Goal: Task Accomplishment & Management: Use online tool/utility

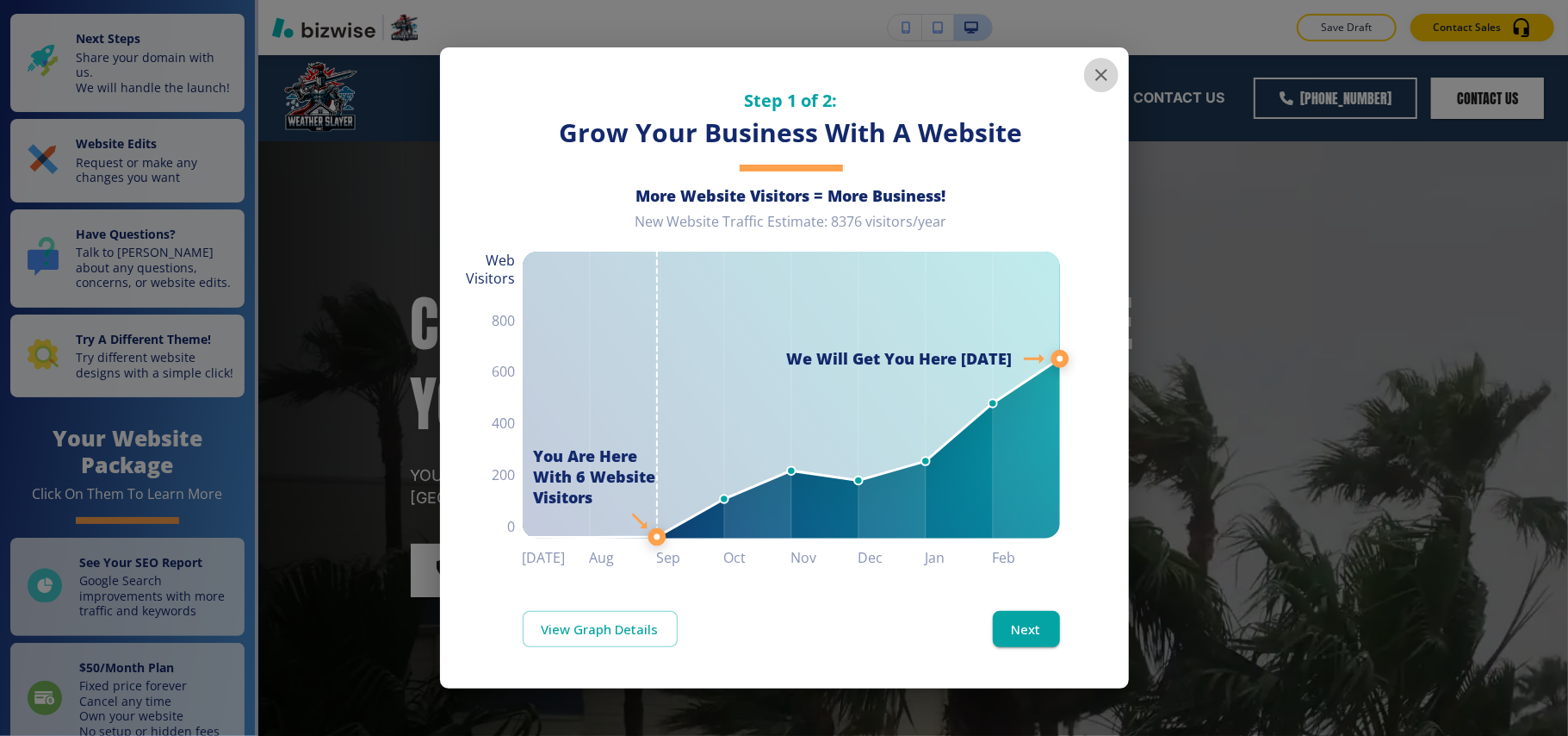
click at [1104, 72] on icon "button" at bounding box center [1101, 74] width 12 height 12
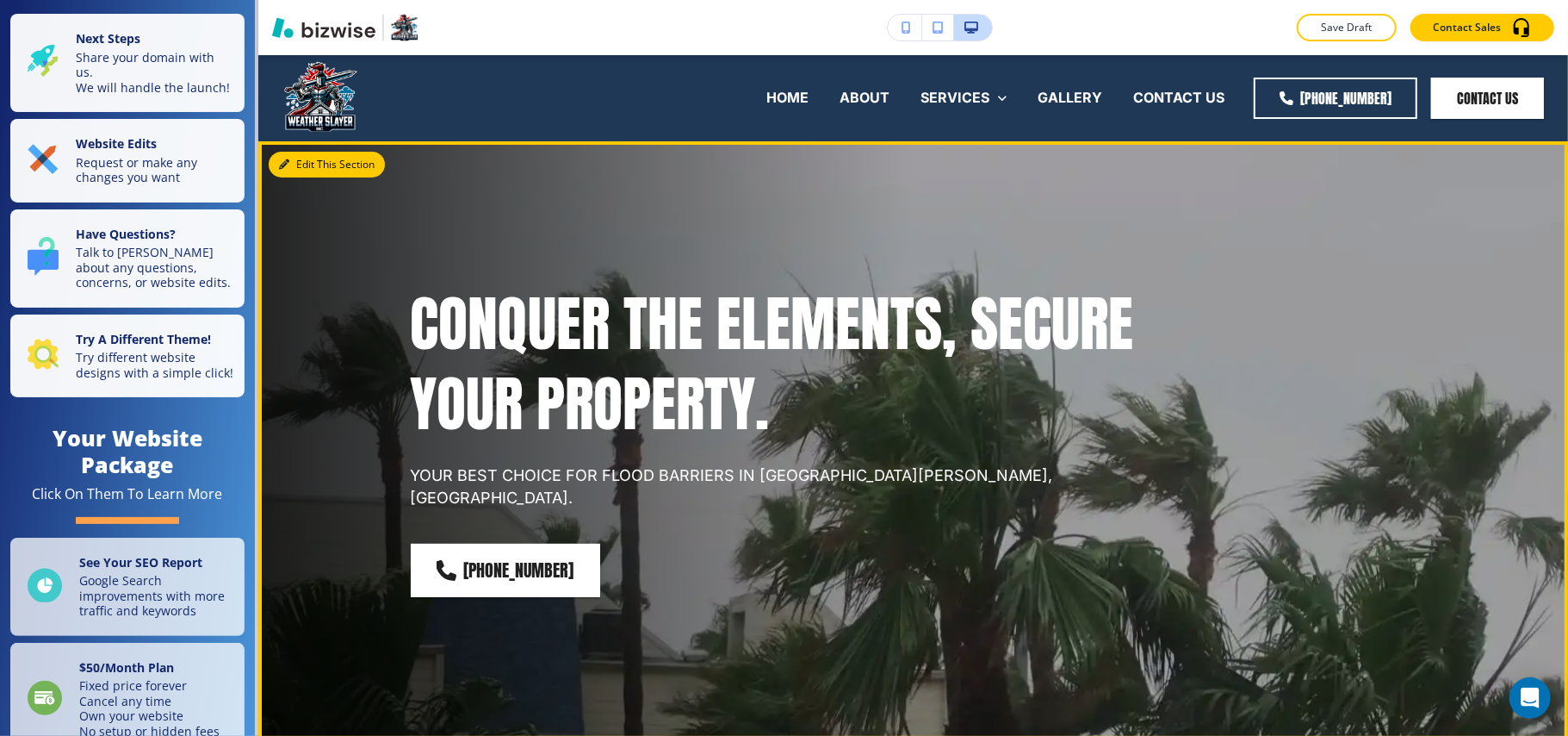
click at [329, 162] on button "Edit This Section" at bounding box center [327, 164] width 116 height 25
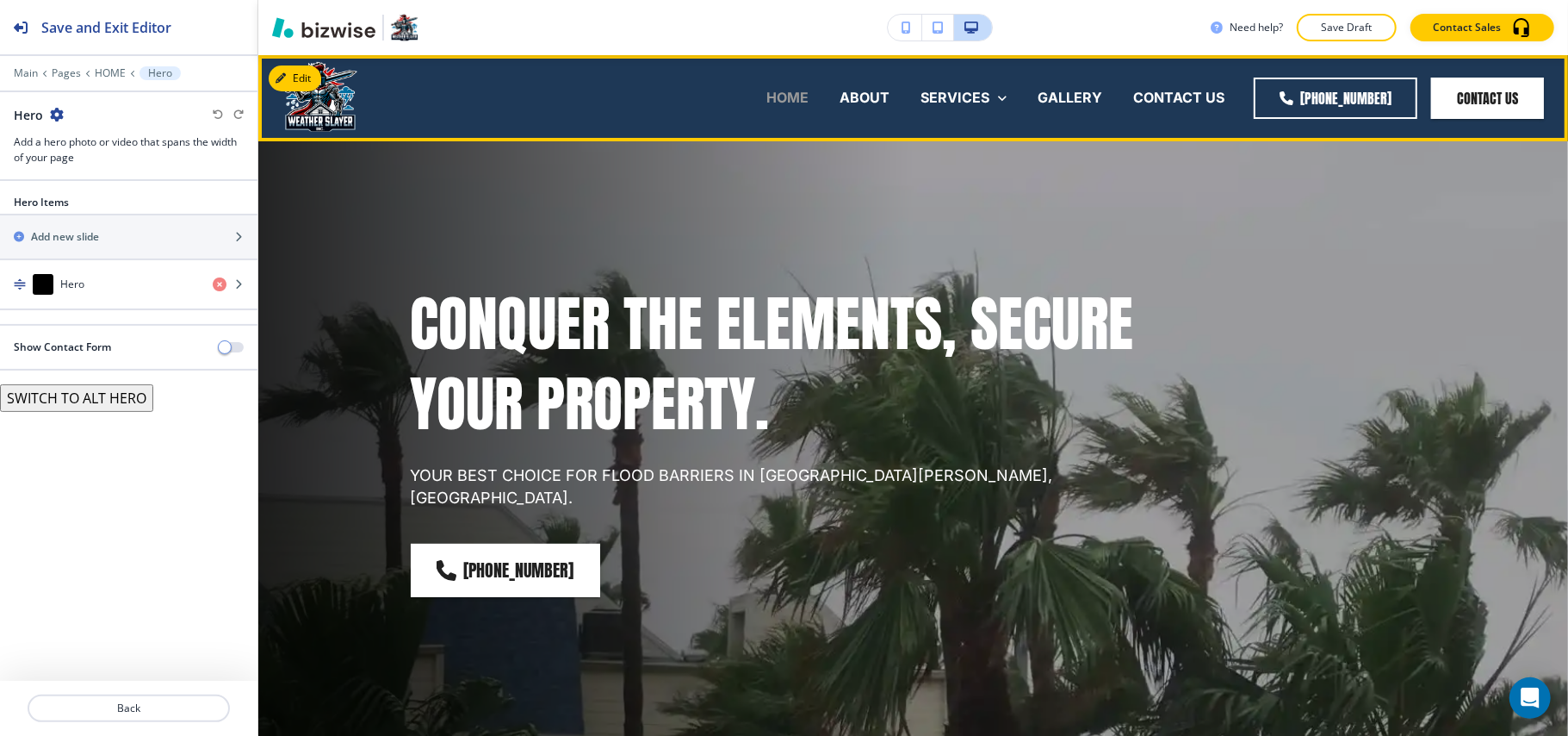
click at [779, 90] on p "HOME" at bounding box center [787, 98] width 42 height 20
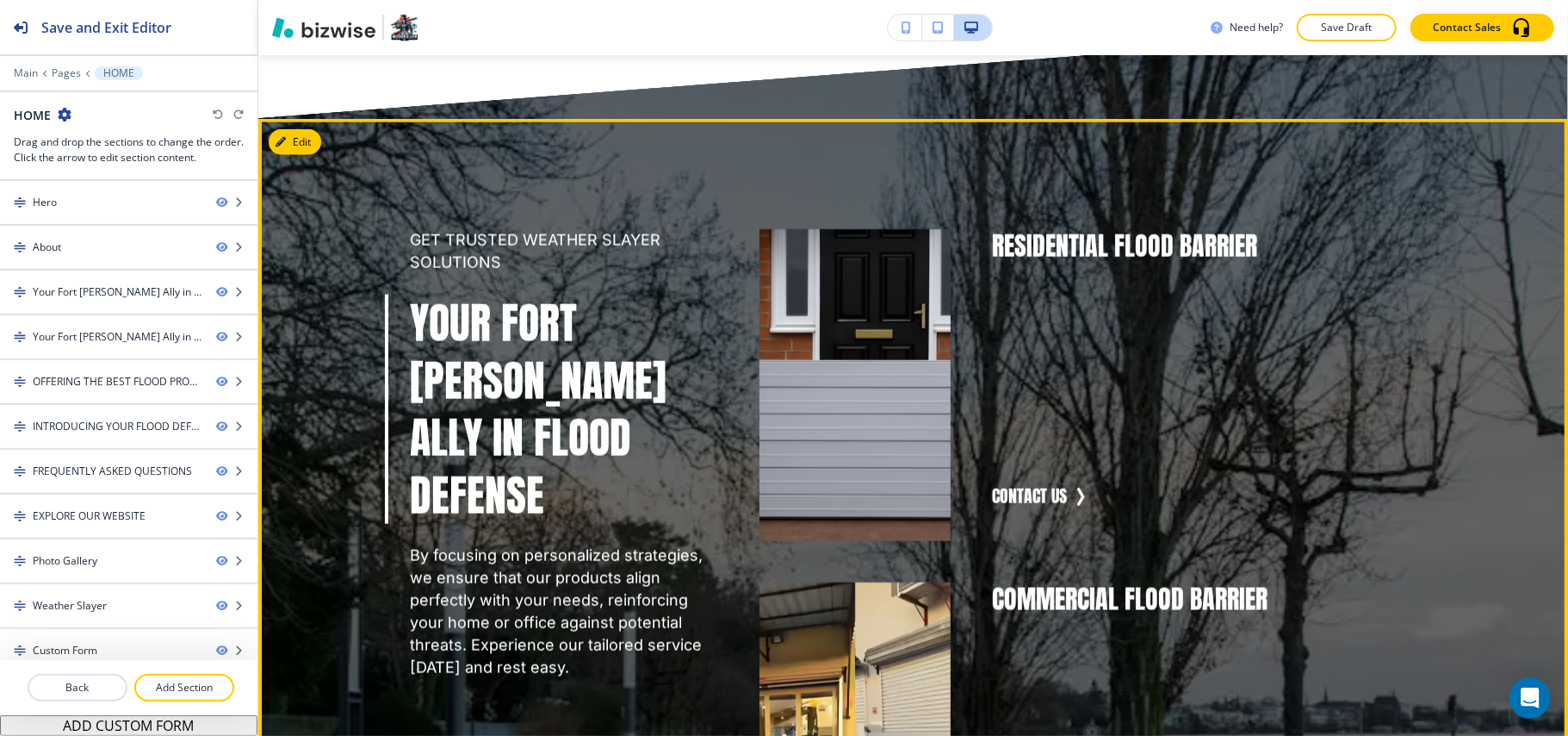
scroll to position [1607, 0]
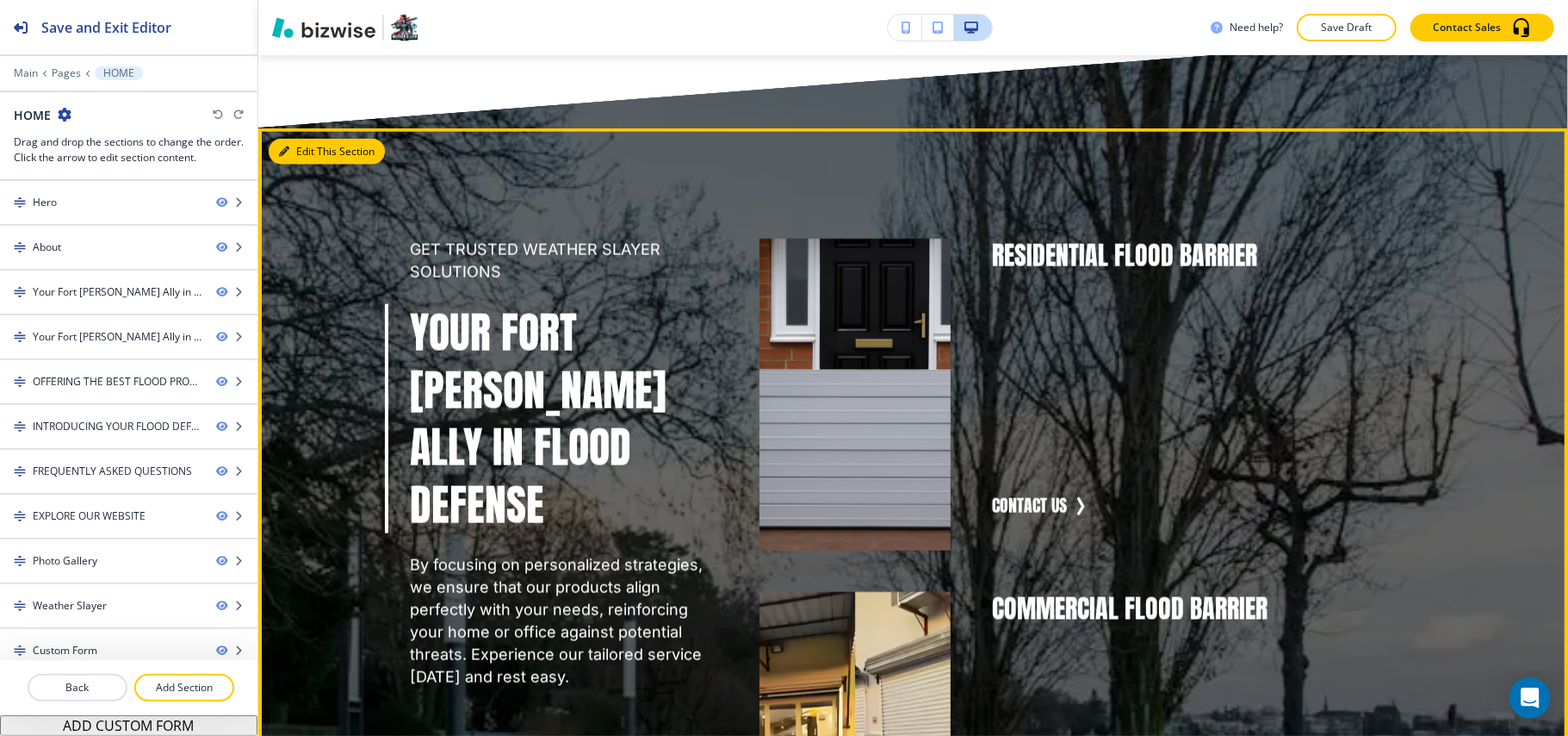
click at [281, 139] on button "Edit This Section" at bounding box center [327, 152] width 116 height 25
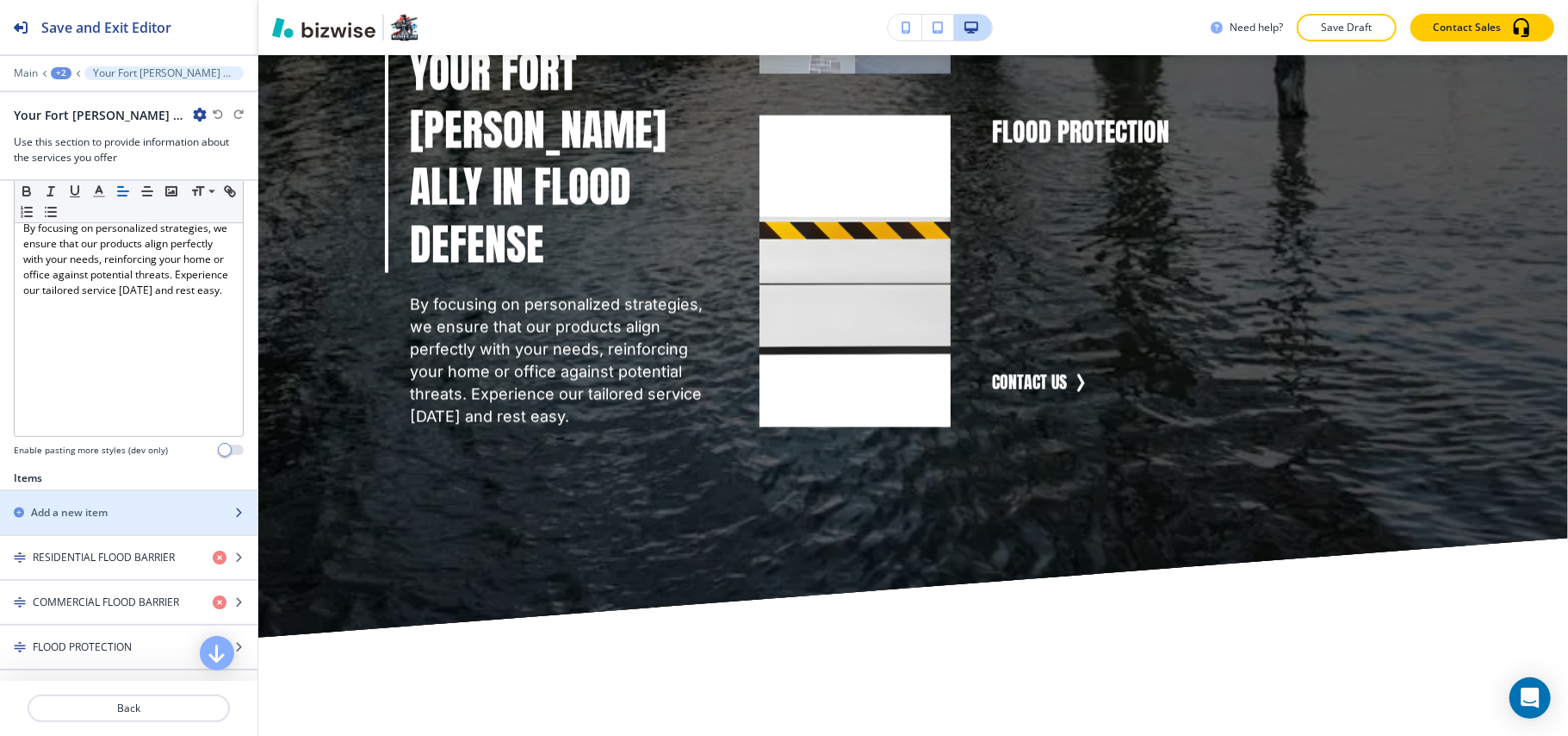
scroll to position [804, 0]
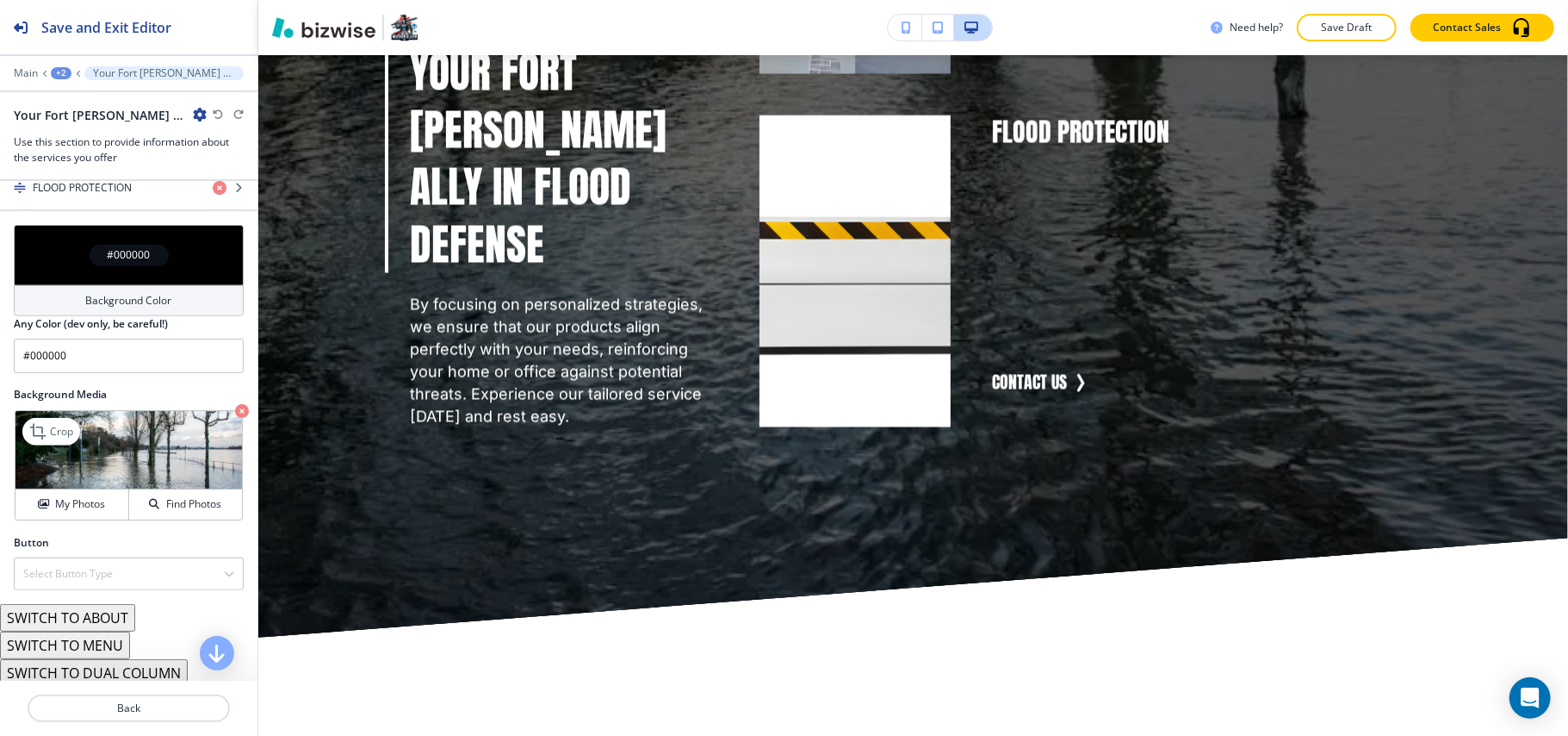
click at [235, 404] on icon "button" at bounding box center [242, 411] width 14 height 14
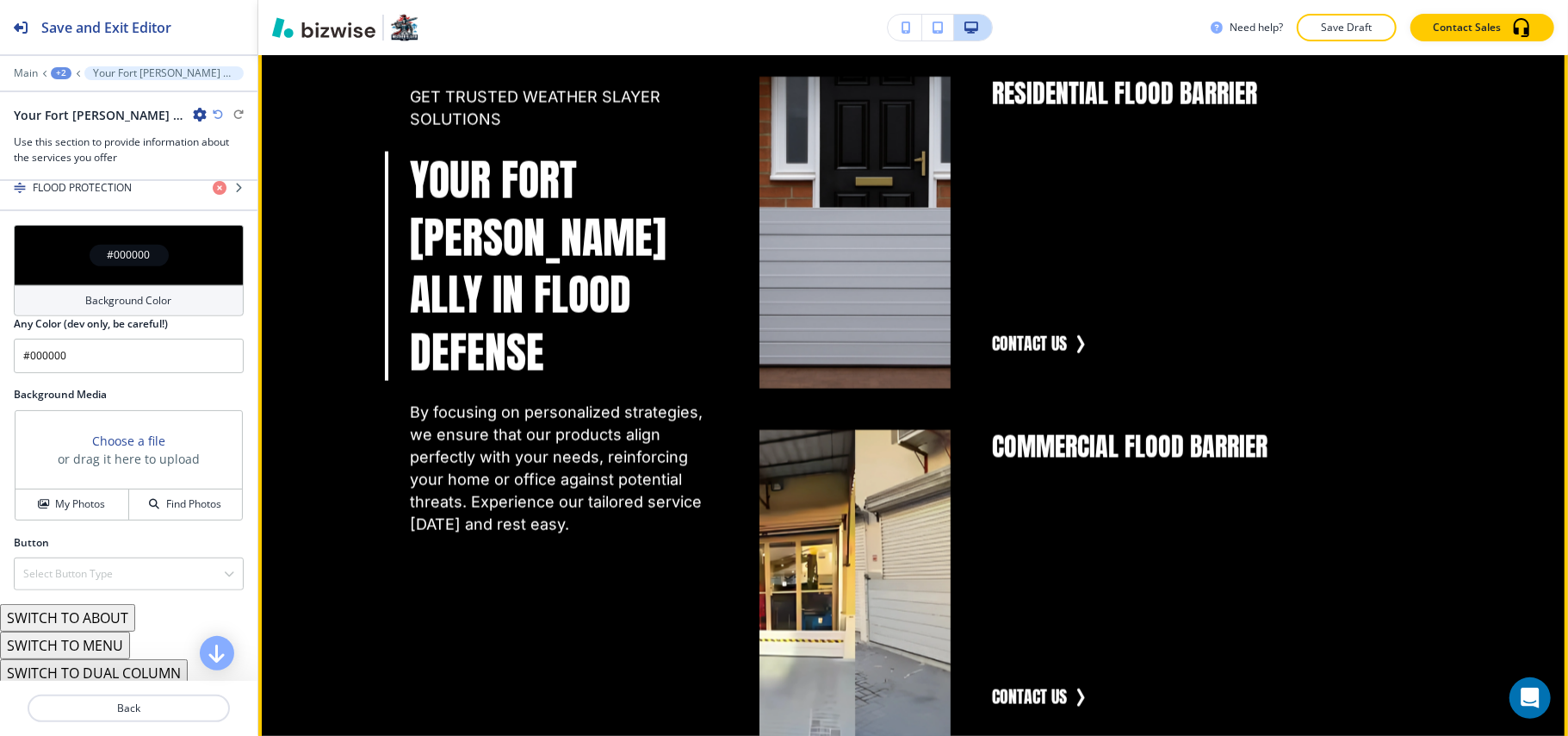
scroll to position [1748, 0]
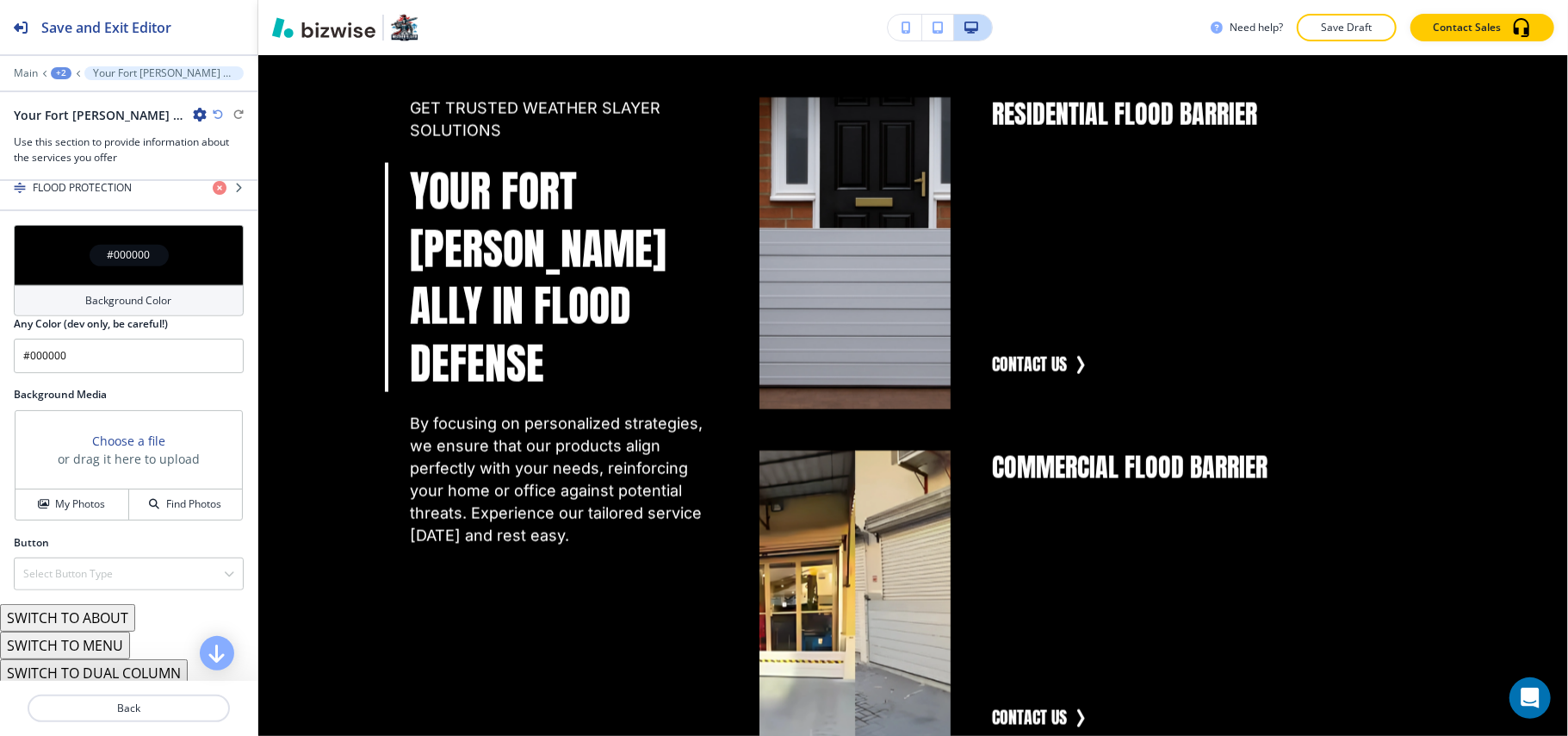
click at [57, 255] on div "#000000" at bounding box center [128, 255] width 230 height 61
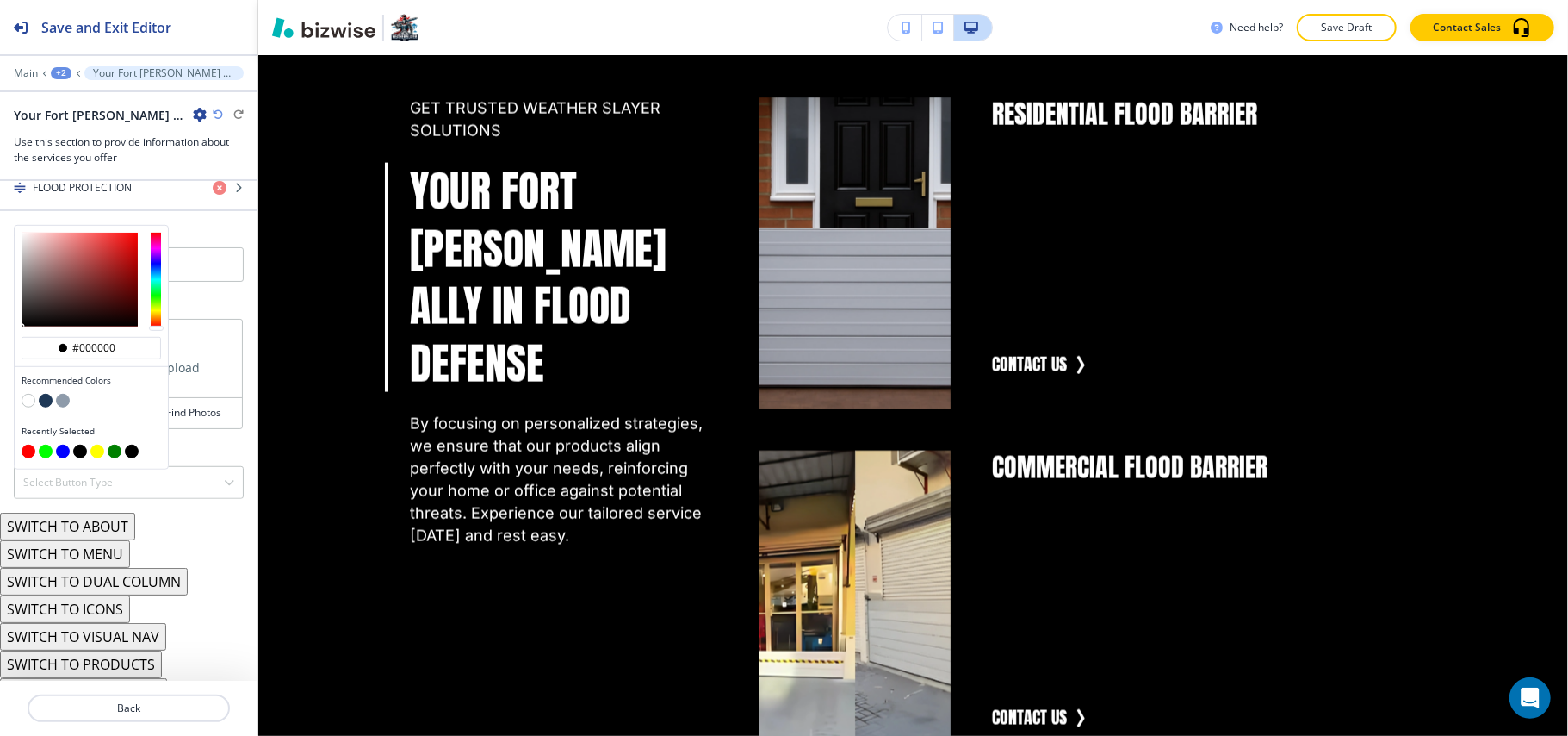
click at [42, 393] on button "button" at bounding box center [46, 400] width 14 height 14
type input "#1e3856"
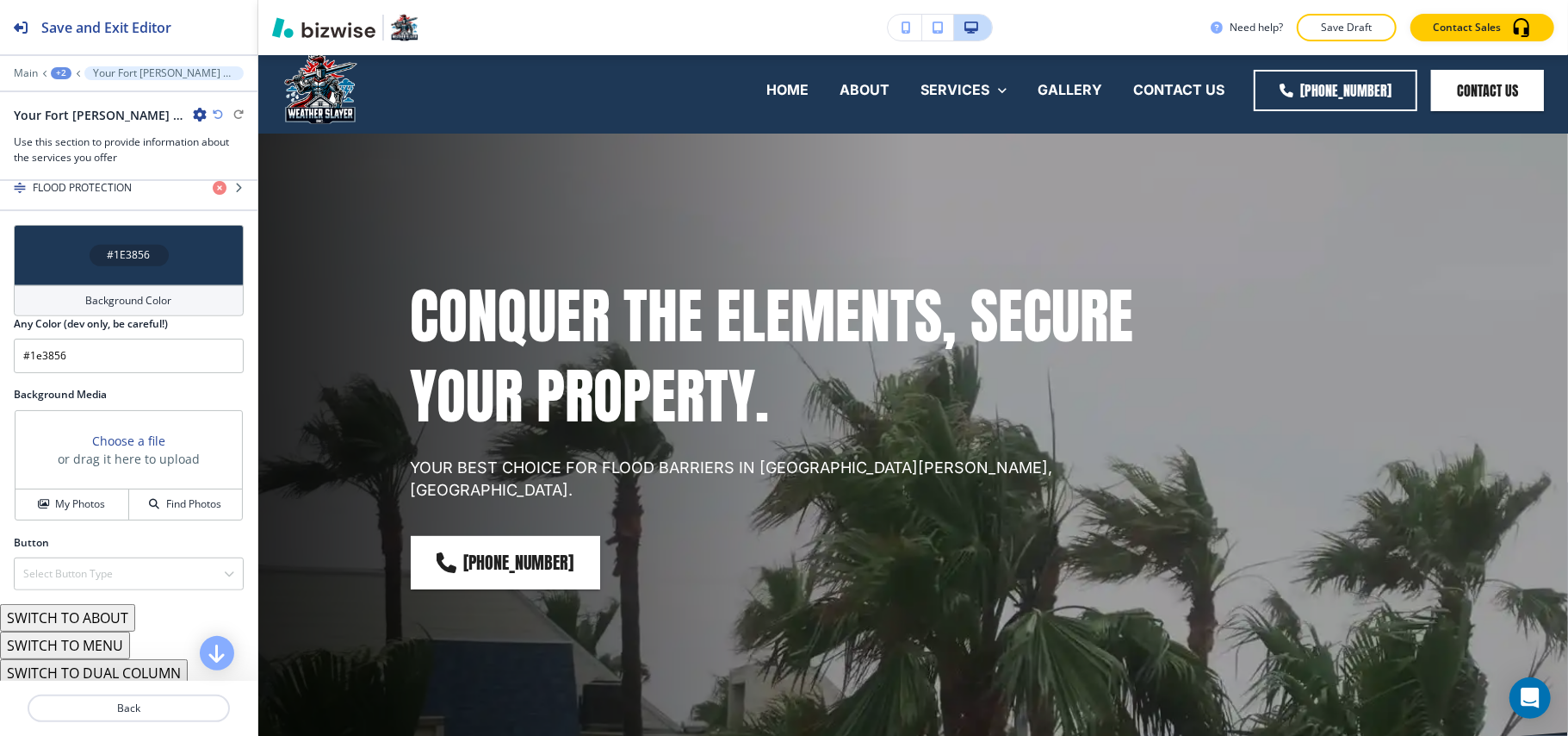
scroll to position [0, 0]
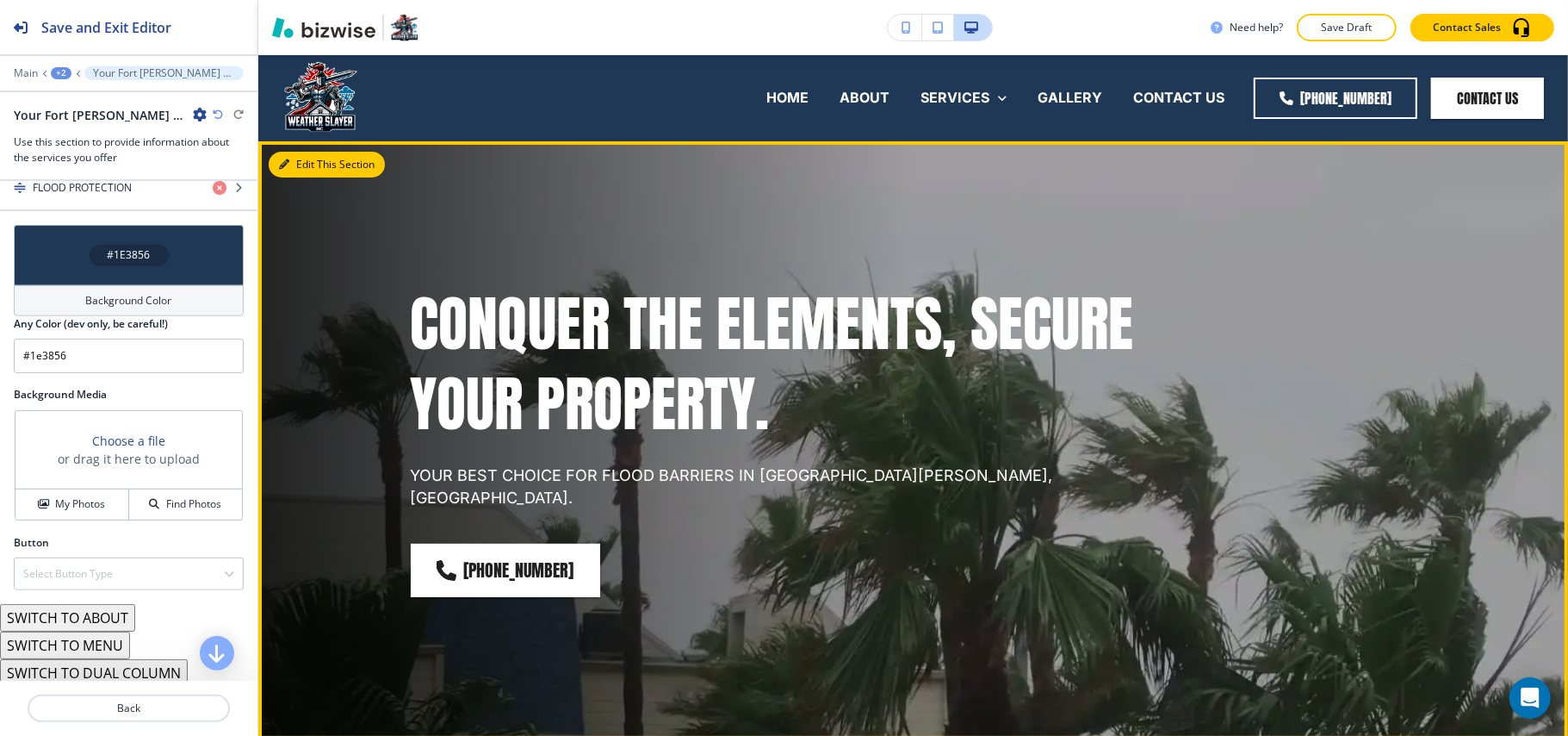
click at [291, 160] on button "Edit This Section" at bounding box center [327, 164] width 116 height 25
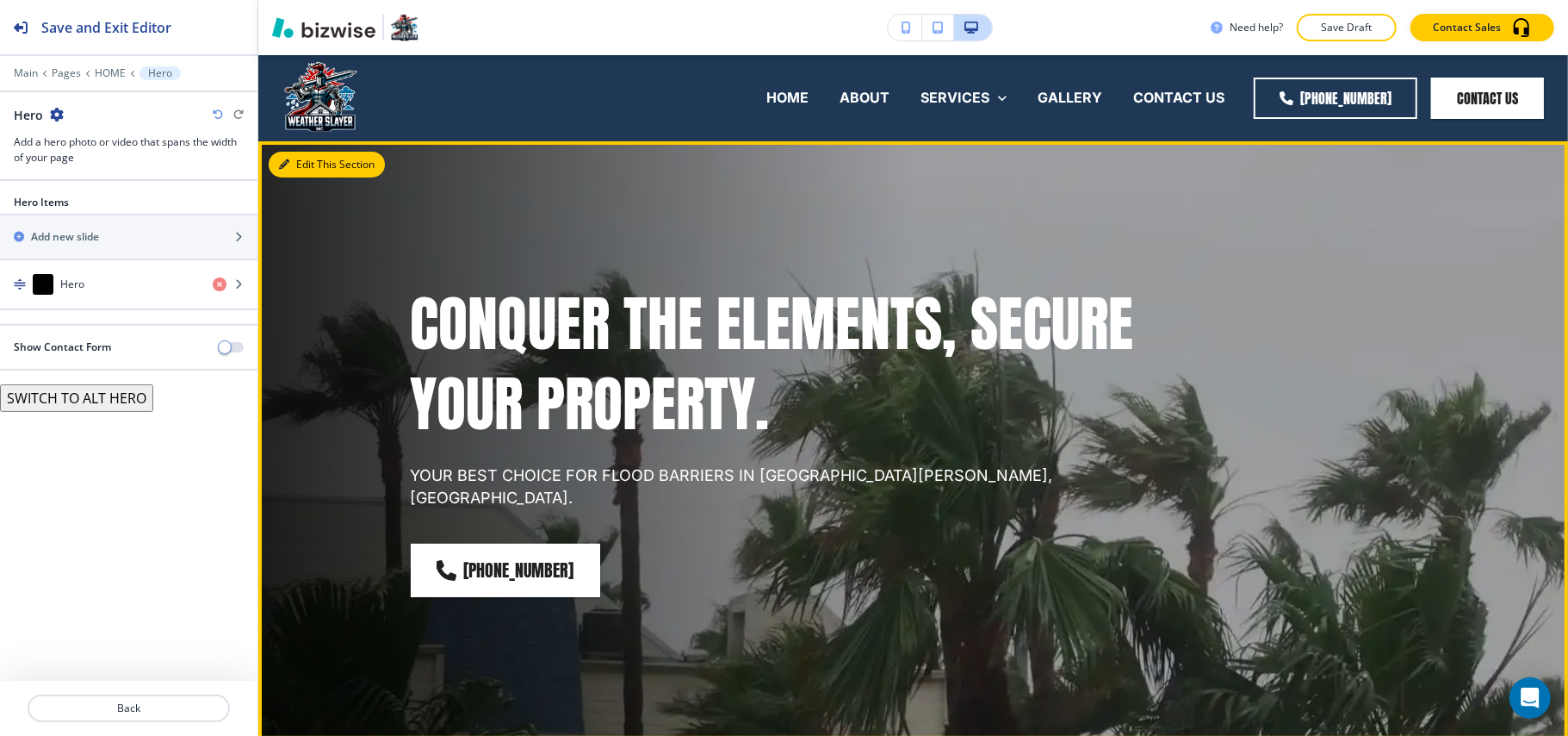
scroll to position [86, 0]
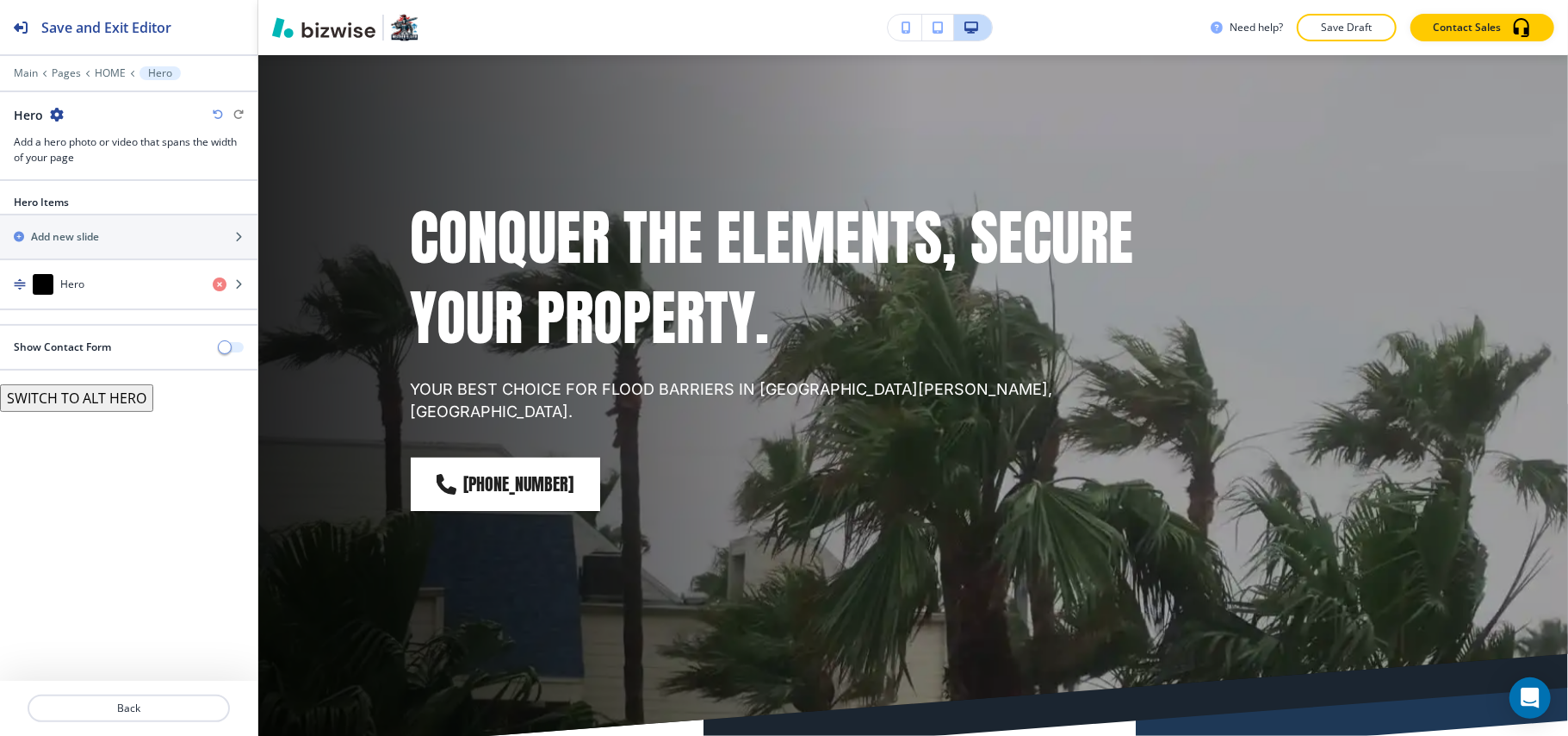
click at [236, 348] on button "button" at bounding box center [231, 346] width 24 height 11
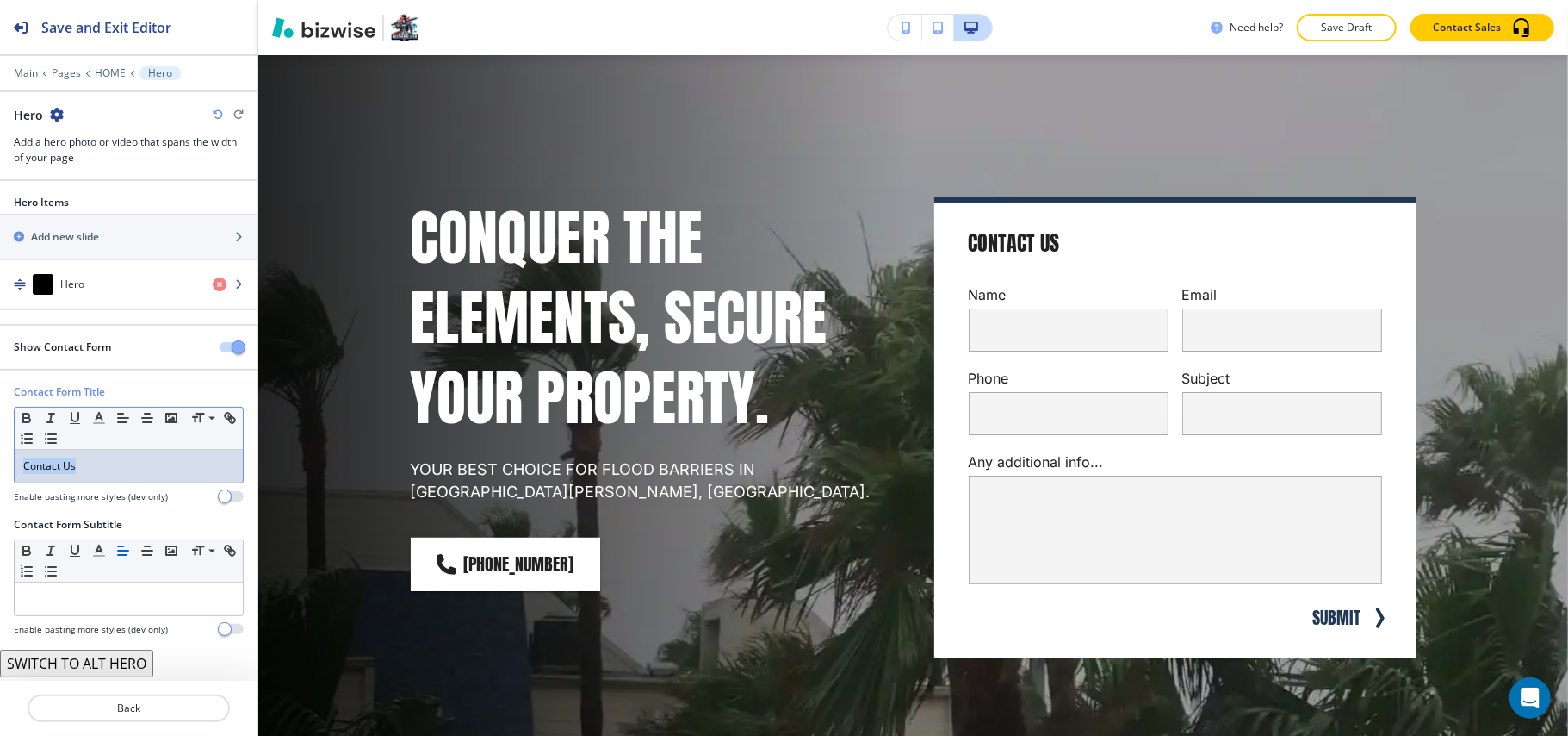
drag, startPoint x: 90, startPoint y: 460, endPoint x: 0, endPoint y: 463, distance: 90.0
click at [0, 463] on div "Contact Form Title Small Normal Large Huge Contact Us Enable pasting more style…" at bounding box center [128, 450] width 257 height 133
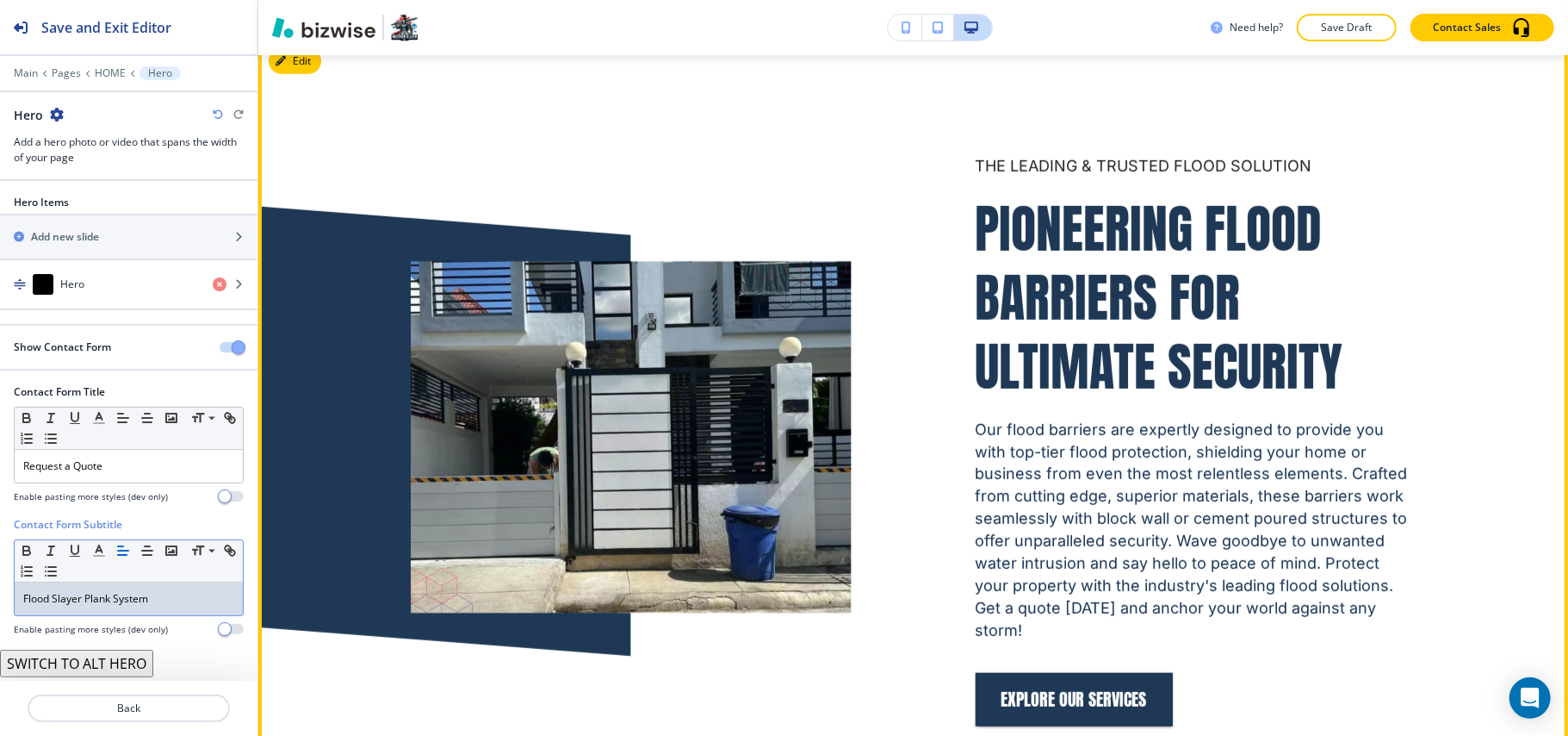
scroll to position [1004, 0]
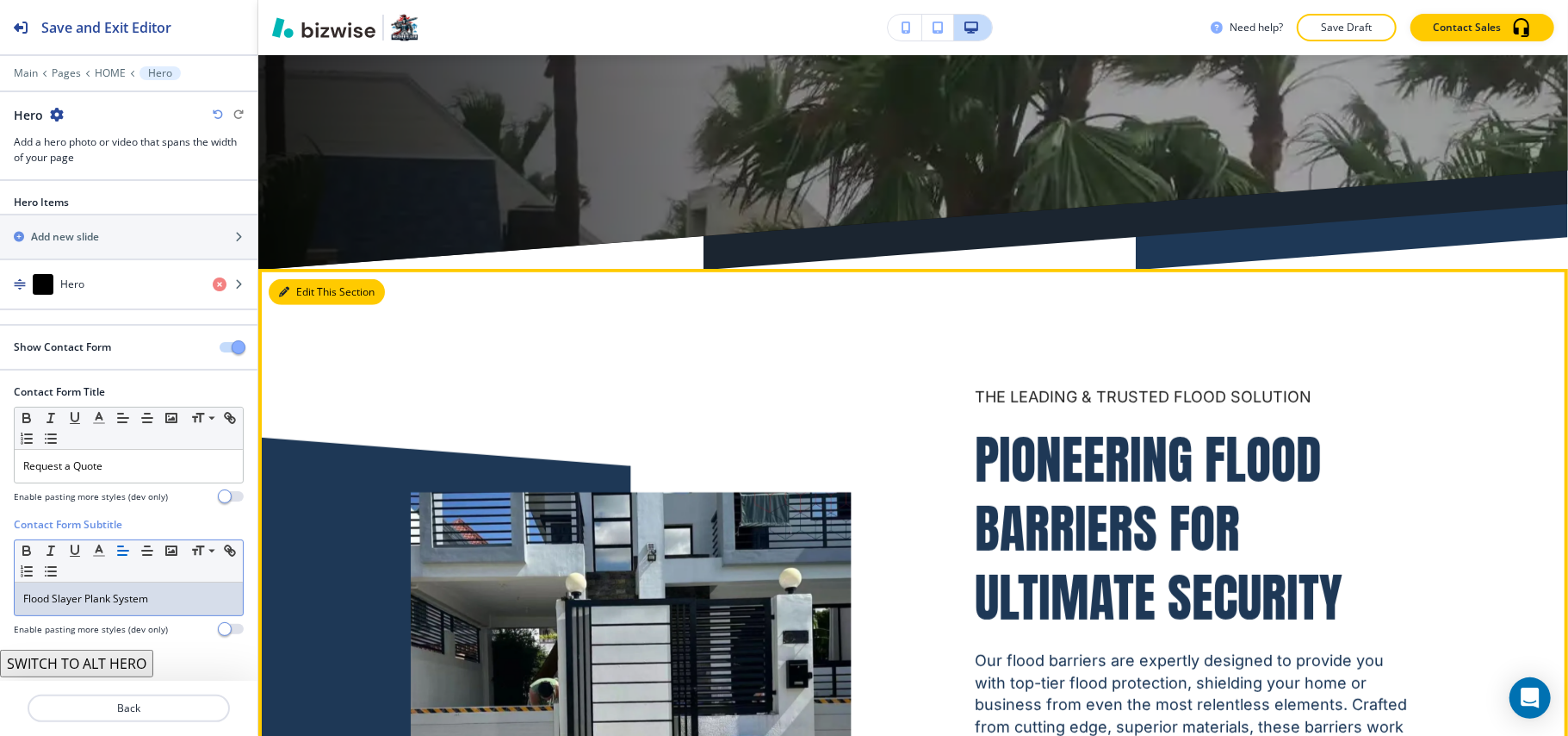
click at [283, 290] on icon "button" at bounding box center [284, 292] width 11 height 11
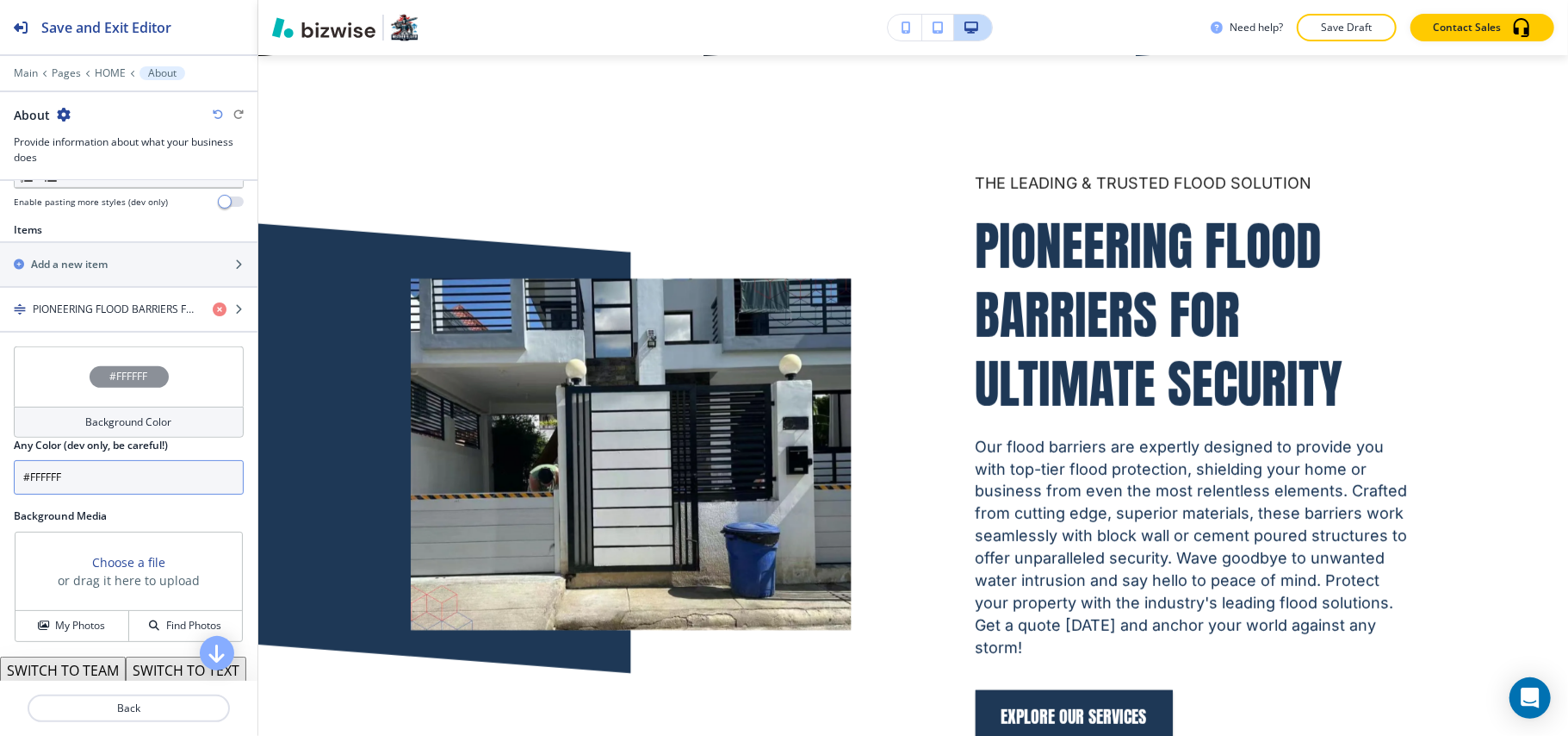
scroll to position [673, 0]
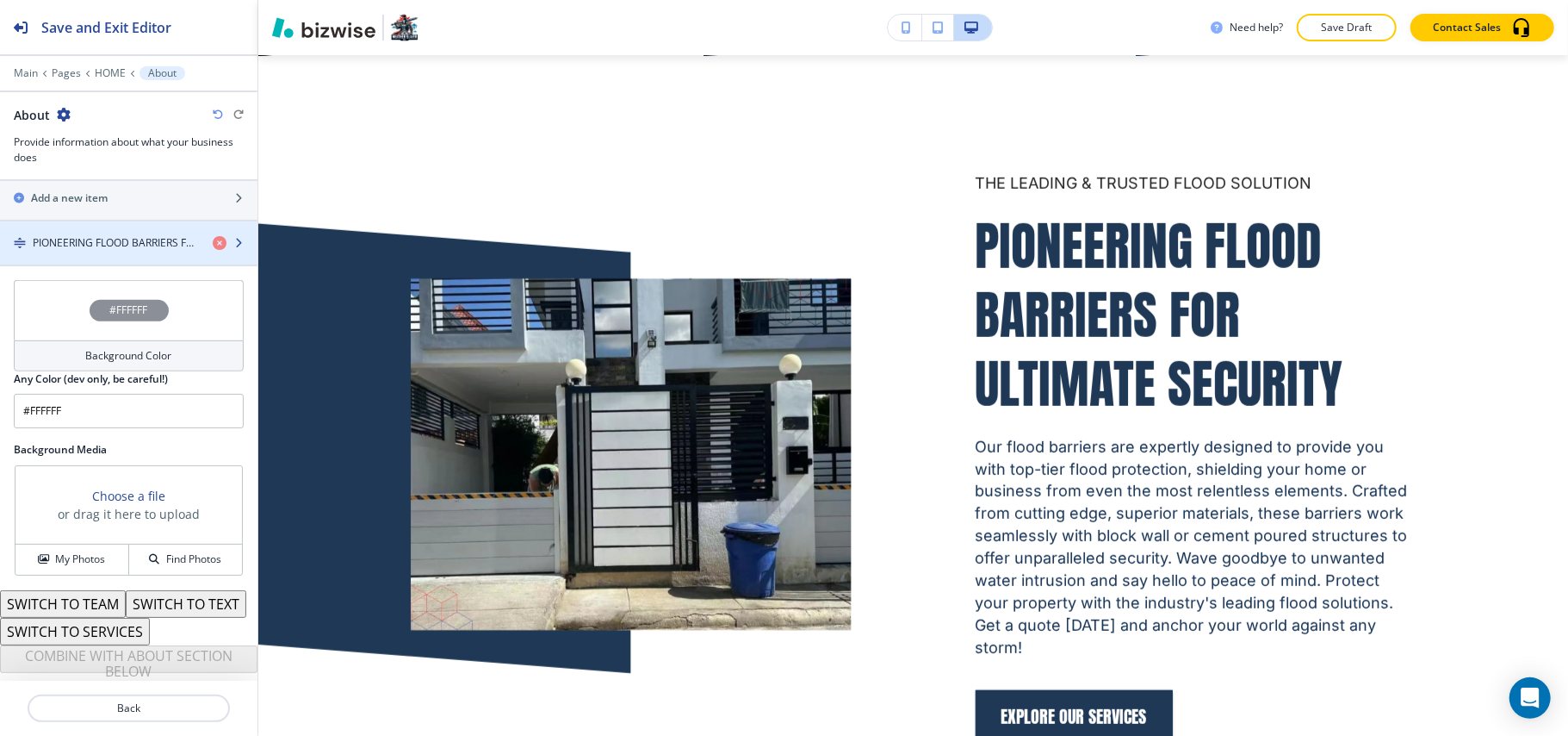
click at [115, 235] on h4 "PIONEERING FLOOD BARRIERS FOR ULTIMATE SECURITY" at bounding box center [115, 243] width 166 height 16
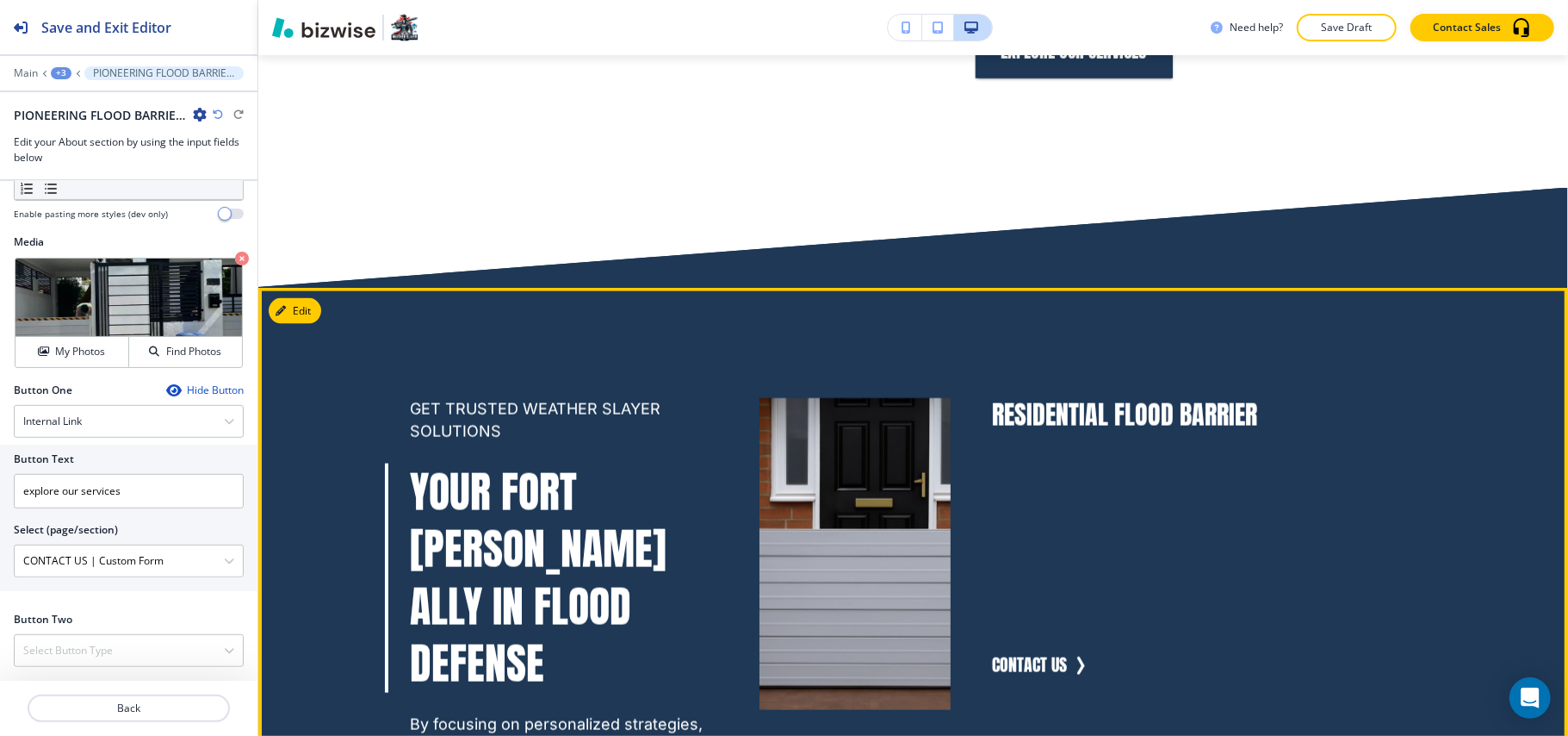
scroll to position [1475, 0]
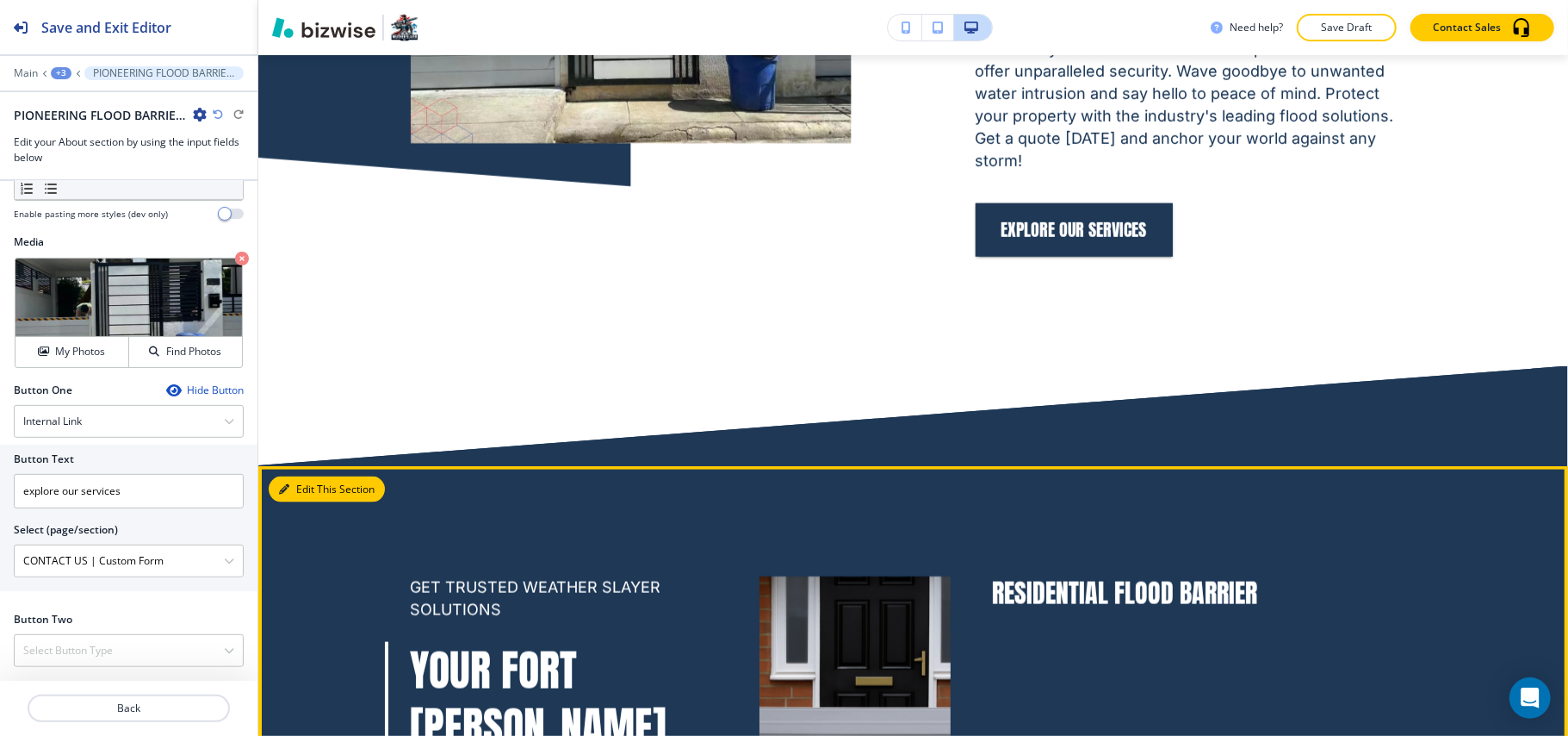
click at [305, 477] on button "Edit This Section" at bounding box center [327, 489] width 116 height 25
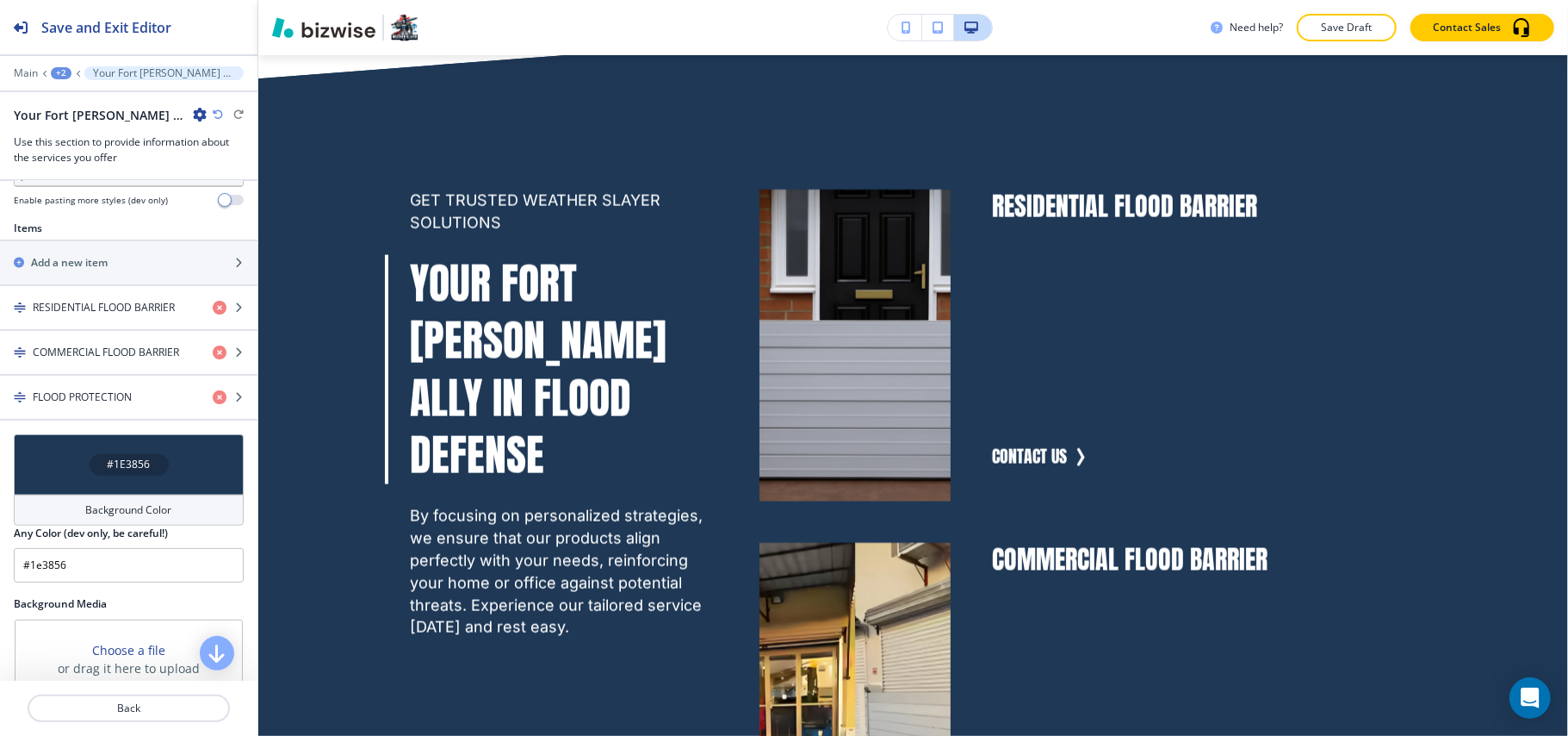
scroll to position [804, 0]
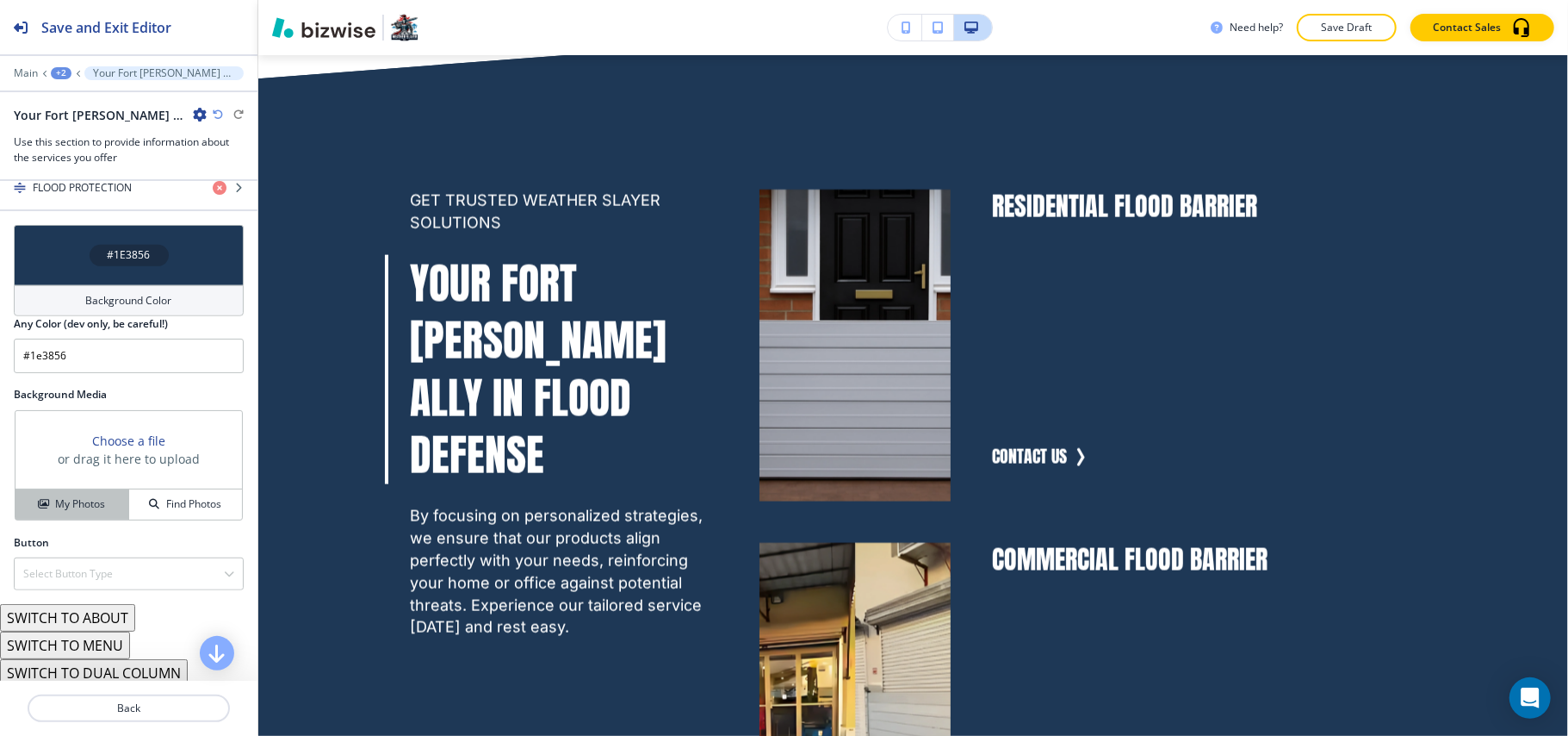
click at [69, 508] on button "My Photos" at bounding box center [72, 504] width 114 height 30
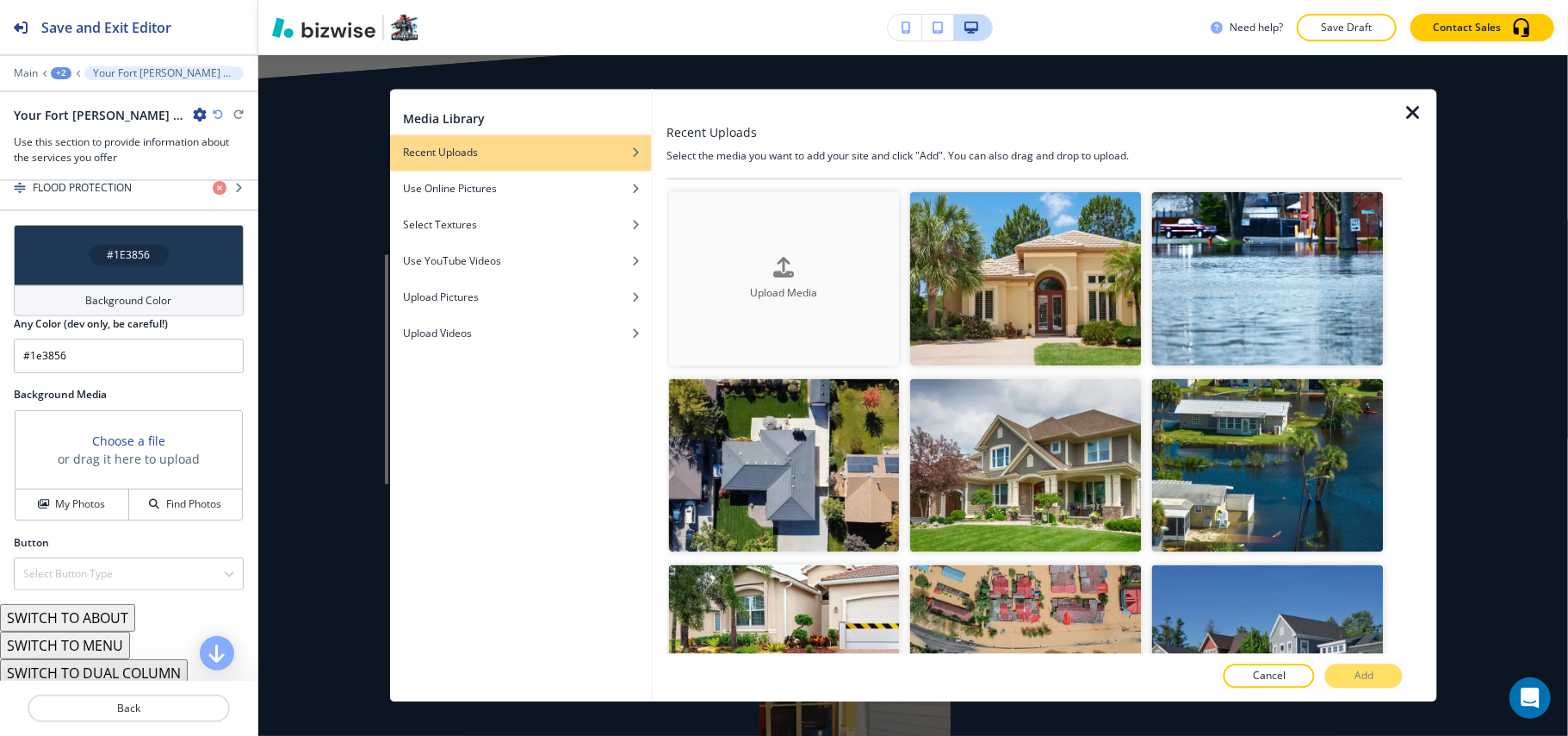
click at [790, 242] on button "Upload Media" at bounding box center [784, 279] width 232 height 174
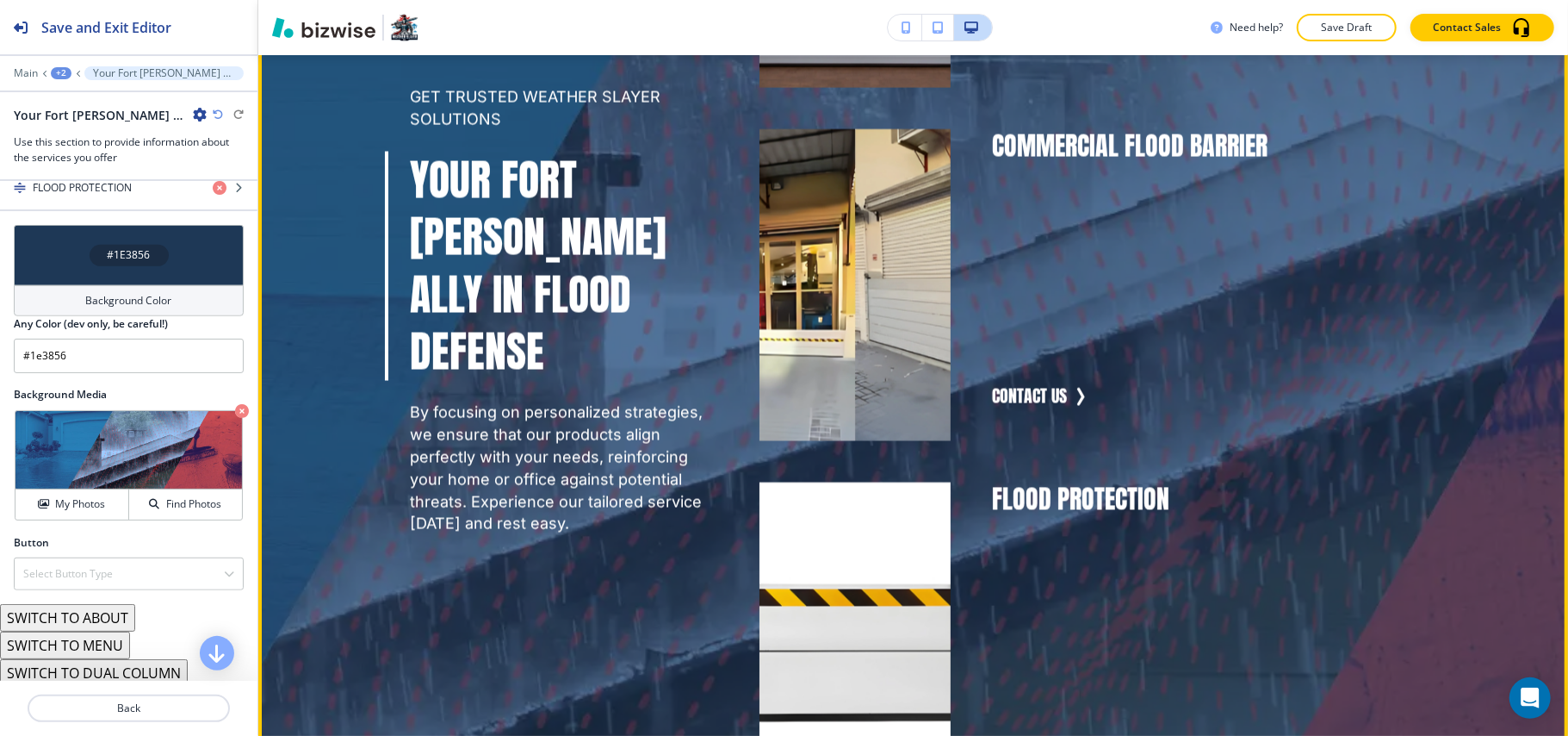
scroll to position [2207, 0]
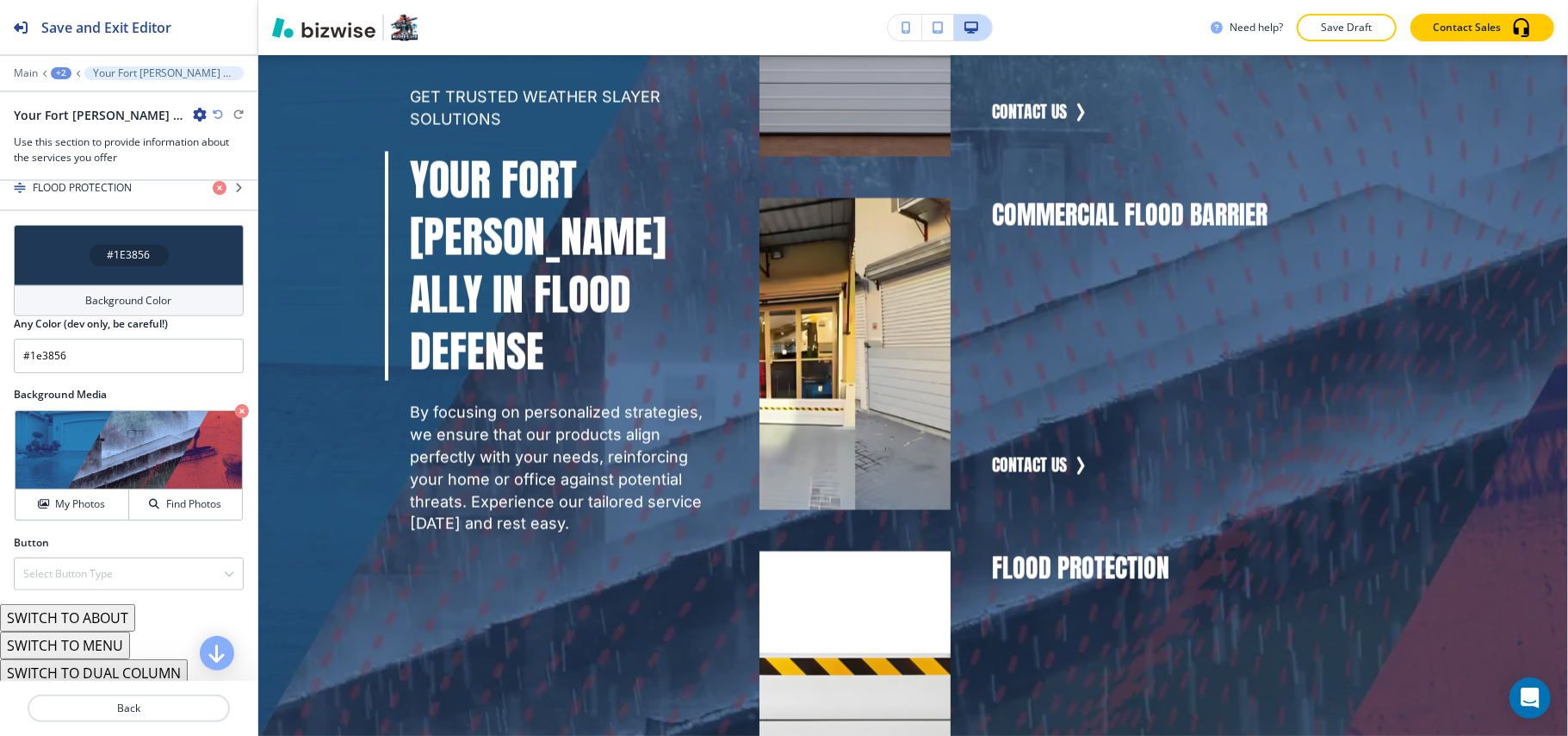
click at [42, 250] on div "#1E3856" at bounding box center [128, 255] width 230 height 61
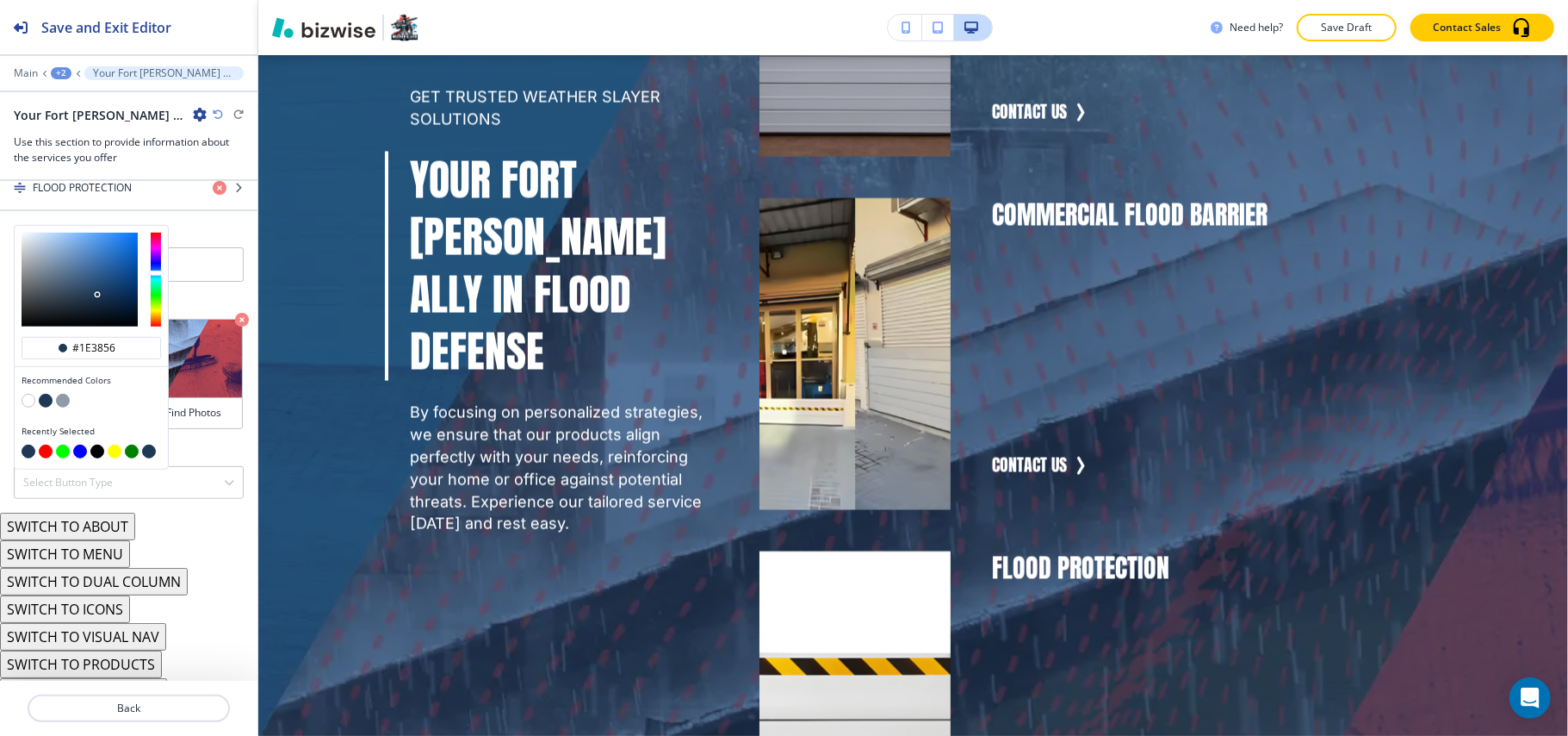
click at [94, 444] on button "button" at bounding box center [97, 451] width 14 height 14
type input "#000000"
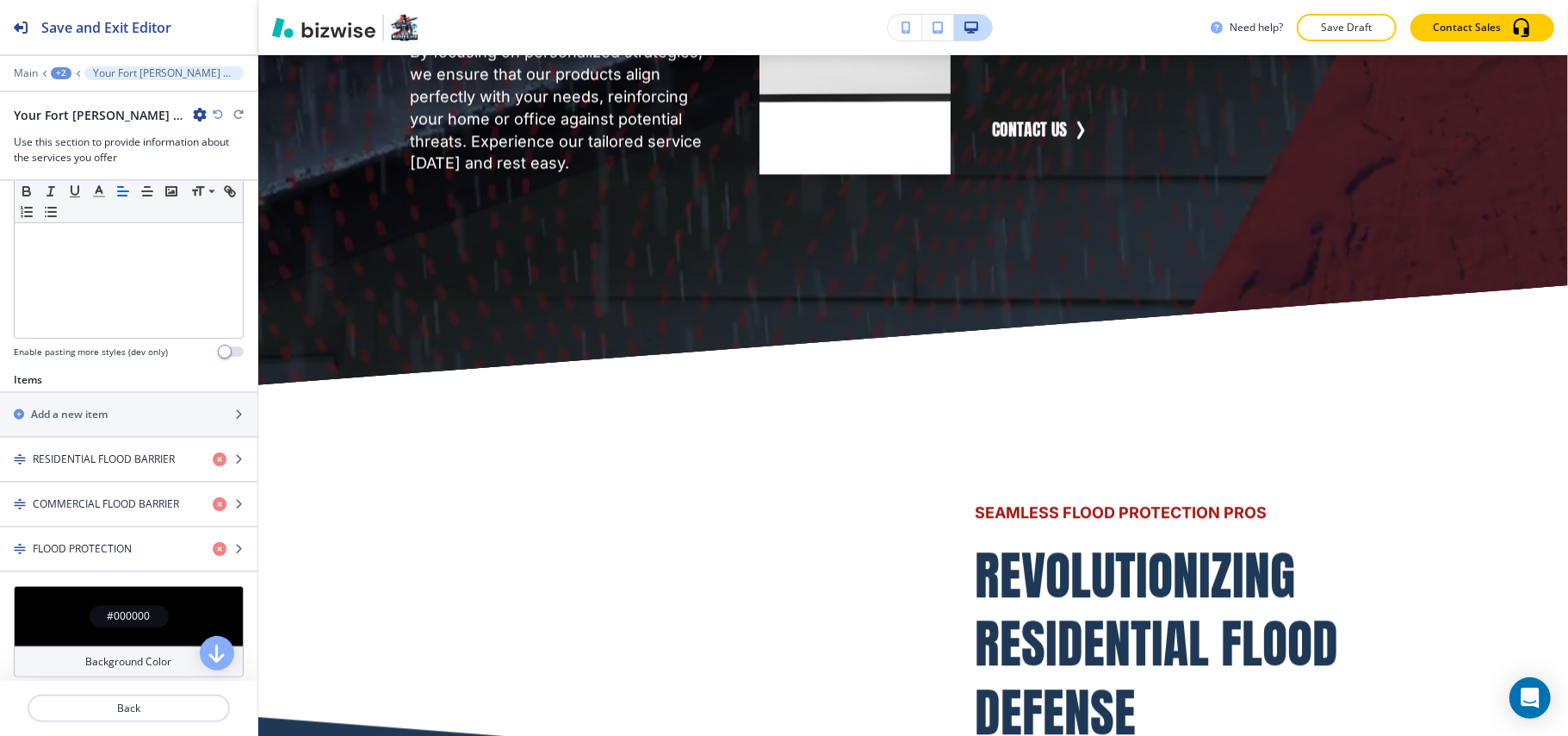
scroll to position [453, 0]
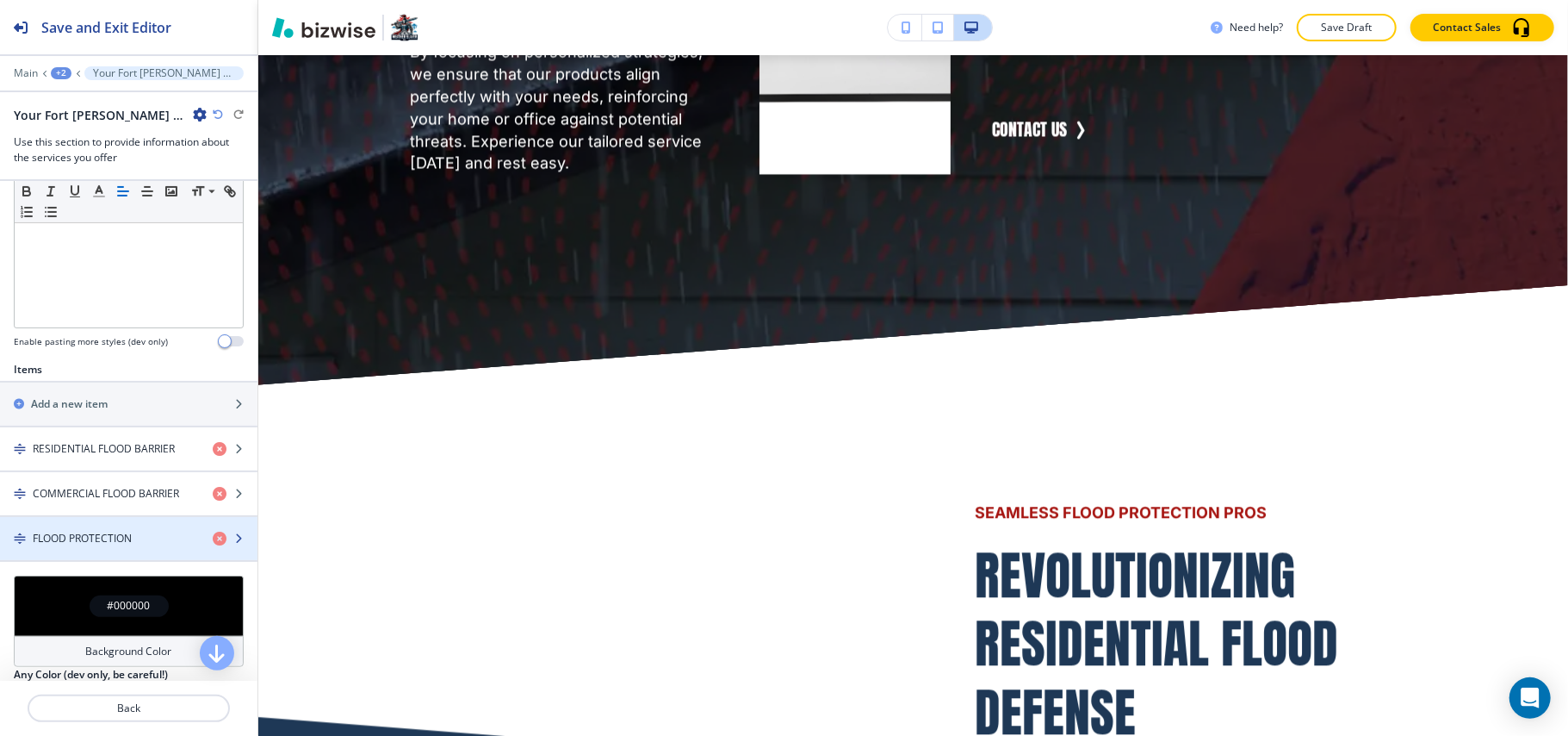
click at [122, 534] on h4 "FLOOD PROTECTION" at bounding box center [81, 538] width 99 height 16
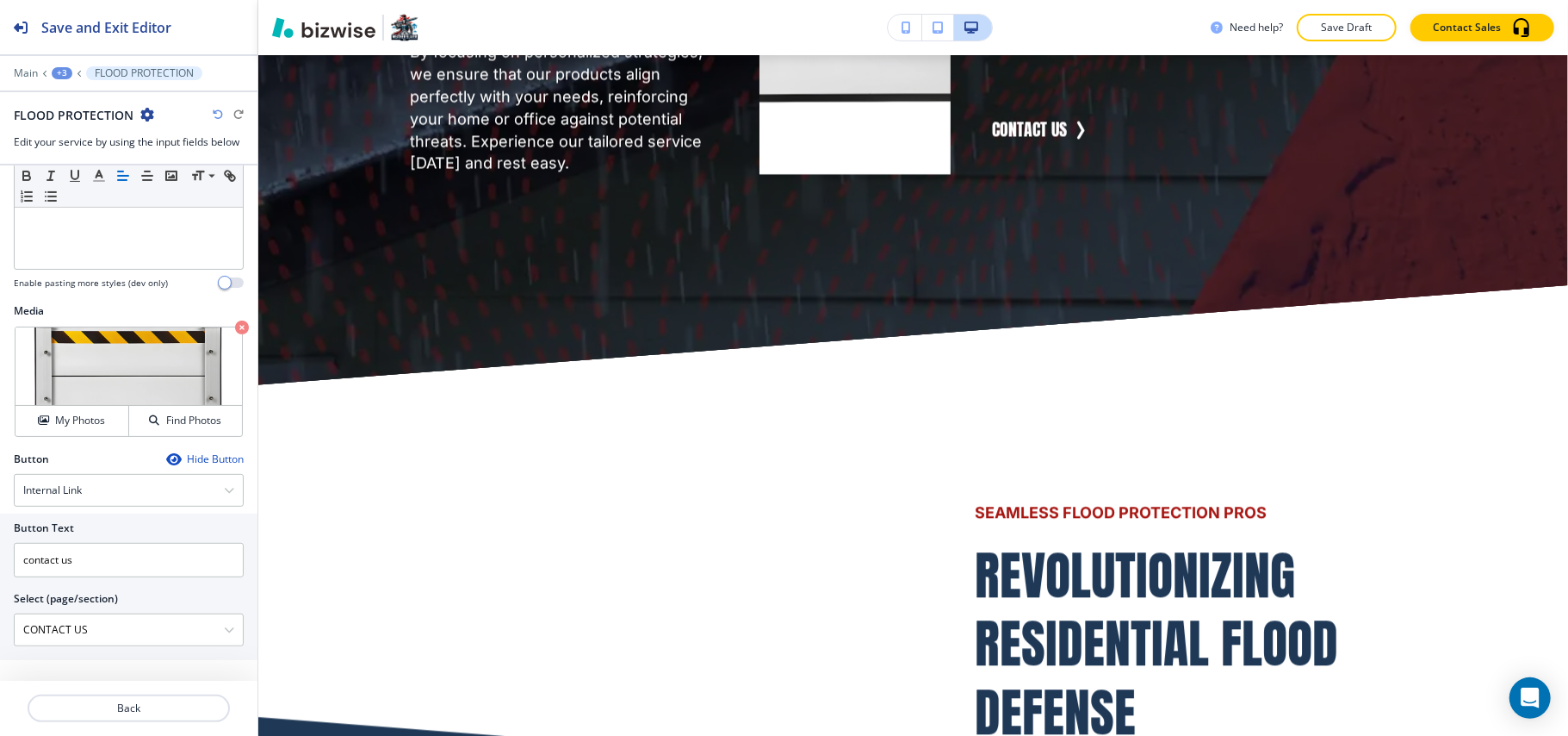
scroll to position [483, 0]
click at [125, 712] on p "Back" at bounding box center [128, 708] width 199 height 16
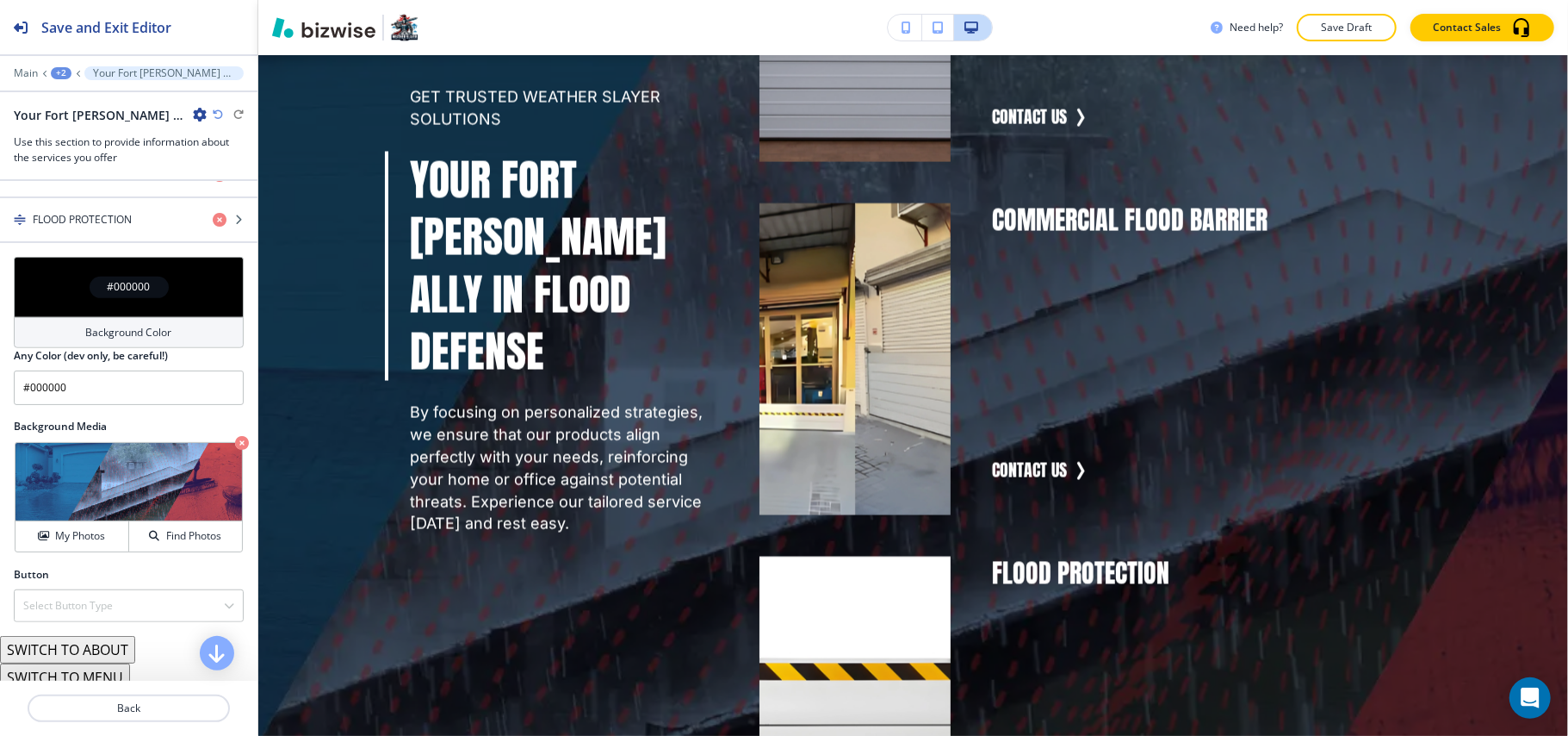
scroll to position [913, 0]
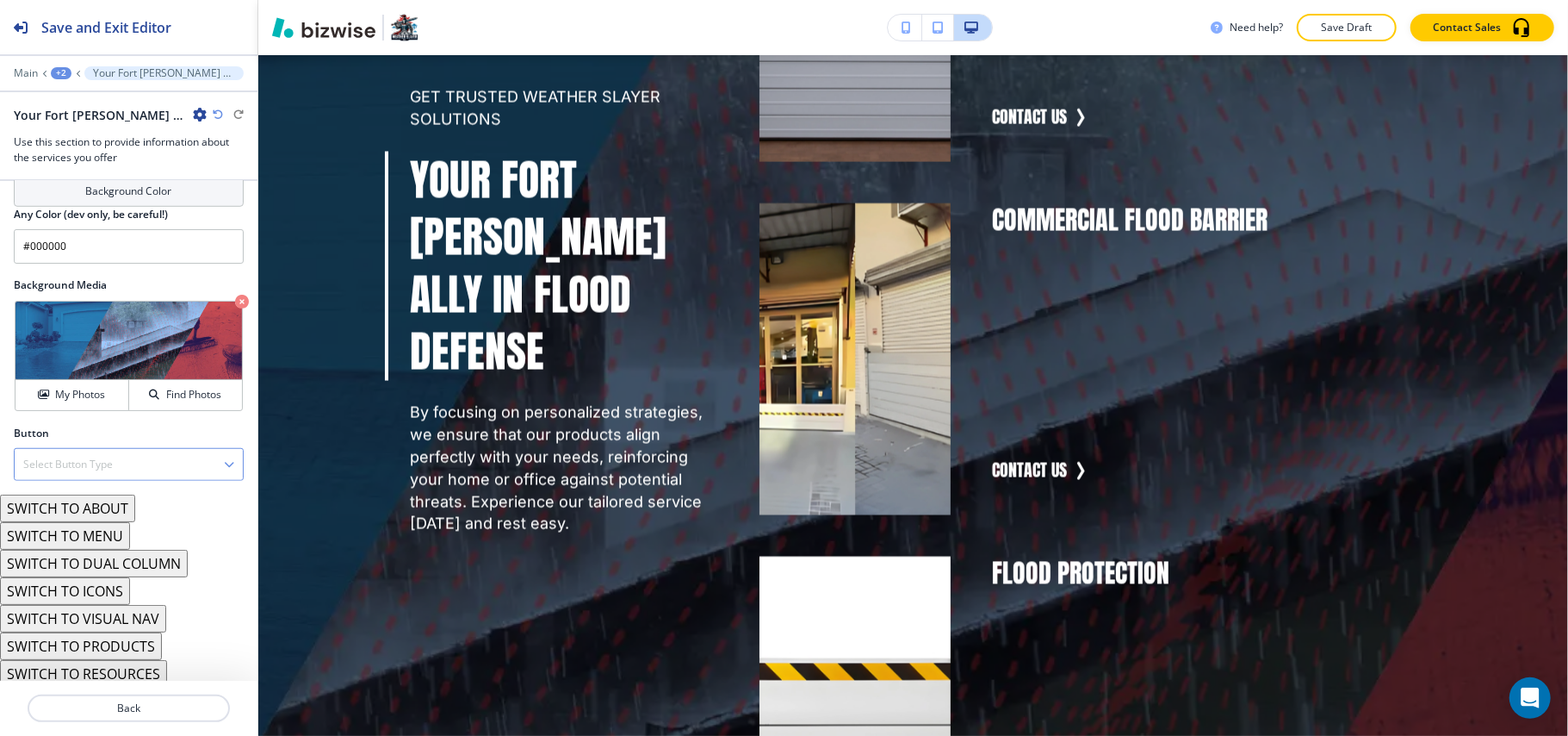
click at [115, 459] on div "Select Button Type" at bounding box center [128, 464] width 228 height 31
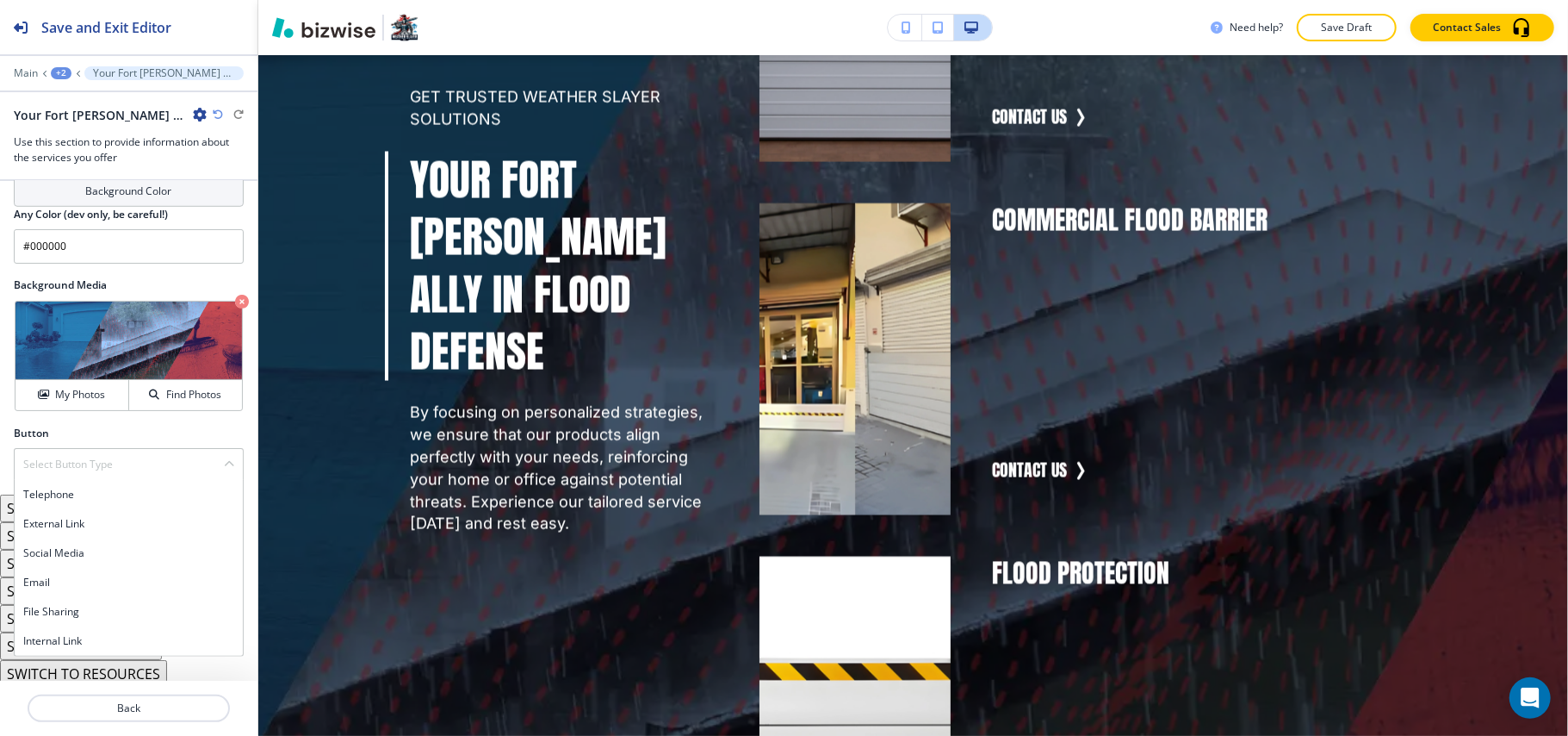
click at [72, 637] on h4 "Internal Link" at bounding box center [129, 641] width 211 height 16
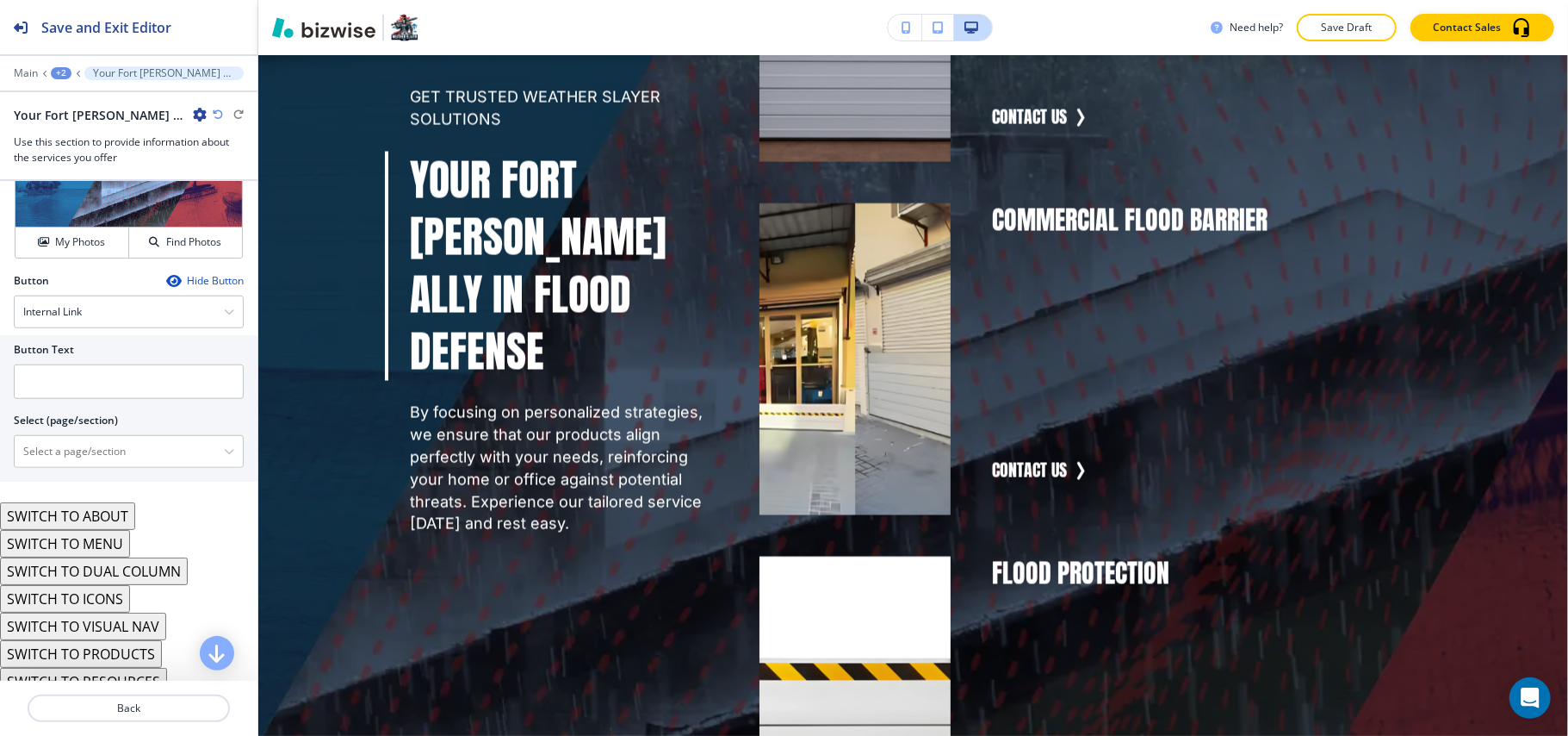
scroll to position [1073, 0]
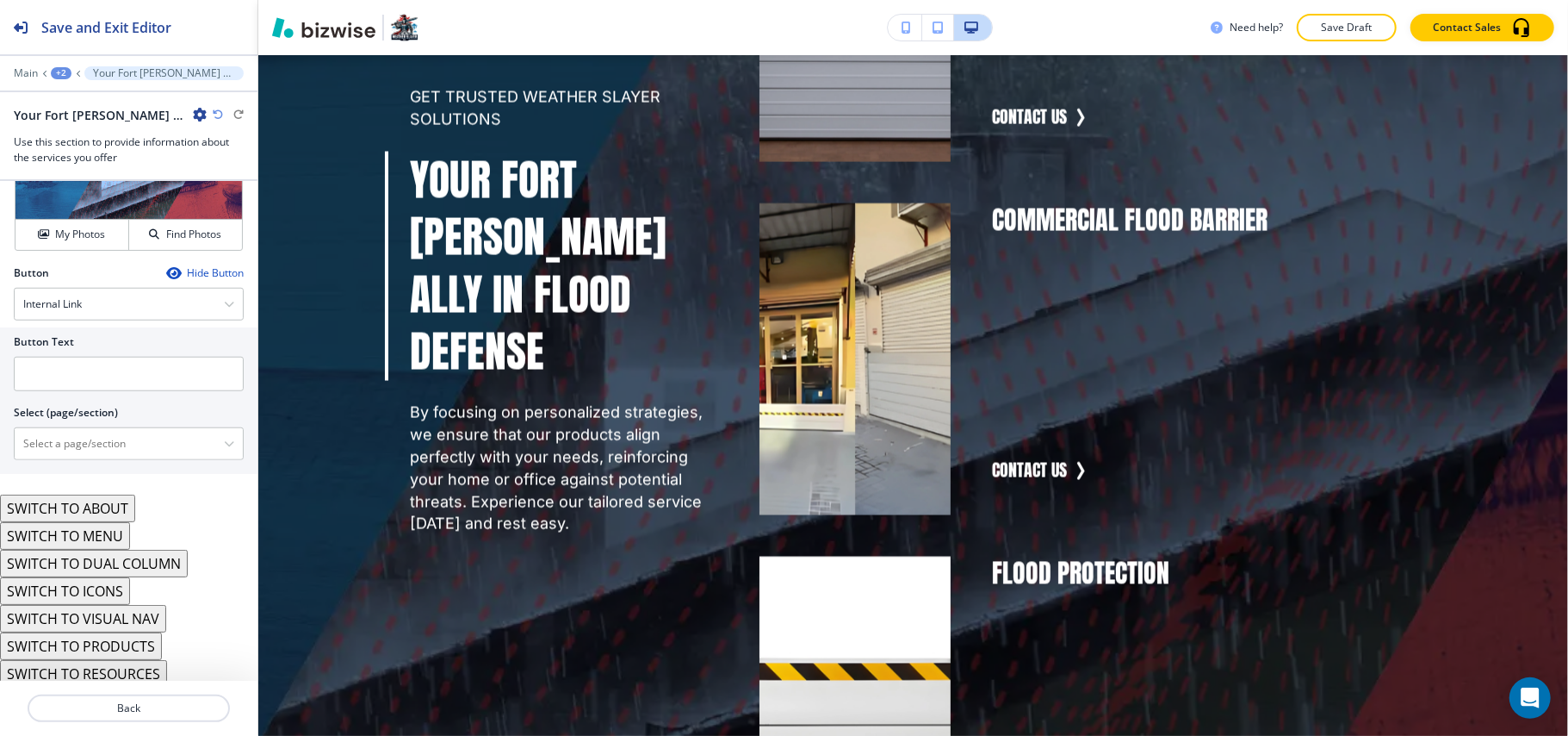
click at [77, 420] on div at bounding box center [128, 423] width 230 height 7
click at [81, 446] on \(page\/section\) "Manual Input" at bounding box center [119, 443] width 209 height 29
type \(page\/section\) "CONTACT US"
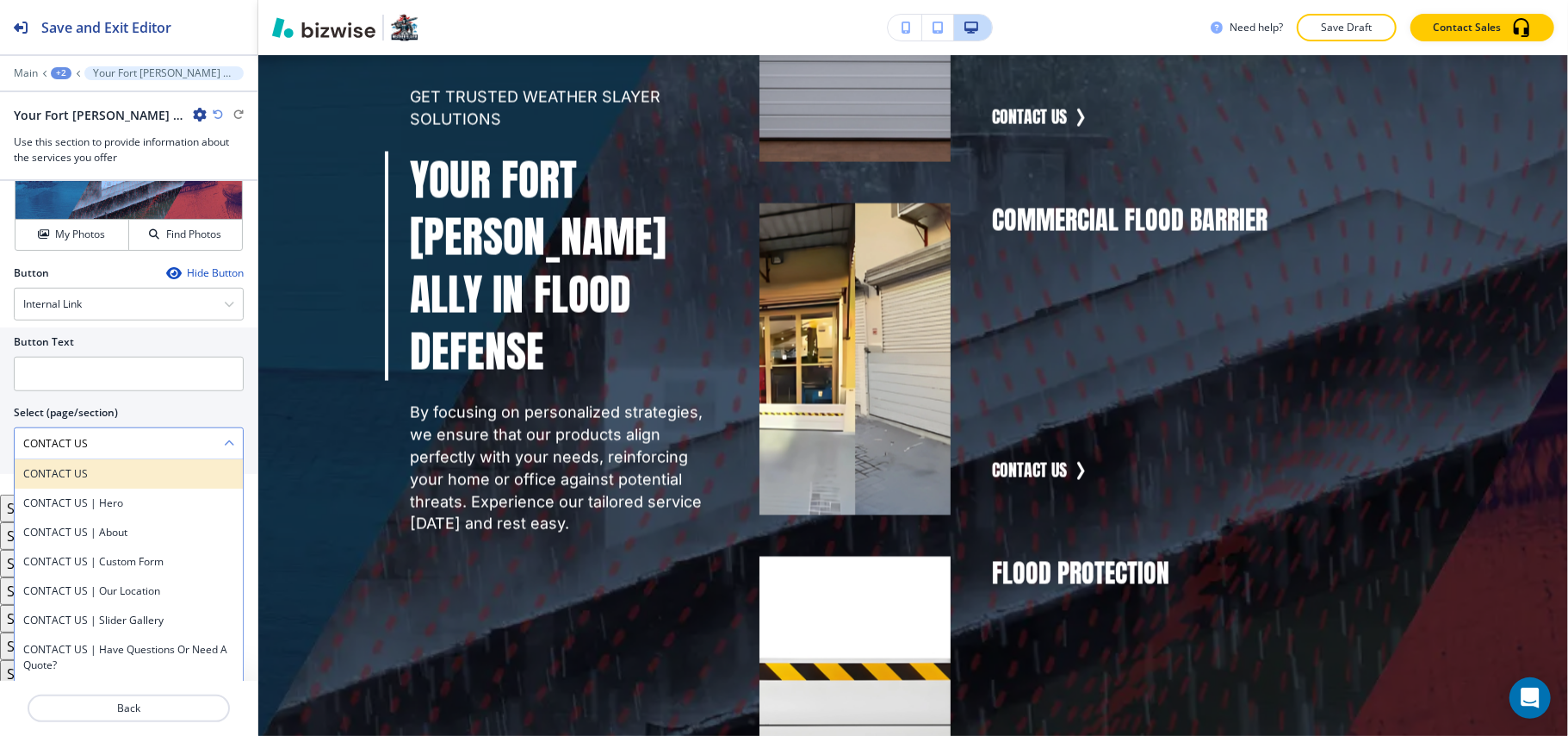
click at [53, 466] on h4 "CONTACT US" at bounding box center [129, 474] width 211 height 16
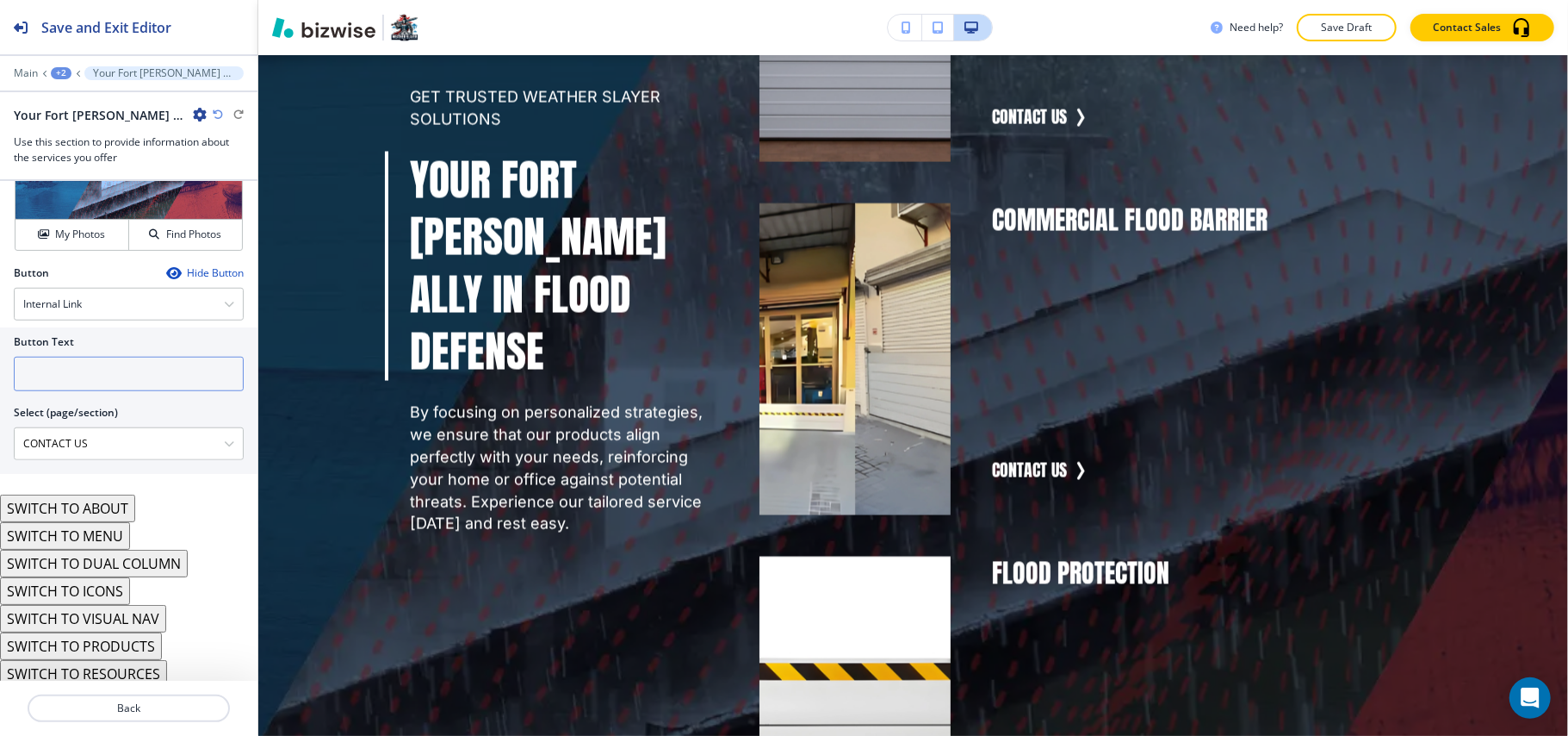
click at [74, 376] on input "text" at bounding box center [128, 373] width 230 height 34
paste input "CONTACT US"
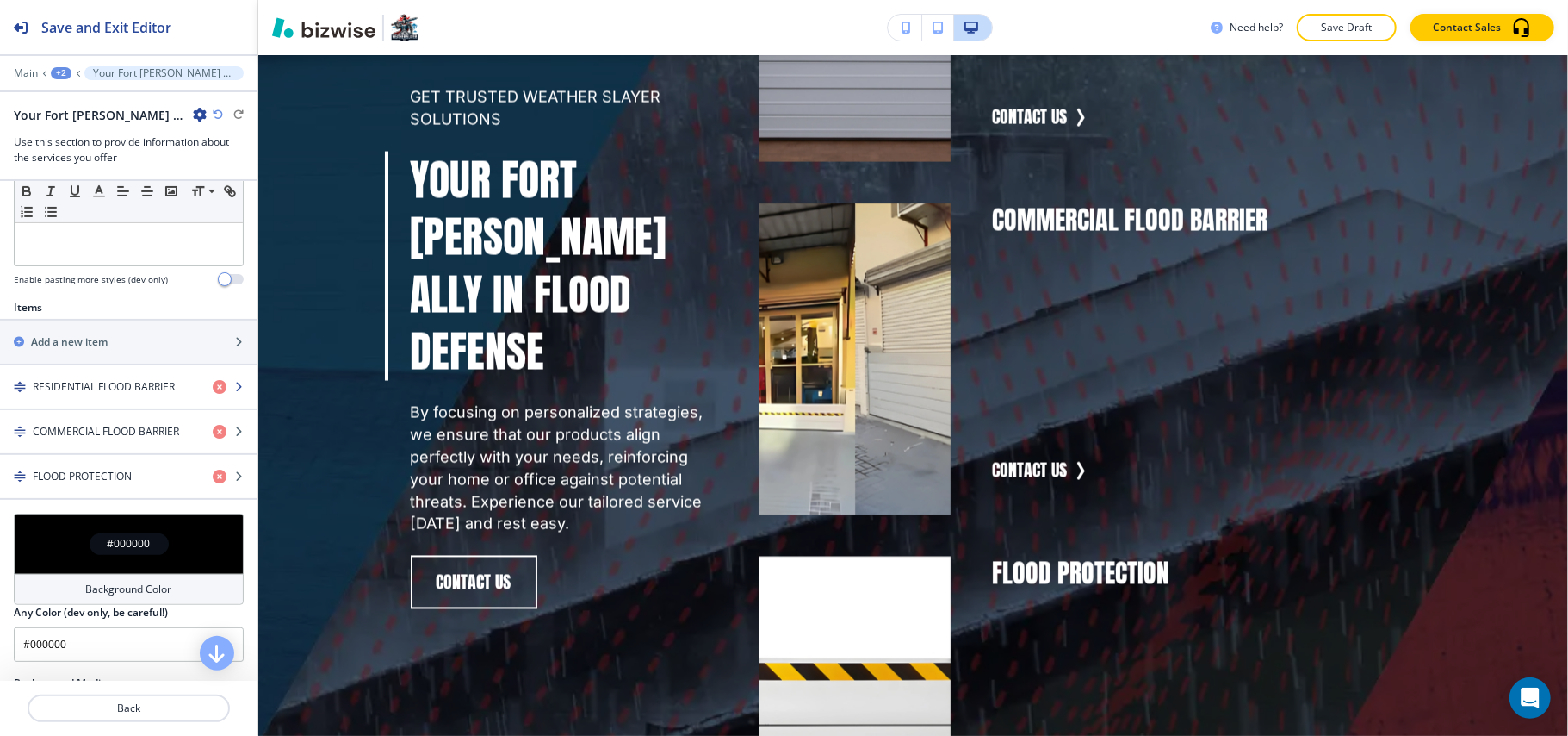
scroll to position [499, 0]
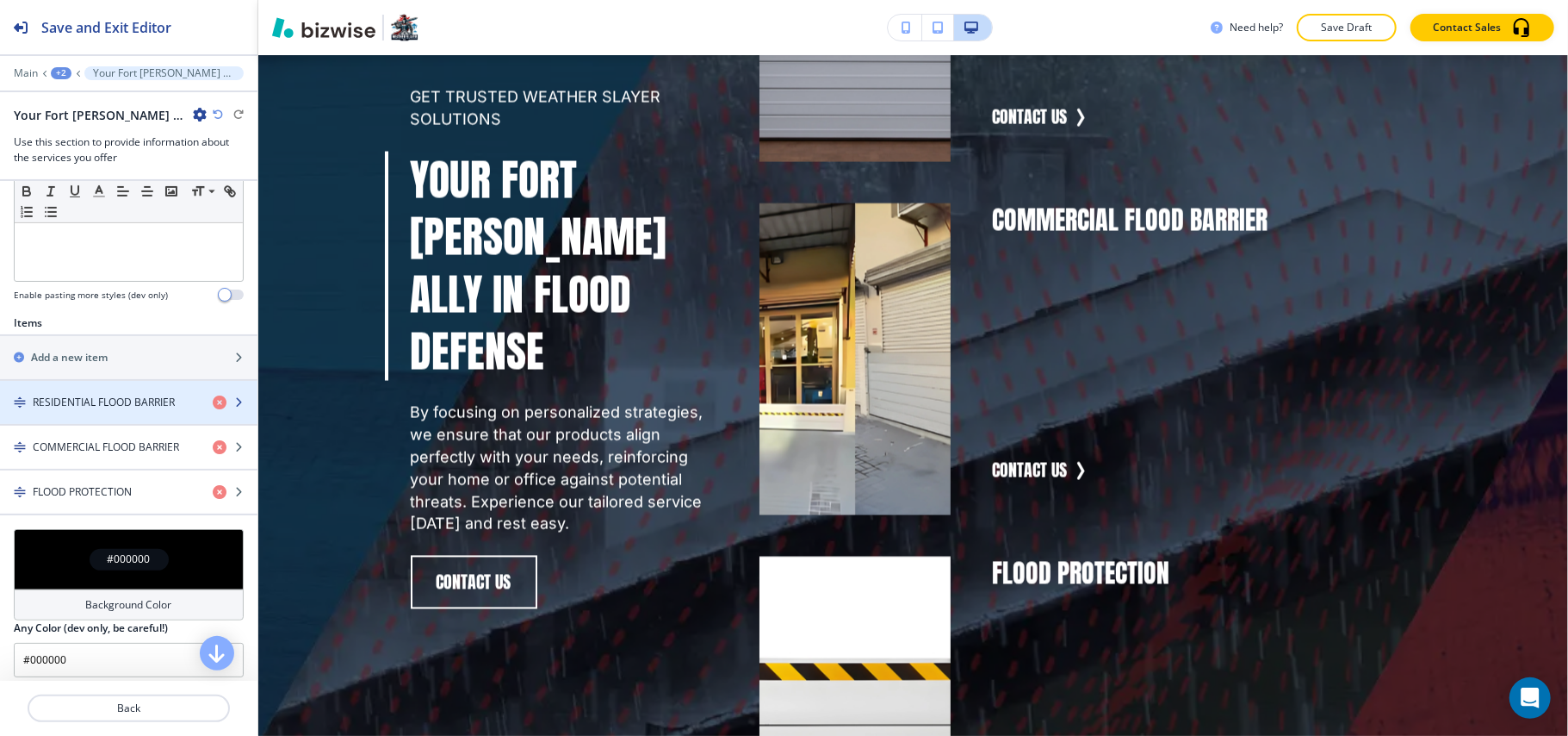
type input "CONTACT US"
click at [114, 394] on h4 "RESIDENTIAL FLOOD BARRIER" at bounding box center [103, 402] width 142 height 16
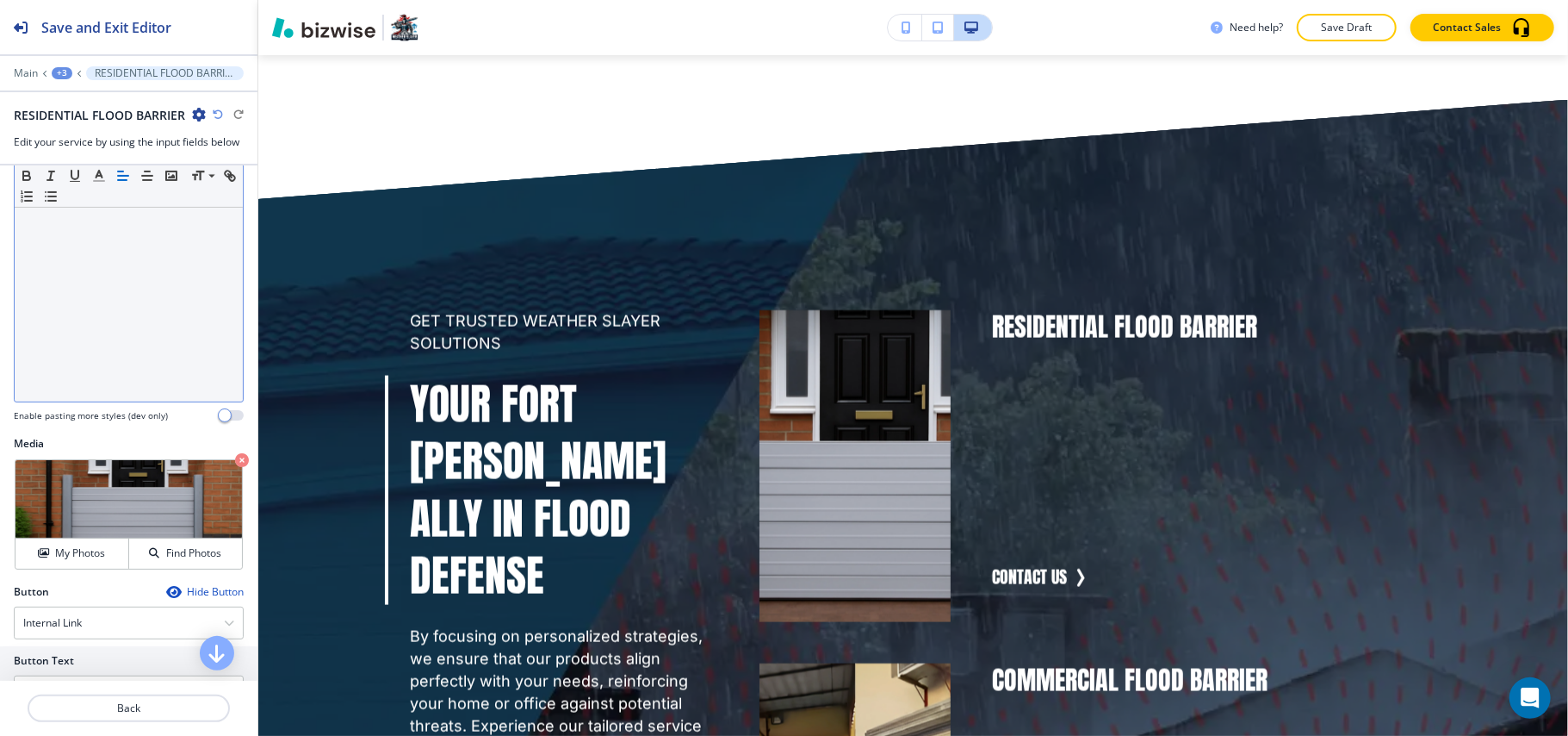
scroll to position [483, 0]
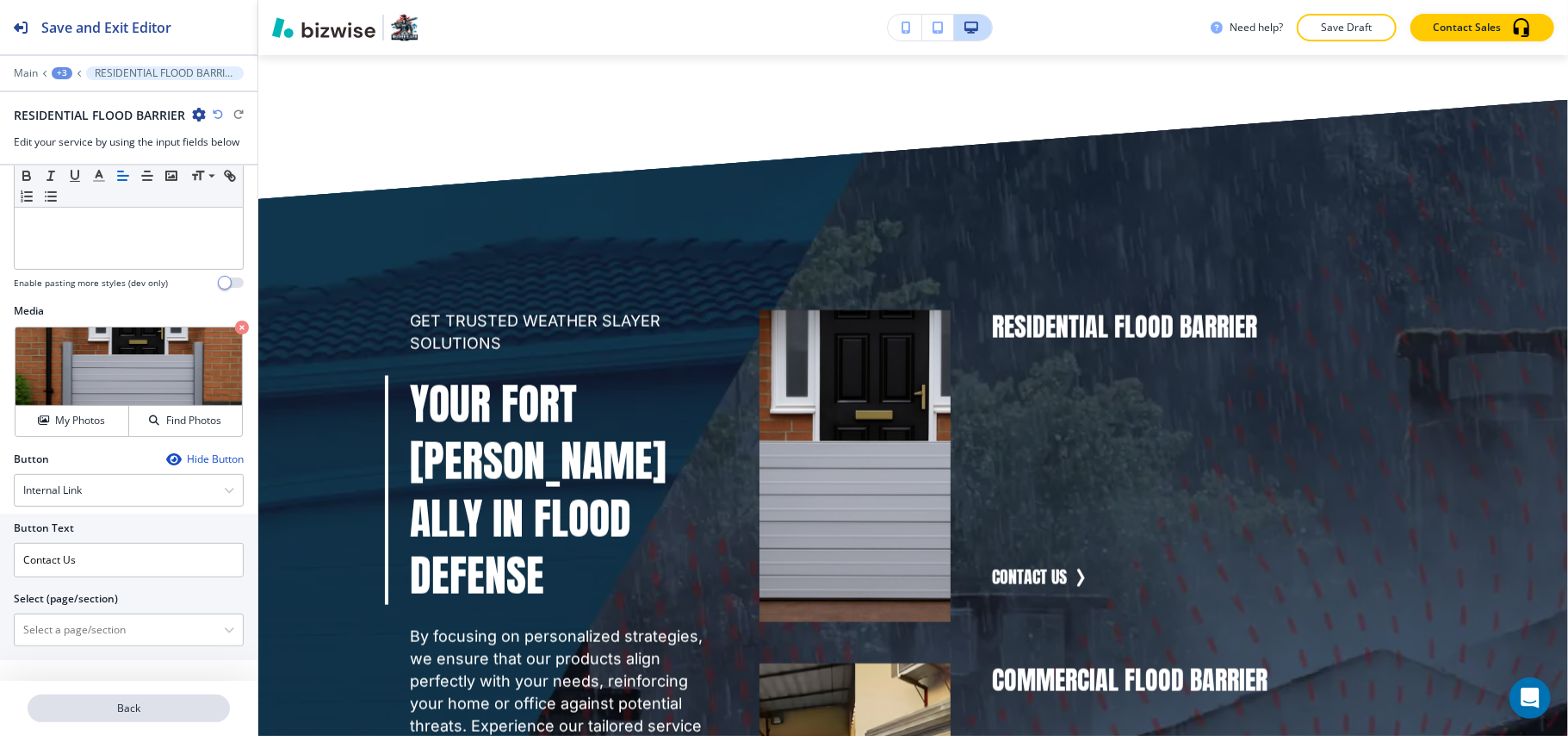
click at [111, 710] on p "Back" at bounding box center [128, 708] width 199 height 16
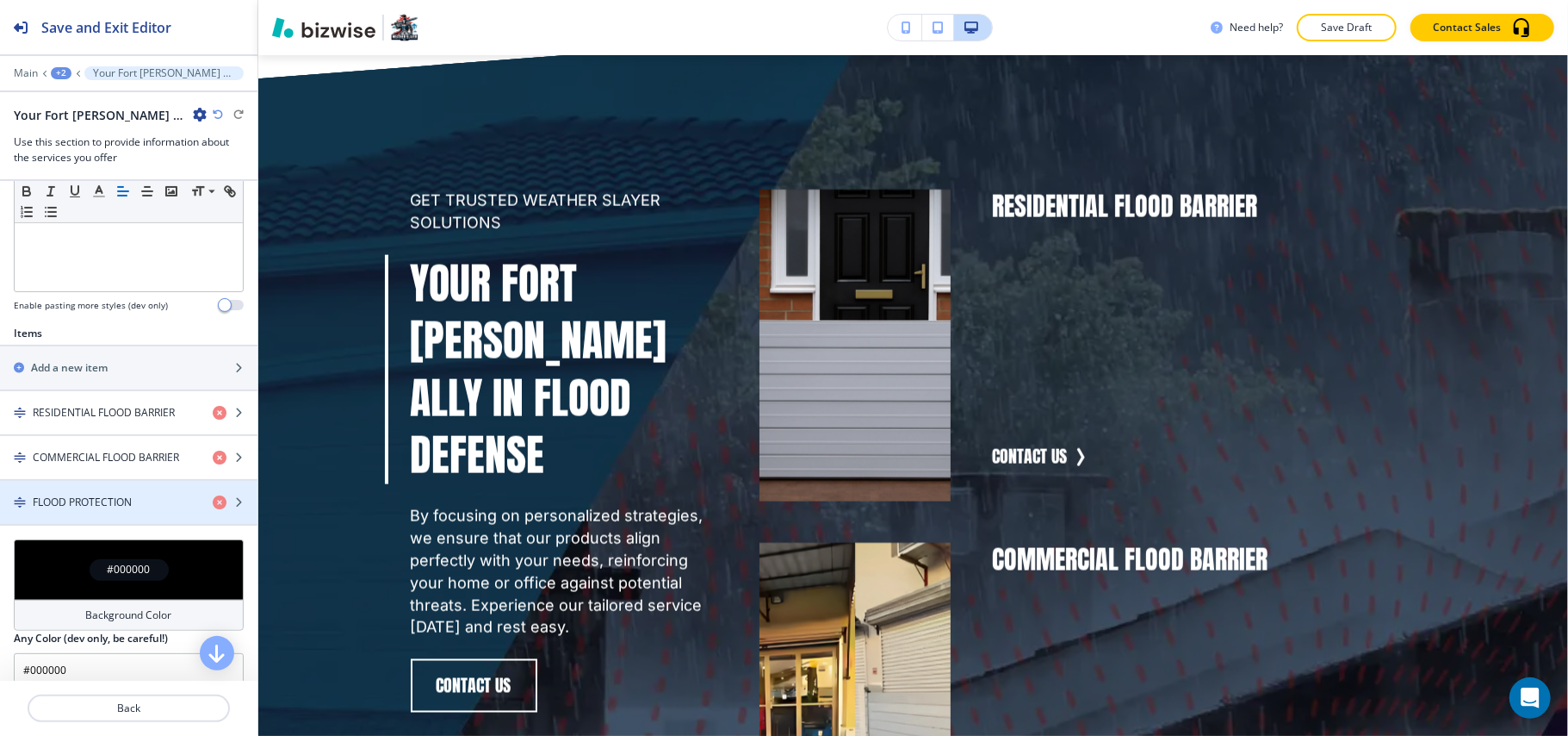
scroll to position [574, 0]
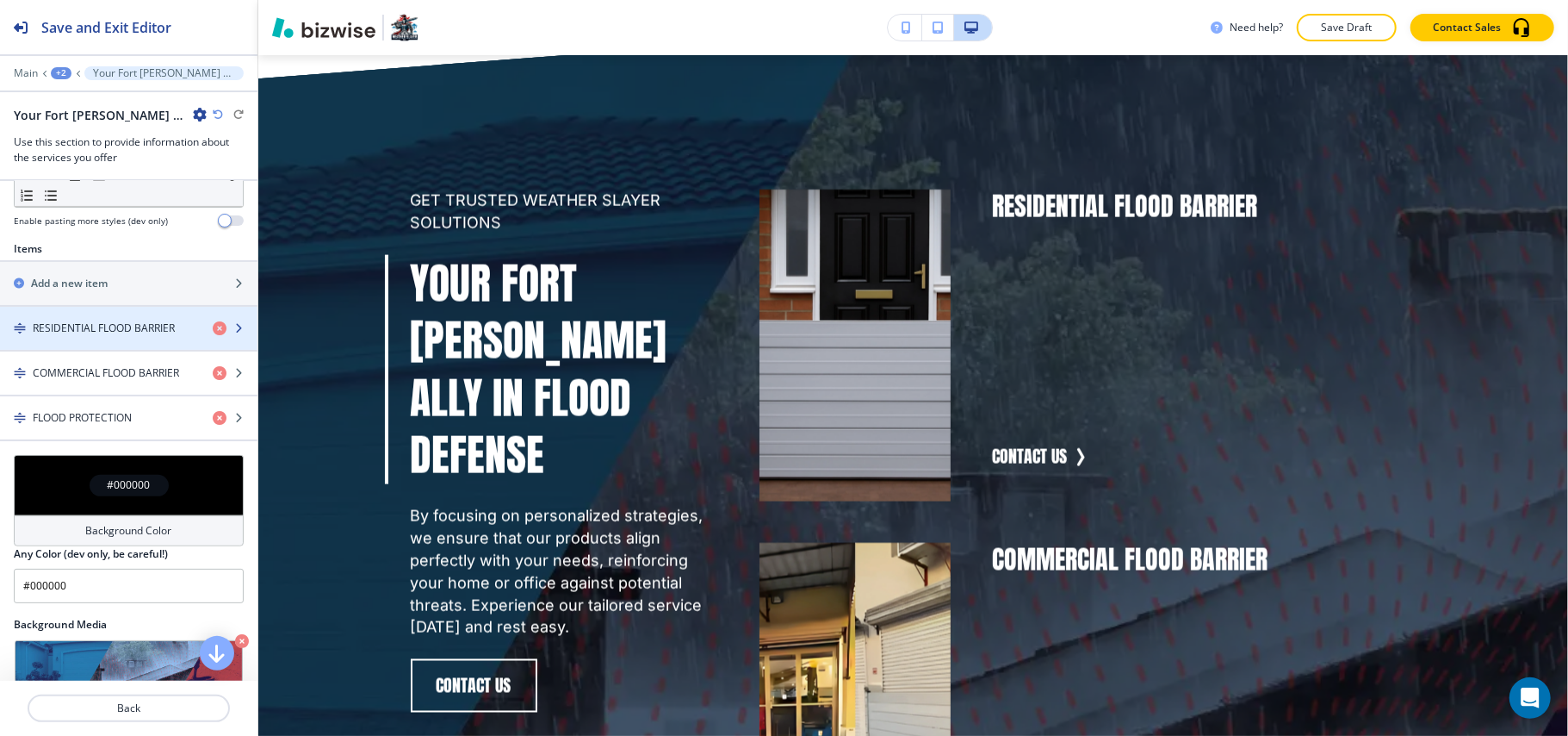
click at [105, 336] on div "button" at bounding box center [128, 343] width 257 height 14
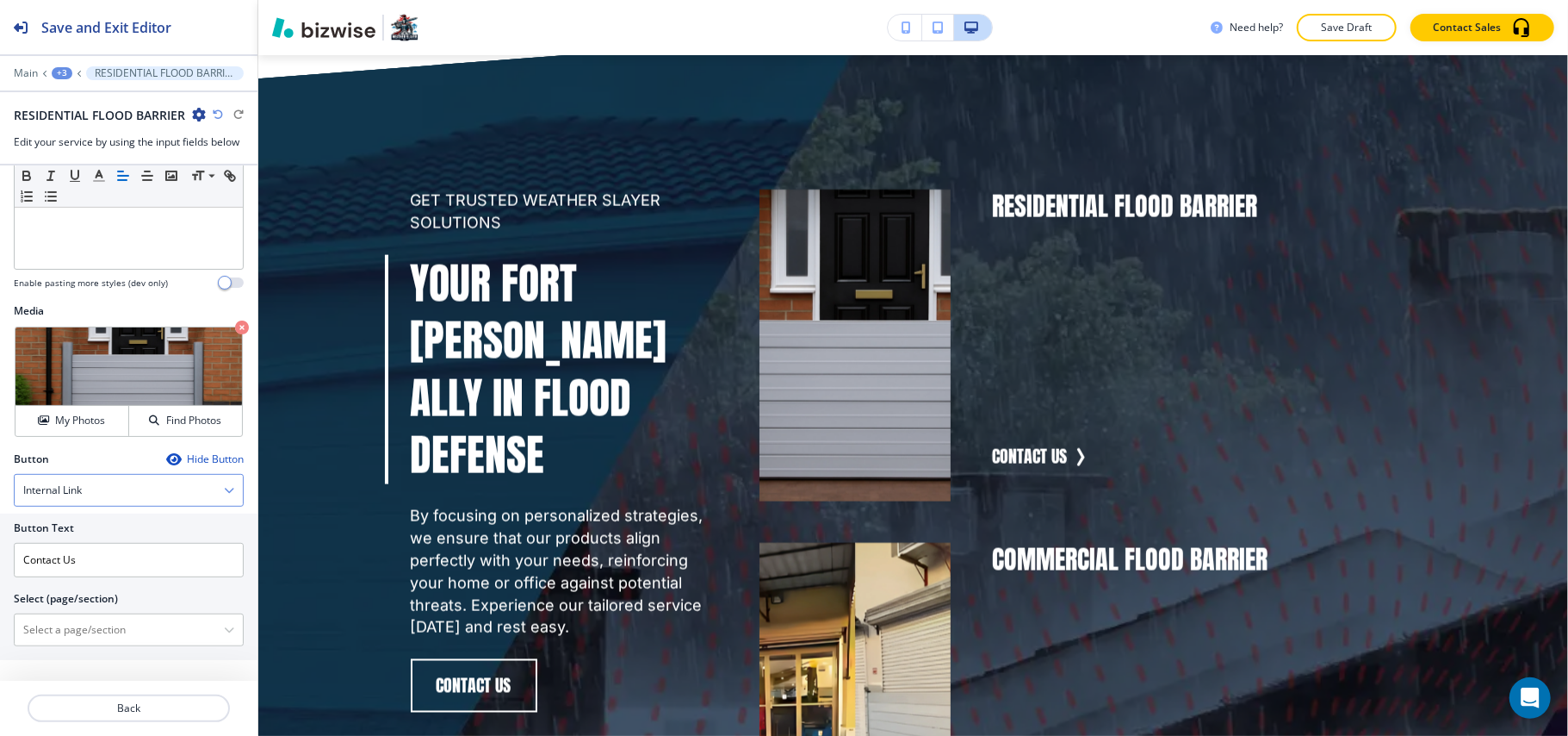
scroll to position [483, 0]
click at [91, 628] on \(page\/section\) "Manual Input" at bounding box center [119, 629] width 209 height 29
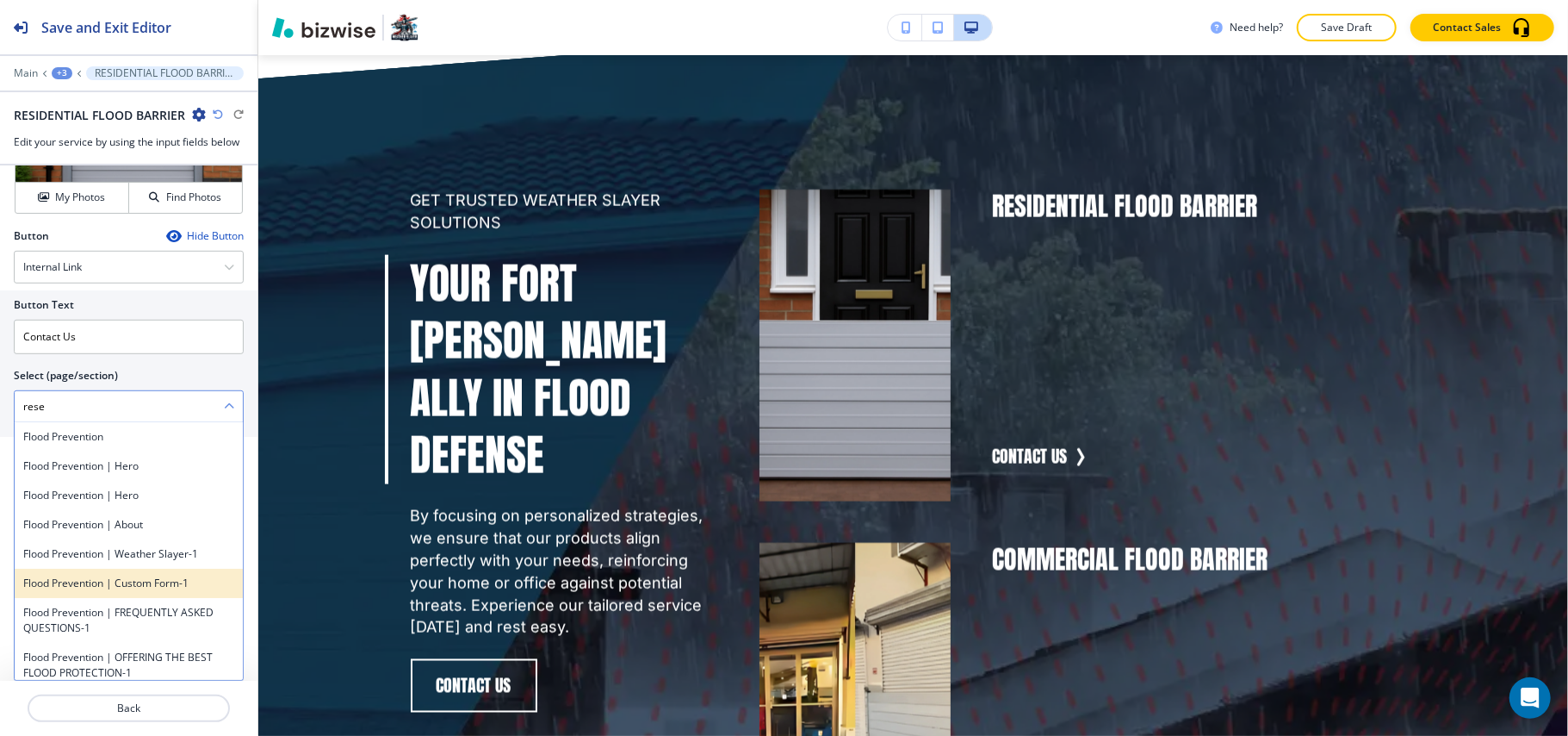
scroll to position [115, 0]
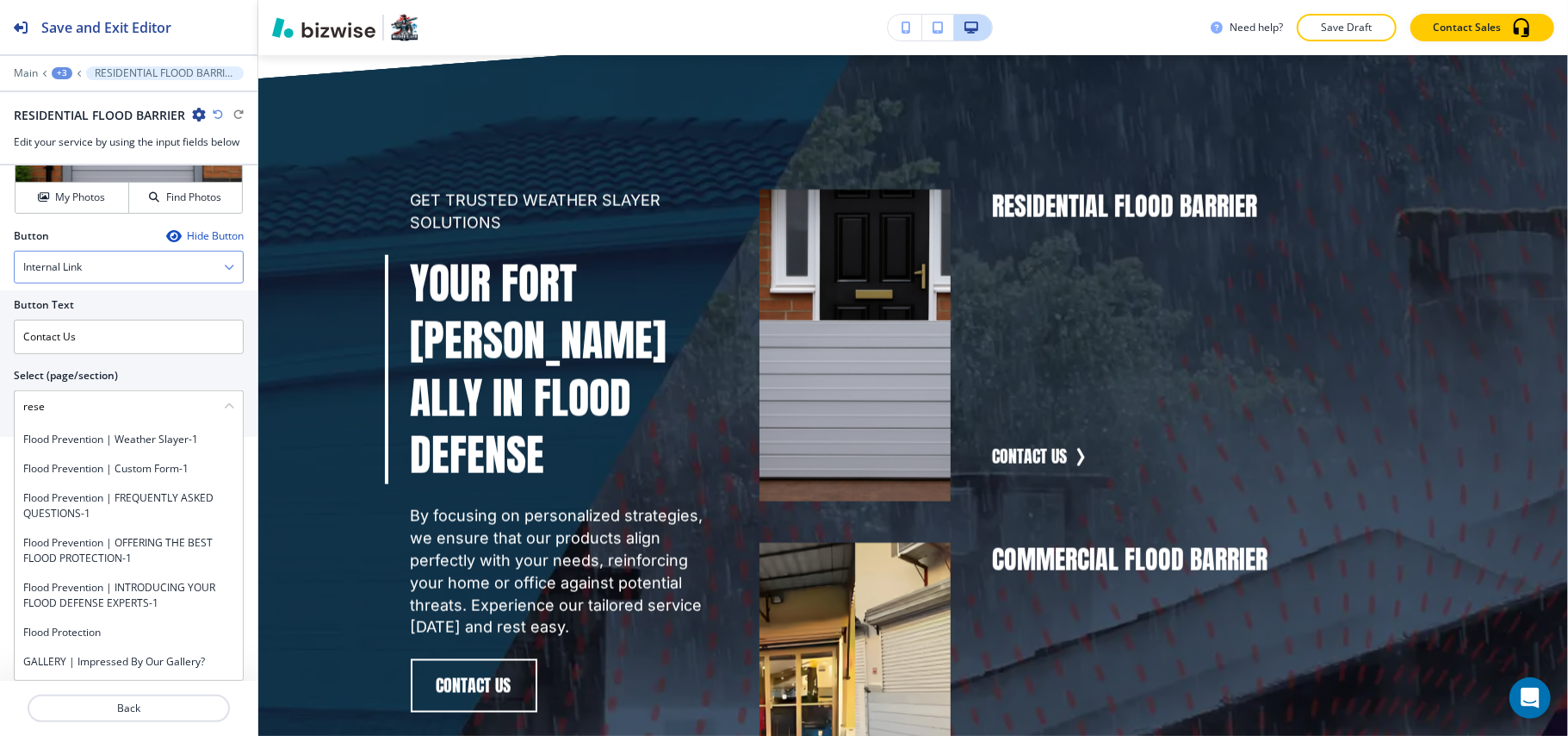
drag, startPoint x: 0, startPoint y: 403, endPoint x: 147, endPoint y: 255, distance: 208.6
click at [5, 386] on div "Button Text Contact Us Select (page/section) rese Flood Prevention Flood Preven…" at bounding box center [128, 364] width 257 height 147
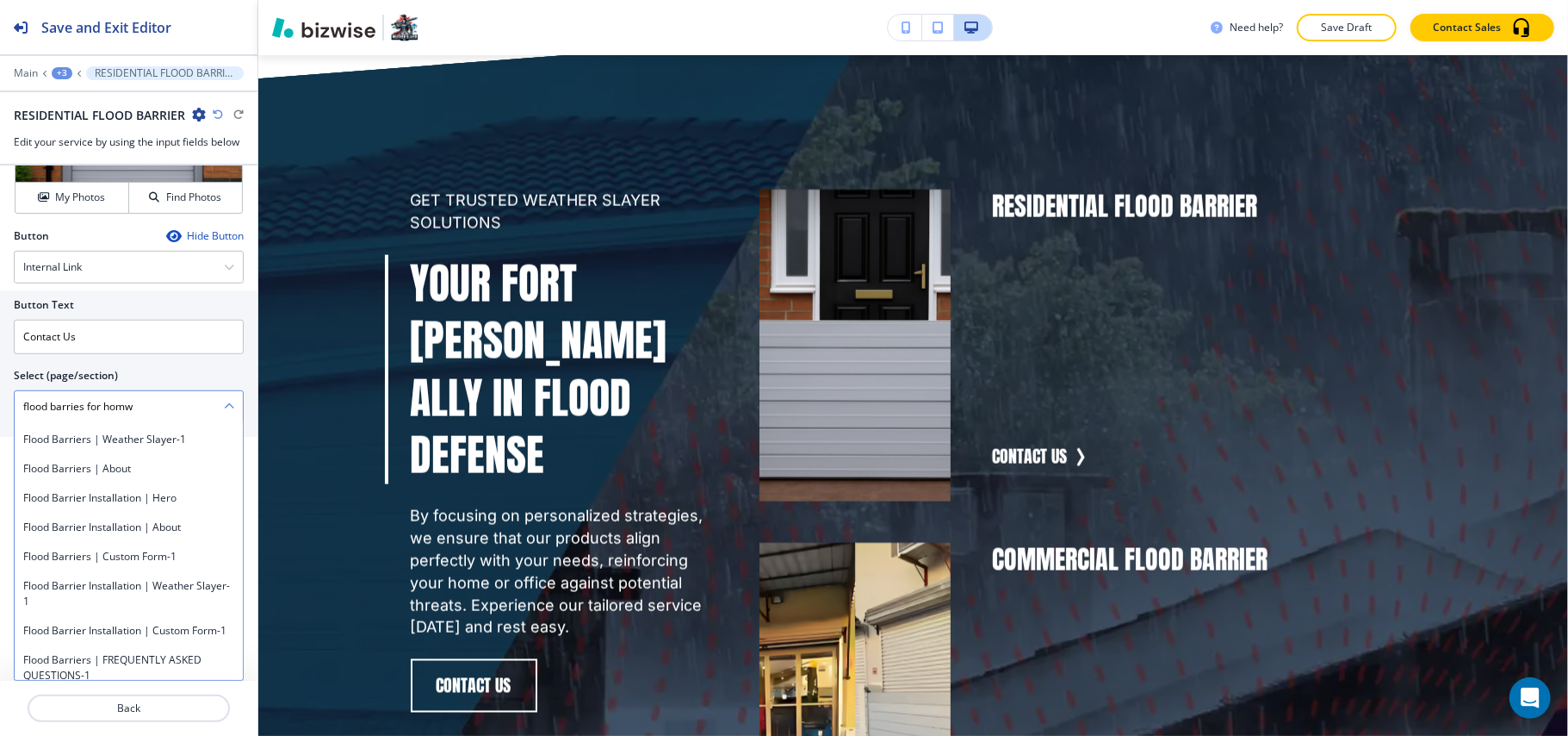
drag, startPoint x: 84, startPoint y: 405, endPoint x: 188, endPoint y: 408, distance: 104.0
click at [188, 408] on \(page\/section\) "flood barries for homw" at bounding box center [119, 406] width 209 height 29
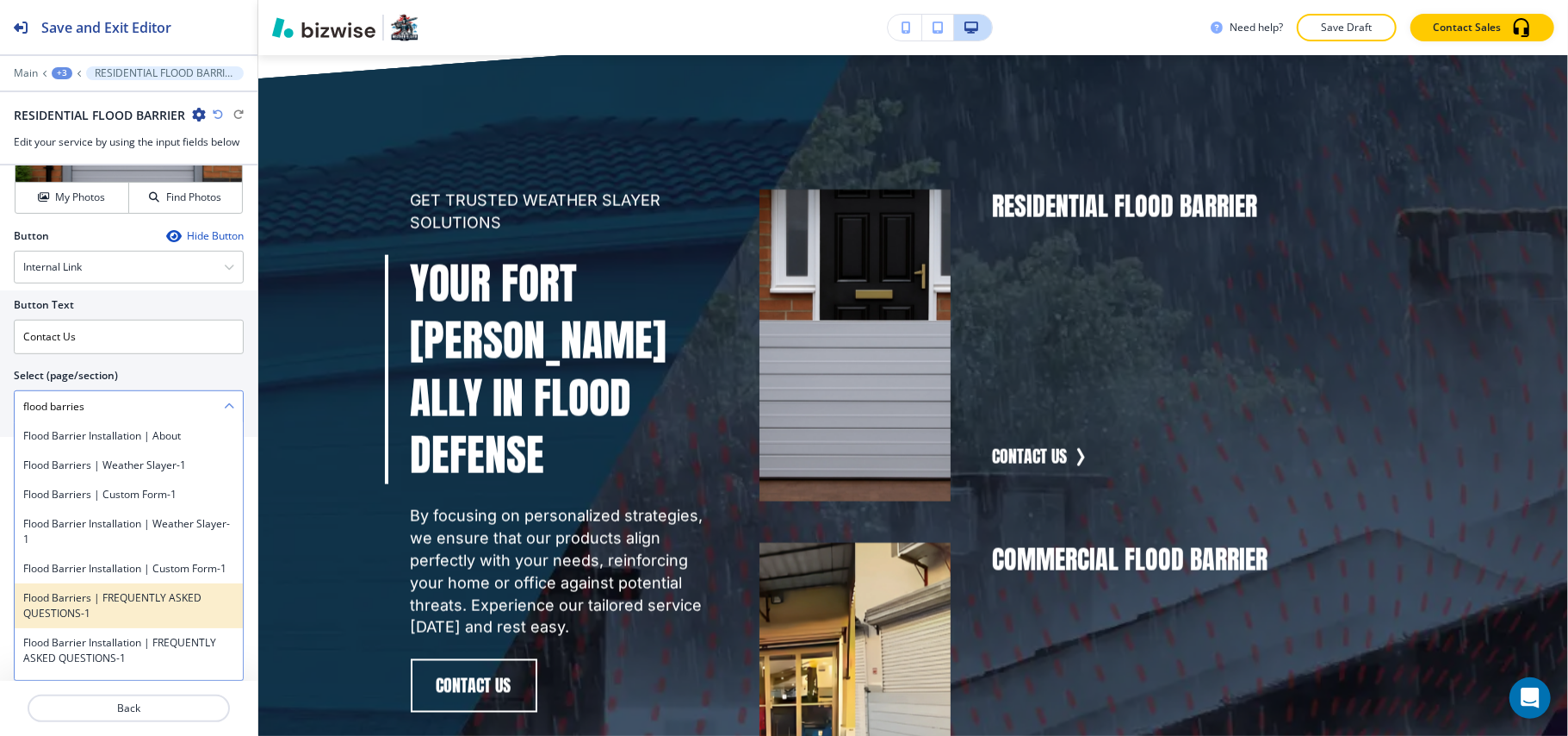
scroll to position [229, 0]
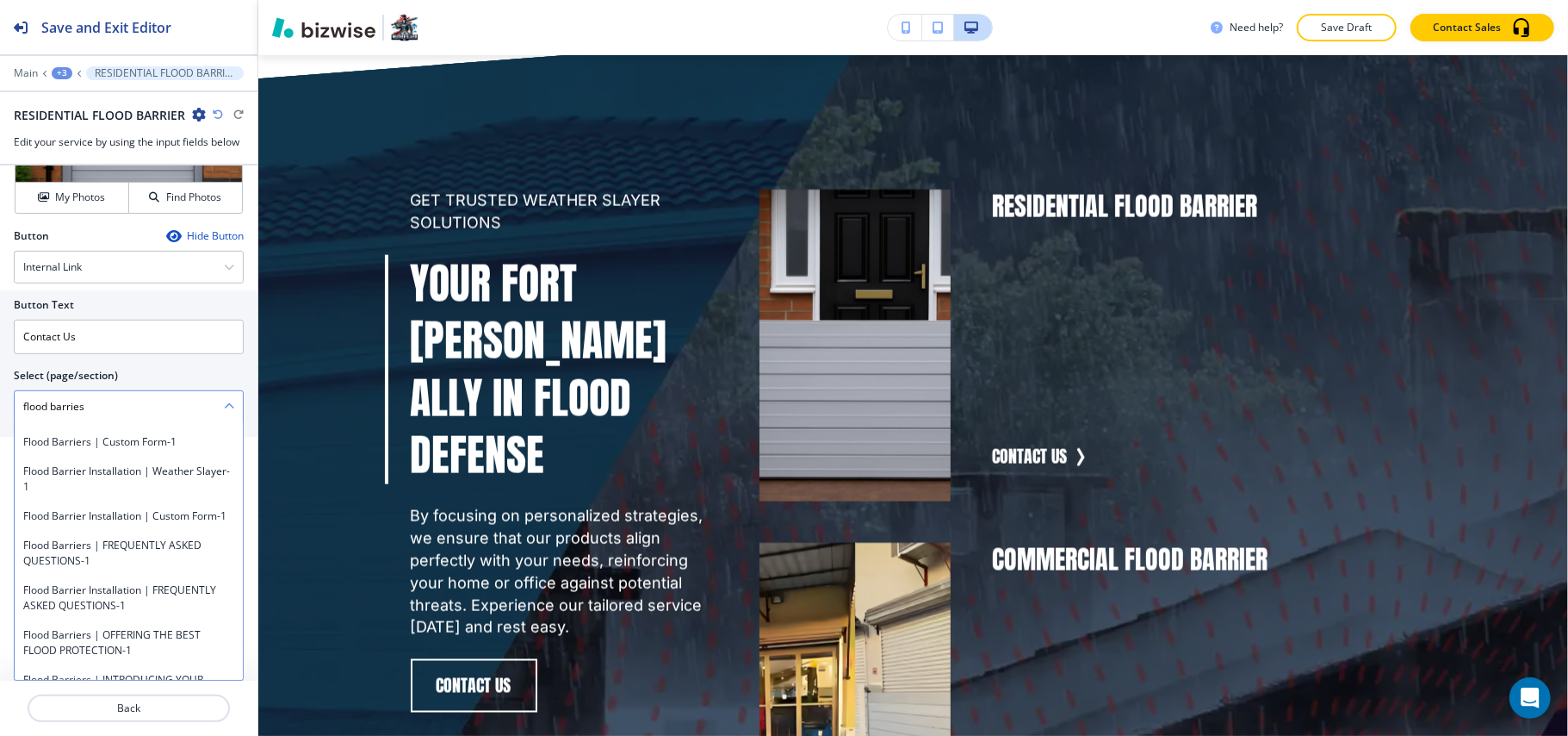
type \(page\/section\) "flood barries"
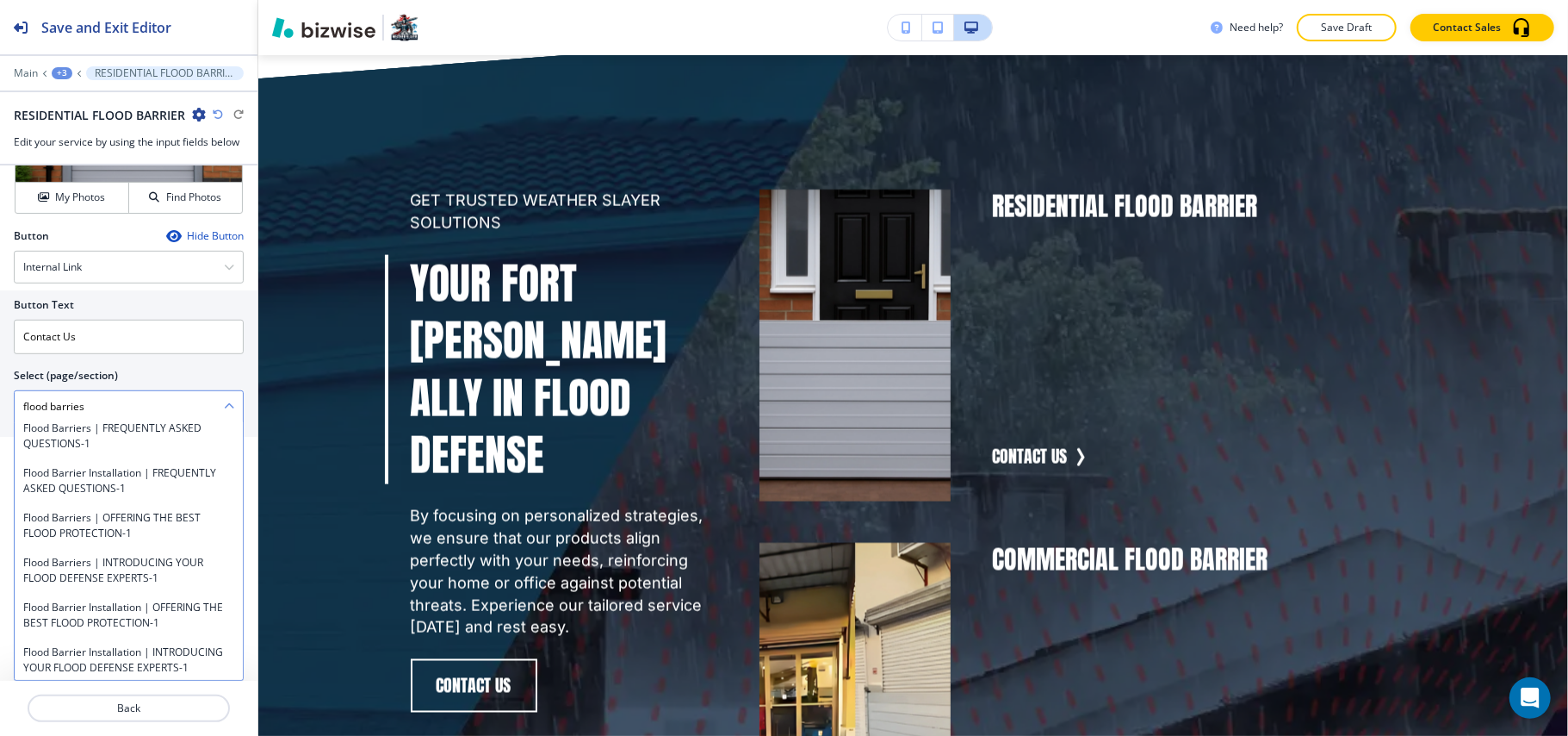
scroll to position [386, 0]
click at [21, 68] on p "Main" at bounding box center [25, 73] width 24 height 12
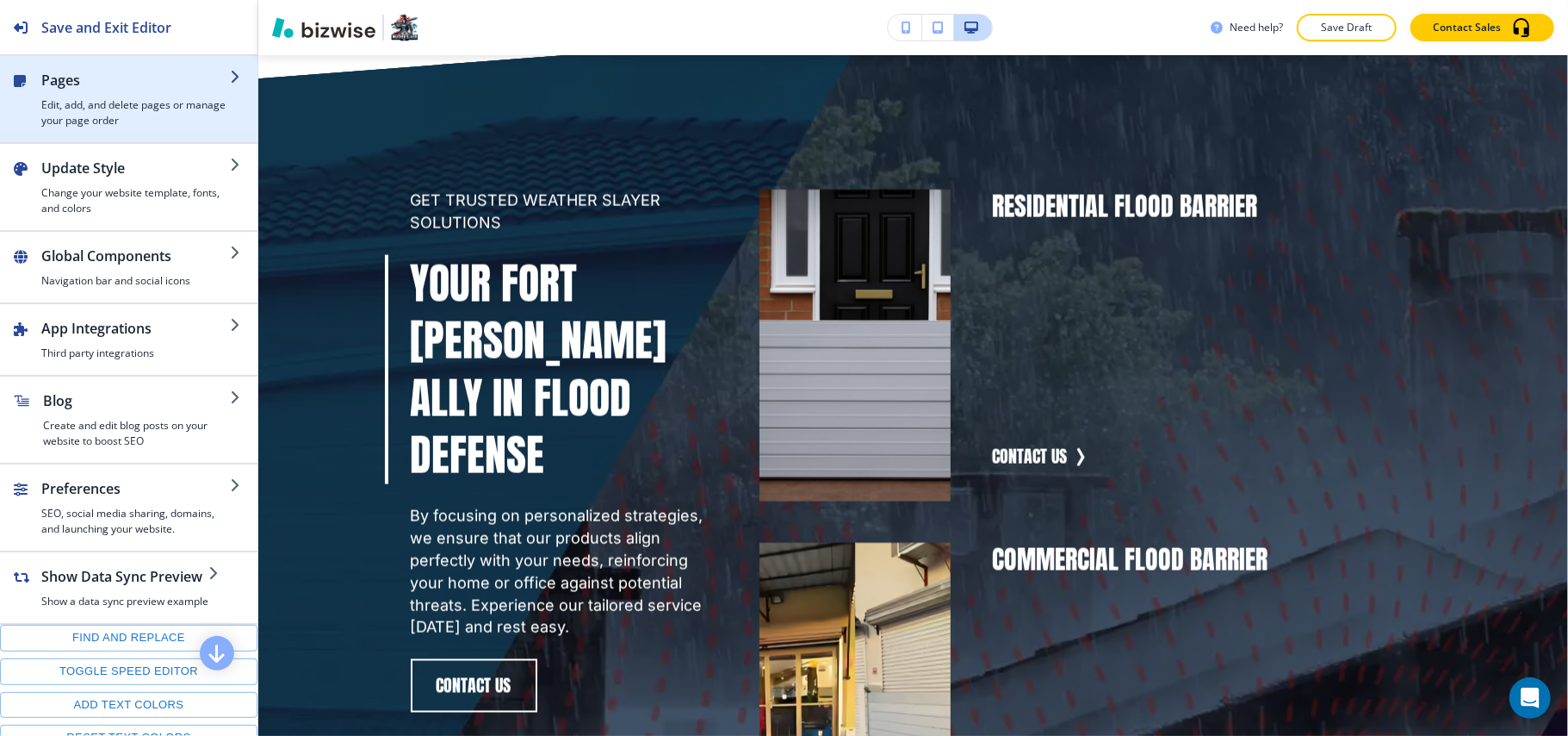
click at [88, 101] on h4 "Edit, add, and delete pages or manage your page order" at bounding box center [135, 113] width 189 height 31
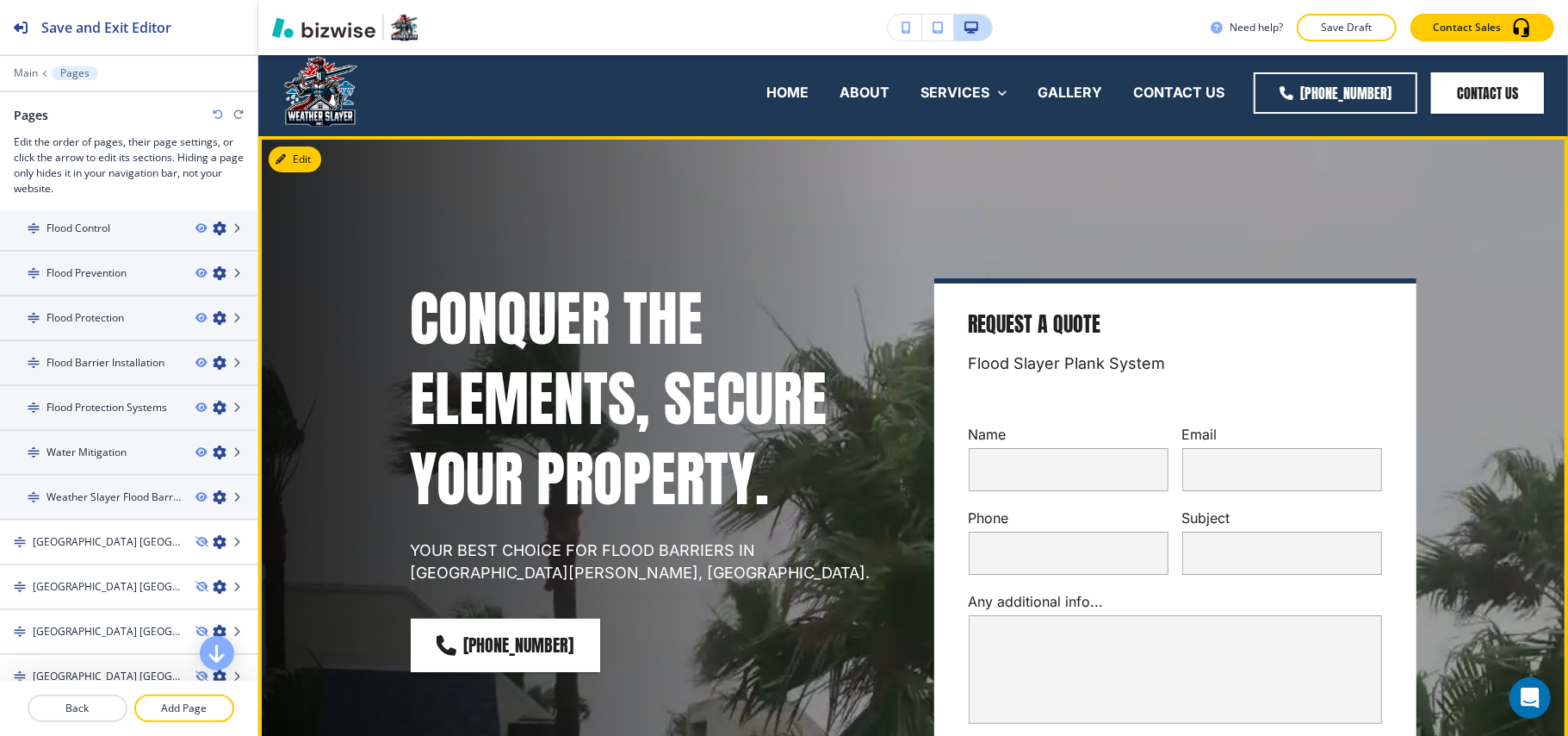
scroll to position [0, 0]
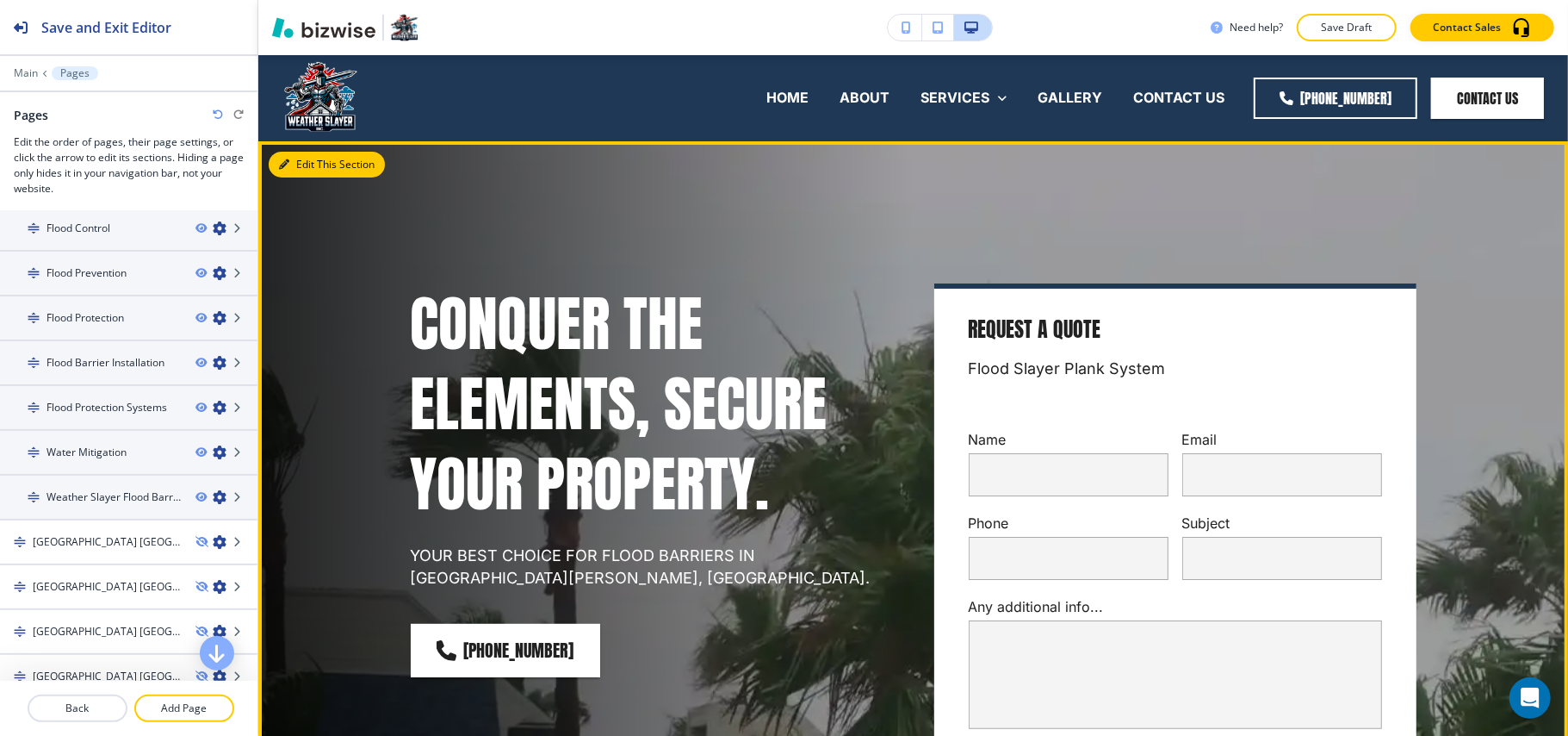
click at [301, 159] on button "Edit This Section" at bounding box center [327, 164] width 116 height 25
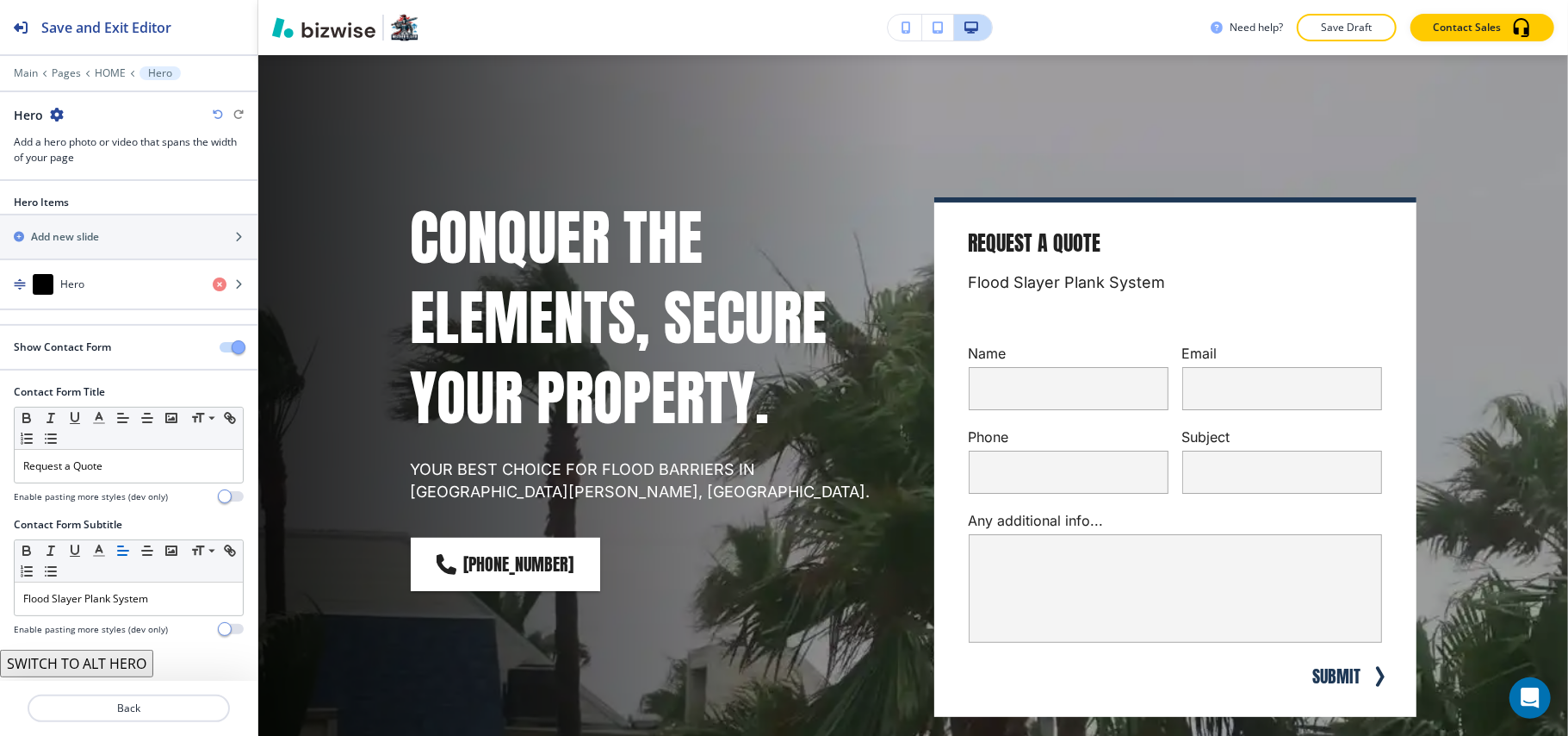
scroll to position [2, 0]
click at [168, 589] on div "Flood Slayer Plank System" at bounding box center [128, 598] width 228 height 32
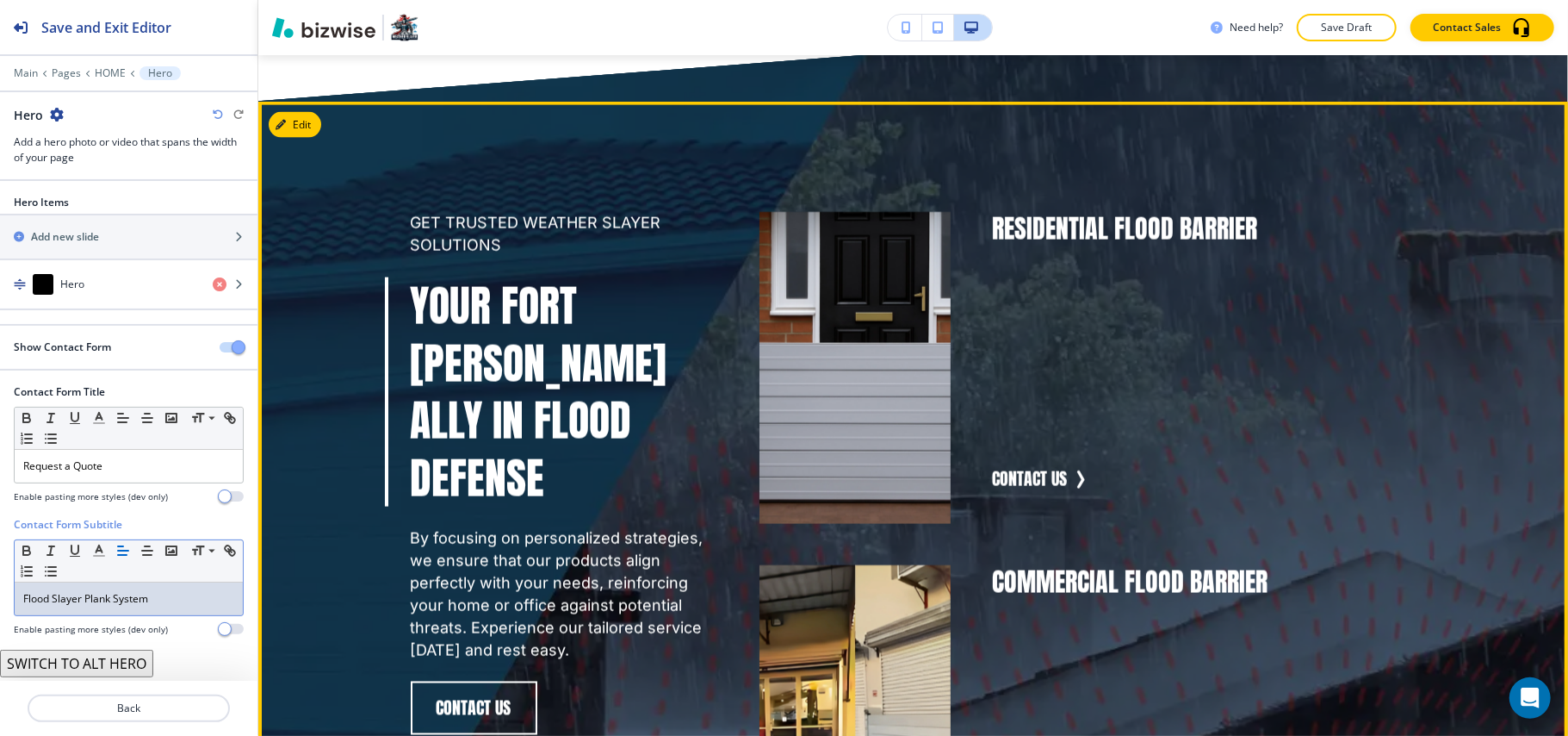
scroll to position [1809, 0]
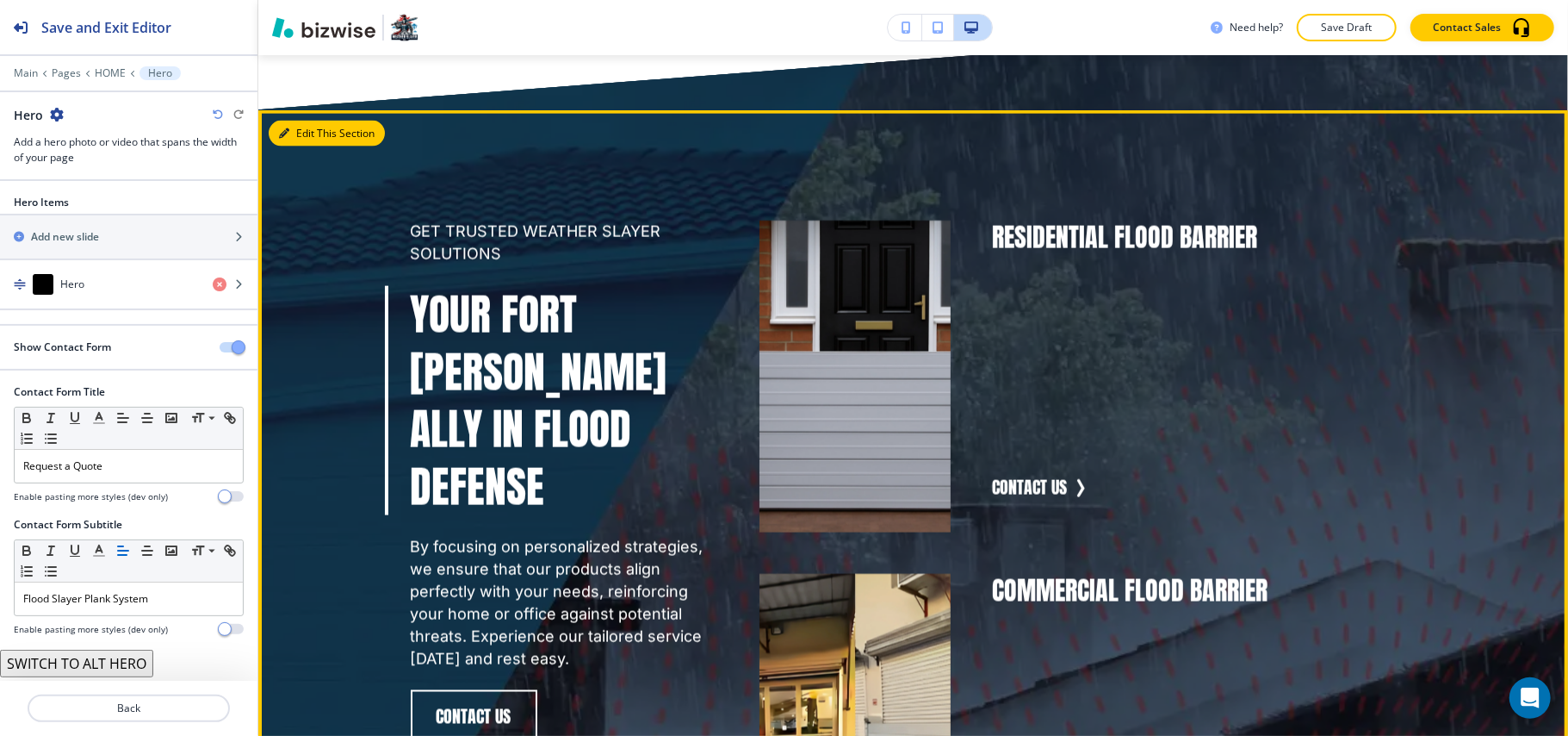
click at [306, 120] on button "Edit This Section" at bounding box center [327, 133] width 116 height 25
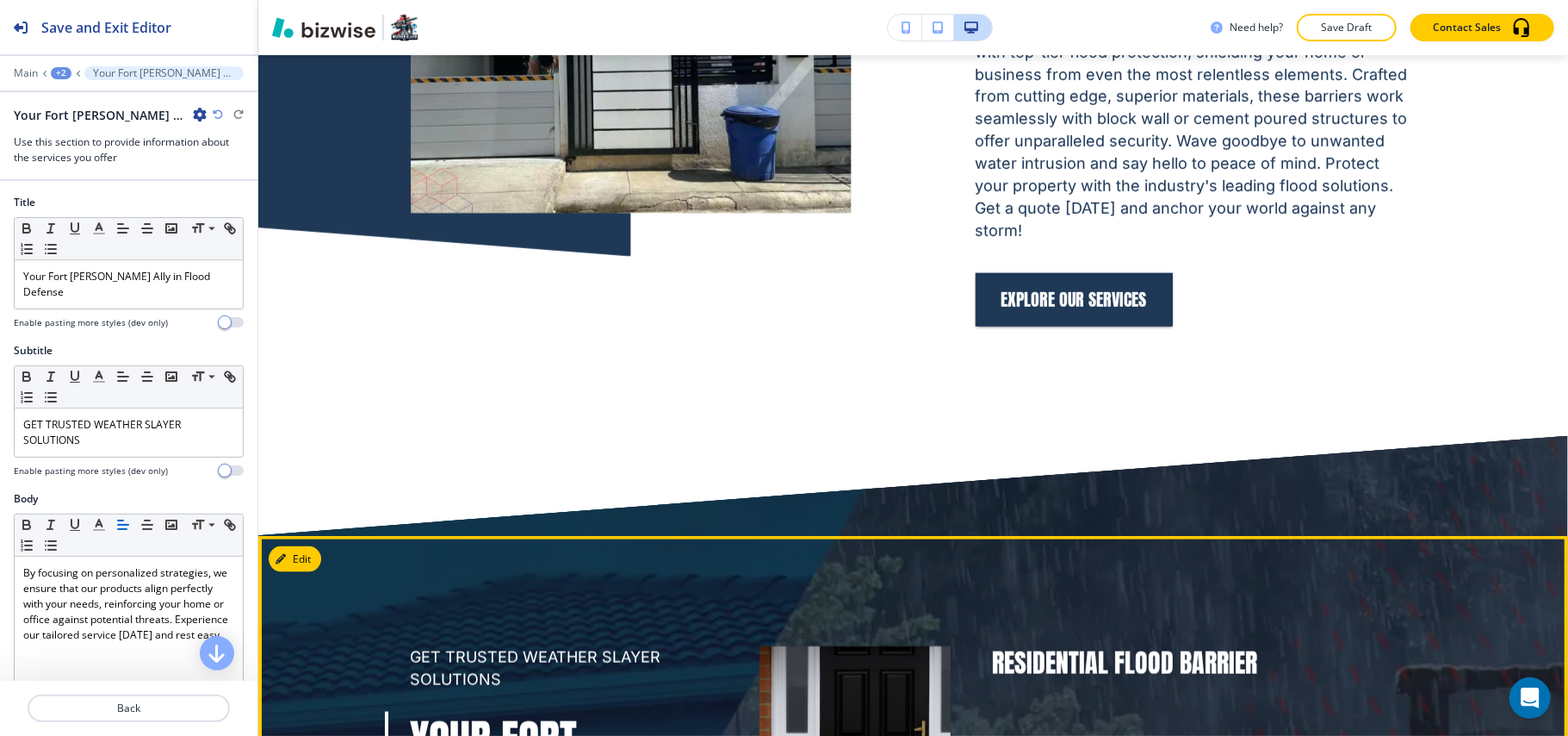
scroll to position [1380, 0]
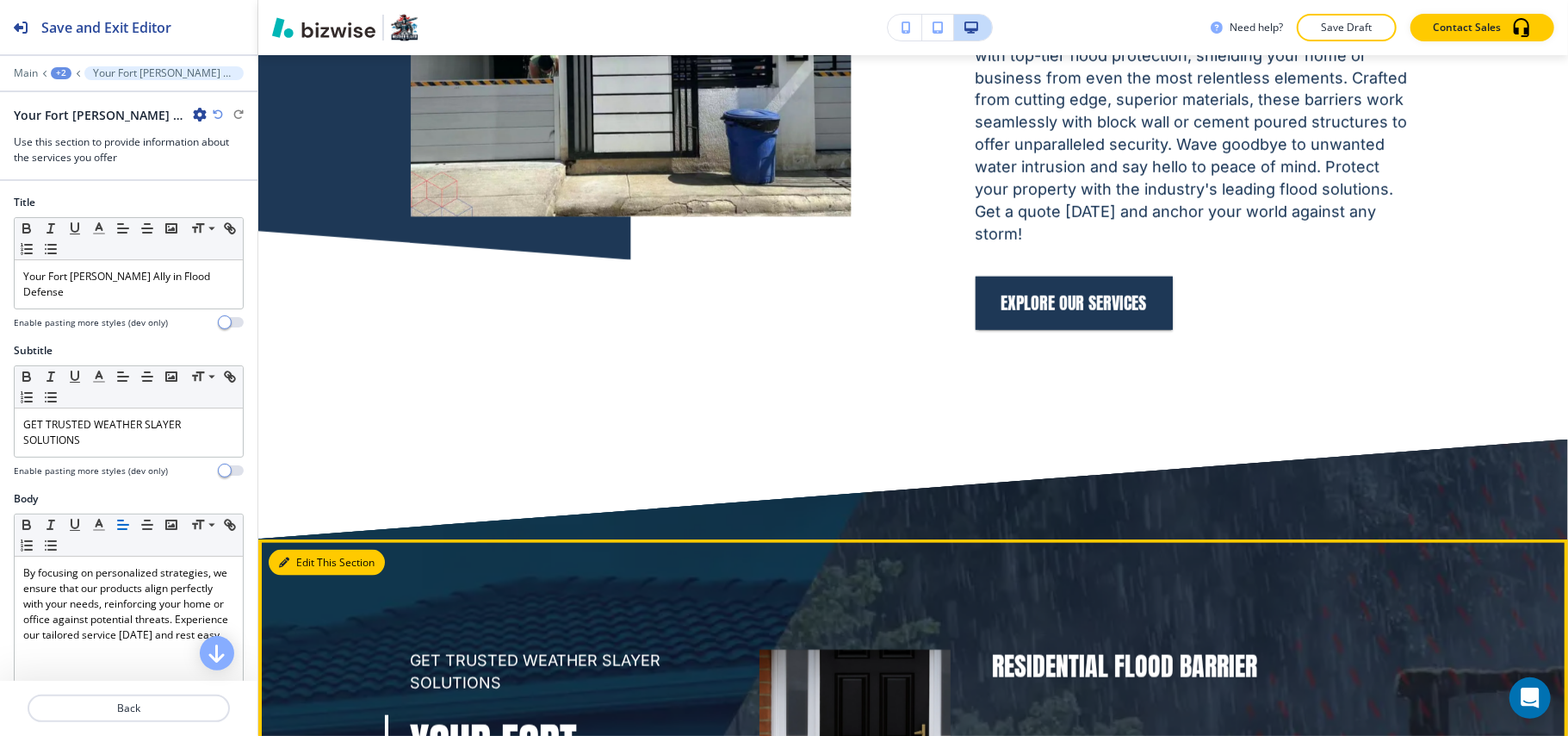
click at [311, 549] on button "Edit This Section" at bounding box center [327, 562] width 116 height 25
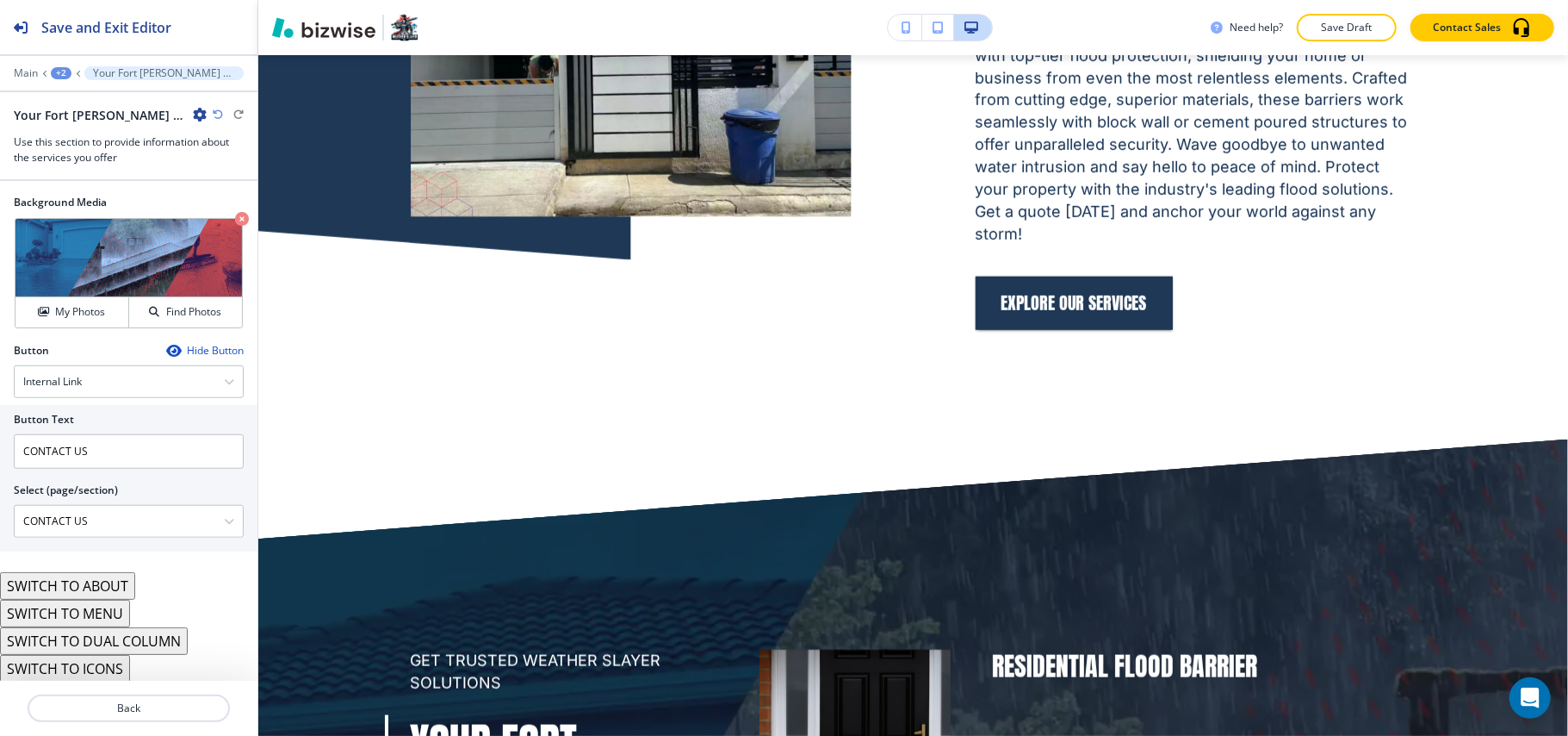
scroll to position [1073, 0]
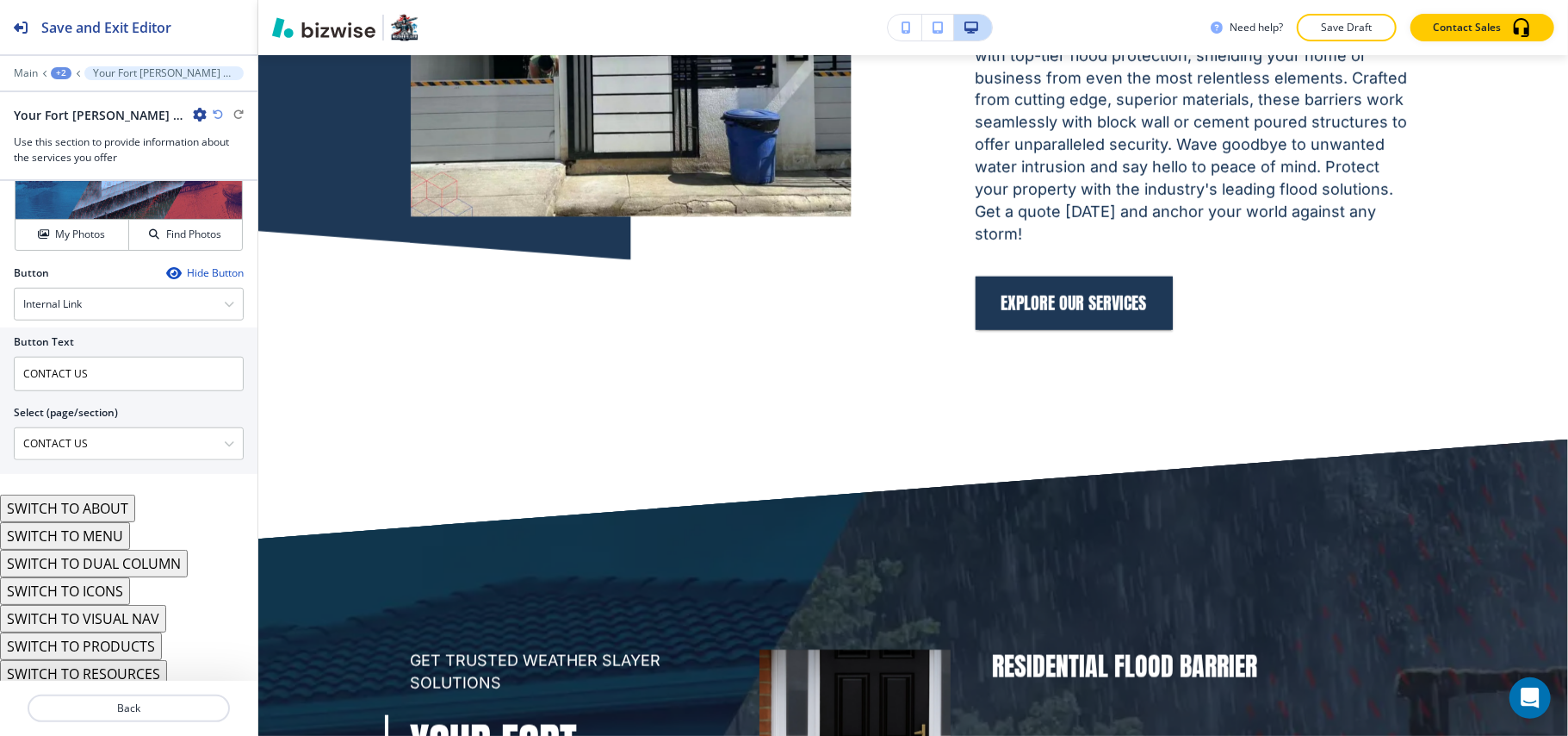
click at [100, 610] on button "SWITCH TO VISUAL NAV" at bounding box center [83, 619] width 166 height 27
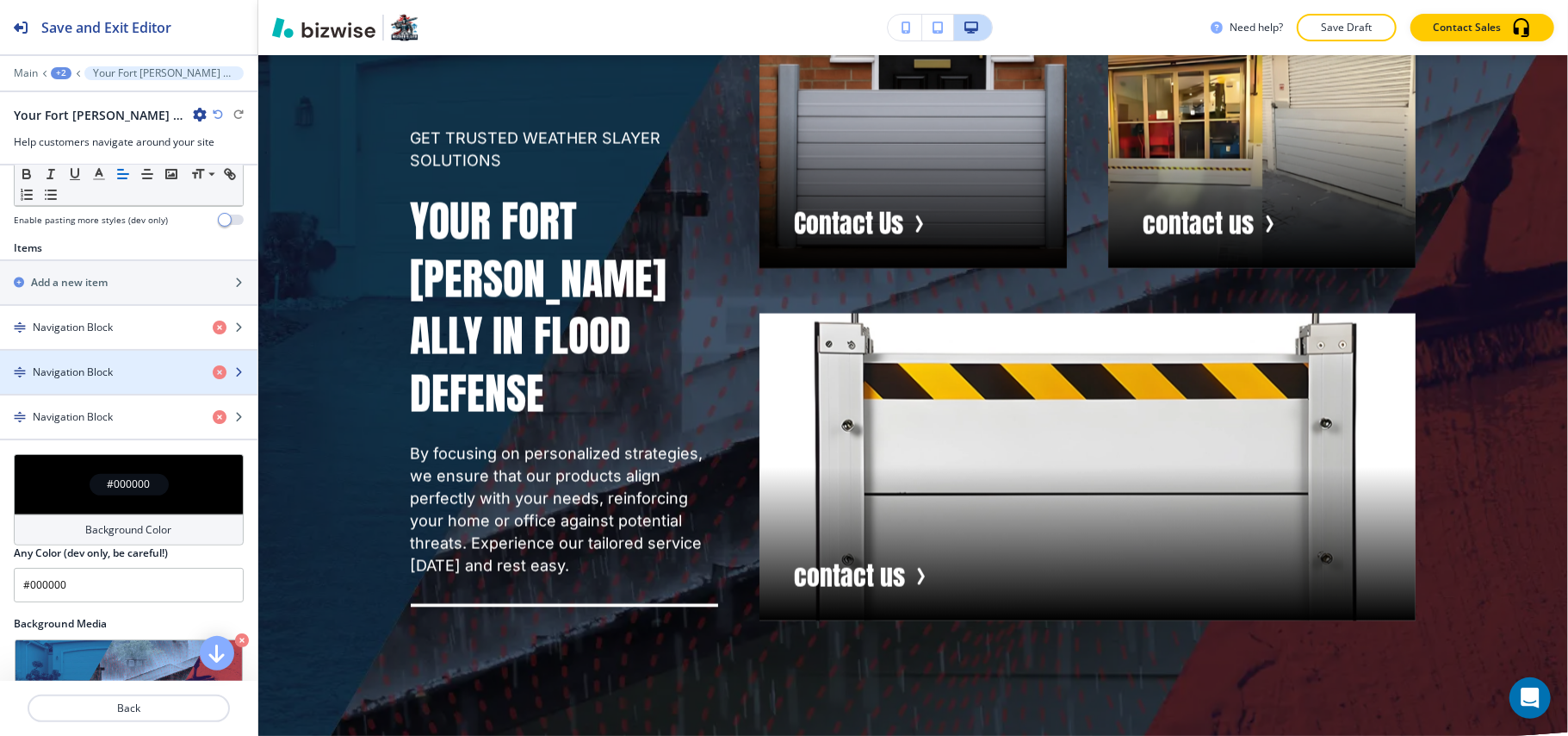
scroll to position [365, 0]
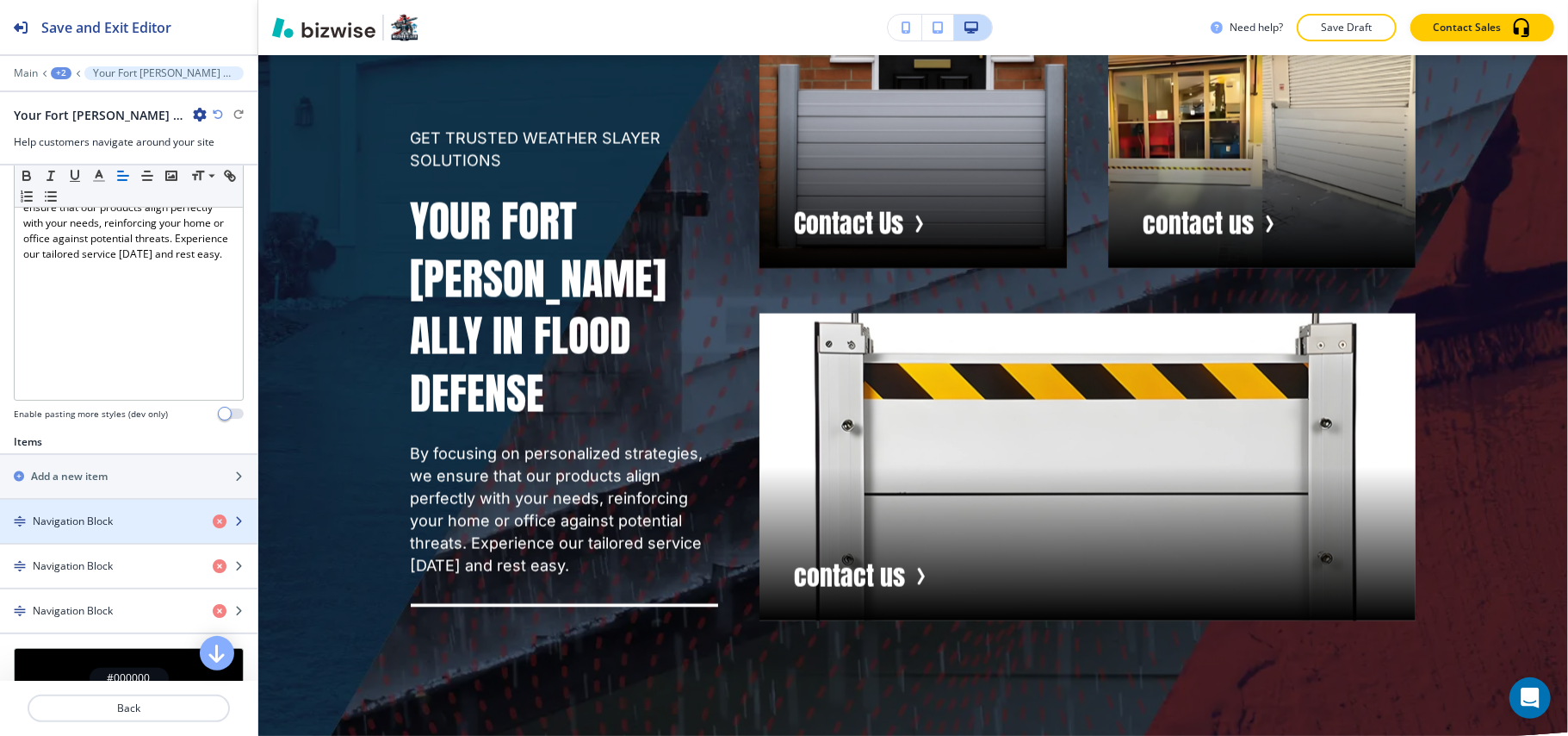
click at [77, 513] on h4 "Navigation Block" at bounding box center [72, 521] width 80 height 16
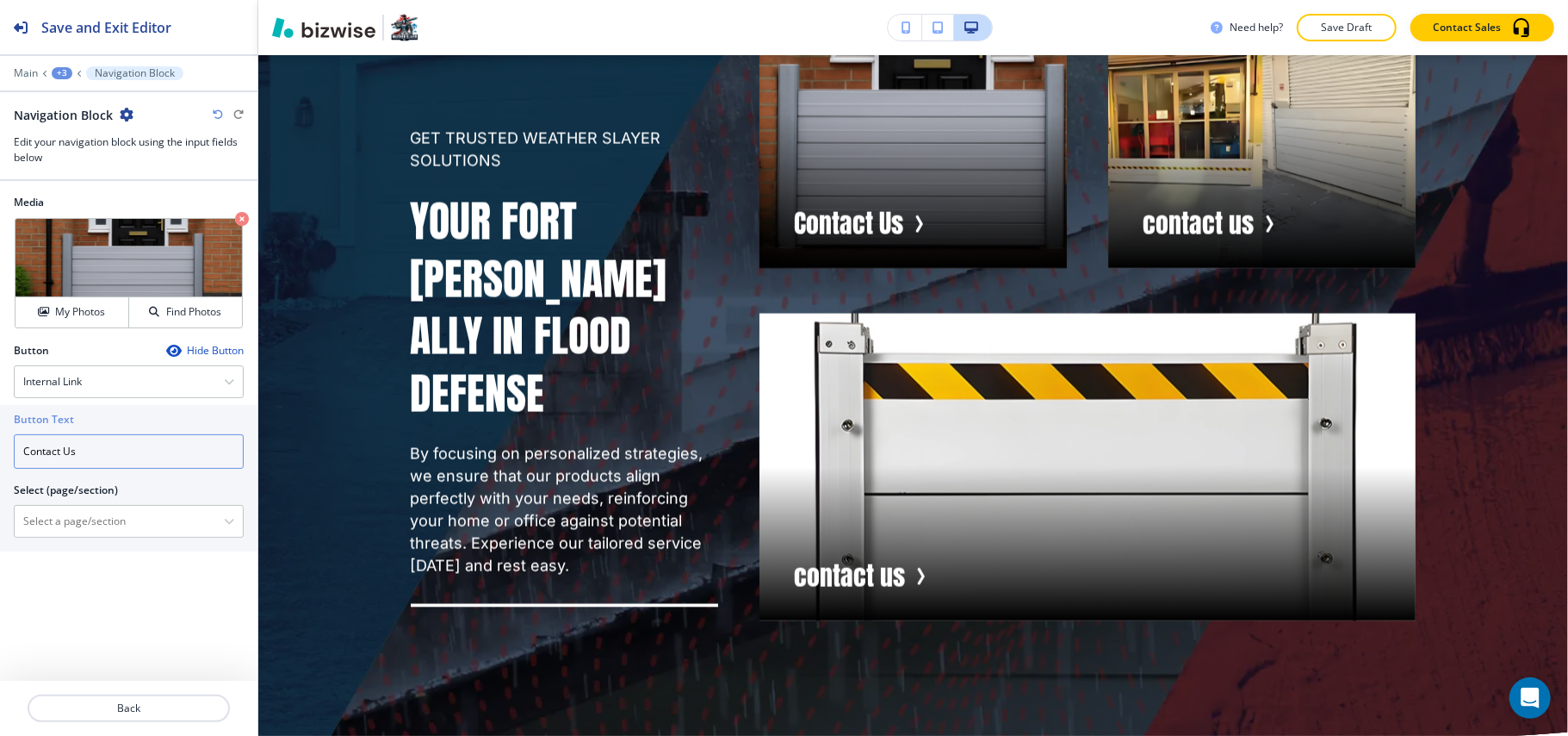
drag, startPoint x: 95, startPoint y: 459, endPoint x: 0, endPoint y: 463, distance: 95.1
click at [0, 463] on div "Button Text Contact Us Select (page/section) HOME HOME | Hero HOME | About HOME…" at bounding box center [128, 479] width 257 height 147
paste input "Residential Flood Barrier"
type input "Residential Flood Barrier"
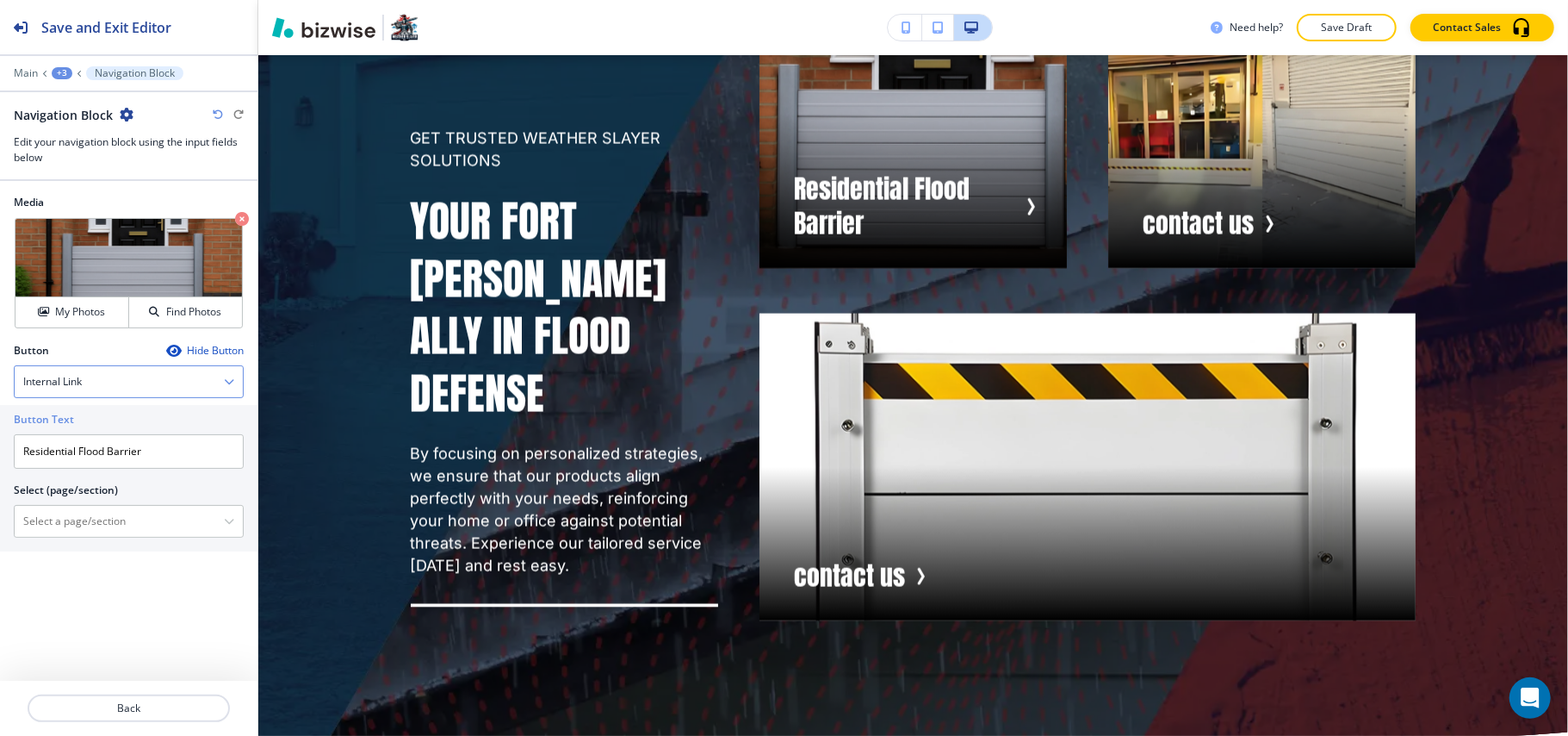
click at [98, 381] on div "Internal Link" at bounding box center [128, 382] width 228 height 31
click at [143, 714] on p "Back" at bounding box center [128, 708] width 199 height 16
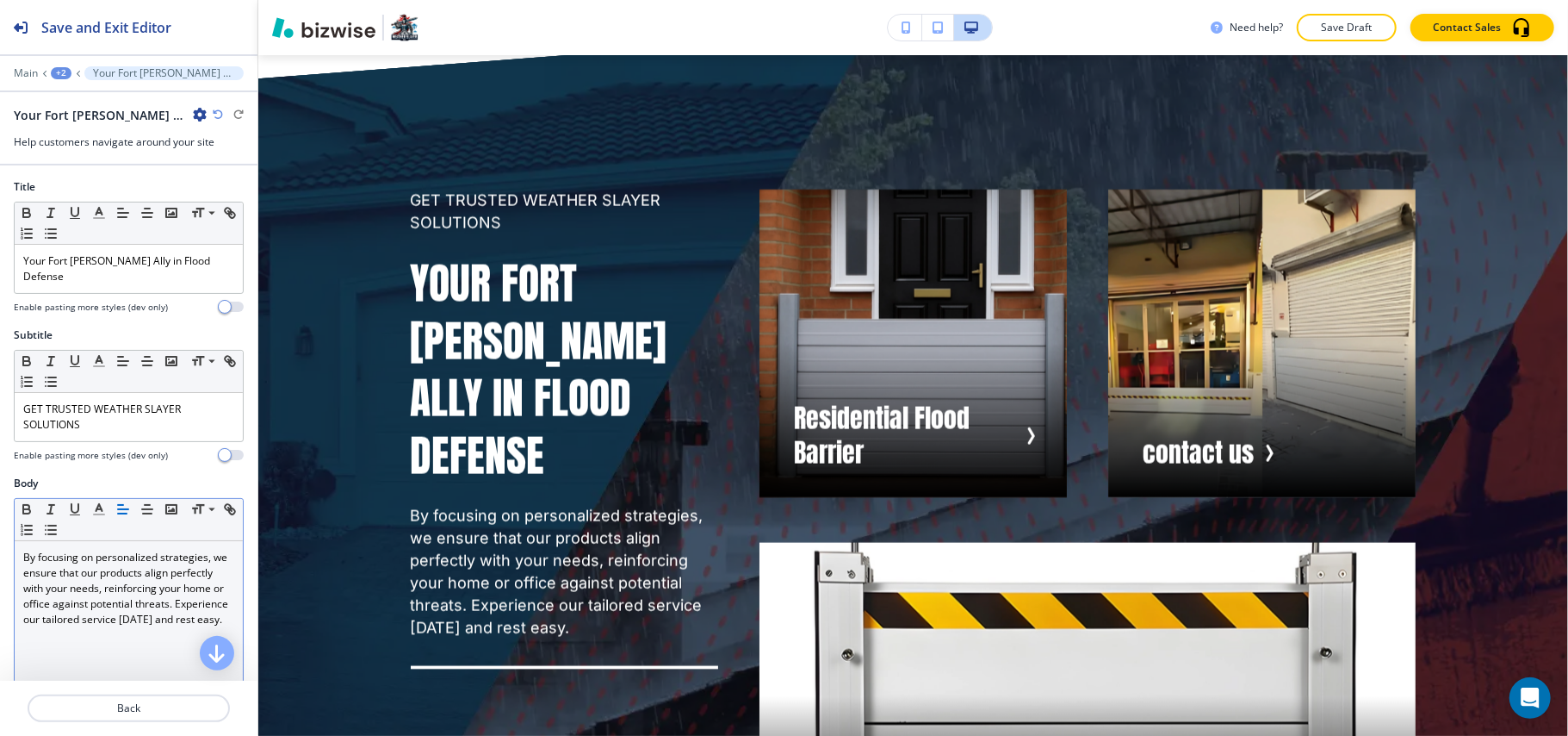
scroll to position [459, 0]
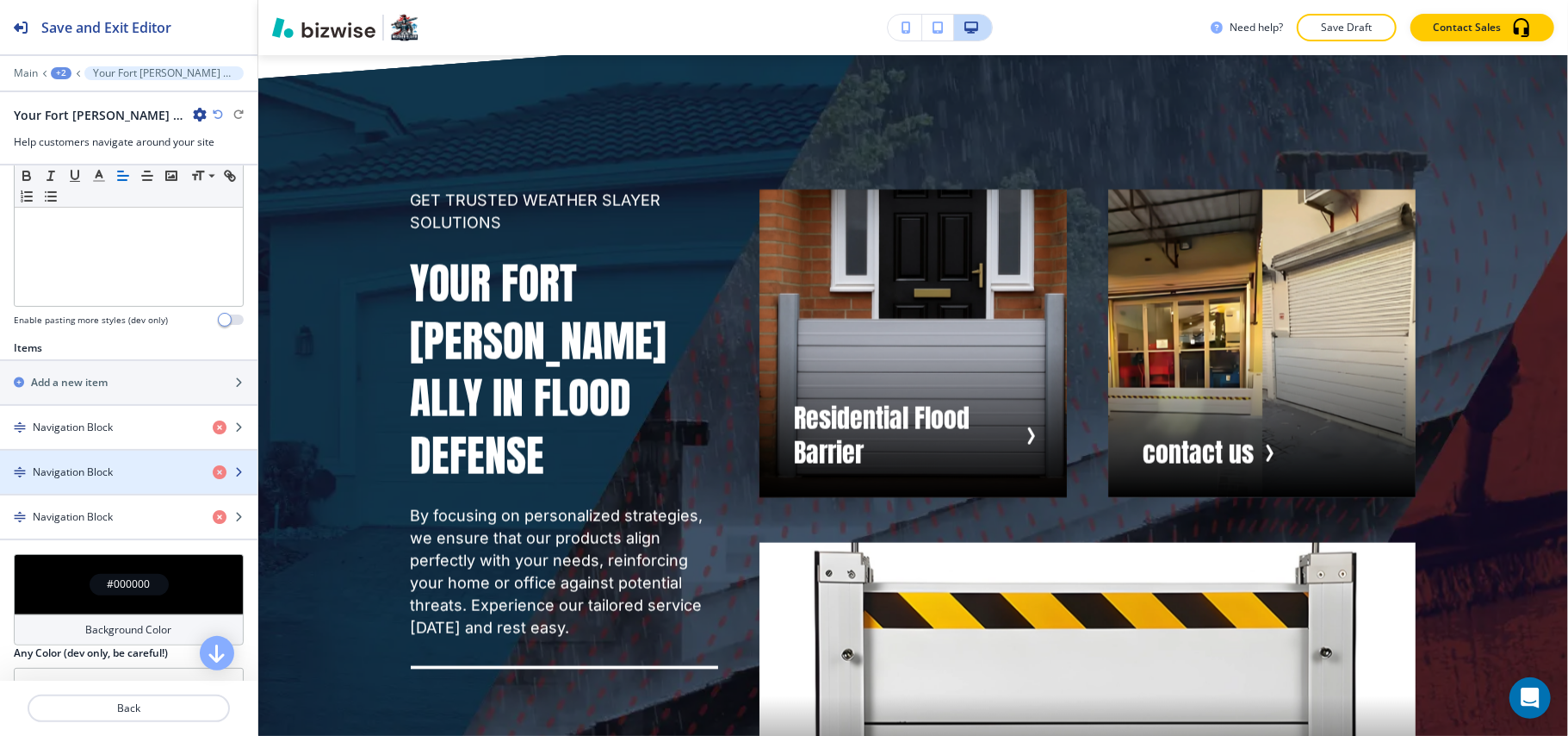
click at [97, 464] on h4 "Navigation Block" at bounding box center [72, 472] width 80 height 16
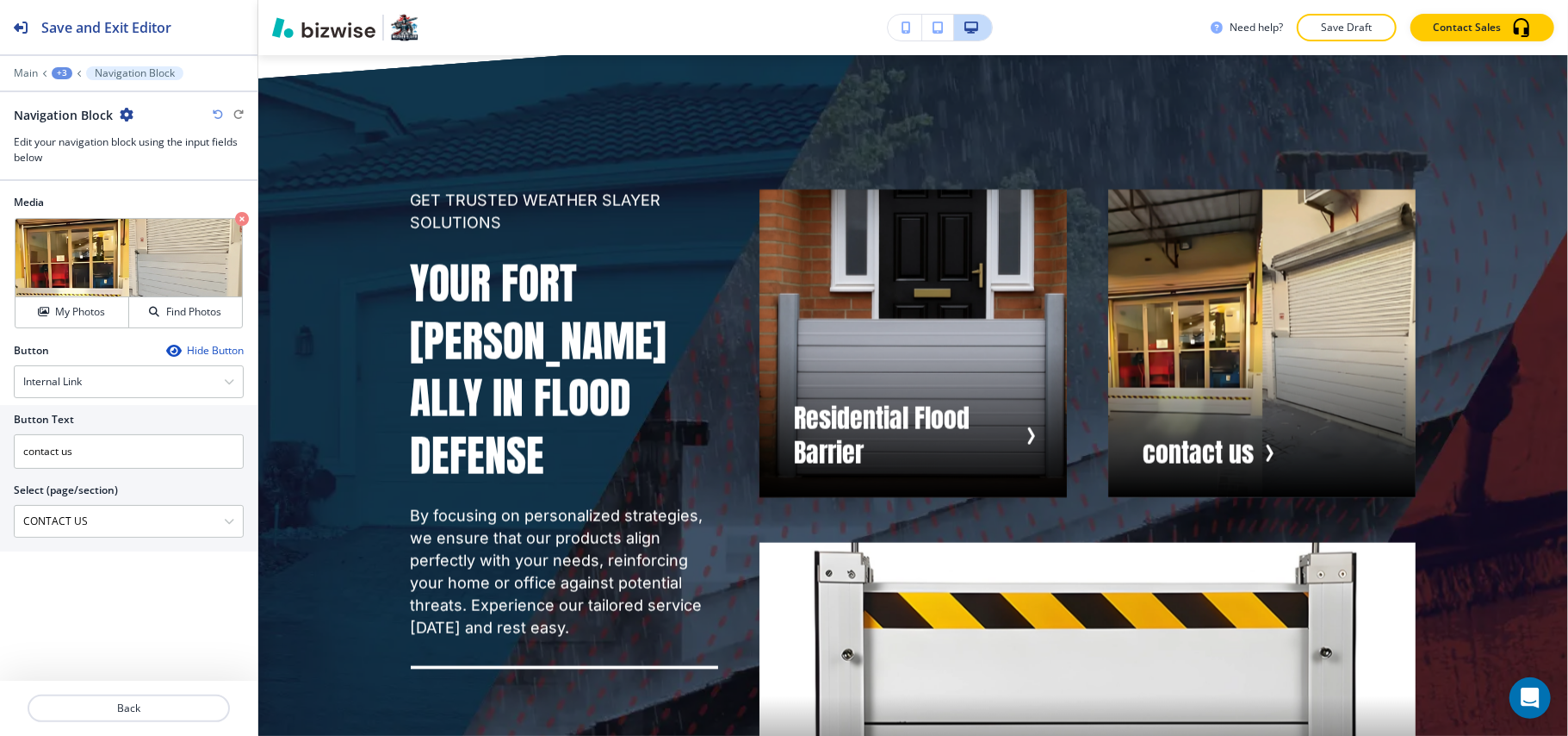
drag, startPoint x: 102, startPoint y: 525, endPoint x: 0, endPoint y: 515, distance: 102.5
click at [0, 515] on div "Button Text contact us Select (page/section) CONTACT US HOME HOME | Hero HOME |…" at bounding box center [128, 479] width 257 height 147
drag, startPoint x: 97, startPoint y: 446, endPoint x: 0, endPoint y: 442, distance: 97.1
click at [0, 442] on div "Button Text contact us Select (page/section) HOME HOME | Hero HOME | About HOME…" at bounding box center [128, 479] width 257 height 147
paste input "Commercial Flood Barrier"
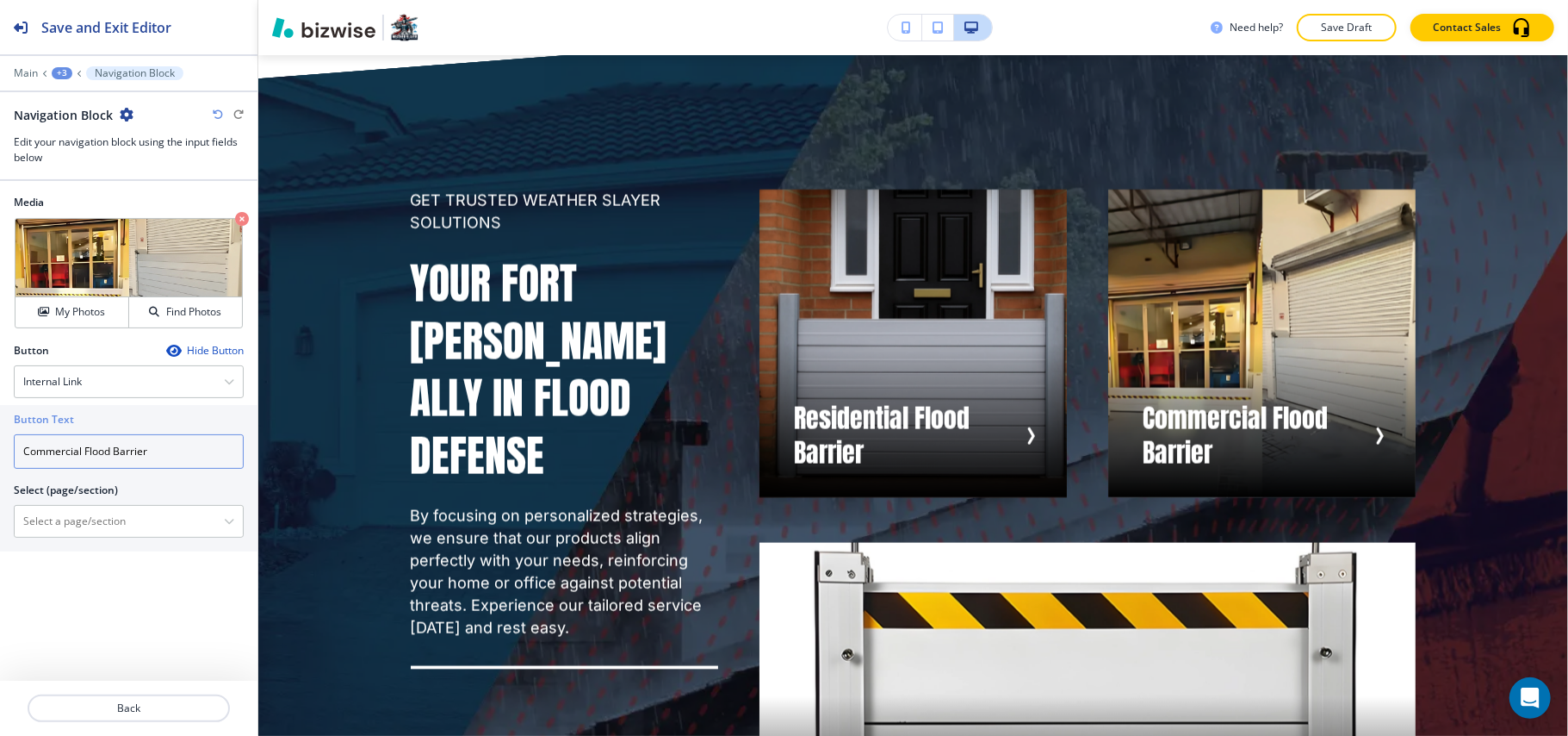
type input "Commercial Flood Barrier"
click at [135, 716] on button "Back" at bounding box center [128, 708] width 203 height 27
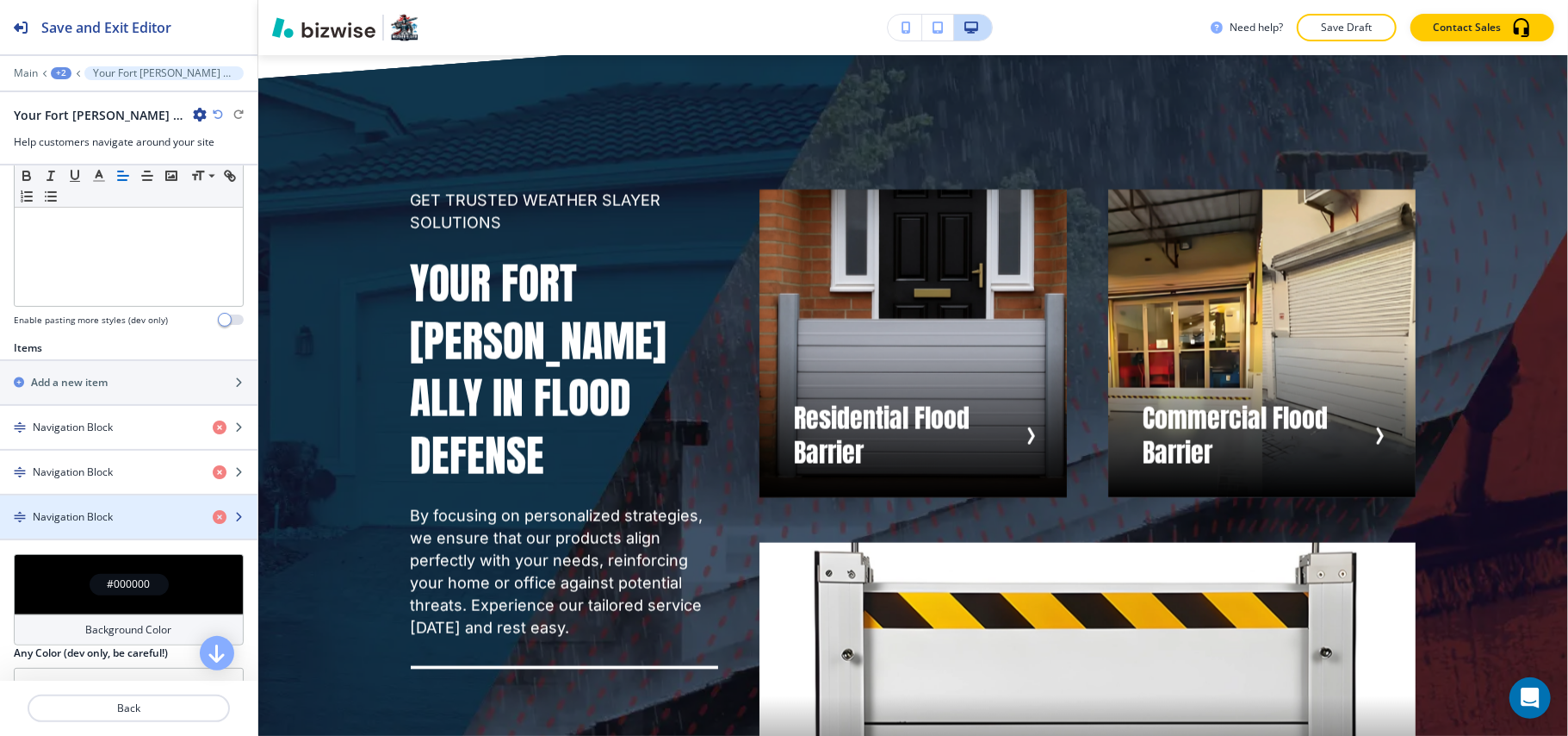
click at [75, 525] on div "button" at bounding box center [128, 531] width 257 height 14
click at [90, 509] on h4 "Navigation Block" at bounding box center [72, 517] width 80 height 16
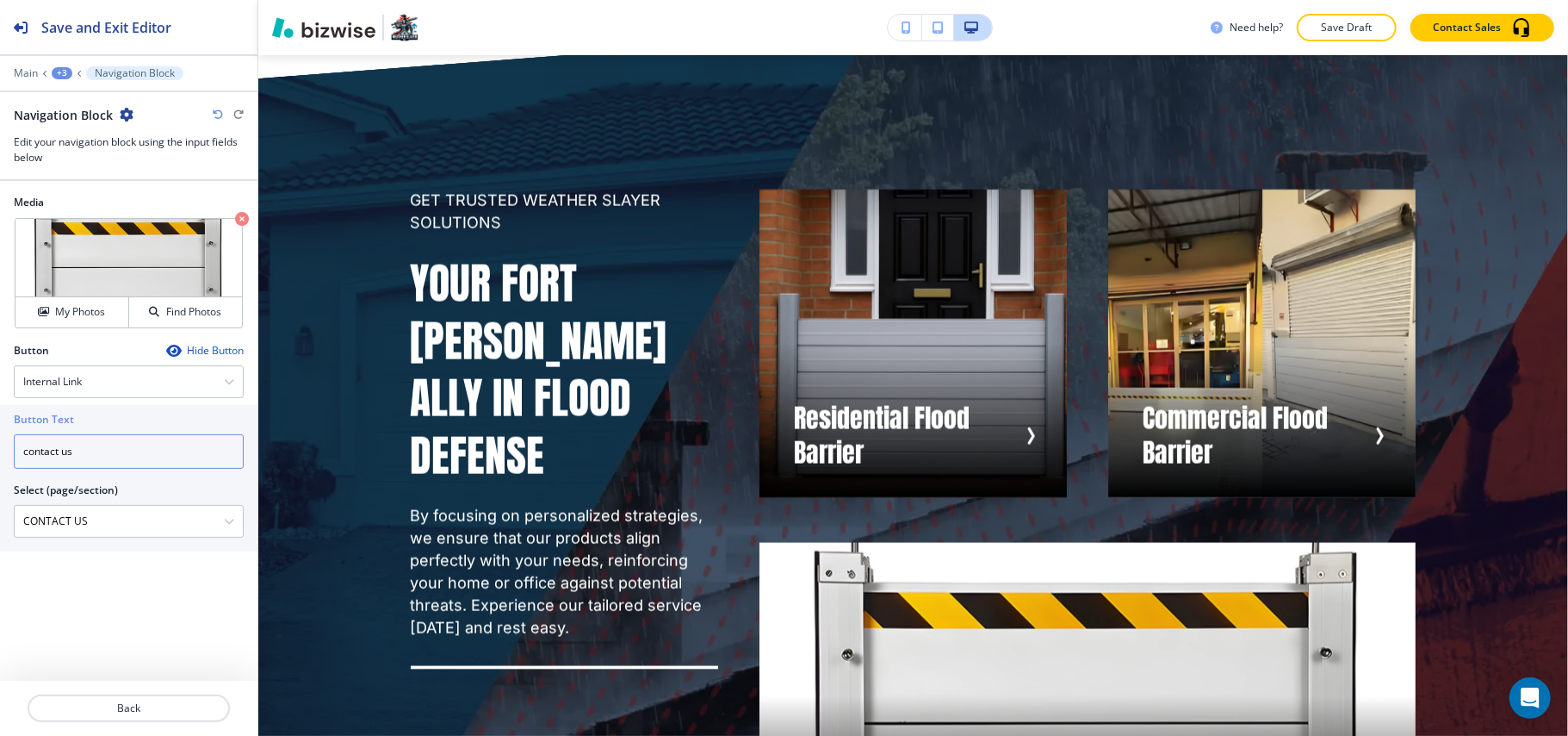
drag, startPoint x: 139, startPoint y: 452, endPoint x: 0, endPoint y: 431, distance: 140.6
click at [0, 431] on div "Button Text contact us Select (page/section) CONTACT US HOME HOME | Hero HOME |…" at bounding box center [128, 479] width 257 height 147
paste input "Flood Protection"
type input "Flood Protection"
drag, startPoint x: 148, startPoint y: 524, endPoint x: 0, endPoint y: 504, distance: 149.3
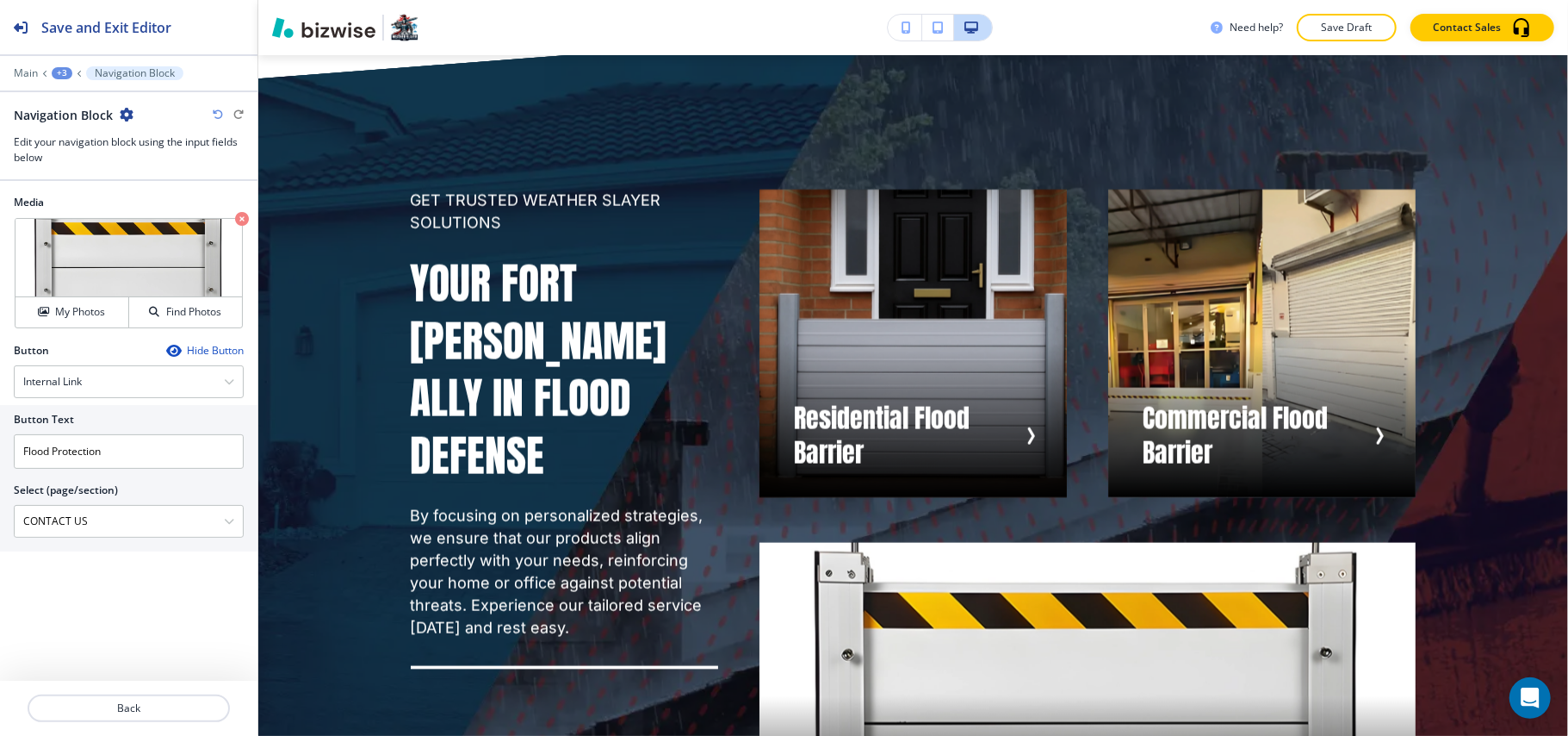
click at [0, 504] on div "Button Text Flood Protection Select (page/section) CONTACT US HOME HOME | Hero …" at bounding box center [128, 479] width 257 height 147
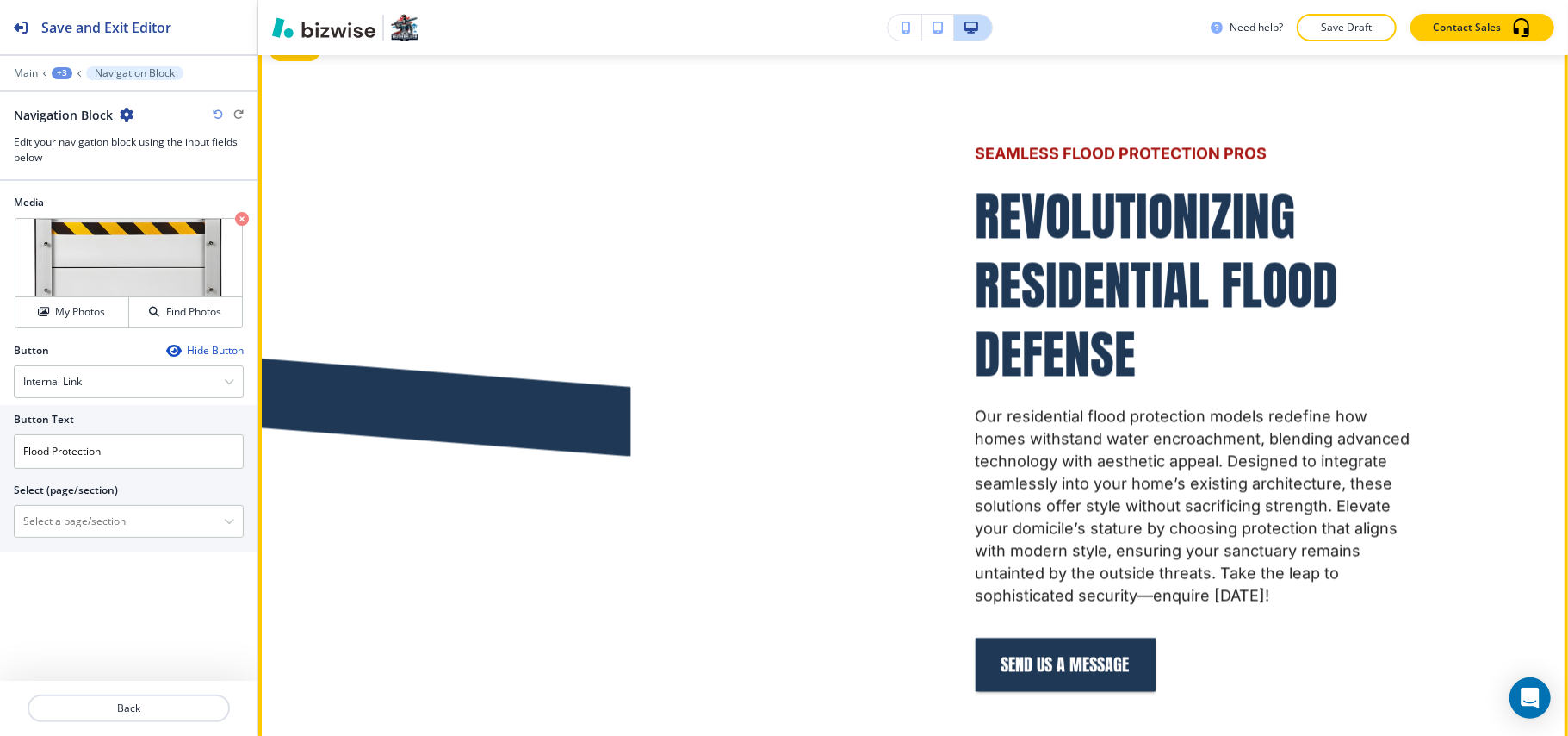
scroll to position [3103, 0]
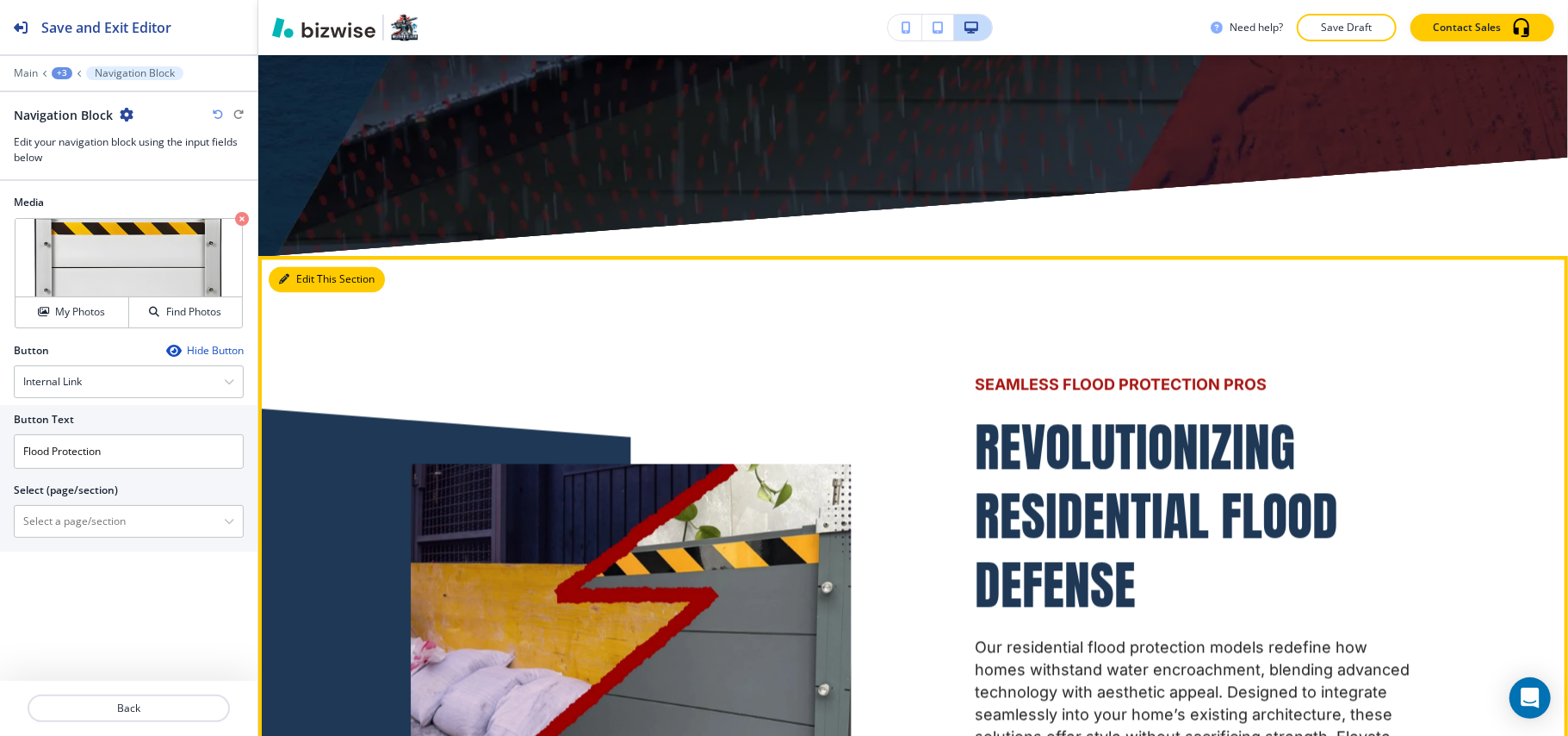
click at [306, 266] on button "Edit This Section" at bounding box center [327, 279] width 116 height 25
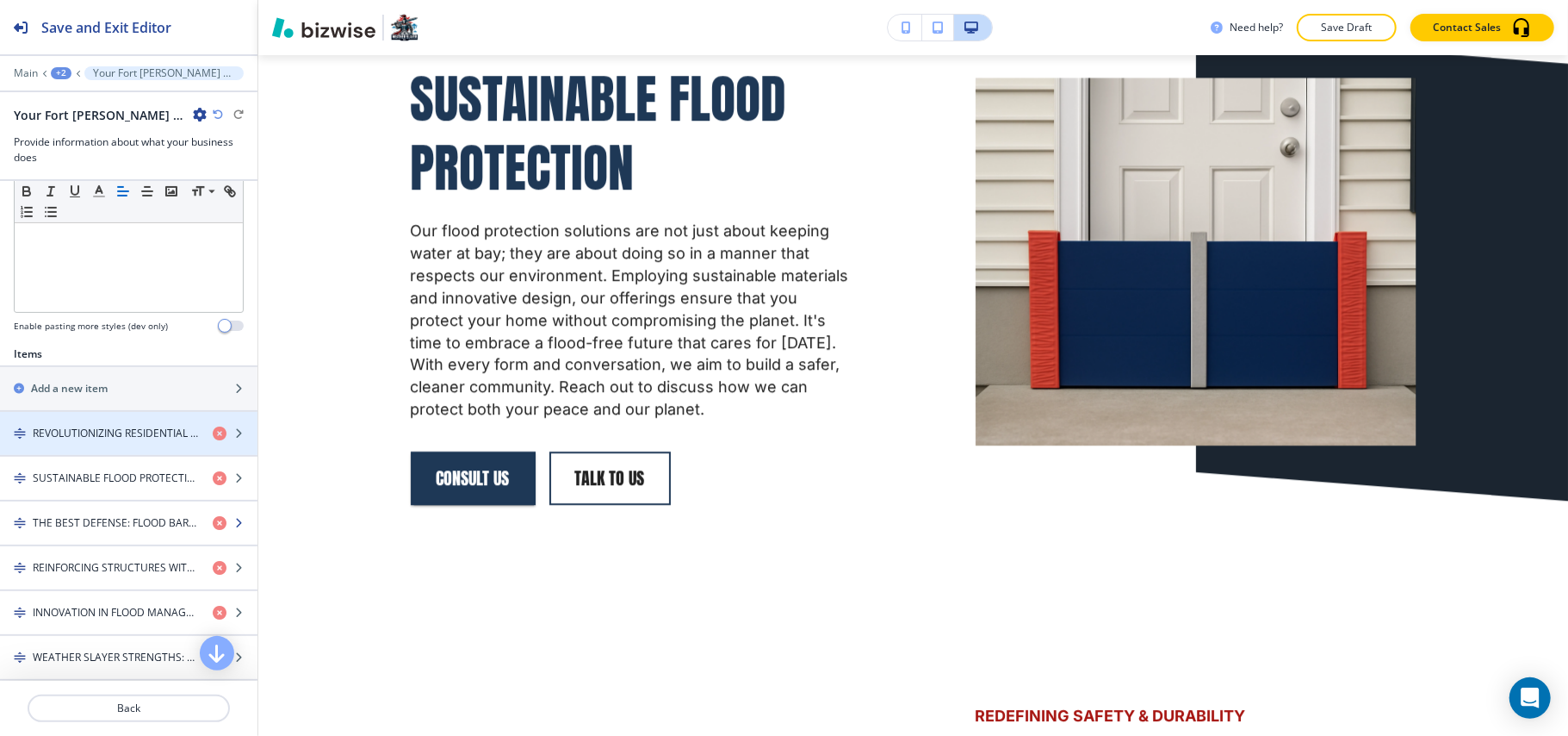
scroll to position [459, 0]
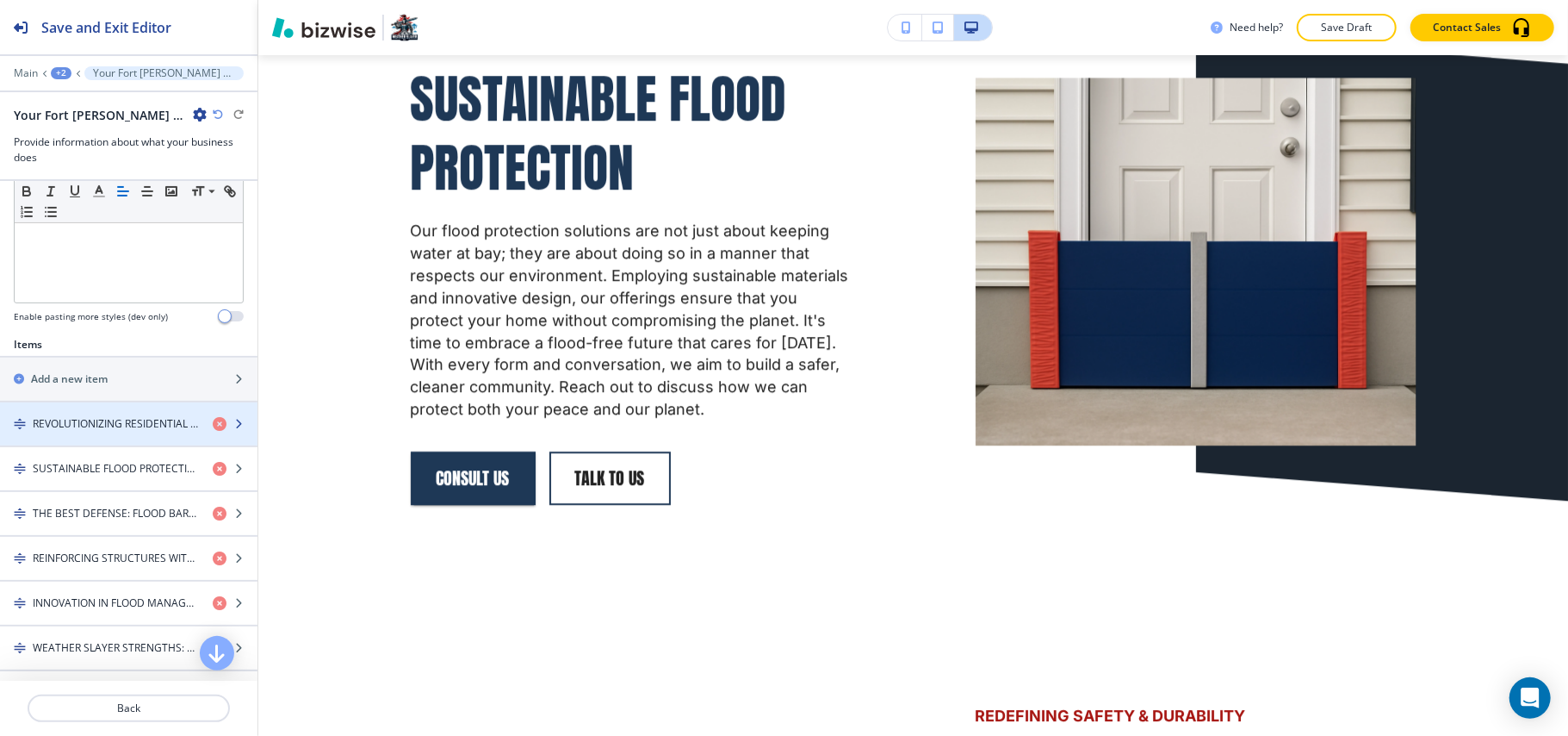
click at [108, 437] on div "button" at bounding box center [128, 438] width 257 height 14
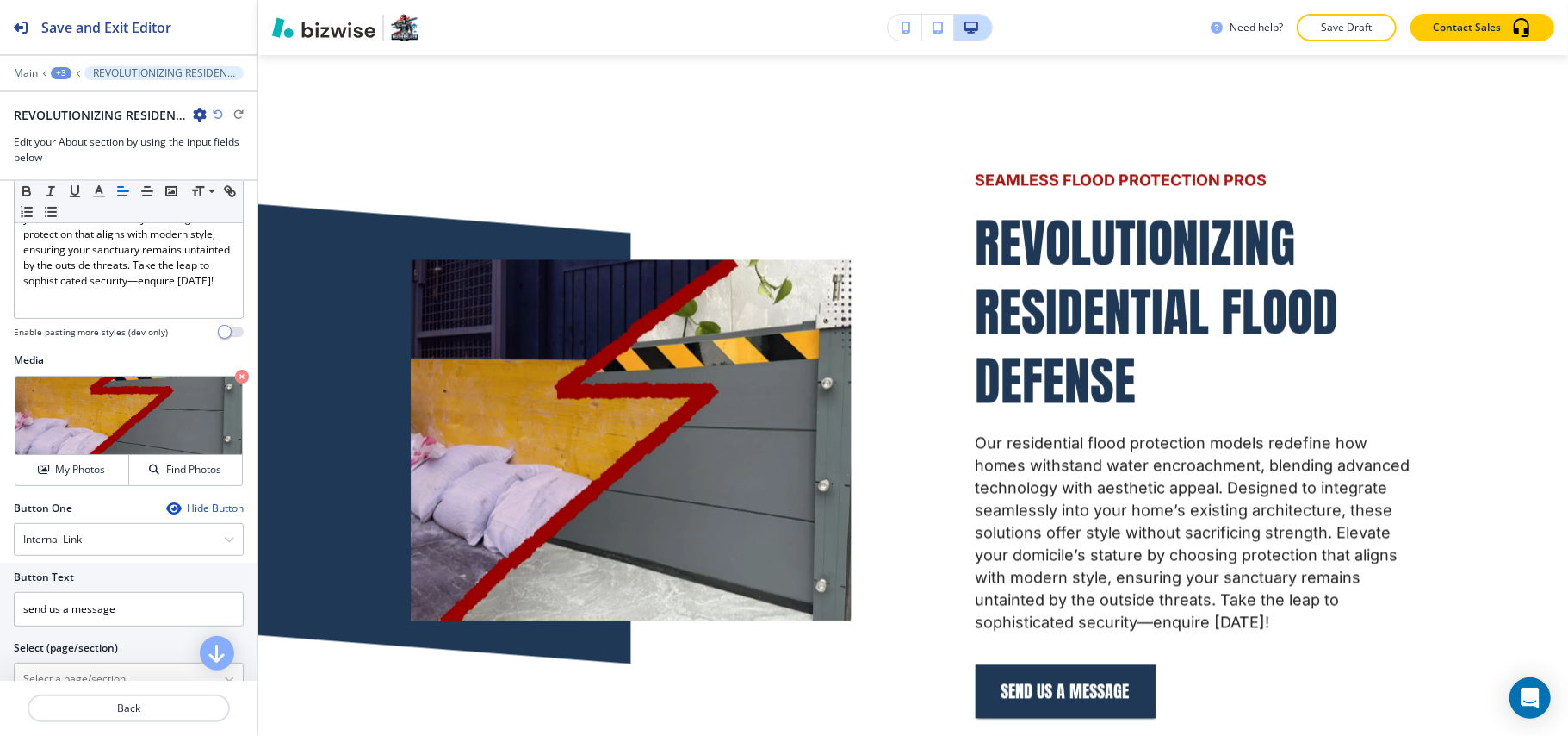
scroll to position [732, 0]
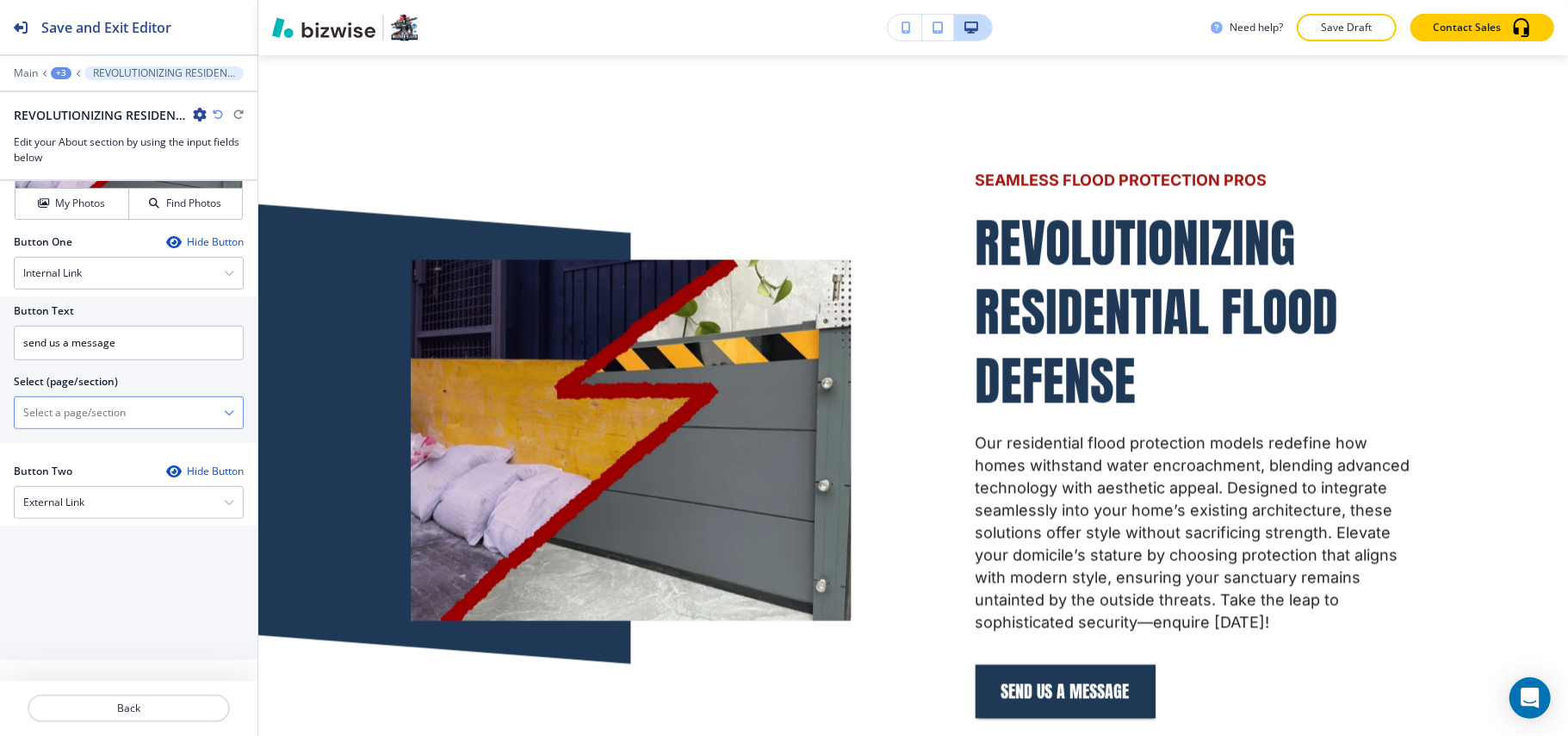
click at [66, 421] on \(page\/section\) "Manual Input" at bounding box center [119, 413] width 209 height 29
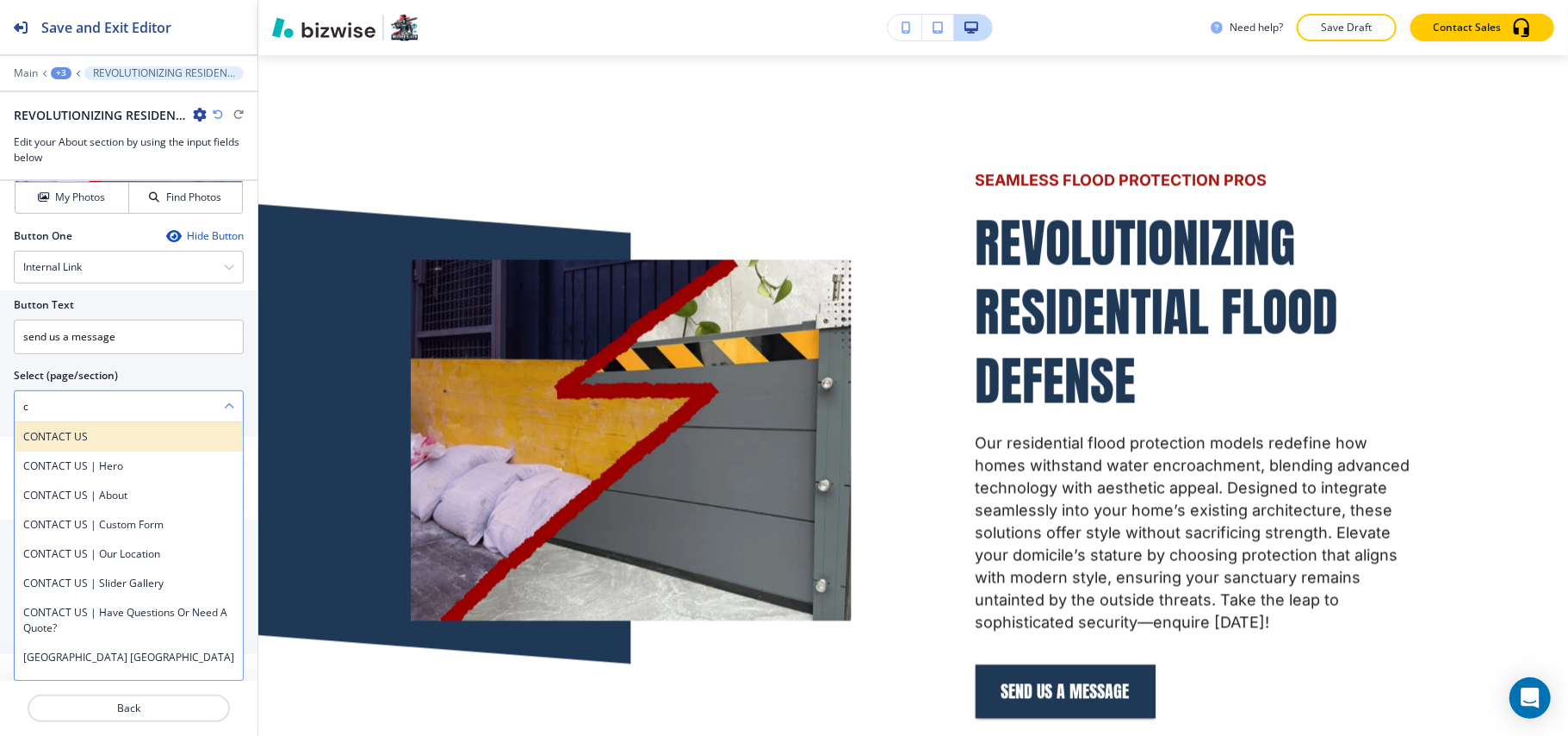
click at [64, 444] on h4 "CONTACT US" at bounding box center [129, 437] width 211 height 16
type \(page\/section\) "CONTACT US"
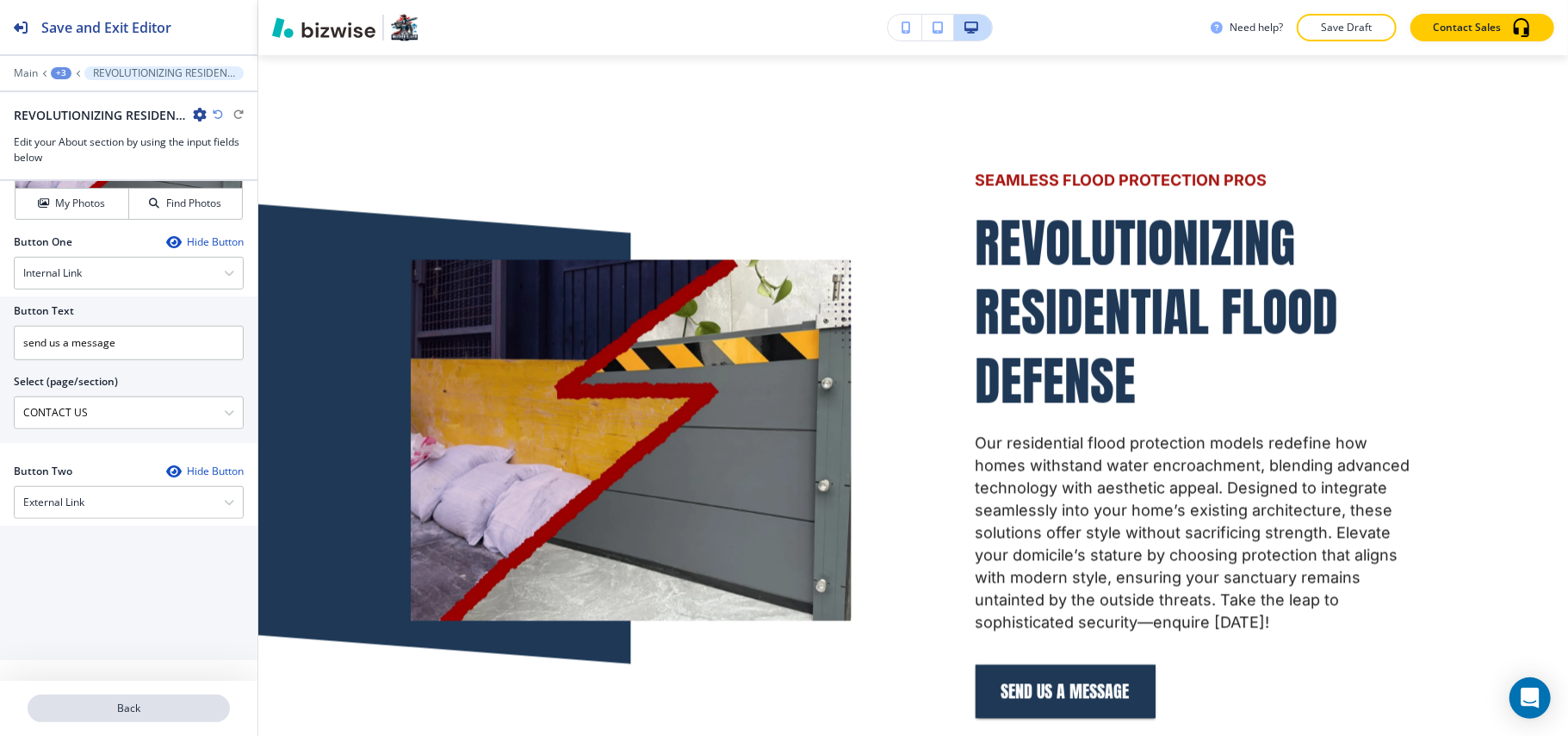
click at [136, 712] on p "Back" at bounding box center [128, 708] width 199 height 16
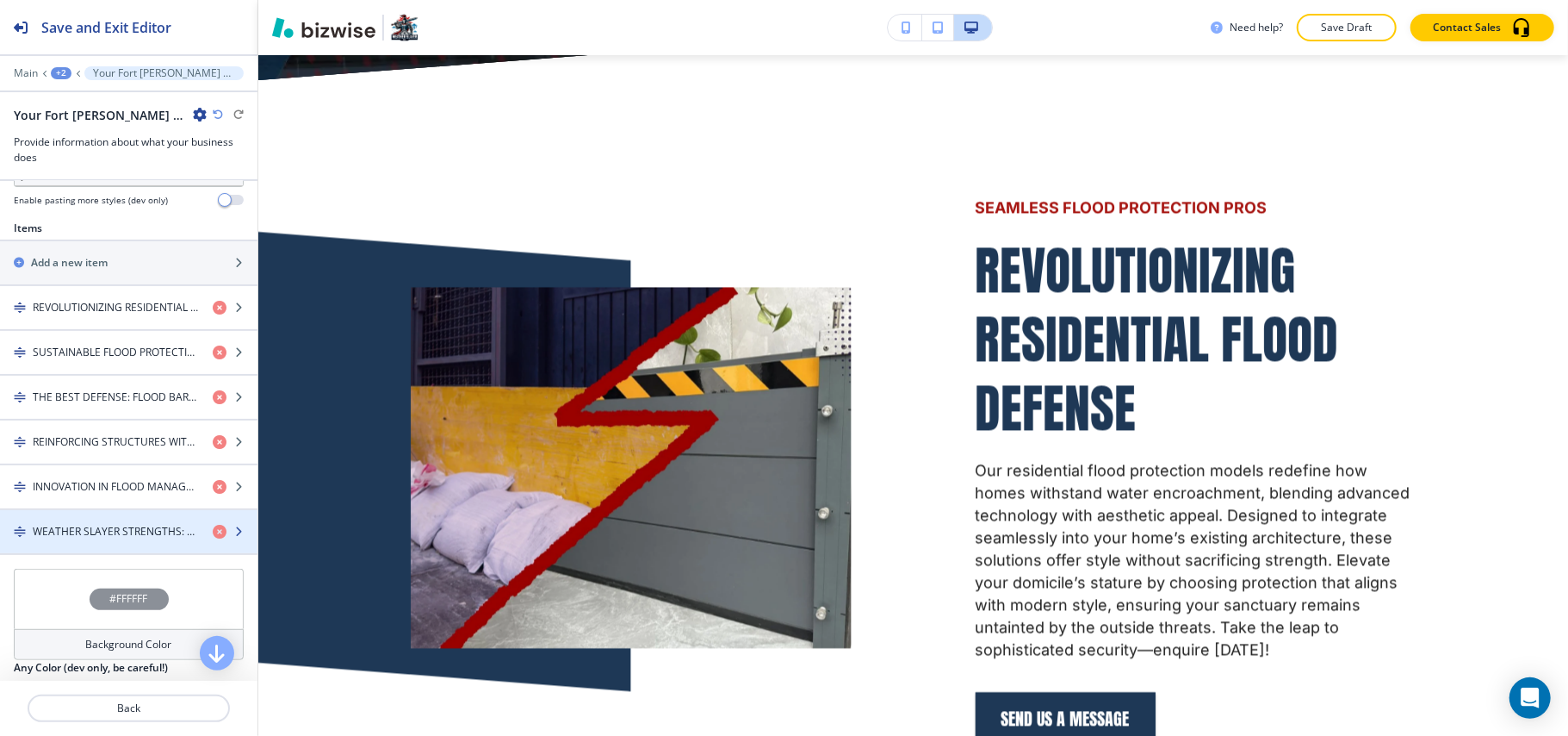
scroll to position [574, 0]
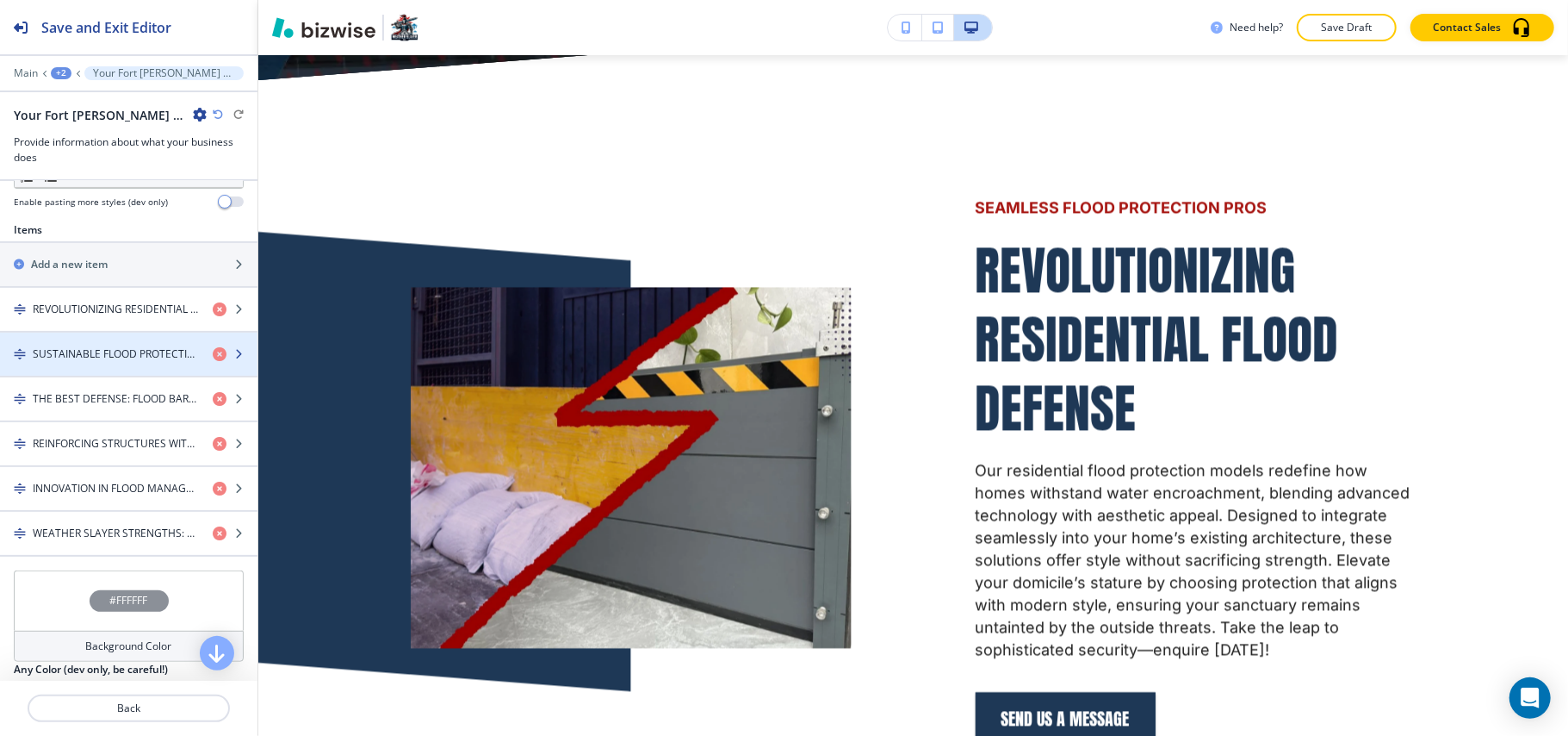
click at [62, 346] on div "button" at bounding box center [128, 340] width 257 height 14
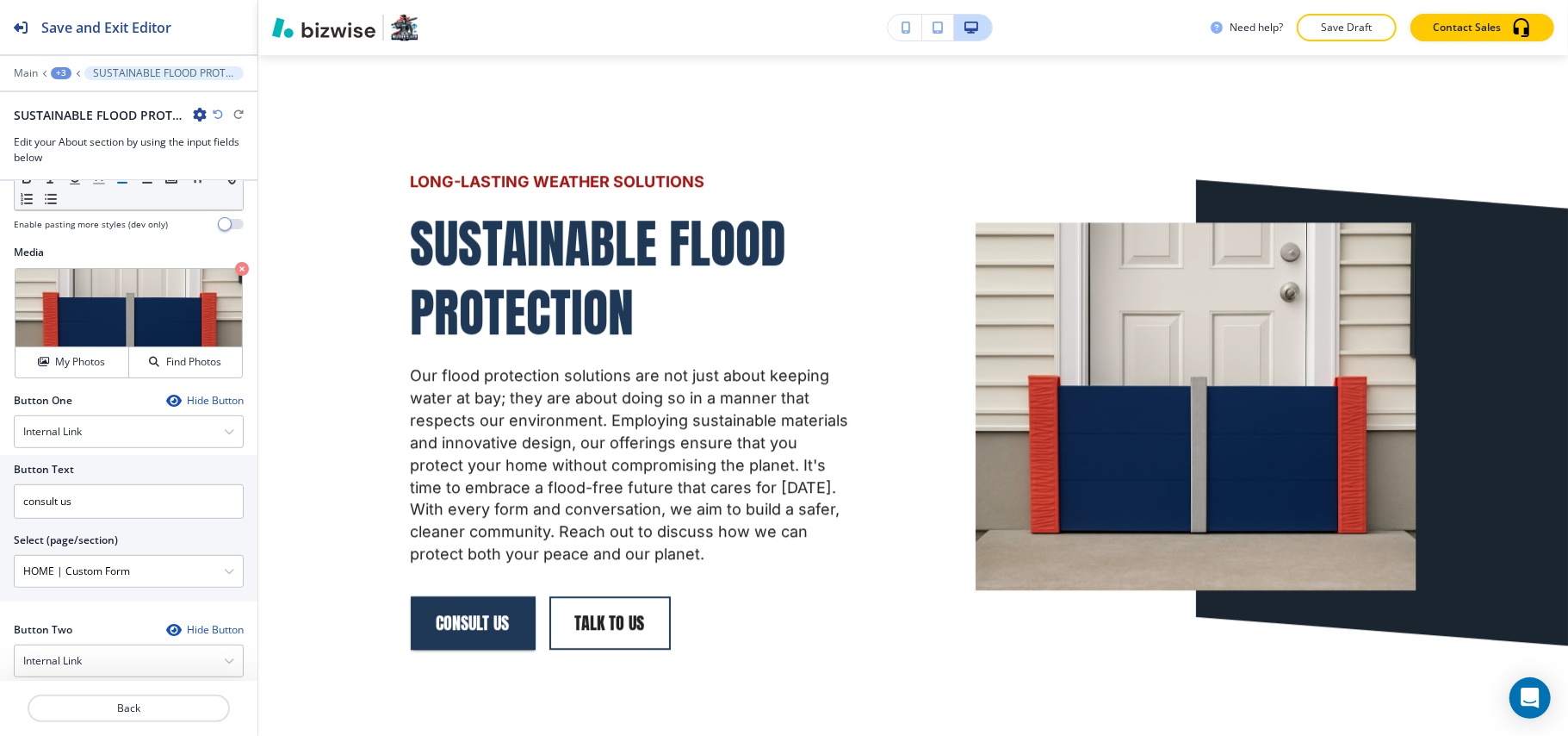
scroll to position [739, 0]
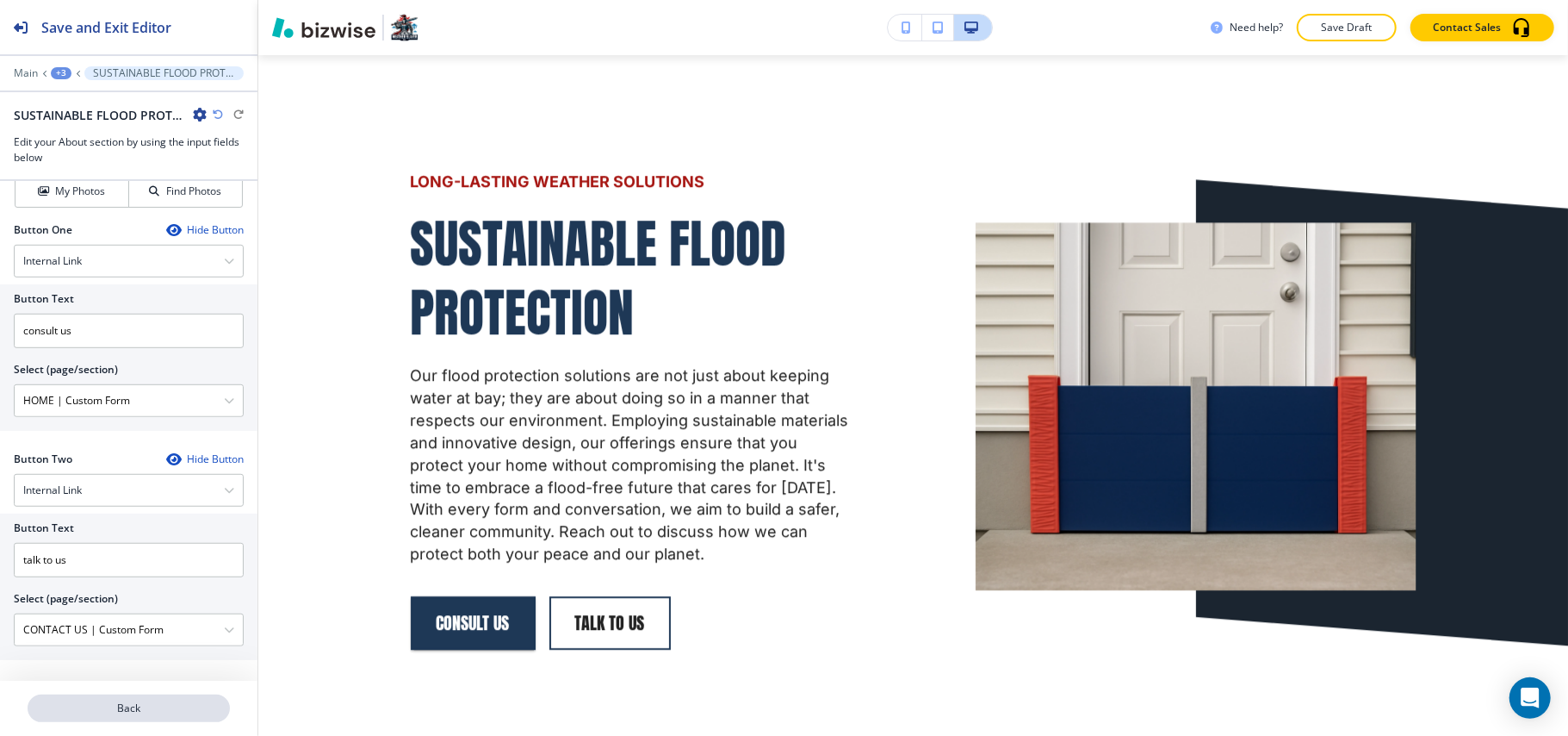
click at [142, 707] on p "Back" at bounding box center [128, 708] width 199 height 16
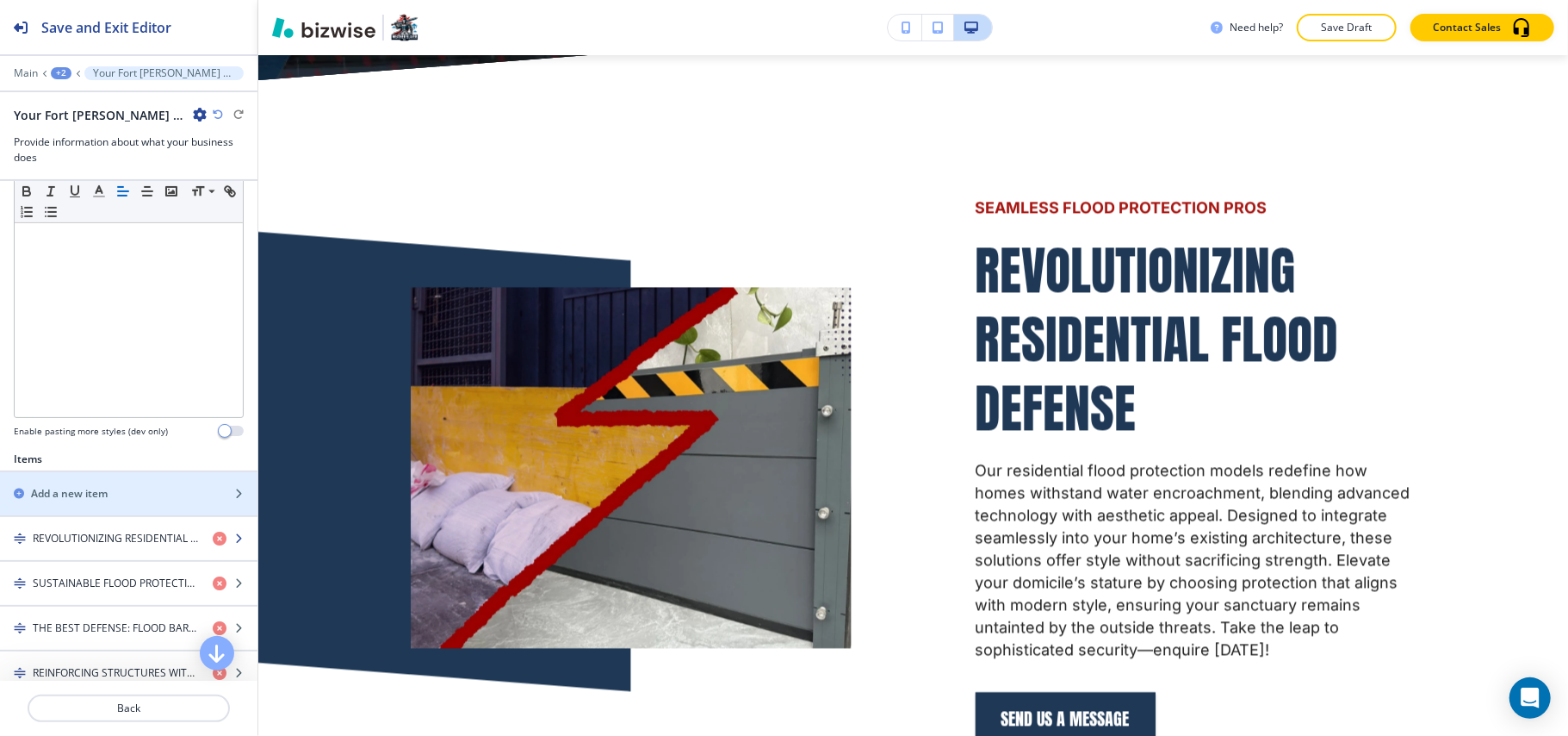
scroll to position [689, 0]
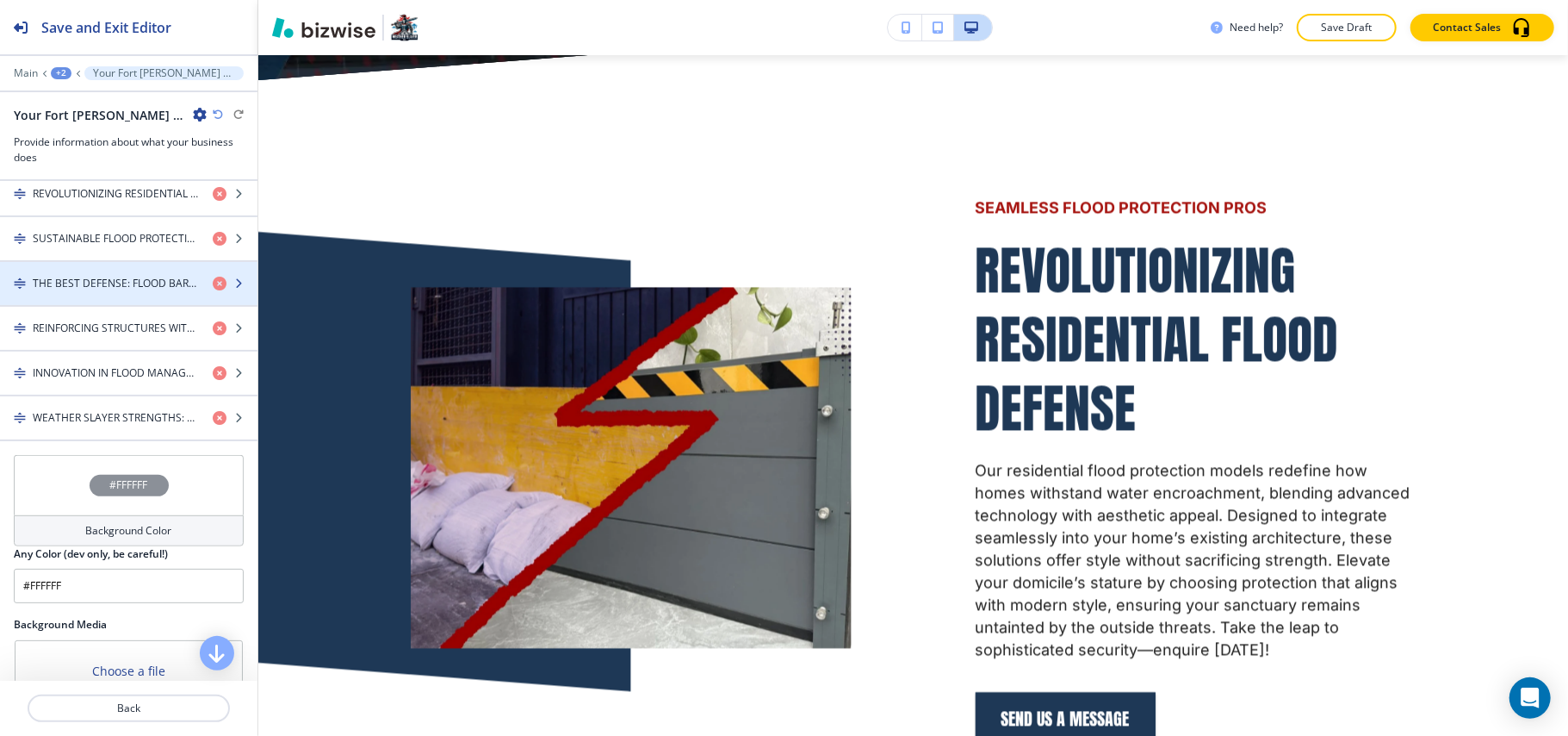
click at [84, 291] on h4 "THE BEST DEFENSE: FLOOD BARRIERS" at bounding box center [115, 284] width 166 height 16
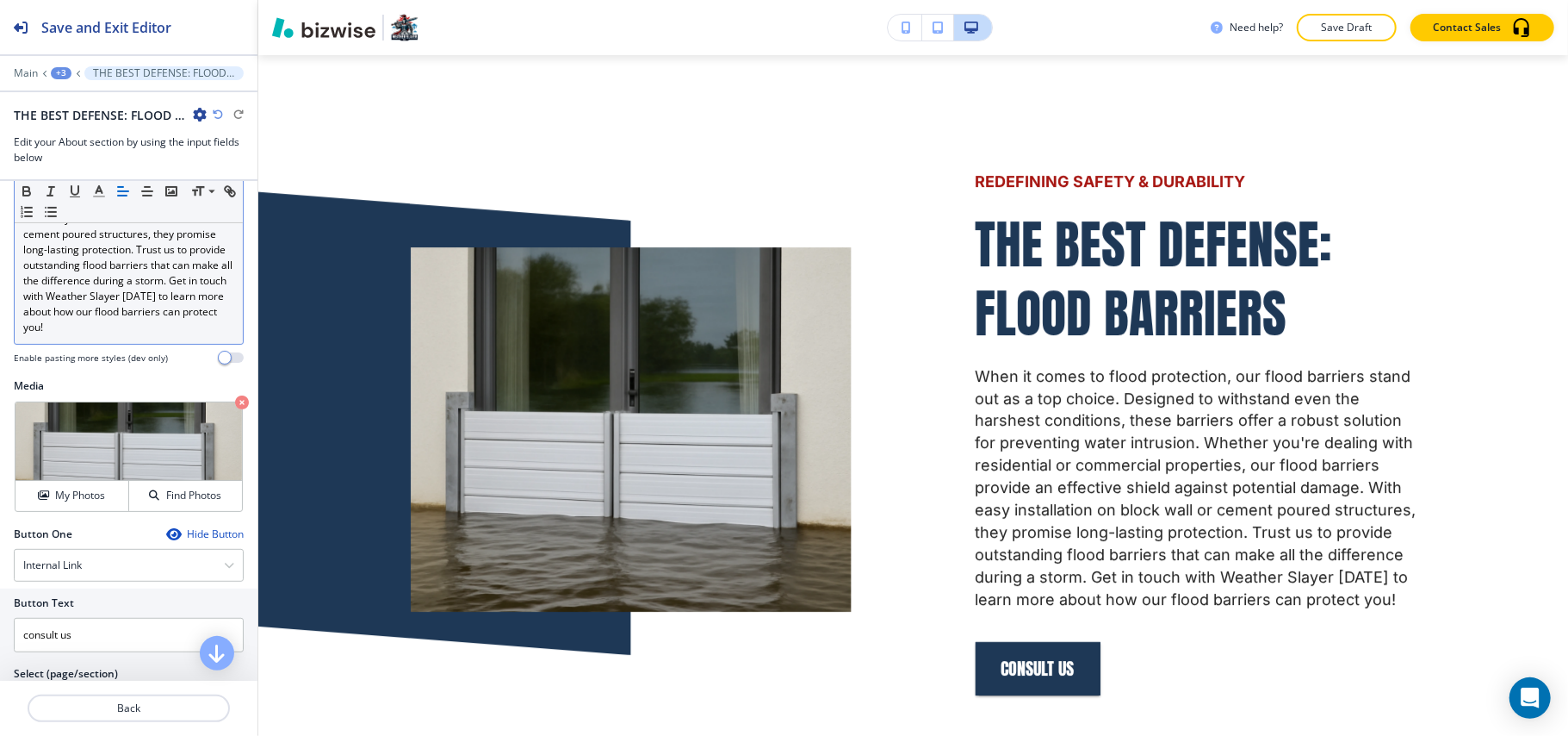
scroll to position [773, 0]
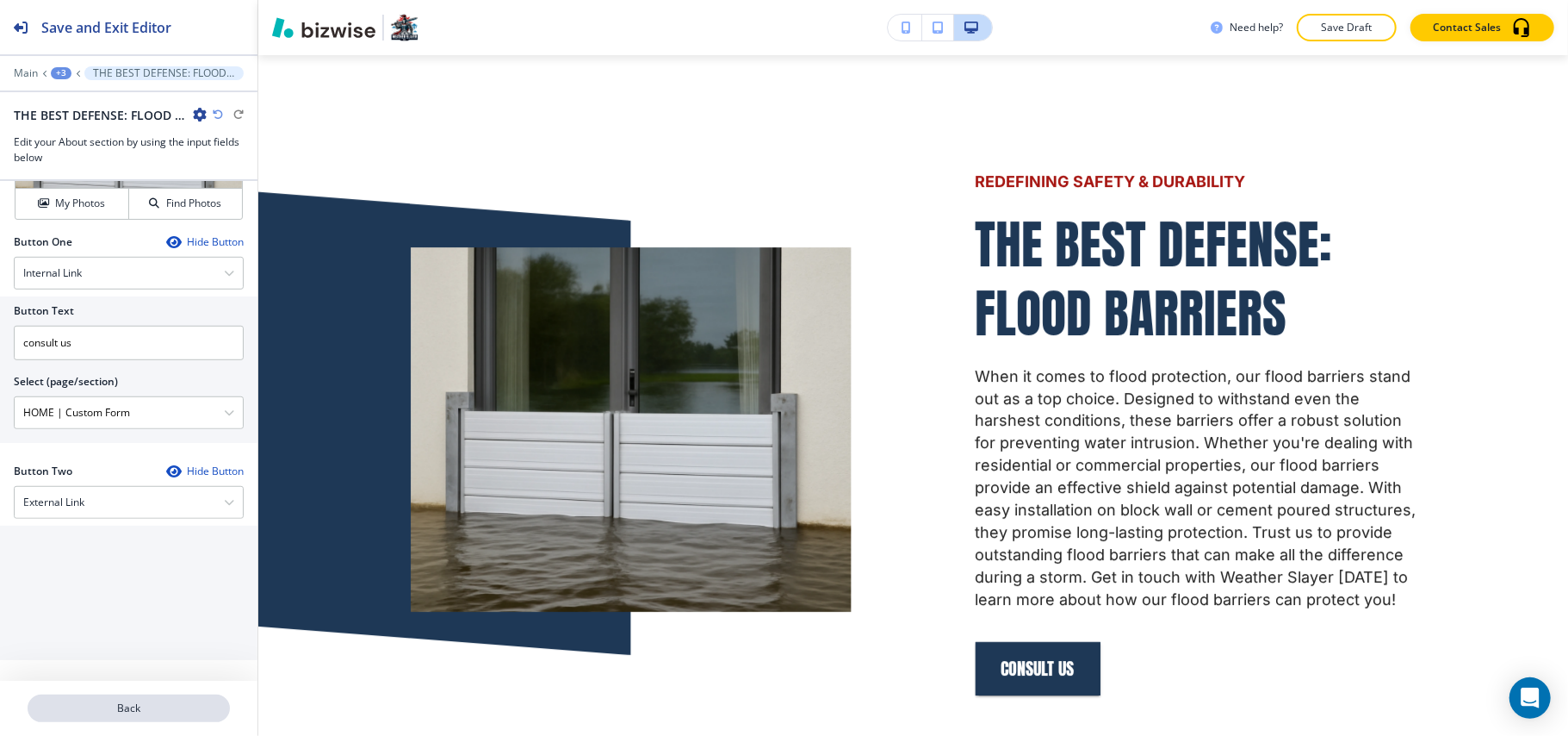
click at [105, 704] on p "Back" at bounding box center [128, 708] width 199 height 16
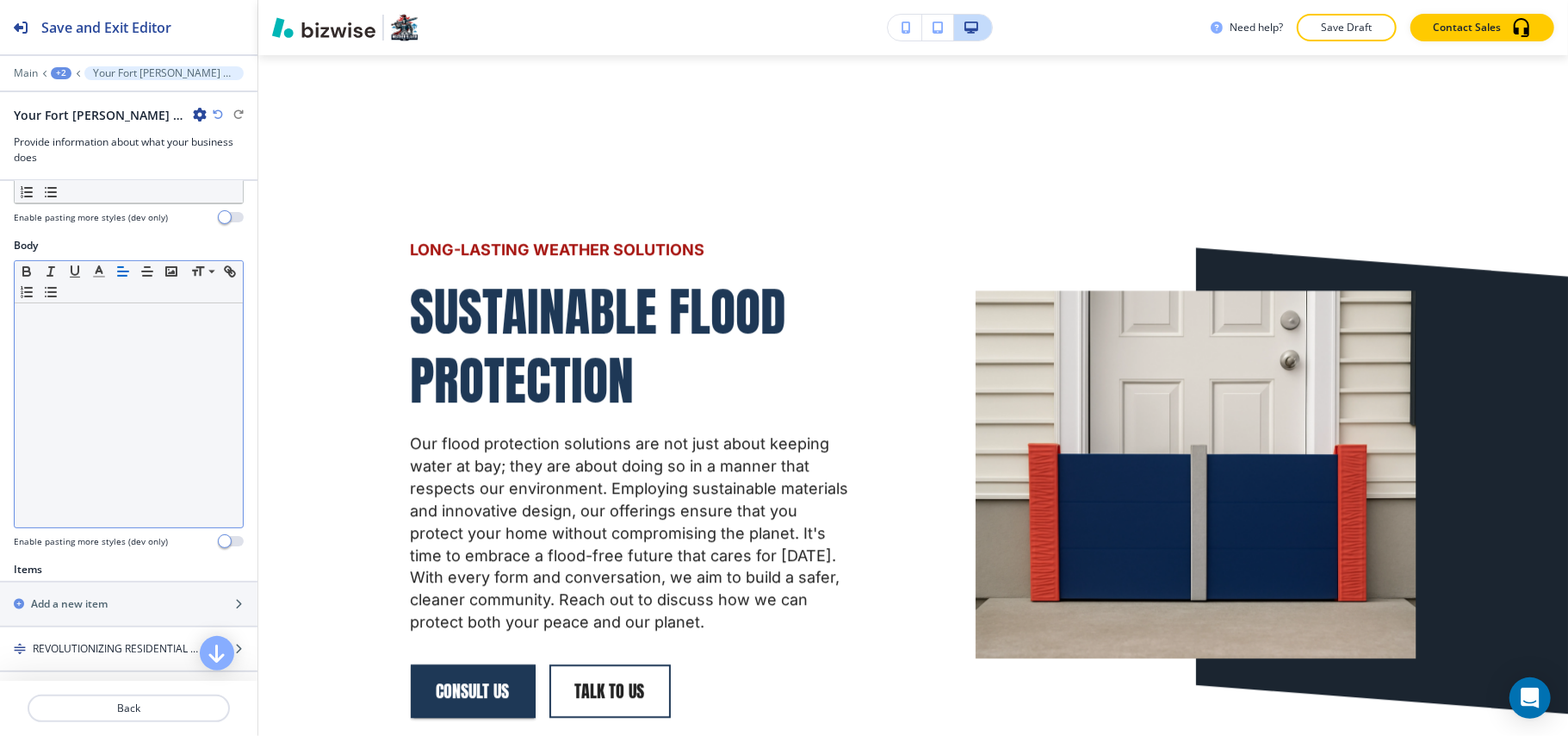
scroll to position [0, 0]
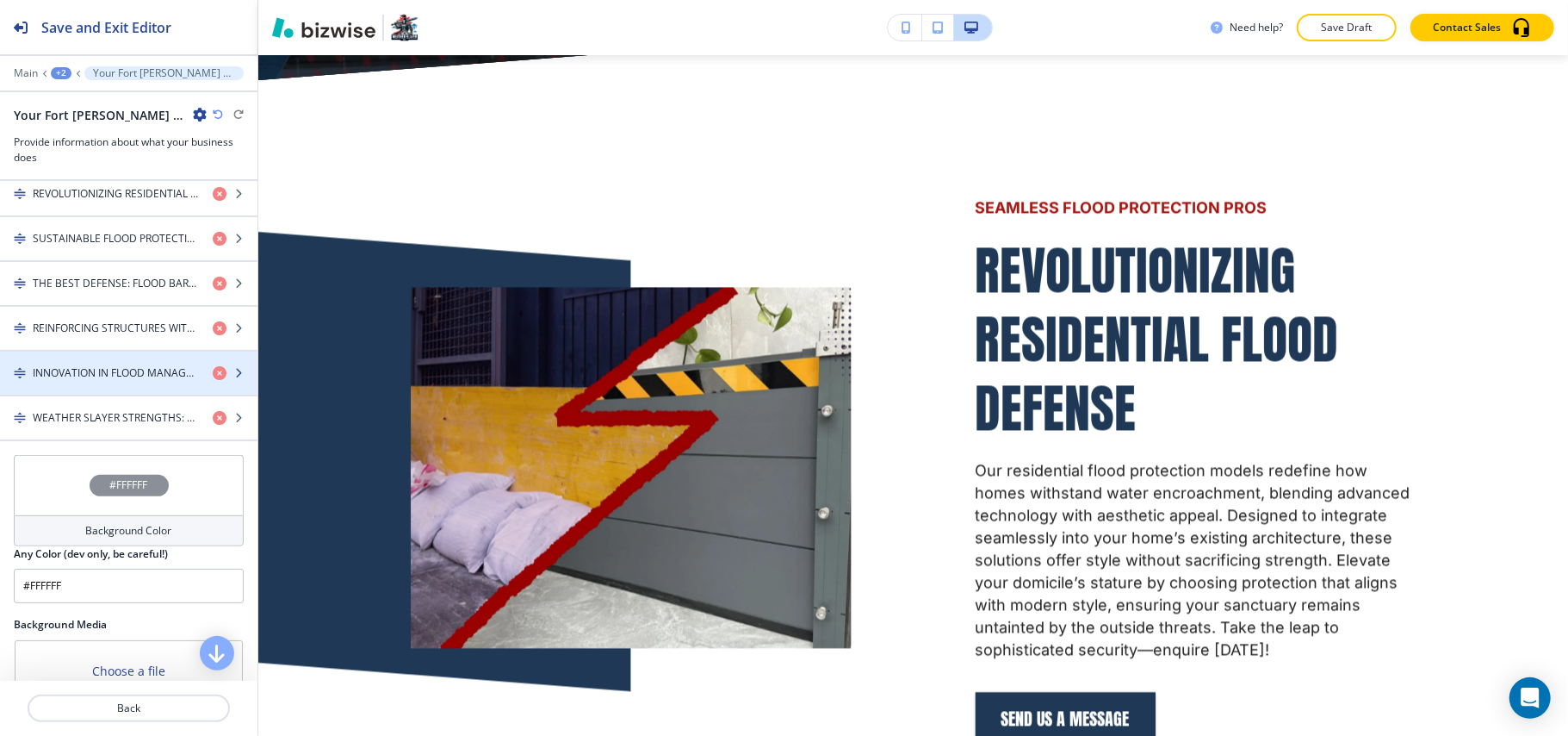
click at [56, 365] on div "button" at bounding box center [128, 358] width 257 height 14
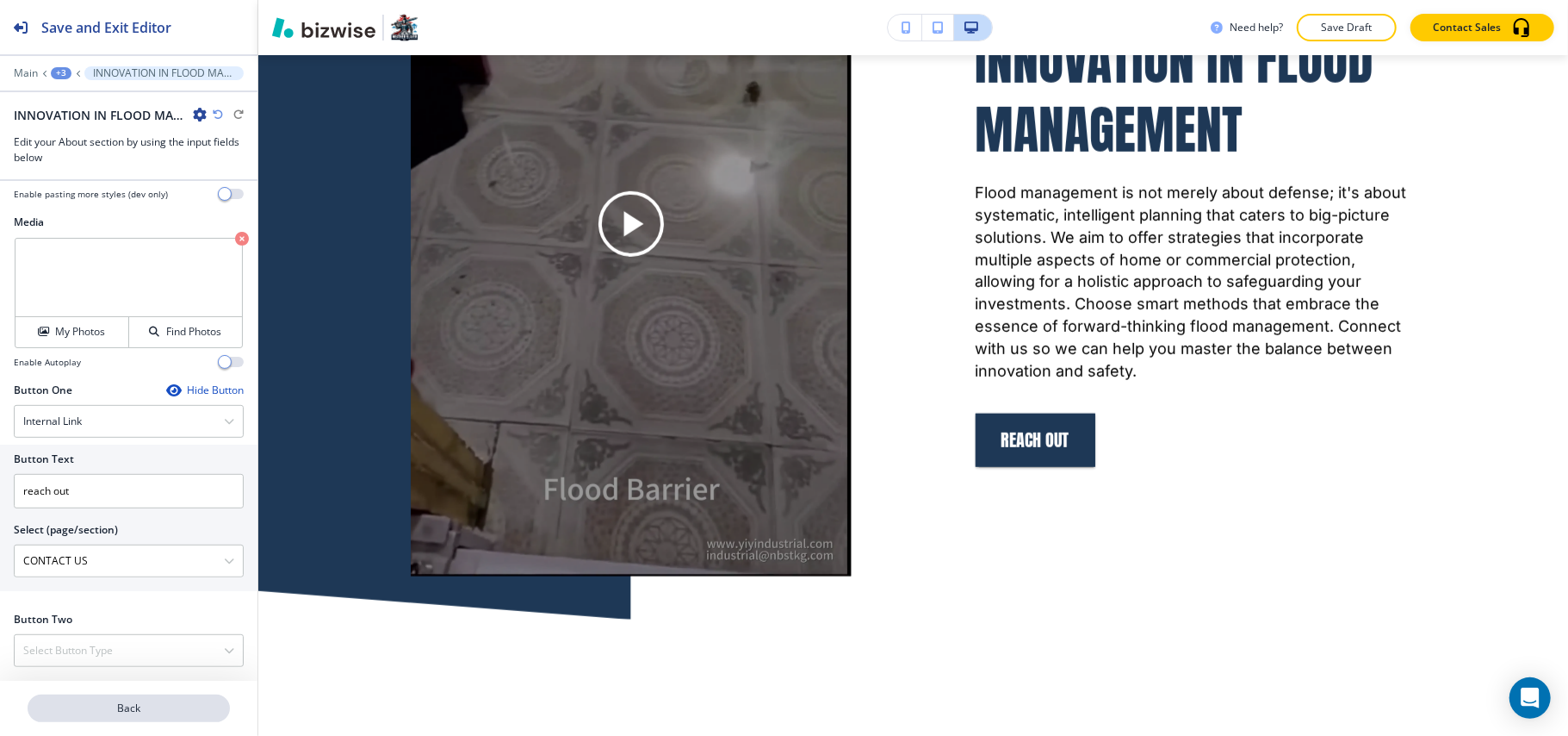
click at [115, 714] on p "Back" at bounding box center [128, 708] width 199 height 16
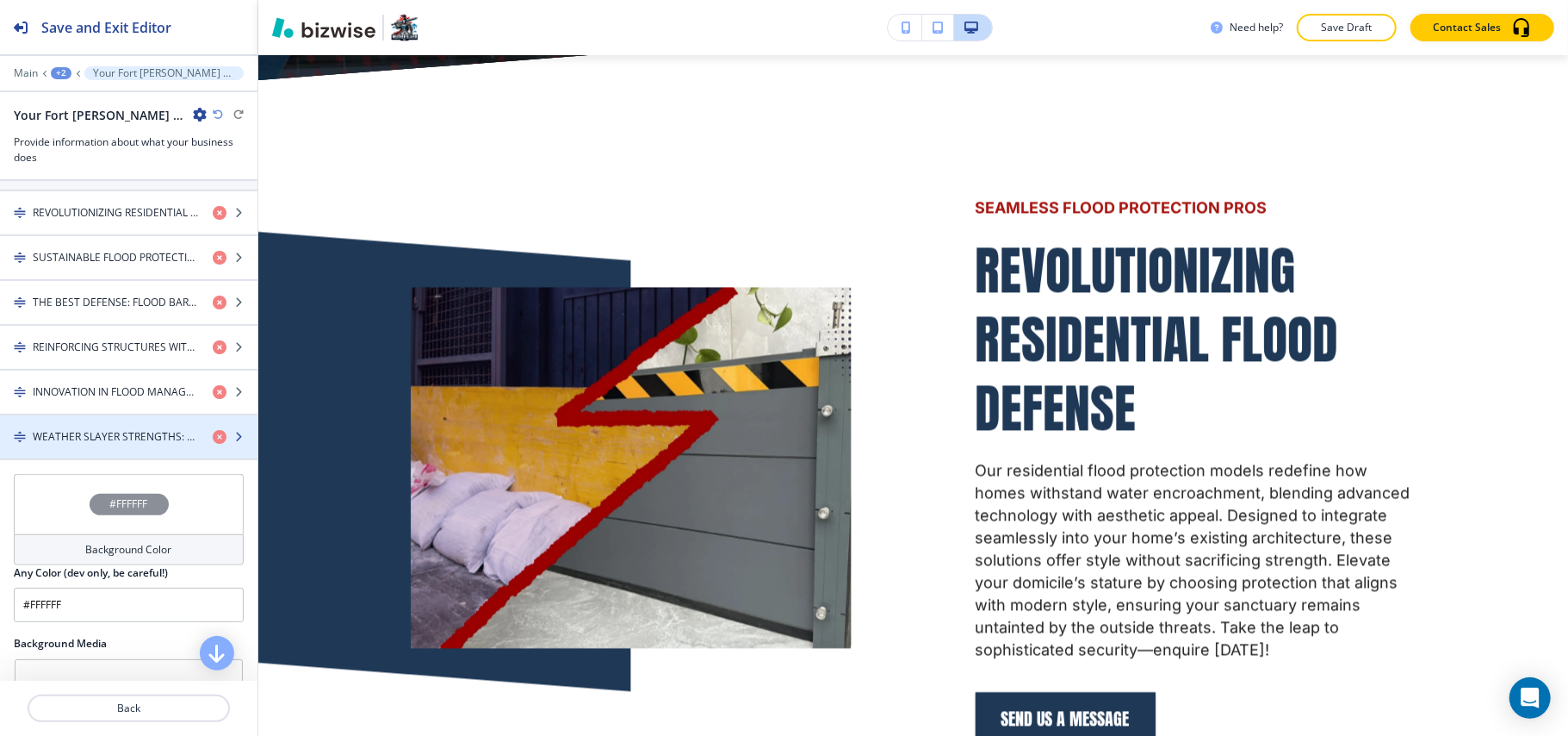
click at [105, 441] on h4 "WEATHER SLAYER STRENGTHS: BATTLE THE ELEMENTS WITH EASE." at bounding box center [115, 437] width 166 height 16
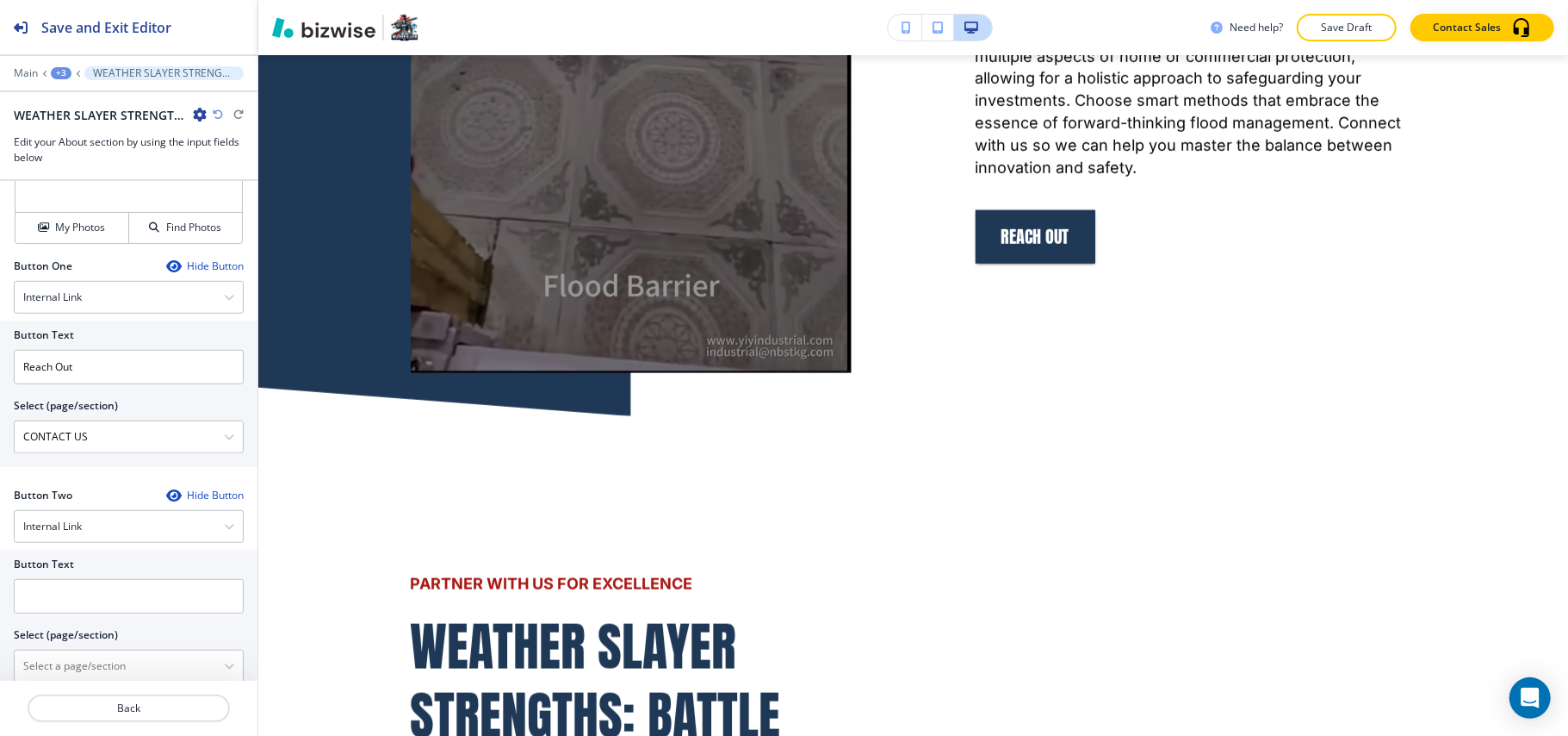
scroll to position [686, 0]
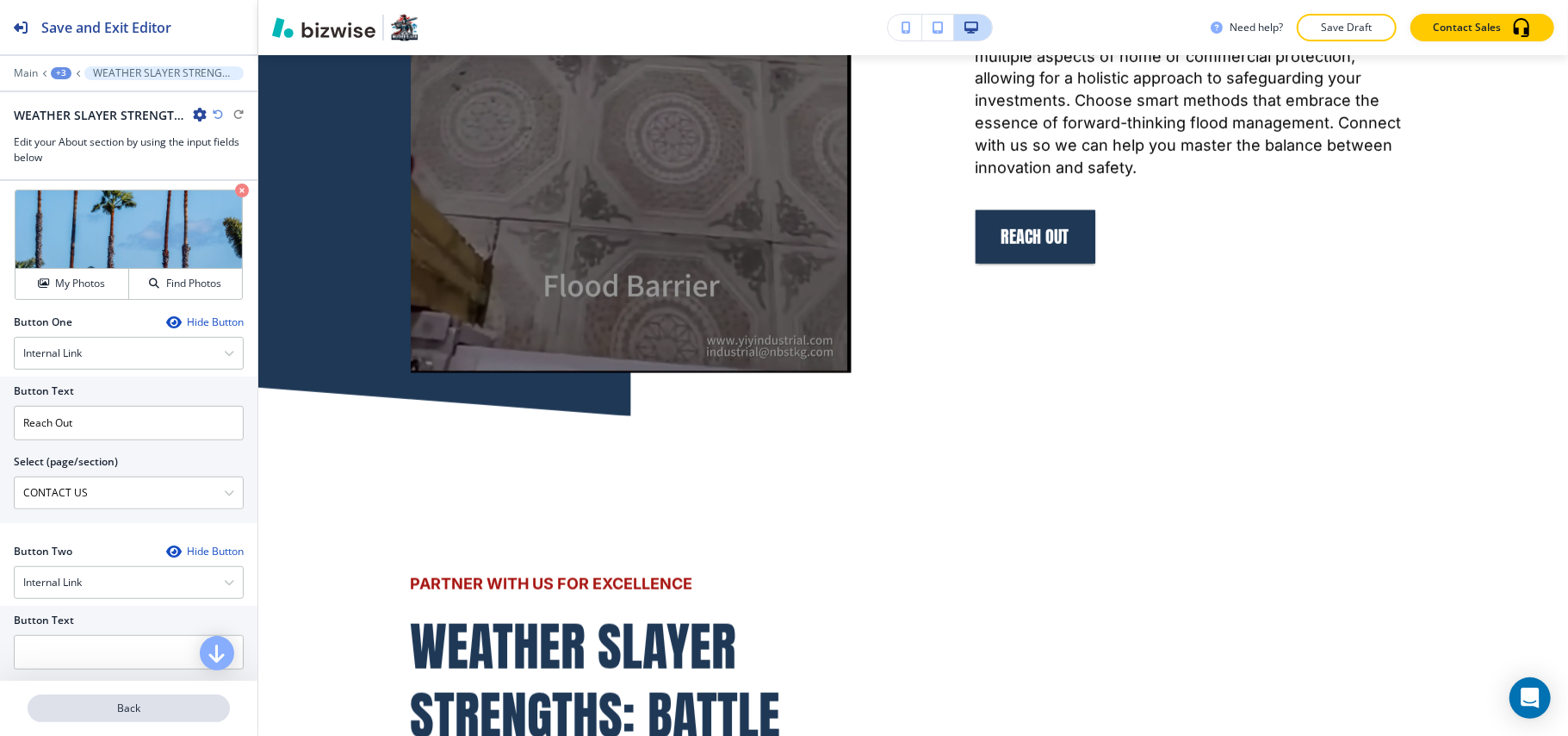
click at [146, 707] on p "Back" at bounding box center [128, 708] width 199 height 16
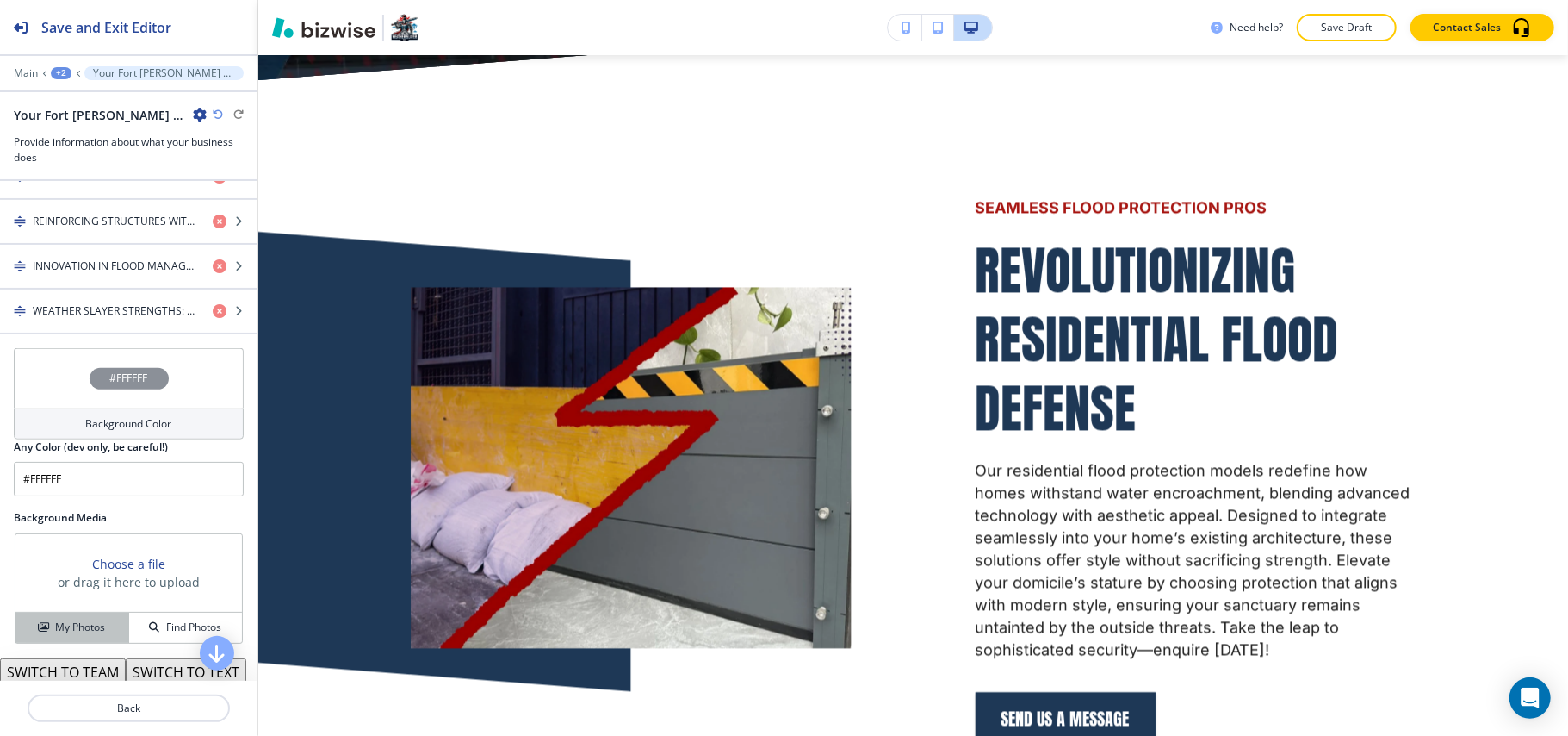
scroll to position [670, 0]
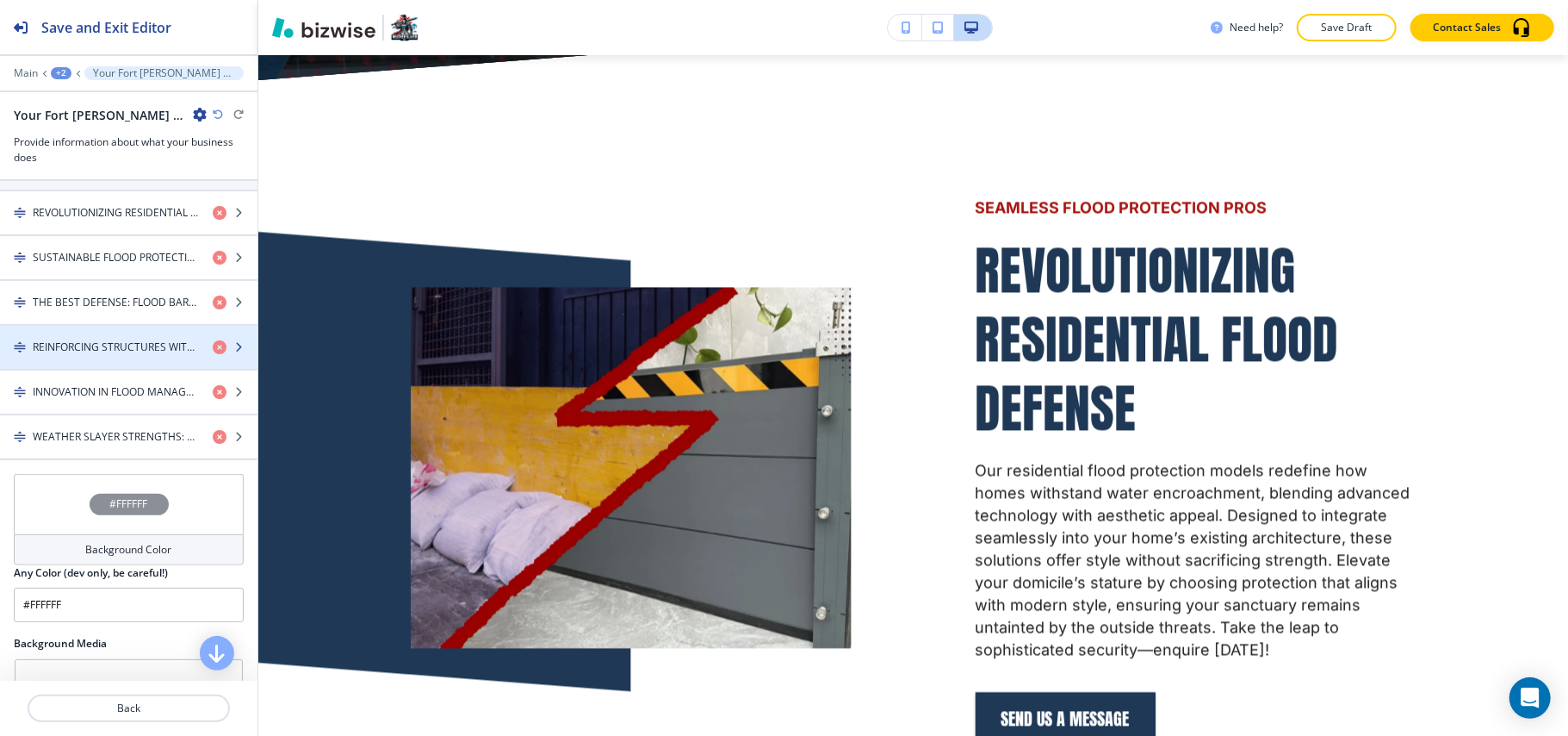
click at [104, 349] on h4 "REINFORCING STRUCTURES WITH UNYIELDING FLOOD BARRIERS" at bounding box center [115, 347] width 166 height 16
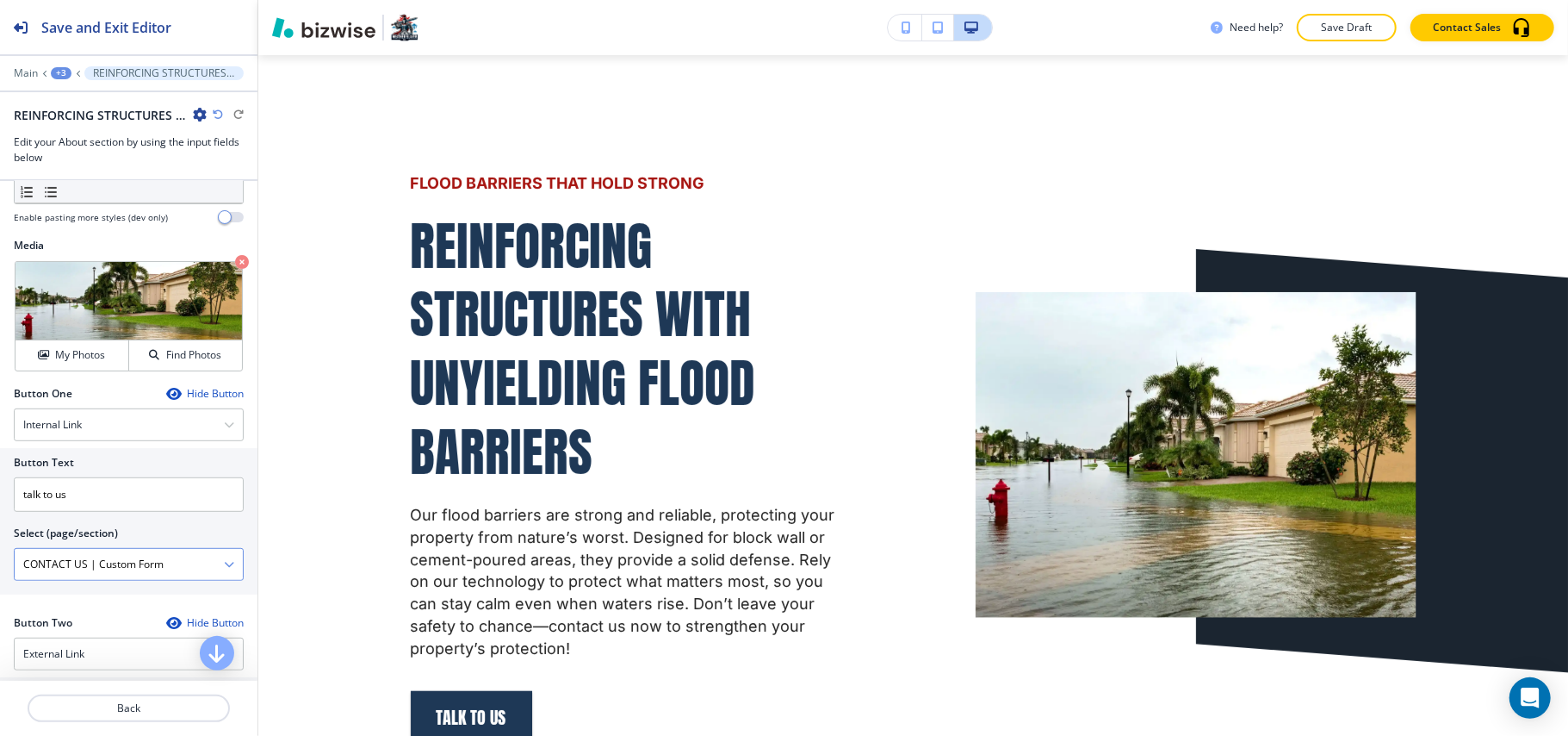
scroll to position [1, 0]
click at [118, 721] on button "Back" at bounding box center [128, 708] width 203 height 27
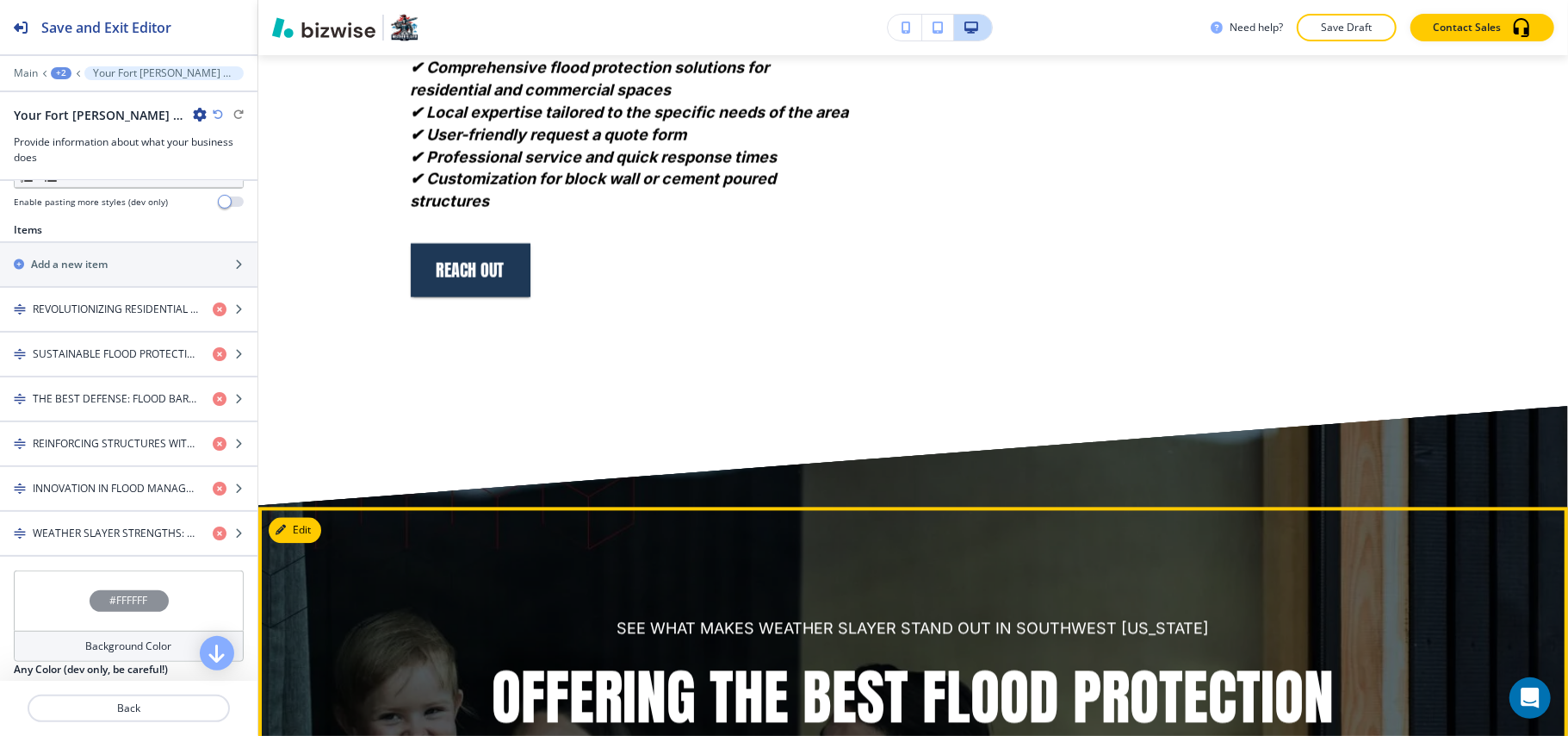
scroll to position [7069, 0]
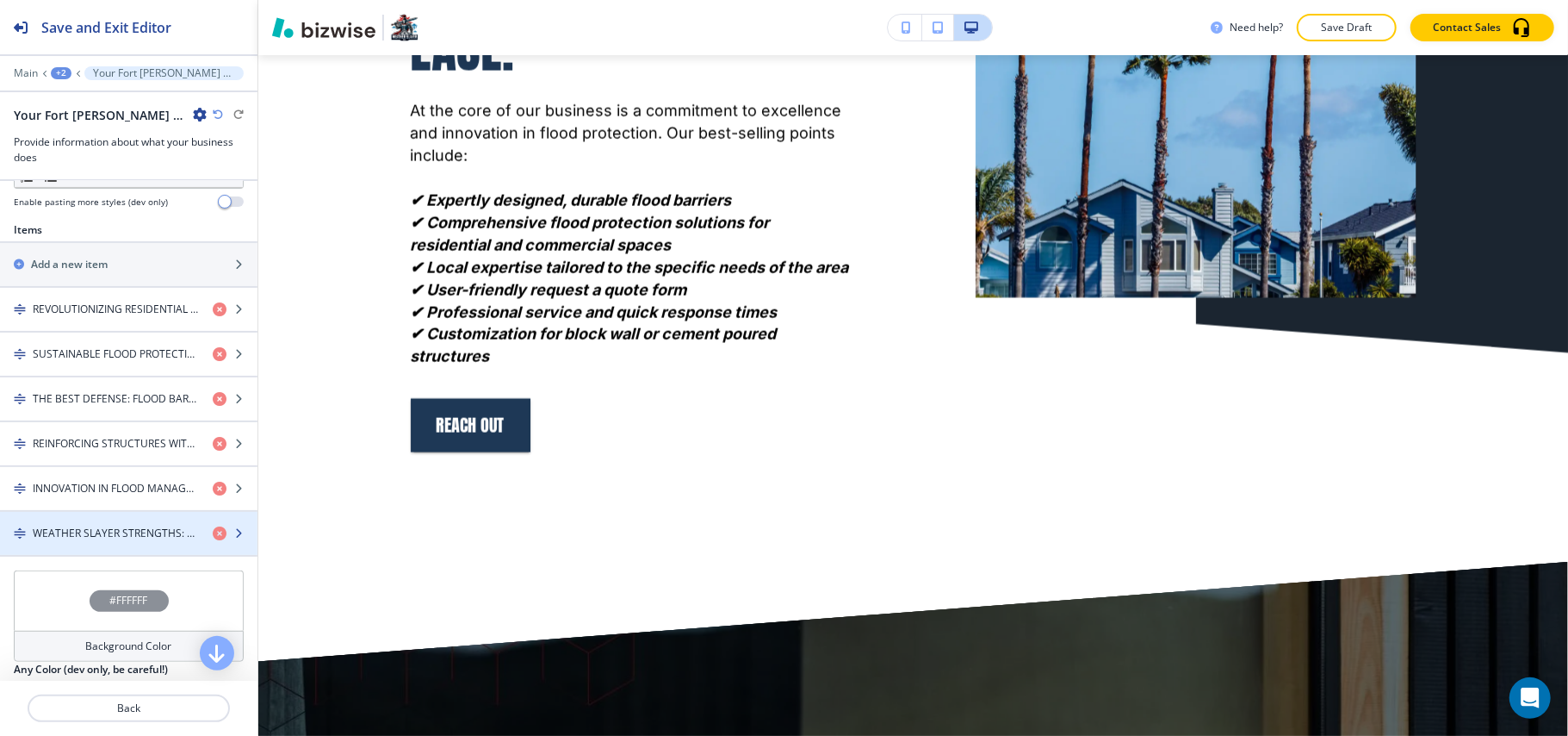
click at [76, 541] on h4 "WEATHER SLAYER STRENGTHS: BATTLE THE ELEMENTS WITH EASE." at bounding box center [115, 533] width 166 height 16
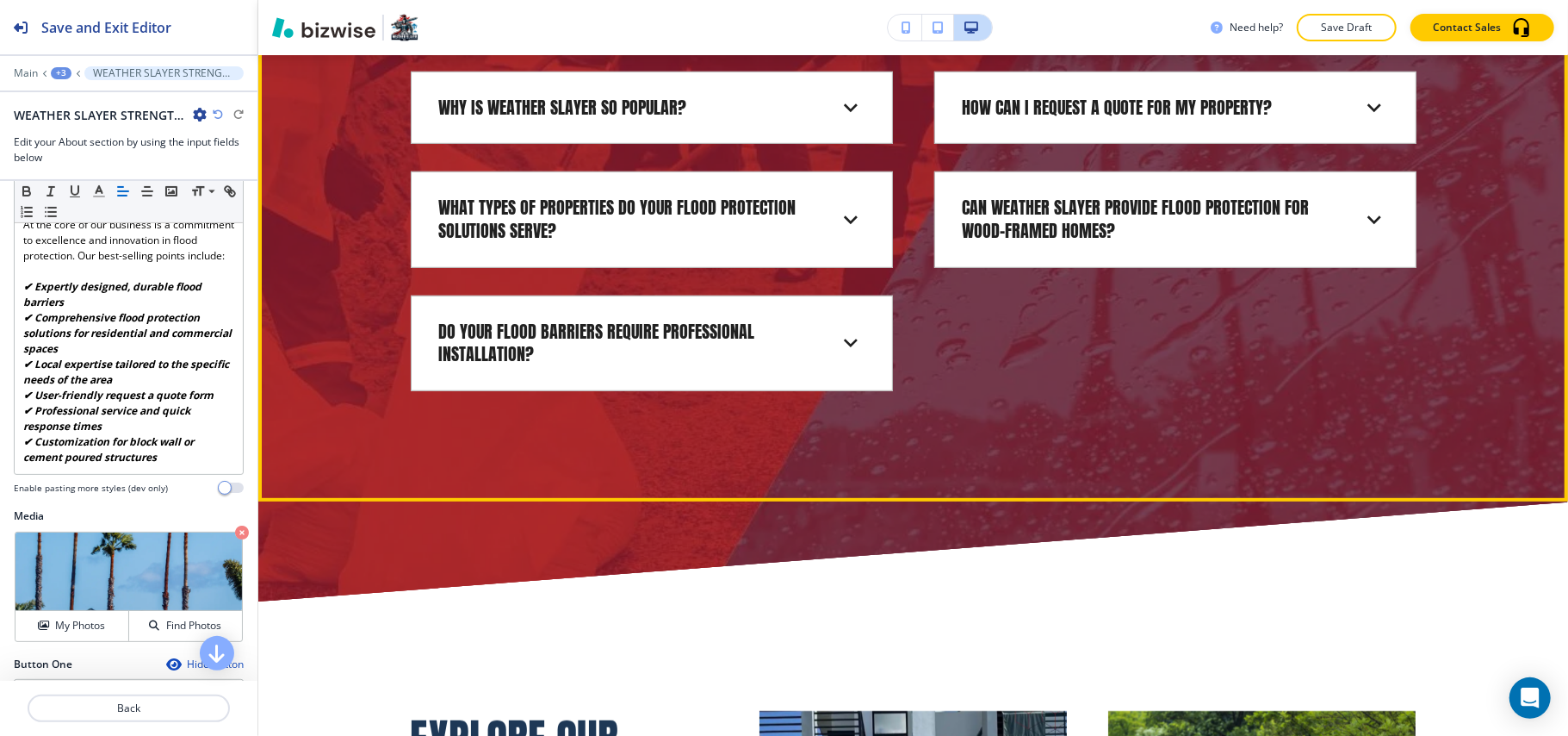
scroll to position [9880, 0]
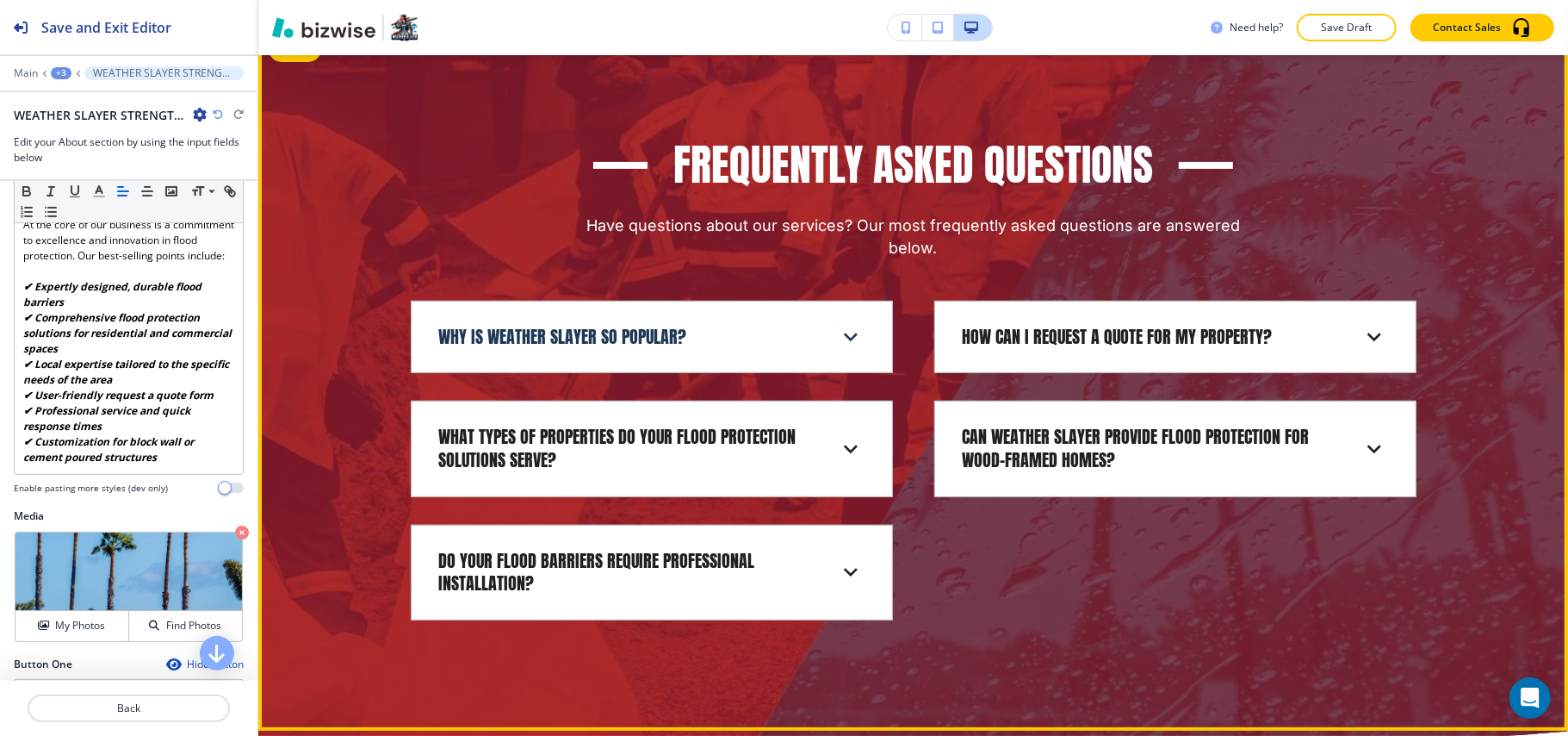
click at [837, 323] on icon at bounding box center [851, 337] width 27 height 27
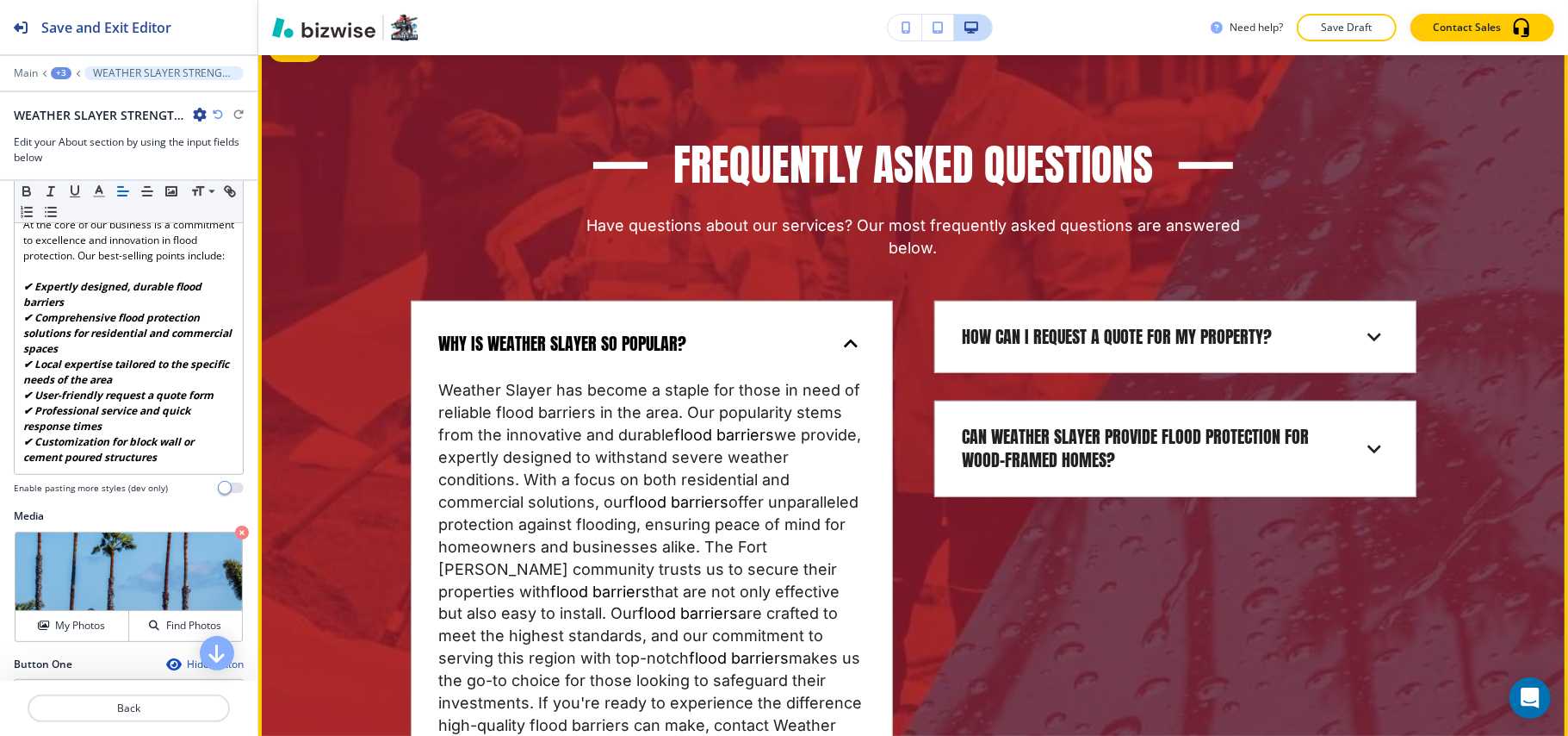
click at [837, 330] on icon at bounding box center [851, 344] width 27 height 27
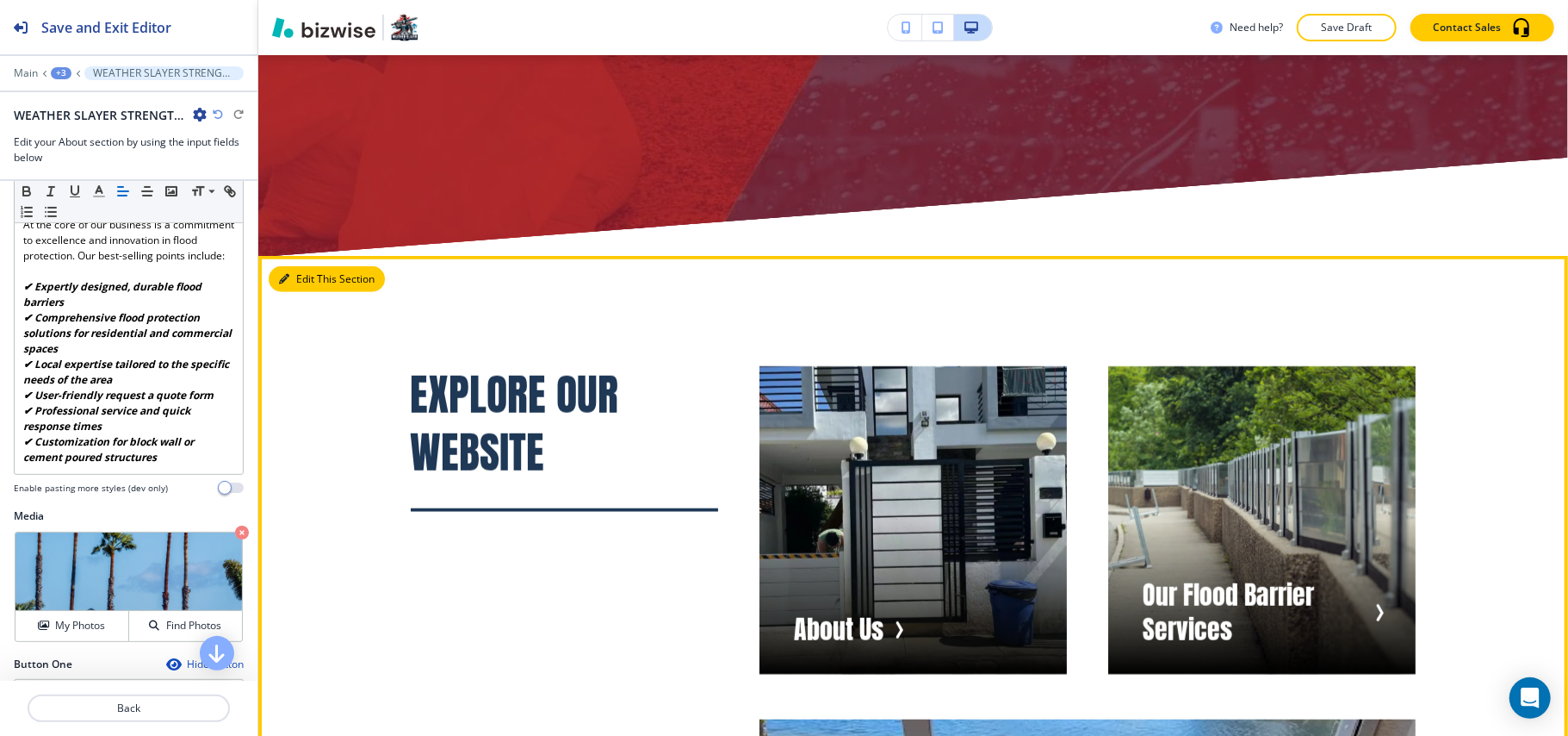
click at [294, 266] on button "Edit This Section" at bounding box center [327, 279] width 116 height 25
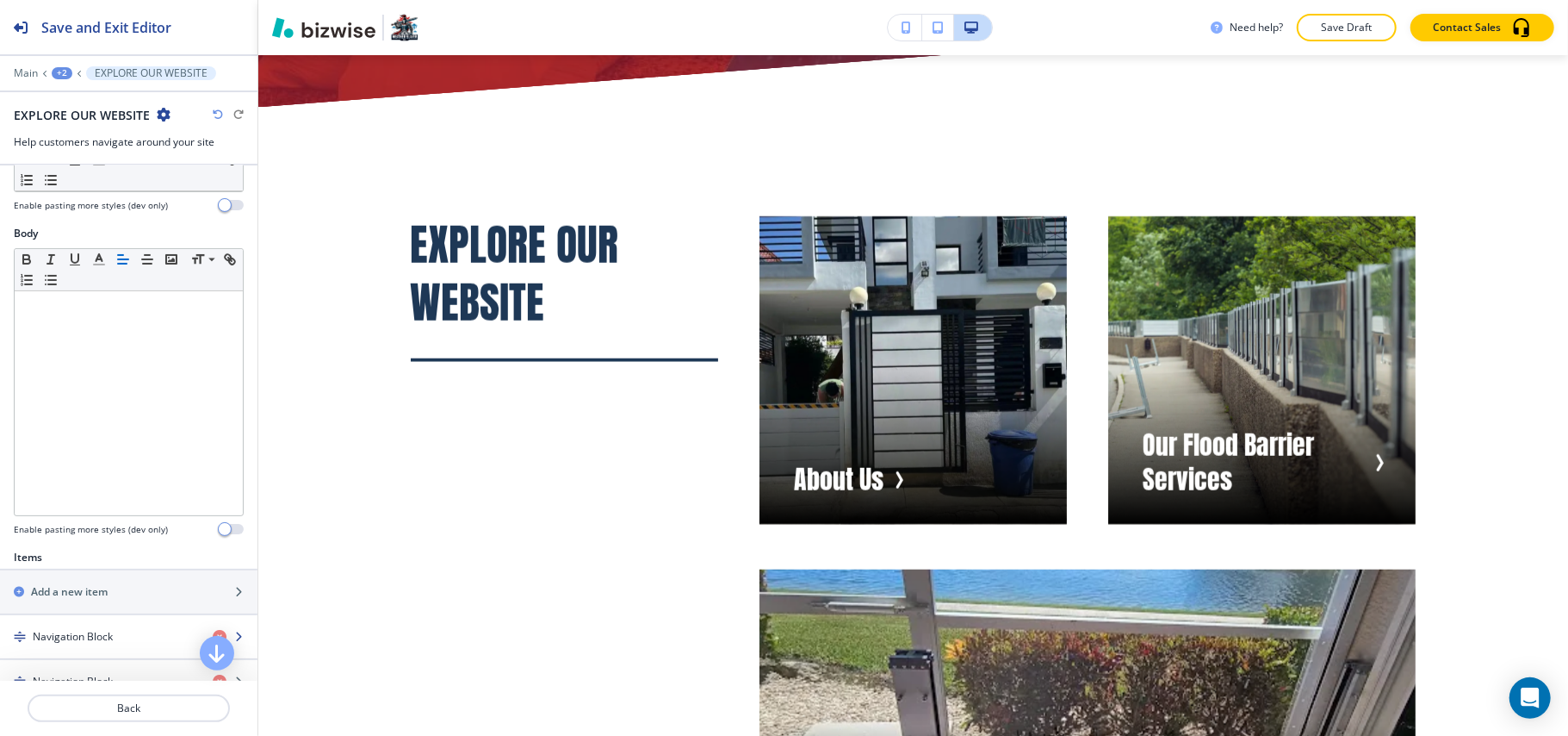
scroll to position [459, 0]
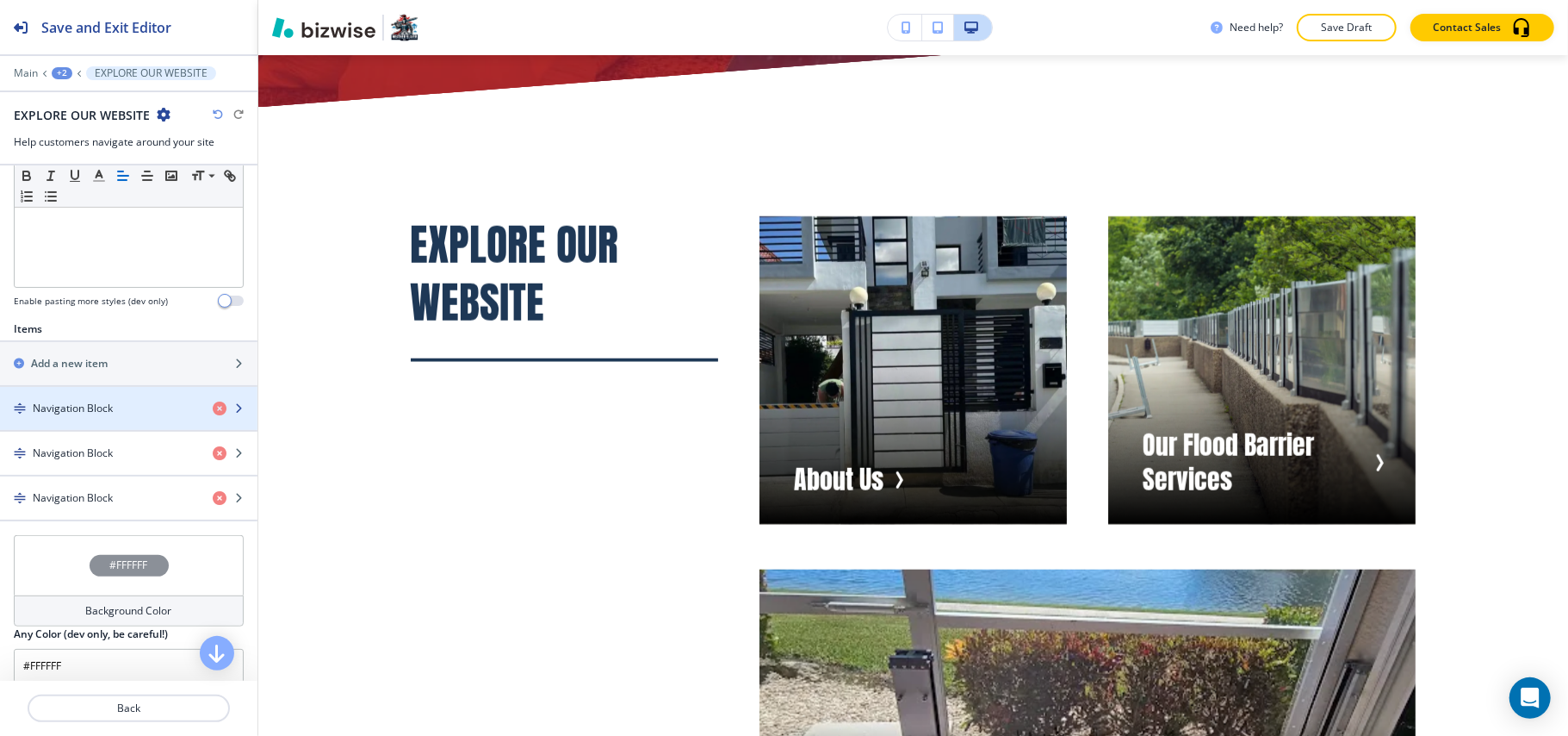
click at [83, 416] on h4 "Navigation Block" at bounding box center [72, 408] width 80 height 16
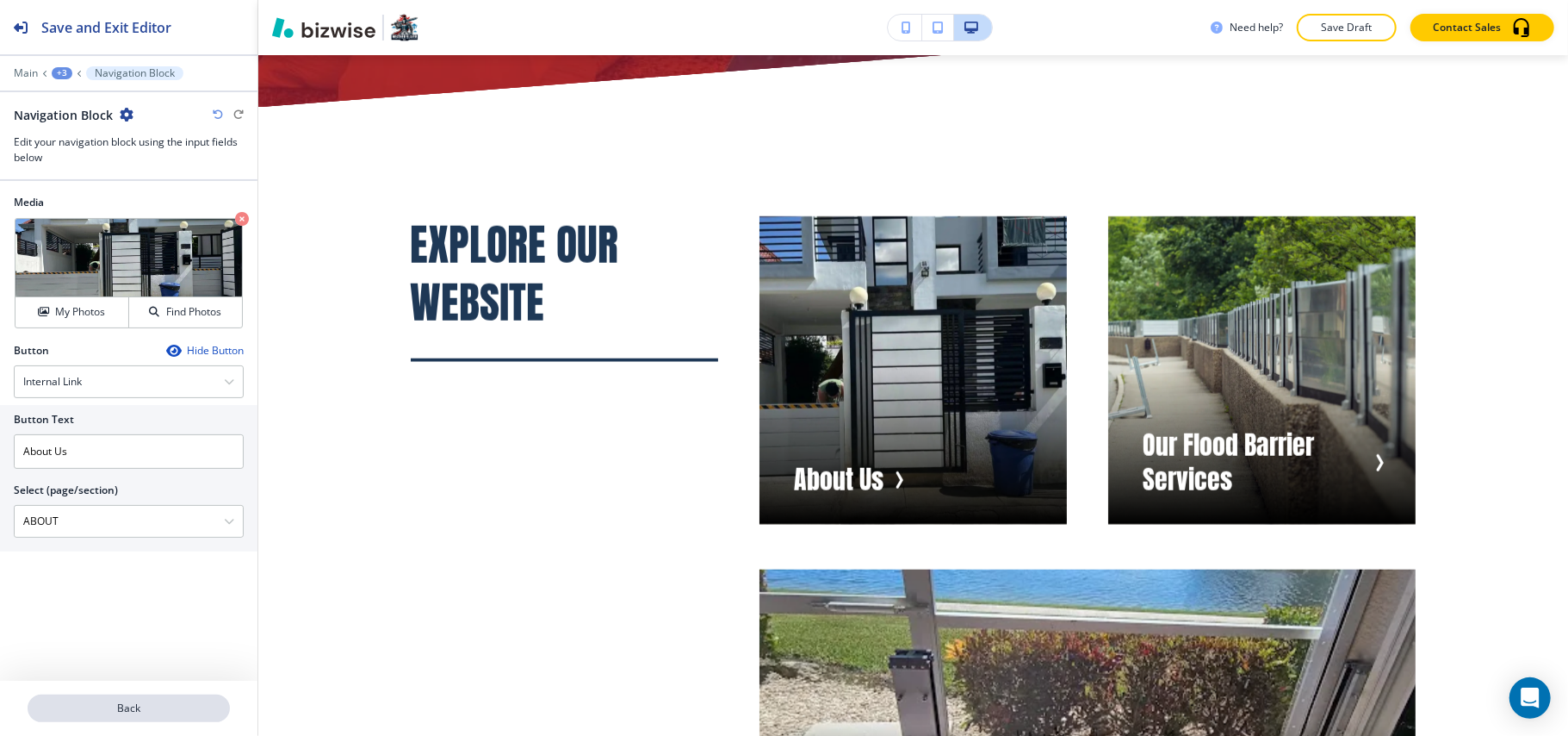
click at [148, 698] on button "Back" at bounding box center [128, 708] width 203 height 27
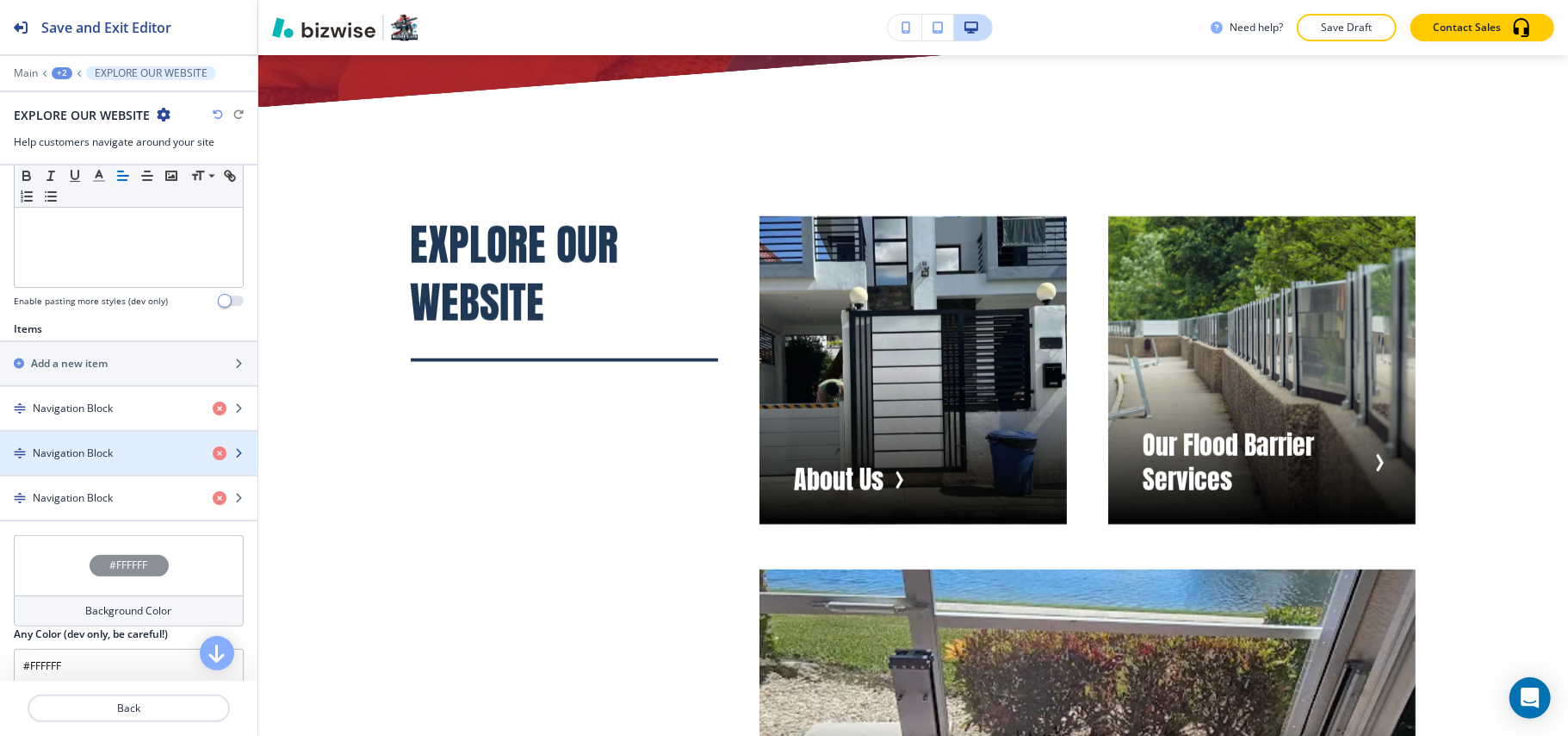
click at [102, 472] on div "button" at bounding box center [128, 468] width 257 height 14
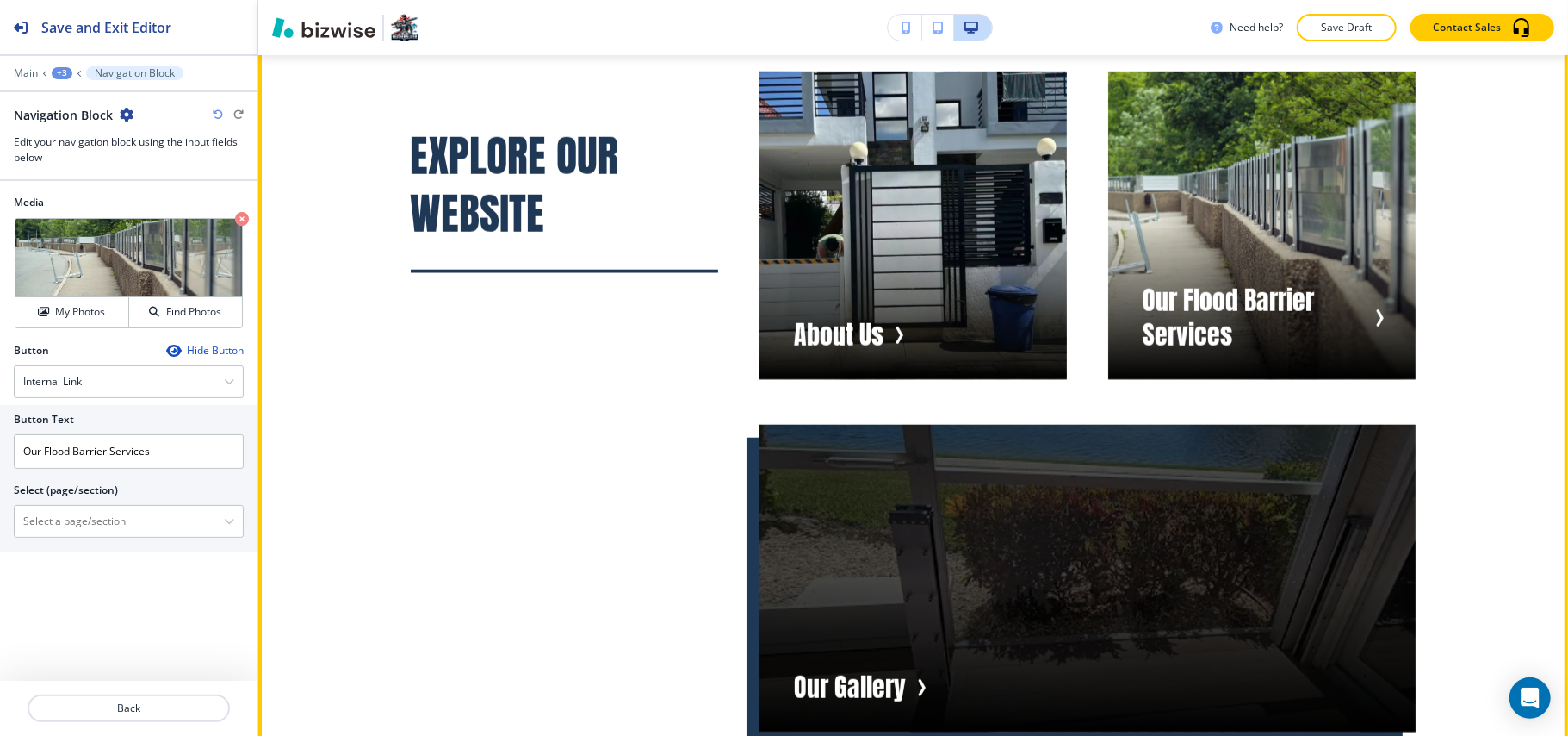
scroll to position [10718, 0]
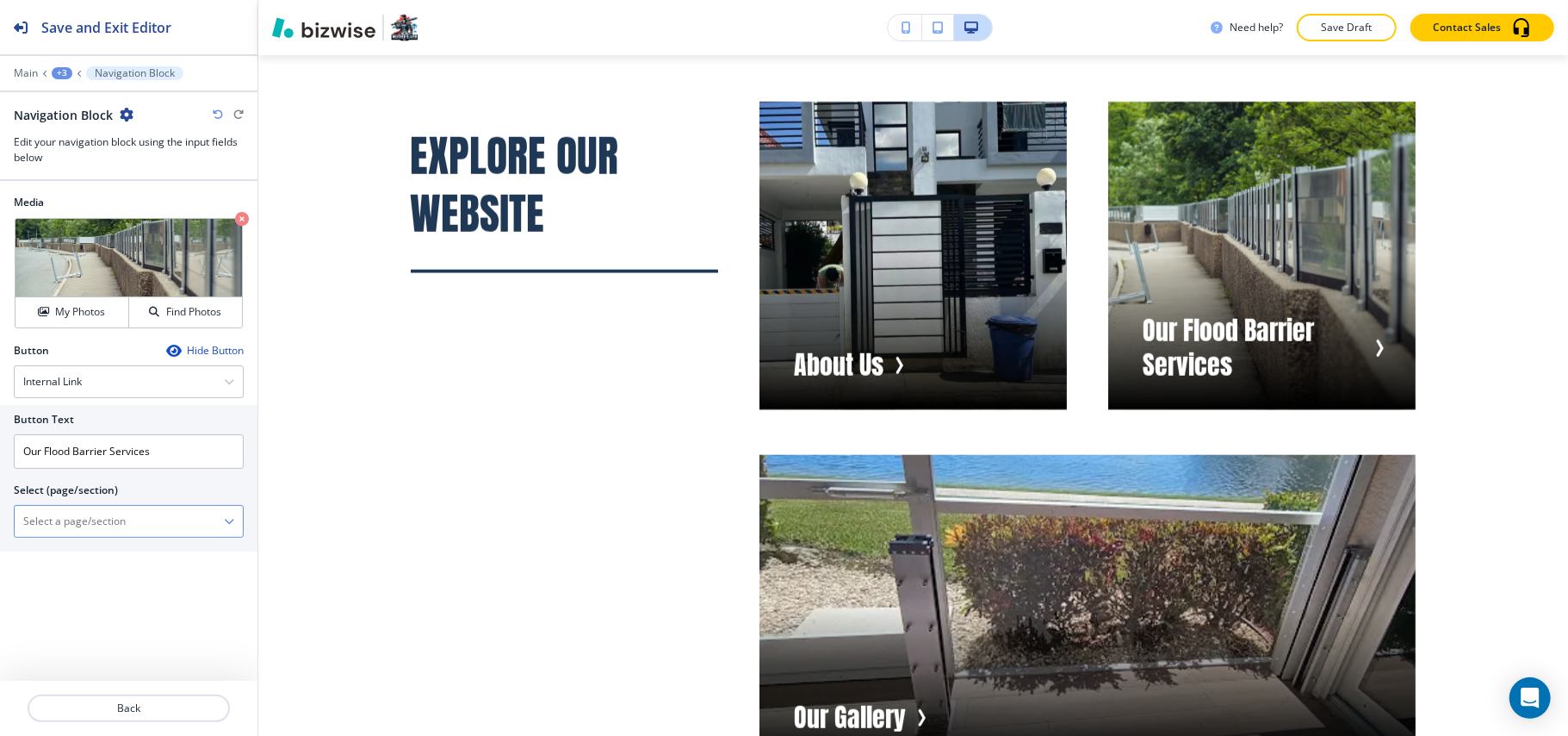
click at [134, 522] on \(page\/section\) "Manual Input" at bounding box center [119, 521] width 209 height 29
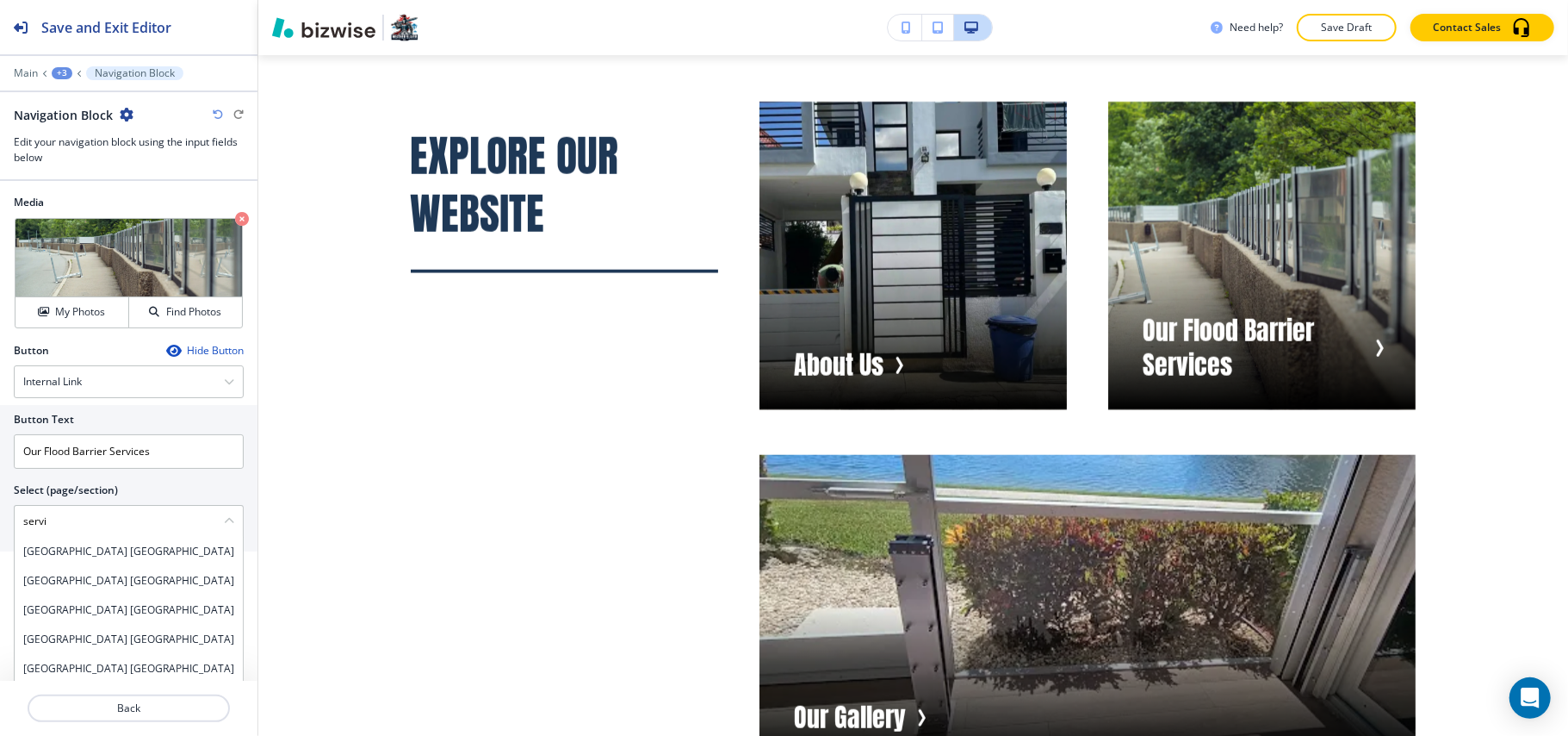
type \(page\/section\) "servi"
click at [14, 348] on h2 "Button" at bounding box center [31, 350] width 35 height 16
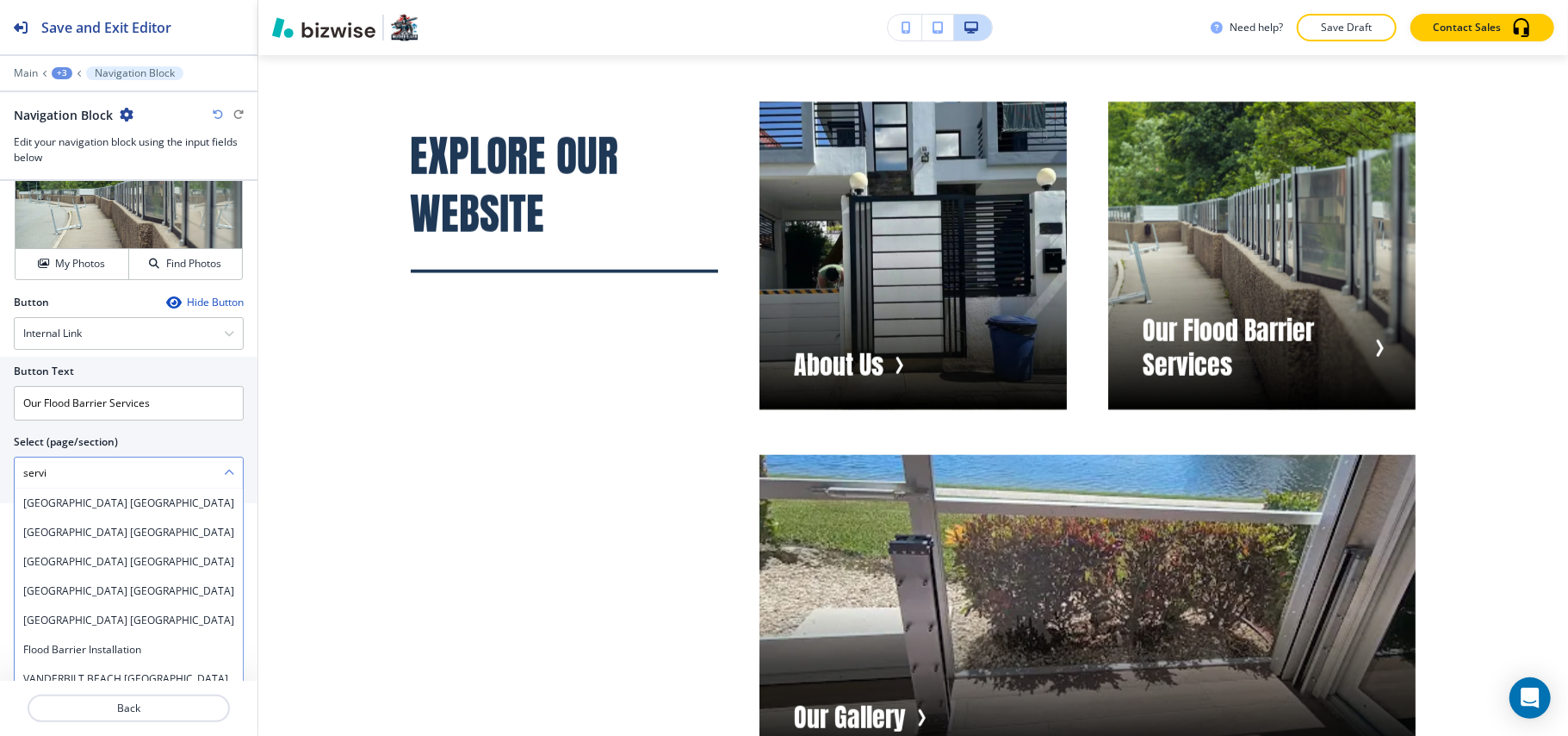
scroll to position [117, 0]
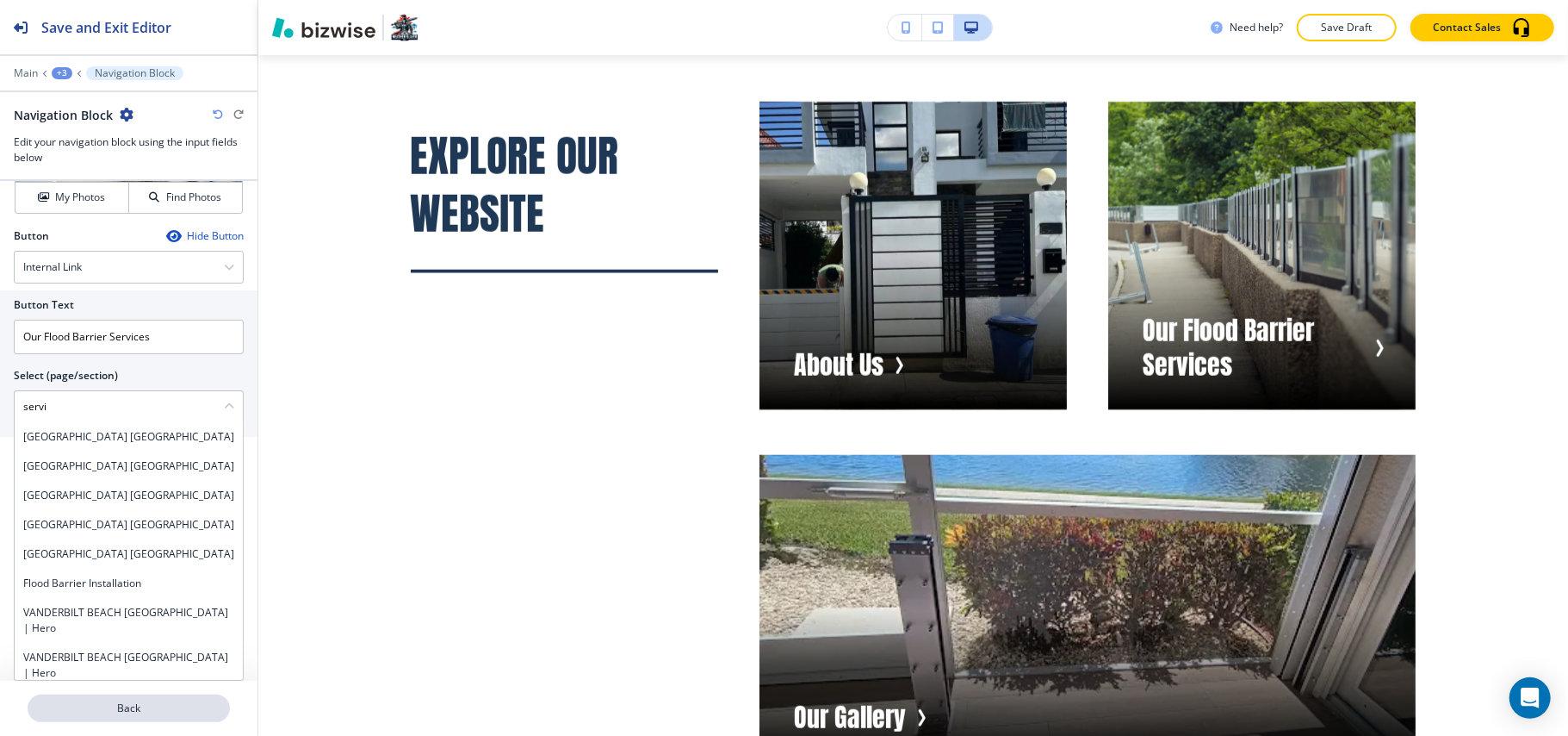
click at [131, 701] on p "Back" at bounding box center [128, 708] width 199 height 16
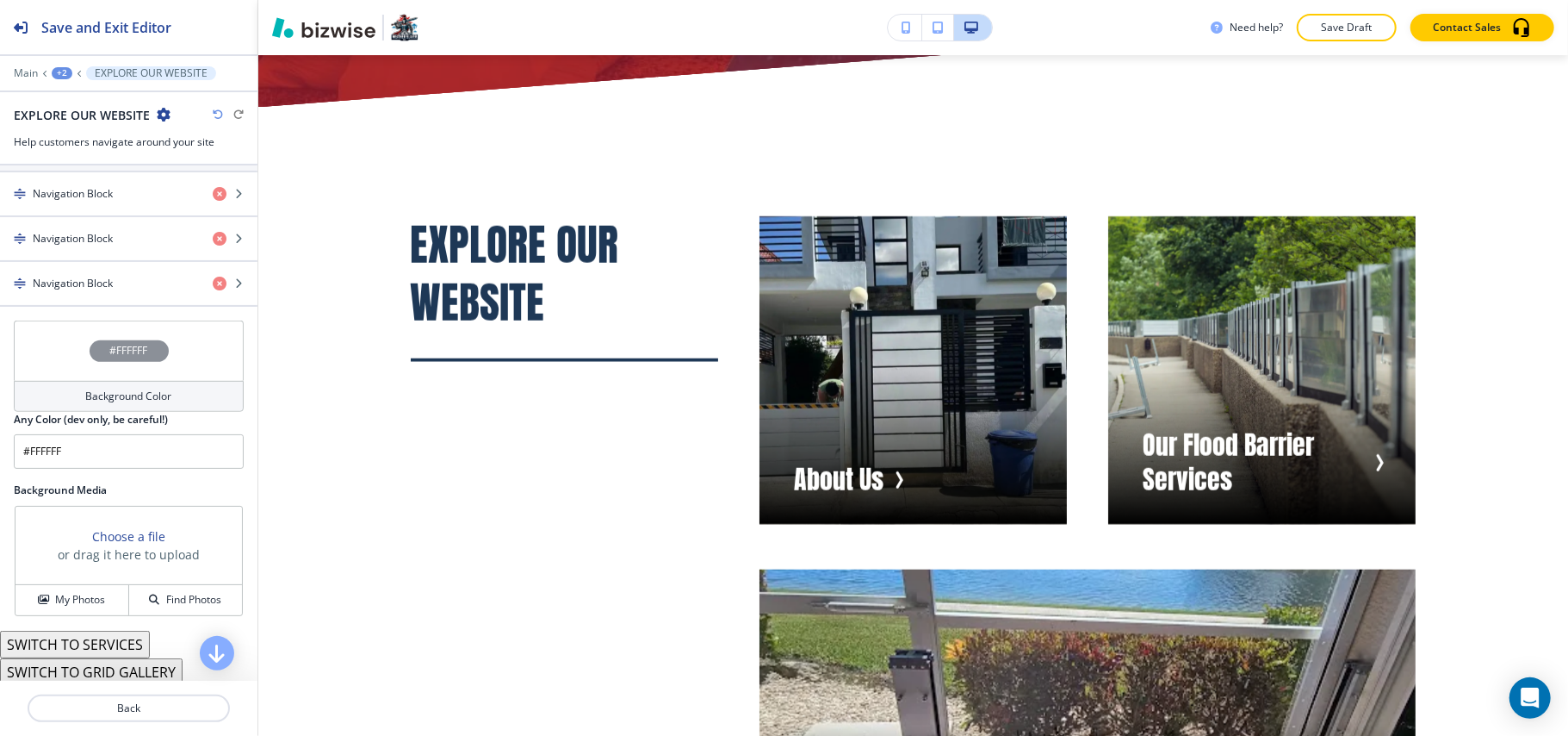
scroll to position [707, 0]
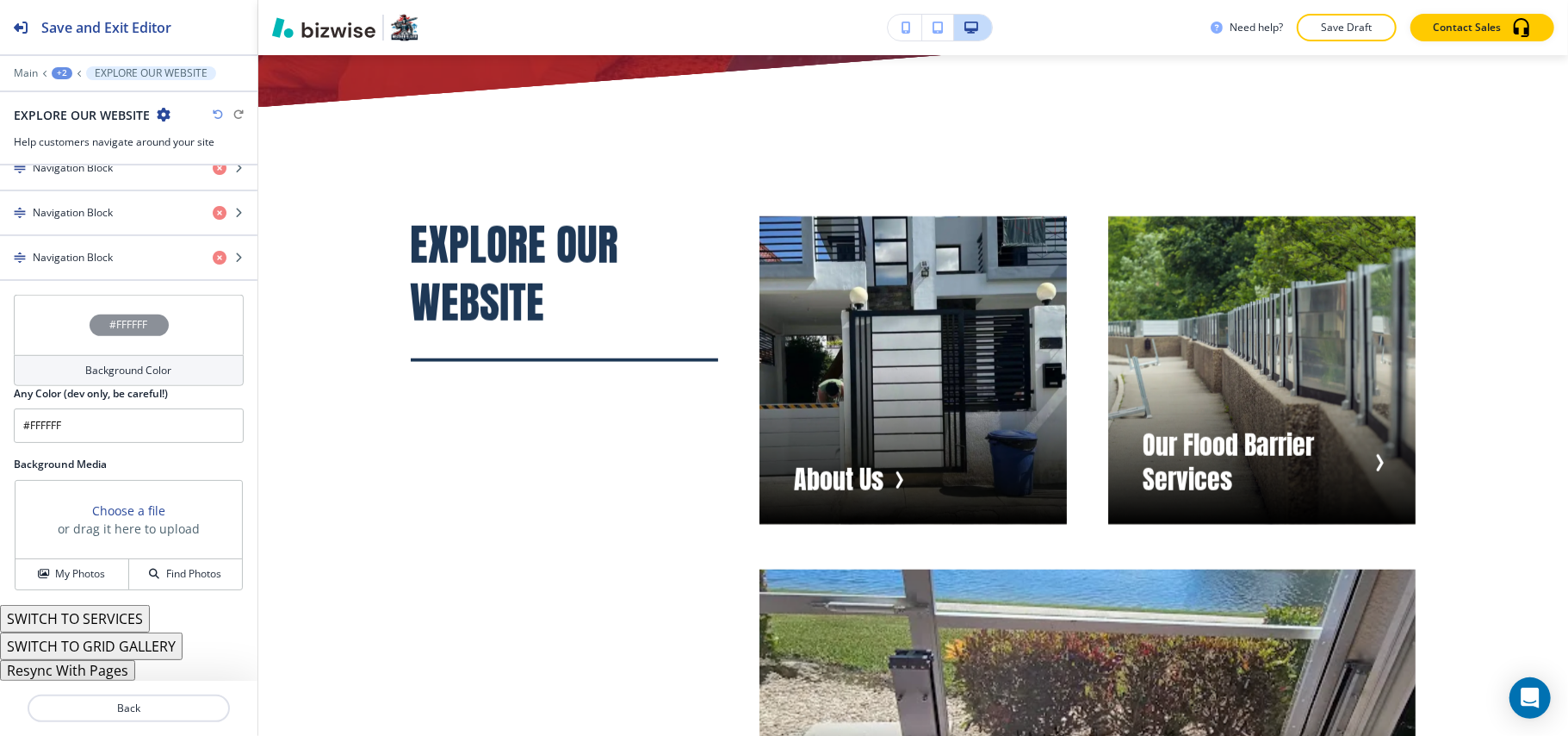
click at [87, 673] on button "Resync With Pages" at bounding box center [68, 669] width 135 height 21
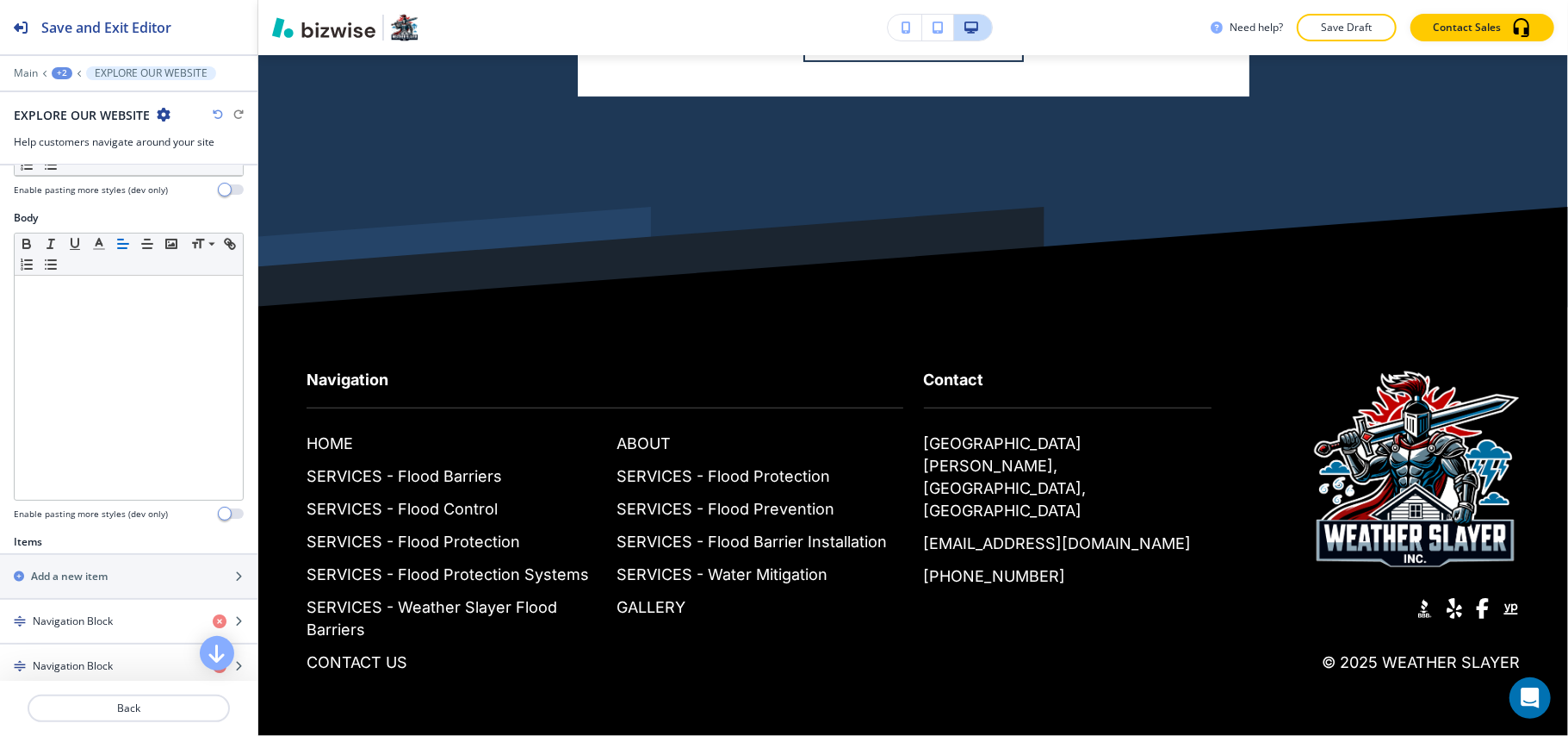
scroll to position [13732, 0]
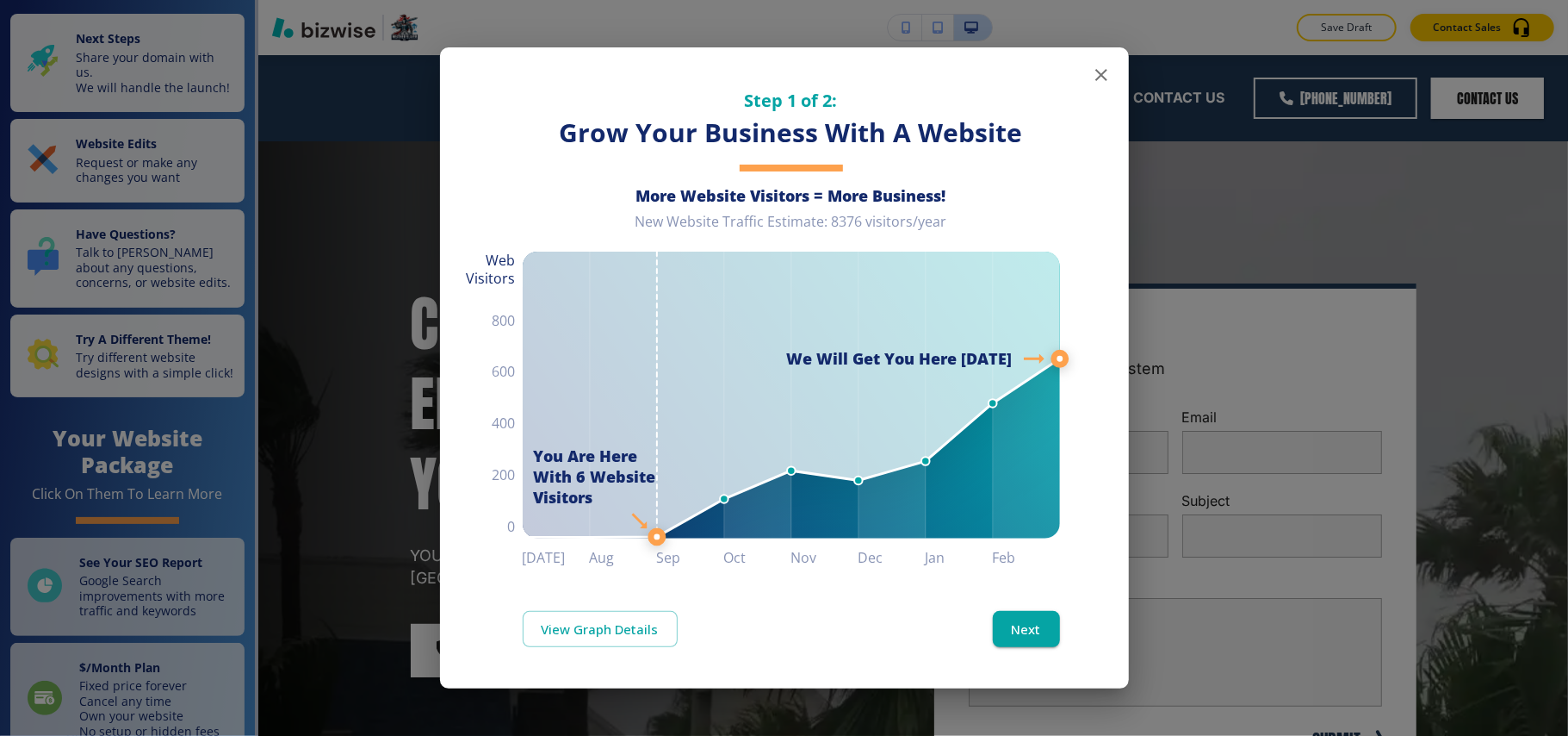
click at [1097, 69] on icon "button" at bounding box center [1101, 74] width 21 height 21
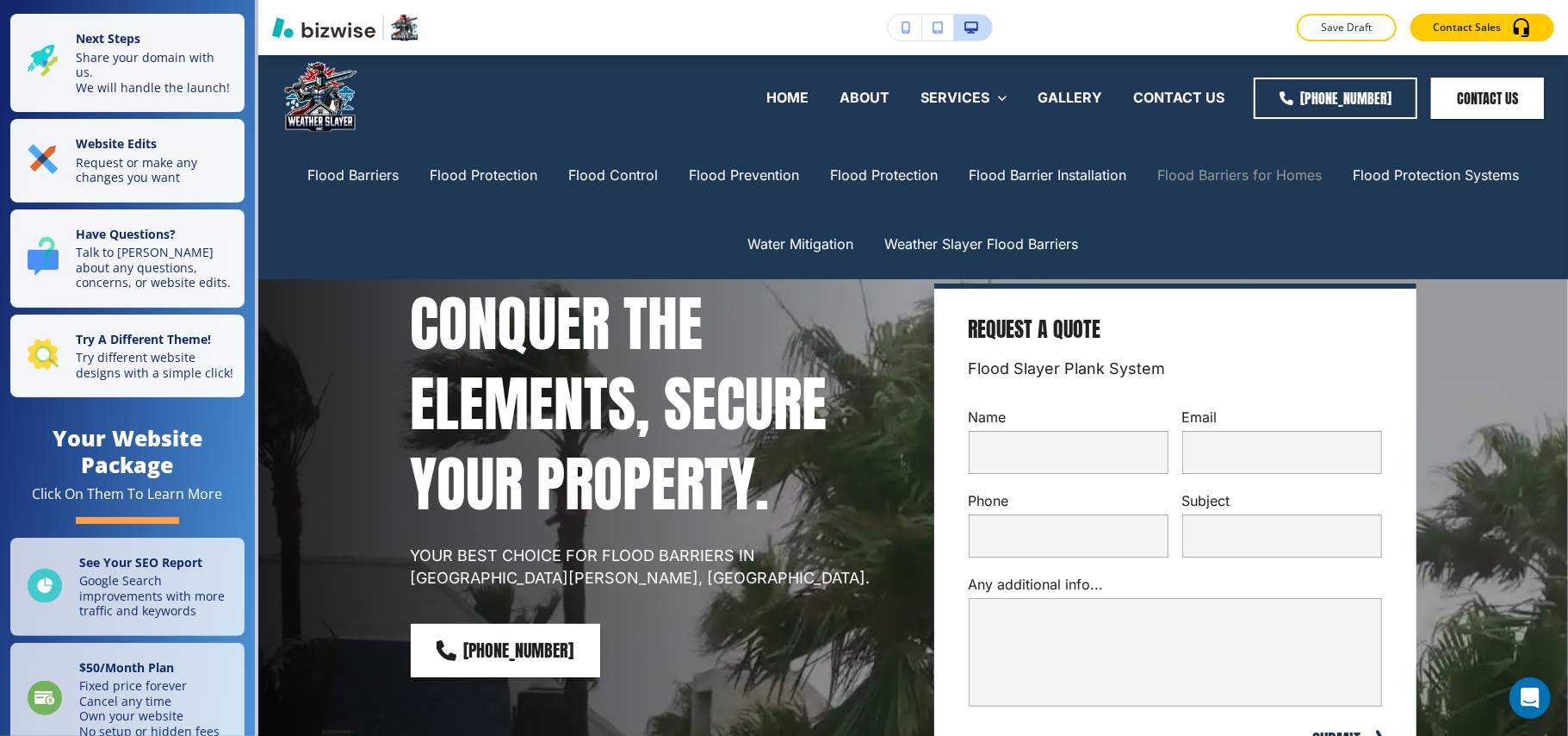
click at [1224, 176] on p "Flood Barriers for Homes" at bounding box center [1240, 175] width 164 height 20
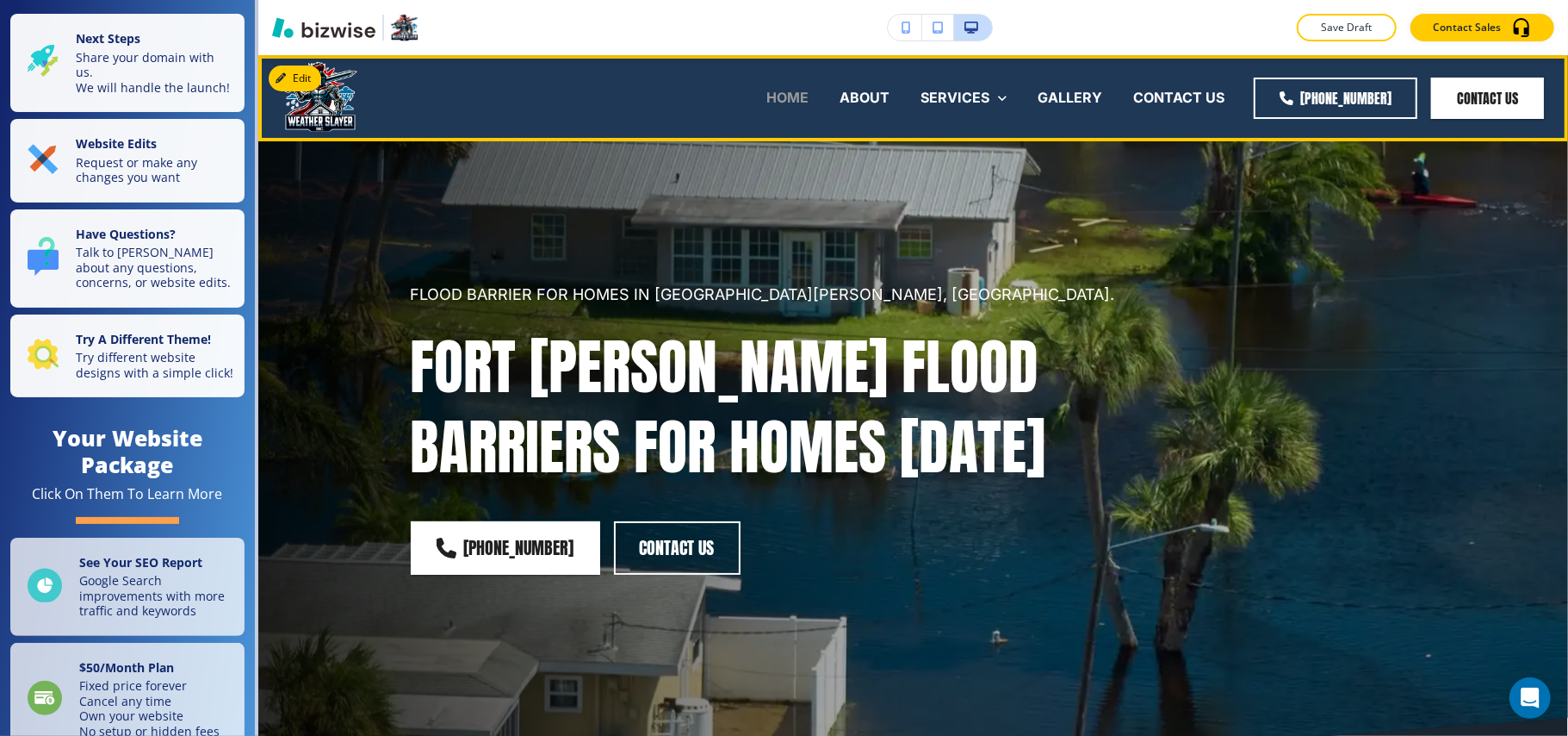
click at [784, 100] on p "HOME" at bounding box center [787, 98] width 42 height 20
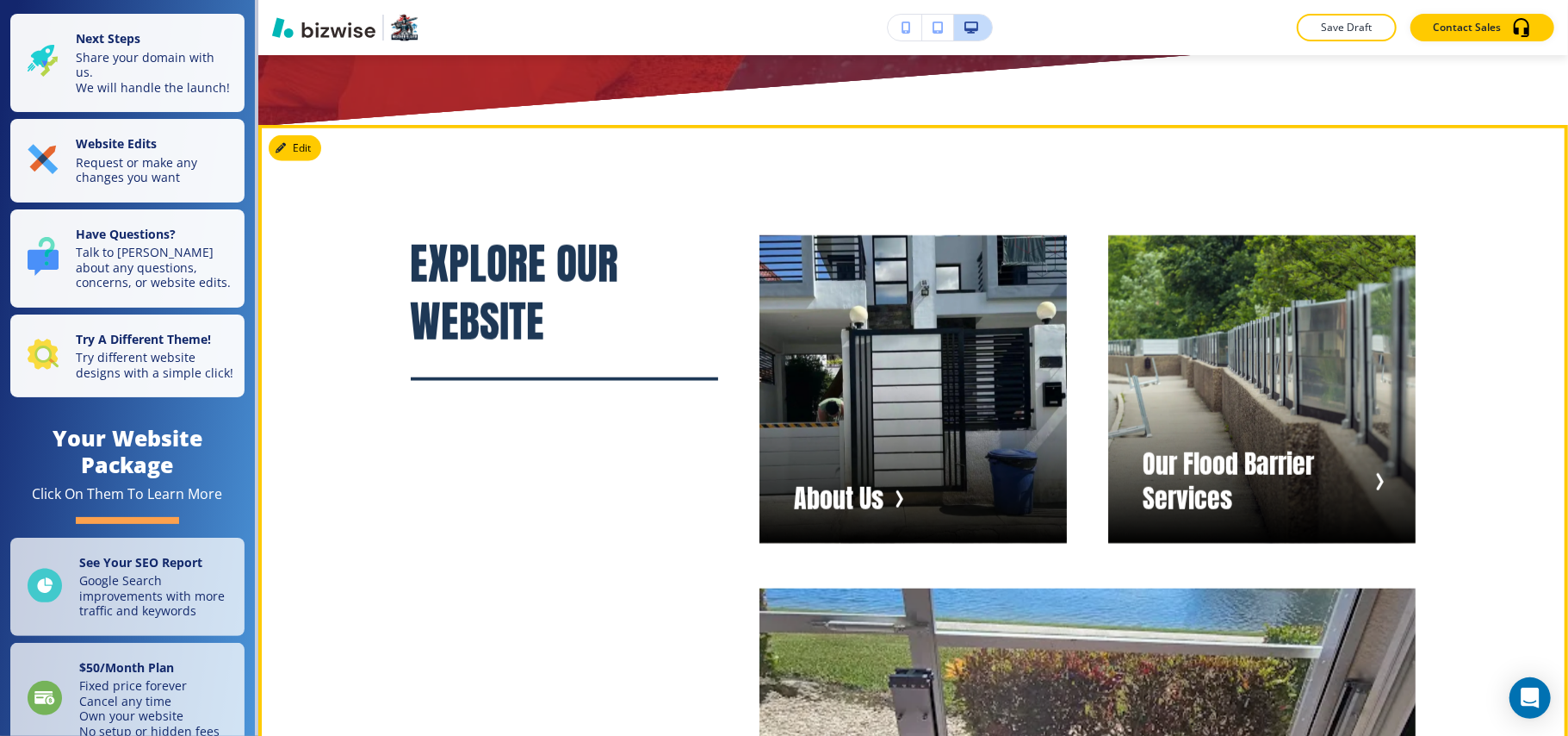
scroll to position [10625, 0]
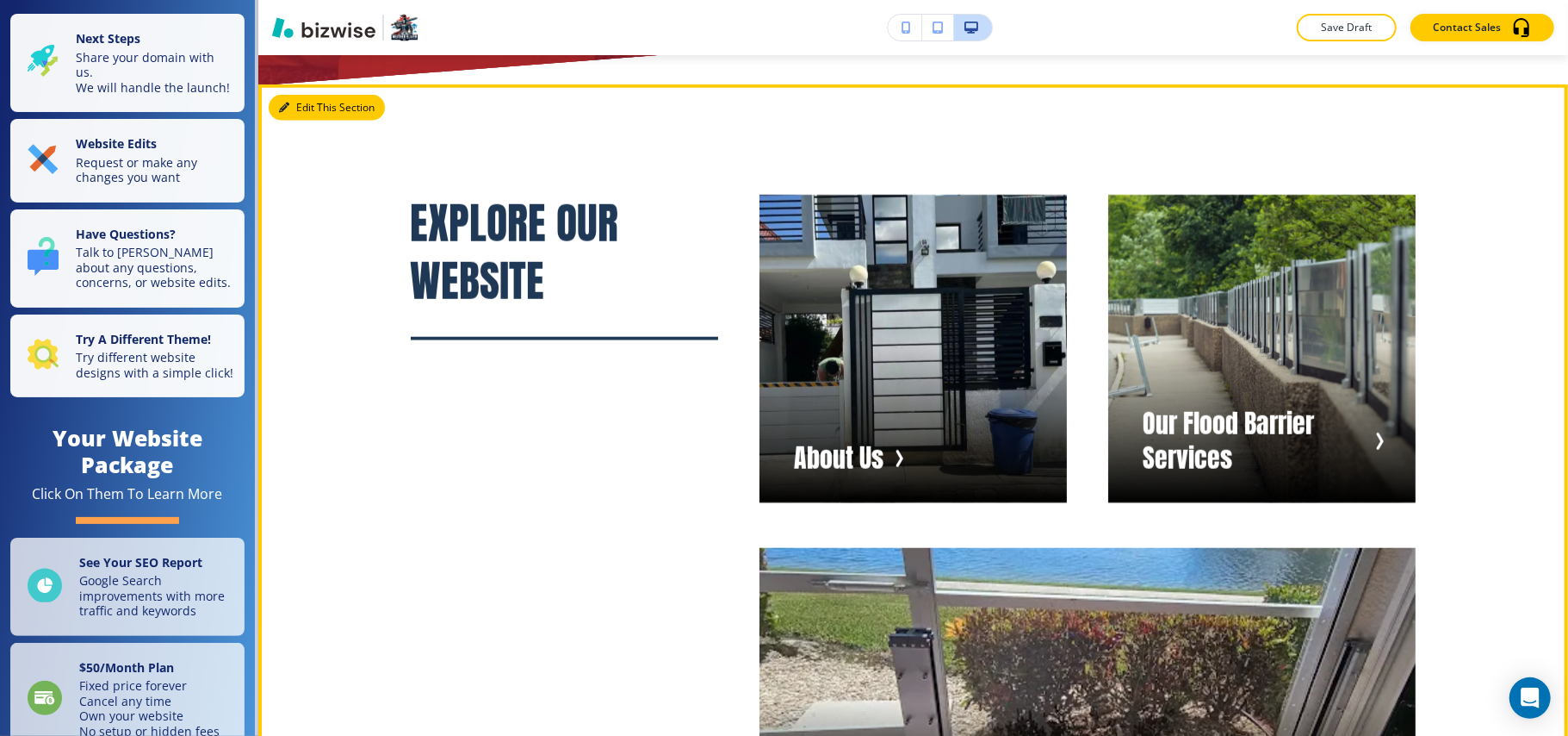
click at [286, 103] on icon "button" at bounding box center [284, 108] width 11 height 11
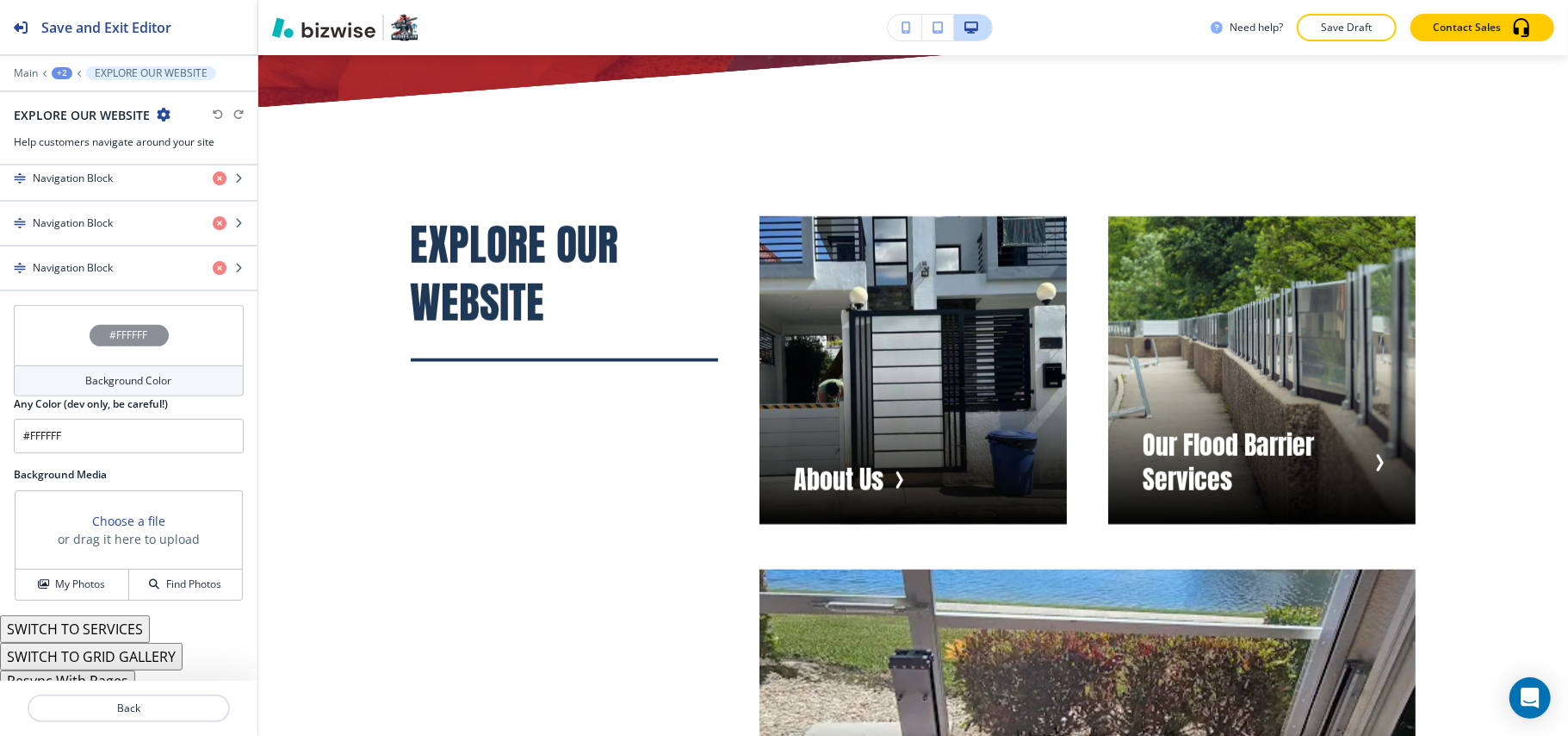
scroll to position [574, 0]
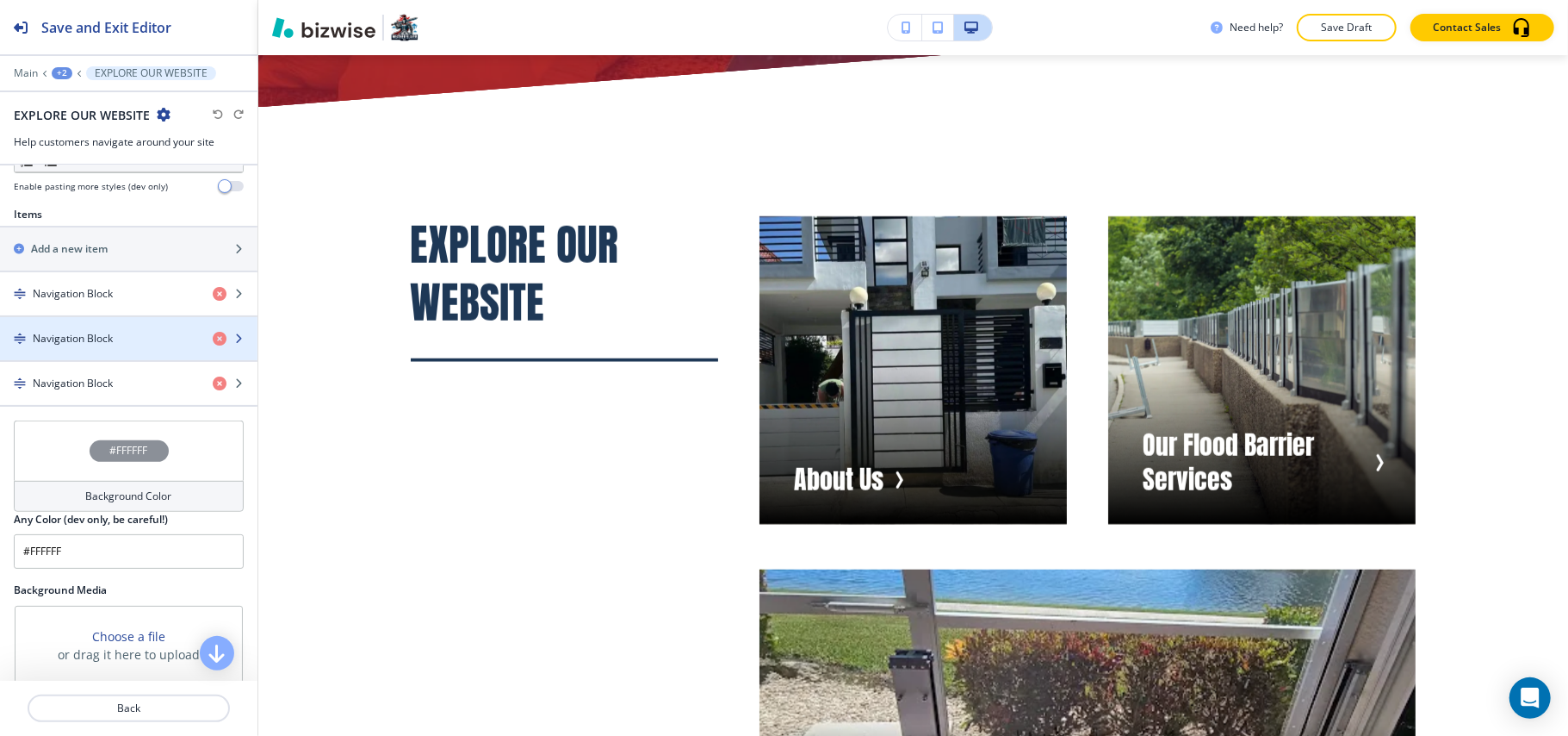
click at [76, 338] on h4 "Navigation Block" at bounding box center [72, 339] width 80 height 16
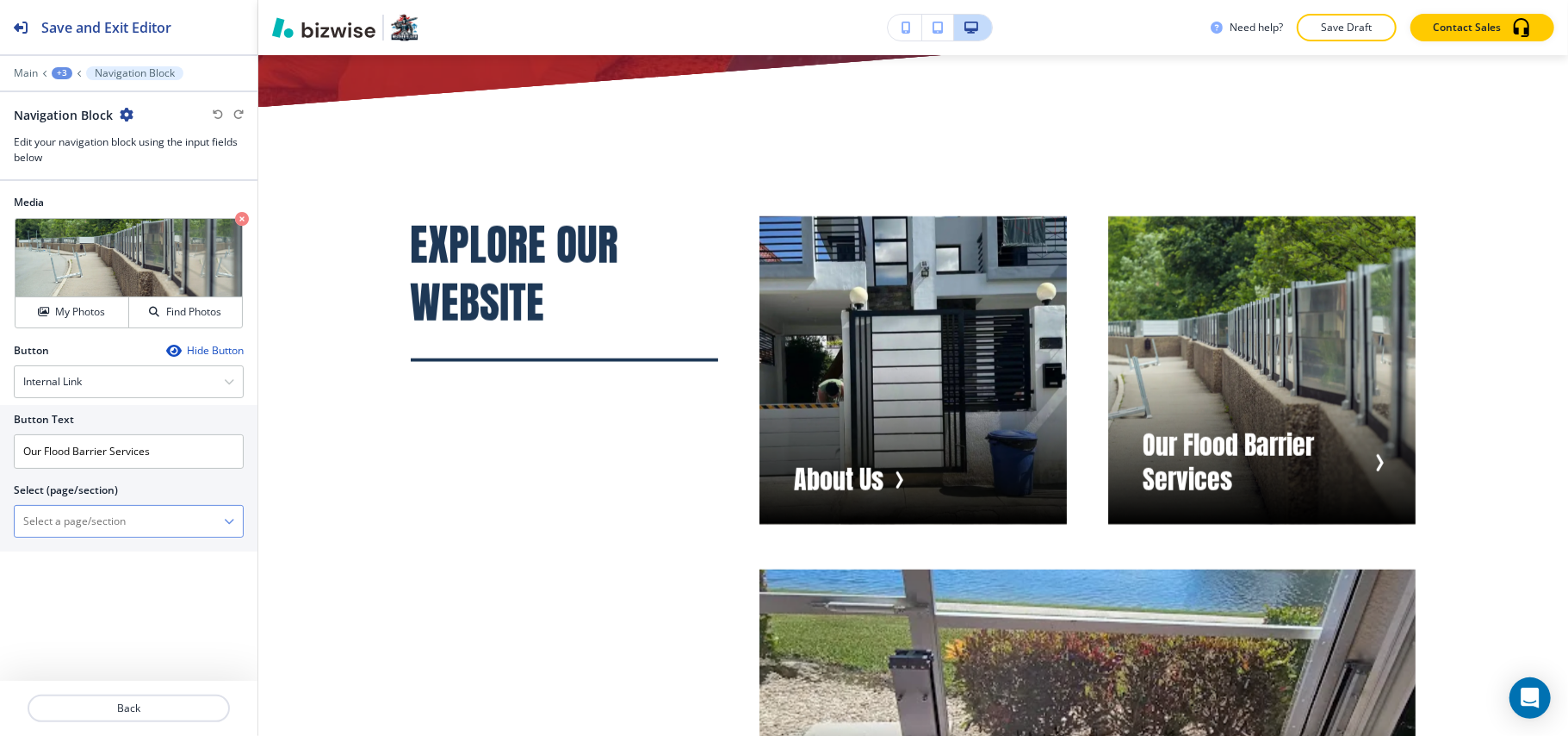
click at [82, 524] on \(page\/section\) "Manual Input" at bounding box center [119, 521] width 209 height 29
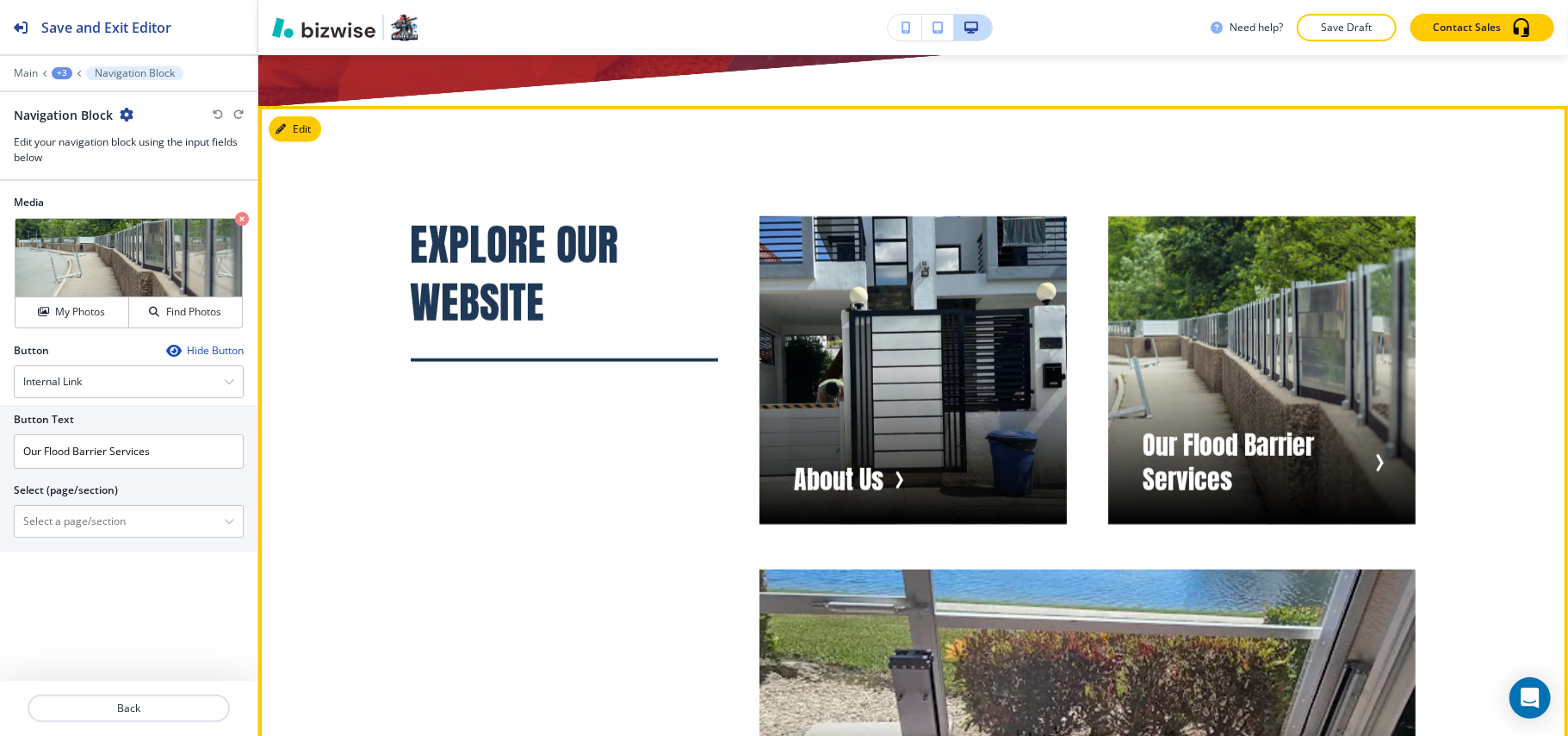
click at [603, 407] on div "EXPLORE OUR WEBSITE About Us Our Flood Barrier Services Our Gallery" at bounding box center [894, 526] width 1047 height 701
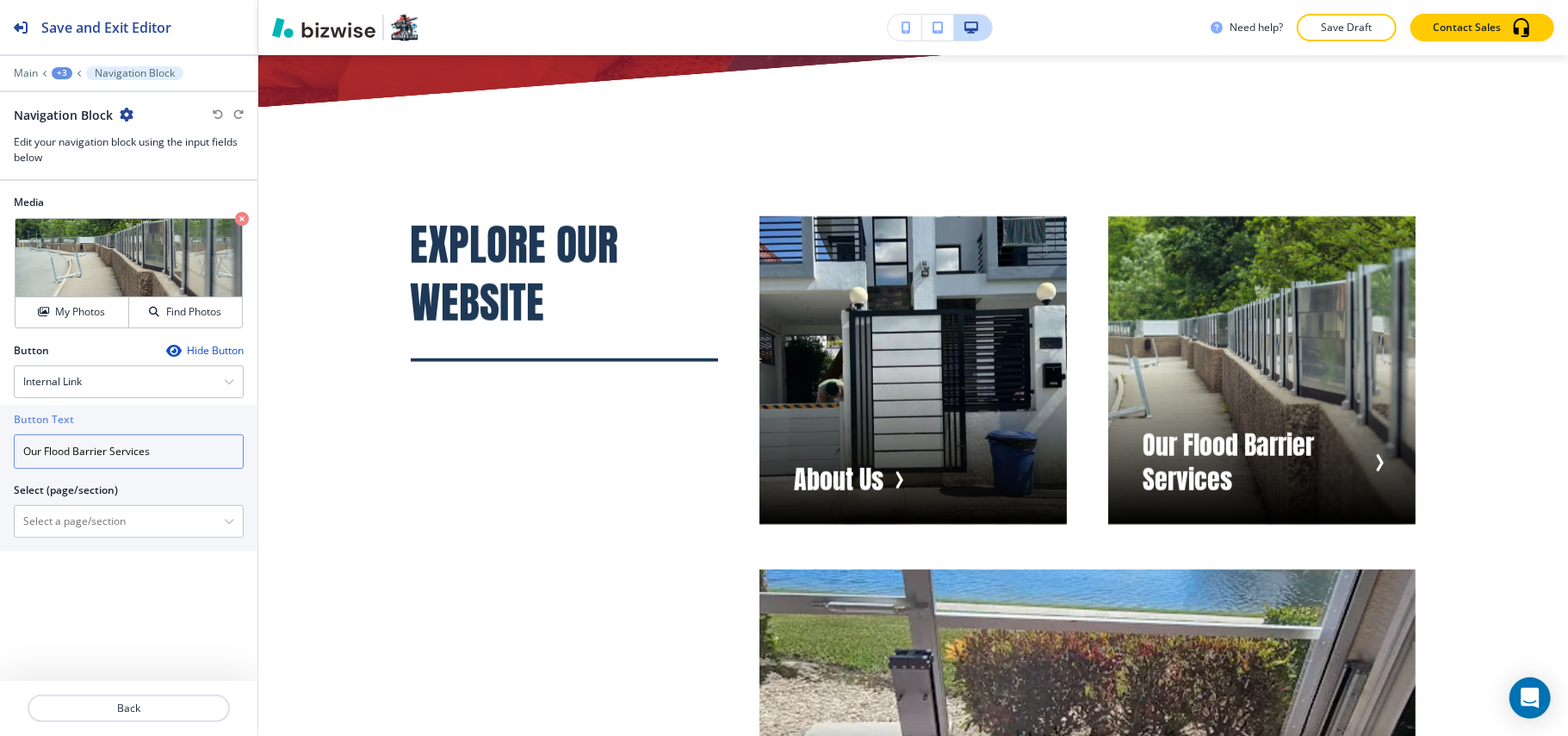
drag, startPoint x: 176, startPoint y: 453, endPoint x: 0, endPoint y: 455, distance: 176.0
click at [0, 455] on div "Button Text Our Flood Barrier Services Select (page/section) HOME HOME | Hero H…" at bounding box center [128, 479] width 257 height 147
click at [183, 455] on input "Our Flood Barrier Services" at bounding box center [128, 451] width 230 height 34
click at [179, 453] on input "Our Flood Barrier Services" at bounding box center [128, 451] width 230 height 34
click at [91, 522] on \(page\/section\) "Manual Input" at bounding box center [119, 521] width 209 height 29
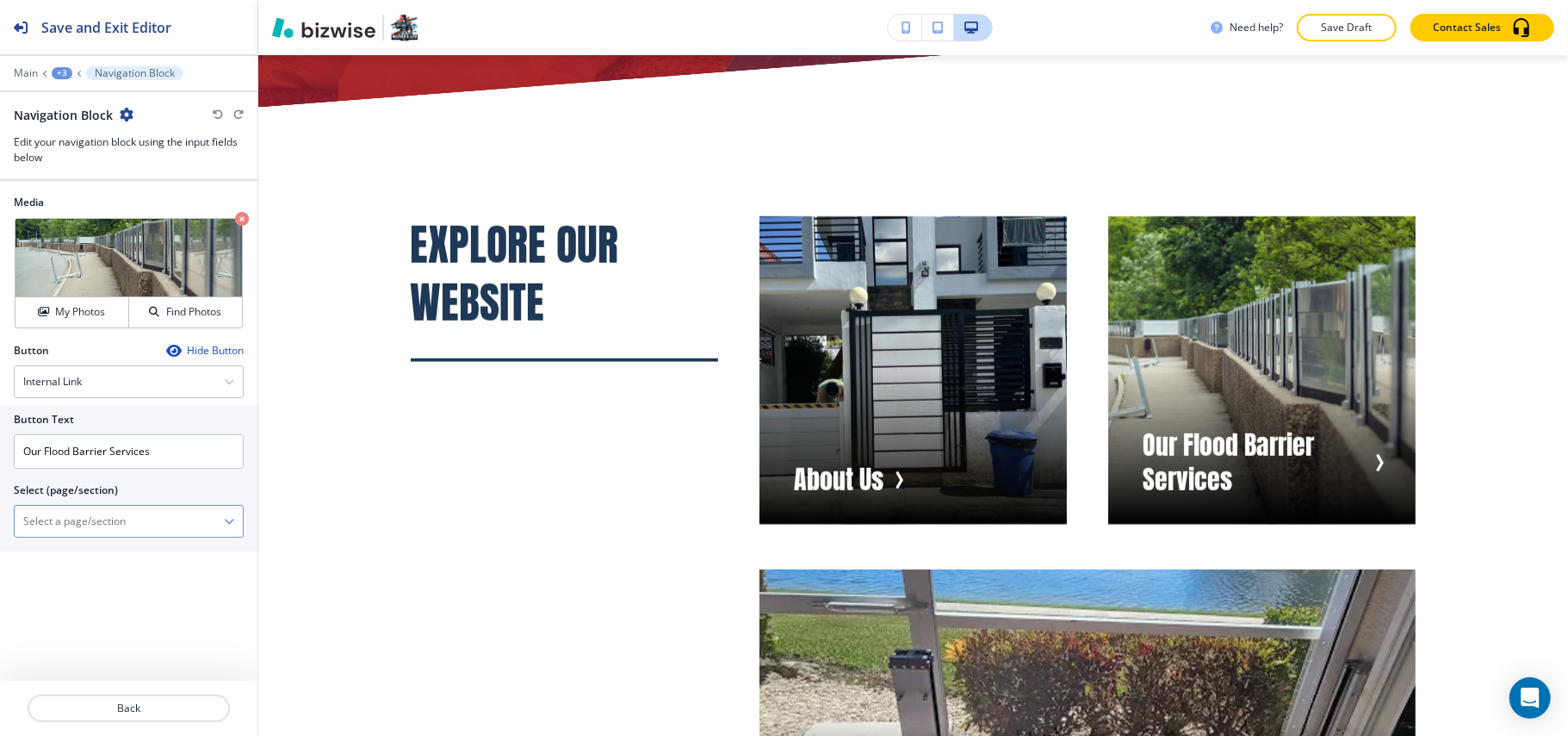
click at [125, 524] on \(page\/section\) "Manual Input" at bounding box center [119, 521] width 209 height 29
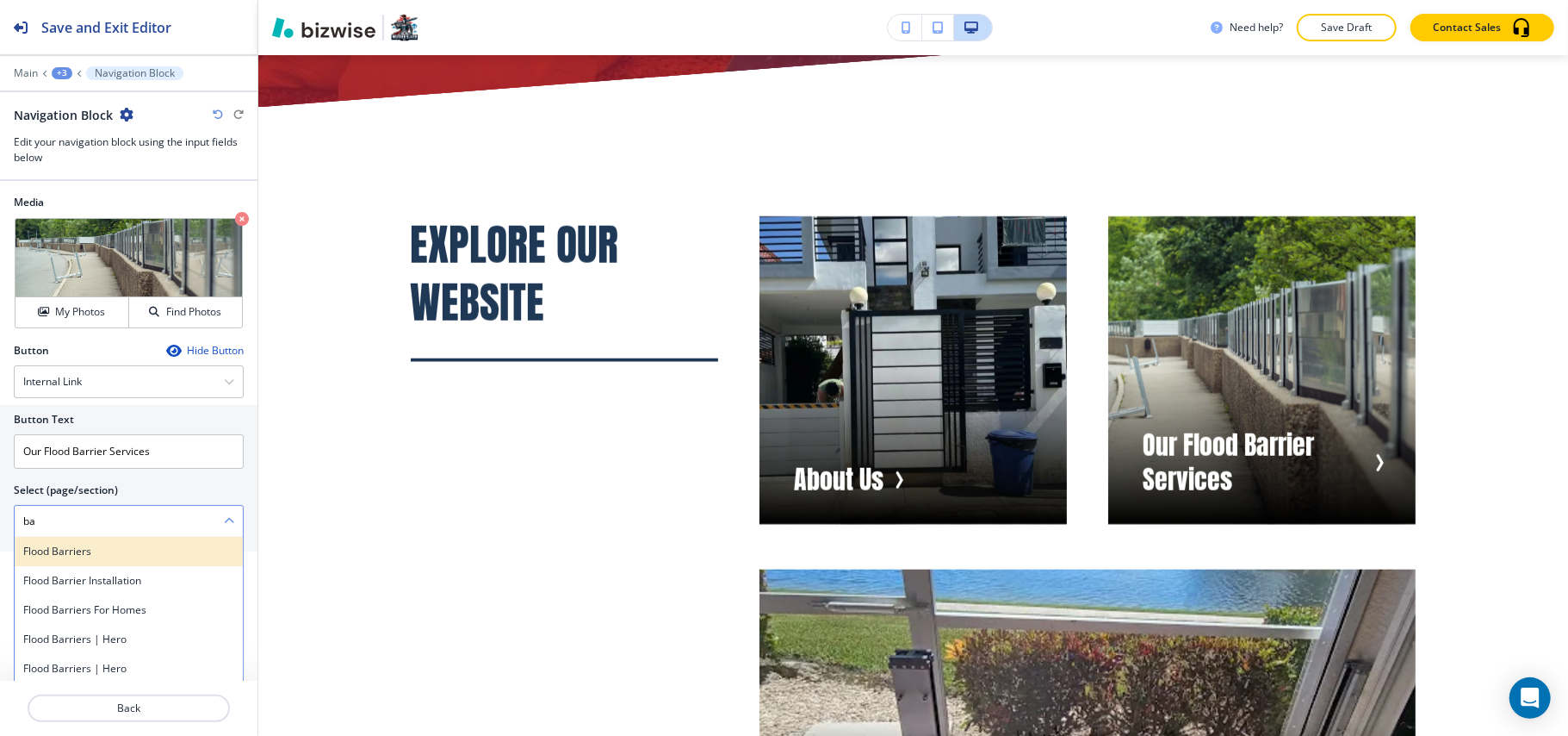
click at [122, 553] on h4 "Flood Barriers" at bounding box center [129, 551] width 211 height 16
type \(page\/section\) "Flood Barriers"
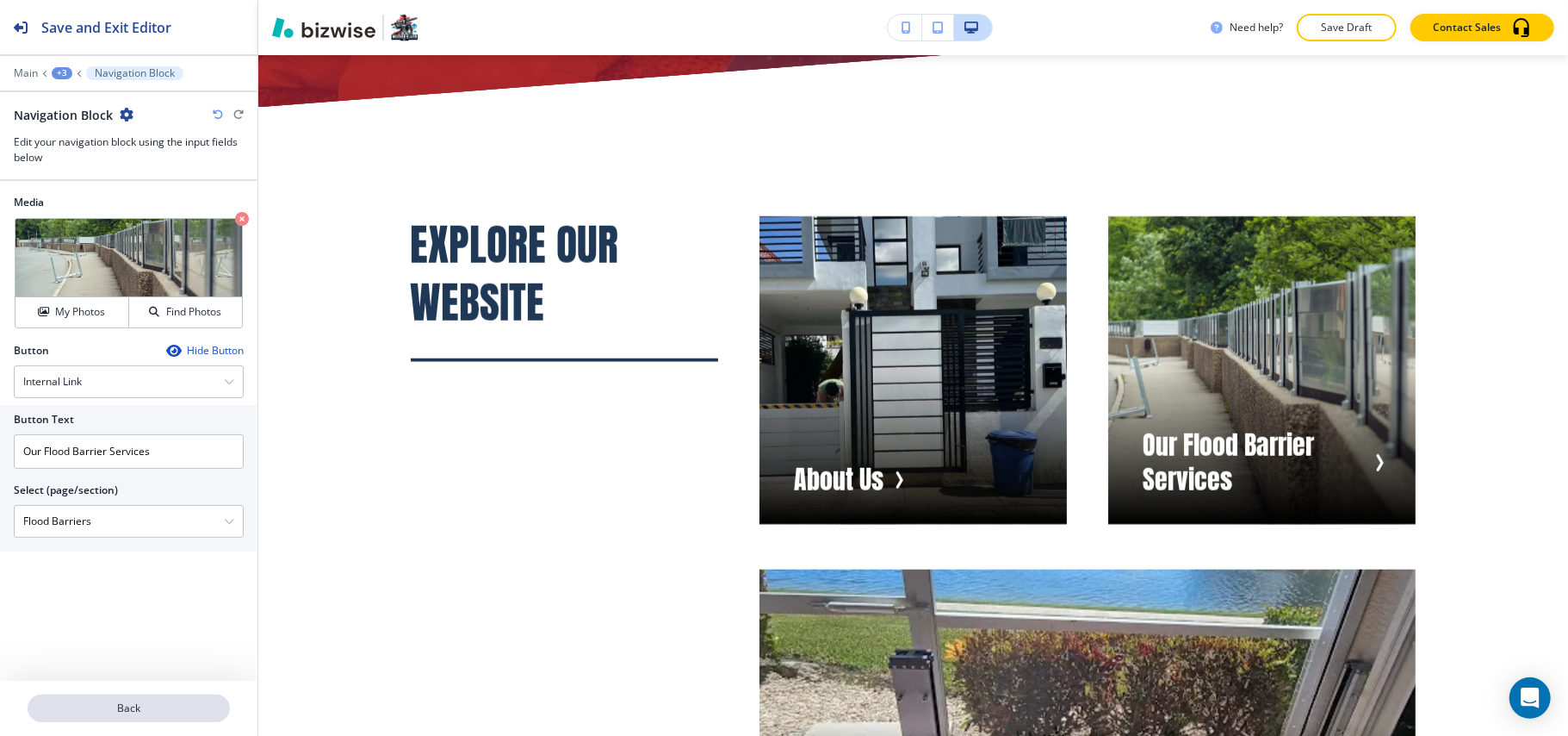
click at [120, 700] on button "Back" at bounding box center [128, 708] width 203 height 27
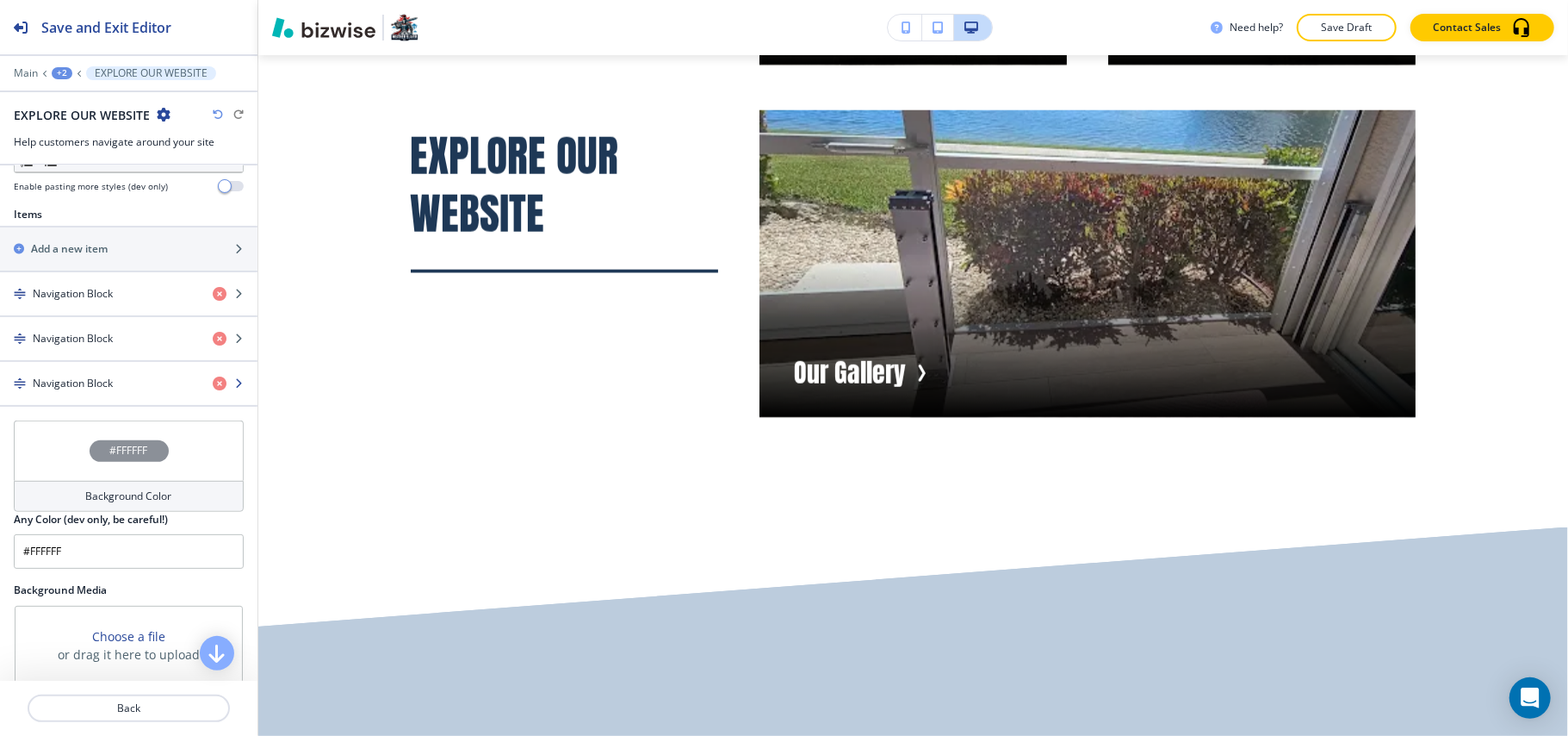
click at [111, 399] on div "button" at bounding box center [128, 398] width 257 height 14
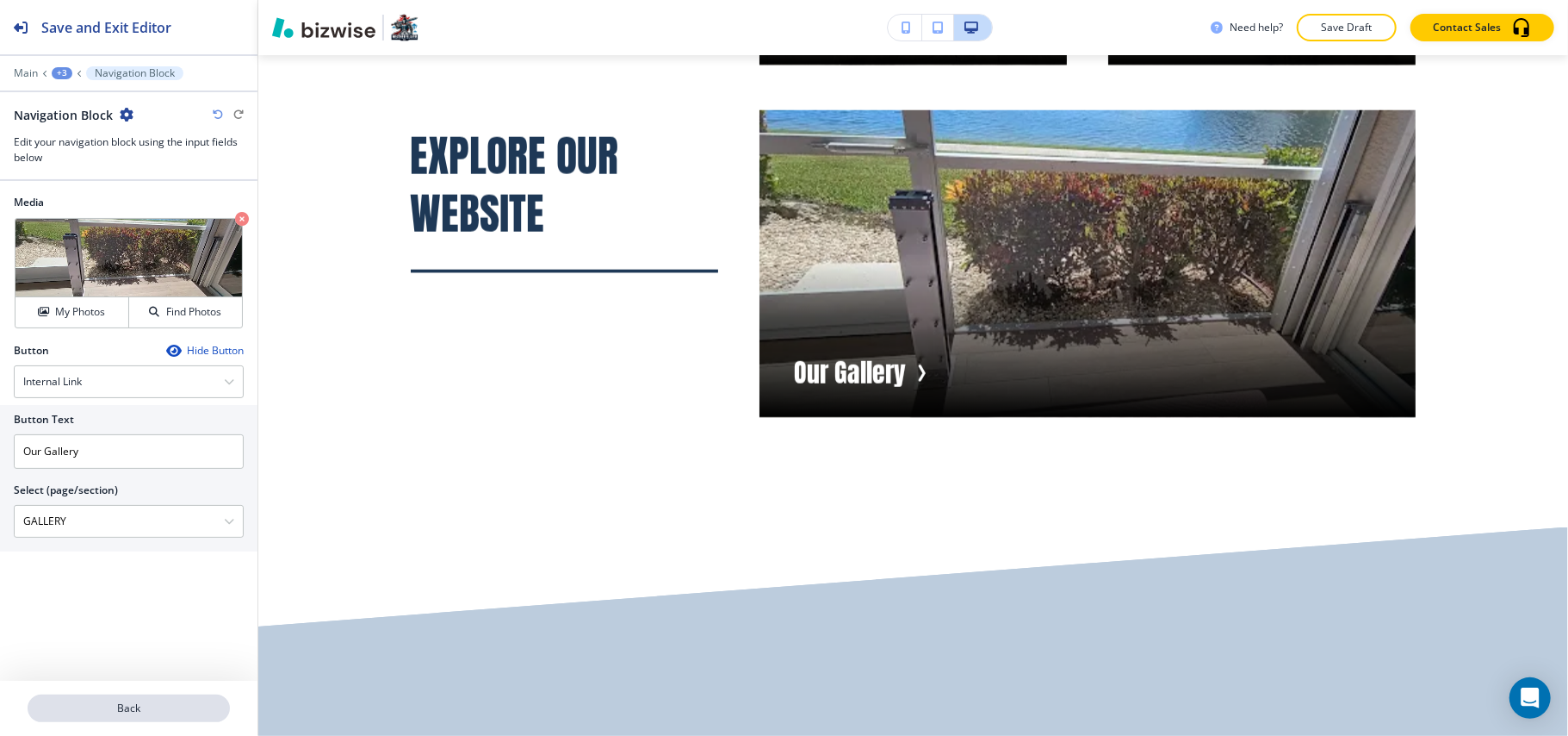
click at [136, 700] on button "Back" at bounding box center [128, 708] width 203 height 27
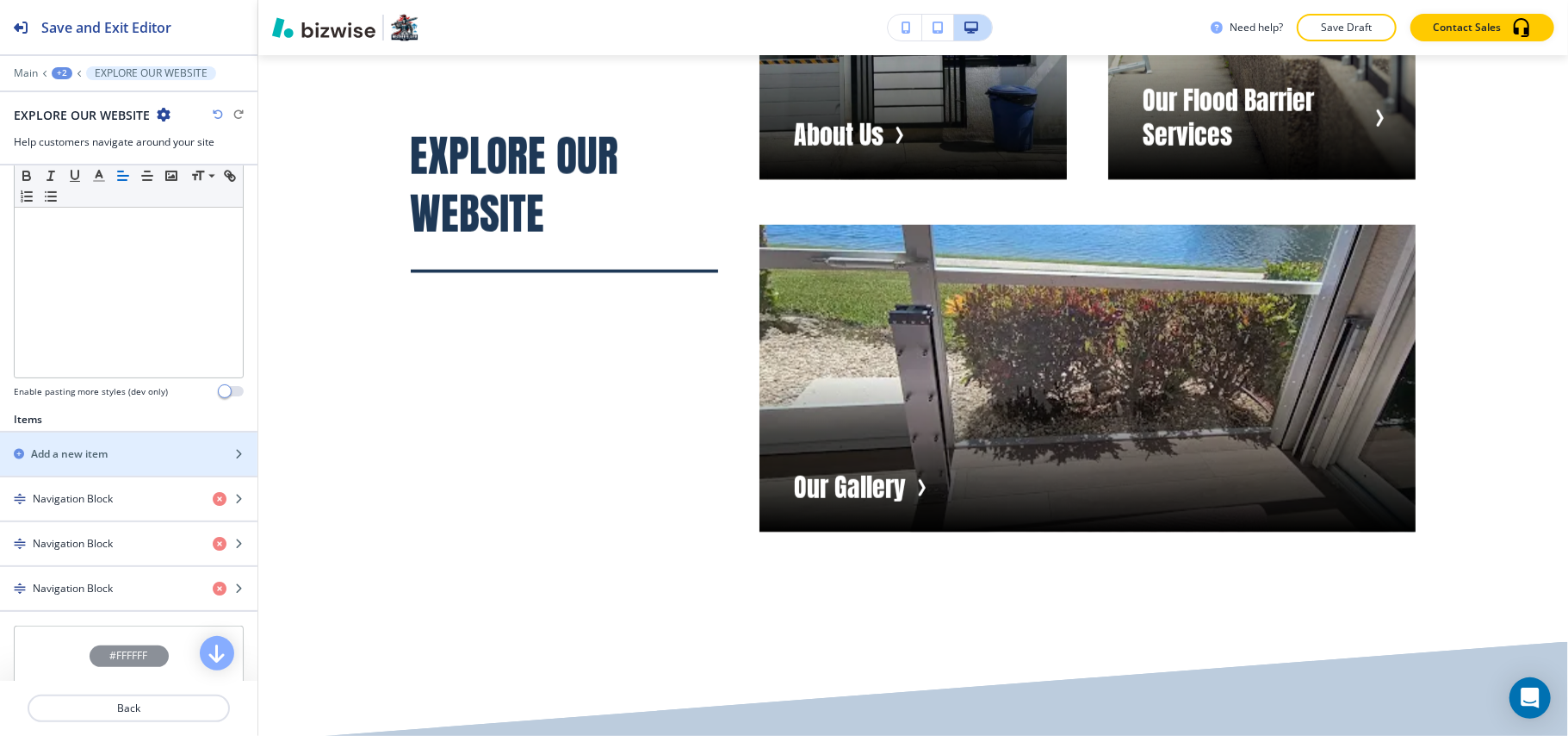
scroll to position [459, 0]
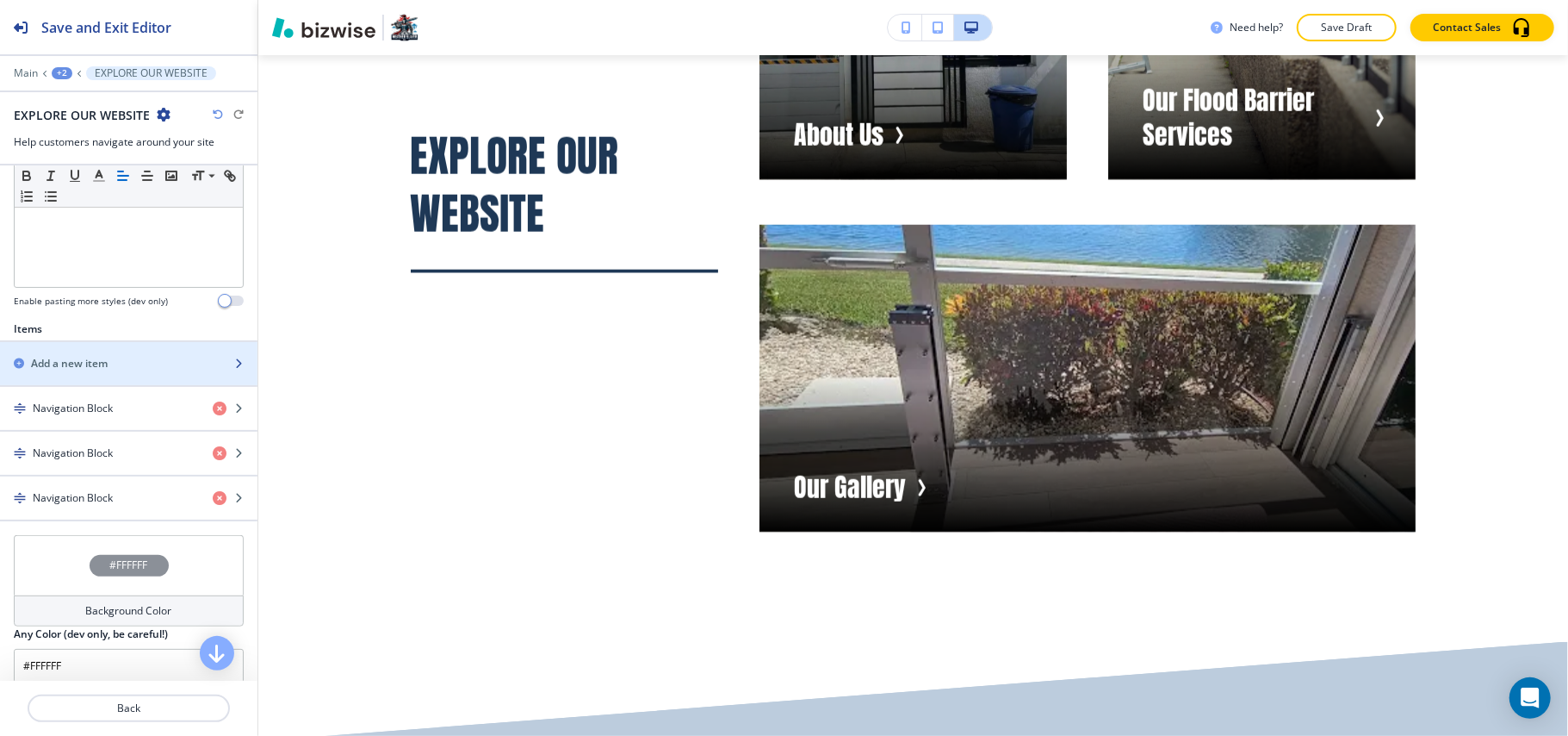
click at [90, 353] on div "button" at bounding box center [128, 348] width 257 height 14
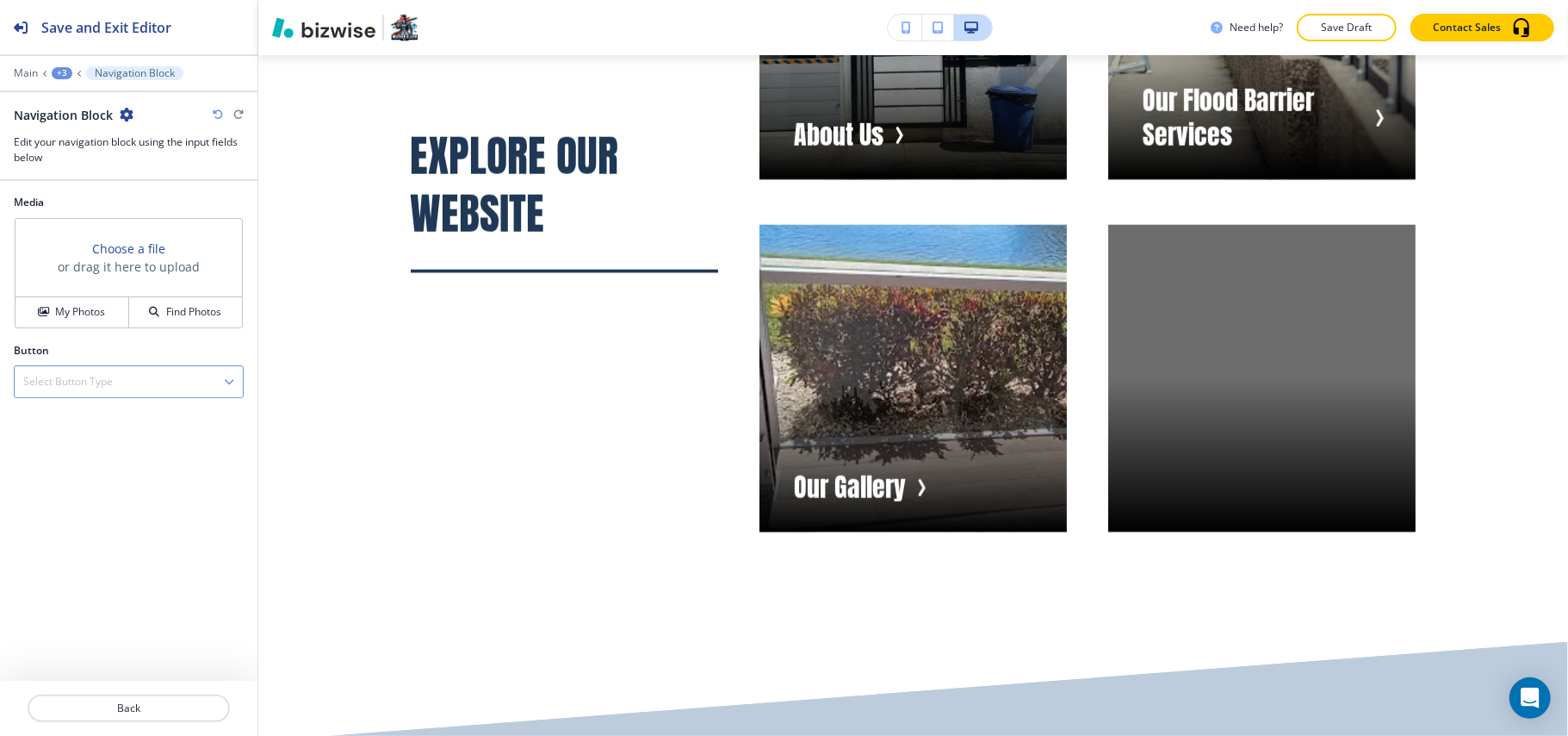
click at [91, 379] on h4 "Select Button Type" at bounding box center [69, 382] width 90 height 16
click at [82, 437] on h4 "Internal Link" at bounding box center [129, 441] width 211 height 16
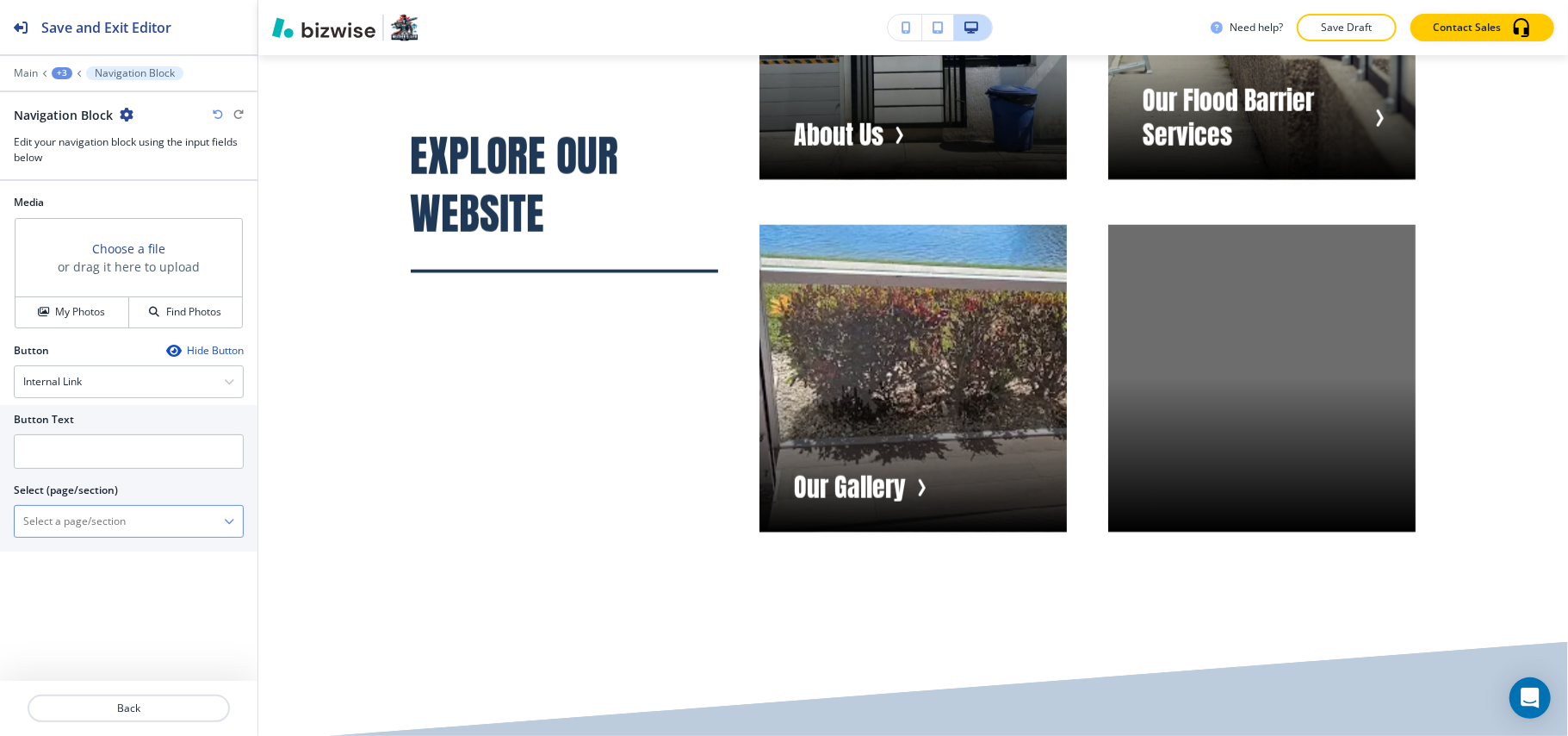
click at [91, 522] on \(page\/section\) "Manual Input" at bounding box center [119, 521] width 209 height 29
type \(page\/section\) "g"
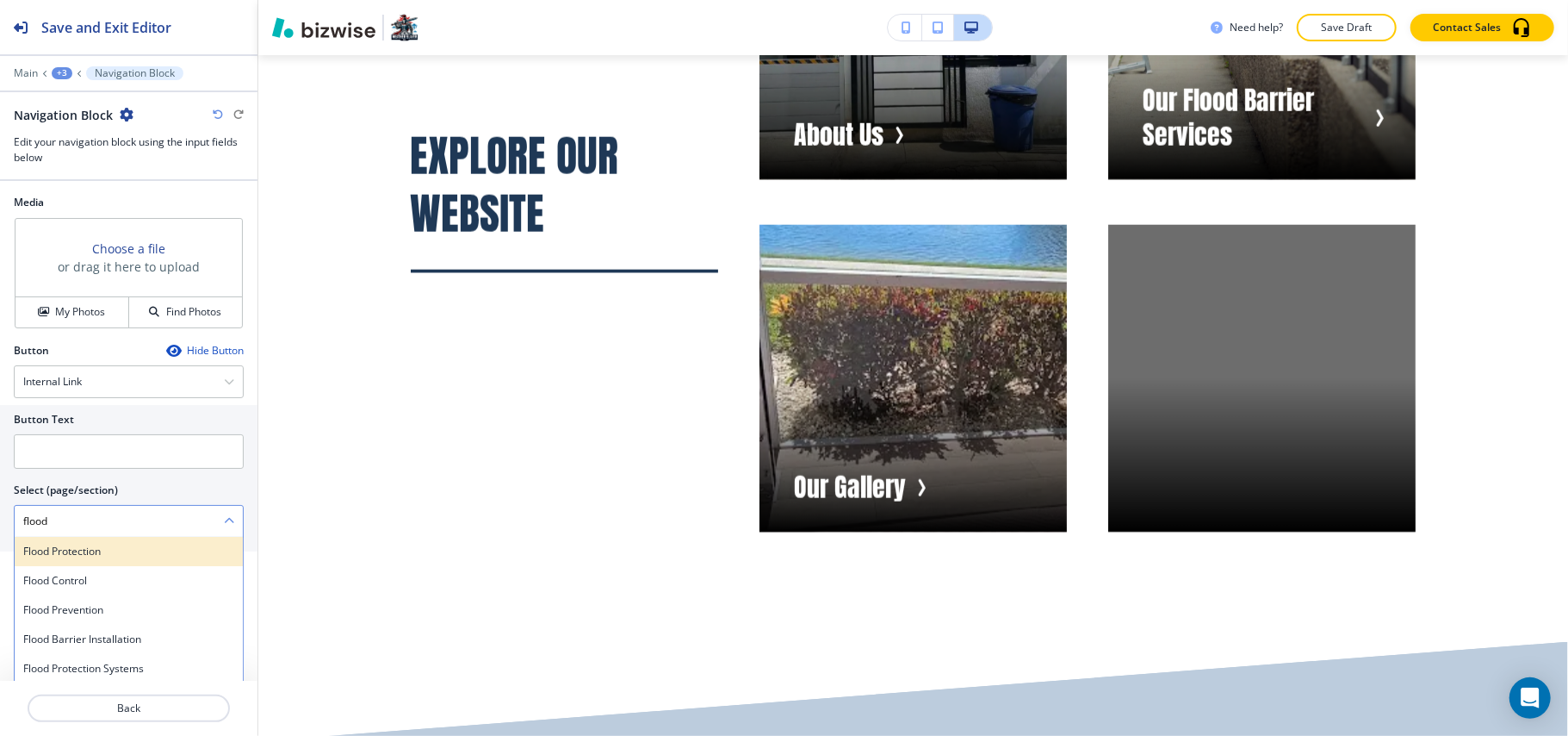
click at [62, 553] on h4 "Flood Protection" at bounding box center [129, 551] width 211 height 16
type \(page\/section\) "Flood Protection"
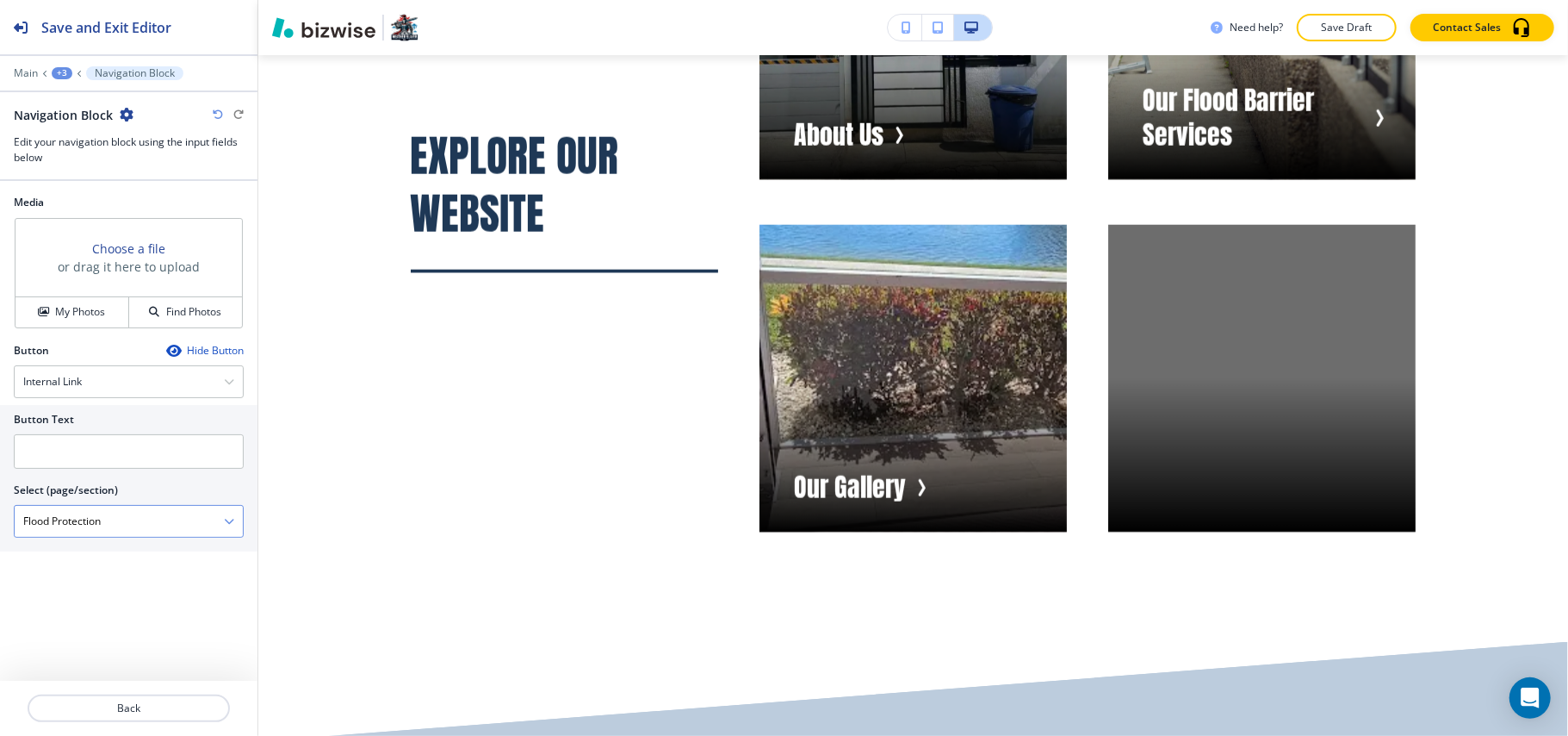
click at [122, 524] on \(page\/section\) "Flood Protection" at bounding box center [119, 521] width 209 height 29
click at [129, 714] on p "Back" at bounding box center [128, 708] width 199 height 16
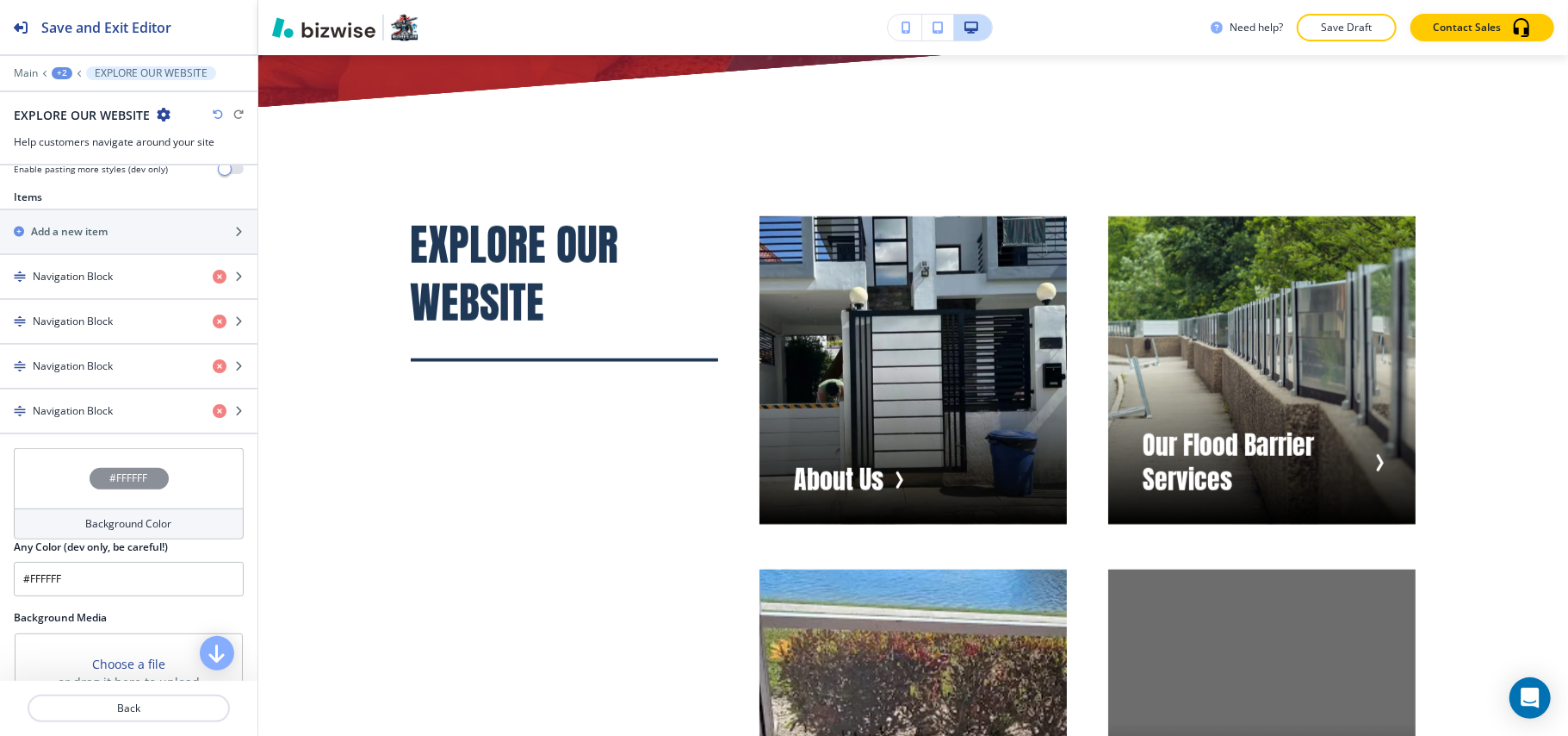
scroll to position [751, 0]
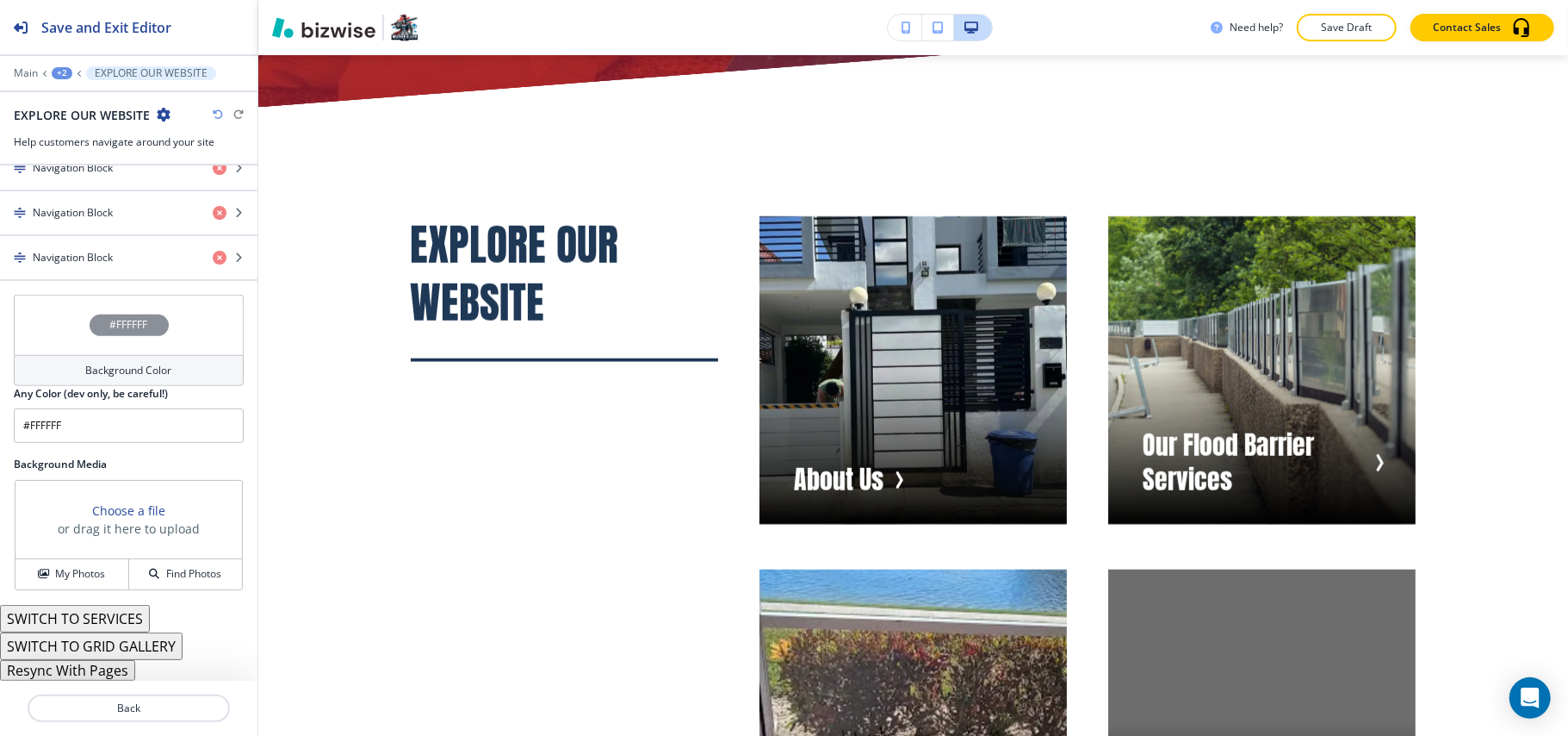
click at [83, 671] on button "Resync With Pages" at bounding box center [68, 669] width 135 height 21
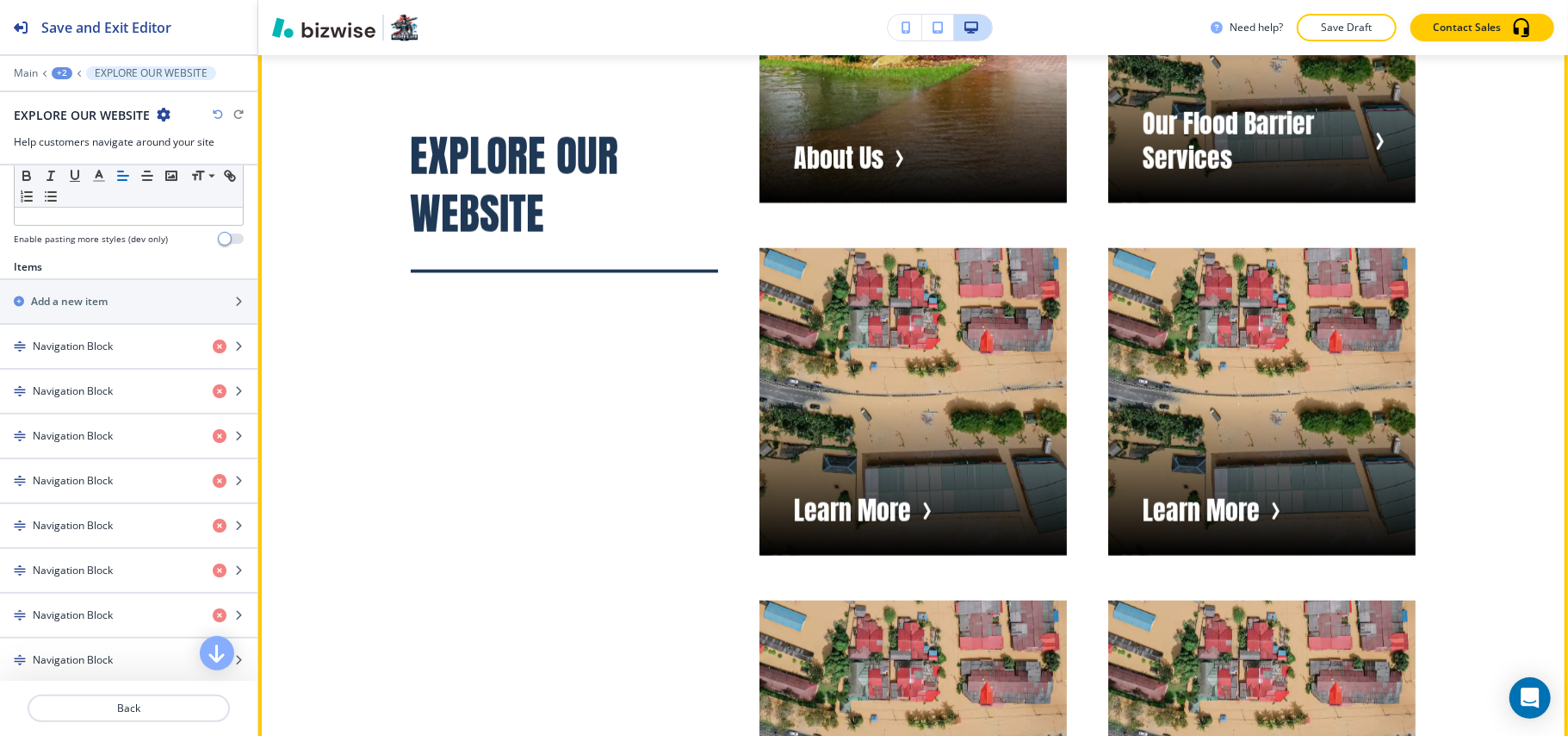
scroll to position [10948, 0]
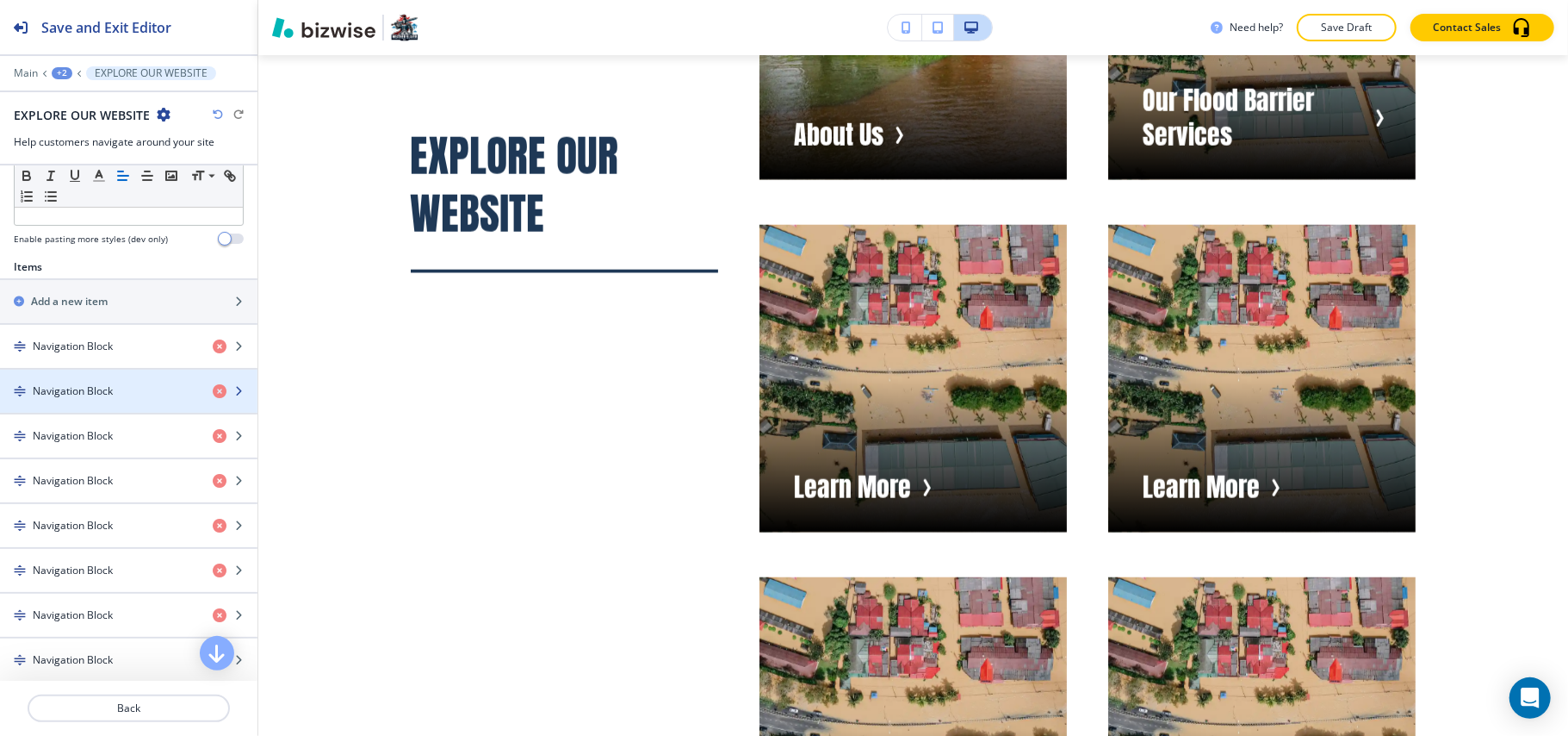
click at [88, 398] on h4 "Navigation Block" at bounding box center [72, 391] width 80 height 16
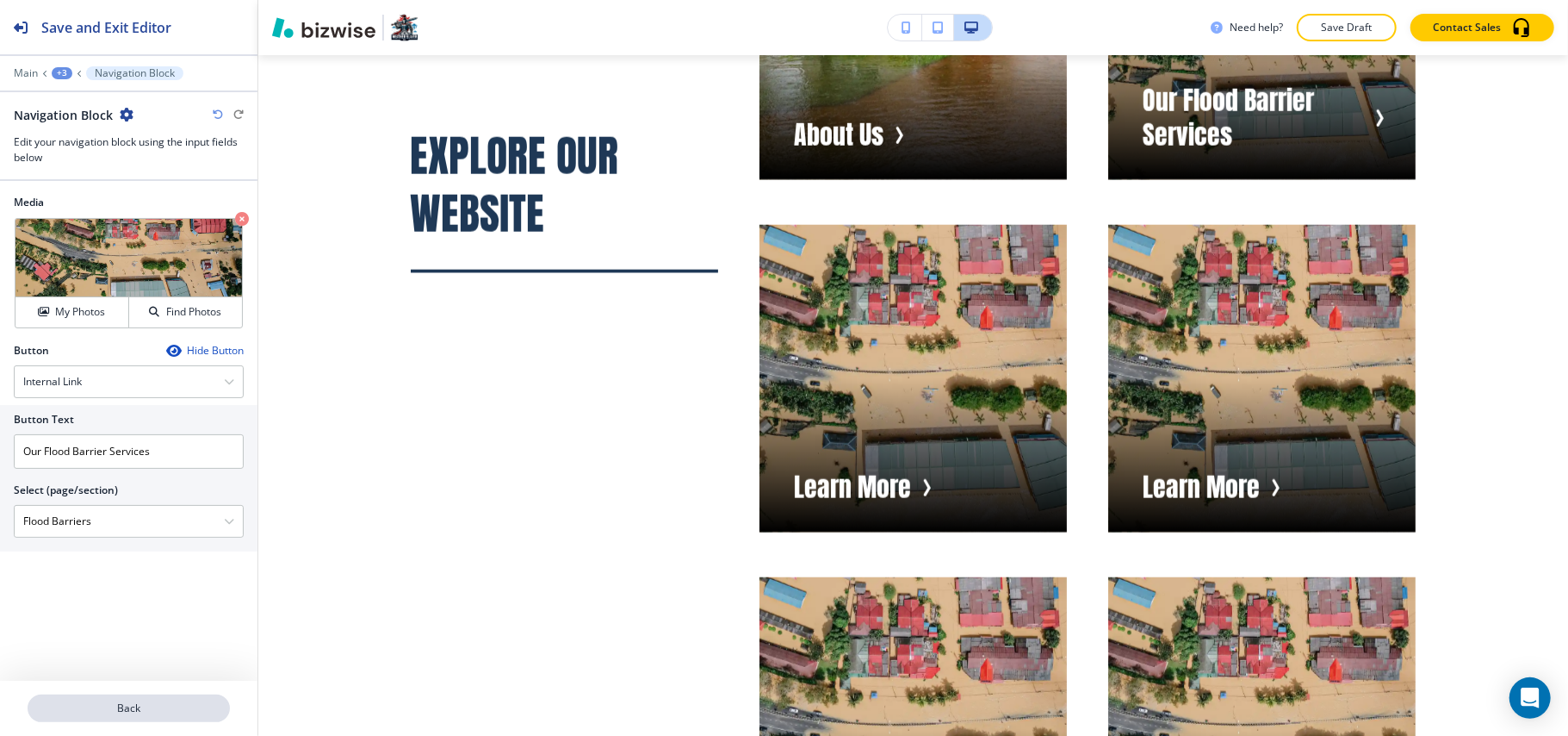
click at [124, 710] on p "Back" at bounding box center [128, 708] width 199 height 16
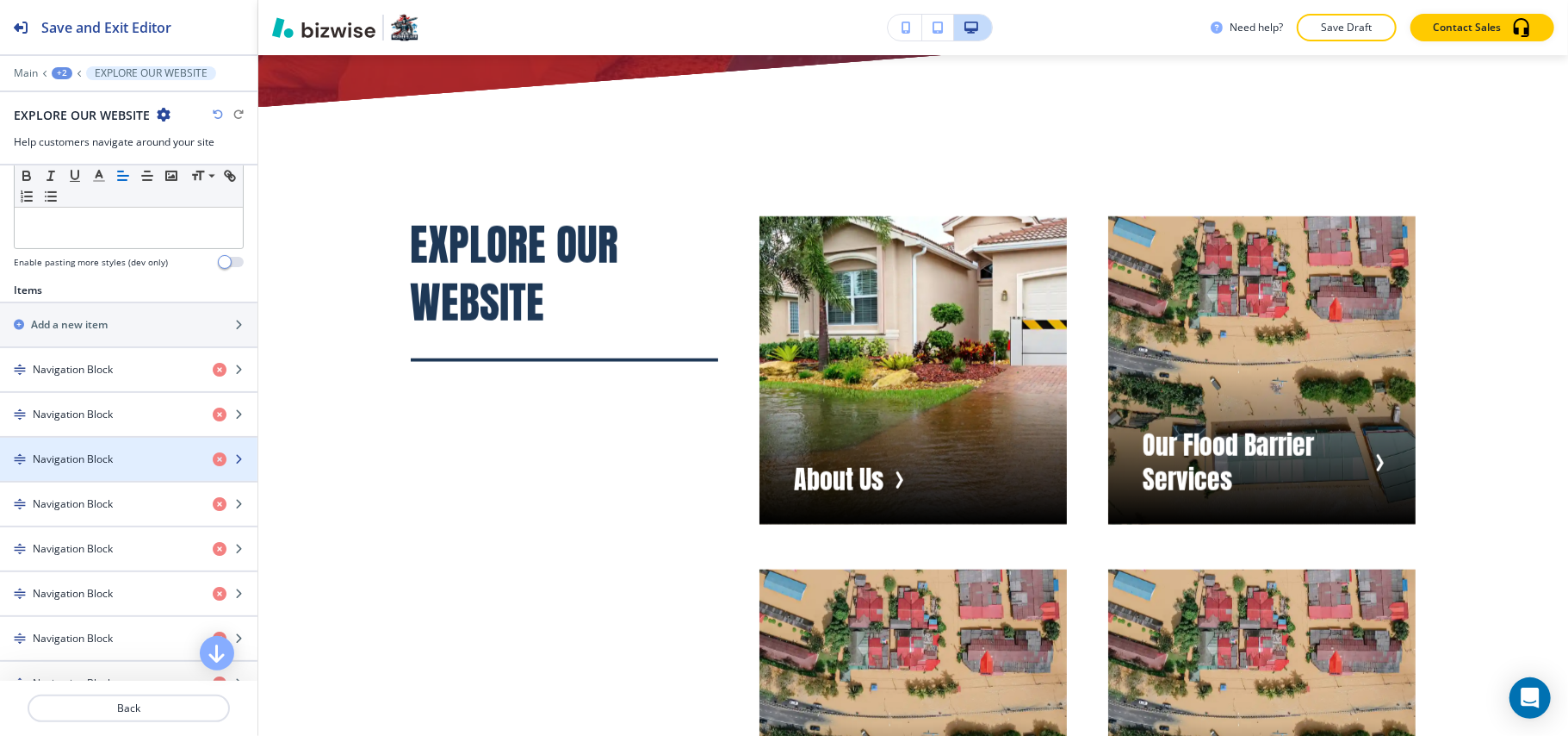
scroll to position [574, 0]
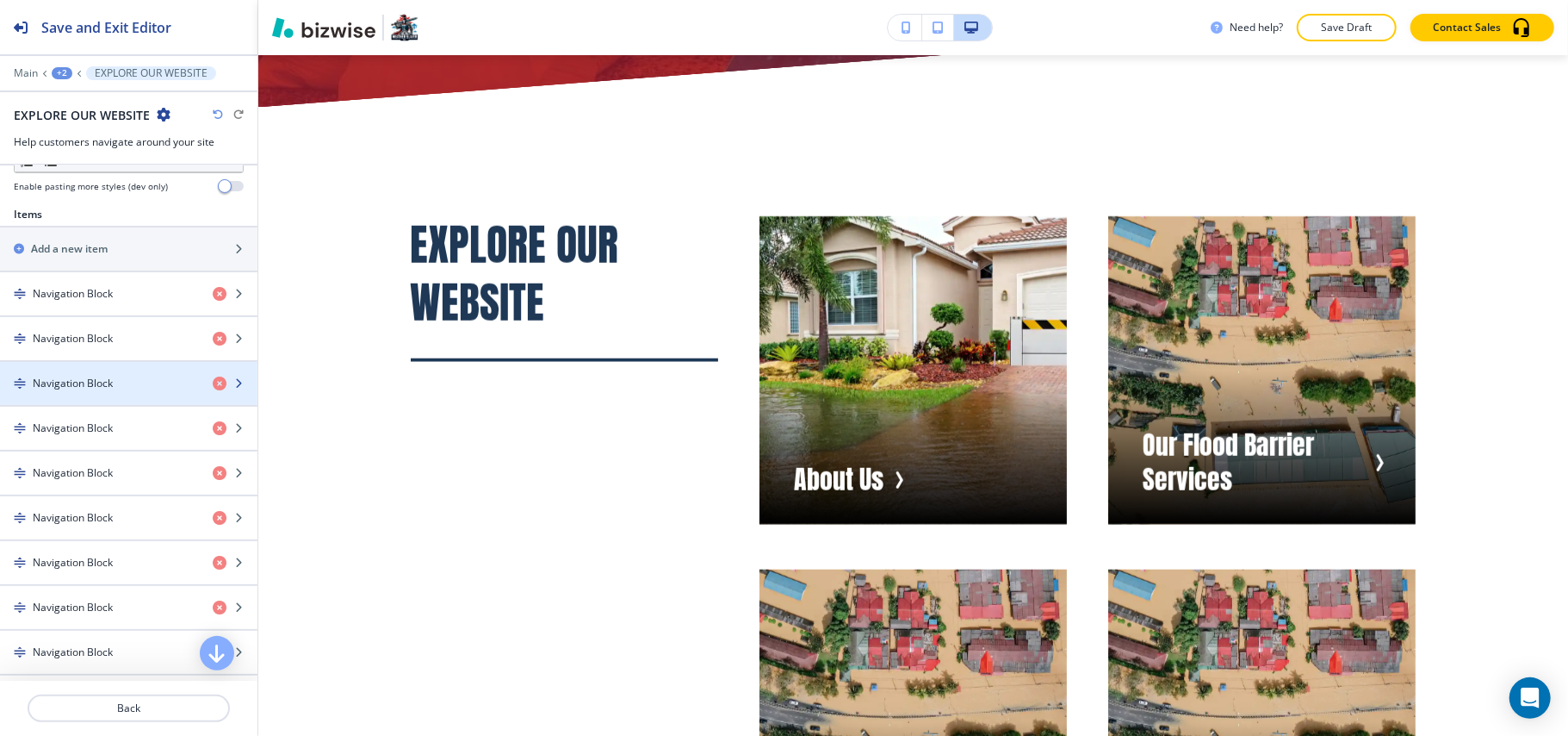
click at [102, 391] on h4 "Navigation Block" at bounding box center [72, 384] width 80 height 16
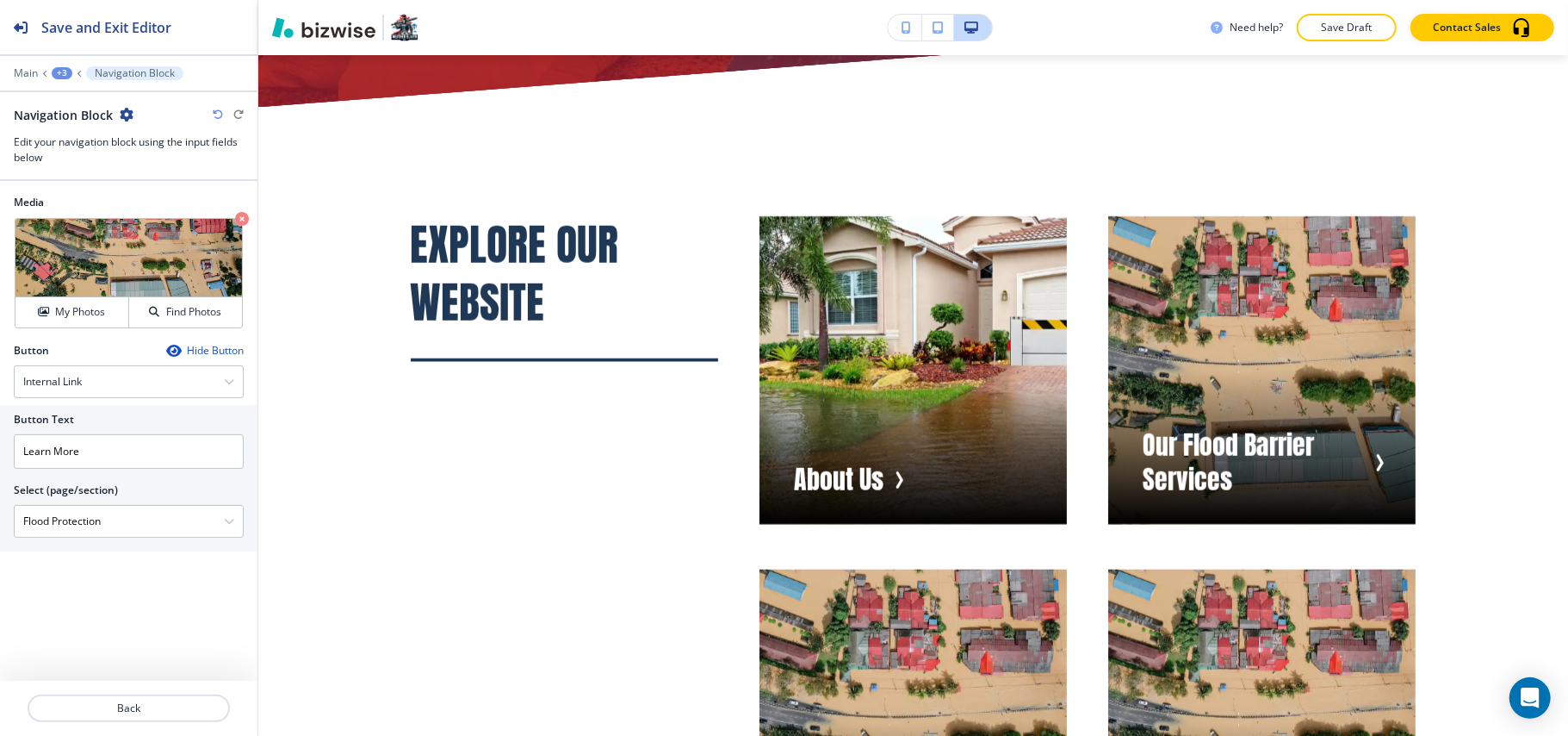
drag, startPoint x: 129, startPoint y: 525, endPoint x: 0, endPoint y: 534, distance: 129.3
click at [0, 534] on div "Button Text Learn More Select (page/section) Flood Protection HOME HOME | Hero …" at bounding box center [128, 479] width 257 height 147
drag, startPoint x: 120, startPoint y: 448, endPoint x: 0, endPoint y: 448, distance: 120.0
click at [0, 448] on div "Button Text Learn More Select (page/section) Flood Protection HOME HOME | Hero …" at bounding box center [128, 479] width 257 height 147
paste input "Flood Protection"
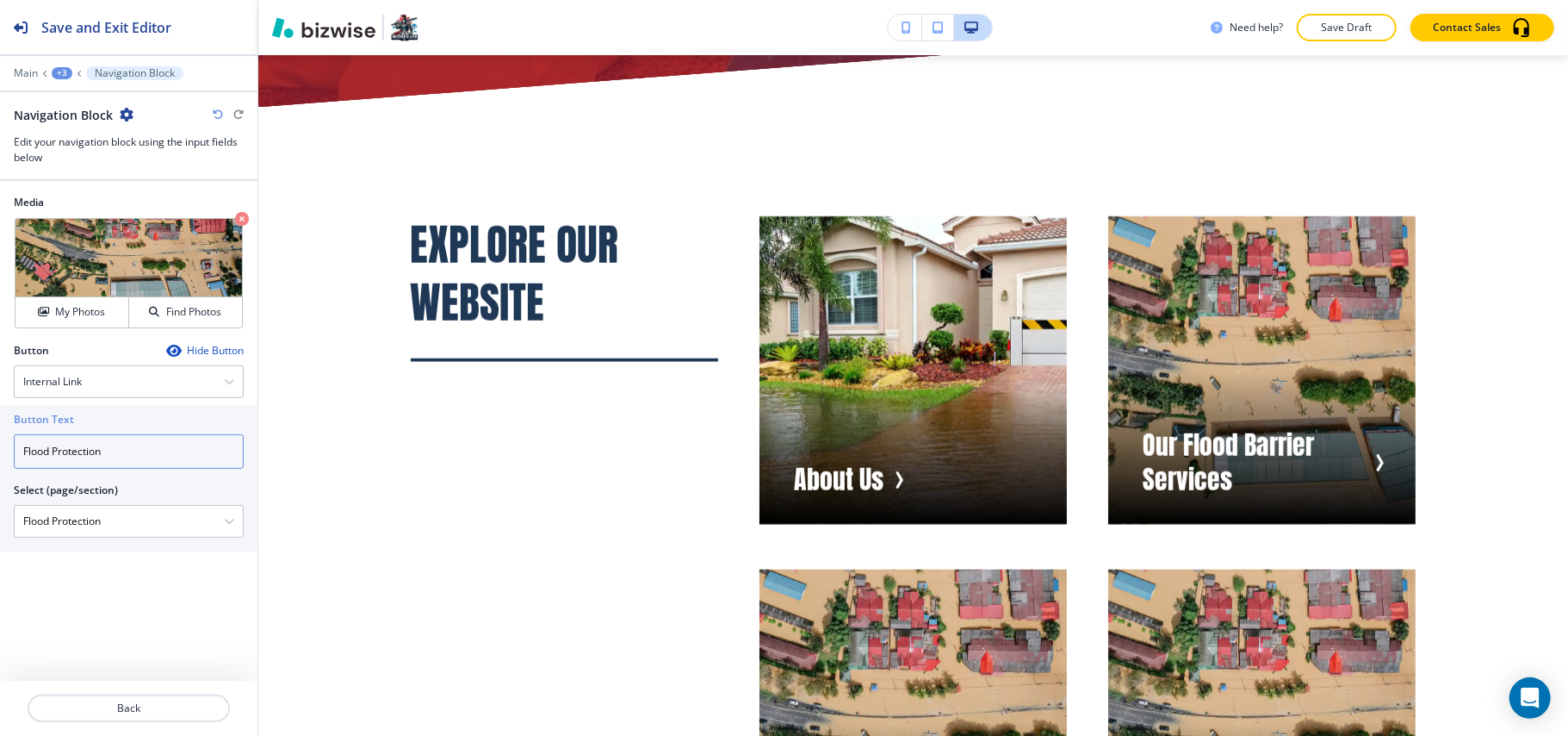
type input "Flood Protection"
click at [239, 210] on h2 "Media" at bounding box center [128, 203] width 230 height 16
click at [239, 215] on icon "button" at bounding box center [242, 218] width 14 height 14
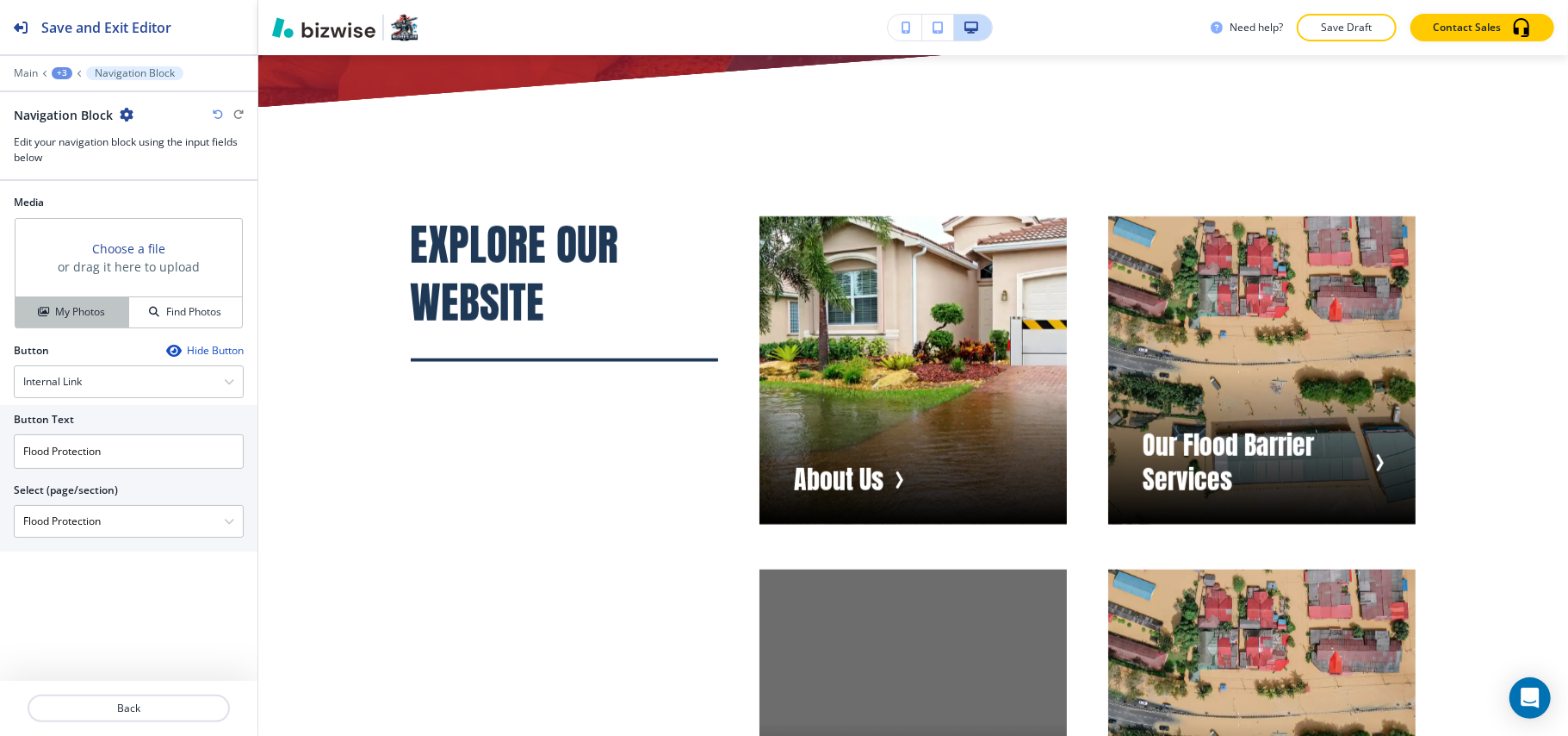
click at [50, 310] on div "My Photos" at bounding box center [71, 312] width 113 height 16
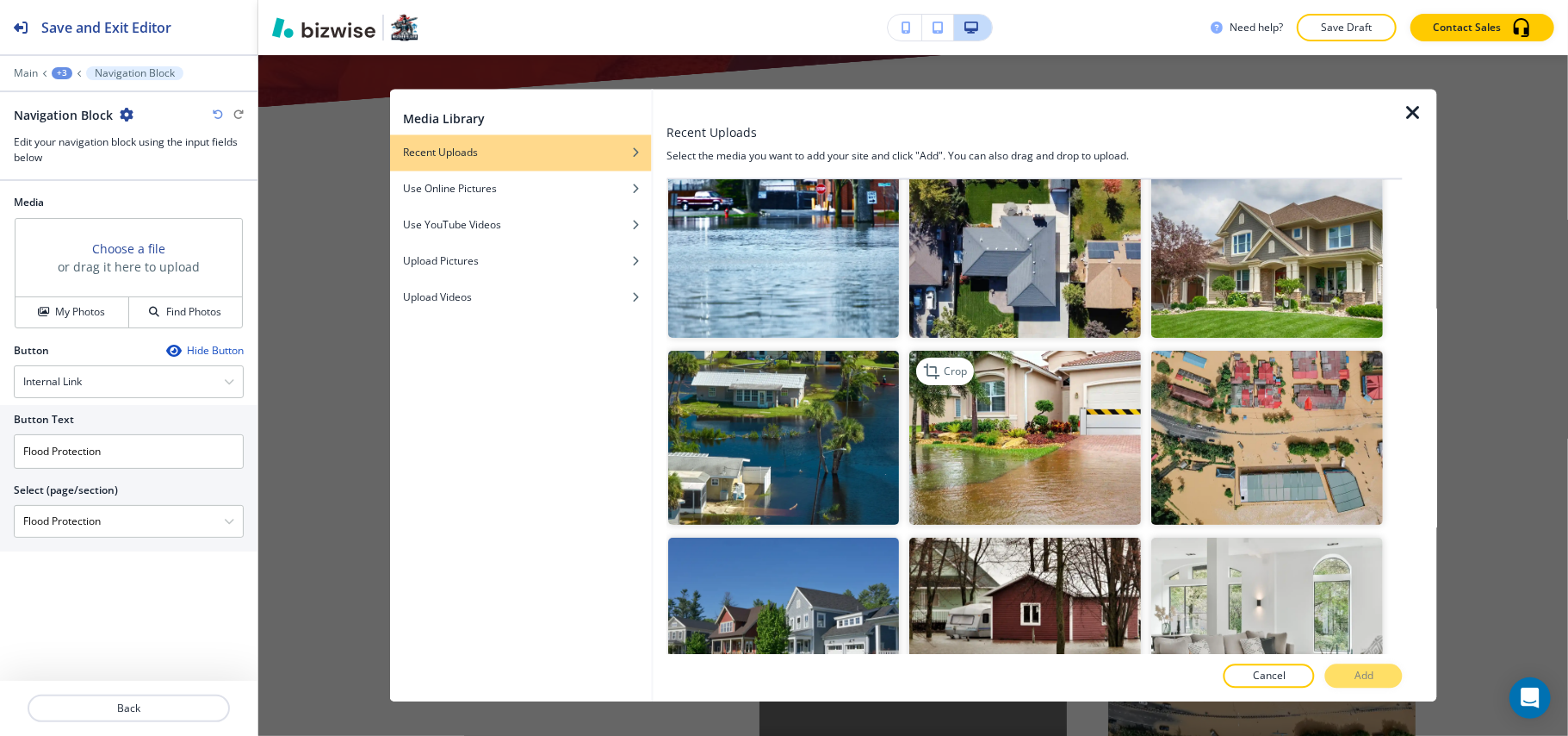
scroll to position [229, 0]
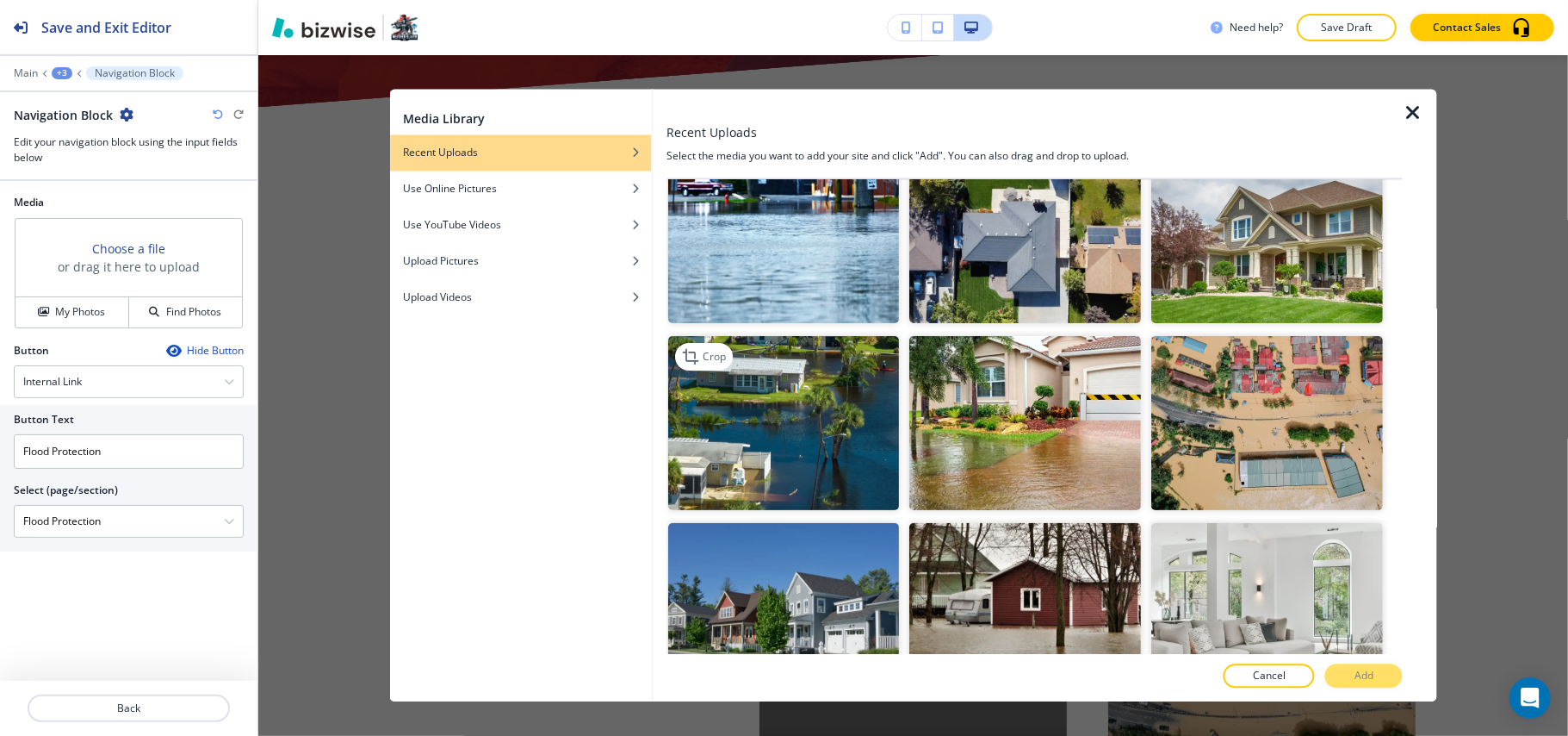
click at [773, 424] on img "button" at bounding box center [784, 423] width 232 height 174
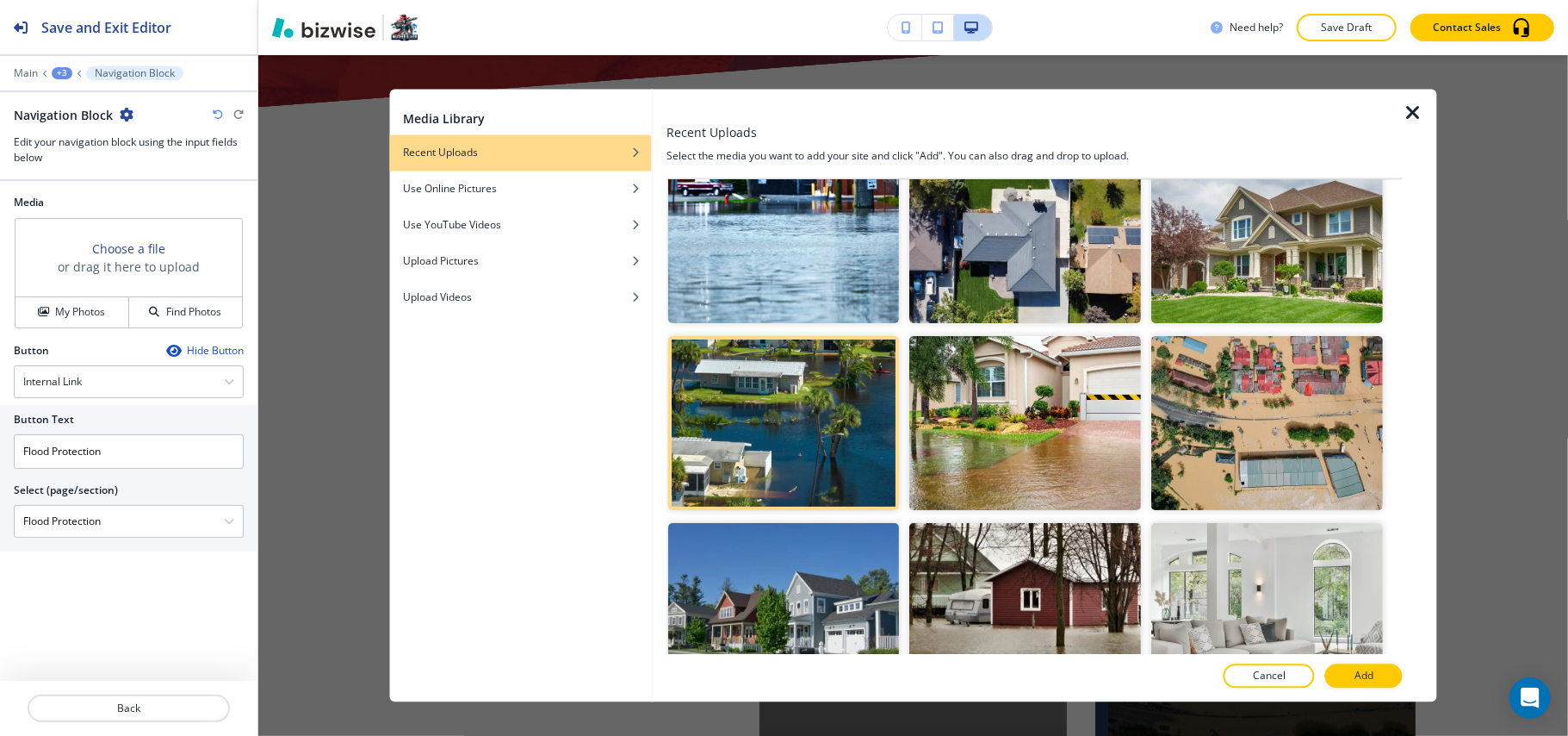
click at [1368, 677] on p "Add" at bounding box center [1363, 676] width 19 height 16
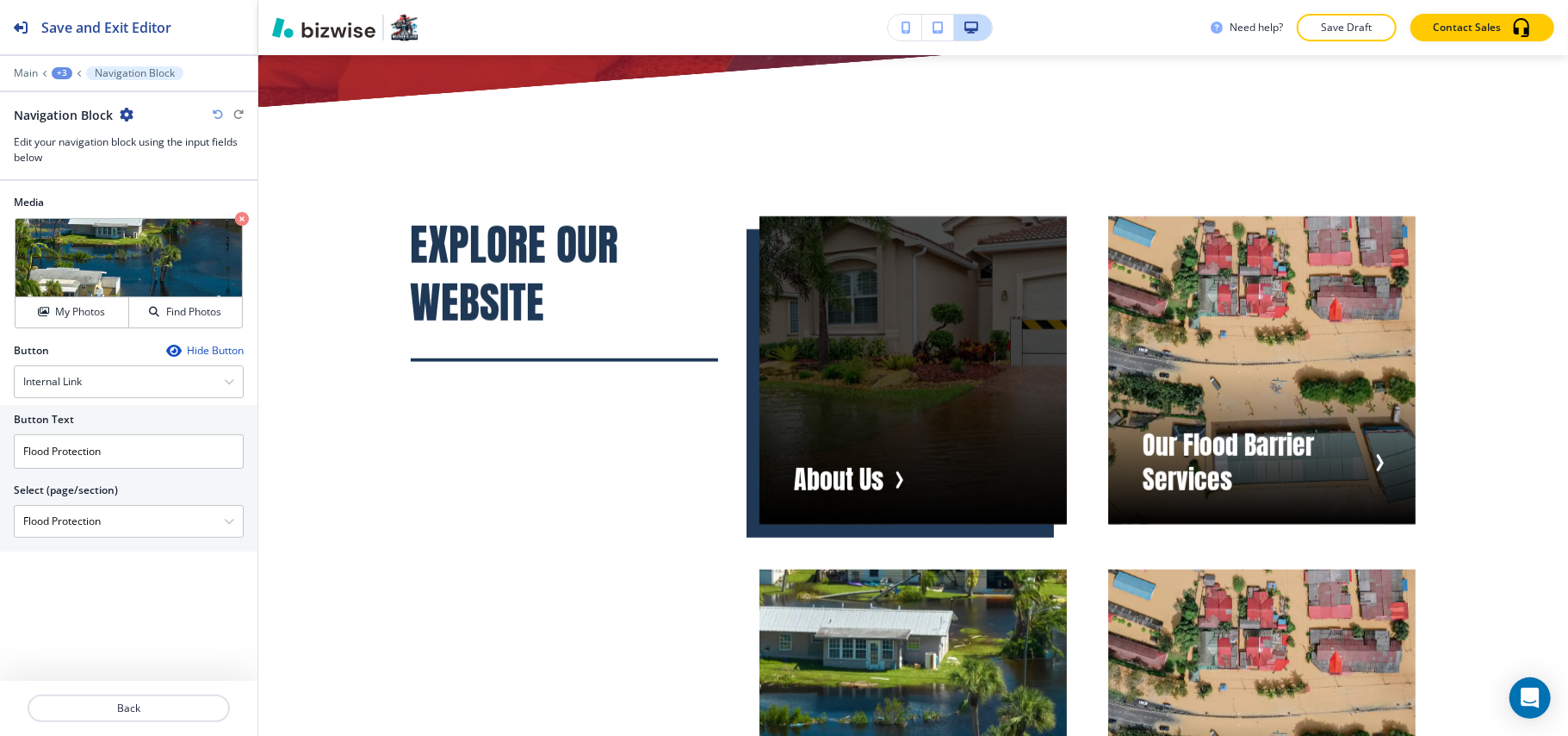
scroll to position [10948, 0]
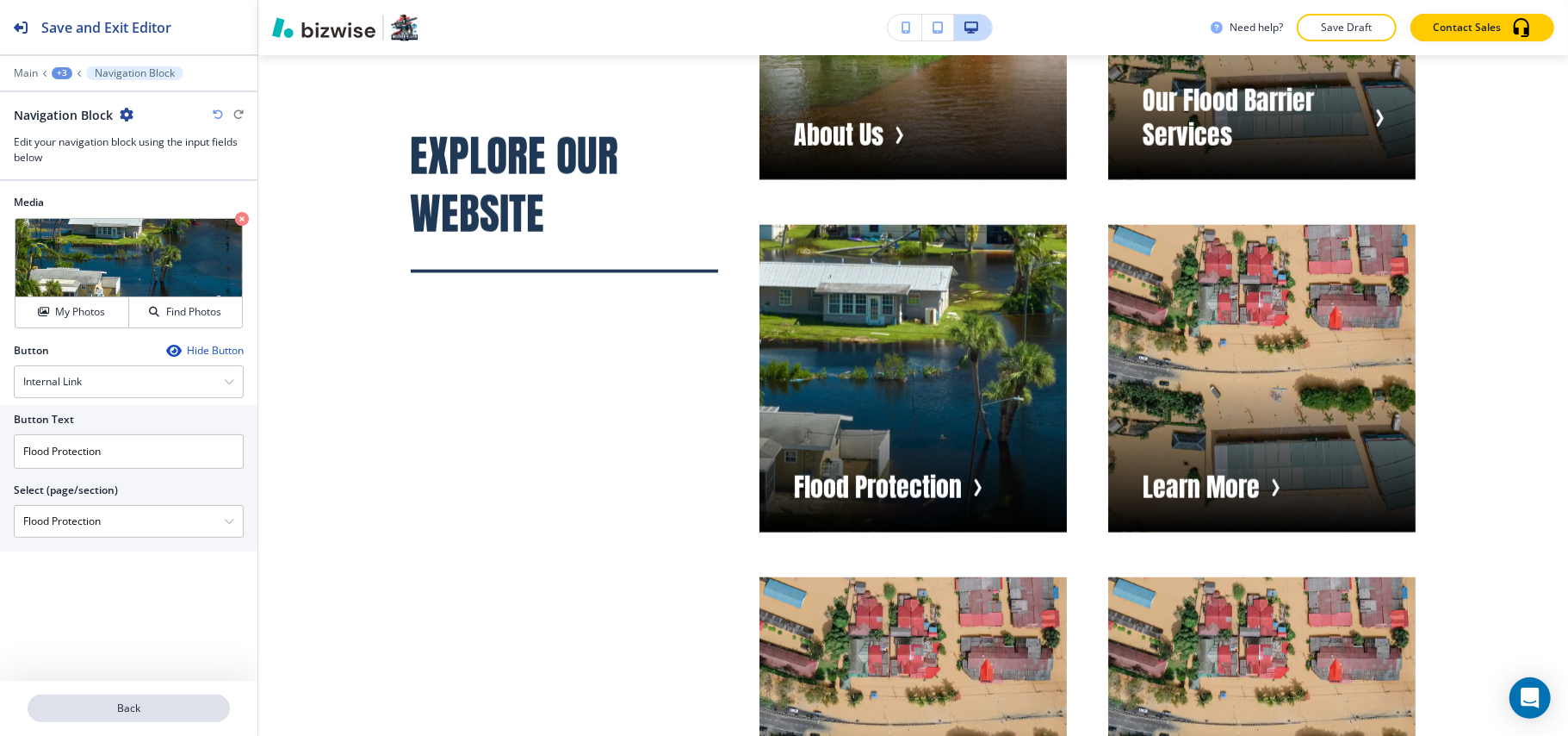
click at [125, 711] on p "Back" at bounding box center [128, 708] width 199 height 16
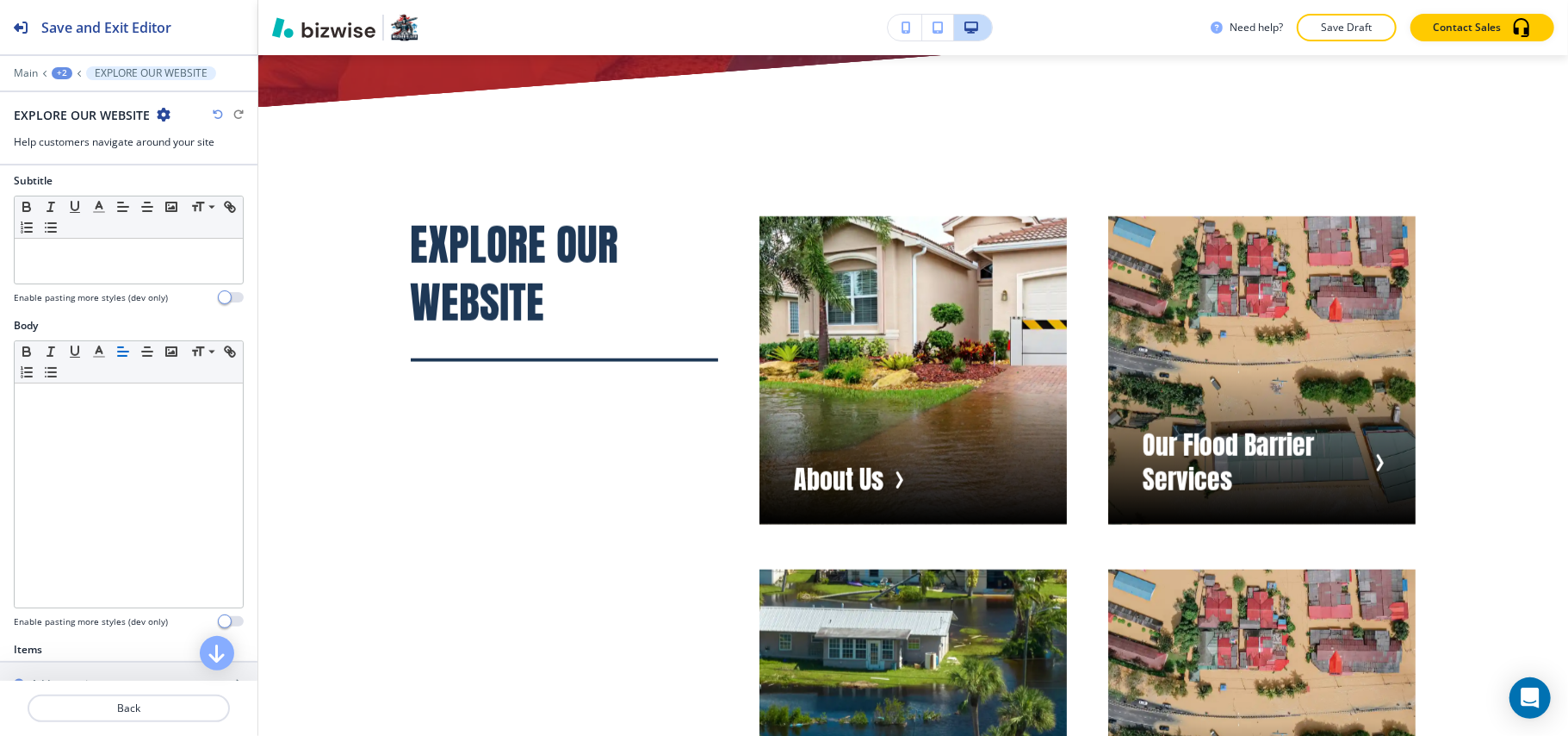
scroll to position [459, 0]
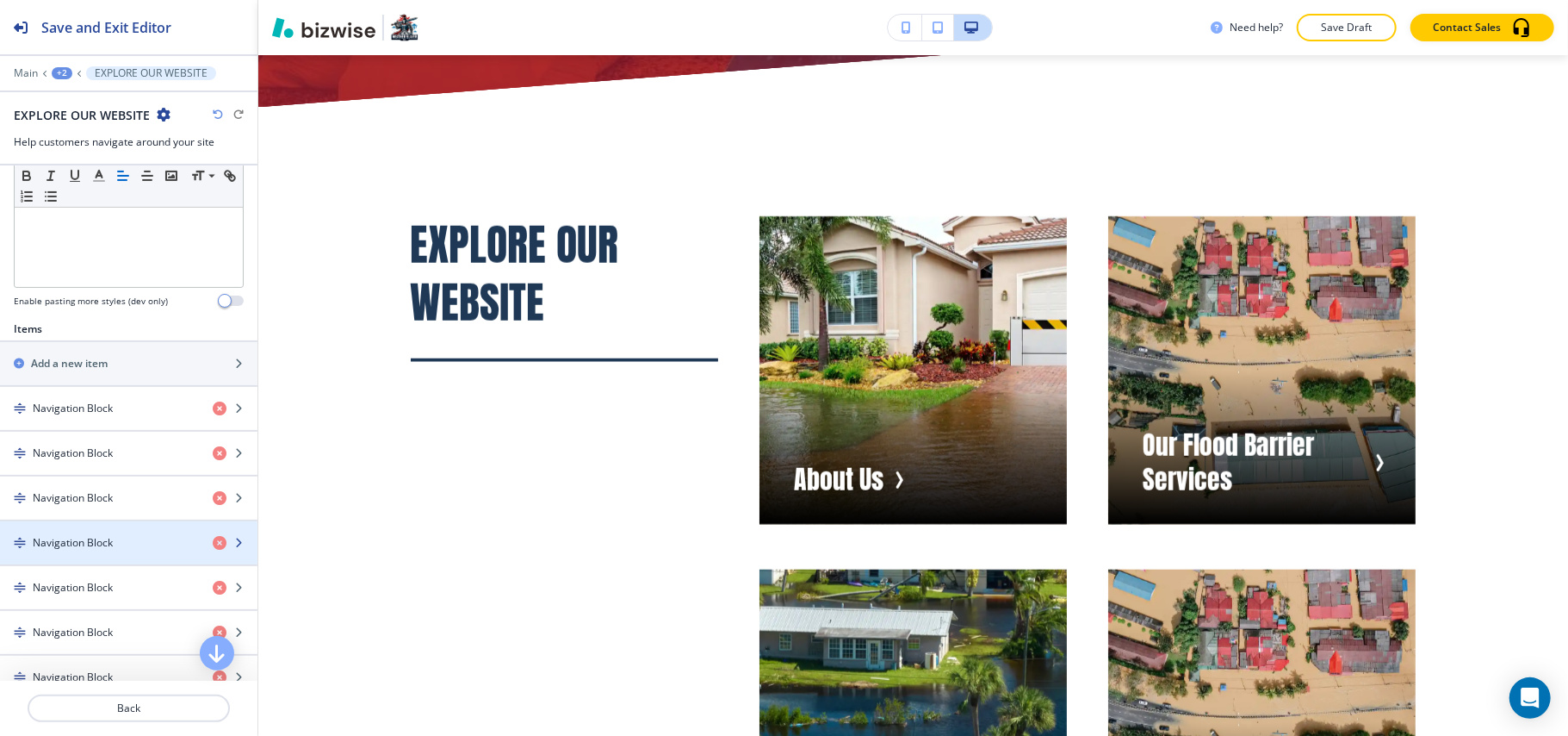
click at [108, 541] on h4 "Navigation Block" at bounding box center [72, 542] width 80 height 16
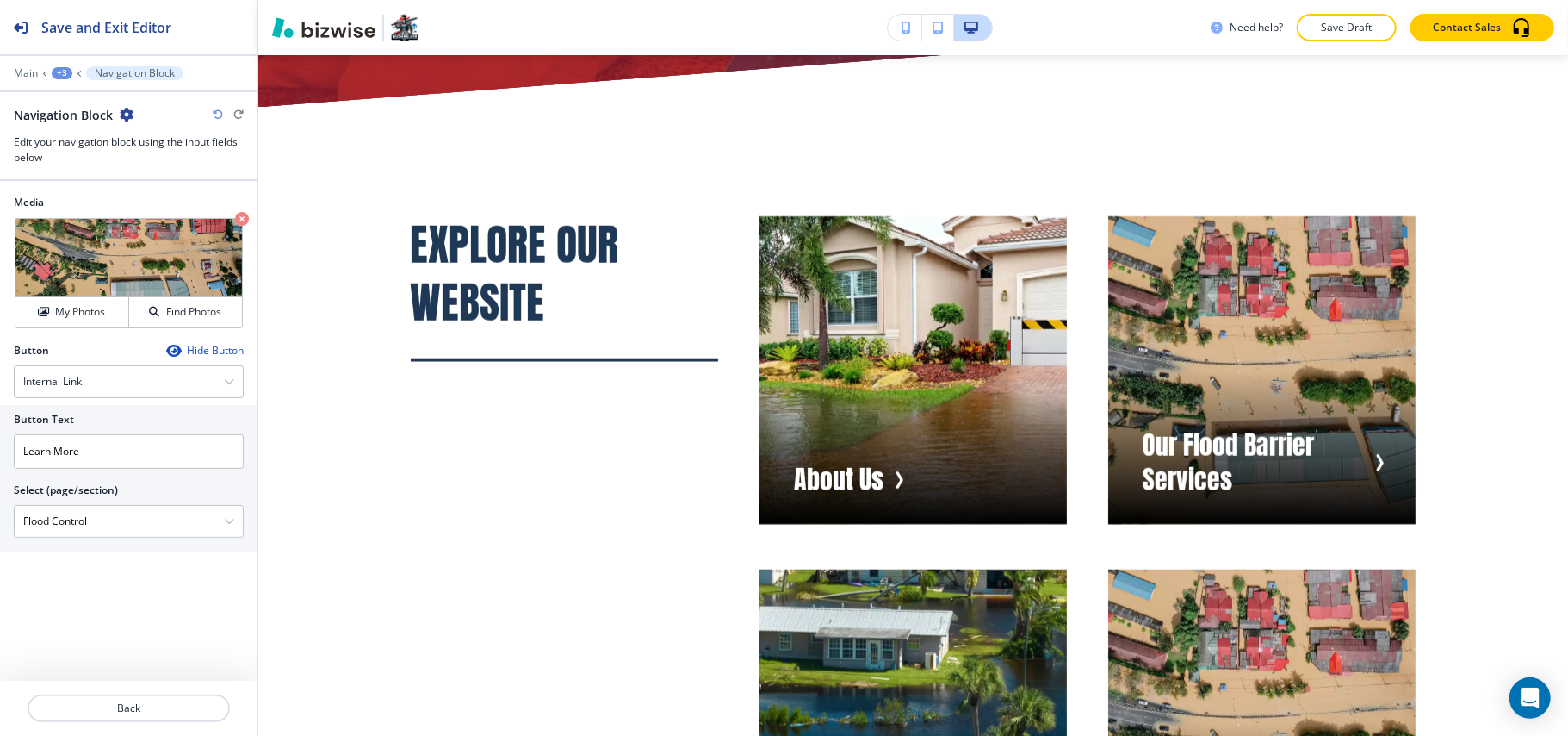
drag, startPoint x: 112, startPoint y: 519, endPoint x: 0, endPoint y: 521, distance: 112.0
click at [0, 521] on div "Button Text Learn More Select (page/section) Flood Control HOME HOME | Hero HOM…" at bounding box center [128, 479] width 257 height 147
drag, startPoint x: 117, startPoint y: 456, endPoint x: 0, endPoint y: 452, distance: 117.1
click at [0, 452] on div "Button Text Learn More Select (page/section) Flood Control HOME HOME | Hero HOM…" at bounding box center [128, 479] width 257 height 147
paste input "Flood Control"
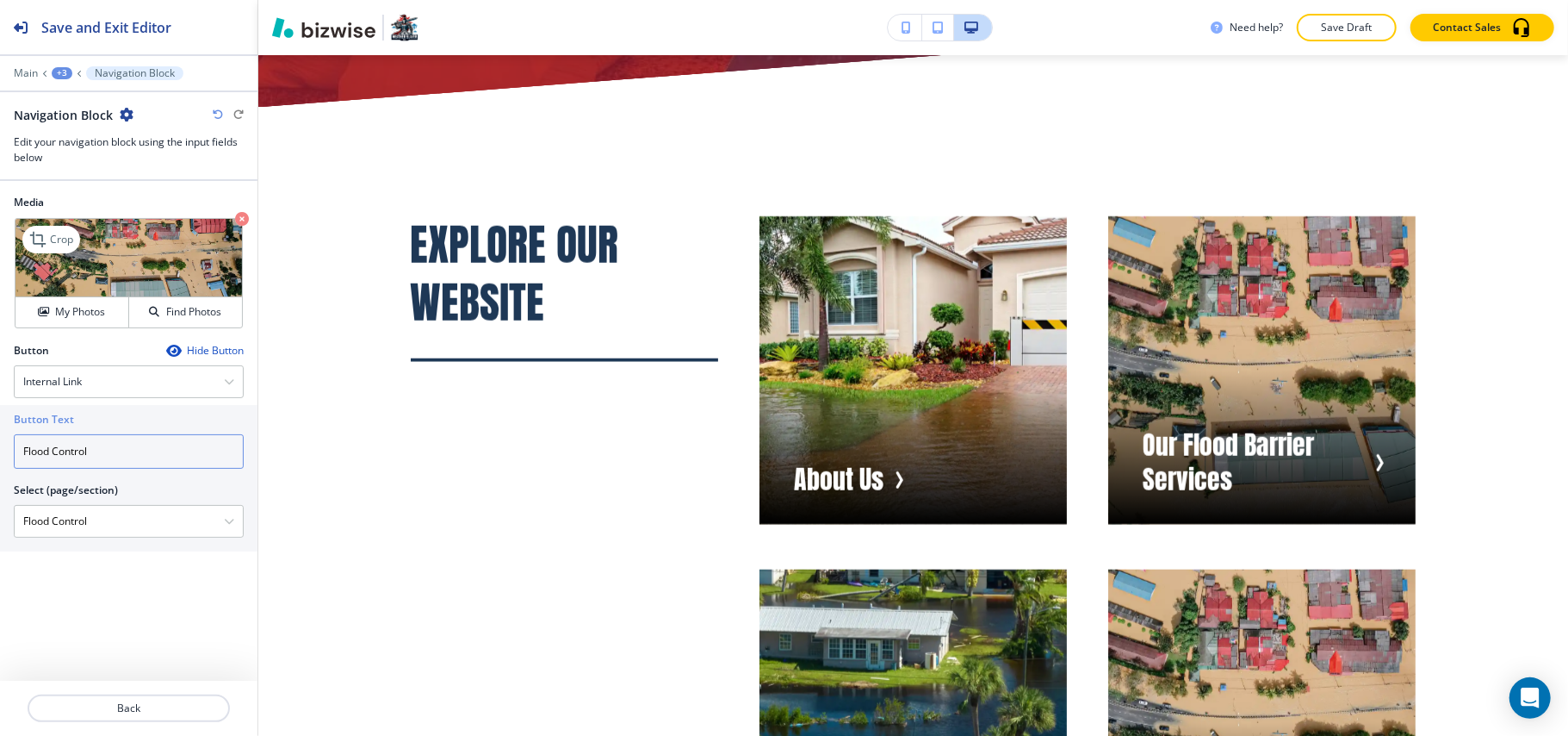
type input "Flood Control"
click at [239, 217] on icon "button" at bounding box center [242, 218] width 14 height 14
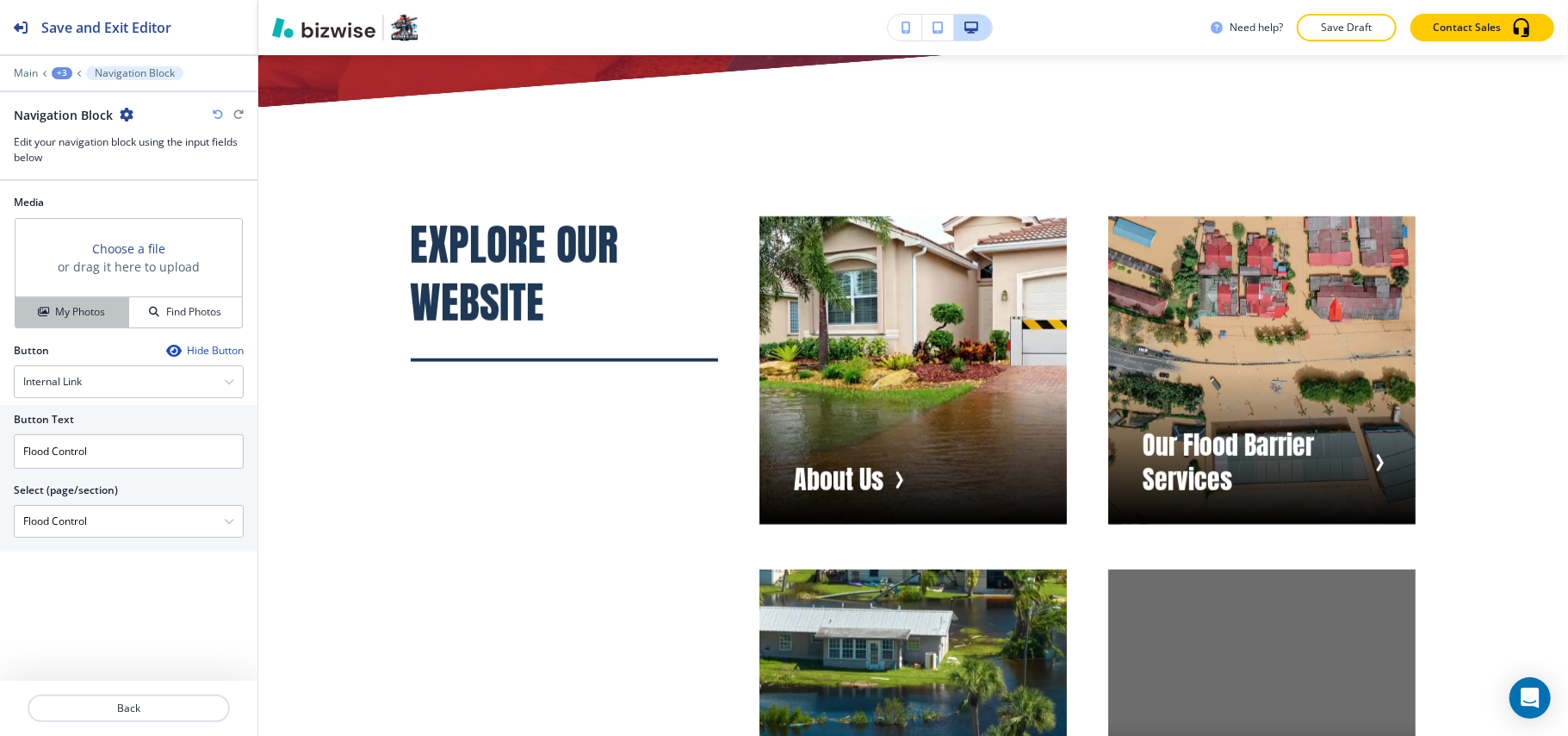
click at [60, 317] on h4 "My Photos" at bounding box center [79, 312] width 50 height 16
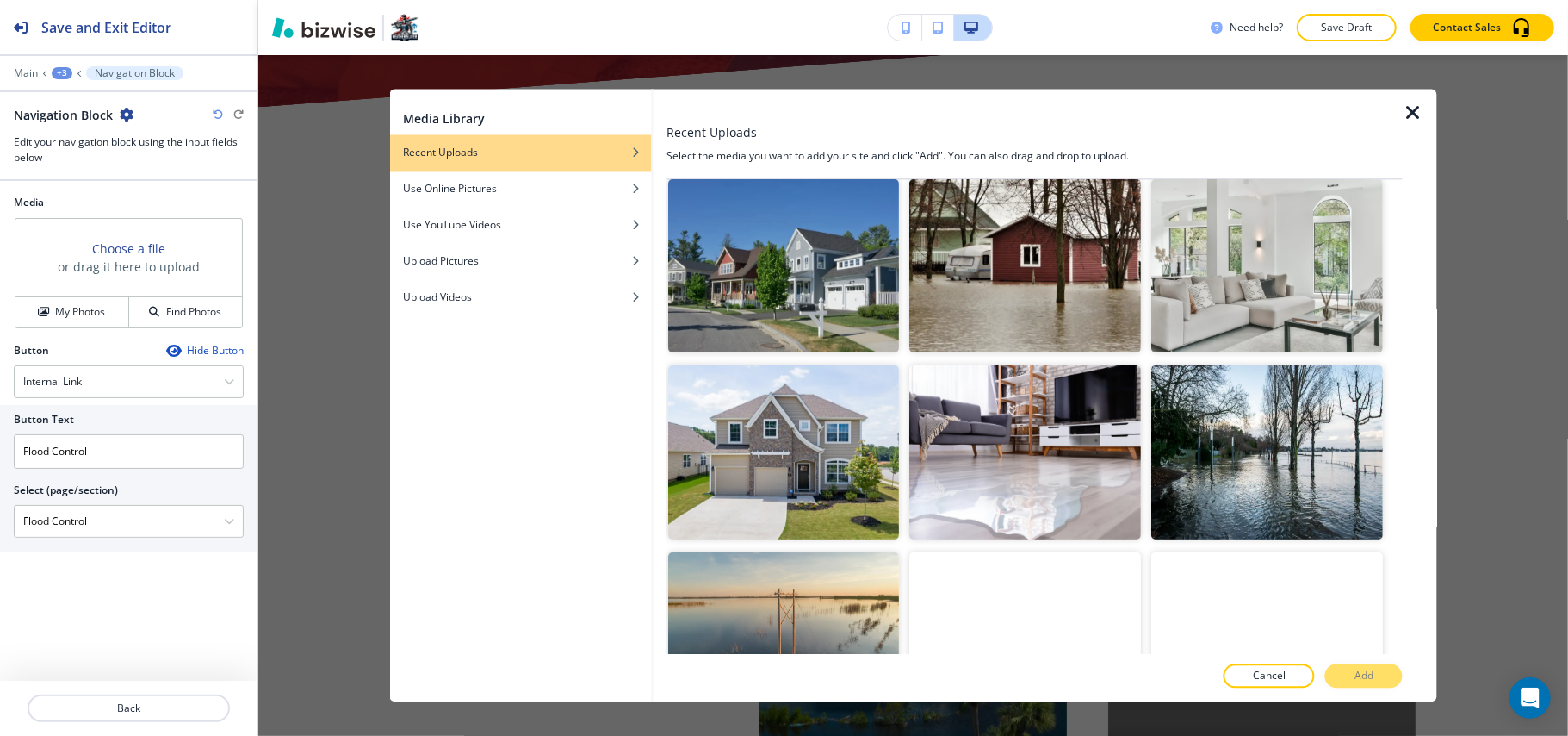
scroll to position [574, 0]
click at [1025, 262] on img "button" at bounding box center [1026, 264] width 232 height 174
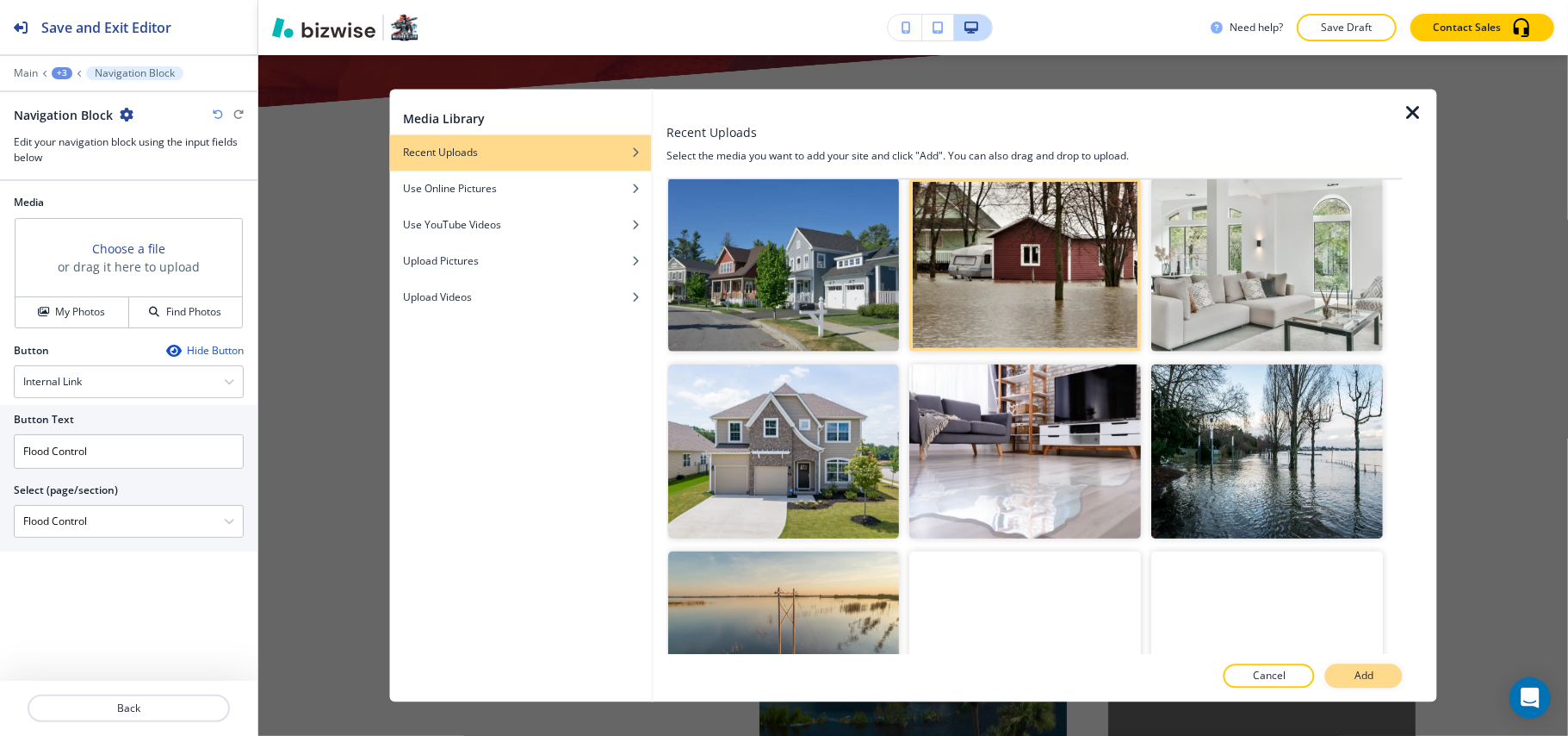
click at [1373, 675] on p "Add" at bounding box center [1363, 676] width 19 height 16
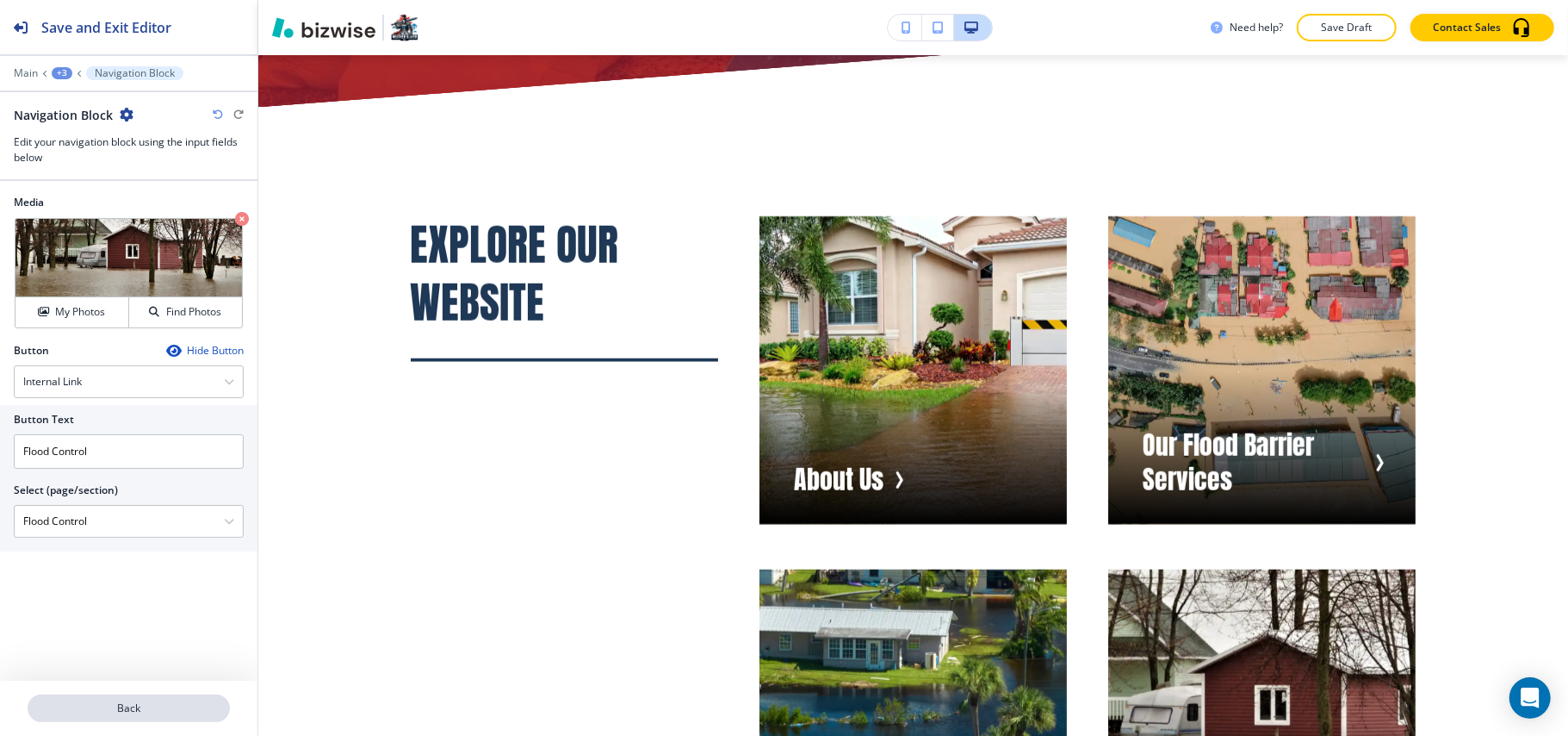
click at [122, 713] on p "Back" at bounding box center [128, 708] width 199 height 16
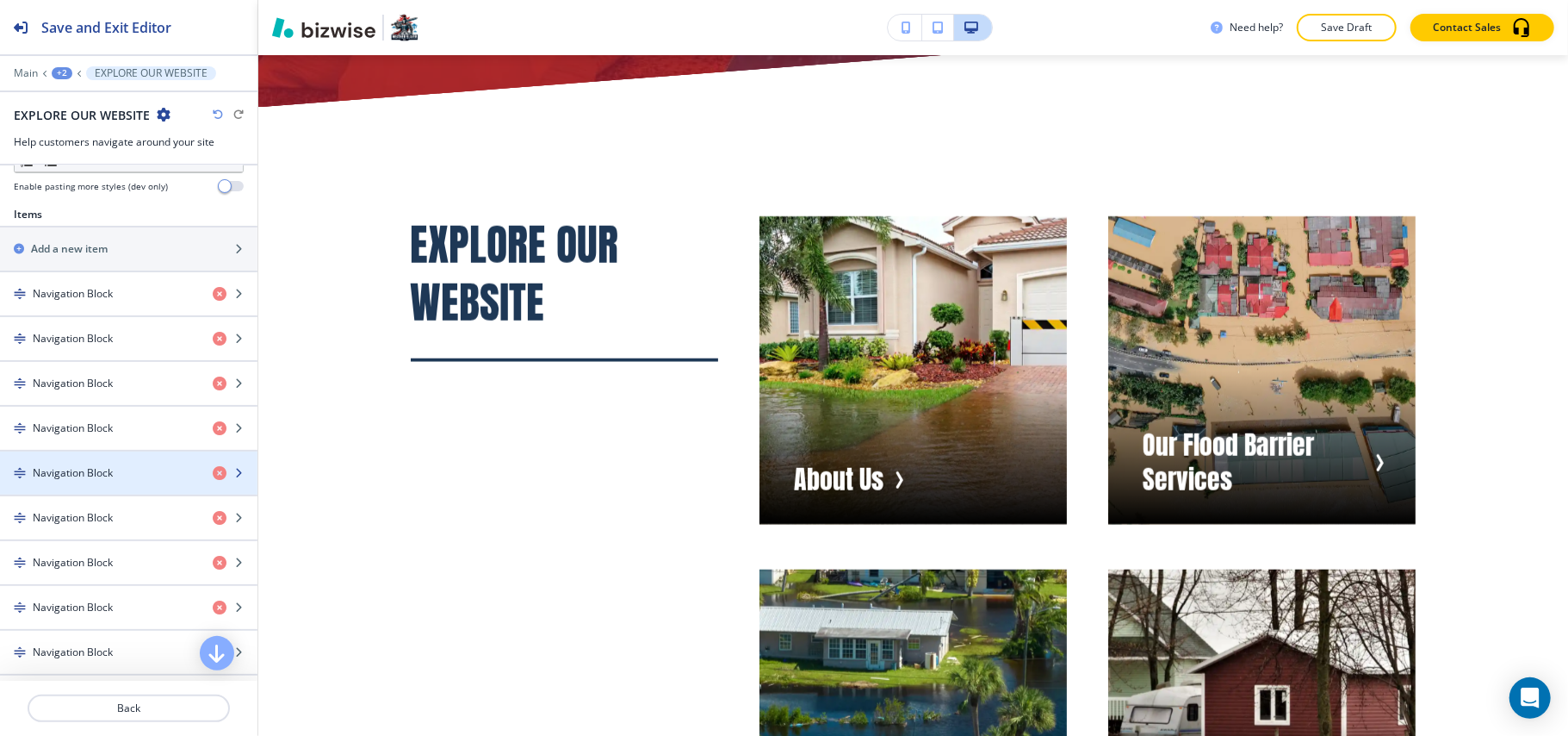
click at [74, 479] on h4 "Navigation Block" at bounding box center [72, 473] width 80 height 16
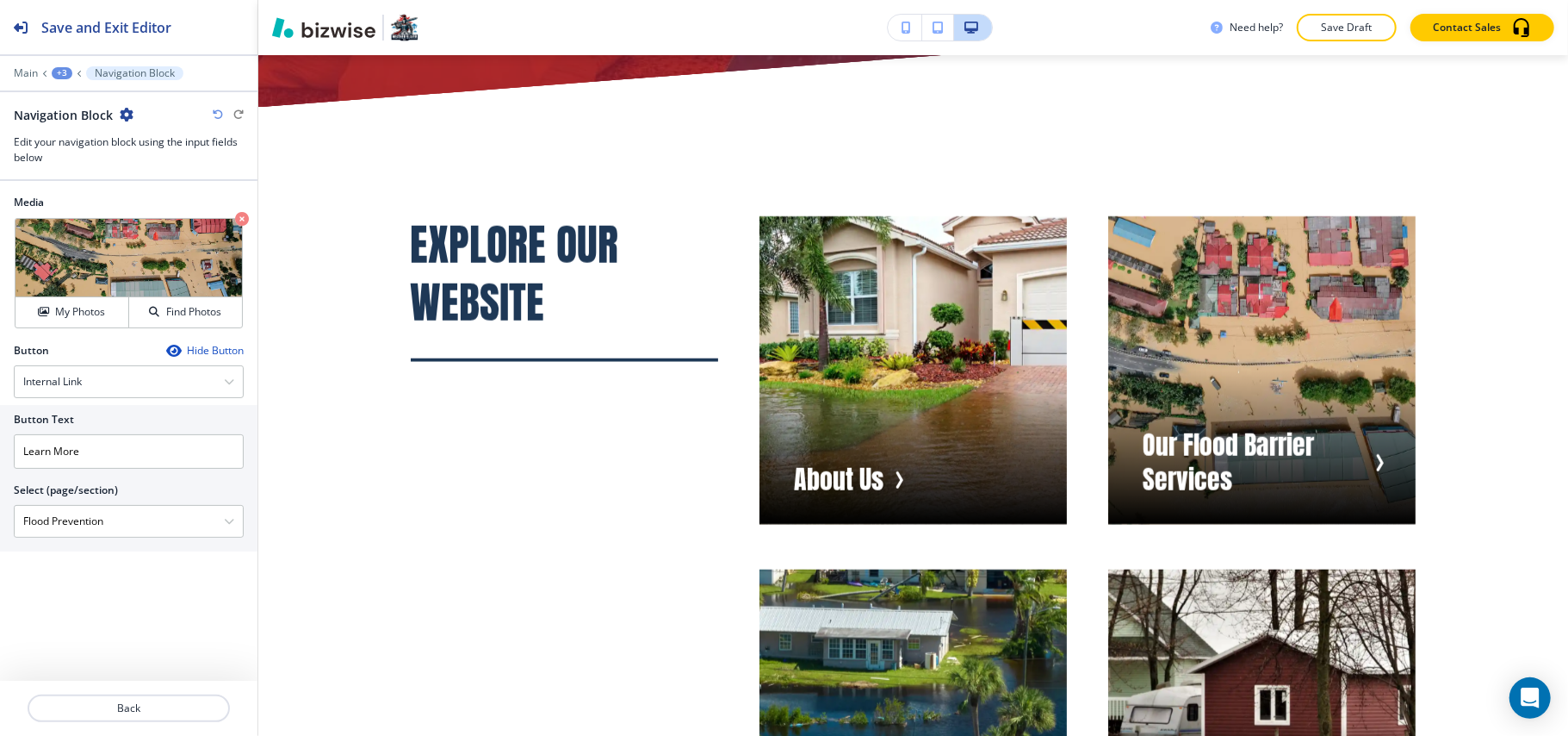
drag, startPoint x: 76, startPoint y: 511, endPoint x: 0, endPoint y: 499, distance: 76.9
click at [0, 499] on div "Button Text Learn More Select (page/section) Flood Prevention HOME HOME | Hero …" at bounding box center [128, 479] width 257 height 147
drag, startPoint x: 115, startPoint y: 449, endPoint x: 0, endPoint y: 431, distance: 116.4
click at [0, 431] on div "Button Text Learn More Select (page/section) Flood Prevention HOME HOME | Hero …" at bounding box center [128, 479] width 257 height 147
paste input "Flood Prevention"
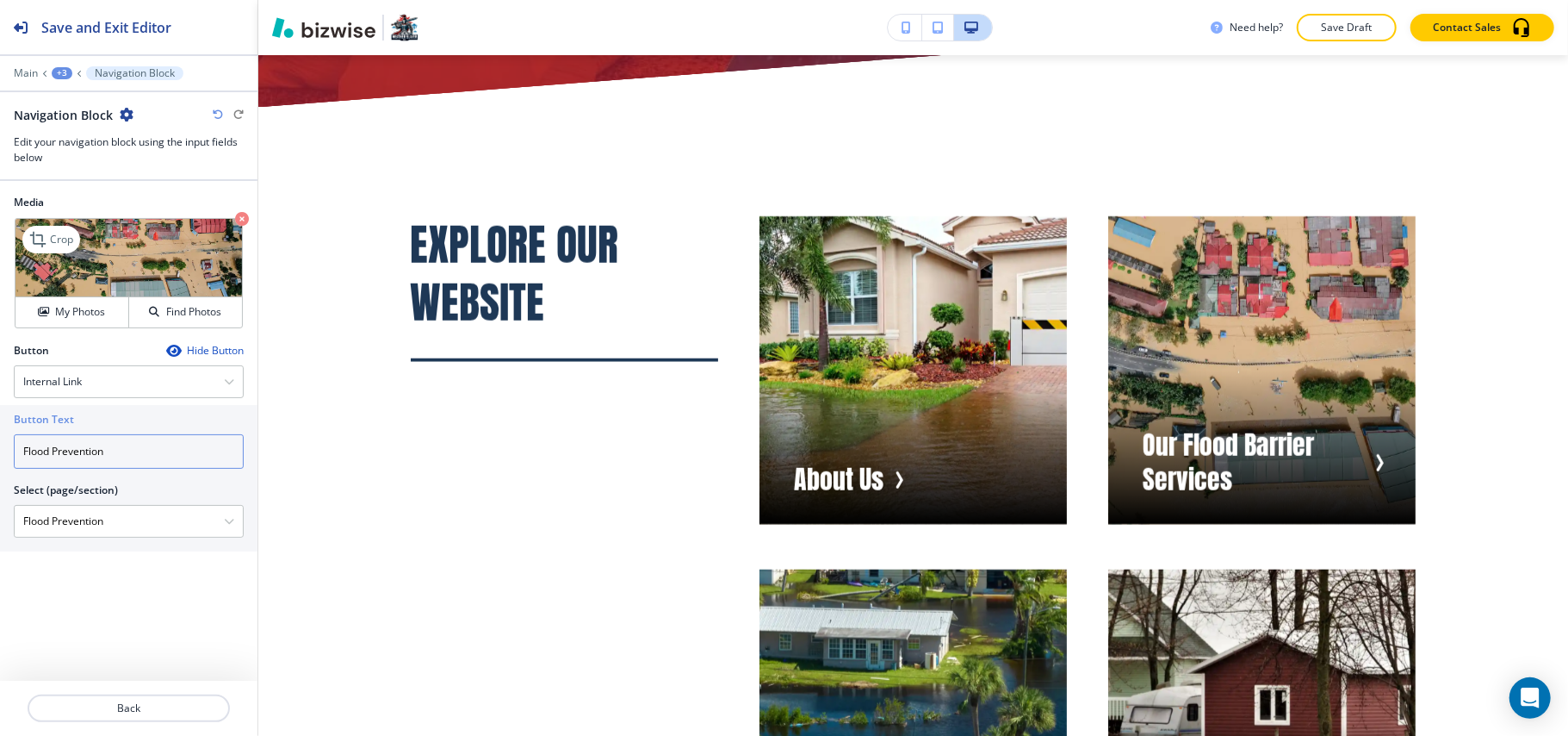
type input "Flood Prevention"
click at [246, 219] on icon "button" at bounding box center [242, 218] width 14 height 14
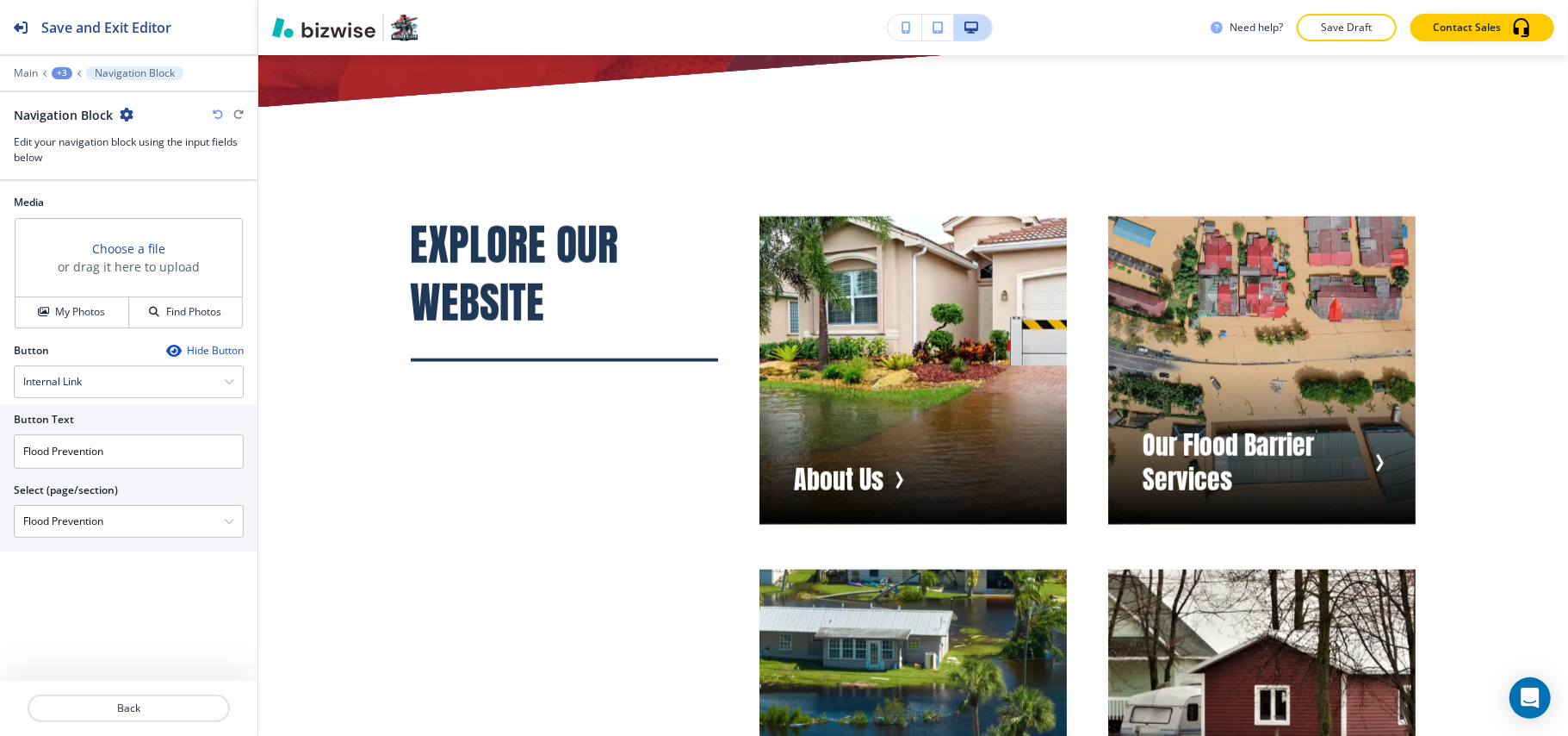
click at [84, 298] on div "My Photos Find Photos" at bounding box center [128, 312] width 226 height 31
click at [82, 303] on button "My Photos" at bounding box center [72, 312] width 114 height 30
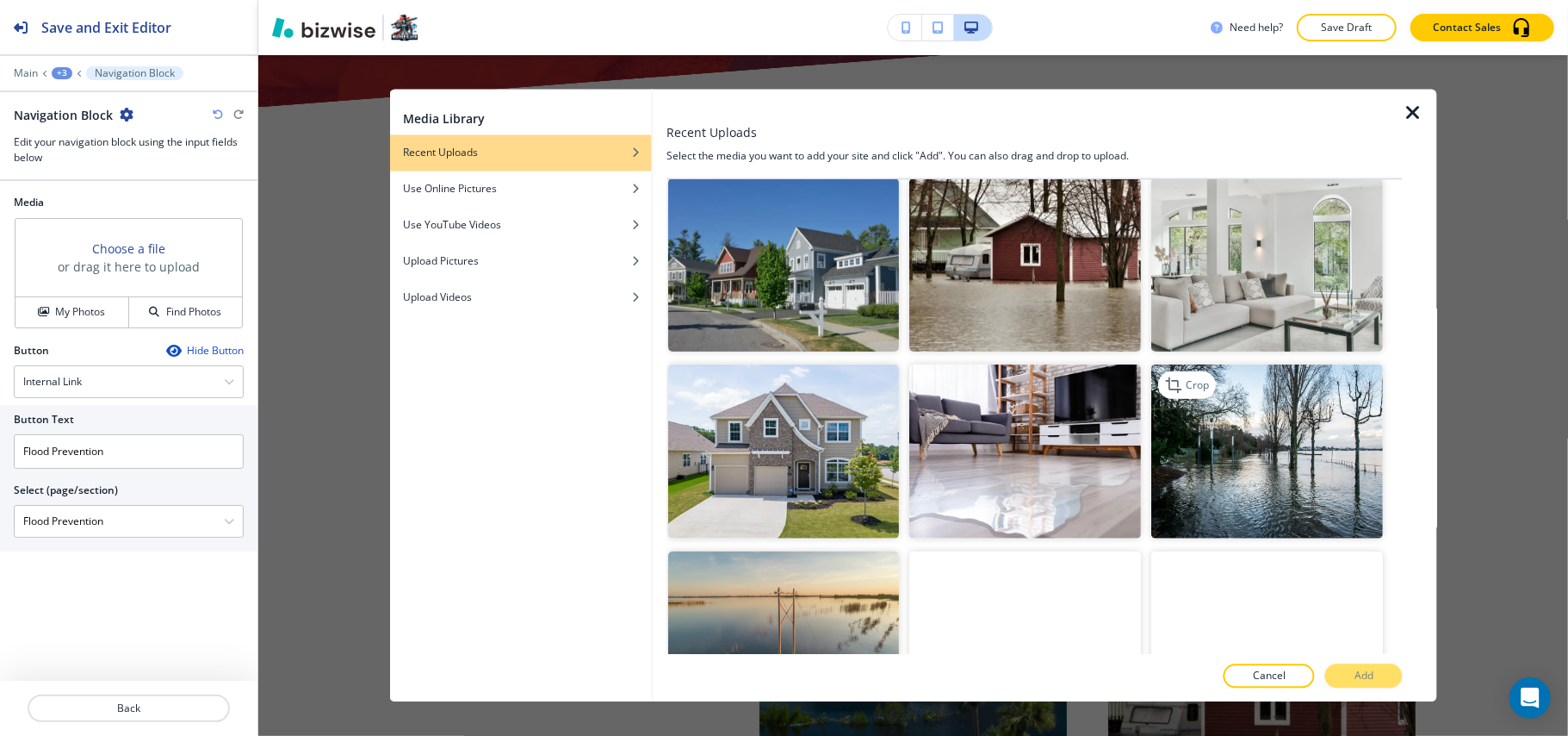
click at [1271, 446] on img "button" at bounding box center [1268, 451] width 232 height 174
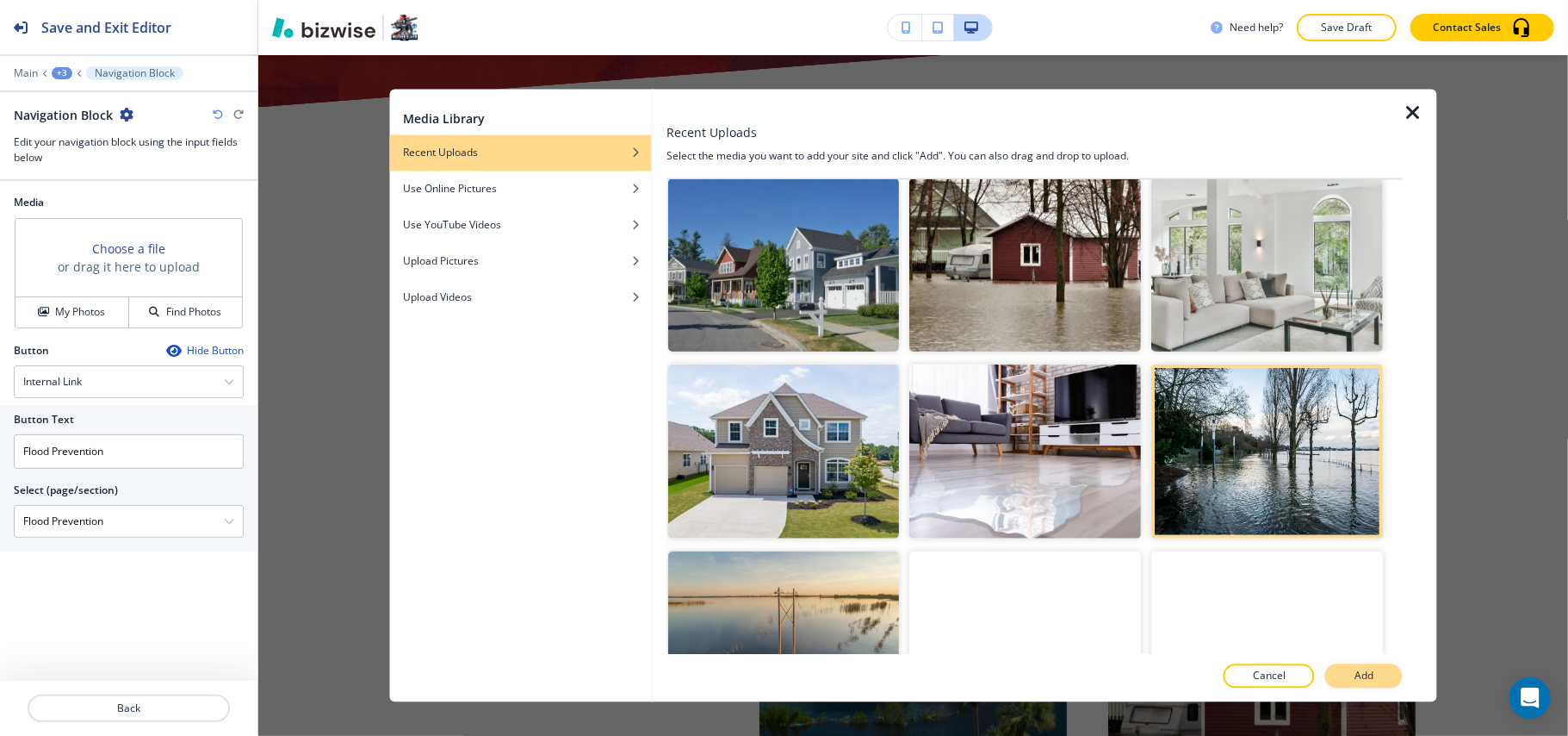
click at [1360, 670] on p "Add" at bounding box center [1363, 676] width 19 height 16
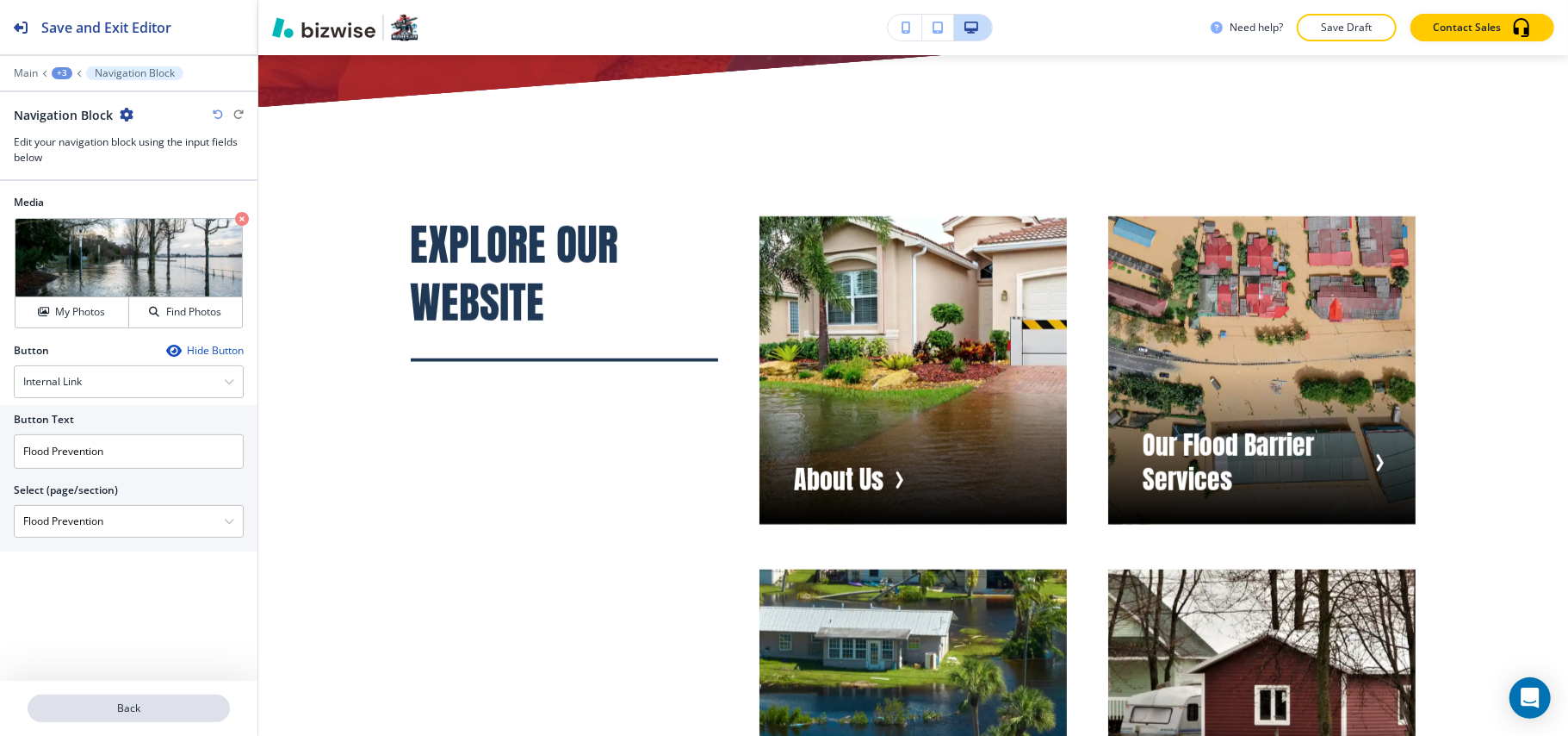
click at [125, 720] on button "Back" at bounding box center [128, 708] width 203 height 27
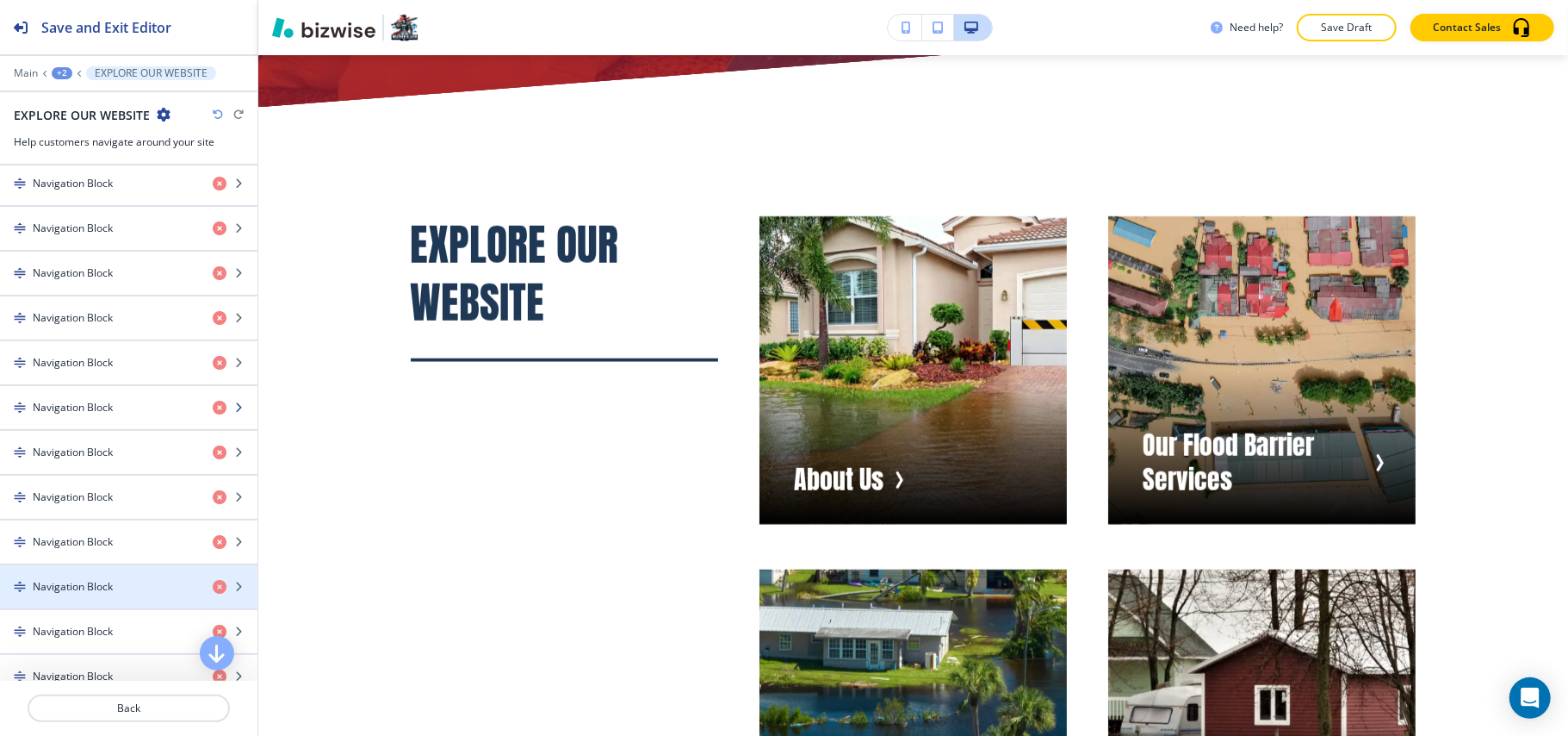
scroll to position [804, 0]
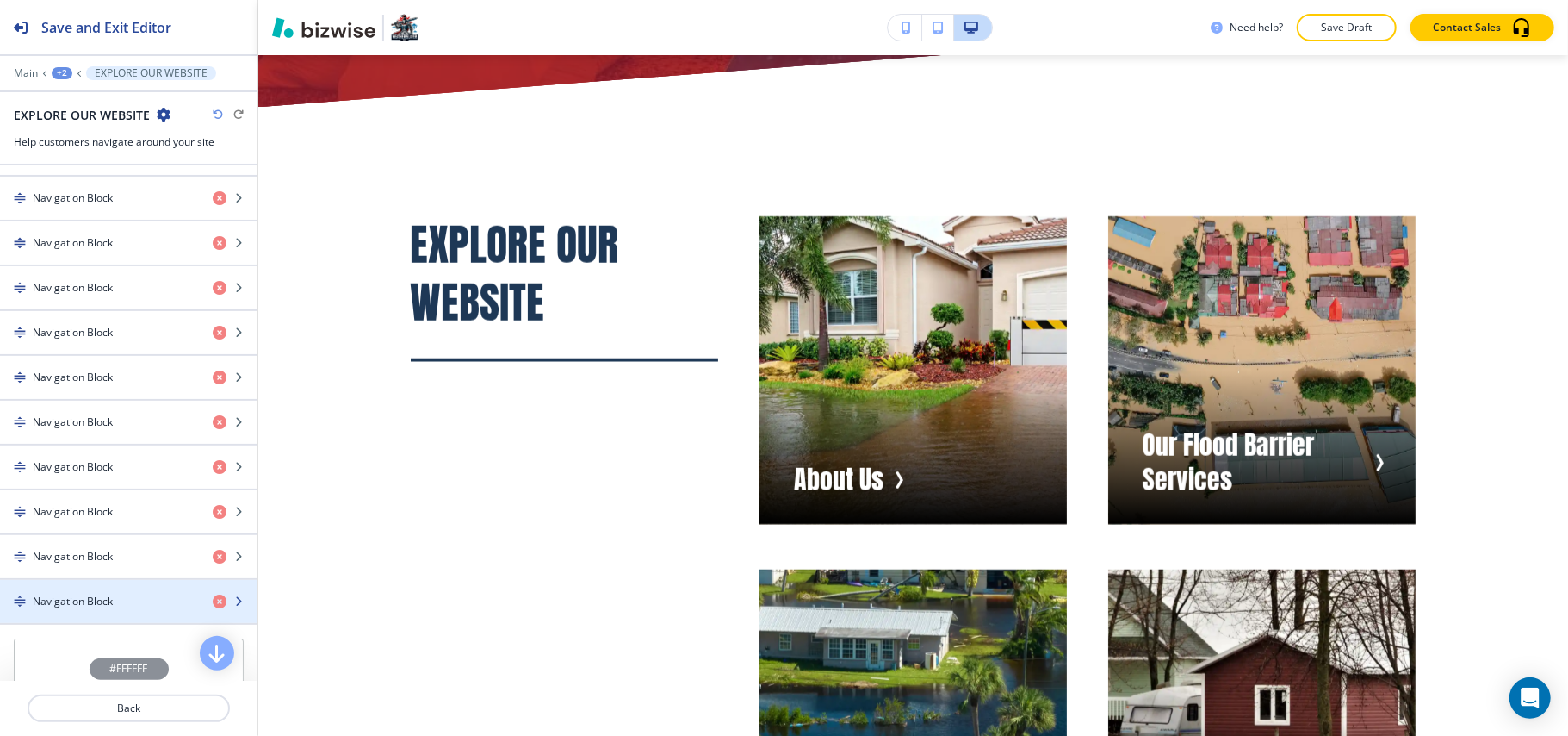
click at [87, 607] on h4 "Navigation Block" at bounding box center [72, 601] width 80 height 16
click at [102, 609] on h4 "Navigation Block" at bounding box center [72, 601] width 80 height 16
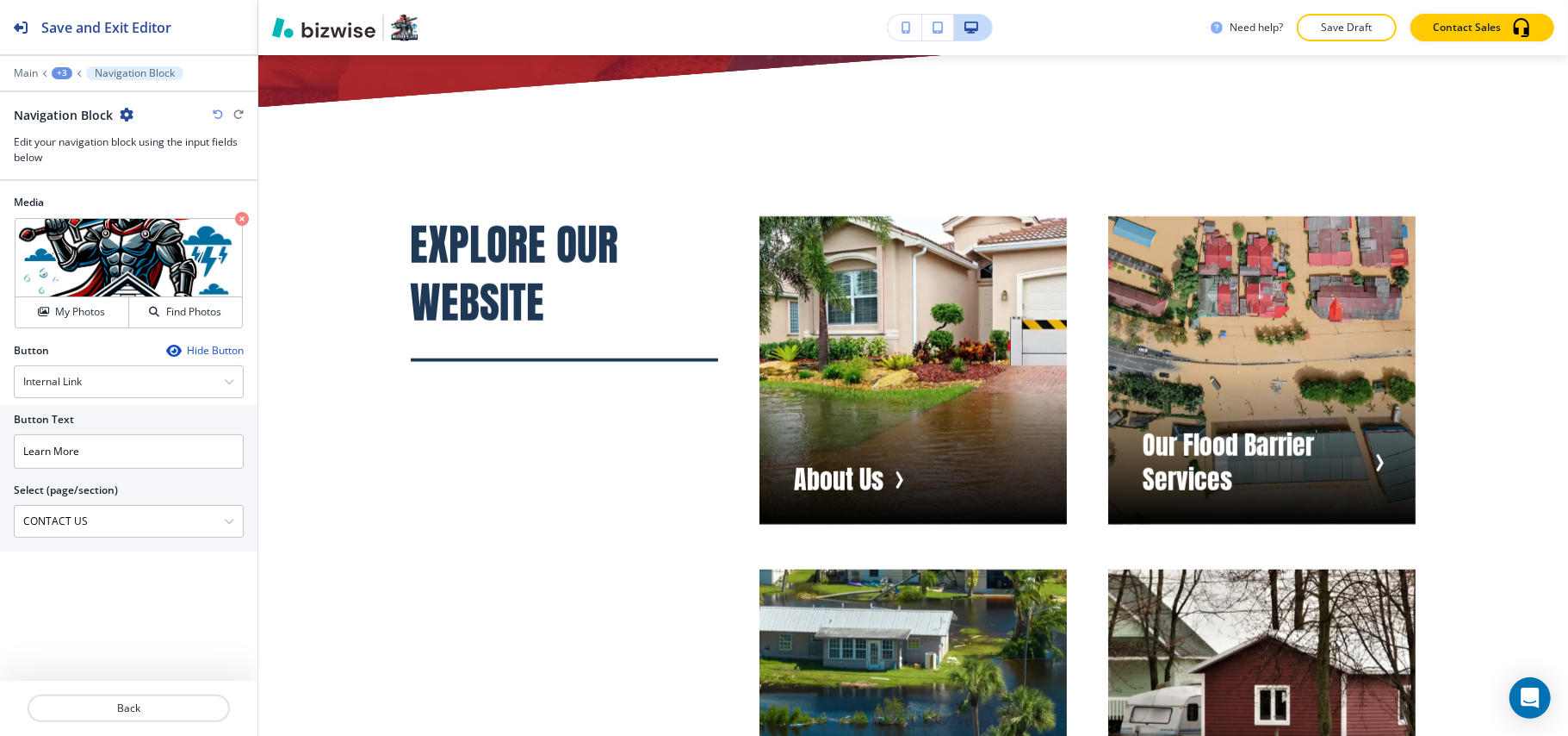
drag, startPoint x: 115, startPoint y: 519, endPoint x: 0, endPoint y: 511, distance: 115.3
click at [0, 511] on div "Button Text Learn More Select (page/section) CONTACT US HOME HOME | Hero HOME |…" at bounding box center [128, 479] width 257 height 147
click at [86, 462] on input "Learn More" at bounding box center [128, 451] width 230 height 34
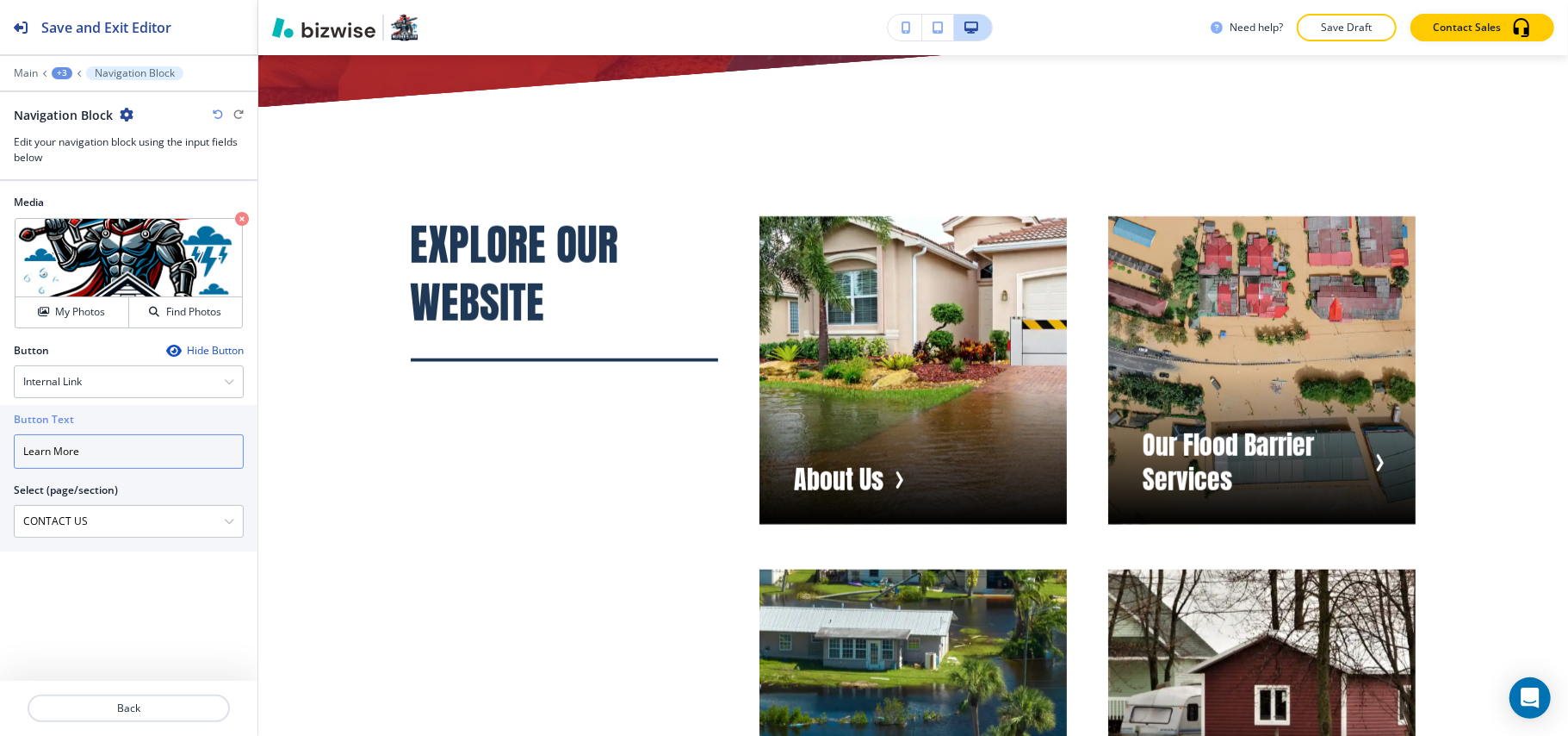
paste input "CONTACT US"
type input "CONTACT US"
click at [132, 701] on p "Back" at bounding box center [128, 708] width 199 height 16
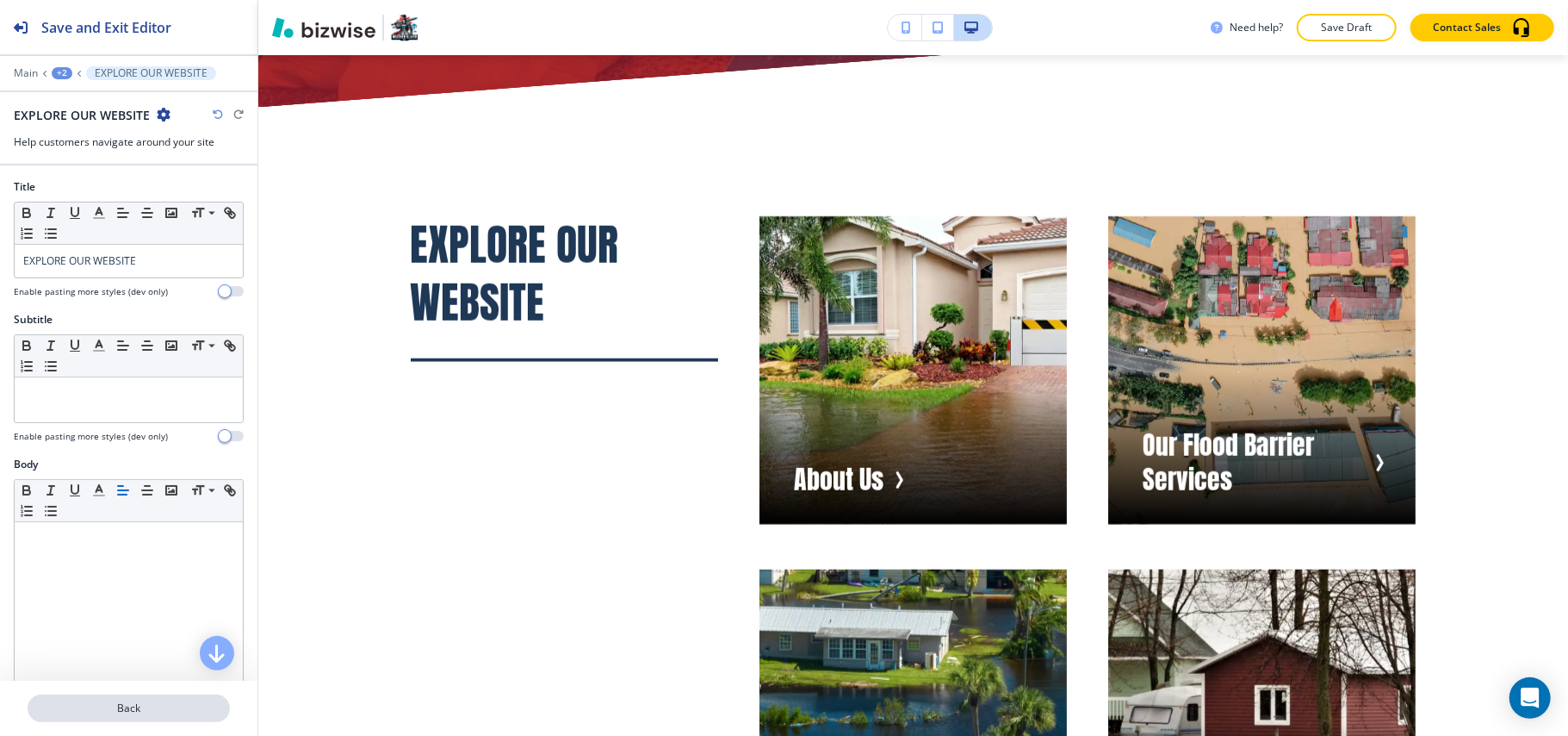
click at [120, 701] on p "Back" at bounding box center [128, 708] width 199 height 16
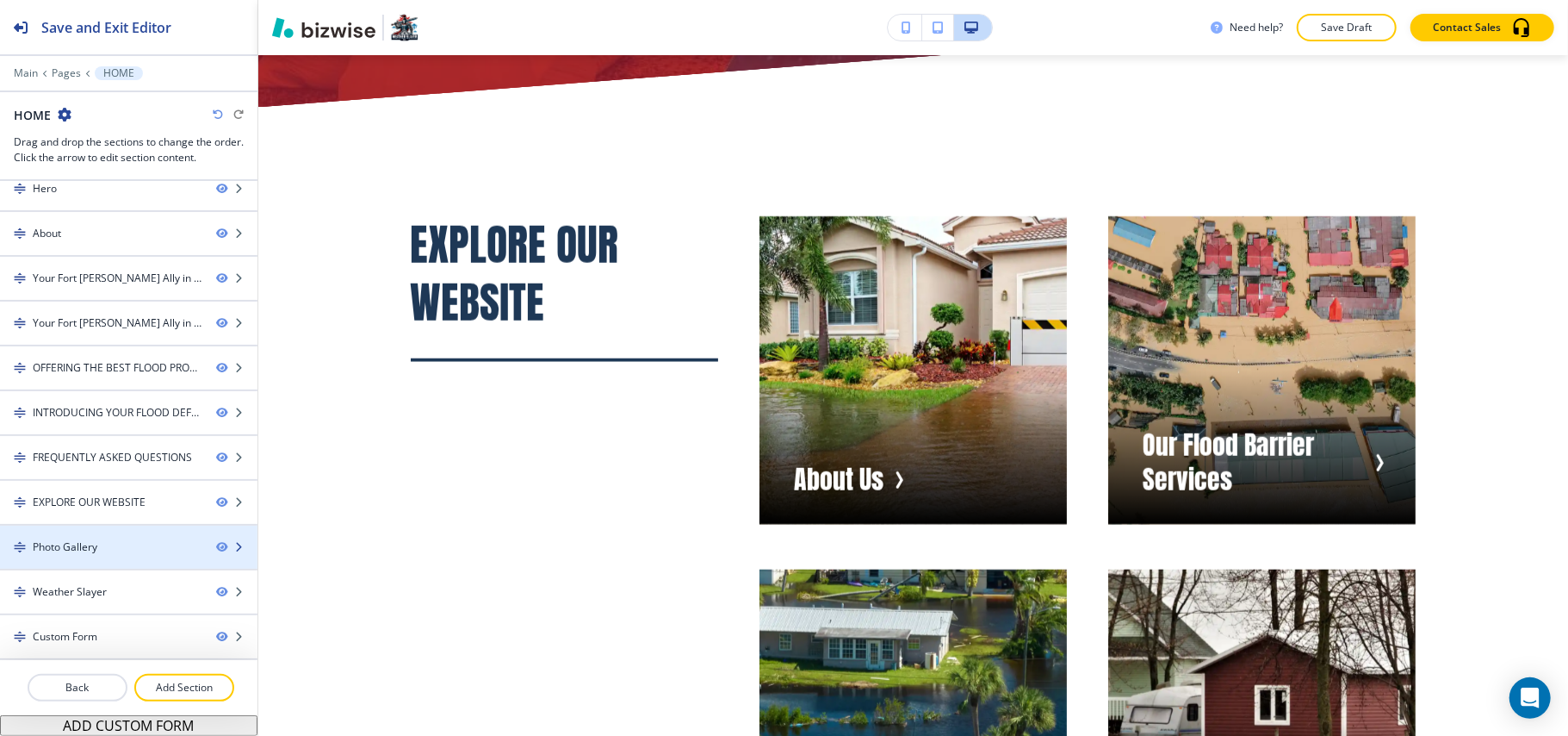
scroll to position [19, 0]
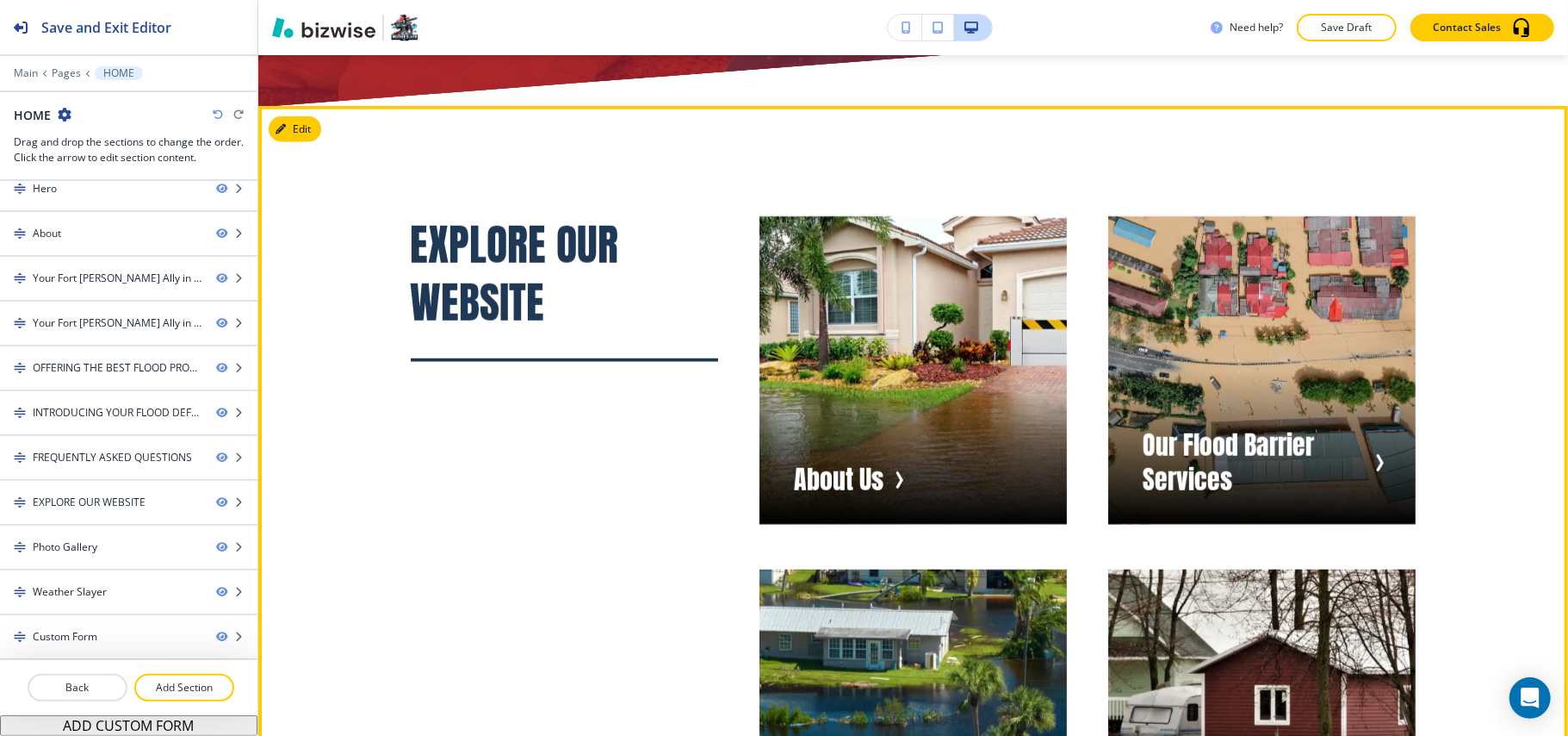
click at [284, 124] on icon "button" at bounding box center [284, 129] width 11 height 11
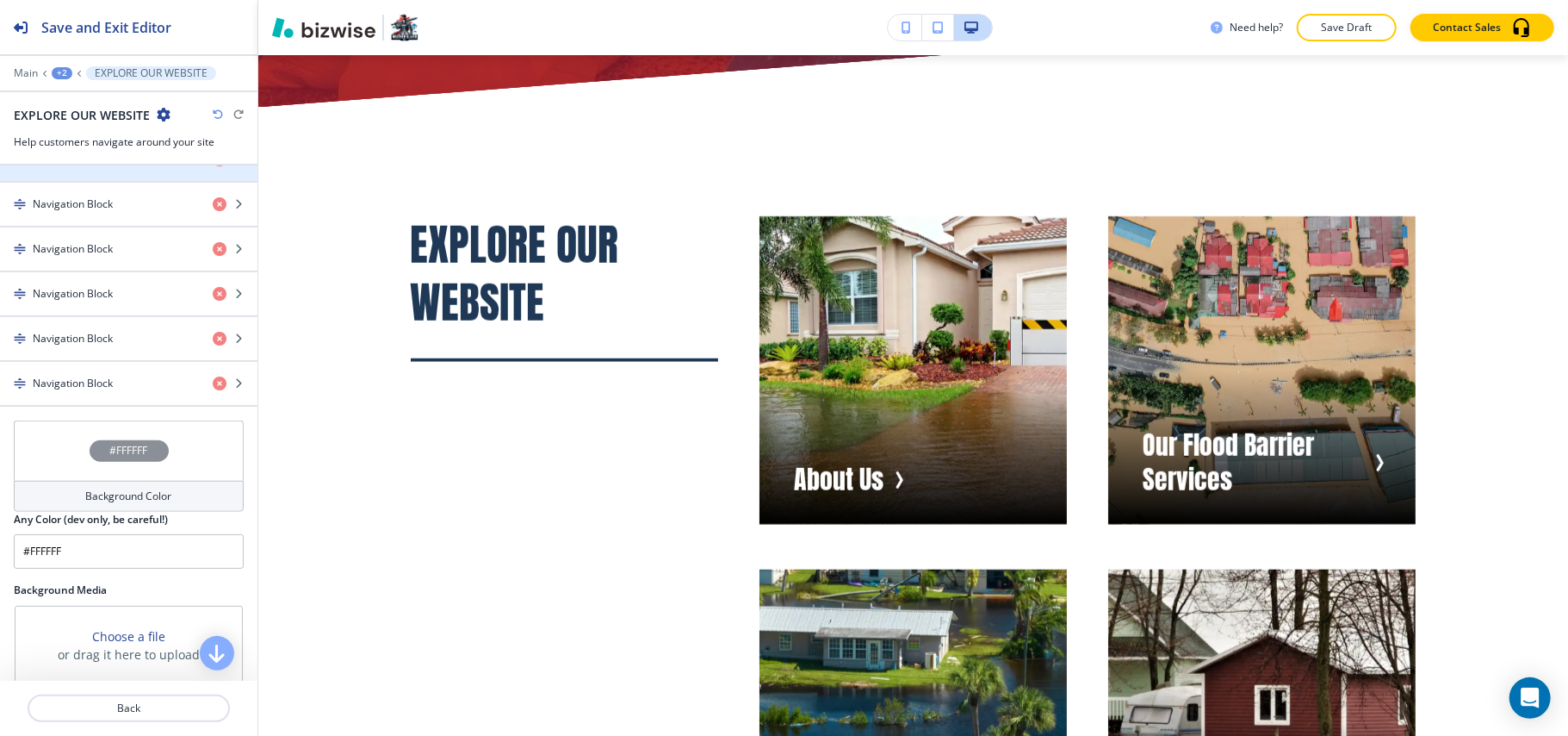
scroll to position [1034, 0]
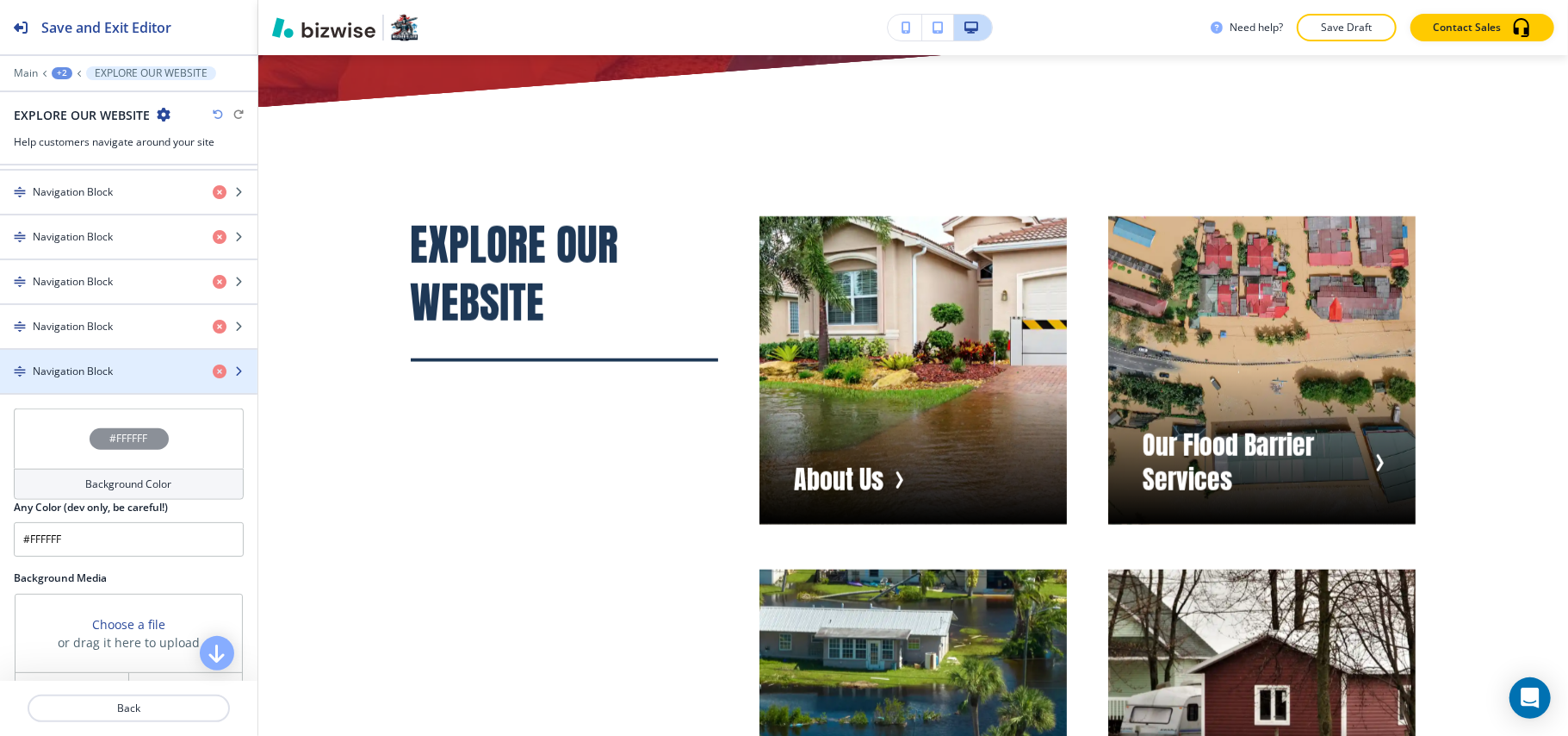
click at [86, 379] on h4 "Navigation Block" at bounding box center [72, 371] width 80 height 16
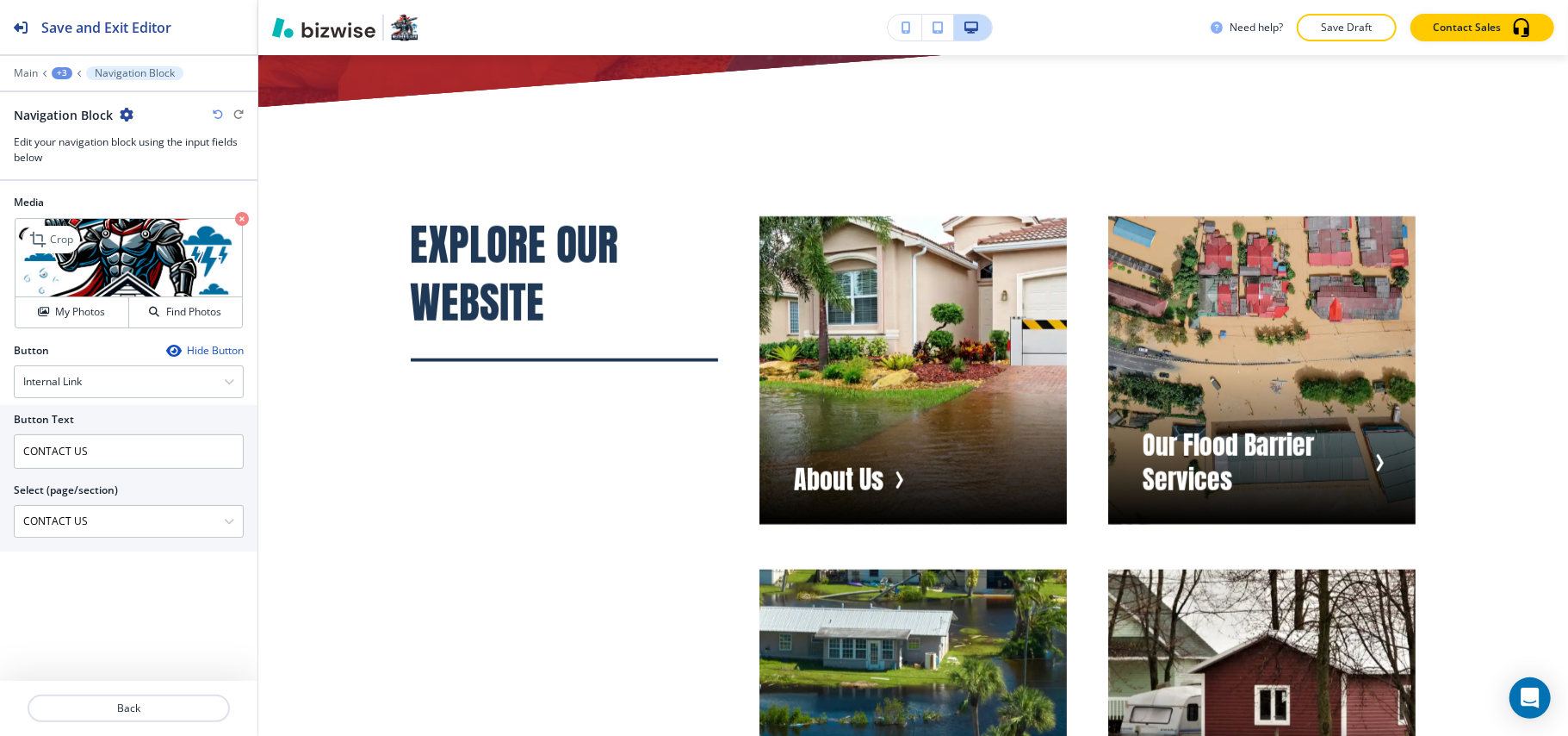
click at [245, 218] on icon "button" at bounding box center [242, 218] width 14 height 14
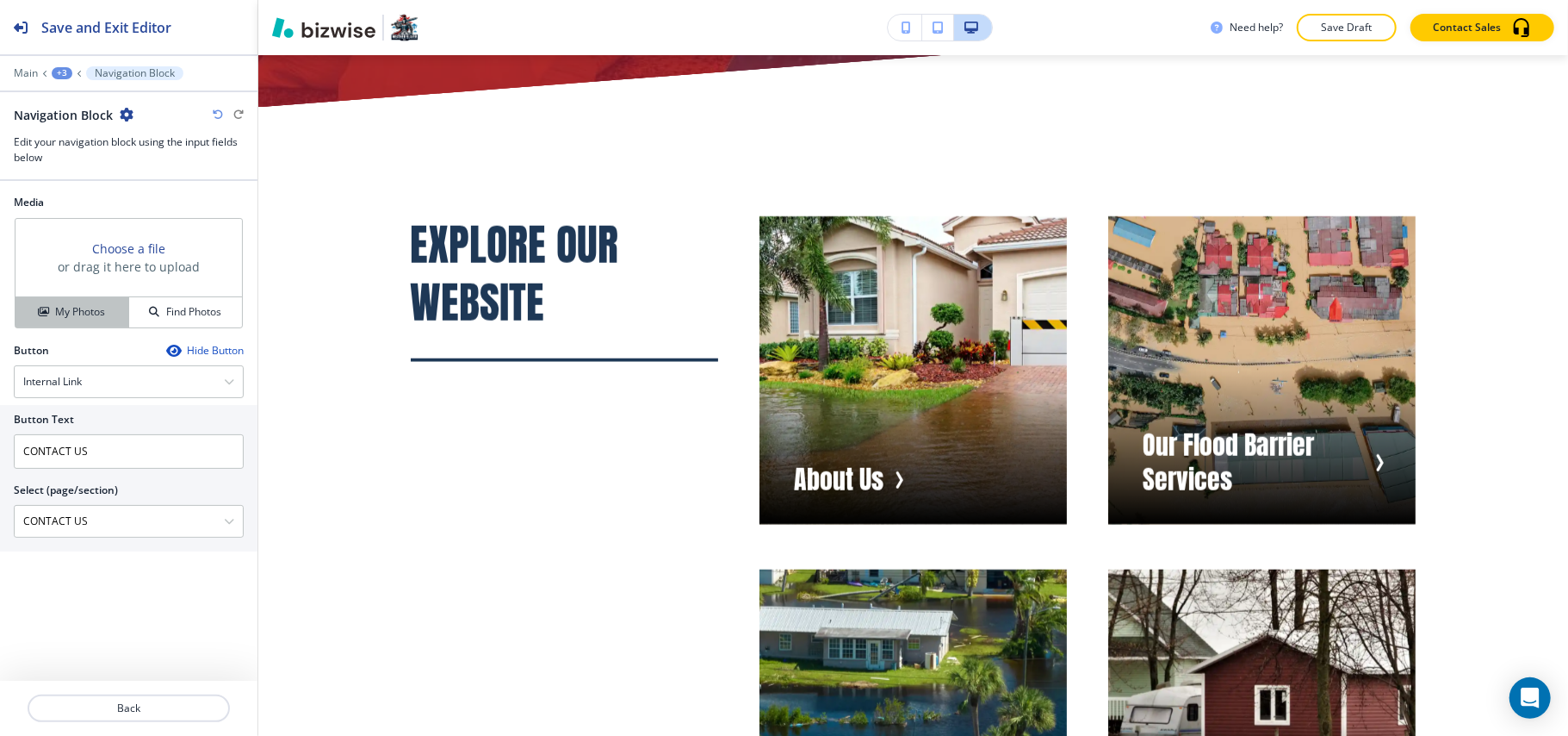
click at [59, 322] on button "My Photos" at bounding box center [72, 312] width 114 height 30
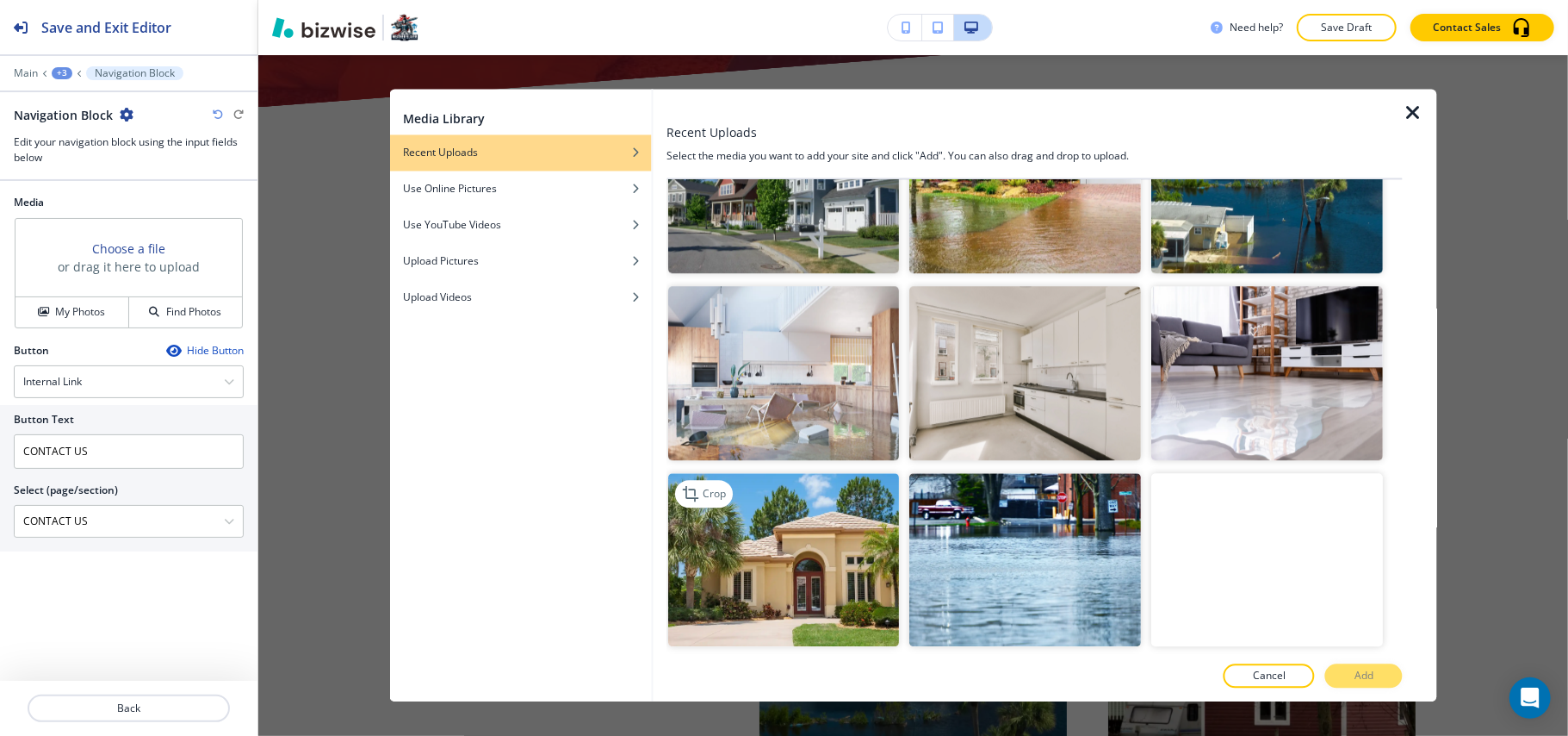
scroll to position [3674, 0]
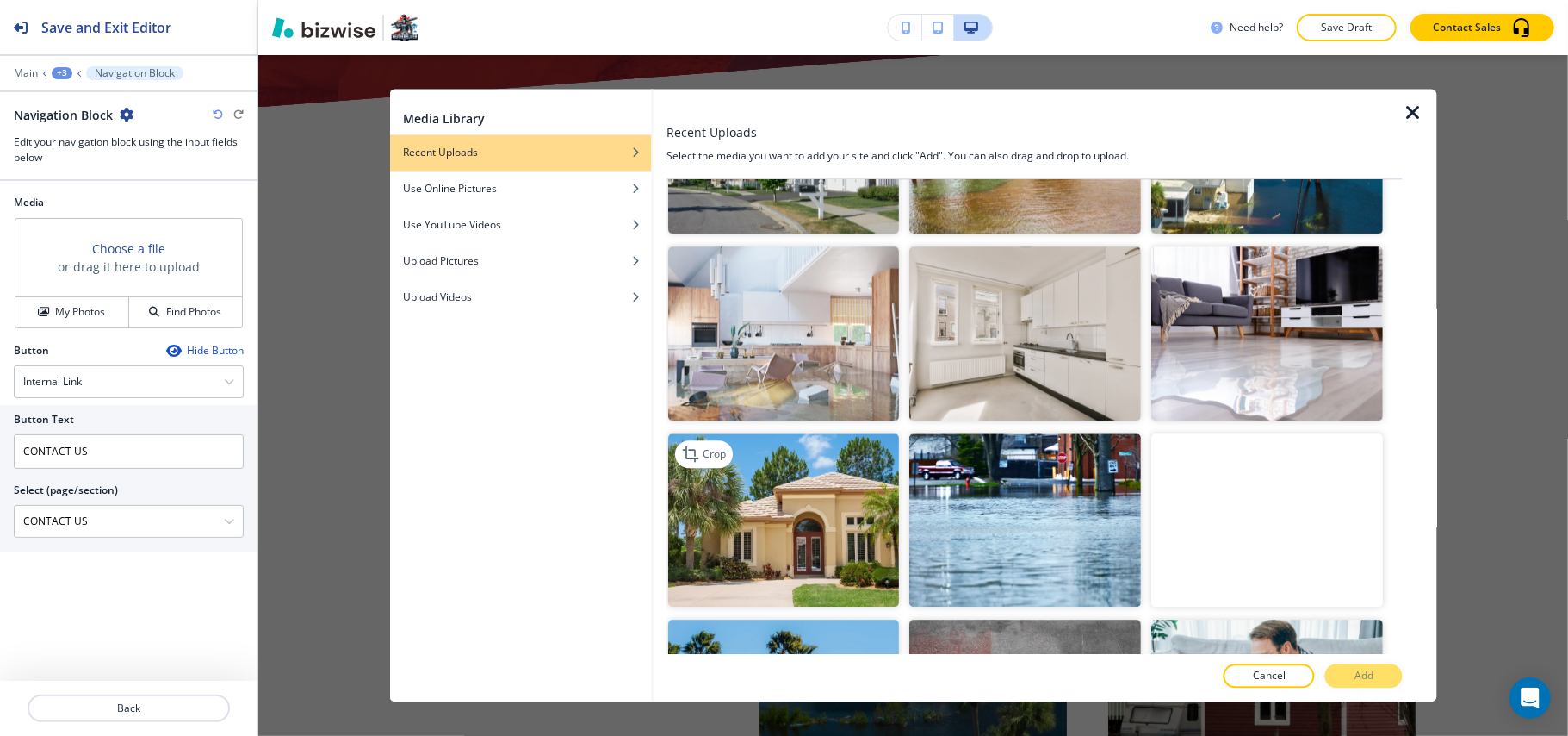
click at [790, 503] on img "button" at bounding box center [784, 521] width 232 height 174
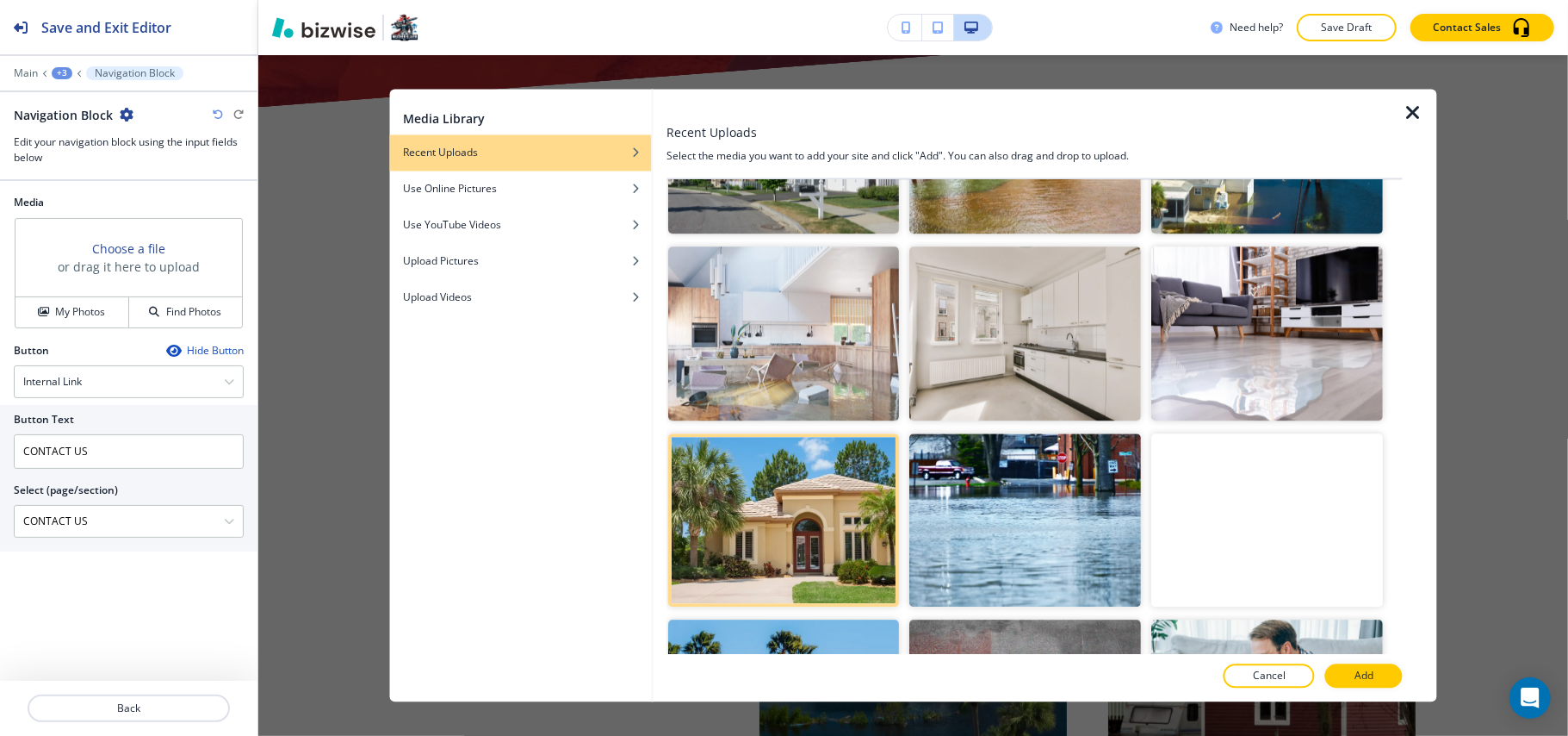
click at [1406, 678] on div at bounding box center [1419, 396] width 34 height 613
click at [1367, 672] on p "Add" at bounding box center [1363, 676] width 19 height 16
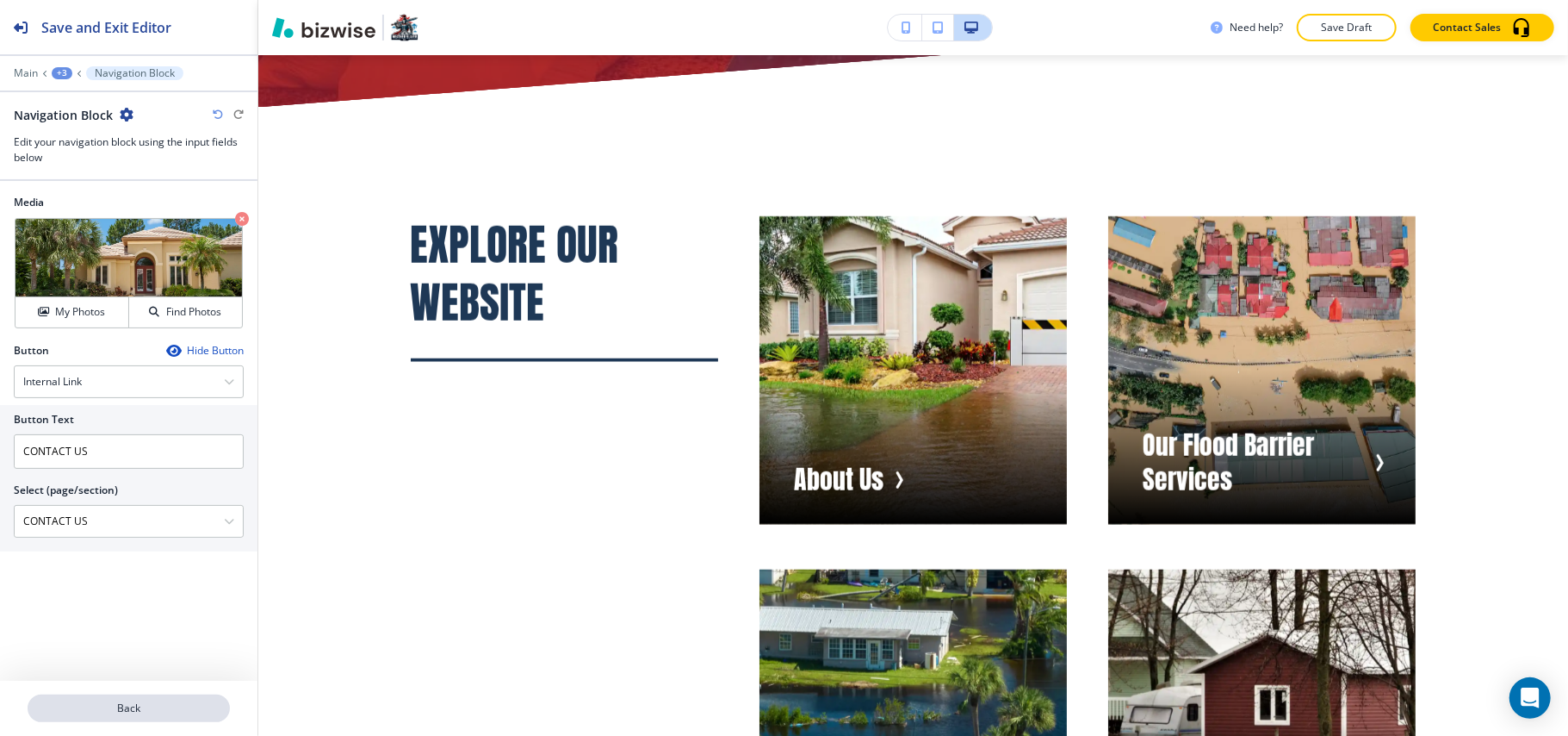
click at [147, 710] on p "Back" at bounding box center [128, 708] width 199 height 16
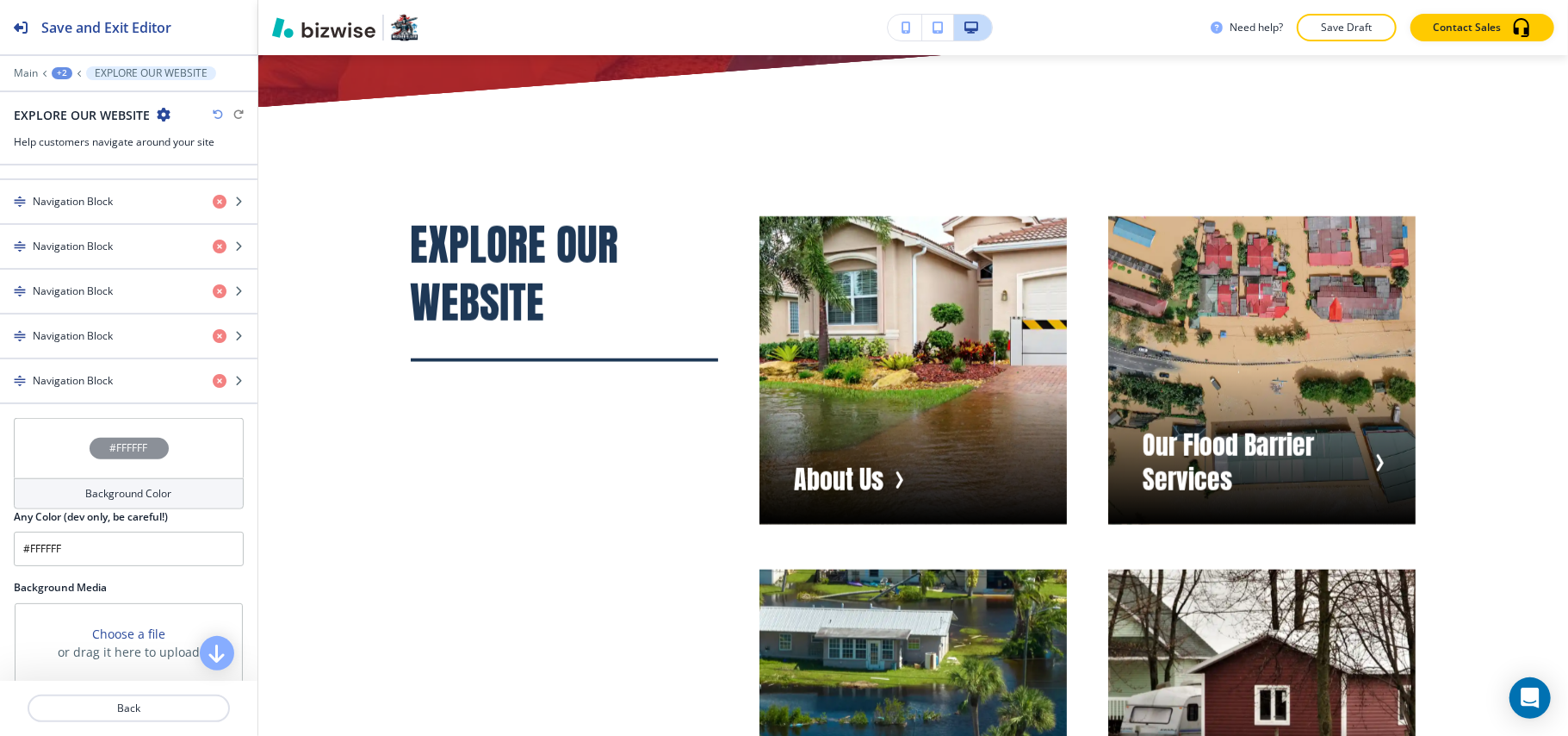
scroll to position [1034, 0]
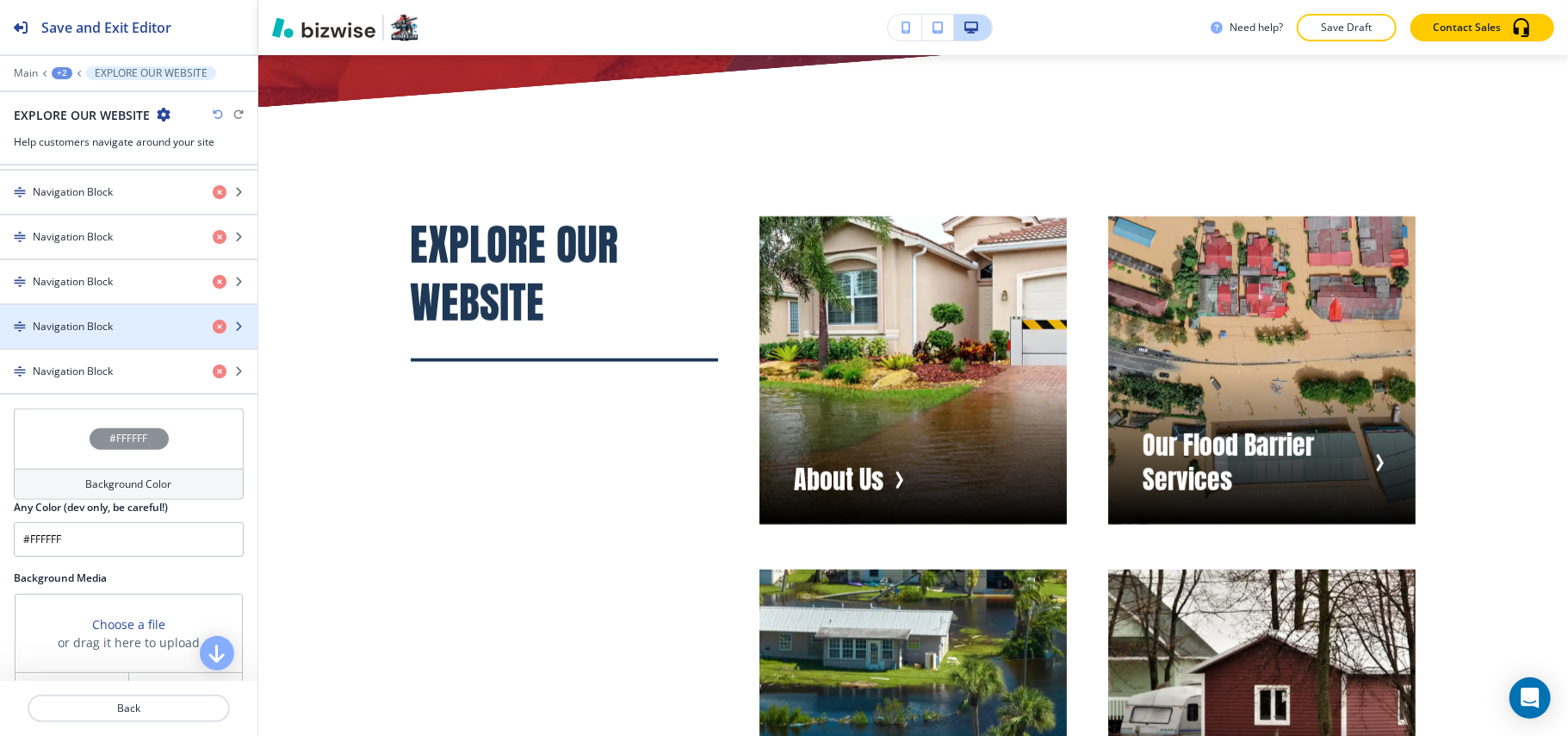
click at [84, 348] on div "button" at bounding box center [128, 341] width 257 height 14
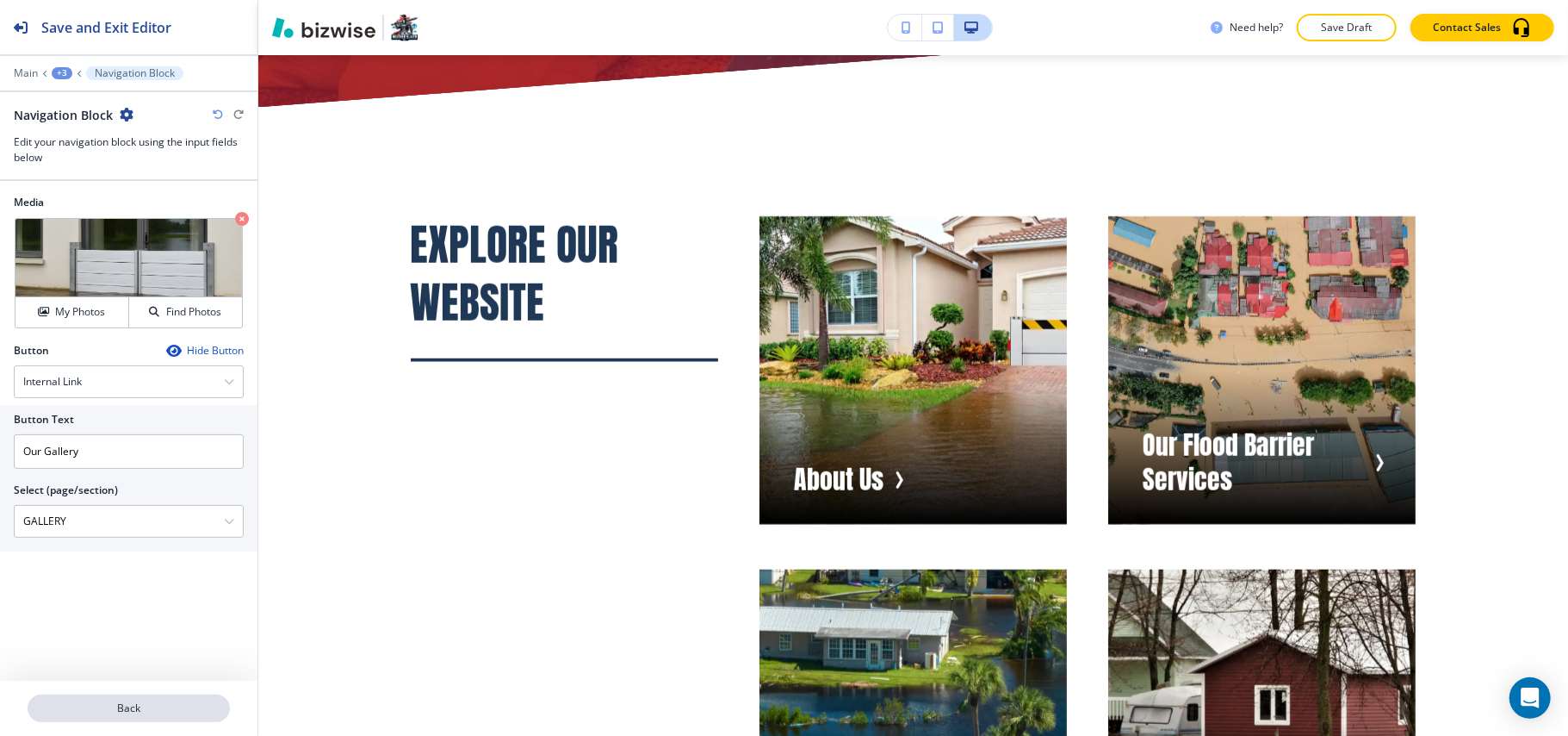
click at [125, 705] on p "Back" at bounding box center [128, 708] width 199 height 16
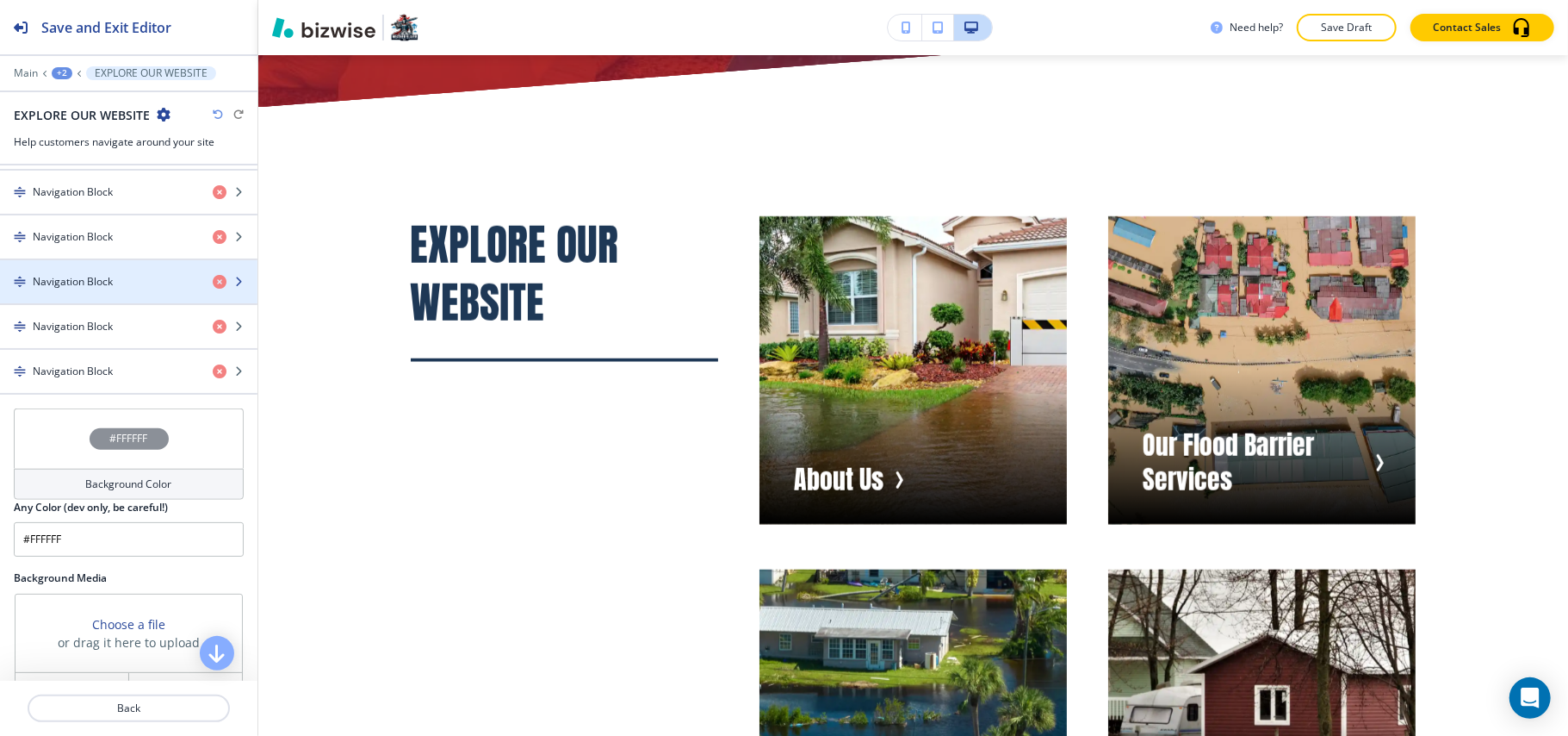
click at [82, 290] on h4 "Navigation Block" at bounding box center [72, 282] width 80 height 16
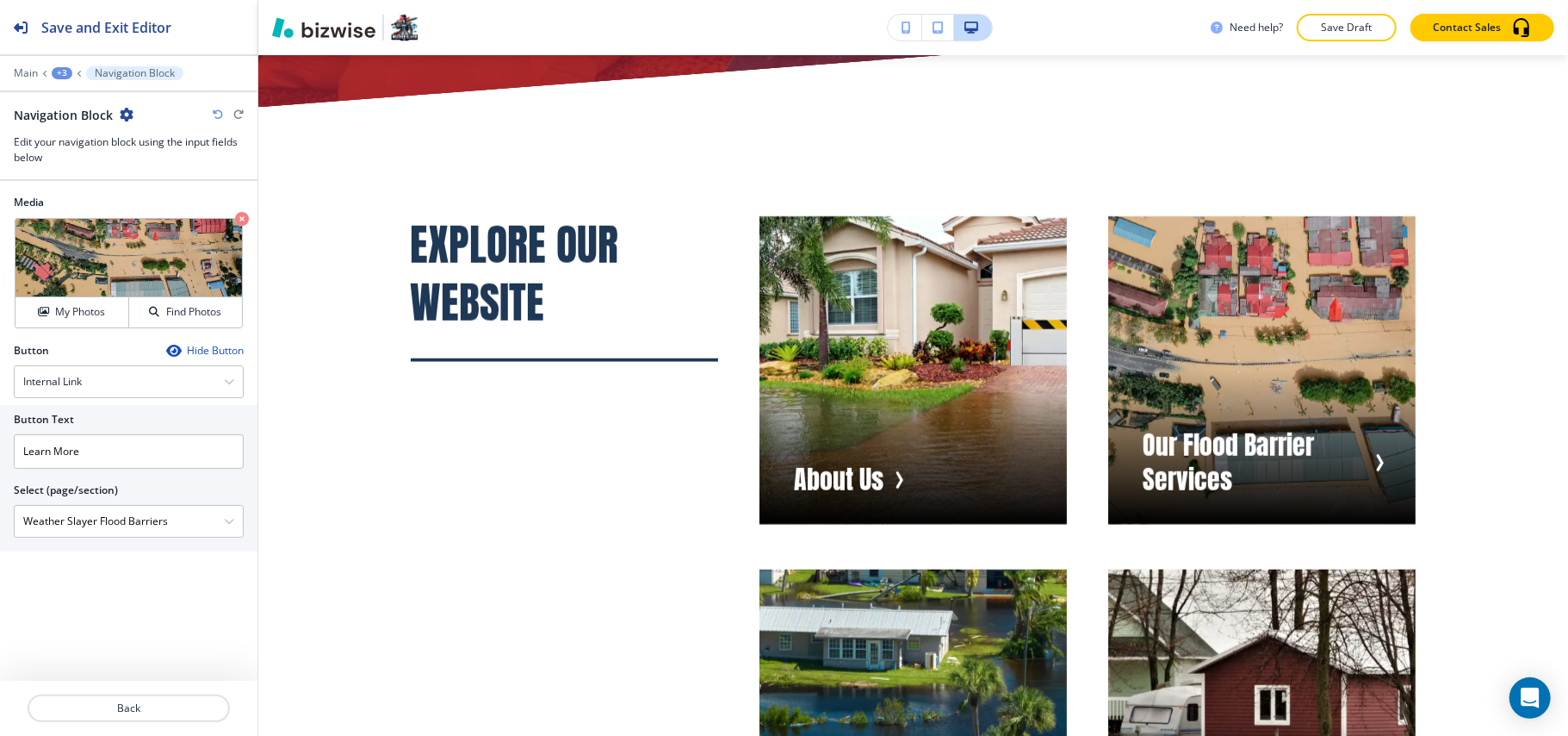
drag, startPoint x: 194, startPoint y: 521, endPoint x: 0, endPoint y: 521, distance: 194.0
click at [0, 521] on div "Button Text Learn More Select (page/section) Weather Slayer Flood Barriers HOME…" at bounding box center [128, 479] width 257 height 147
drag, startPoint x: 125, startPoint y: 427, endPoint x: 0, endPoint y: 417, distance: 125.4
click at [0, 417] on div "Button Text Learn More Select (page/section) Weather Slayer Flood Barriers HOME…" at bounding box center [128, 479] width 257 height 147
drag, startPoint x: 115, startPoint y: 451, endPoint x: 0, endPoint y: 446, distance: 115.1
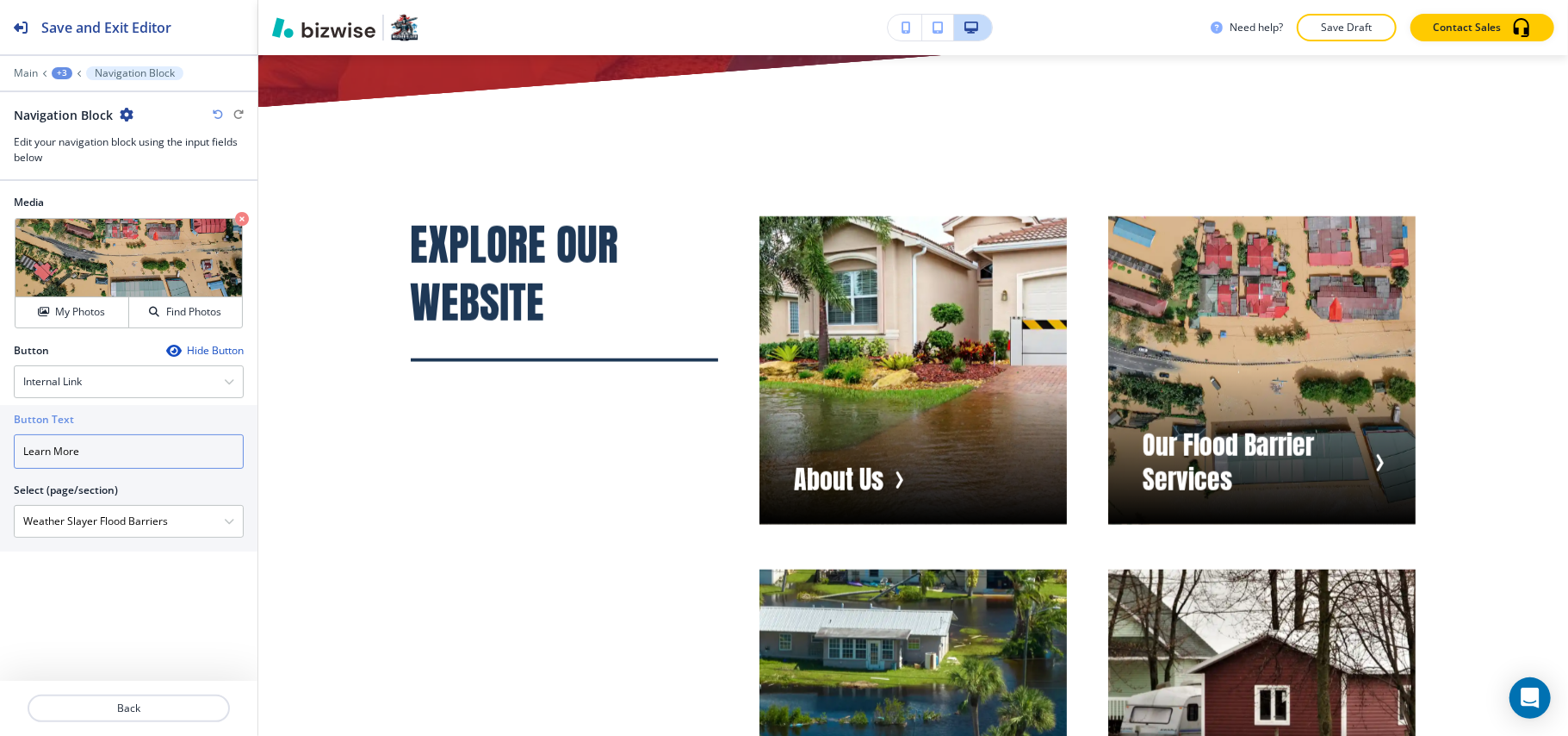
click at [0, 446] on div "Button Text Learn More Select (page/section) Weather Slayer Flood Barriers HOME…" at bounding box center [128, 479] width 257 height 147
paste input "Weather Slayer Flood Barriers"
type input "Weather Slayer Flood Barriers"
click at [115, 379] on div "Internal Link" at bounding box center [128, 382] width 228 height 31
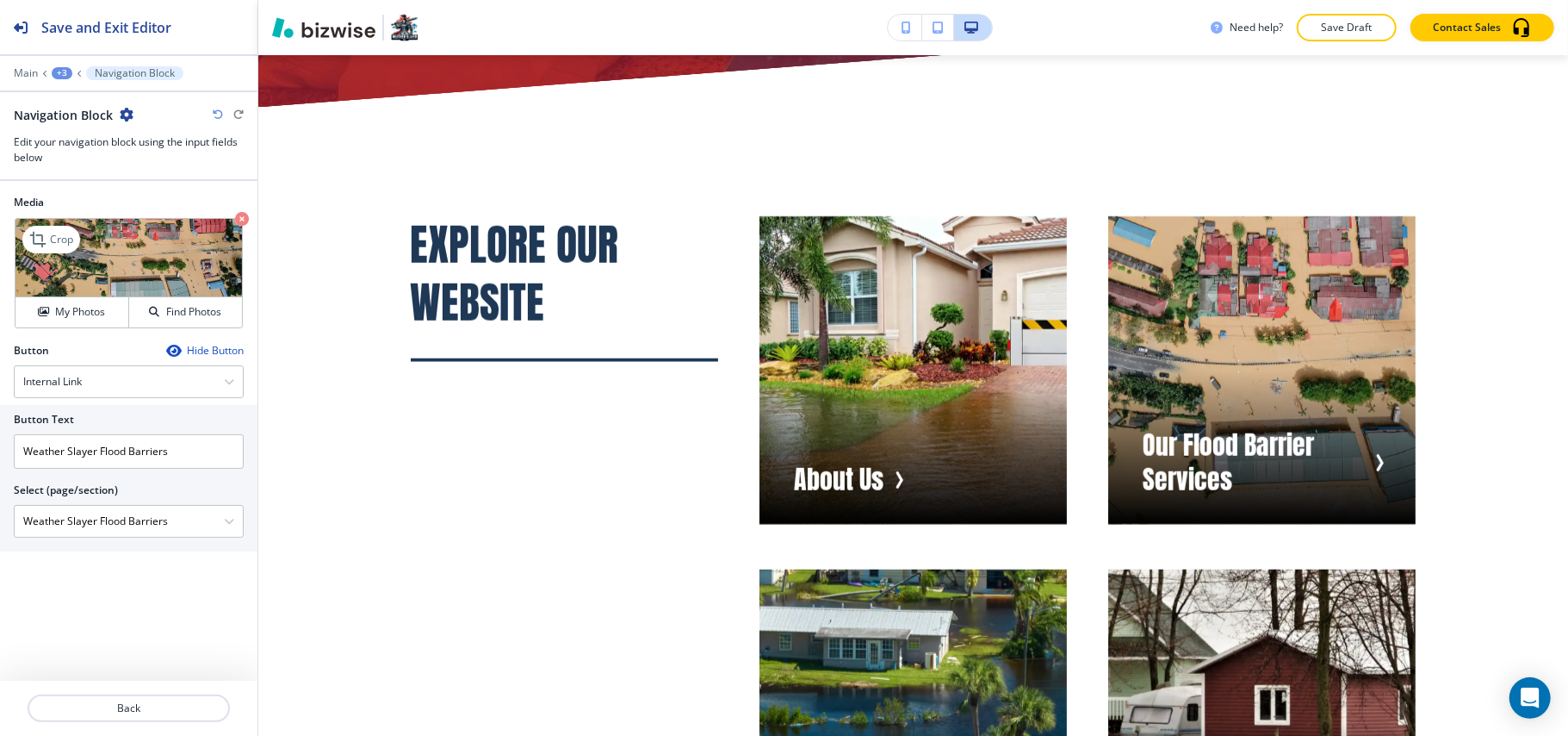
click at [236, 222] on icon "button" at bounding box center [242, 218] width 14 height 14
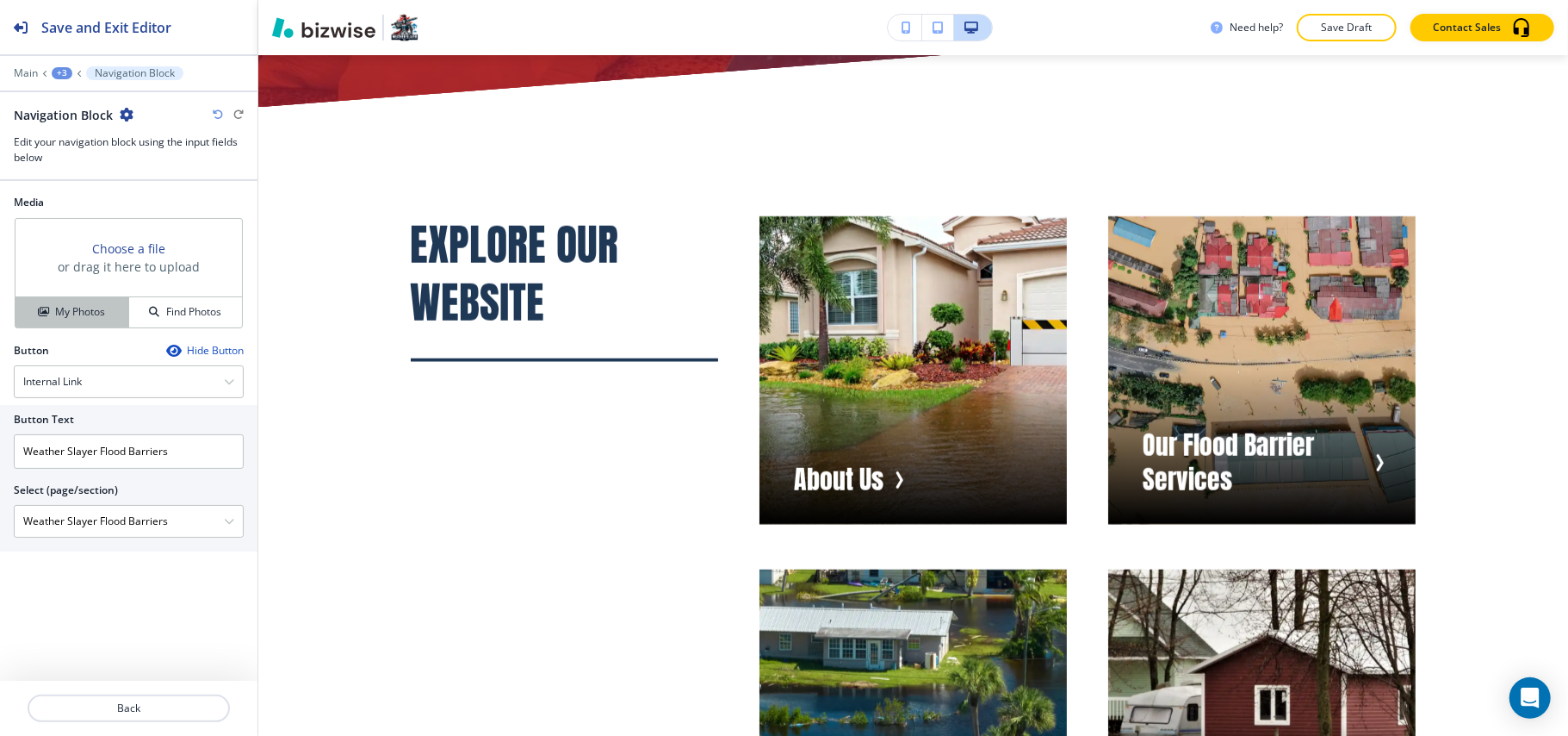
click at [66, 304] on button "My Photos" at bounding box center [72, 312] width 114 height 30
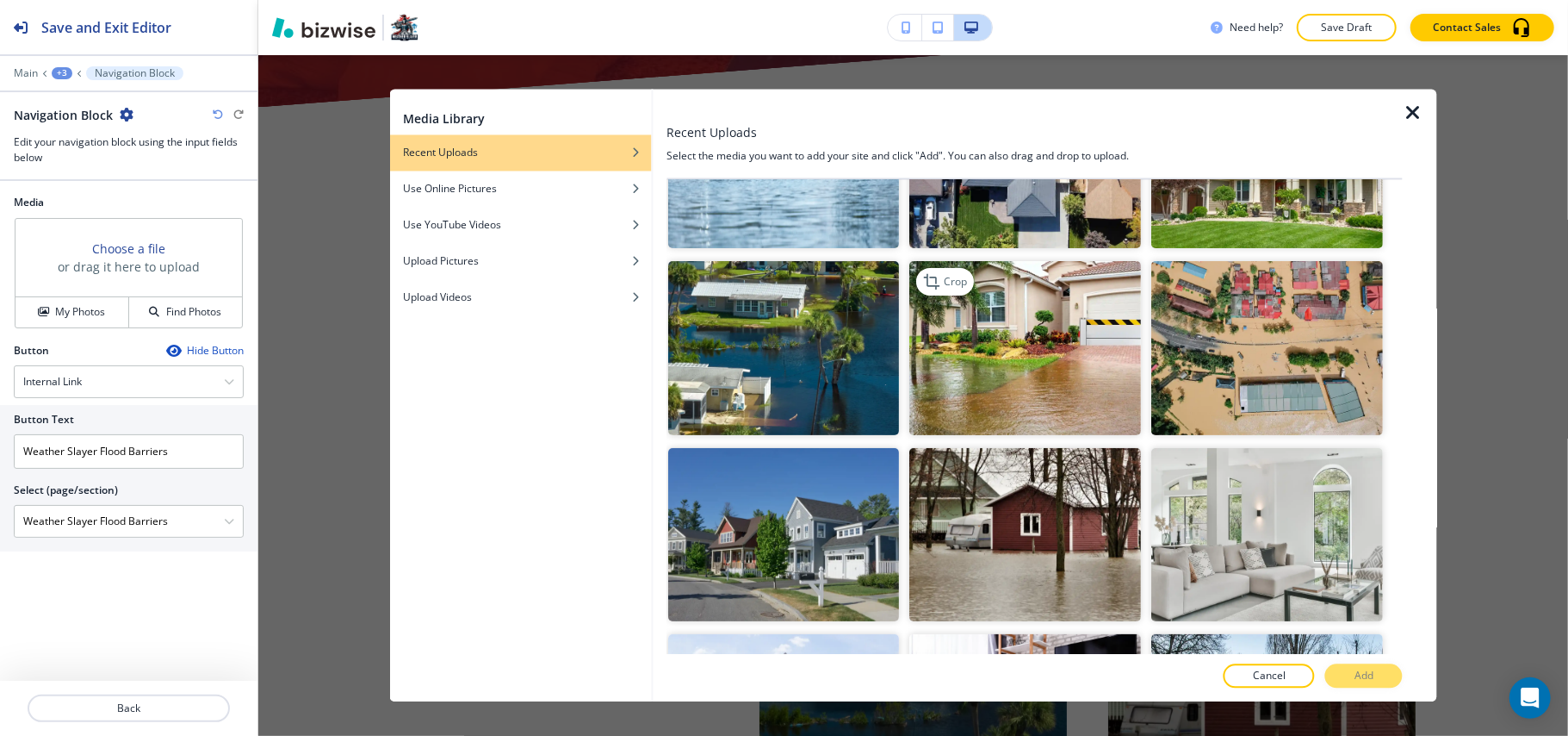
scroll to position [345, 0]
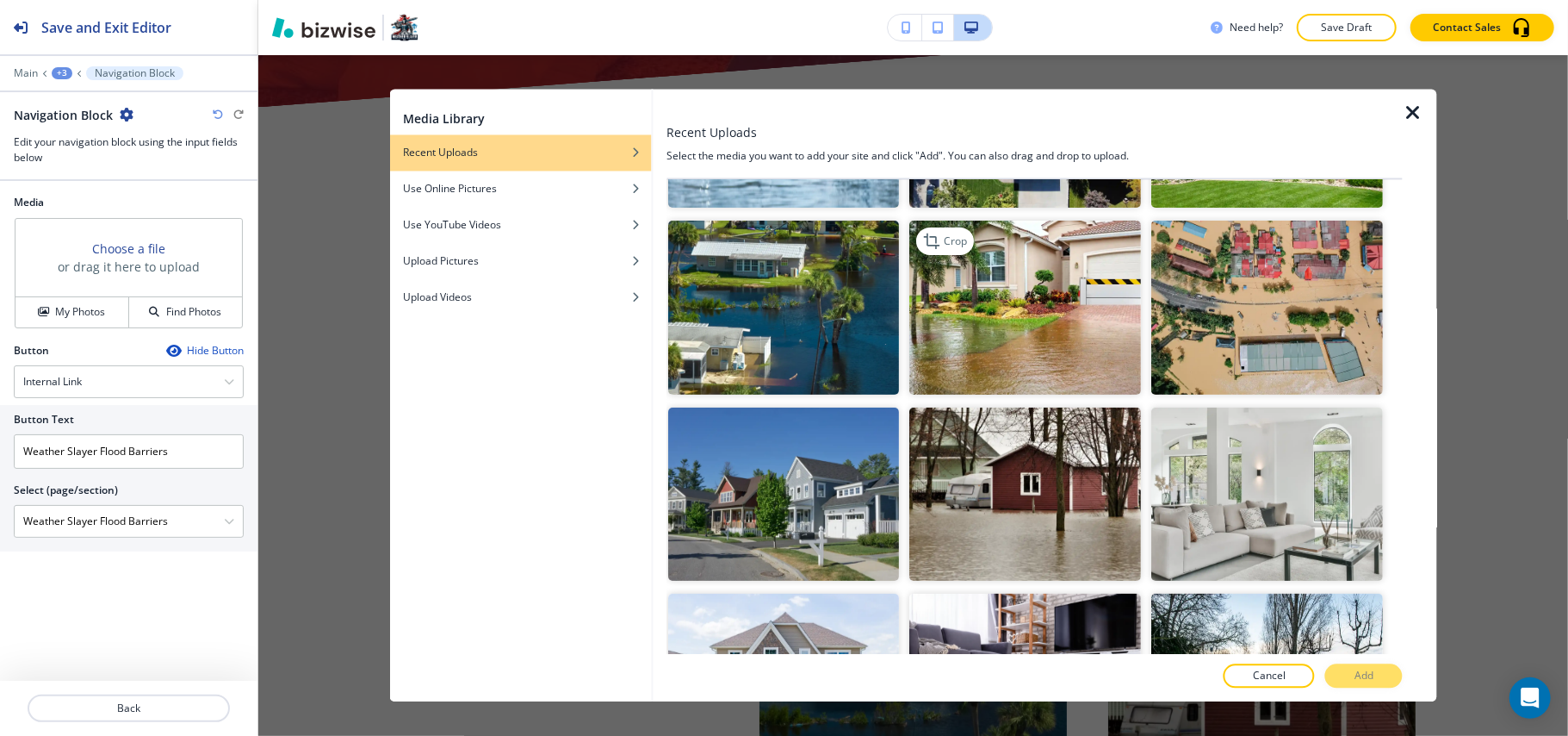
click at [1016, 298] on img "button" at bounding box center [1026, 307] width 232 height 174
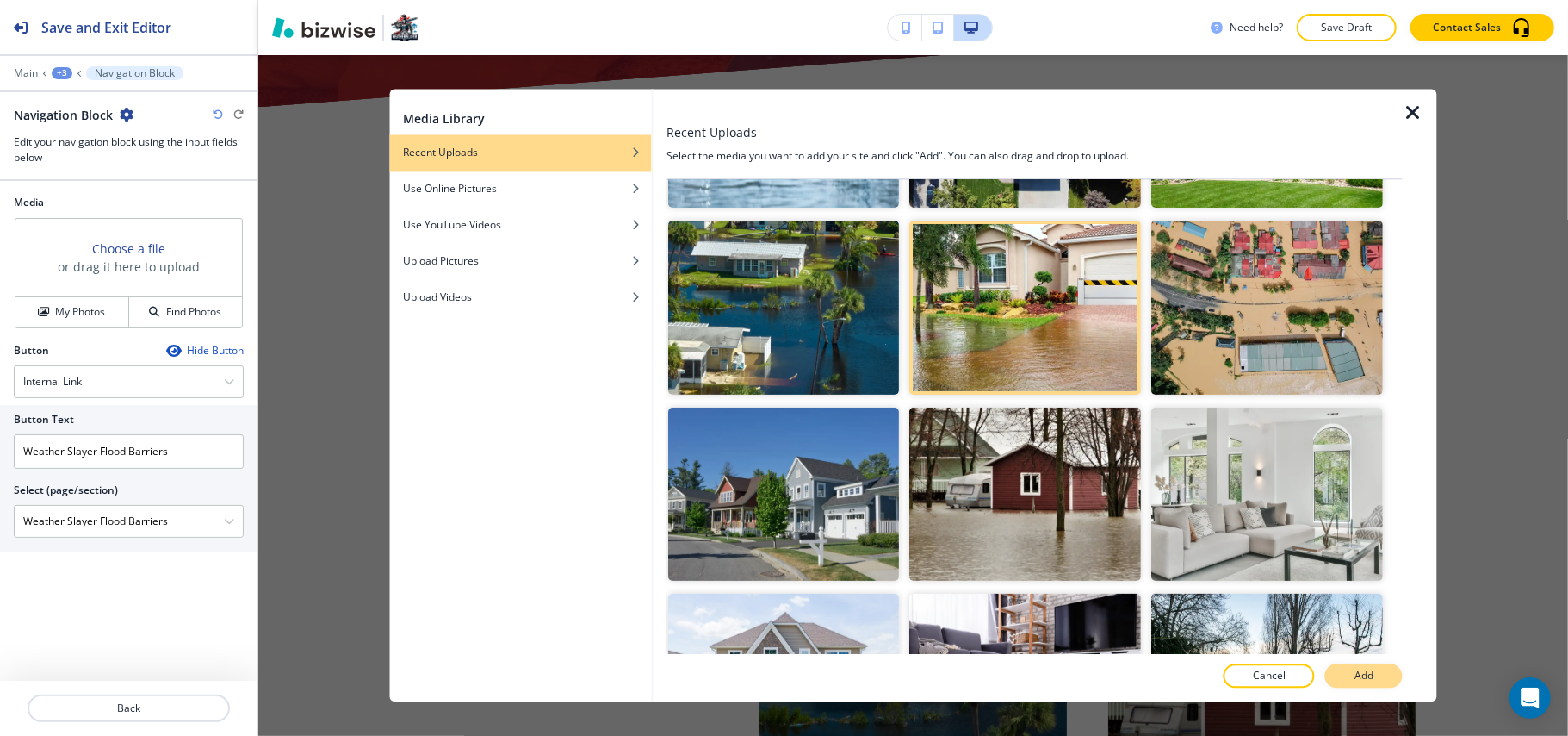
click at [1378, 679] on button "Add" at bounding box center [1363, 675] width 77 height 24
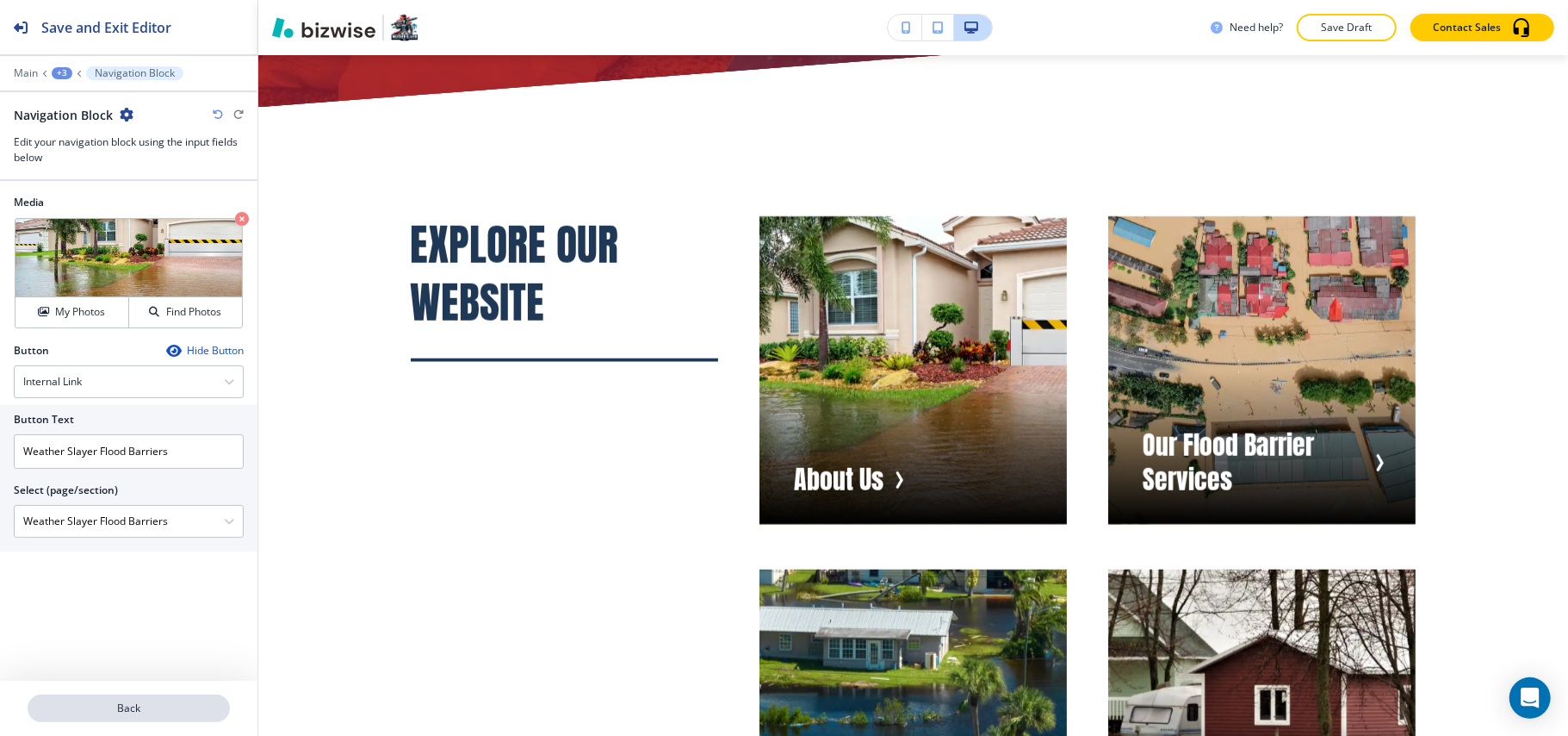
click at [143, 713] on p "Back" at bounding box center [128, 708] width 199 height 16
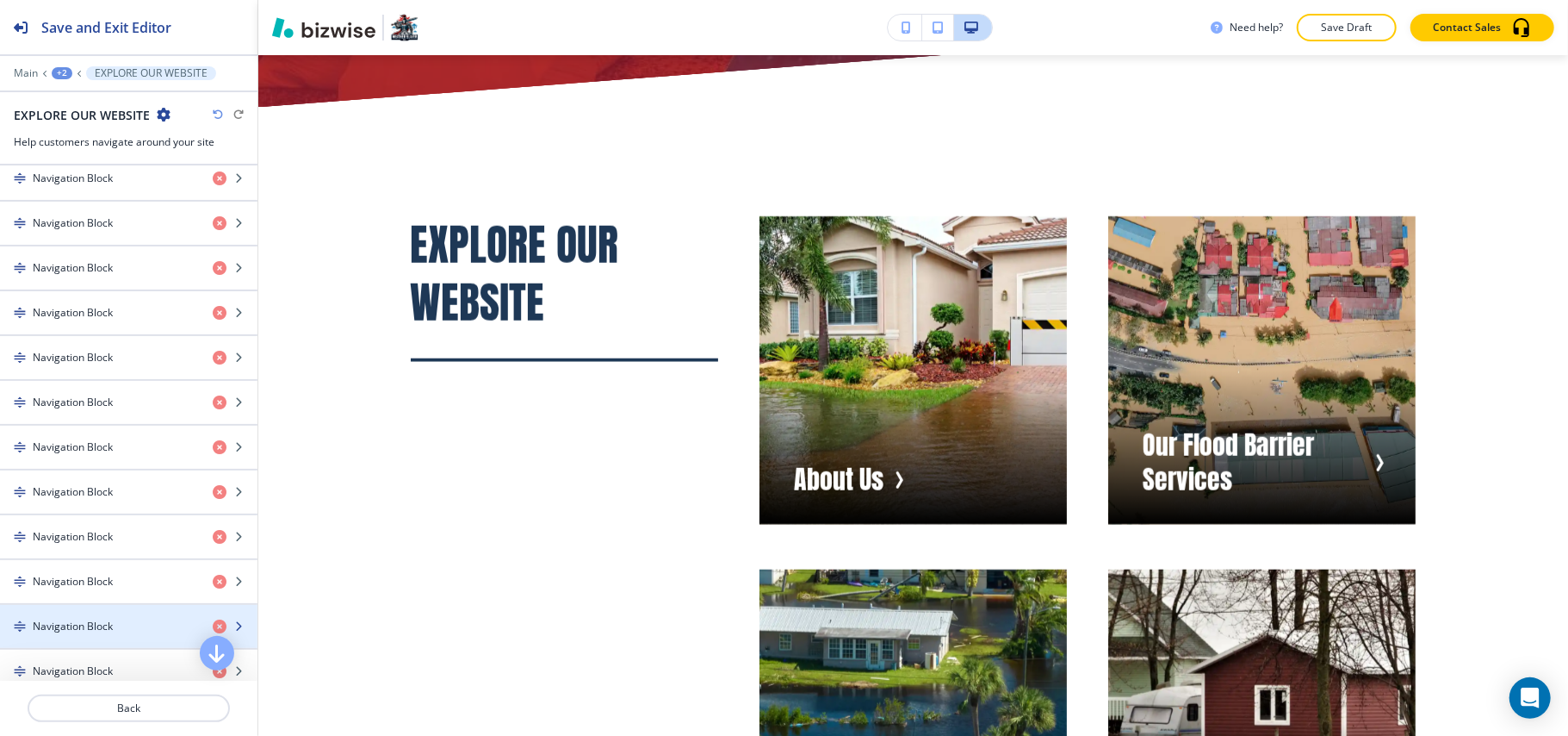
scroll to position [804, 0]
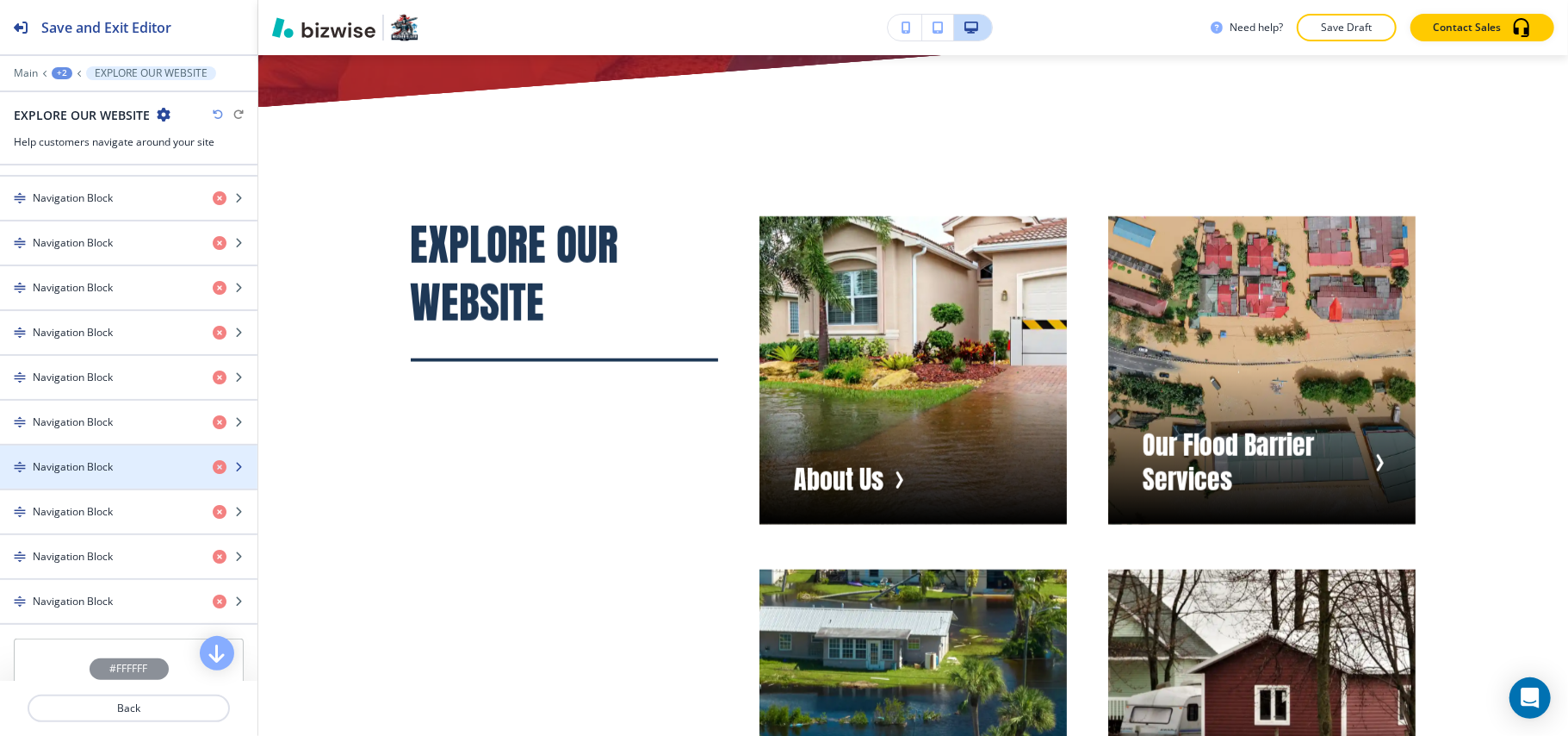
click at [70, 459] on div "button" at bounding box center [128, 452] width 257 height 14
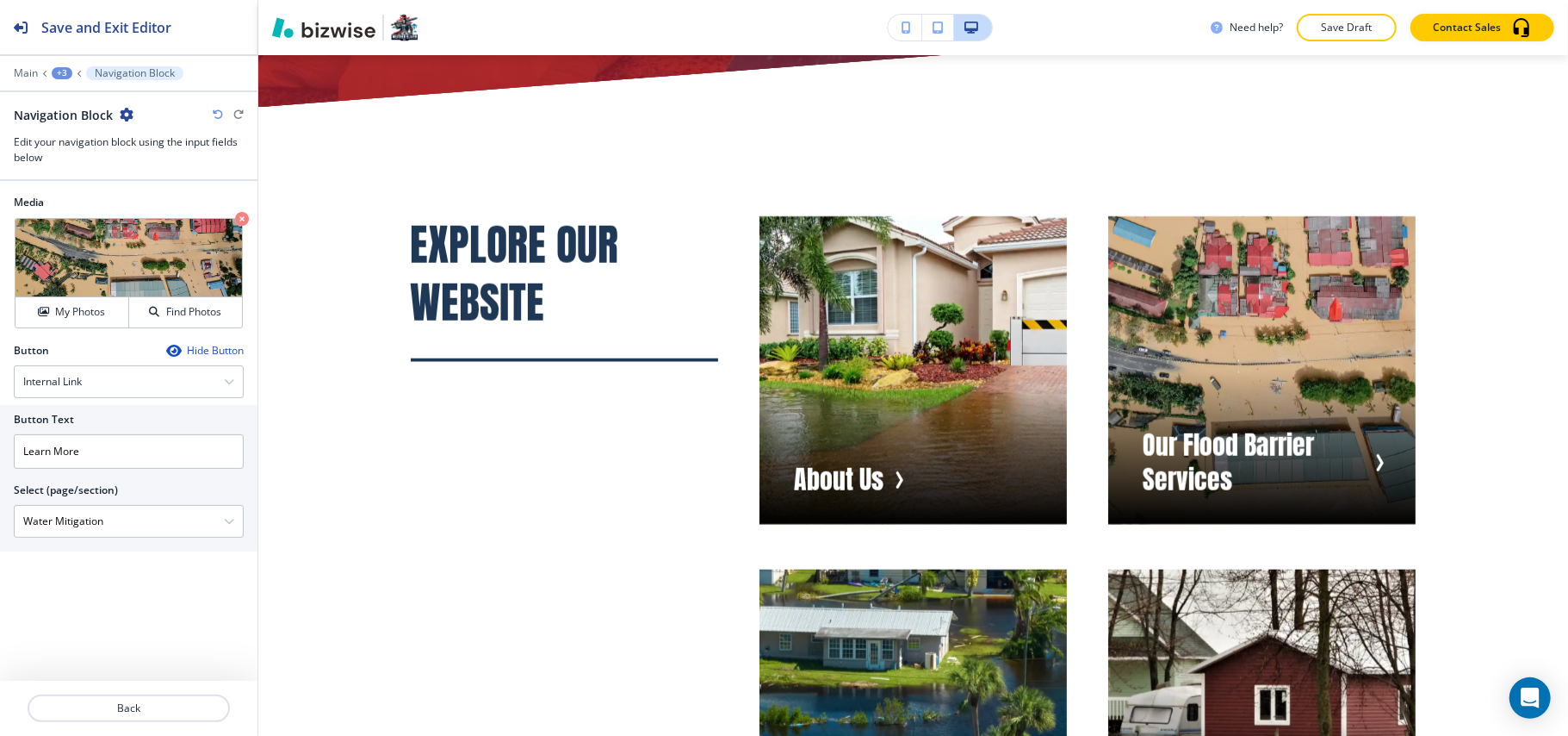
drag, startPoint x: 138, startPoint y: 513, endPoint x: 0, endPoint y: 491, distance: 139.7
click at [0, 491] on div "Button Text Learn More Select (page/section) Water Mitigation HOME HOME | Hero …" at bounding box center [128, 479] width 257 height 147
drag, startPoint x: 120, startPoint y: 435, endPoint x: 16, endPoint y: 432, distance: 104.0
click at [1, 427] on div "Button Text Learn More Select (page/section) Water Mitigation HOME HOME | Hero …" at bounding box center [128, 479] width 257 height 147
click at [127, 455] on input "Learn More" at bounding box center [128, 451] width 230 height 34
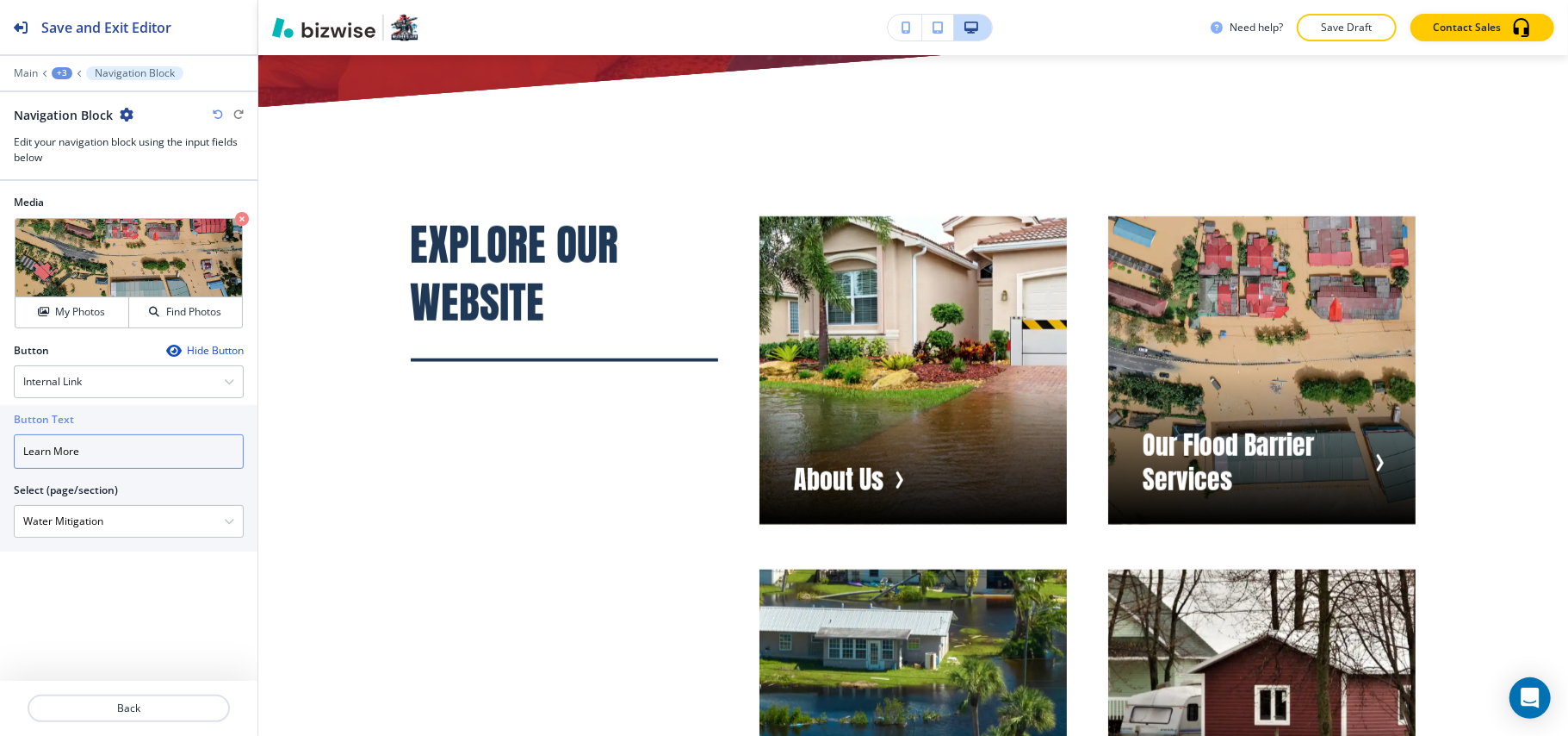
click at [127, 455] on input "Learn More" at bounding box center [128, 451] width 230 height 34
paste input "Water Mitigation"
type input "Water Mitigation"
click at [238, 215] on icon "button" at bounding box center [242, 218] width 14 height 14
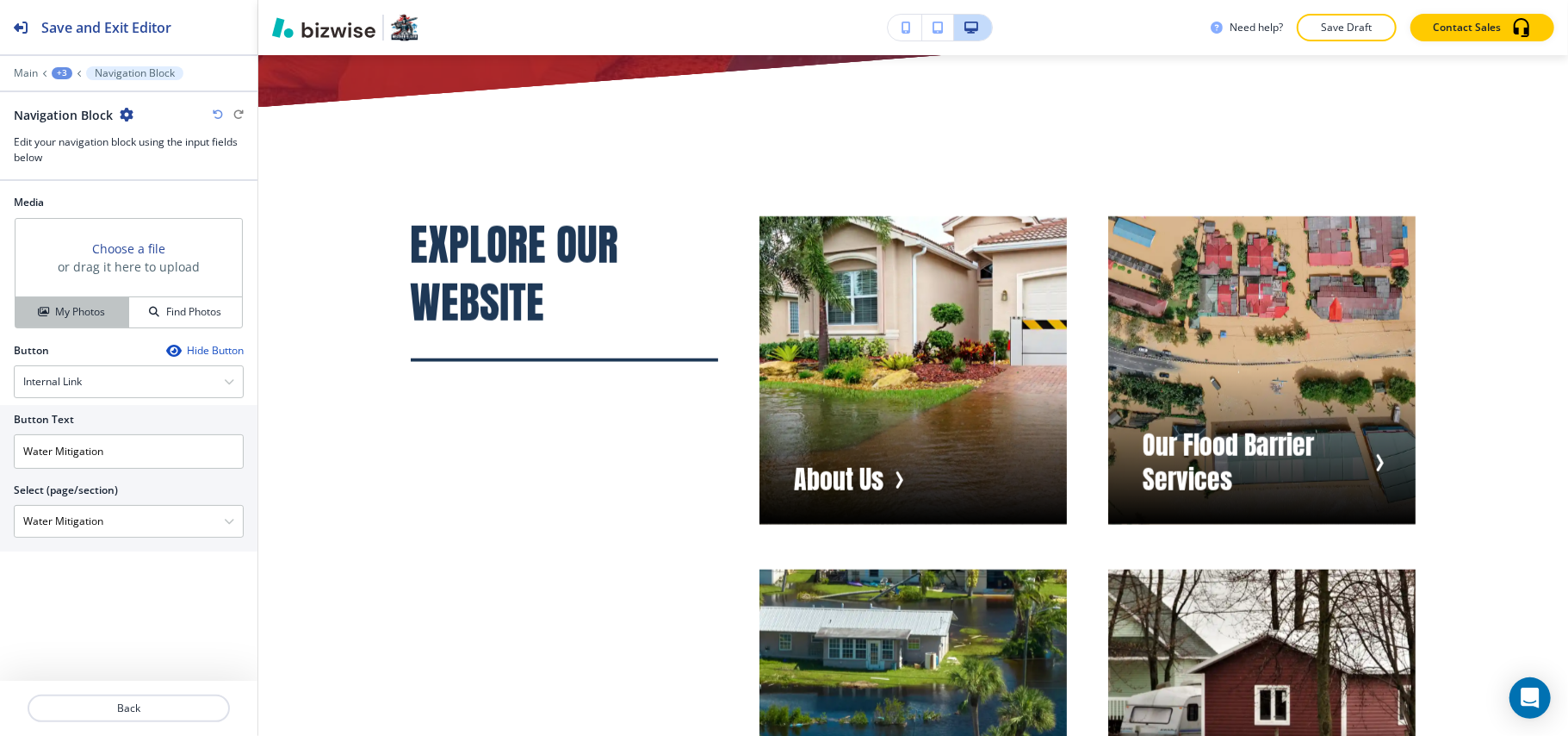
click at [69, 321] on button "My Photos" at bounding box center [72, 312] width 114 height 30
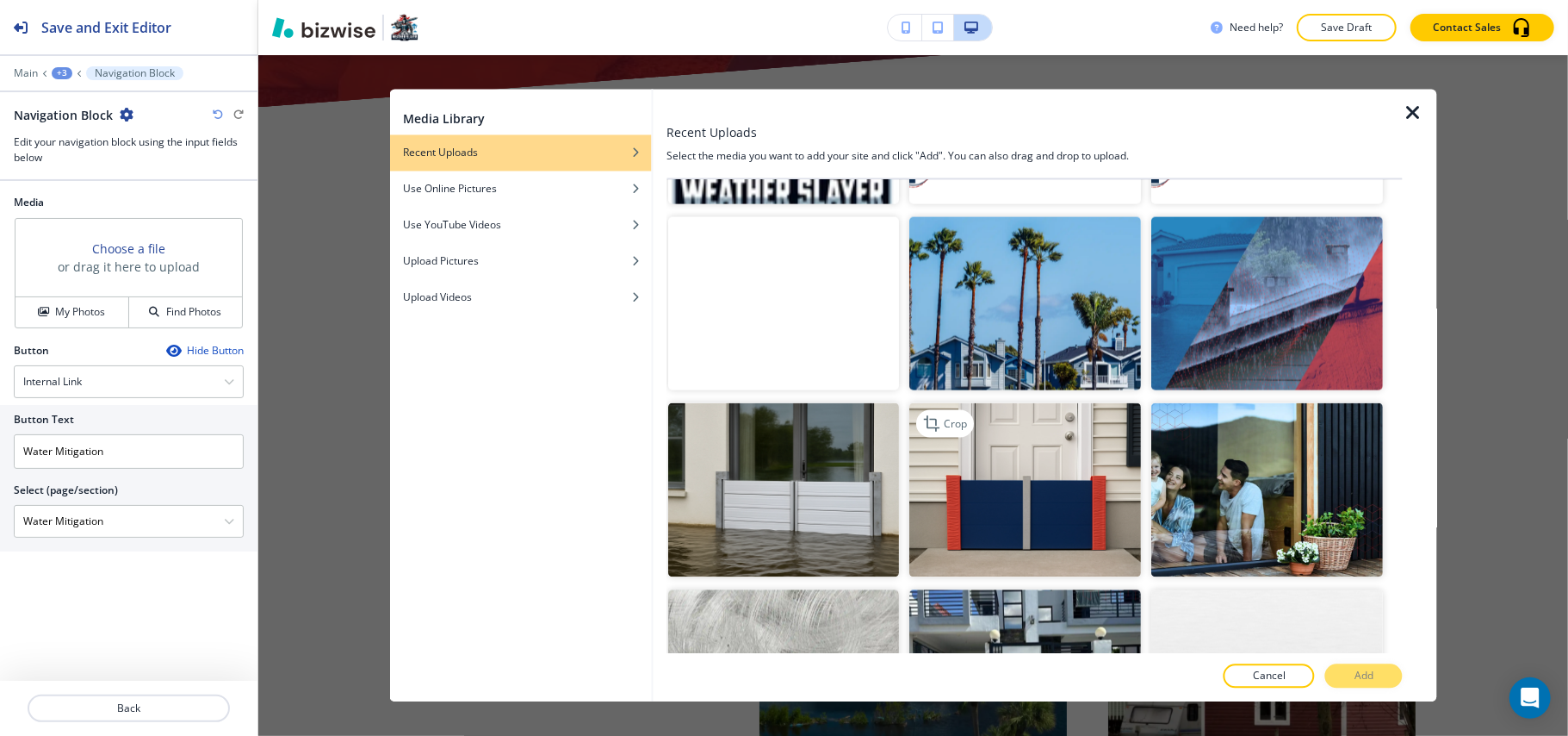
scroll to position [2067, 0]
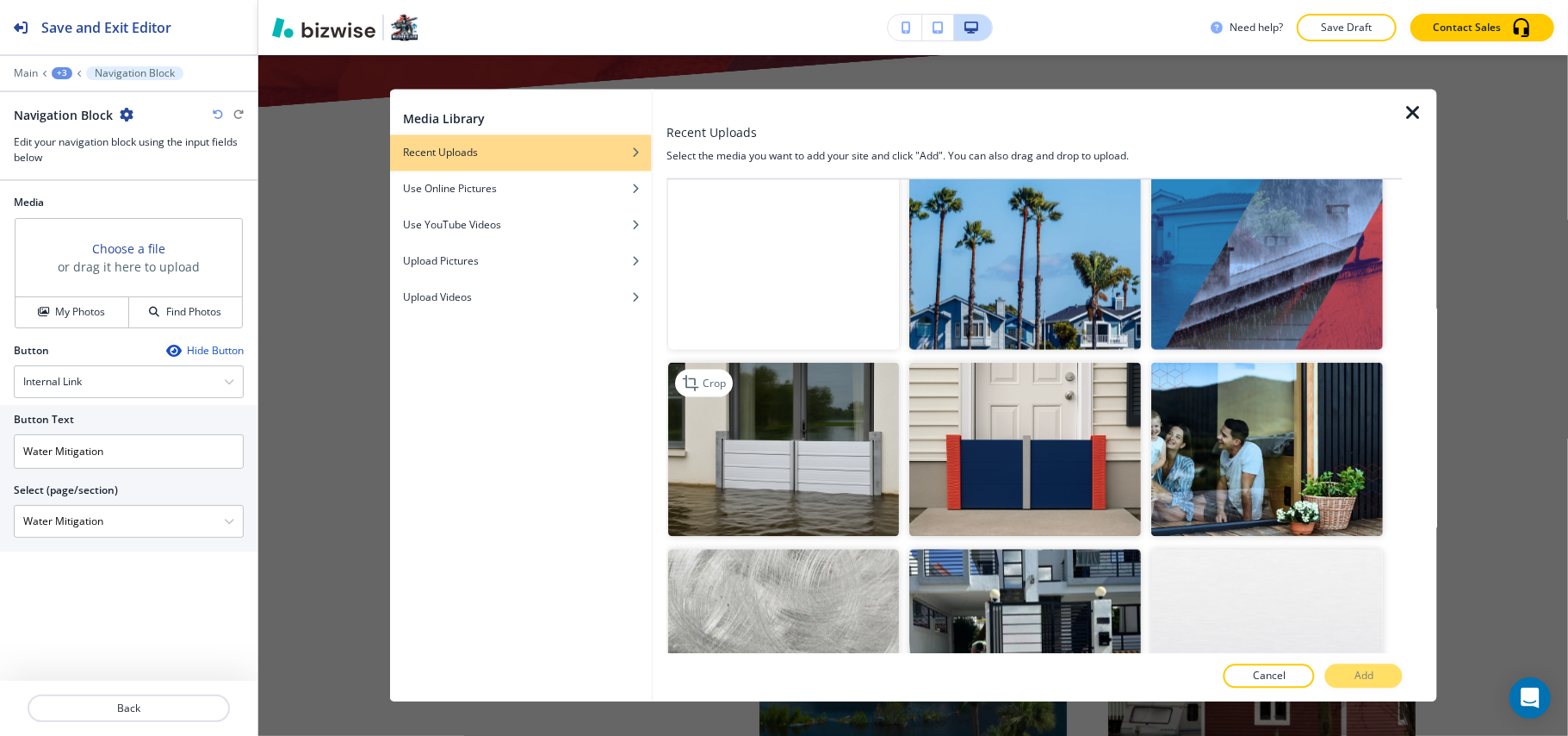
click at [748, 415] on img "button" at bounding box center [784, 449] width 232 height 174
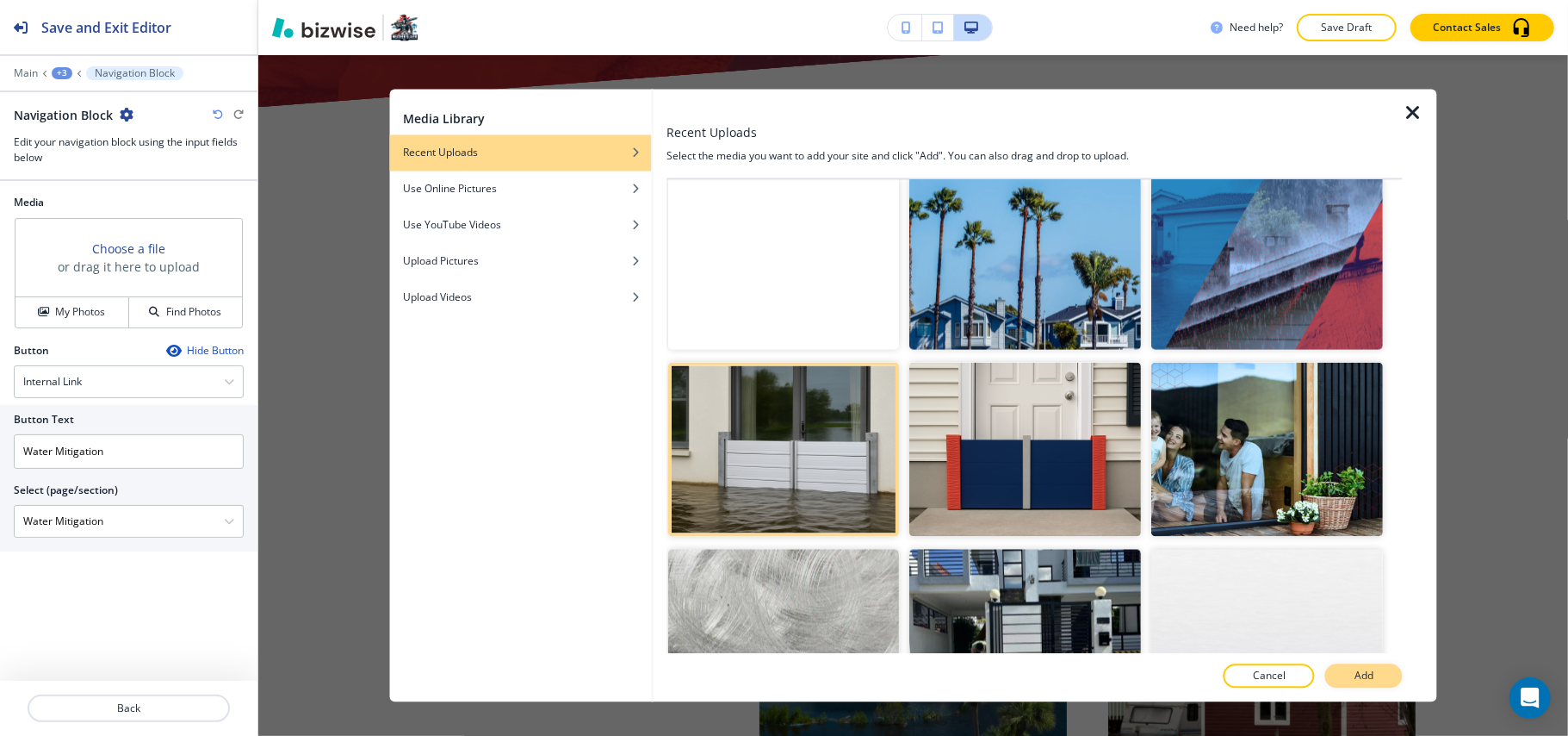
click at [1354, 677] on button "Add" at bounding box center [1363, 675] width 77 height 24
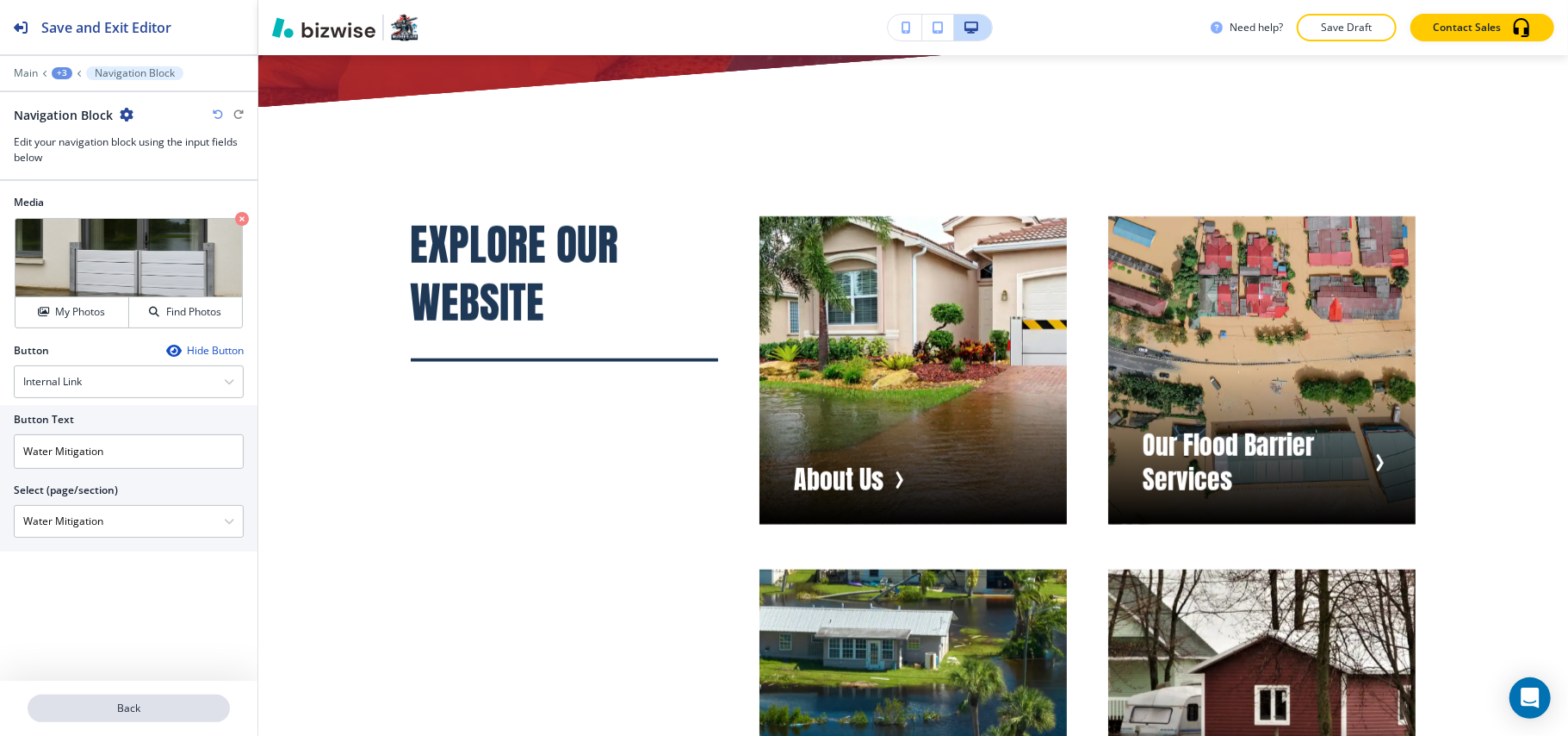
click at [132, 703] on p "Back" at bounding box center [128, 708] width 199 height 16
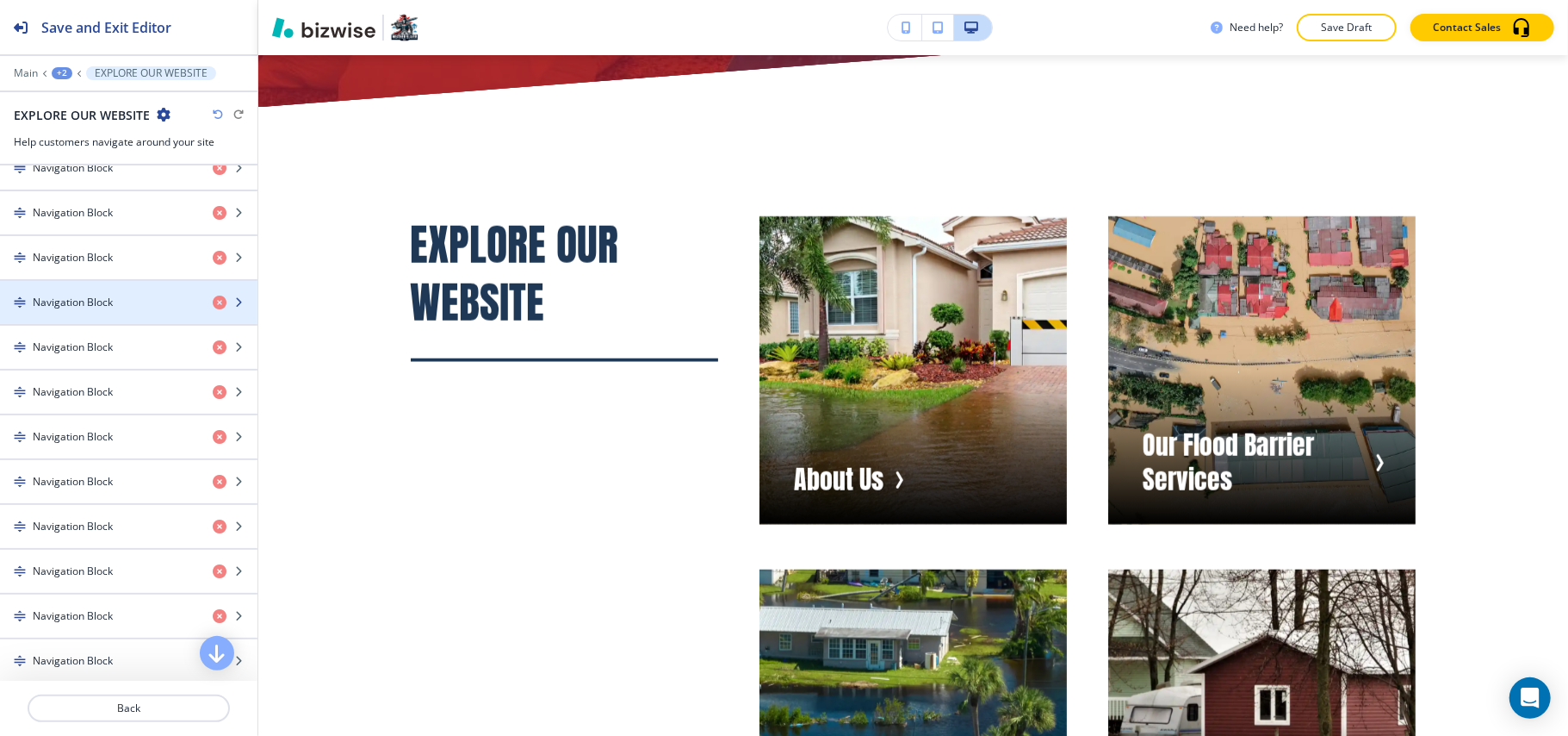
scroll to position [918, 0]
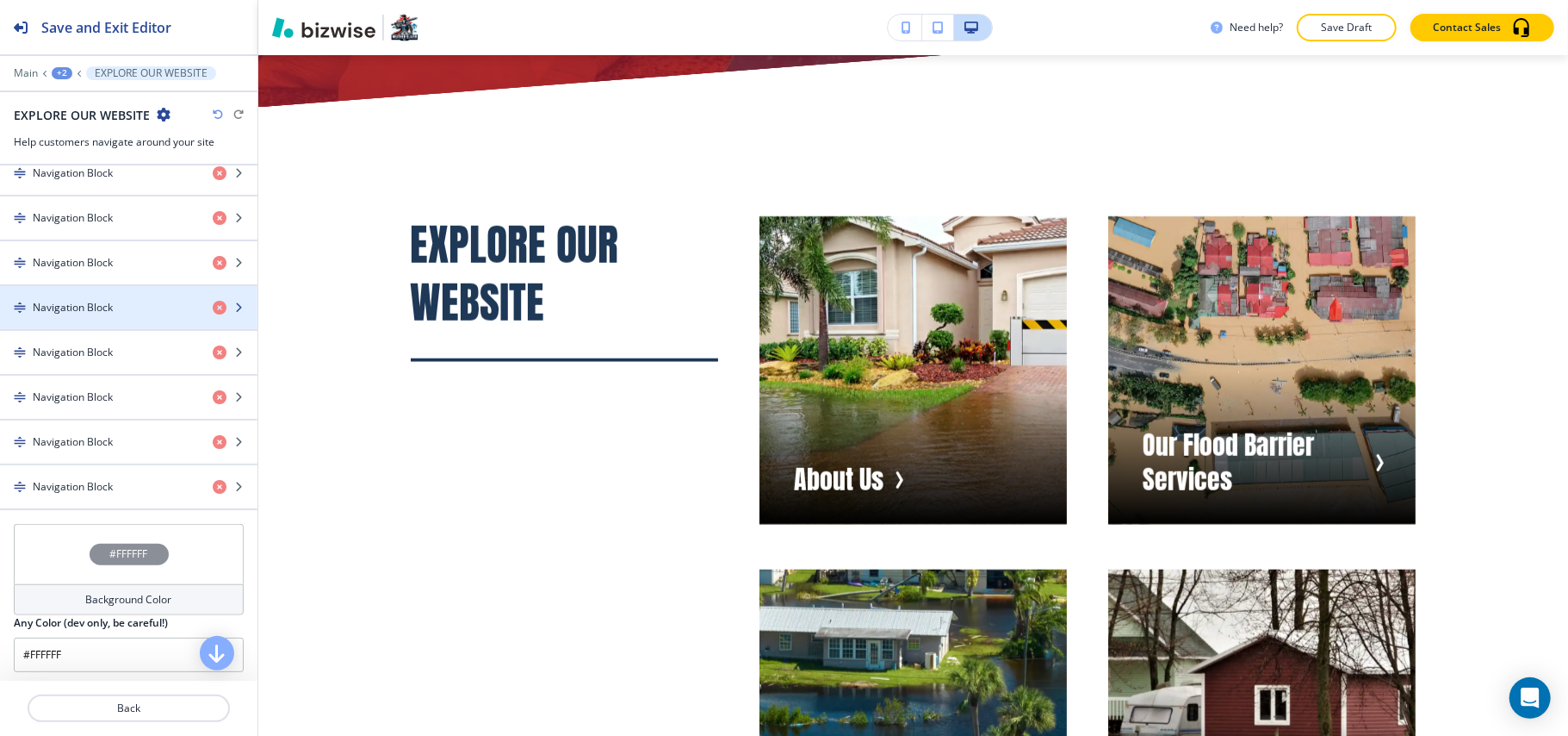
click at [81, 324] on div "button" at bounding box center [128, 322] width 257 height 14
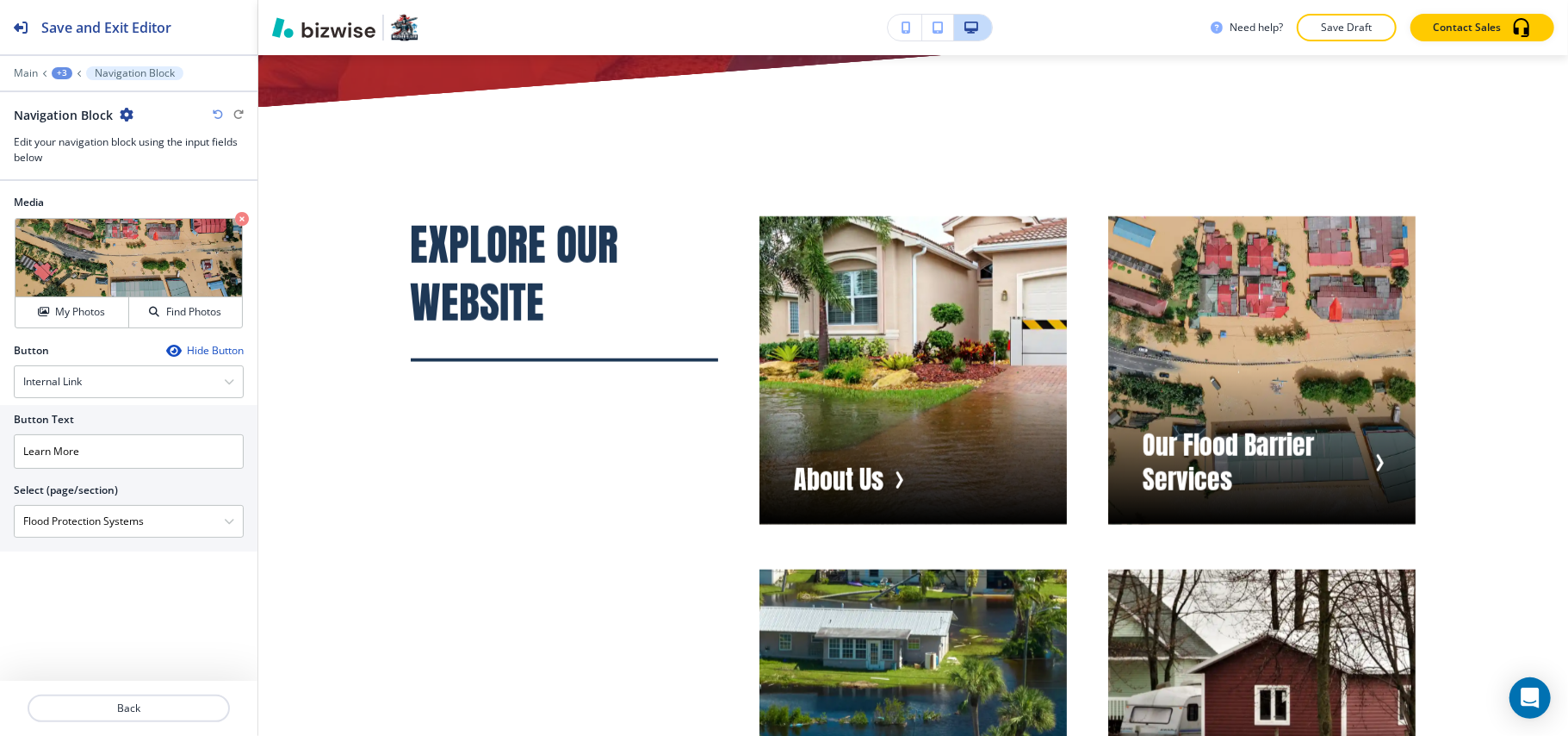
drag, startPoint x: 172, startPoint y: 529, endPoint x: 0, endPoint y: 511, distance: 172.9
click at [0, 511] on div "Button Text Learn More Select (page/section) Flood Protection Systems HOME HOME…" at bounding box center [128, 479] width 257 height 147
drag, startPoint x: 124, startPoint y: 448, endPoint x: 0, endPoint y: 449, distance: 124.0
click at [0, 449] on div "Button Text Learn More Select (page/section) Flood Protection Systems HOME HOME…" at bounding box center [128, 479] width 257 height 147
paste input "Flood Protection Systems"
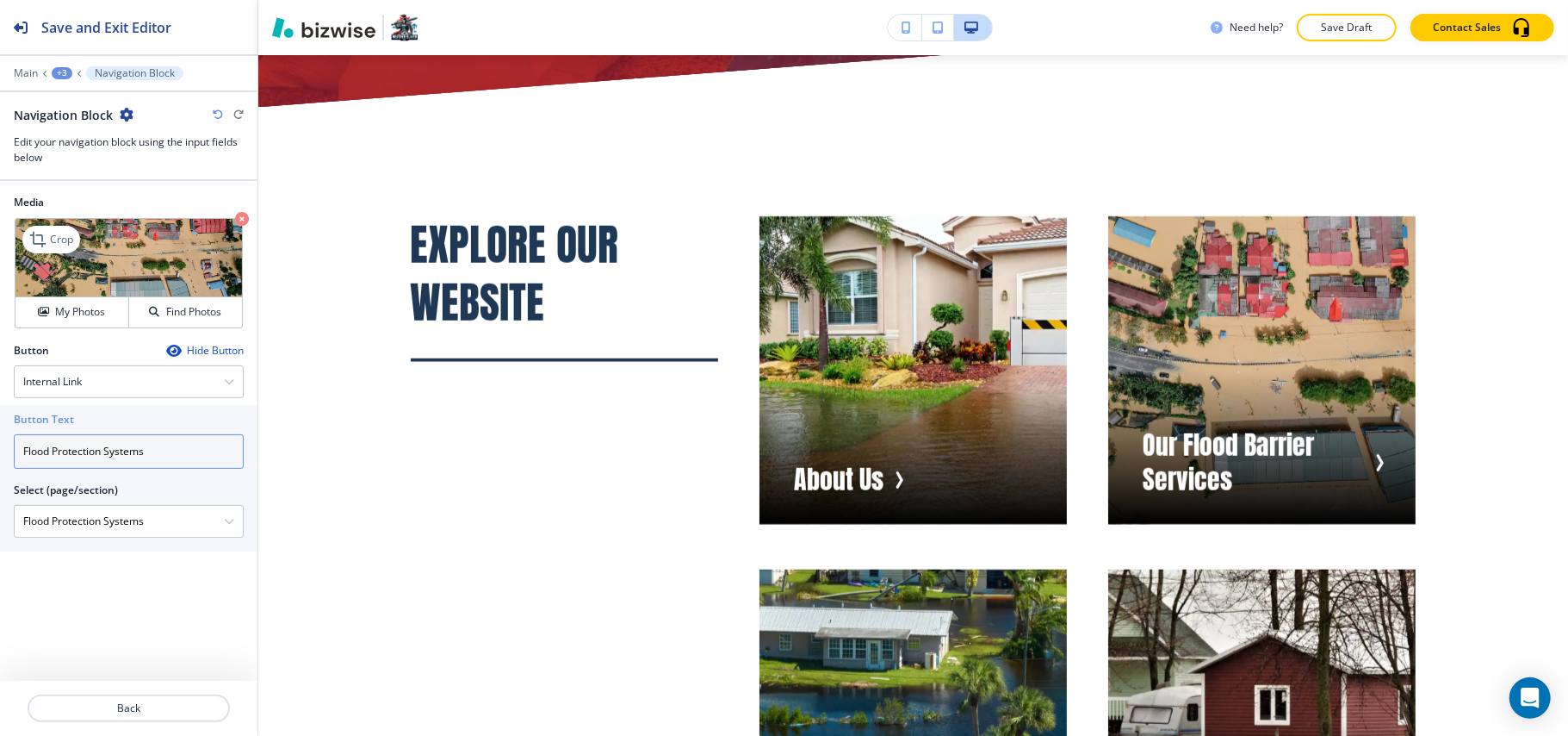
type input "Flood Protection Systems"
click at [239, 217] on icon "button" at bounding box center [242, 218] width 14 height 14
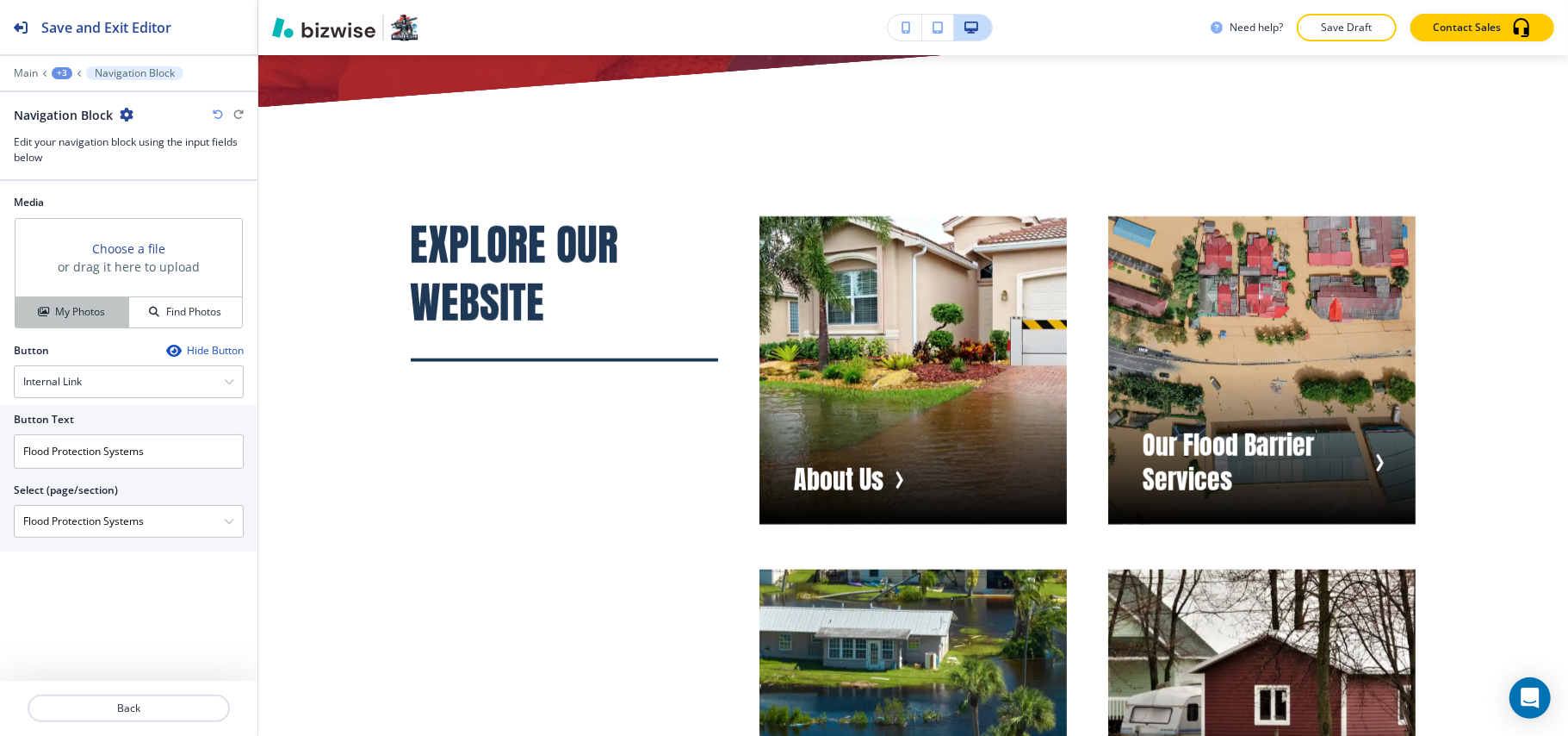
click at [66, 321] on button "My Photos" at bounding box center [72, 312] width 114 height 30
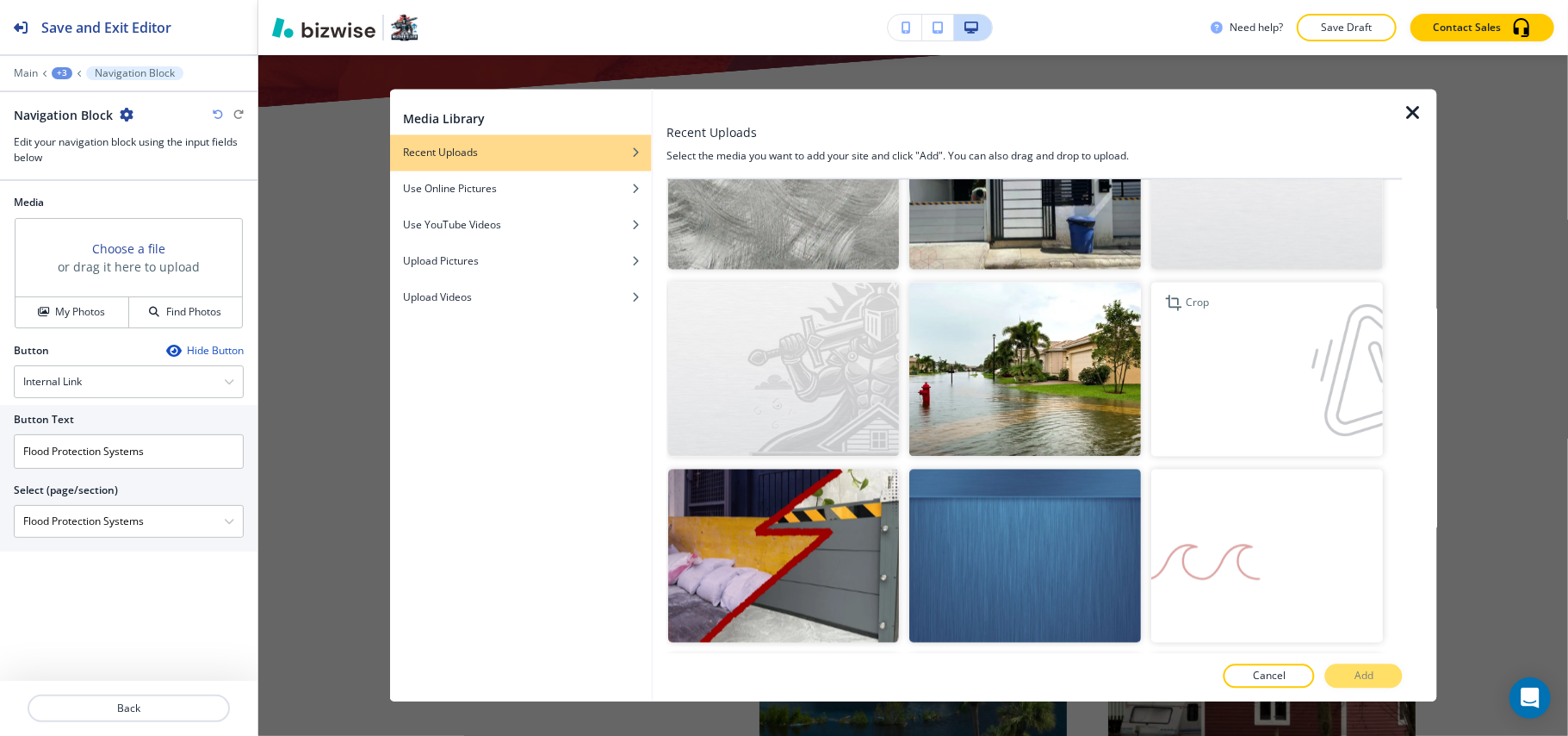
scroll to position [2526, 0]
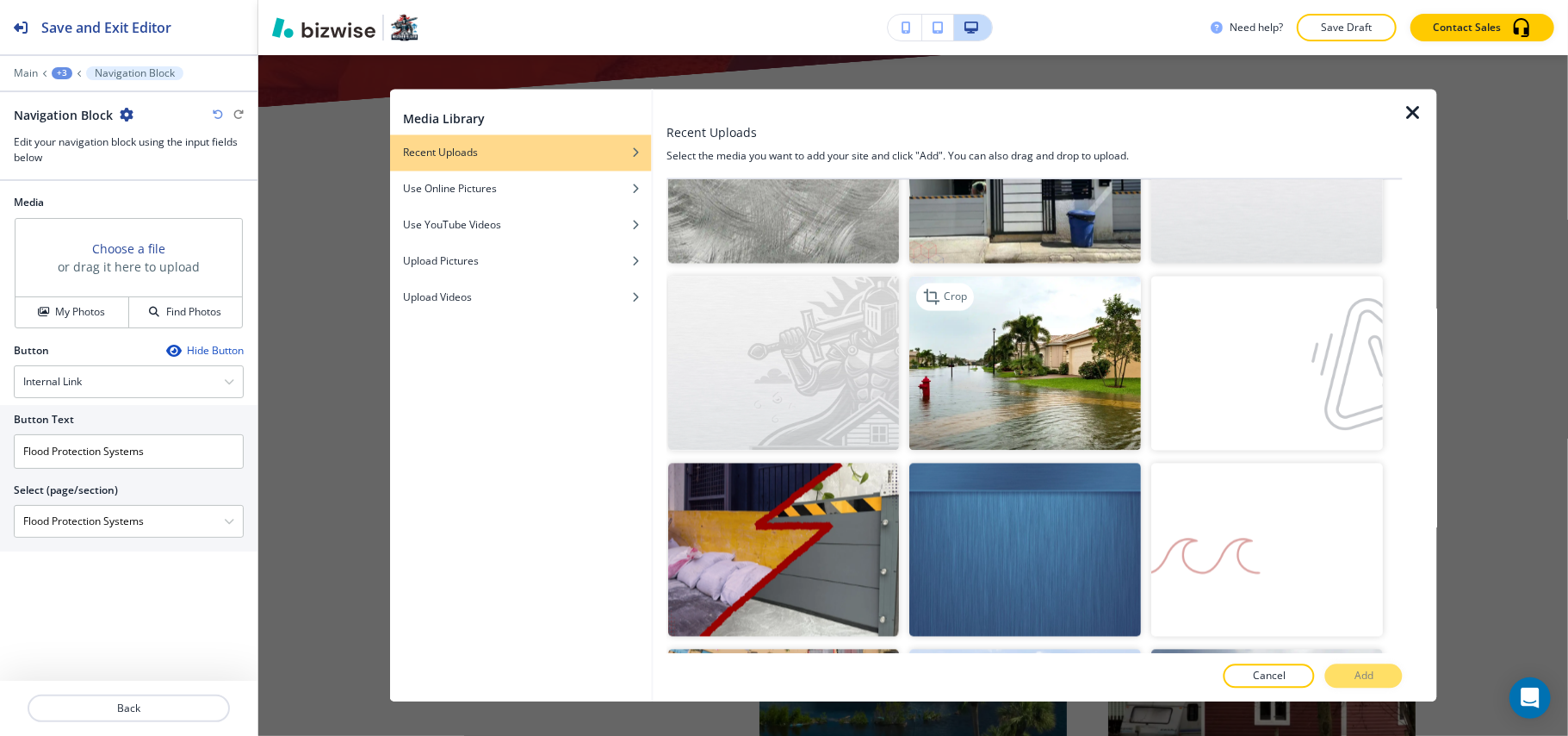
click at [963, 346] on img "button" at bounding box center [1026, 363] width 232 height 174
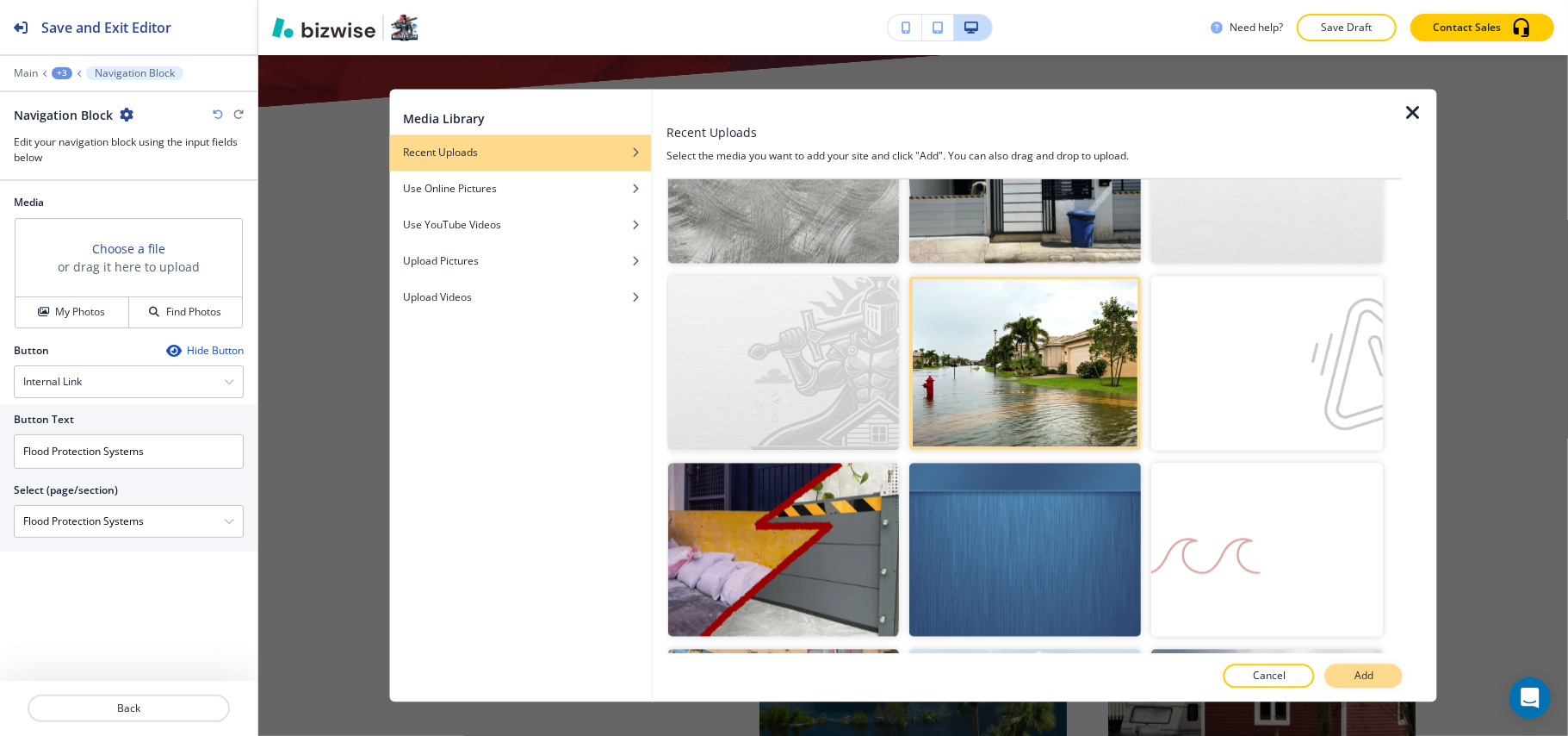
click at [1374, 682] on p "Add" at bounding box center [1363, 676] width 19 height 16
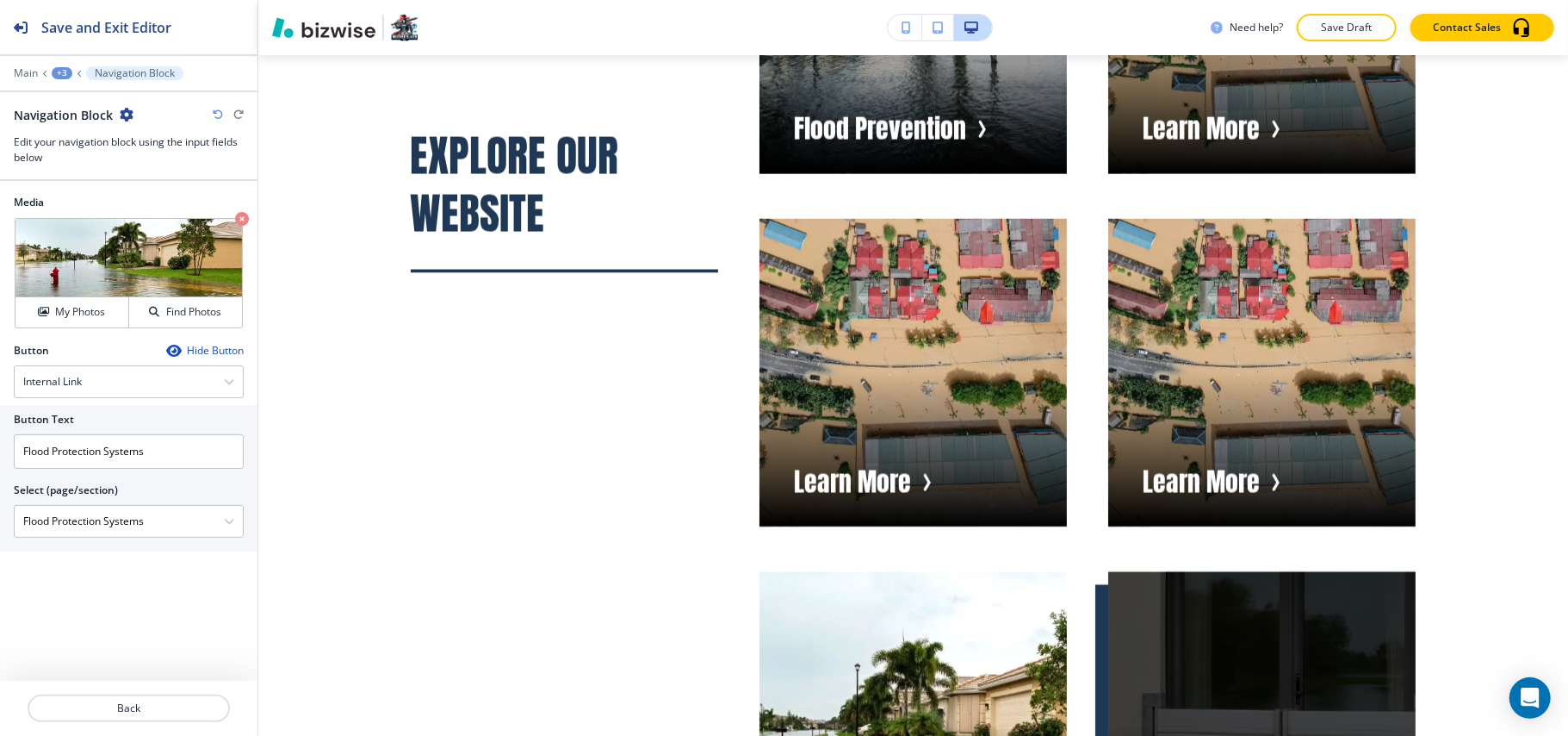
scroll to position [11637, 0]
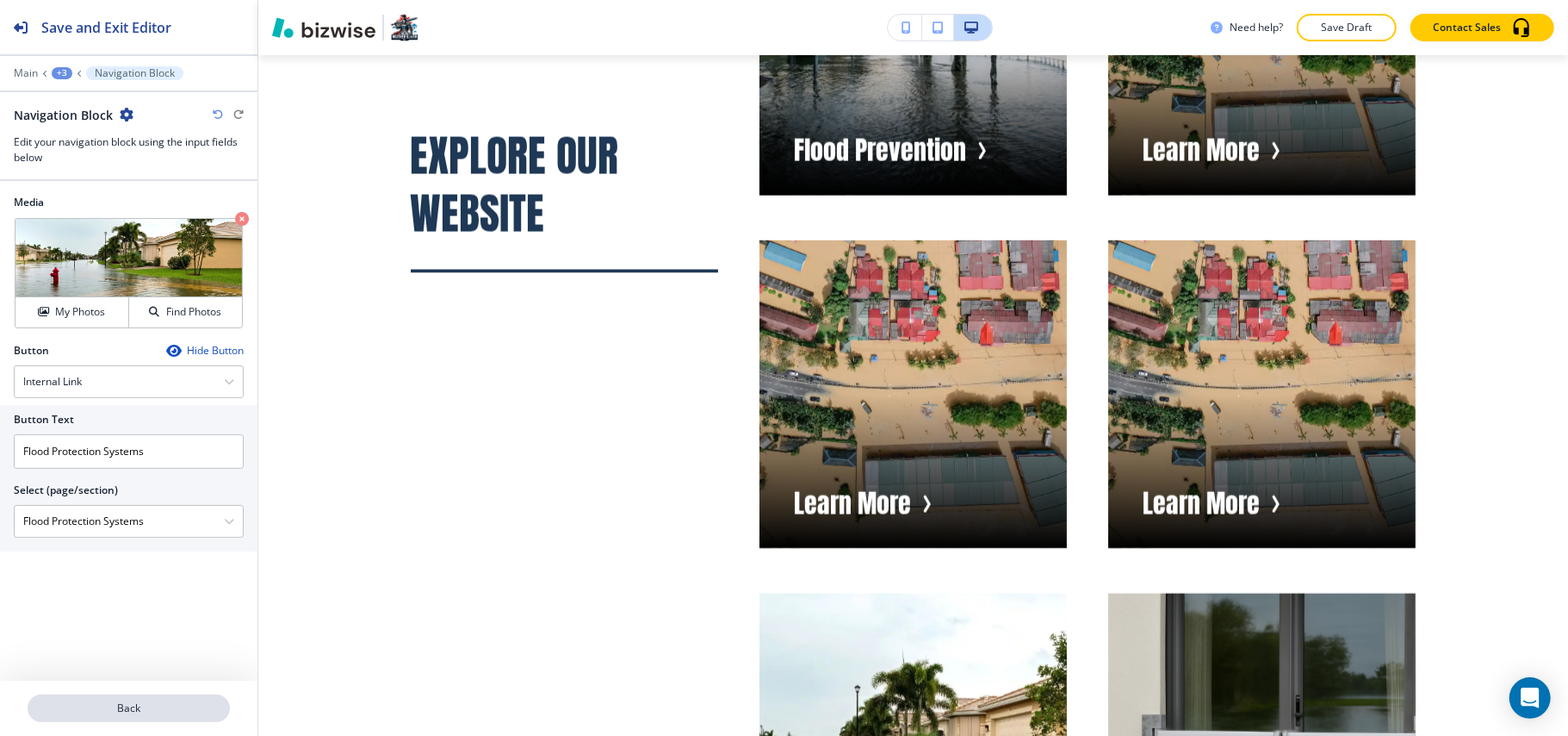
click at [155, 700] on p "Back" at bounding box center [128, 708] width 199 height 16
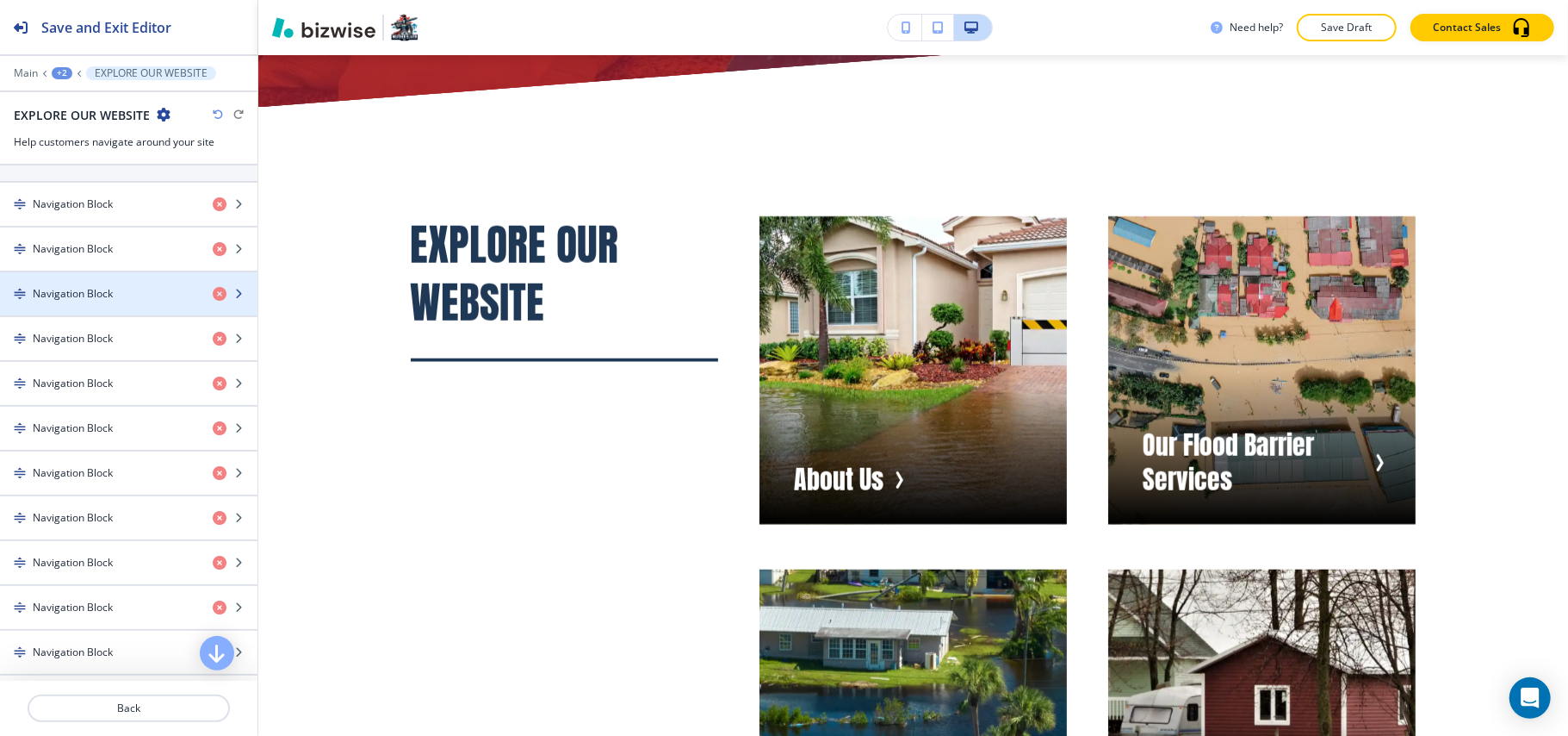
scroll to position [918, 0]
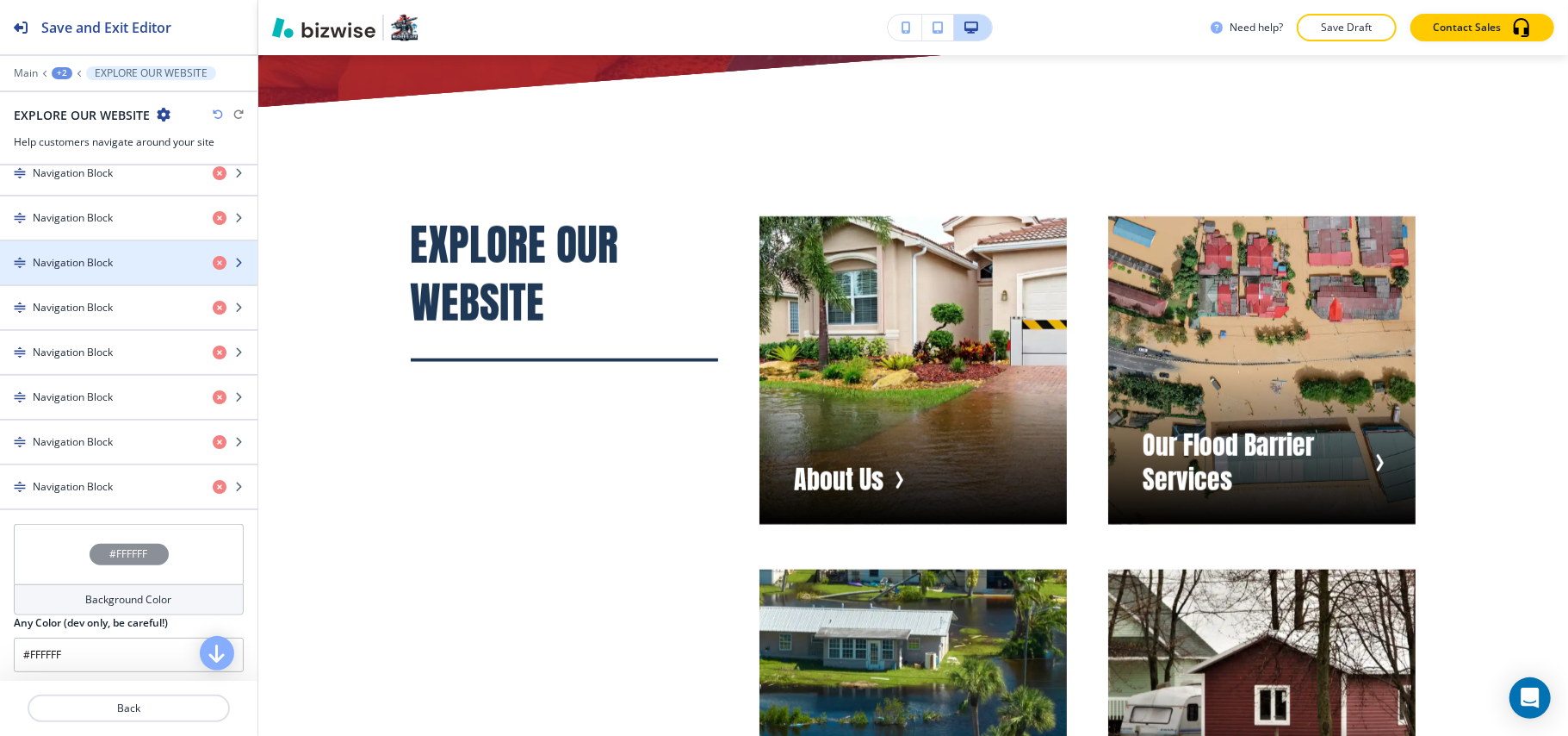
click at [69, 270] on h4 "Navigation Block" at bounding box center [72, 262] width 80 height 16
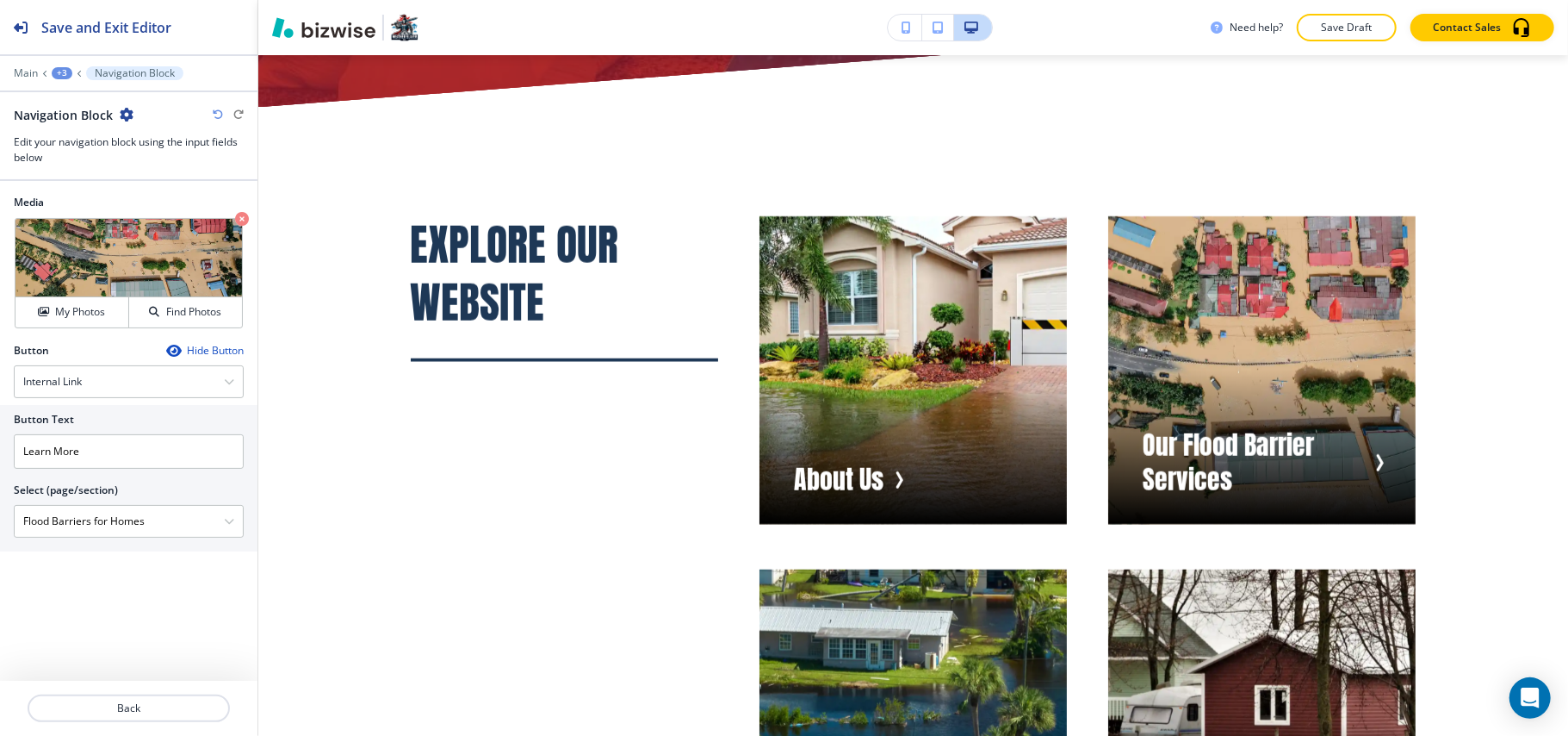
drag, startPoint x: 176, startPoint y: 530, endPoint x: 4, endPoint y: 517, distance: 172.5
click at [0, 522] on div "Button Text Learn More Select (page/section) Flood Barriers for Homes HOME HOME…" at bounding box center [128, 479] width 257 height 147
drag, startPoint x: 0, startPoint y: 444, endPoint x: 0, endPoint y: 435, distance: 9.0
click at [0, 435] on div "Button Text Learn More Select (page/section) Flood Barriers for Homes HOME HOME…" at bounding box center [128, 479] width 257 height 147
paste input "Flood Barriers for Homes"
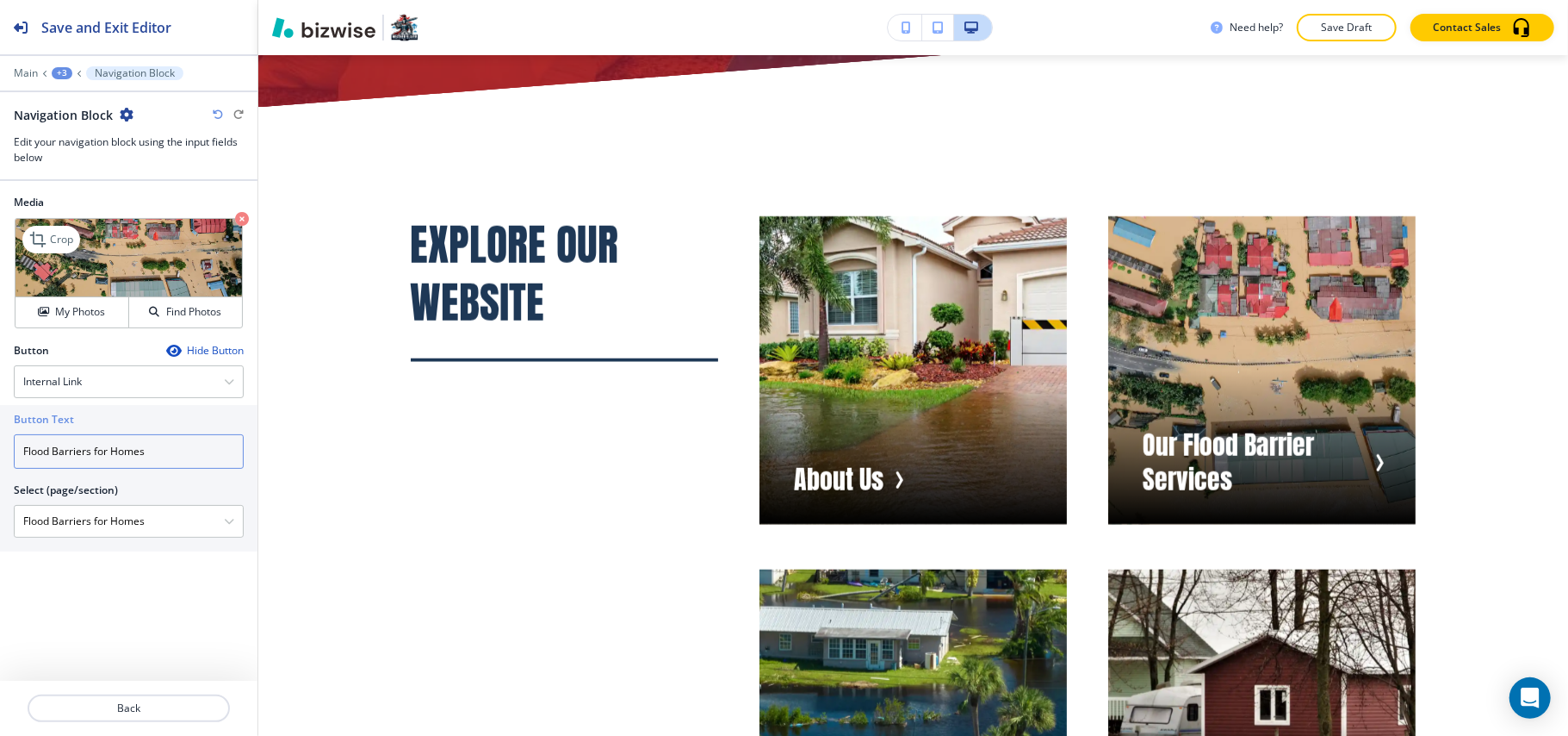
type input "Flood Barriers for Homes"
click at [246, 217] on icon "button" at bounding box center [242, 218] width 14 height 14
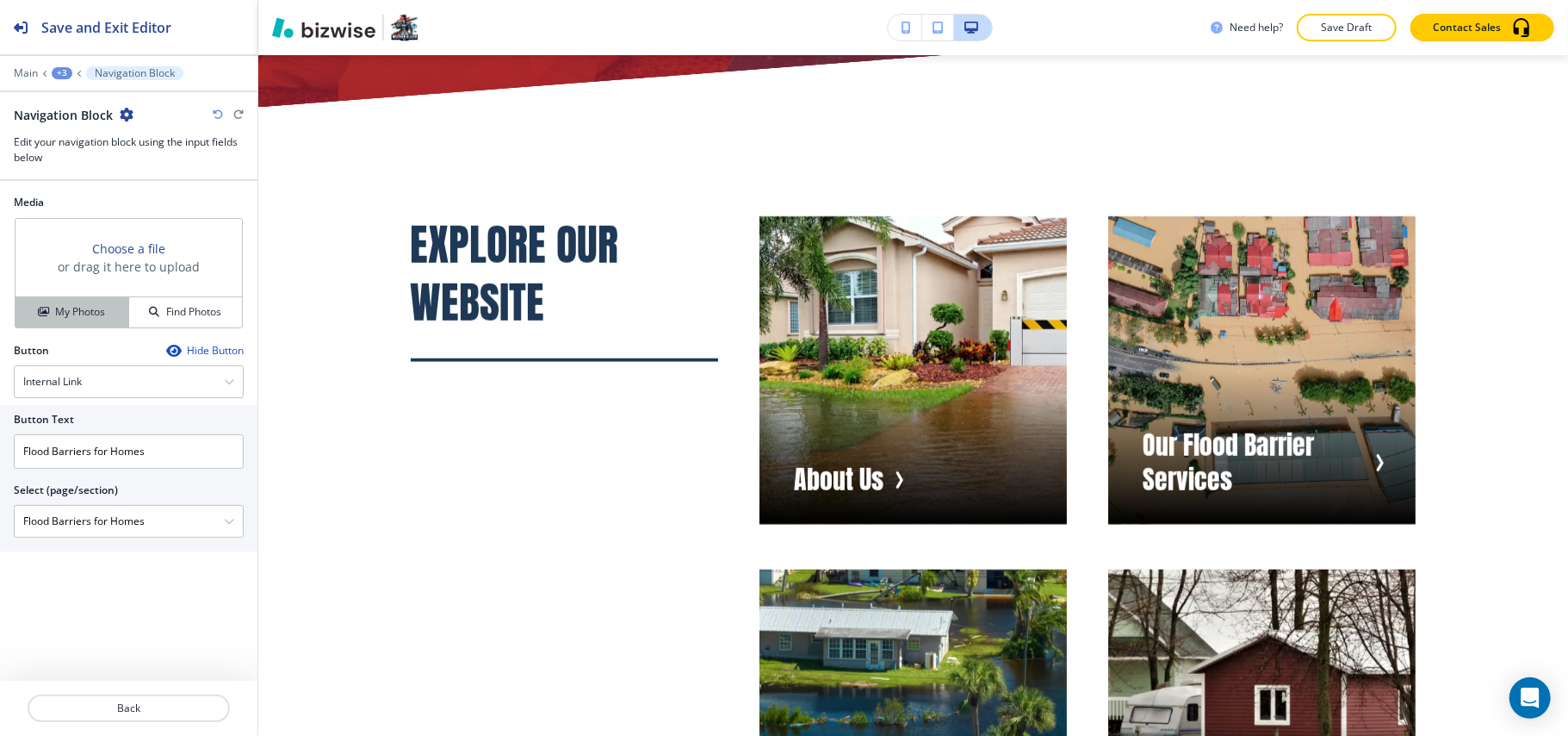
click at [73, 310] on h4 "My Photos" at bounding box center [79, 312] width 50 height 16
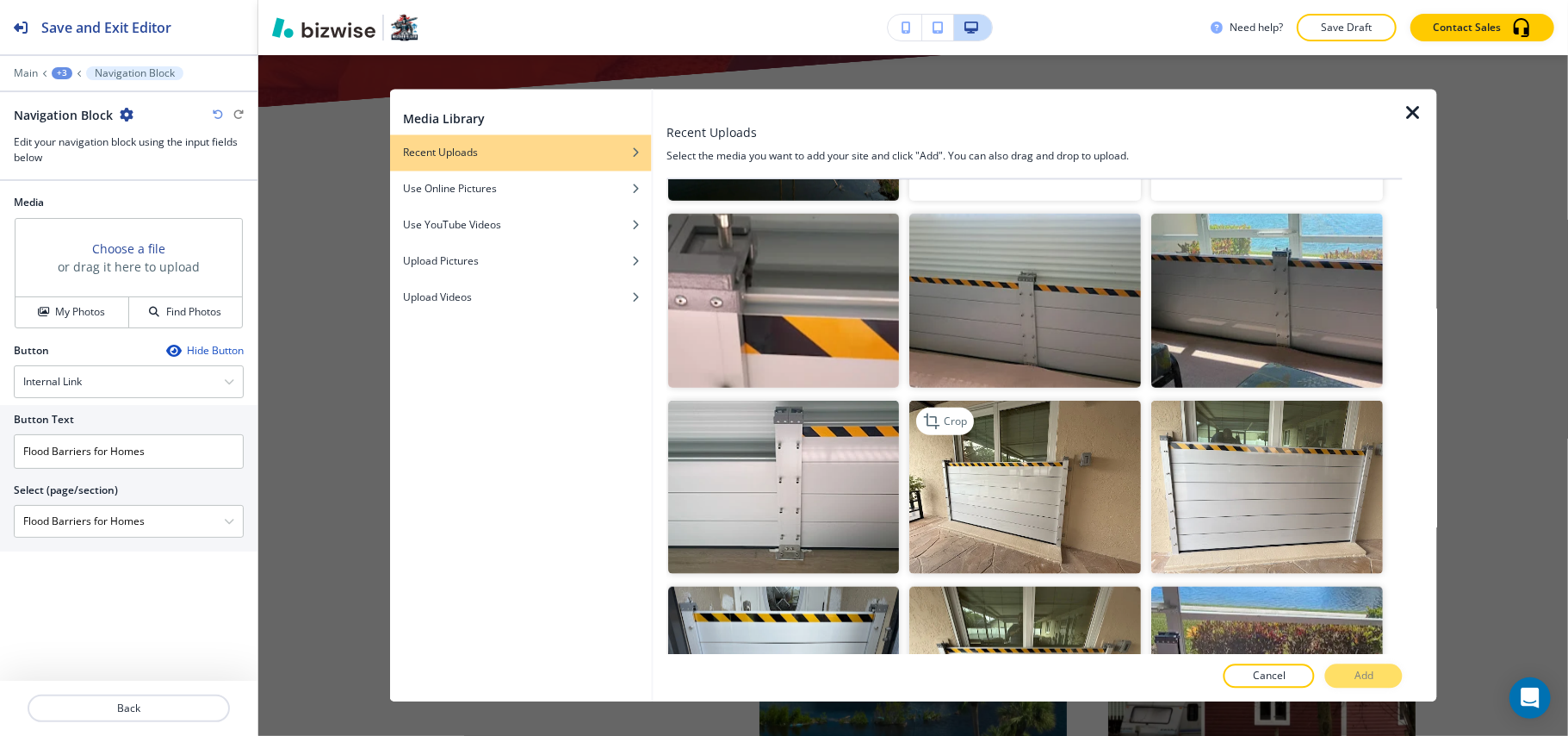
scroll to position [1148, 0]
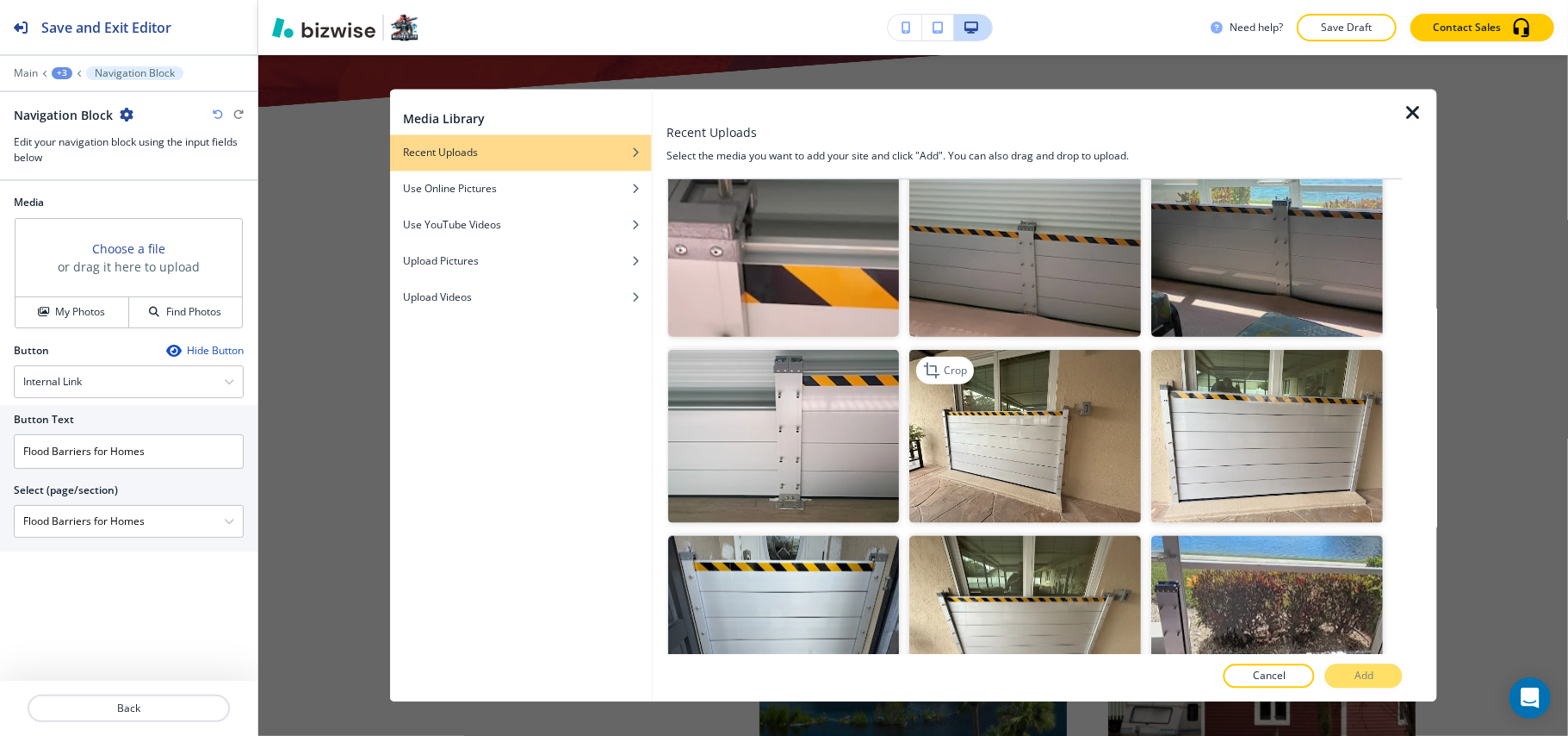
click at [1036, 426] on img "button" at bounding box center [1026, 436] width 232 height 174
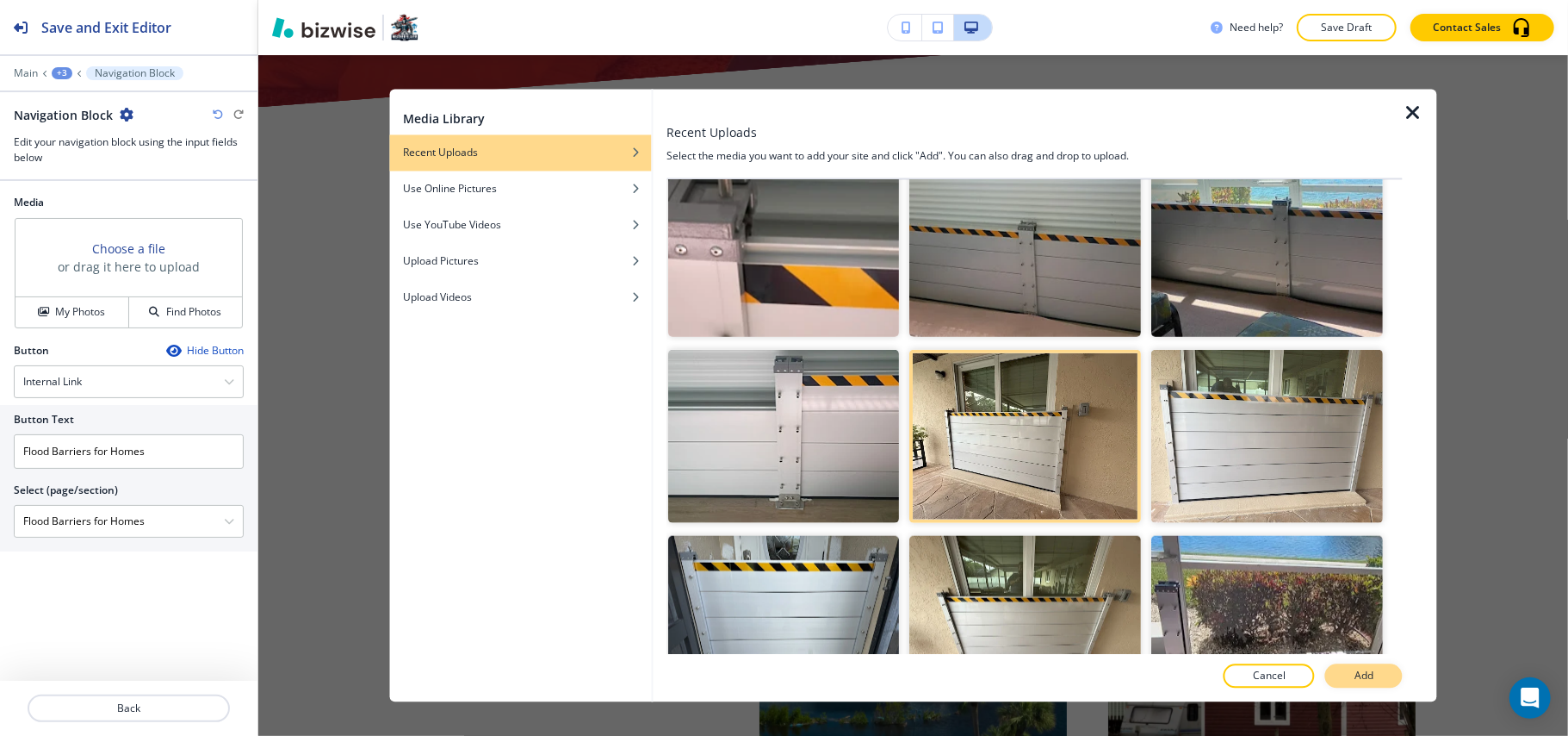
click at [1364, 669] on p "Add" at bounding box center [1363, 676] width 19 height 16
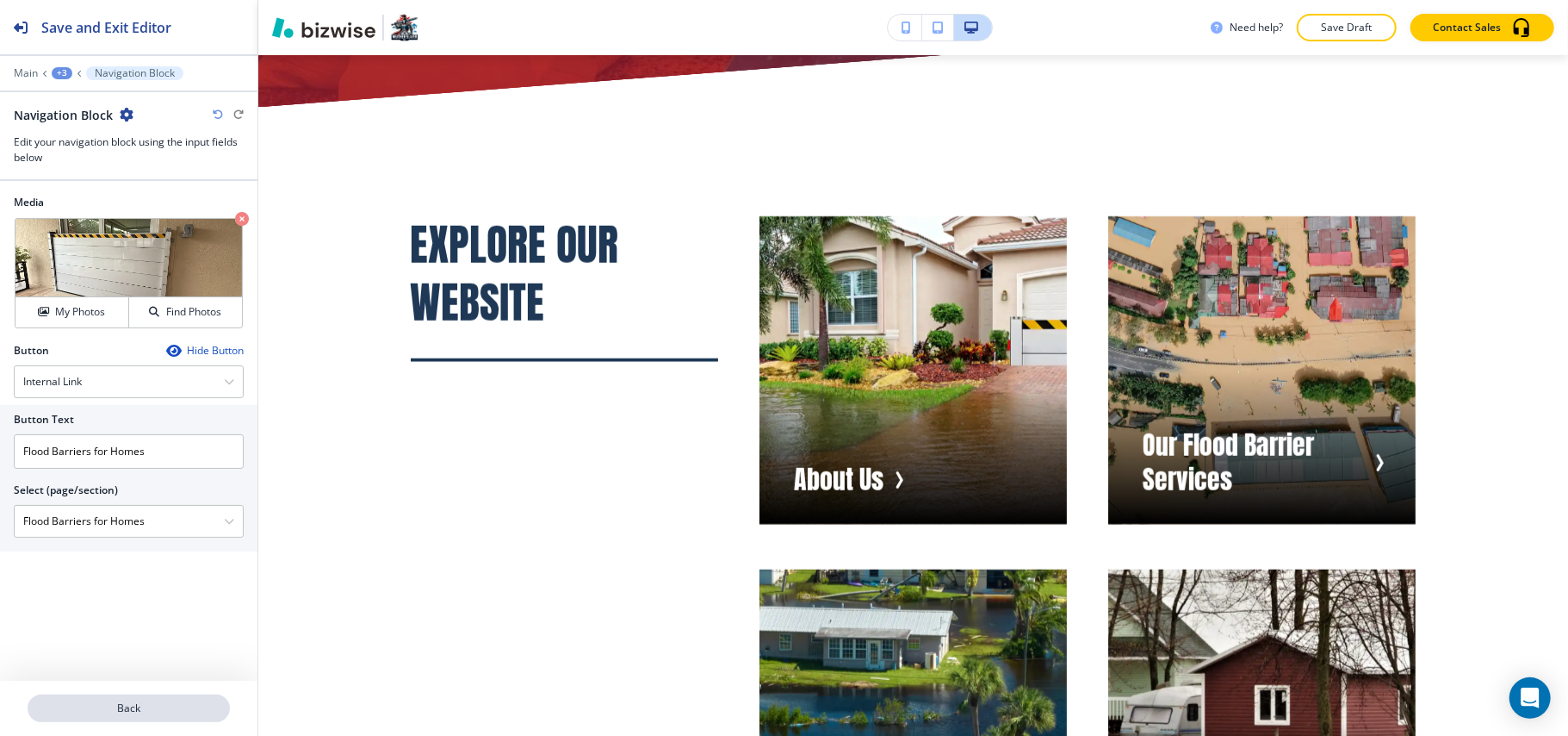
click at [153, 707] on p "Back" at bounding box center [128, 708] width 199 height 16
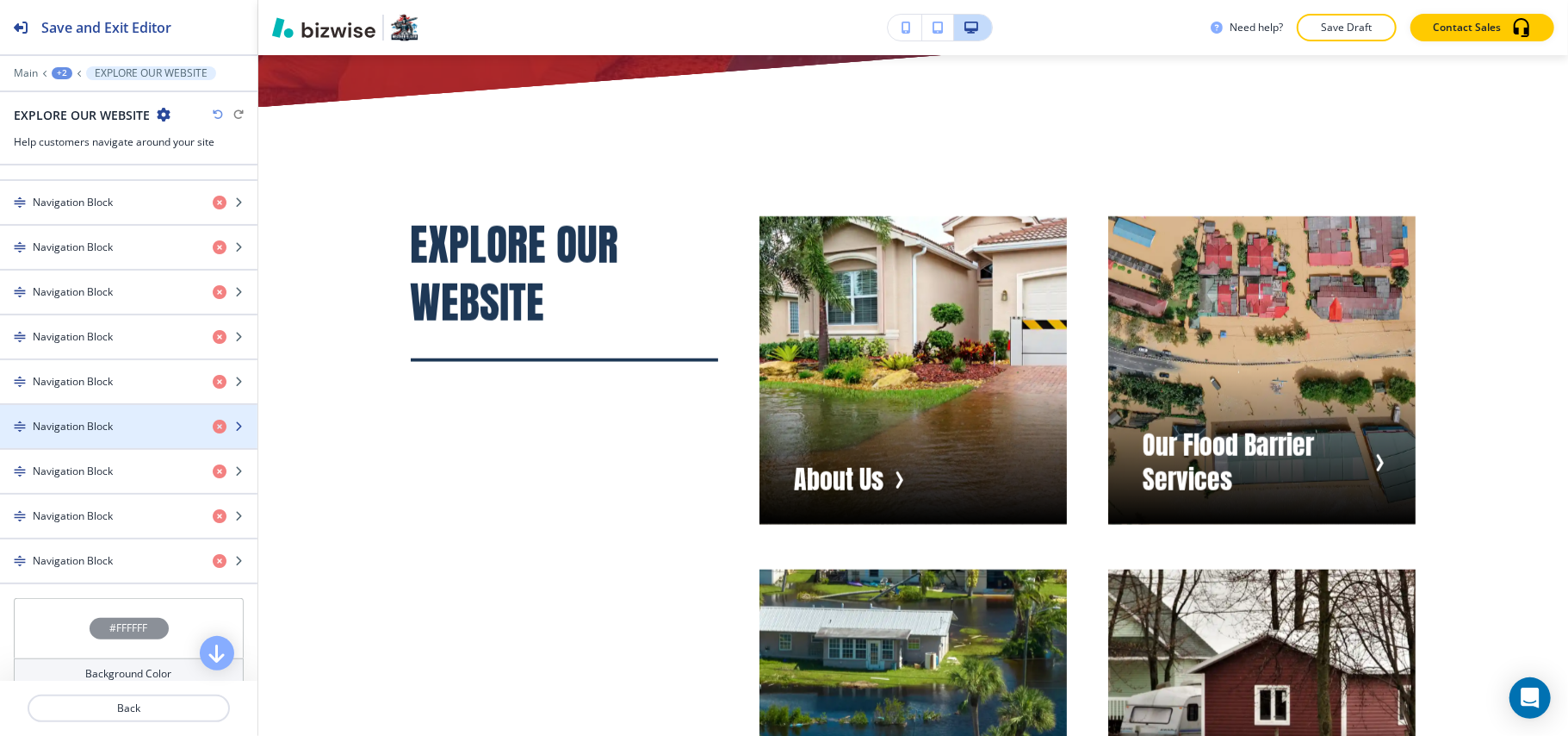
scroll to position [804, 0]
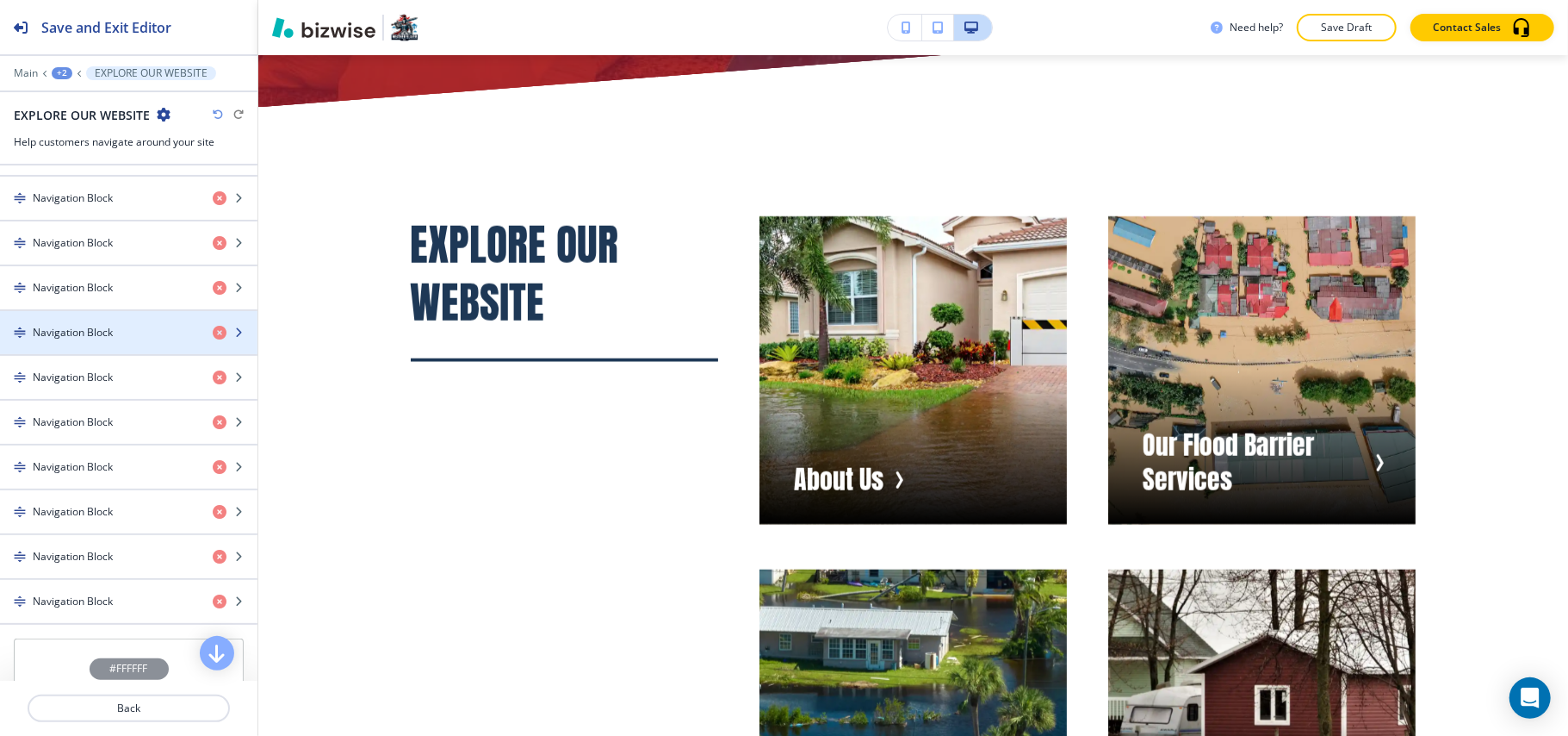
click at [75, 325] on div "button" at bounding box center [128, 318] width 257 height 14
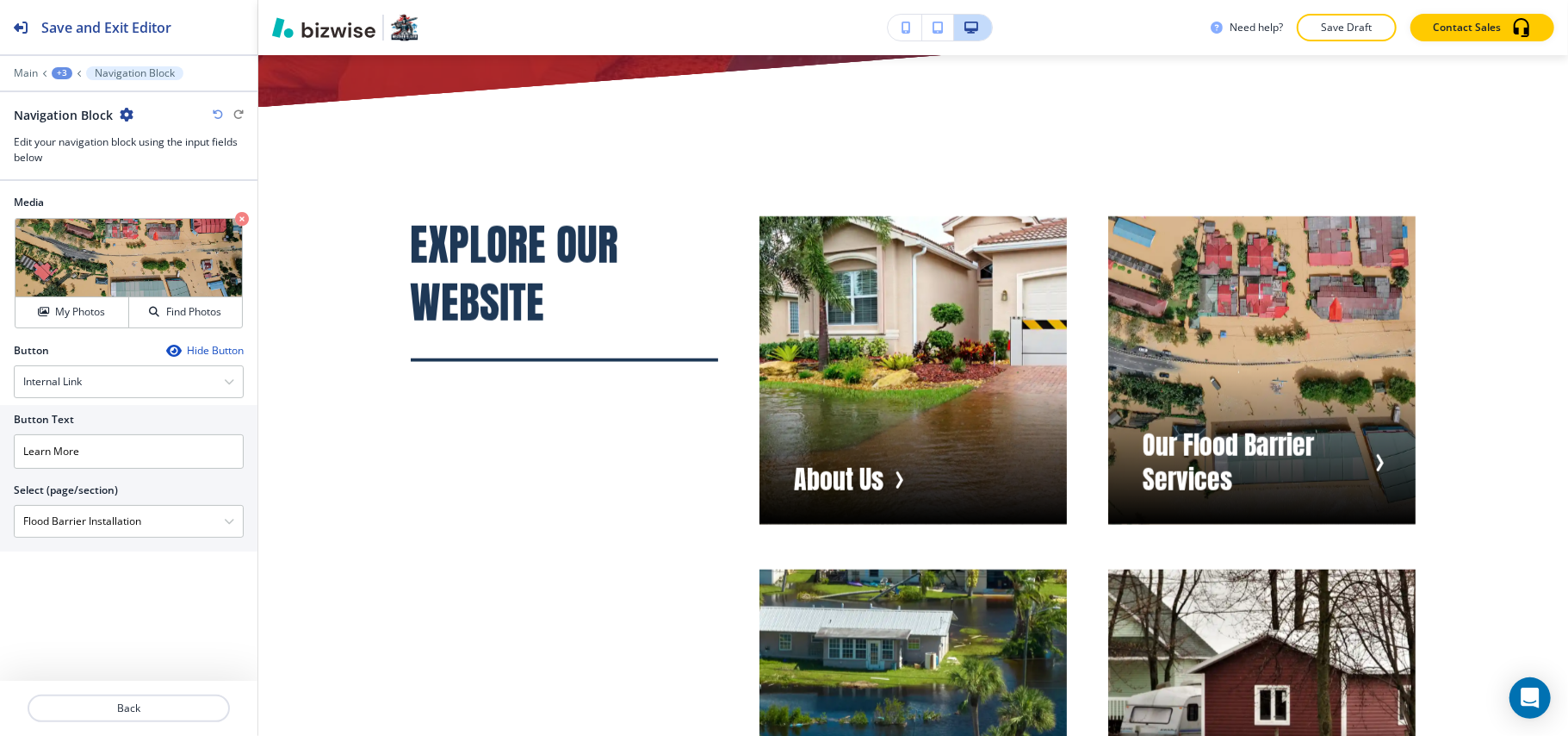
drag, startPoint x: 183, startPoint y: 530, endPoint x: 0, endPoint y: 514, distance: 183.7
click at [0, 514] on div "Button Text Learn More Select (page/section) Flood Barrier Installation HOME HO…" at bounding box center [128, 479] width 257 height 147
drag, startPoint x: 154, startPoint y: 456, endPoint x: 0, endPoint y: 452, distance: 154.1
click at [0, 452] on div "Button Text Learn More Select (page/section) Flood Barrier Installation HOME HO…" at bounding box center [128, 479] width 257 height 147
paste input "Flood Barrier Installation"
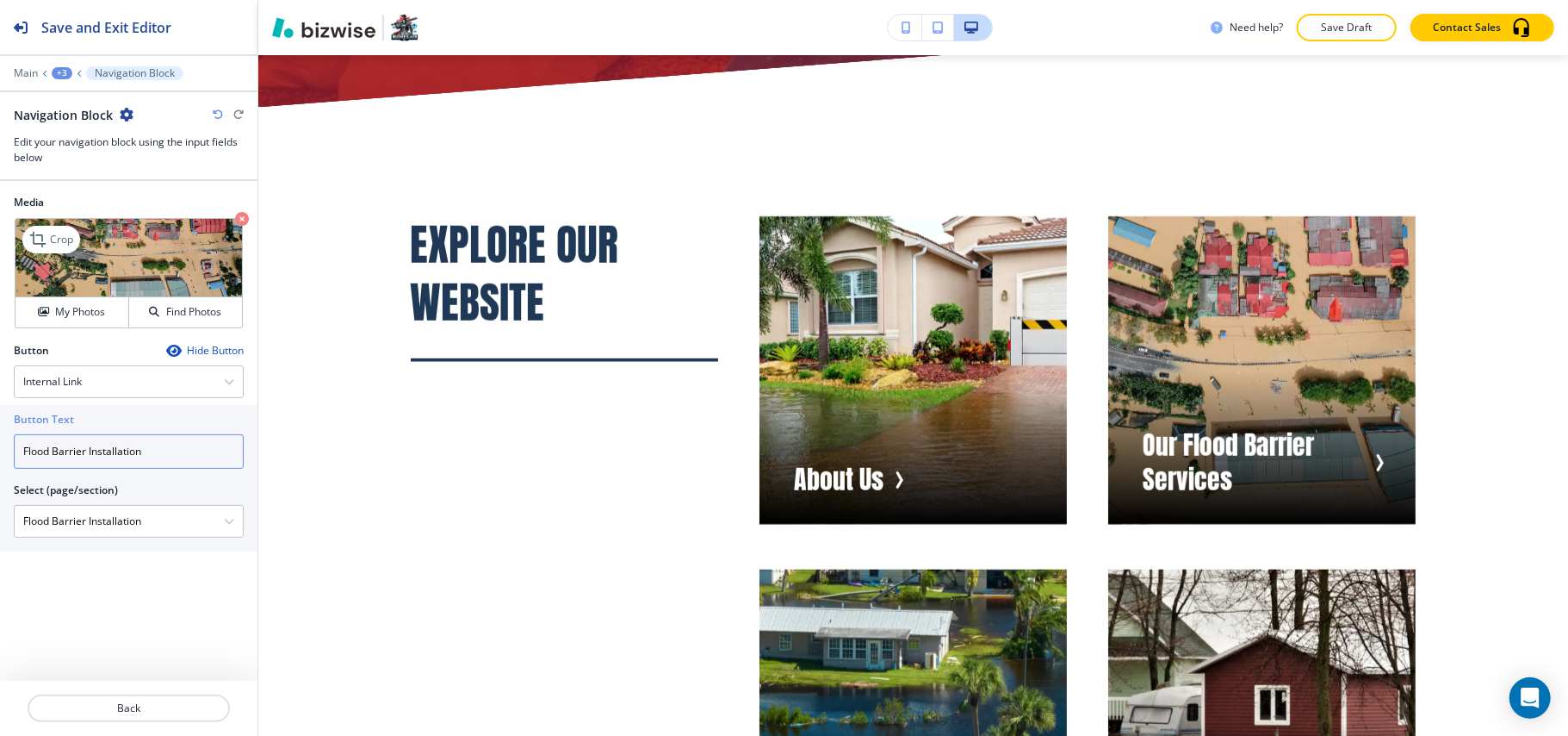
type input "Flood Barrier Installation"
click at [236, 215] on icon "button" at bounding box center [242, 218] width 14 height 14
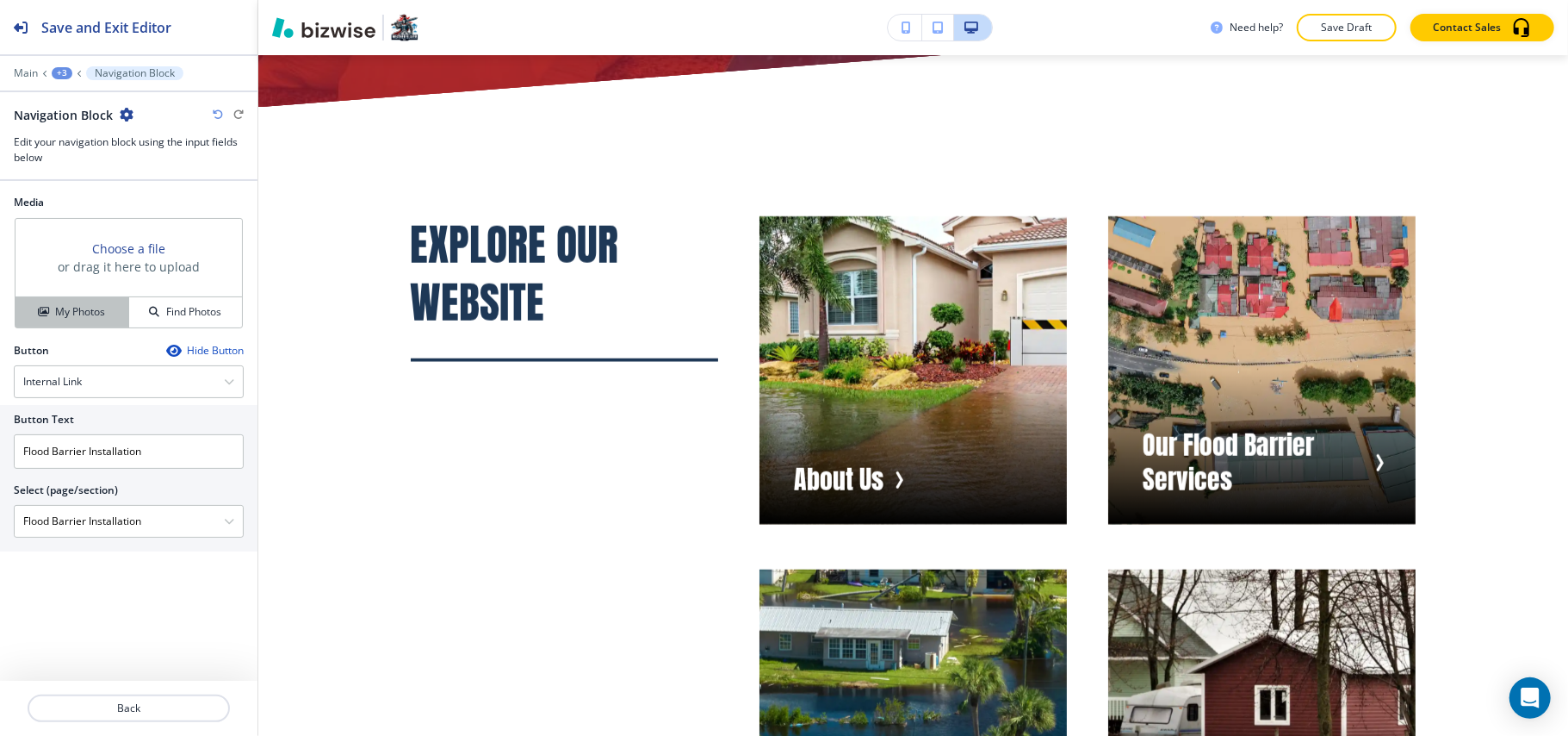
click at [81, 307] on h4 "My Photos" at bounding box center [79, 312] width 50 height 16
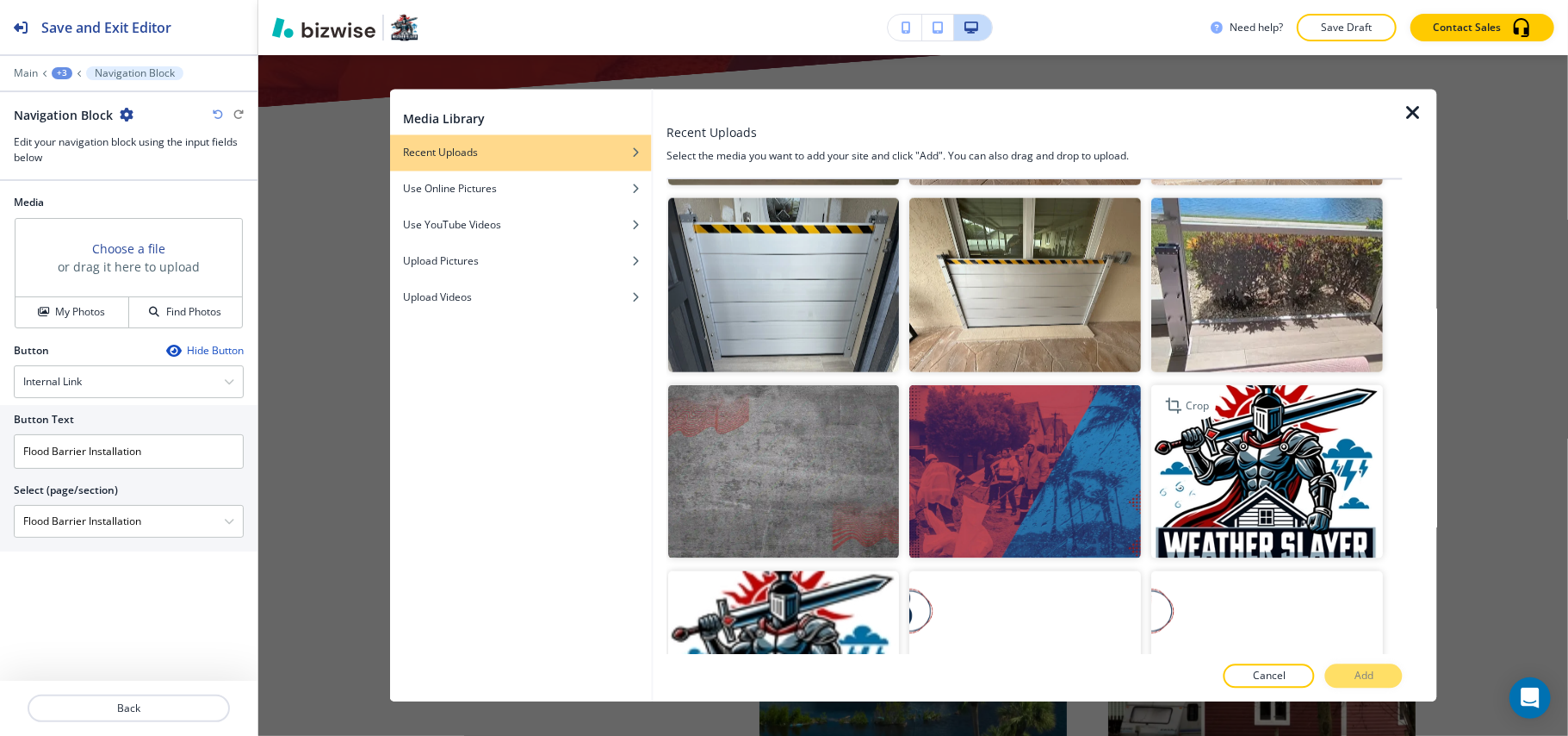
scroll to position [1493, 0]
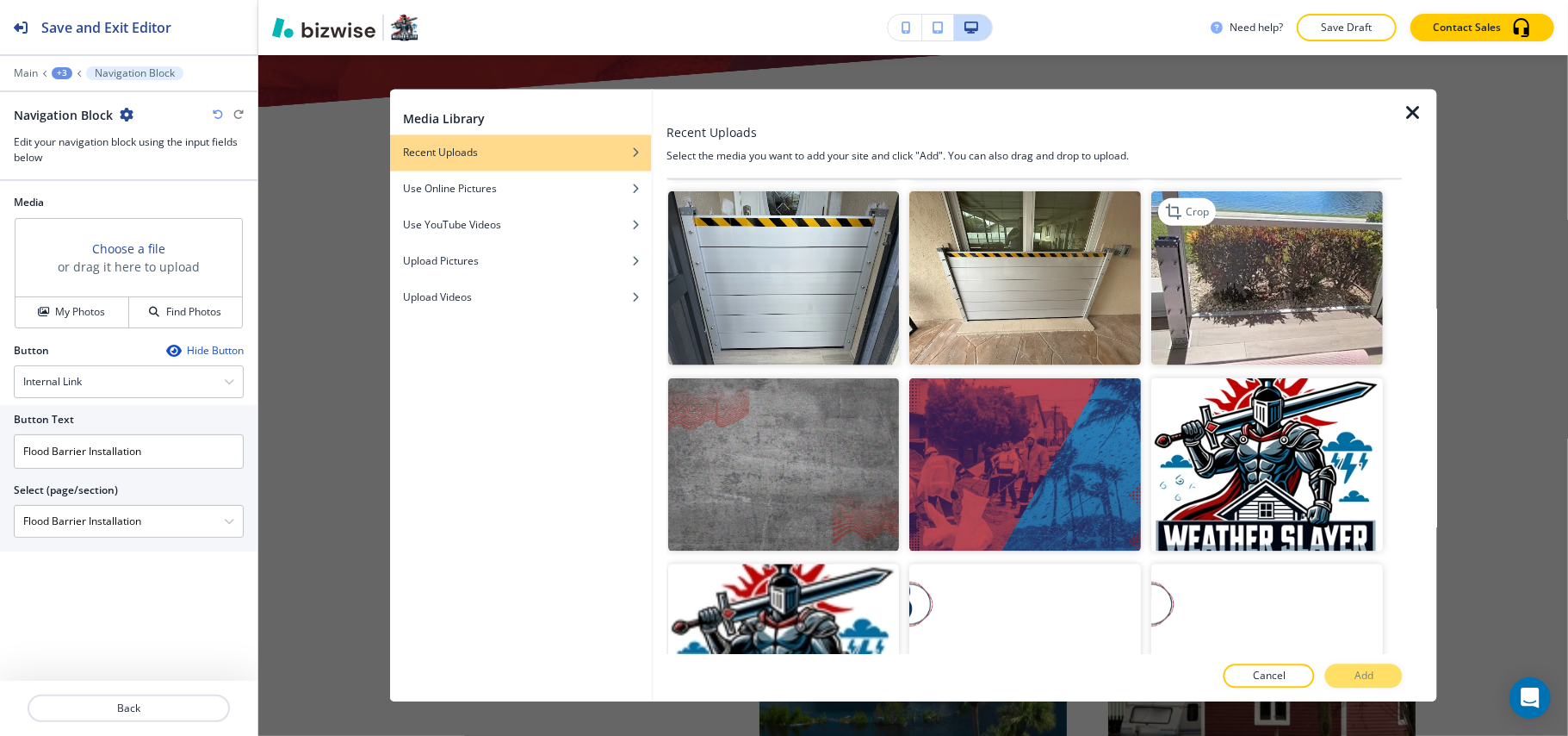
click at [1279, 277] on img "button" at bounding box center [1268, 278] width 232 height 174
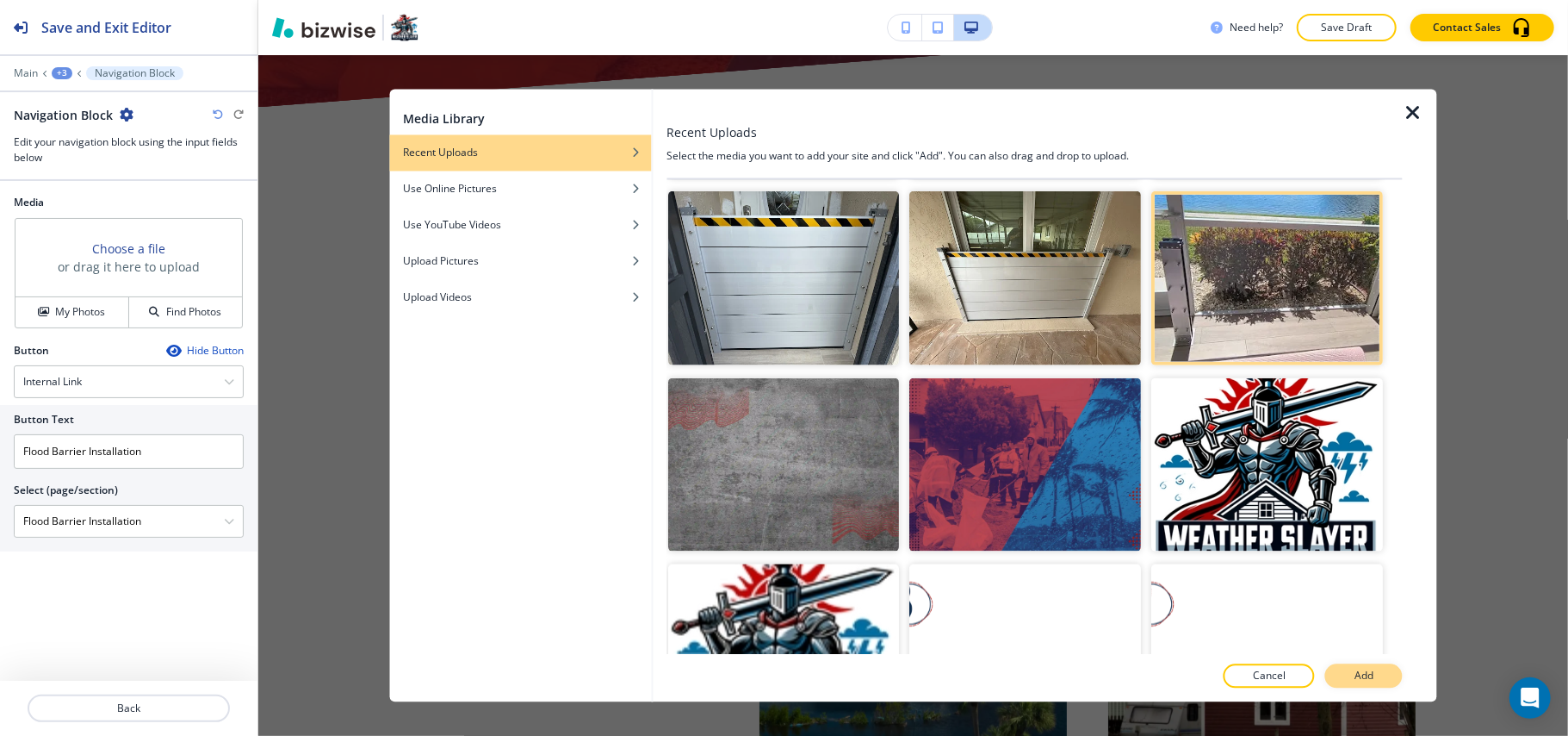
click at [1376, 677] on button "Add" at bounding box center [1363, 675] width 77 height 24
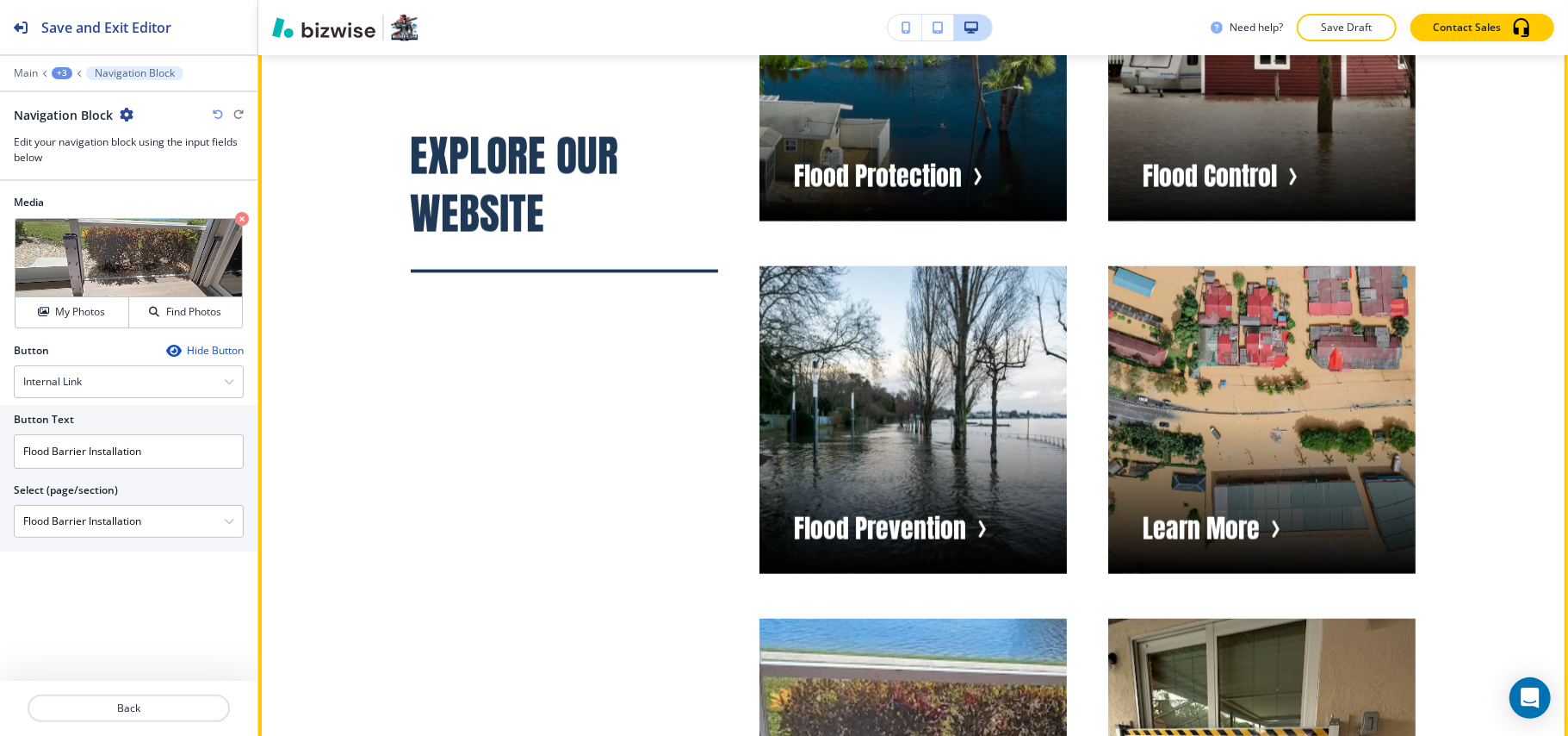
scroll to position [11407, 0]
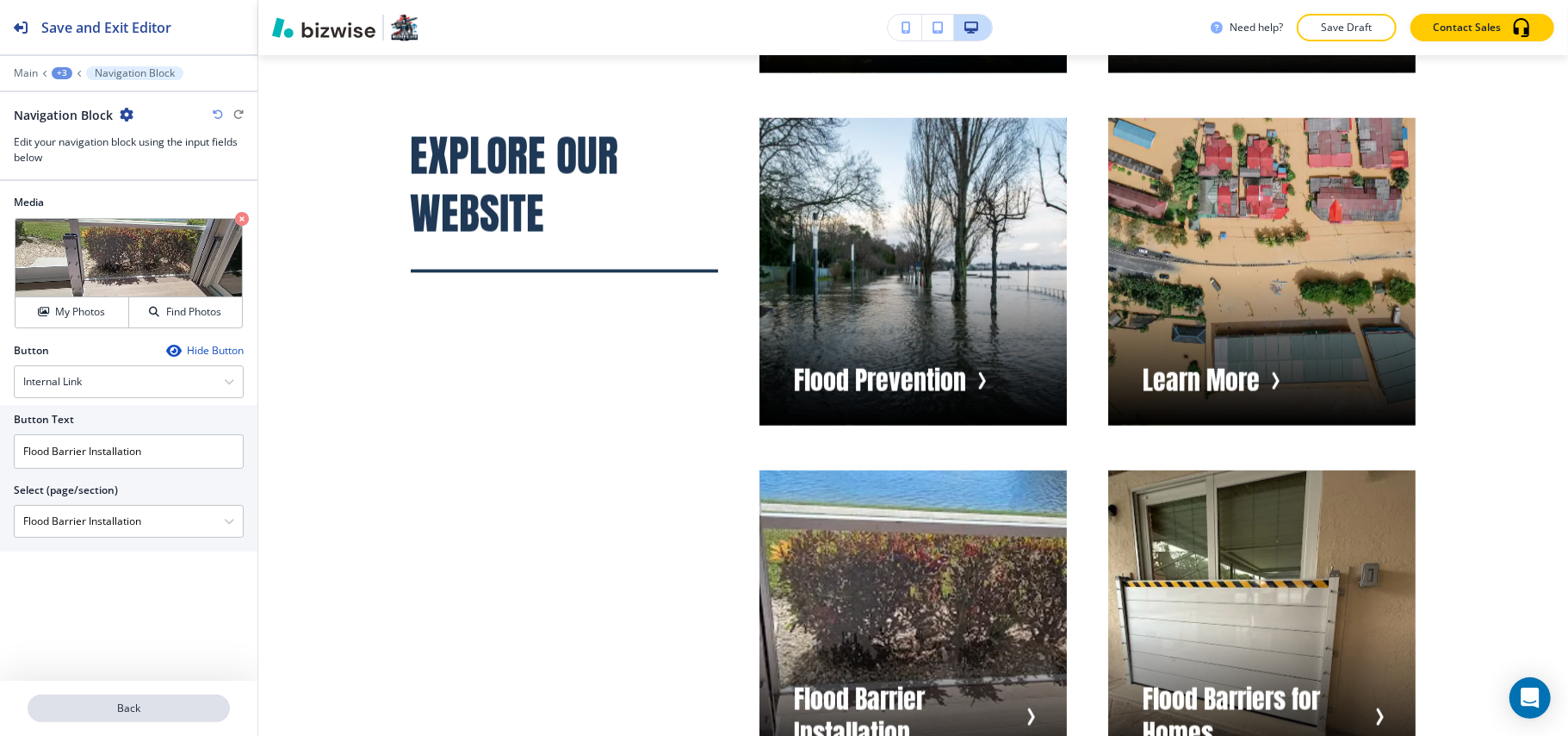
click at [117, 714] on p "Back" at bounding box center [128, 708] width 199 height 16
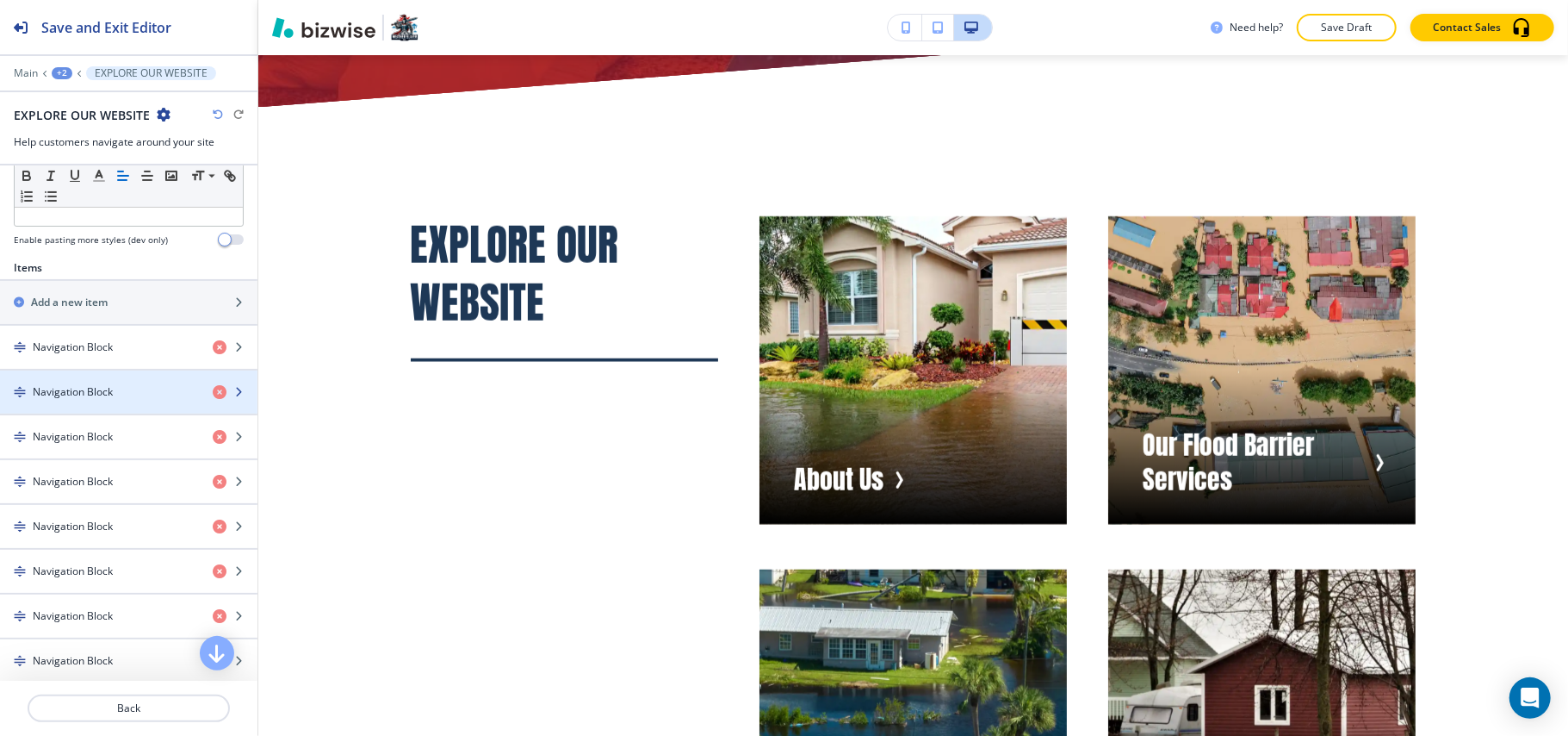
scroll to position [574, 0]
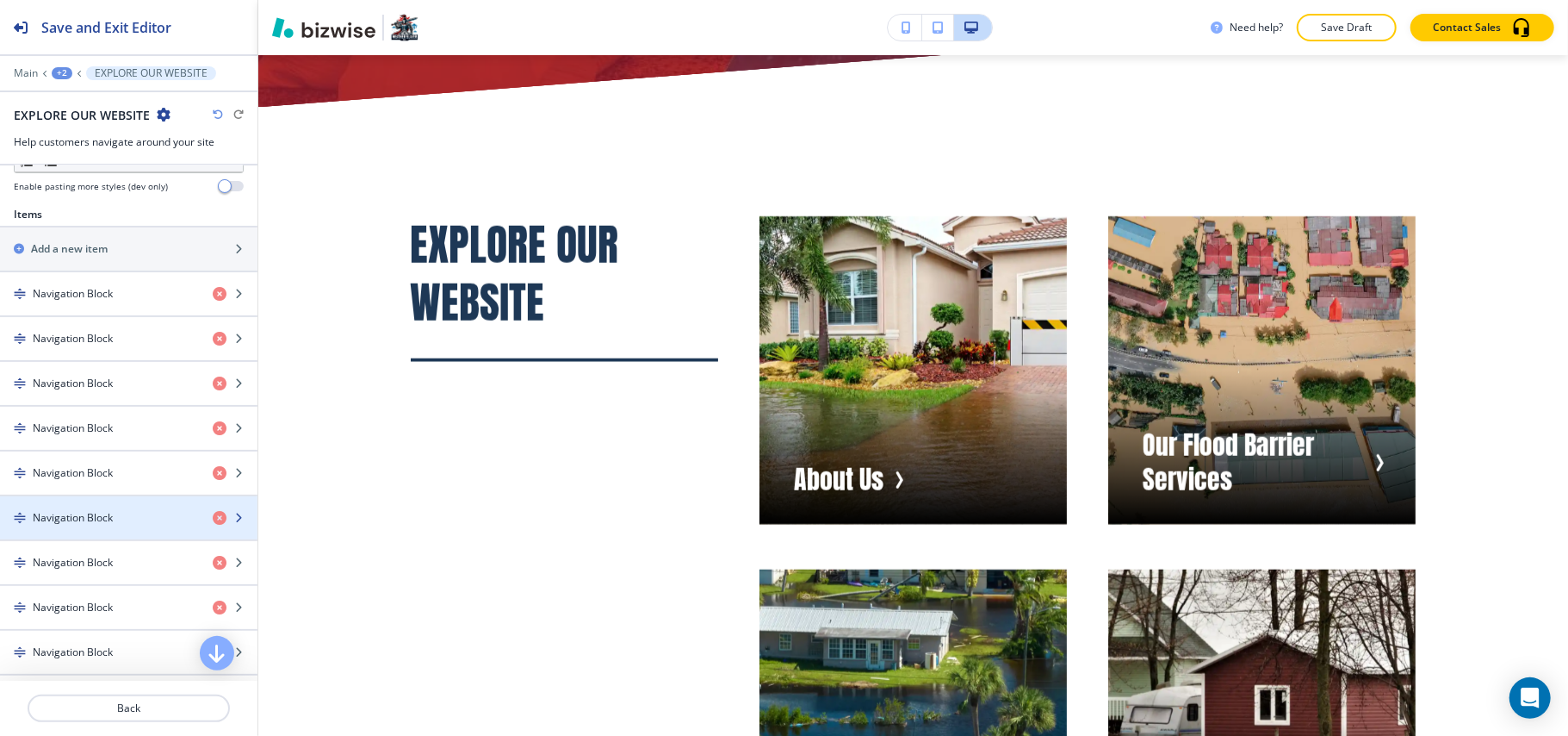
click at [59, 510] on div "button" at bounding box center [128, 503] width 257 height 14
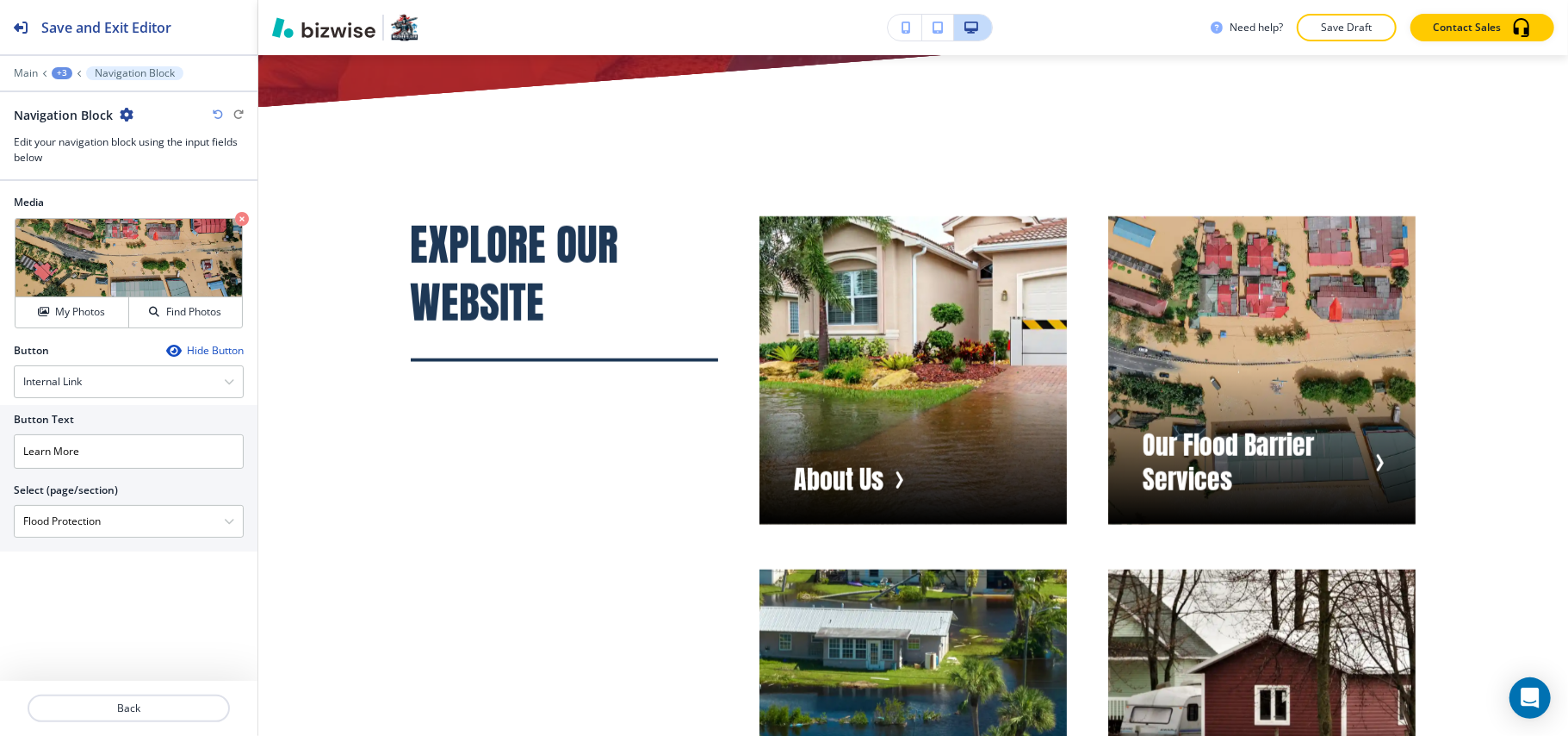
click at [0, 519] on div "Button Text Learn More Select (page/section) Flood Protection HOME HOME | Hero …" at bounding box center [128, 479] width 257 height 147
drag, startPoint x: 115, startPoint y: 452, endPoint x: 0, endPoint y: 437, distance: 116.0
click at [0, 437] on div "Button Text Learn More Select (page/section) Flood Protection HOME HOME | Hero …" at bounding box center [128, 479] width 257 height 147
paste input "Flood Protection"
type input "Flood Protection"
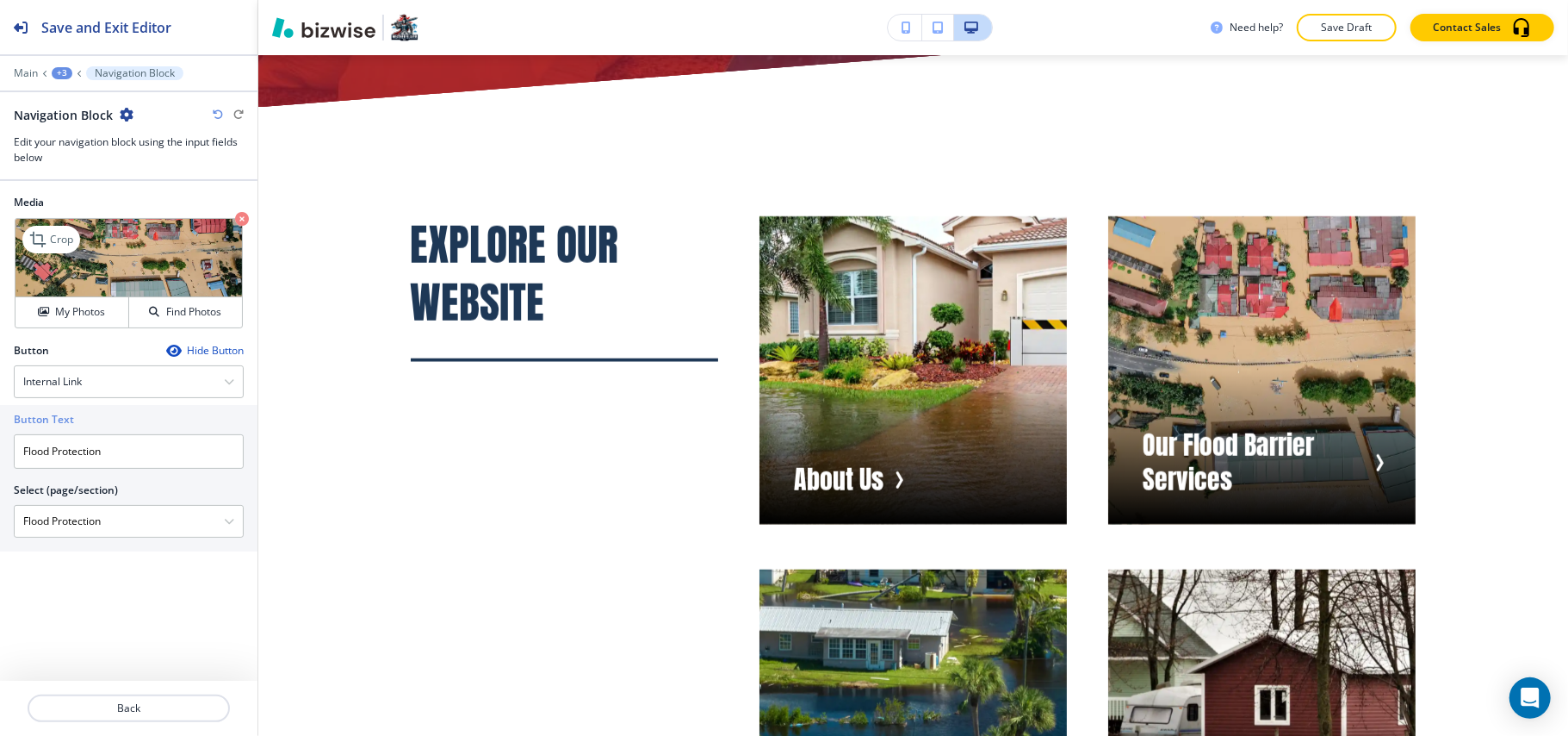
click at [240, 222] on icon "button" at bounding box center [242, 218] width 14 height 14
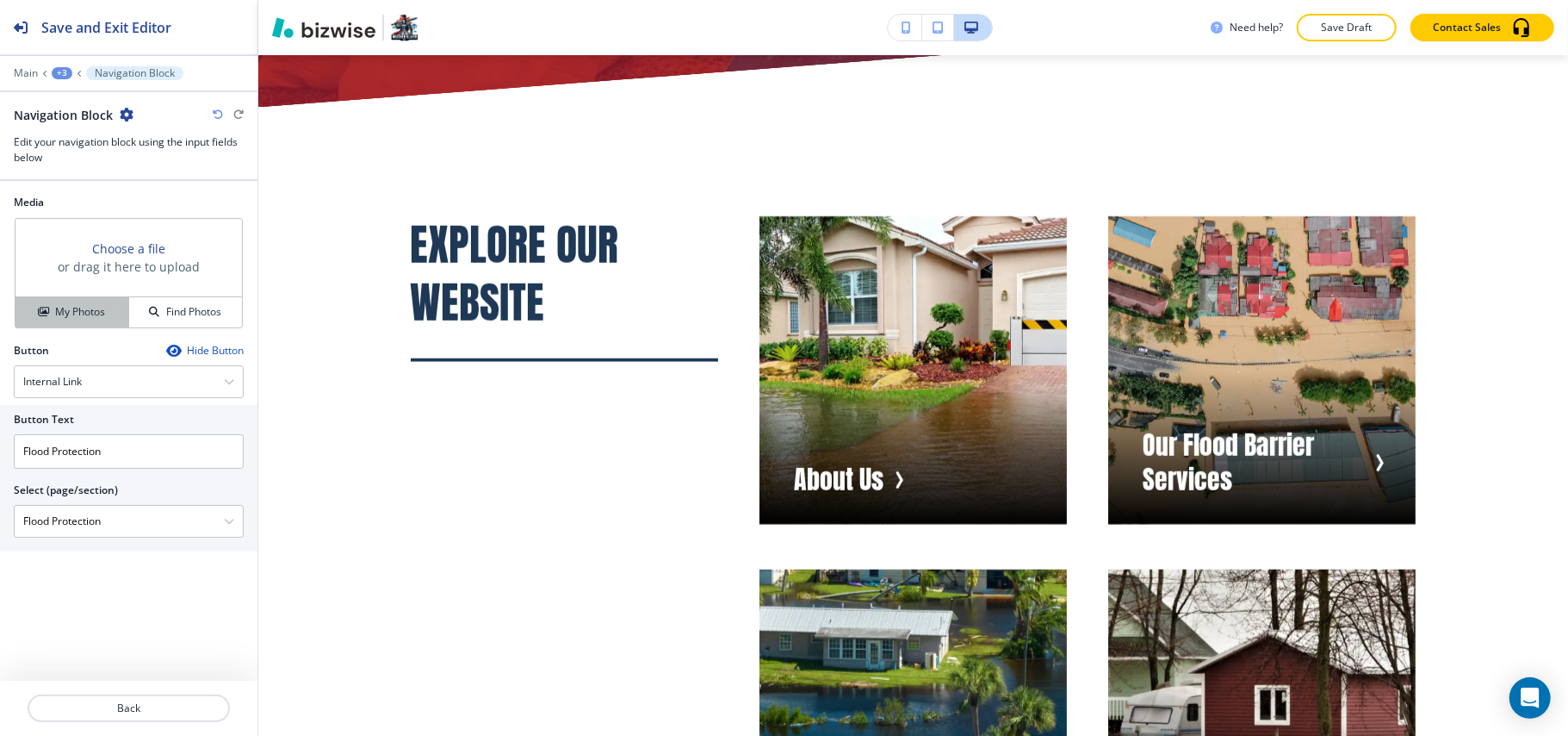
click at [74, 308] on h4 "My Photos" at bounding box center [79, 312] width 50 height 16
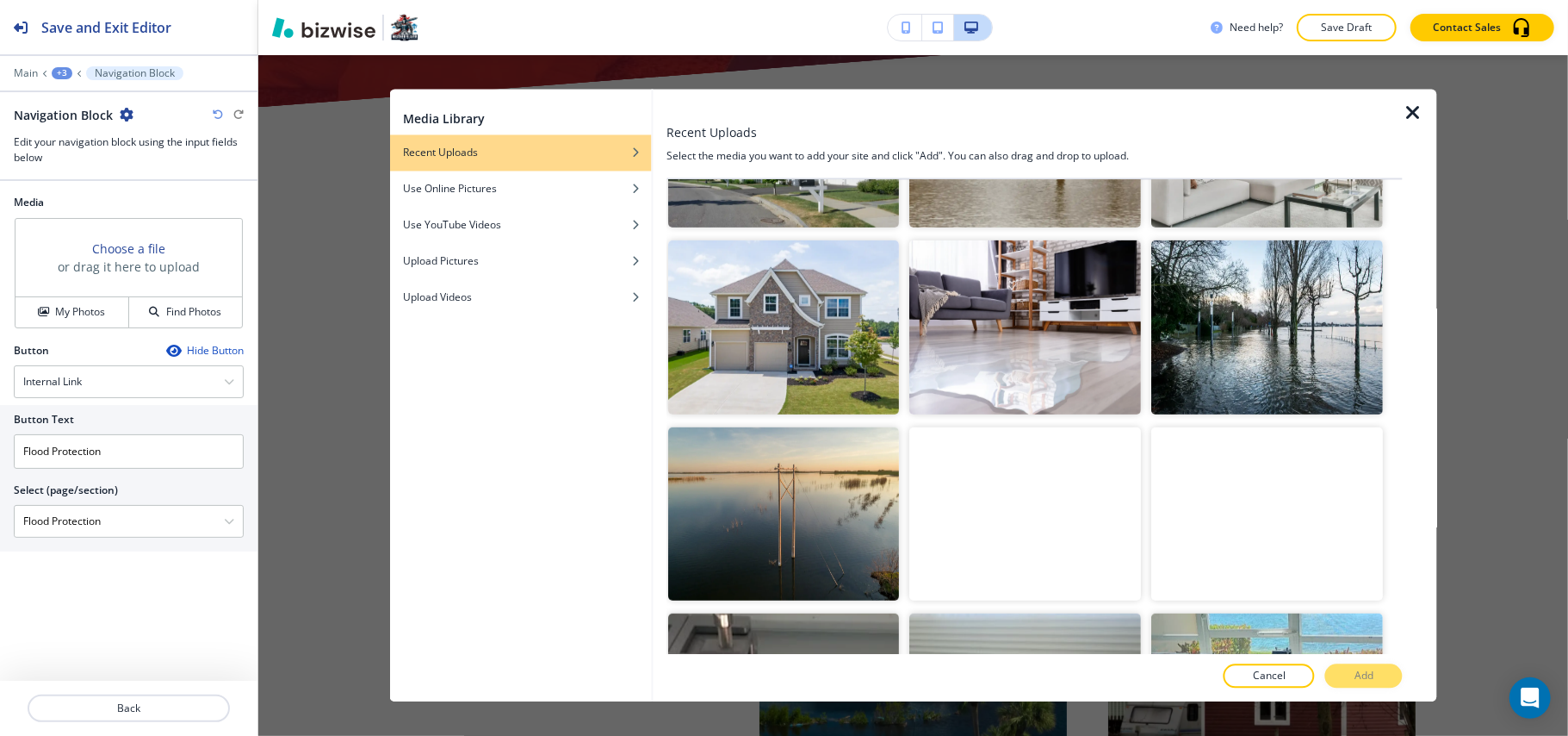
scroll to position [689, 0]
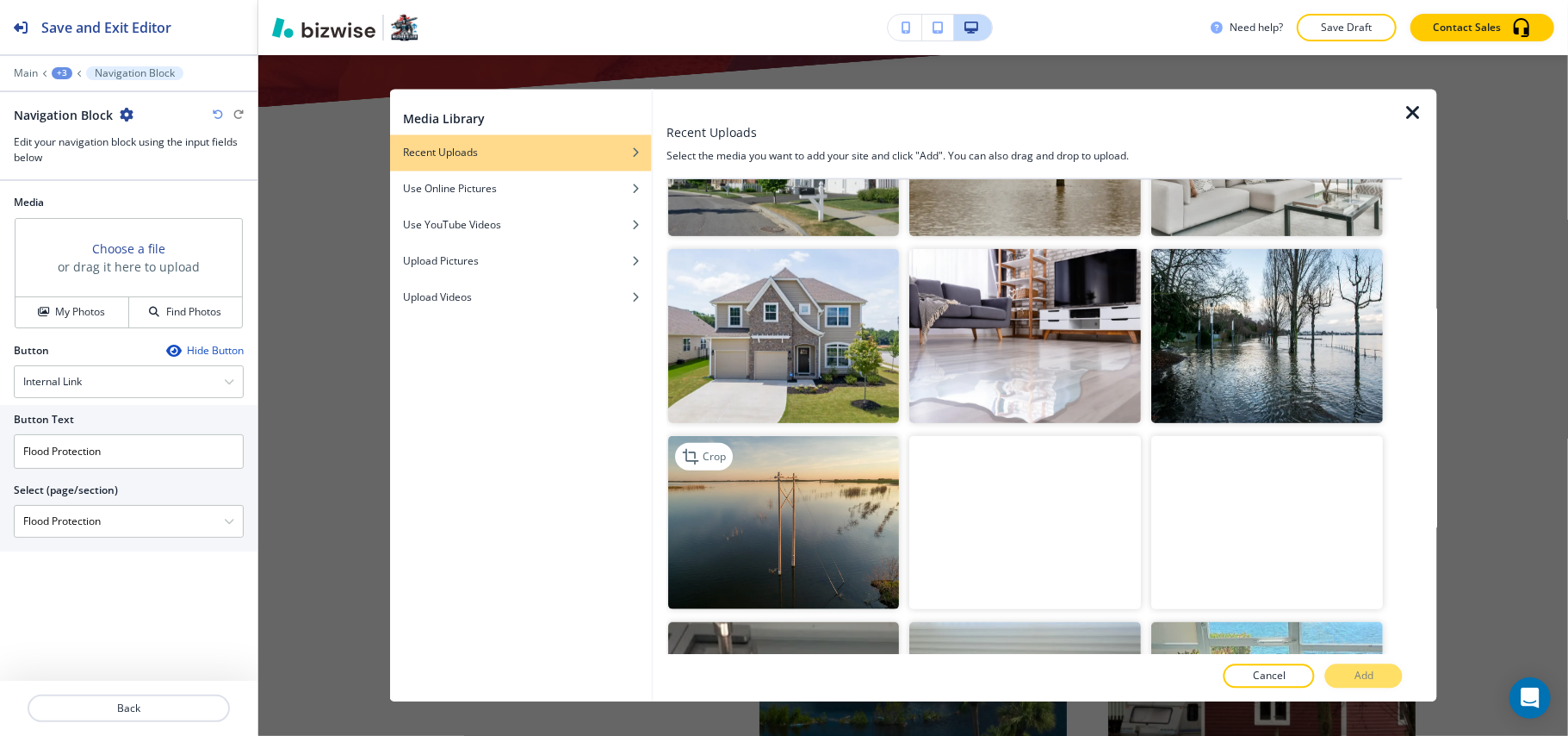
click at [800, 531] on img "button" at bounding box center [784, 522] width 232 height 174
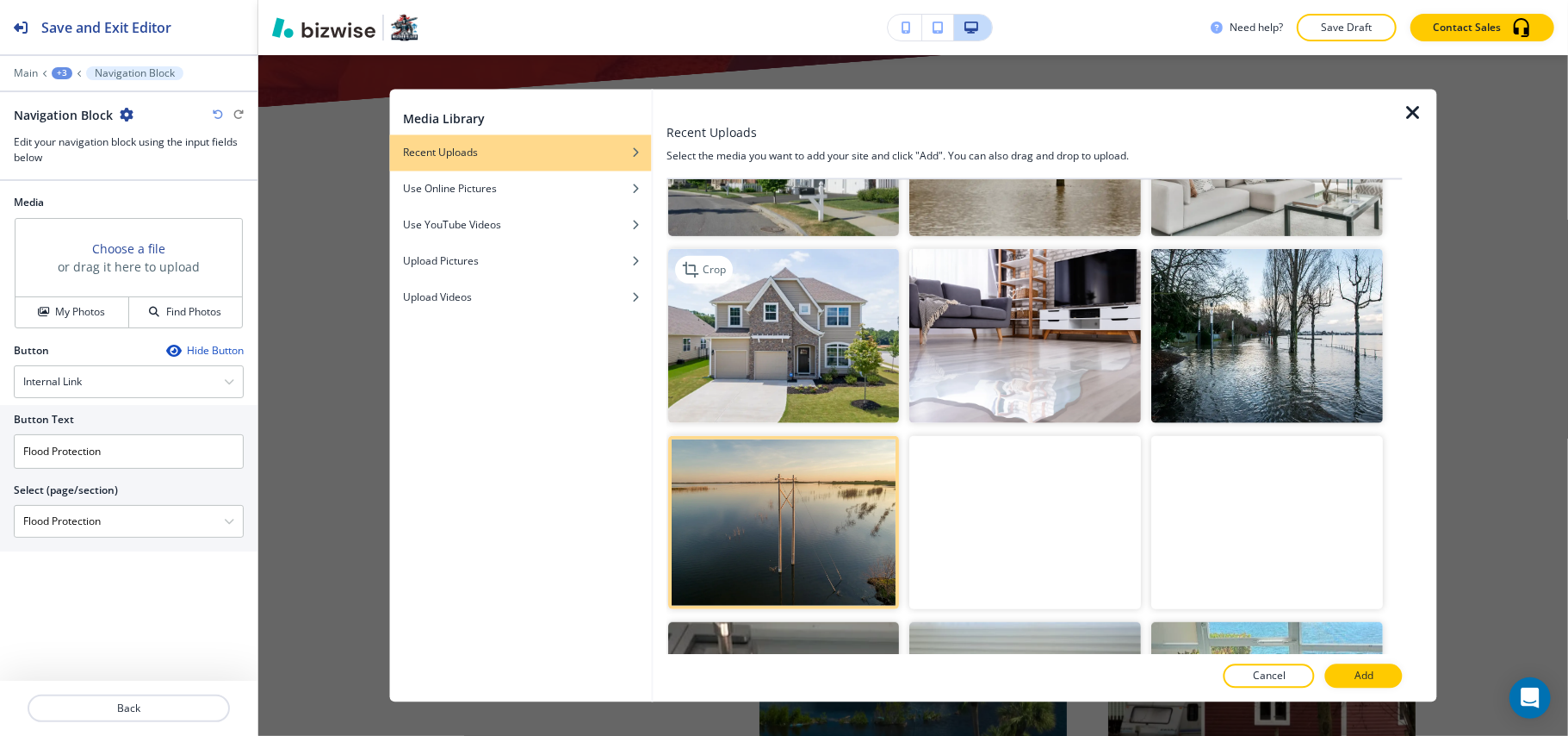
click at [796, 339] on img "button" at bounding box center [784, 336] width 232 height 174
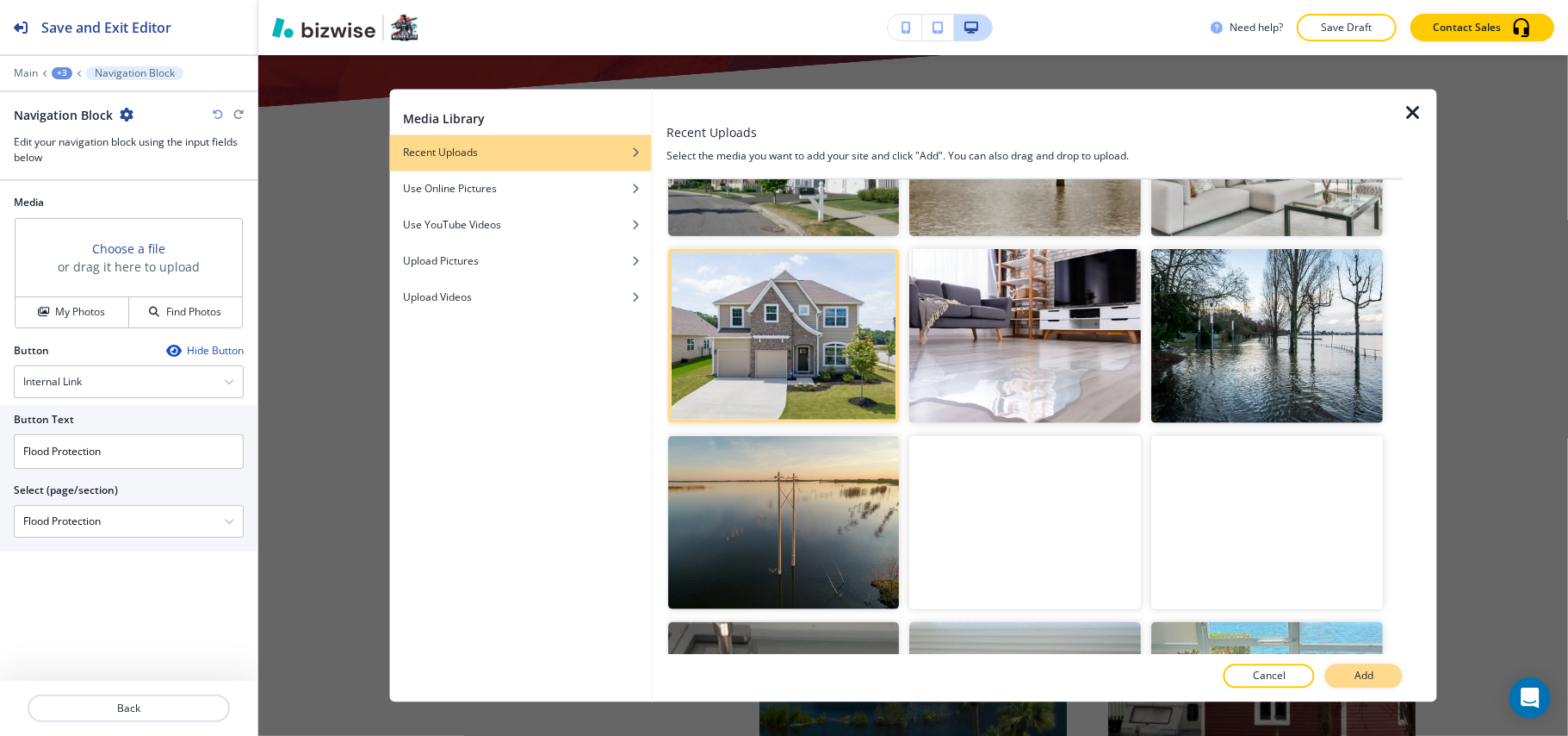
click at [1348, 668] on button "Add" at bounding box center [1363, 675] width 77 height 24
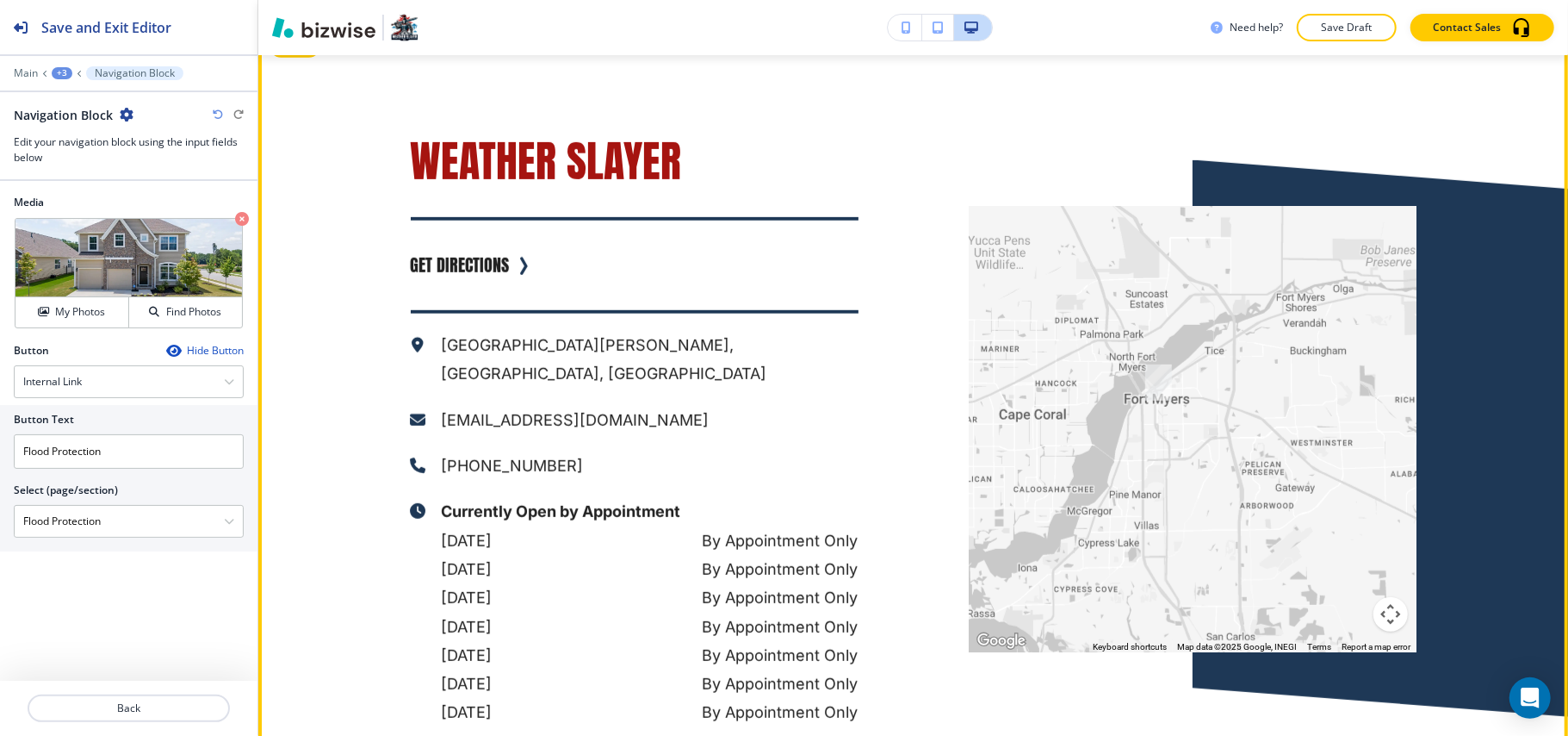
scroll to position [14852, 0]
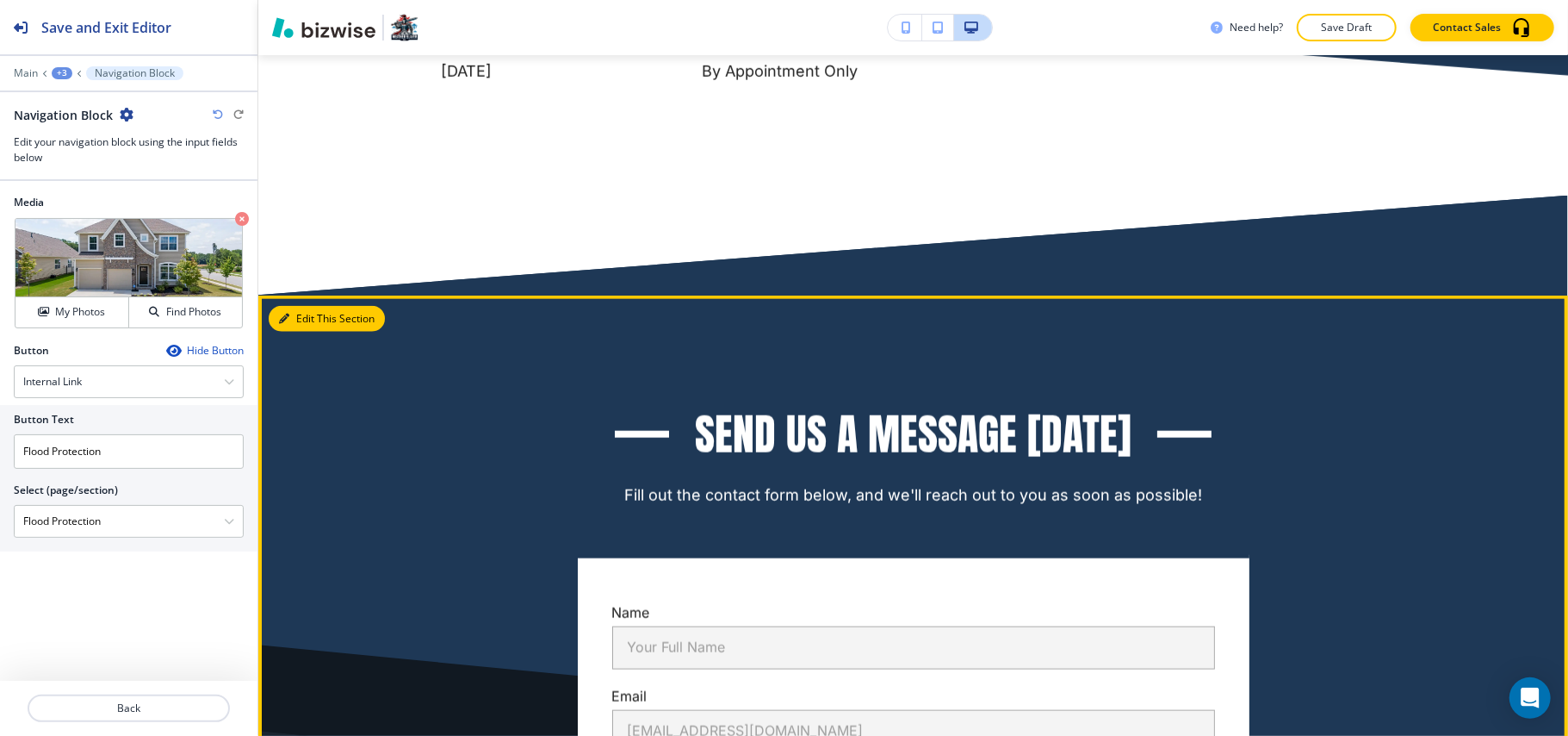
click at [279, 305] on button "Edit This Section" at bounding box center [327, 318] width 116 height 25
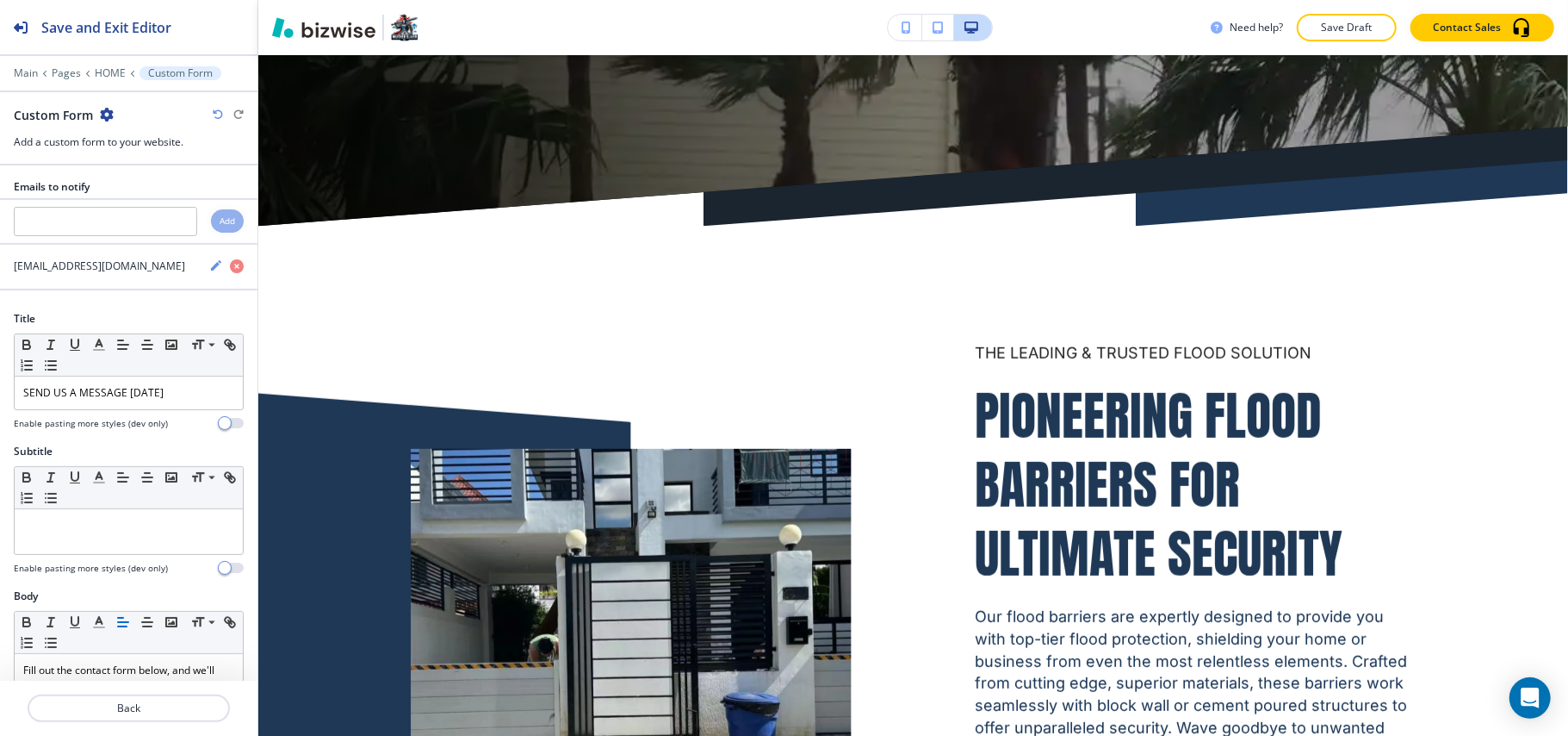
scroll to position [0, 0]
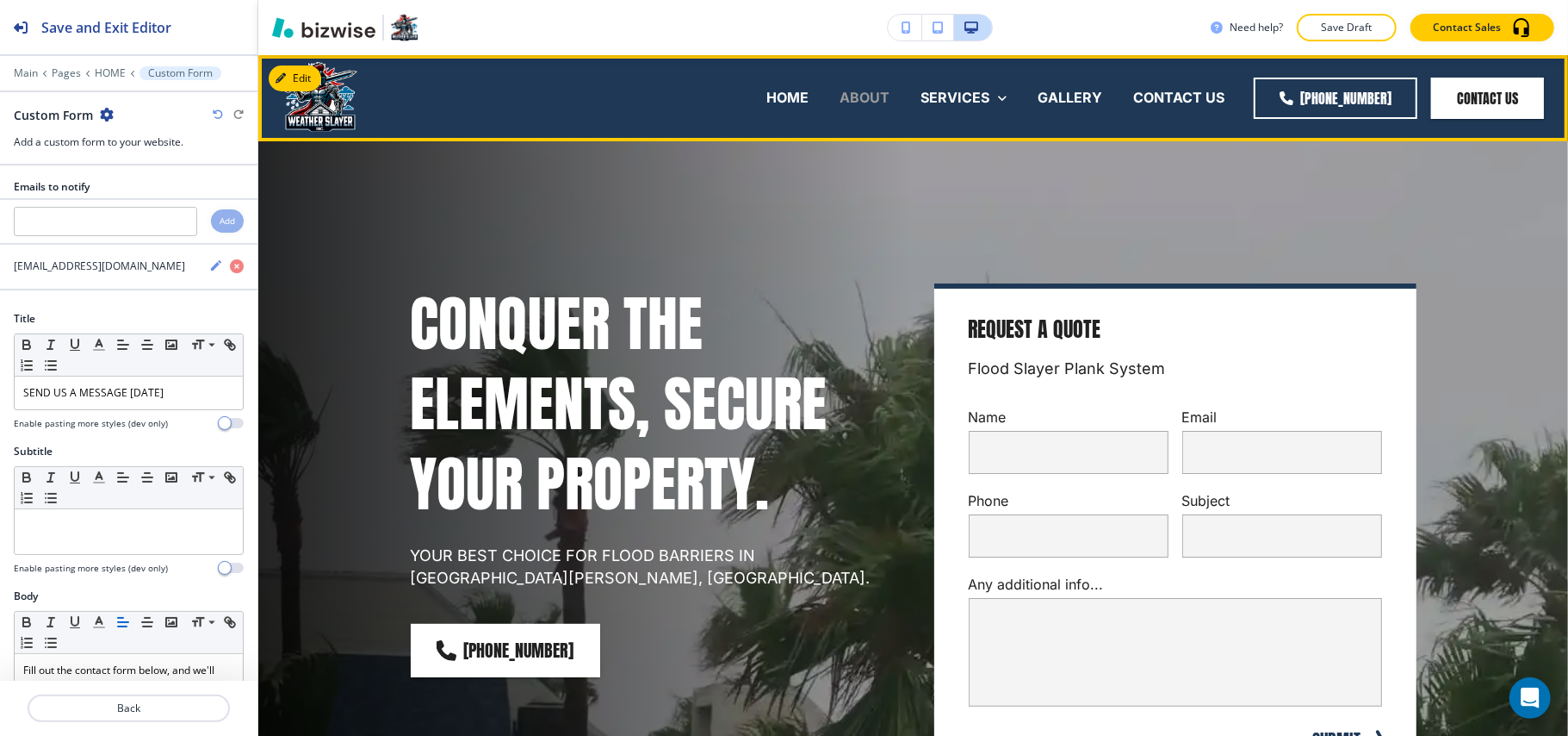
click at [857, 104] on p "ABOUT" at bounding box center [864, 98] width 50 height 20
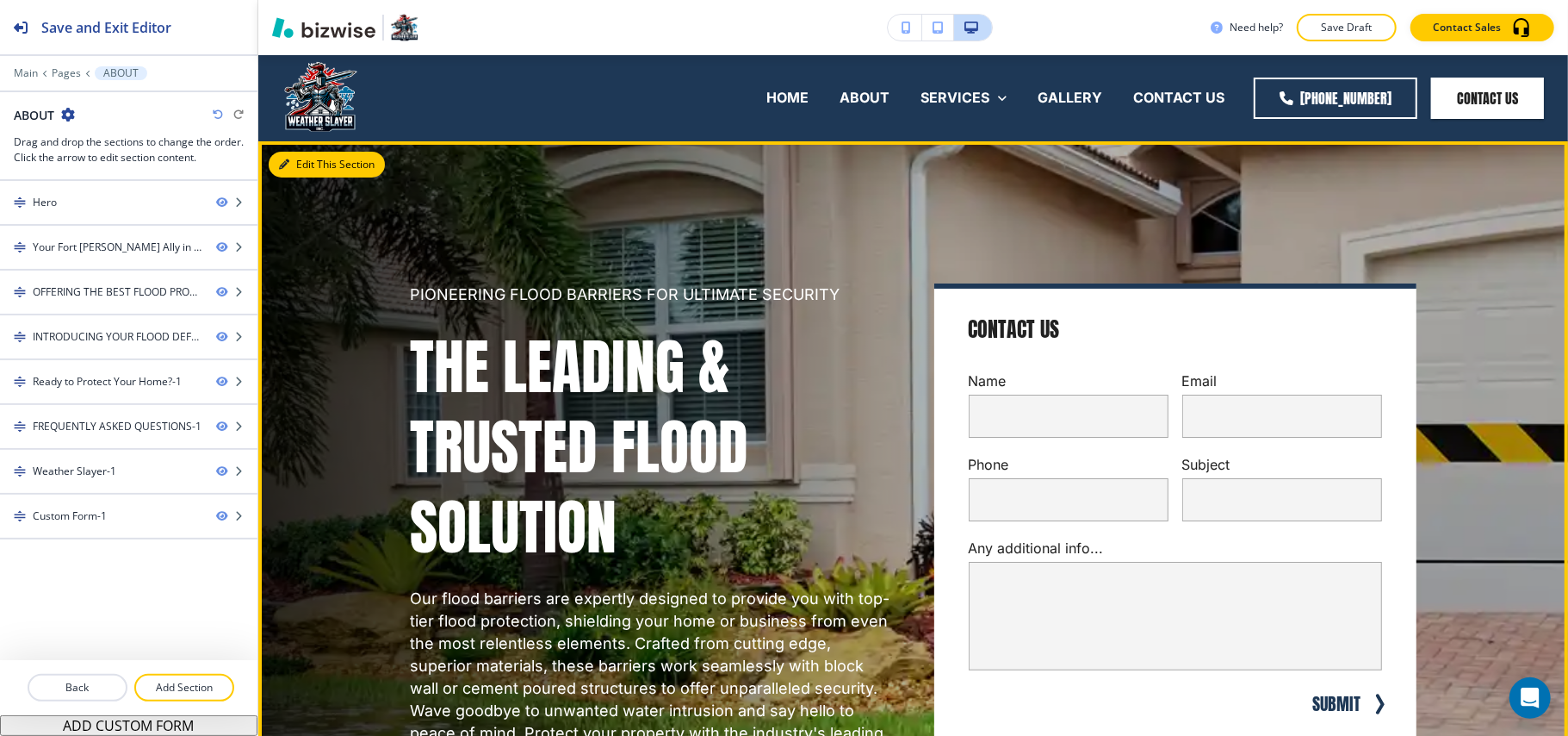
click at [301, 166] on button "Edit This Section" at bounding box center [327, 164] width 116 height 25
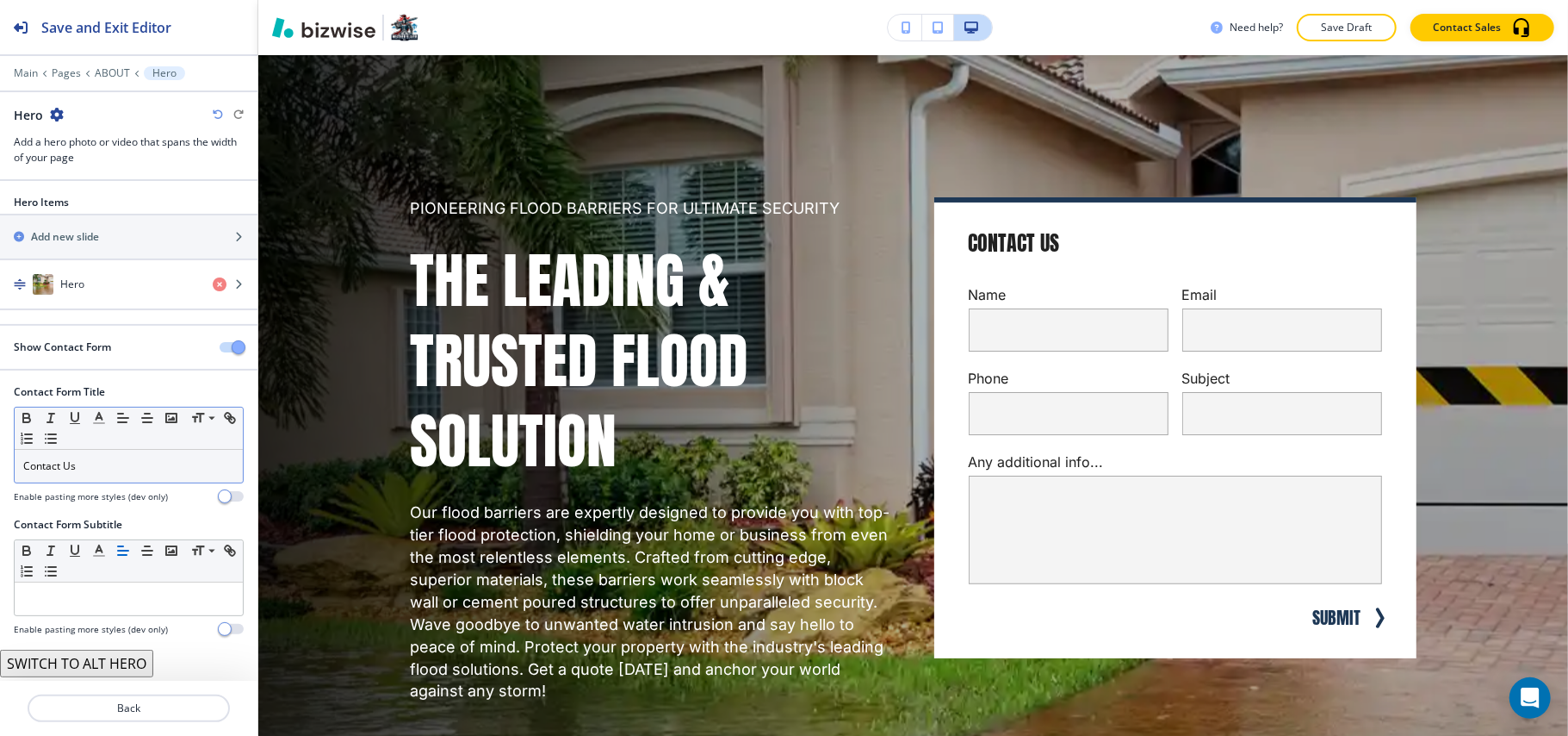
scroll to position [2, 0]
click at [219, 349] on button "button" at bounding box center [231, 346] width 24 height 11
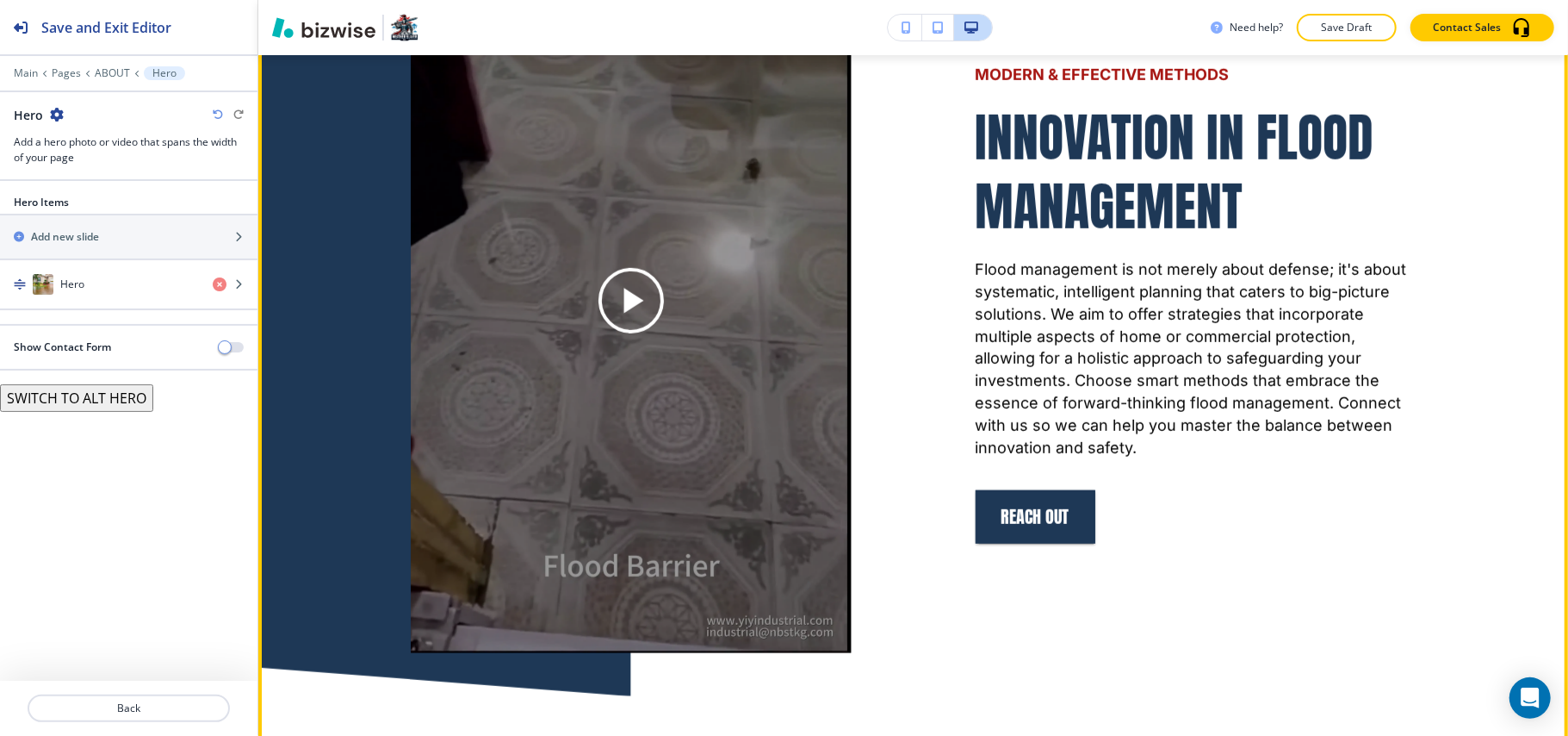
scroll to position [849, 0]
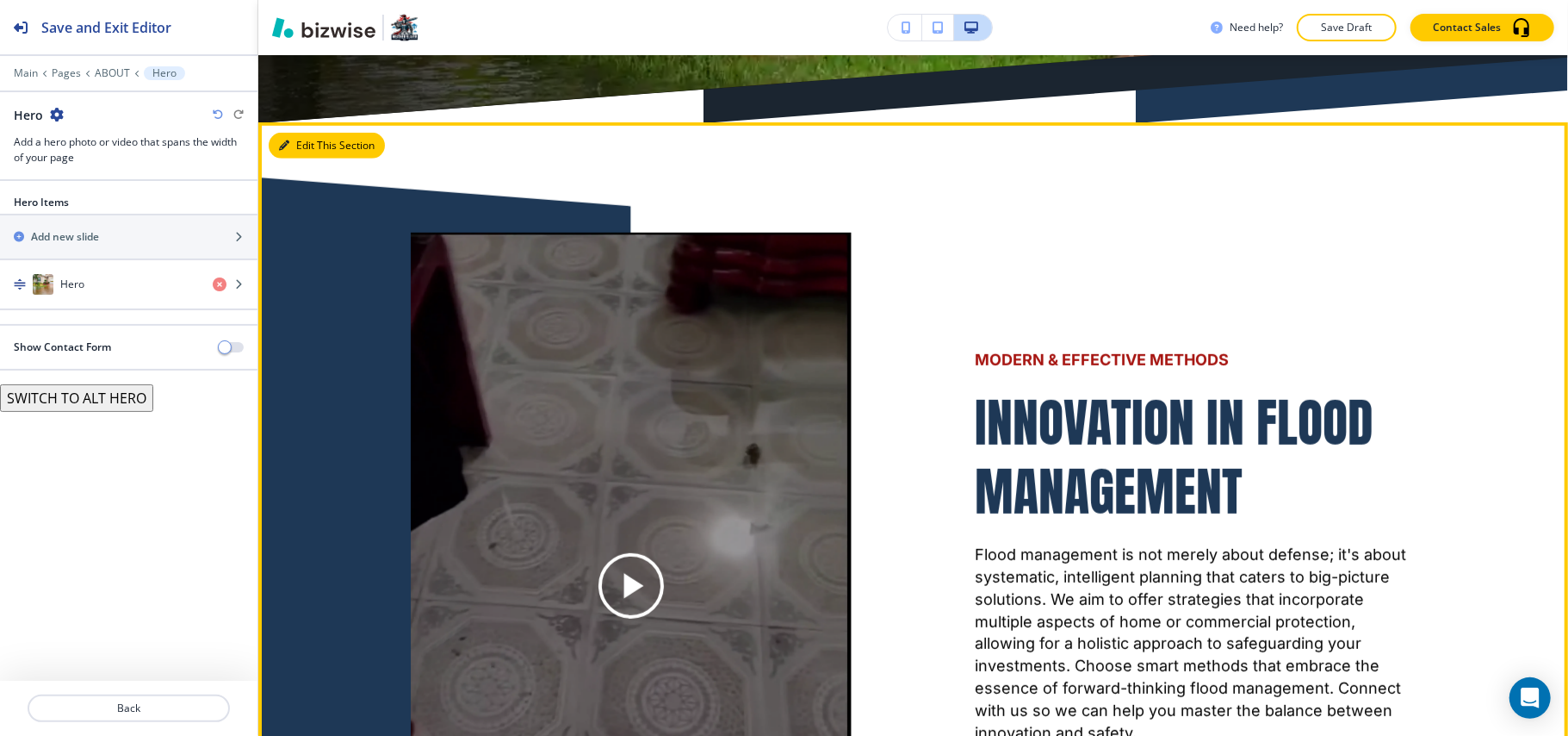
click at [290, 139] on button "Edit This Section" at bounding box center [327, 146] width 116 height 25
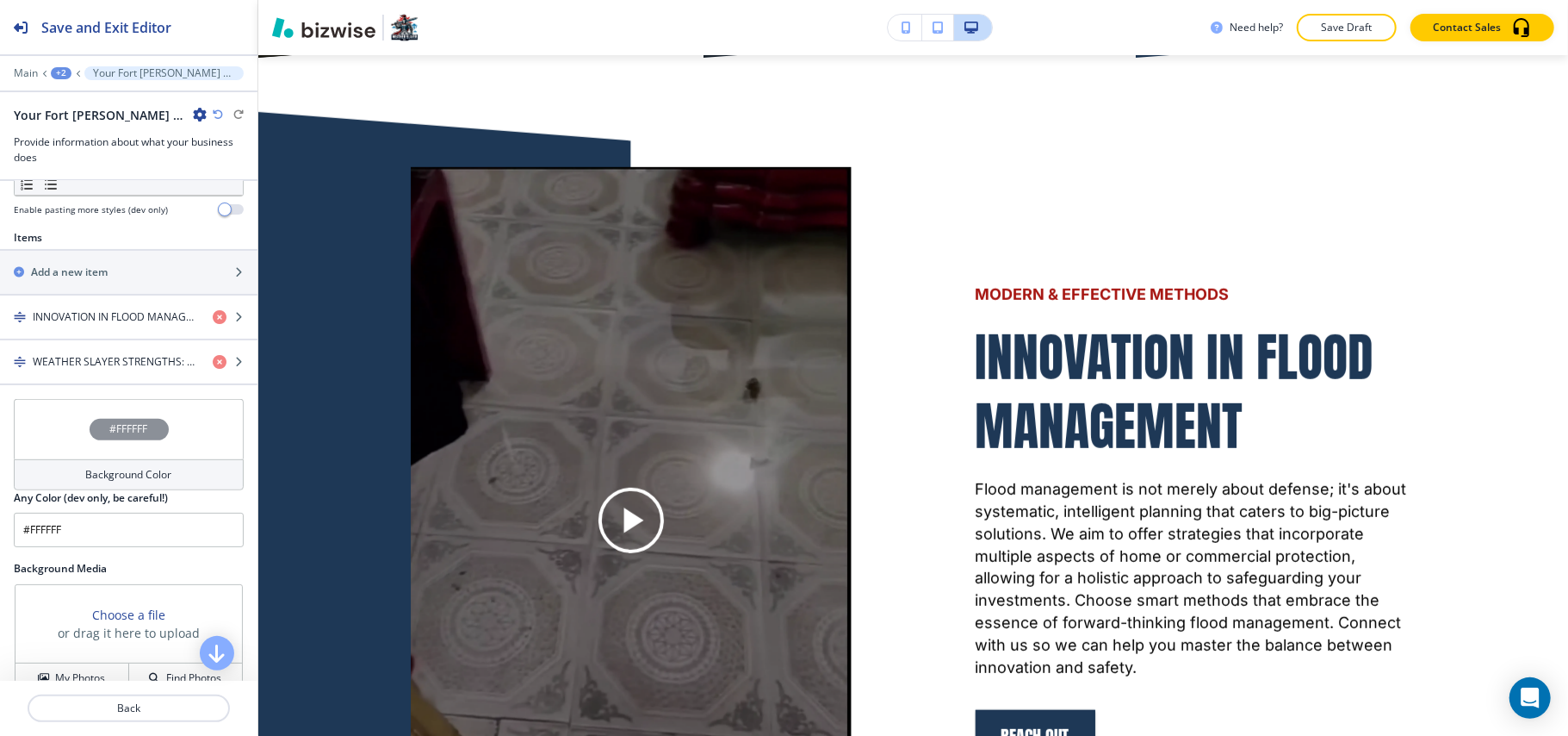
scroll to position [574, 0]
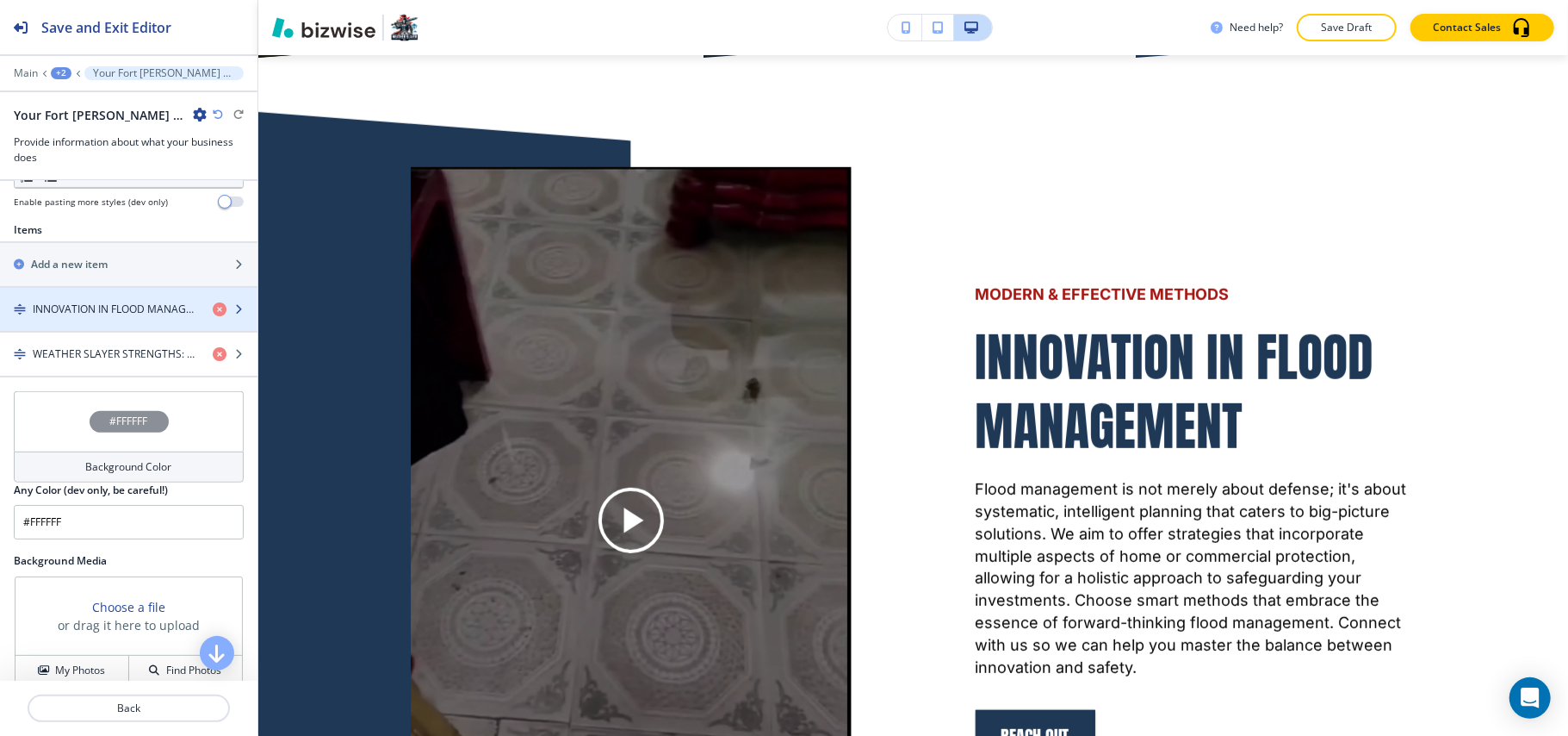
click at [88, 328] on div "button" at bounding box center [128, 324] width 257 height 14
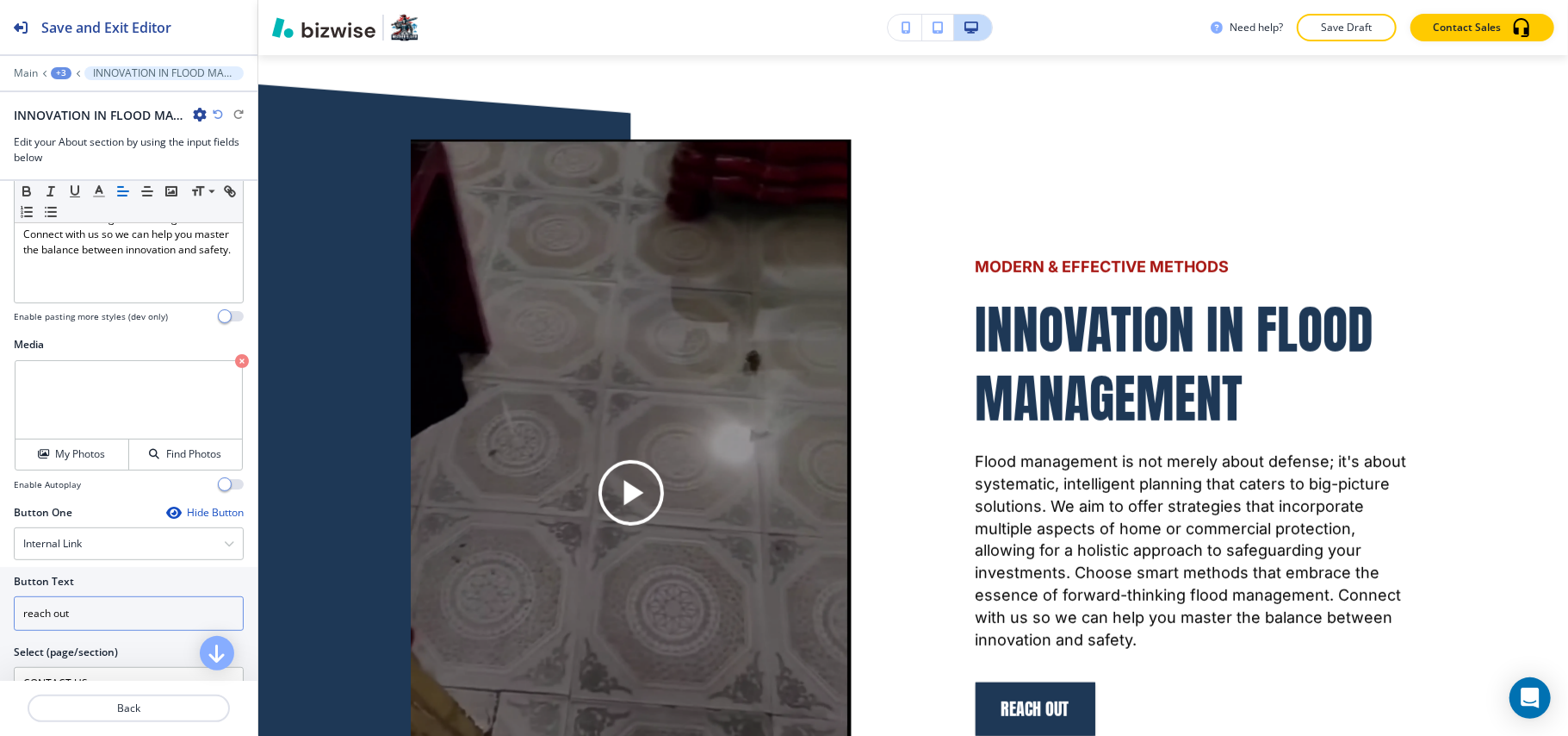
scroll to position [587, 0]
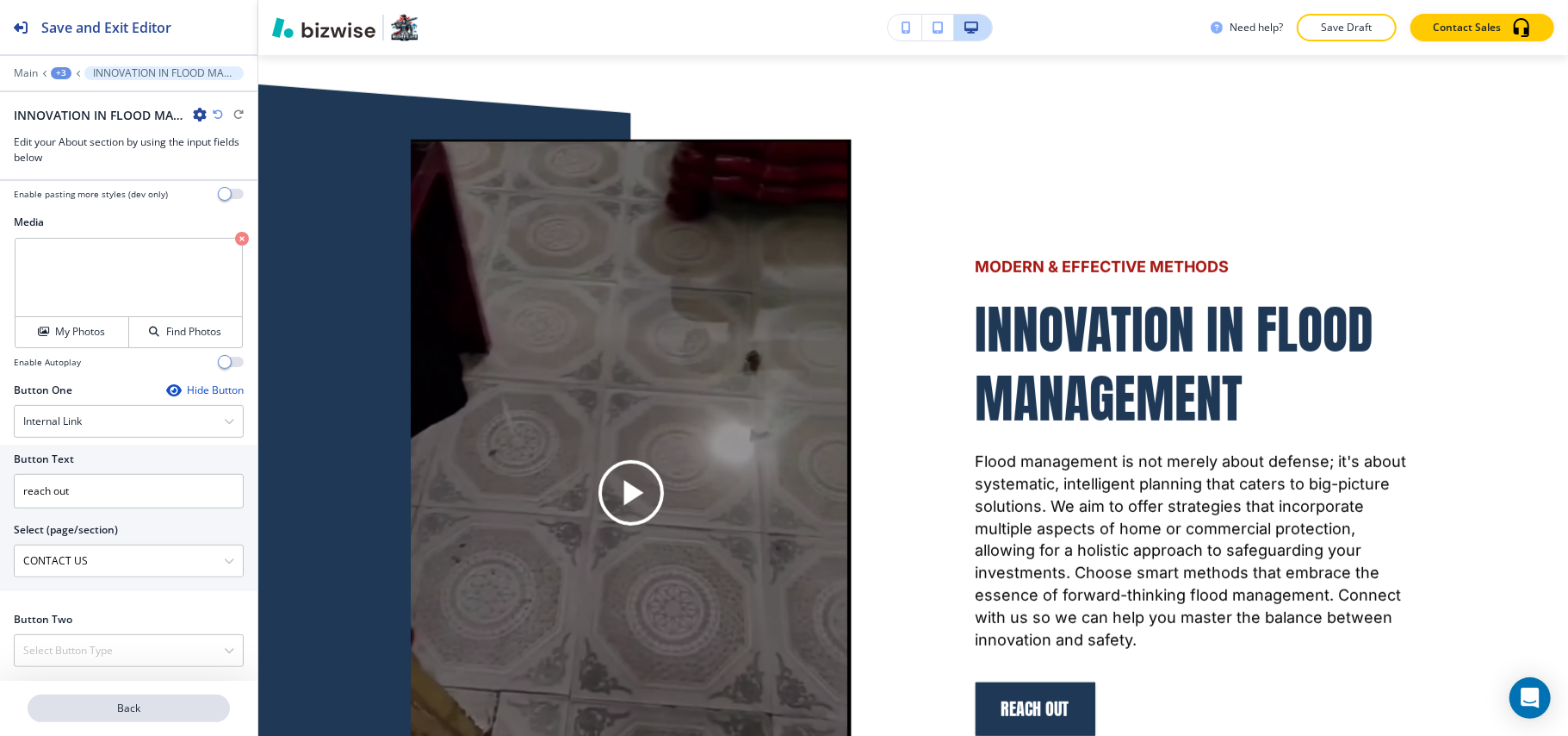
click at [121, 707] on p "Back" at bounding box center [128, 708] width 199 height 16
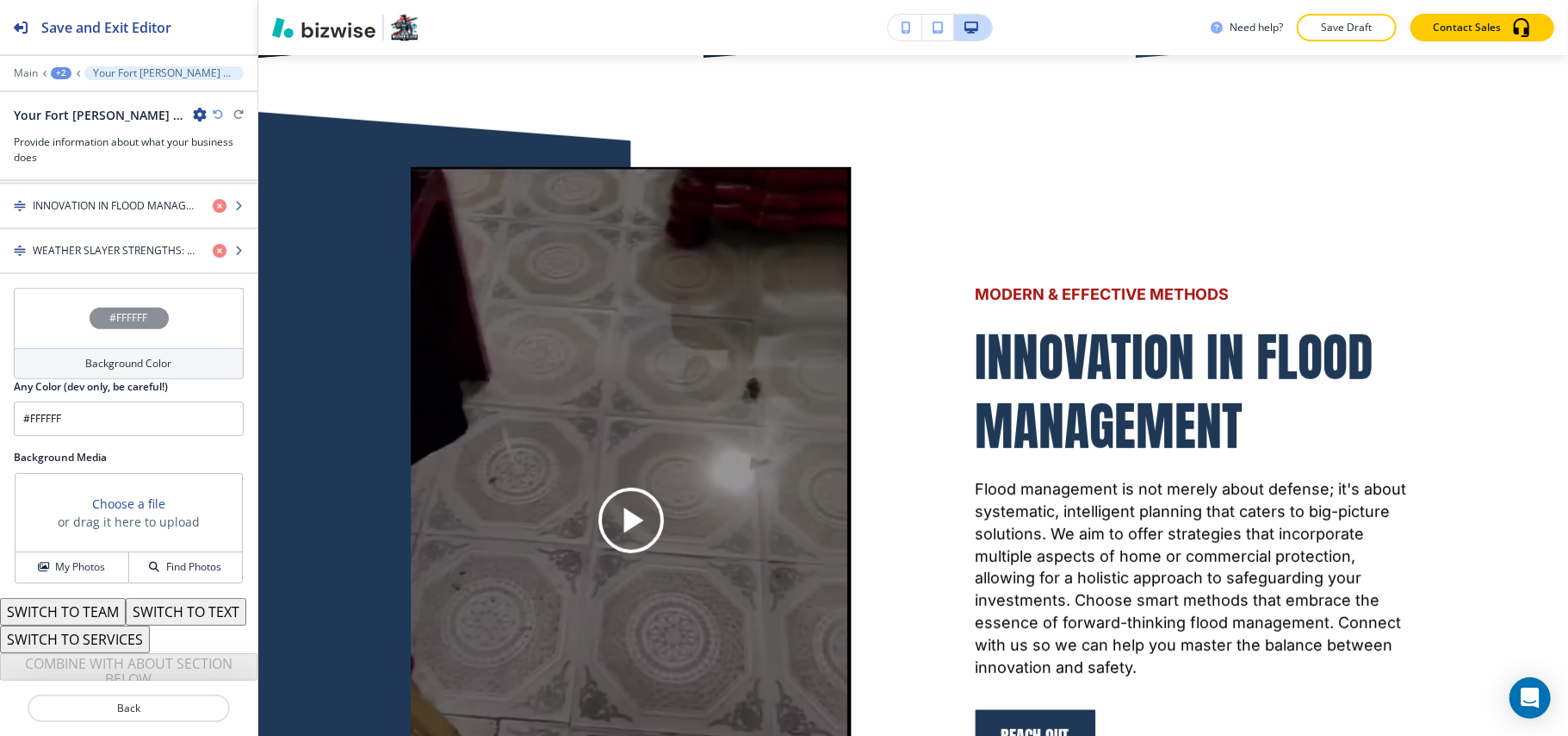
scroll to position [604, 0]
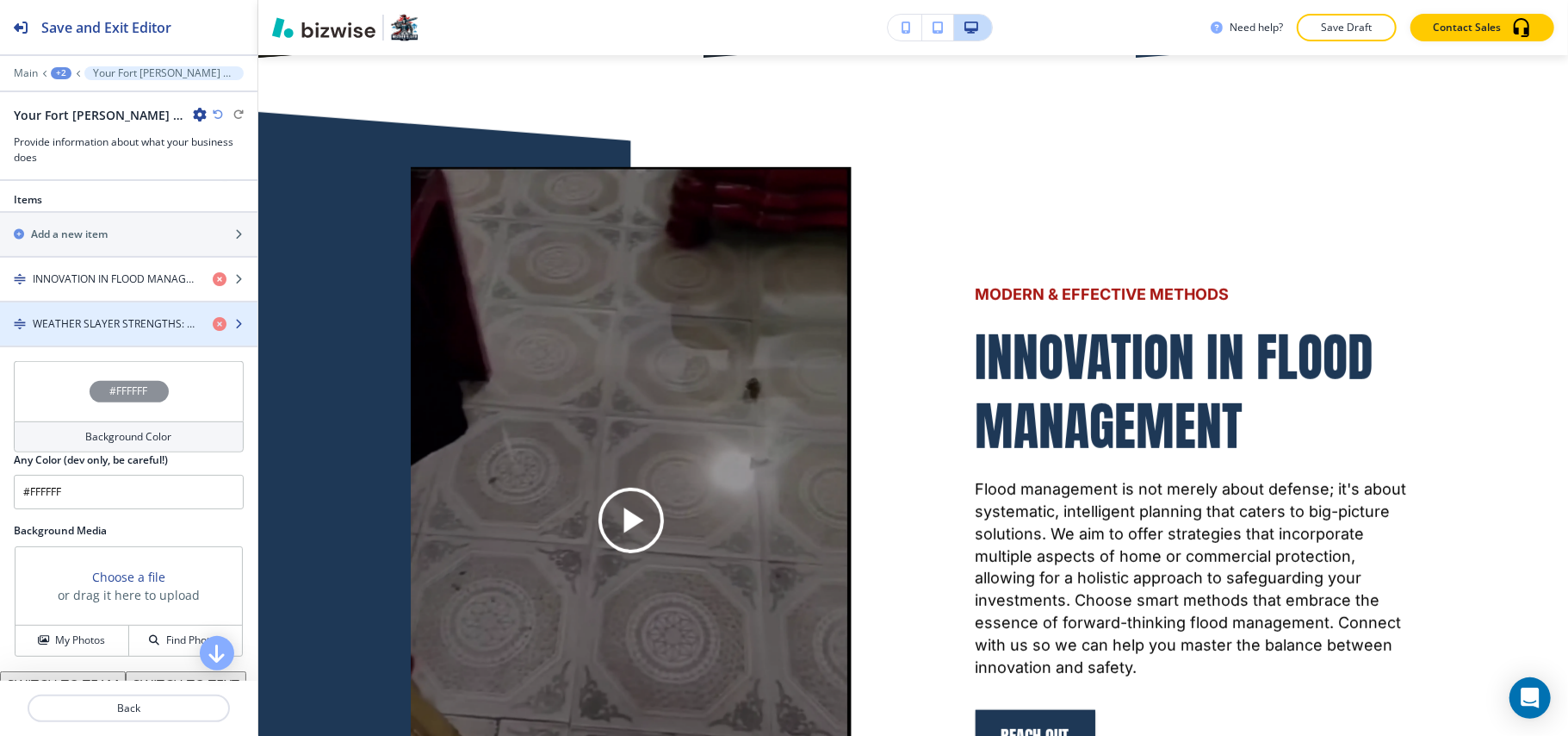
click at [88, 331] on h4 "WEATHER SLAYER STRENGTHS: BATTLE THE ELEMENTS WITH EASE." at bounding box center [115, 324] width 166 height 16
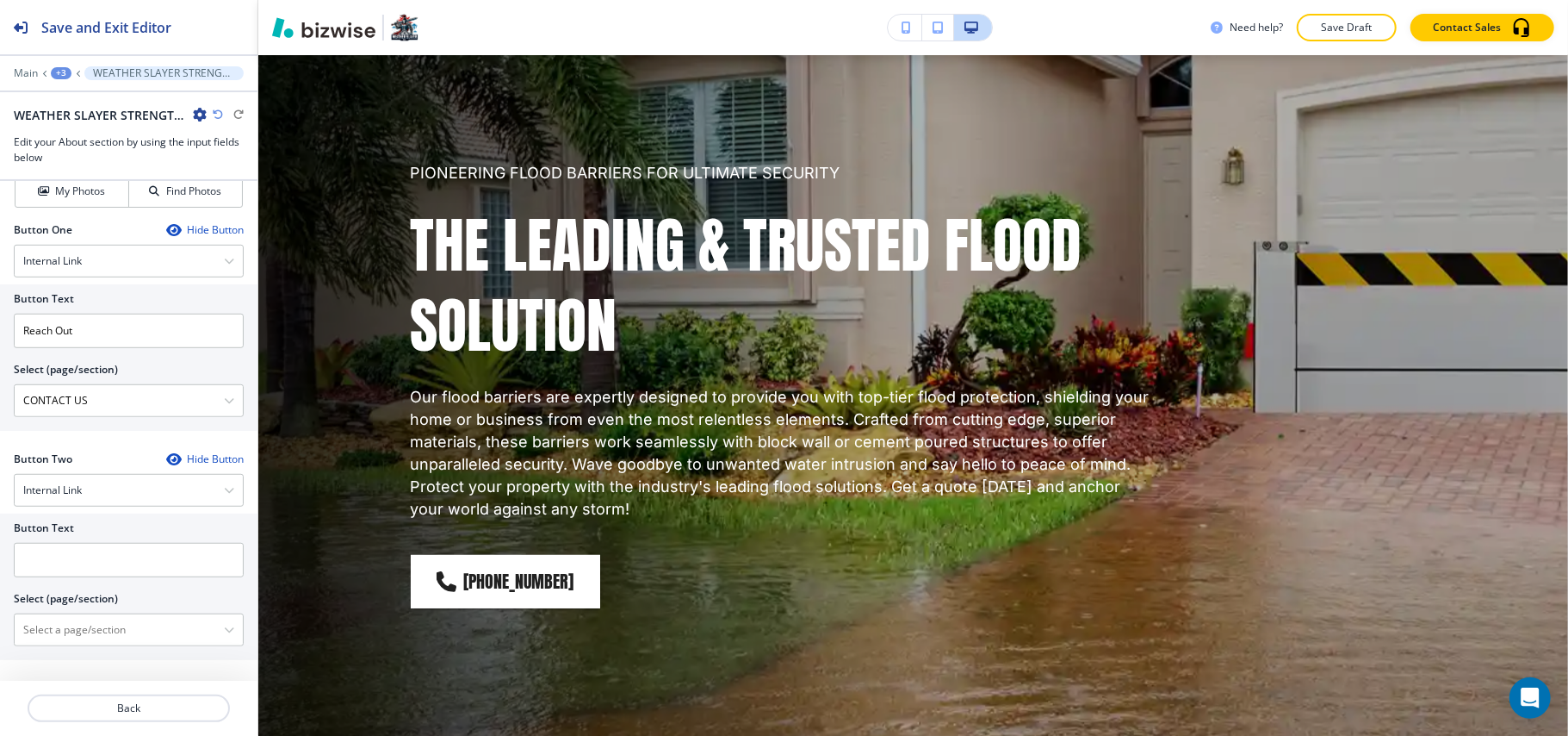
scroll to position [0, 0]
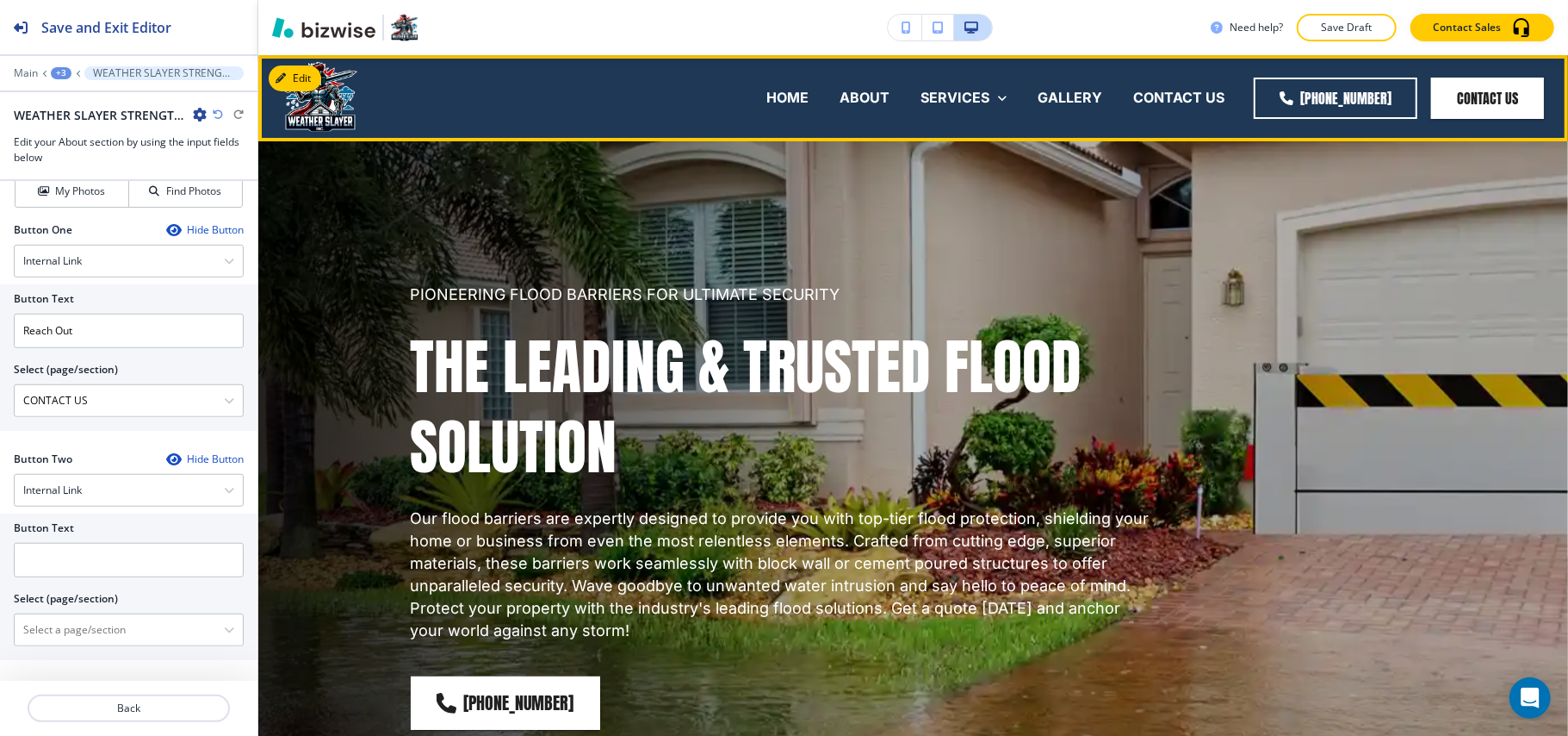
drag, startPoint x: 1080, startPoint y: 91, endPoint x: 1082, endPoint y: 125, distance: 34.1
click at [1080, 90] on p "GALLERY" at bounding box center [1070, 98] width 65 height 20
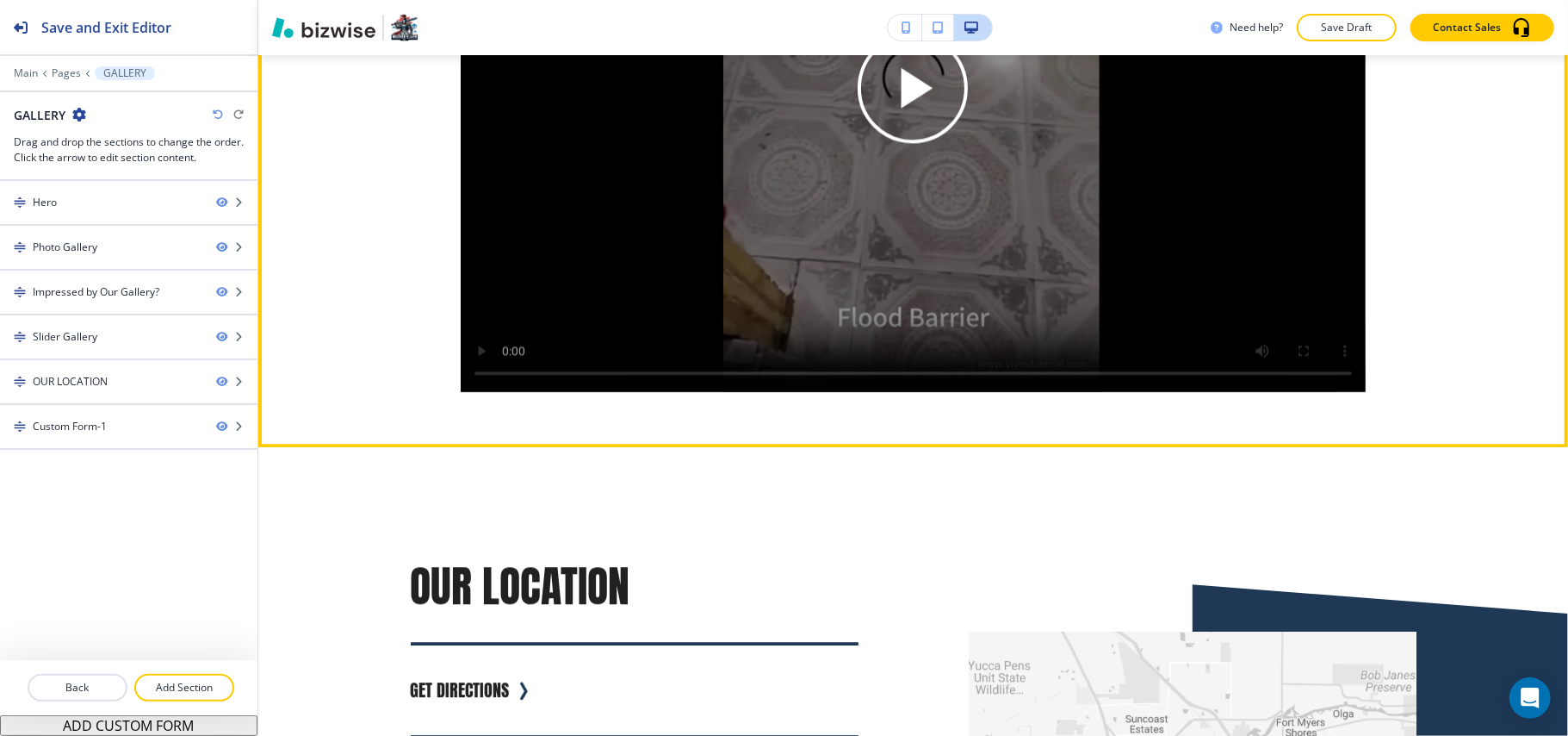
scroll to position [2985, 0]
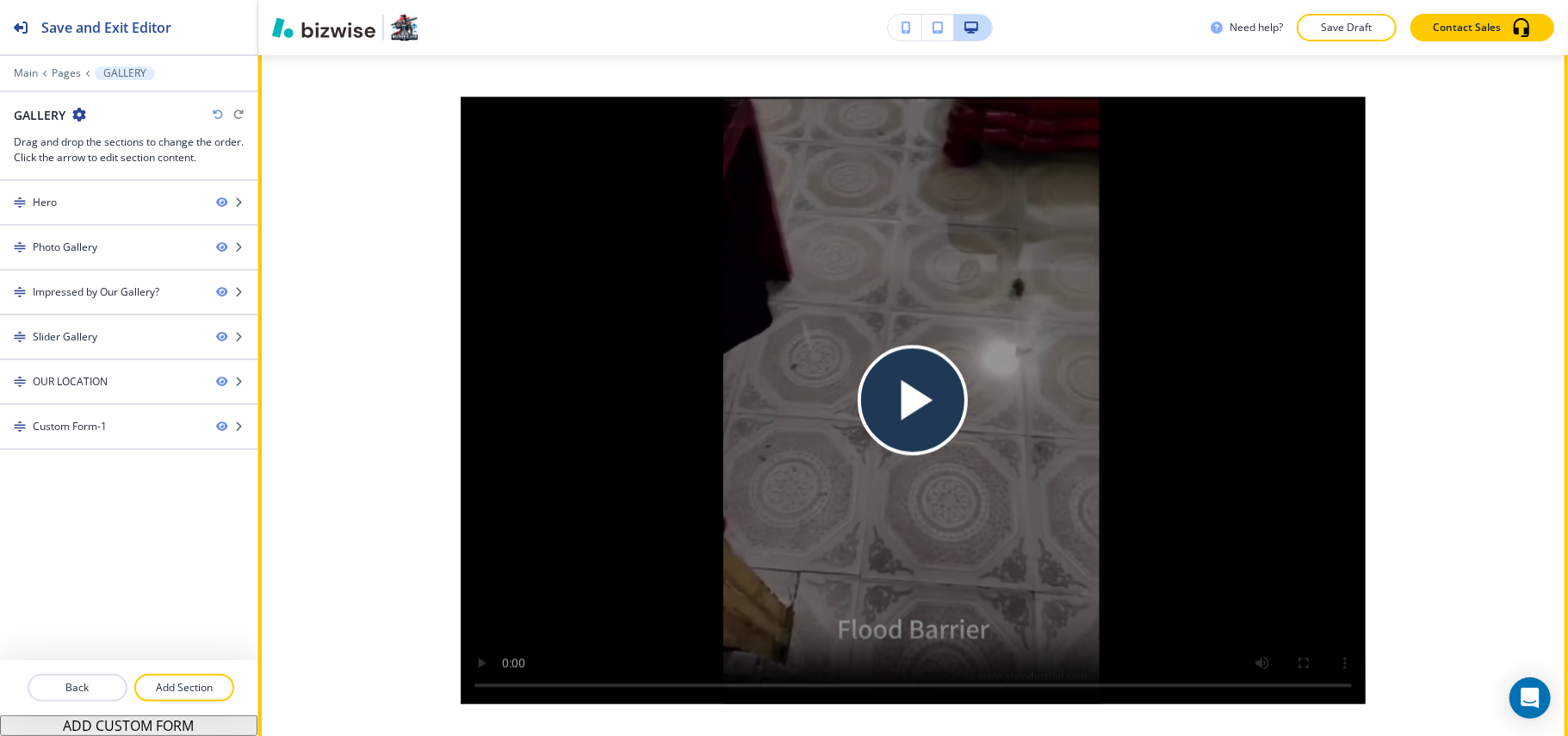
click at [901, 399] on icon "Play button for video with title: undefined" at bounding box center [917, 399] width 32 height 40
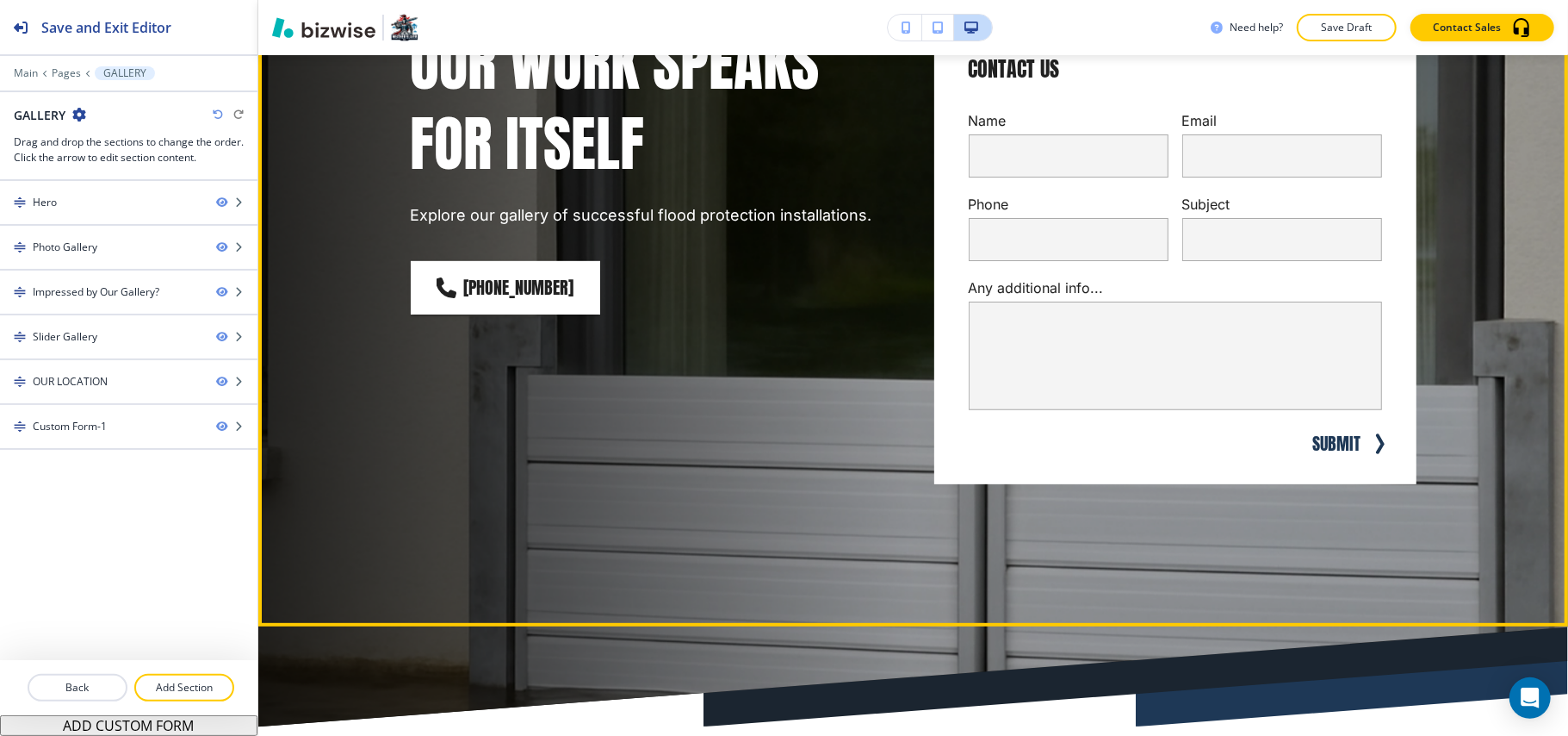
scroll to position [0, 0]
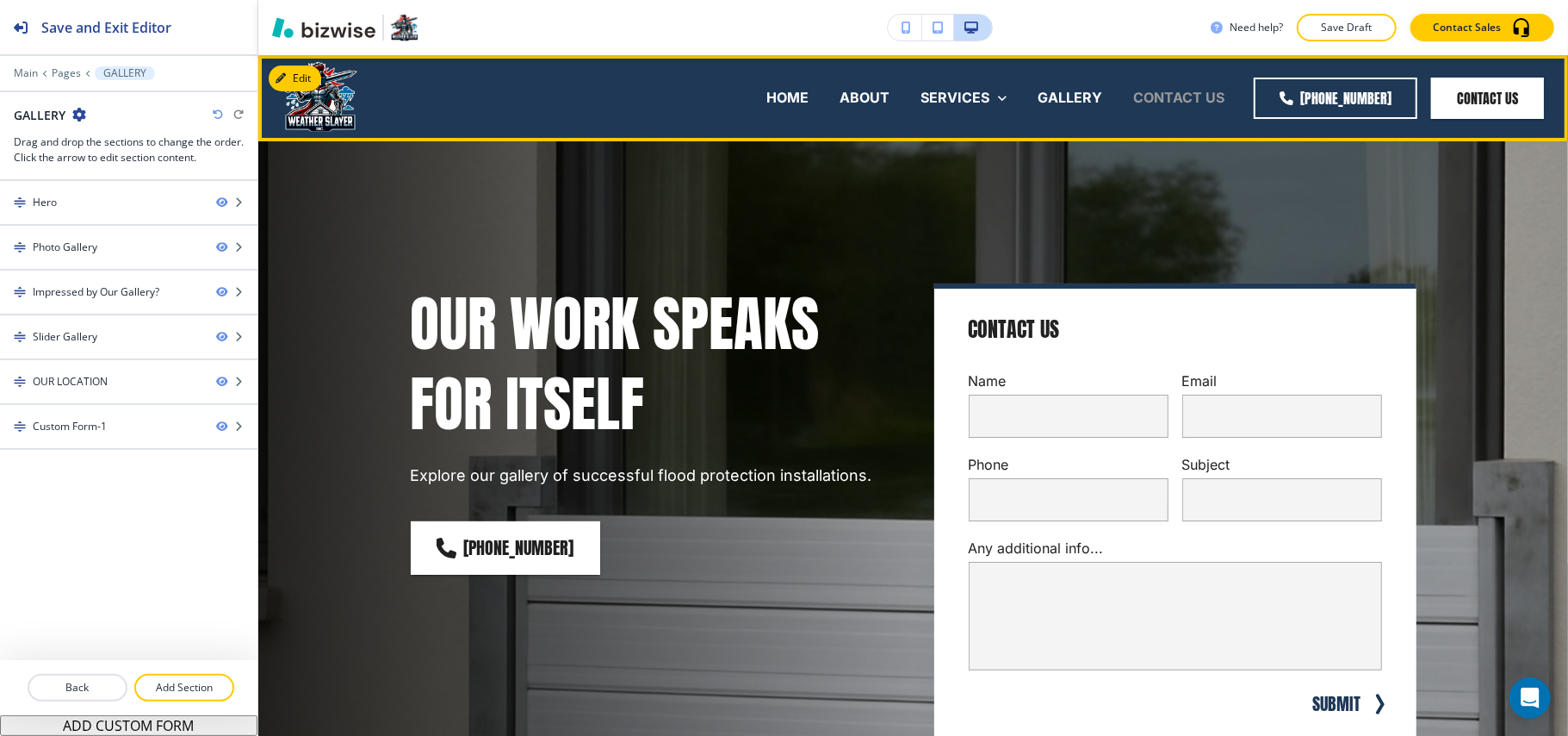
click at [1189, 93] on p "CONTACT US" at bounding box center [1178, 98] width 91 height 20
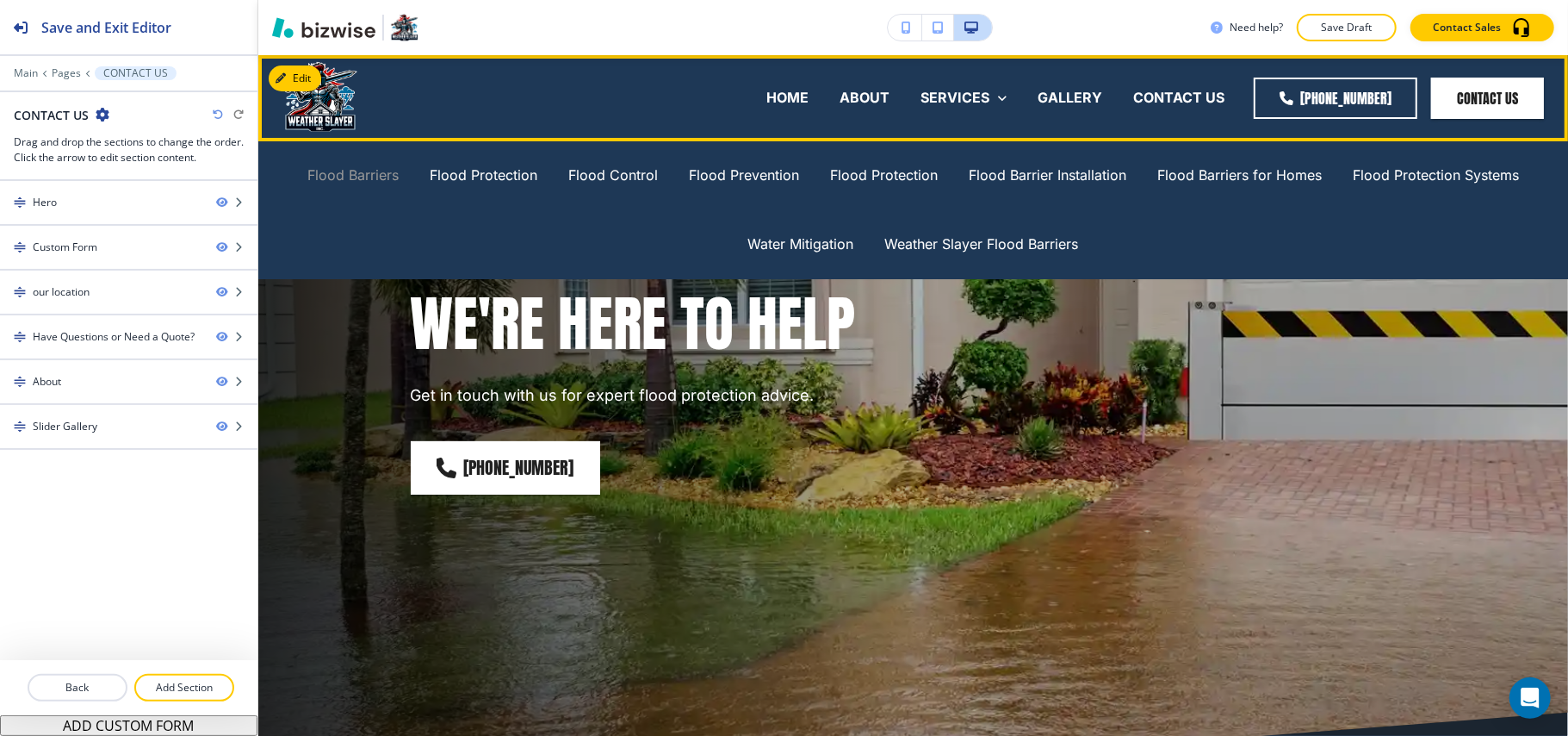
click at [340, 176] on p "Flood Barriers" at bounding box center [352, 175] width 91 height 20
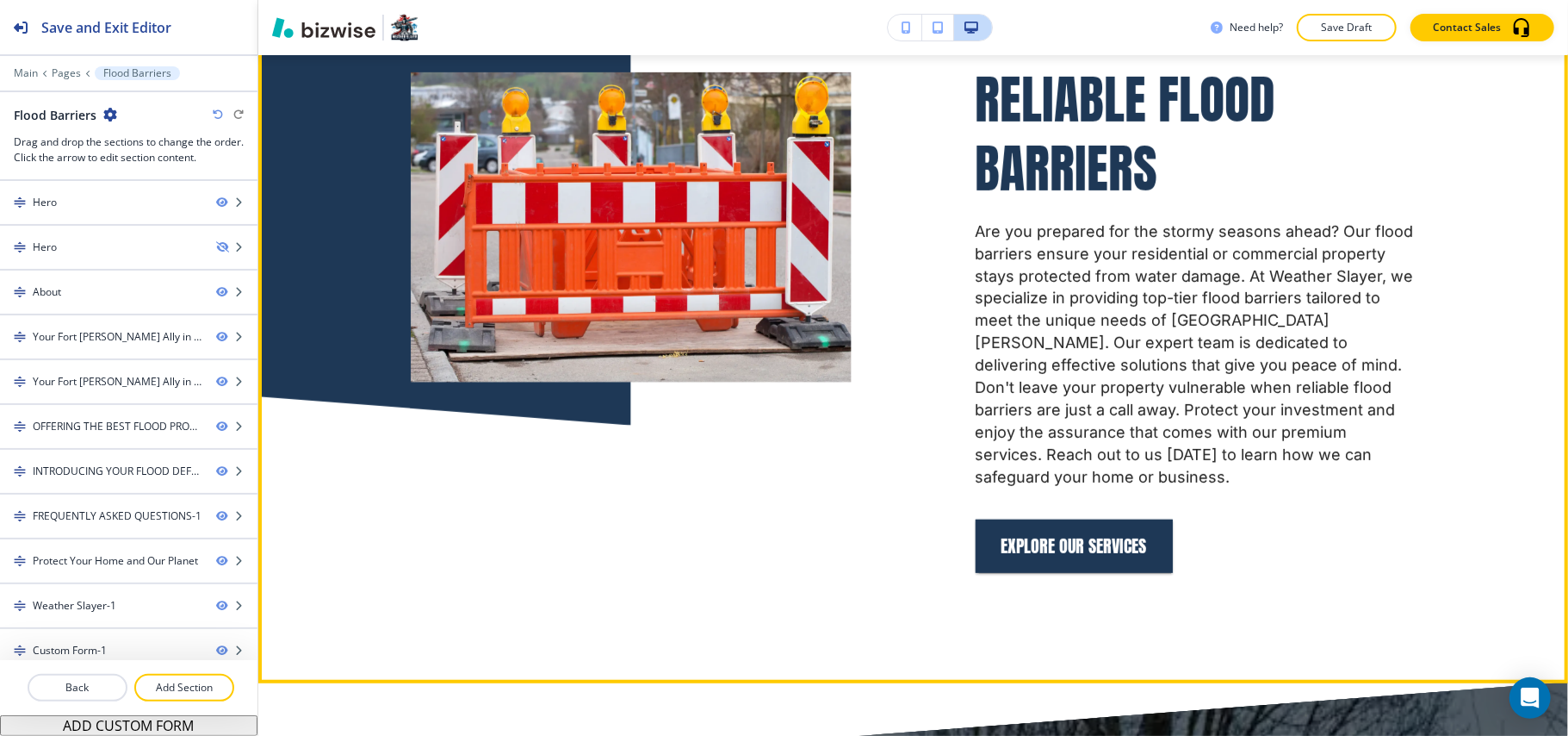
scroll to position [1148, 0]
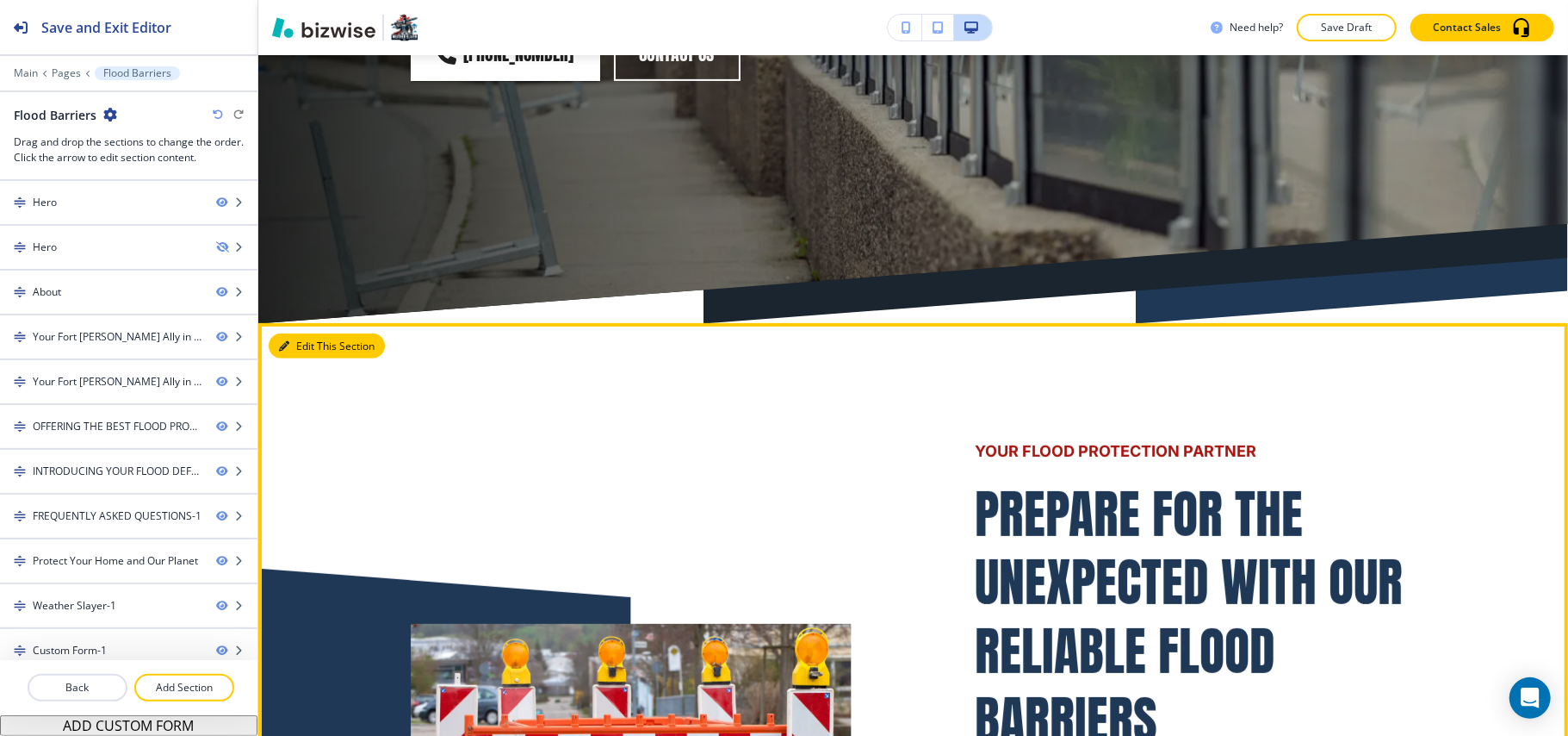
drag, startPoint x: 298, startPoint y: 270, endPoint x: 270, endPoint y: 277, distance: 28.9
click at [298, 334] on button "Edit This Section" at bounding box center [327, 346] width 116 height 25
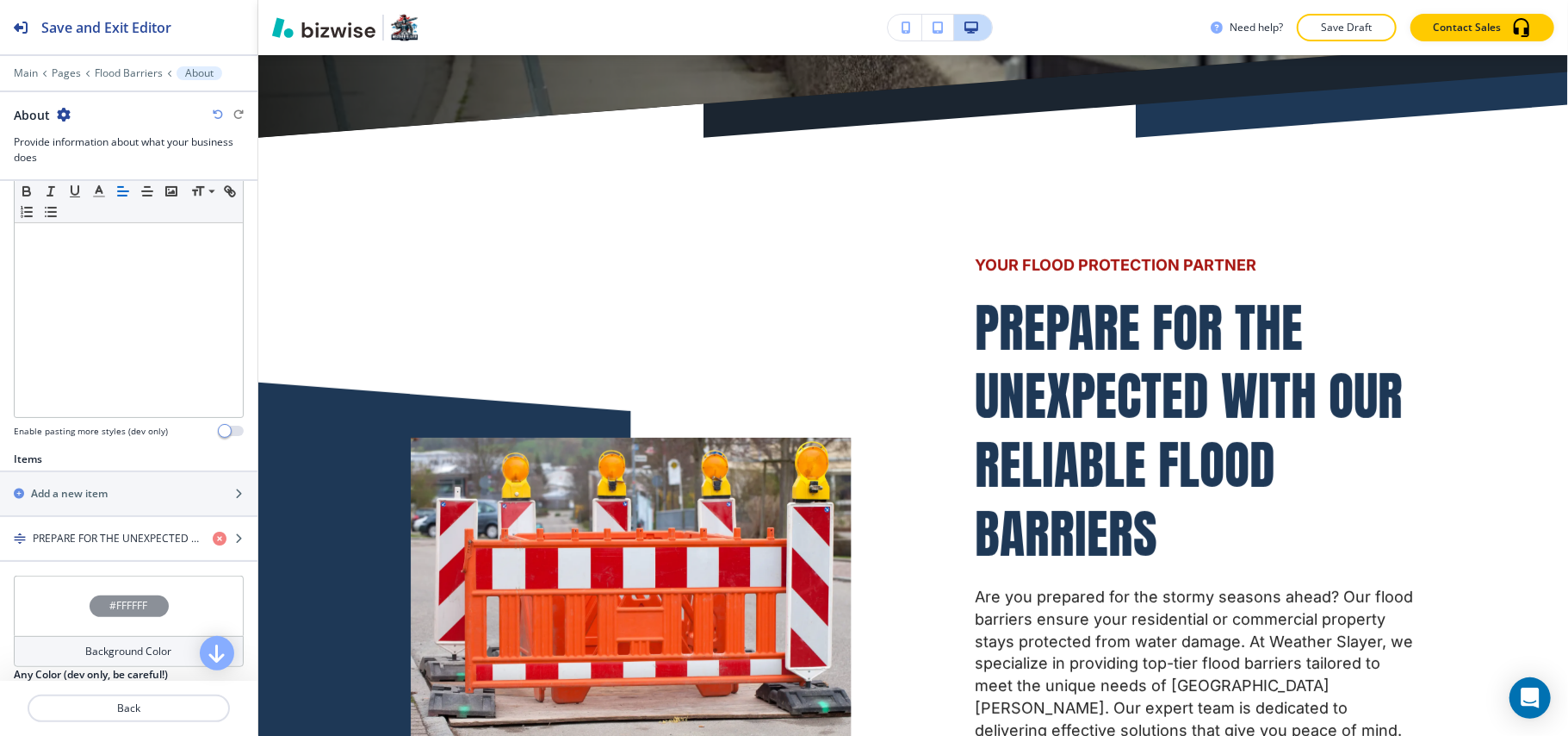
scroll to position [574, 0]
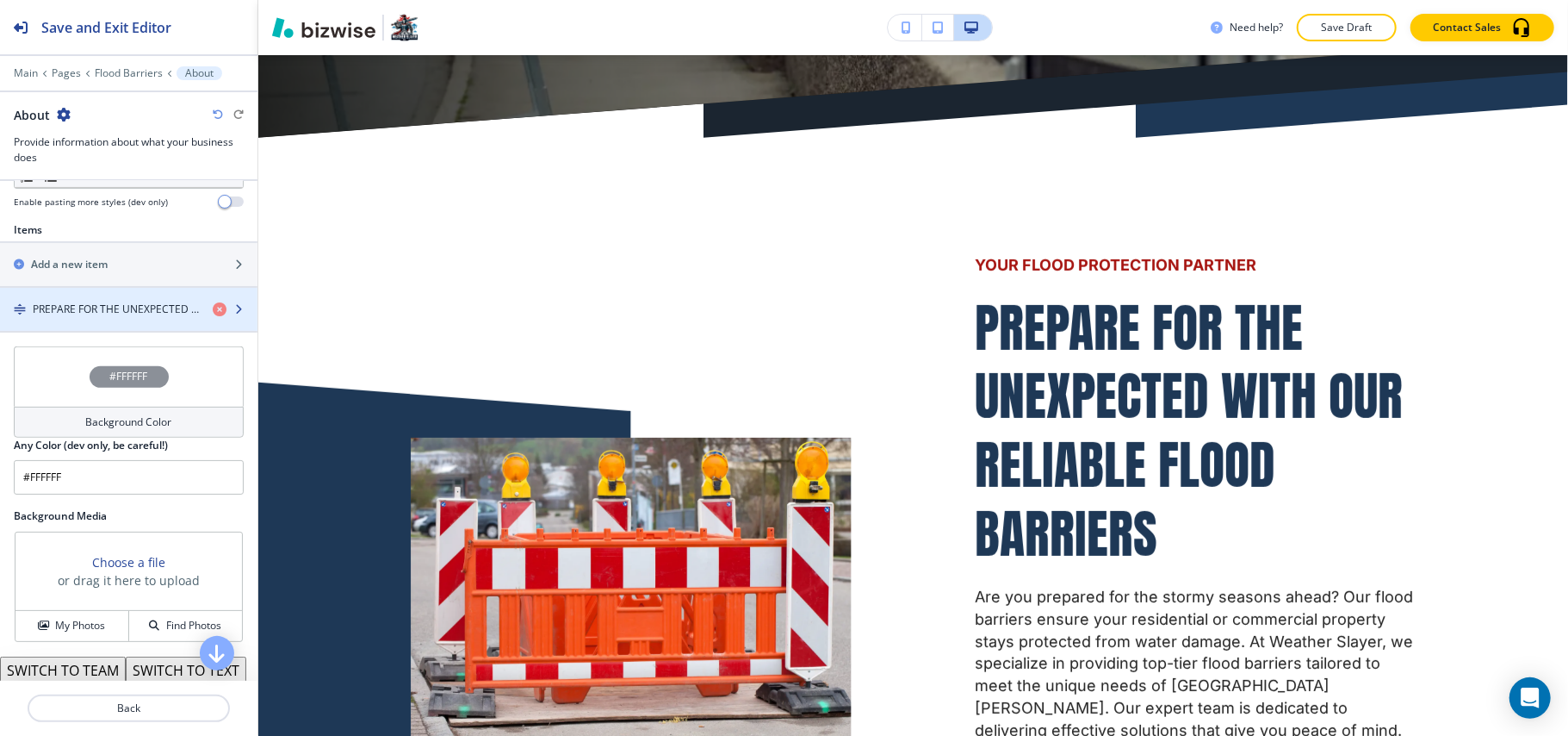
click at [84, 326] on div "button" at bounding box center [128, 324] width 257 height 14
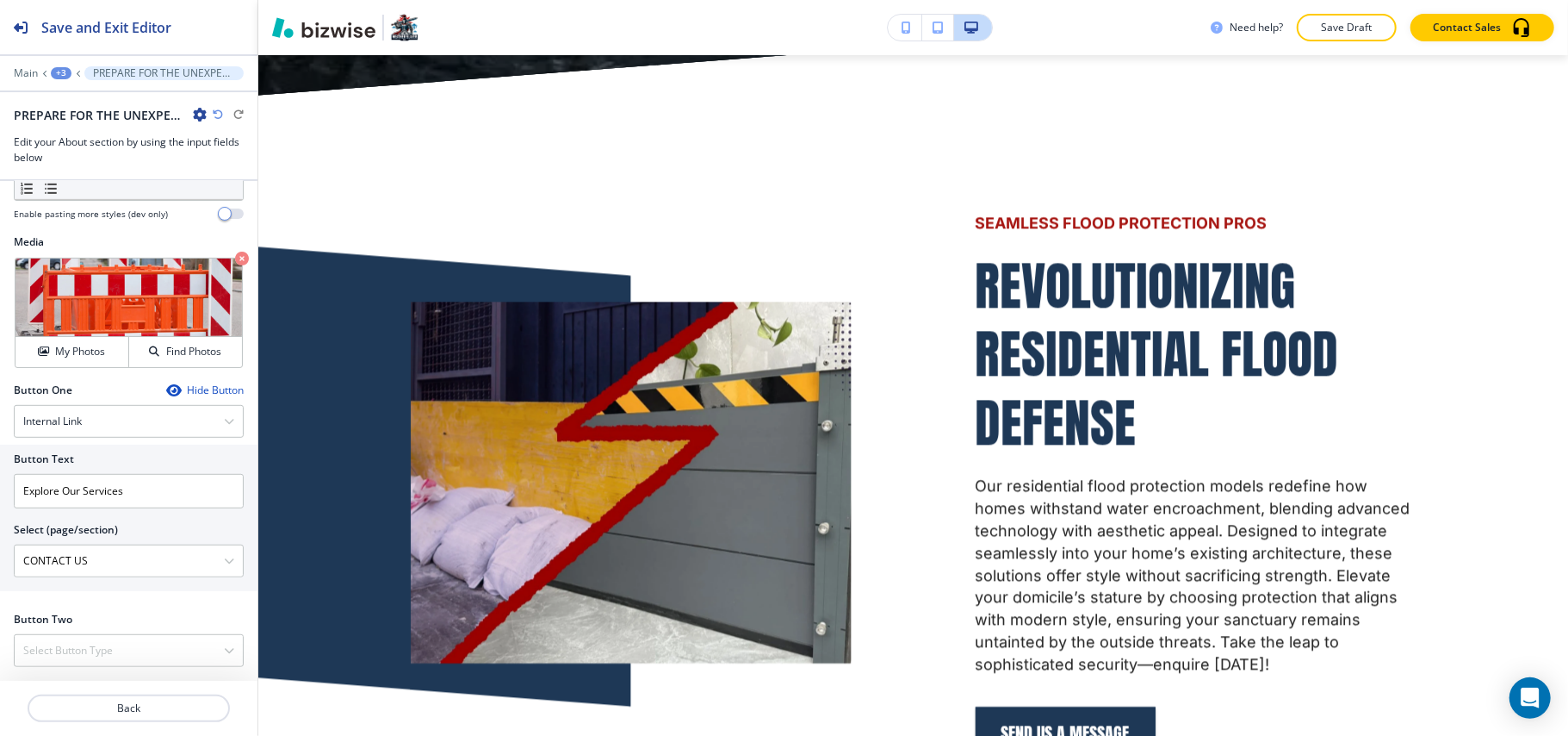
scroll to position [3249, 0]
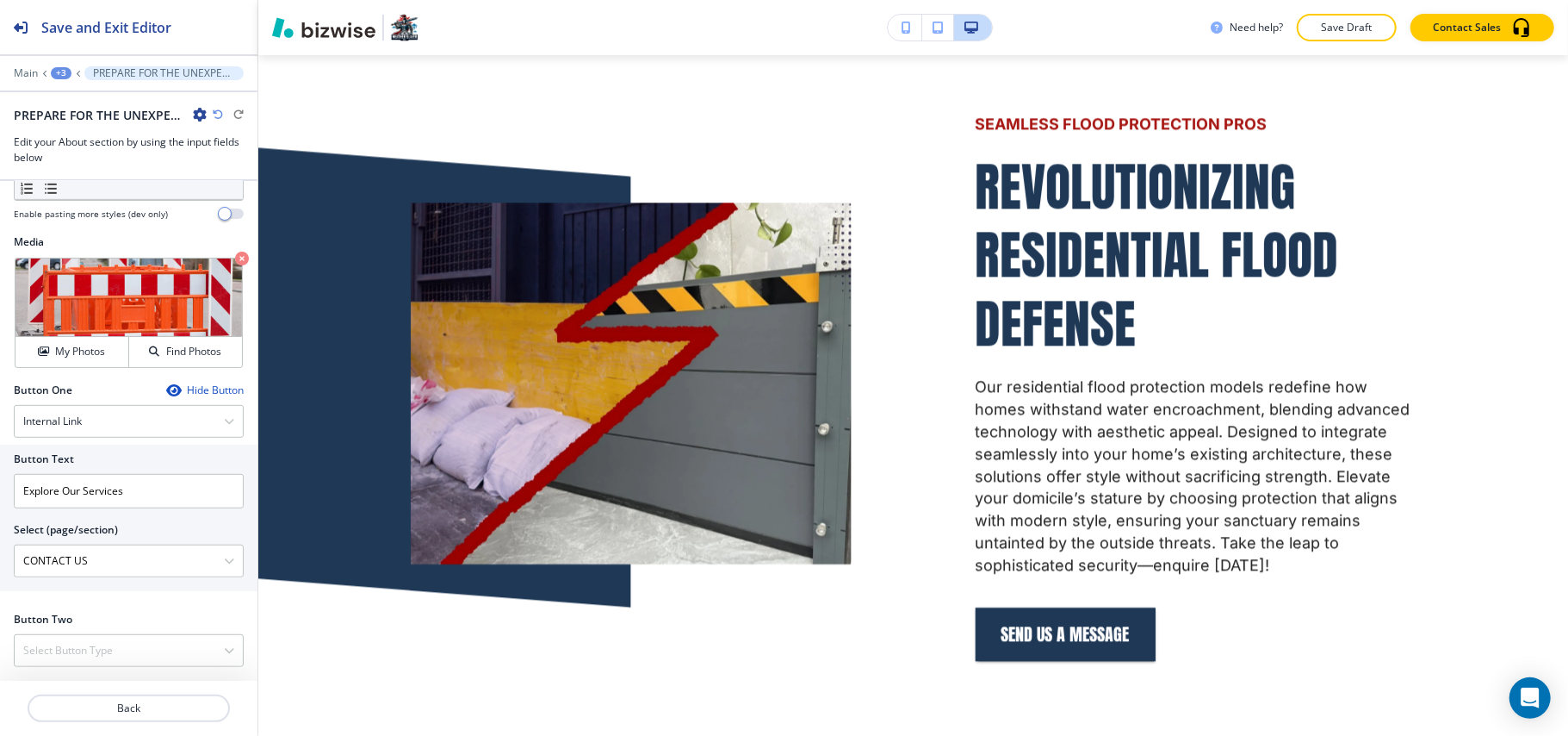
click at [52, 69] on div "+3" at bounding box center [61, 73] width 21 height 12
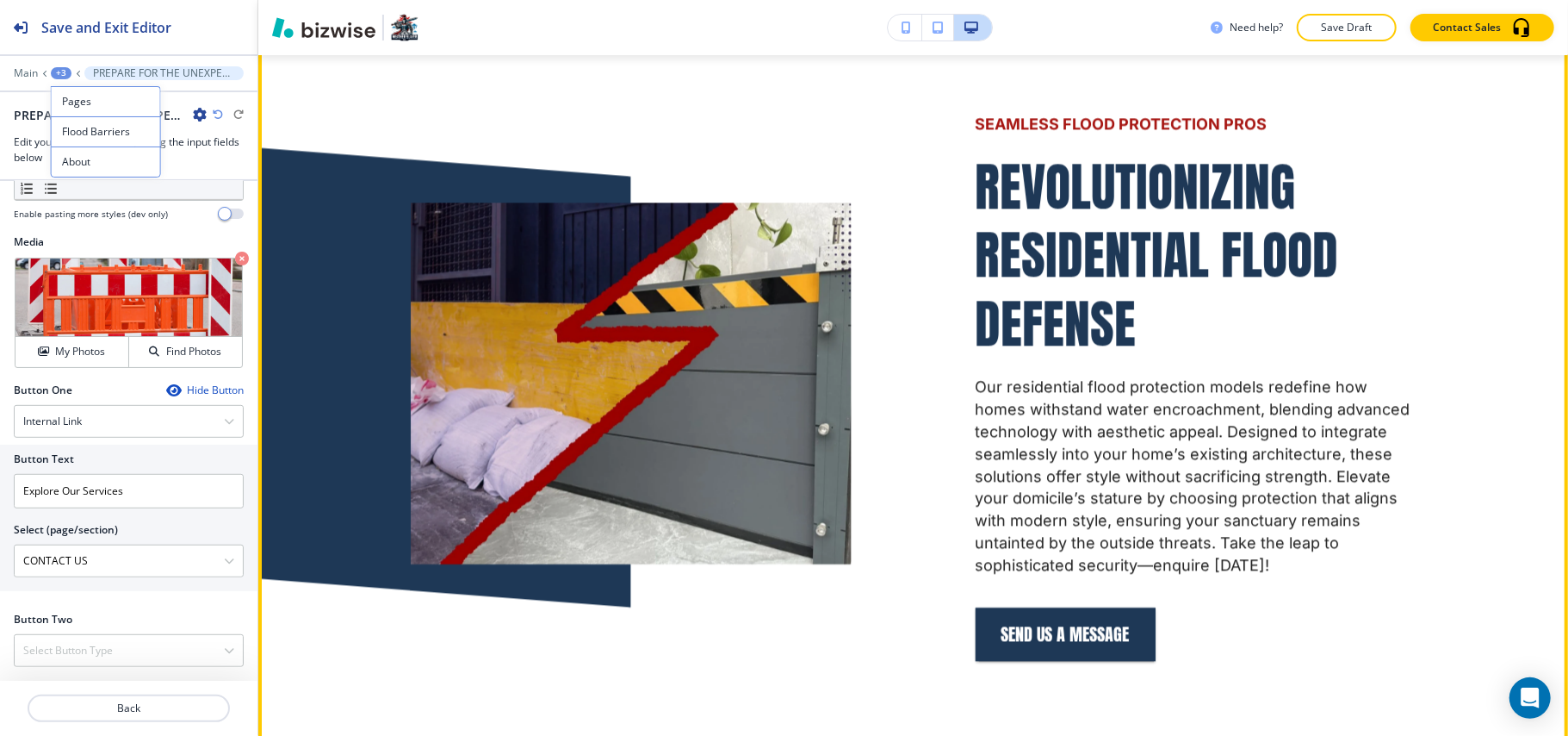
scroll to position [2905, 0]
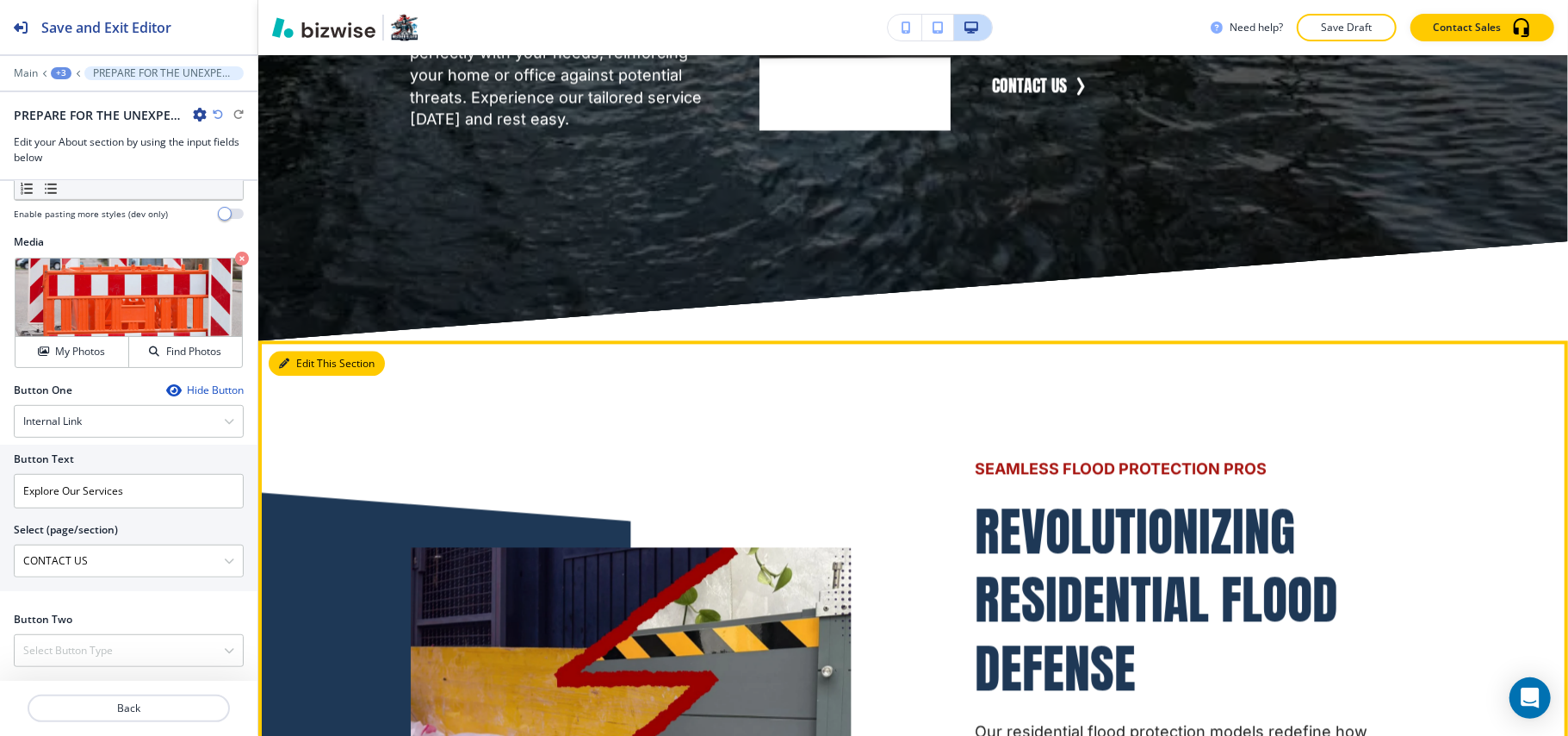
click at [298, 350] on button "Edit This Section" at bounding box center [327, 363] width 116 height 25
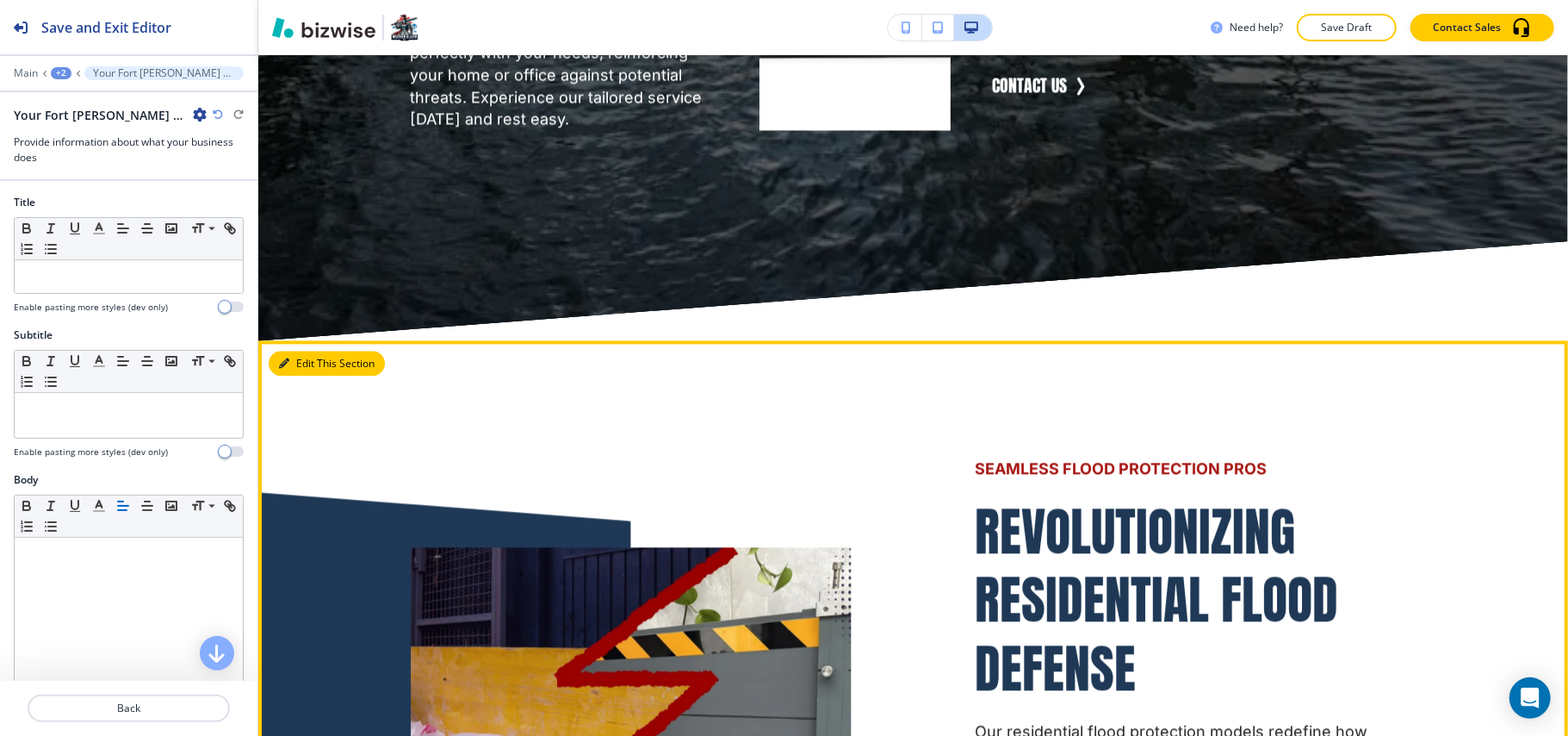
scroll to position [3085, 0]
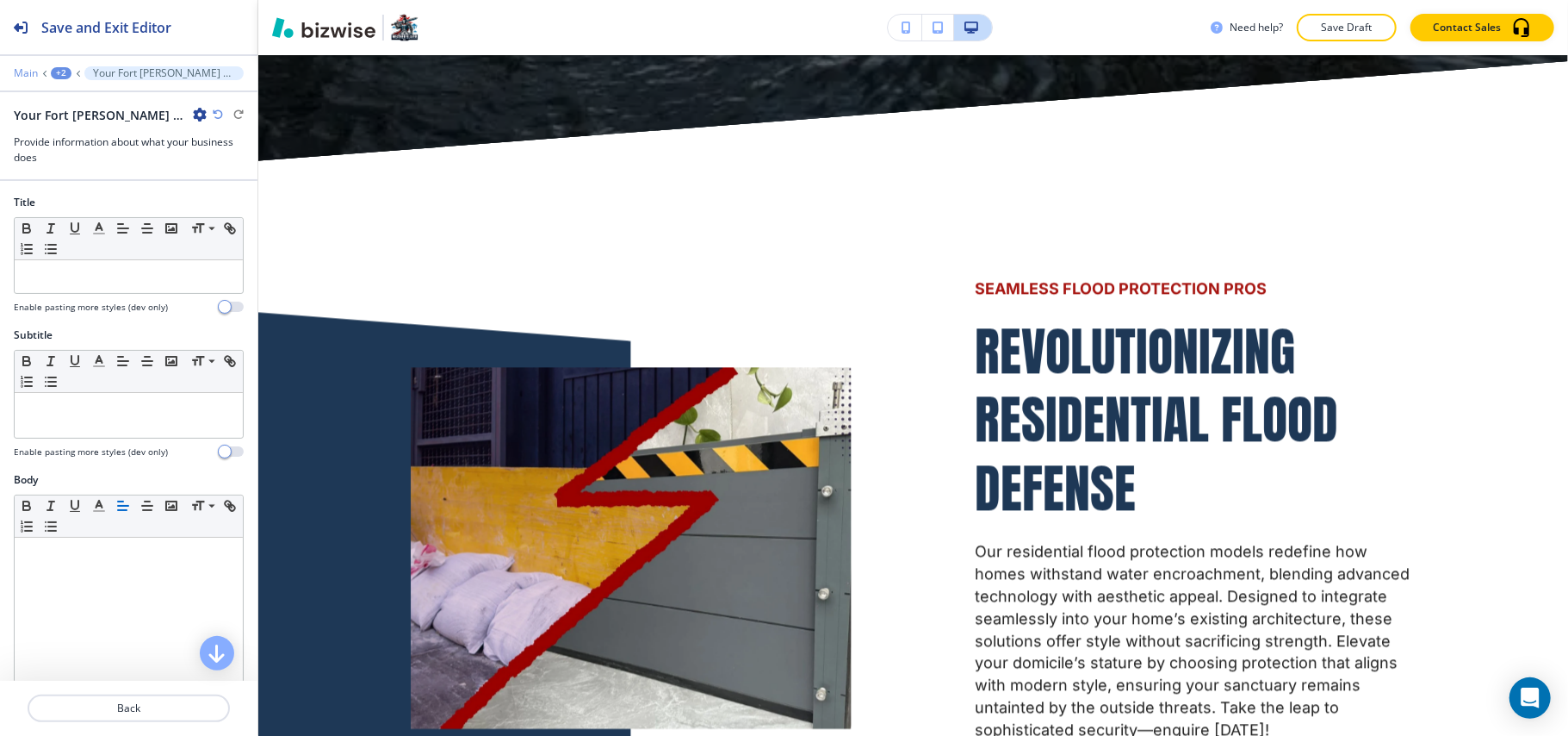
click at [19, 73] on p "Main" at bounding box center [25, 73] width 24 height 12
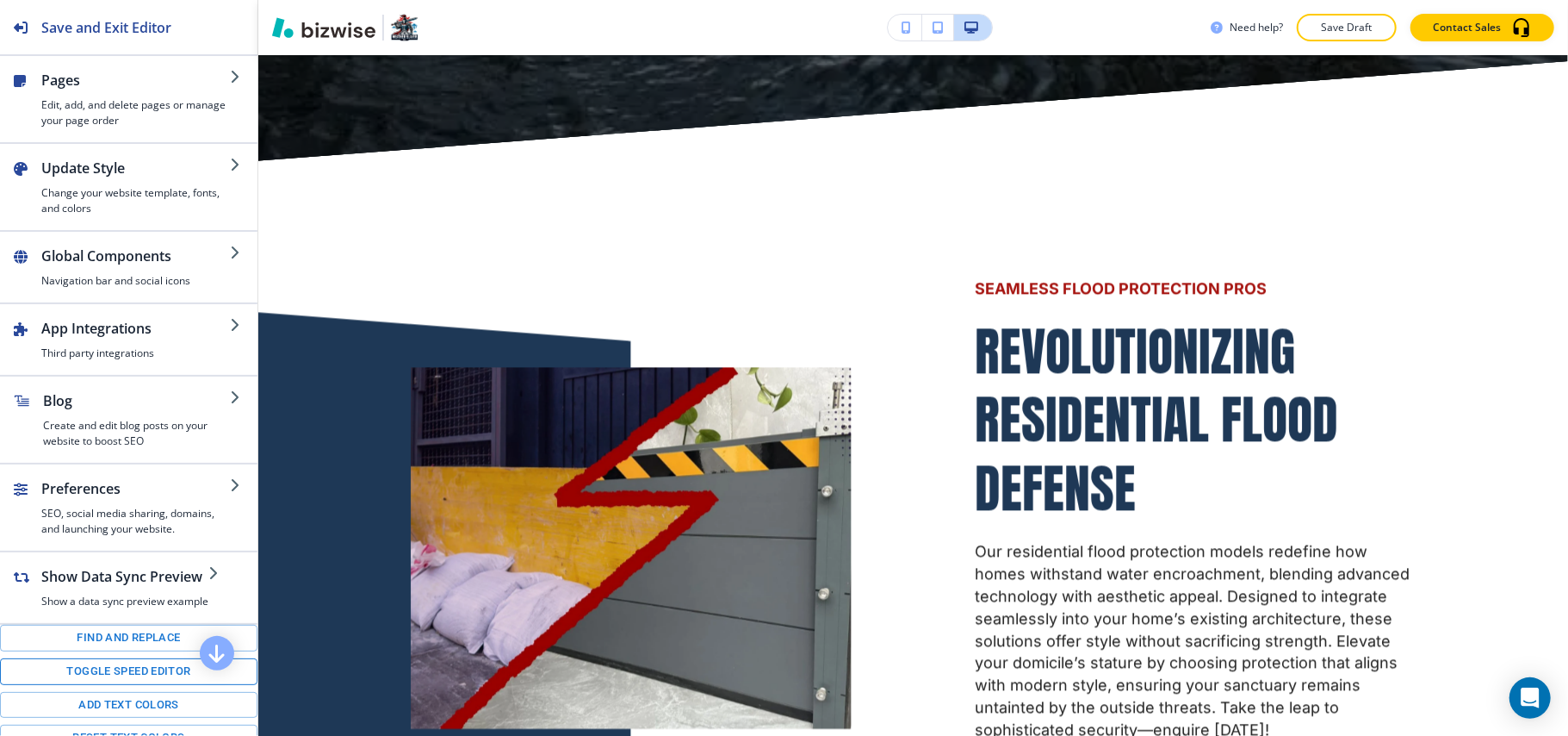
click at [79, 685] on button "Toggle speed editor" at bounding box center [128, 670] width 257 height 26
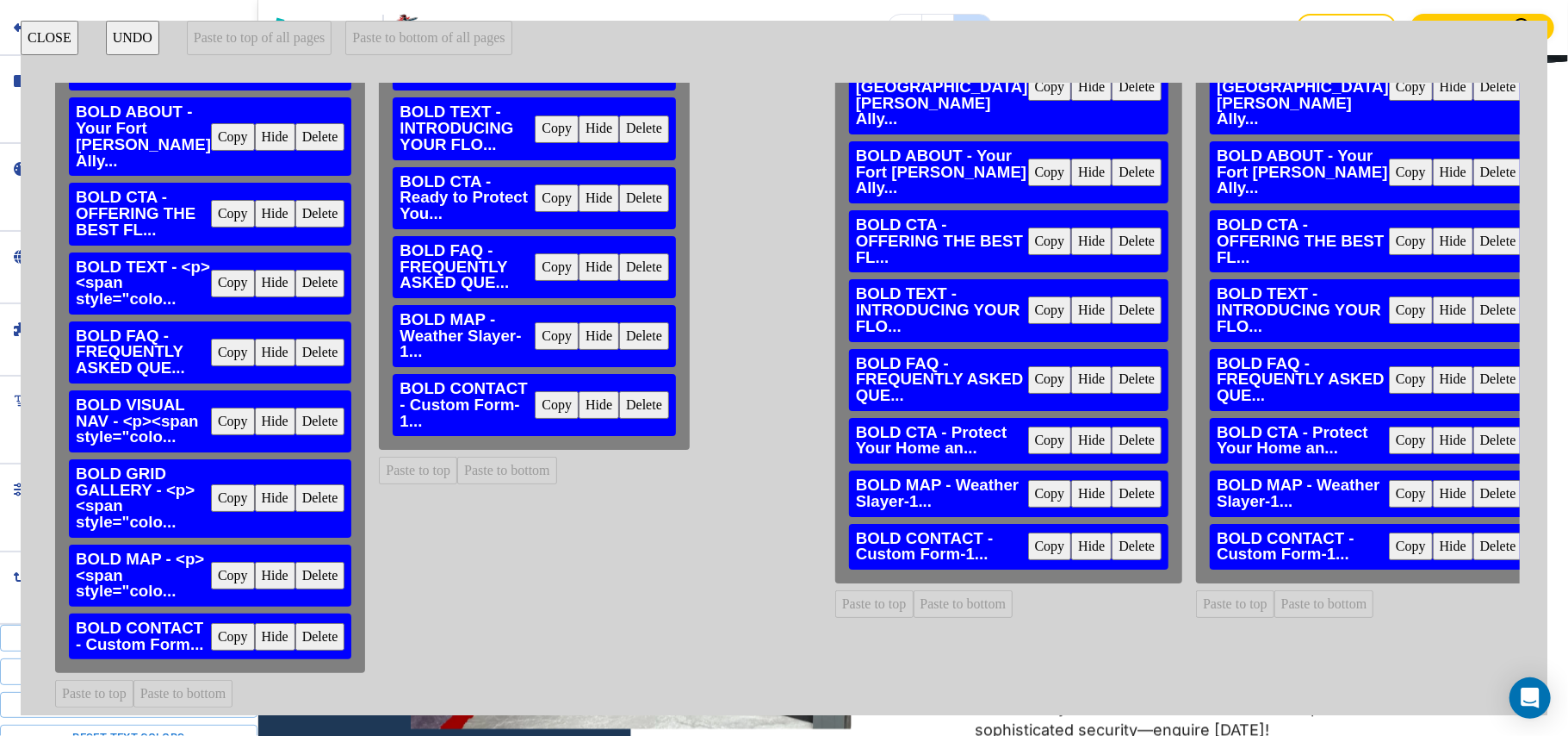
scroll to position [0, 0]
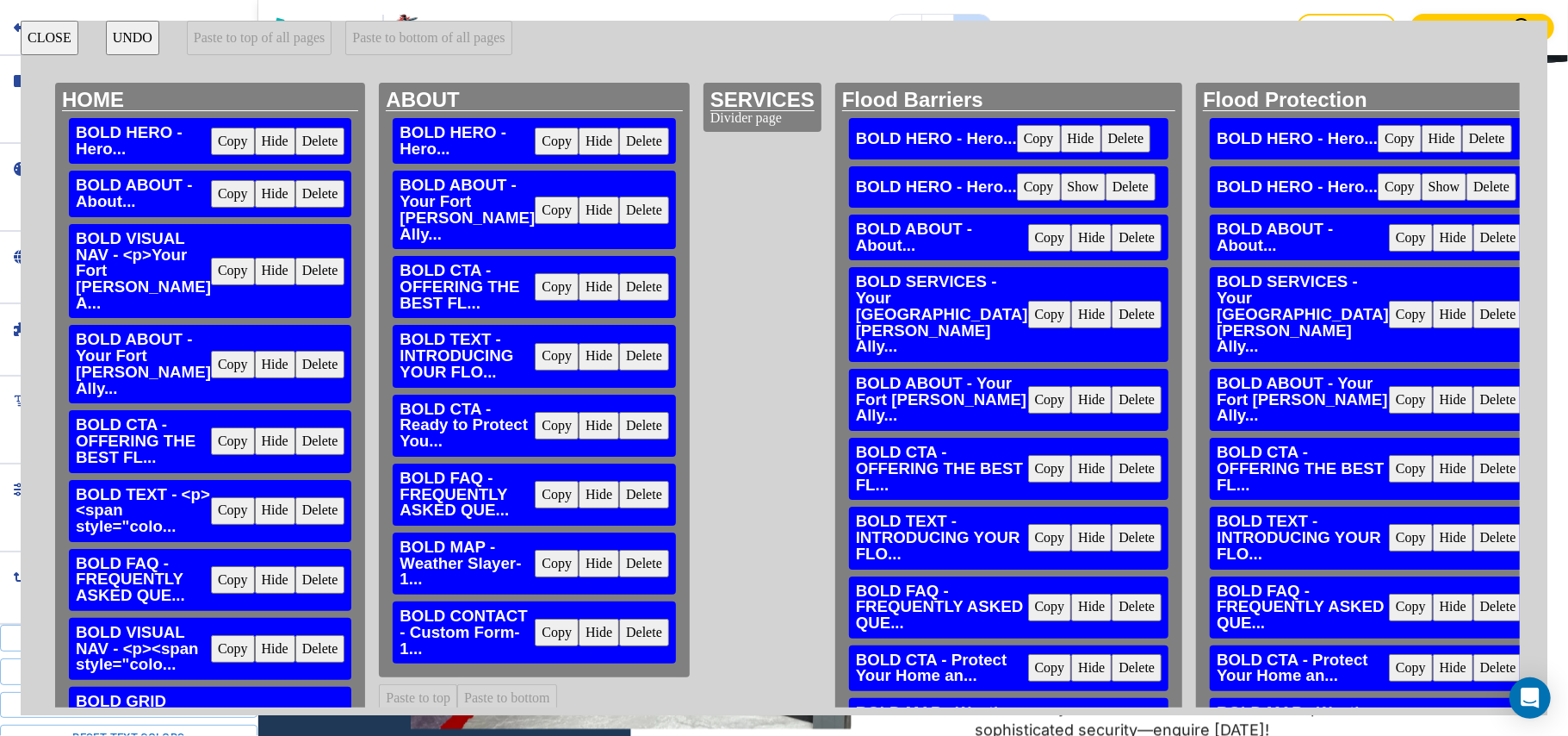
click at [49, 32] on button "CLOSE" at bounding box center [49, 37] width 58 height 34
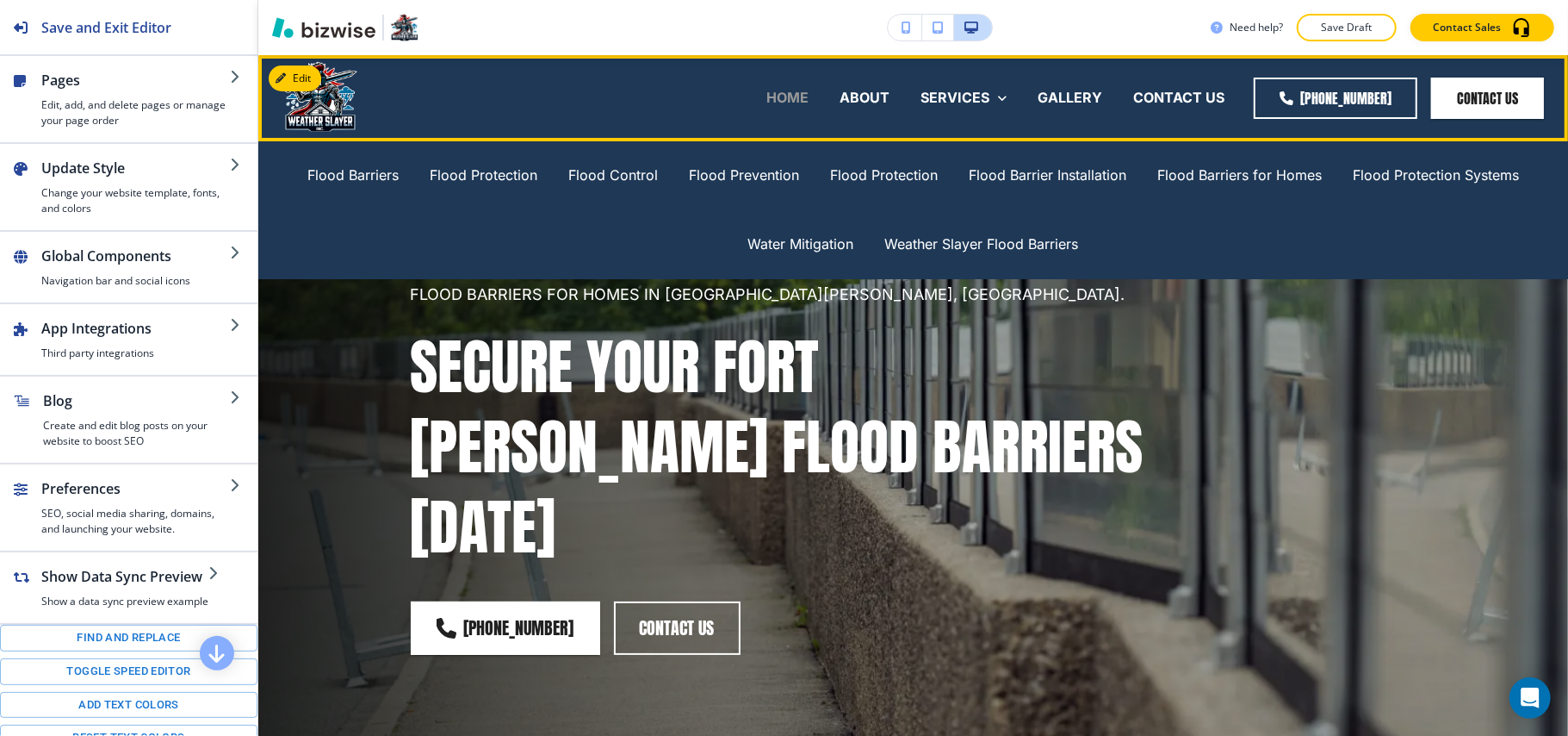
click at [798, 98] on p "HOME" at bounding box center [787, 98] width 42 height 20
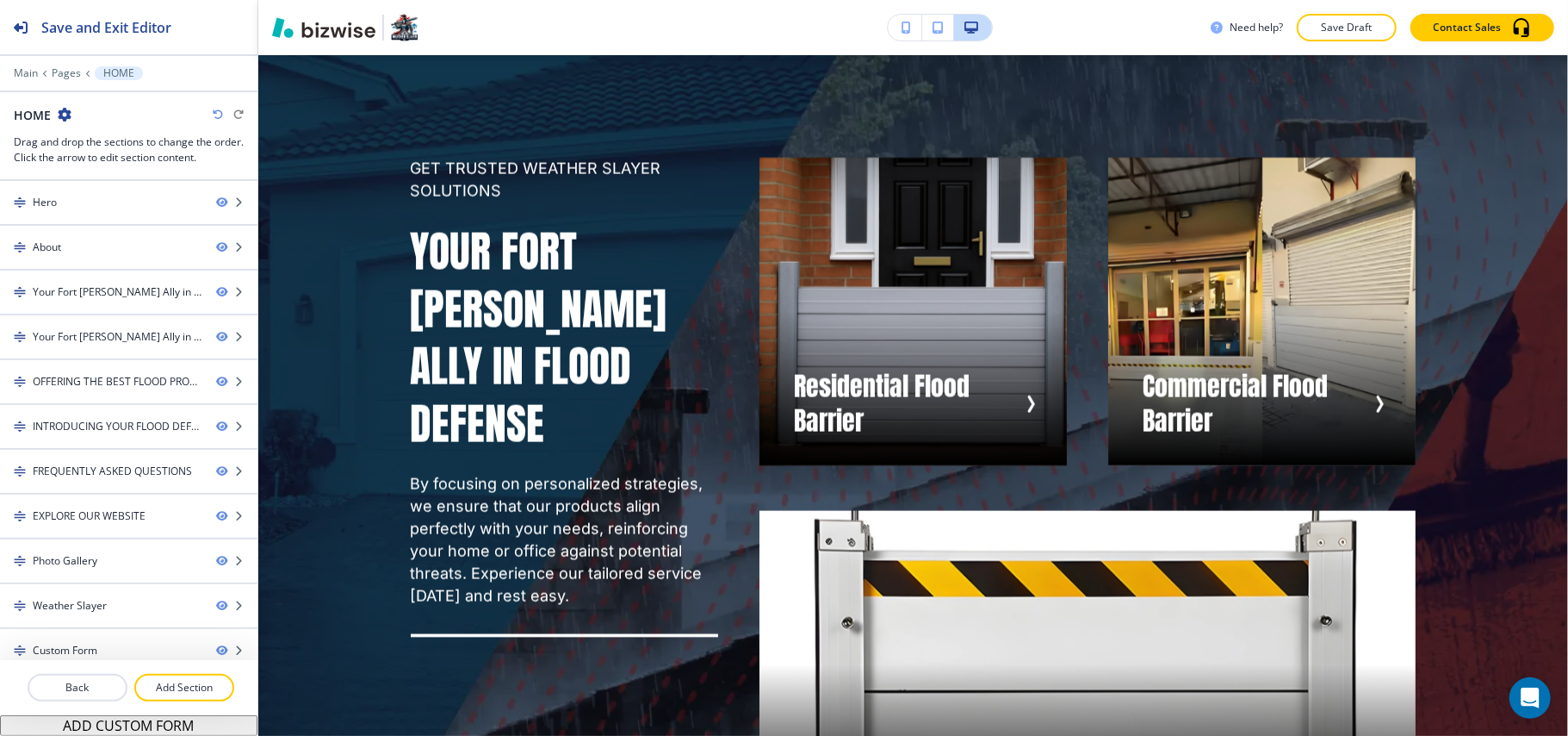
scroll to position [1841, 0]
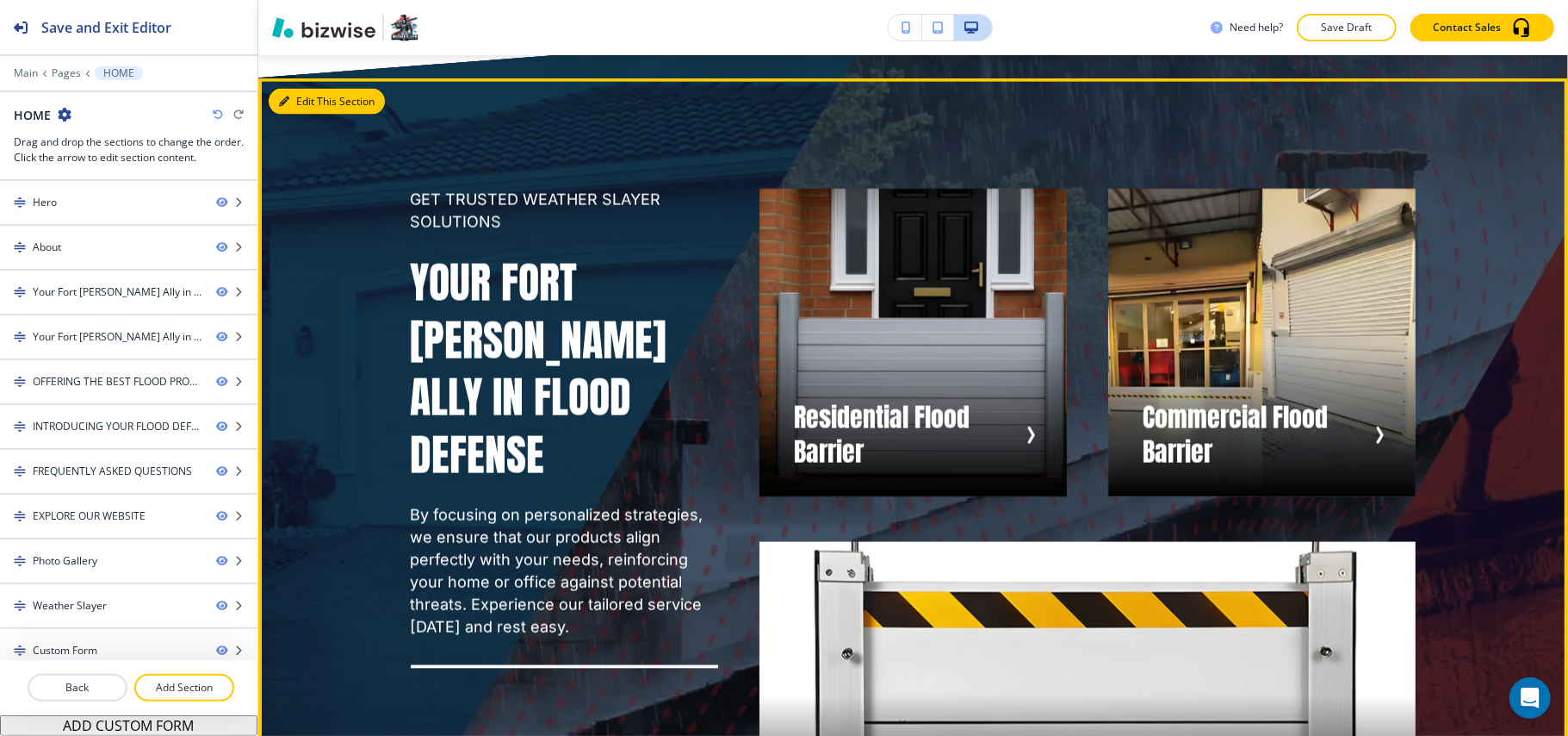
click at [307, 89] on button "Edit This Section" at bounding box center [327, 102] width 116 height 25
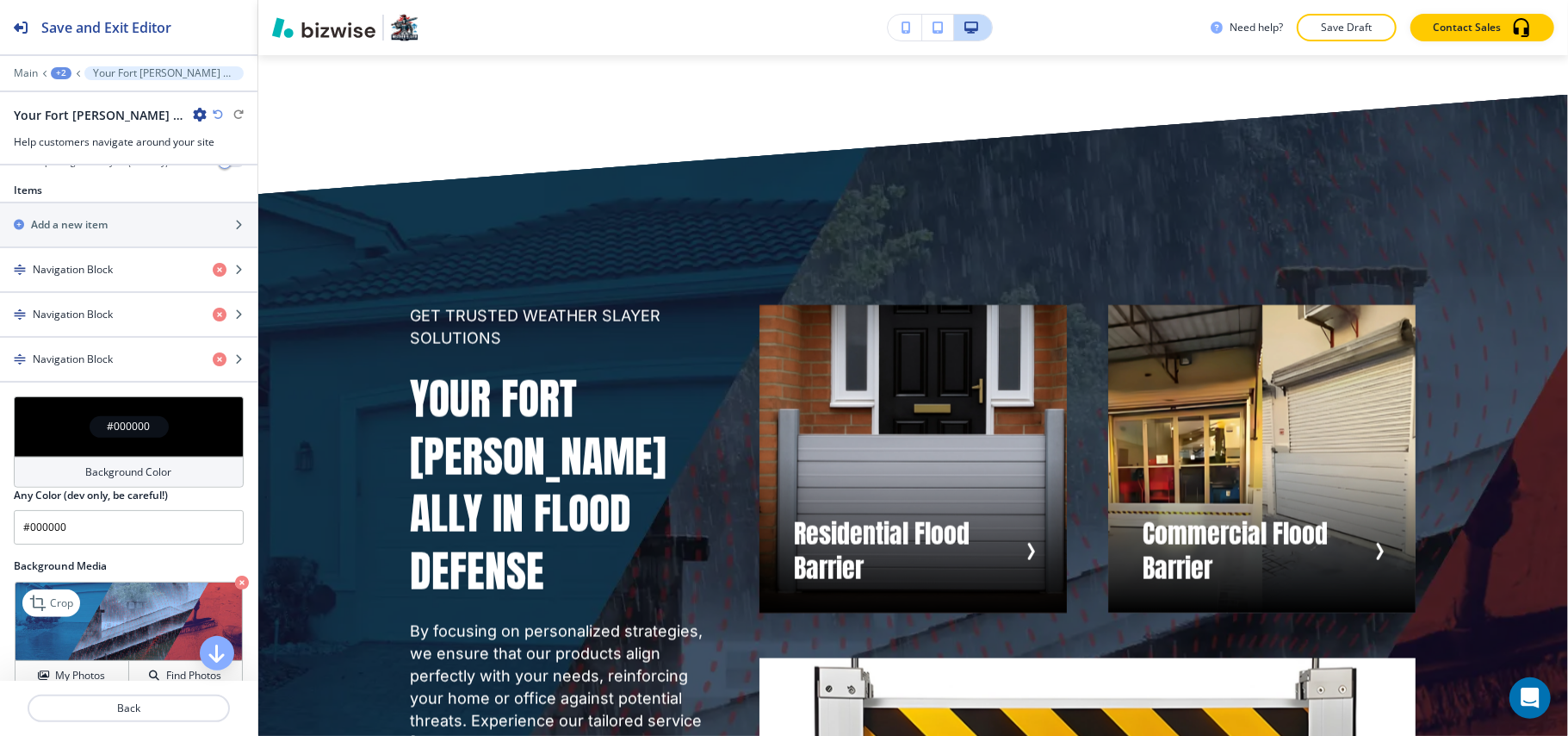
scroll to position [480, 0]
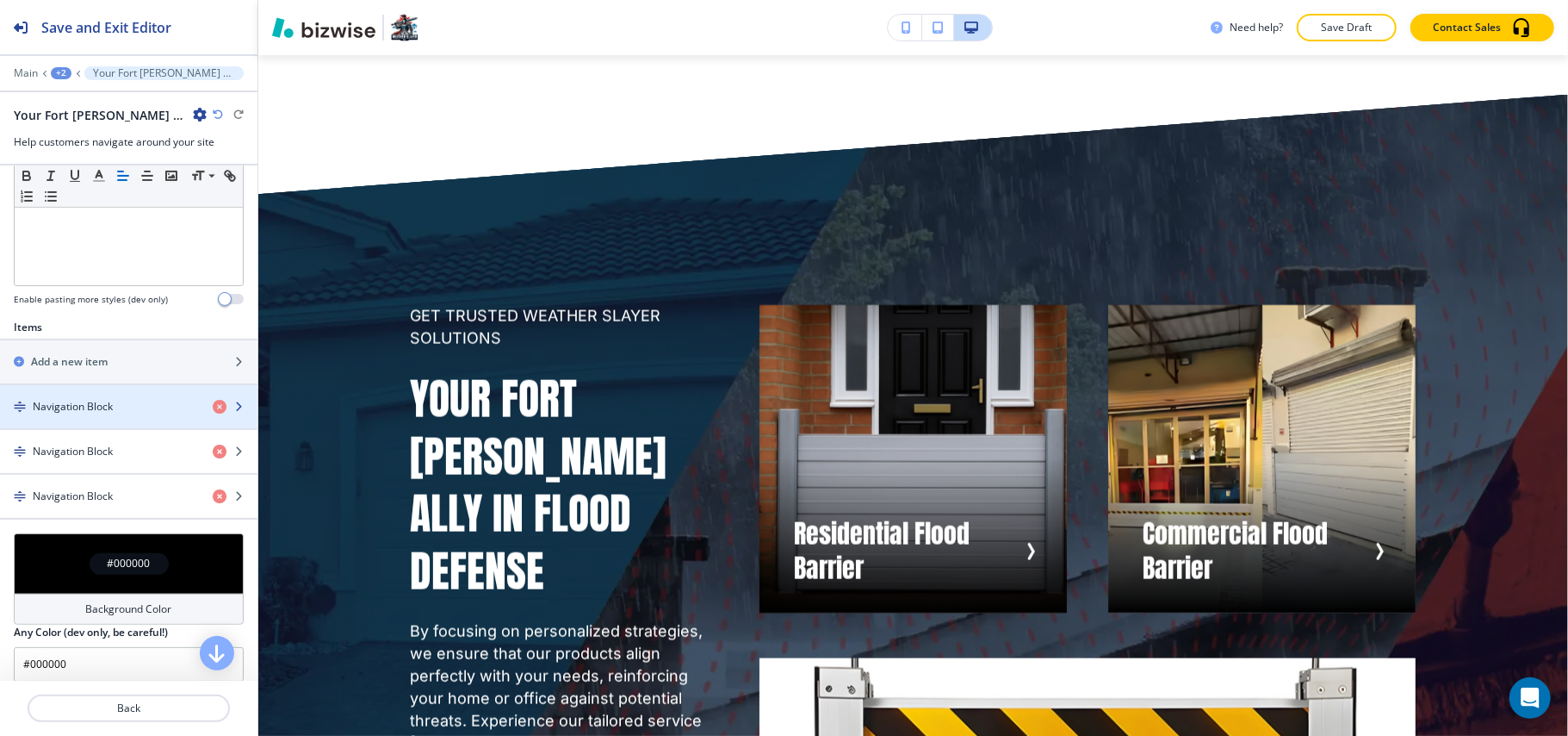
click at [77, 398] on h4 "Navigation Block" at bounding box center [72, 406] width 80 height 16
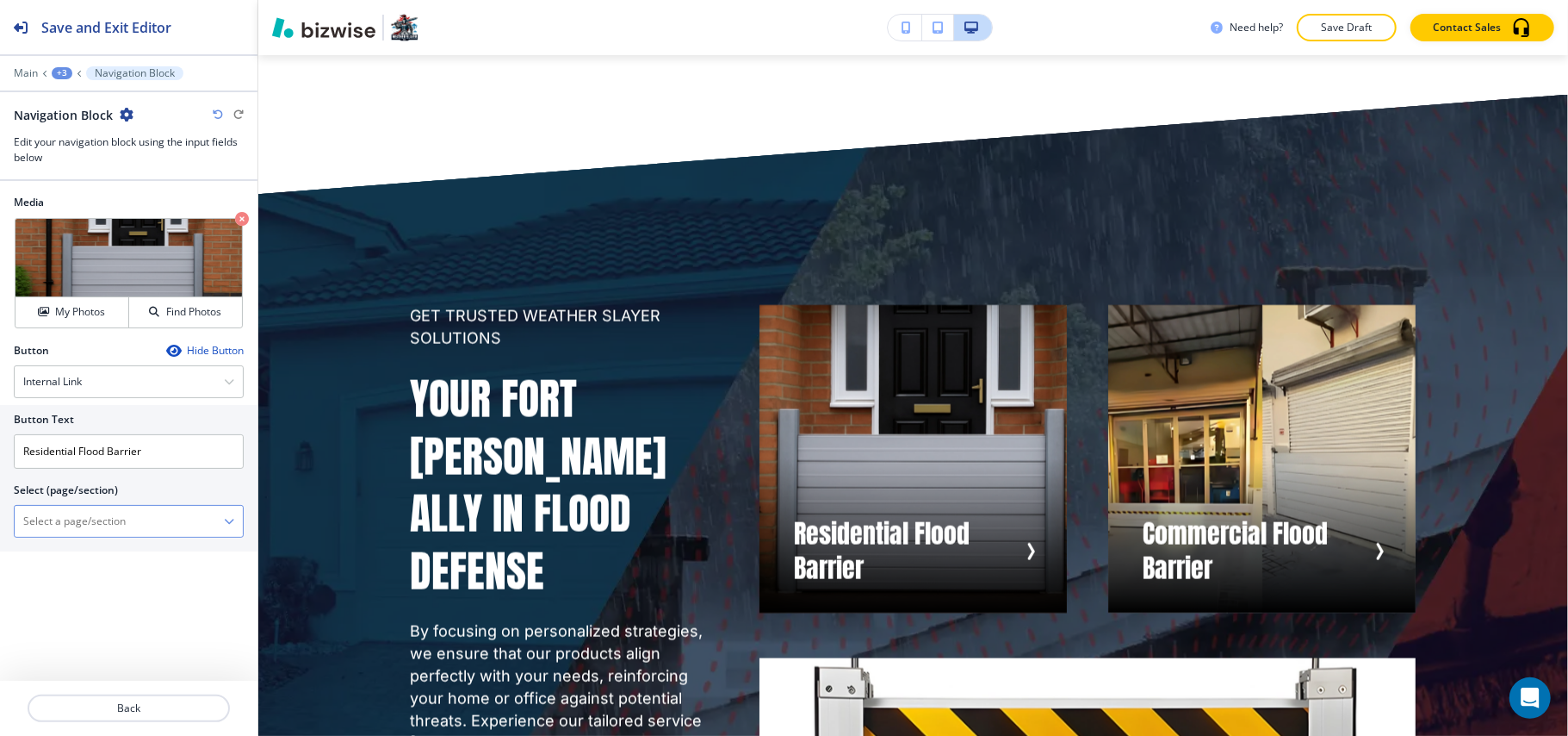
click at [86, 519] on \(page\/section\) "Manual Input" at bounding box center [119, 521] width 209 height 29
type \(page\/section\) "CONTACT US"
drag, startPoint x: 86, startPoint y: 526, endPoint x: 11, endPoint y: 526, distance: 75.0
click at [4, 526] on div "Button Text Residential Flood Barrier Select (page/section) CONTACT US CONTACT …" at bounding box center [128, 479] width 257 height 147
click at [82, 549] on h4 "CONTACT US" at bounding box center [129, 551] width 211 height 16
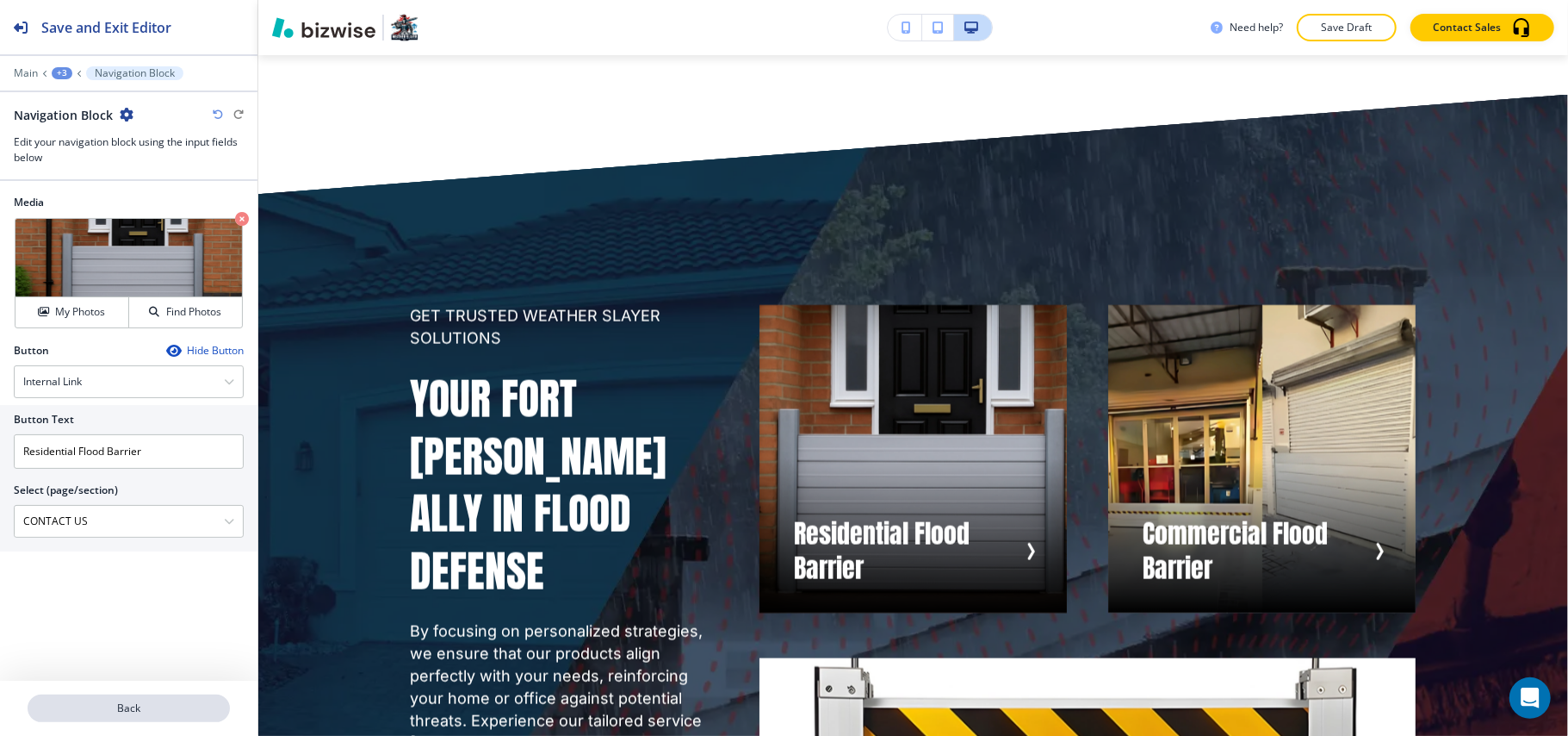
click at [124, 714] on p "Back" at bounding box center [128, 708] width 199 height 16
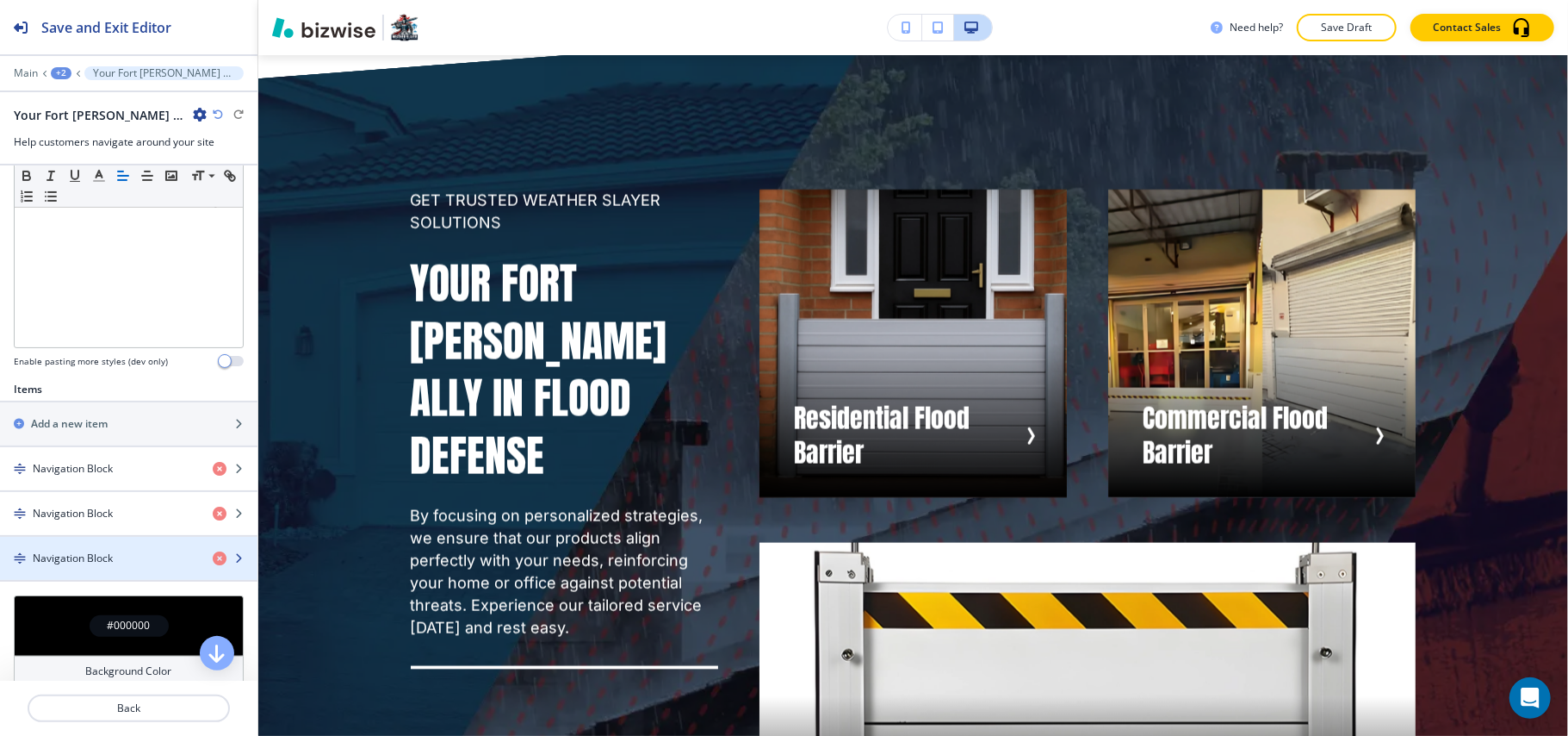
scroll to position [459, 0]
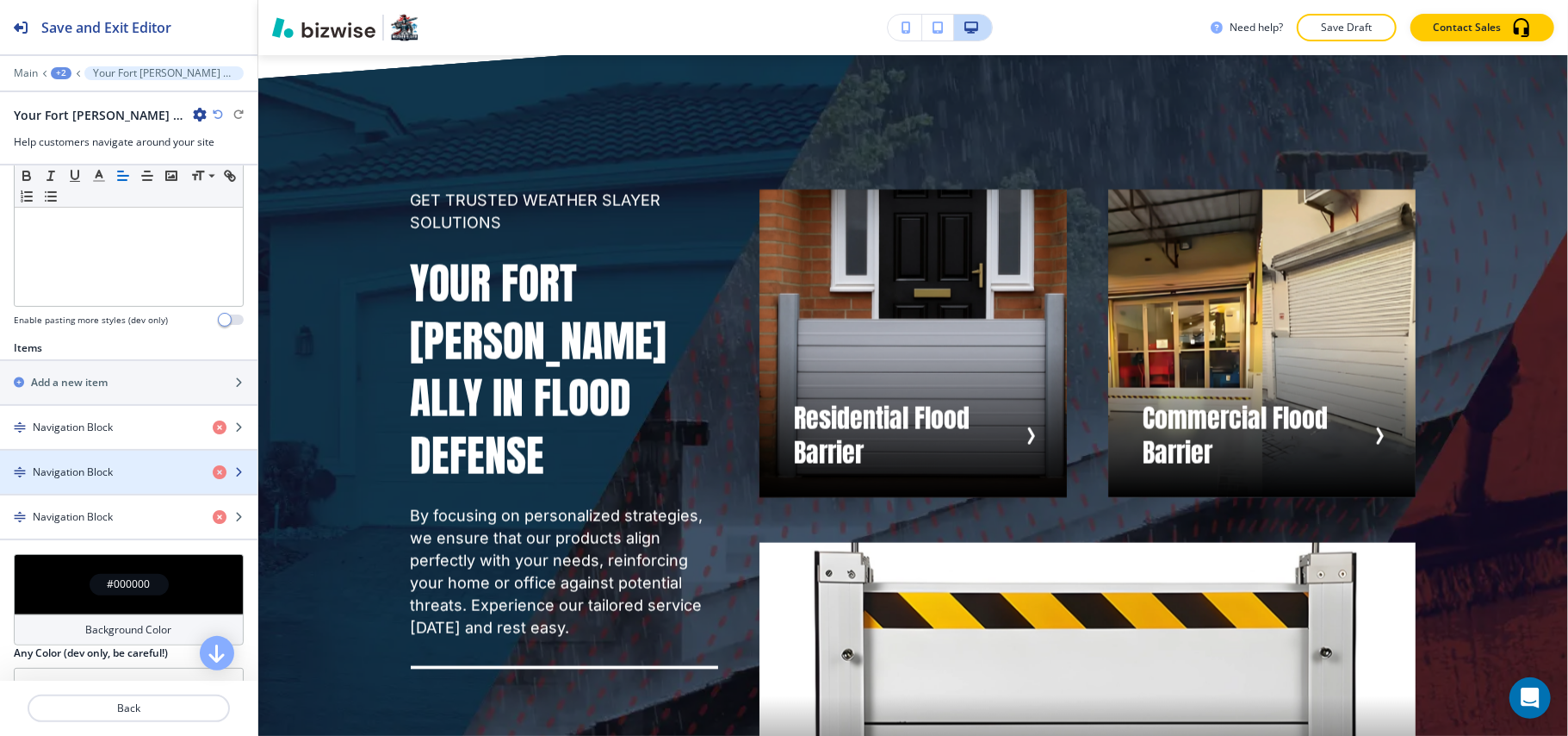
click at [88, 464] on h4 "Navigation Block" at bounding box center [72, 472] width 80 height 16
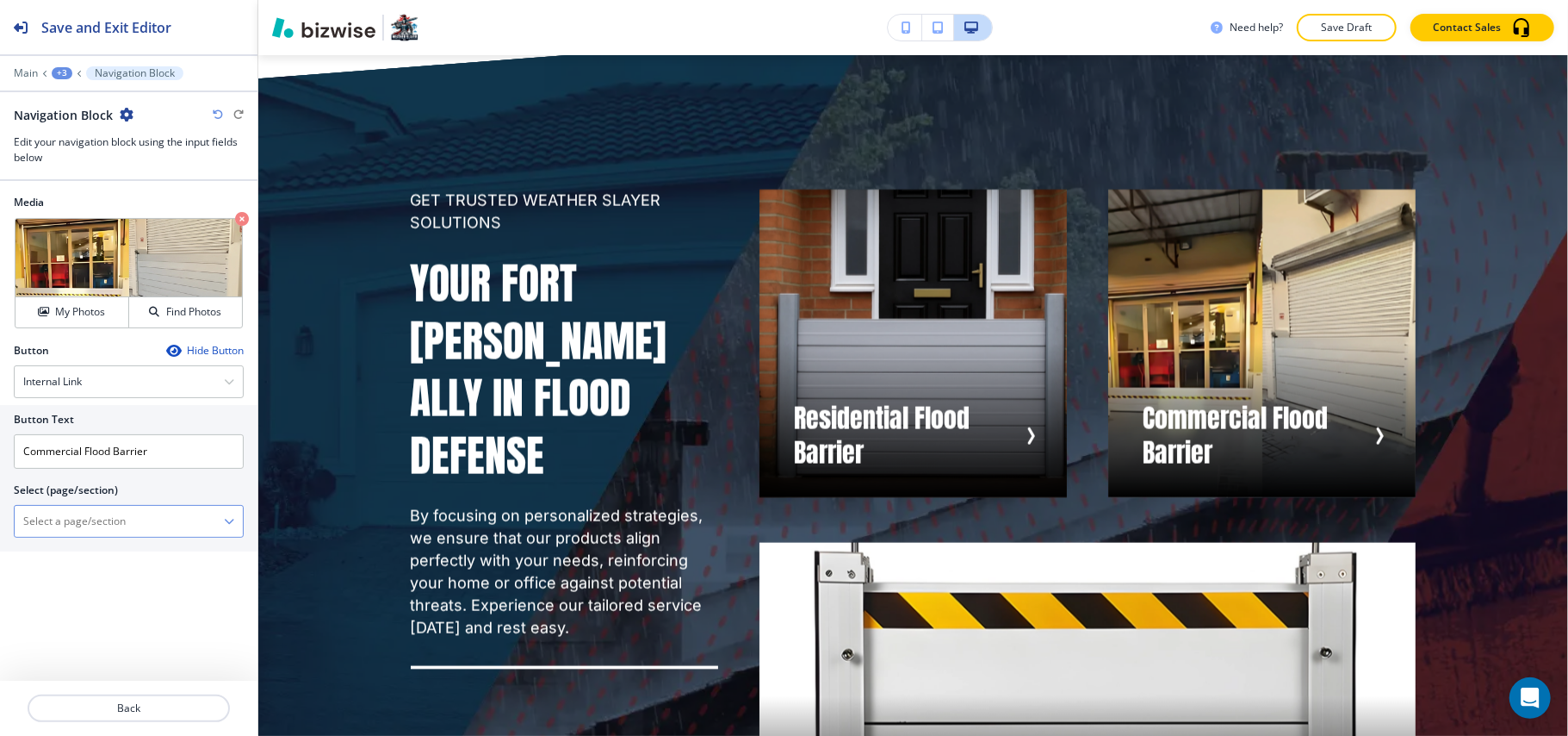
click at [100, 530] on \(page\/section\) "Manual Input" at bounding box center [119, 521] width 209 height 29
paste \(page\/section\) "CONTACT US"
type \(page\/section\) "CONTACT US"
click at [75, 552] on h4 "CONTACT US" at bounding box center [129, 551] width 211 height 16
click at [111, 707] on p "Back" at bounding box center [128, 708] width 199 height 16
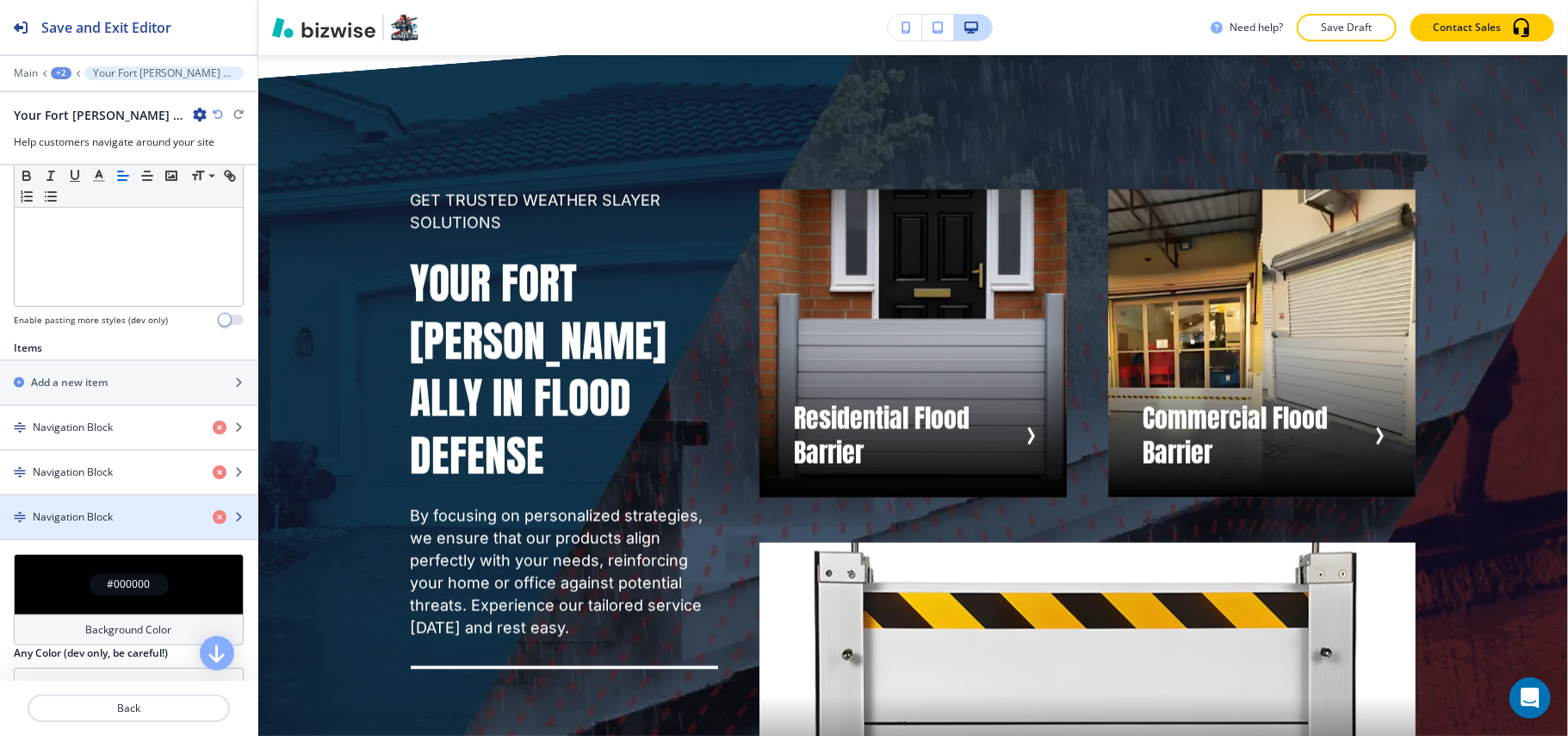
click at [84, 525] on div "button" at bounding box center [128, 531] width 257 height 14
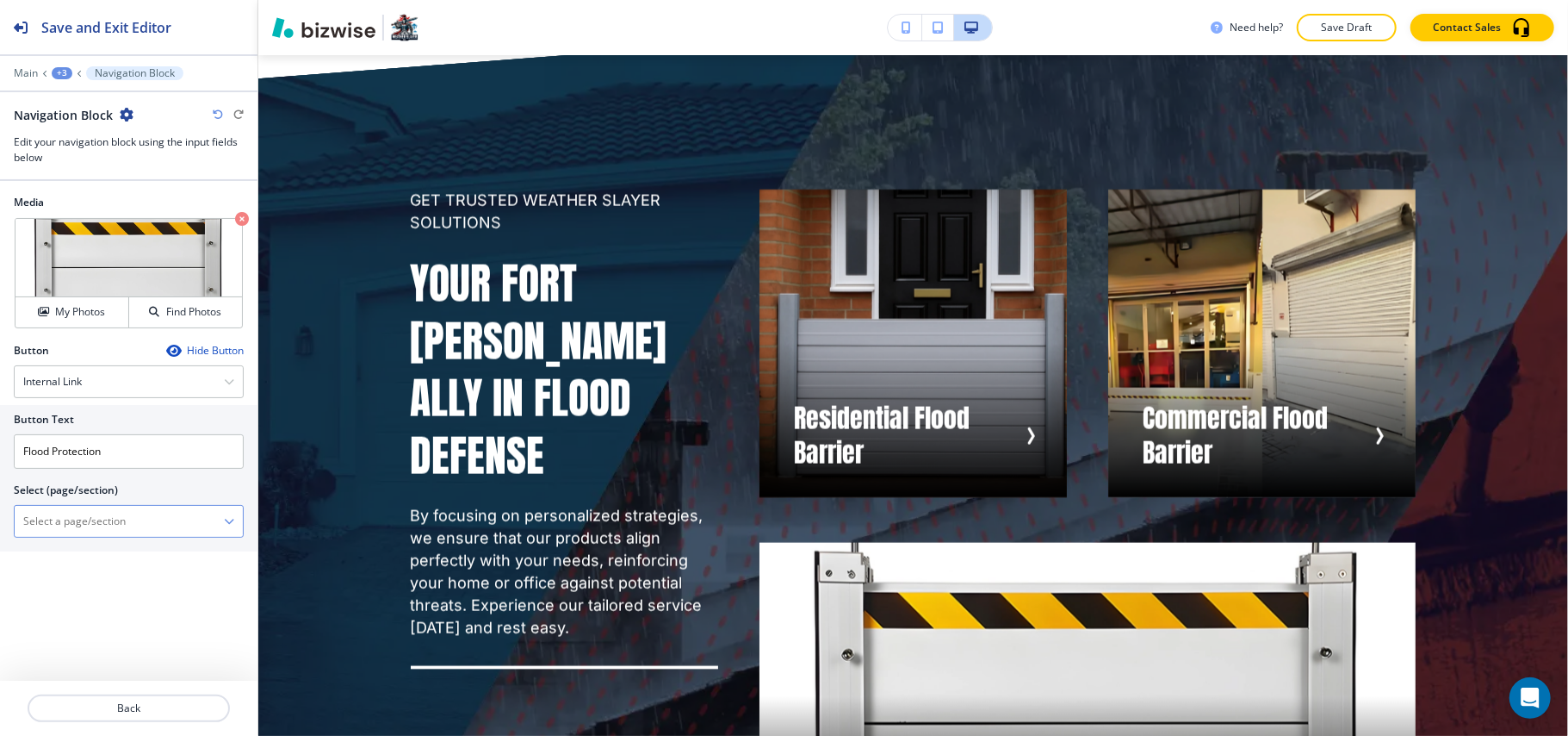
click at [87, 524] on \(page\/section\) "Manual Input" at bounding box center [119, 521] width 209 height 29
paste \(page\/section\) "CONTACT US"
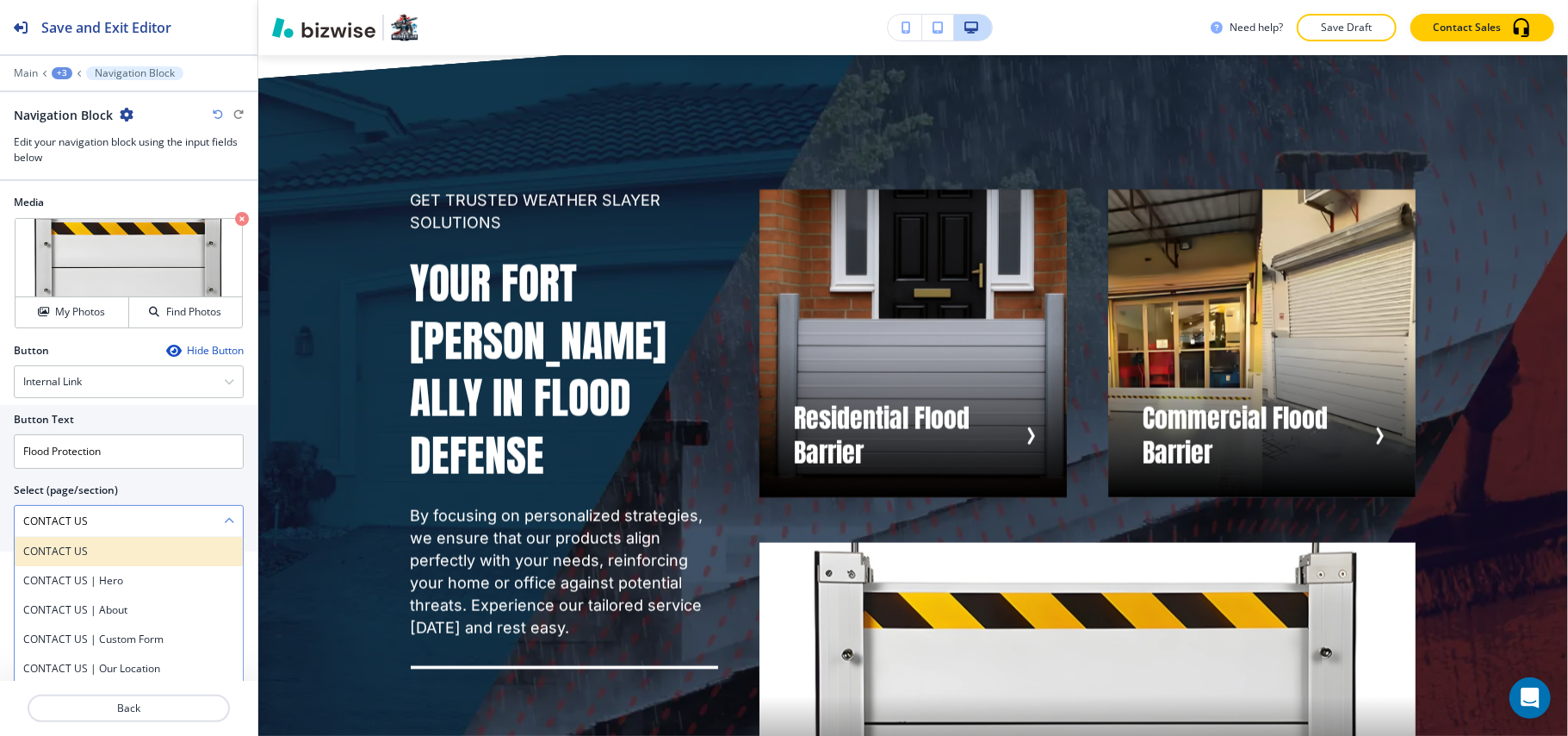
type \(page\/section\) "CONTACT US"
click at [80, 552] on h4 "CONTACT US" at bounding box center [129, 551] width 211 height 16
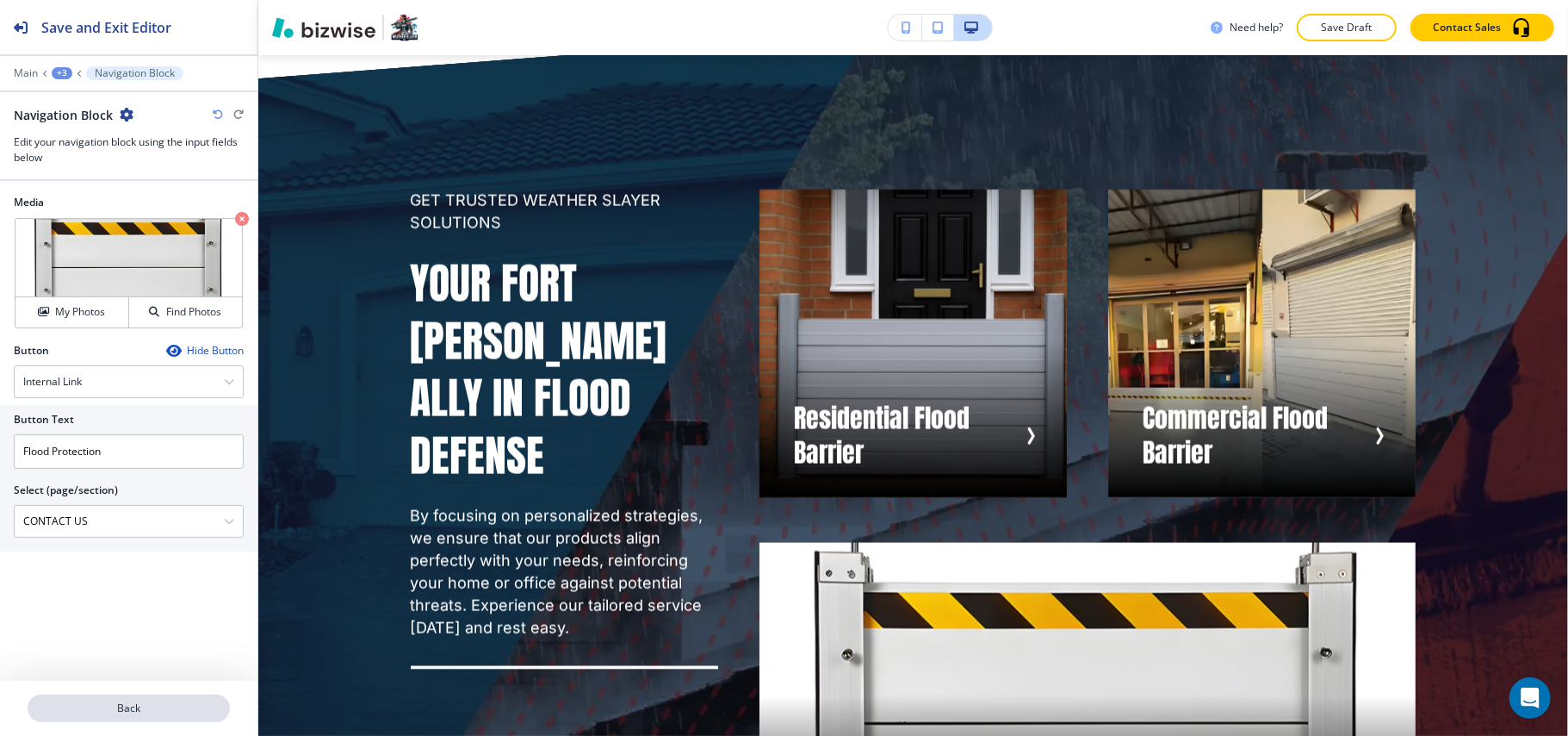
click at [146, 712] on p "Back" at bounding box center [128, 708] width 199 height 16
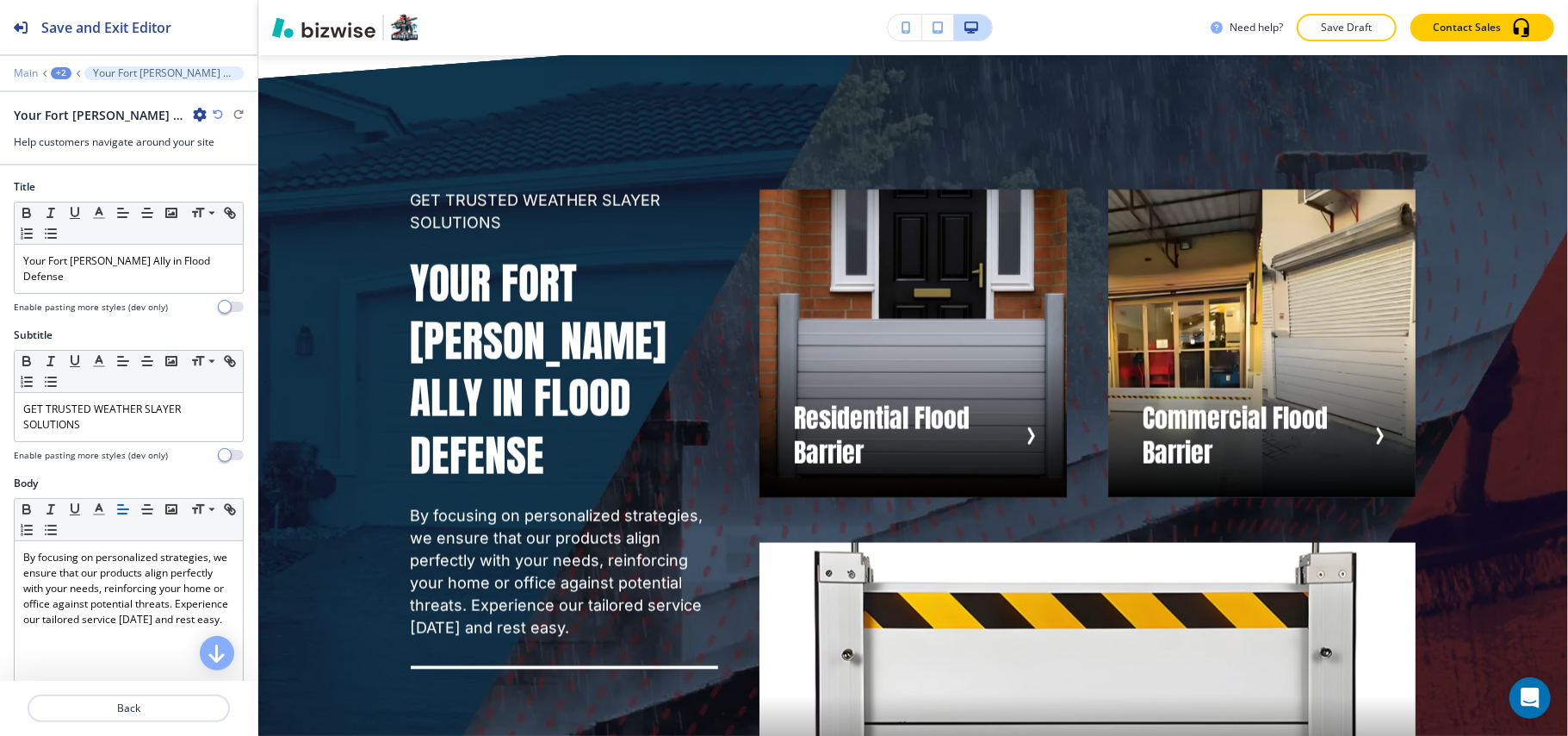
click at [16, 79] on p "Main" at bounding box center [25, 73] width 24 height 12
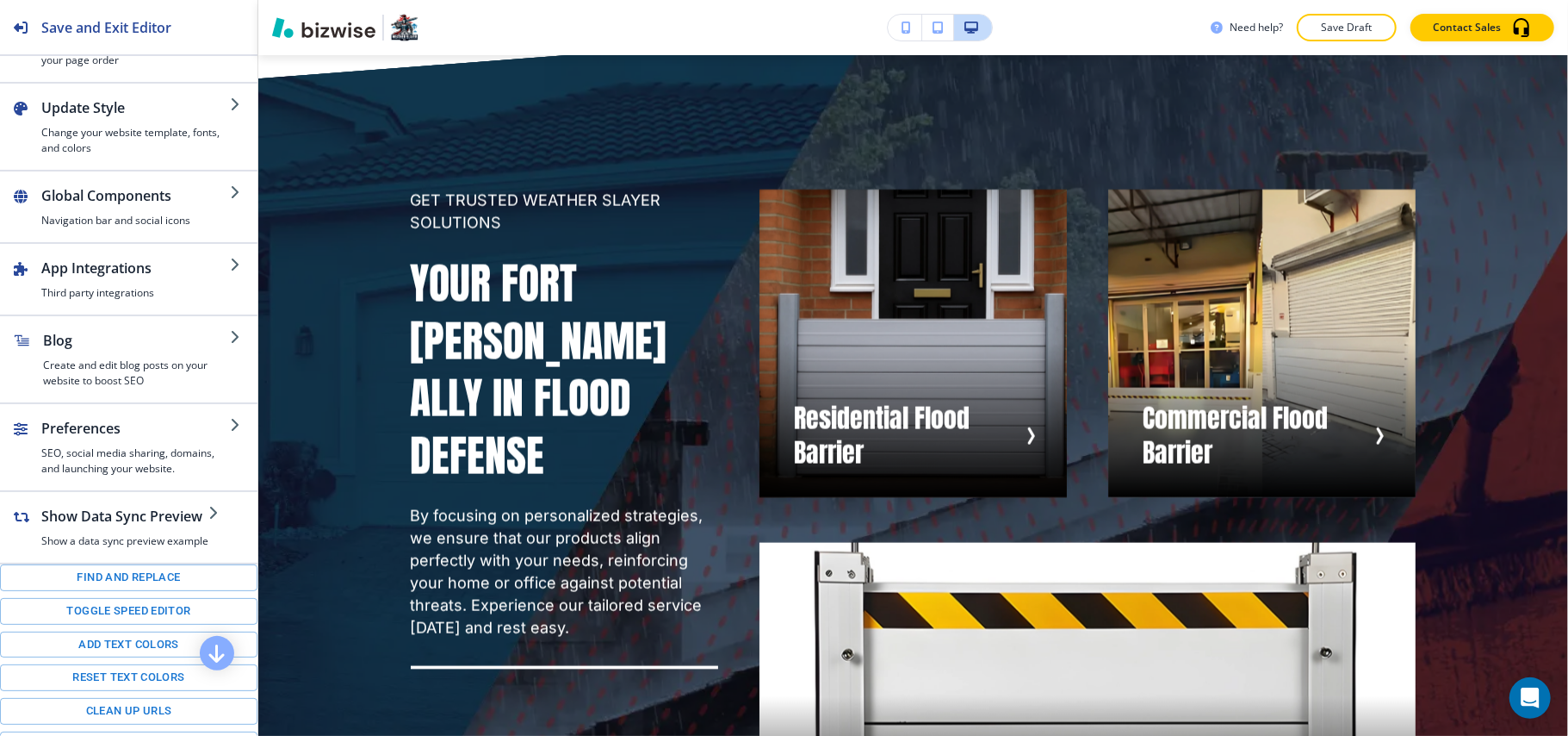
scroll to position [115, 0]
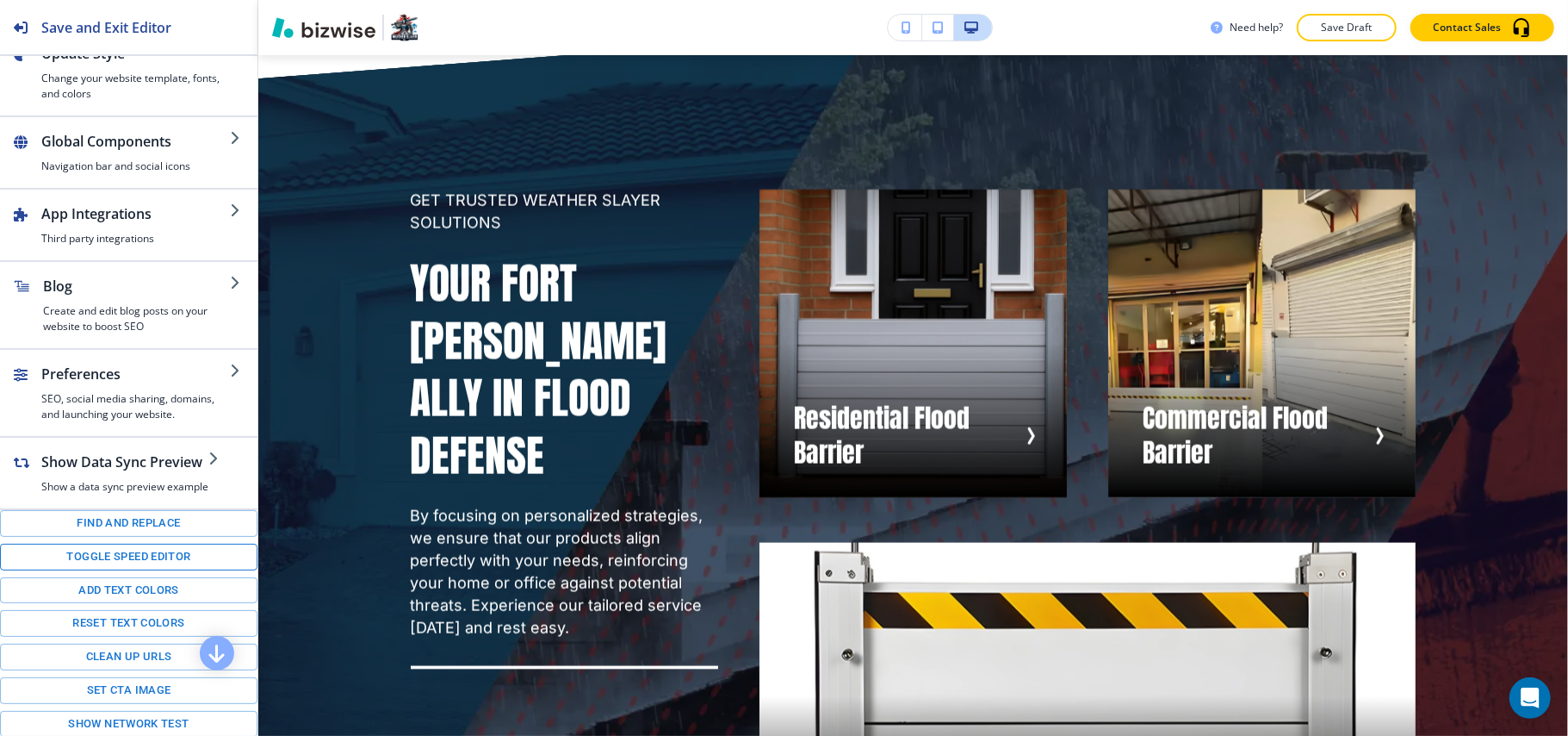
click at [101, 571] on button "Toggle speed editor" at bounding box center [128, 556] width 257 height 26
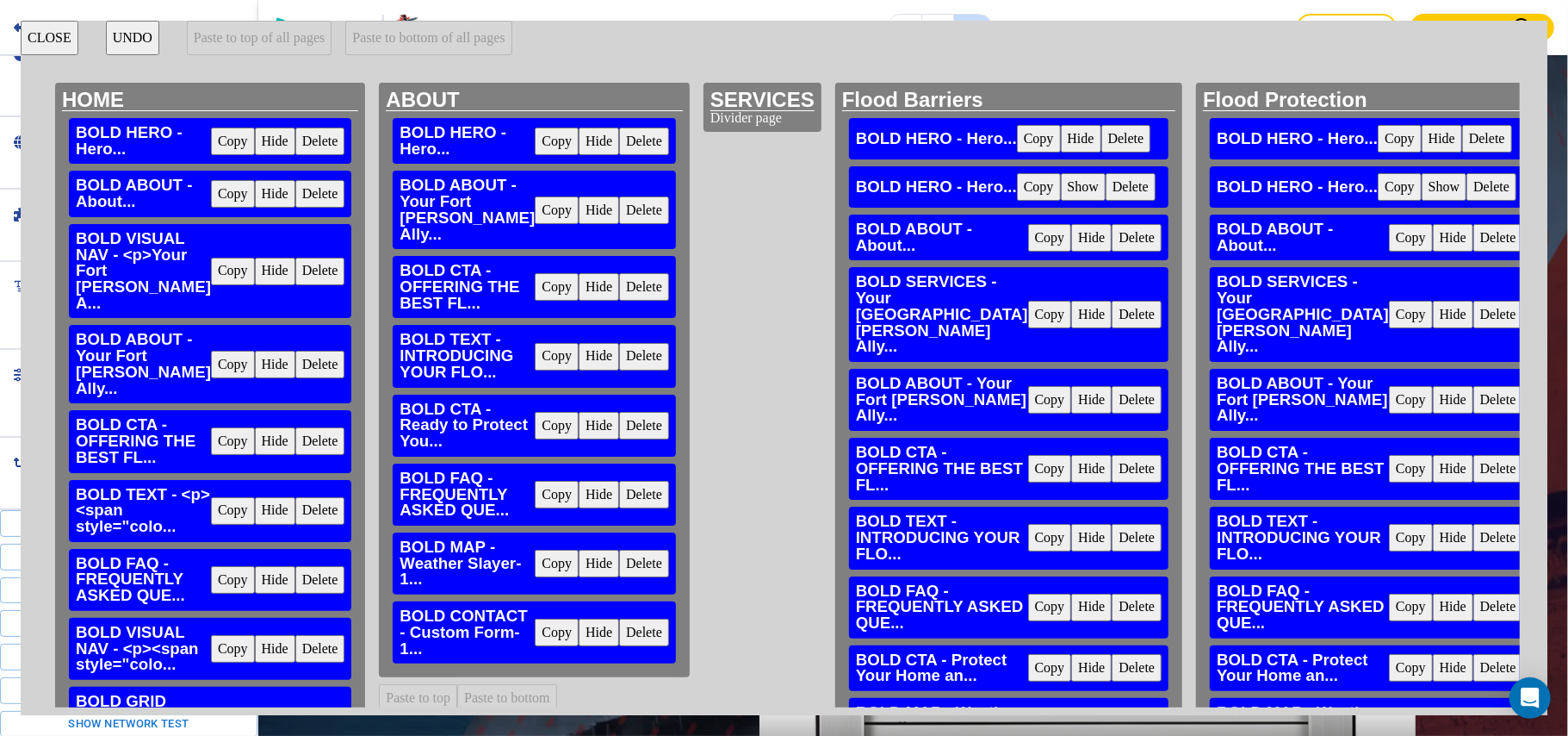
click at [211, 262] on button "Copy" at bounding box center [233, 271] width 44 height 27
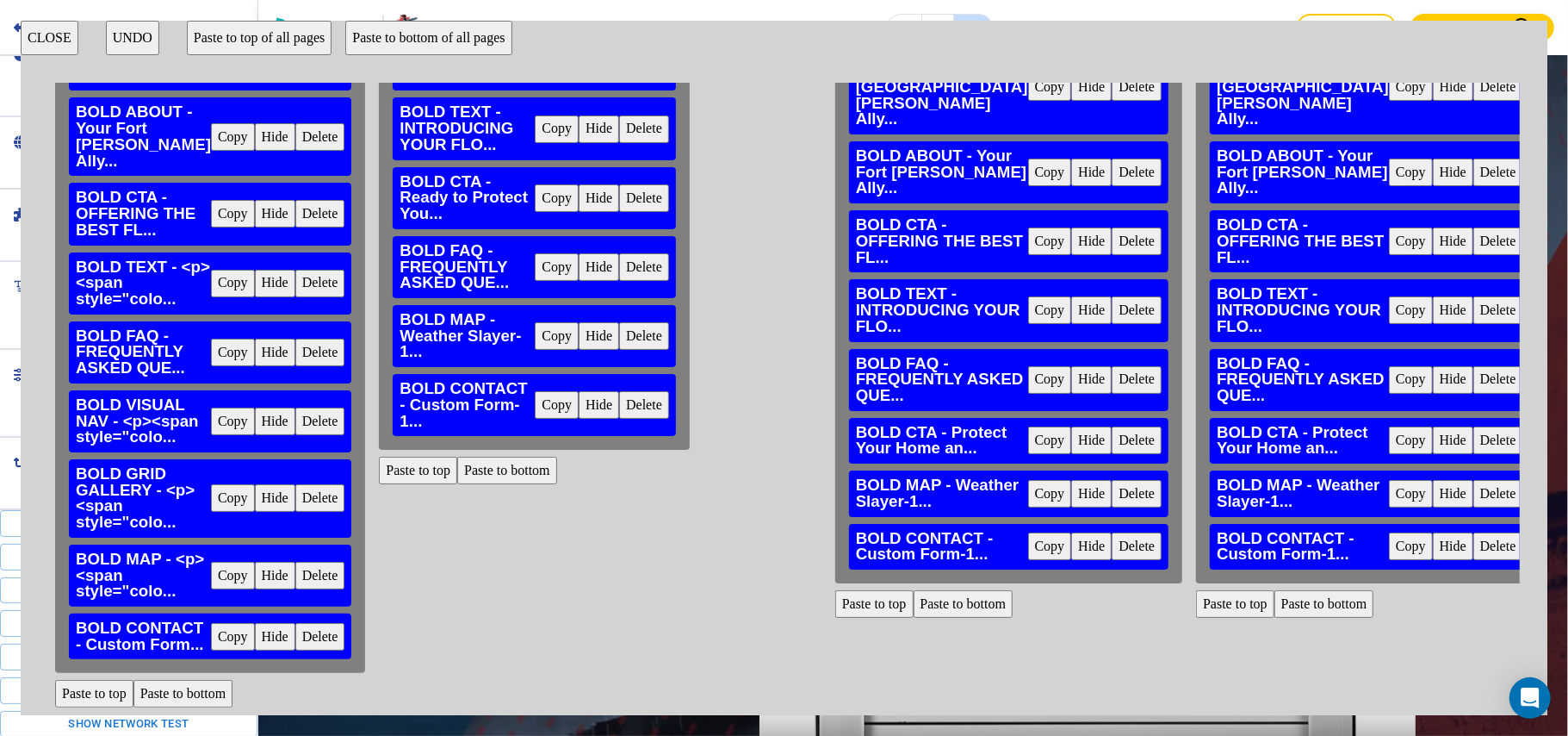
scroll to position [291, 0]
click at [836, 618] on button "Paste to top" at bounding box center [875, 604] width 78 height 27
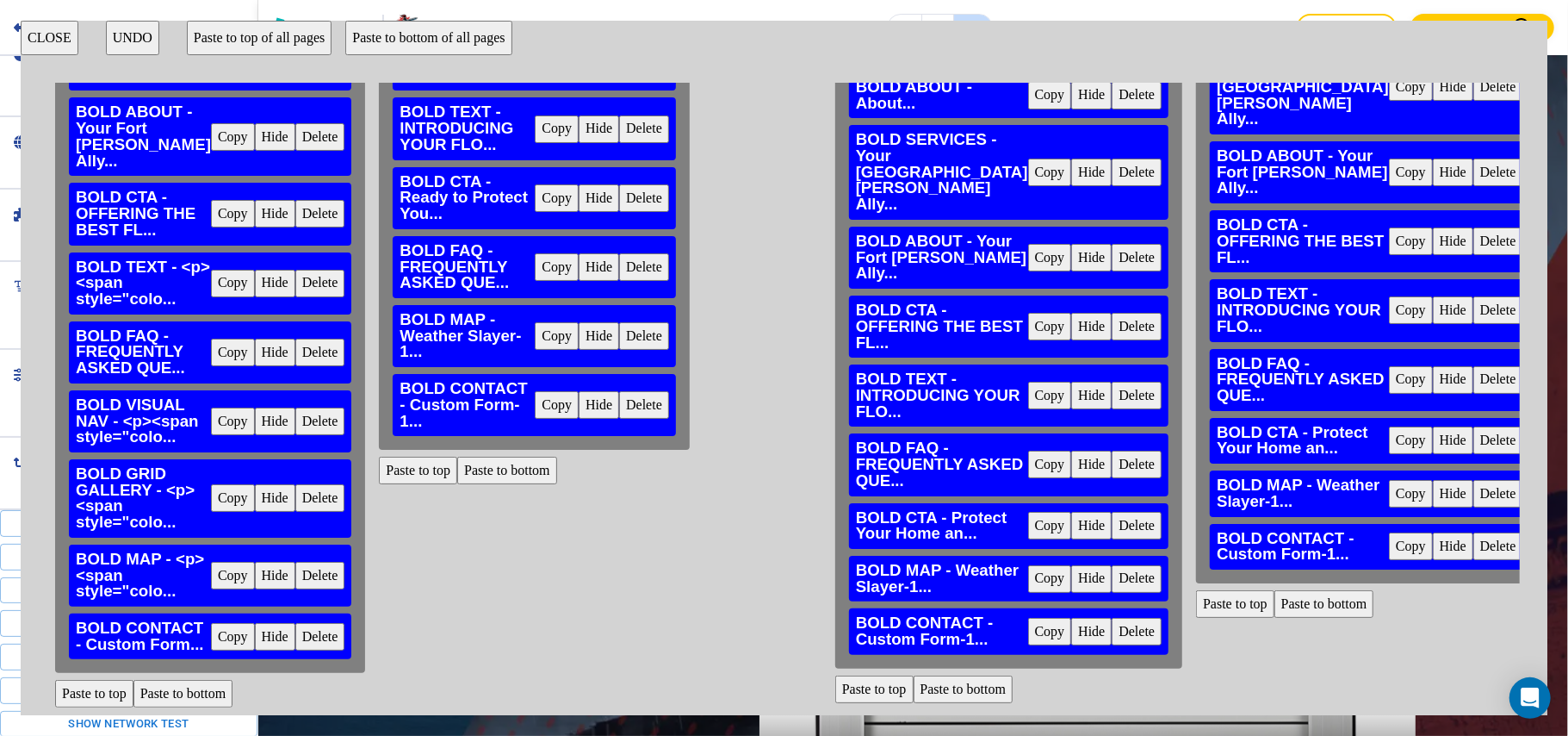
scroll to position [0, 0]
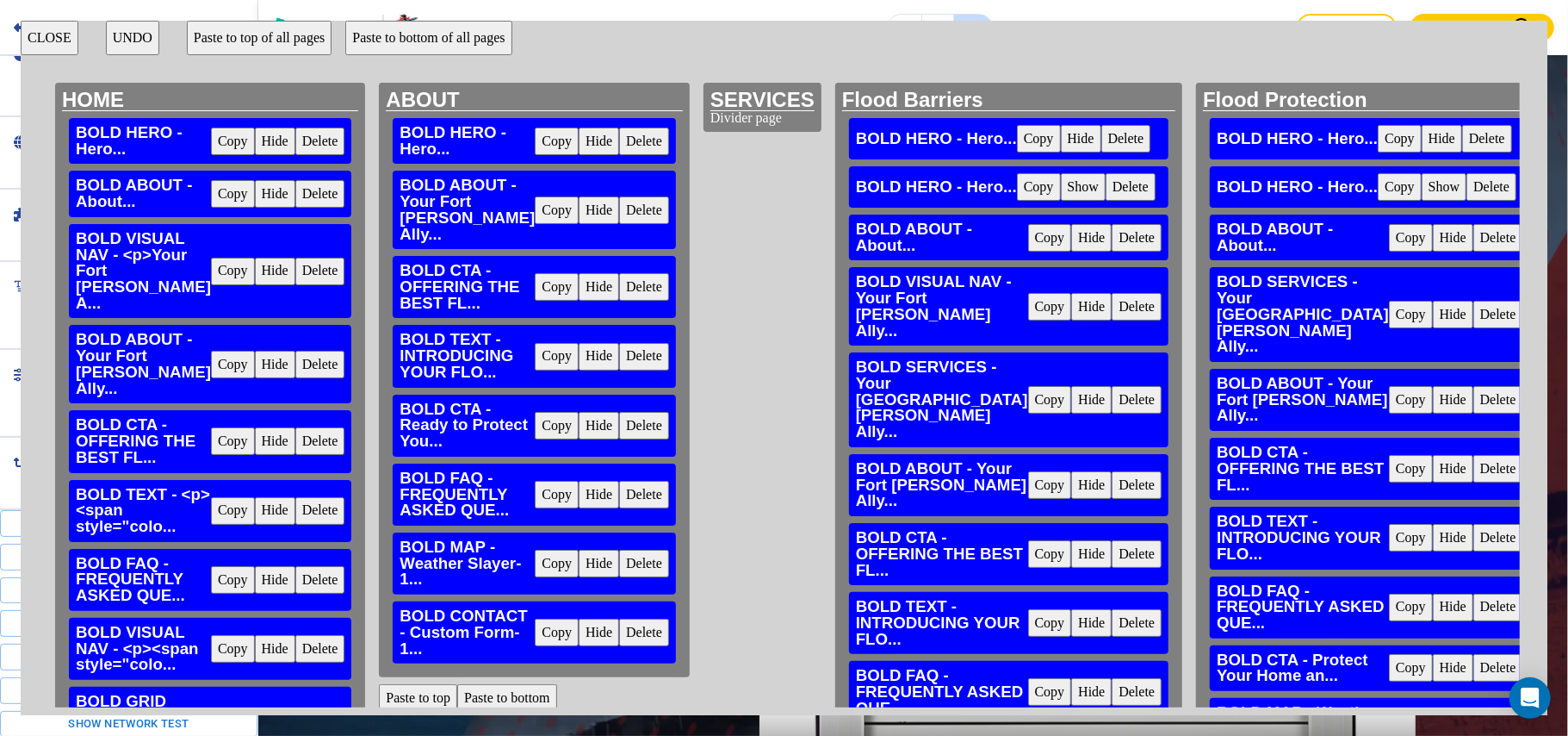
click at [1072, 400] on button "Hide" at bounding box center [1091, 399] width 40 height 27
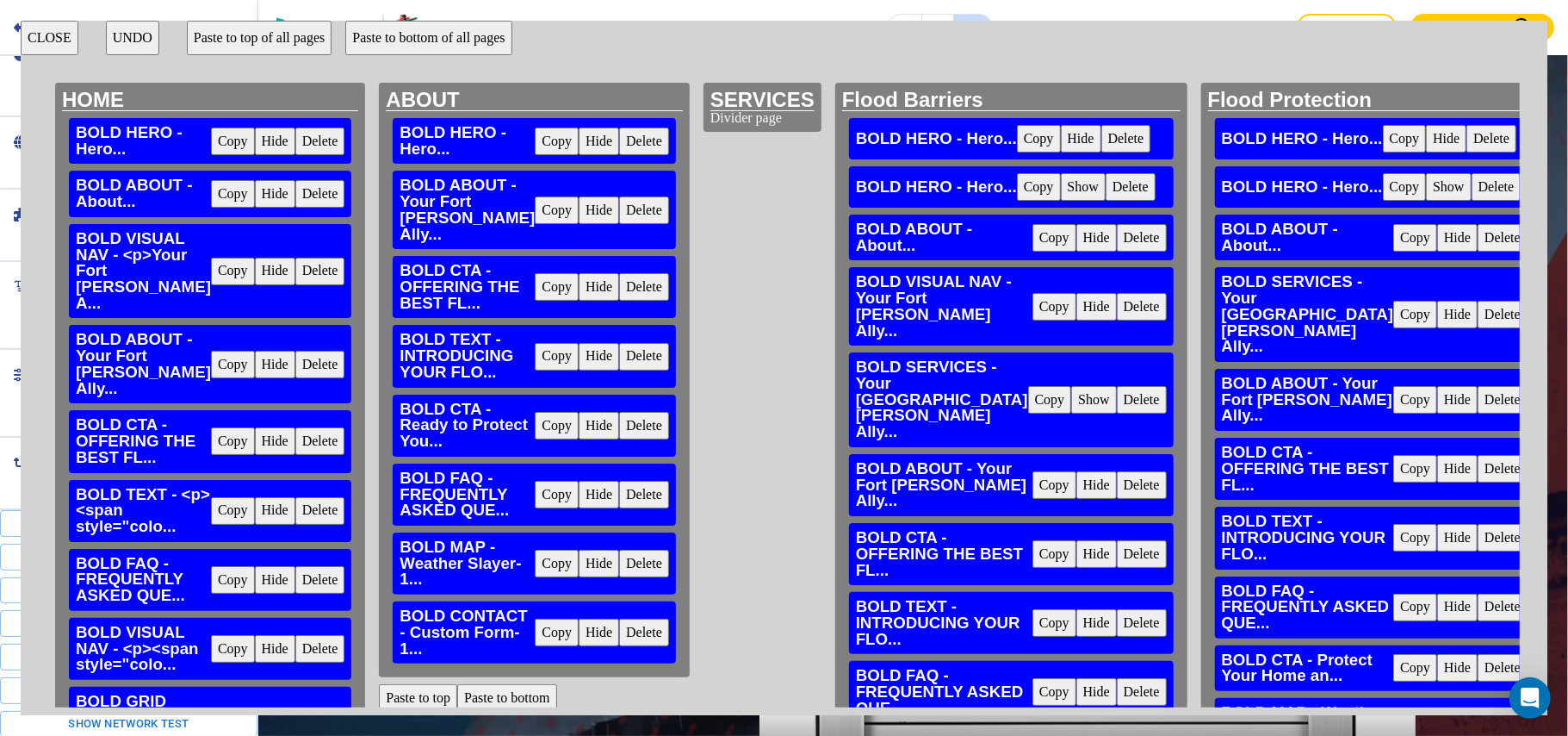
click at [22, 31] on button "CLOSE" at bounding box center [49, 37] width 58 height 34
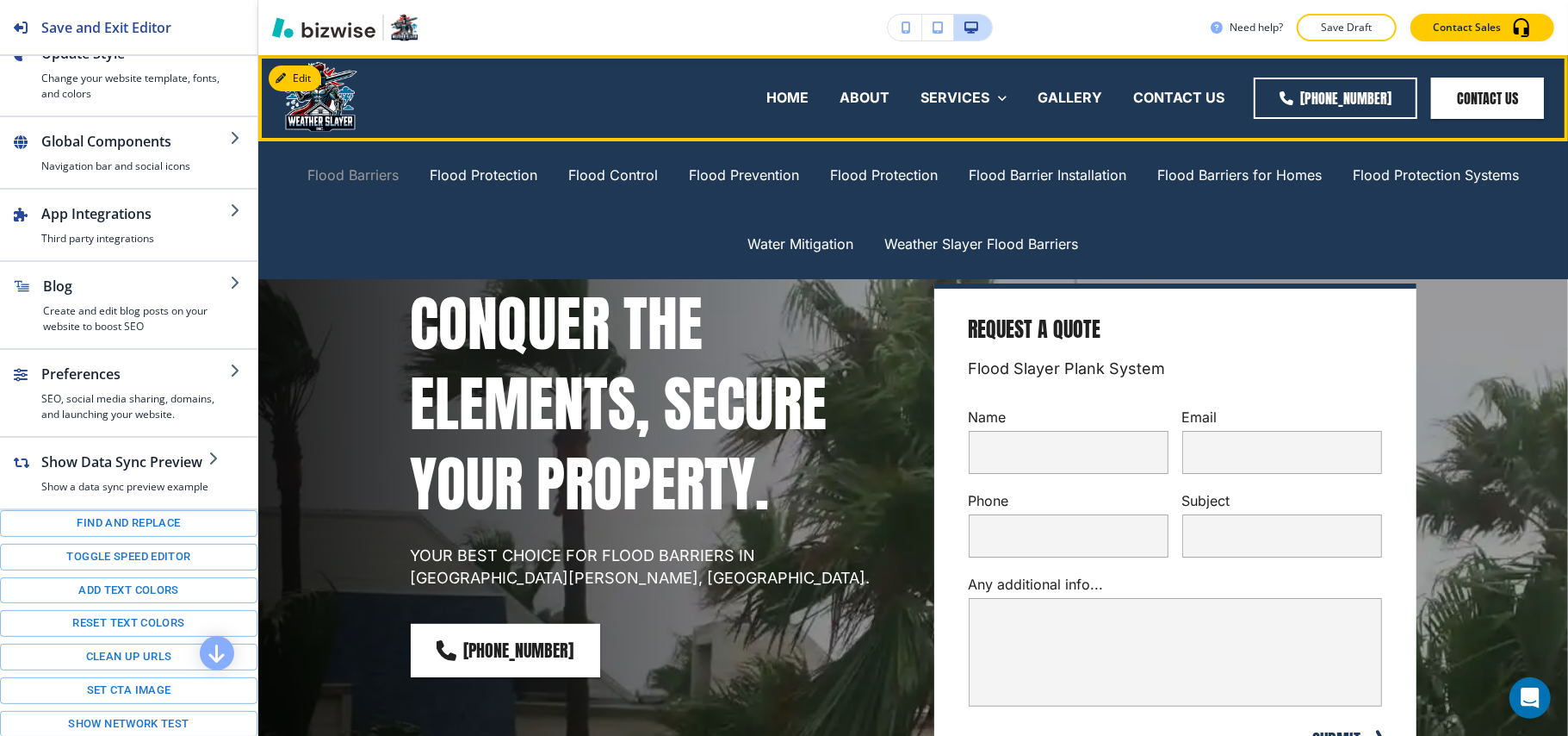
click at [383, 173] on p "Flood Barriers" at bounding box center [352, 175] width 91 height 20
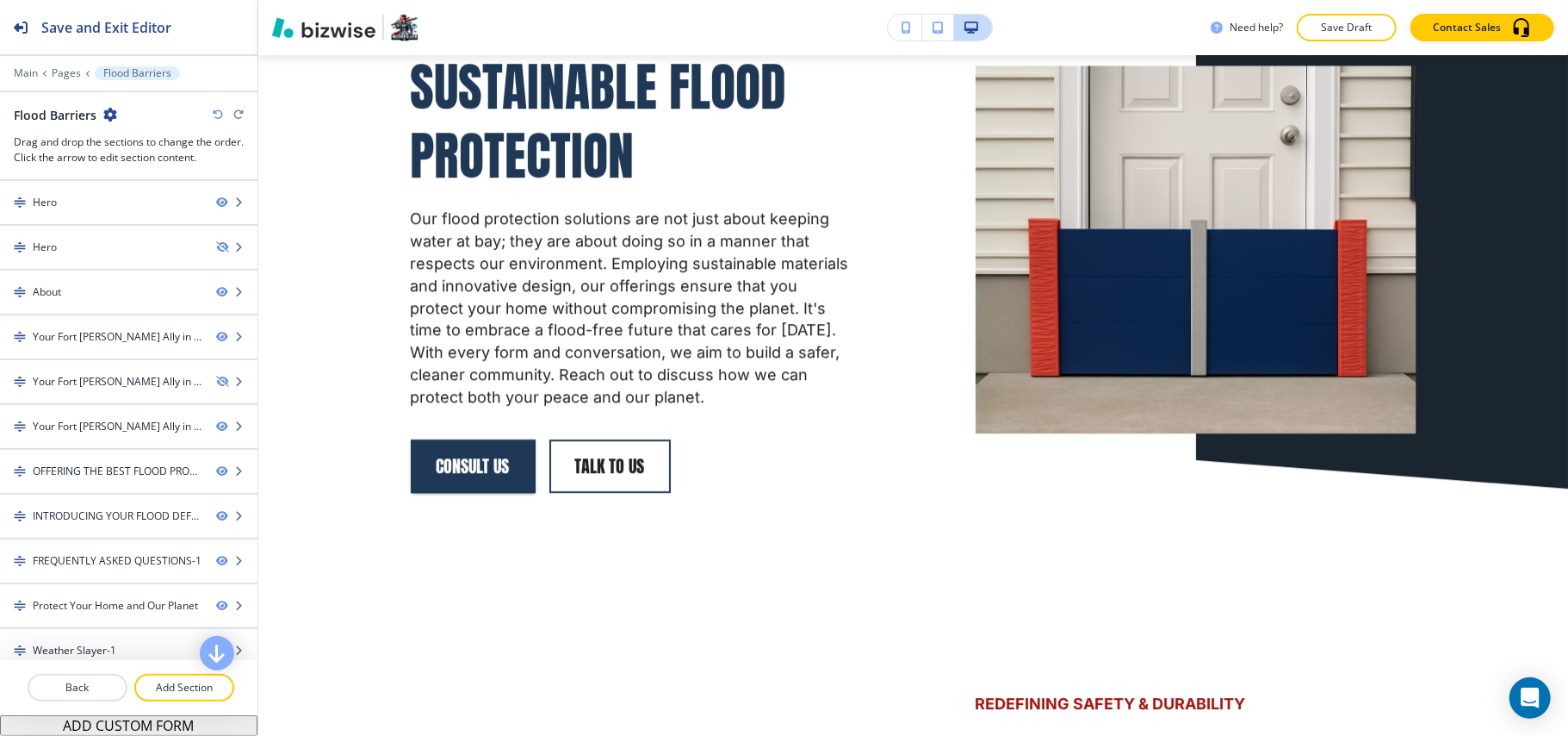
scroll to position [3787, 0]
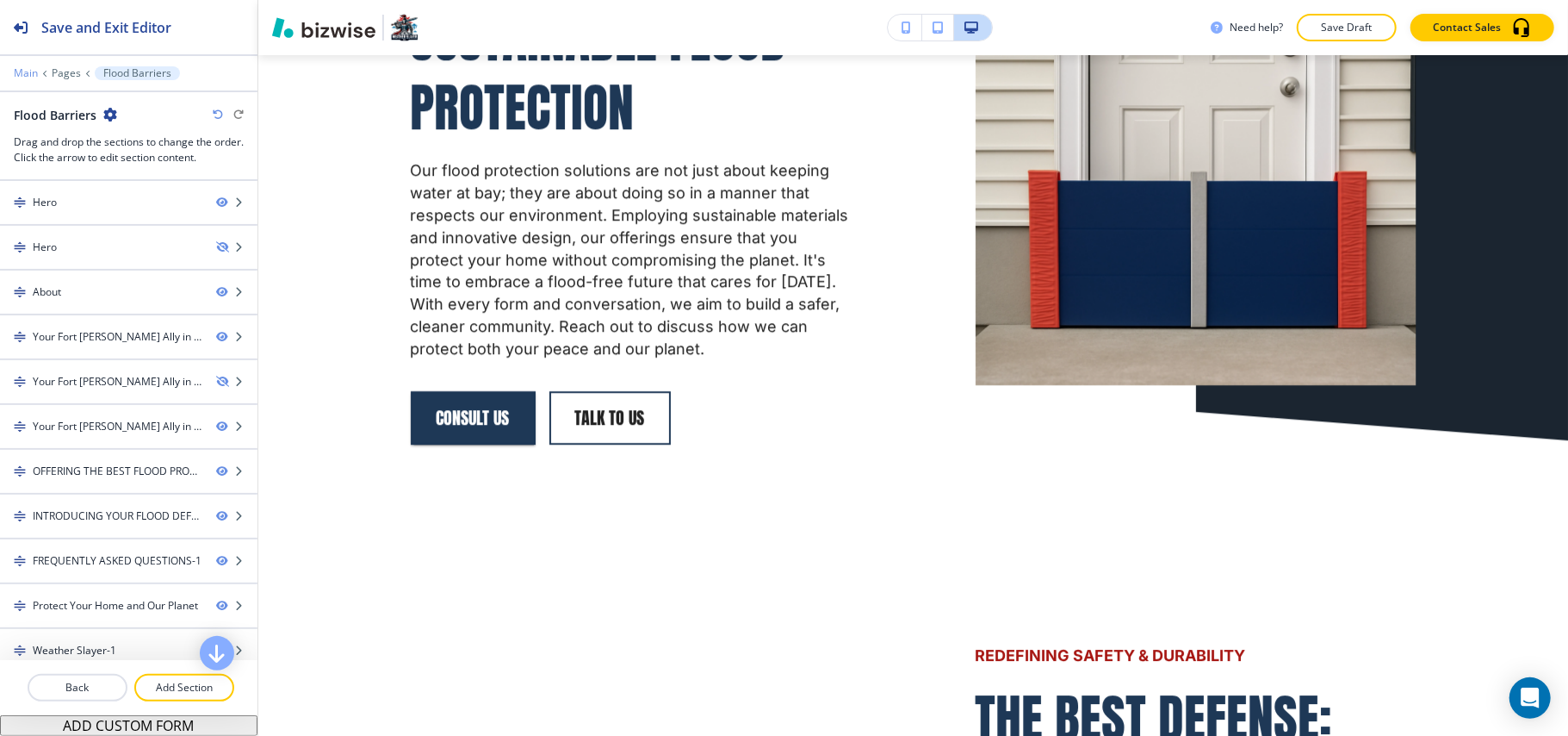
click at [24, 69] on p "Main" at bounding box center [25, 73] width 24 height 12
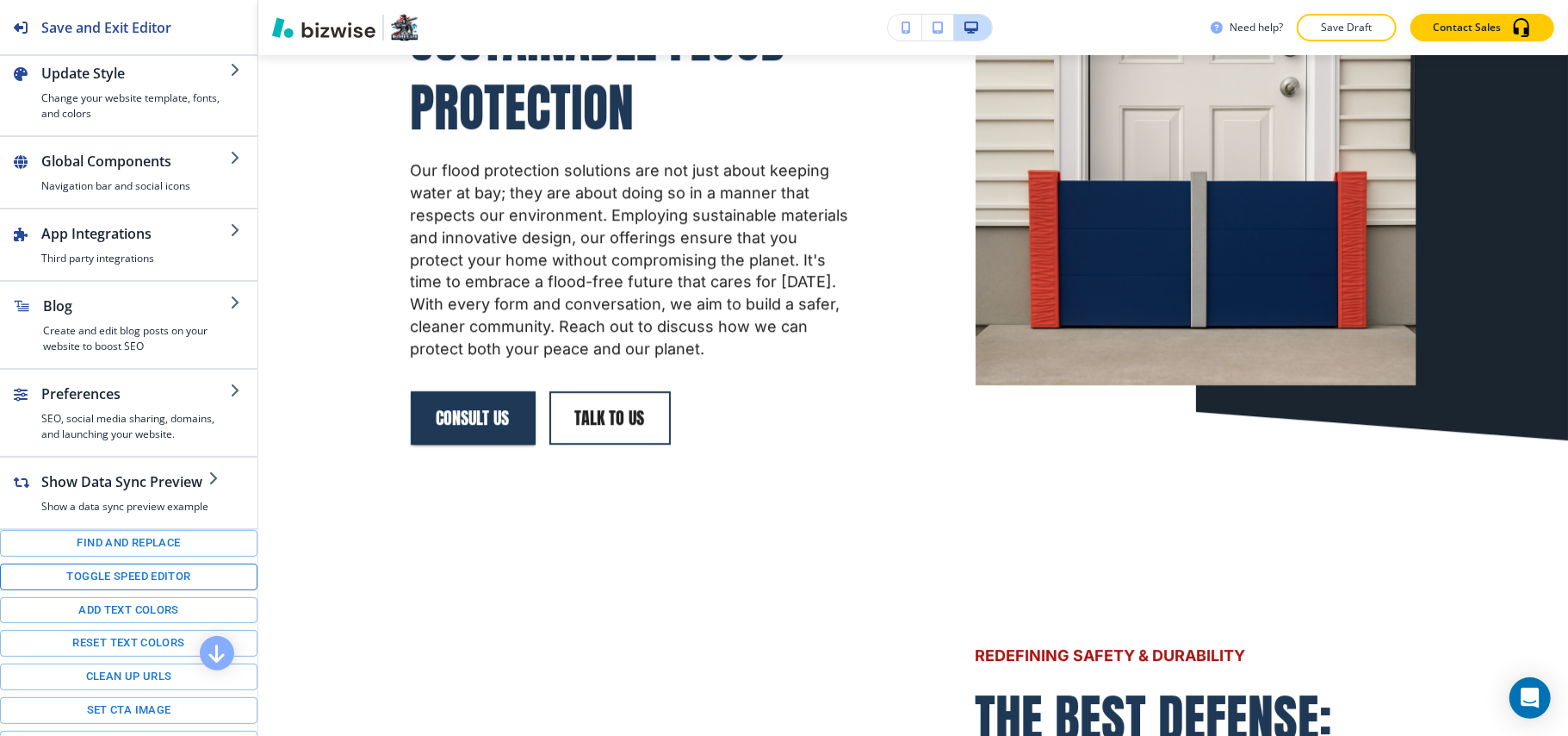
scroll to position [241, 0]
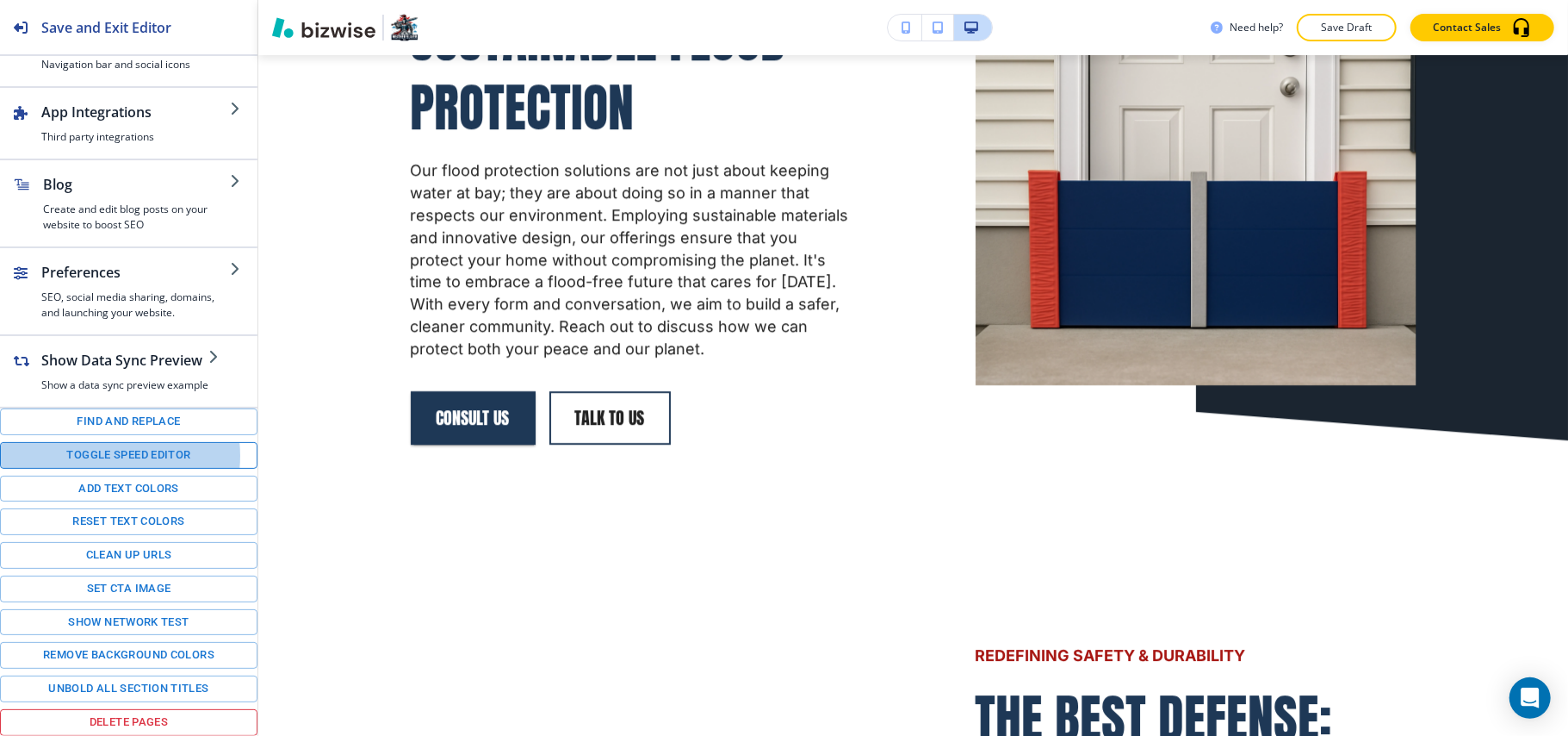
click at [107, 451] on button "Toggle speed editor" at bounding box center [128, 454] width 257 height 26
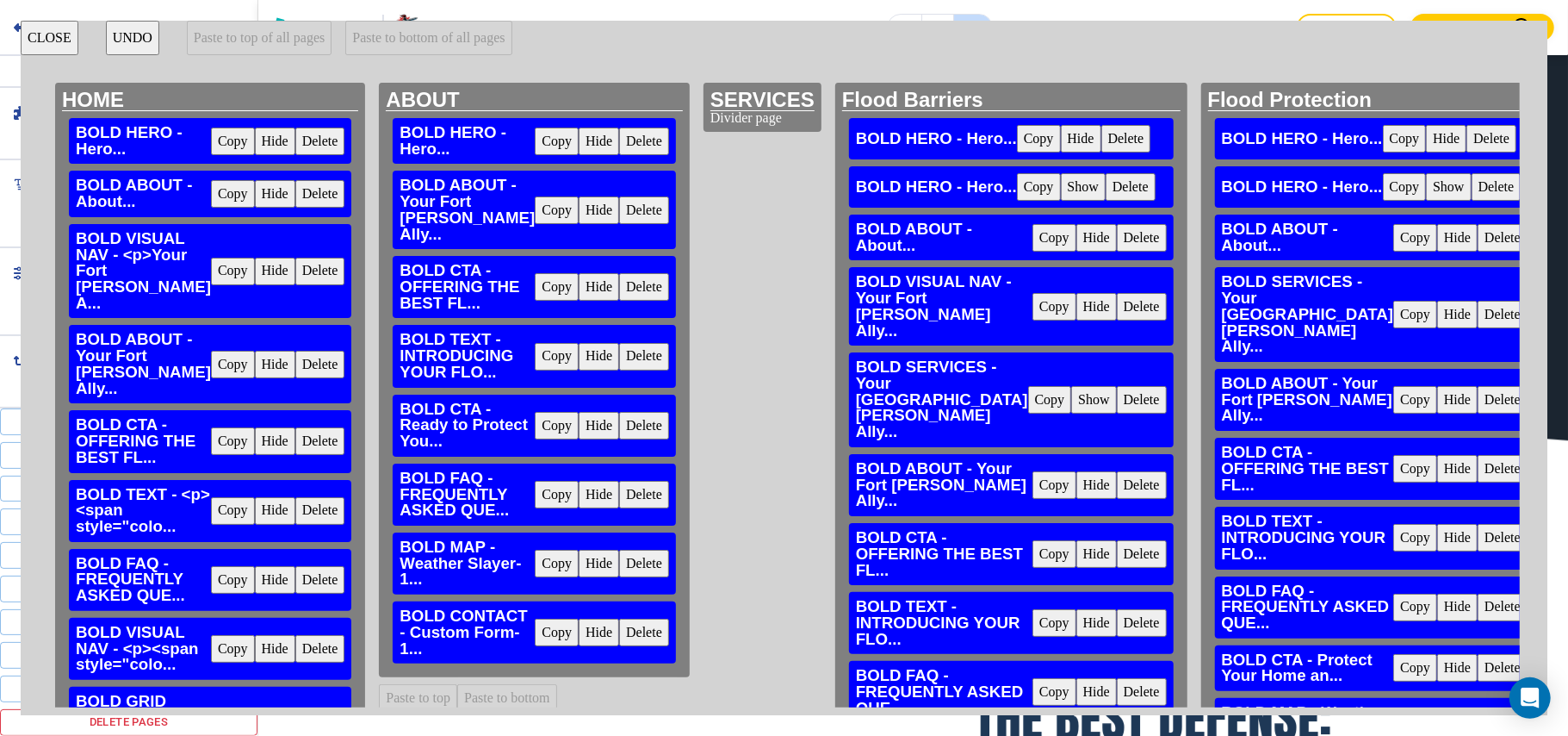
click at [211, 263] on button "Copy" at bounding box center [233, 271] width 44 height 27
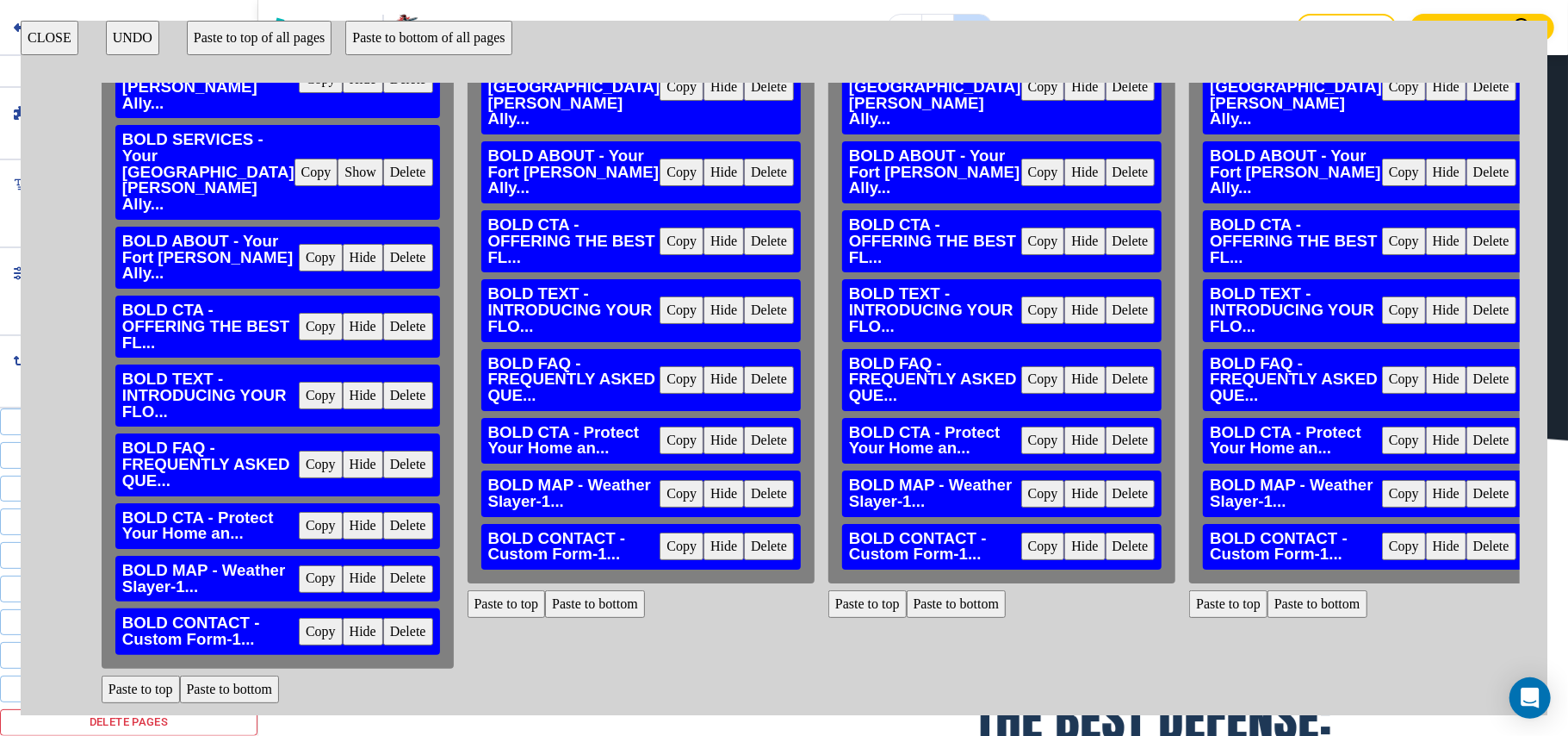
scroll to position [312, 734]
click at [468, 590] on button "Paste to top" at bounding box center [507, 604] width 78 height 27
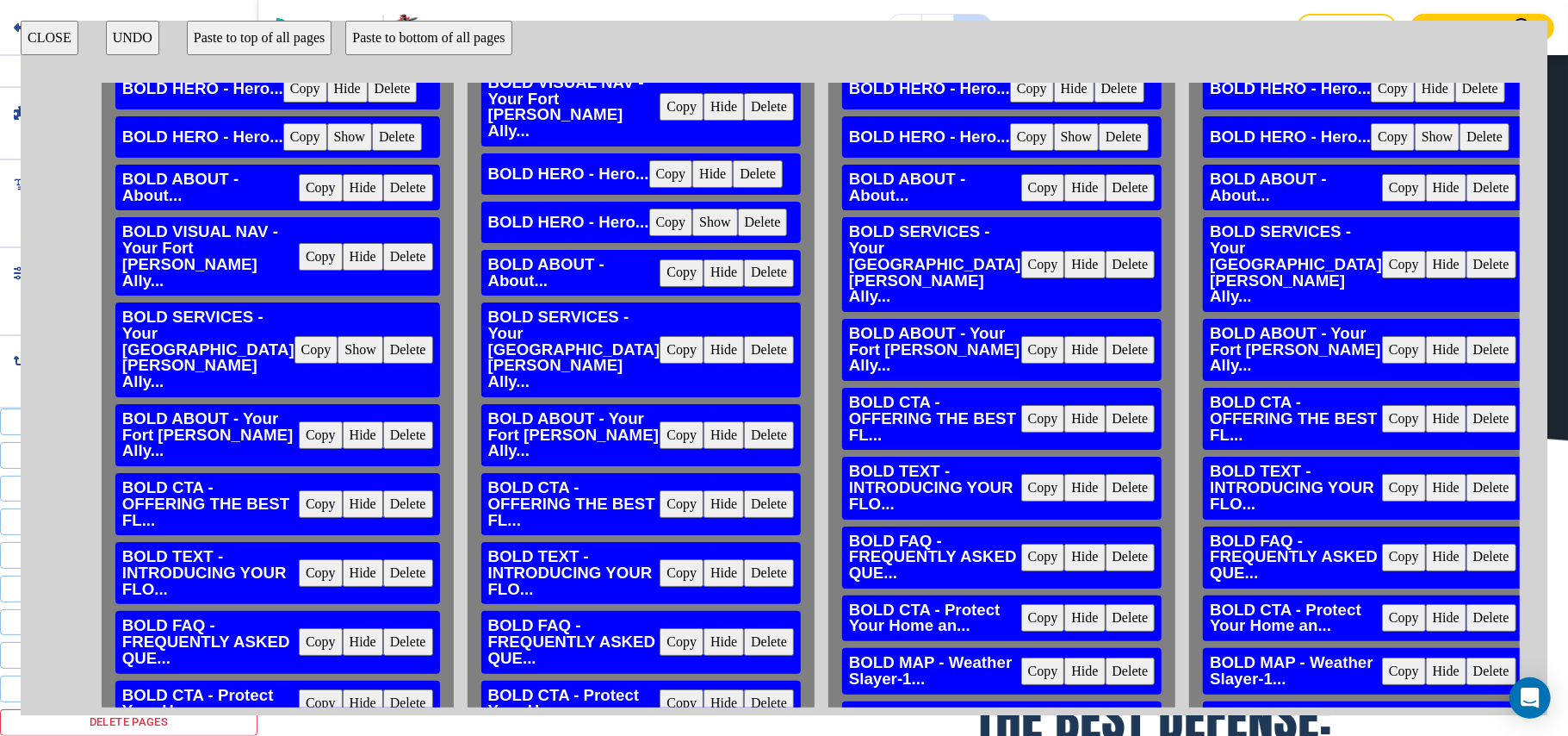
scroll to position [0, 734]
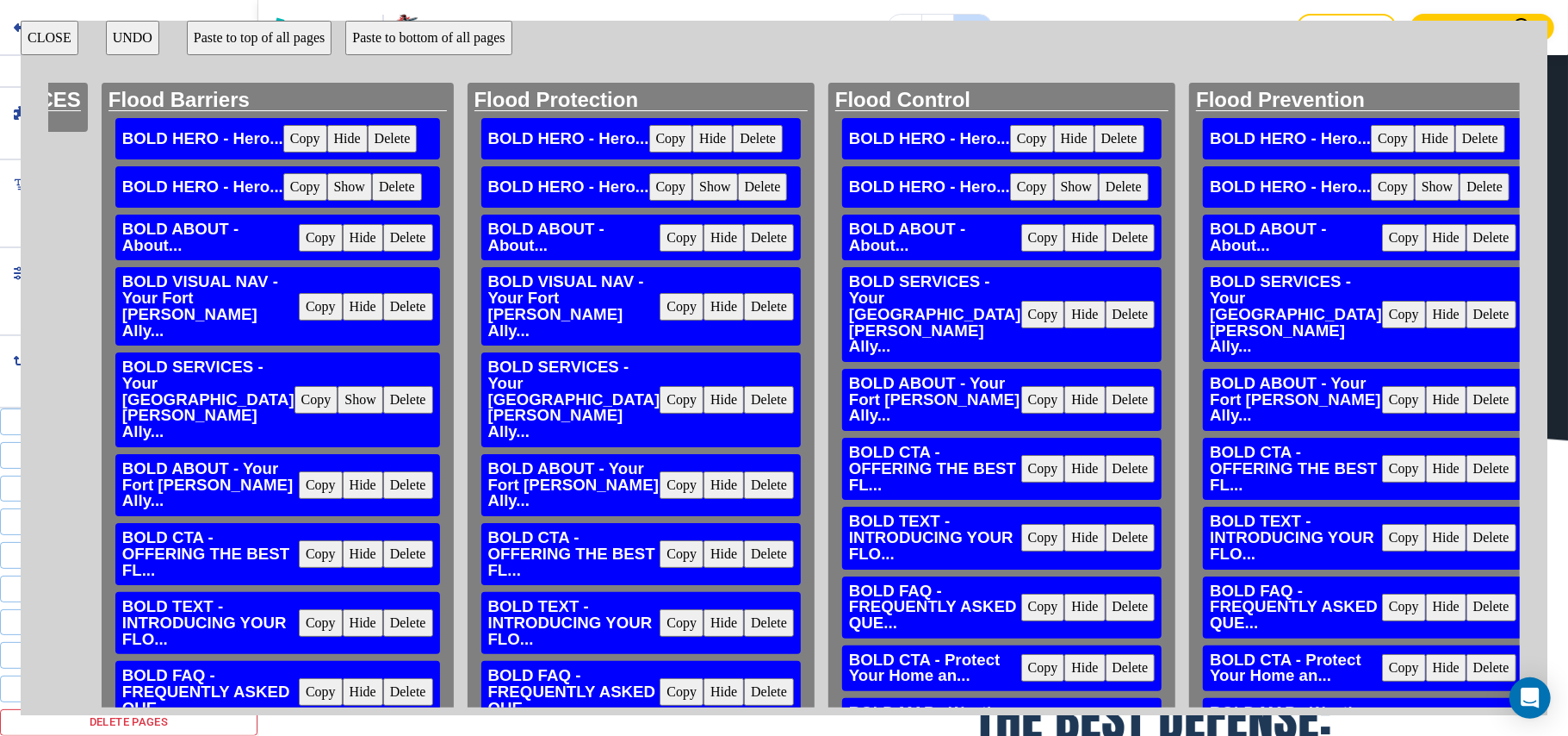
click at [704, 399] on button "Hide" at bounding box center [723, 399] width 40 height 27
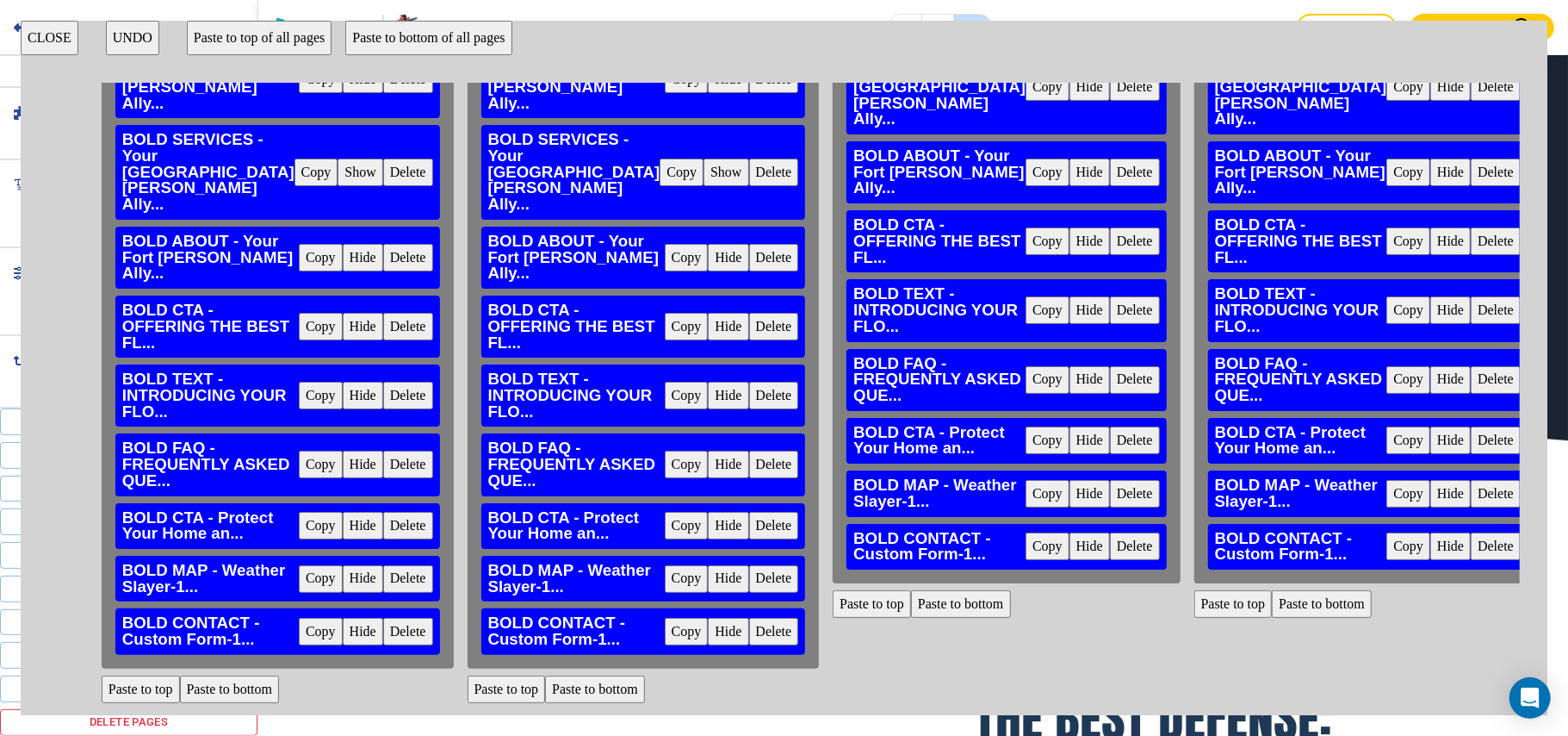
click at [833, 593] on button "Paste to top" at bounding box center [872, 604] width 78 height 27
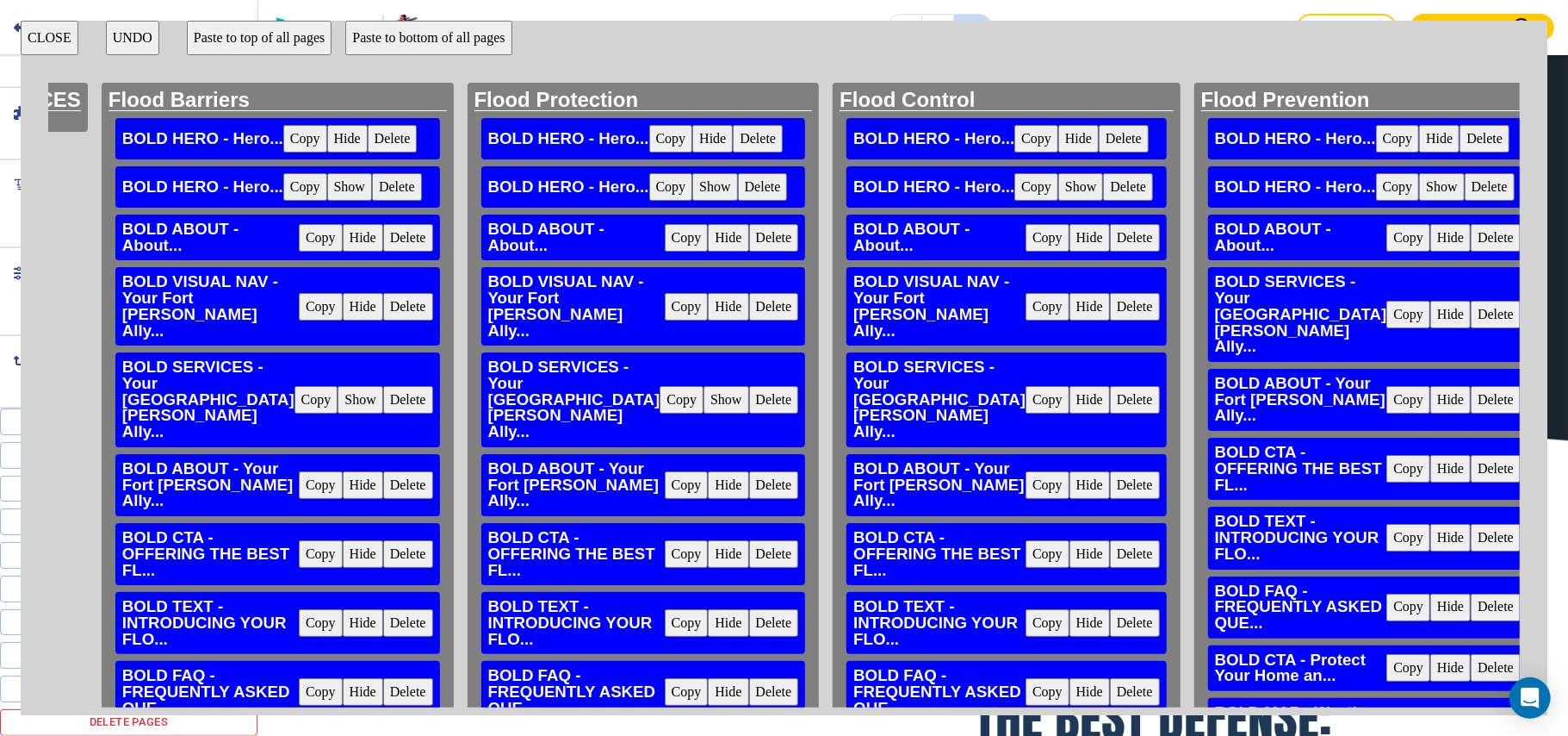
click at [1070, 396] on button "Hide" at bounding box center [1089, 399] width 40 height 27
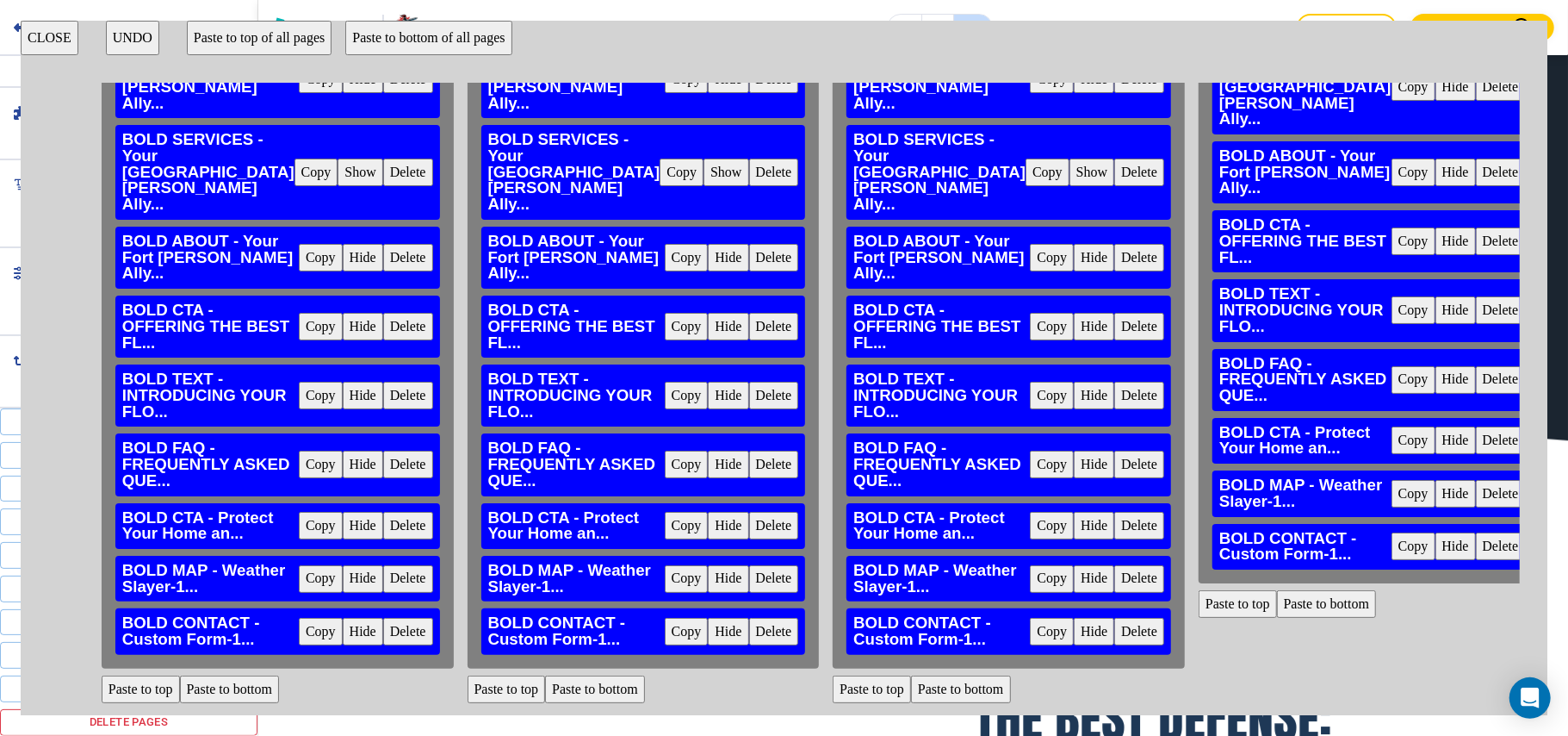
scroll to position [312, 734]
click at [1199, 590] on button "Paste to top" at bounding box center [1238, 604] width 78 height 27
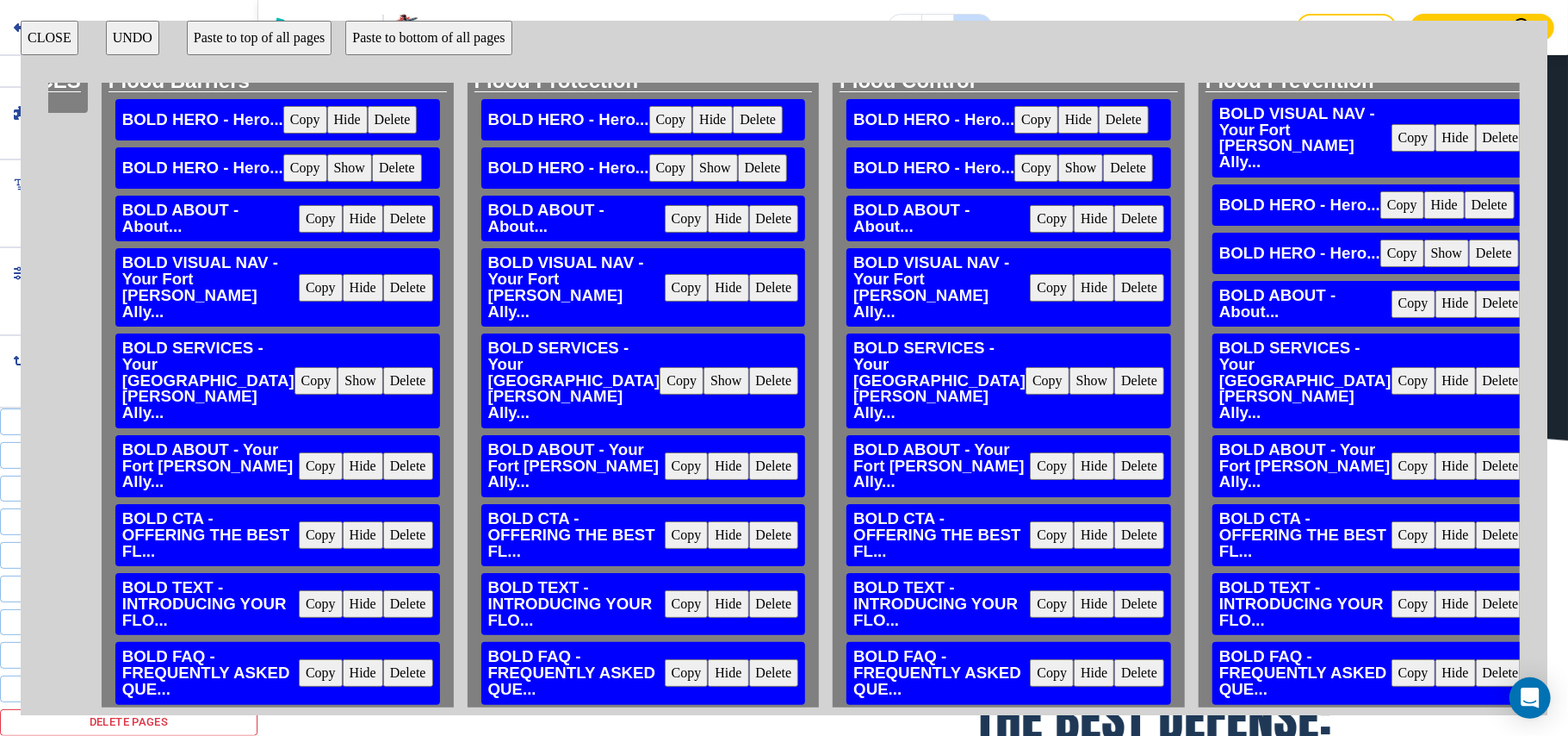
scroll to position [0, 734]
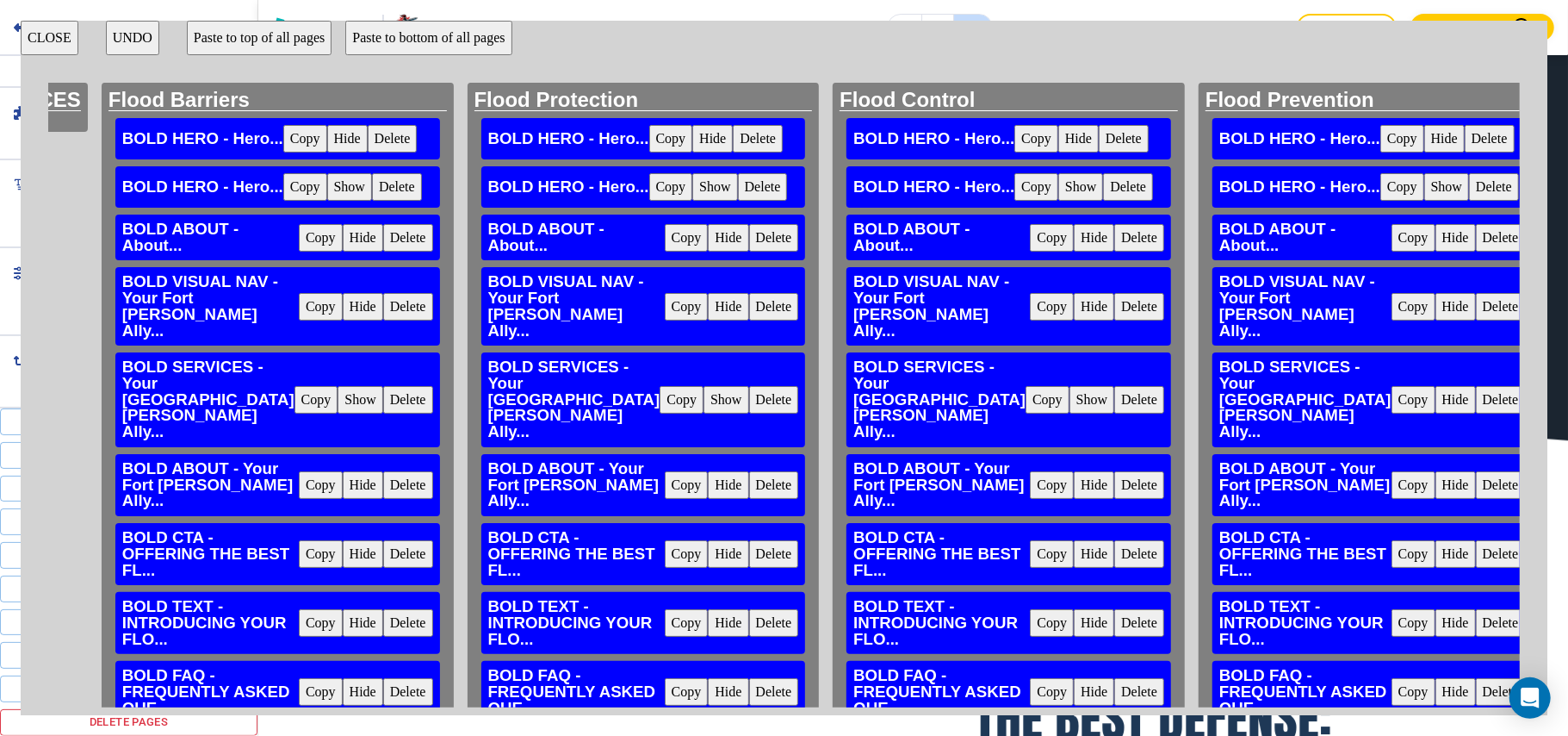
click at [1436, 394] on button "Hide" at bounding box center [1455, 399] width 40 height 27
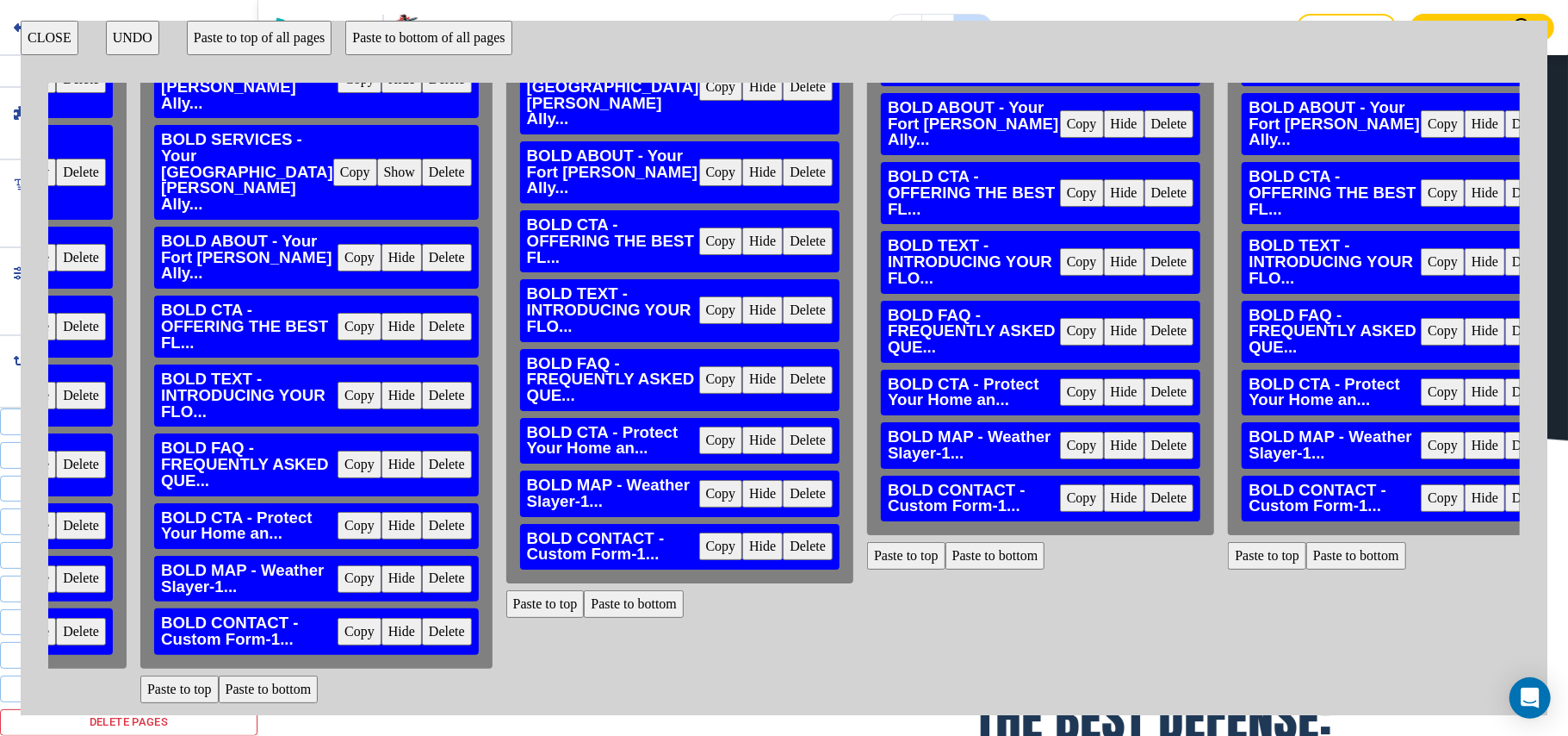
scroll to position [312, 1792]
click at [506, 597] on button "Paste to top" at bounding box center [545, 604] width 78 height 27
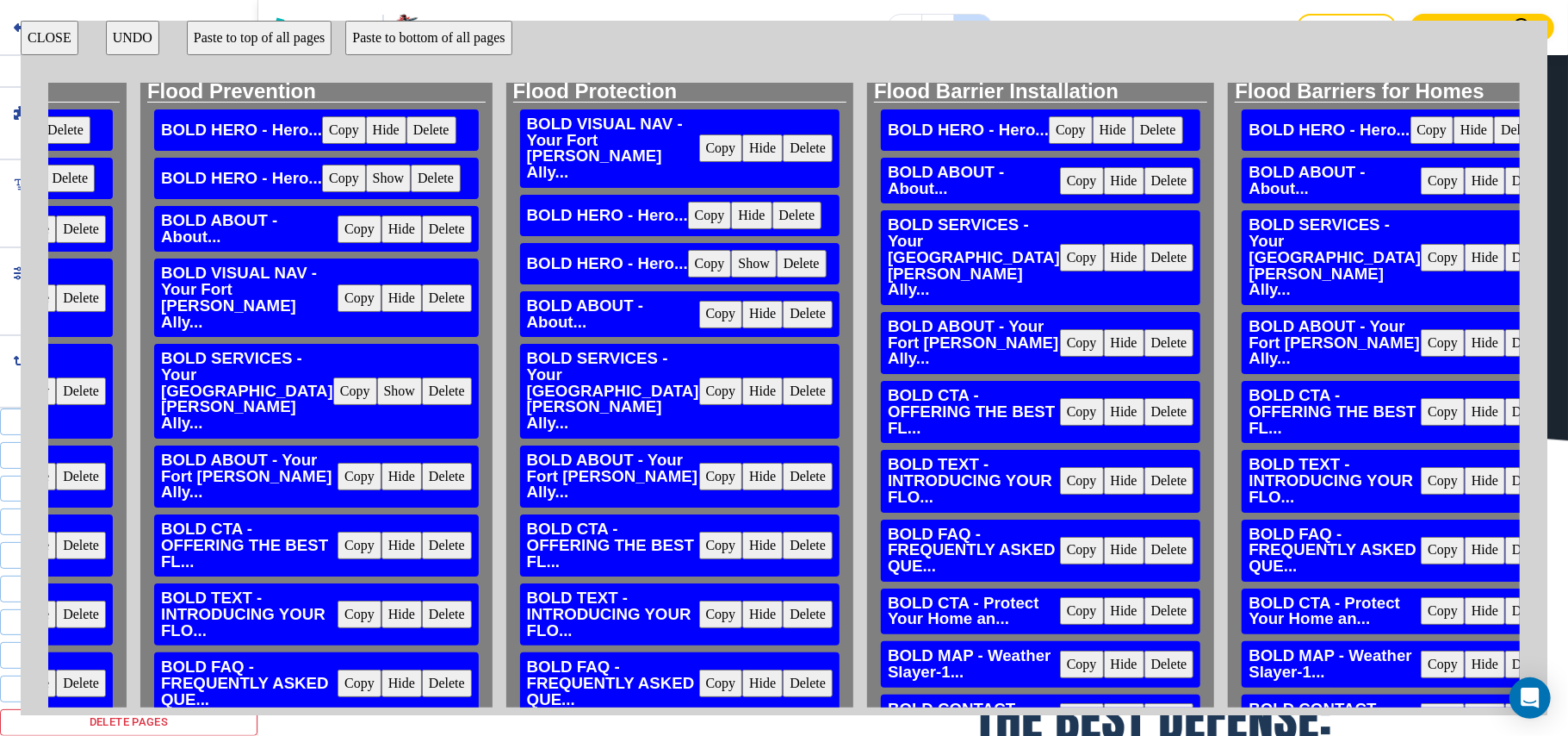
scroll to position [0, 1792]
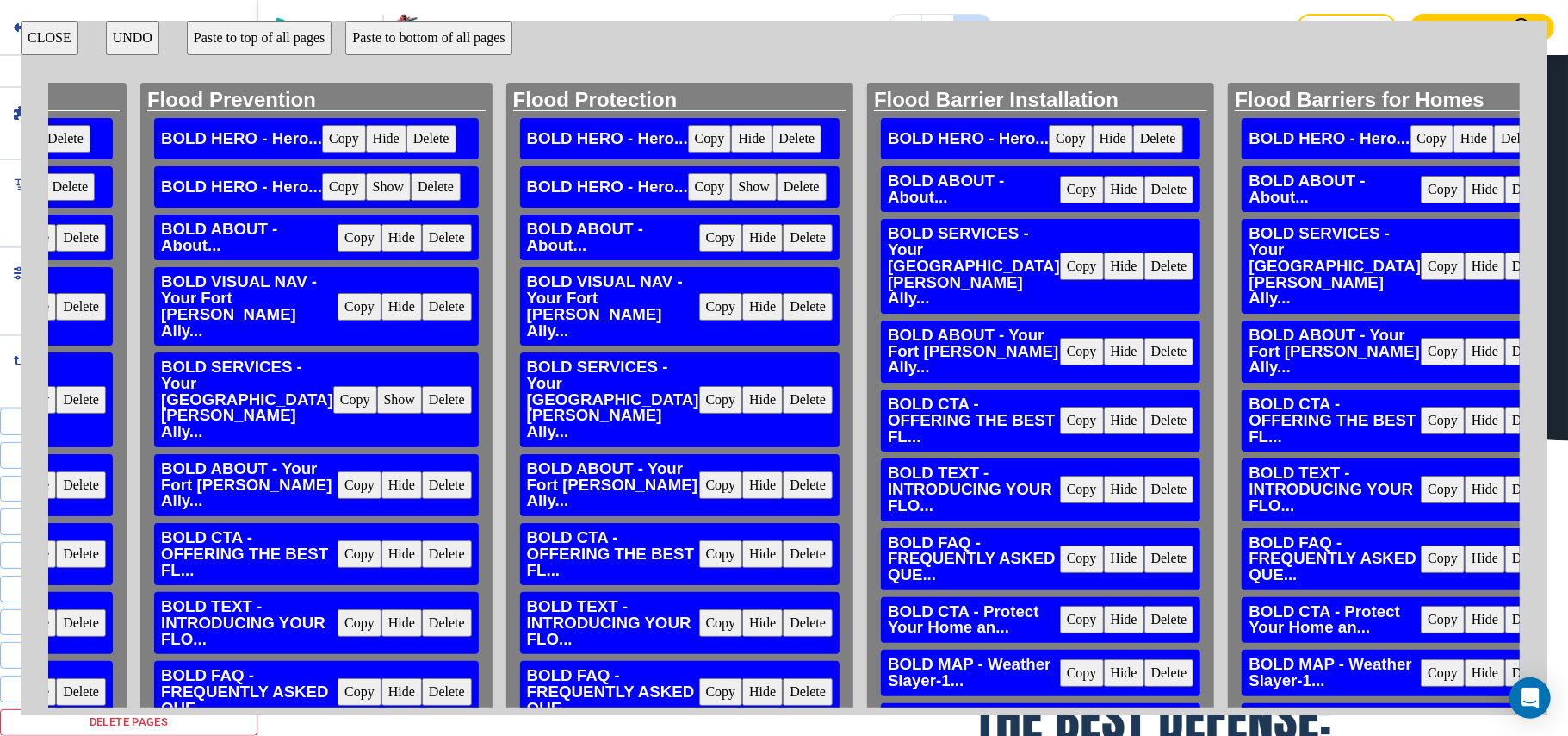
click at [743, 399] on button "Hide" at bounding box center [762, 399] width 40 height 27
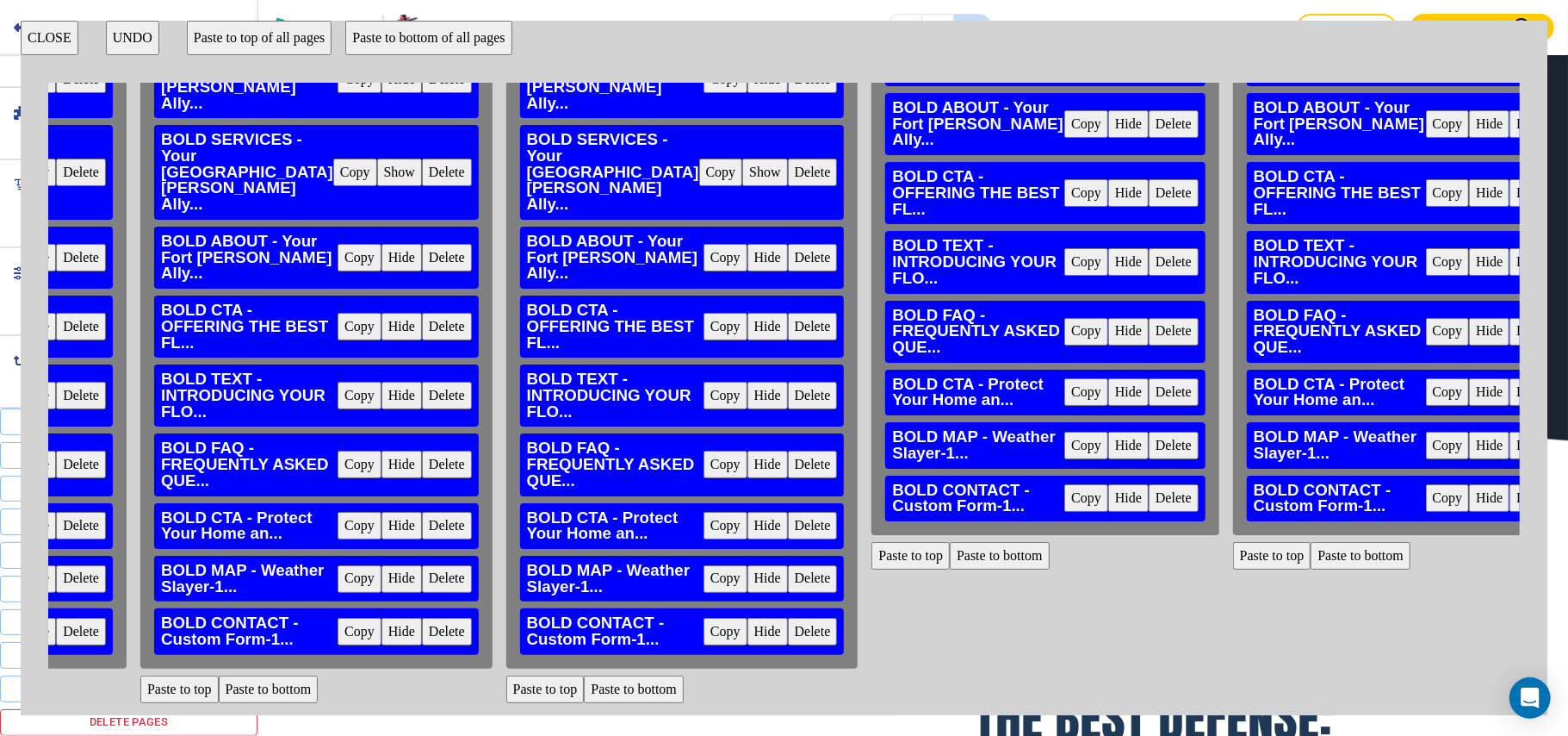
scroll to position [312, 1792]
click at [872, 542] on button "Paste to top" at bounding box center [911, 556] width 78 height 27
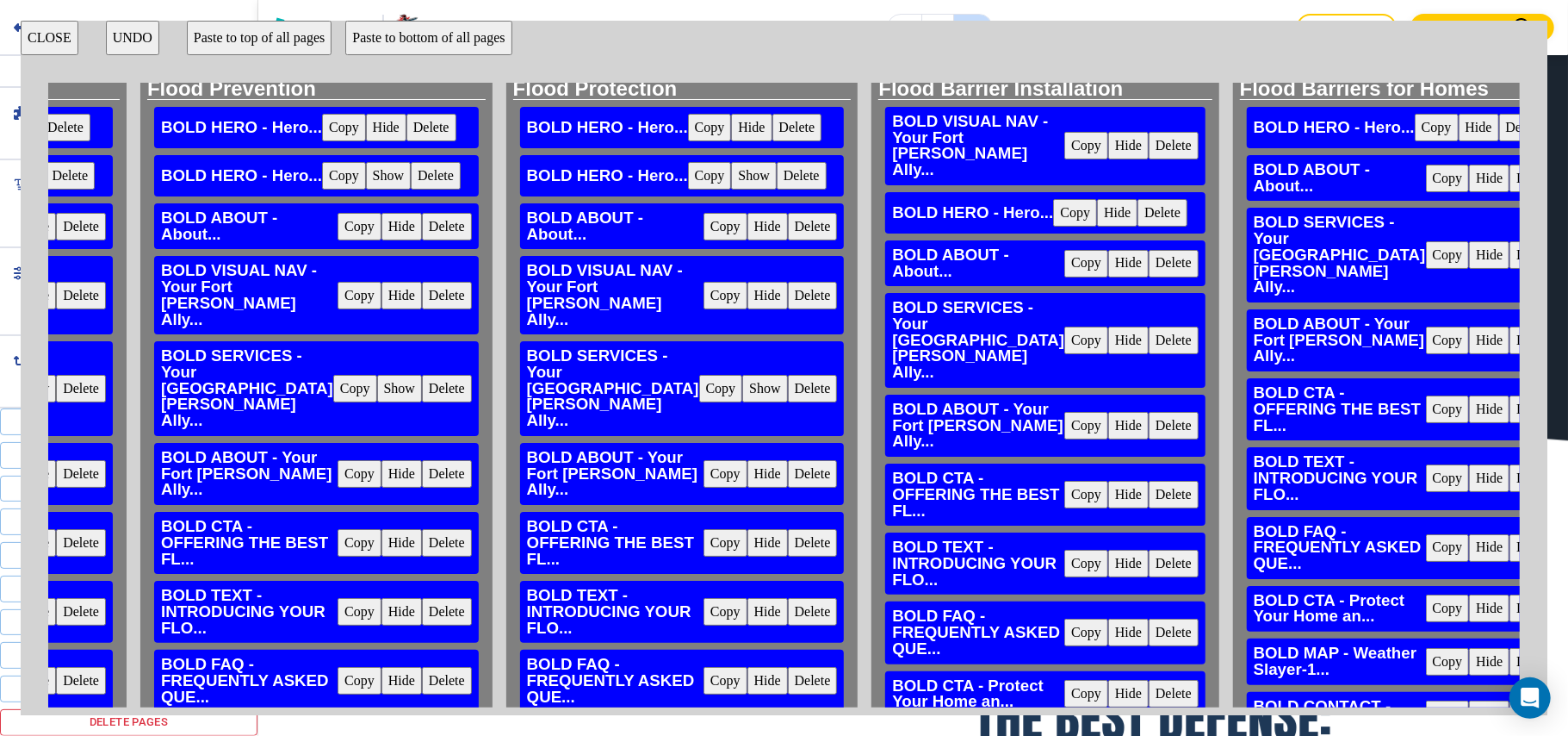
scroll to position [0, 1792]
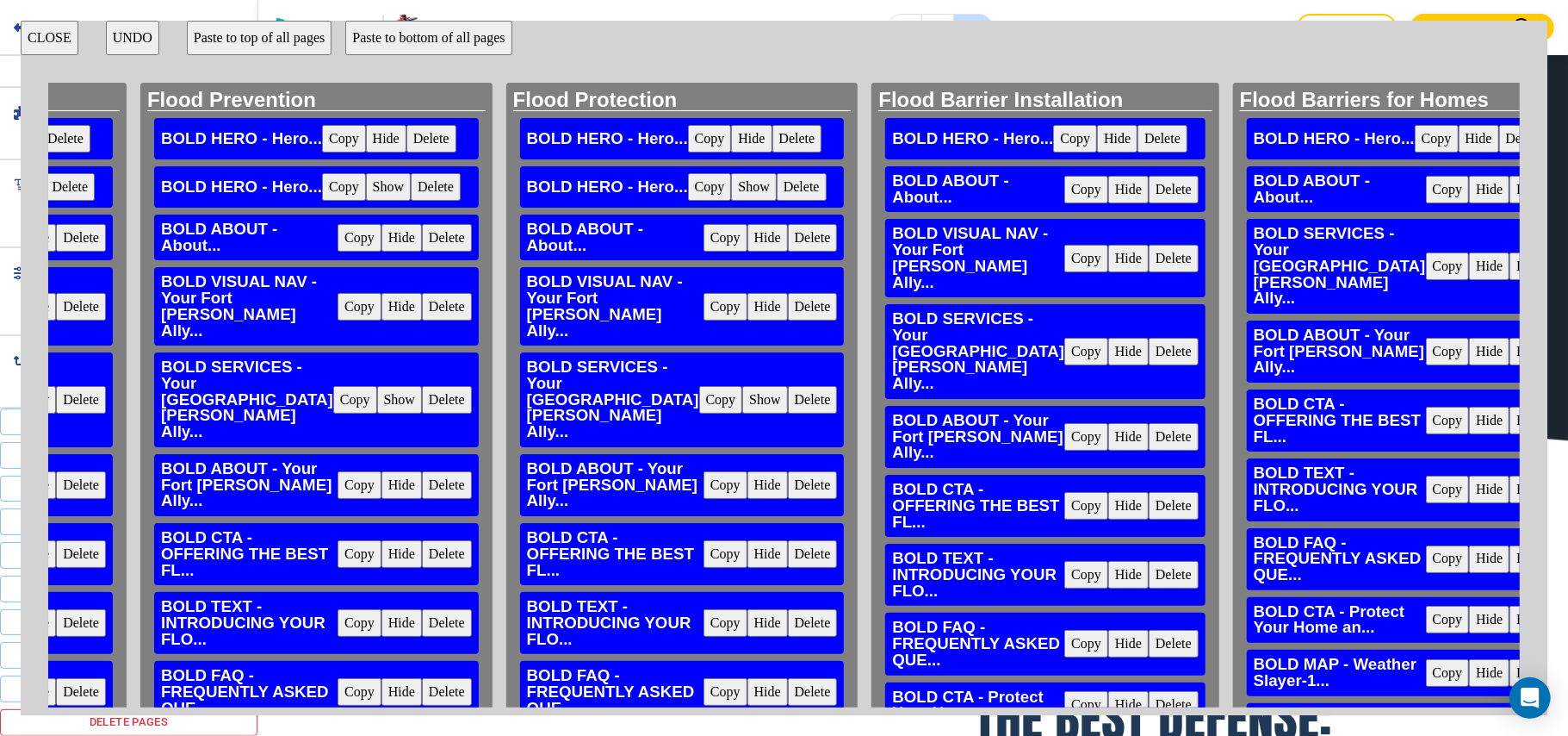
click at [1109, 343] on button "Hide" at bounding box center [1129, 351] width 40 height 27
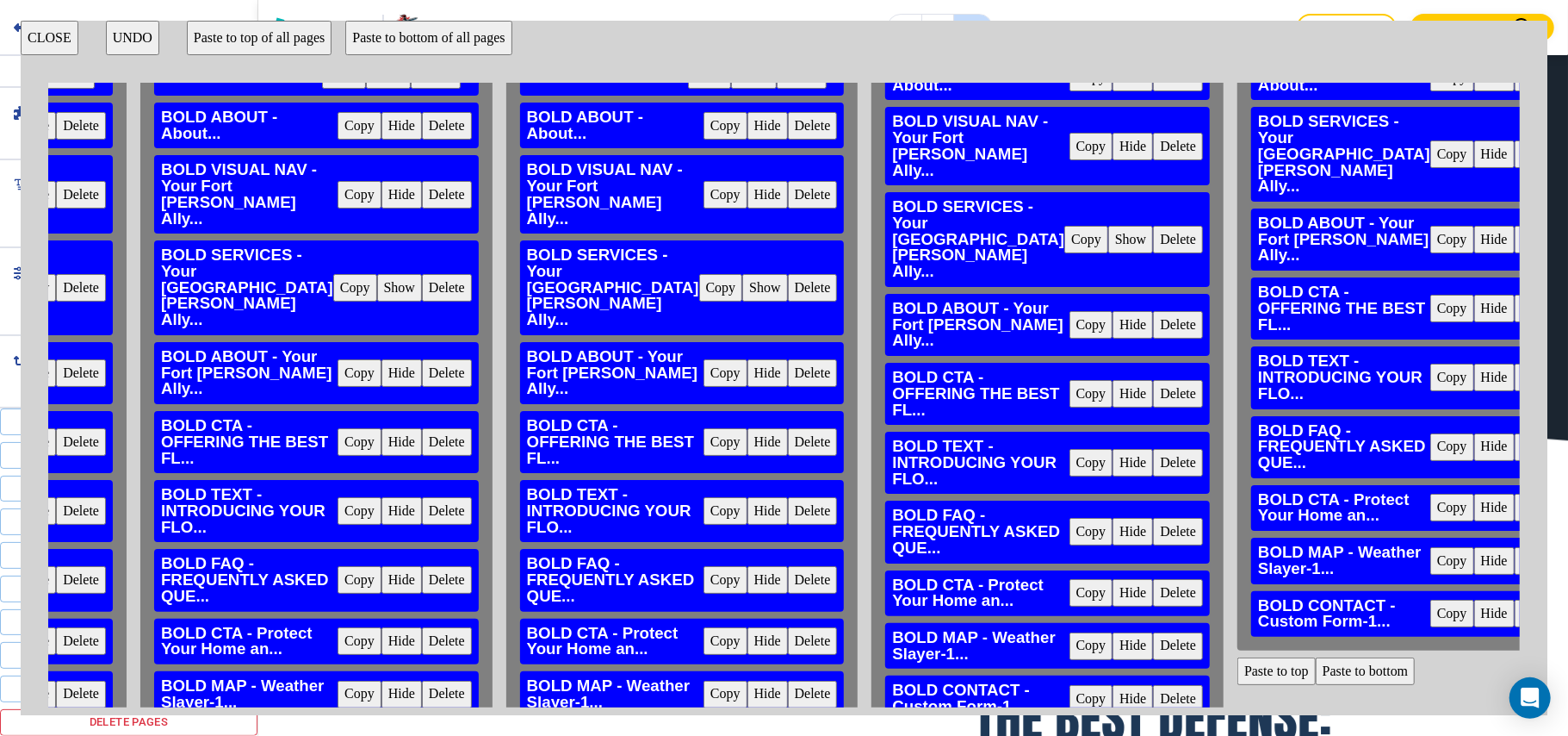
scroll to position [312, 1792]
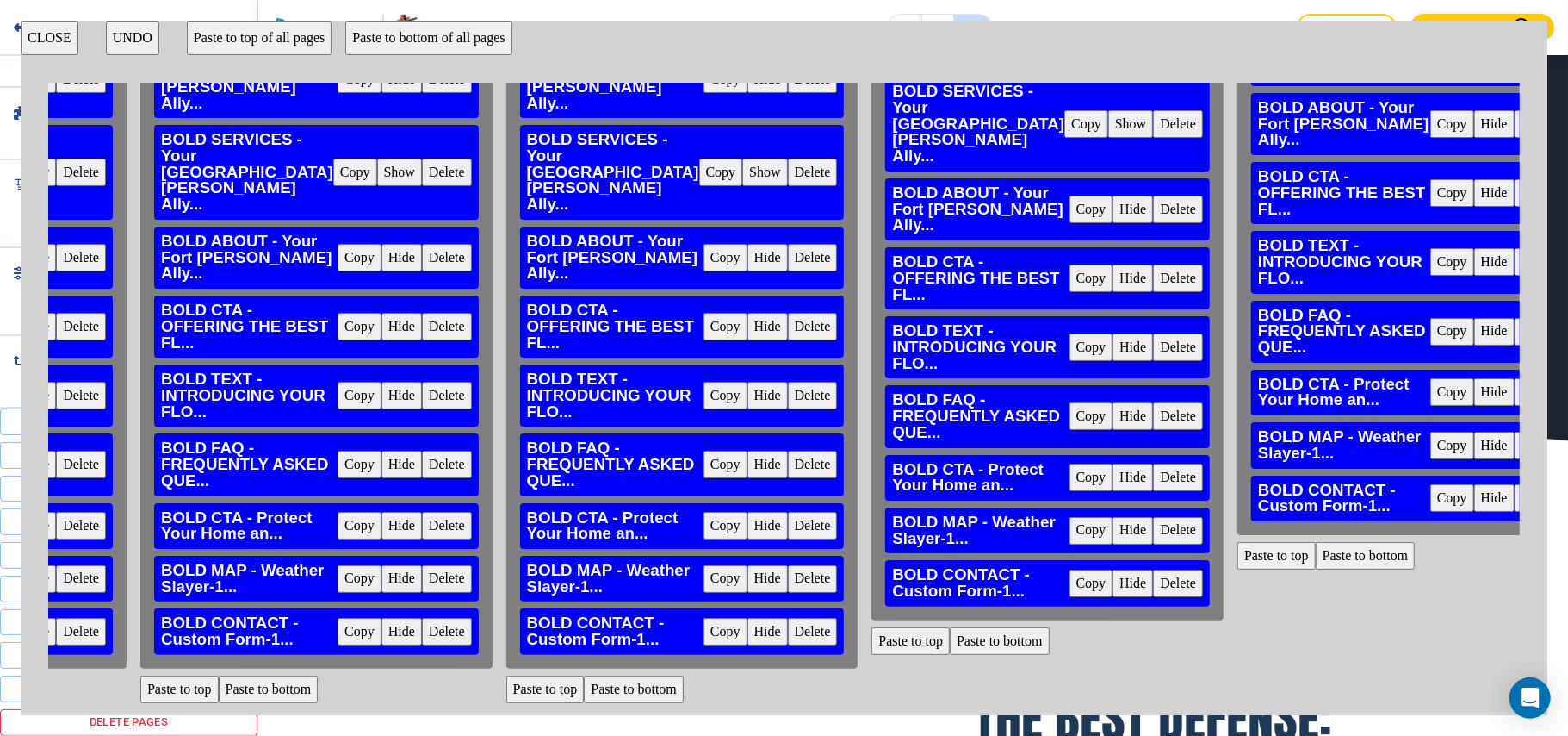
click at [1238, 542] on button "Paste to top" at bounding box center [1277, 556] width 78 height 27
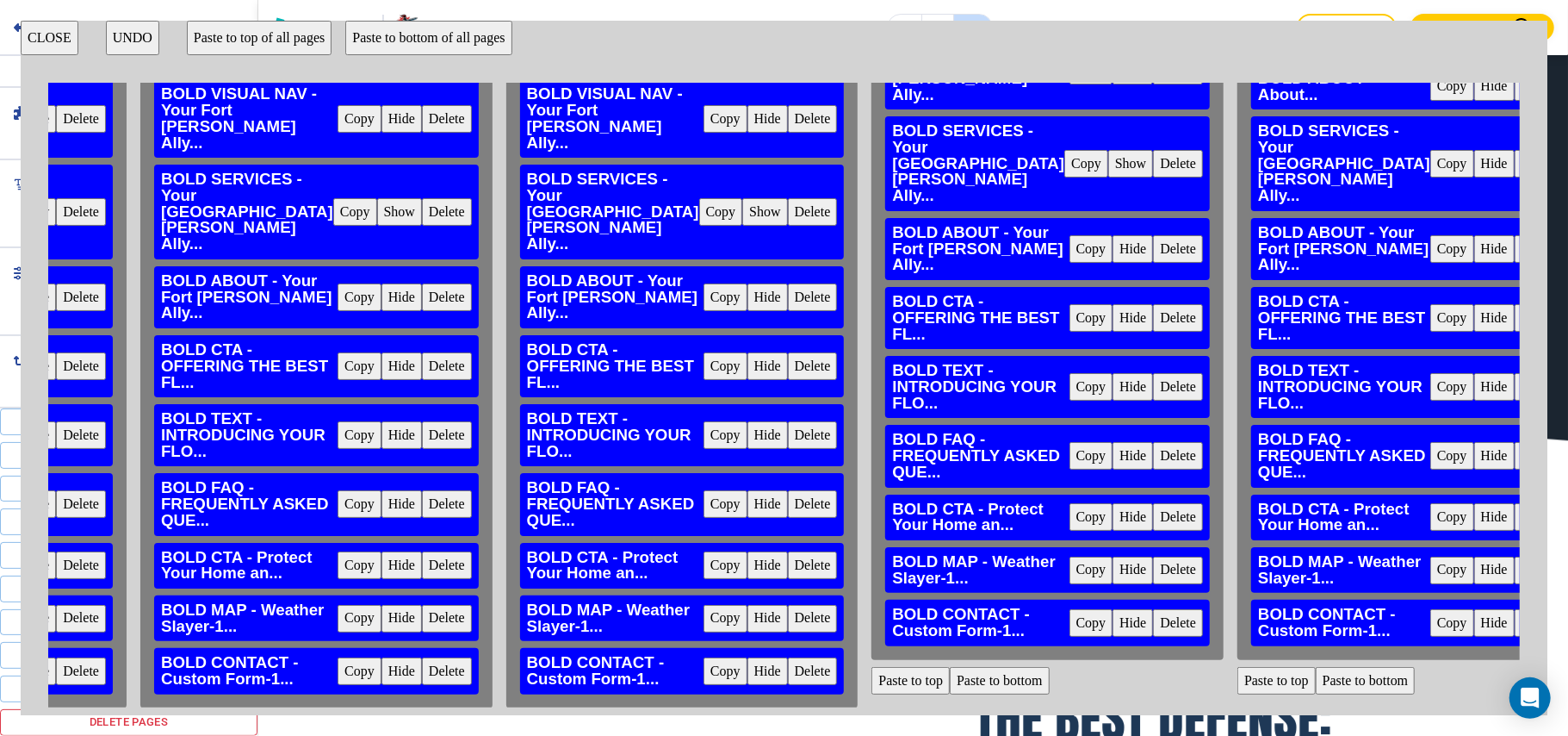
scroll to position [0, 1792]
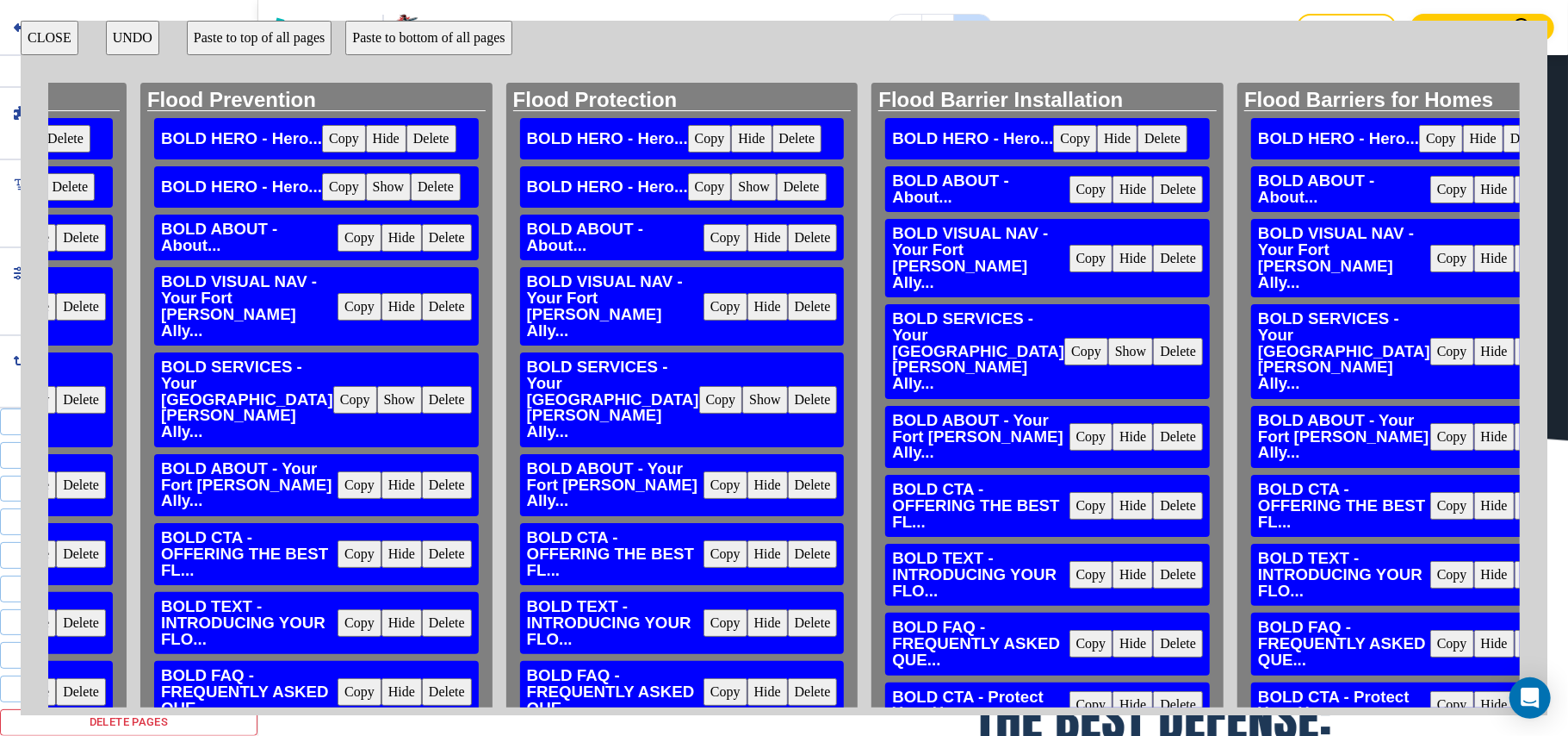
click at [1475, 342] on button "Hide" at bounding box center [1495, 351] width 40 height 27
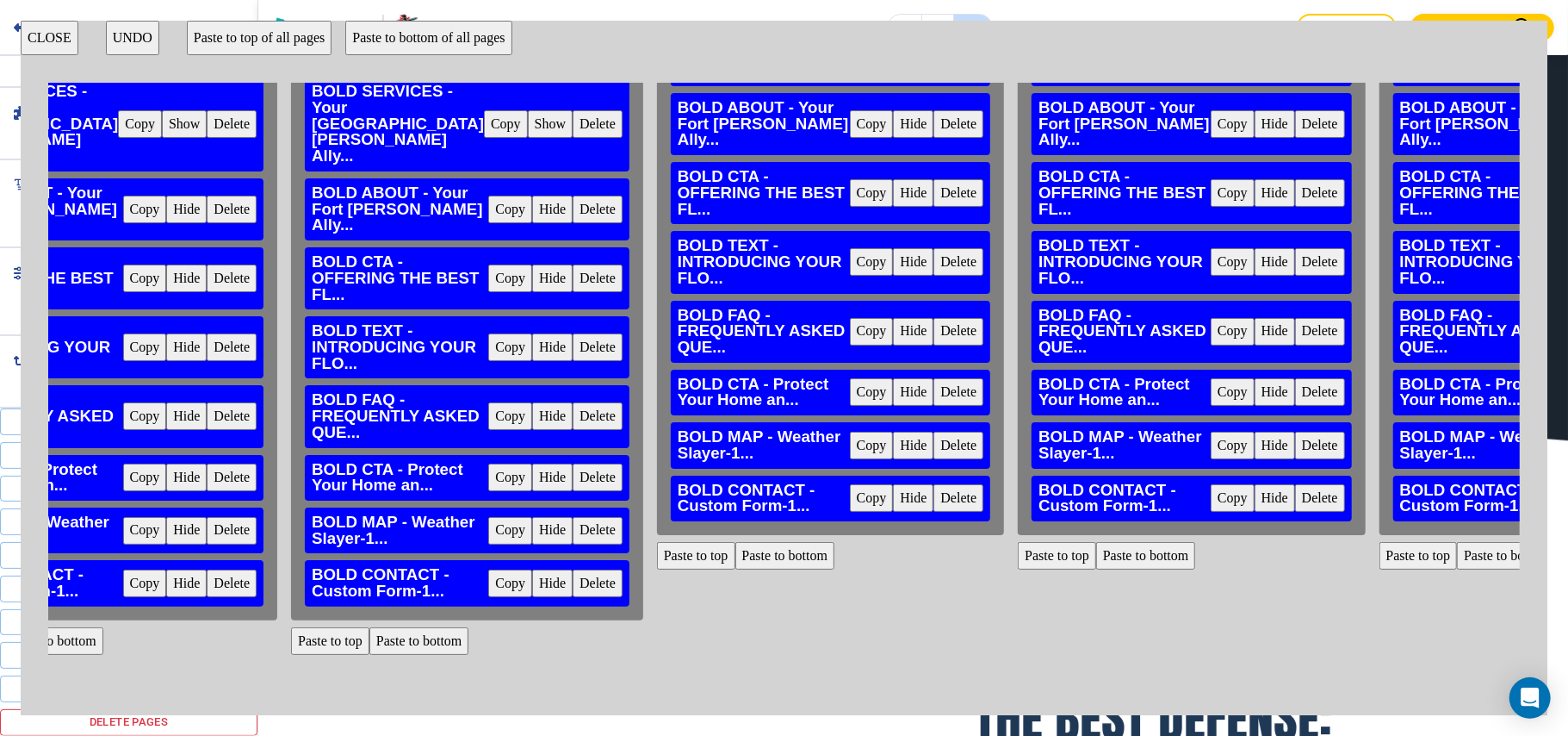
scroll to position [312, 2739]
click at [657, 542] on button "Paste to top" at bounding box center [696, 556] width 78 height 27
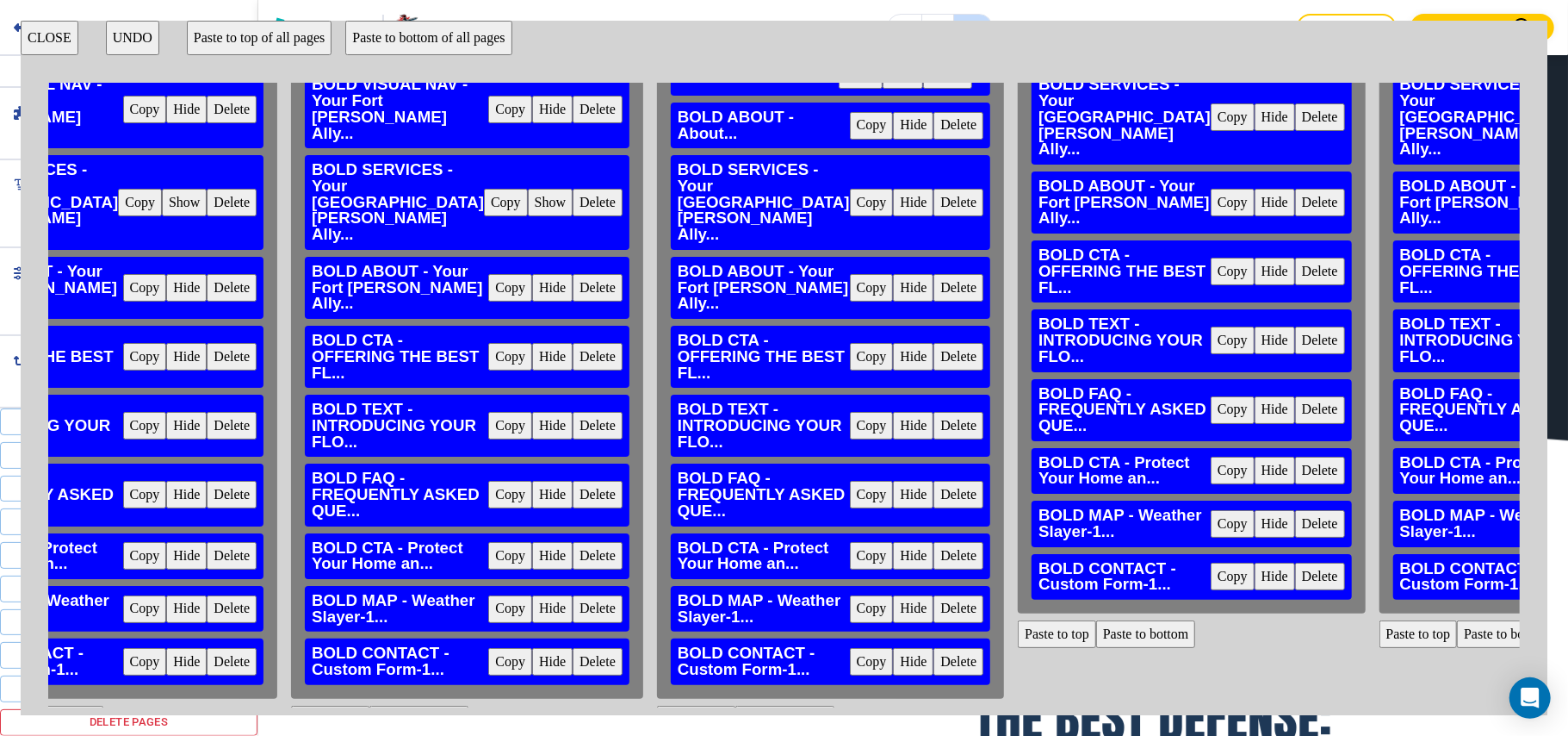
scroll to position [0, 2739]
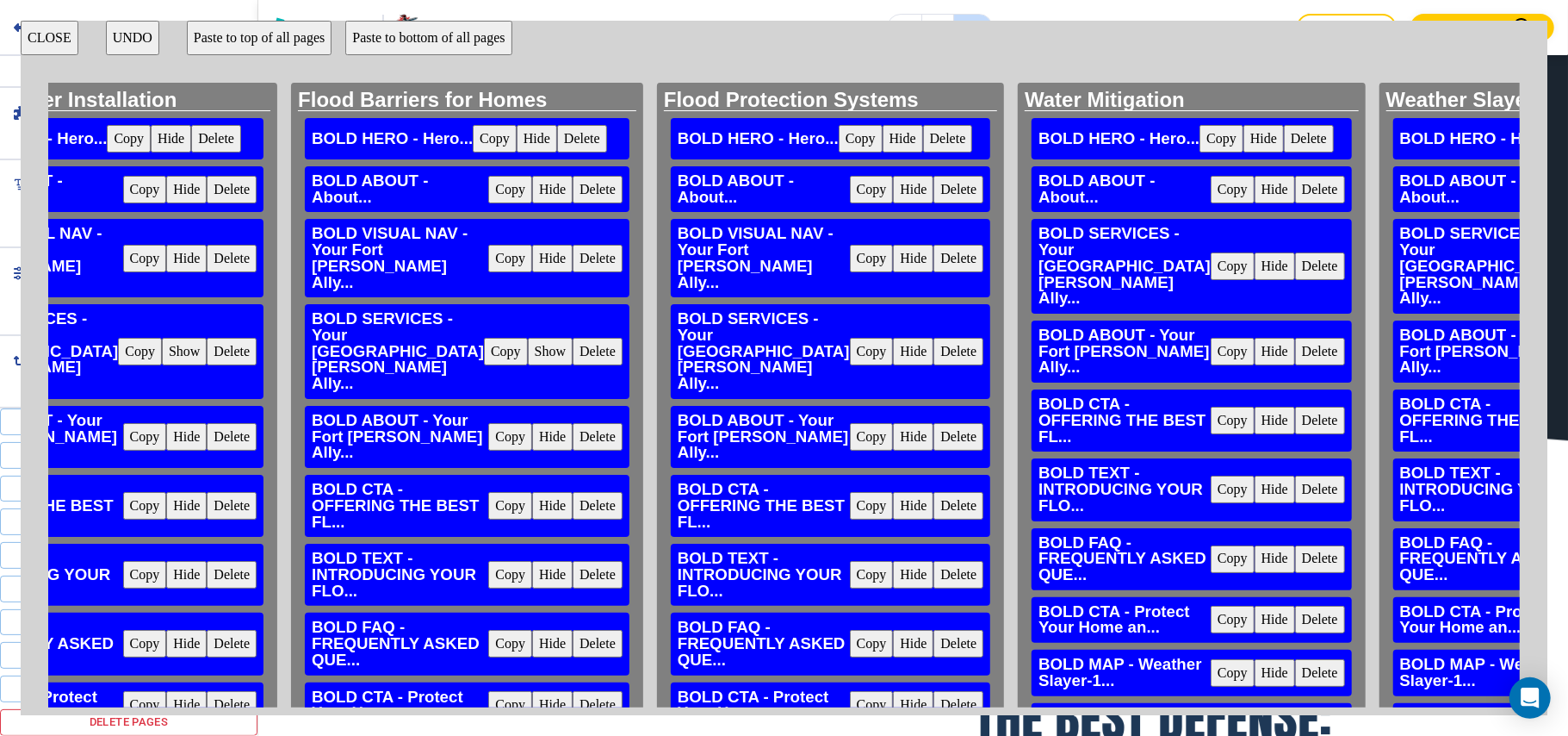
click at [894, 346] on button "Hide" at bounding box center [913, 351] width 40 height 27
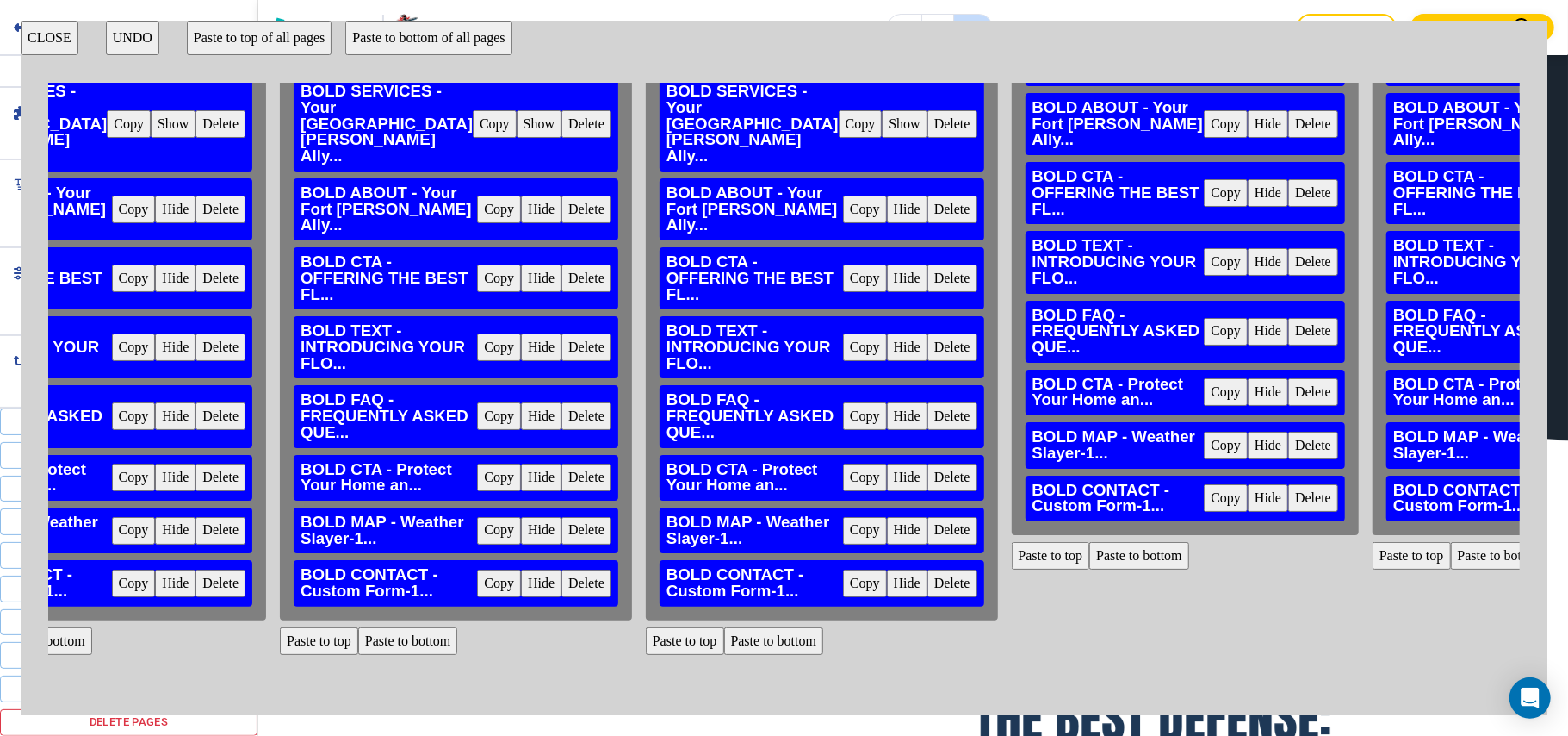
scroll to position [312, 2750]
click at [1012, 544] on button "Paste to top" at bounding box center [1051, 556] width 78 height 27
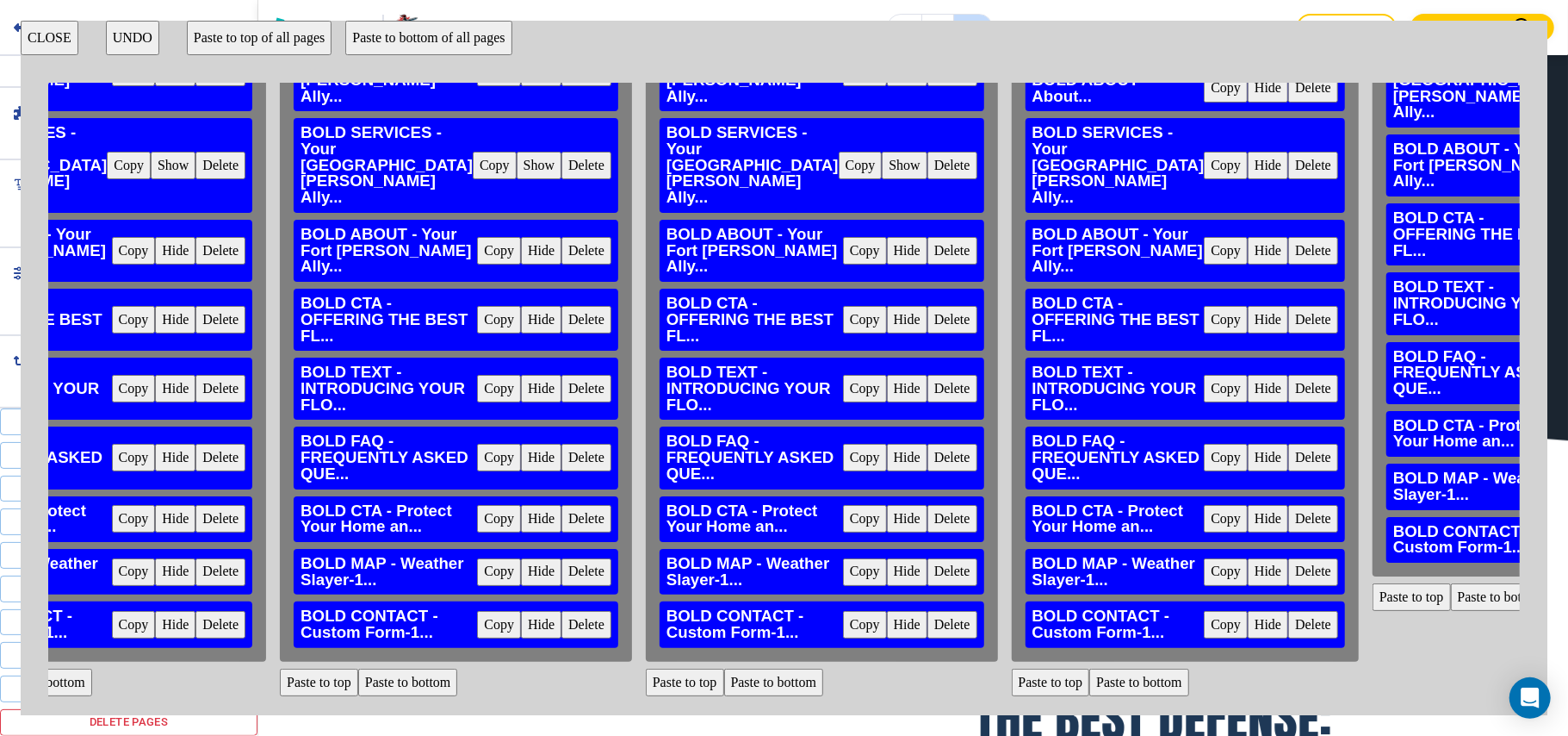
scroll to position [0, 2750]
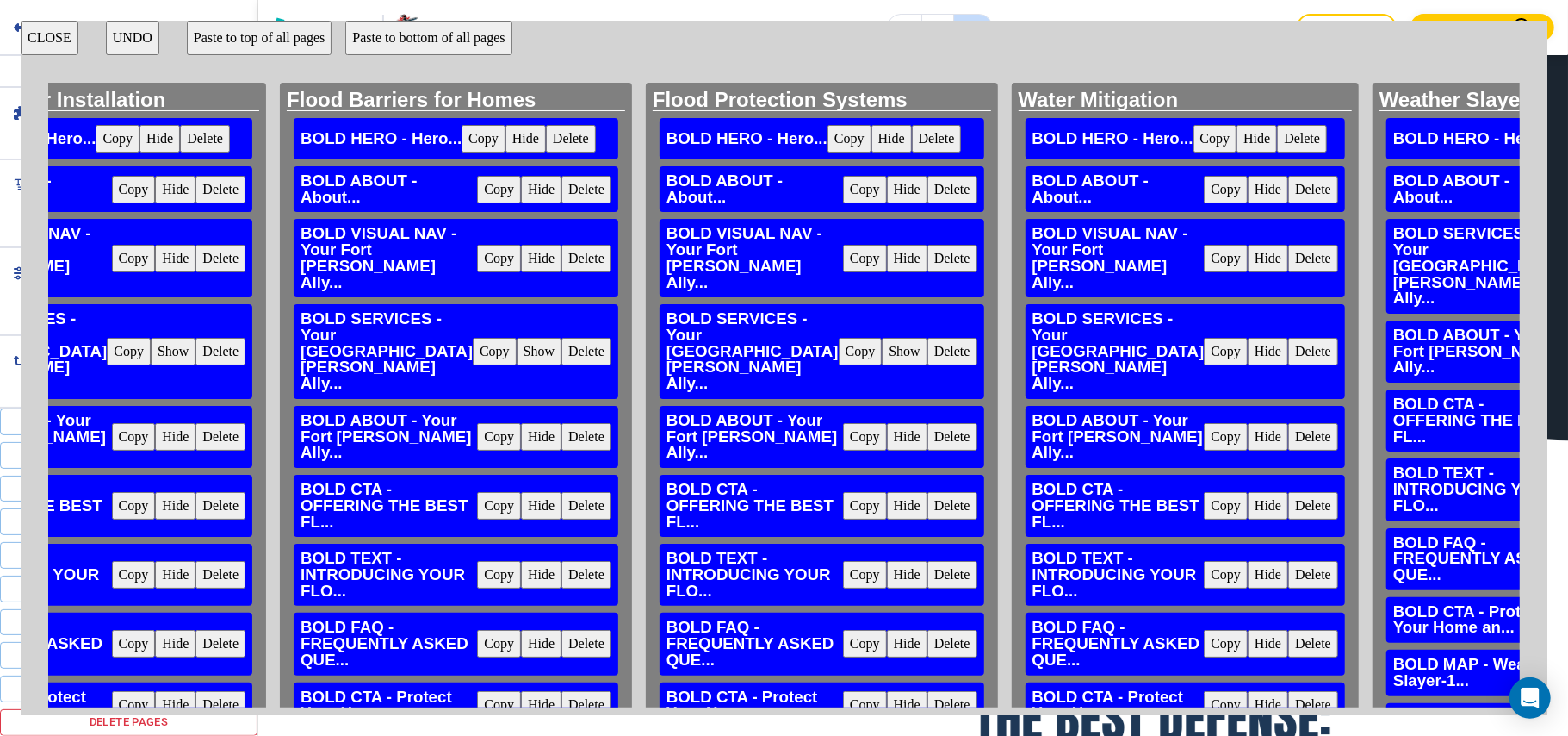
click at [1248, 260] on button "Hide" at bounding box center [1268, 258] width 40 height 27
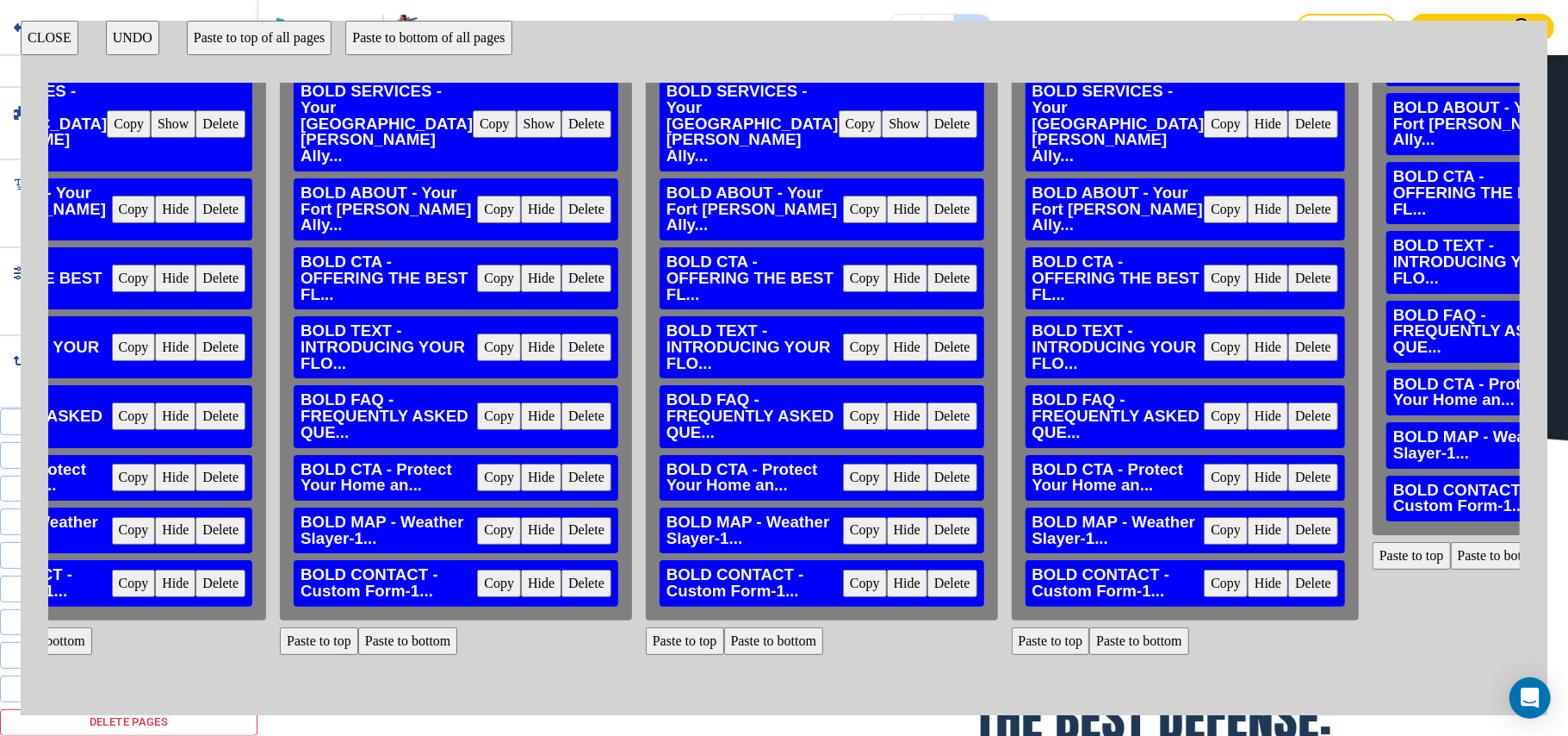
scroll to position [312, 2750]
click at [756, 491] on div "HOME BOLD HERO - Hero... Copy Hide Delete BOLD ABOUT - About... Copy Hide Delet…" at bounding box center [784, 394] width 1472 height 624
click at [1373, 542] on button "Paste to top" at bounding box center [1412, 556] width 78 height 27
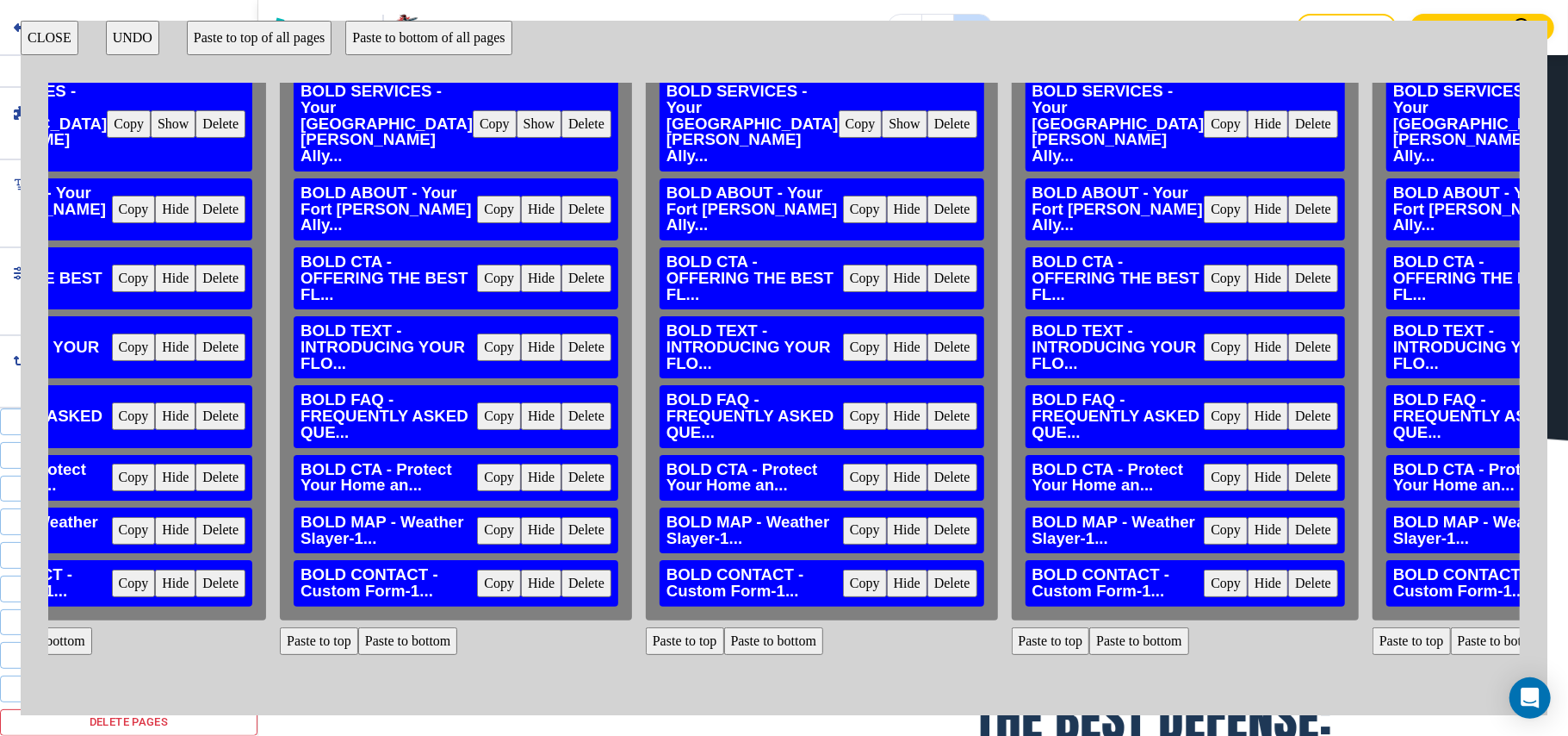
scroll to position [0, 2750]
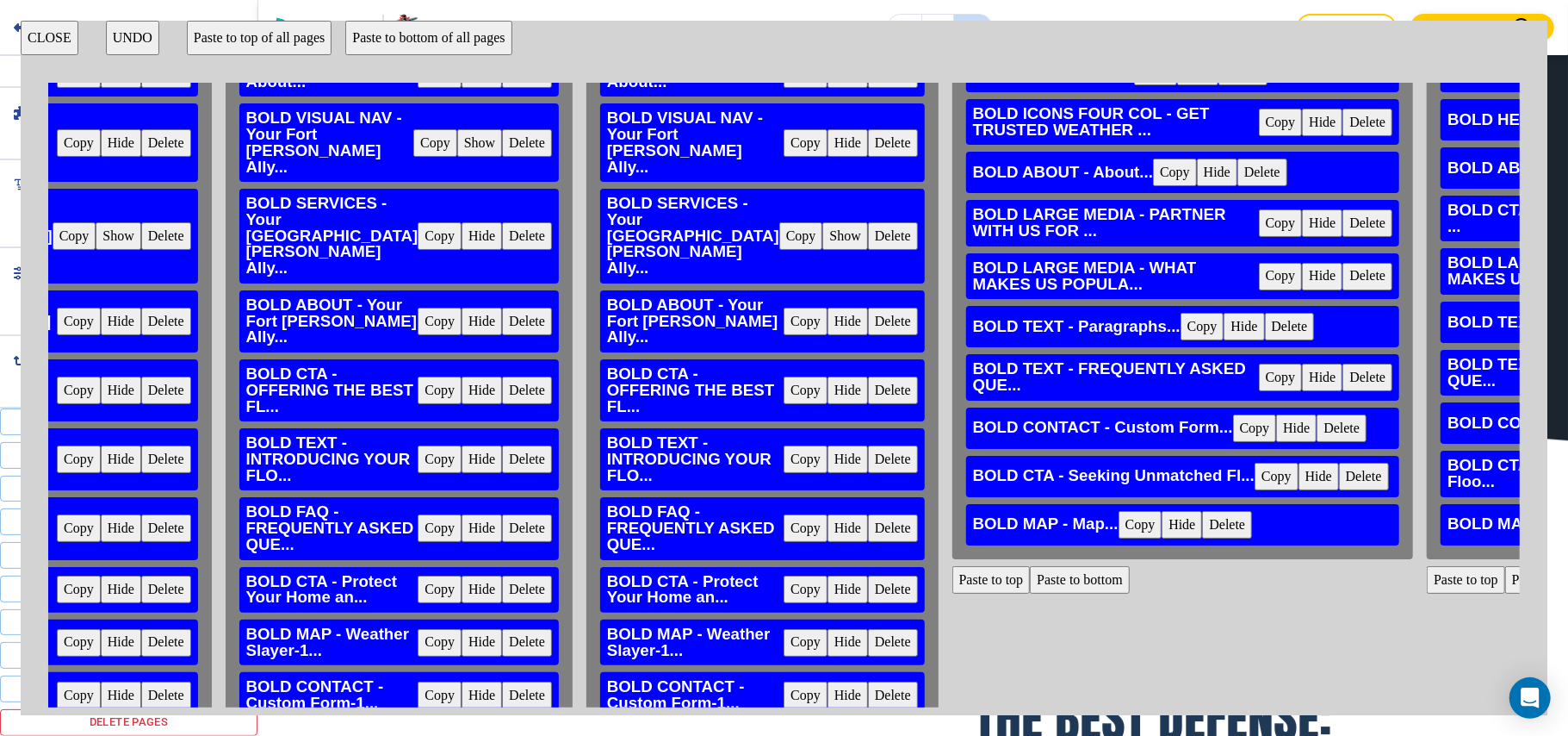
scroll to position [312, 3536]
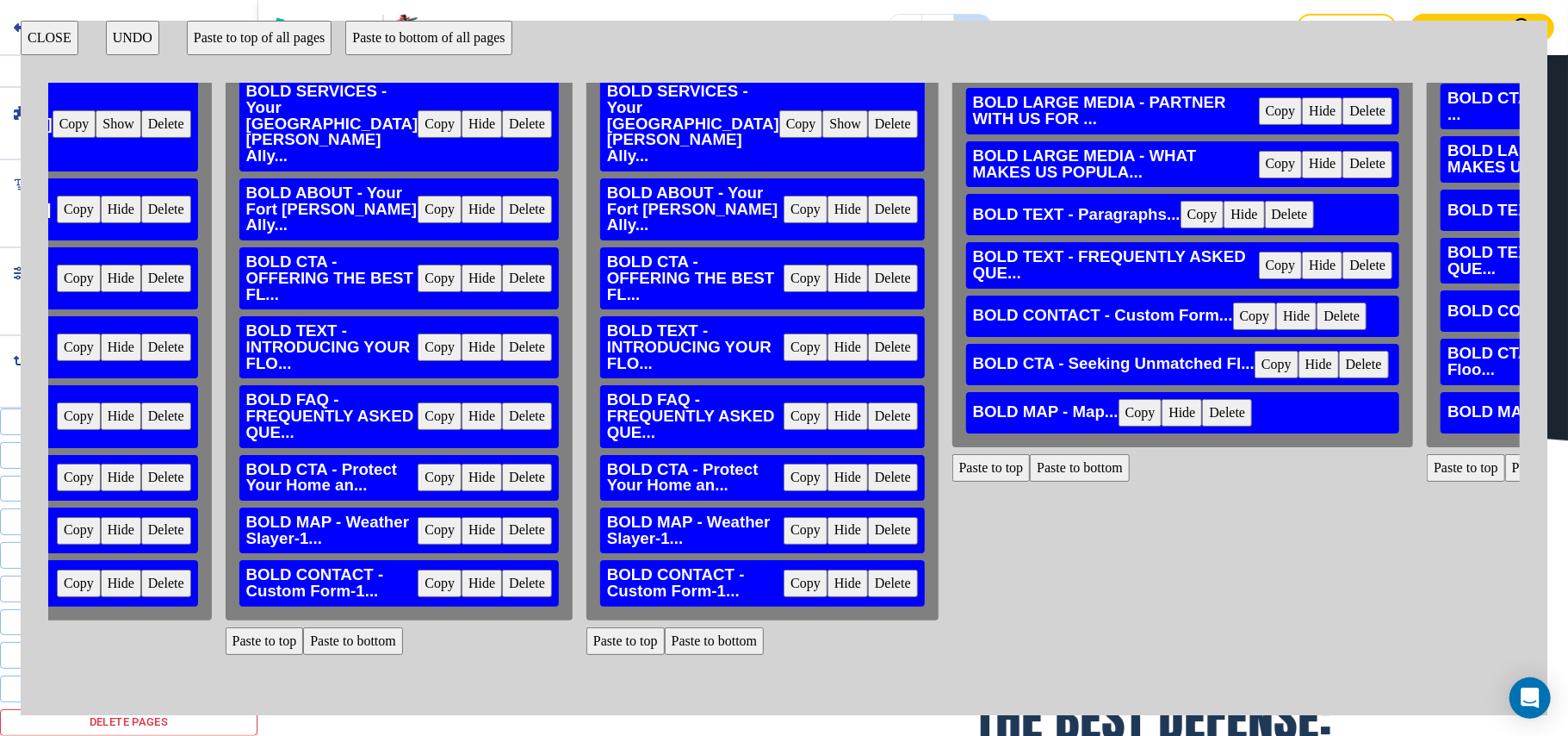
click at [952, 482] on button "Paste to top" at bounding box center [992, 468] width 78 height 27
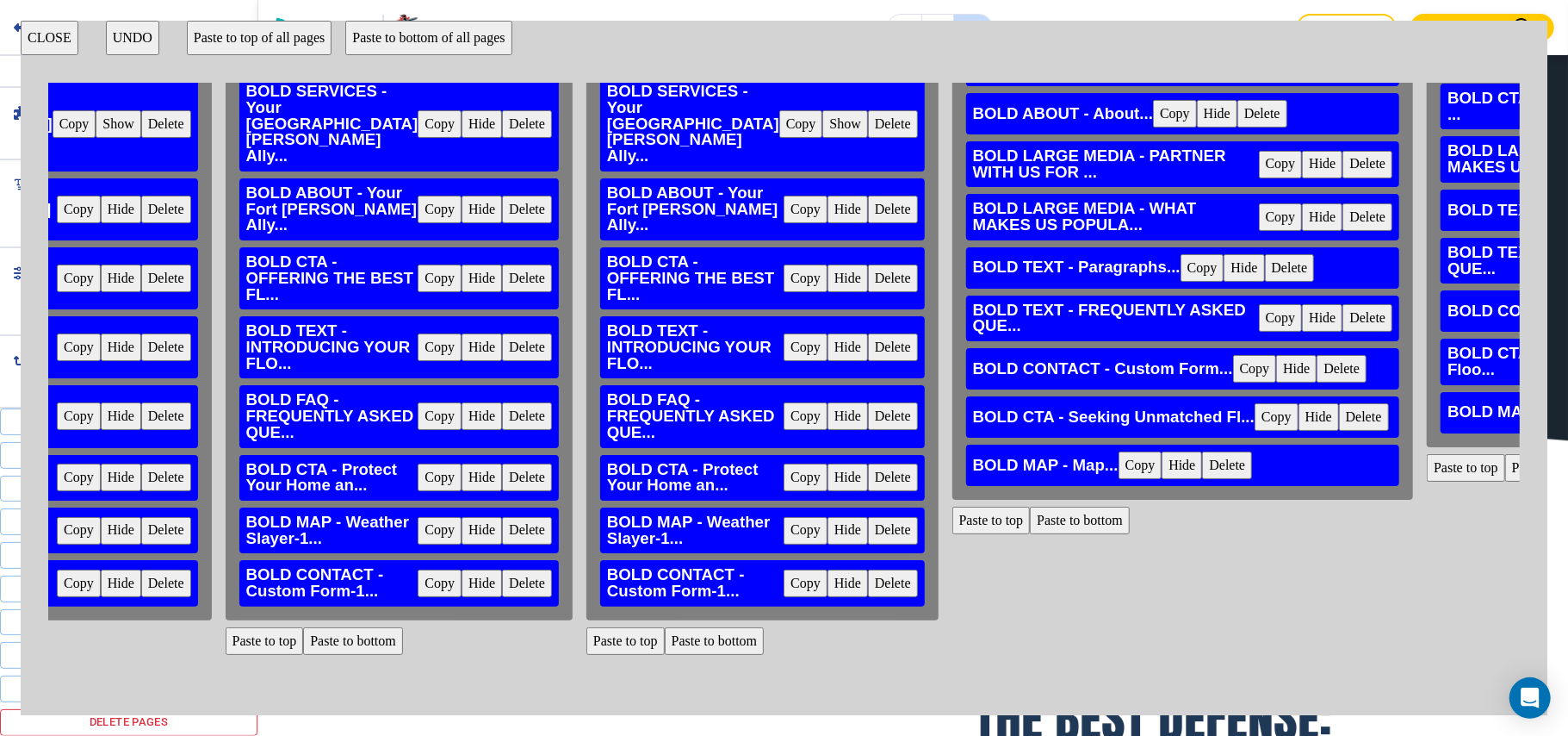
scroll to position [0, 3536]
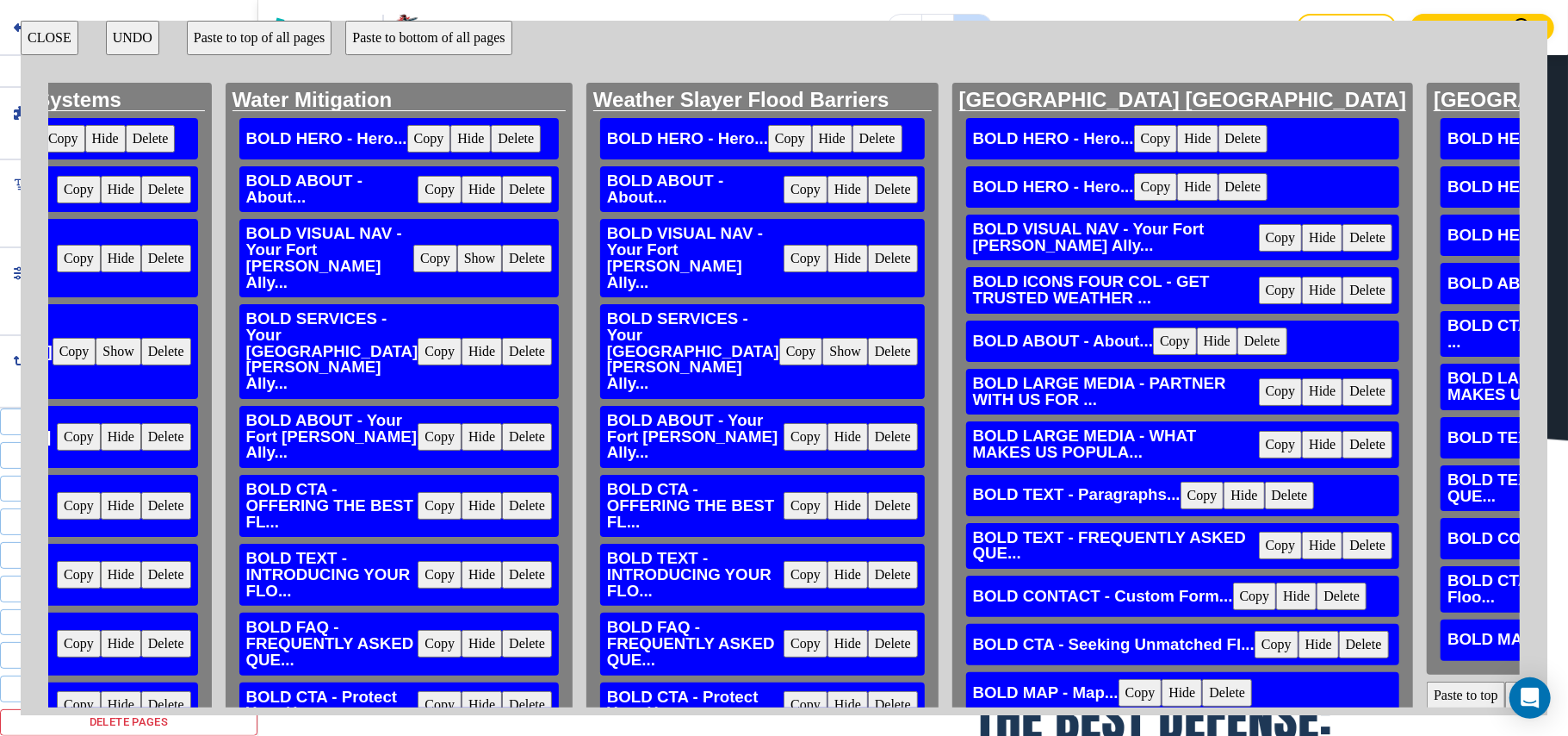
click at [1343, 252] on button "Delete" at bounding box center [1367, 238] width 50 height 27
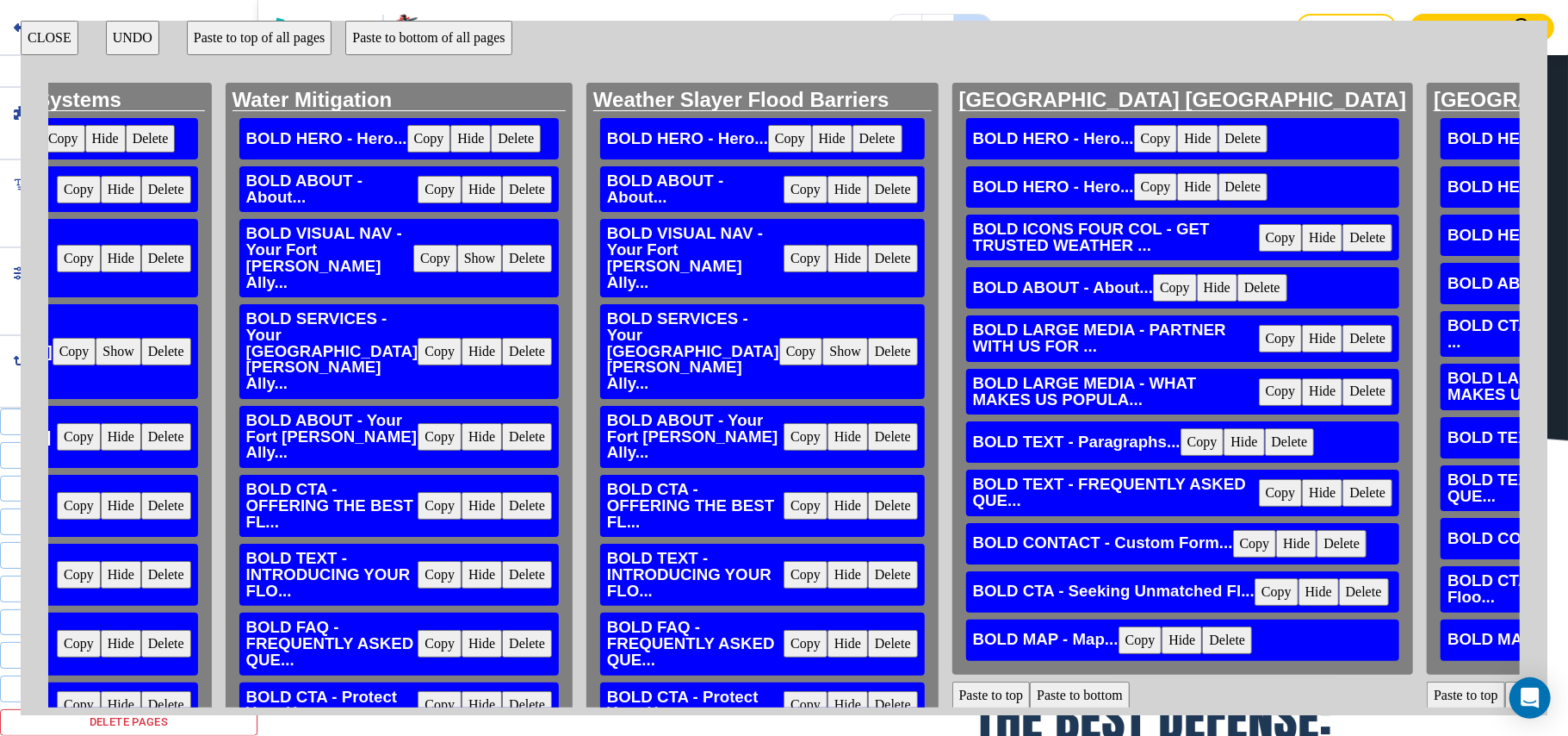
click at [46, 41] on button "CLOSE" at bounding box center [49, 37] width 58 height 34
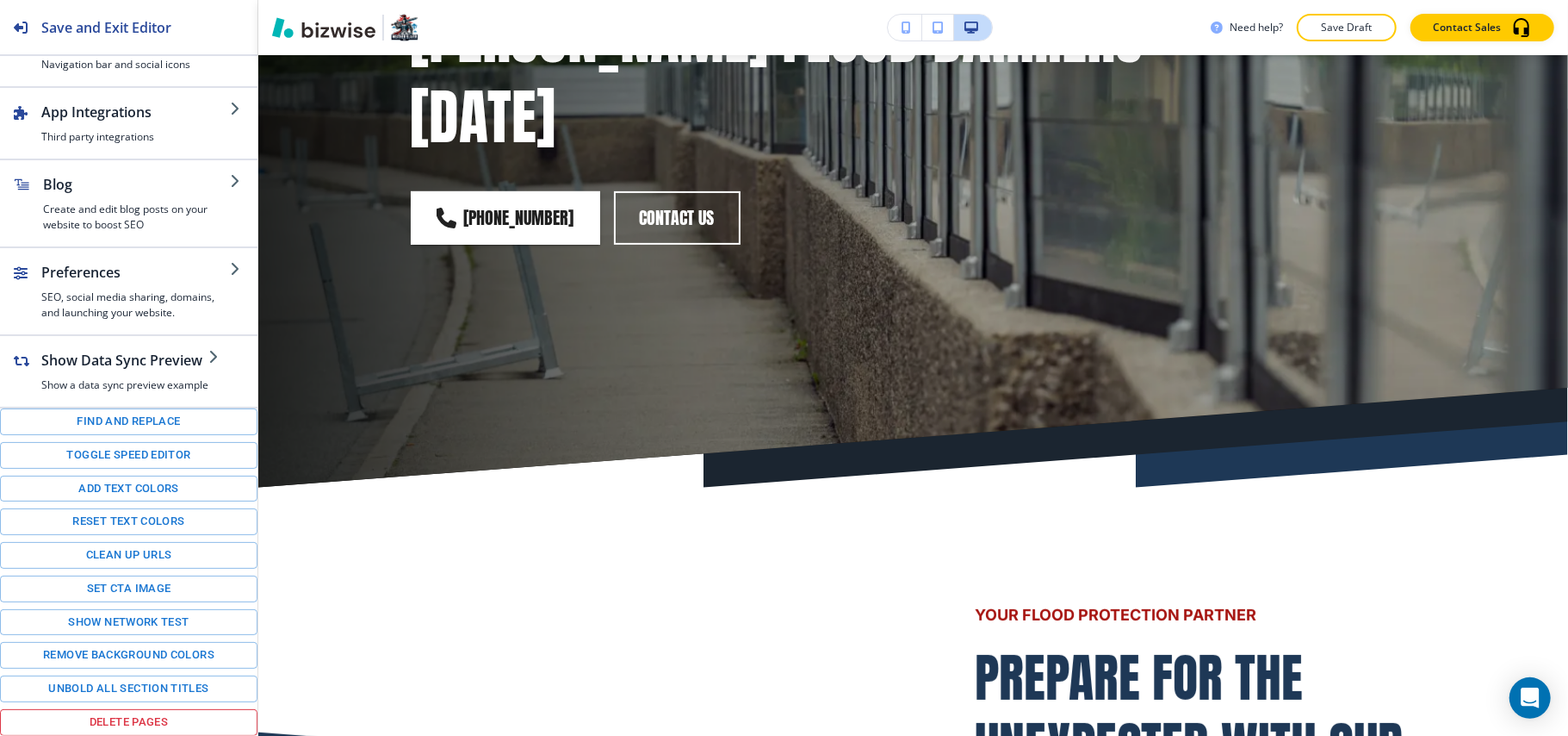
scroll to position [0, 0]
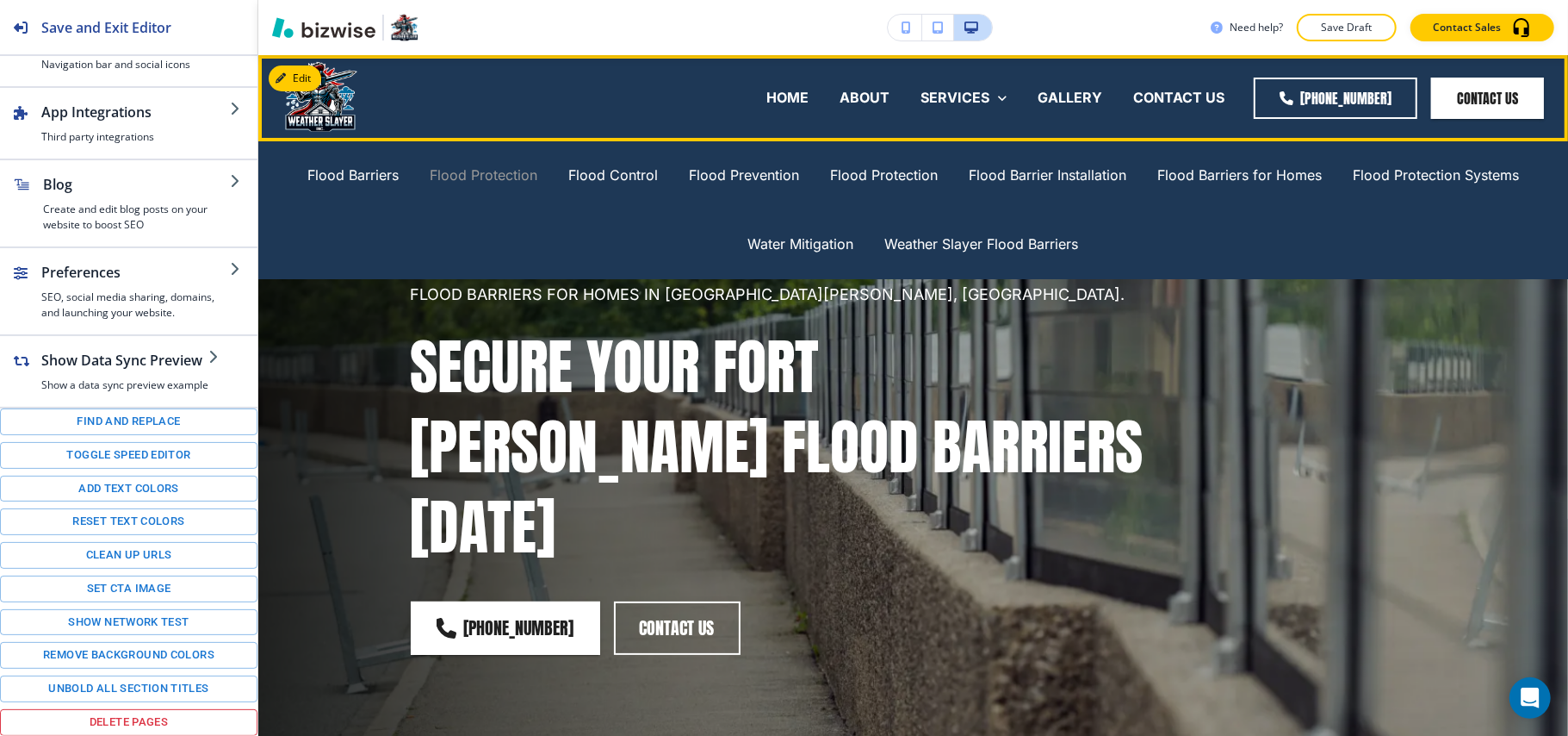
click at [478, 179] on p "Flood Protection" at bounding box center [484, 175] width 108 height 20
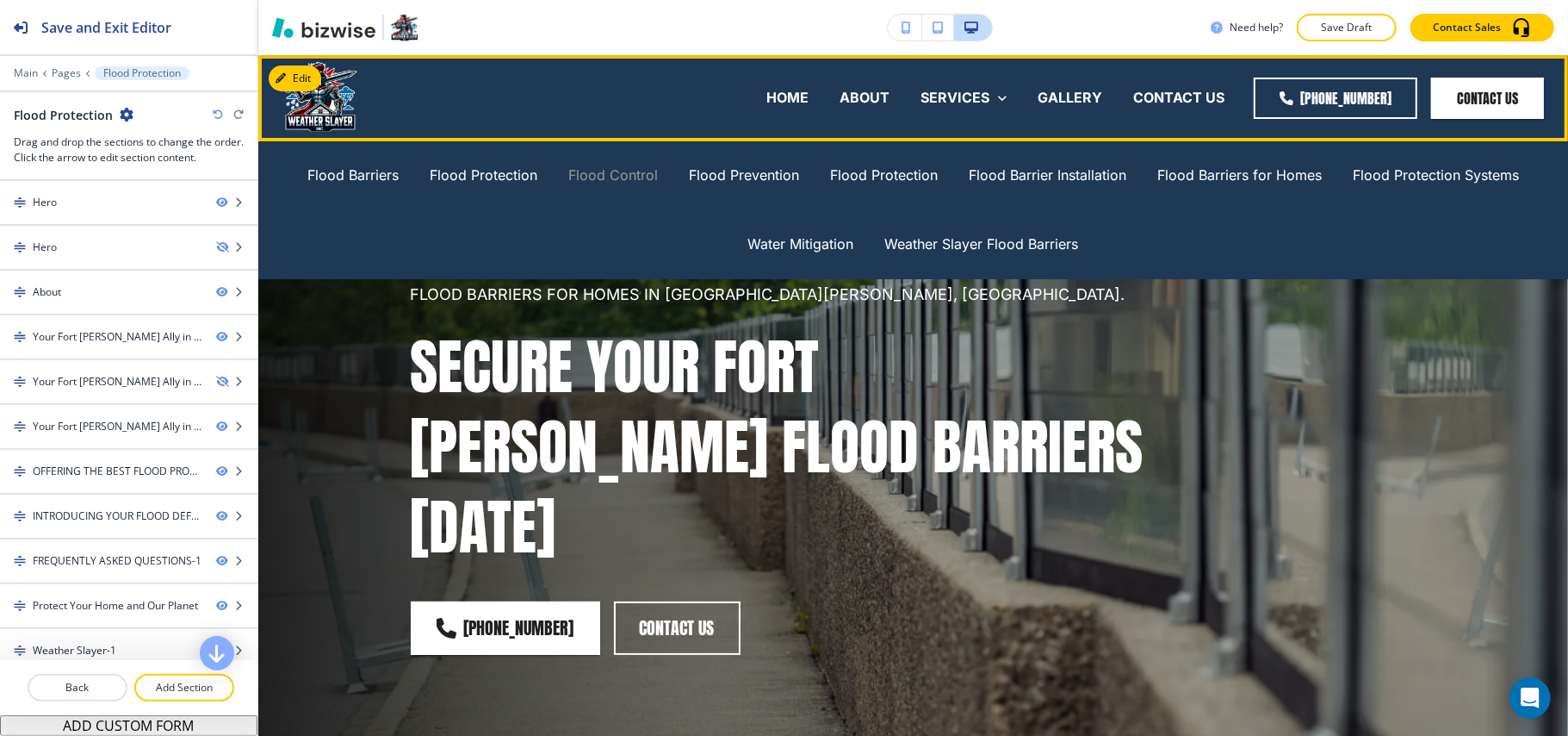
click at [628, 168] on p "Flood Control" at bounding box center [614, 175] width 90 height 20
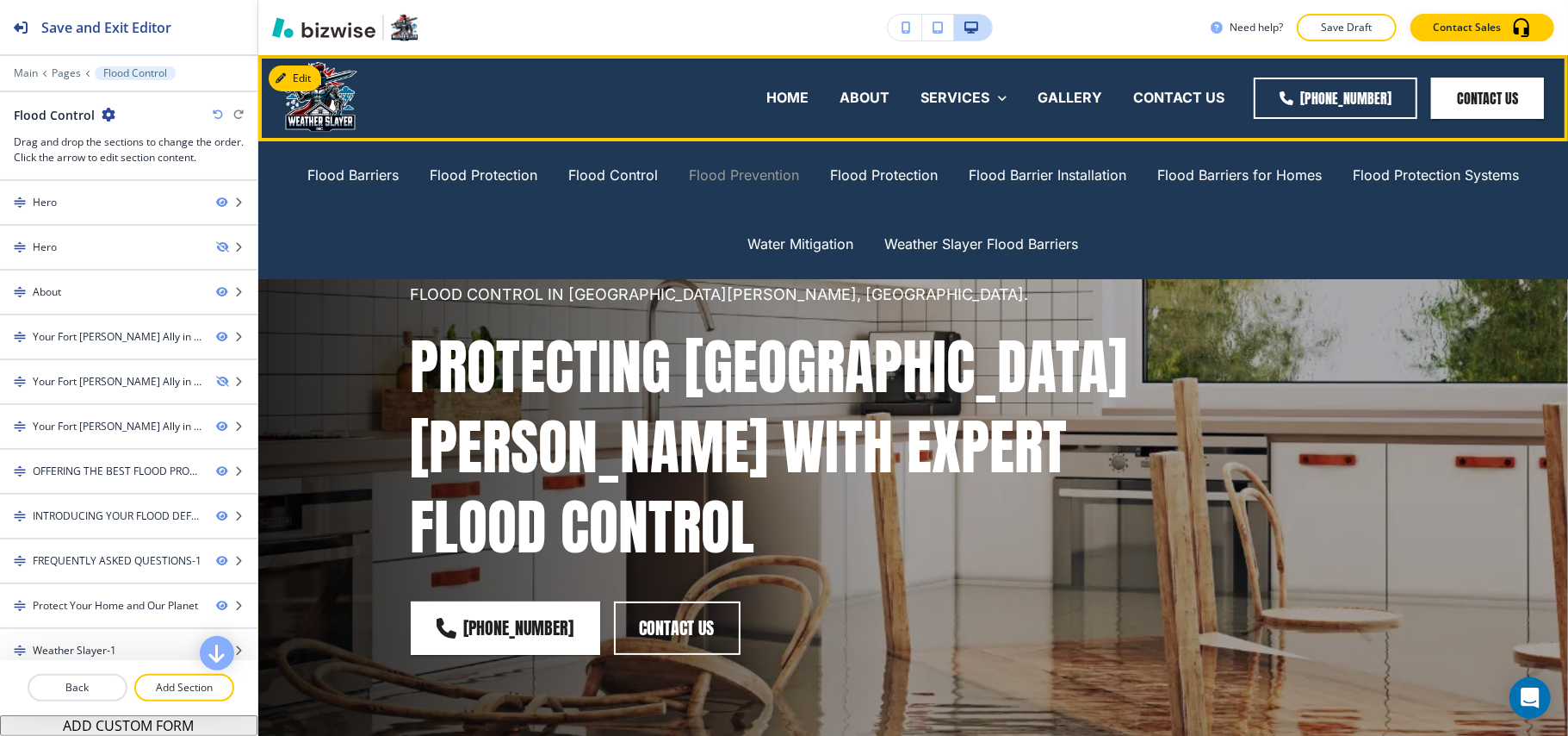
click at [770, 173] on p "Flood Prevention" at bounding box center [744, 175] width 111 height 20
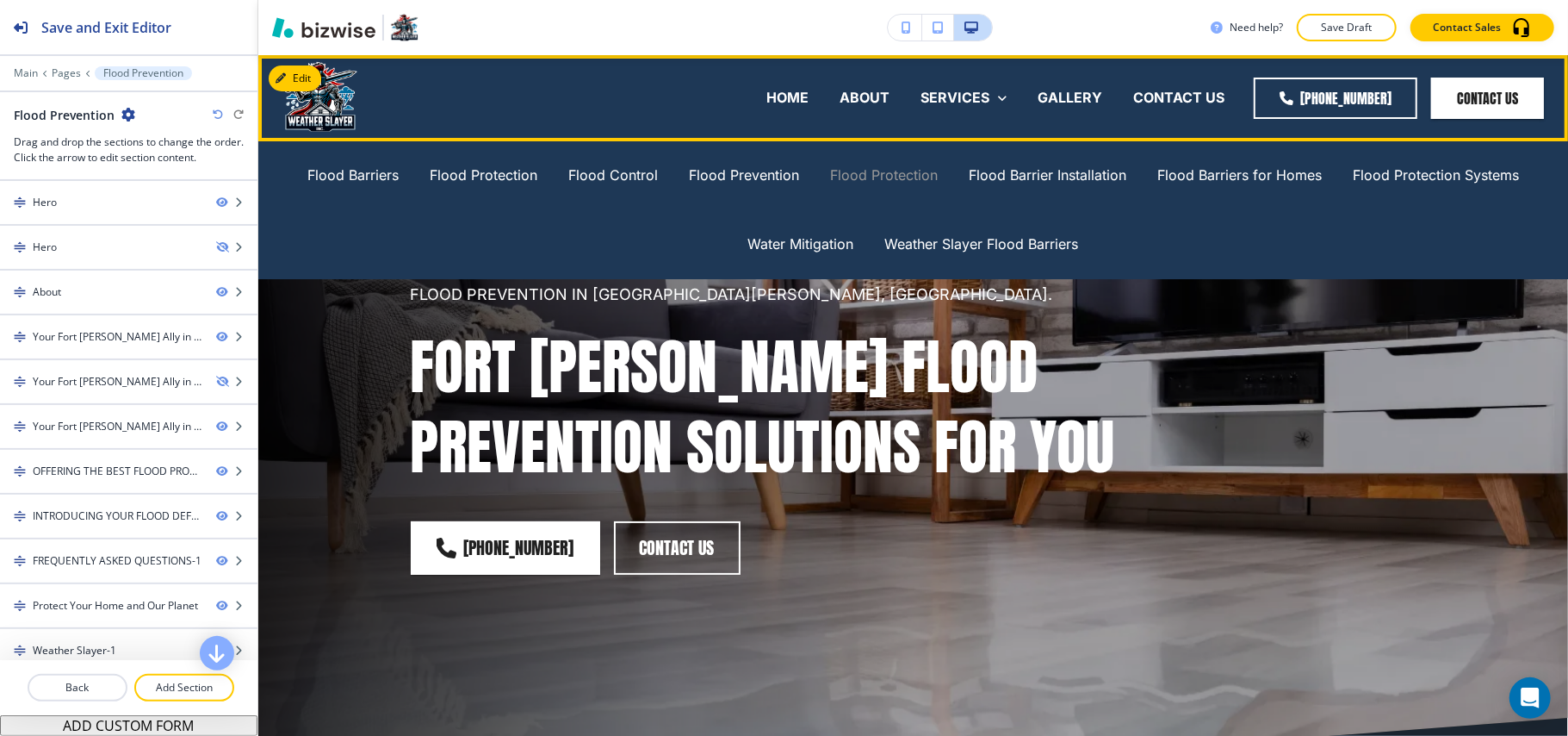
click at [900, 167] on p "Flood Protection" at bounding box center [884, 175] width 108 height 20
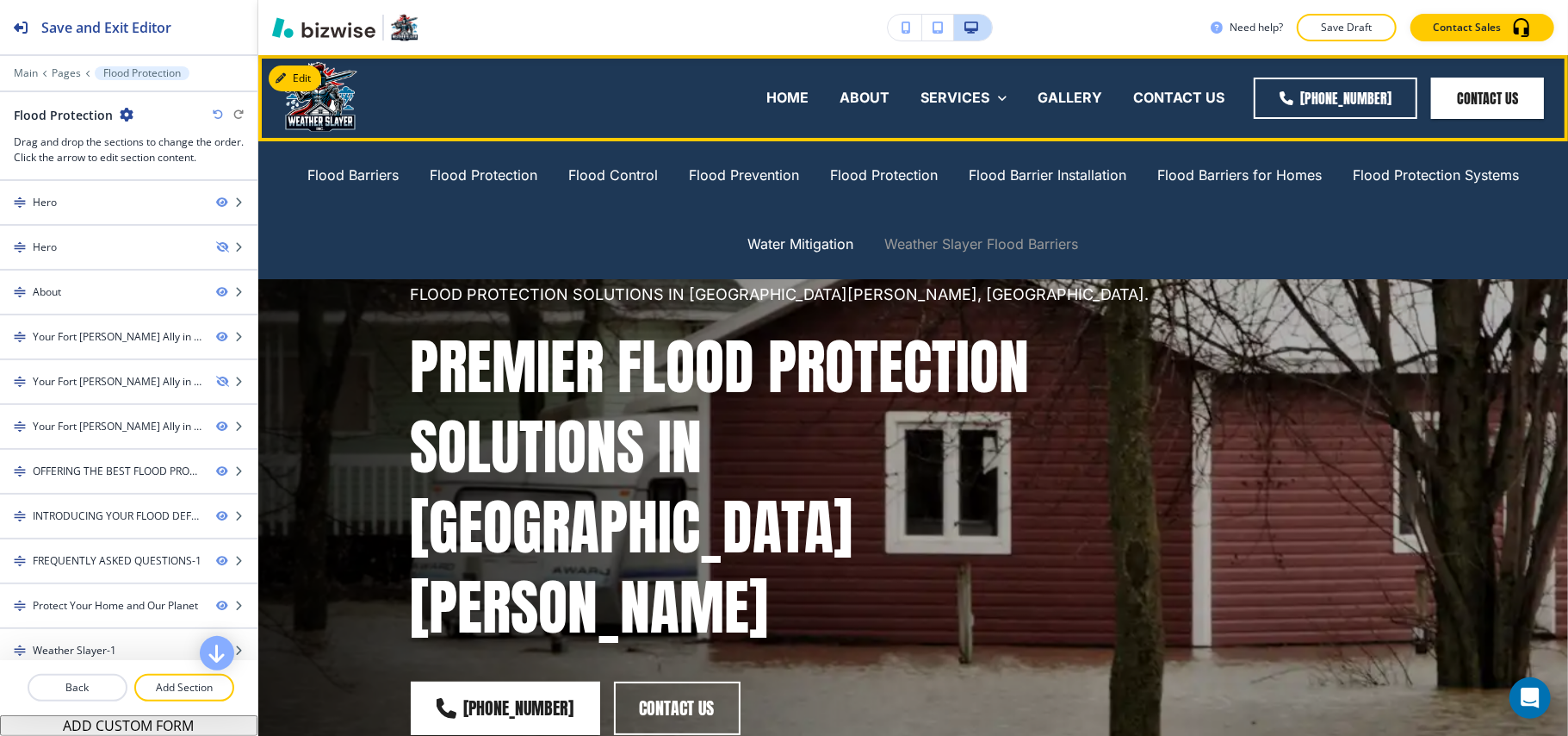
click at [989, 238] on p "Weather Slayer Flood Barriers" at bounding box center [983, 244] width 194 height 20
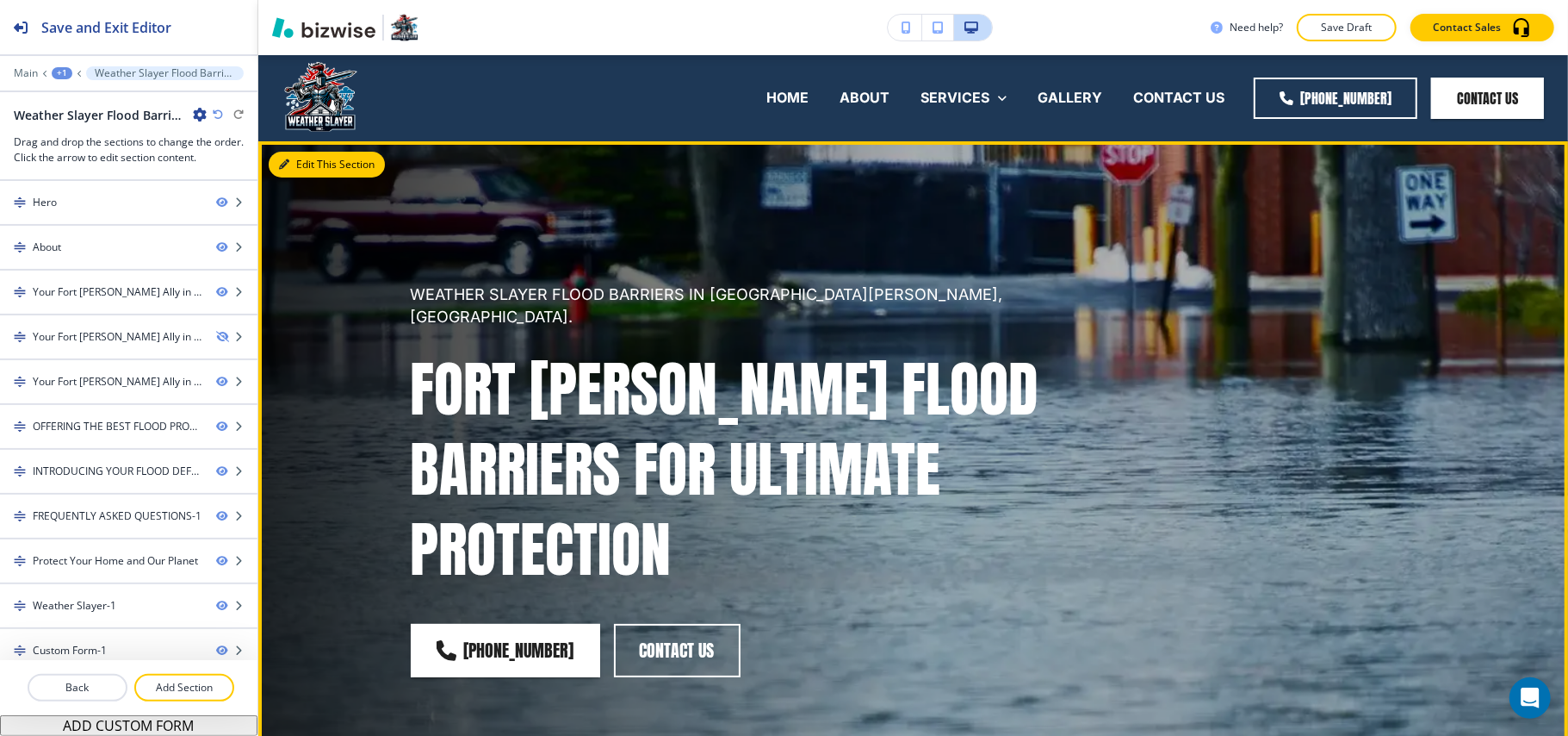
click at [305, 159] on button "Edit This Section" at bounding box center [327, 164] width 116 height 25
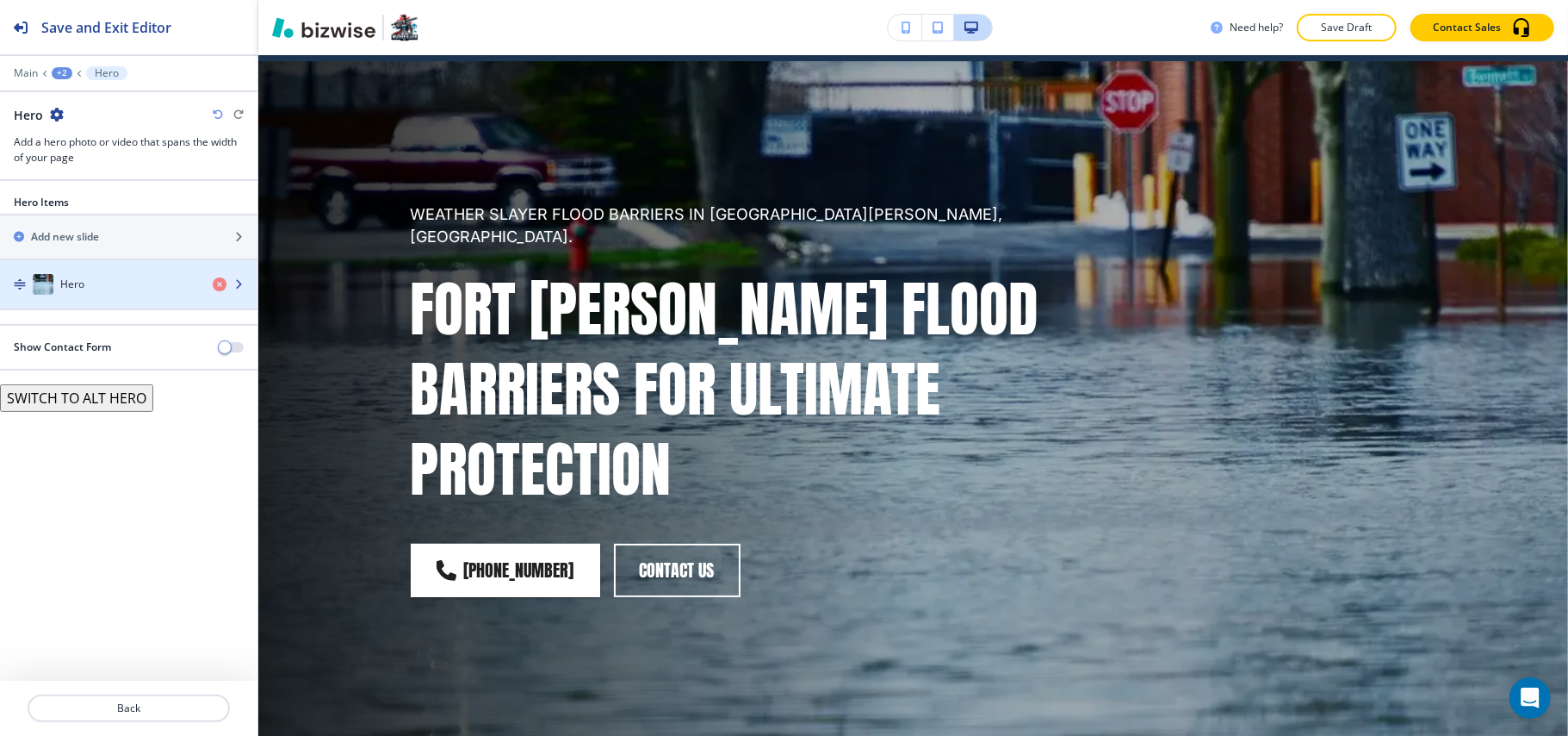
scroll to position [86, 0]
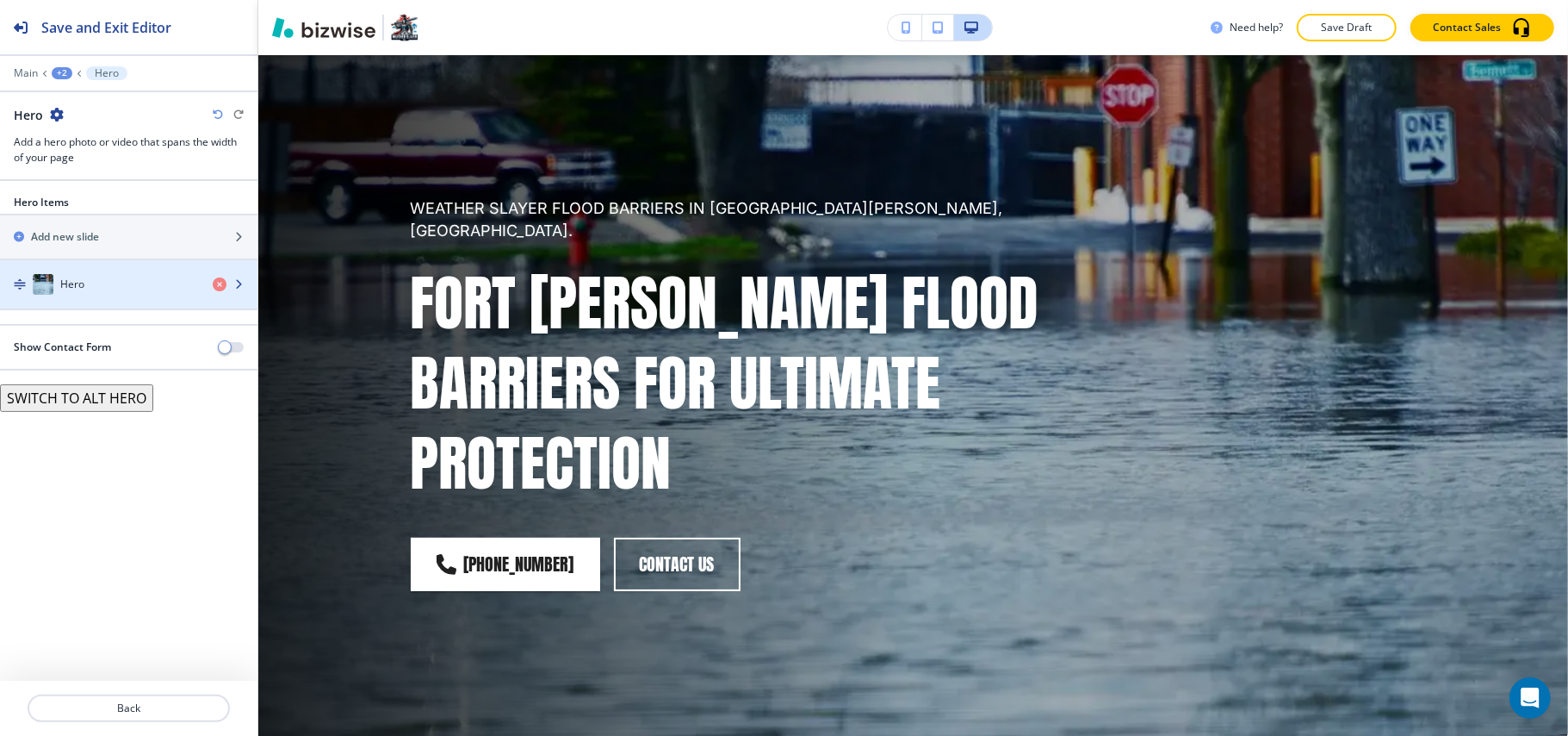
click at [97, 284] on div "Hero" at bounding box center [99, 284] width 199 height 21
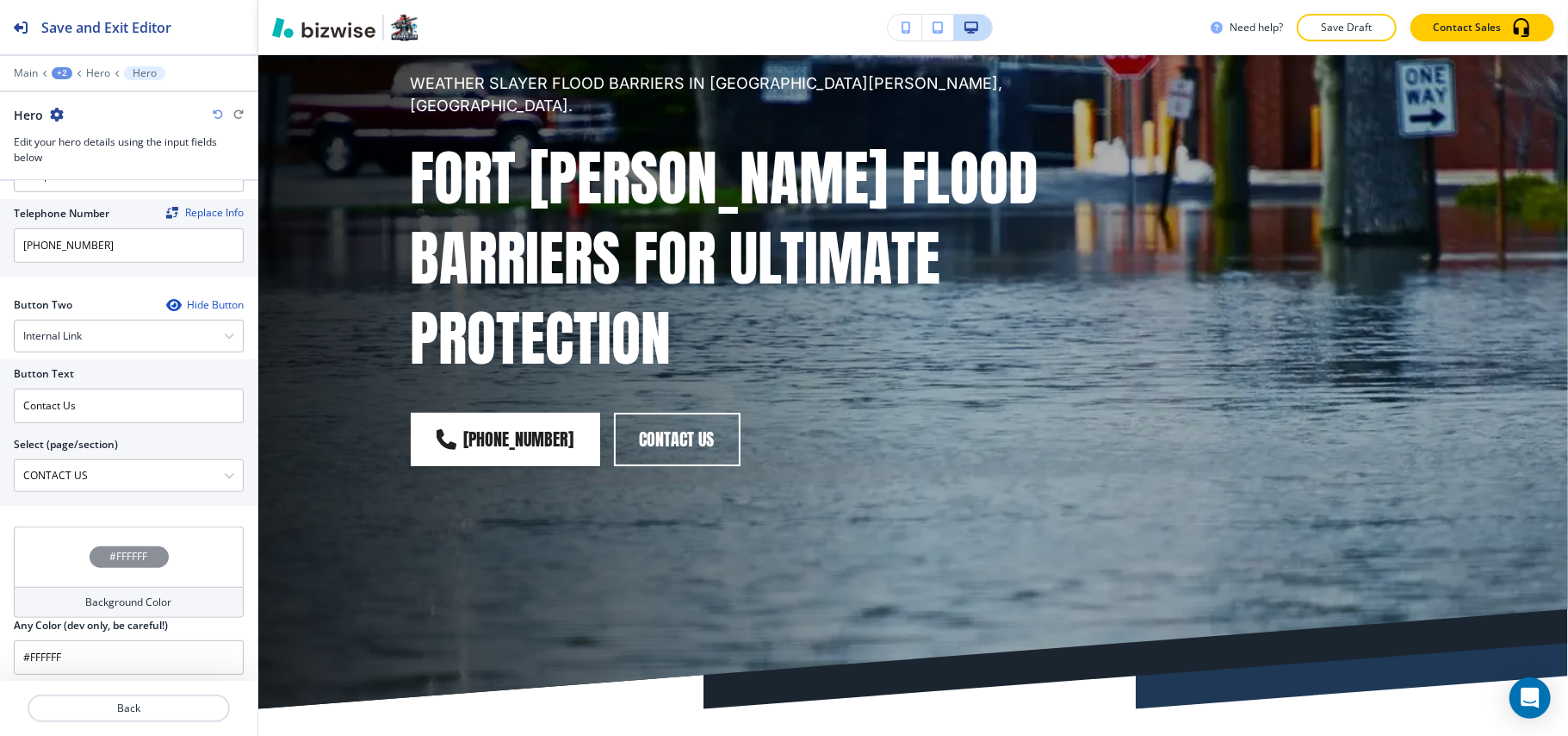
scroll to position [0, 0]
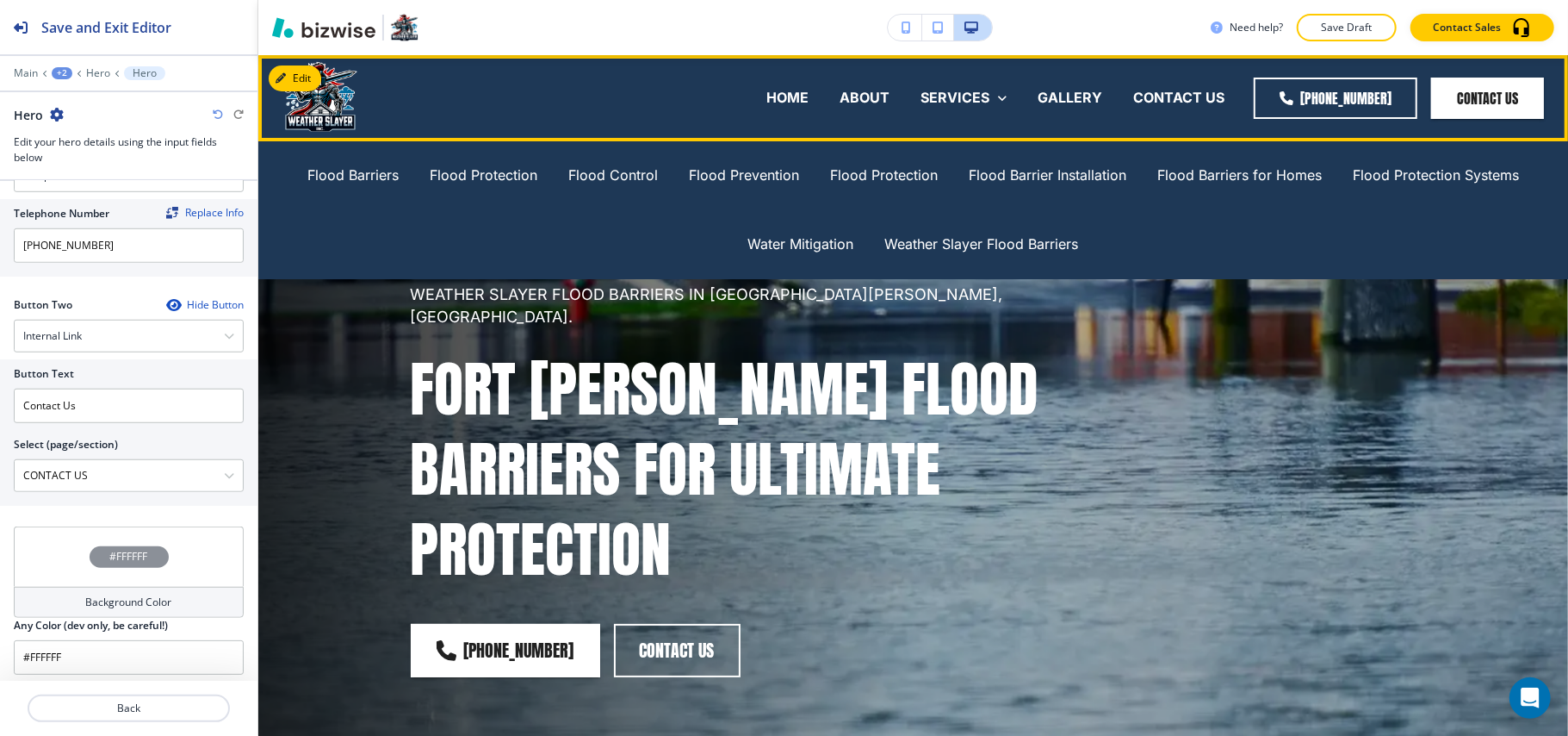
click at [1009, 233] on div "Weather Slayer Flood Barriers" at bounding box center [983, 245] width 225 height 69
click at [1004, 239] on p "Weather Slayer Flood Barriers" at bounding box center [983, 244] width 194 height 20
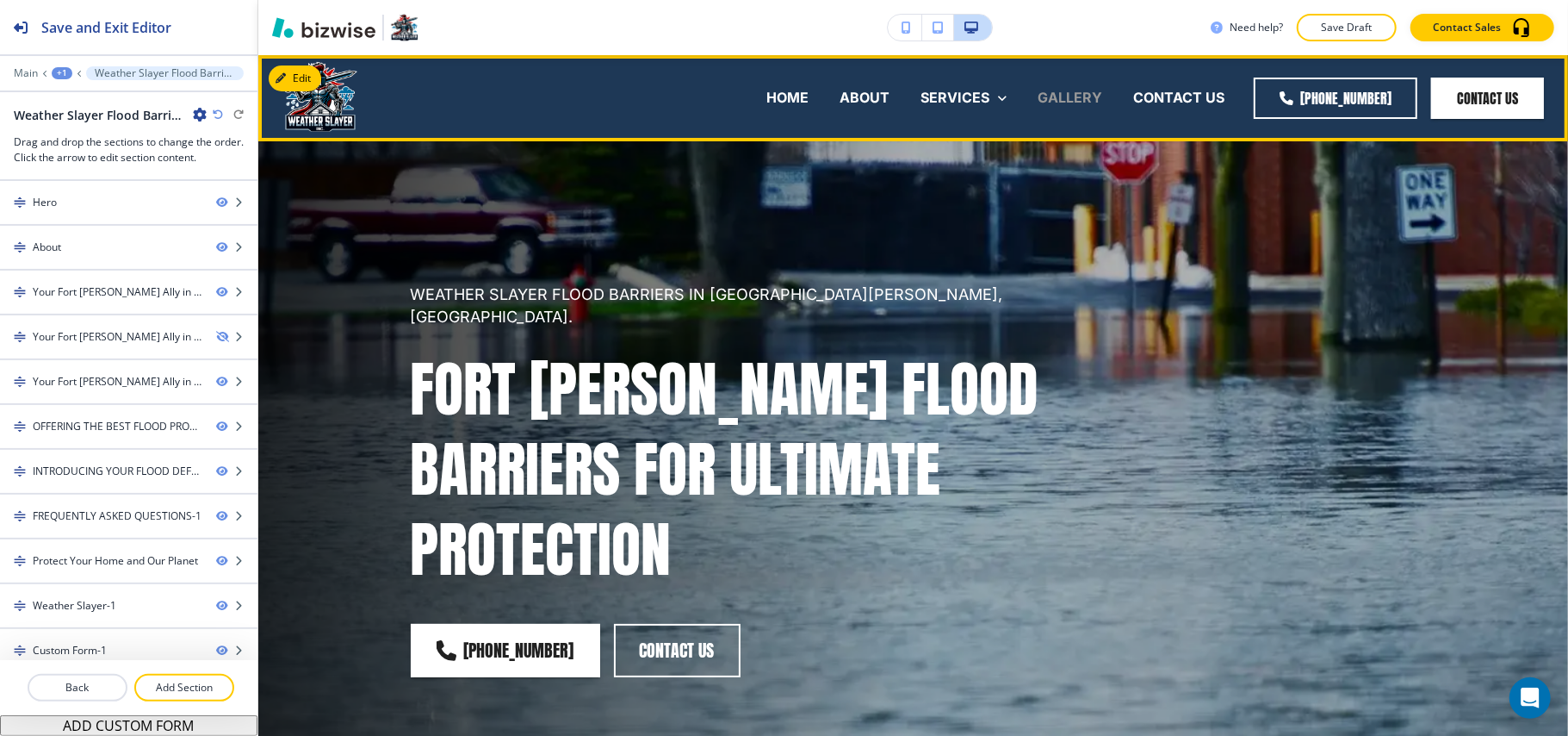
click at [1073, 98] on p "GALLERY" at bounding box center [1070, 98] width 65 height 20
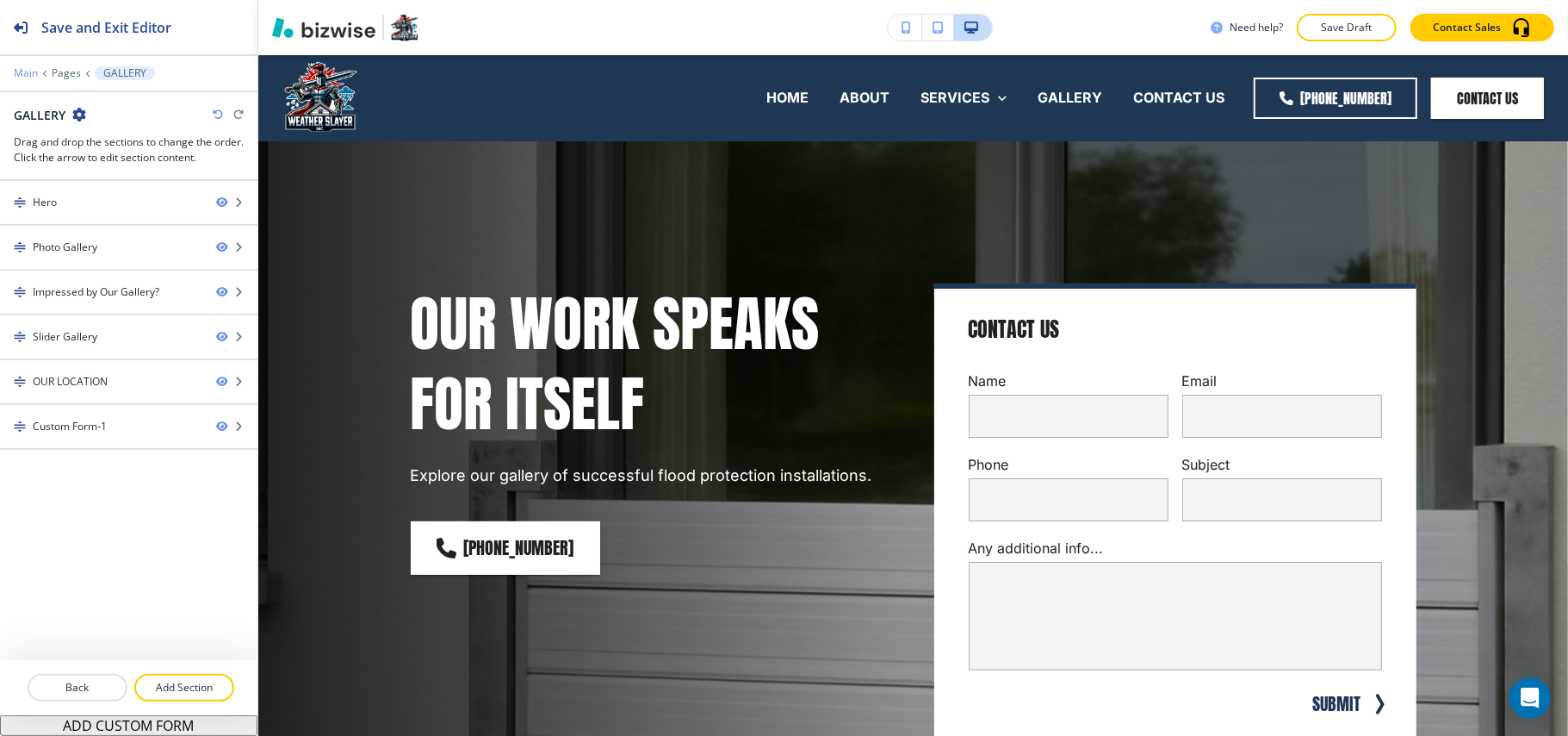
click at [18, 72] on p "Main" at bounding box center [25, 73] width 24 height 12
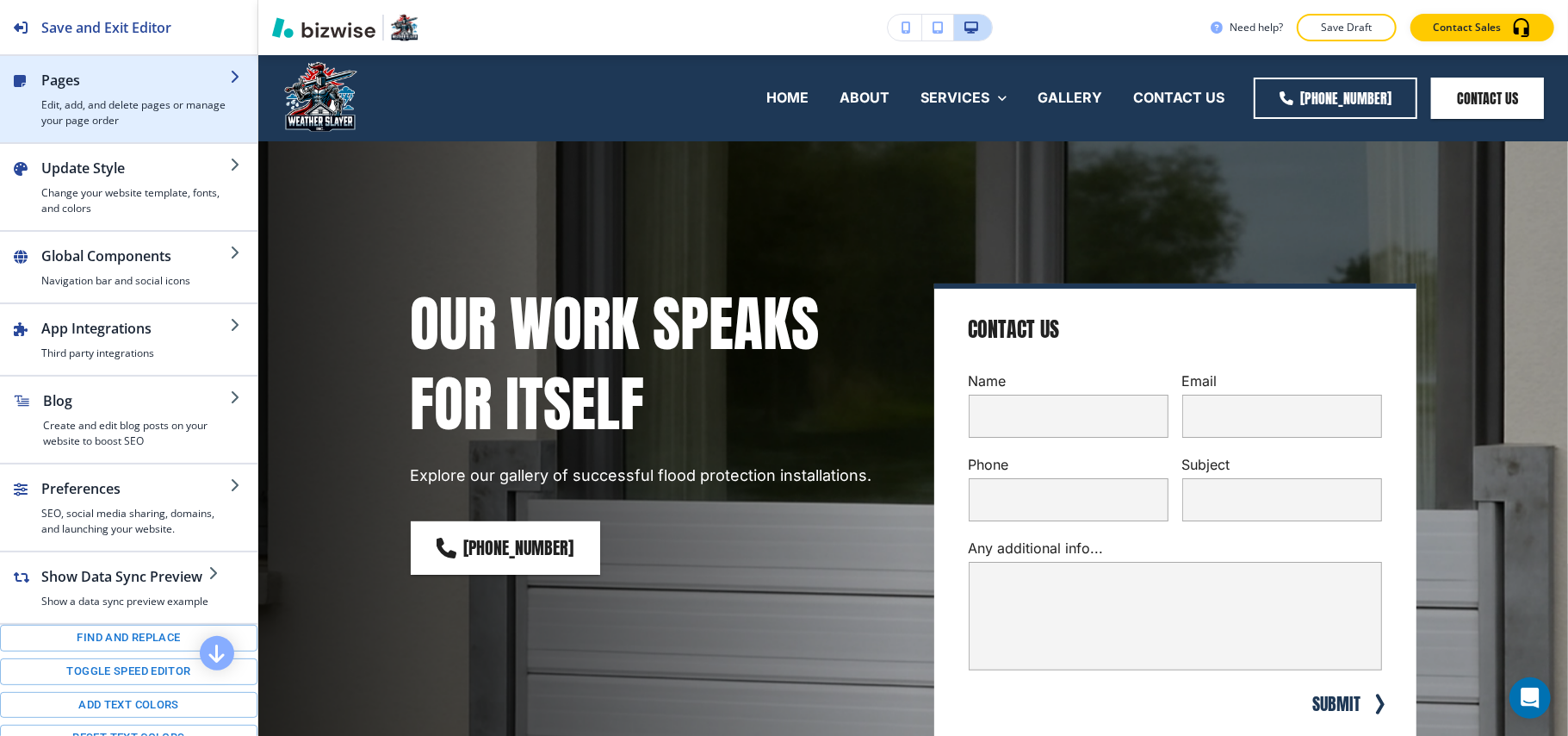
click at [101, 104] on h4 "Edit, add, and delete pages or manage your page order" at bounding box center [135, 113] width 189 height 31
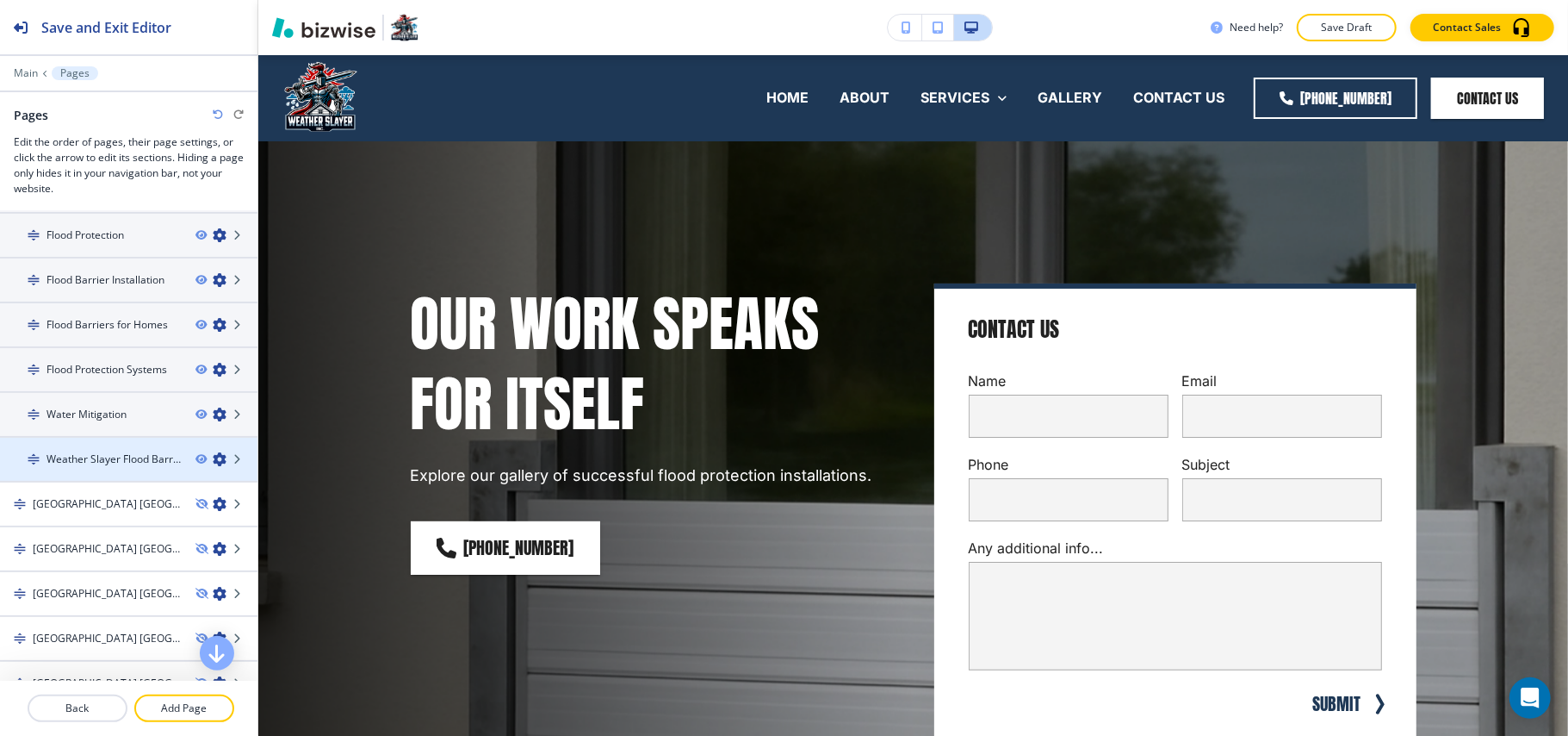
scroll to position [293, 0]
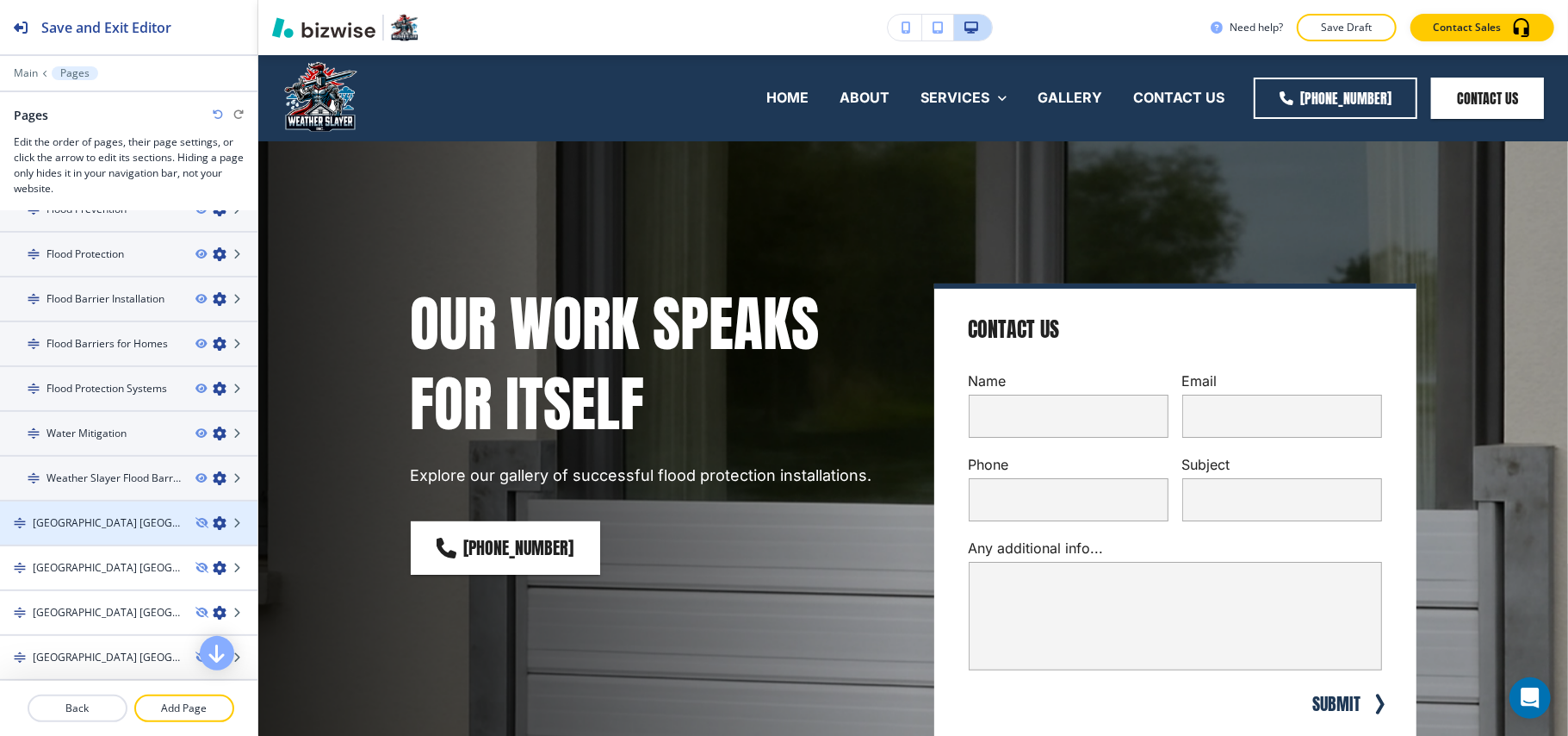
click at [97, 519] on h4 "VANDERBILT BEACH FL" at bounding box center [107, 523] width 149 height 16
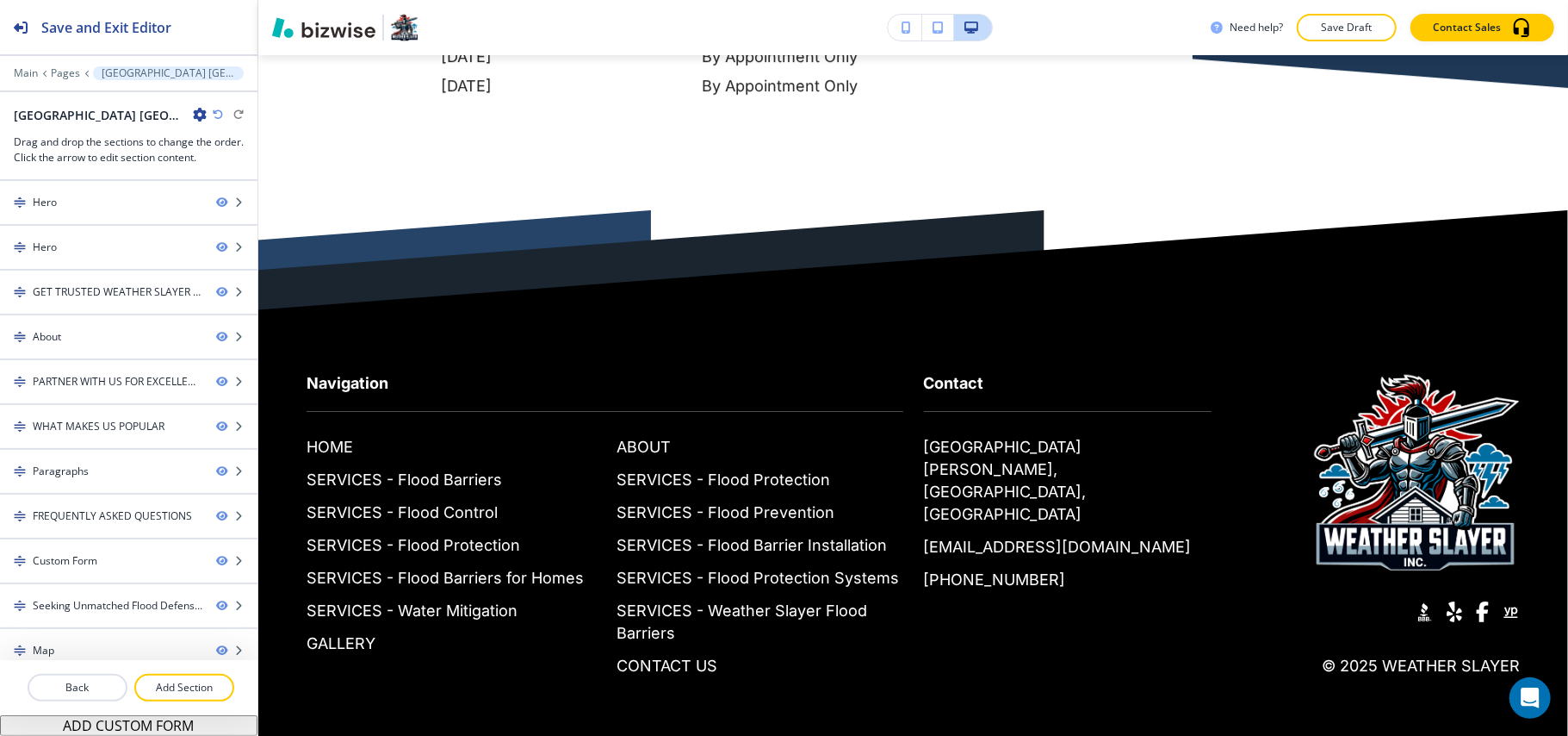
scroll to position [14420, 0]
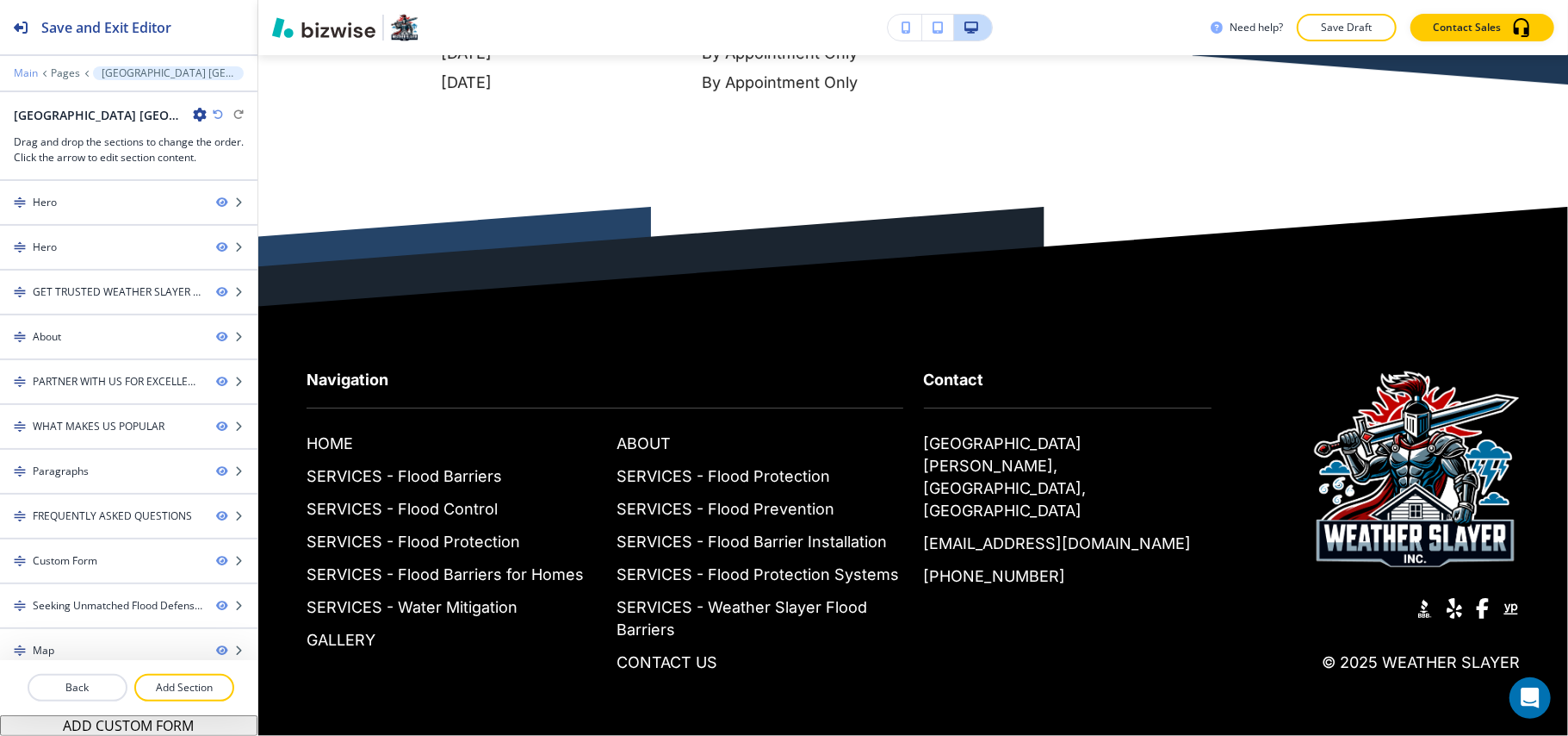
click at [27, 70] on p "Main" at bounding box center [25, 73] width 24 height 12
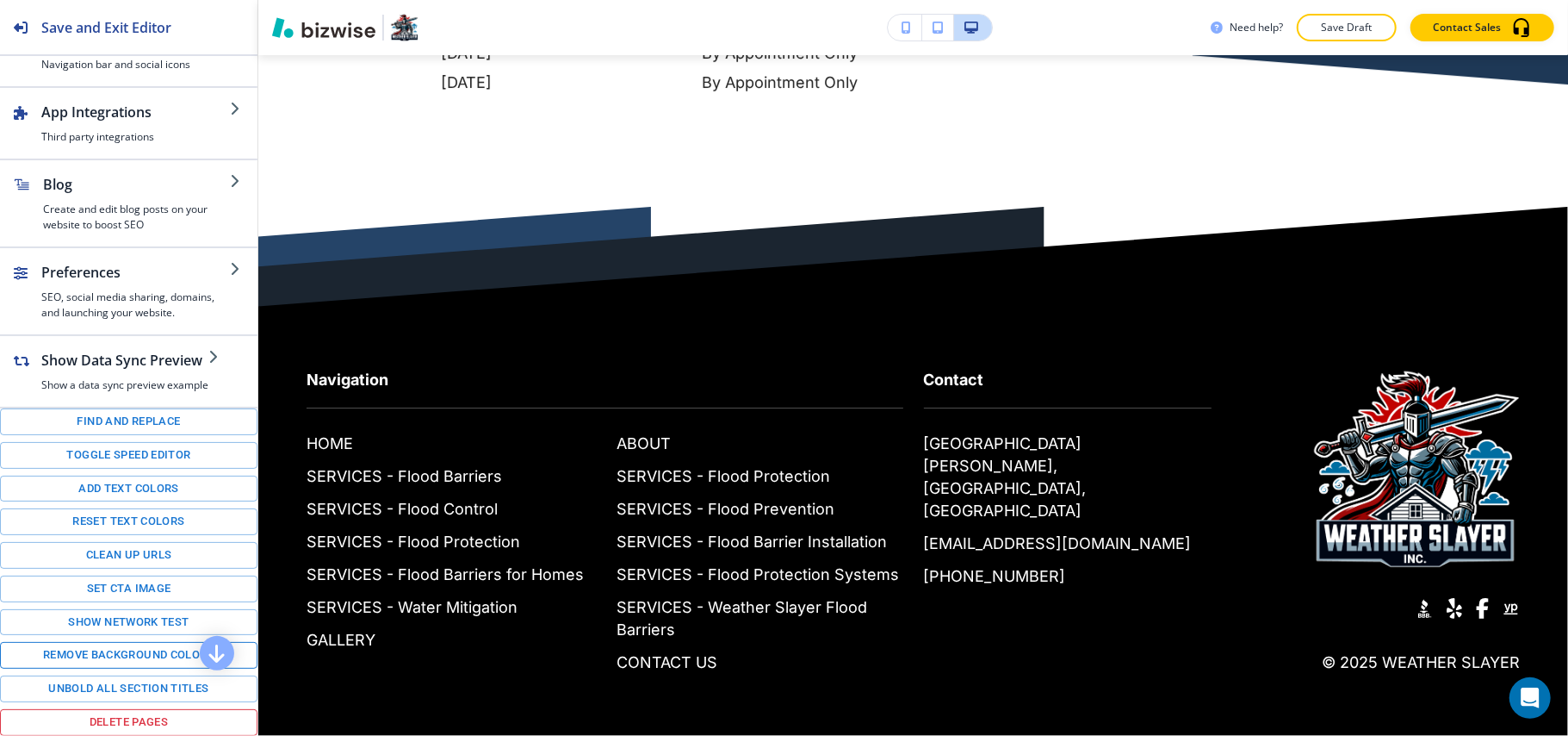
scroll to position [241, 0]
click at [112, 452] on button "Toggle speed editor" at bounding box center [128, 454] width 257 height 26
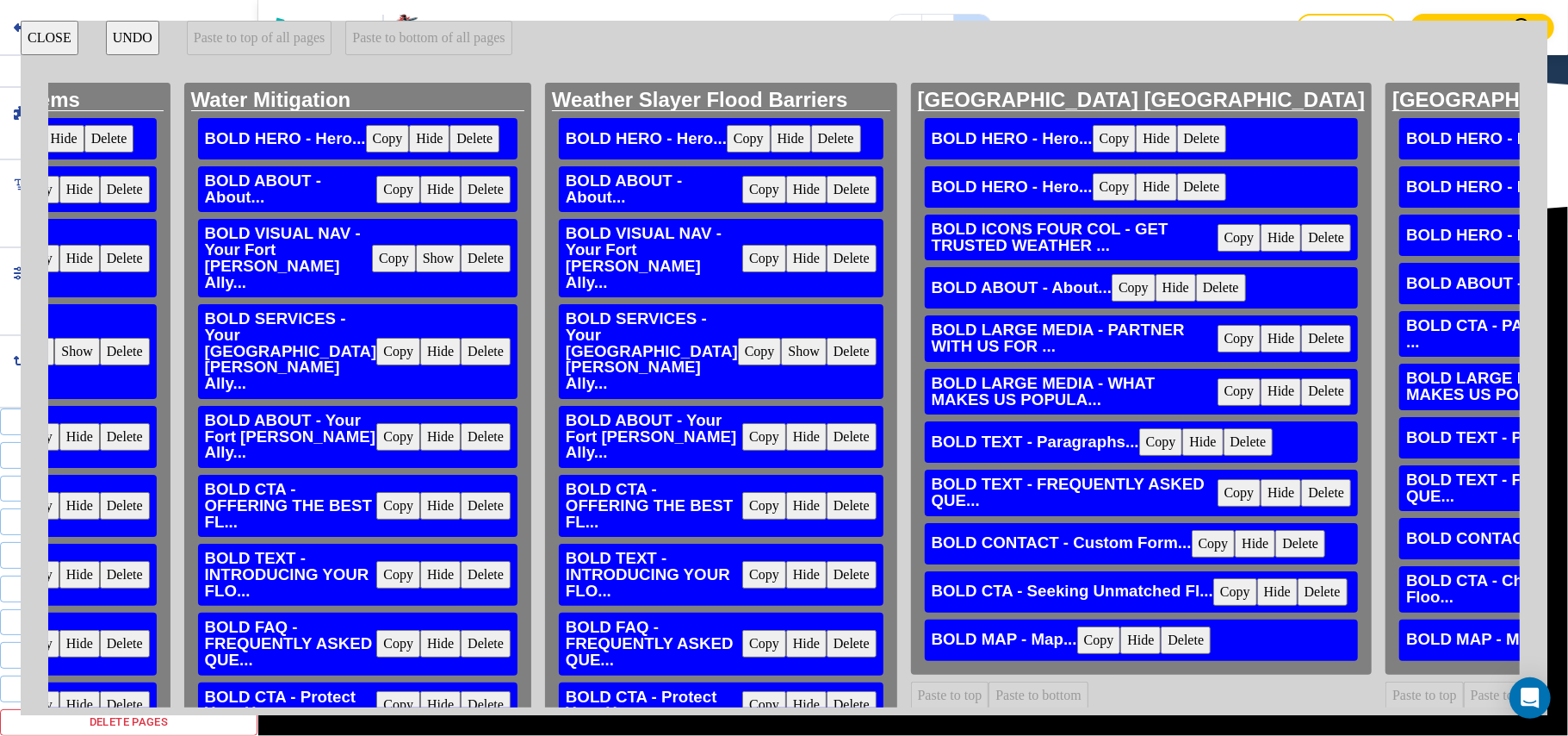
scroll to position [0, 3567]
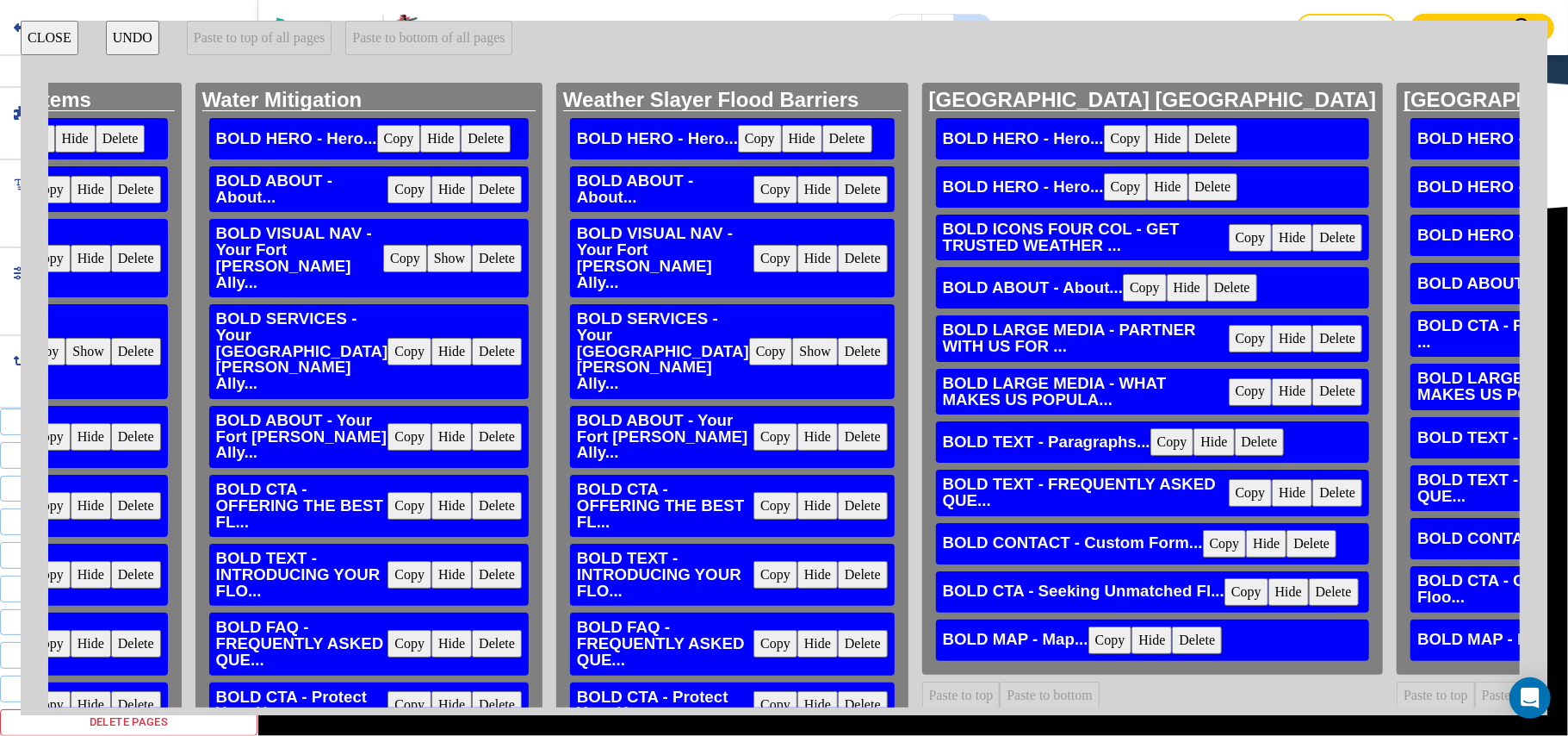
click at [45, 32] on button "CLOSE" at bounding box center [49, 37] width 58 height 34
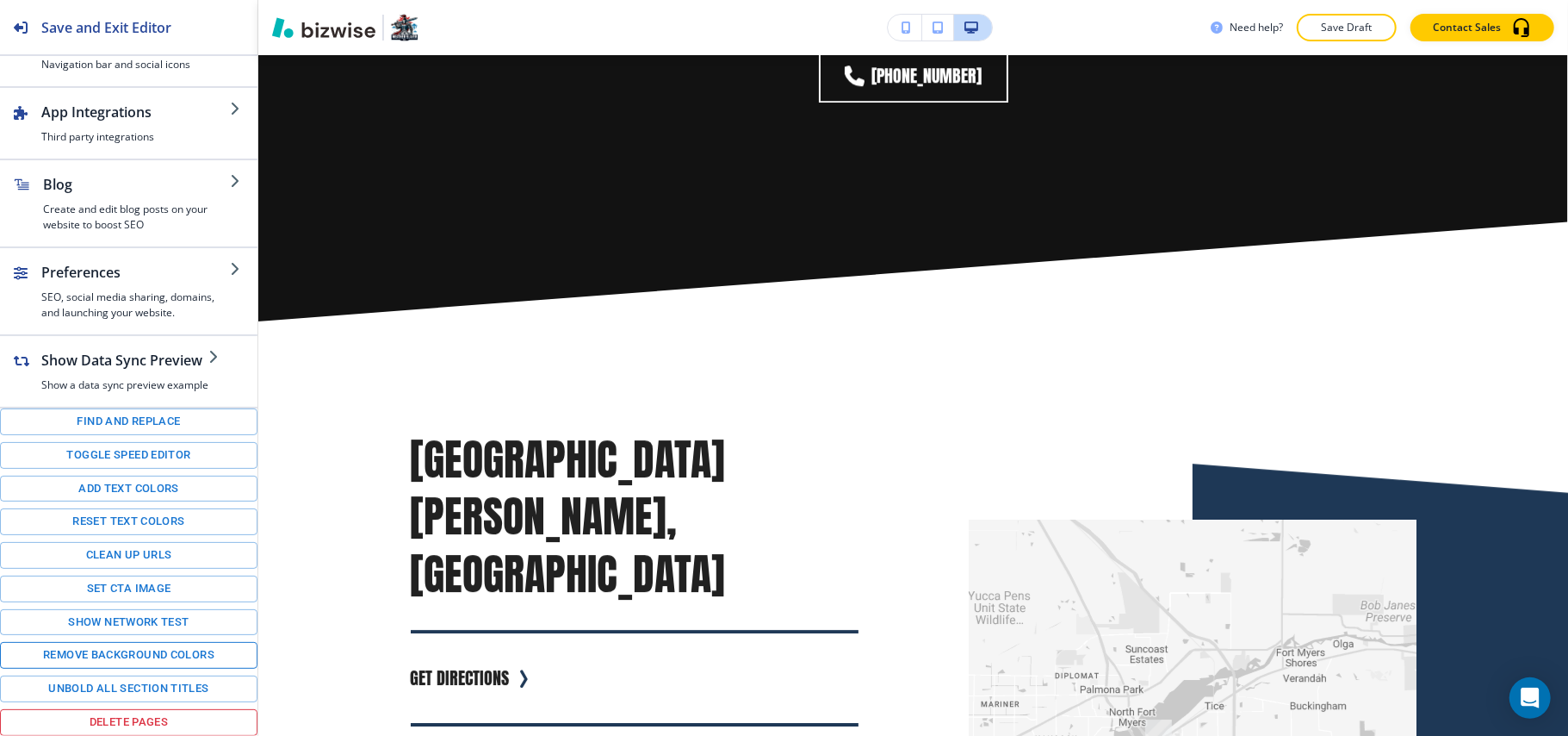
scroll to position [241, 0]
click at [129, 716] on button "Delete pages" at bounding box center [128, 721] width 257 height 26
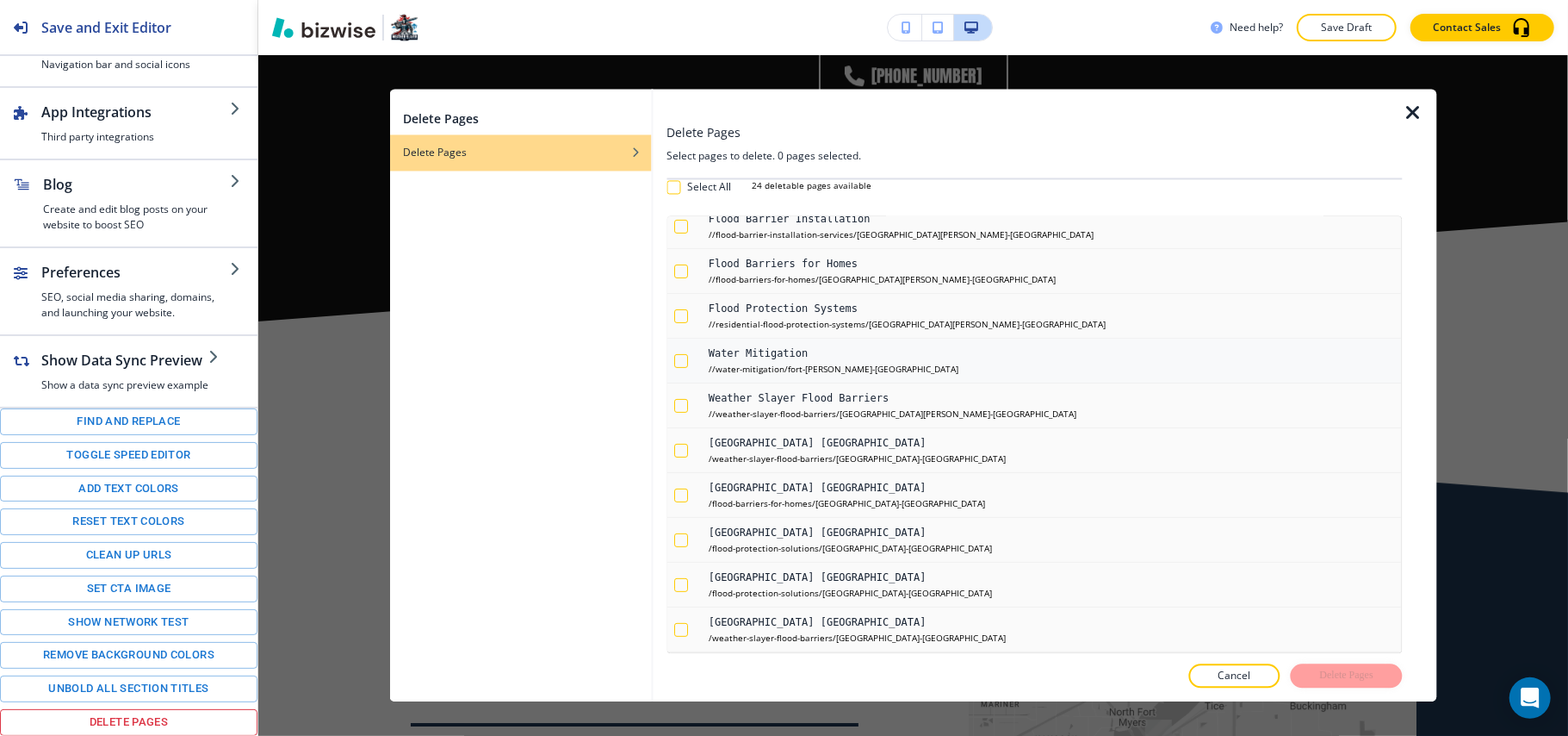
scroll to position [345, 0]
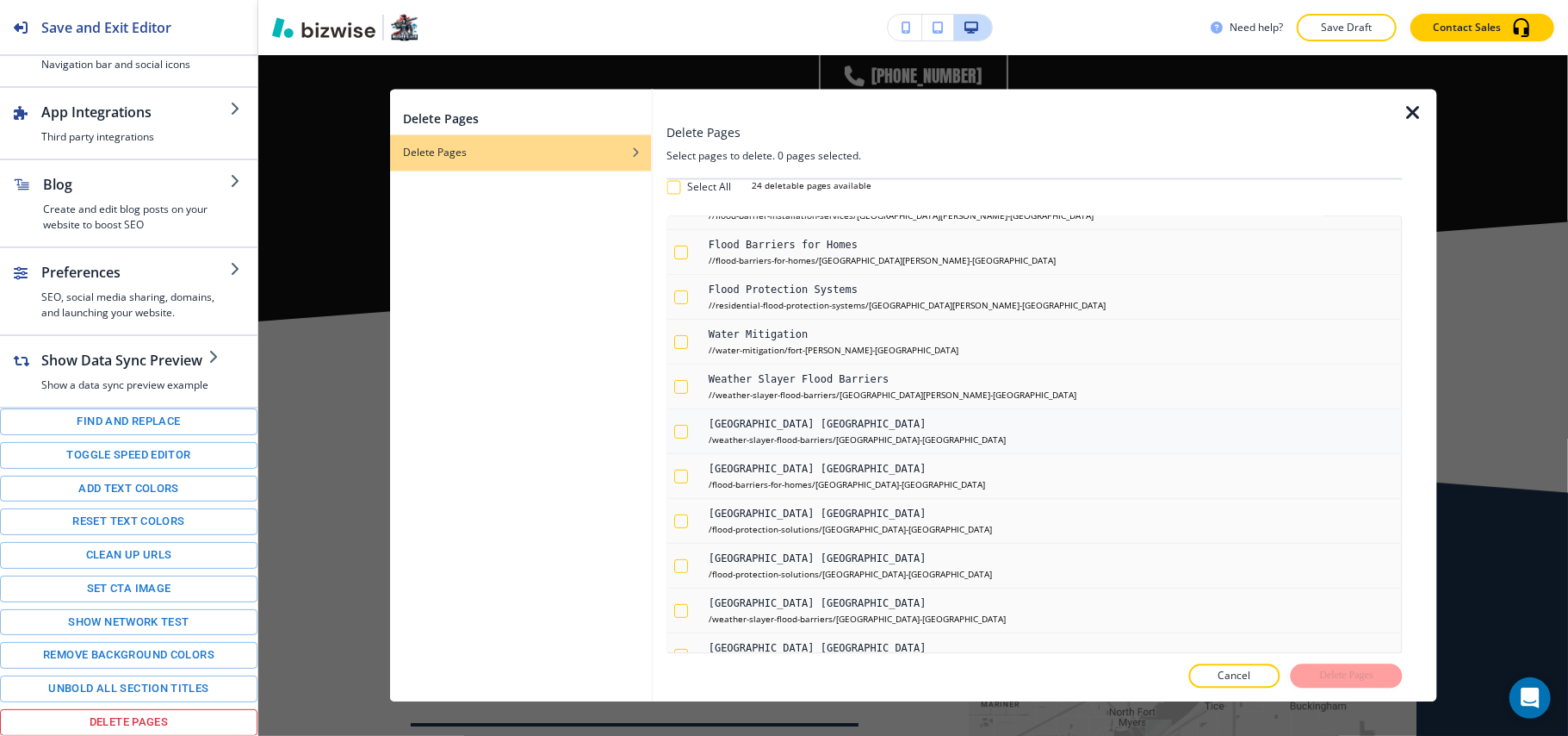
click at [680, 433] on div "button" at bounding box center [681, 432] width 14 height 14
checkbox input "true"
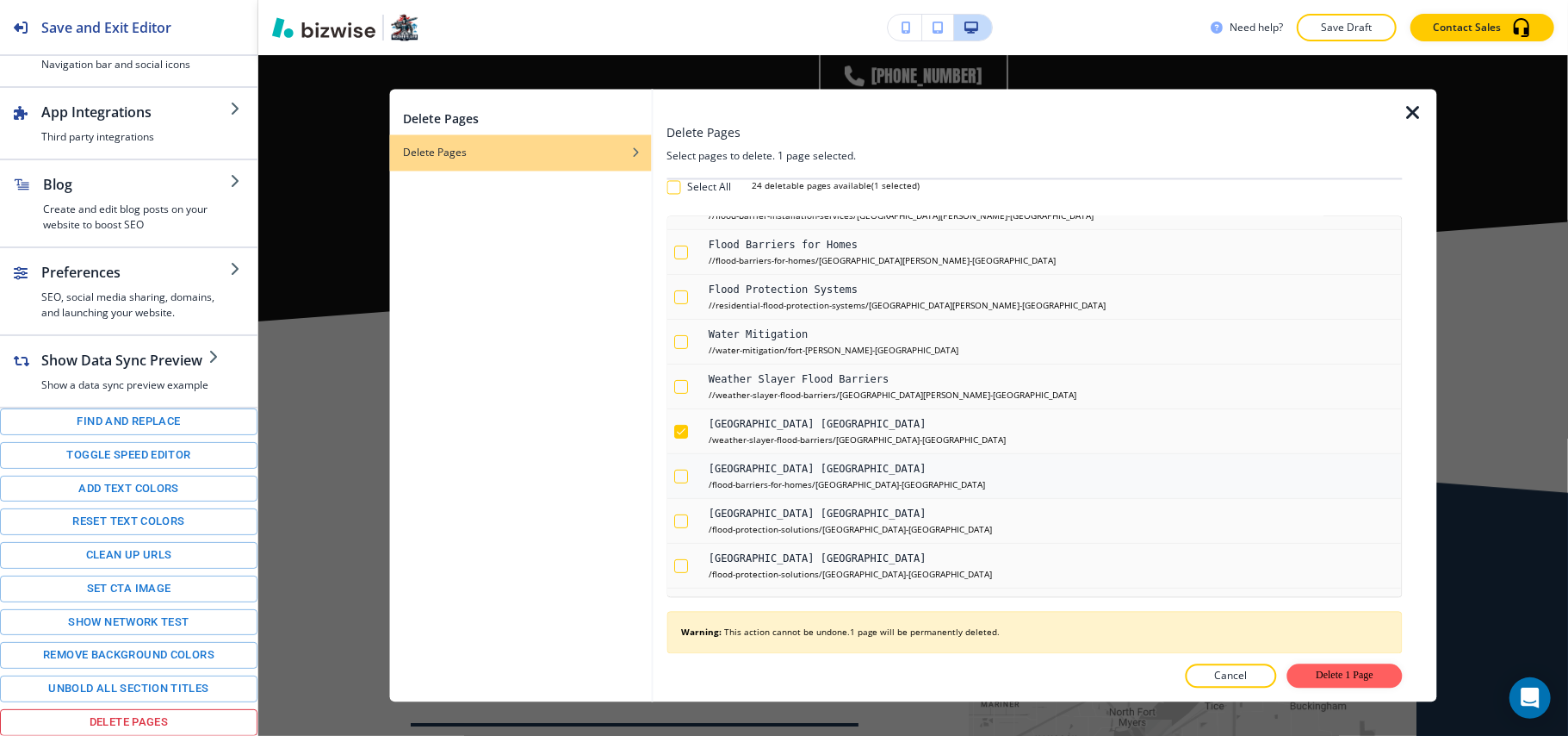
click at [683, 483] on div "button" at bounding box center [681, 477] width 14 height 14
checkbox input "true"
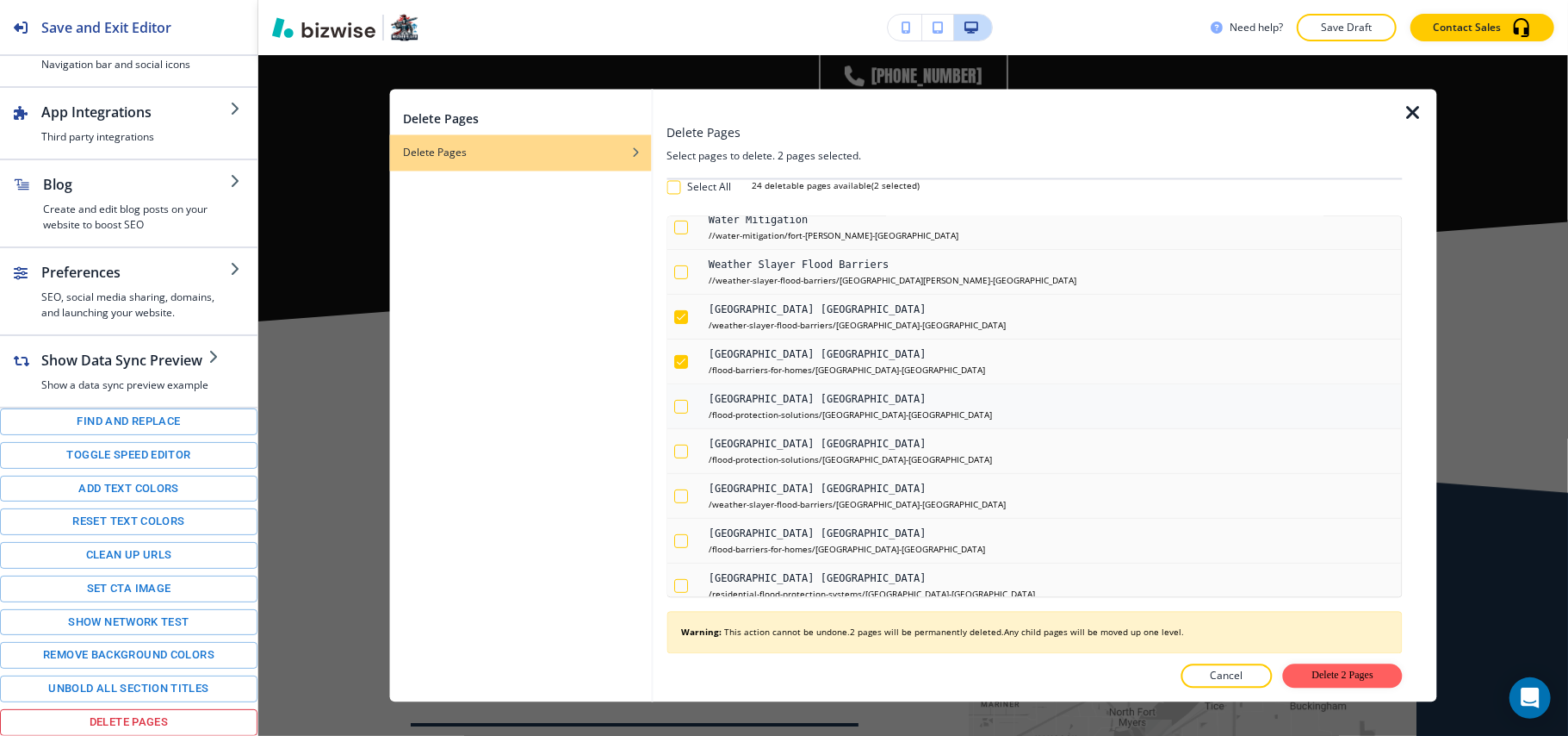
click at [682, 413] on div "button" at bounding box center [681, 406] width 14 height 14
checkbox input "true"
click at [677, 458] on div "button" at bounding box center [681, 451] width 14 height 14
checkbox input "true"
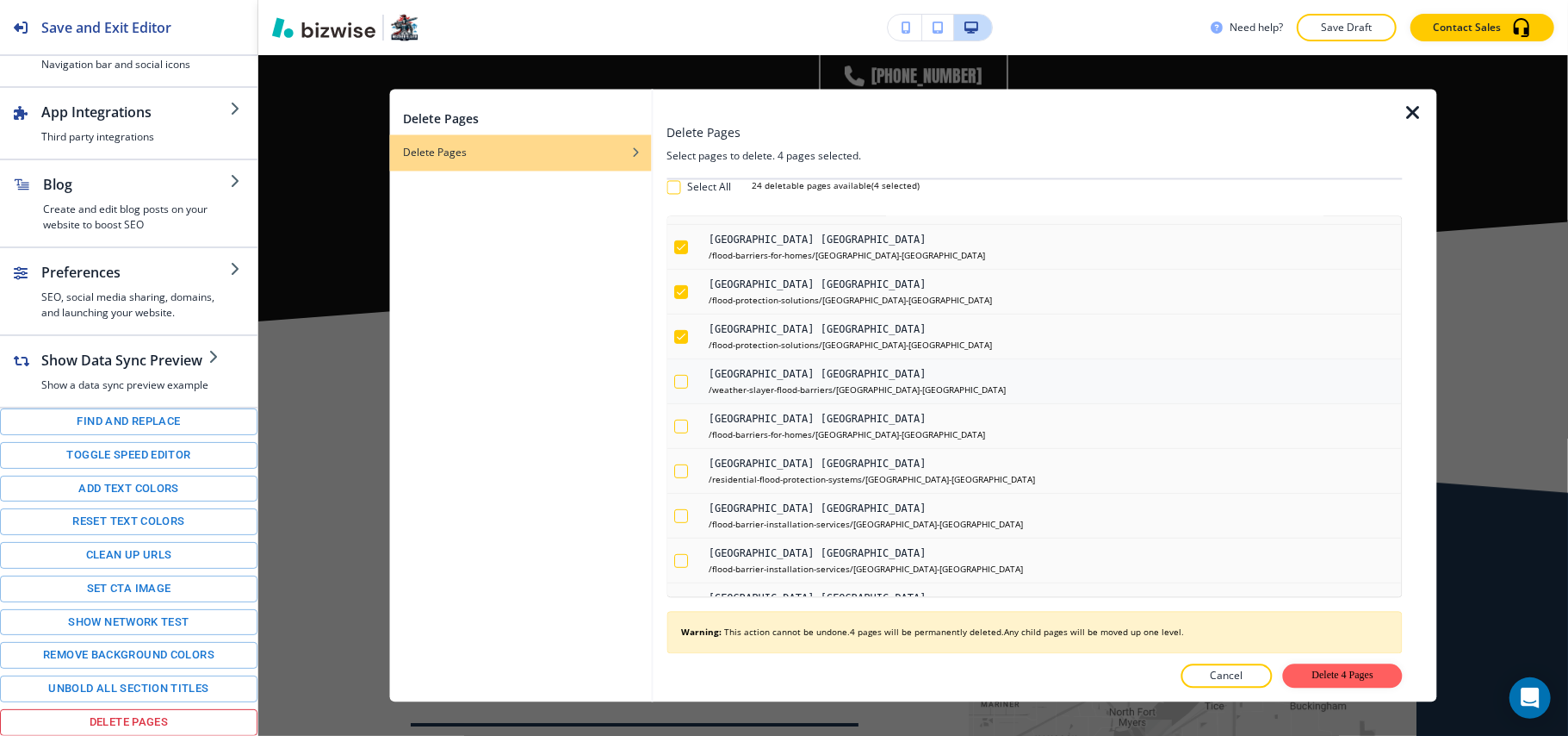
click at [685, 386] on div "button" at bounding box center [681, 382] width 14 height 14
checkbox input "true"
click at [680, 434] on div "button" at bounding box center [681, 427] width 14 height 14
checkbox input "true"
click at [683, 478] on div "button" at bounding box center [681, 471] width 14 height 14
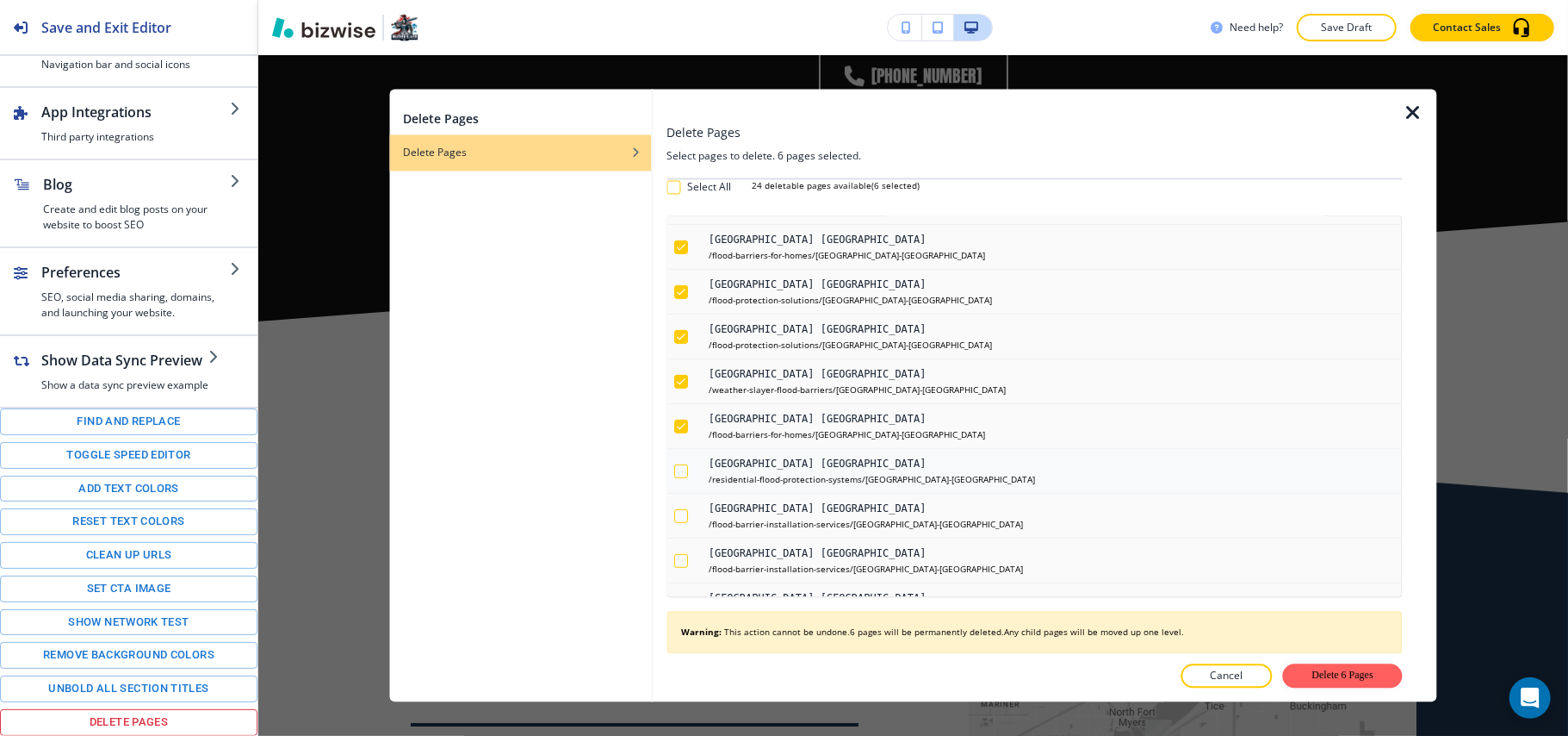
checkbox input "true"
click at [679, 522] on div "button" at bounding box center [681, 516] width 14 height 14
checkbox input "true"
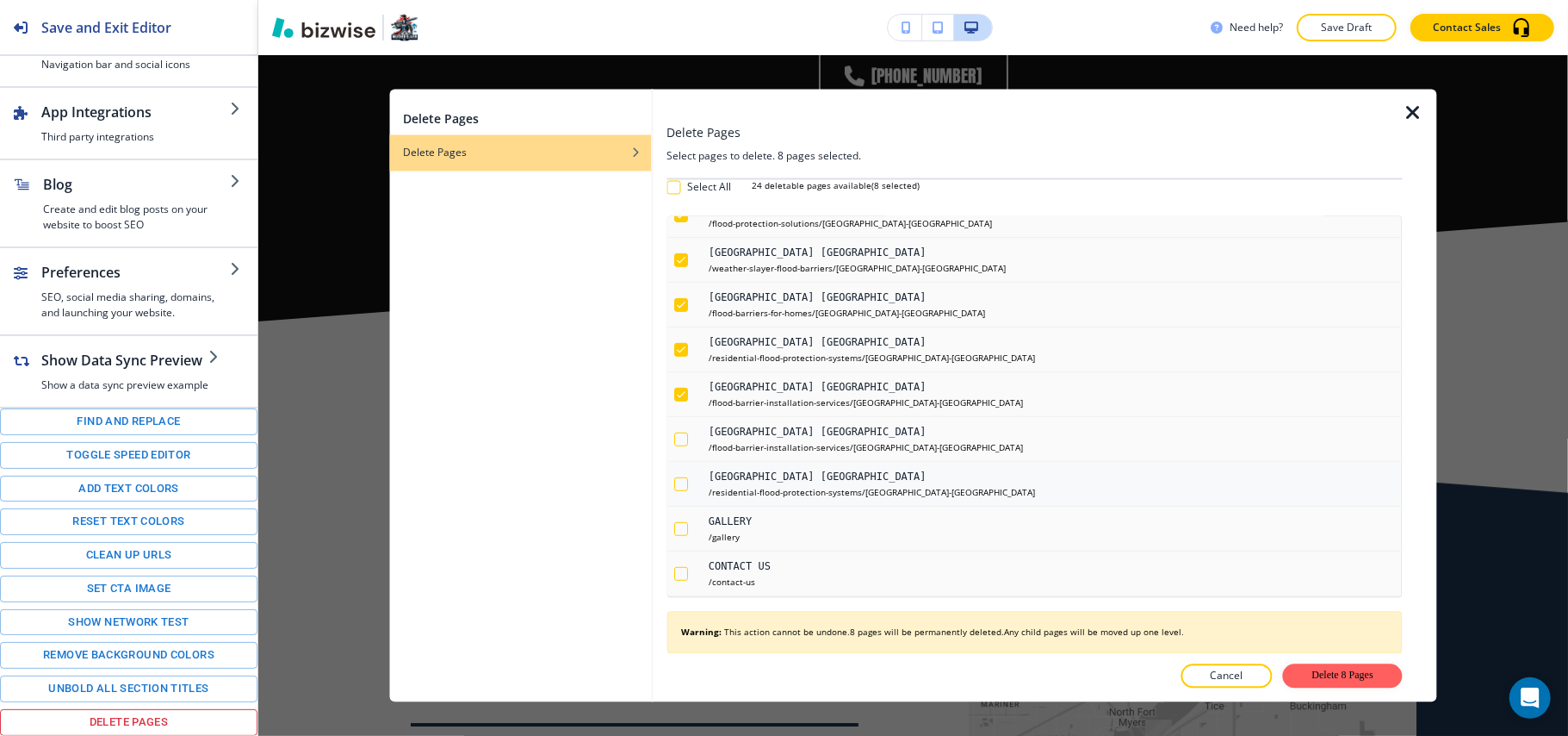
scroll to position [703, 0]
click at [680, 437] on div "button" at bounding box center [681, 439] width 14 height 14
checkbox input "true"
click at [683, 487] on div "button" at bounding box center [681, 484] width 14 height 14
checkbox input "true"
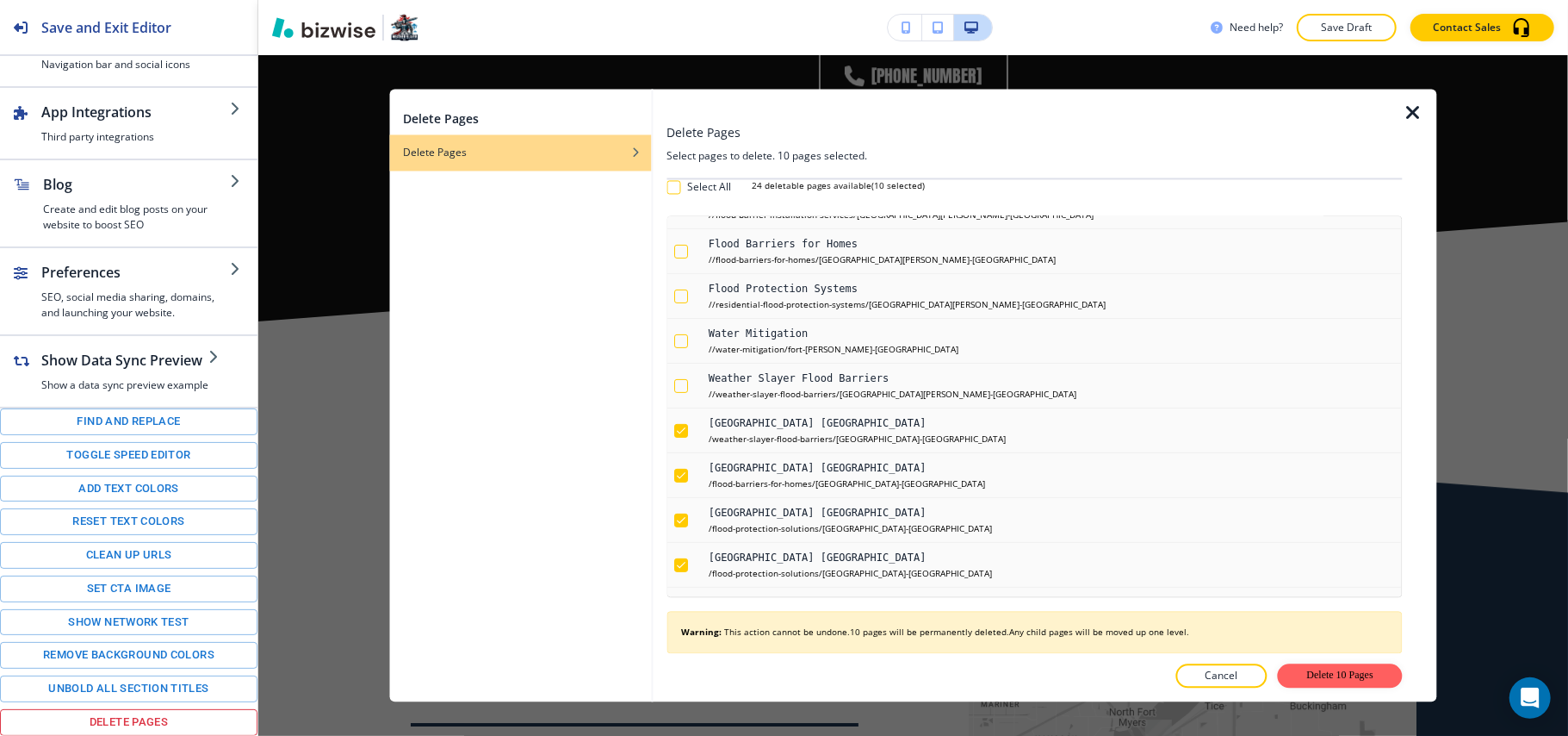
scroll to position [358, 0]
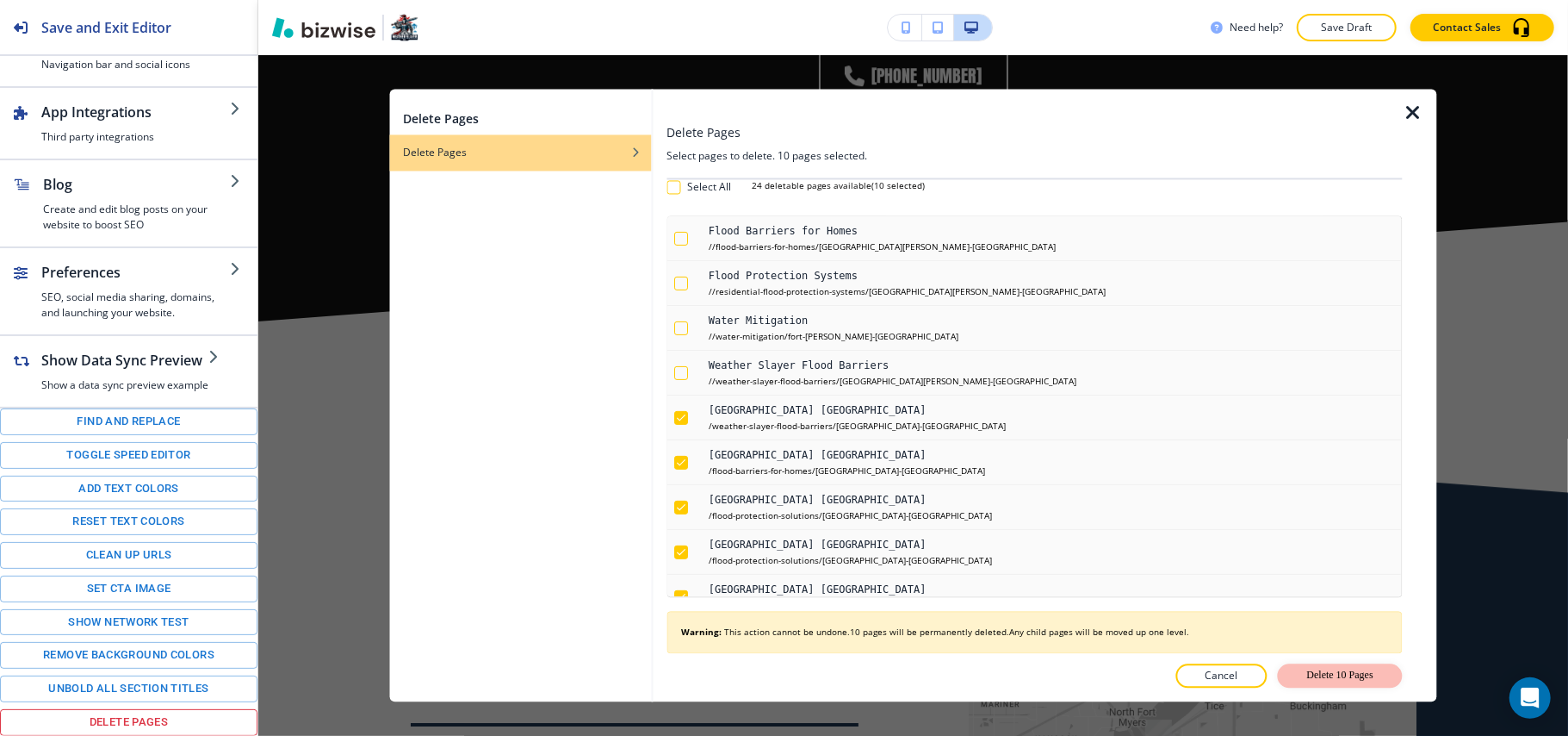
click at [1340, 675] on button "Delete 10 Pages" at bounding box center [1341, 675] width 125 height 24
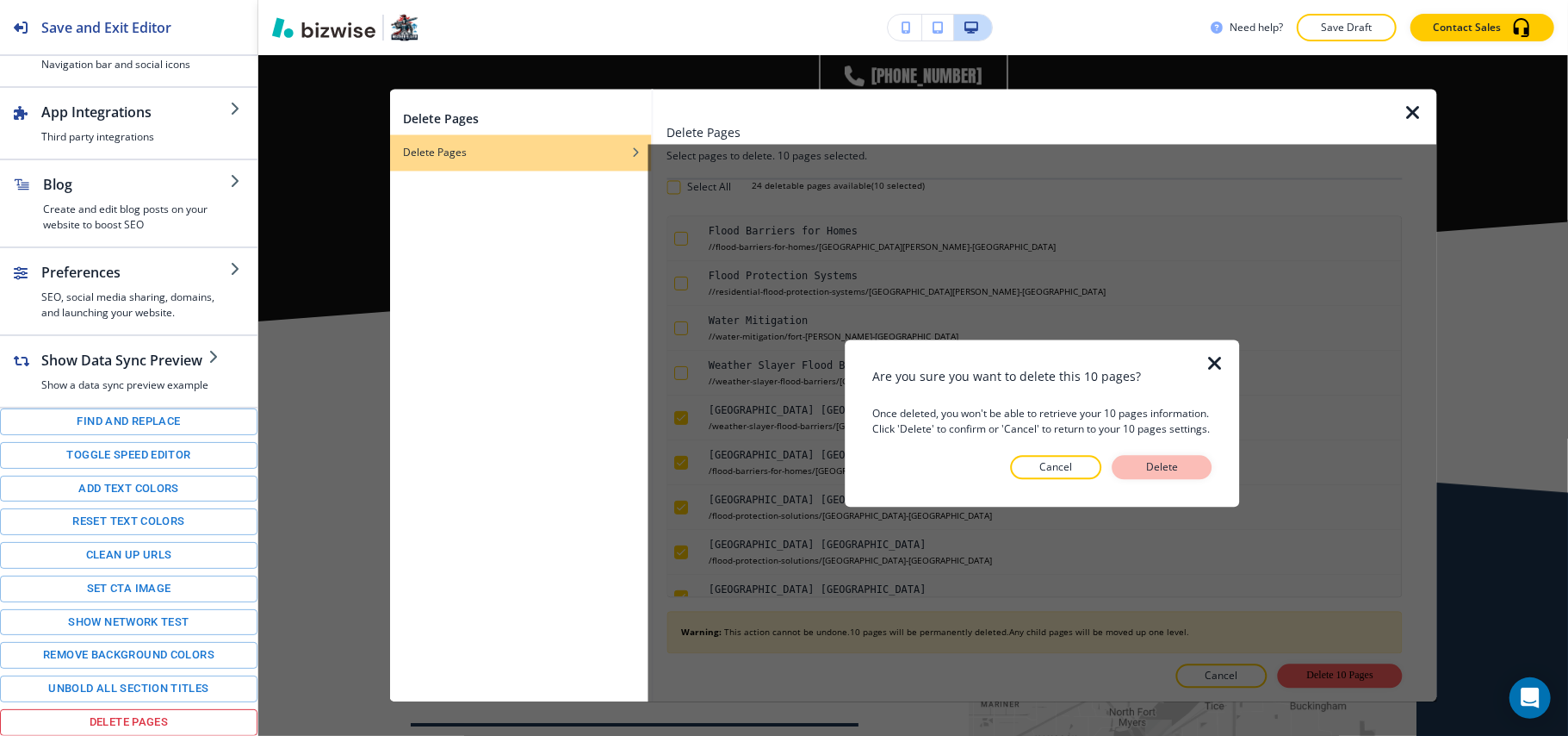
click at [1156, 458] on button "Delete" at bounding box center [1163, 467] width 100 height 24
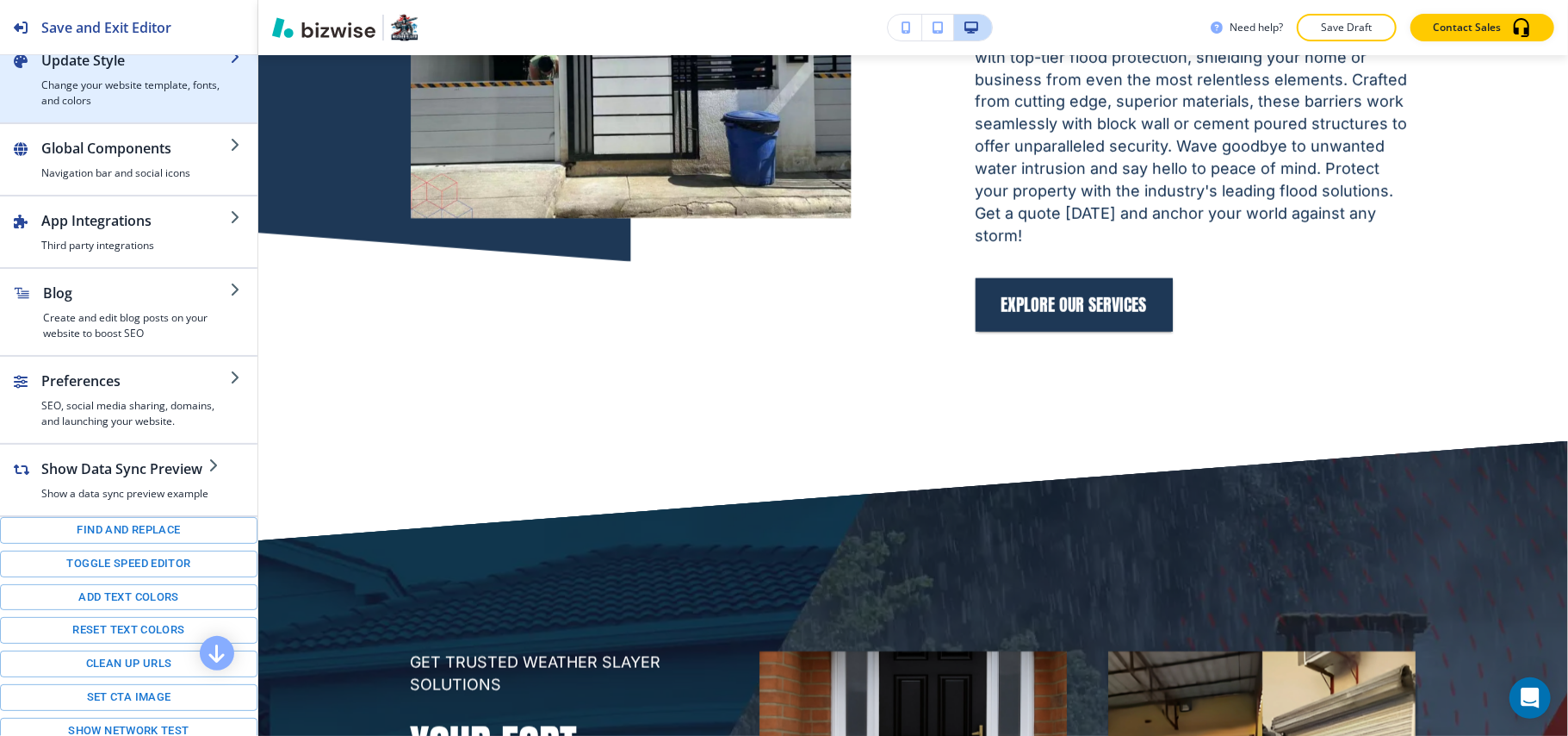
scroll to position [0, 0]
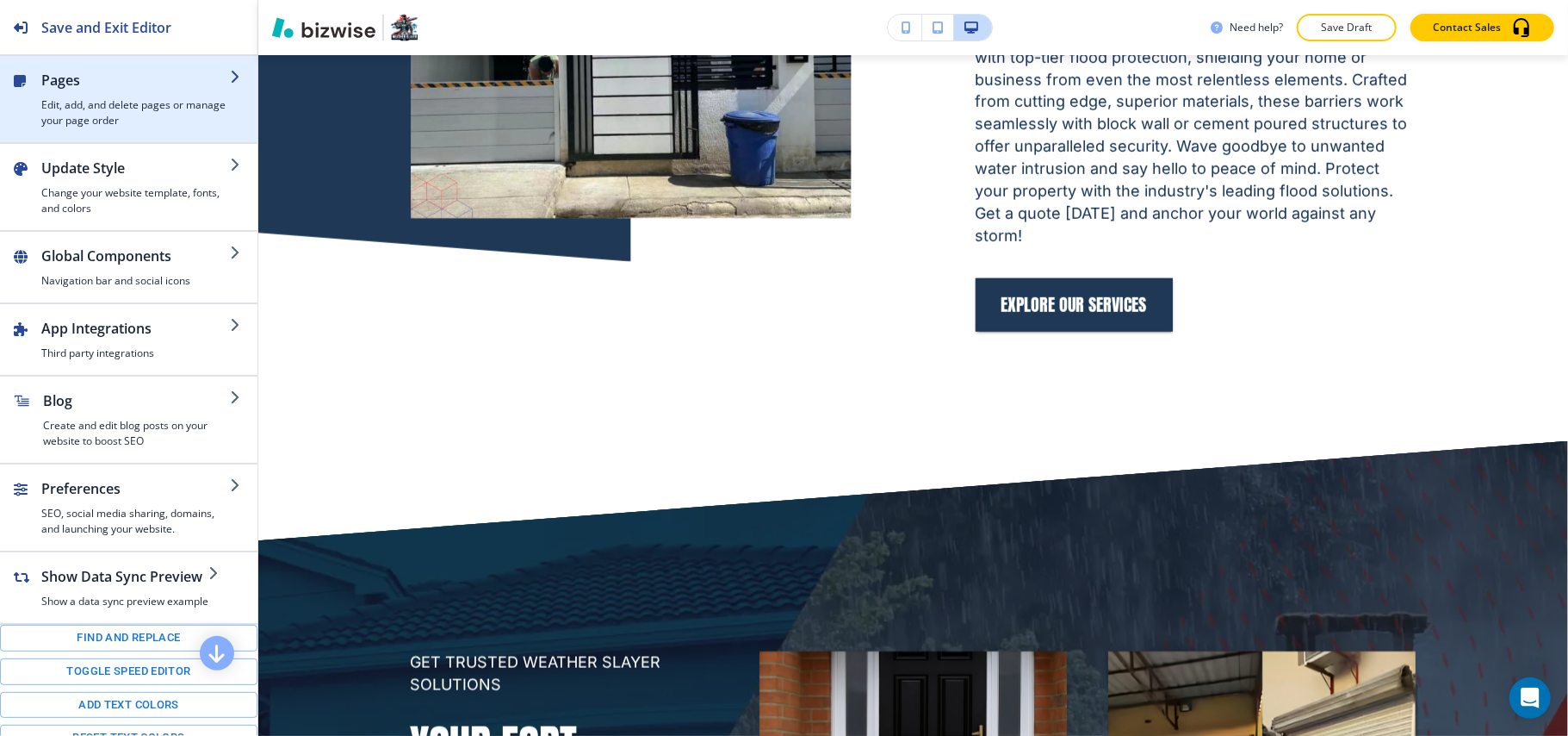
click at [91, 101] on h4 "Edit, add, and delete pages or manage your page order" at bounding box center [135, 113] width 189 height 31
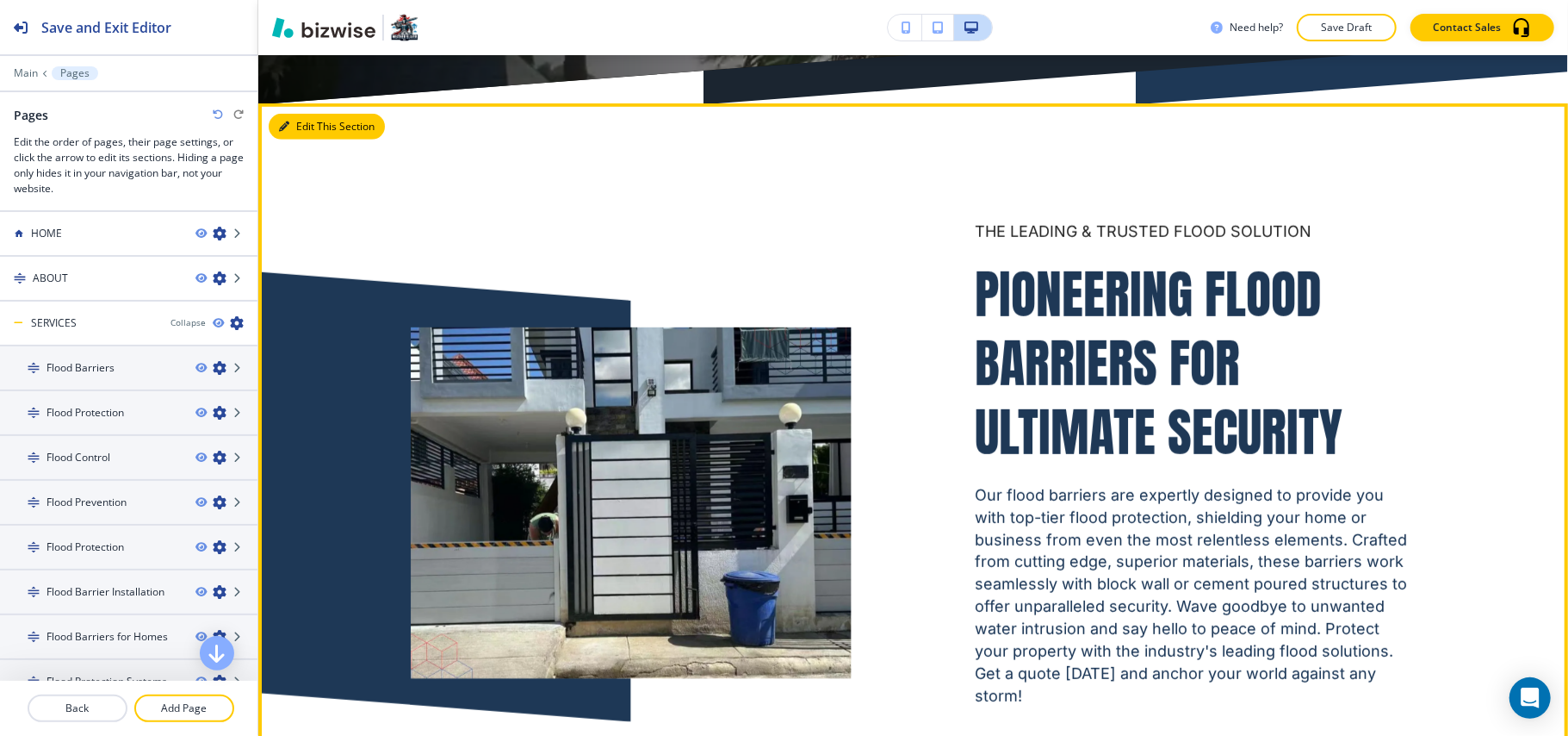
click at [291, 115] on button "Edit This Section" at bounding box center [327, 126] width 116 height 25
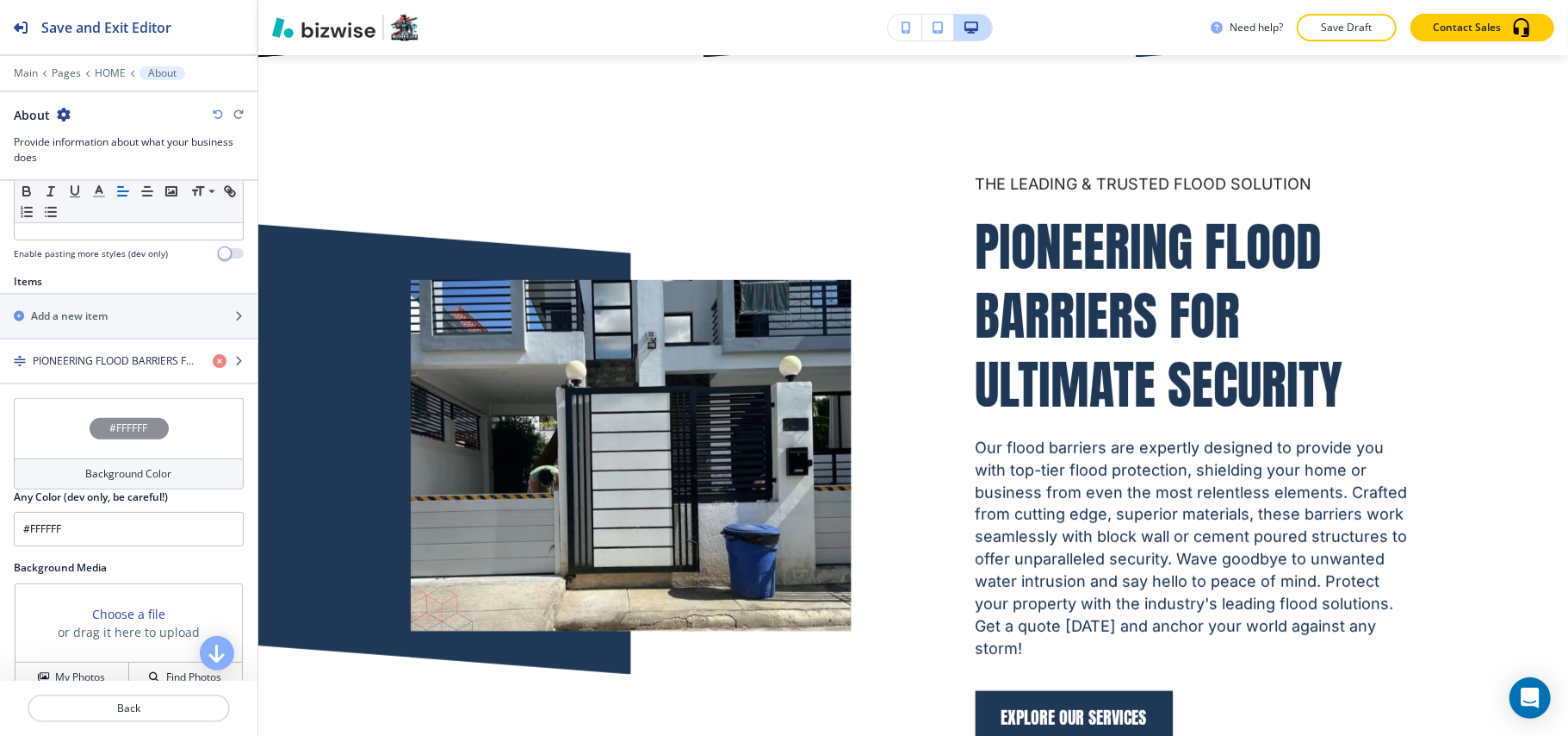
scroll to position [574, 0]
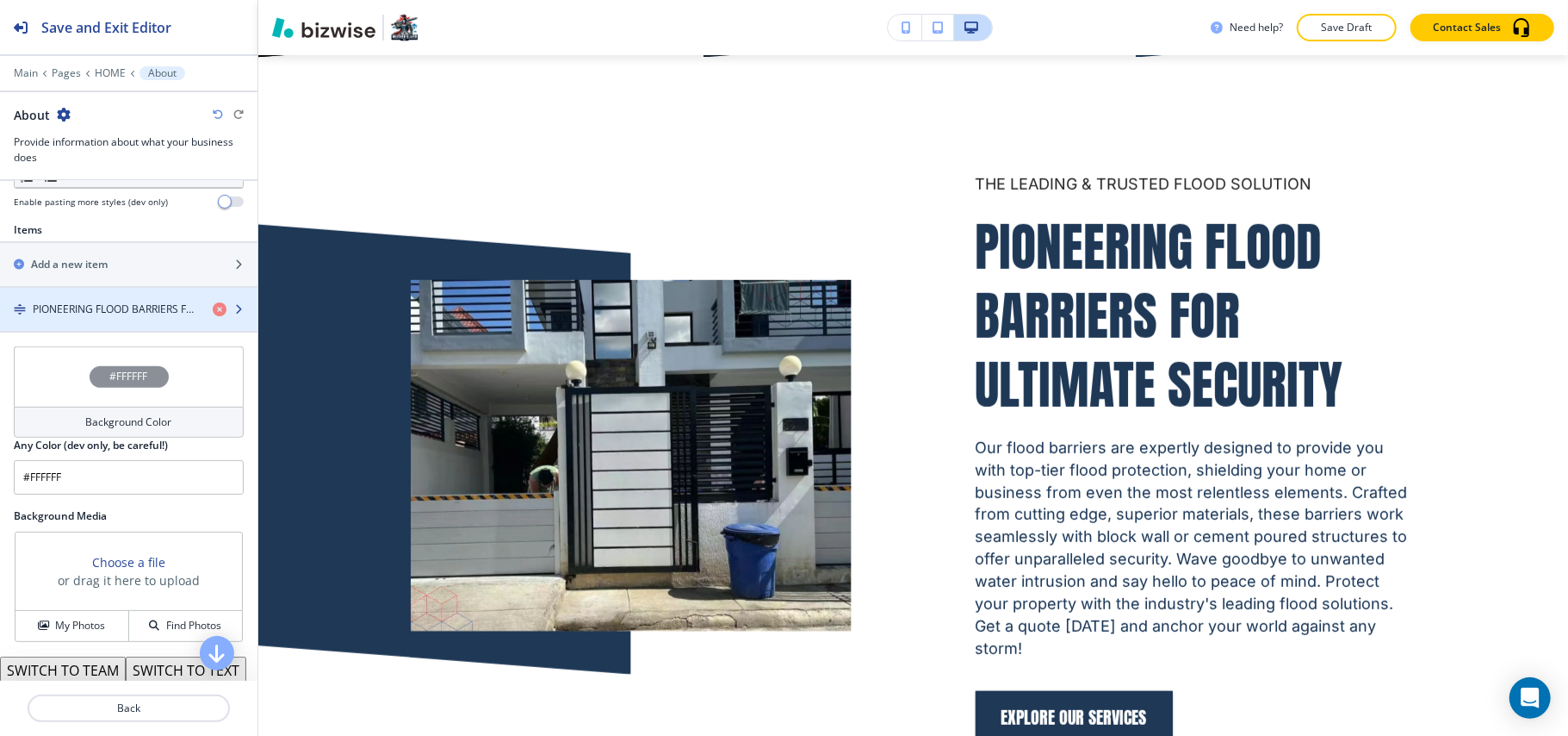
click at [111, 307] on h4 "PIONEERING FLOOD BARRIERS FOR ULTIMATE SECURITY" at bounding box center [115, 309] width 166 height 16
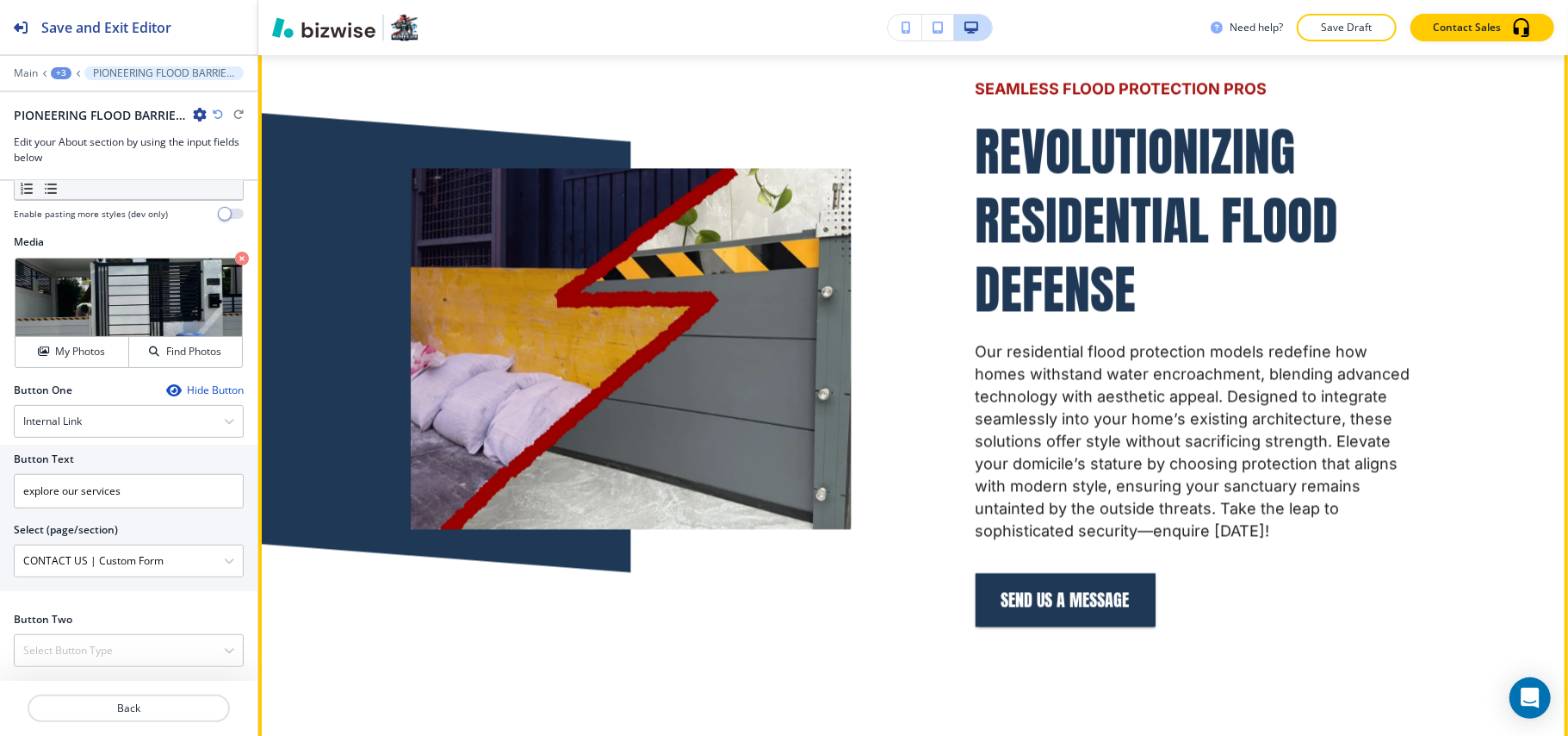
scroll to position [2946, 0]
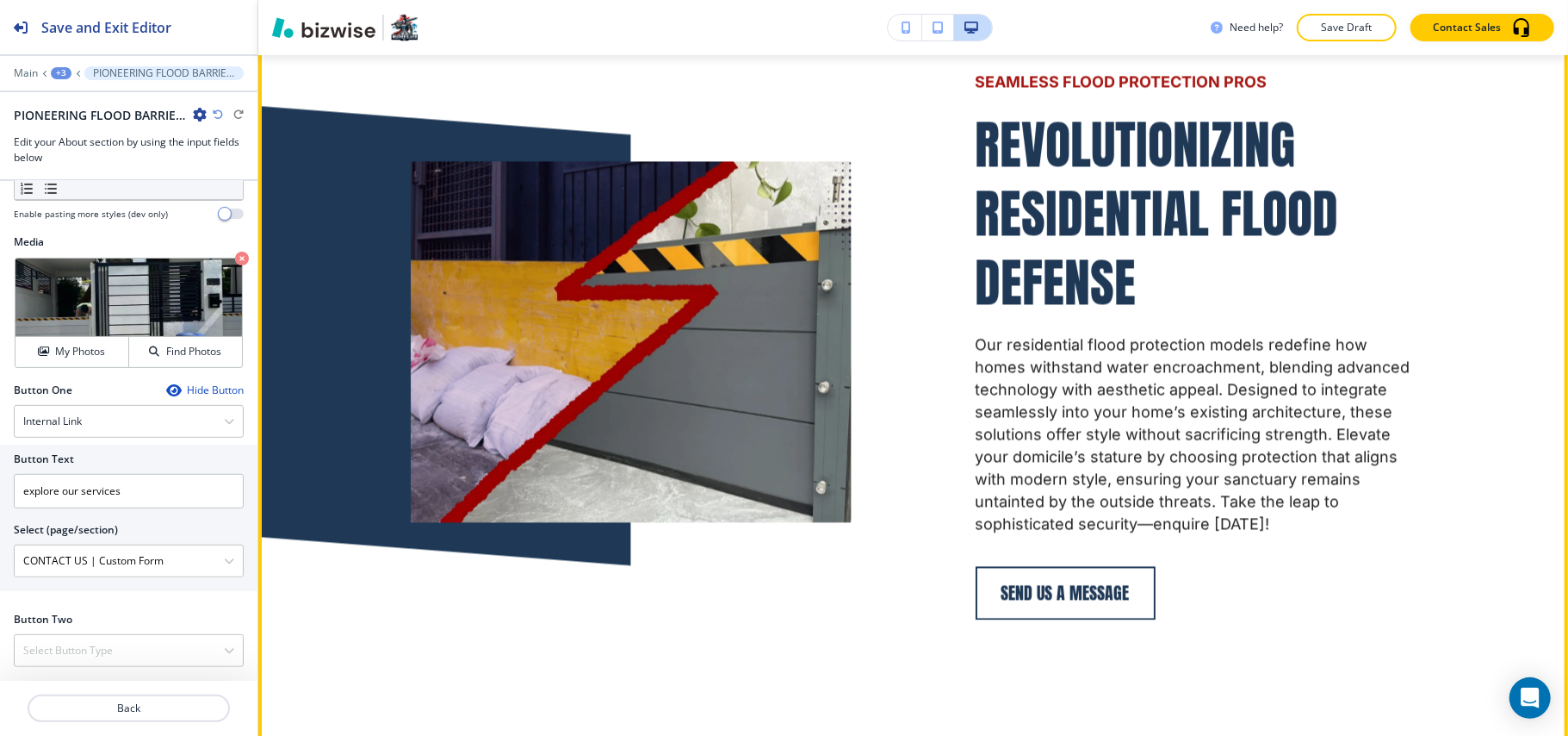
click at [1027, 569] on button "send us a message" at bounding box center [1066, 592] width 180 height 54
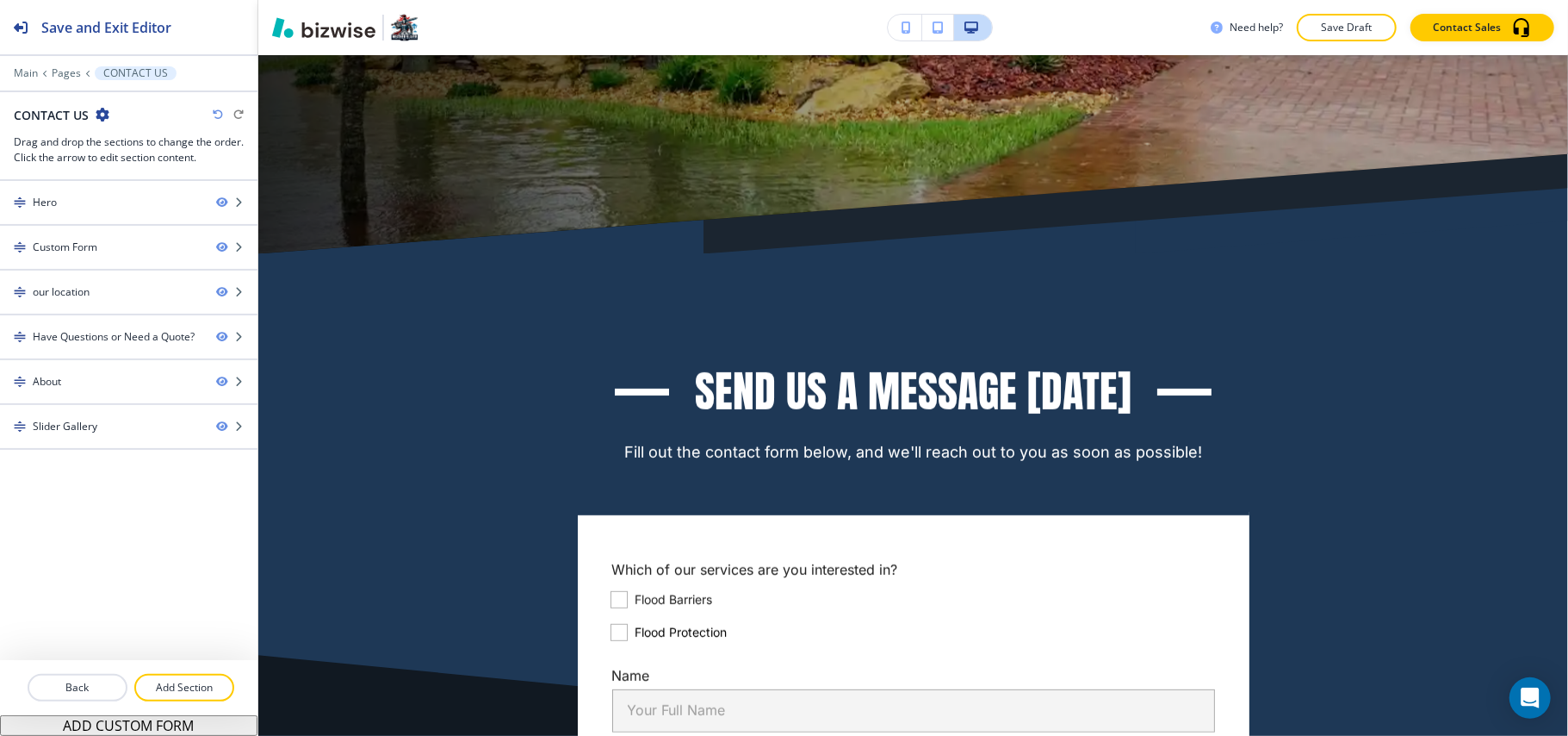
scroll to position [0, 0]
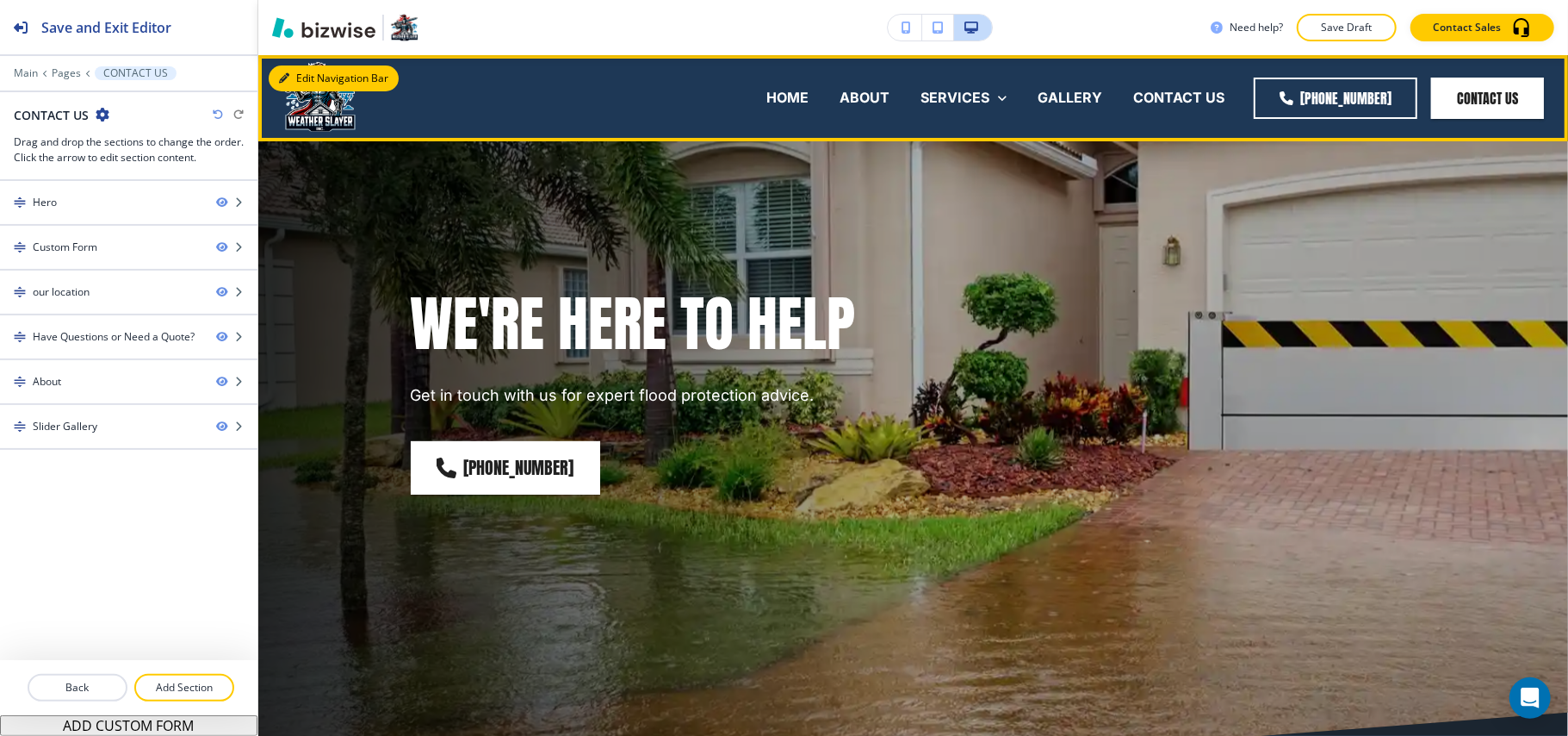
click at [298, 69] on button "Edit Navigation Bar" at bounding box center [334, 78] width 130 height 25
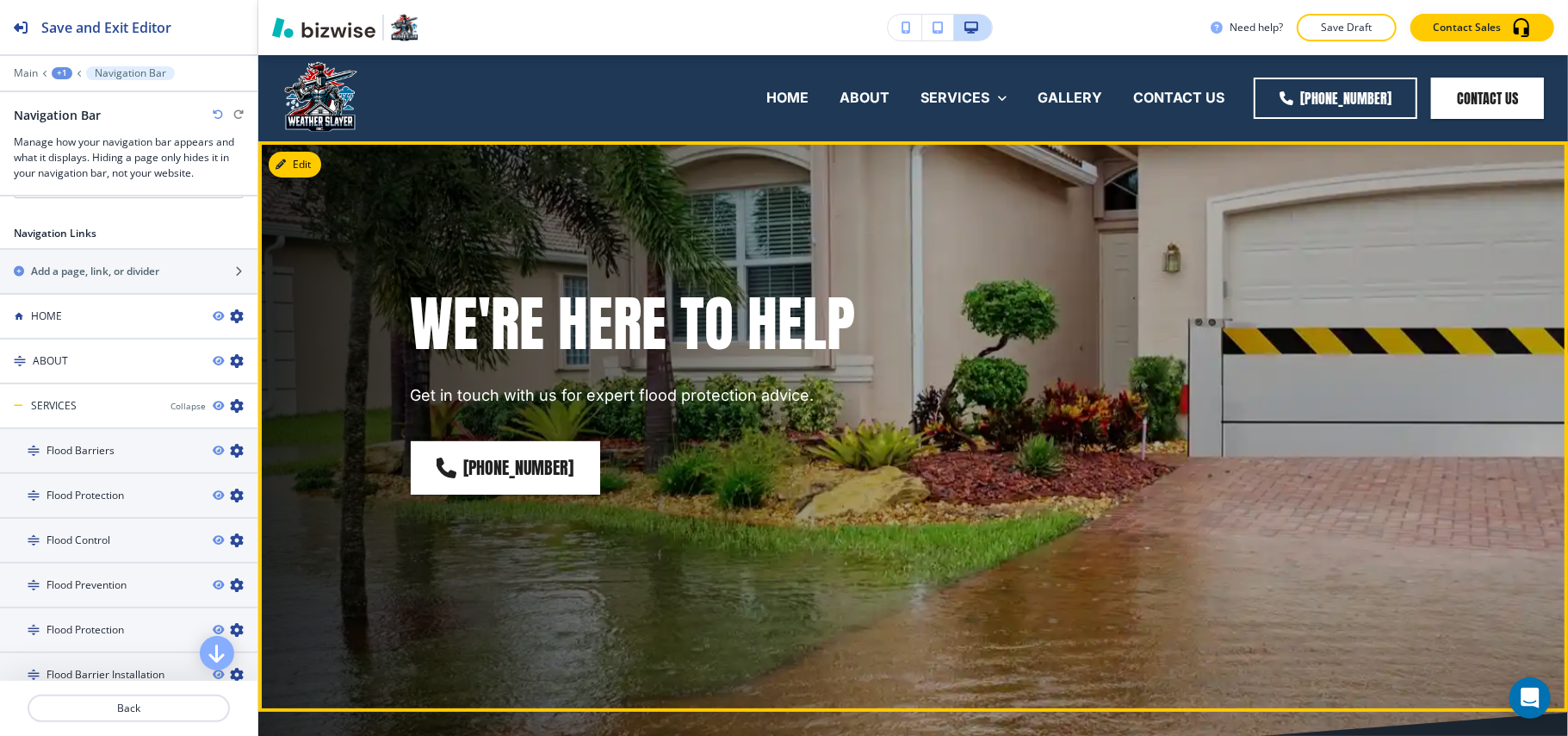
scroll to position [459, 0]
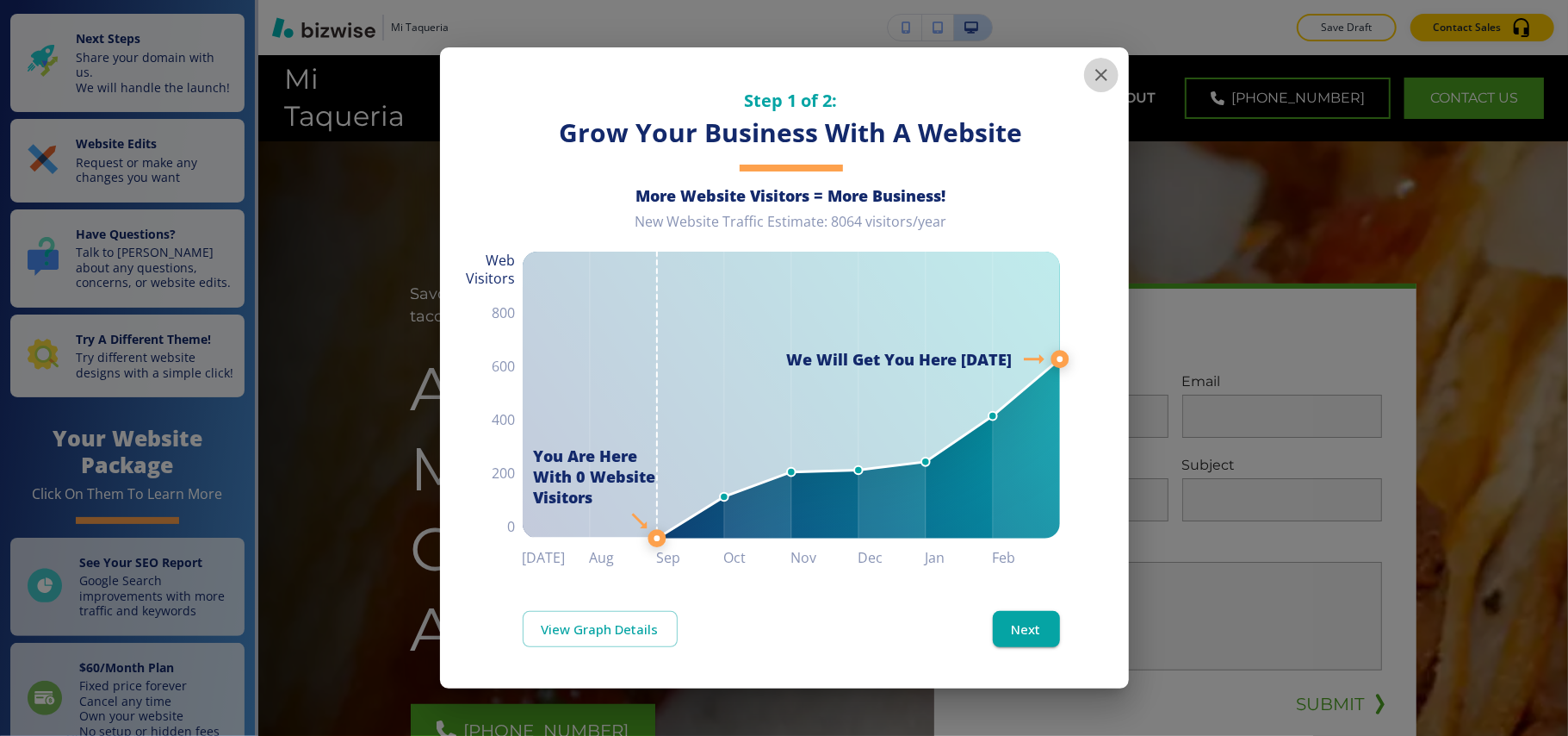
click at [1101, 73] on icon "button" at bounding box center [1101, 74] width 21 height 21
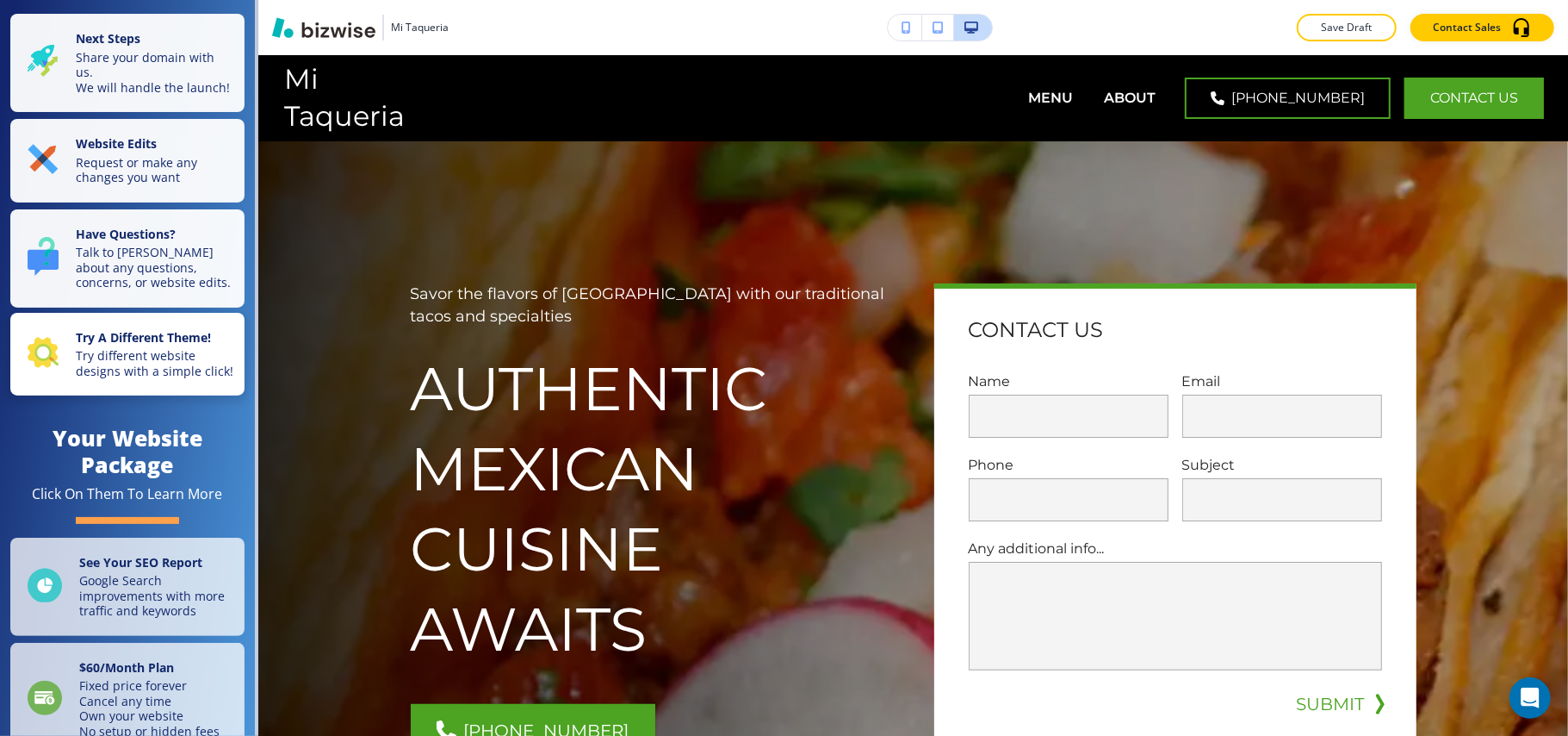
click at [121, 378] on p "Try different website designs with a simple click!" at bounding box center [155, 363] width 159 height 30
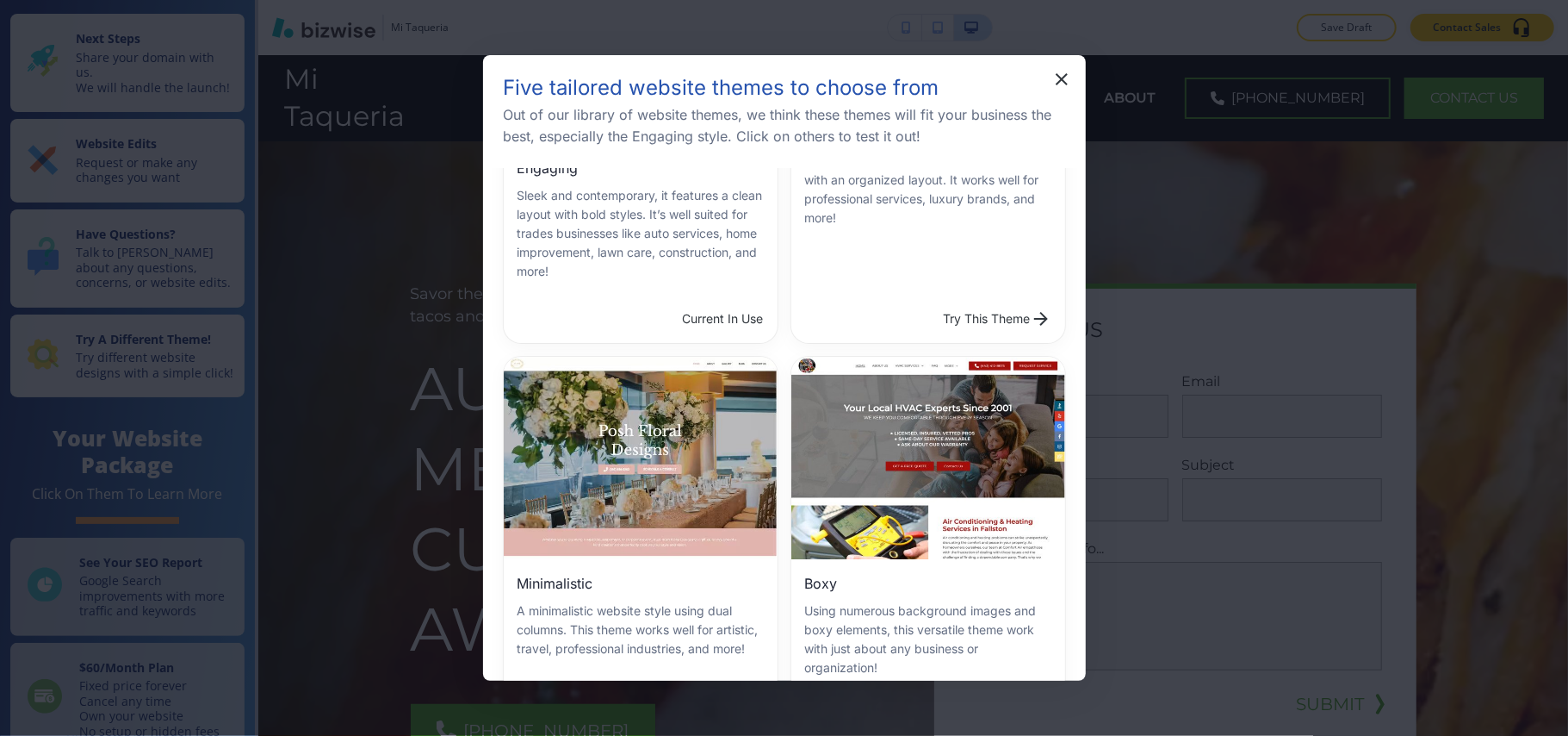
scroll to position [459, 0]
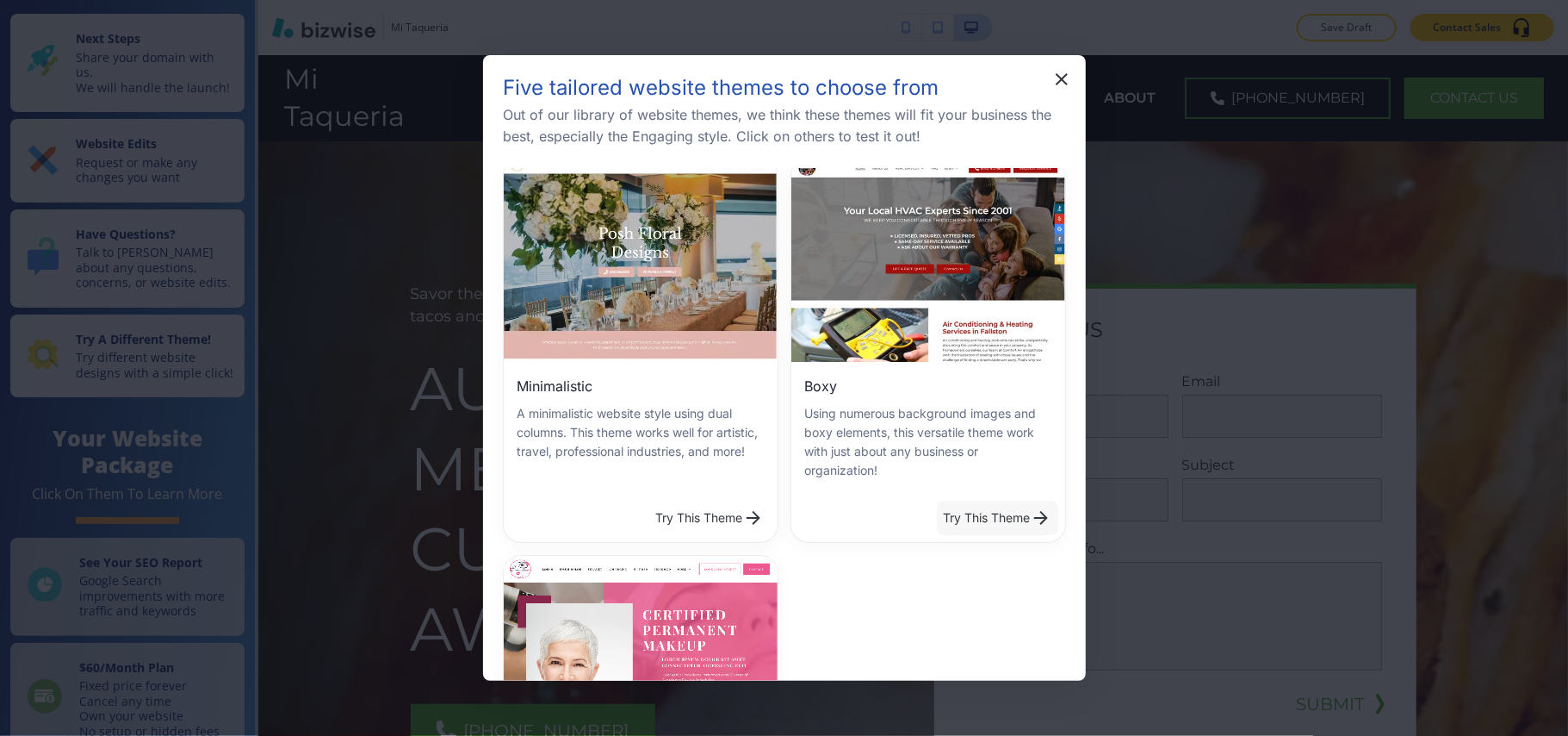
click at [958, 500] on button "Try This Theme" at bounding box center [997, 517] width 121 height 34
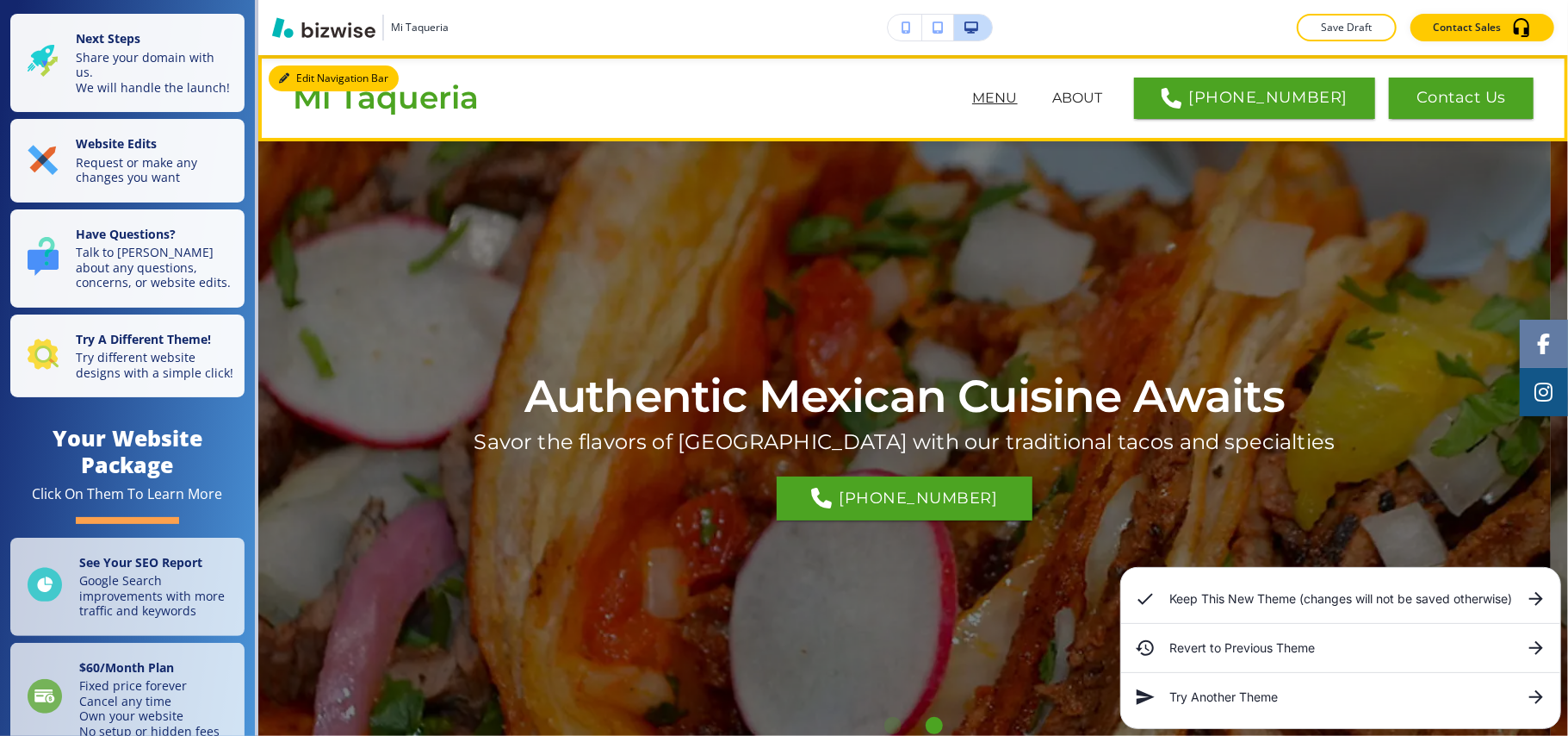
click at [298, 75] on button "Edit Navigation Bar" at bounding box center [334, 78] width 130 height 25
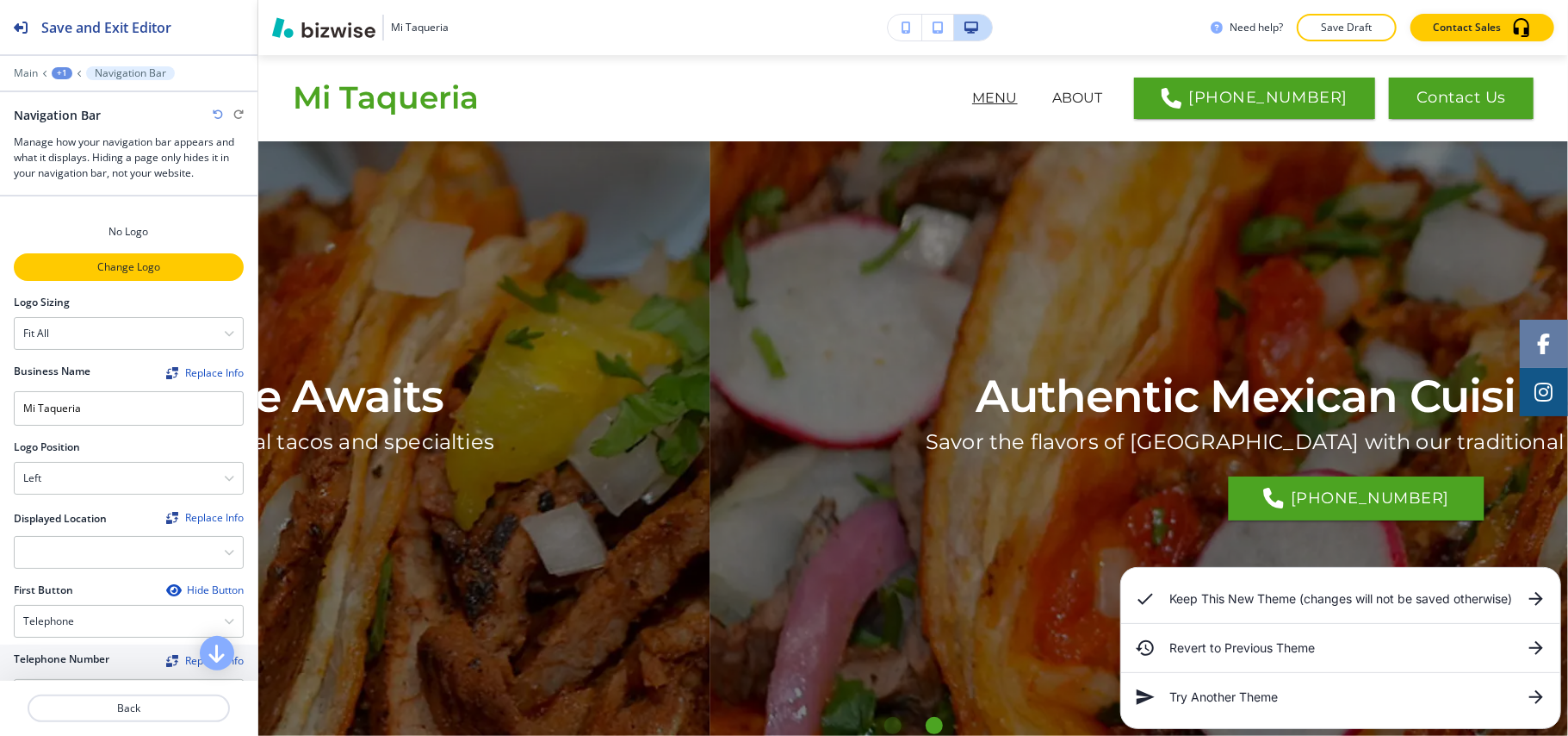
click at [104, 269] on p "Change Logo" at bounding box center [128, 267] width 226 height 16
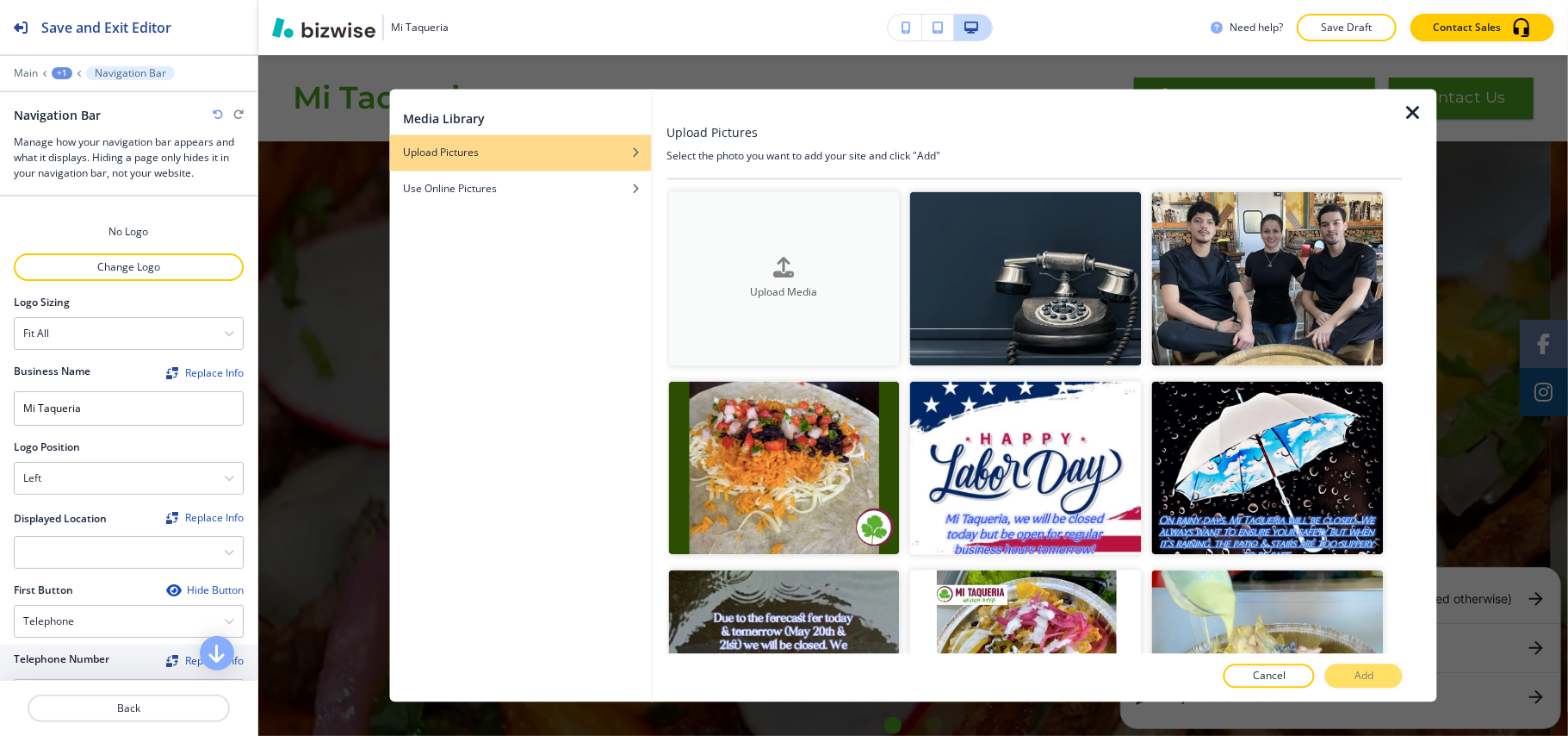
click at [809, 277] on div "button" at bounding box center [784, 280] width 232 height 7
click at [794, 269] on div "Upload Media" at bounding box center [784, 278] width 232 height 43
click at [723, 241] on button "Upload Media" at bounding box center [784, 279] width 232 height 174
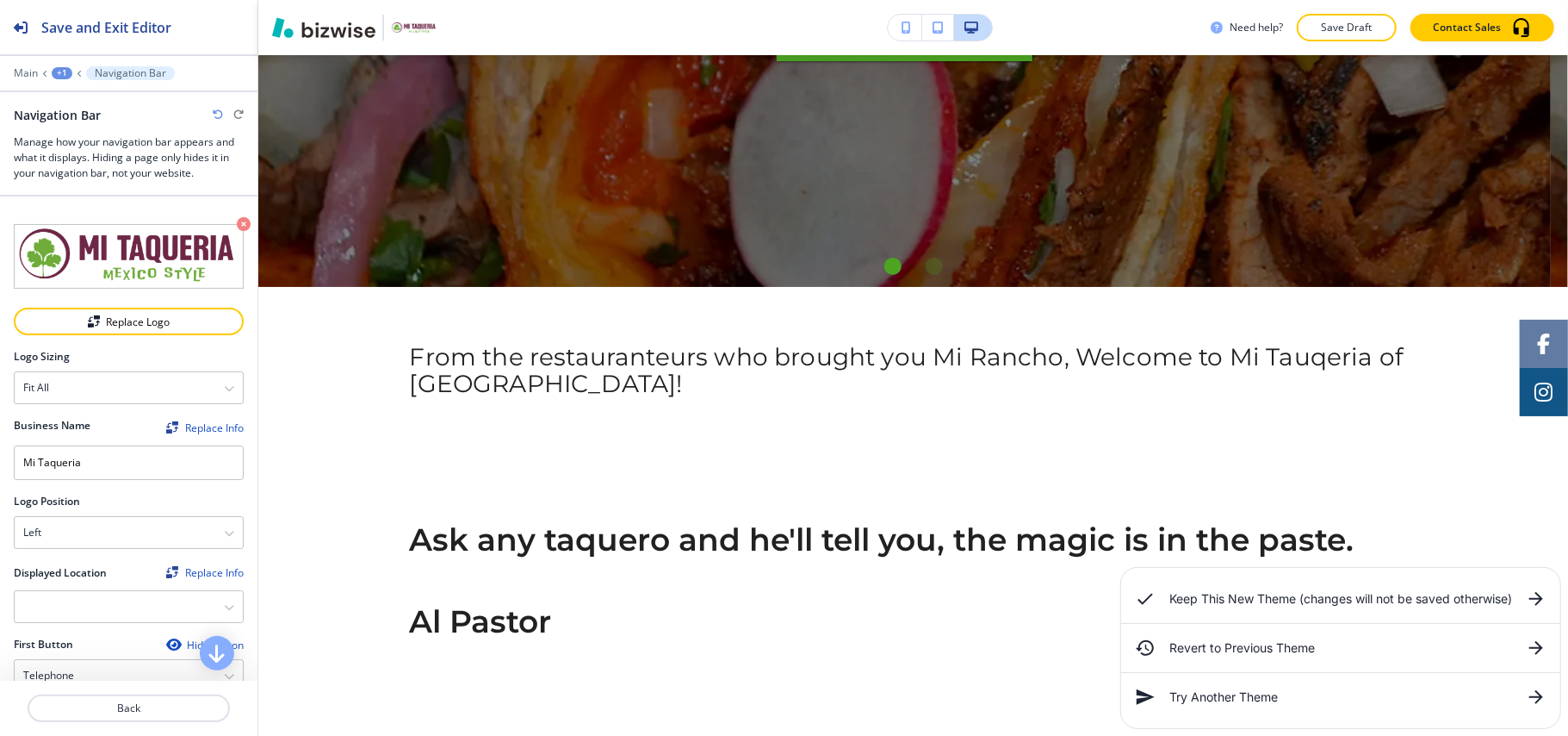
click at [1545, 597] on icon at bounding box center [1536, 598] width 21 height 21
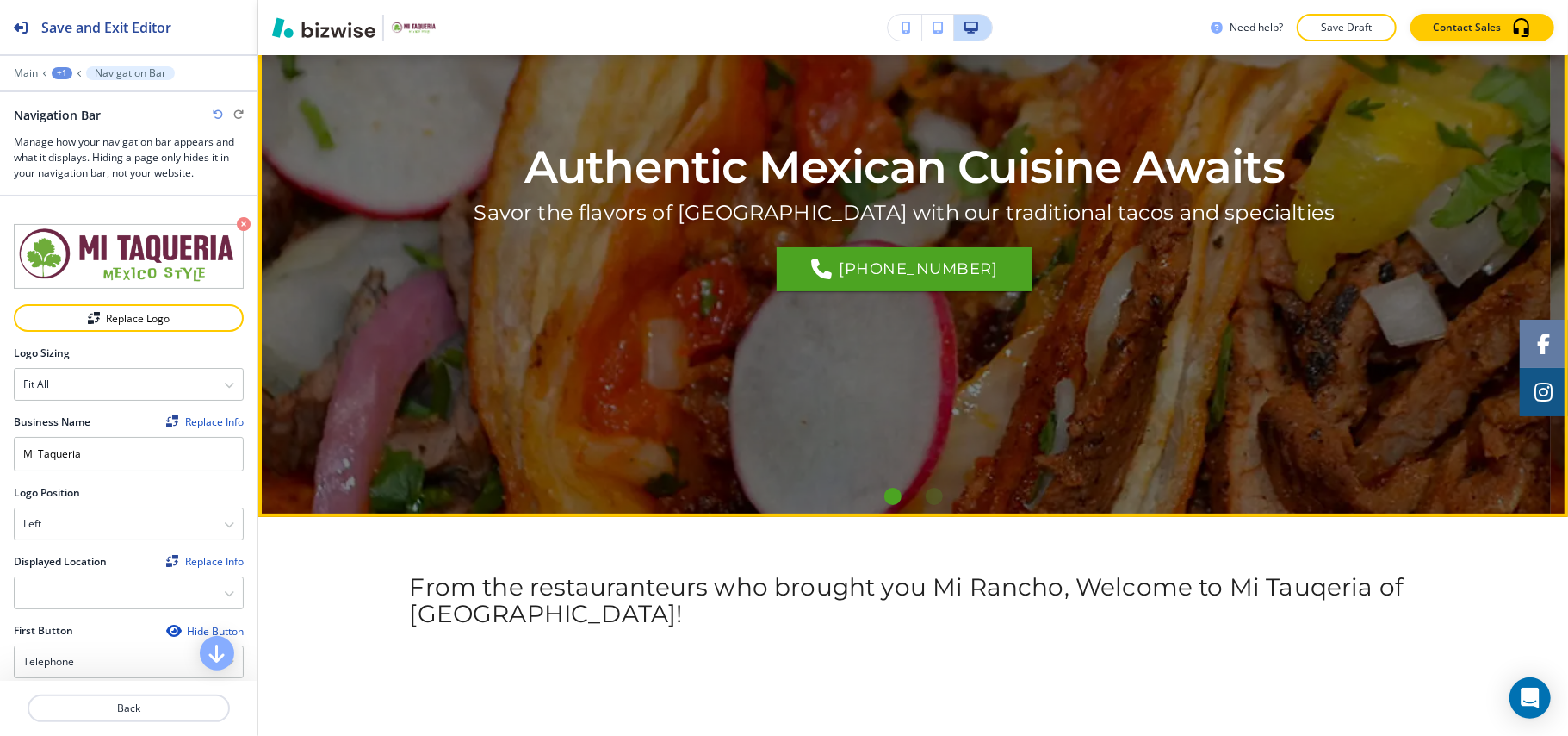
scroll to position [0, 0]
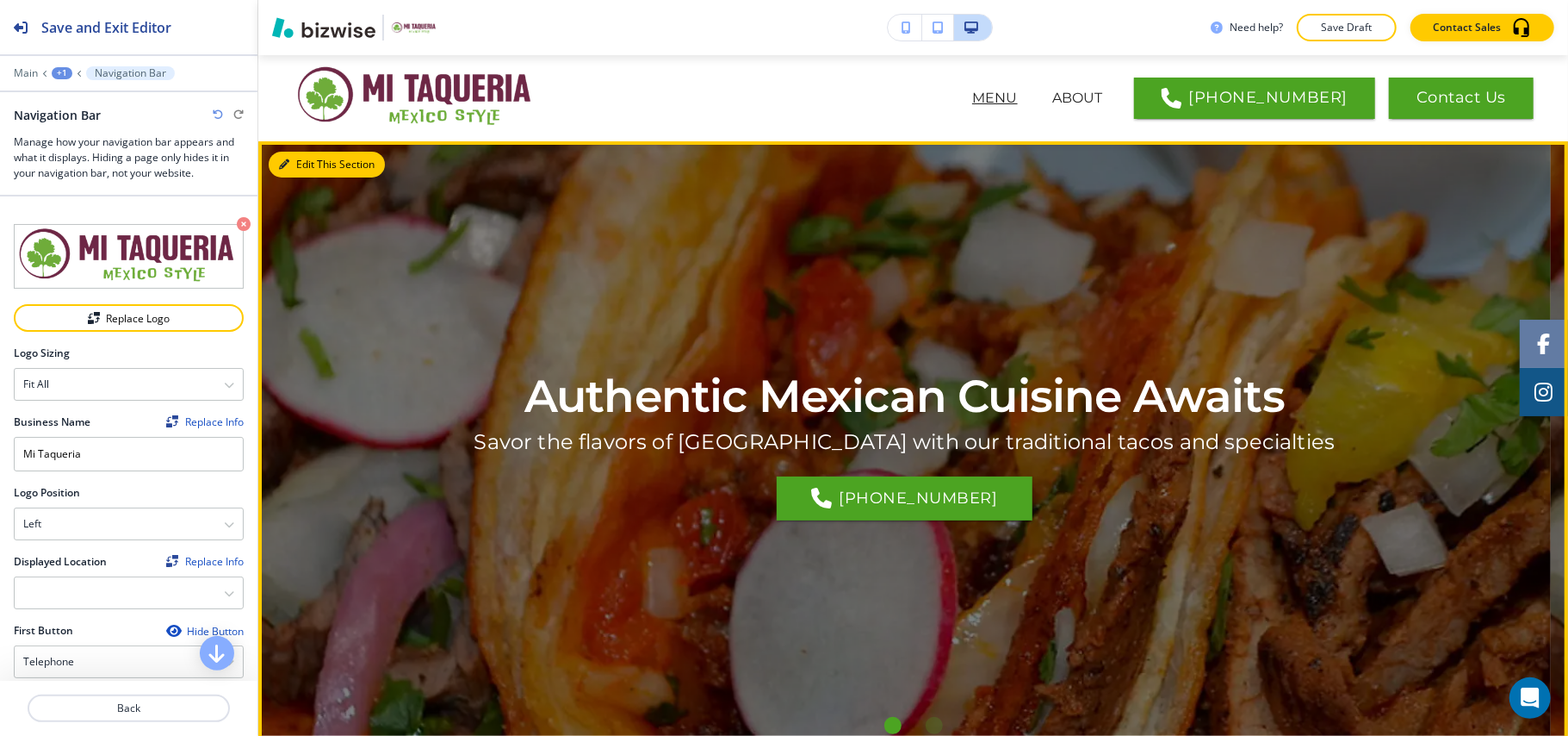
click at [298, 163] on button "Edit This Section" at bounding box center [327, 164] width 116 height 25
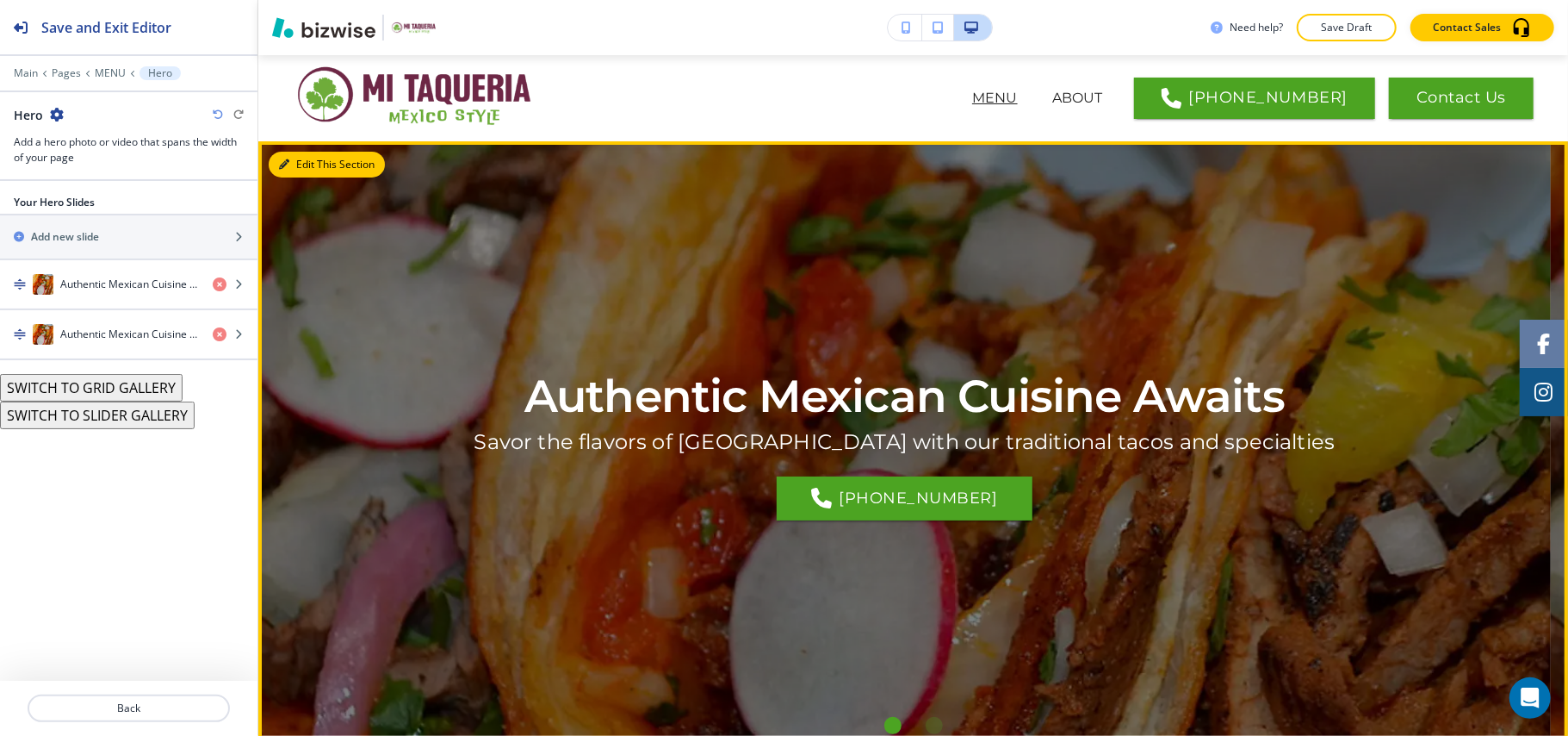
scroll to position [86, 0]
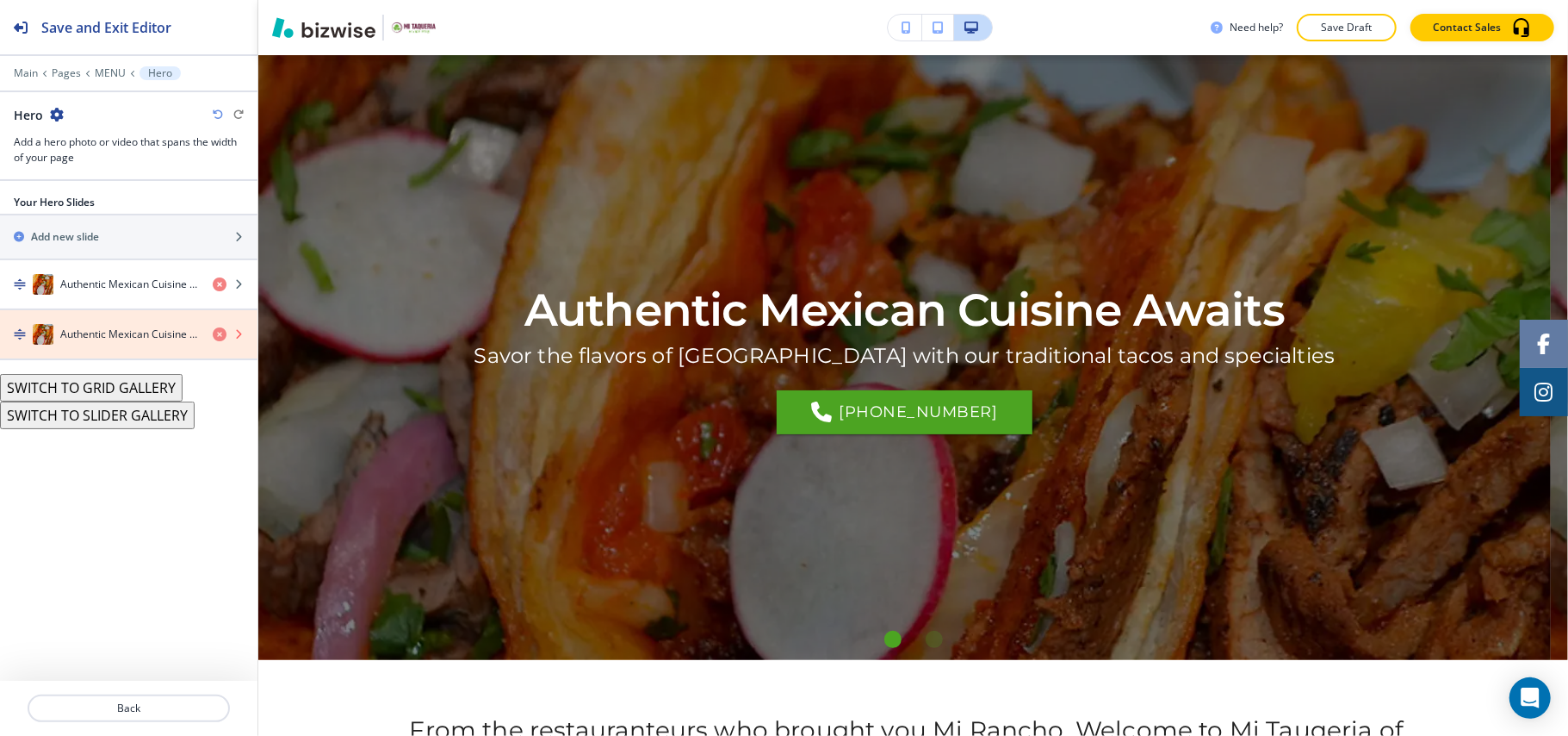
click at [220, 339] on icon "button" at bounding box center [219, 334] width 14 height 14
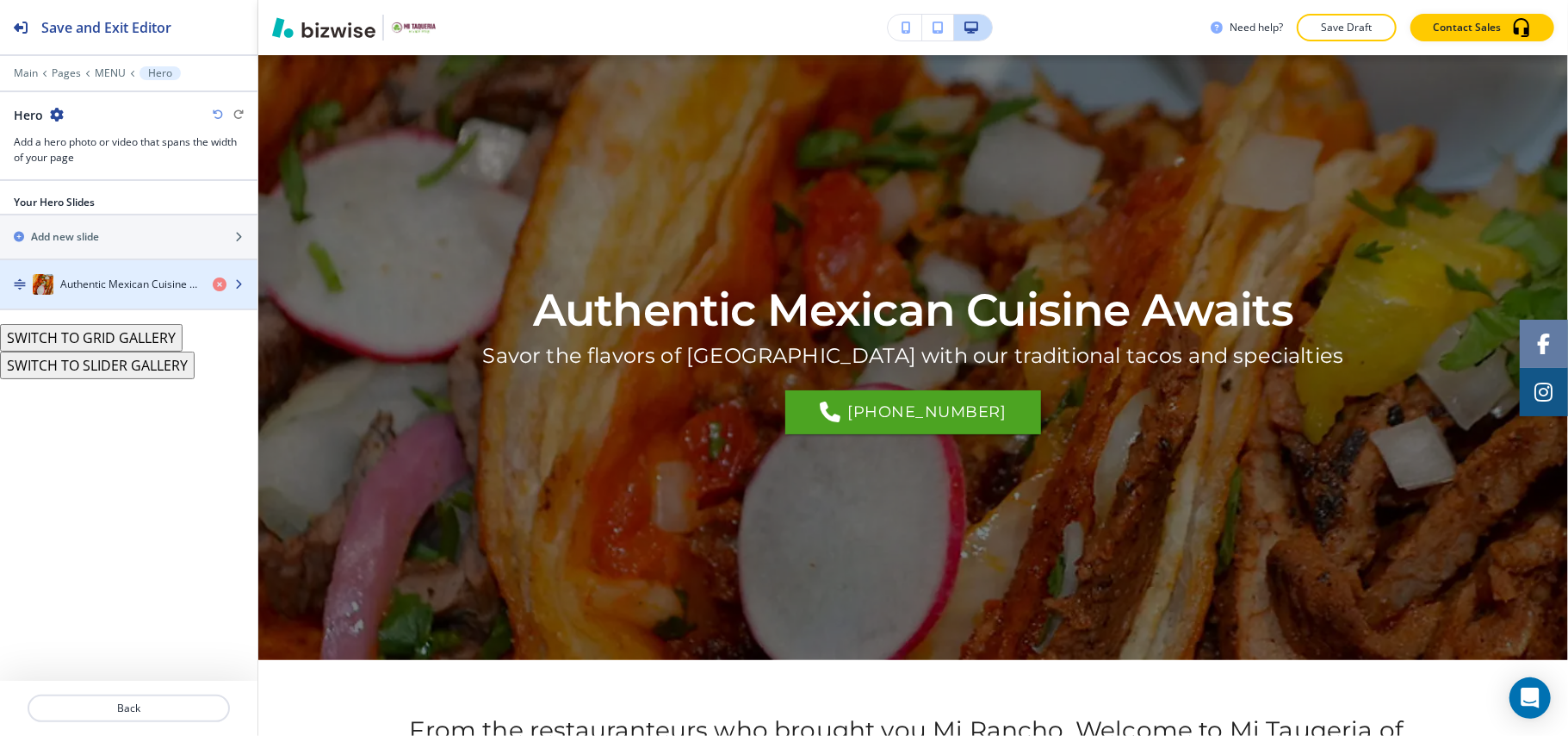
click at [129, 276] on div "Authentic Mexican Cuisine Awaits" at bounding box center [99, 284] width 199 height 21
click at [129, 277] on div "Authentic Mexican Cuisine Awaits" at bounding box center [99, 284] width 199 height 21
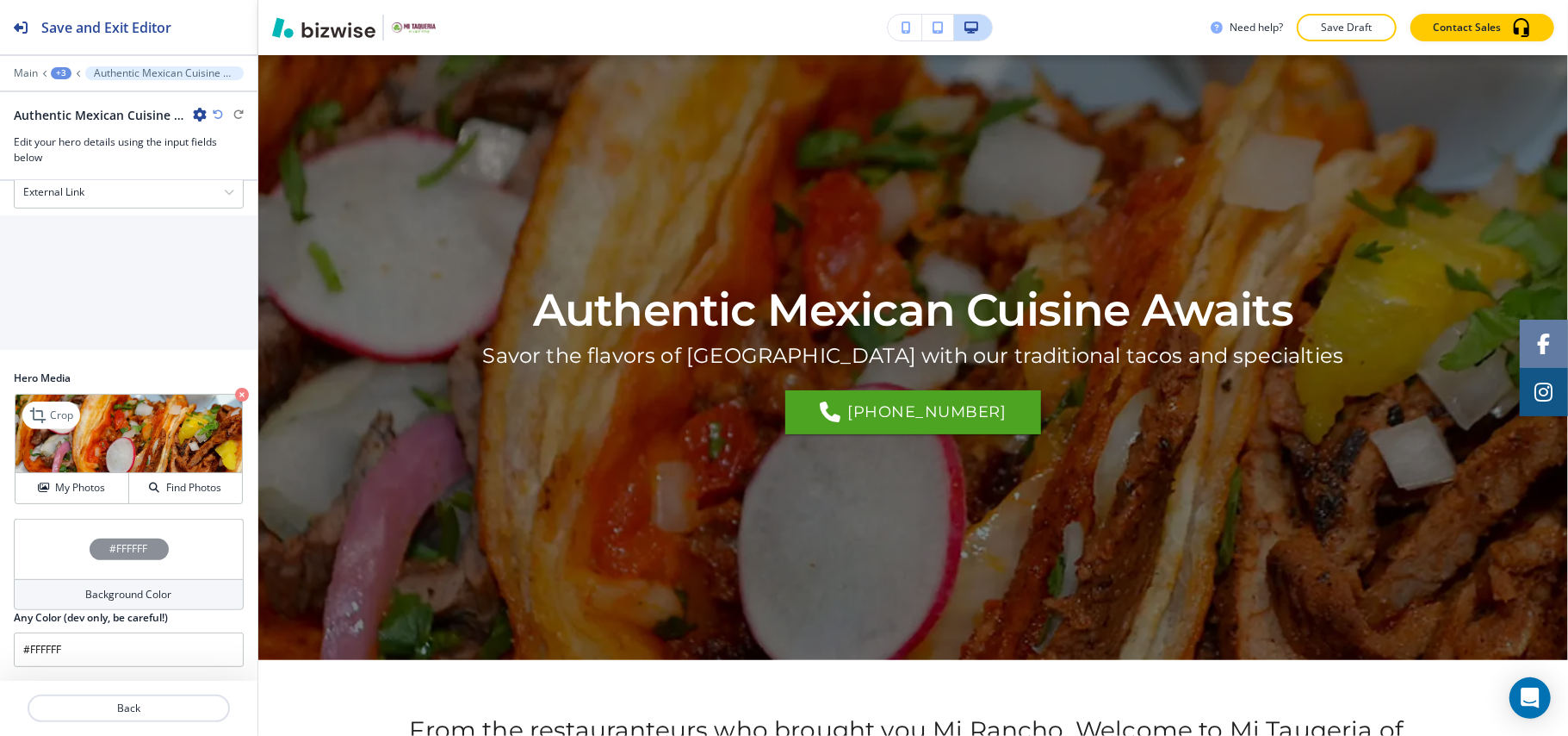
scroll to position [489, 0]
drag, startPoint x: 221, startPoint y: 393, endPoint x: 193, endPoint y: 404, distance: 30.1
click at [235, 393] on icon "button" at bounding box center [242, 394] width 14 height 14
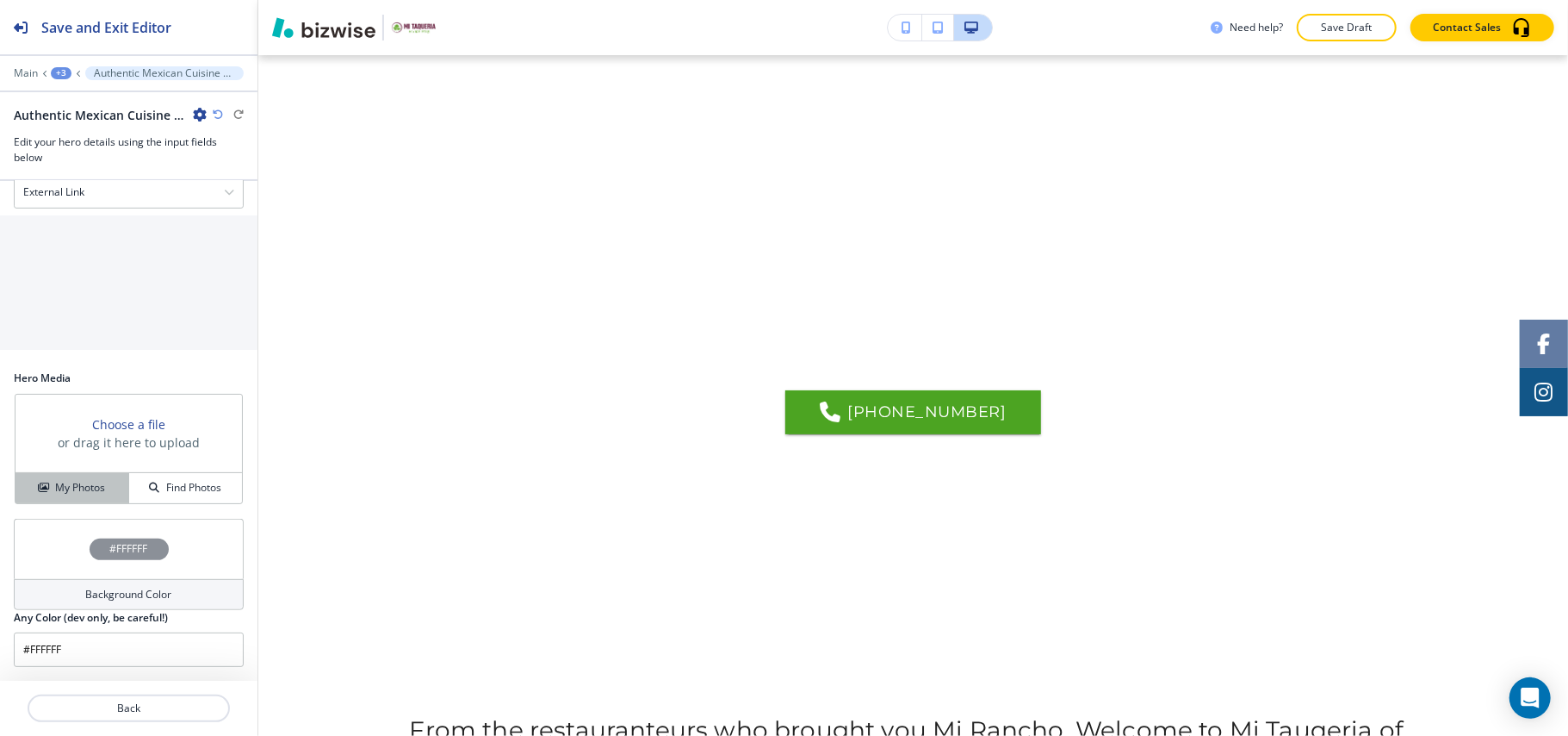
click at [75, 478] on button "My Photos" at bounding box center [72, 487] width 114 height 30
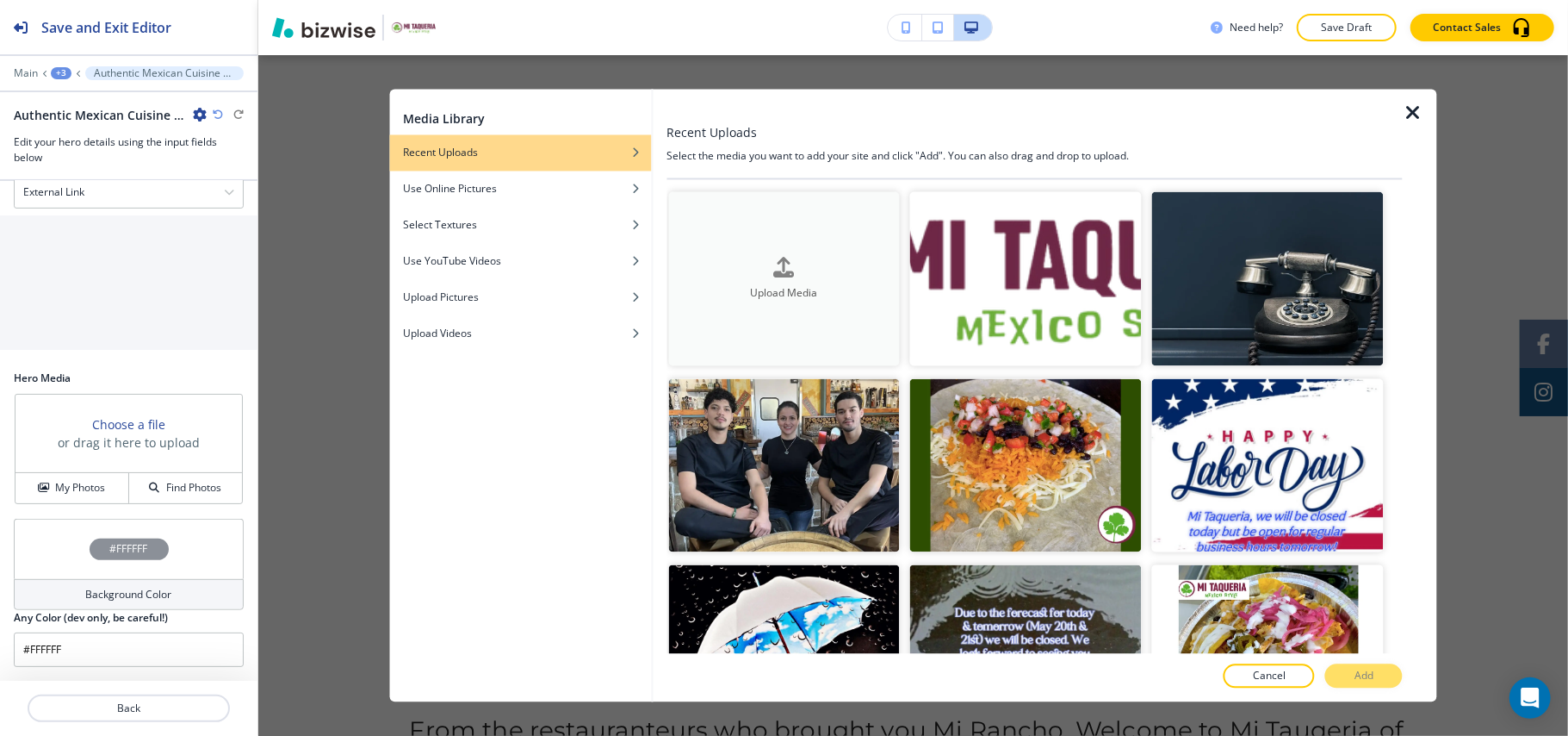
click at [816, 235] on button "Upload Media" at bounding box center [784, 279] width 232 height 174
click at [763, 256] on div "Upload Media" at bounding box center [784, 278] width 232 height 44
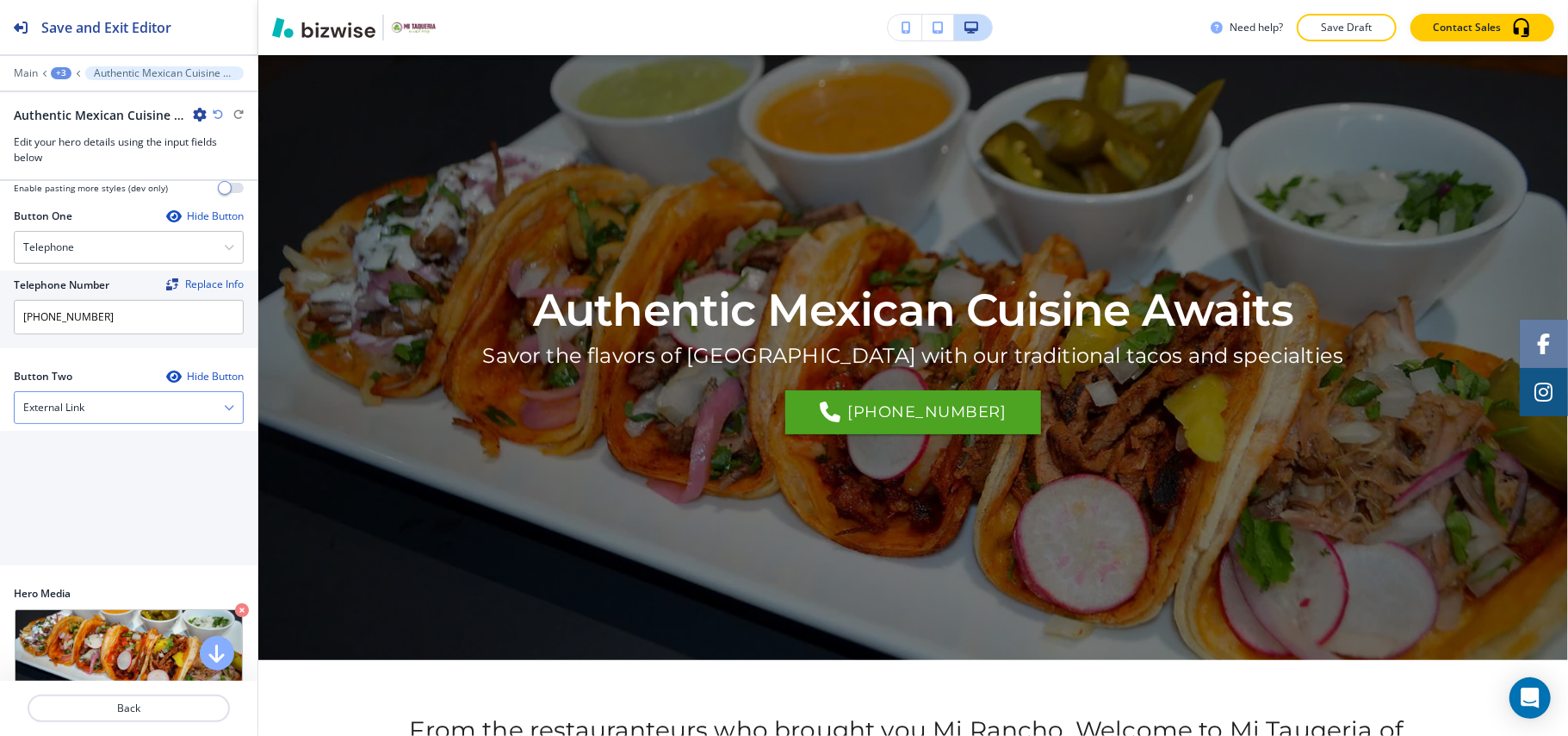
scroll to position [259, 0]
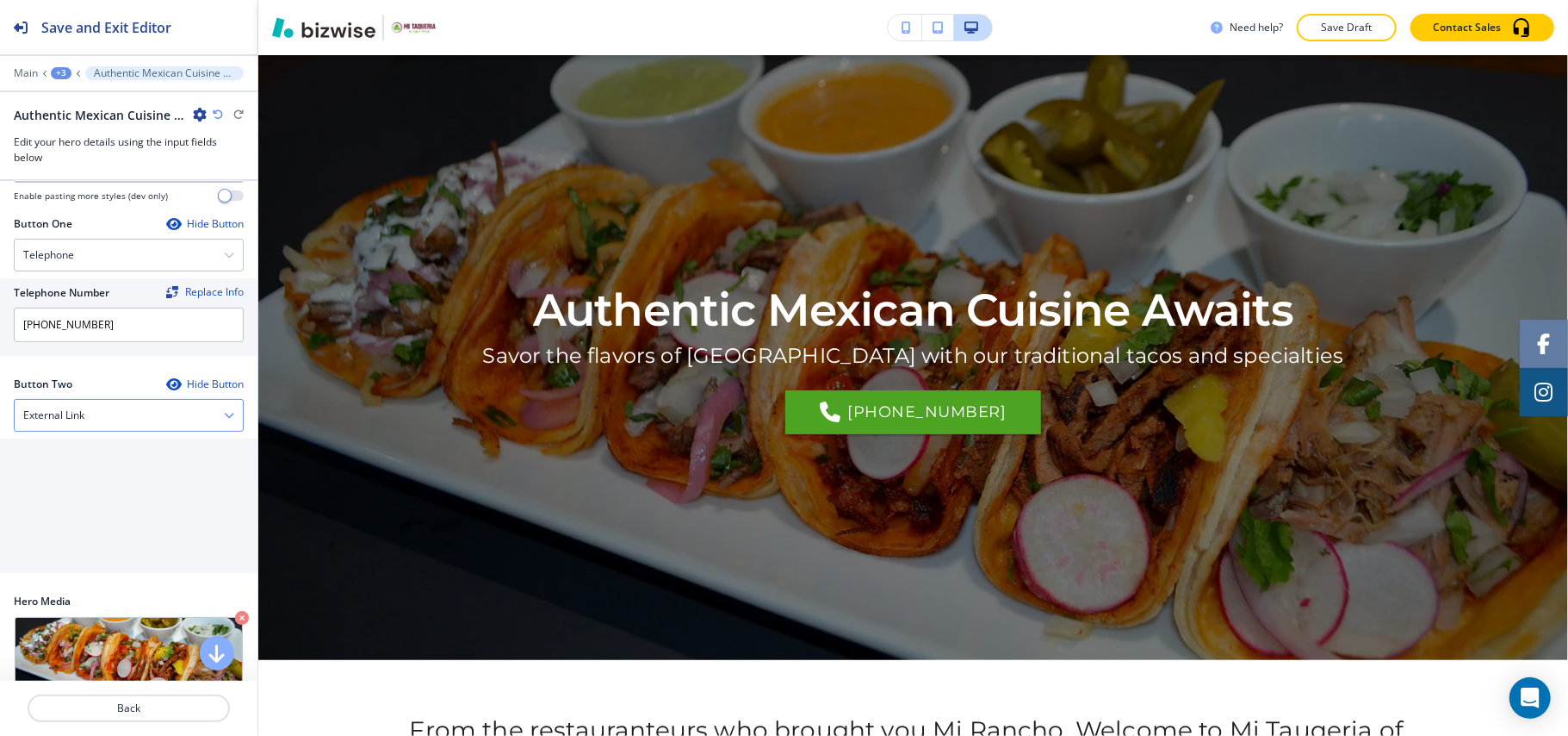
click at [48, 410] on div "External Link" at bounding box center [128, 415] width 228 height 31
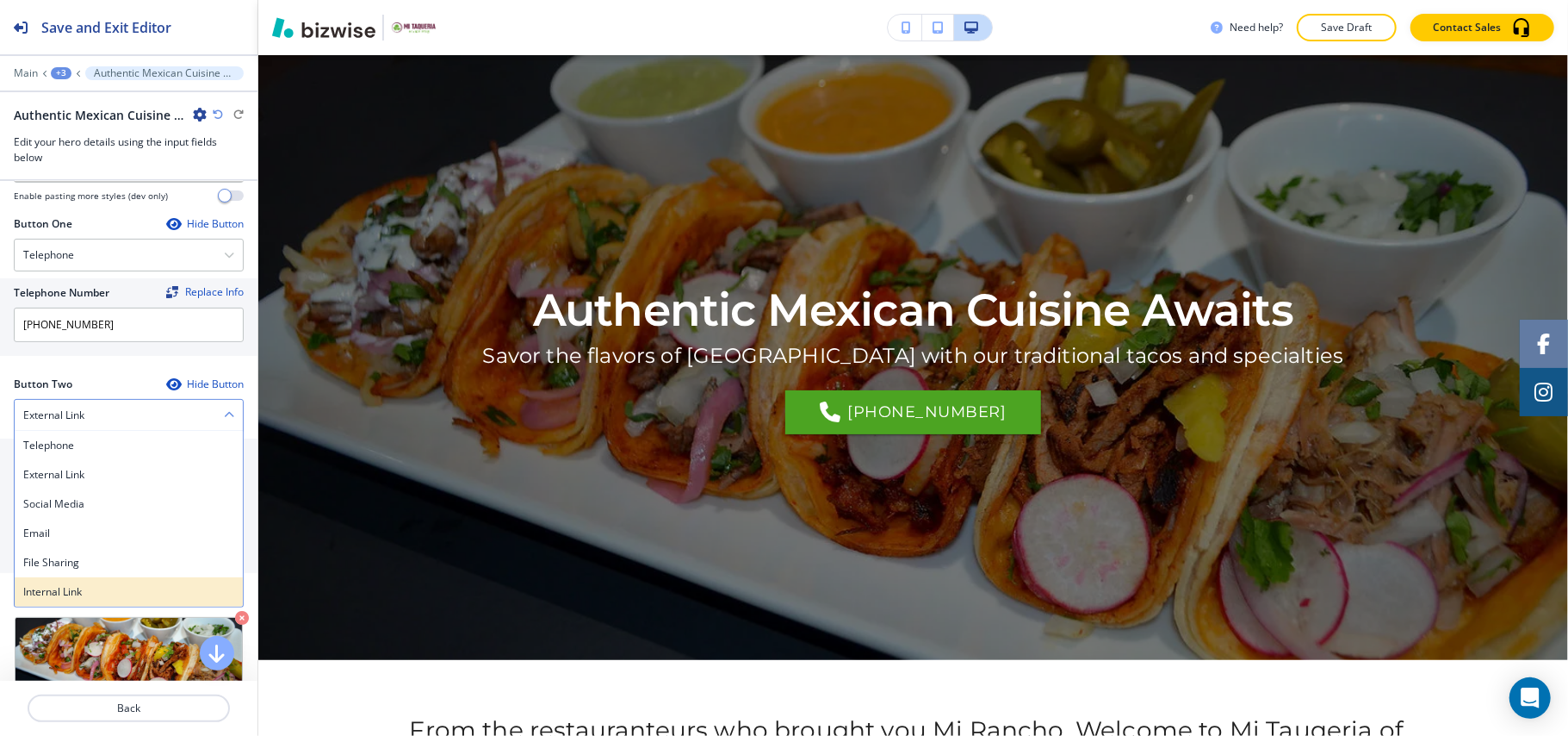
click at [77, 599] on h4 "Internal Link" at bounding box center [129, 592] width 211 height 16
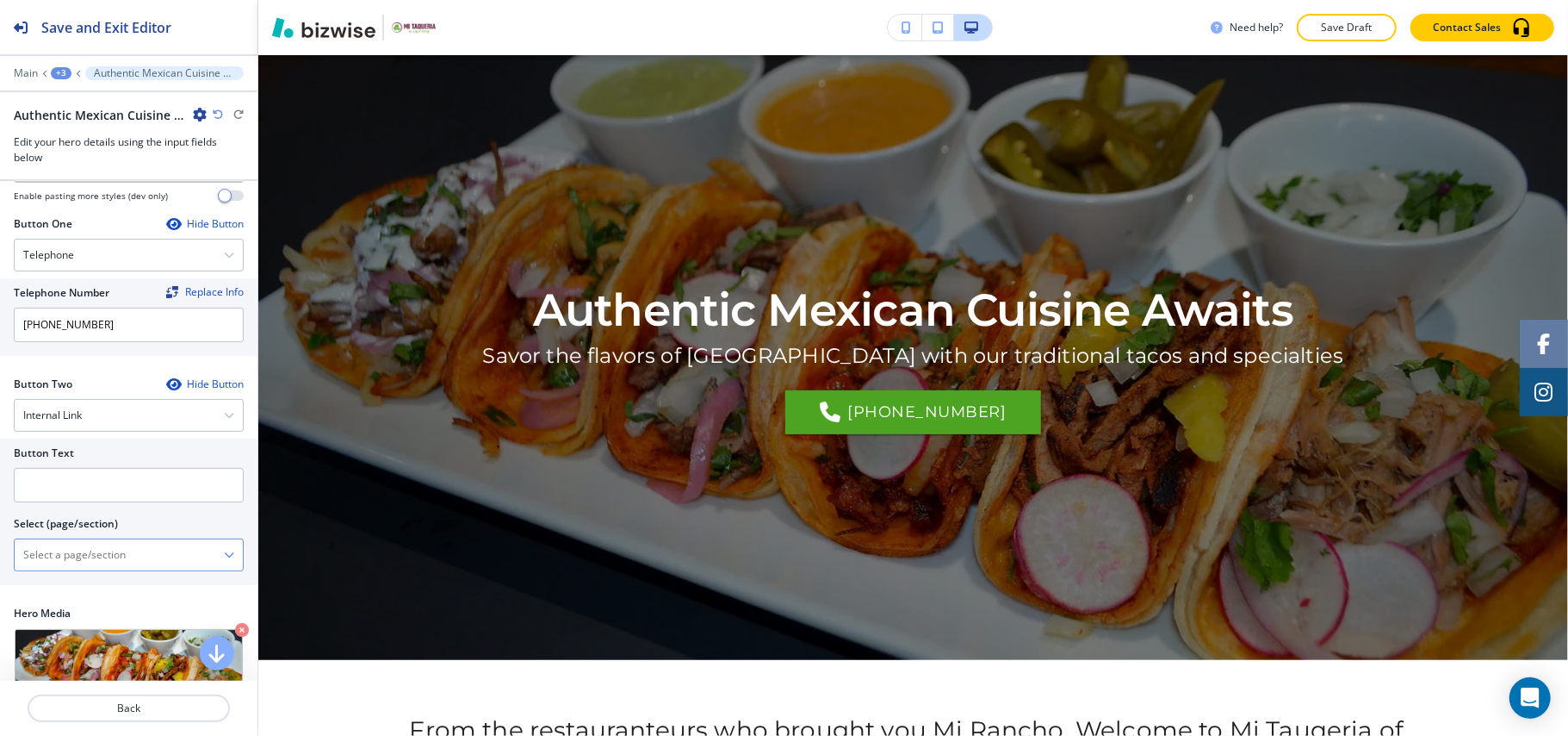
click at [94, 570] on \(page\/section\) "Manual Input" at bounding box center [119, 555] width 209 height 29
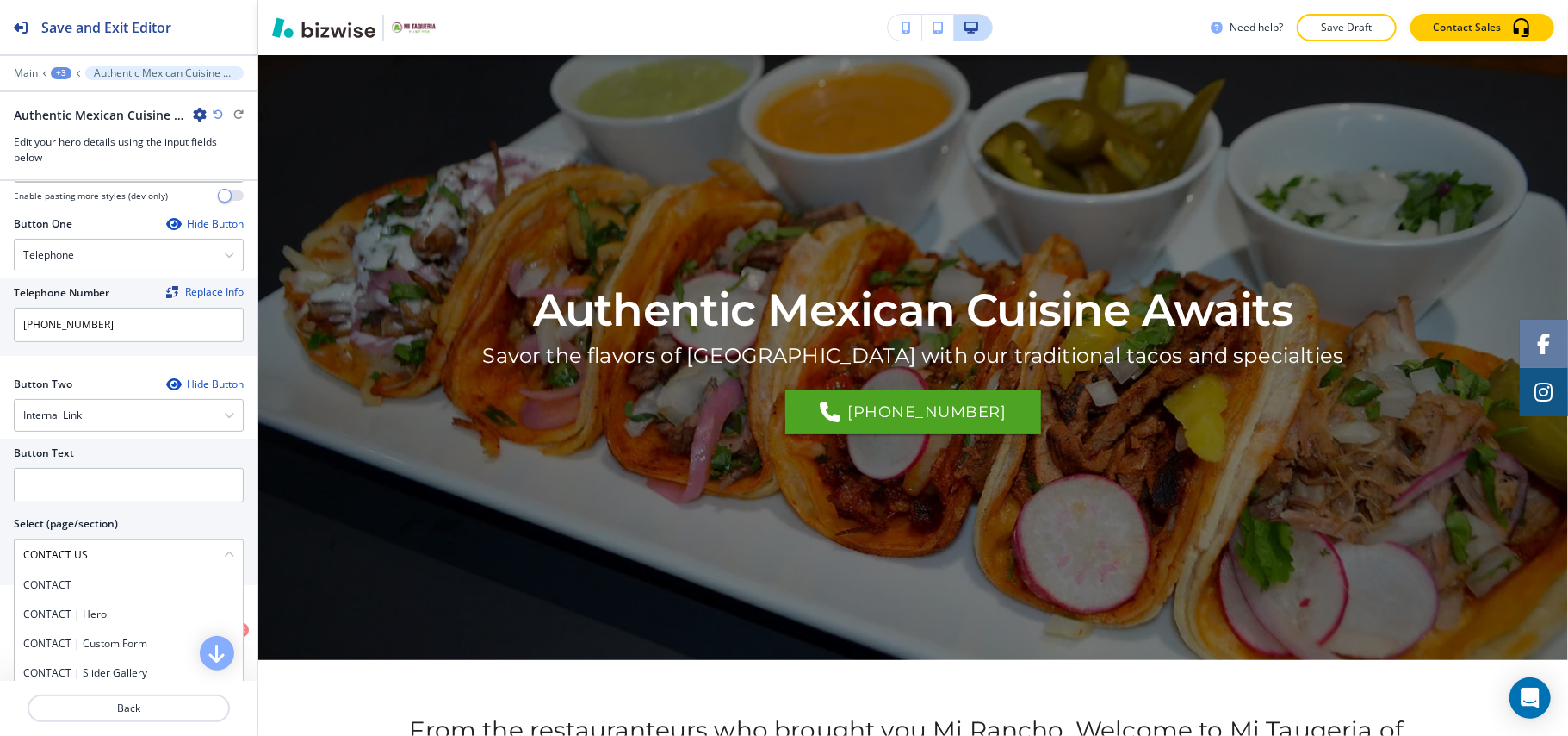
click at [0, 564] on div "Button Text Select (page/section) CONTACT US CONTACT CONTACT | Hero CONTACT | C…" at bounding box center [128, 512] width 257 height 147
click at [53, 592] on h4 "CONTACT" at bounding box center [129, 585] width 211 height 16
type \(page\/section\) "CONTACT"
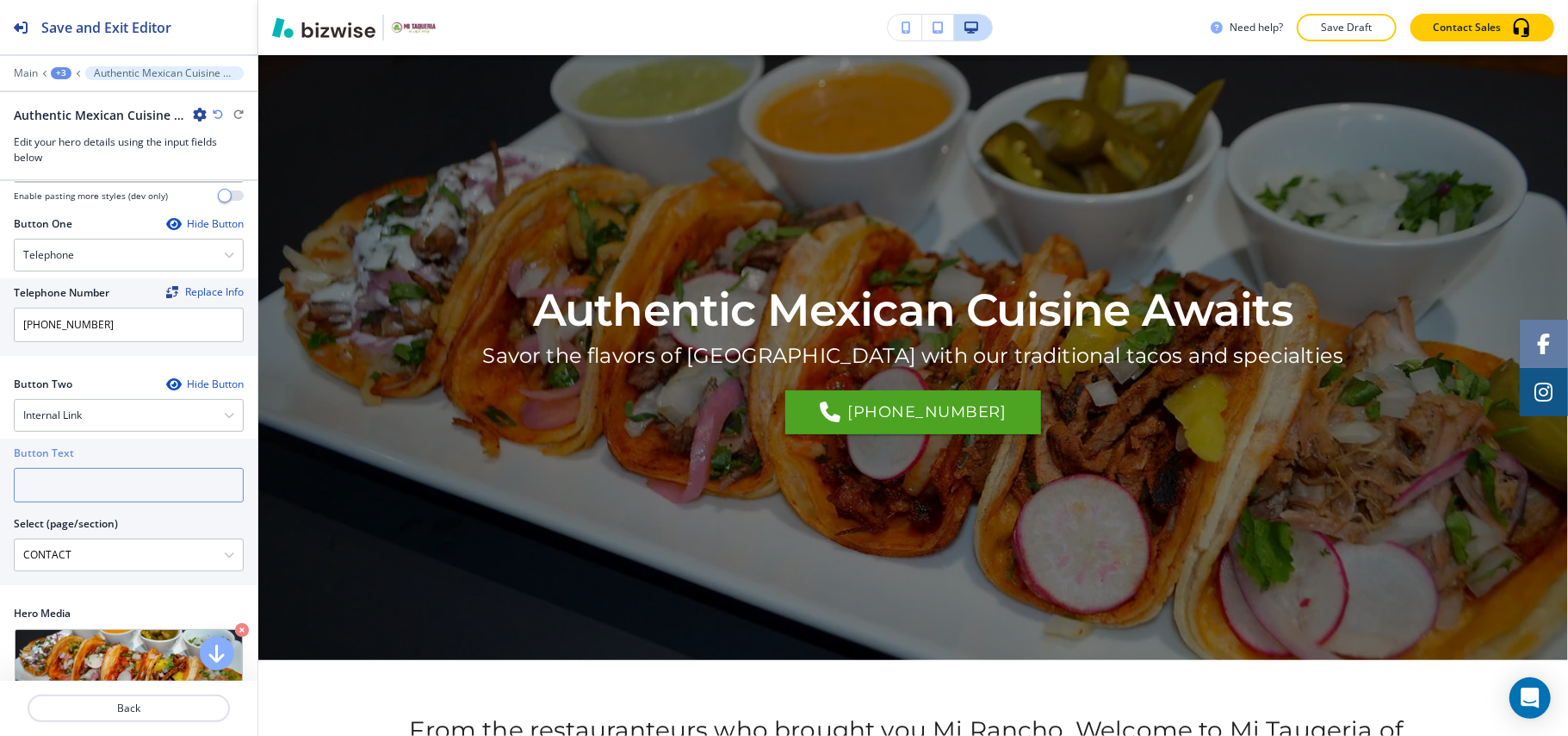
paste input "CONTACT US"
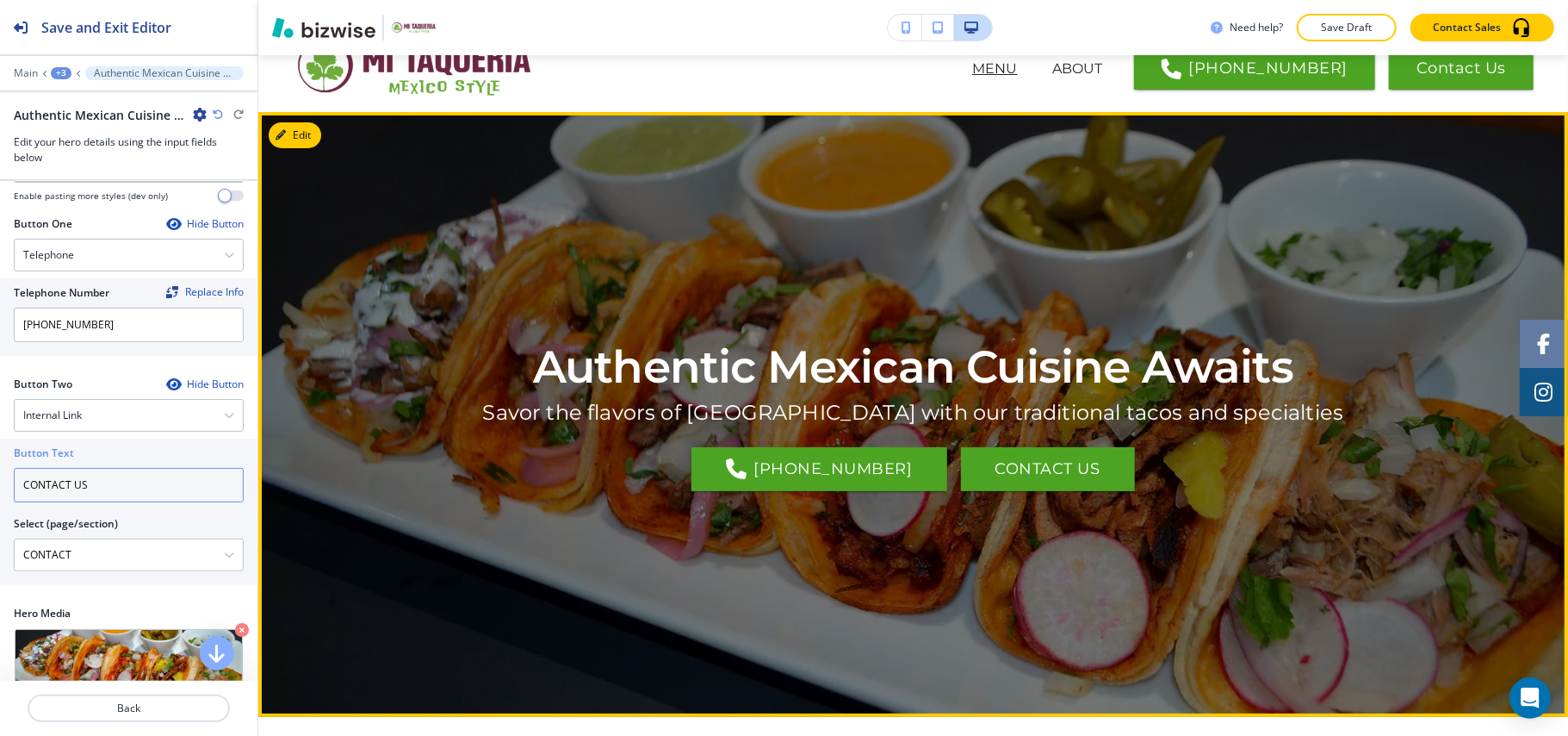
scroll to position [0, 0]
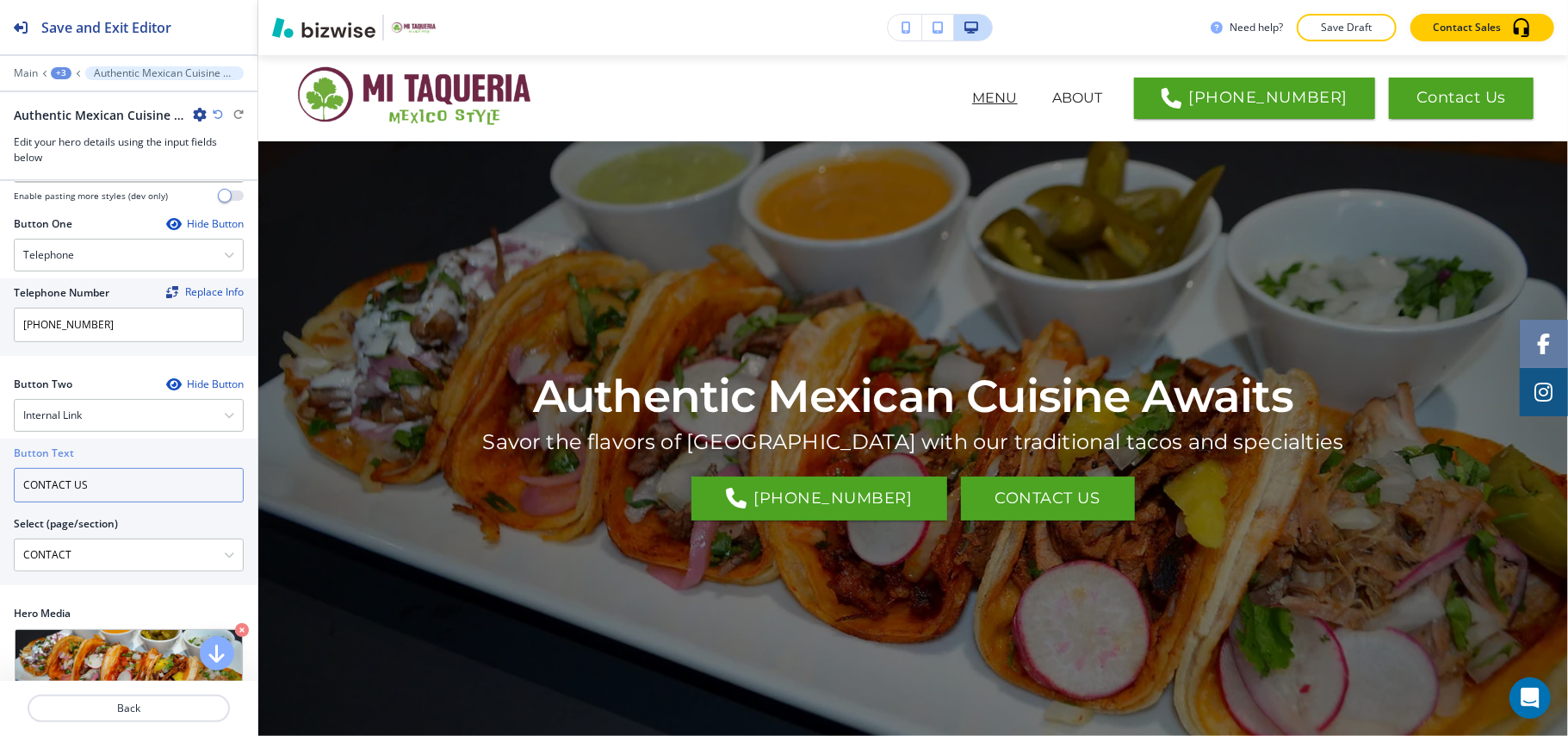
type input "CONTACT US"
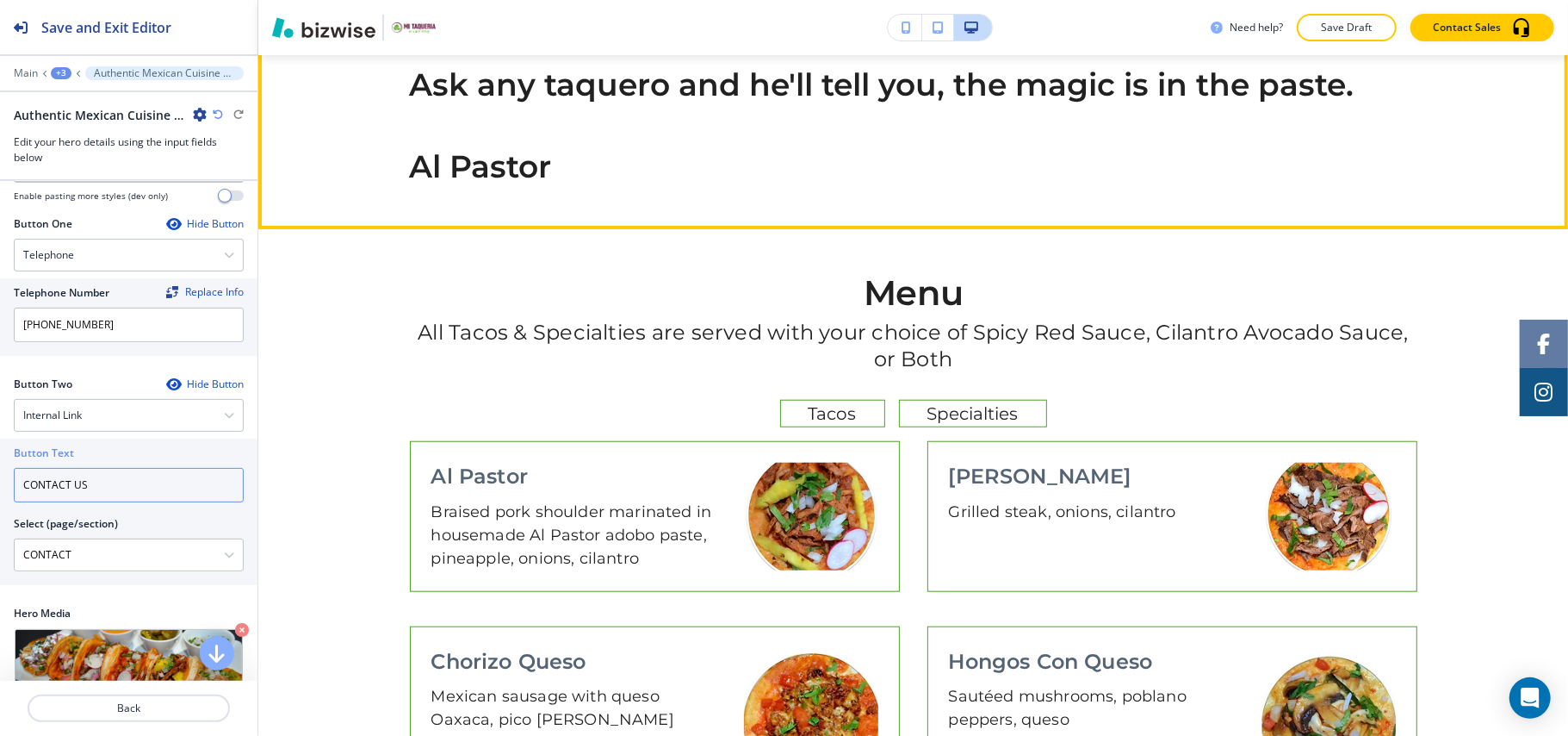
scroll to position [918, 0]
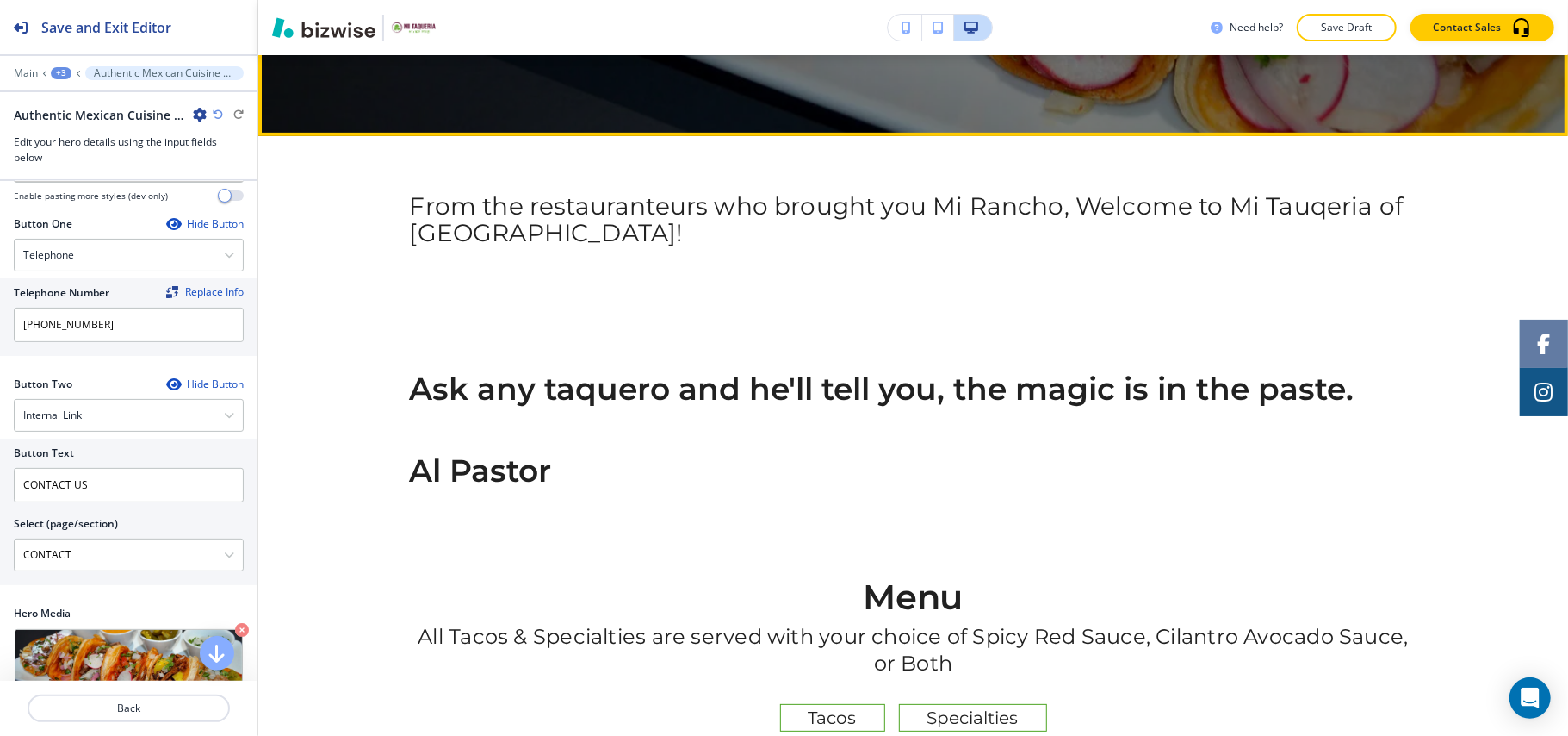
scroll to position [574, 0]
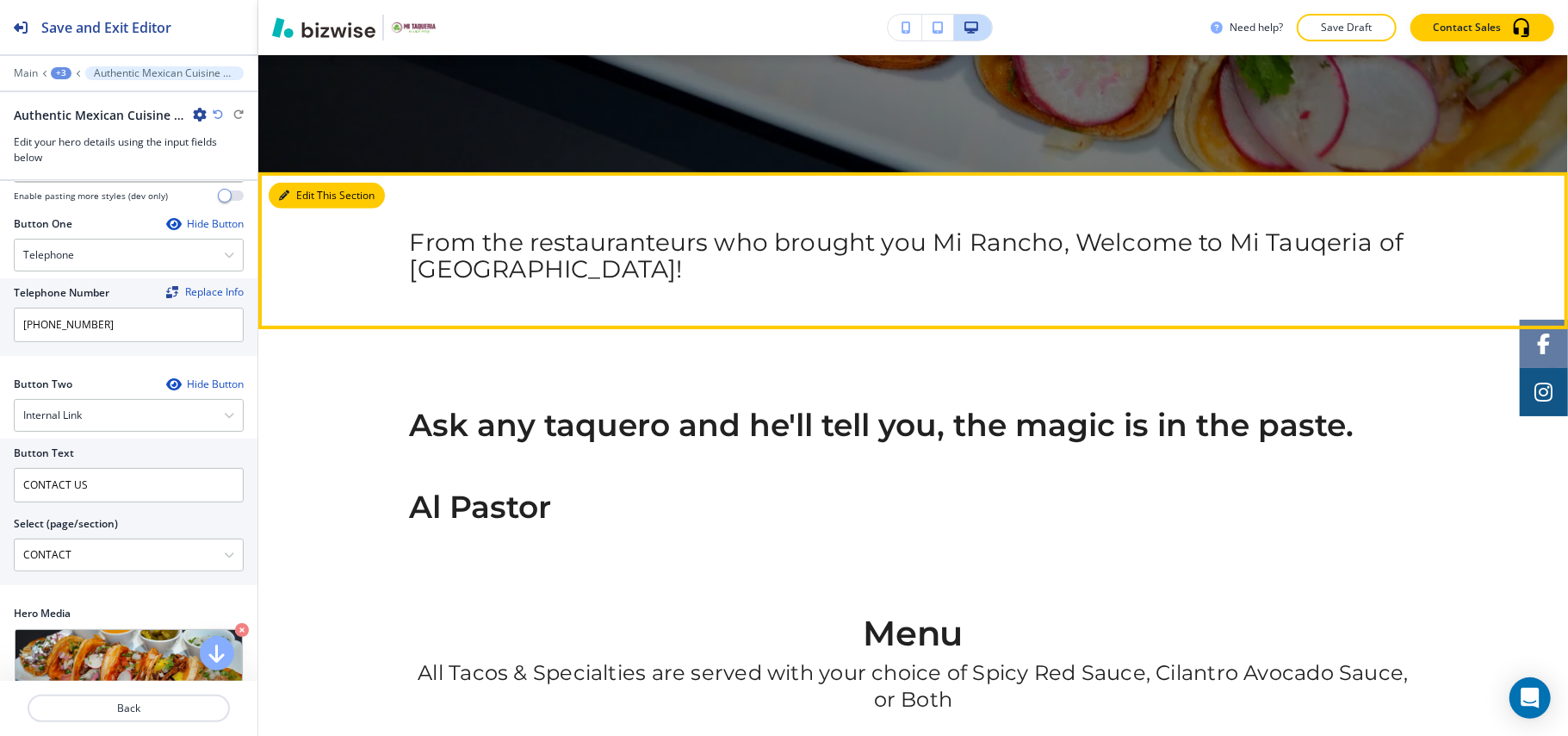
click at [300, 186] on button "Edit This Section" at bounding box center [327, 196] width 116 height 25
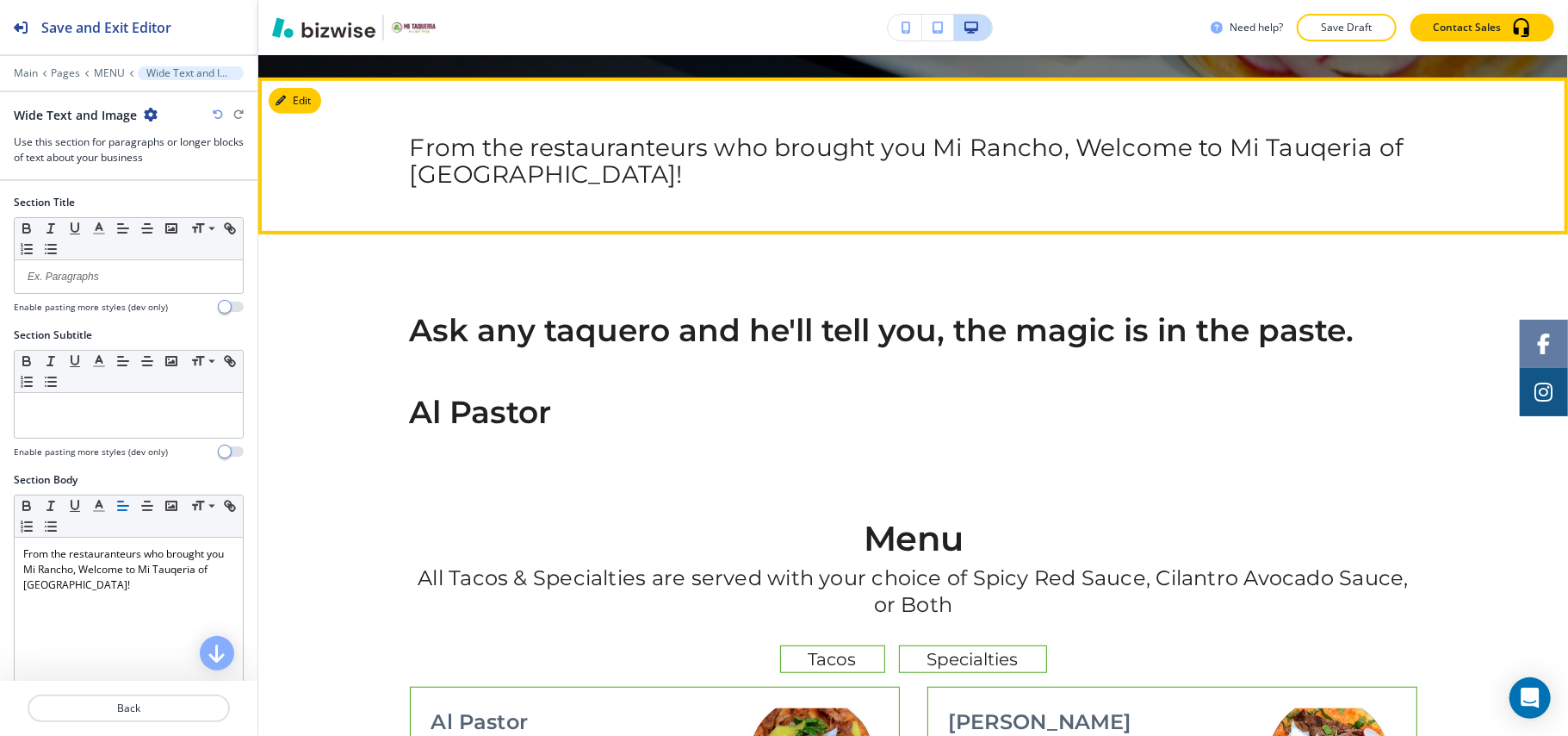
scroll to position [691, 0]
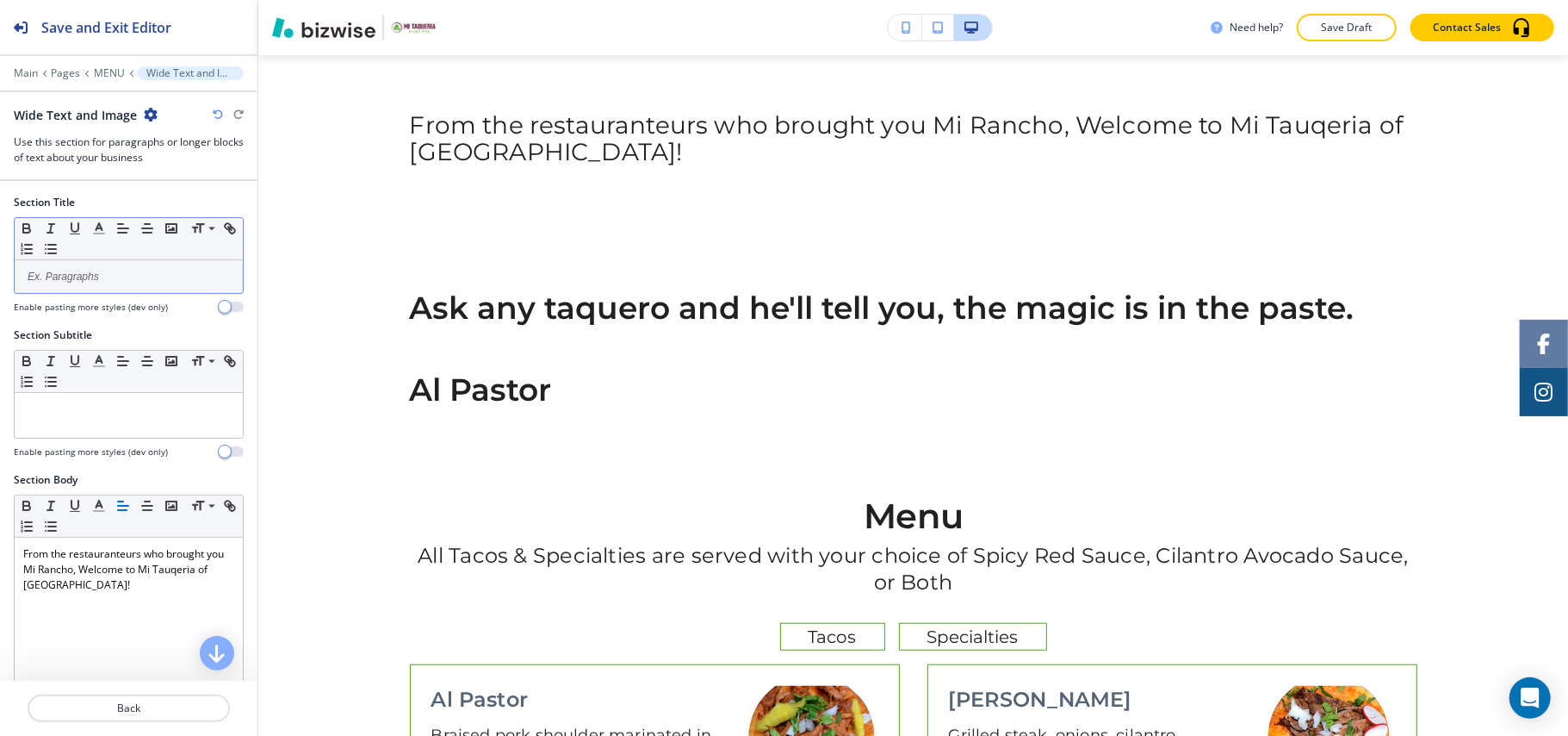
click at [90, 291] on div at bounding box center [128, 276] width 228 height 32
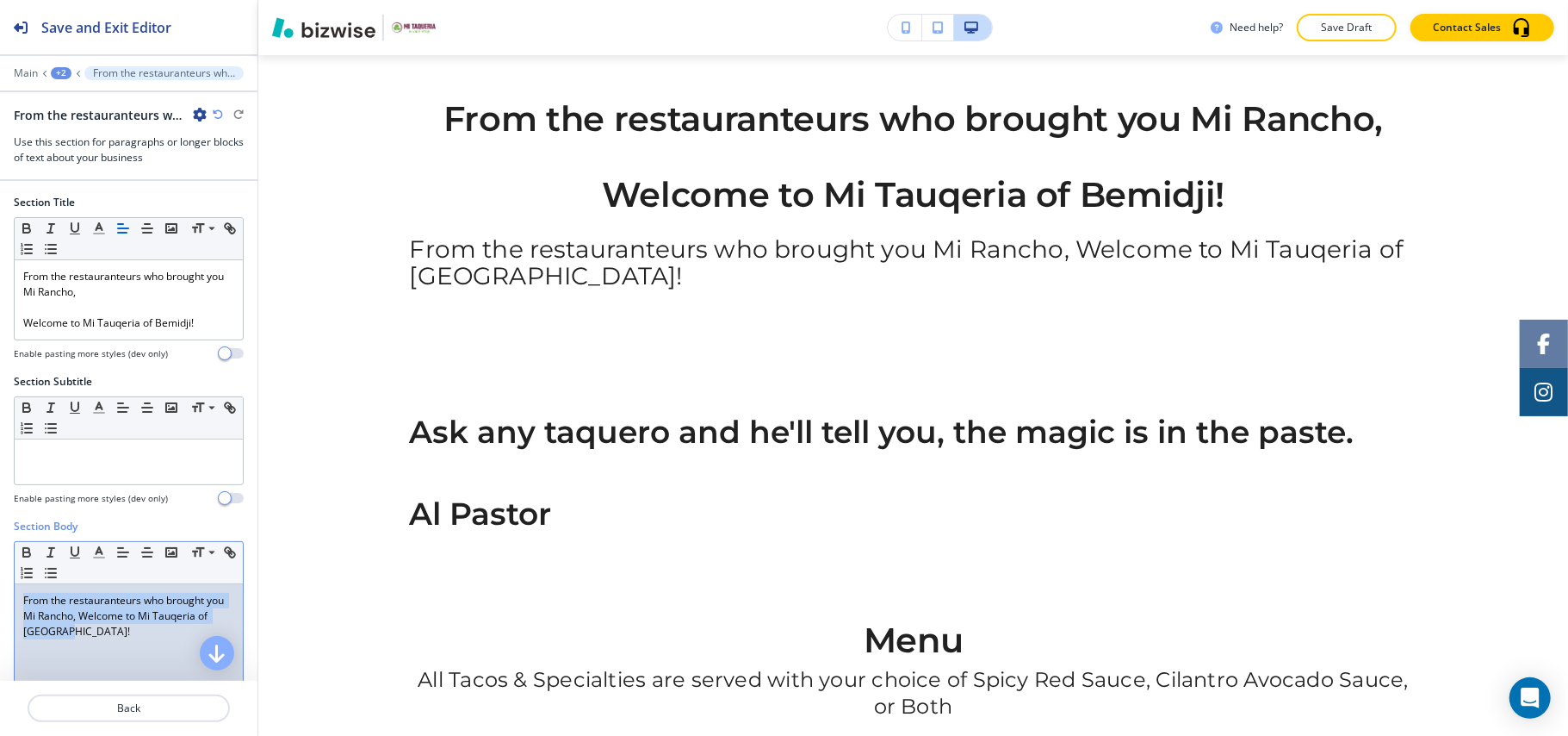
drag, startPoint x: 161, startPoint y: 648, endPoint x: 0, endPoint y: 583, distance: 173.6
click at [0, 583] on div "Section Body Small Normal Large Huge From the restauranteurs who brought you Mi…" at bounding box center [128, 680] width 257 height 324
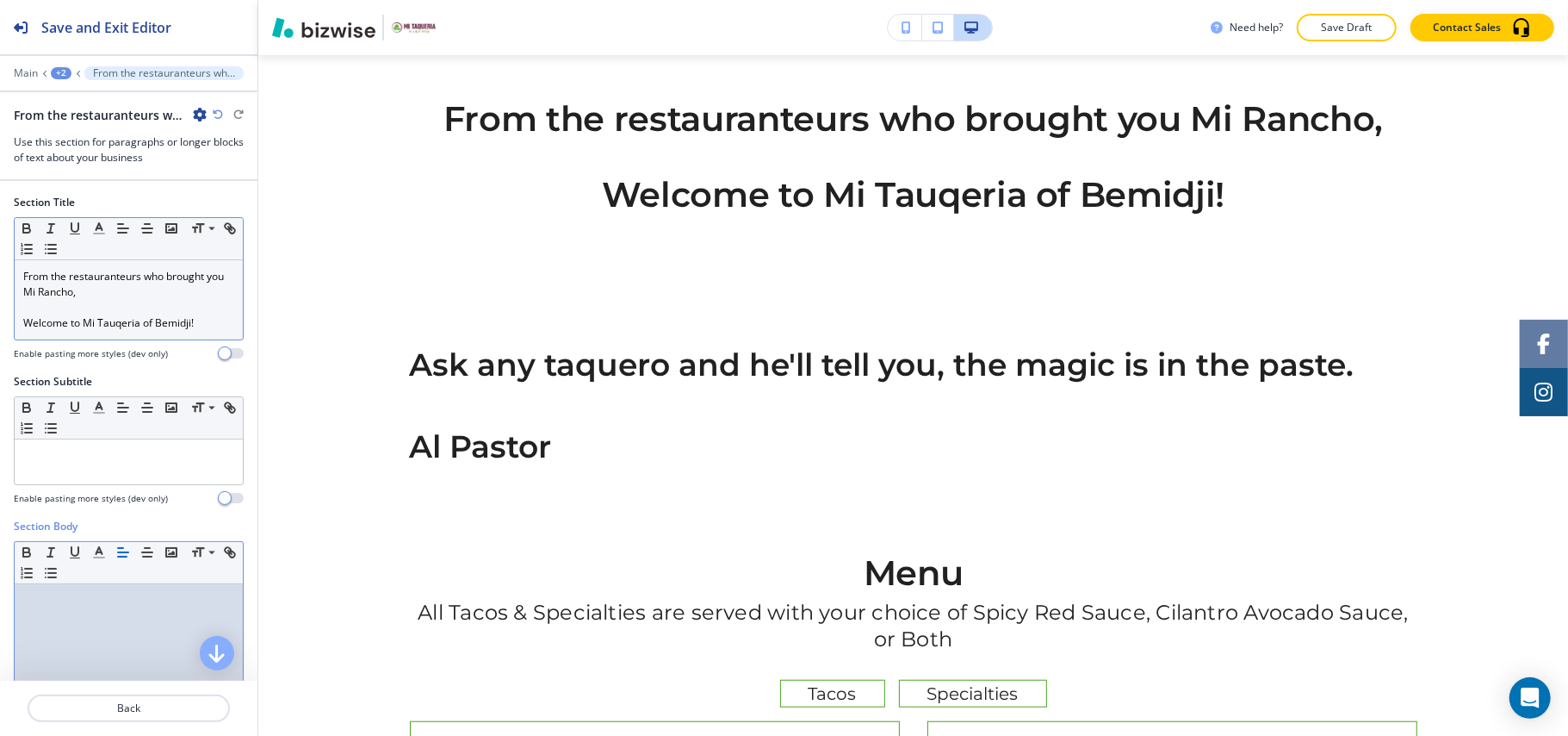
click at [69, 313] on p at bounding box center [129, 307] width 211 height 16
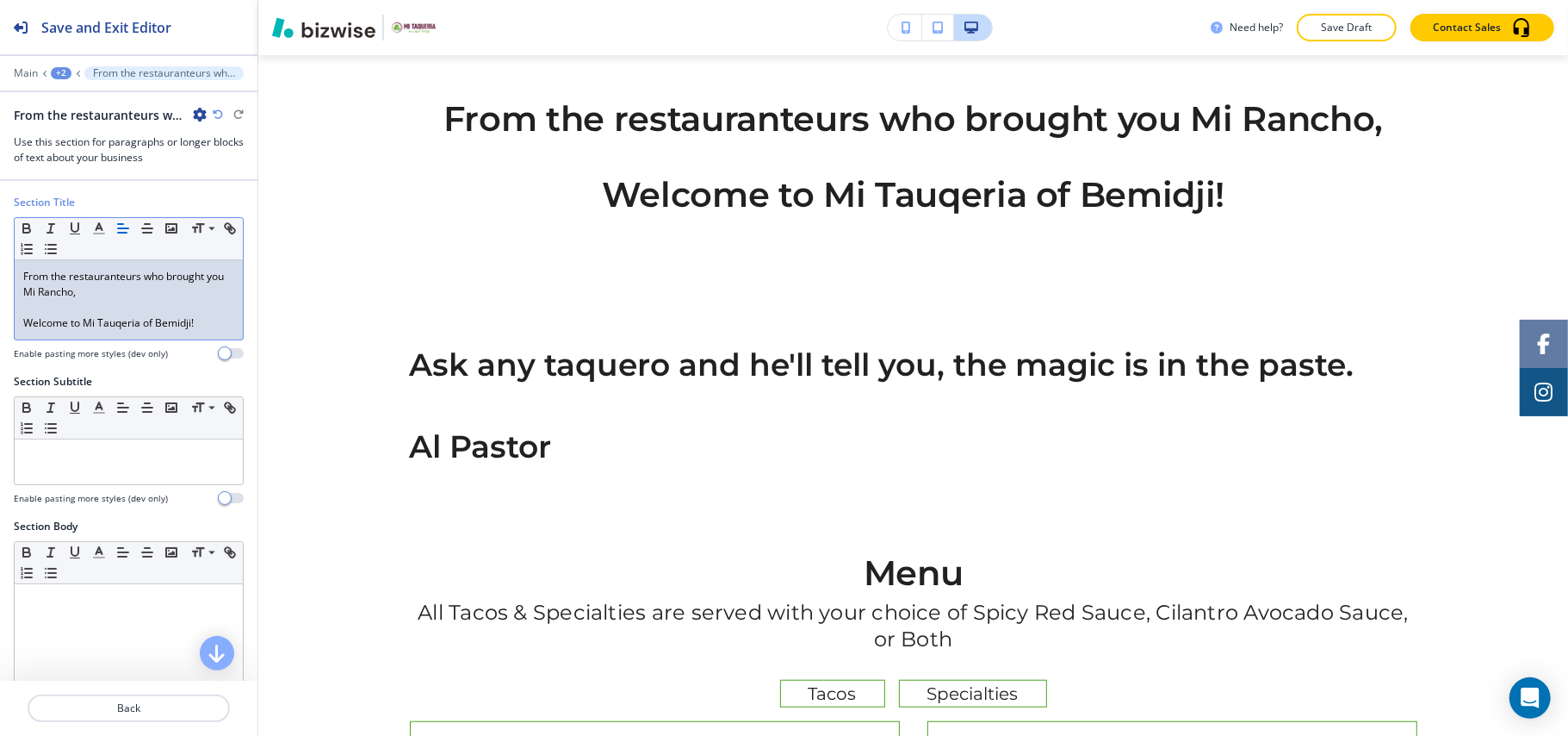
drag, startPoint x: 215, startPoint y: 329, endPoint x: 0, endPoint y: 329, distance: 215.0
click at [0, 329] on div "Section Title Small Normal Large Huge From the restauranteurs who brought you M…" at bounding box center [128, 284] width 257 height 179
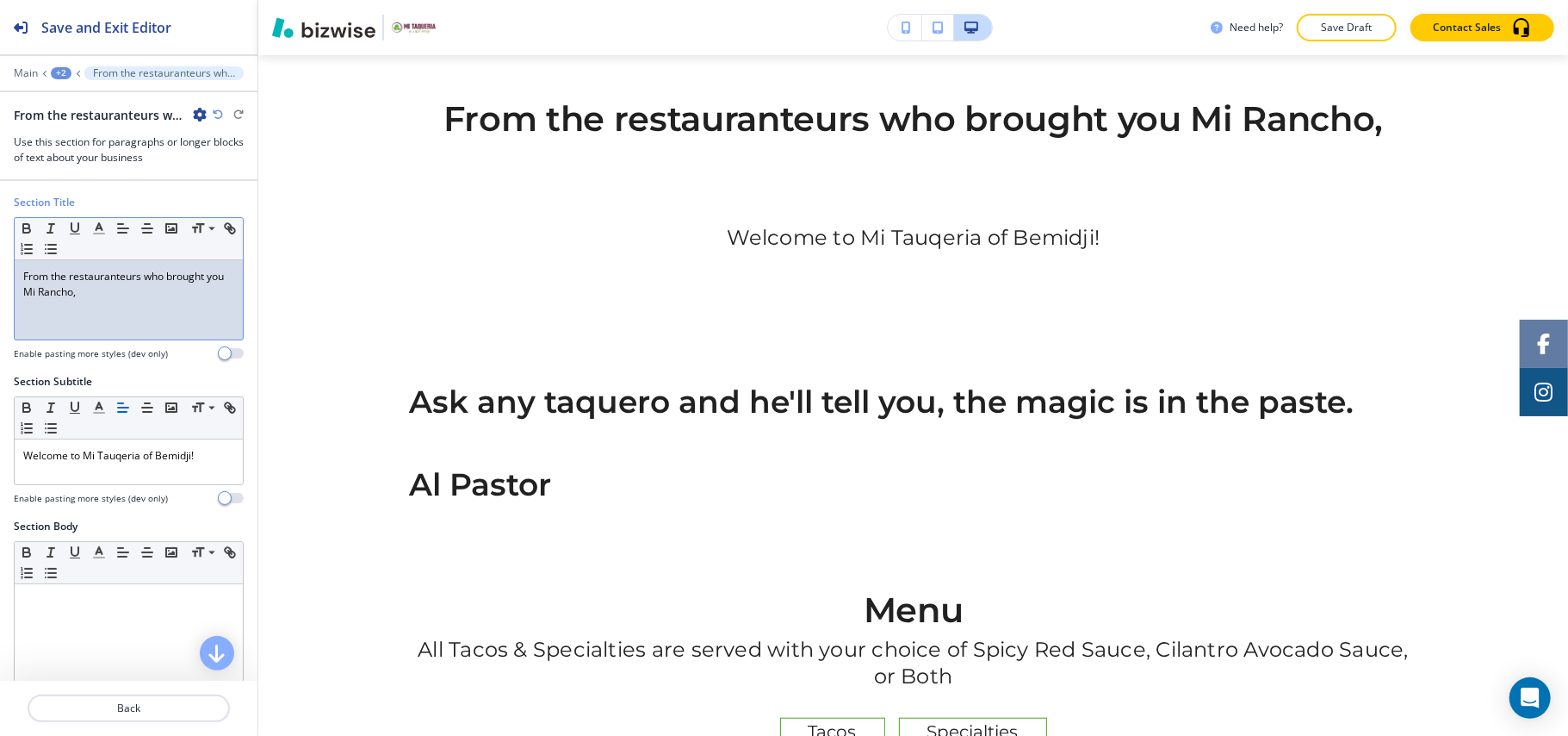
click at [68, 319] on p at bounding box center [129, 323] width 211 height 16
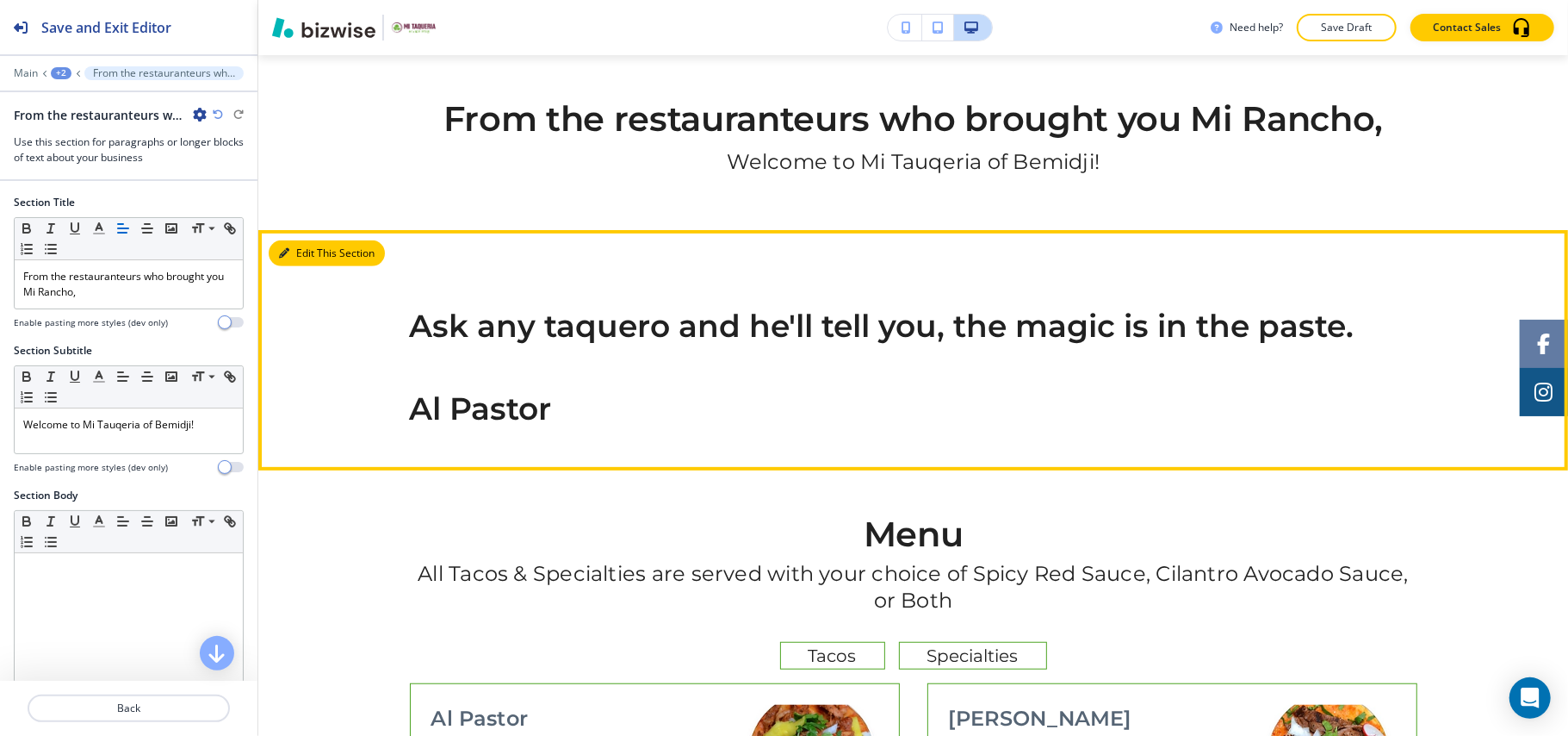
click at [304, 250] on button "Edit This Section" at bounding box center [327, 253] width 116 height 25
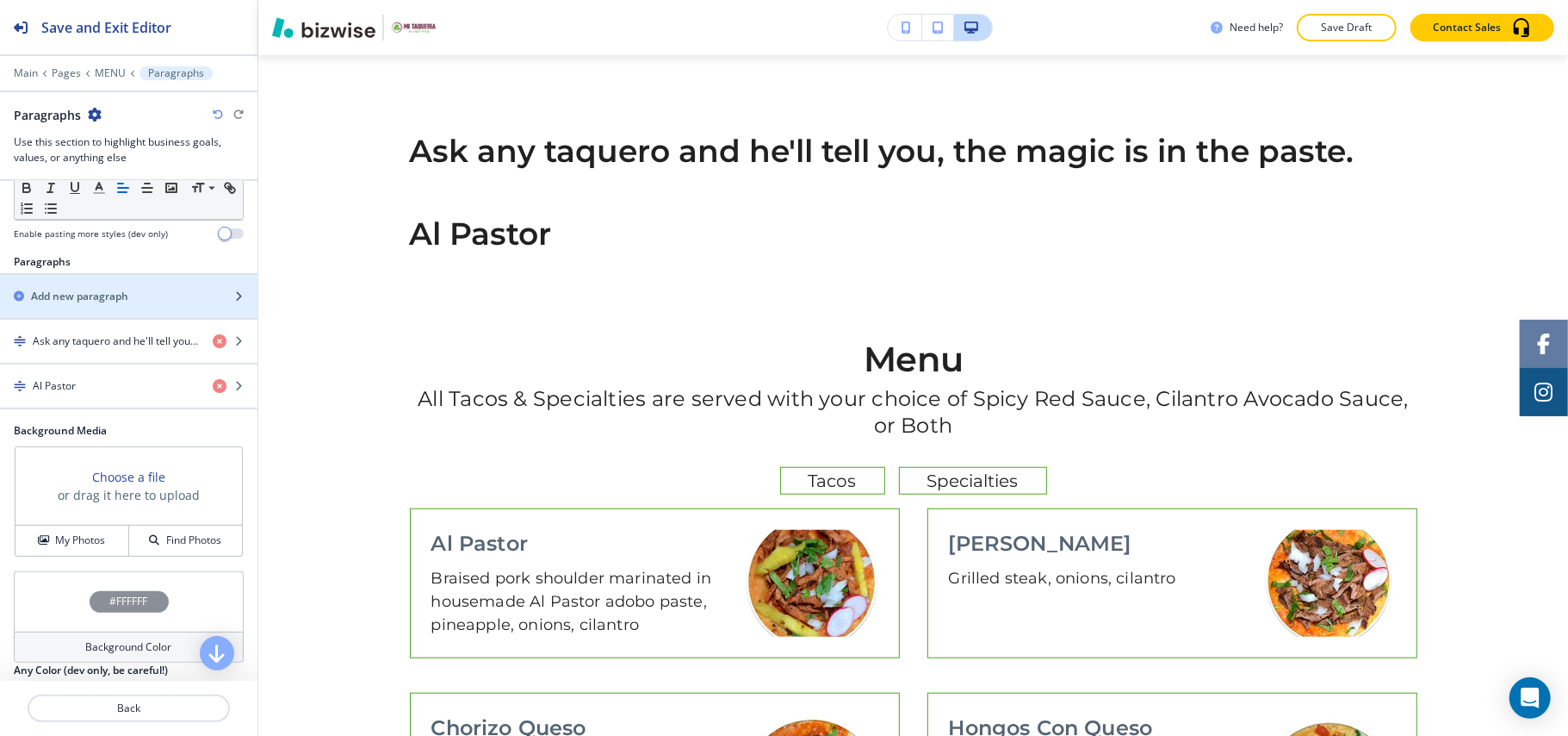
scroll to position [387, 0]
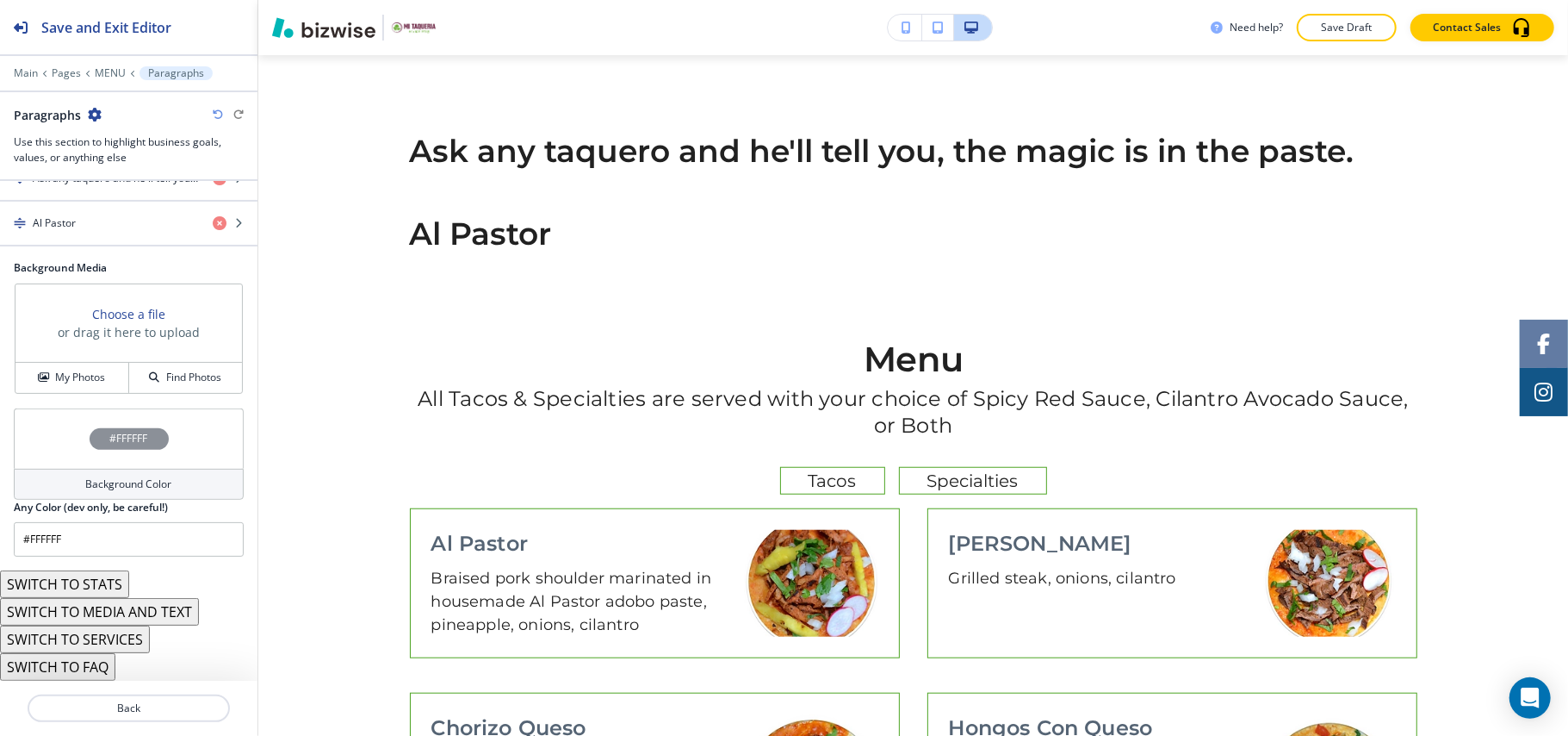
click at [127, 610] on button "SWITCH TO MEDIA AND TEXT" at bounding box center [99, 612] width 199 height 27
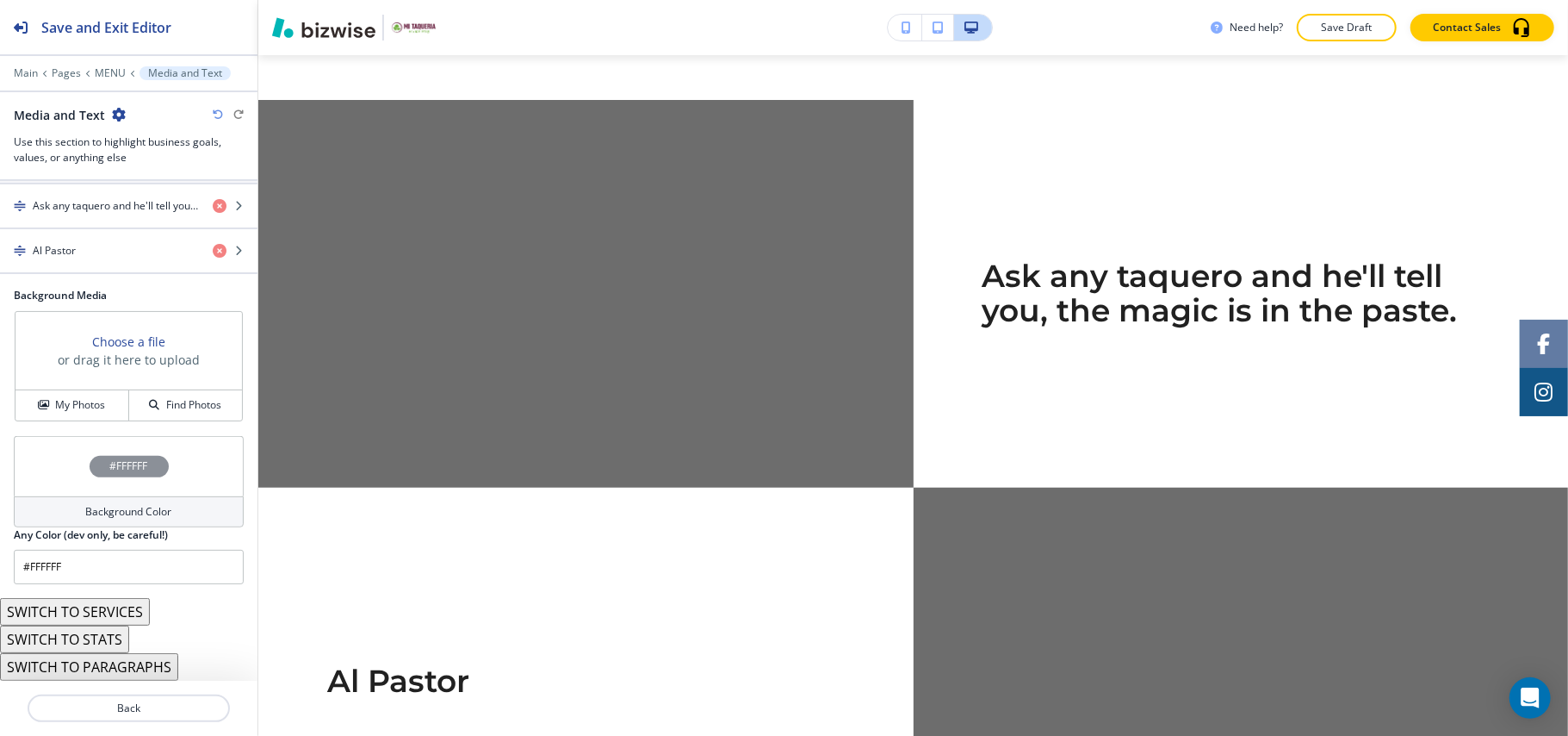
click at [107, 665] on button "SWITCH TO PARAGRAPHS" at bounding box center [89, 667] width 178 height 27
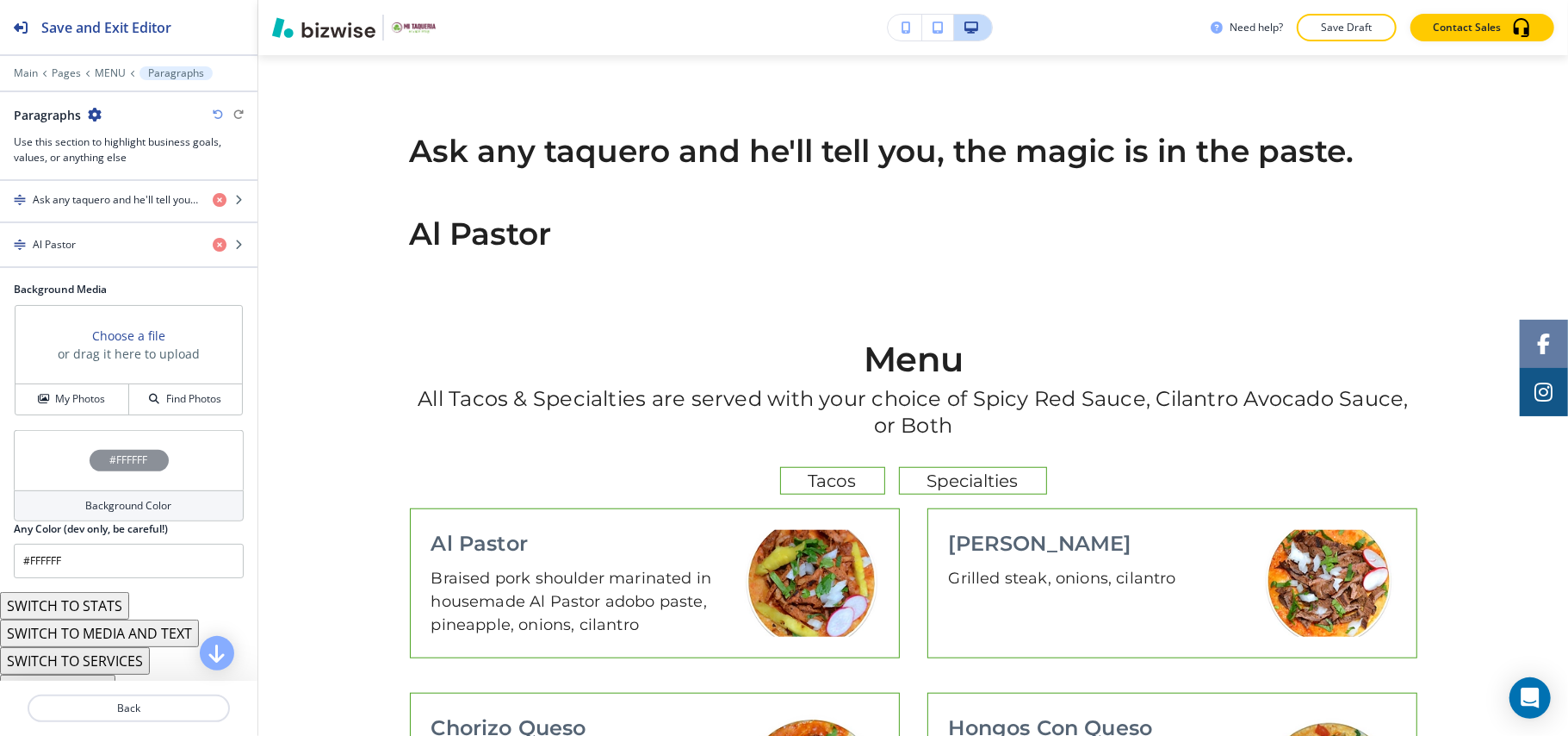
scroll to position [387, 0]
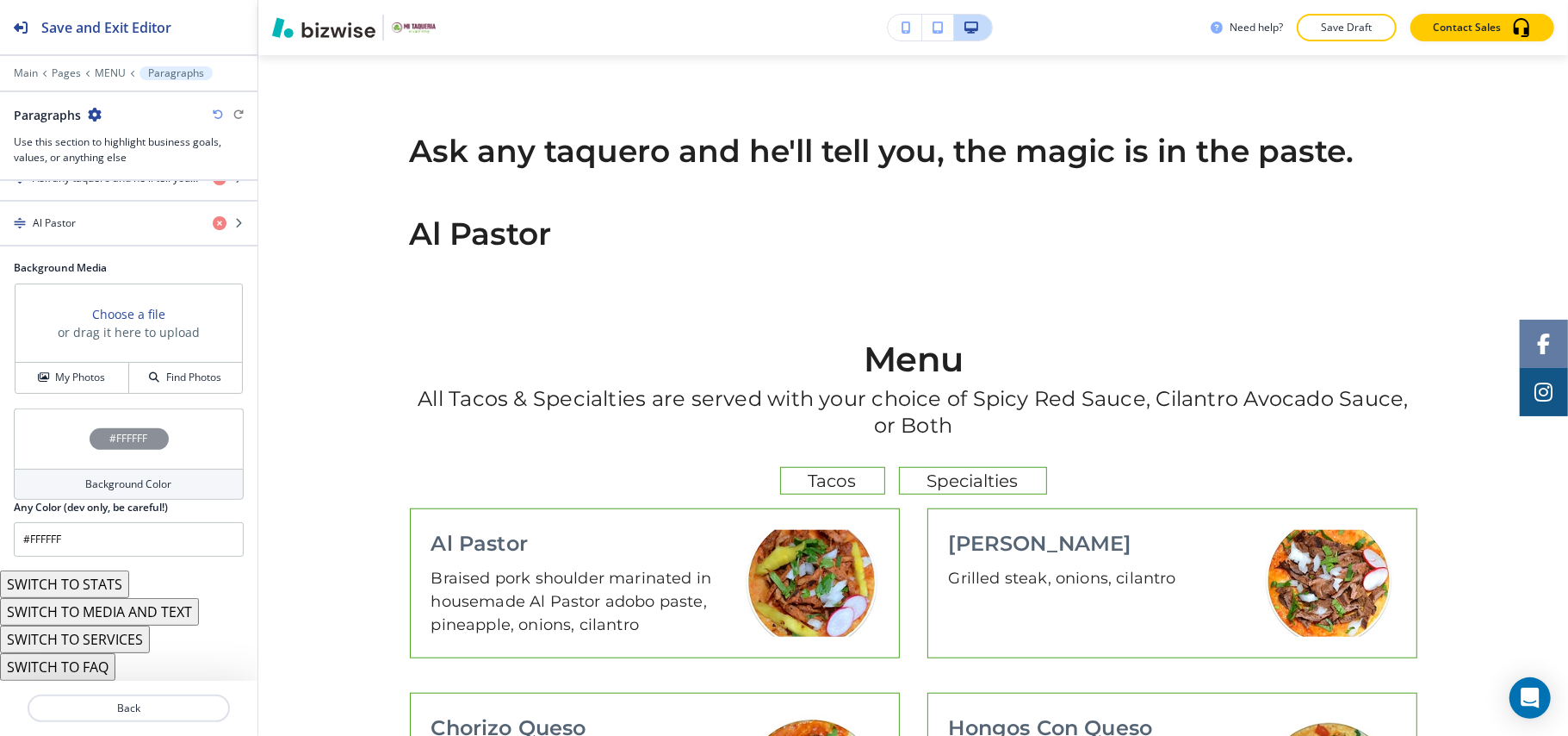
click at [109, 614] on button "SWITCH TO MEDIA AND TEXT" at bounding box center [99, 612] width 199 height 27
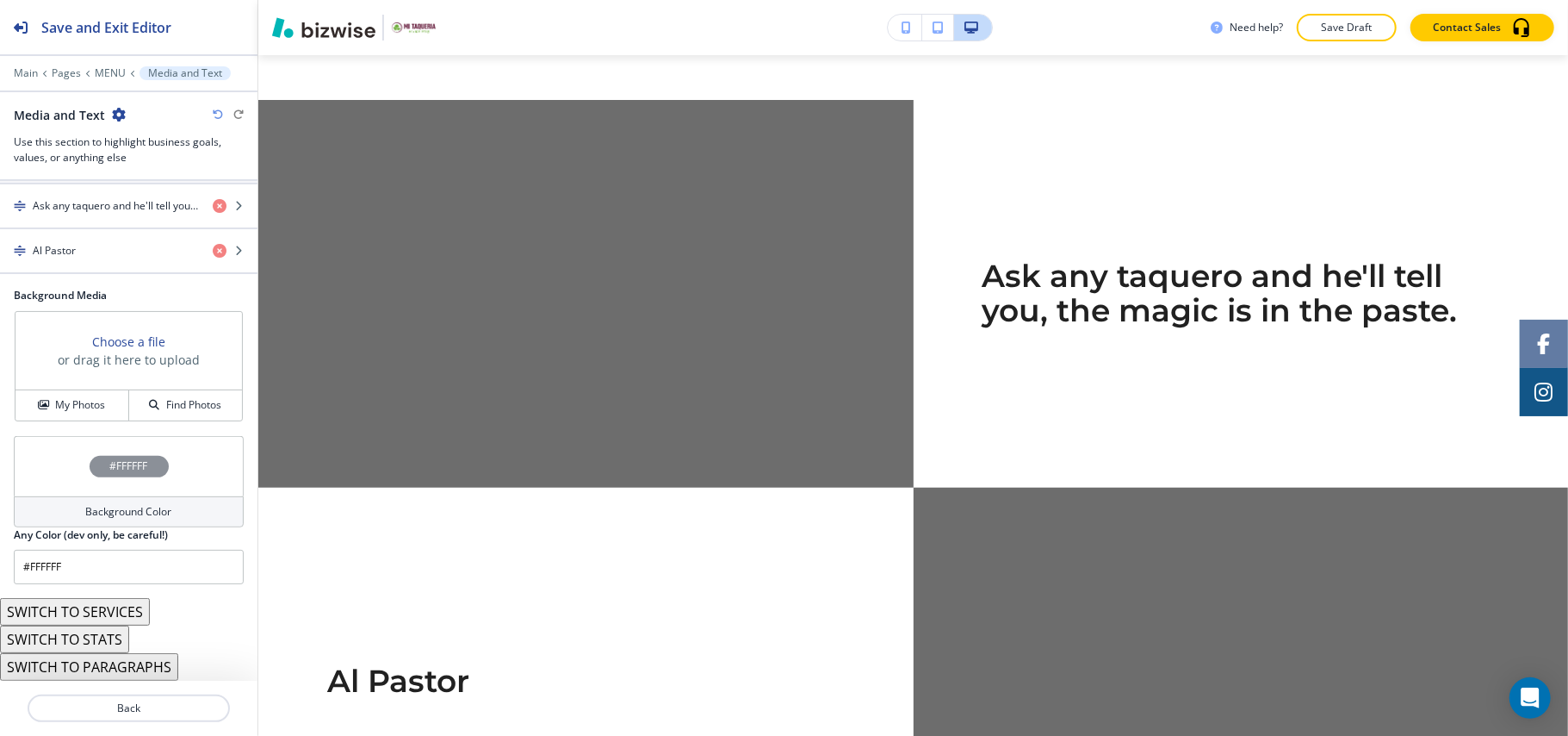
click at [112, 614] on button "SWITCH TO SERVICES" at bounding box center [74, 612] width 150 height 27
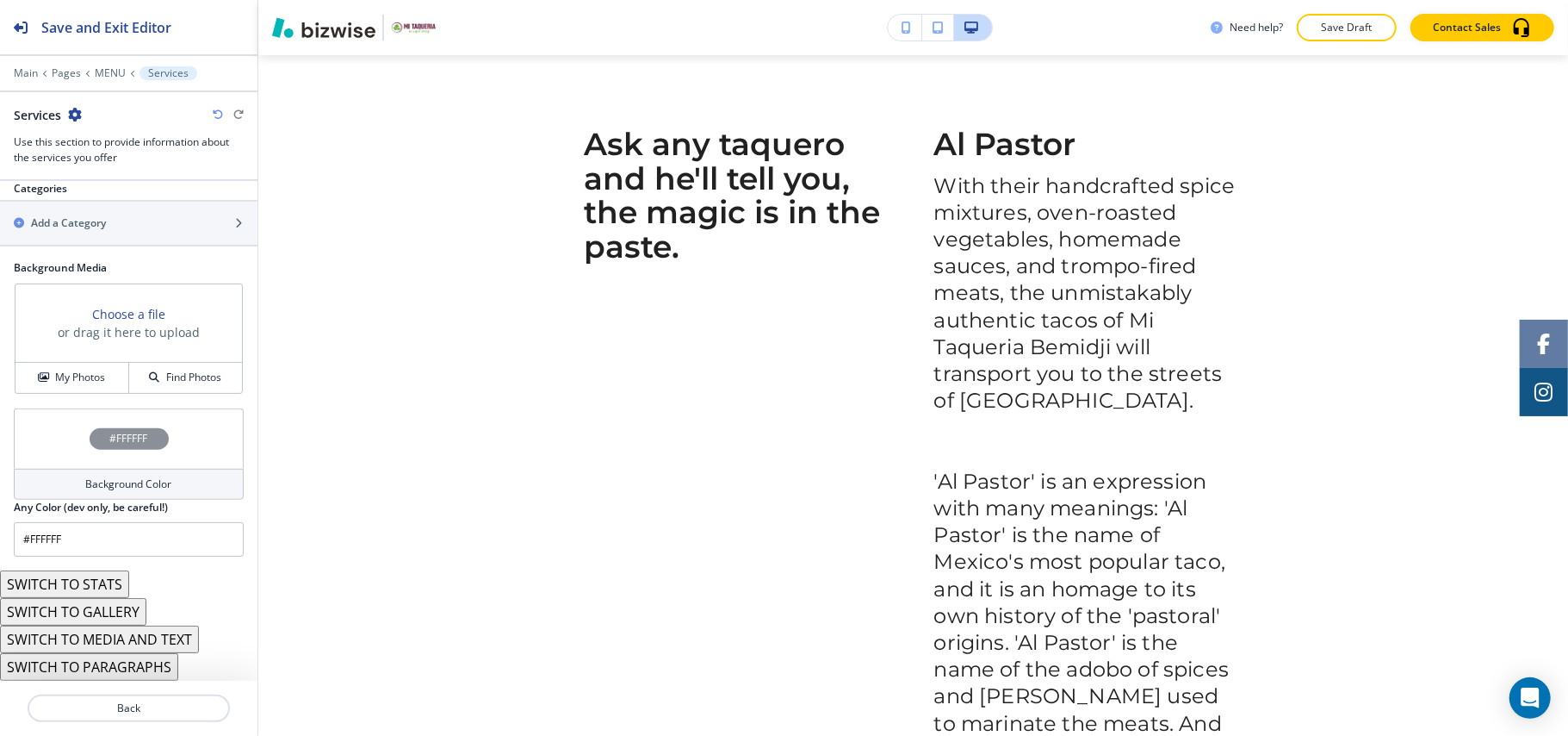
scroll to position [793, 0]
click at [108, 67] on div "Main Pages MENU Services" at bounding box center [128, 73] width 230 height 14
click at [108, 70] on p "MENU" at bounding box center [111, 73] width 31 height 12
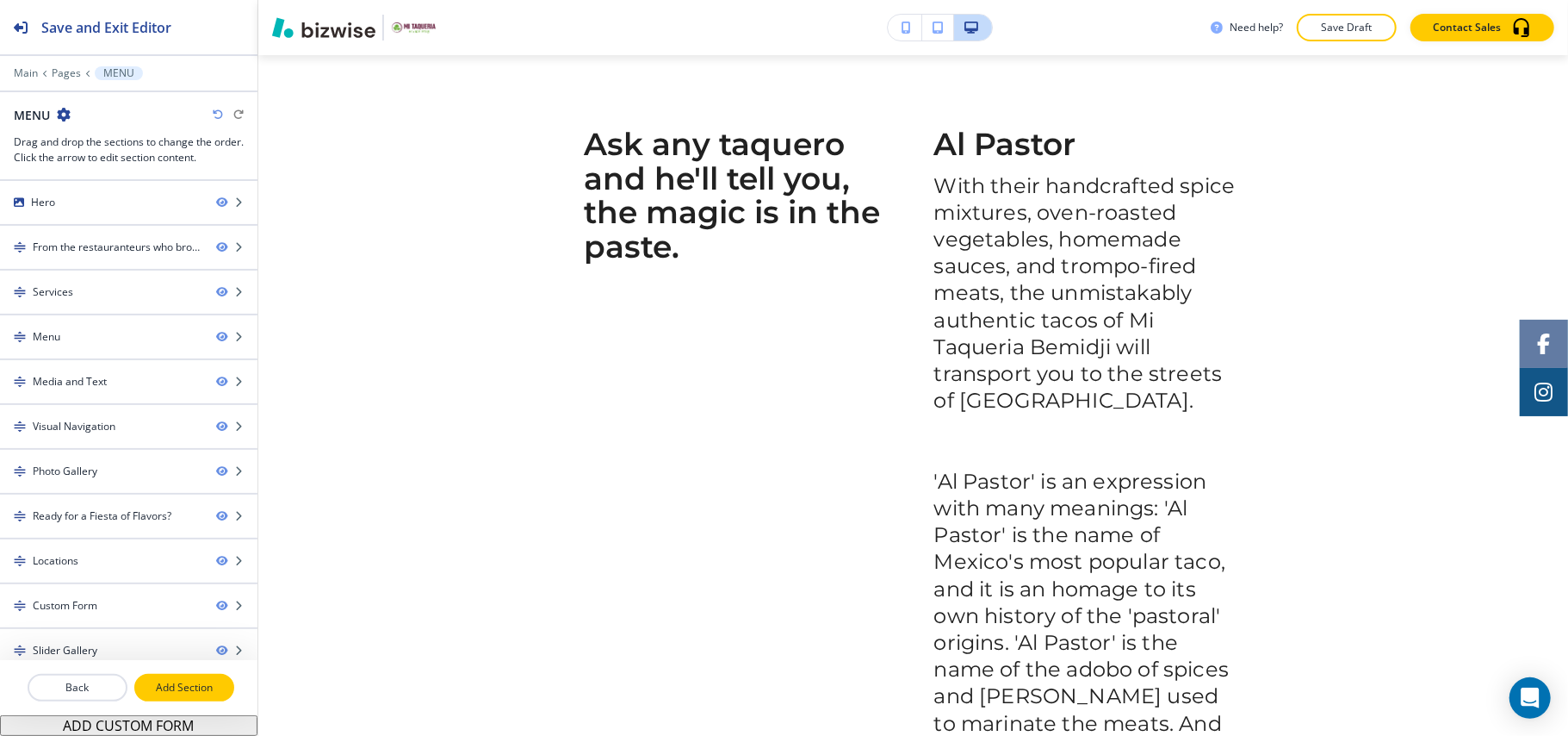
click at [186, 693] on p "Add Section" at bounding box center [184, 687] width 97 height 16
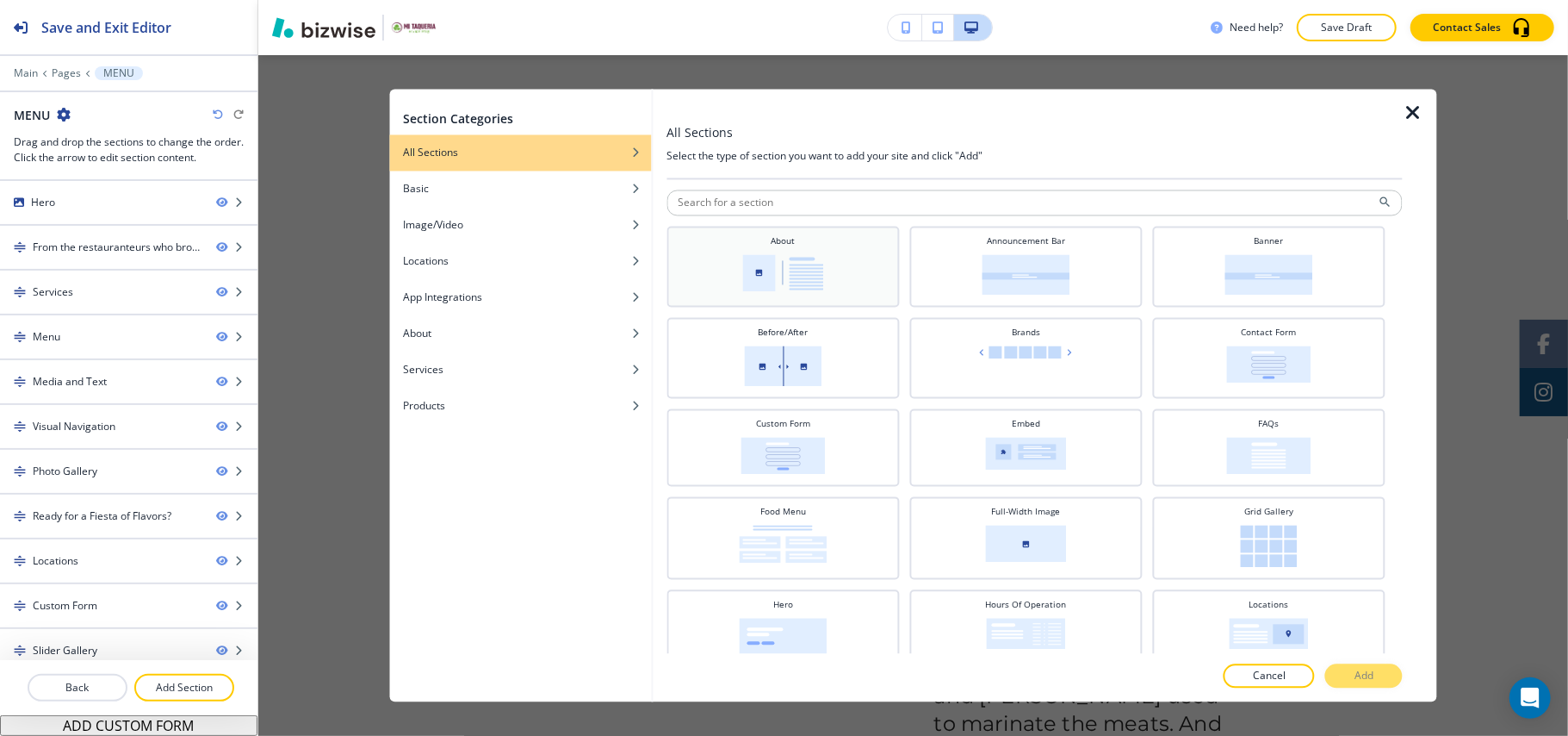
click at [798, 228] on div "About" at bounding box center [783, 266] width 233 height 81
click at [1375, 676] on button "Add" at bounding box center [1363, 675] width 77 height 24
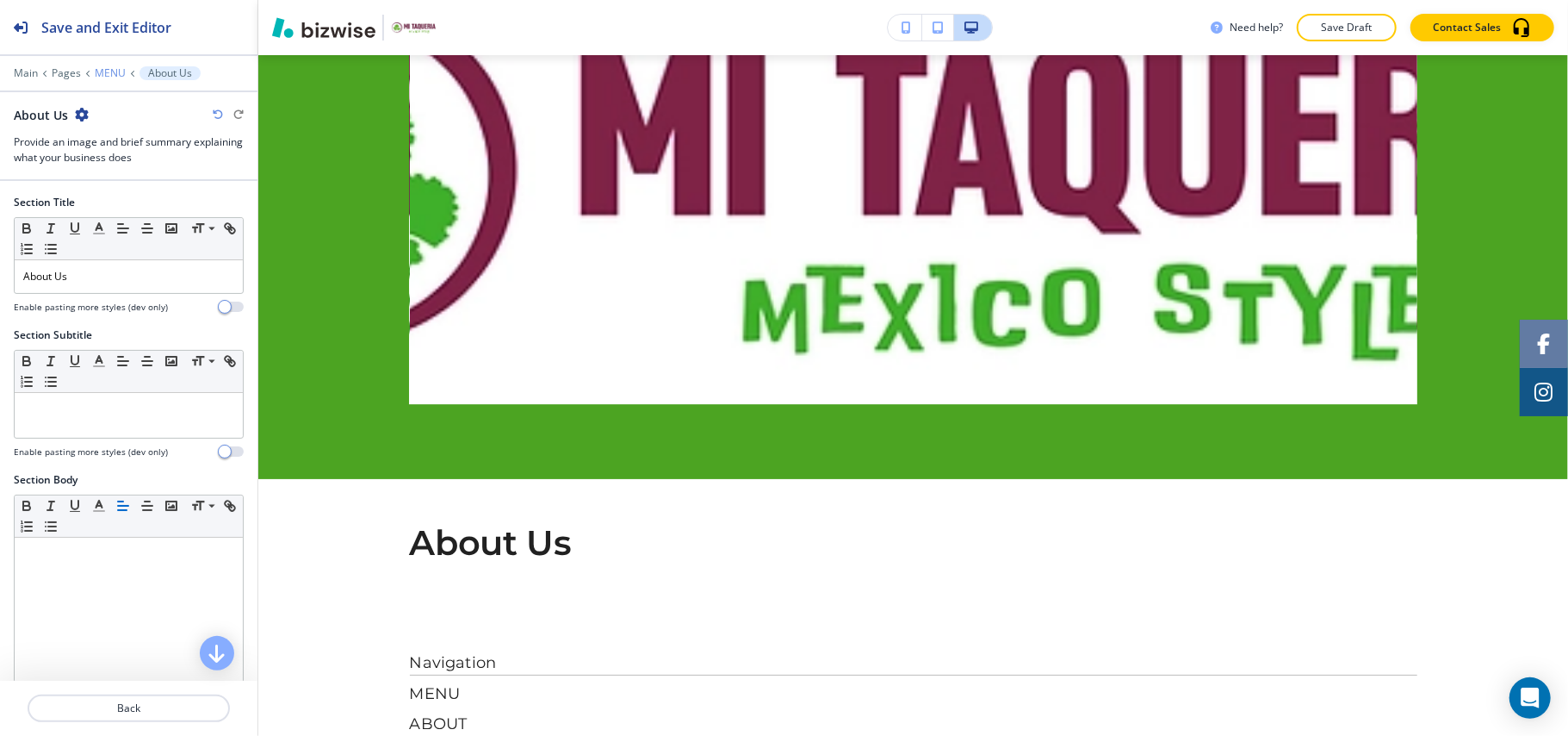
scroll to position [8444, 0]
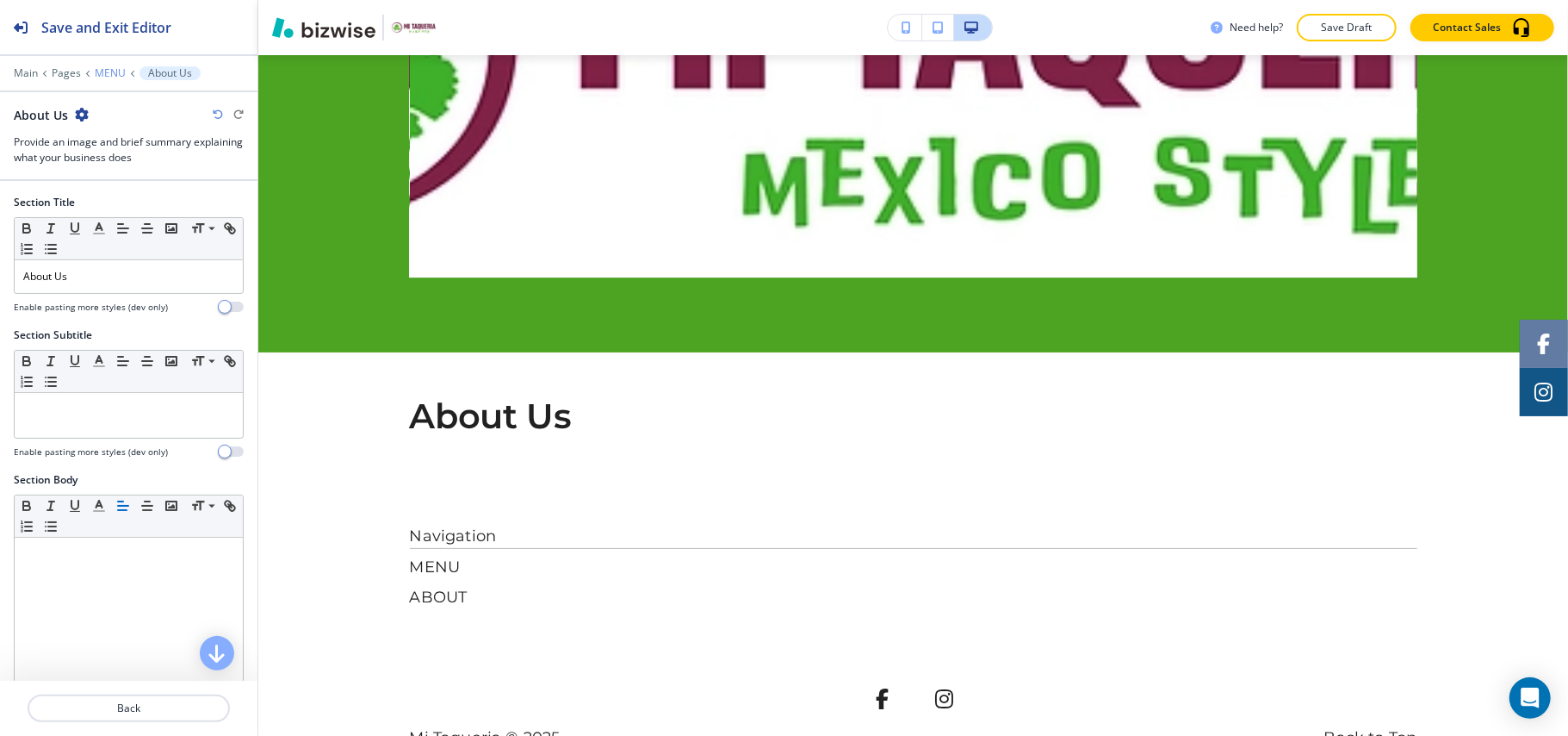
click at [114, 72] on p "MENU" at bounding box center [111, 73] width 31 height 12
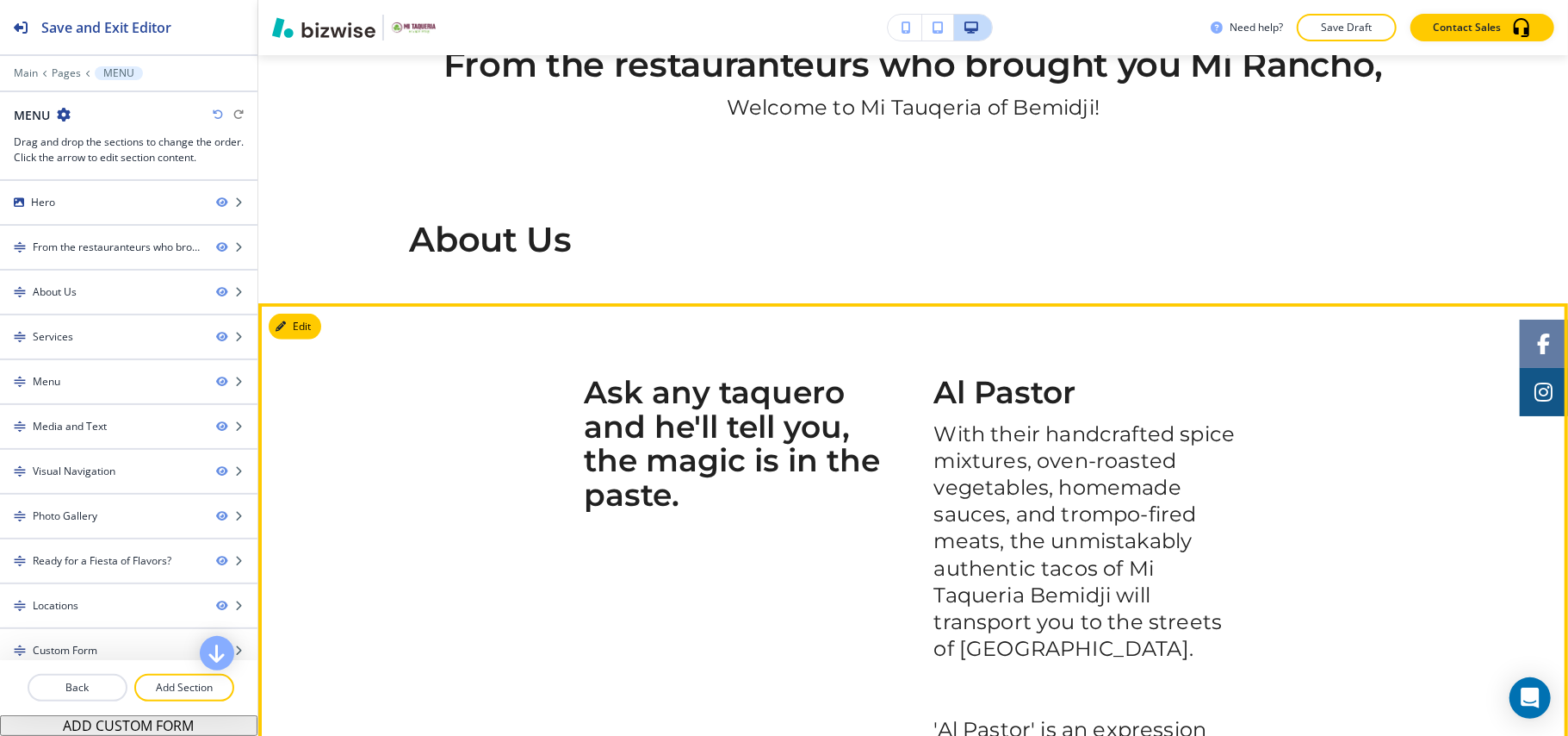
scroll to position [521, 0]
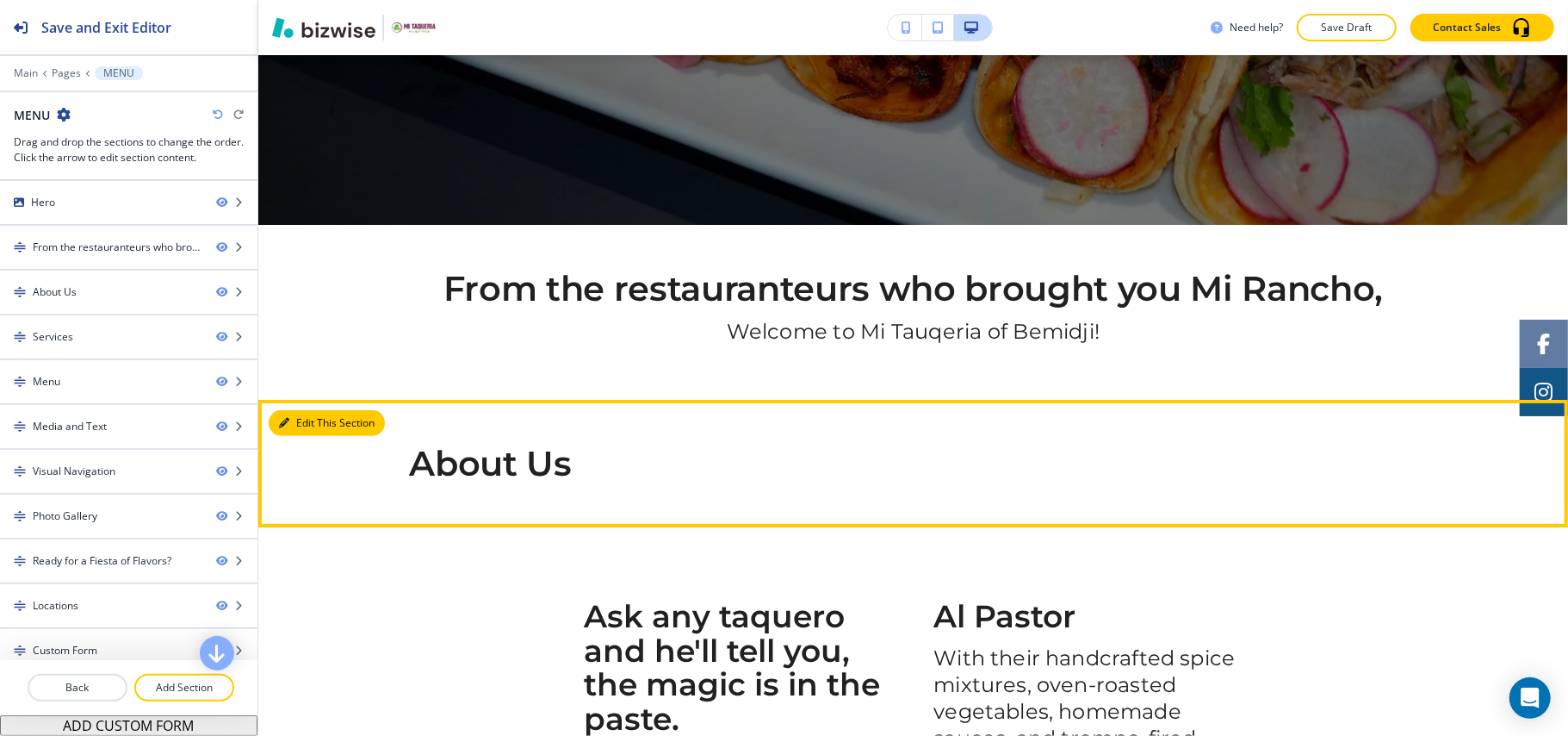
click at [304, 428] on button "Edit This Section" at bounding box center [327, 423] width 116 height 25
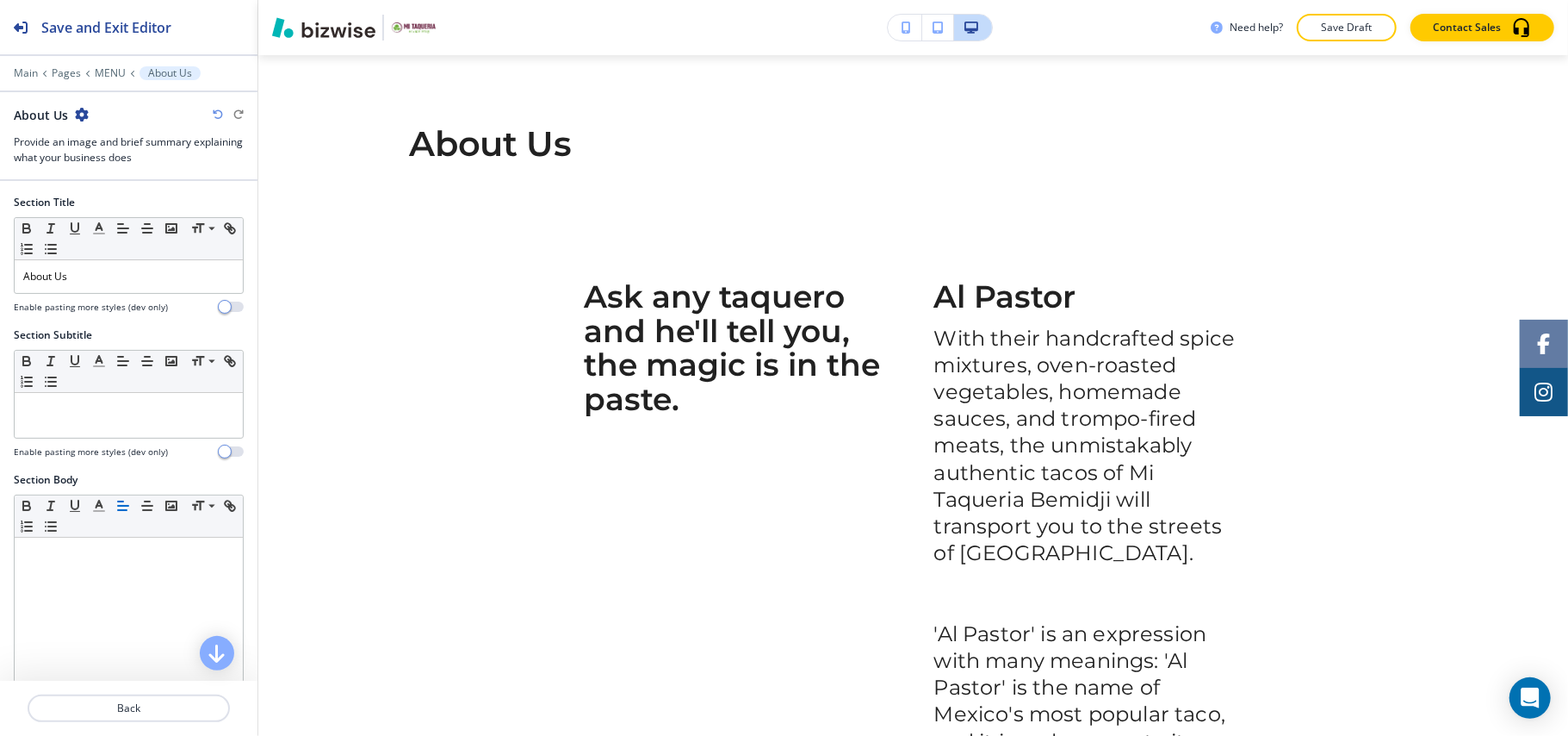
scroll to position [865, 0]
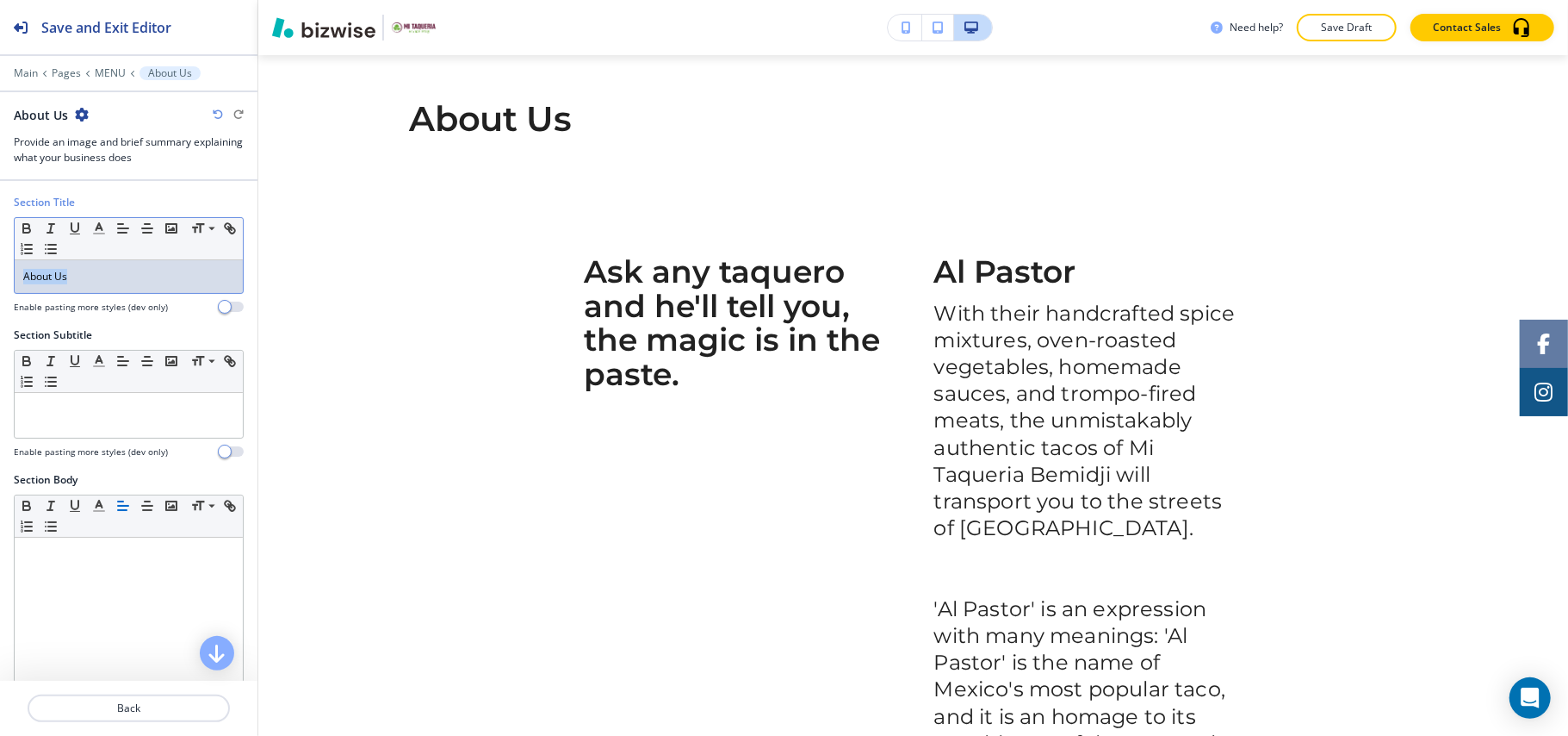
drag, startPoint x: 82, startPoint y: 273, endPoint x: 0, endPoint y: 280, distance: 82.3
click at [0, 280] on div "Section Title Small Normal Large Huge About Us Enable pasting more styles (dev …" at bounding box center [128, 261] width 257 height 133
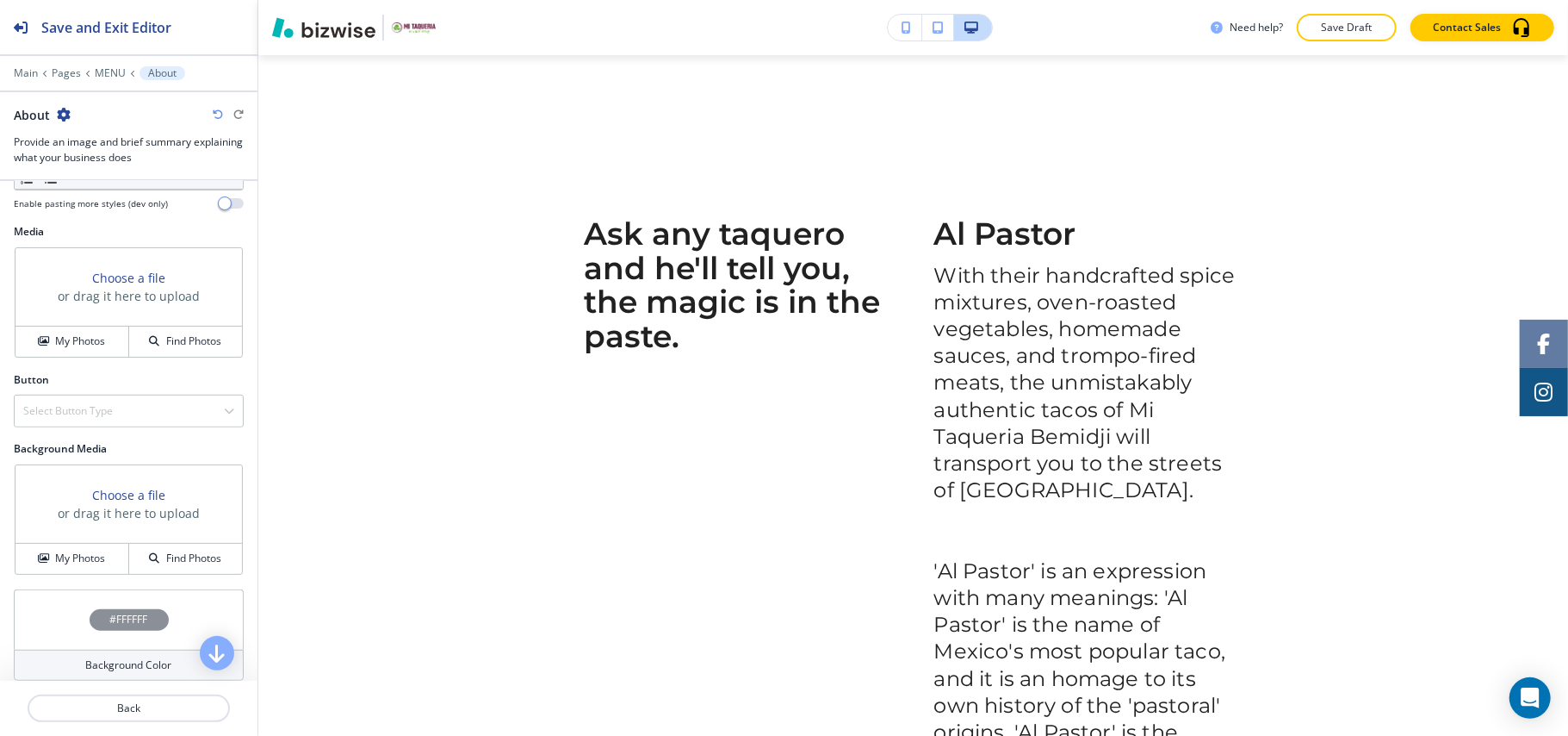
scroll to position [574, 0]
click at [79, 336] on h4 "My Photos" at bounding box center [79, 340] width 50 height 16
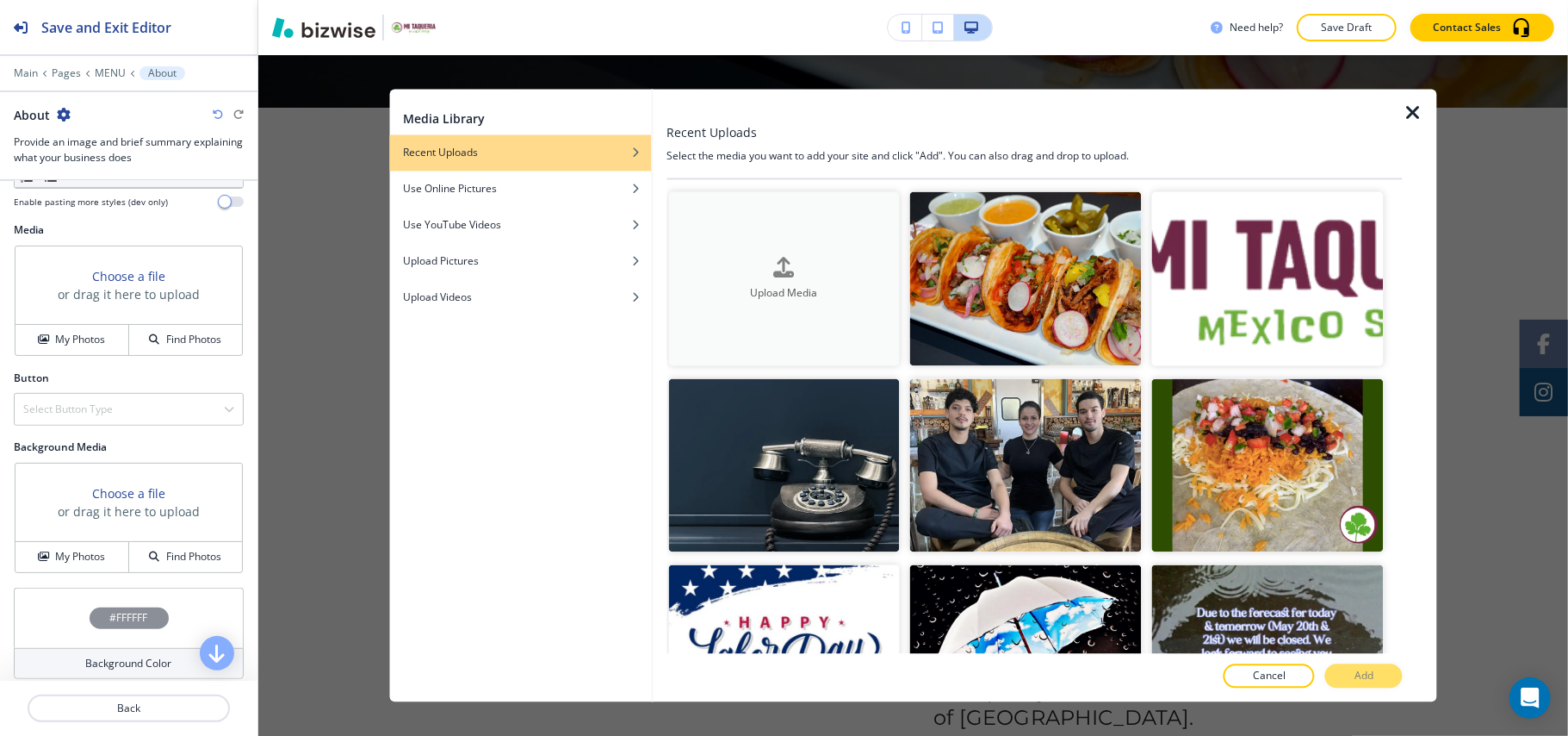
scroll to position [635, 0]
click at [851, 265] on div "Upload Media" at bounding box center [784, 278] width 232 height 44
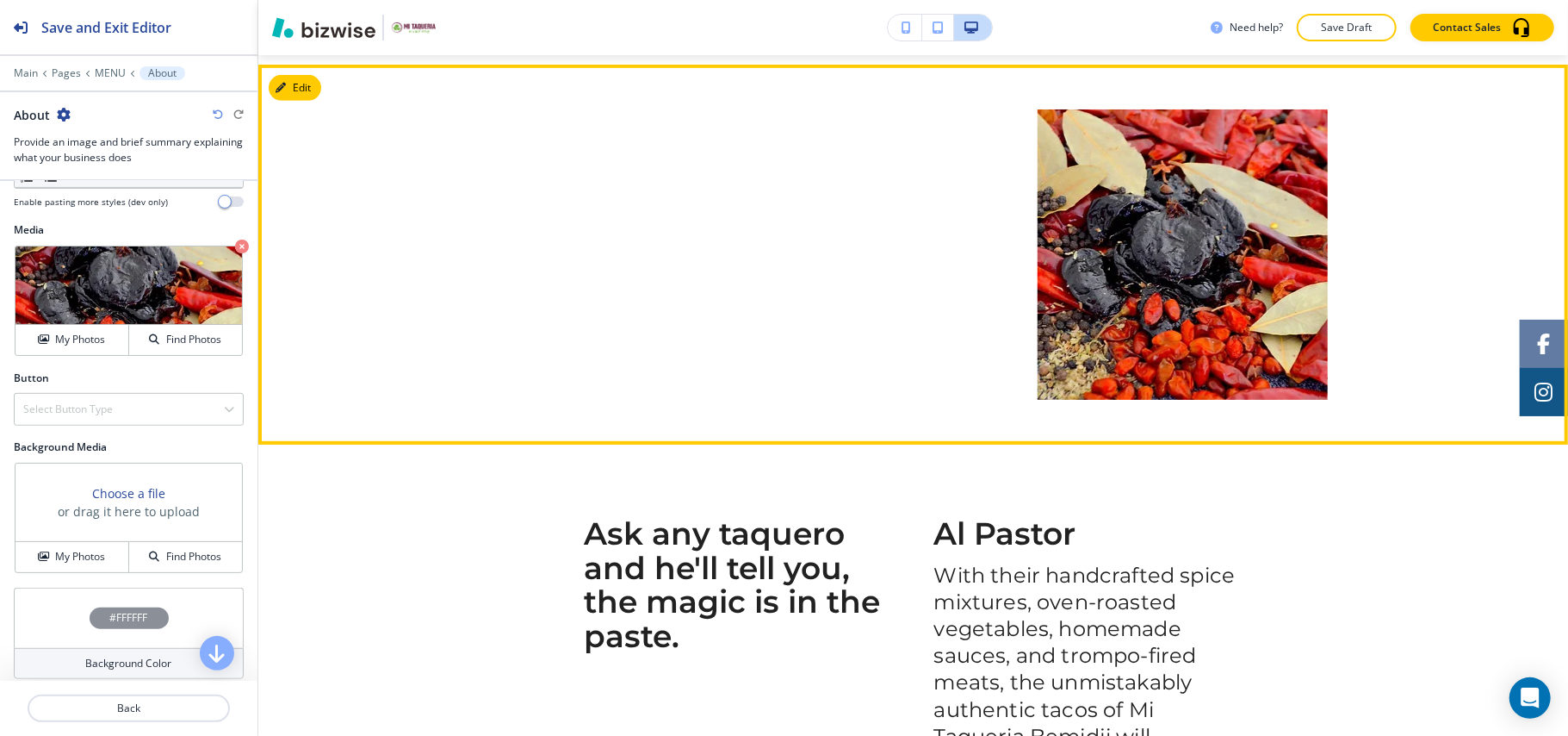
scroll to position [865, 0]
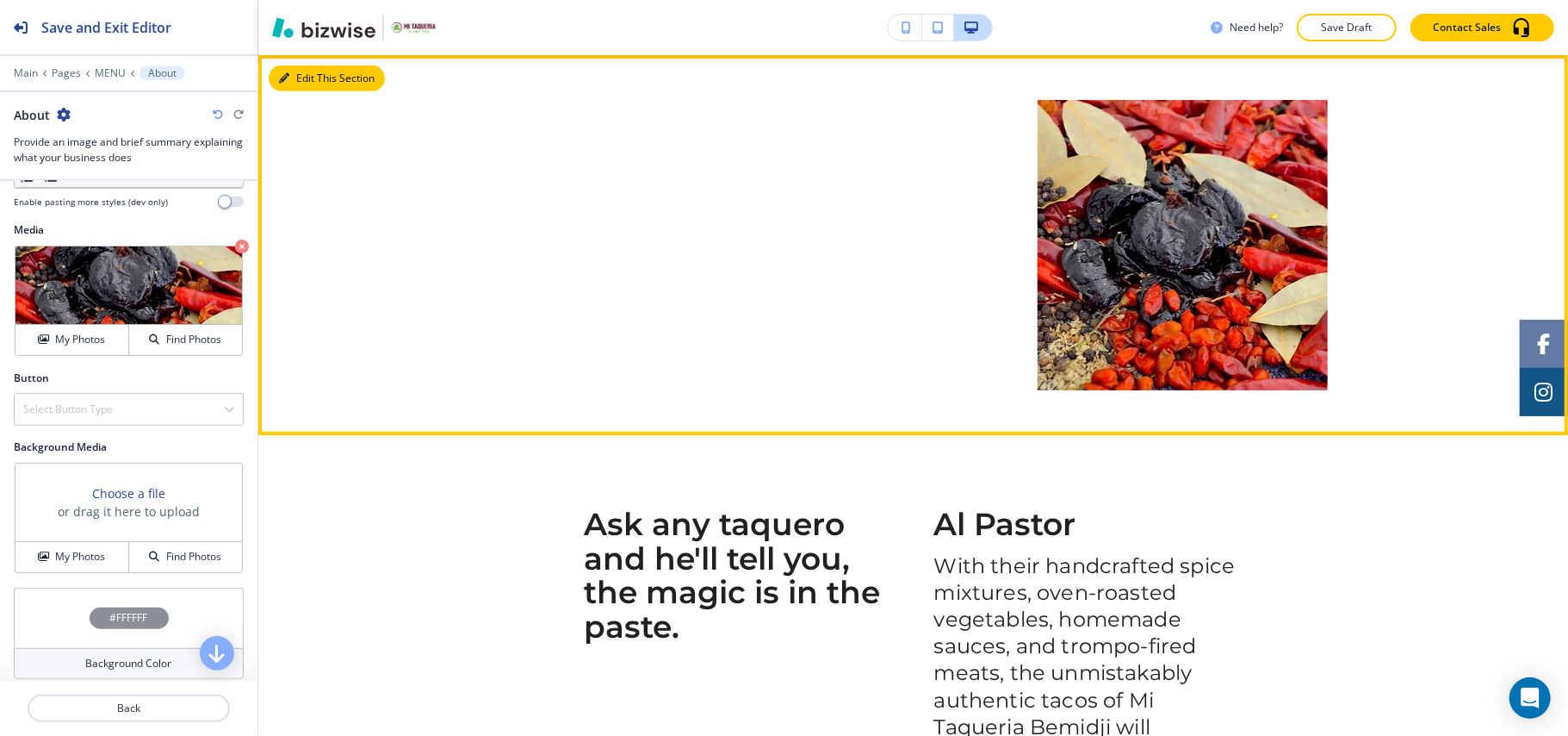
click at [298, 73] on button "Edit This Section" at bounding box center [327, 78] width 116 height 25
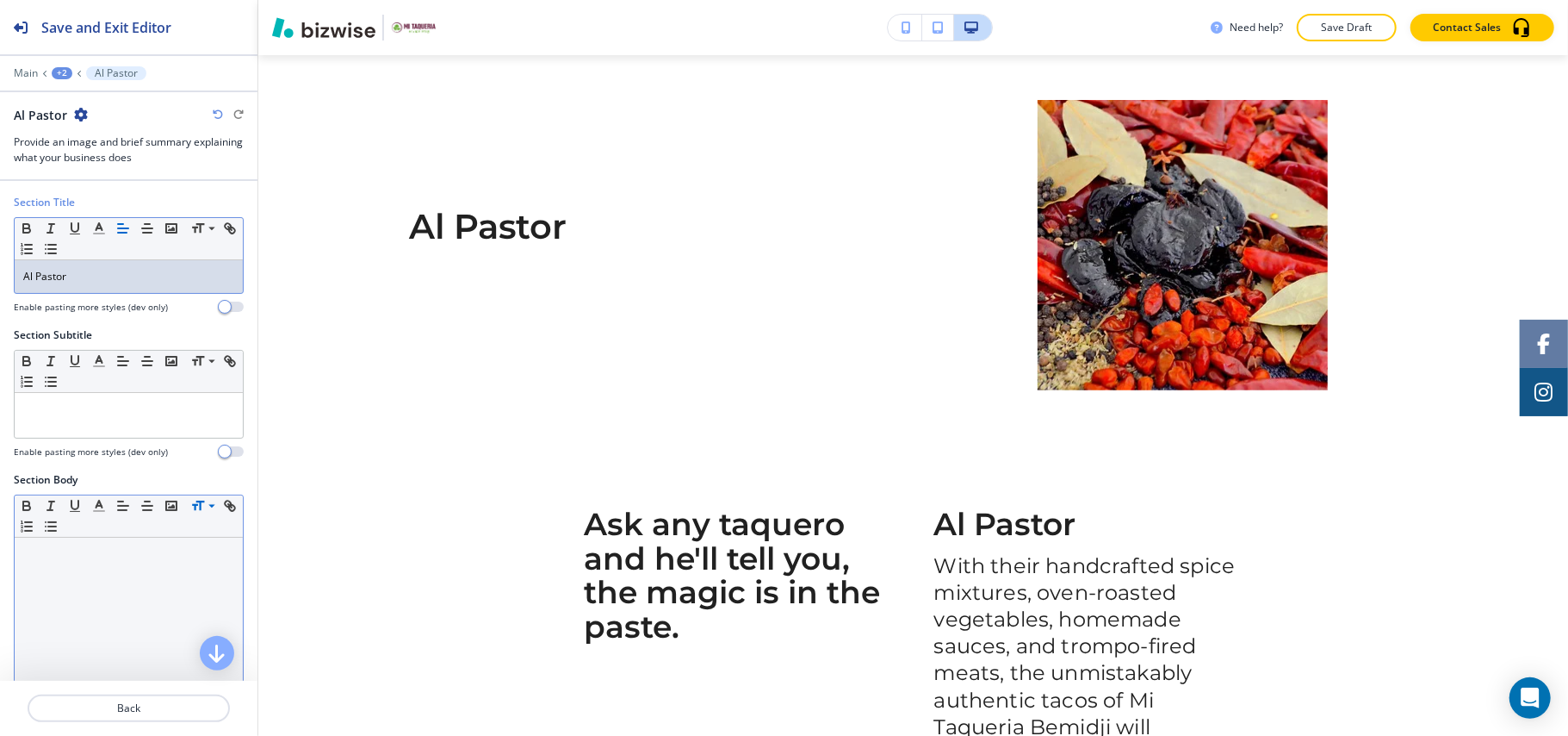
scroll to position [0, 0]
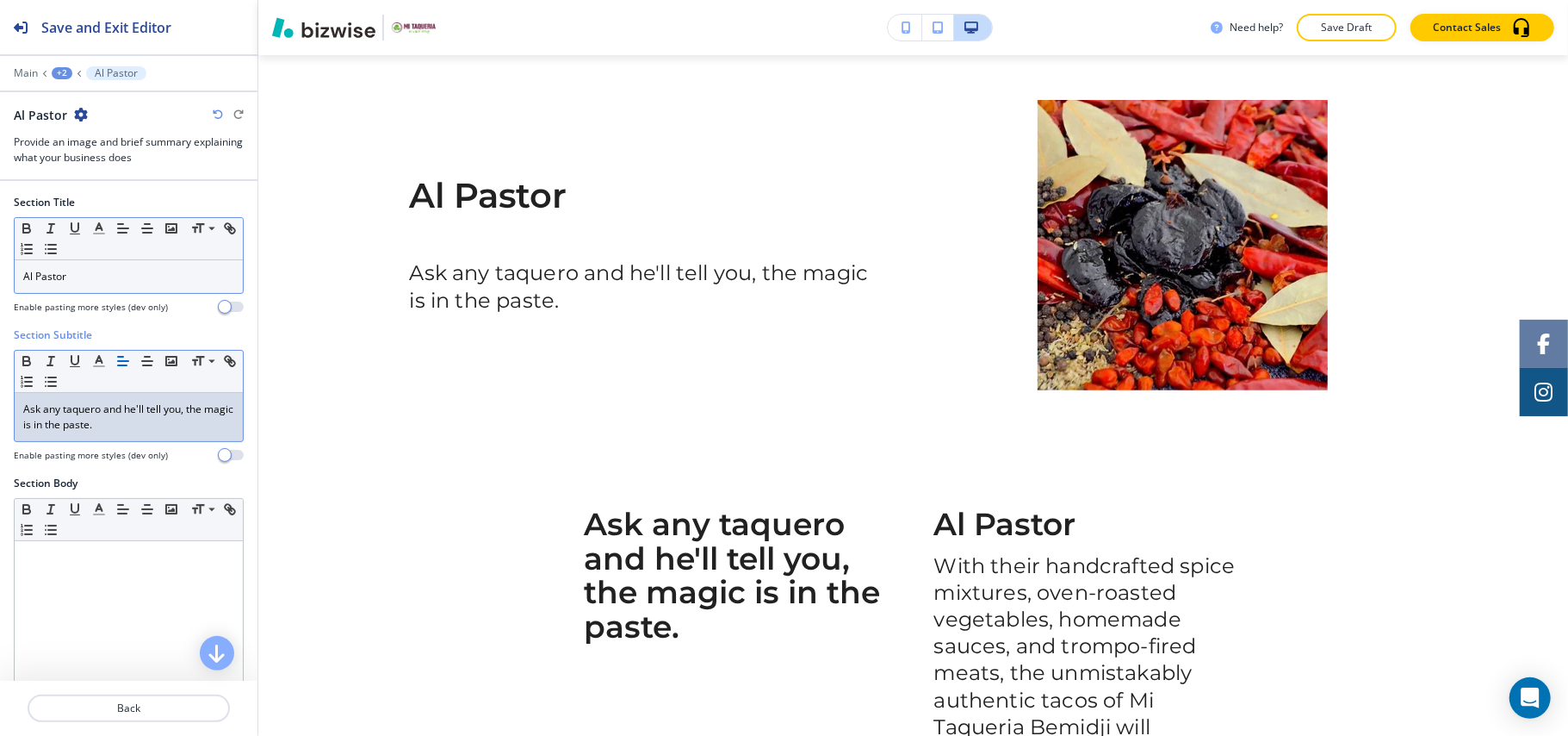
click at [135, 272] on p "Al Pastor" at bounding box center [129, 277] width 211 height 16
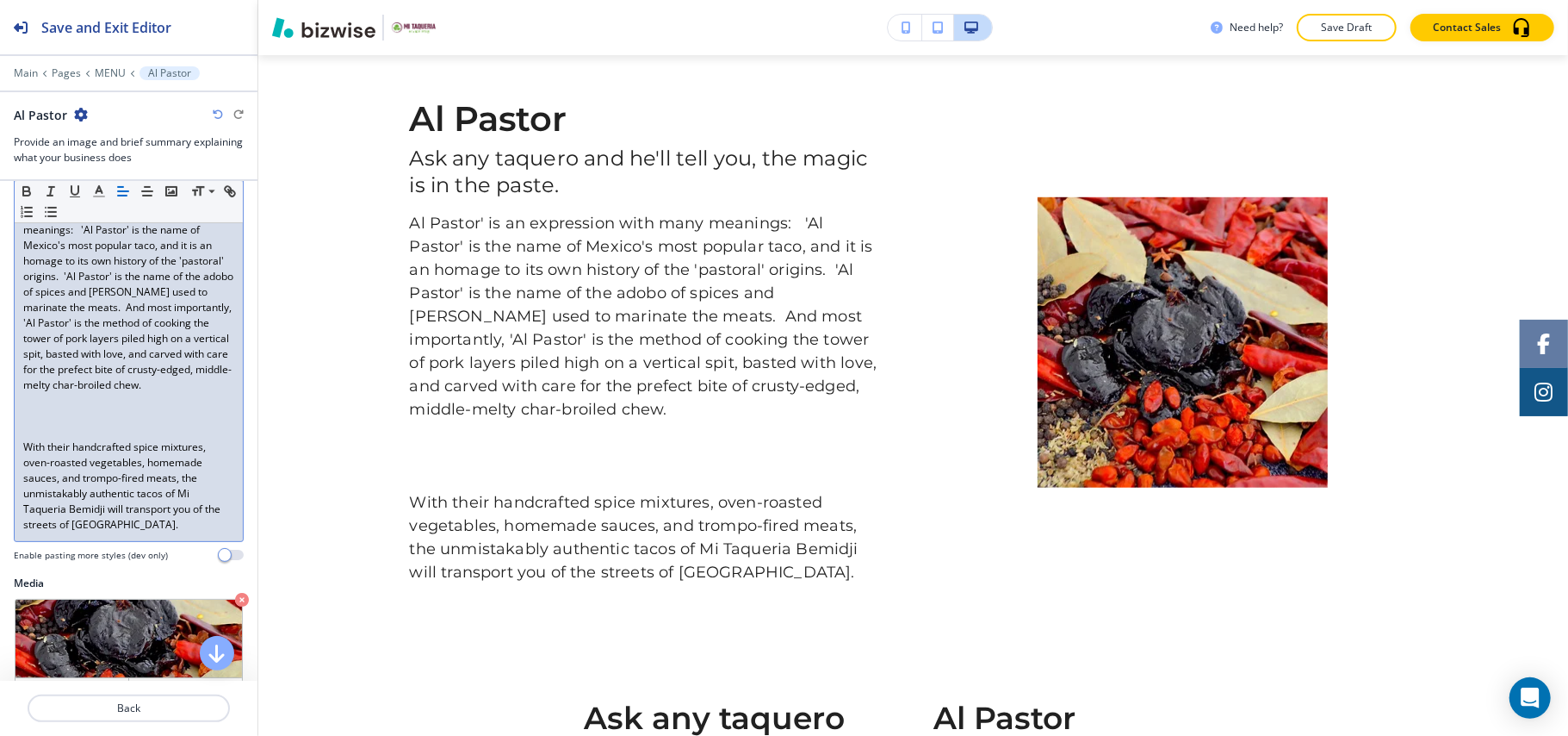
scroll to position [345, 0]
click at [48, 422] on p at bounding box center [129, 414] width 211 height 16
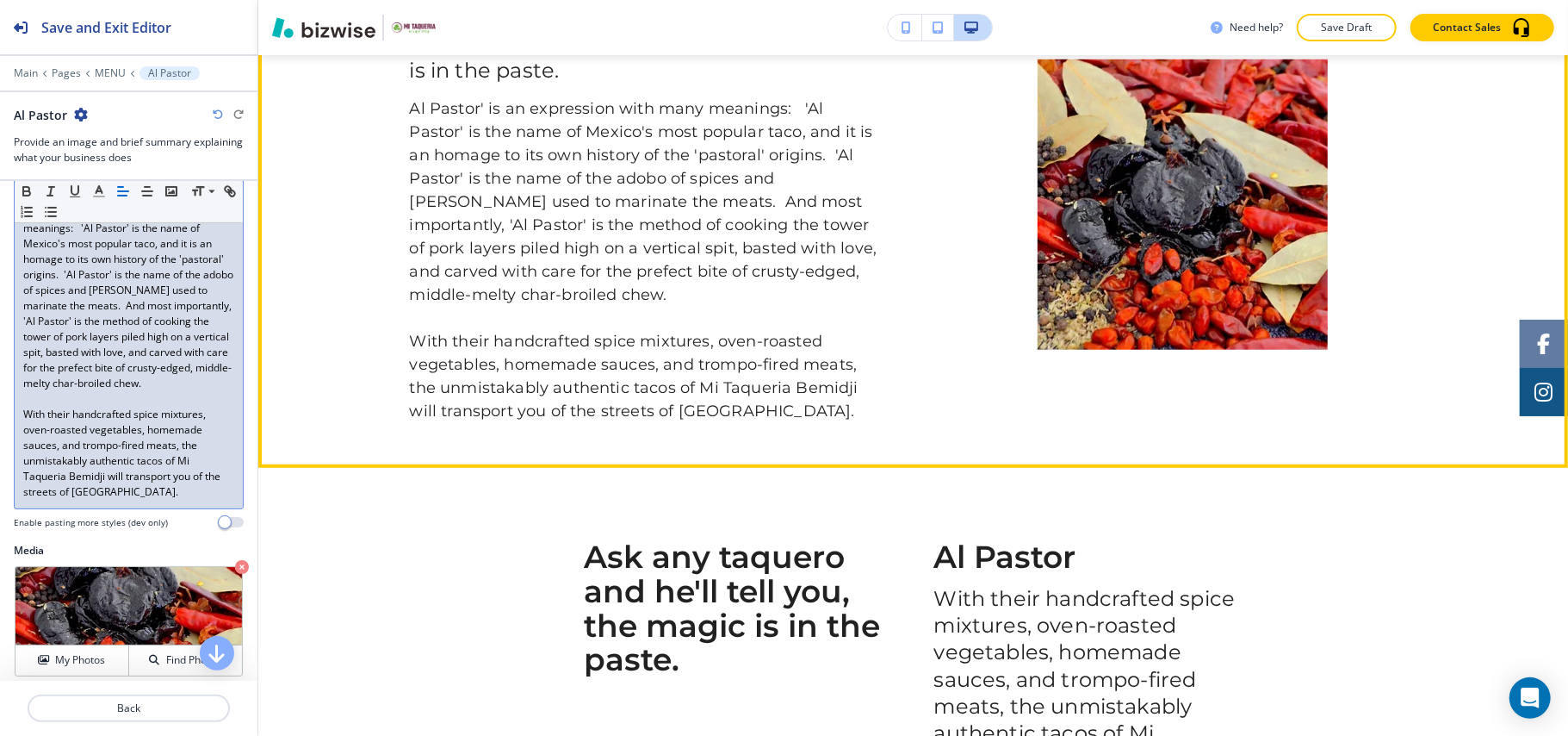
scroll to position [751, 0]
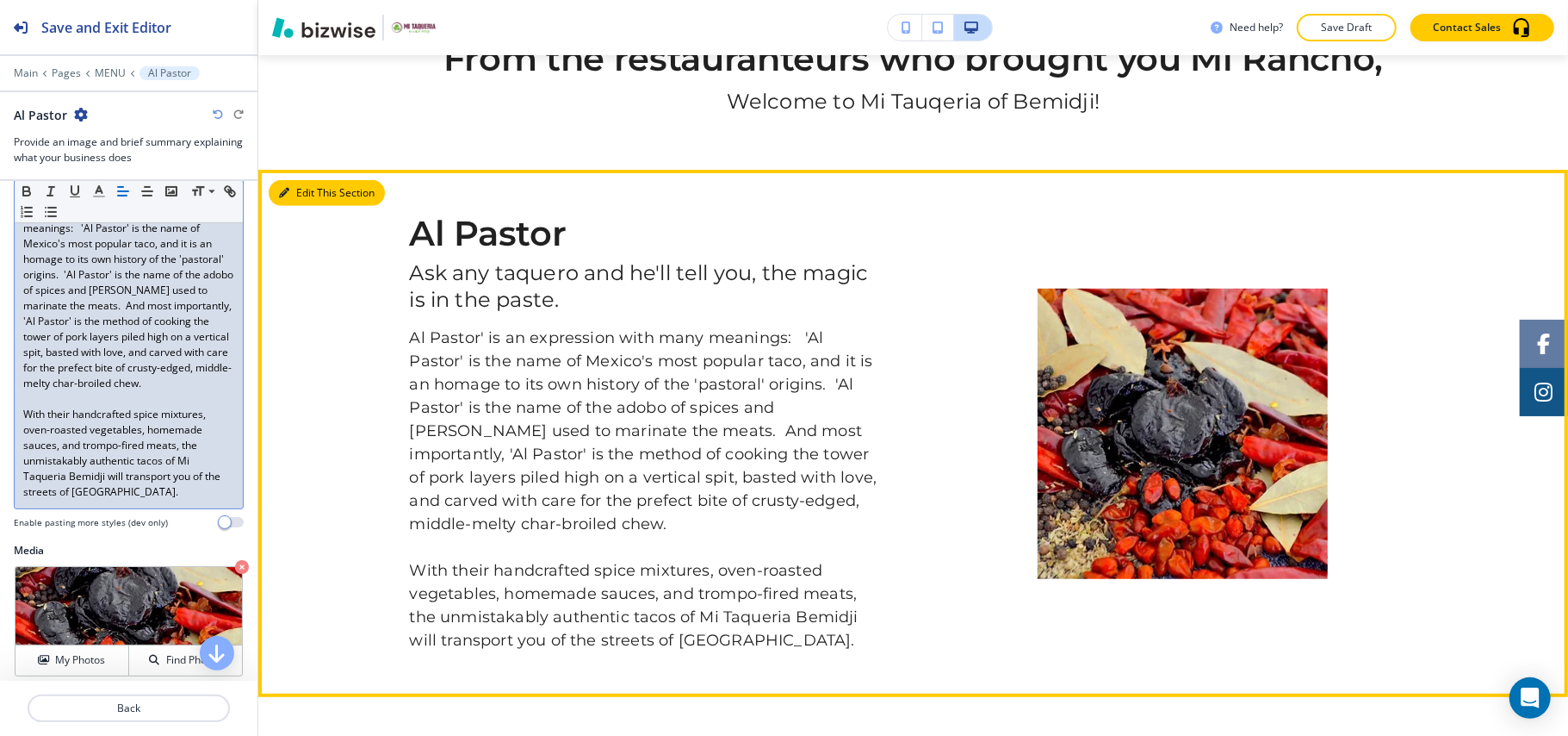
click at [303, 193] on button "Edit This Section" at bounding box center [327, 193] width 116 height 25
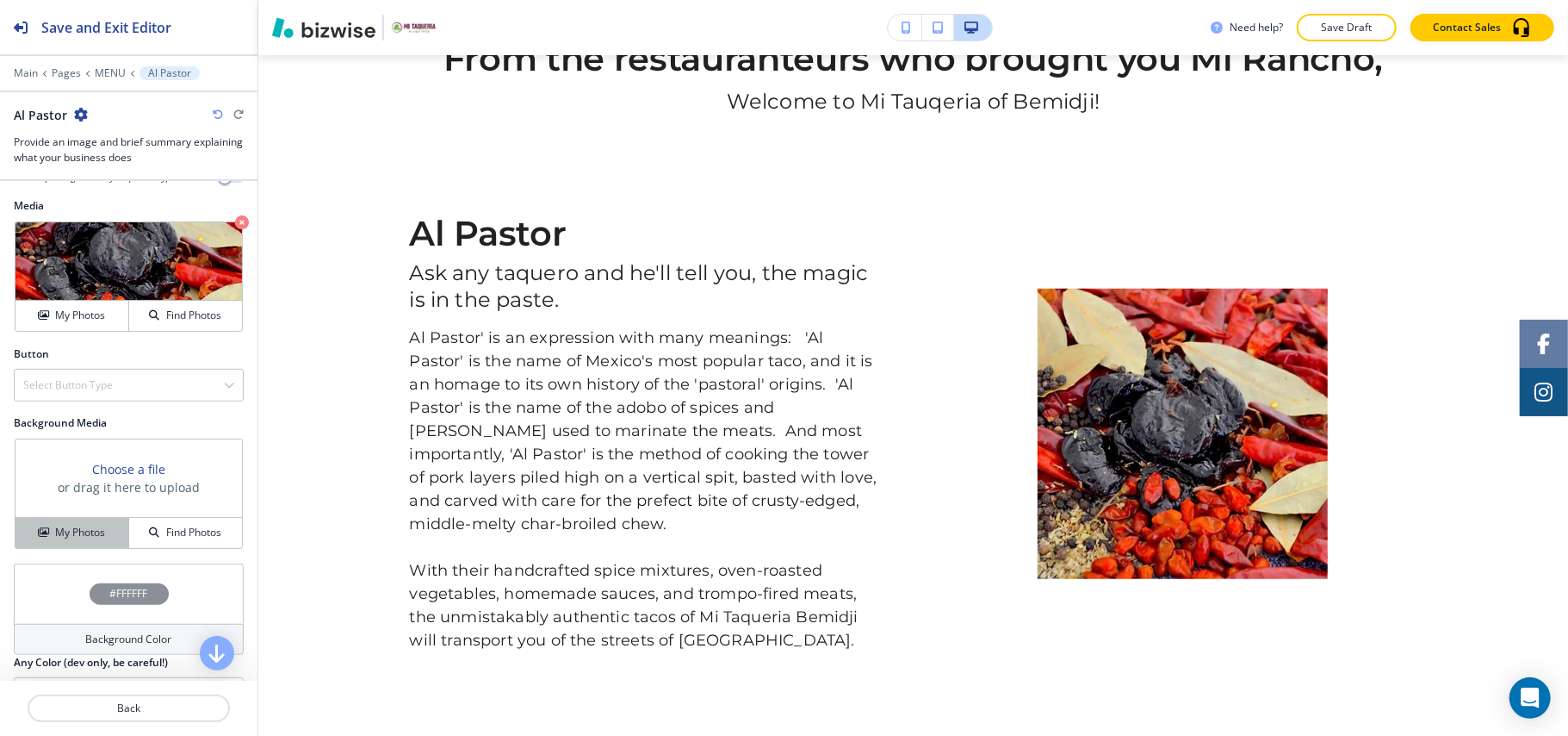
scroll to position [810, 0]
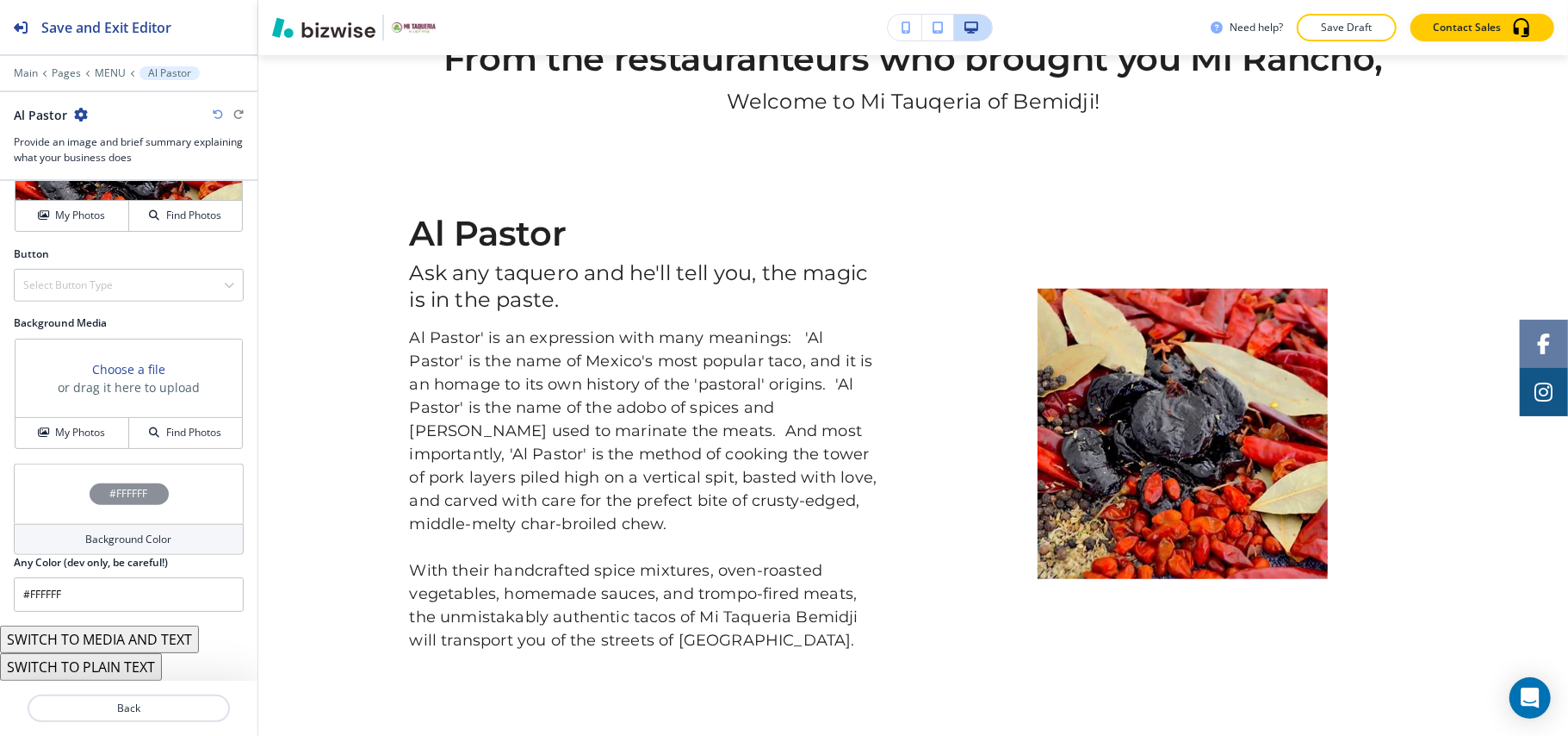
click at [56, 487] on div "#FFFFFF" at bounding box center [128, 493] width 230 height 61
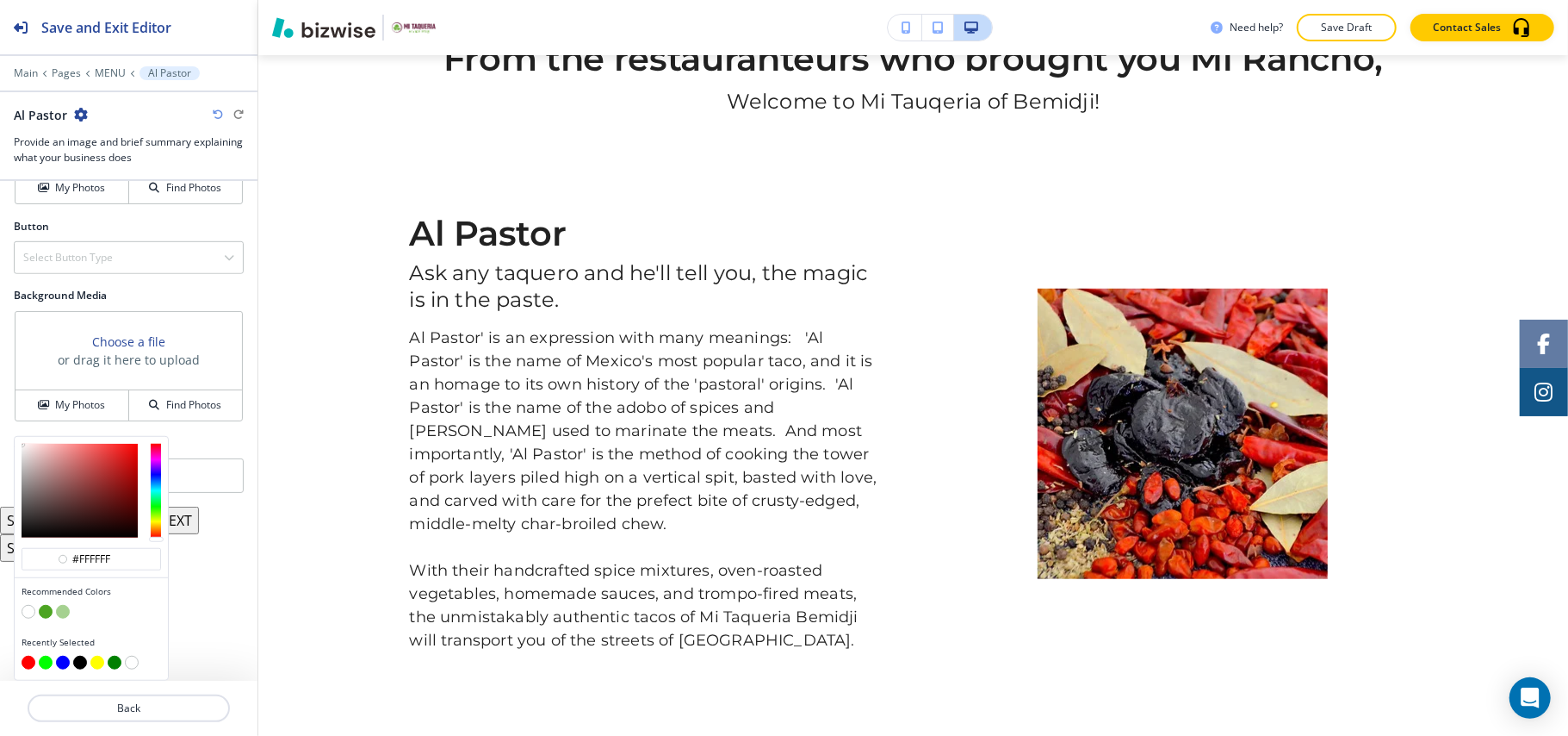
click at [83, 663] on button "button" at bounding box center [80, 663] width 14 height 14
type input "#000000"
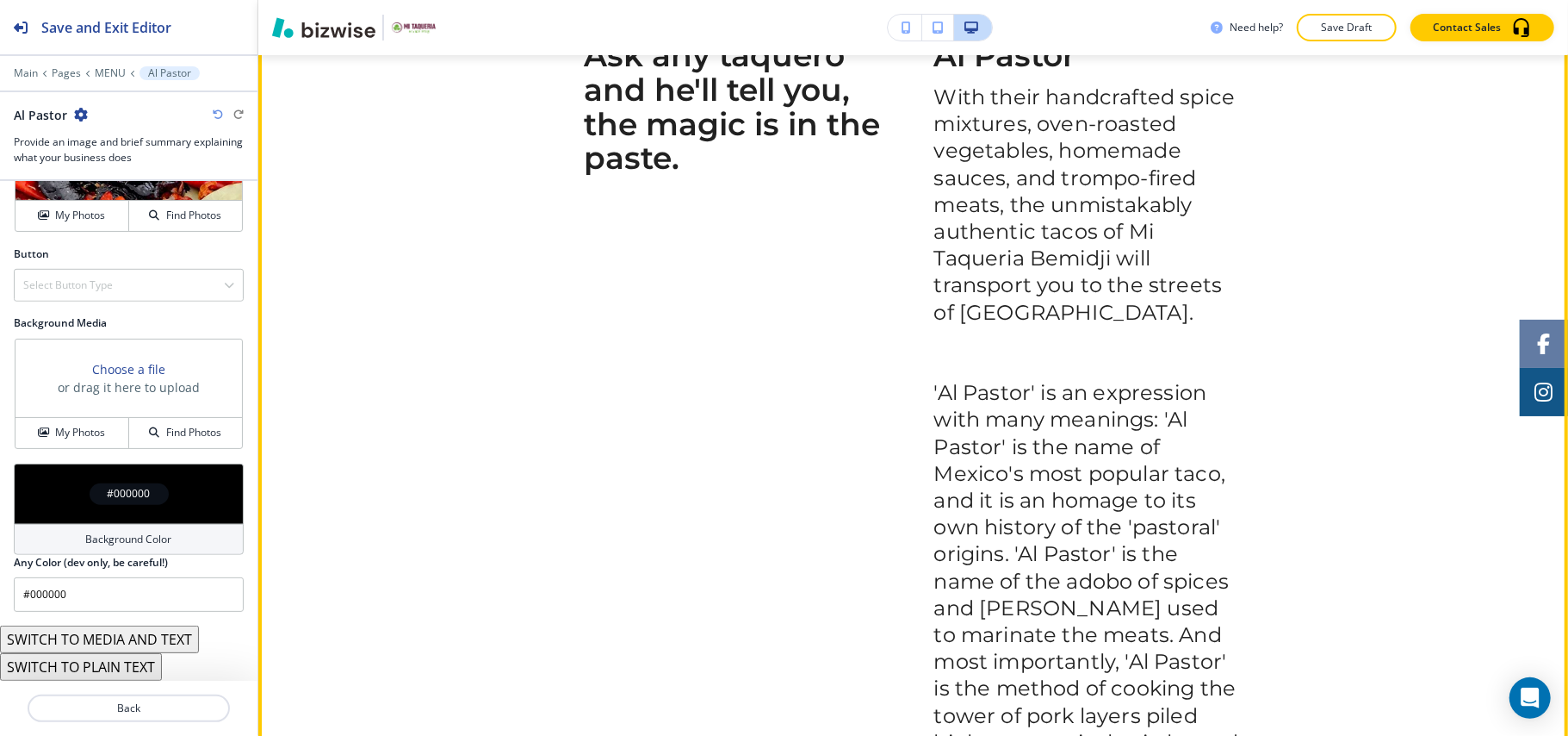
scroll to position [1324, 0]
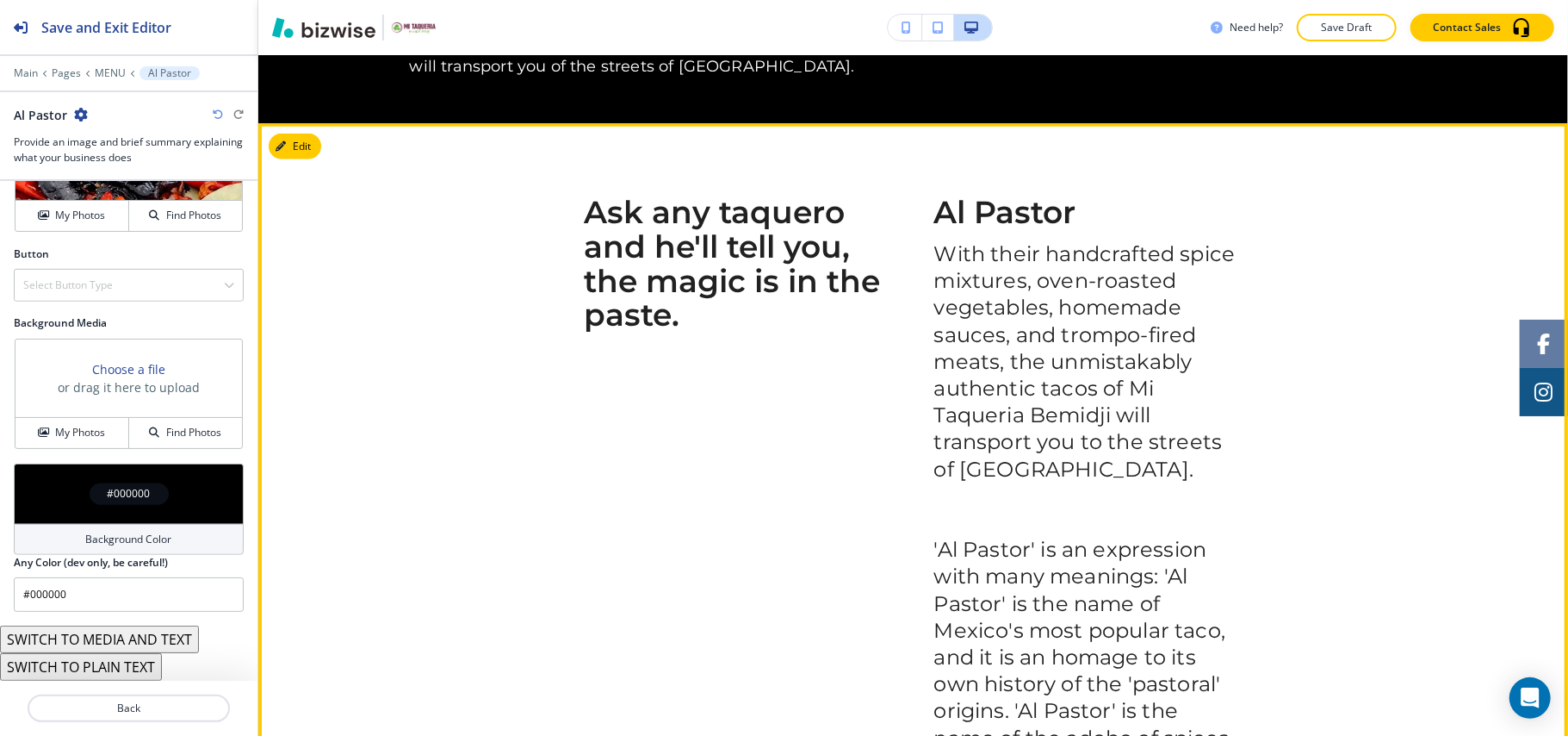
click at [266, 139] on section "Ask any taquero and he'll tell you, the magic is in the paste. Al Pastor With t…" at bounding box center [913, 600] width 1310 height 954
click at [286, 138] on button "Edit This Section" at bounding box center [327, 146] width 116 height 25
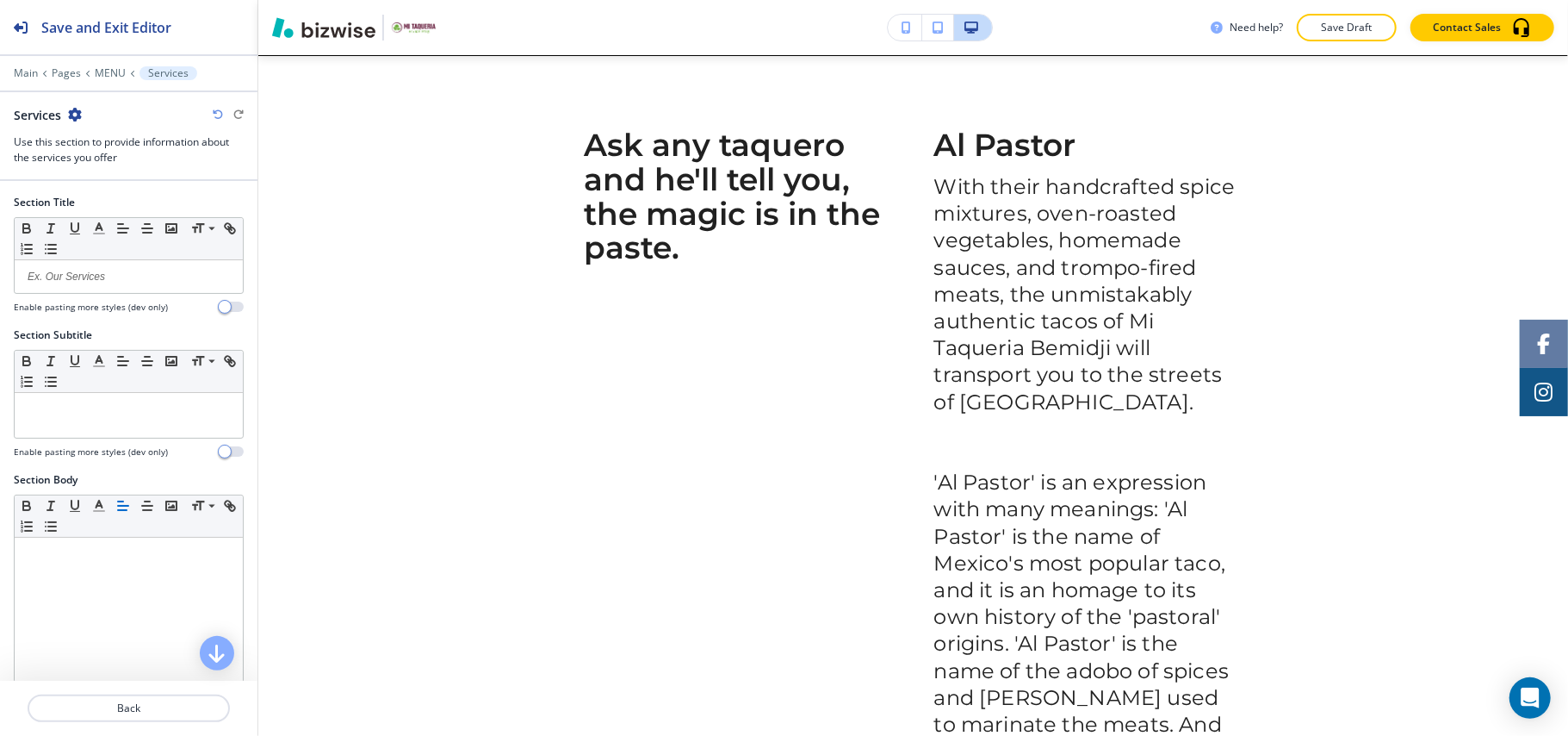
scroll to position [1393, 0]
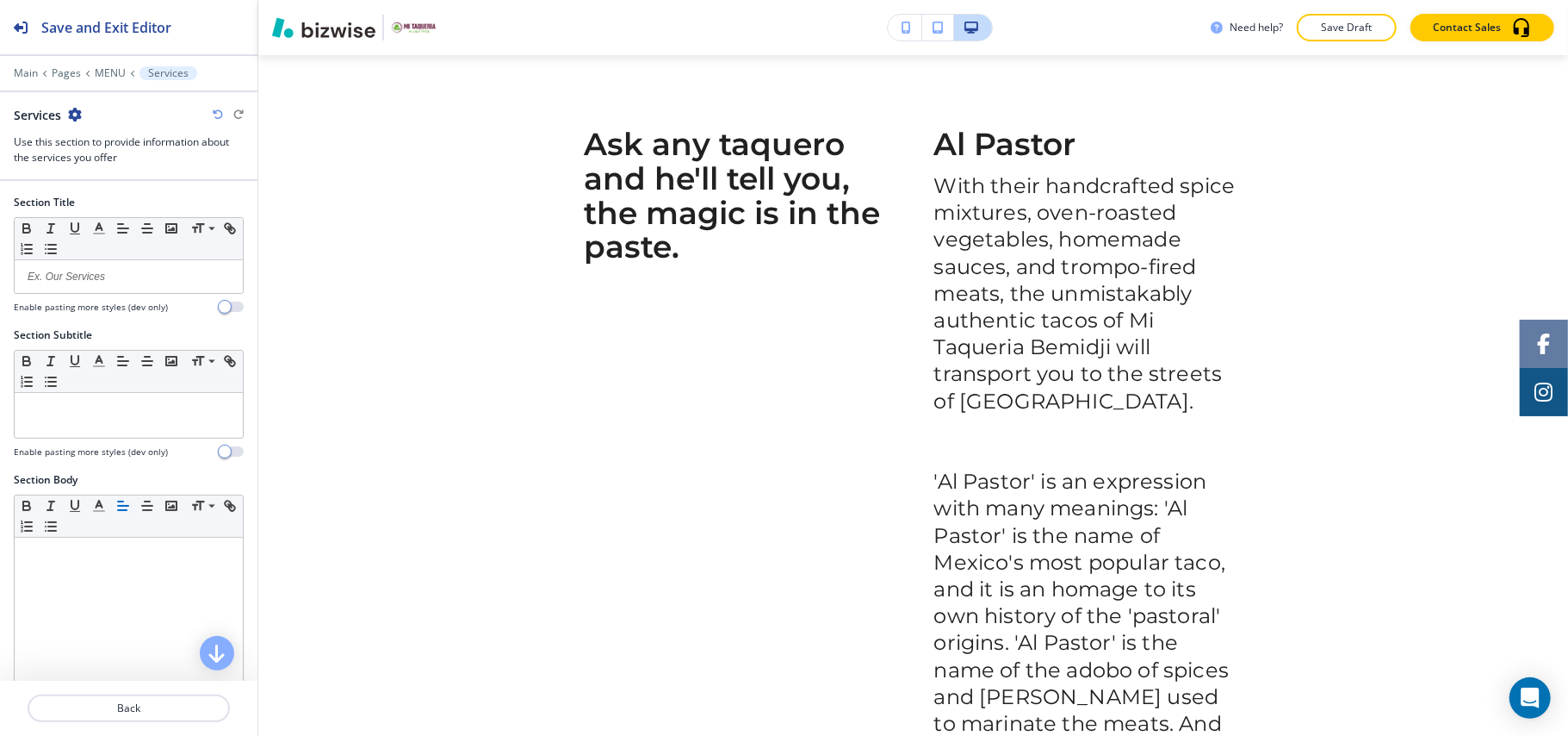
click at [75, 112] on icon "button" at bounding box center [75, 115] width 14 height 14
click at [109, 211] on p "Delete Section" at bounding box center [123, 206] width 88 height 16
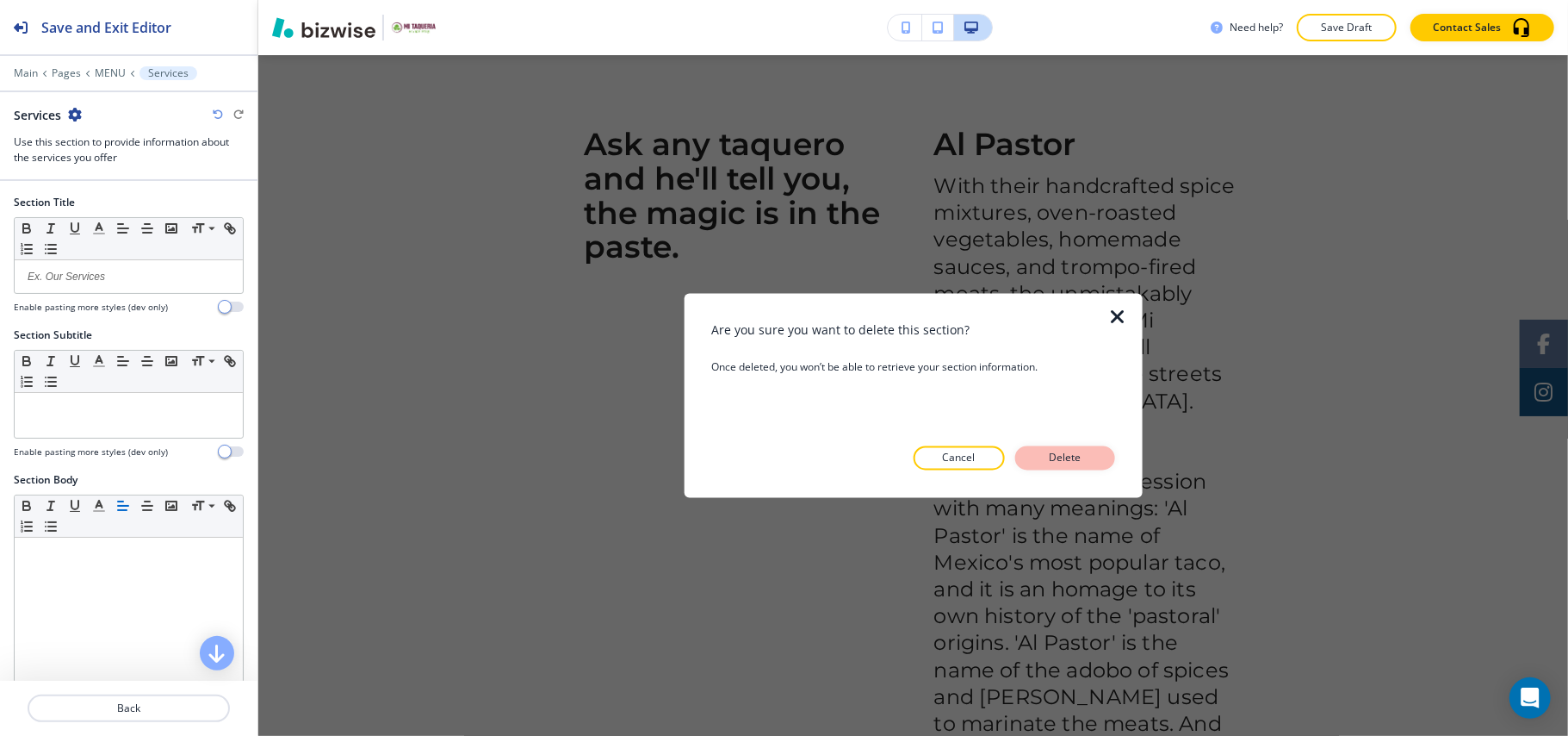
click at [1054, 455] on p "Delete" at bounding box center [1065, 458] width 41 height 16
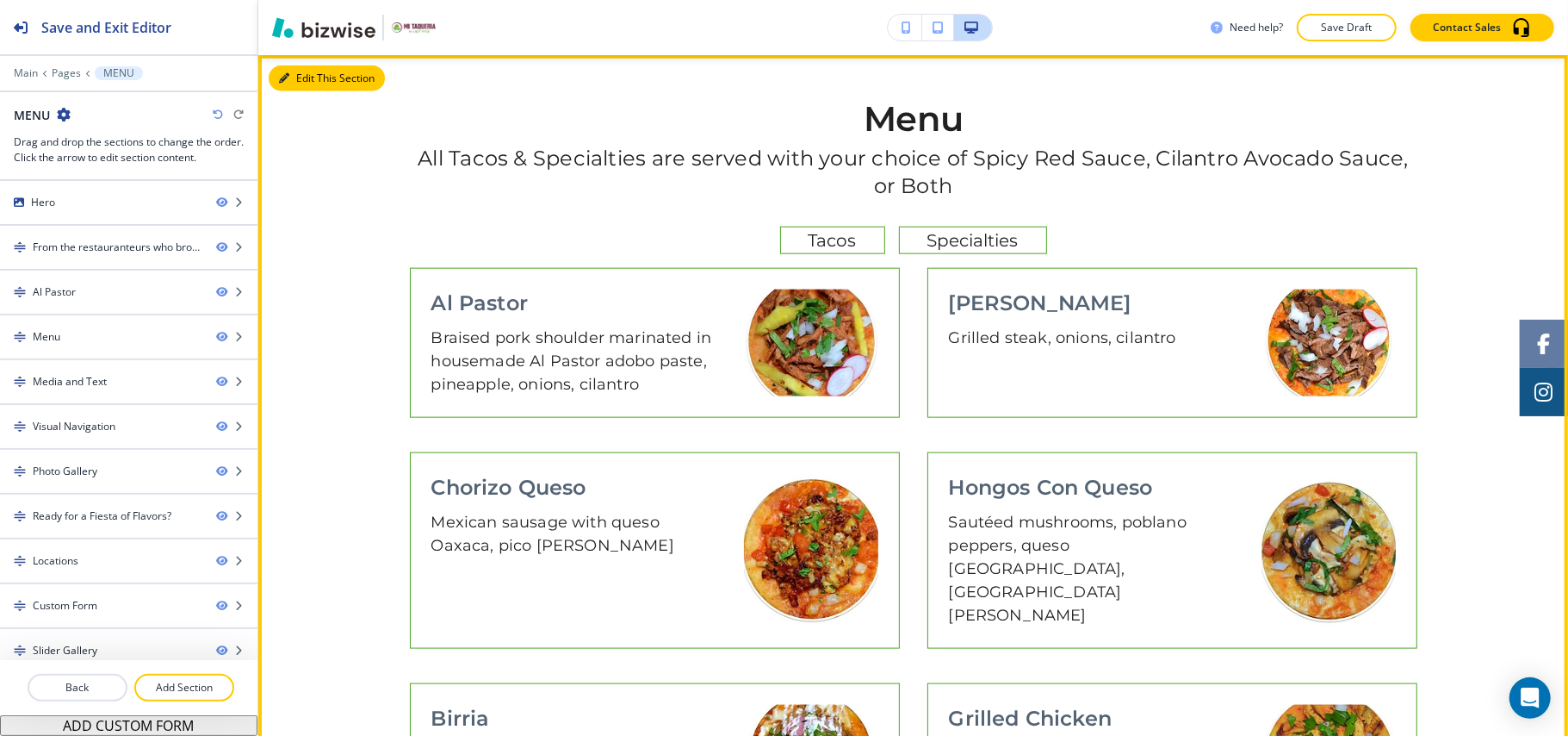
click at [284, 74] on icon "button" at bounding box center [284, 78] width 11 height 11
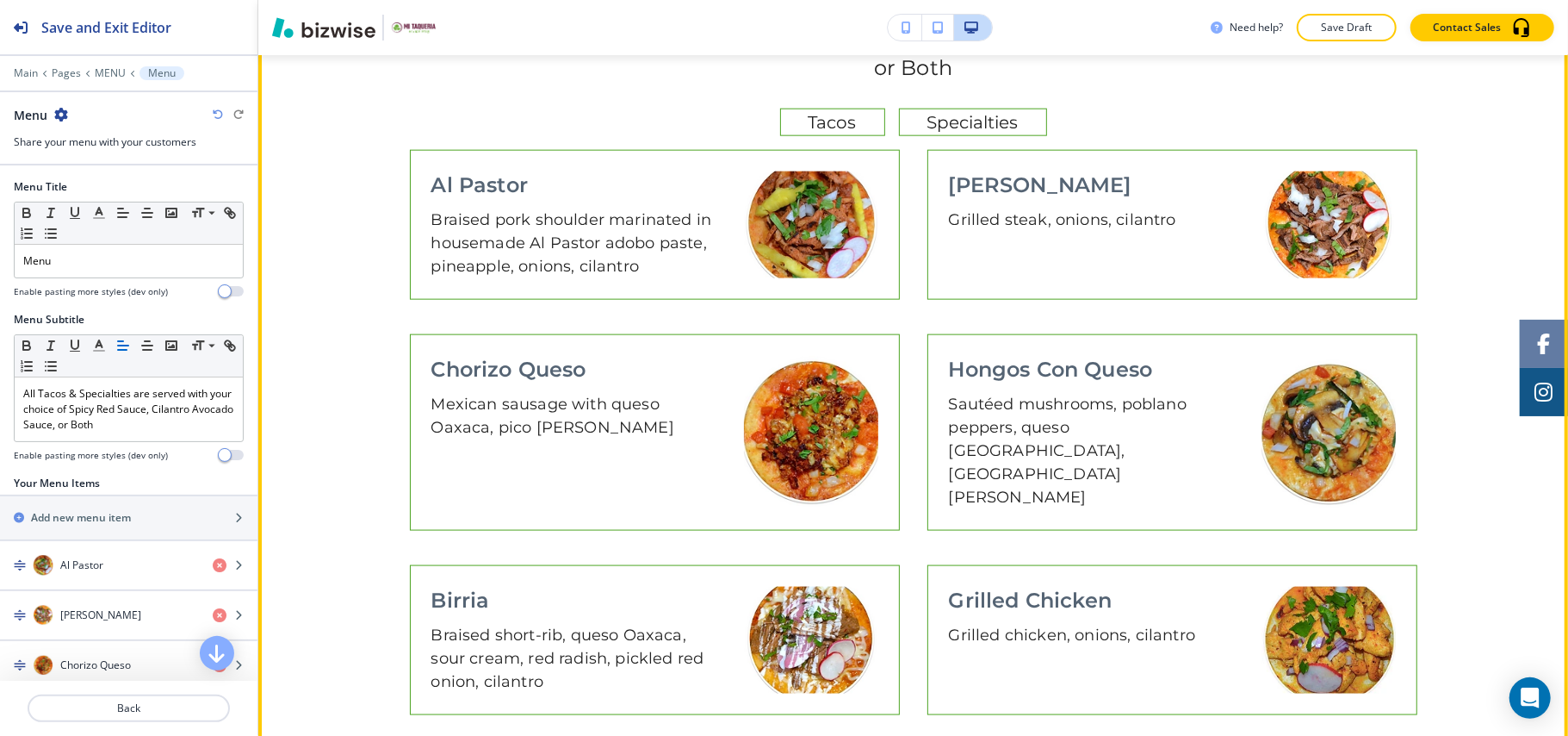
scroll to position [1507, 0]
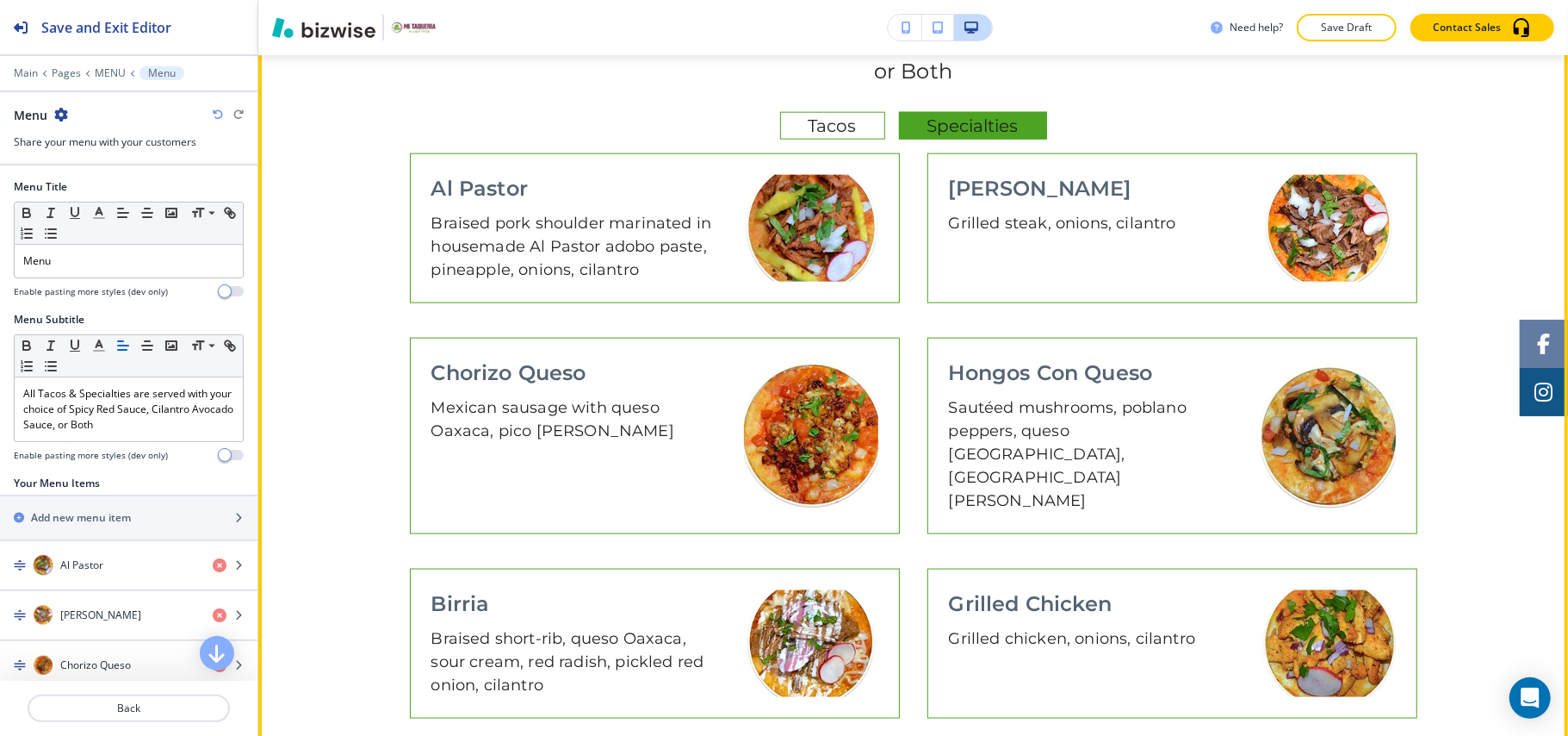
click at [969, 115] on span "Specialties" at bounding box center [973, 126] width 118 height 31
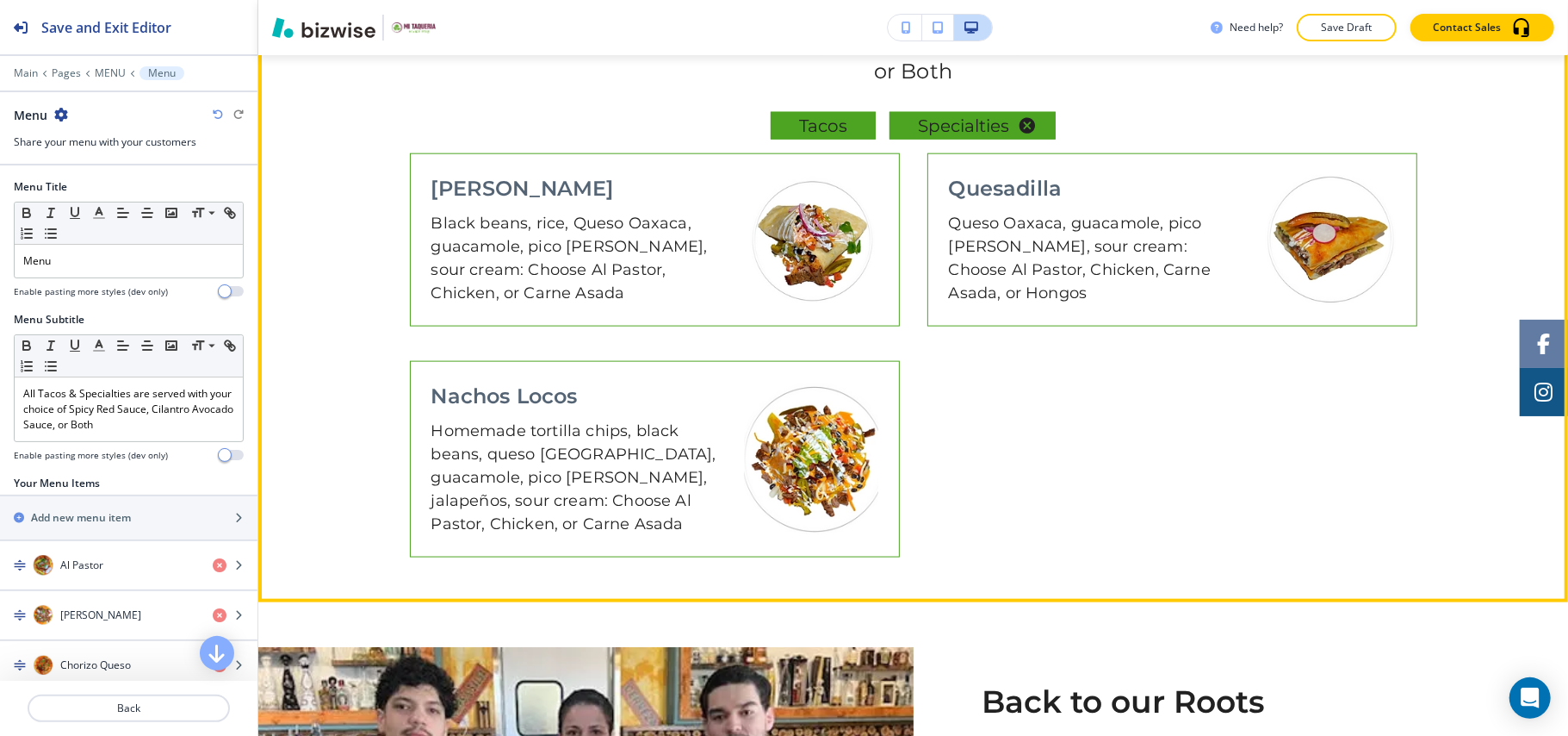
click at [807, 120] on span "Tacos" at bounding box center [823, 126] width 75 height 31
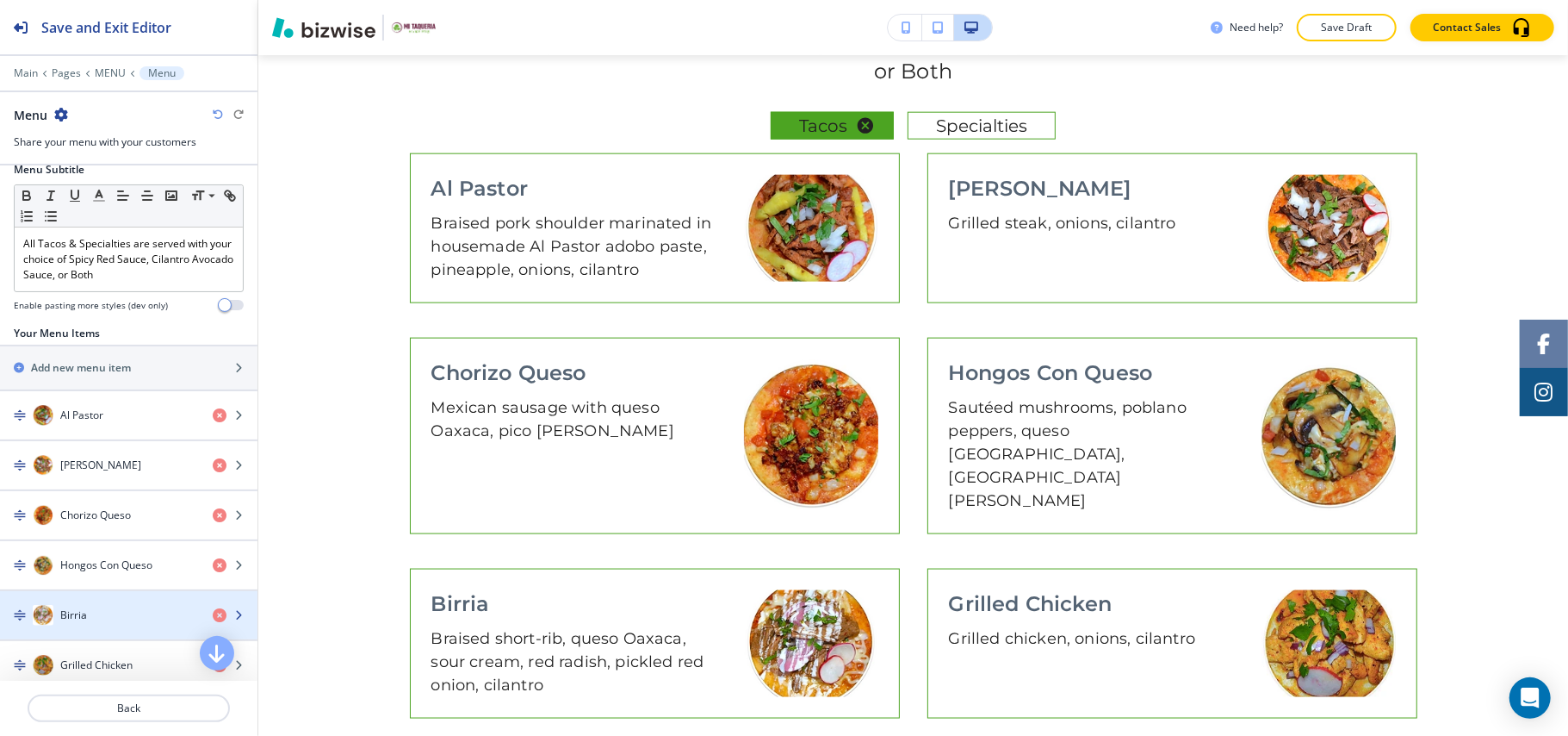
scroll to position [345, 0]
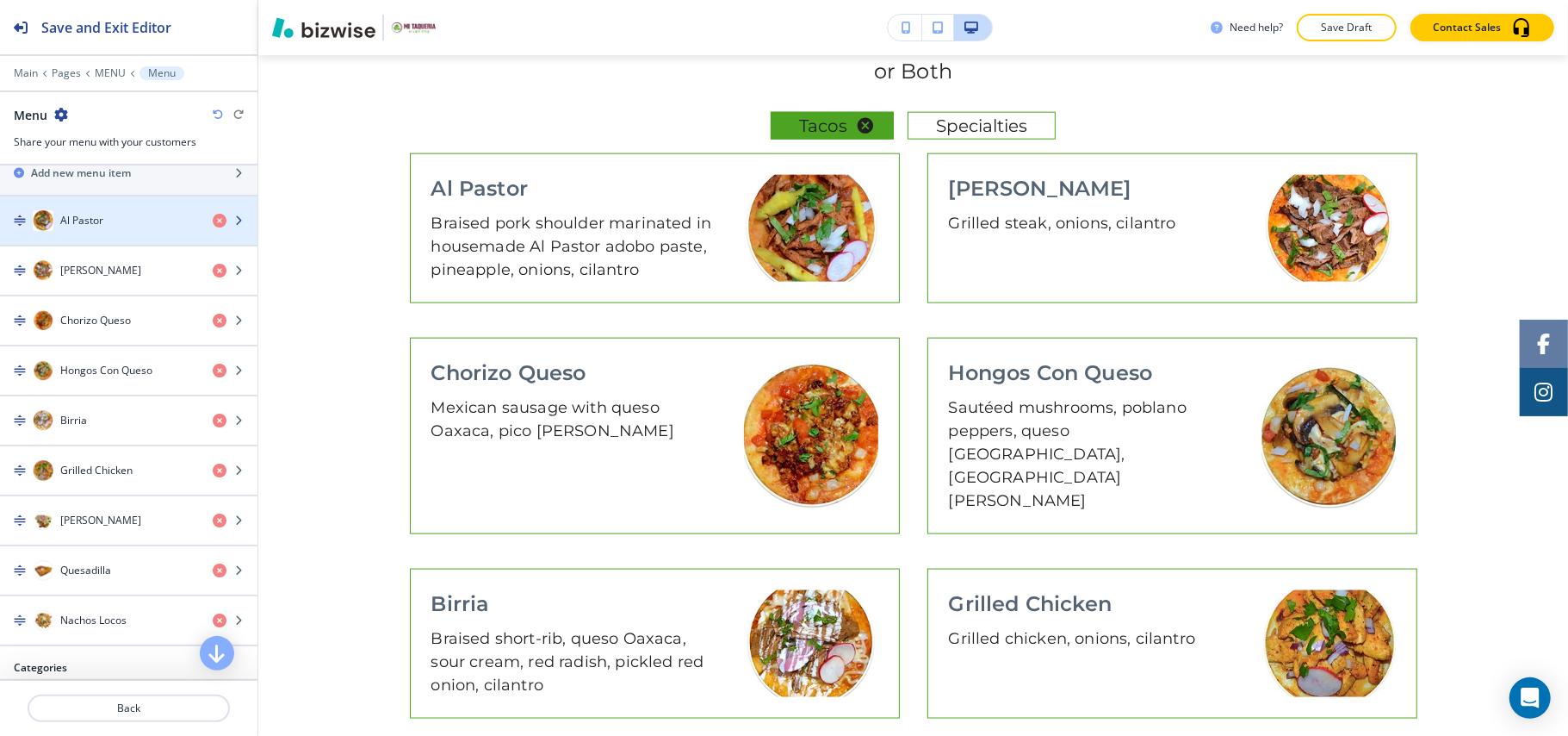
click at [88, 226] on h4 "Al Pastor" at bounding box center [82, 220] width 43 height 16
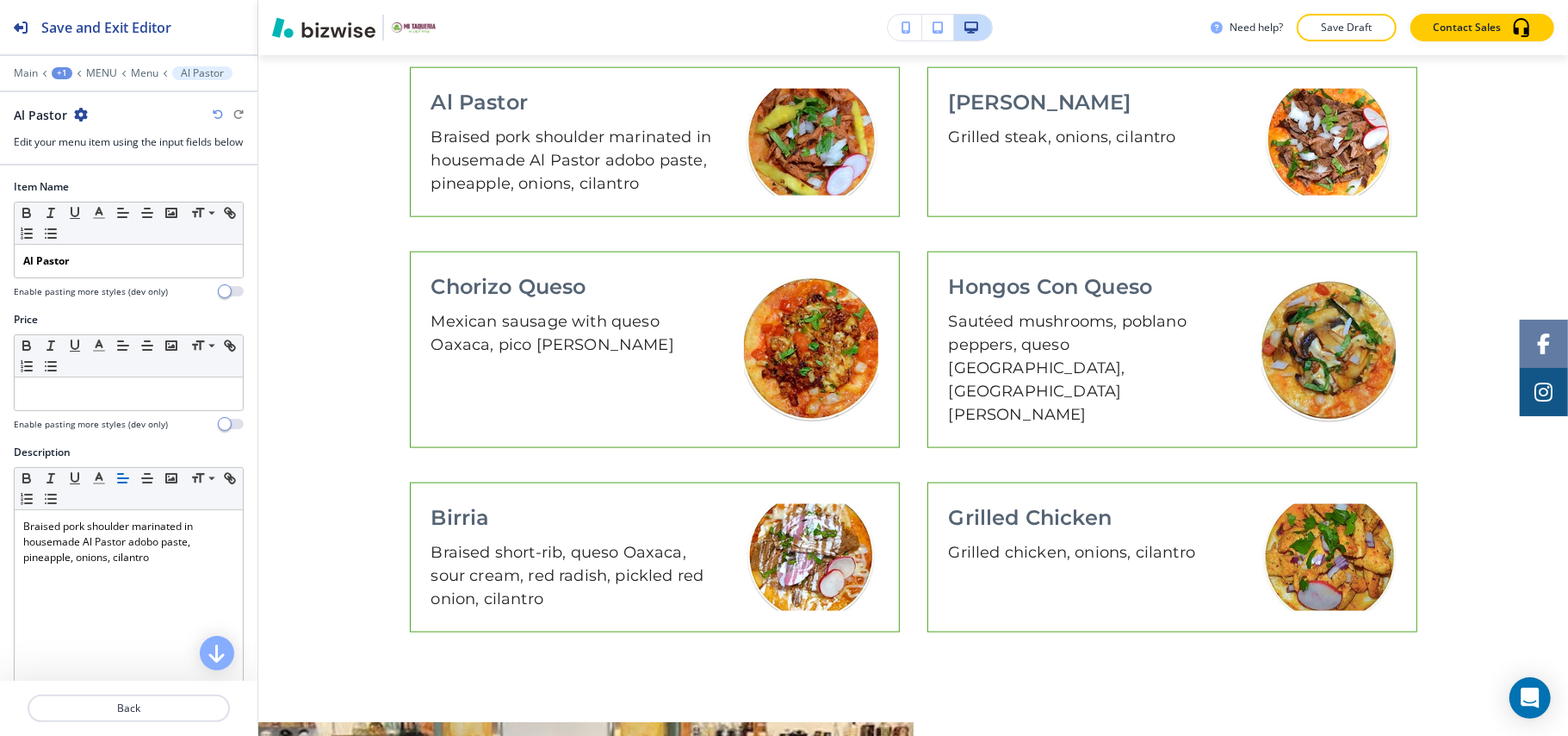
scroll to position [1605, 0]
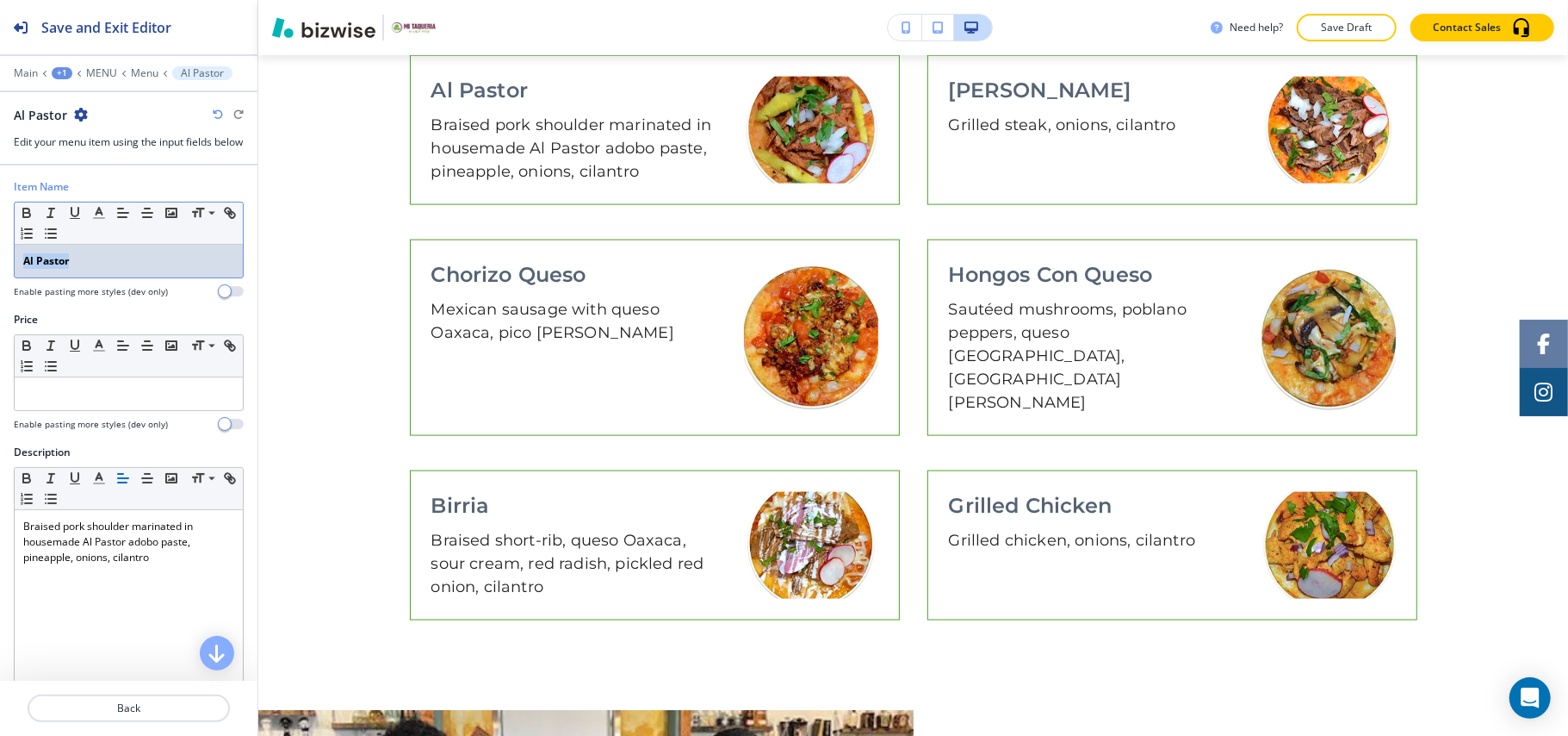
drag, startPoint x: 97, startPoint y: 274, endPoint x: 0, endPoint y: 260, distance: 98.0
click at [0, 266] on div "Item Name Small Normal Large Huge Al Pastor Enable pasting more styles (dev onl…" at bounding box center [128, 246] width 257 height 133
click at [24, 212] on icon "button" at bounding box center [26, 210] width 6 height 4
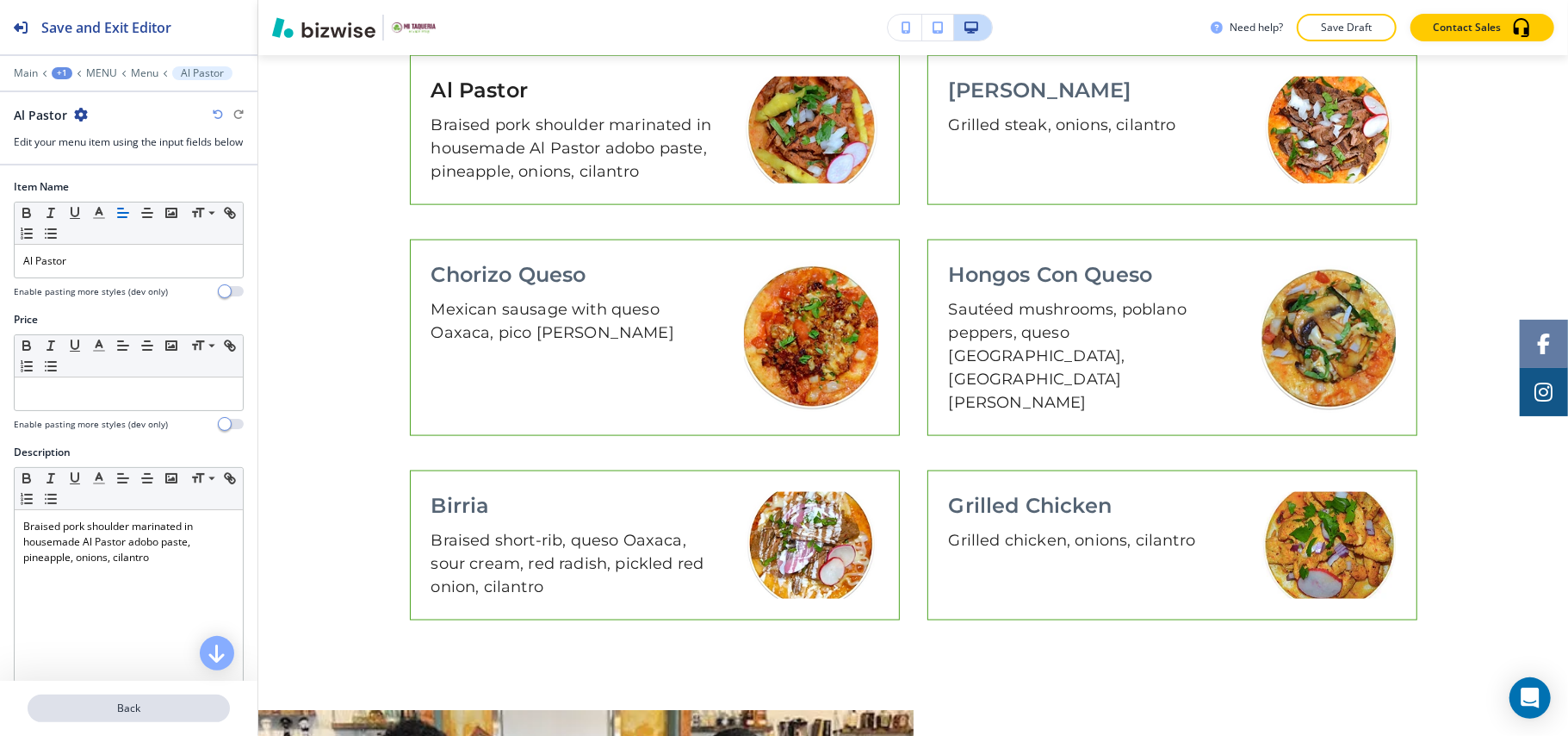
click at [125, 707] on p "Back" at bounding box center [128, 708] width 199 height 16
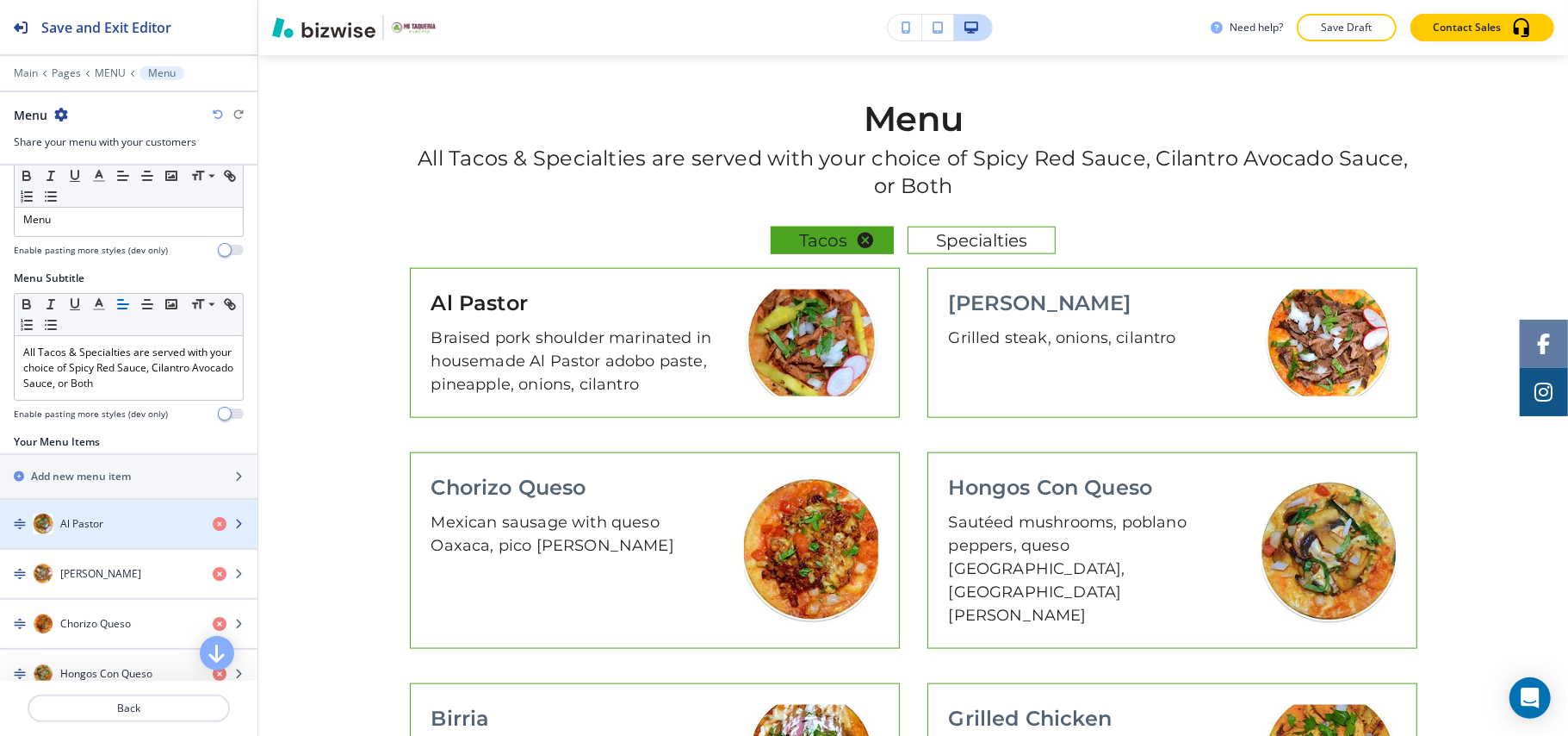
scroll to position [115, 0]
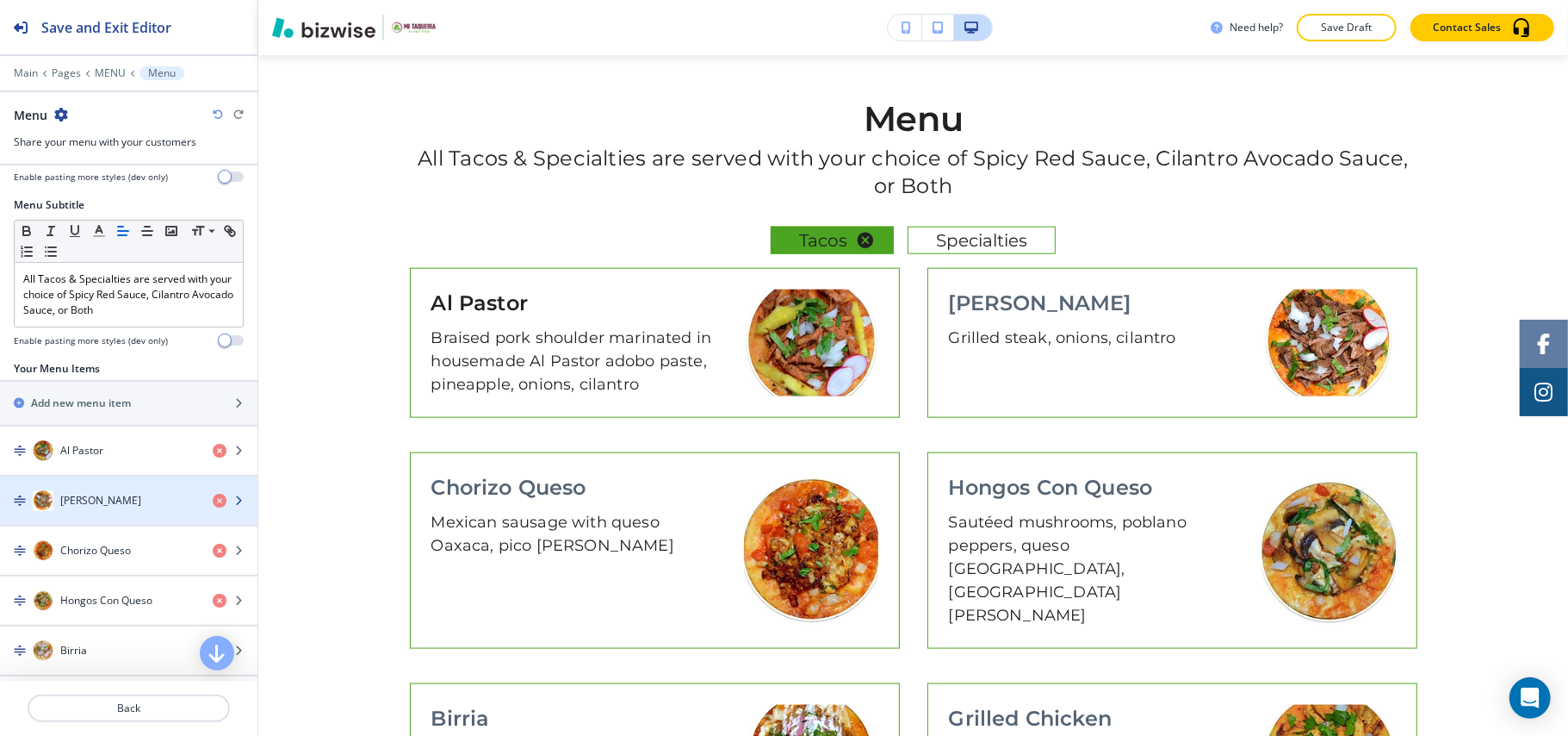
click at [102, 500] on h4 "Carne Asada" at bounding box center [101, 500] width 81 height 16
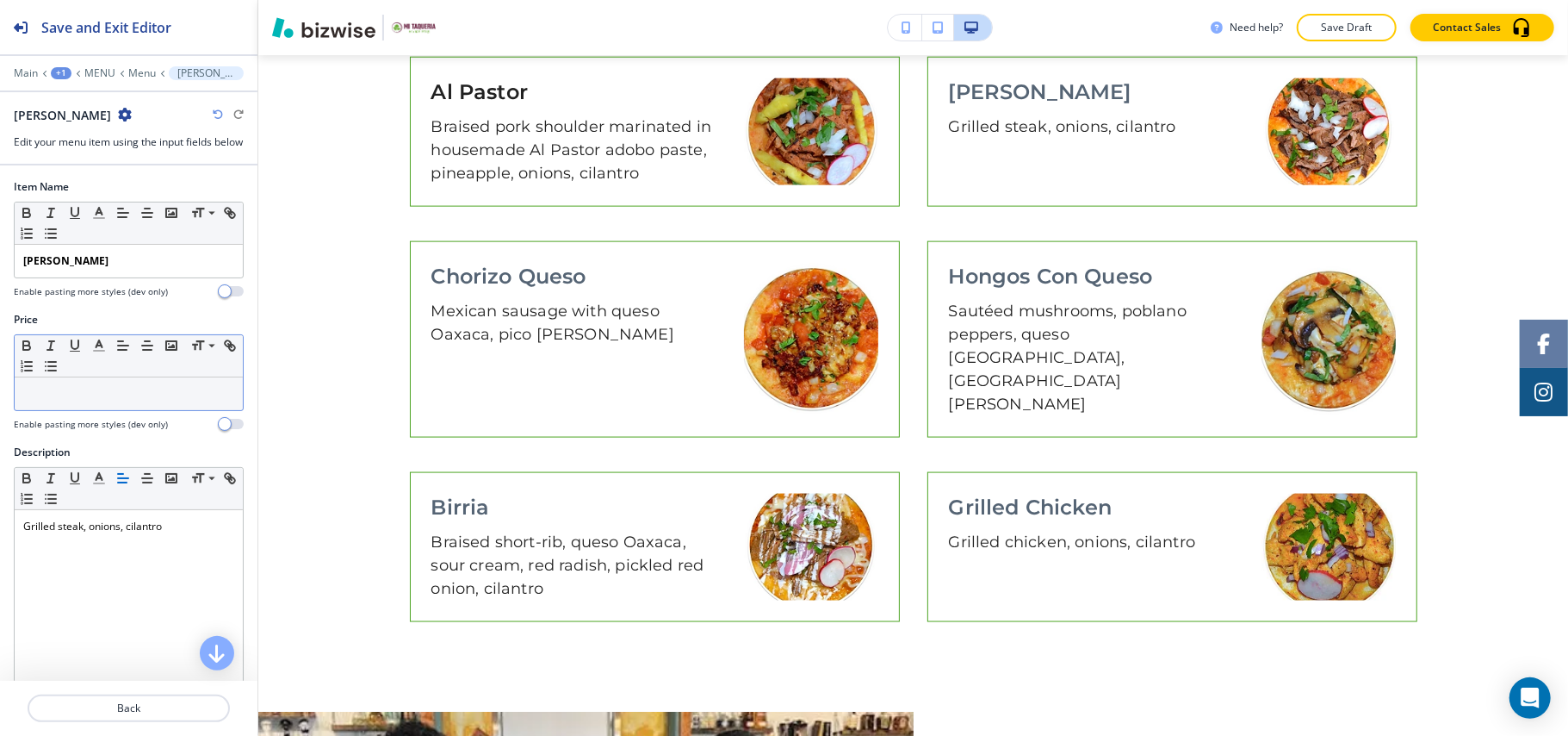
scroll to position [1605, 0]
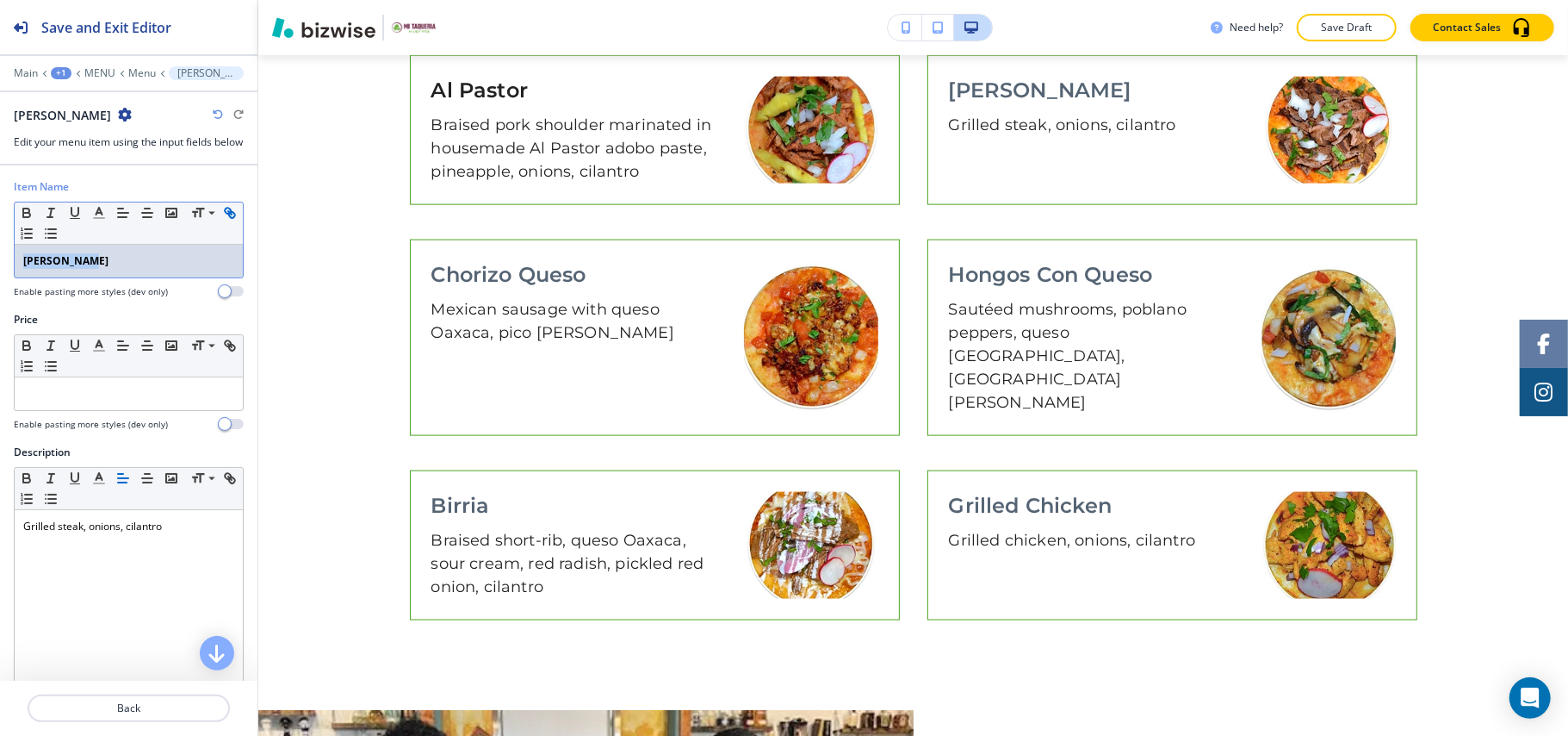
drag, startPoint x: 125, startPoint y: 279, endPoint x: 15, endPoint y: 246, distance: 114.8
click at [1, 270] on div "Item Name Small Normal Large Huge Carne Asada Enable pasting more styles (dev o…" at bounding box center [128, 246] width 257 height 133
click at [25, 220] on icon "button" at bounding box center [26, 212] width 16 height 16
click at [159, 701] on p "Back" at bounding box center [128, 708] width 199 height 16
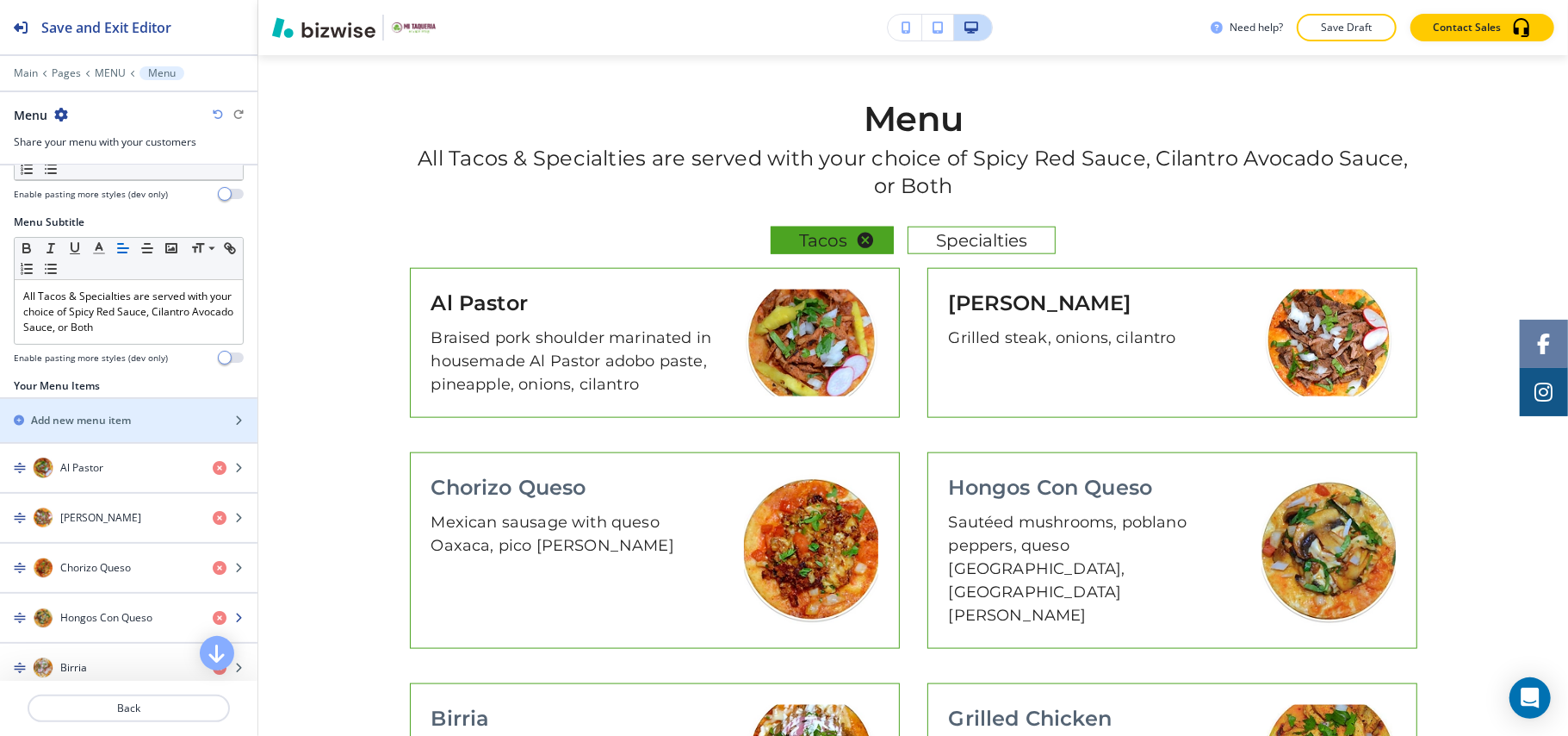
scroll to position [229, 0]
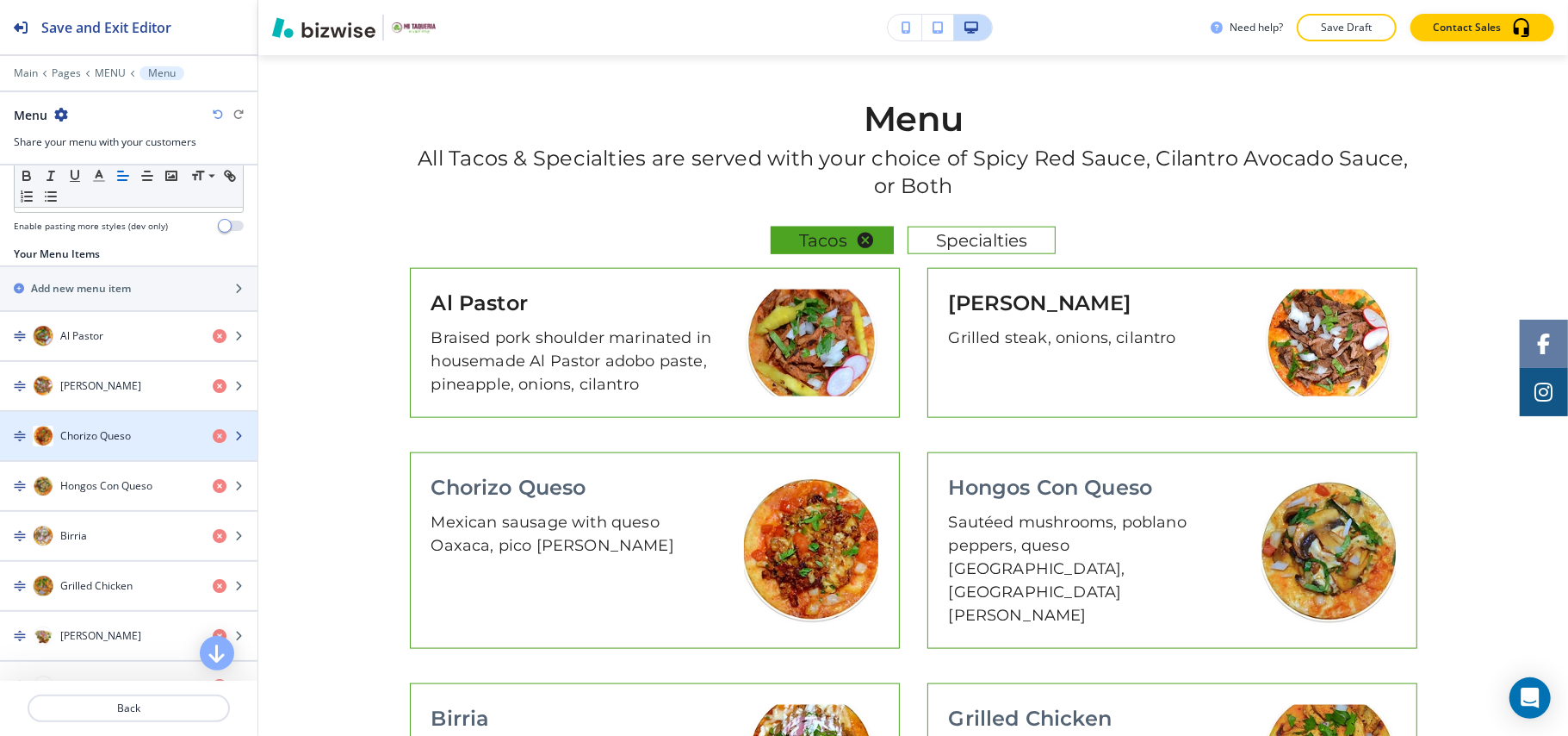
click at [95, 439] on h4 "Chorizo Queso" at bounding box center [96, 436] width 70 height 16
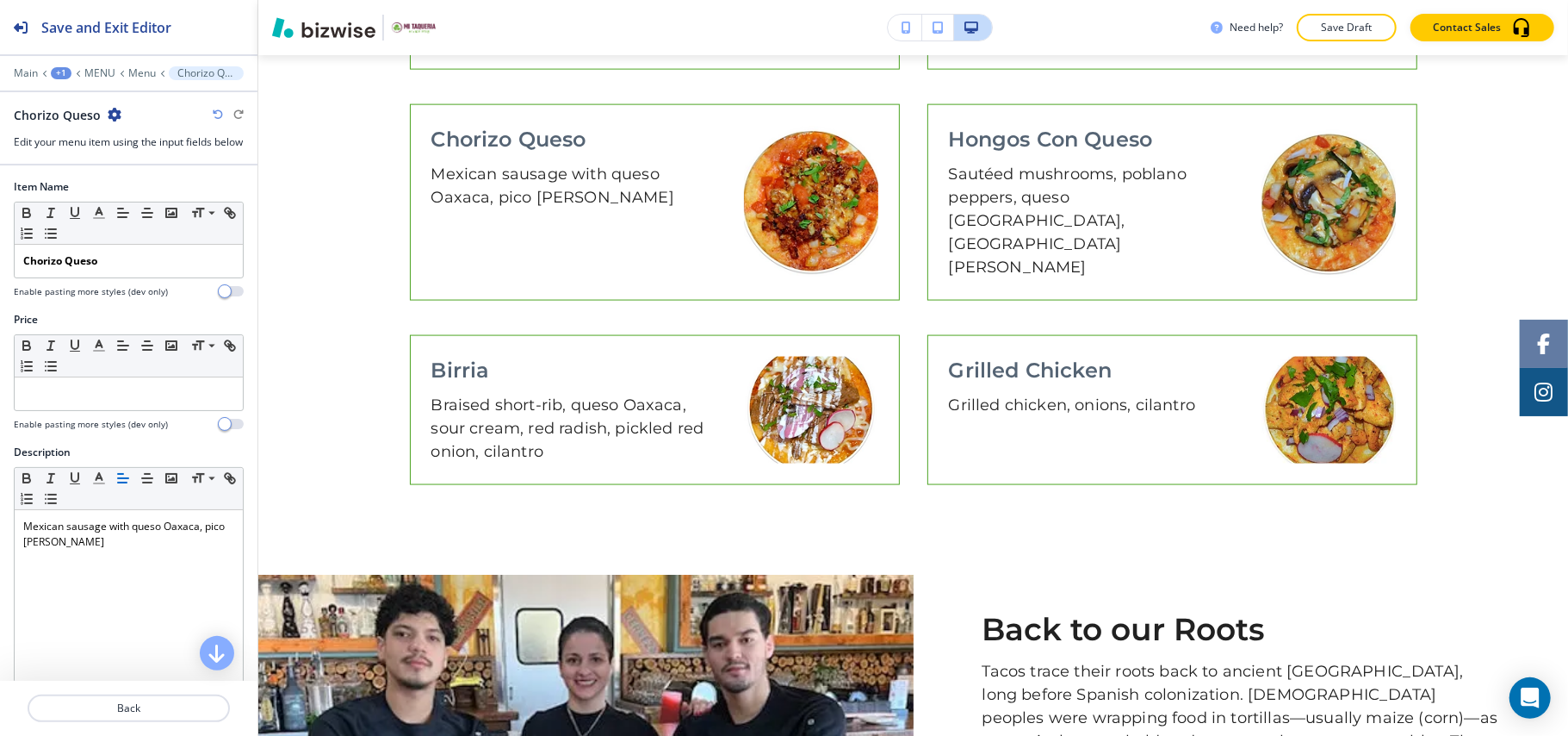
scroll to position [1790, 0]
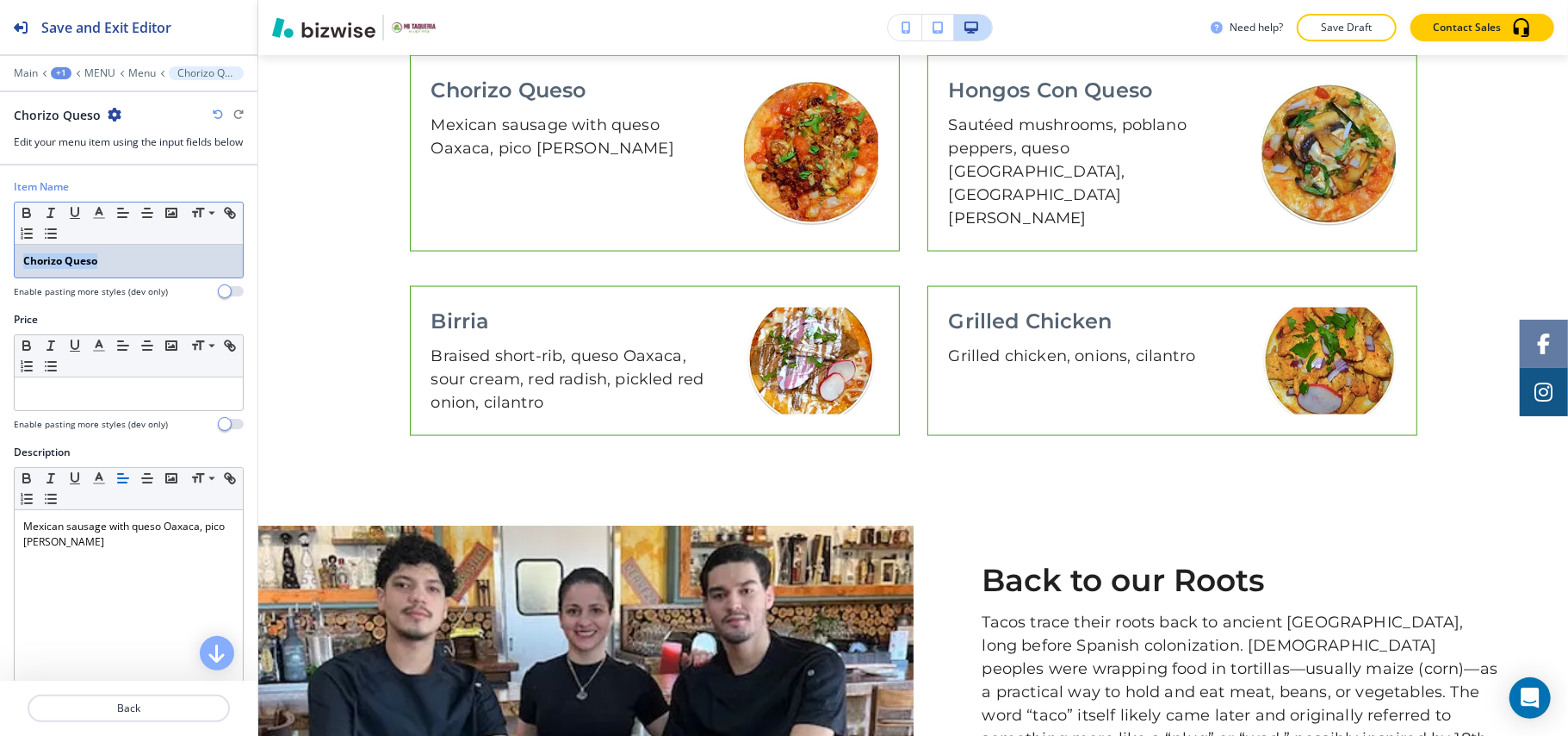
drag, startPoint x: 136, startPoint y: 281, endPoint x: 12, endPoint y: 260, distance: 125.8
click at [11, 270] on div "Item Name Small Normal Large Huge Chorizo Queso Enable pasting more styles (dev…" at bounding box center [128, 246] width 257 height 133
click at [21, 220] on icon "button" at bounding box center [26, 212] width 16 height 16
click at [141, 711] on p "Back" at bounding box center [128, 708] width 199 height 16
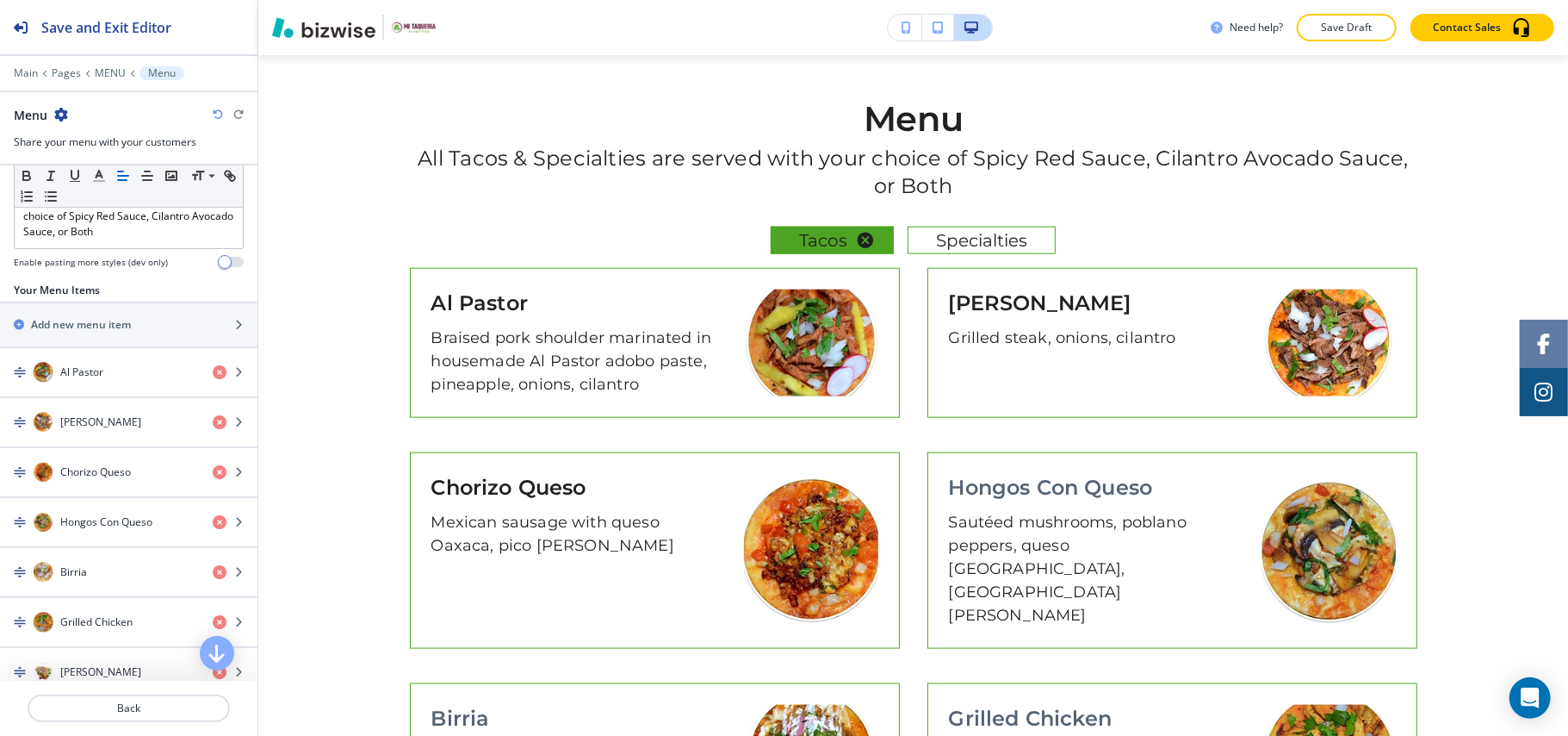
scroll to position [229, 0]
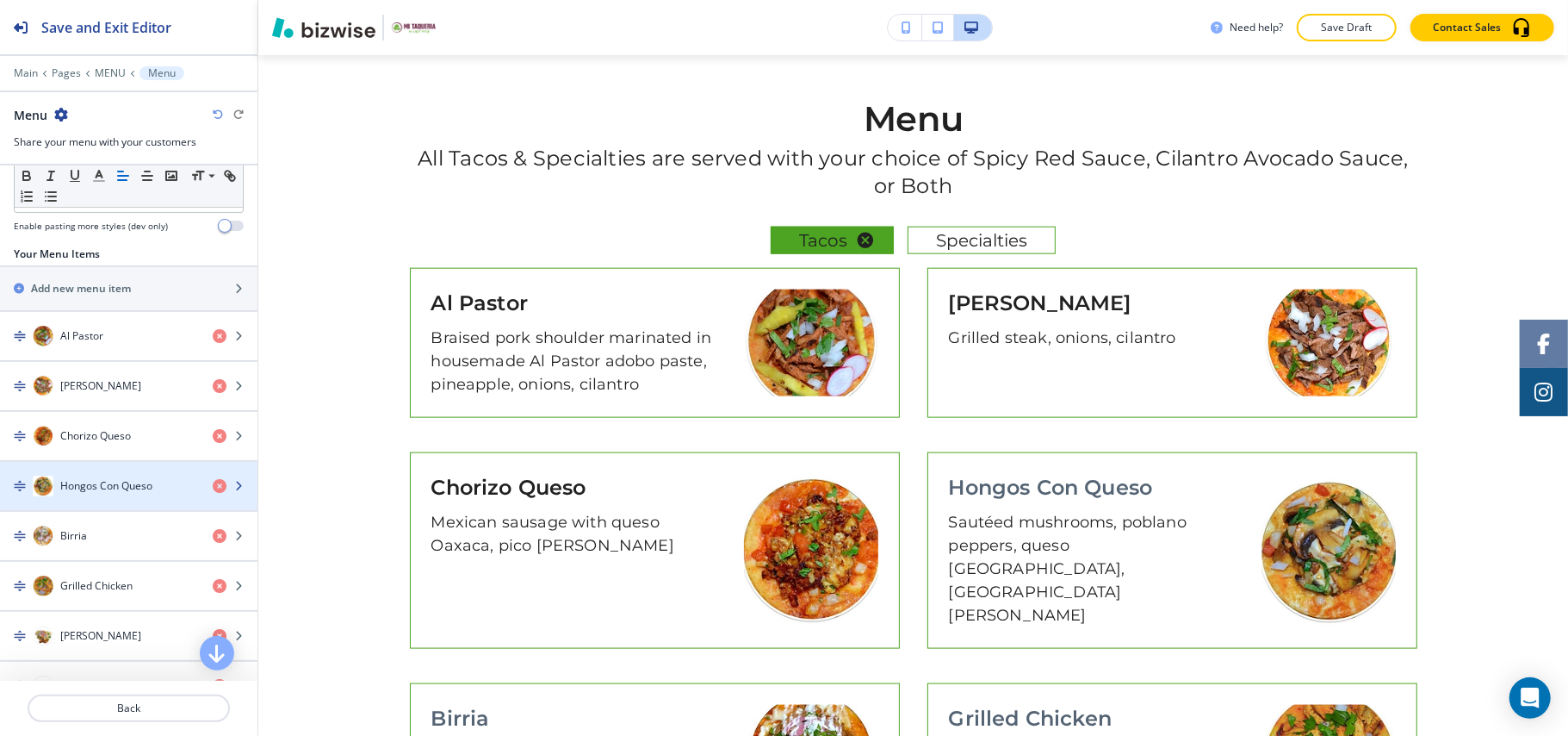
click at [91, 492] on h4 "Hongos Con Queso" at bounding box center [107, 485] width 92 height 16
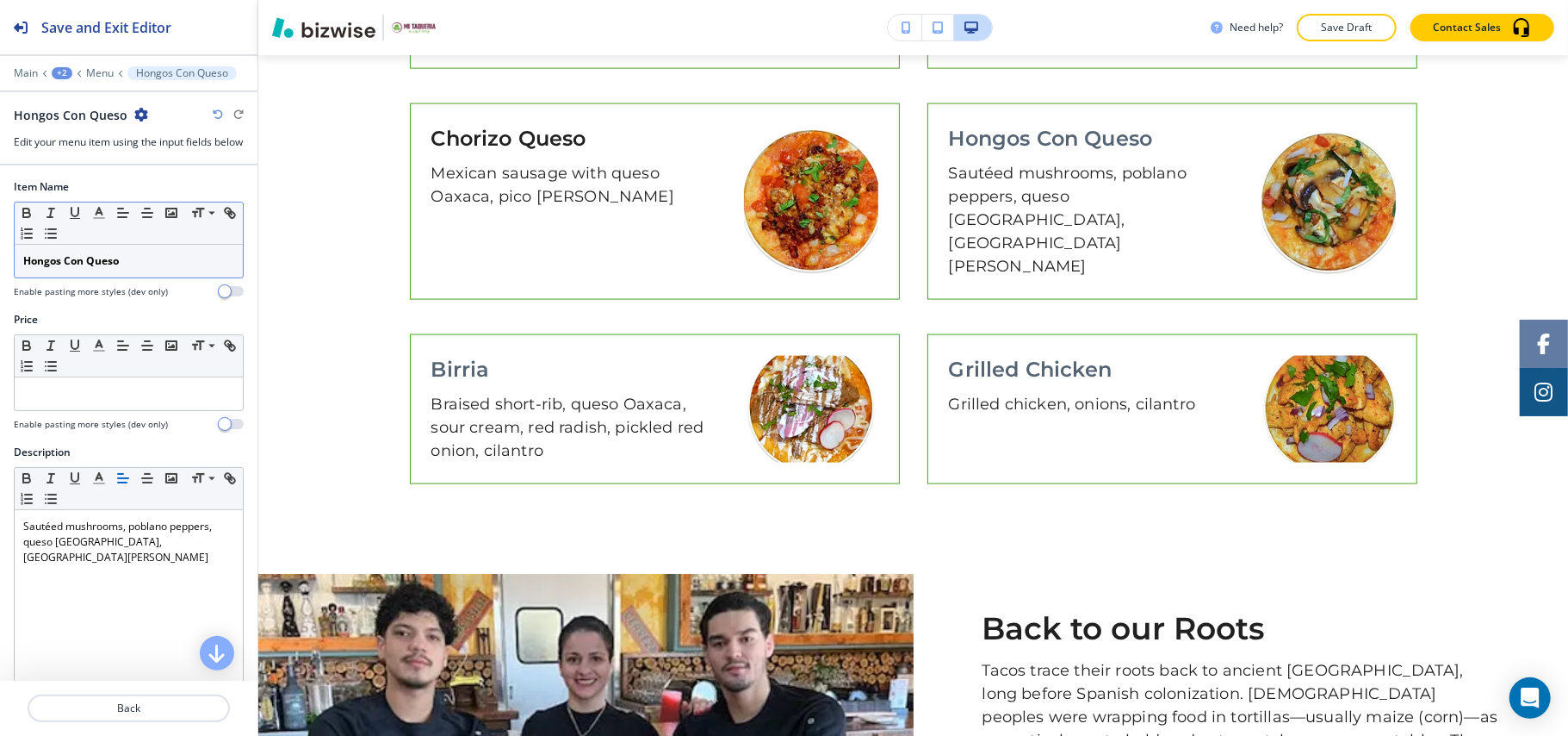
scroll to position [1790, 0]
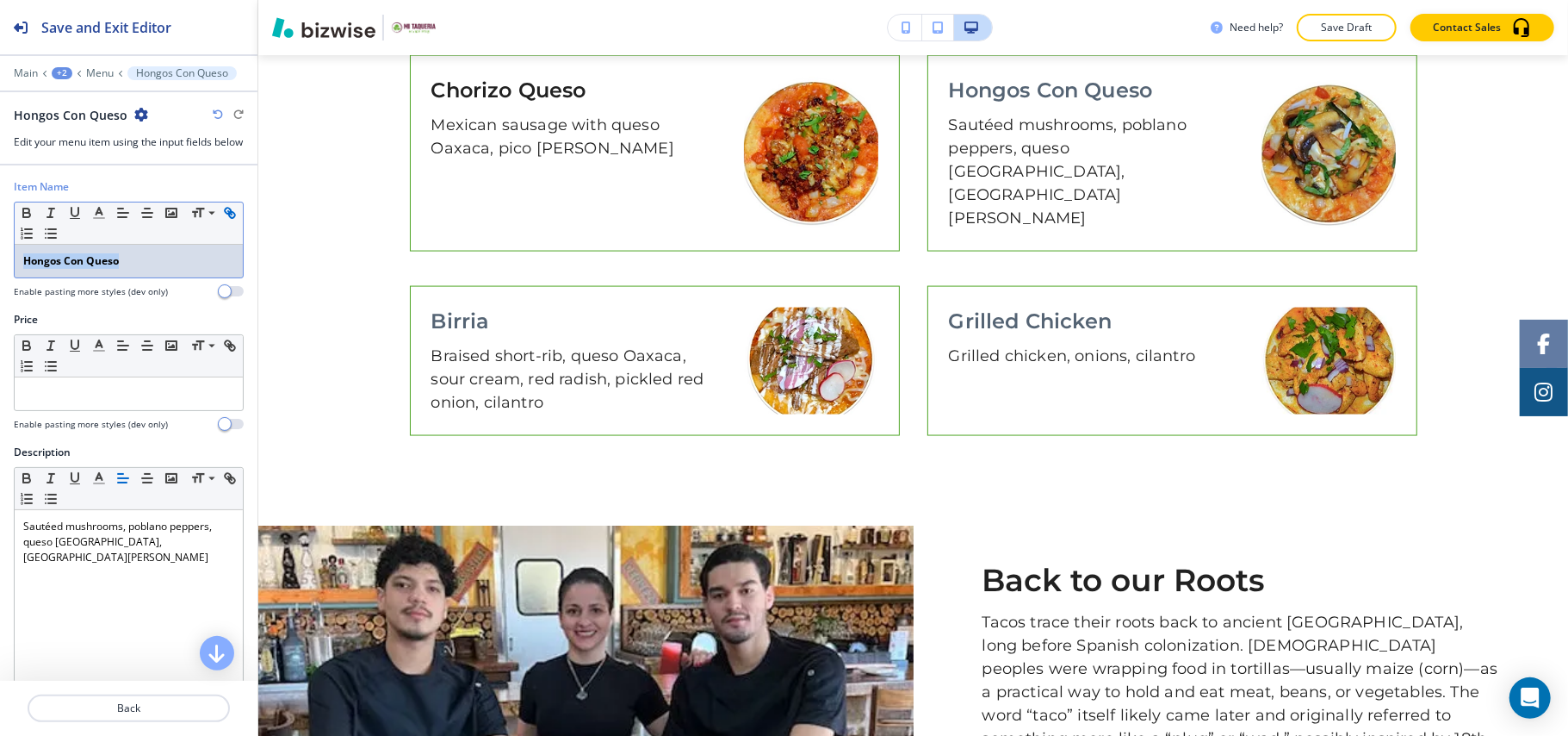
drag, startPoint x: 154, startPoint y: 276, endPoint x: 28, endPoint y: 242, distance: 130.5
click at [0, 256] on div "Item Name Small Normal Large Huge Hongos Con Queso Enable pasting more styles (…" at bounding box center [128, 246] width 257 height 133
click at [23, 220] on icon "button" at bounding box center [26, 212] width 16 height 16
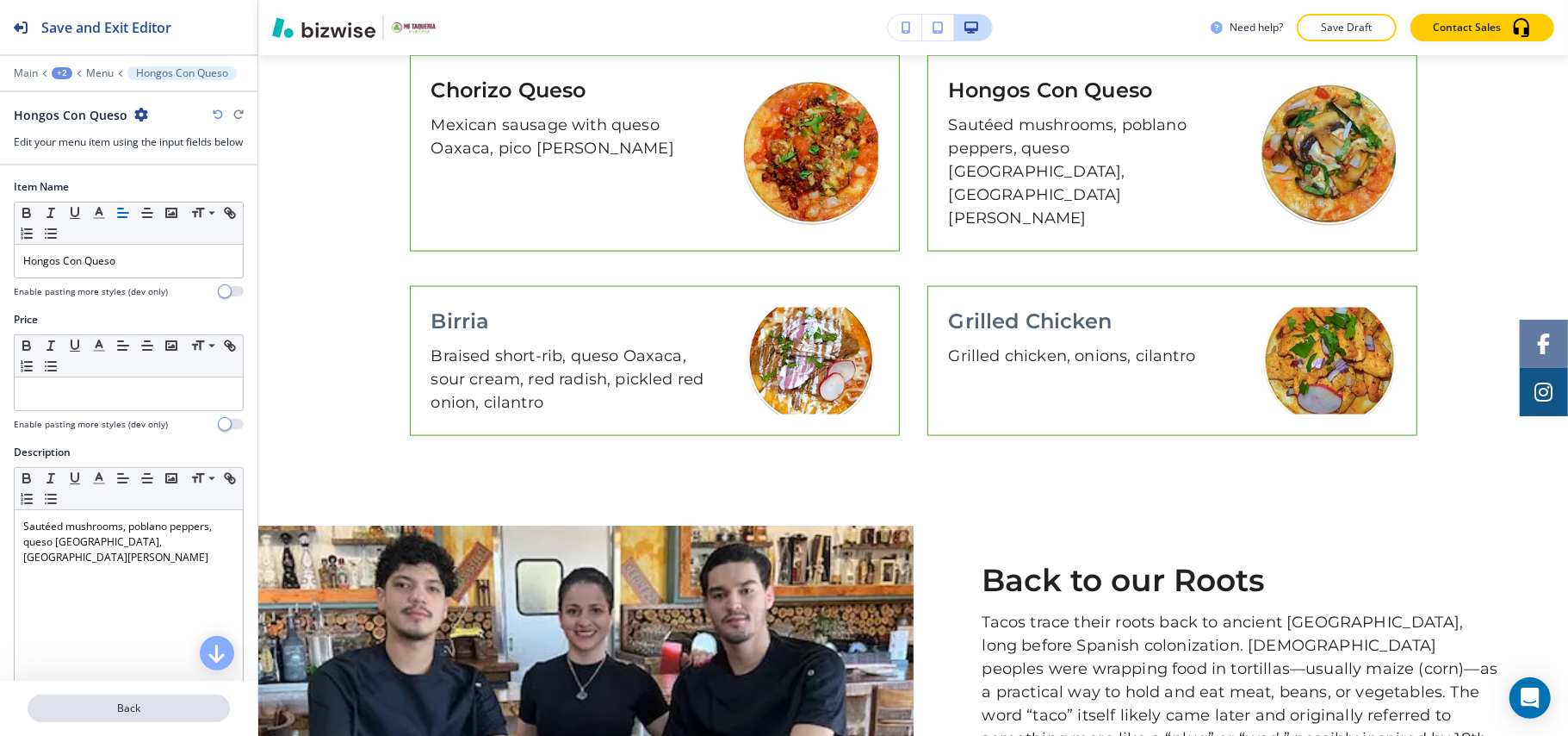
click at [136, 710] on p "Back" at bounding box center [128, 708] width 199 height 16
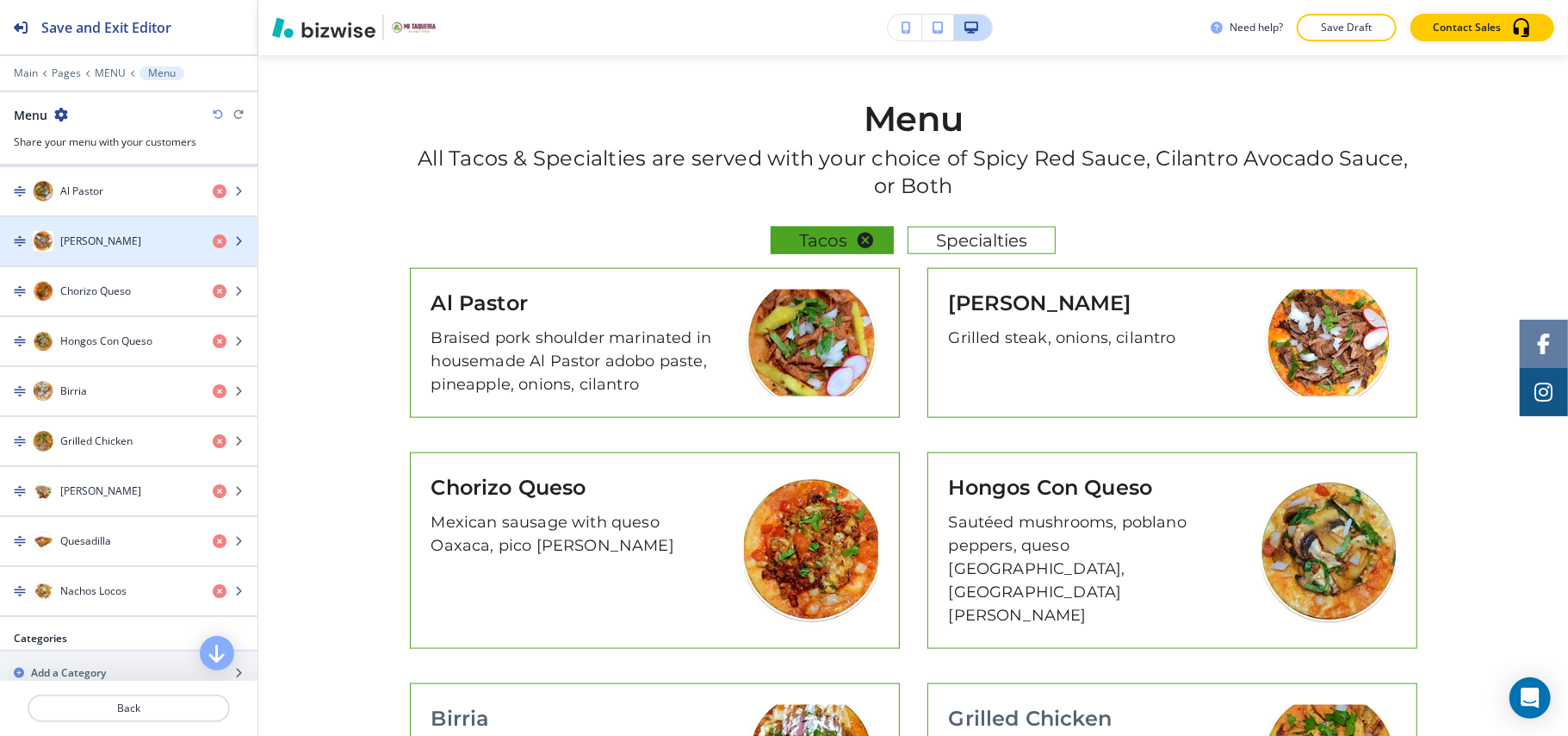
scroll to position [459, 0]
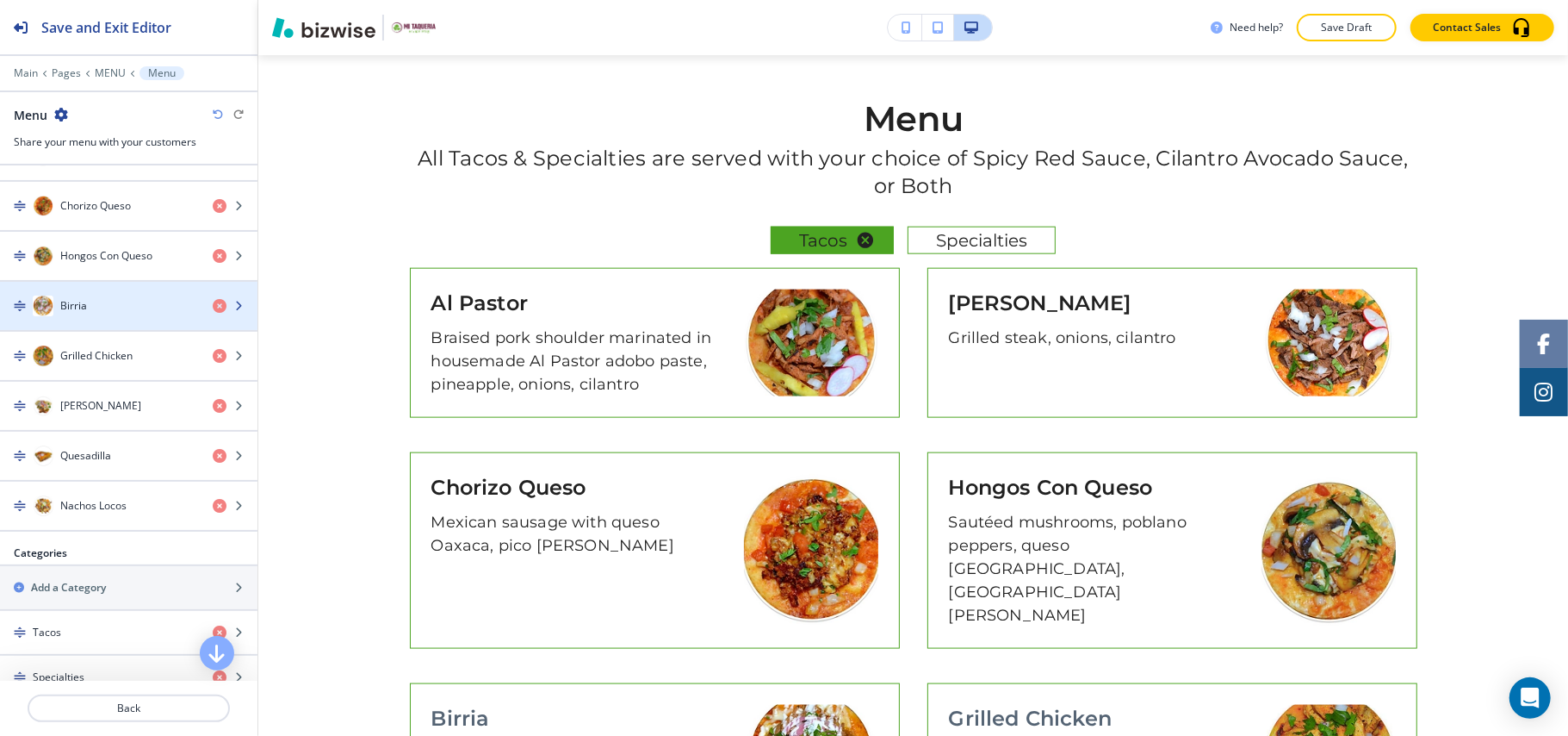
click at [77, 313] on h4 "Birria" at bounding box center [73, 305] width 26 height 16
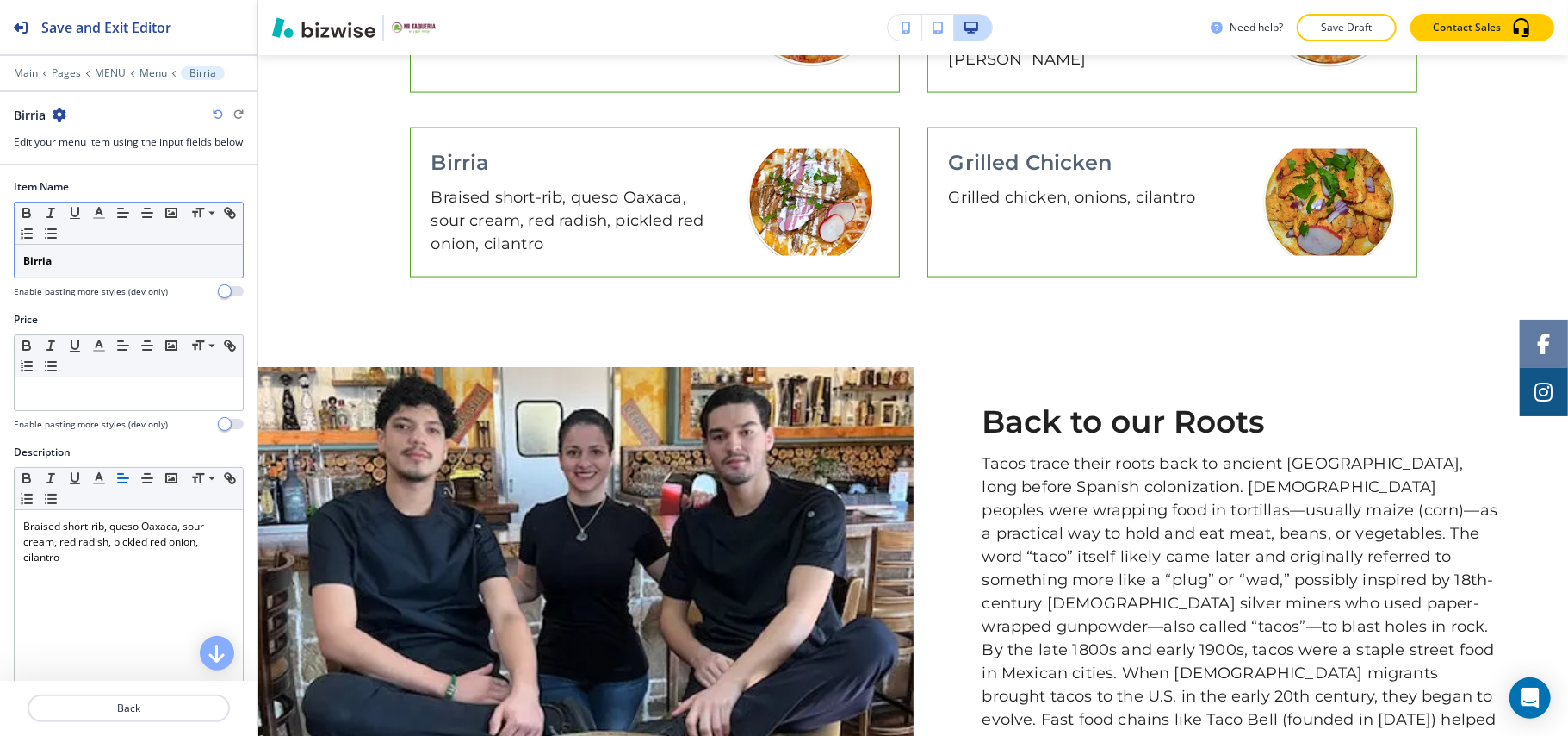
scroll to position [1976, 0]
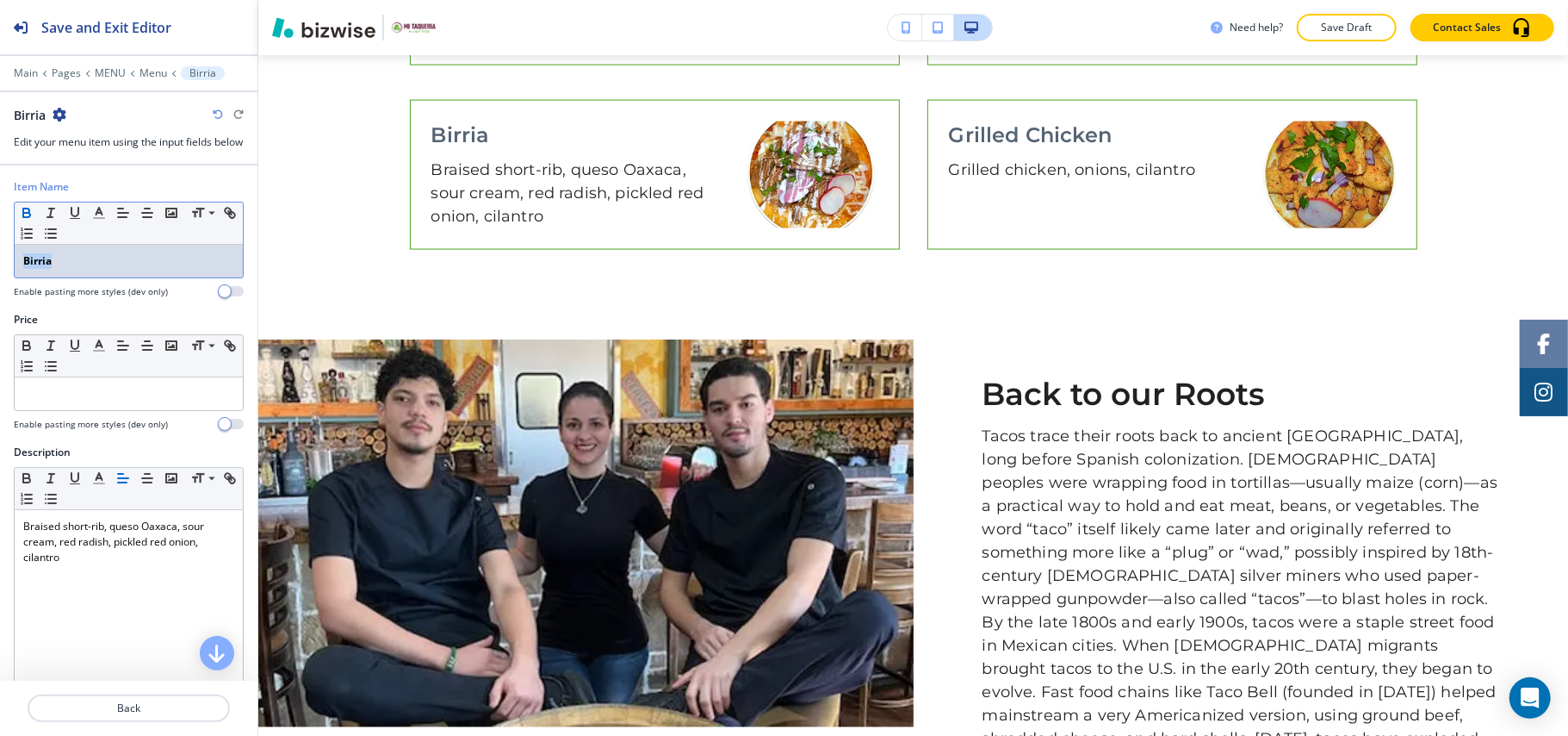
drag, startPoint x: 79, startPoint y: 276, endPoint x: 24, endPoint y: 233, distance: 69.8
click at [0, 266] on div "Item Name Small Normal Large Huge Birria Enable pasting more styles (dev only)" at bounding box center [128, 246] width 257 height 133
click at [24, 212] on icon "button" at bounding box center [26, 210] width 6 height 4
click at [133, 707] on p "Back" at bounding box center [128, 708] width 199 height 16
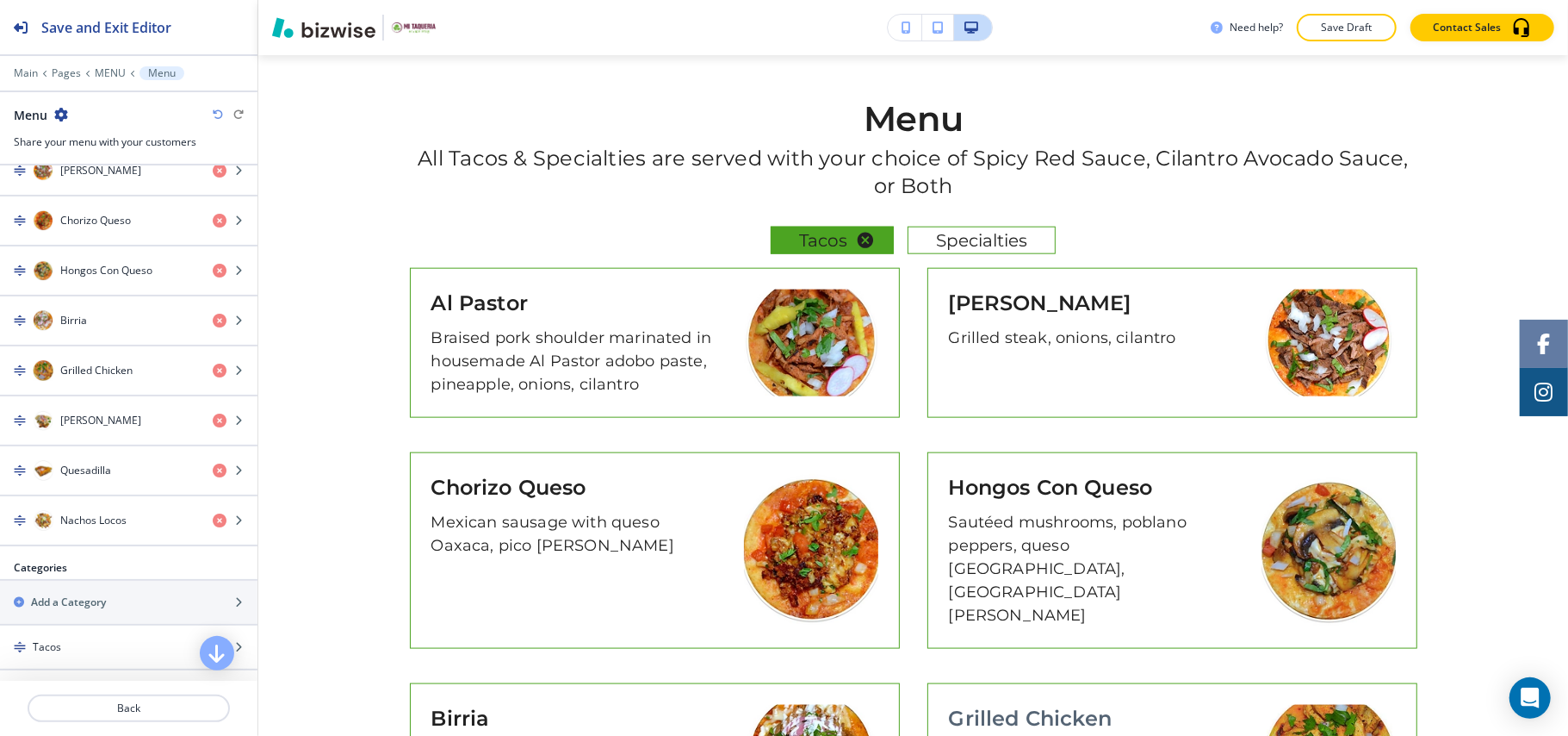
scroll to position [459, 0]
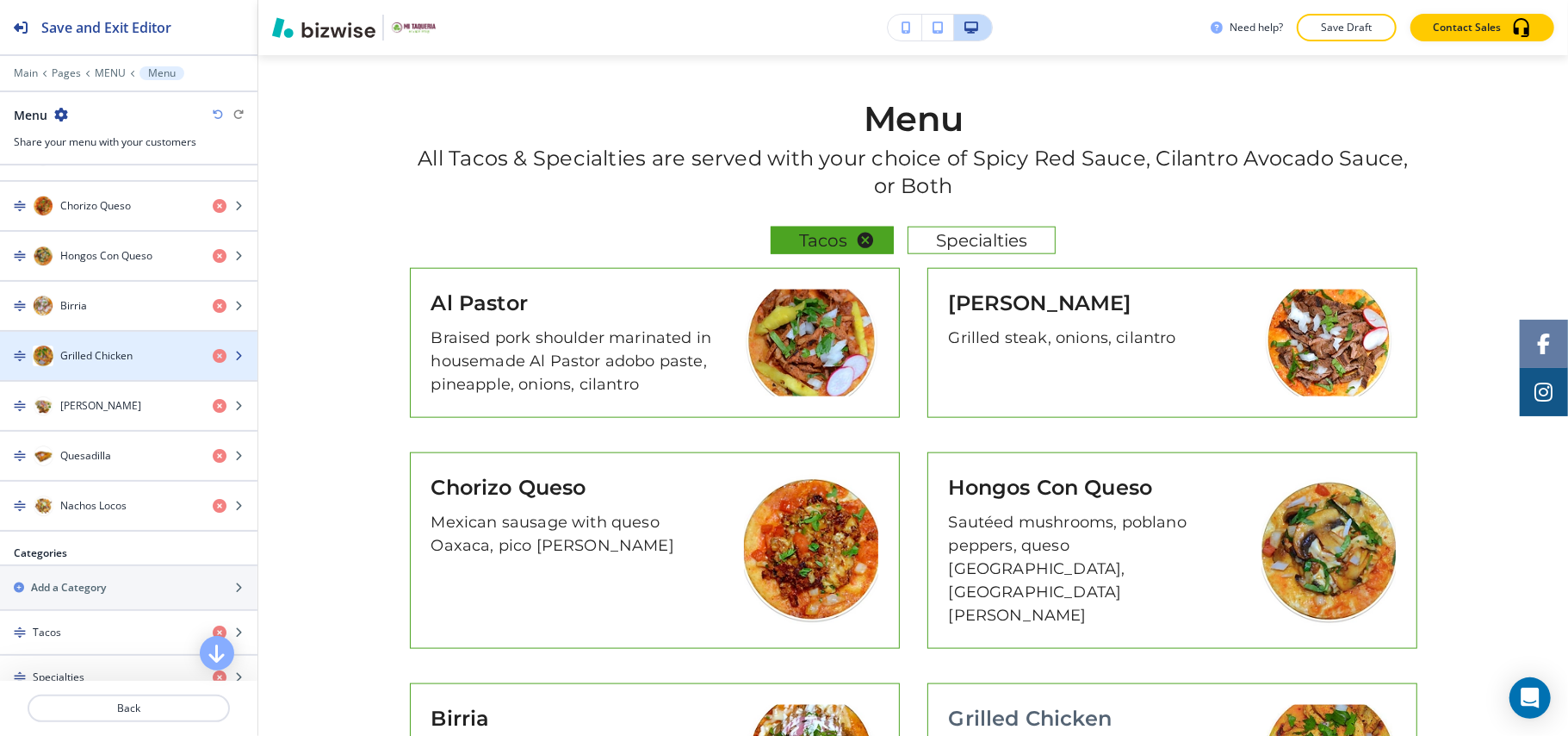
click at [100, 372] on div "button" at bounding box center [128, 373] width 257 height 14
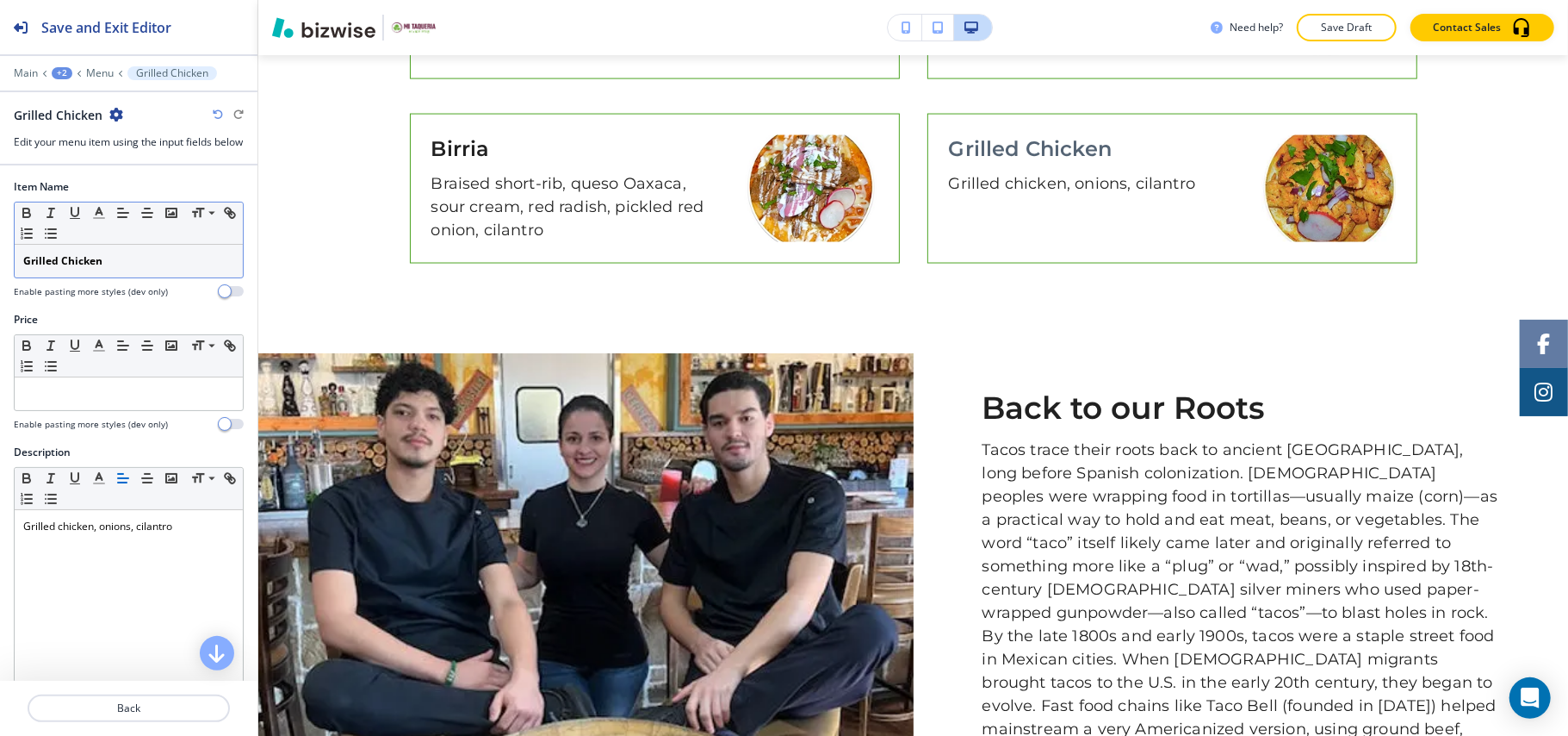
scroll to position [1976, 0]
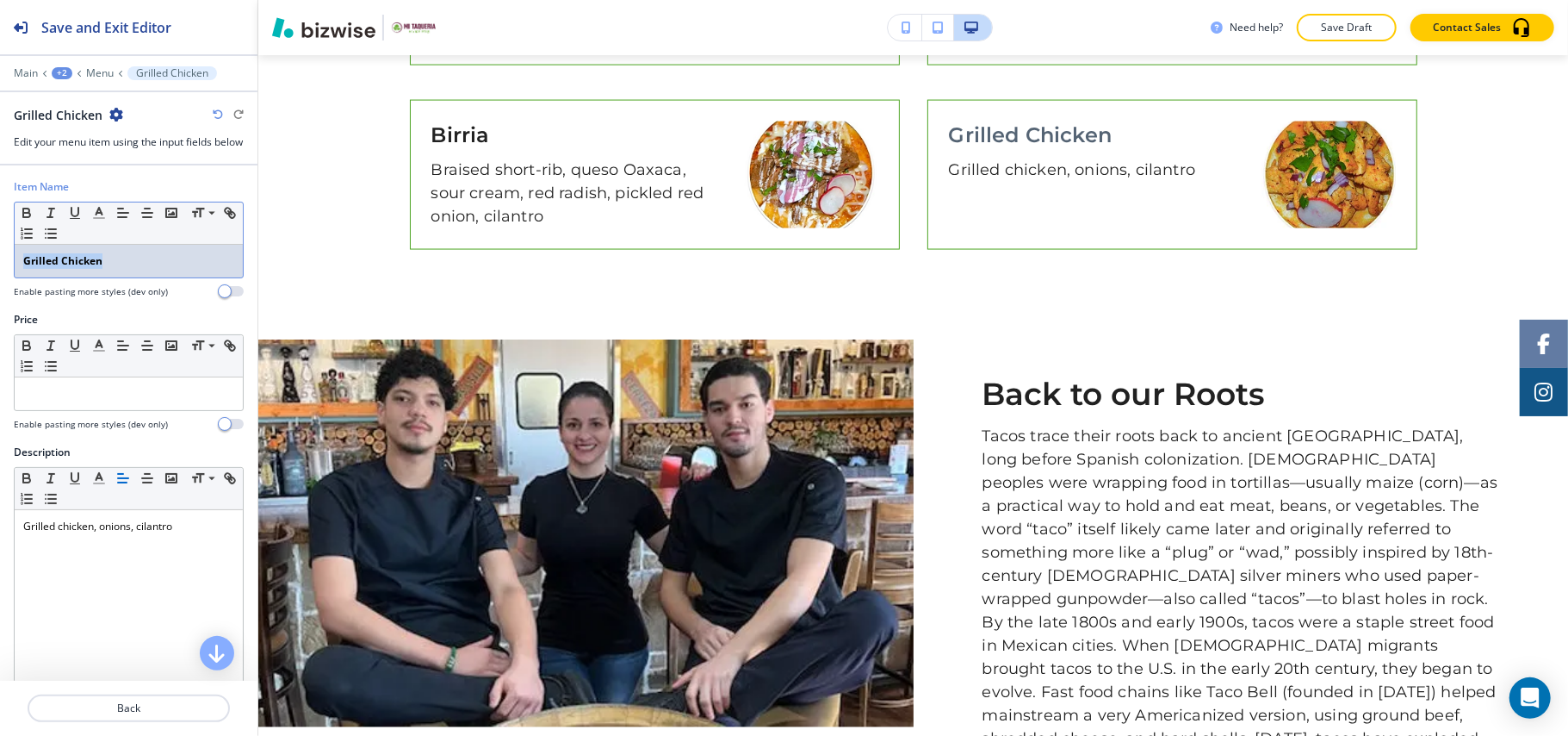
drag, startPoint x: 115, startPoint y: 284, endPoint x: 0, endPoint y: 273, distance: 115.5
click at [0, 273] on div "Item Name Small Normal Large Huge Grilled Chicken Enable pasting more styles (d…" at bounding box center [128, 246] width 257 height 133
click at [18, 223] on button "button" at bounding box center [26, 212] width 24 height 21
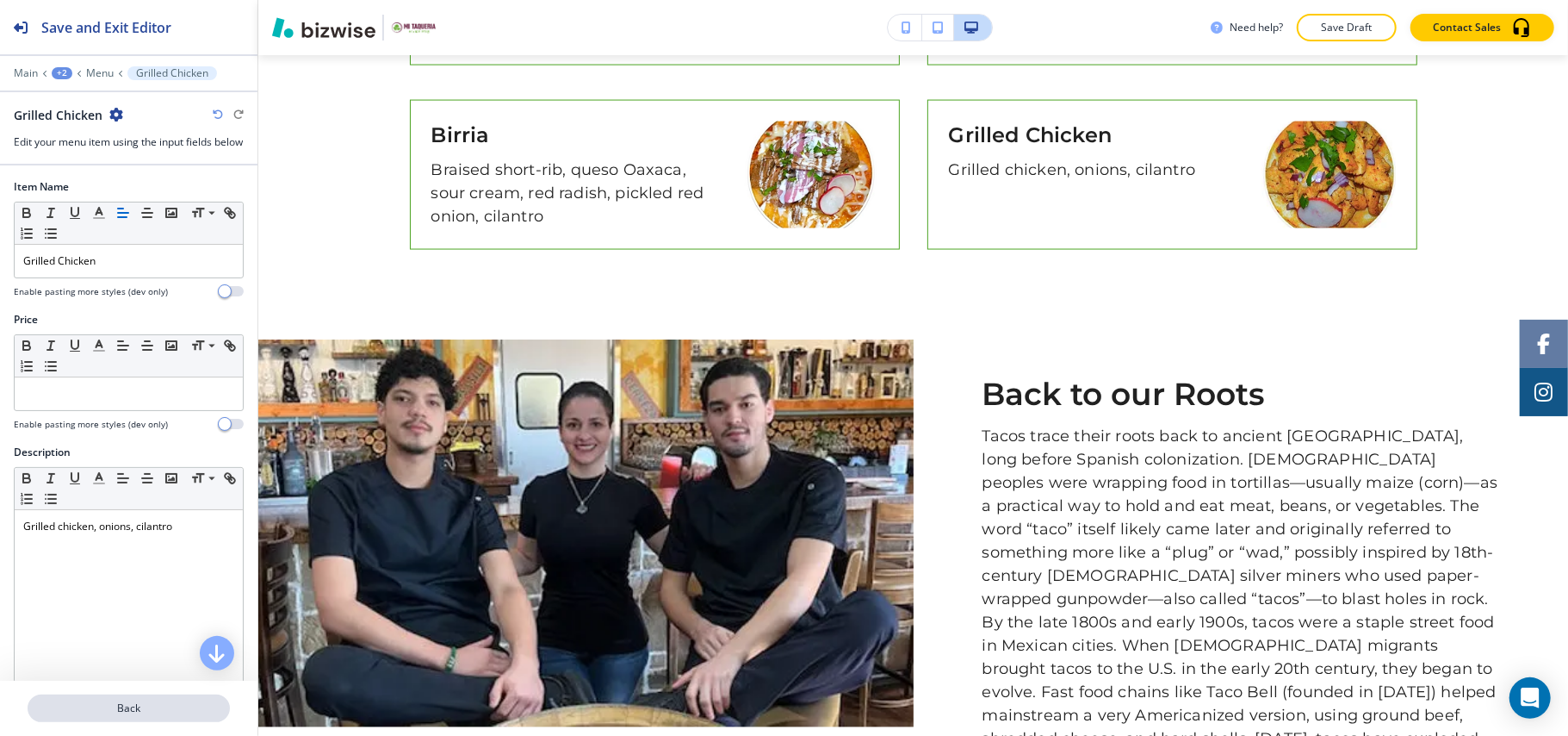
click at [140, 708] on p "Back" at bounding box center [128, 708] width 199 height 16
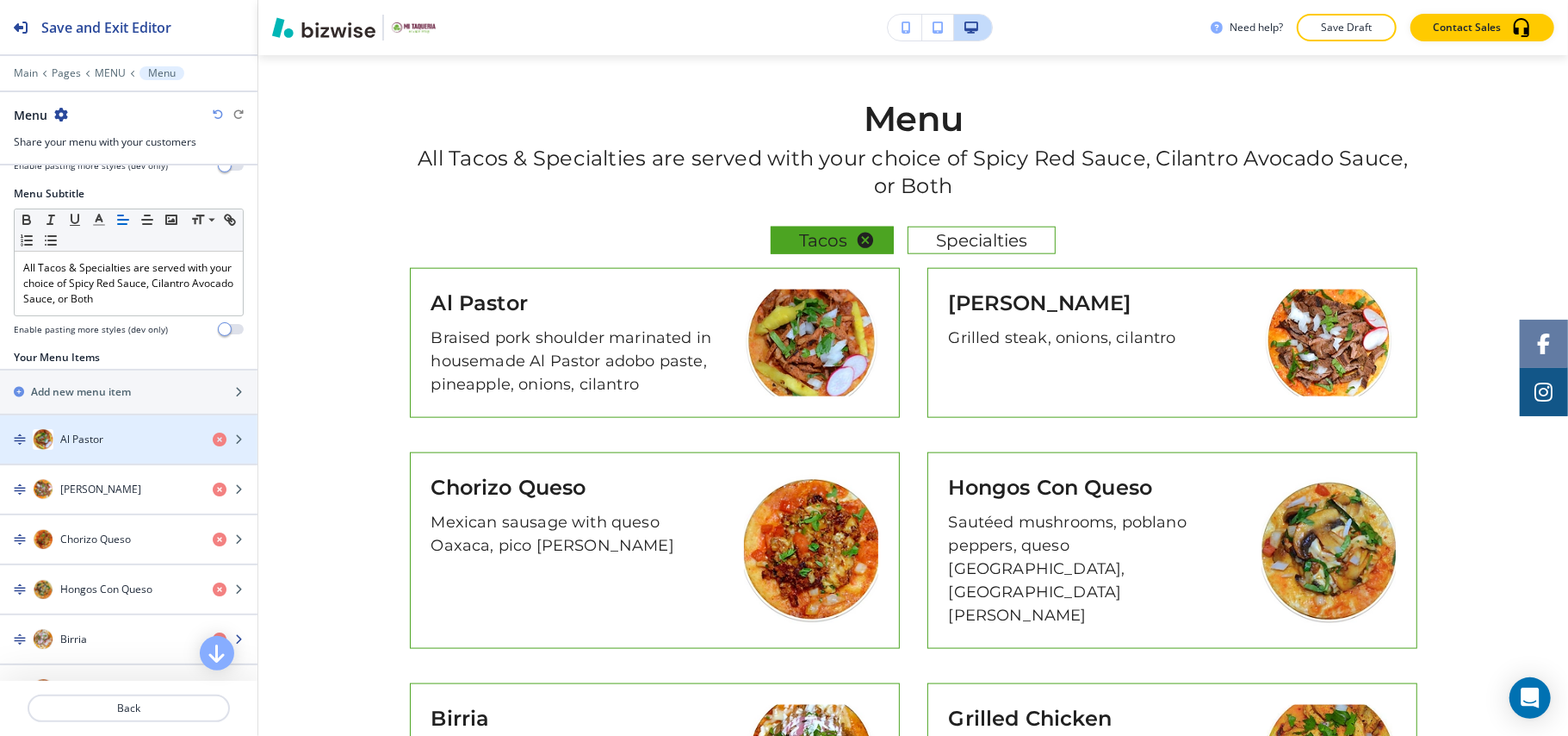
scroll to position [459, 0]
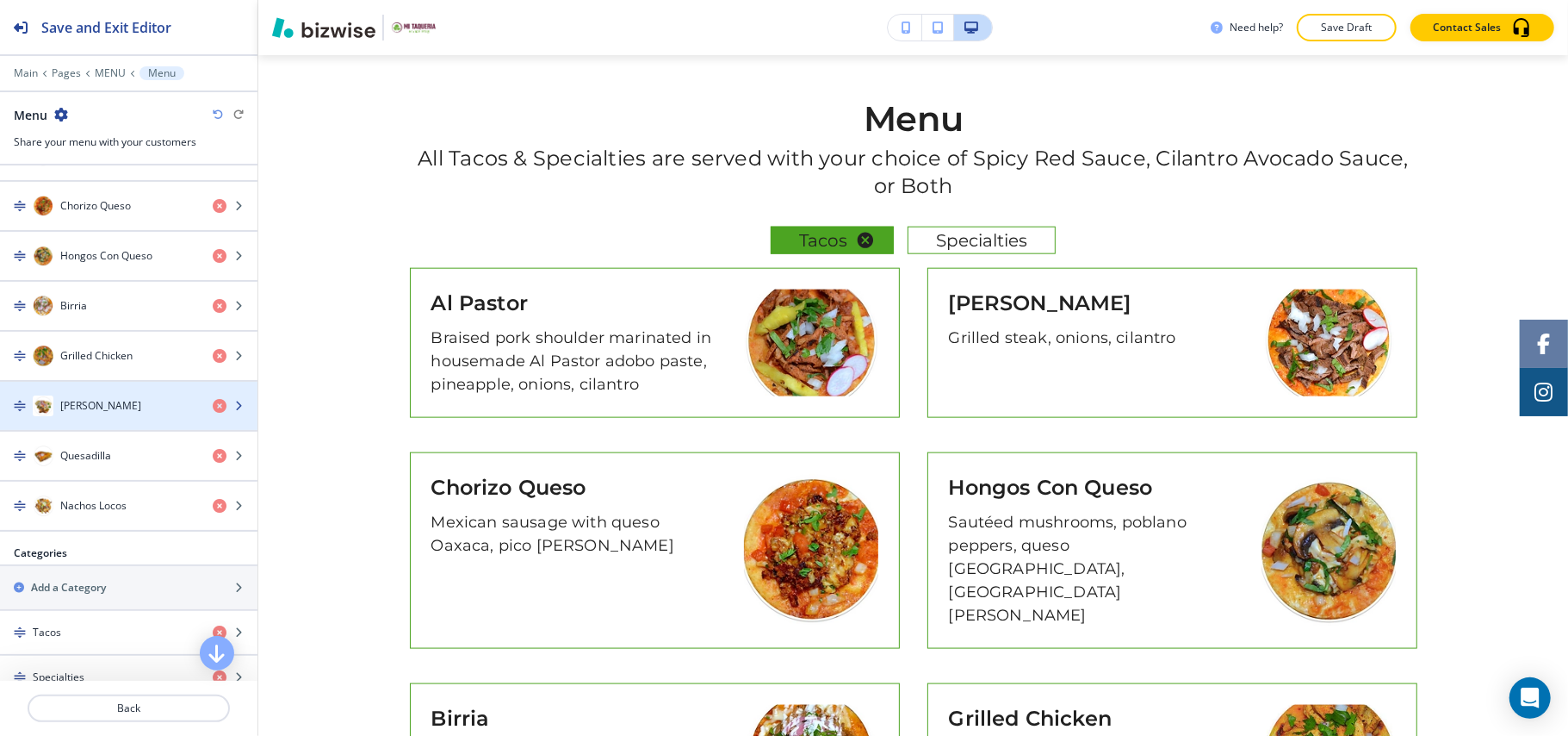
click at [101, 413] on h4 "Bemidji Burrito" at bounding box center [101, 406] width 81 height 16
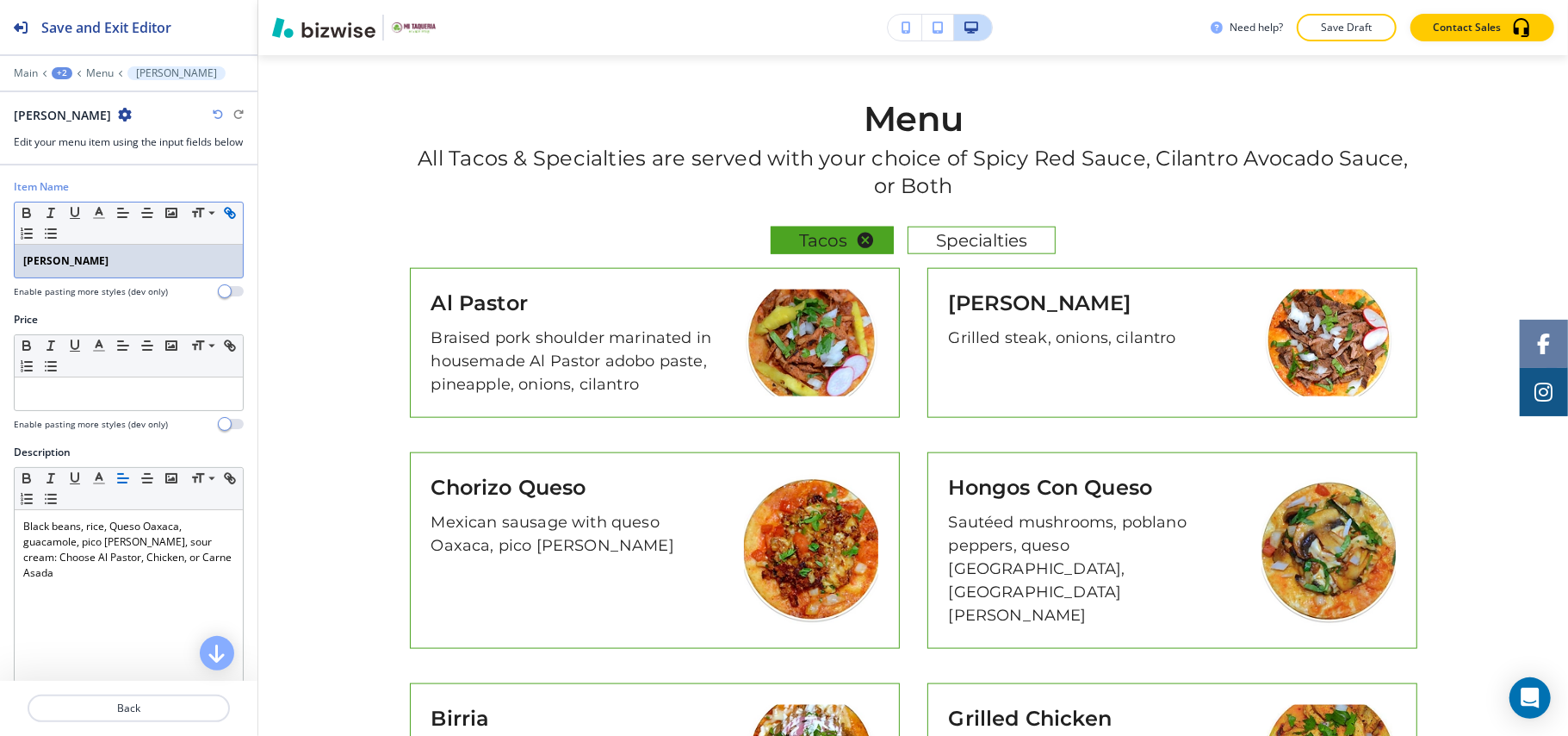
drag, startPoint x: 128, startPoint y: 279, endPoint x: 29, endPoint y: 241, distance: 106.0
click at [0, 272] on div "Item Name Small Normal Large Huge Bemidji Burrito Enable pasting more styles (d…" at bounding box center [128, 246] width 257 height 133
click at [25, 220] on icon "button" at bounding box center [26, 212] width 16 height 16
click at [155, 701] on p "Back" at bounding box center [128, 708] width 199 height 16
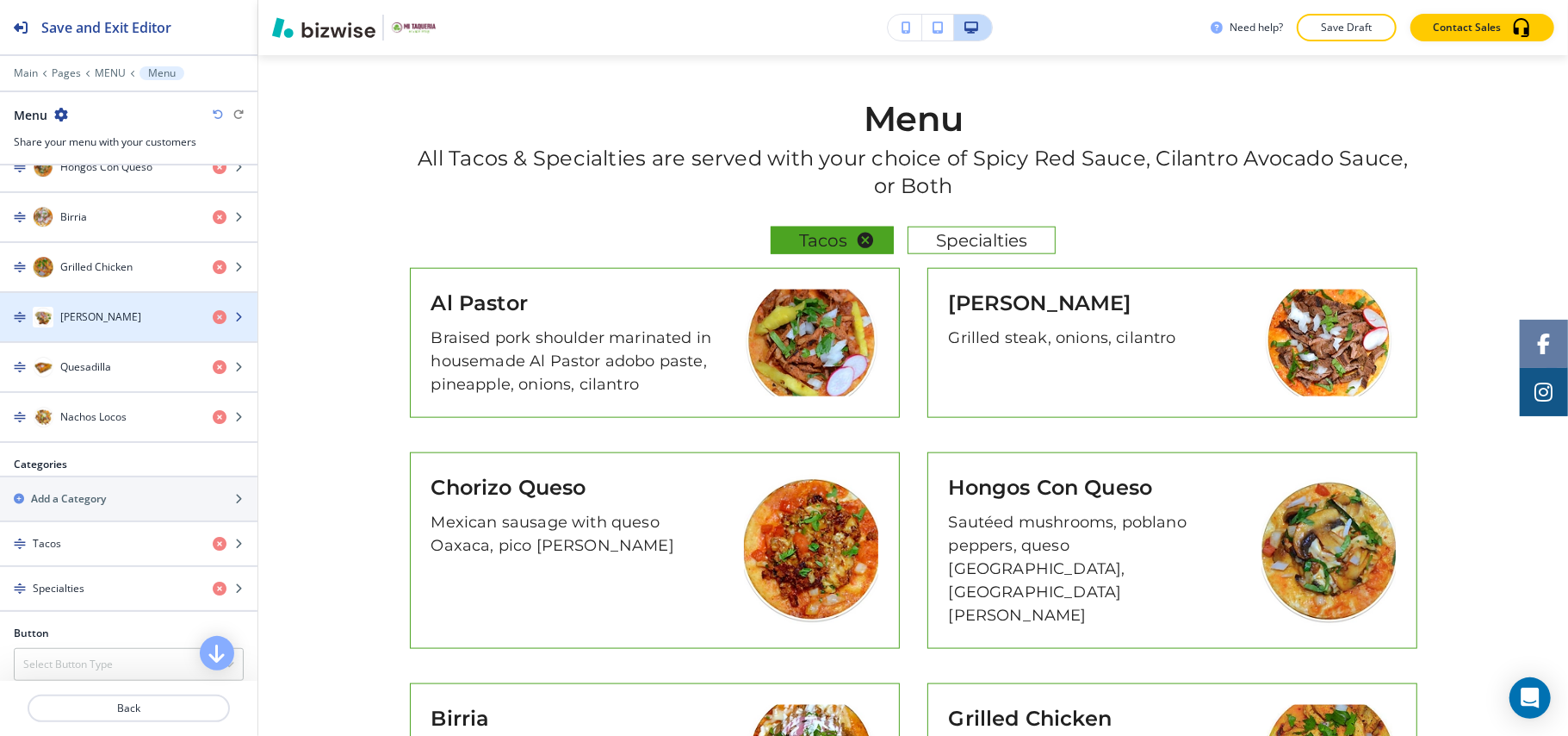
scroll to position [574, 0]
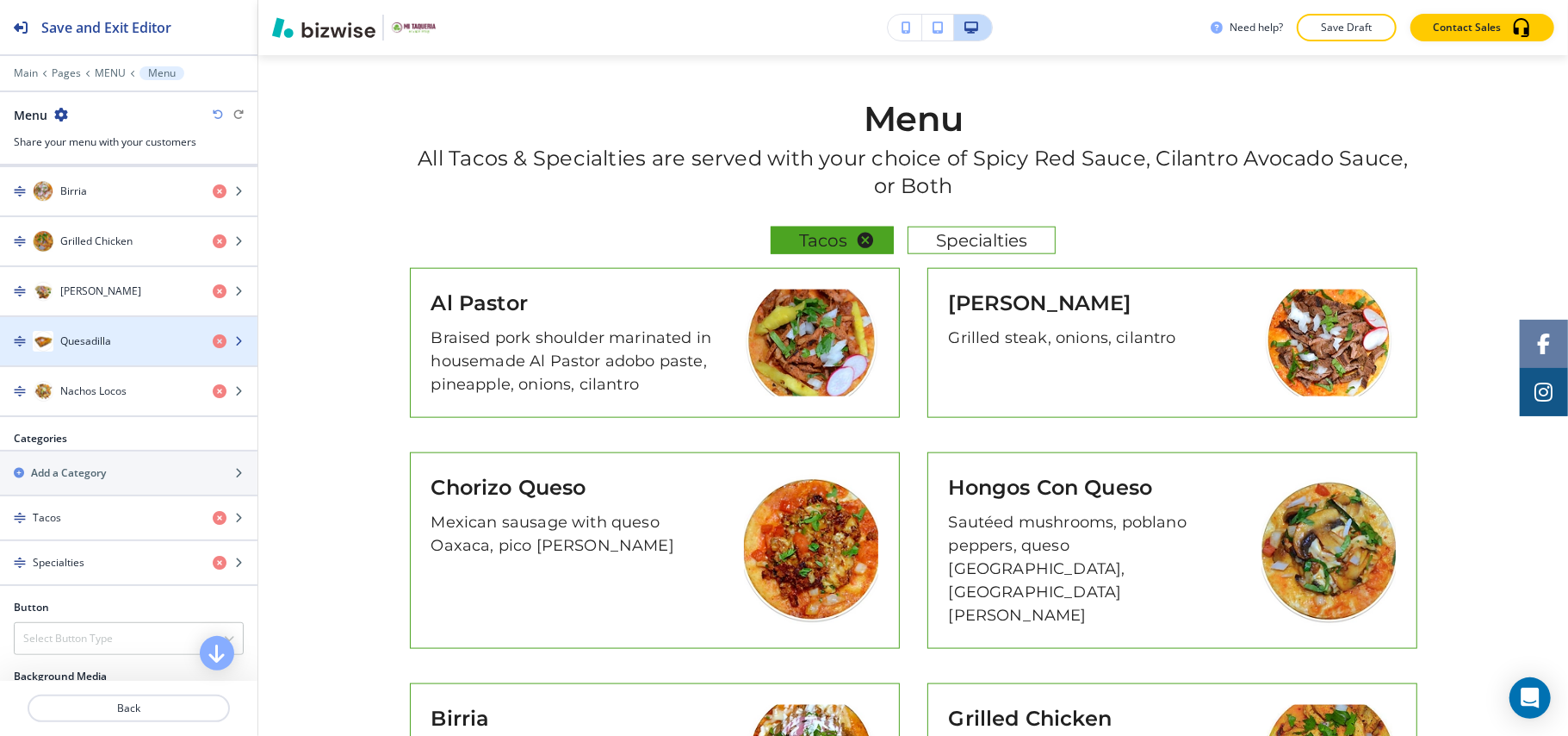
click at [100, 348] on h4 "Quesadilla" at bounding box center [86, 342] width 51 height 16
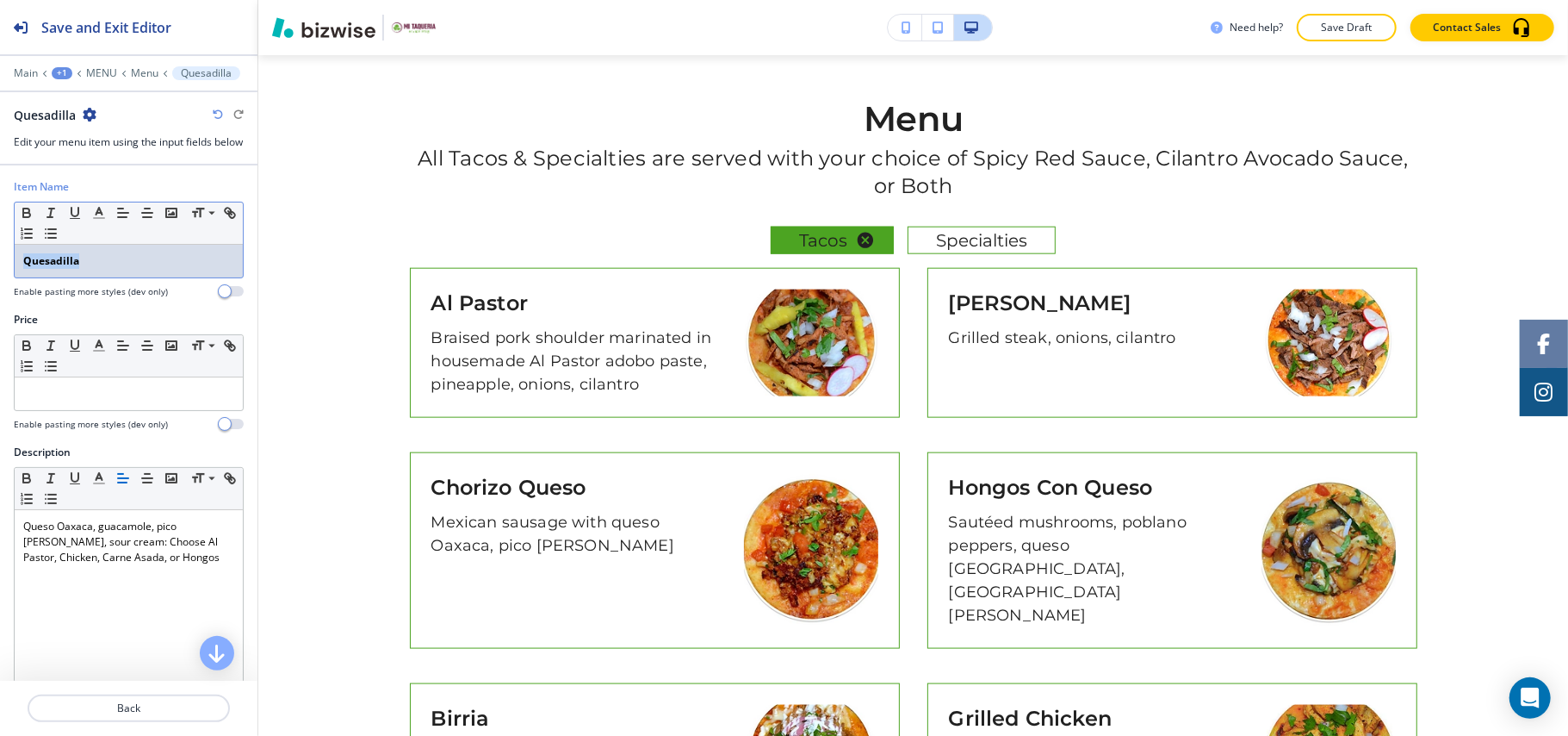
drag, startPoint x: 107, startPoint y: 286, endPoint x: 11, endPoint y: 269, distance: 97.5
click at [1, 272] on div "Item Name Small Normal Large Huge Quesadilla Enable pasting more styles (dev on…" at bounding box center [128, 246] width 257 height 133
click at [25, 220] on icon "button" at bounding box center [26, 212] width 16 height 16
click at [125, 703] on p "Back" at bounding box center [128, 708] width 199 height 16
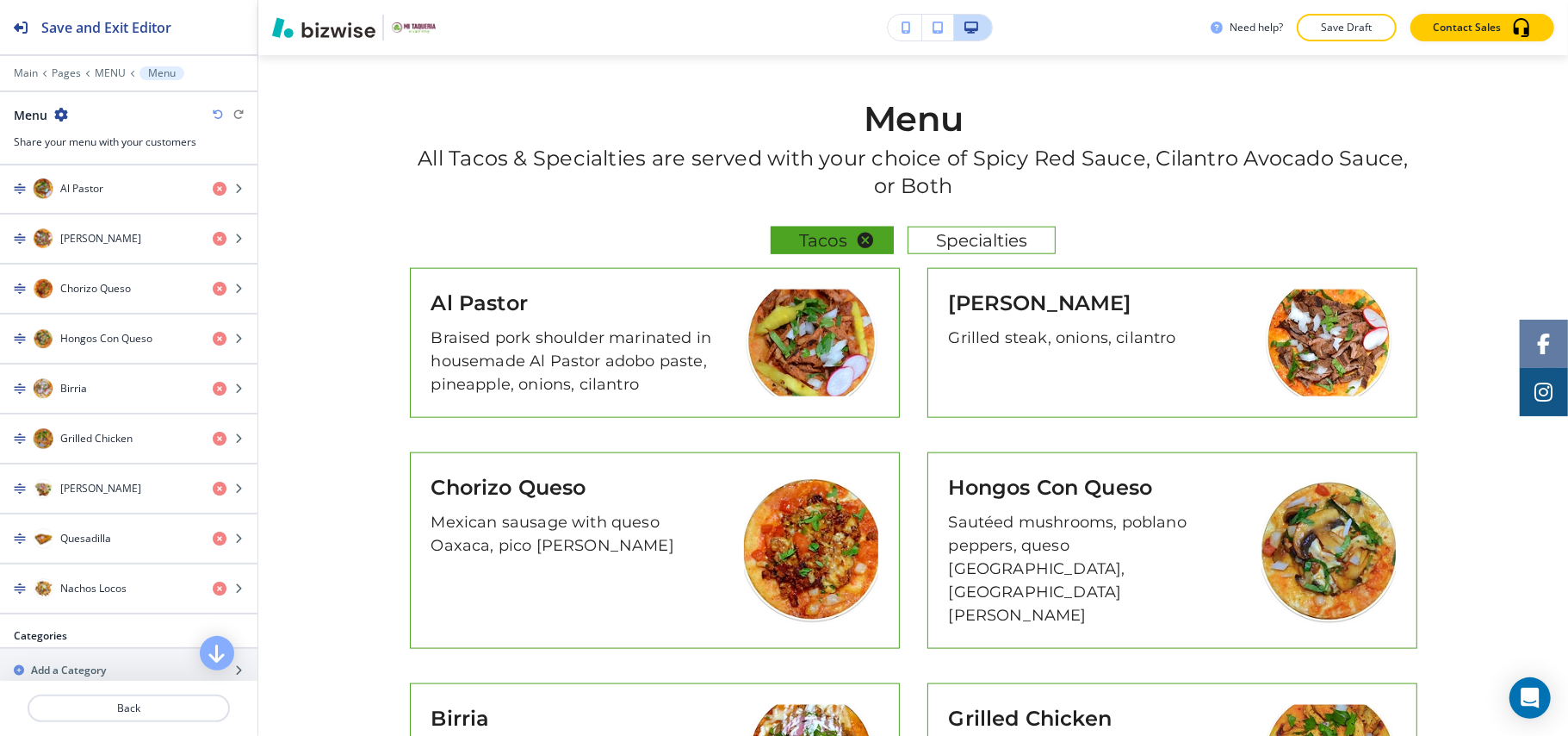
scroll to position [459, 0]
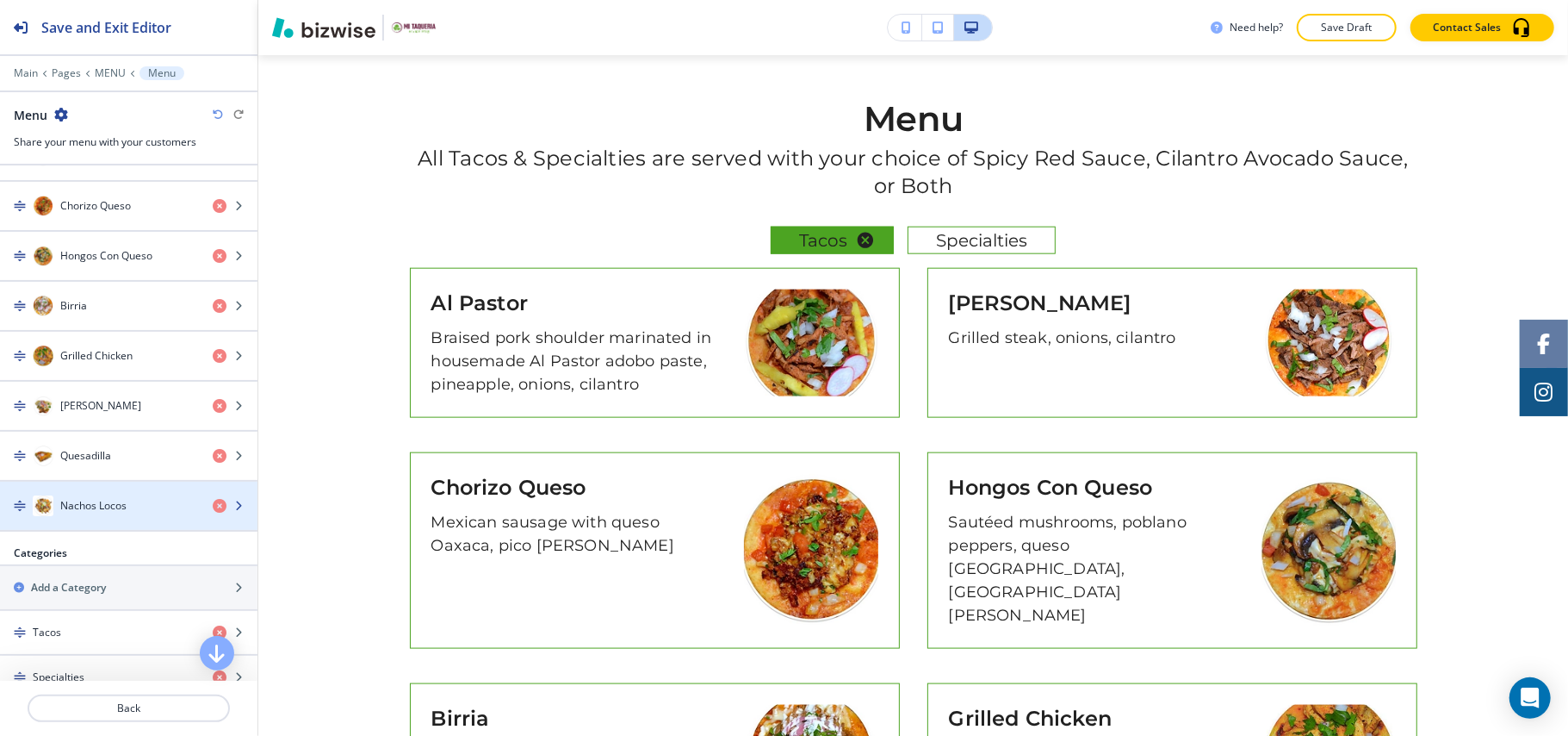
click at [97, 511] on h4 "Nachos Locos" at bounding box center [94, 506] width 67 height 16
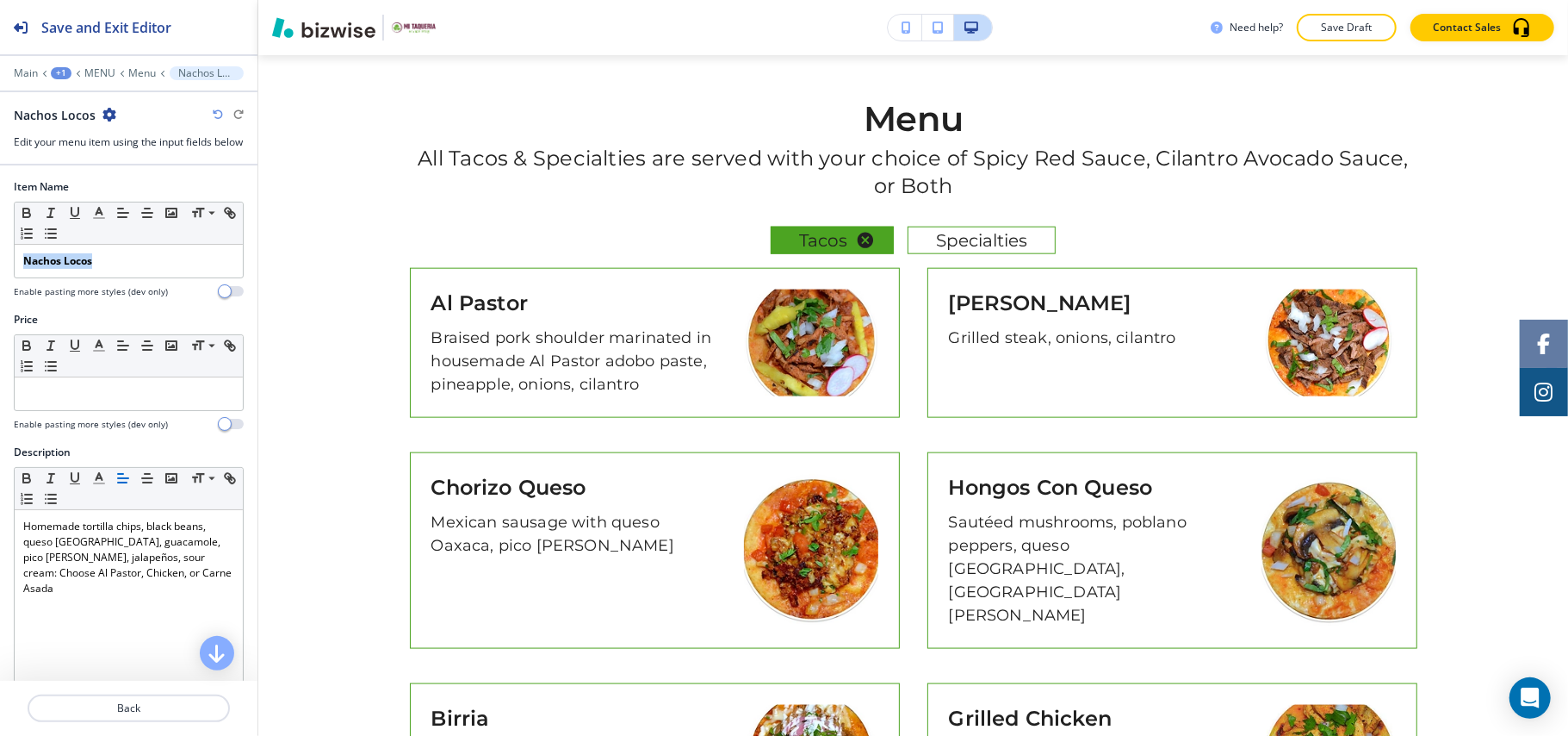
drag, startPoint x: 54, startPoint y: 286, endPoint x: 1, endPoint y: 276, distance: 53.9
click at [1, 276] on div "Item Name Small Normal Large Huge Nachos Locos Enable pasting more styles (dev …" at bounding box center [128, 246] width 257 height 133
click at [27, 220] on icon "button" at bounding box center [26, 212] width 16 height 16
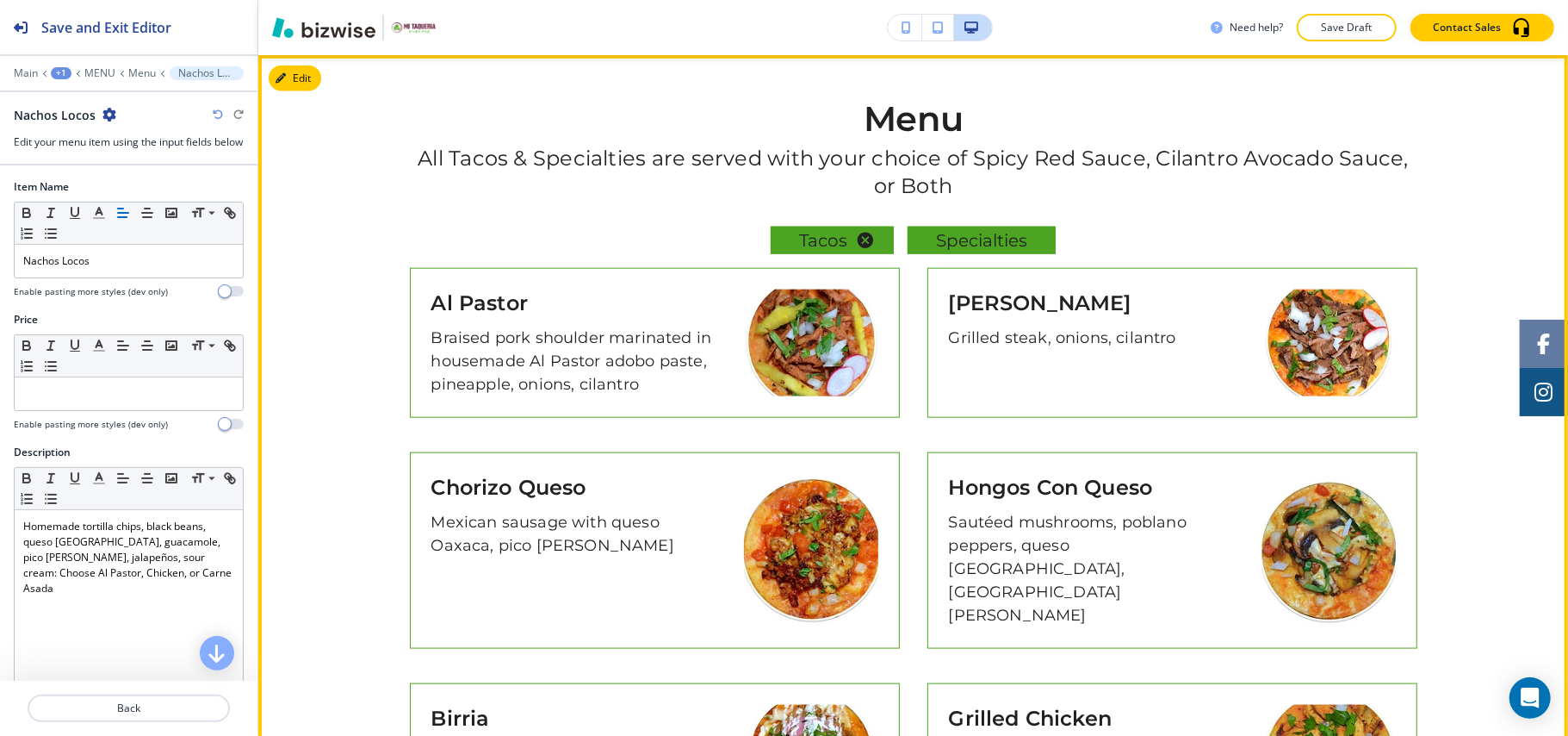
click at [989, 241] on span "Specialties" at bounding box center [981, 241] width 118 height 31
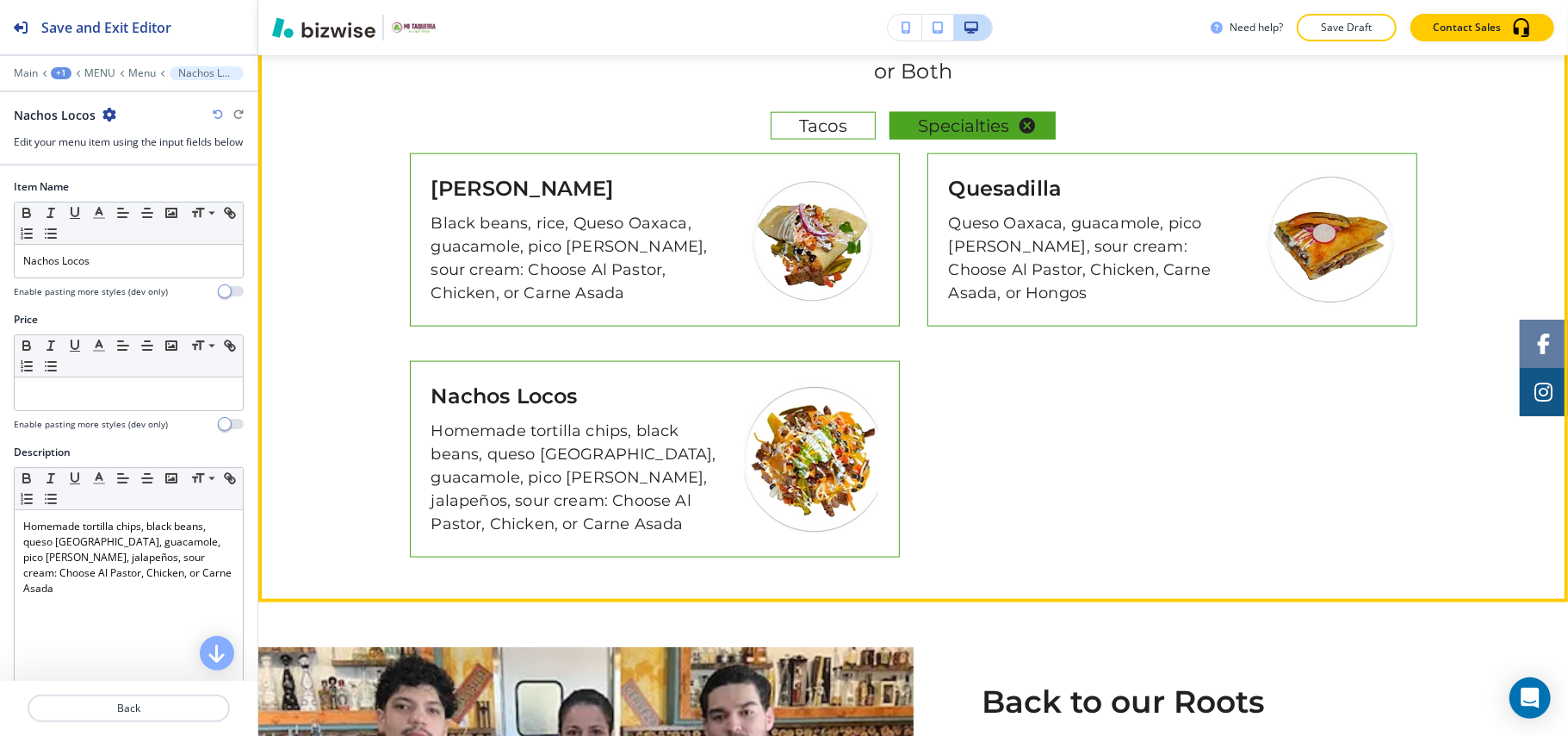
scroll to position [1393, 0]
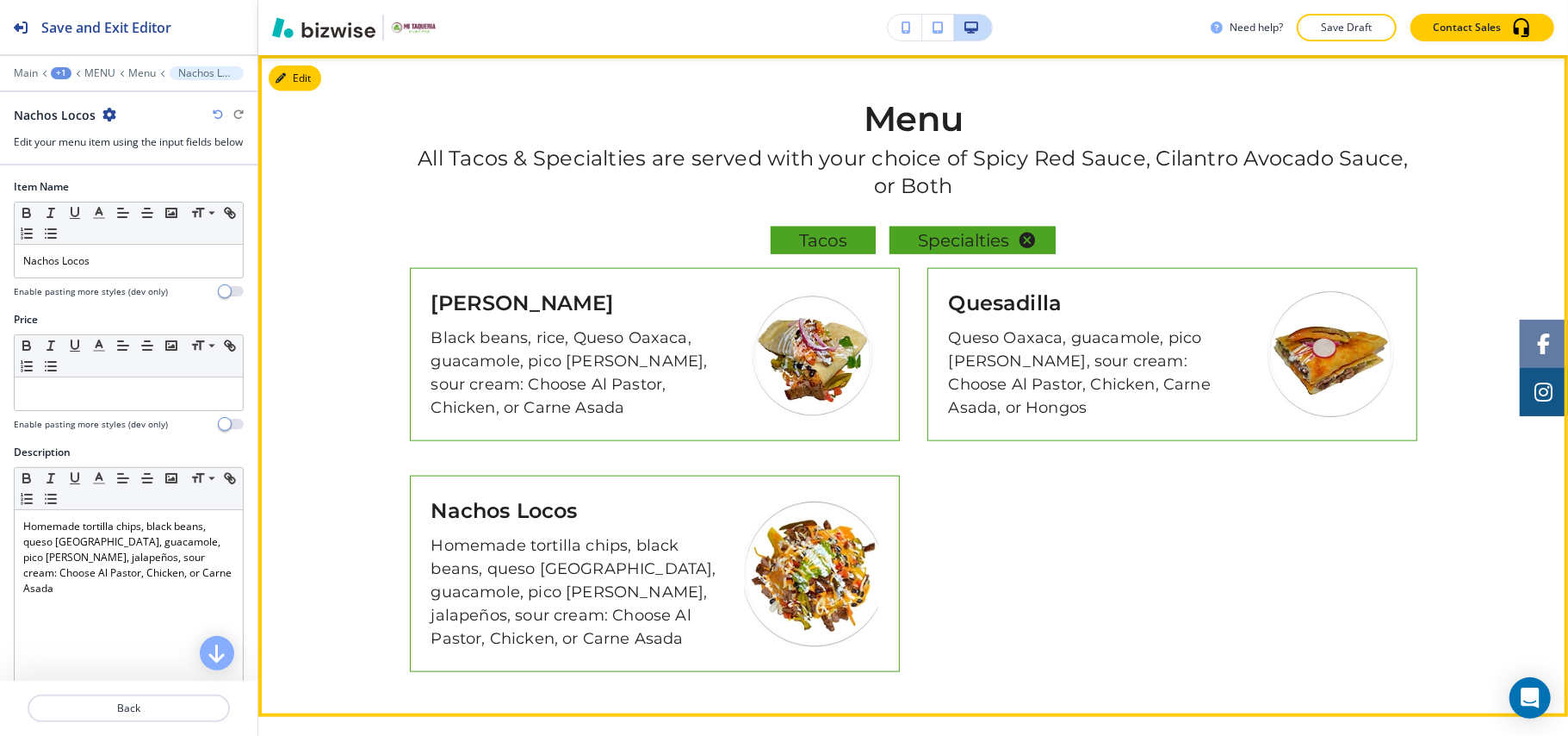
click at [839, 242] on span "Tacos" at bounding box center [823, 241] width 75 height 31
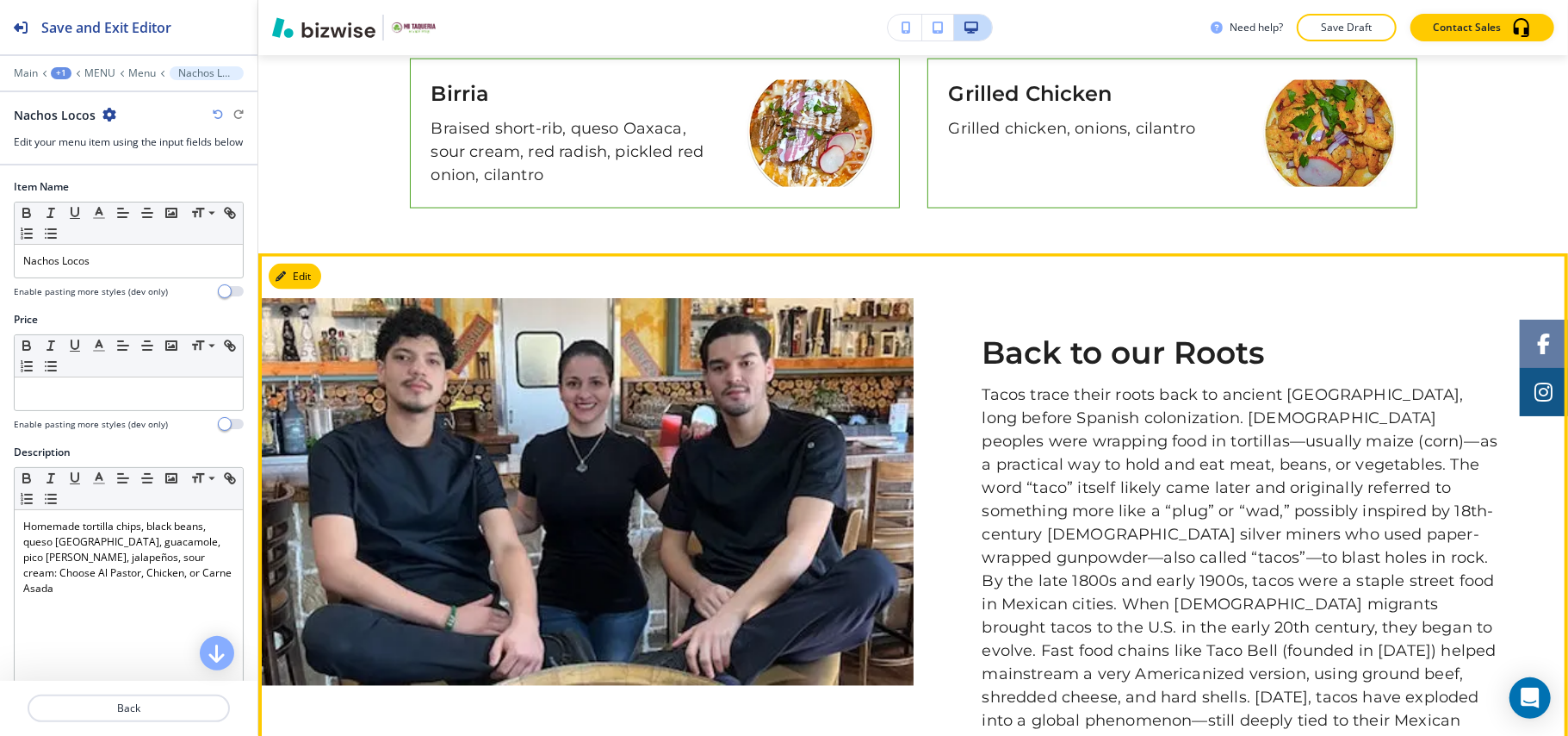
scroll to position [1967, 0]
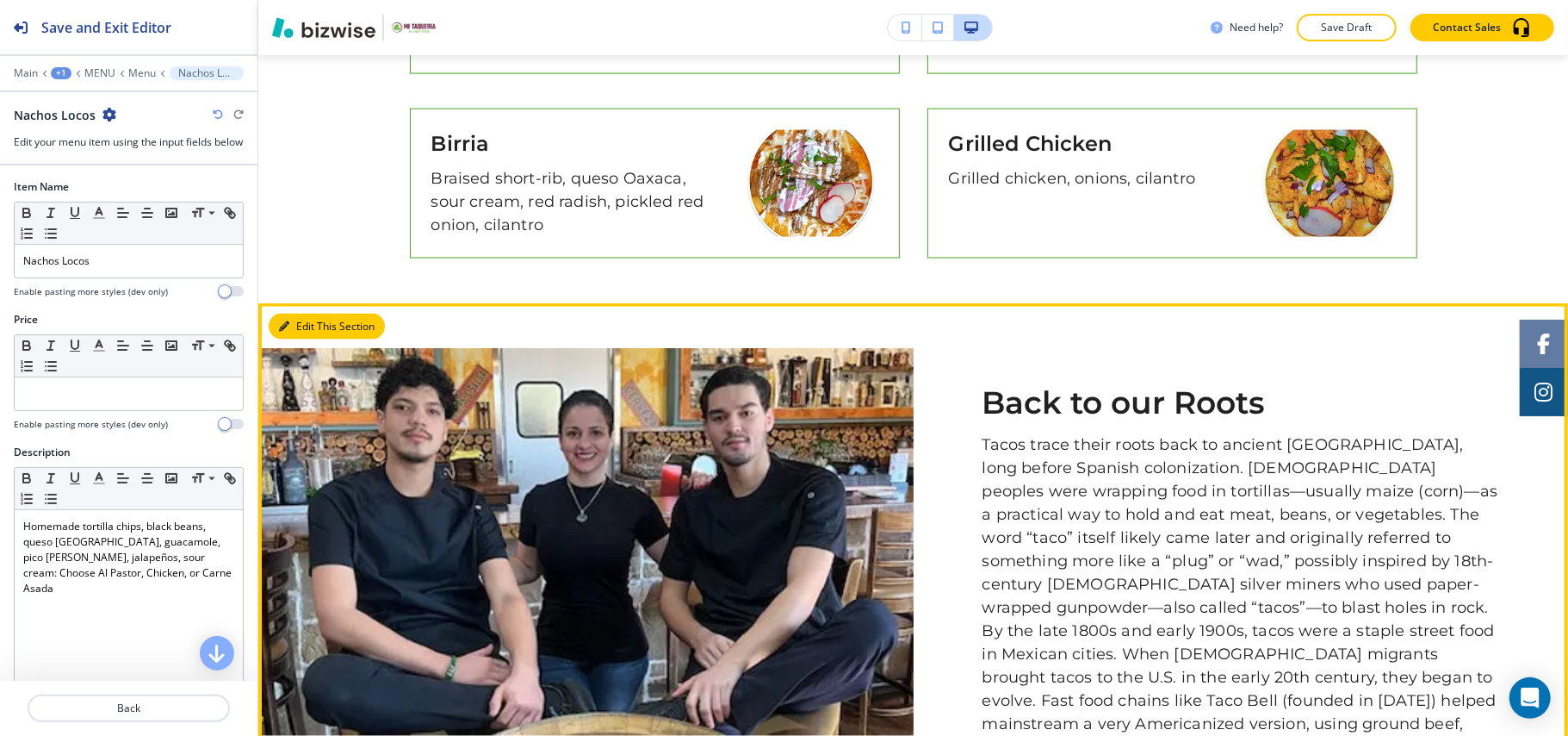
click at [313, 313] on button "Edit This Section" at bounding box center [327, 326] width 116 height 25
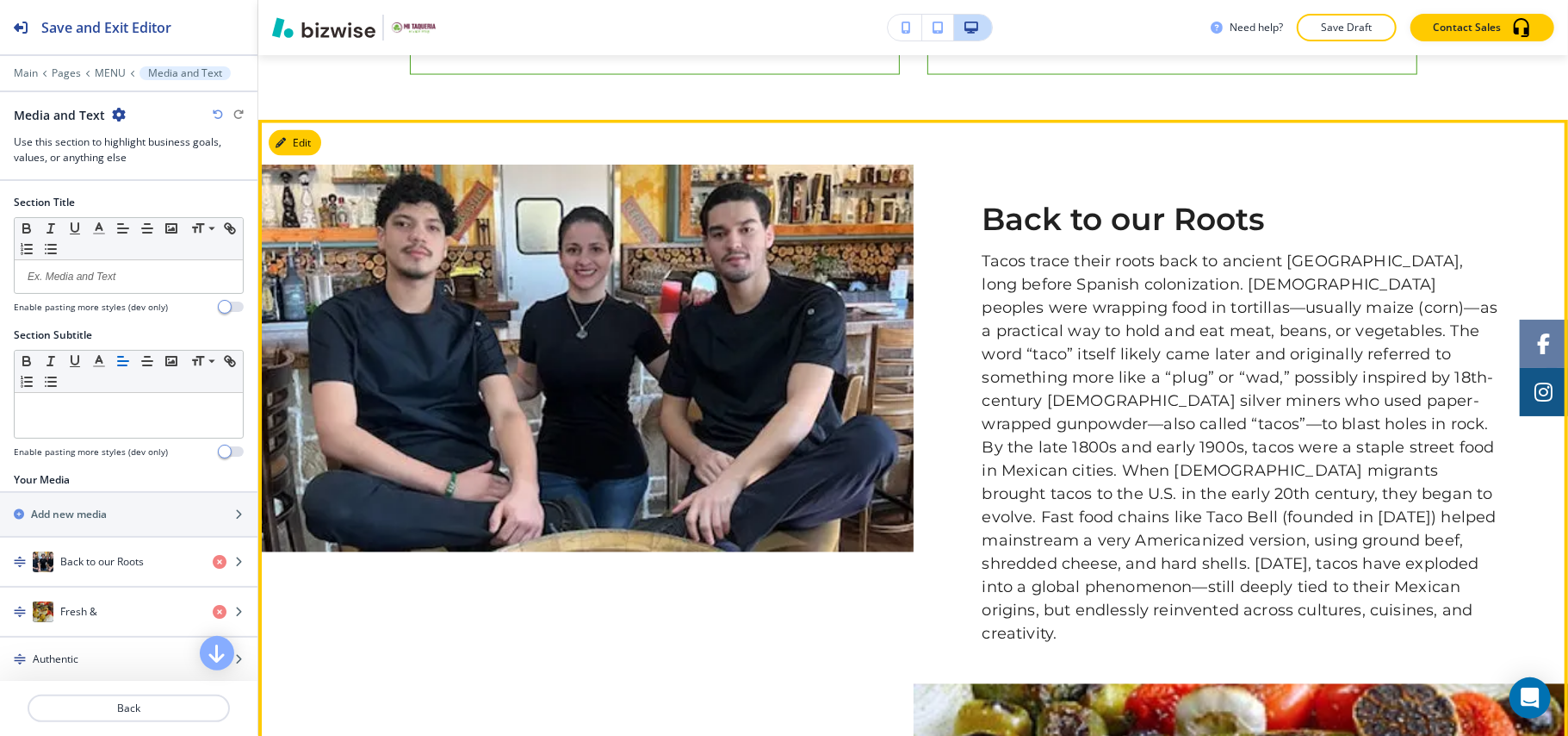
scroll to position [1941, 0]
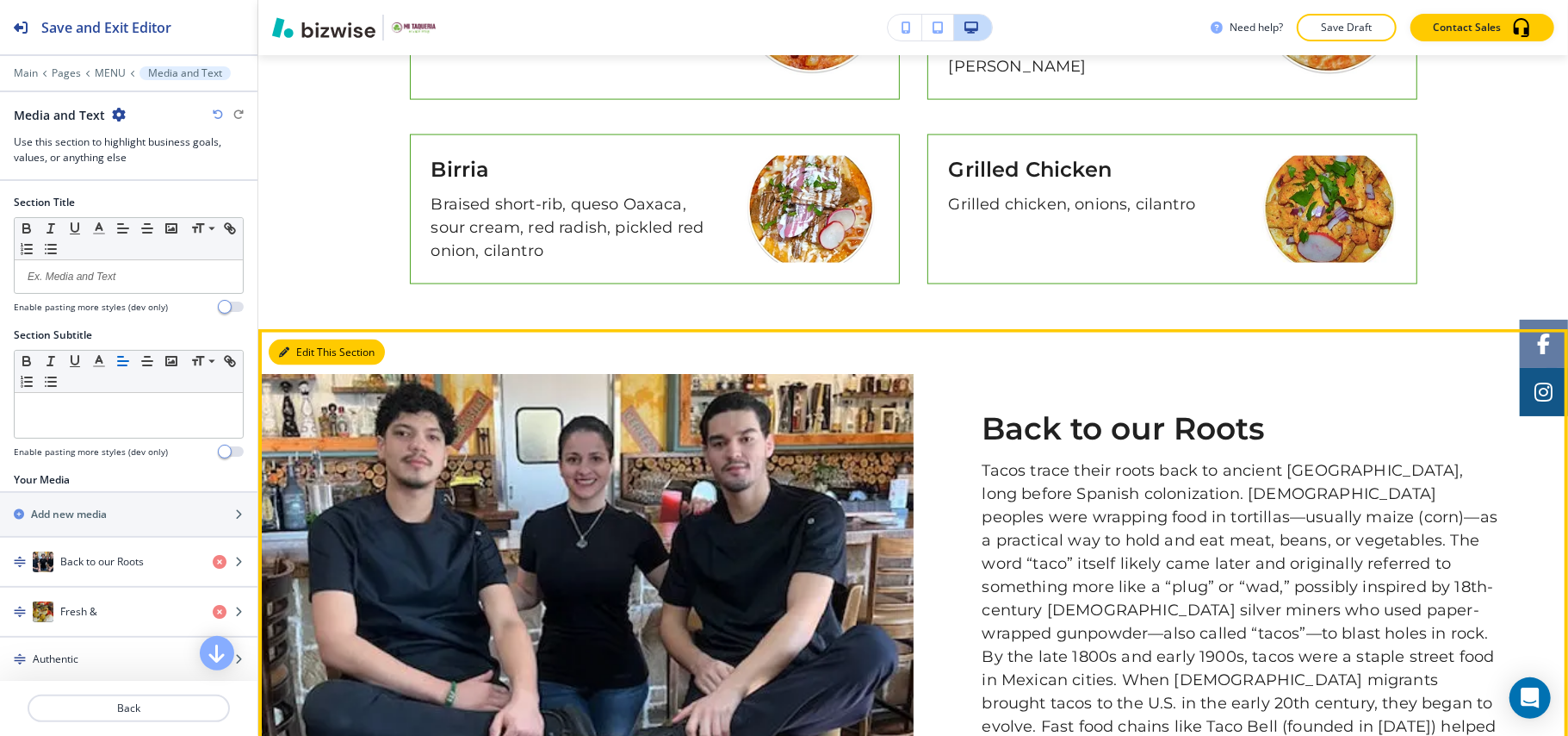
click at [295, 340] on button "Edit This Section" at bounding box center [327, 352] width 116 height 25
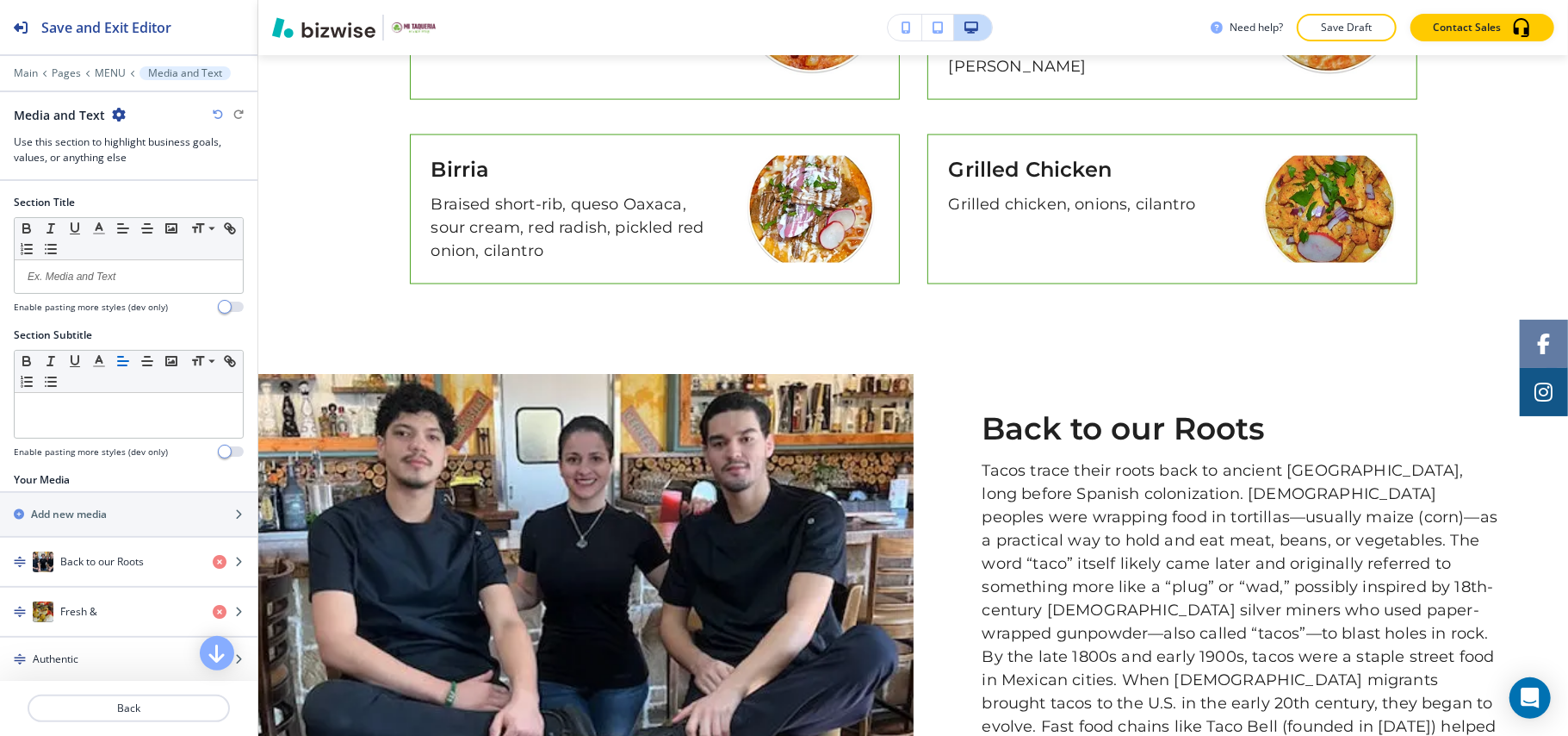
click at [120, 114] on icon "button" at bounding box center [118, 115] width 14 height 14
click at [161, 202] on p "Delete Section" at bounding box center [165, 206] width 88 height 16
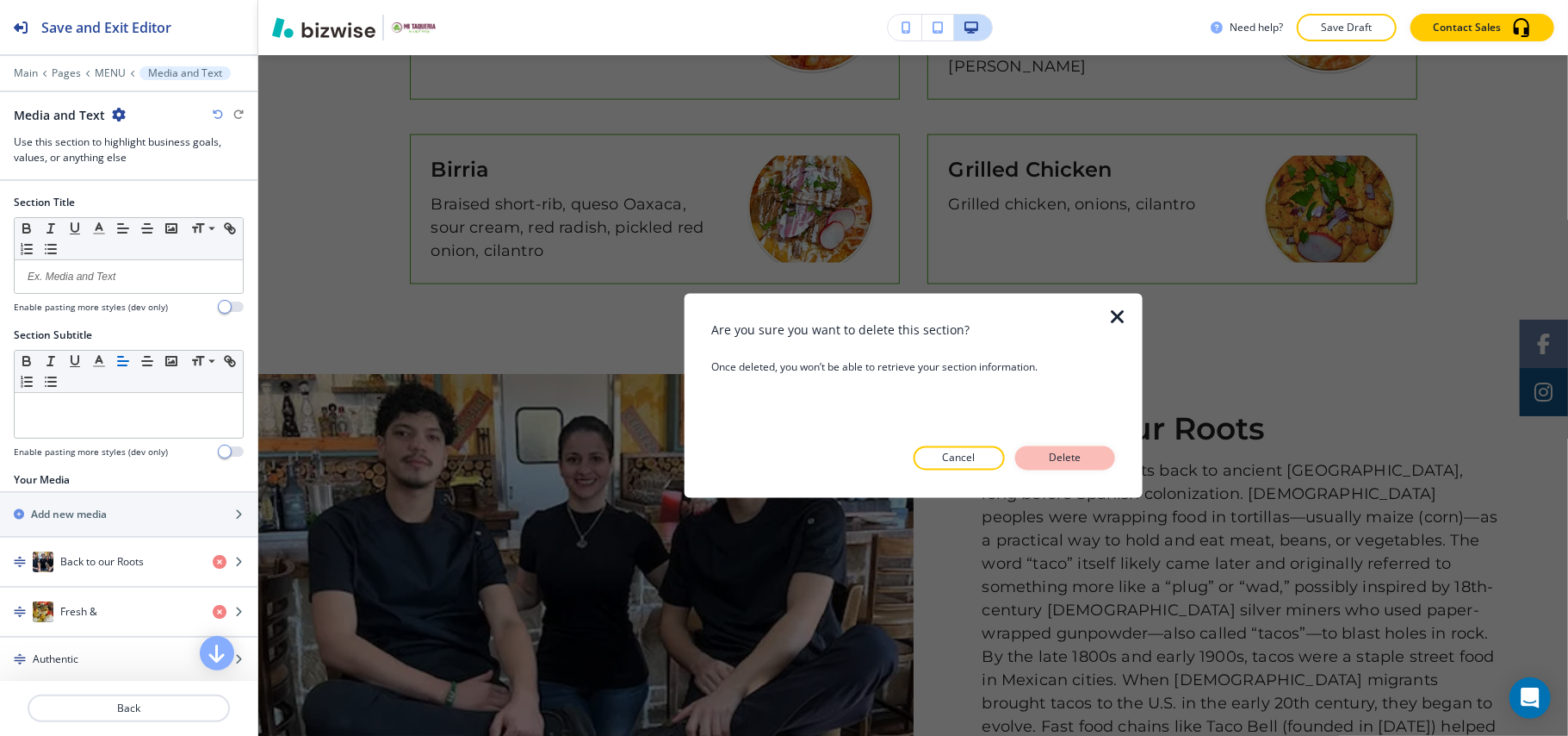
click at [1044, 448] on button "Delete" at bounding box center [1066, 458] width 100 height 24
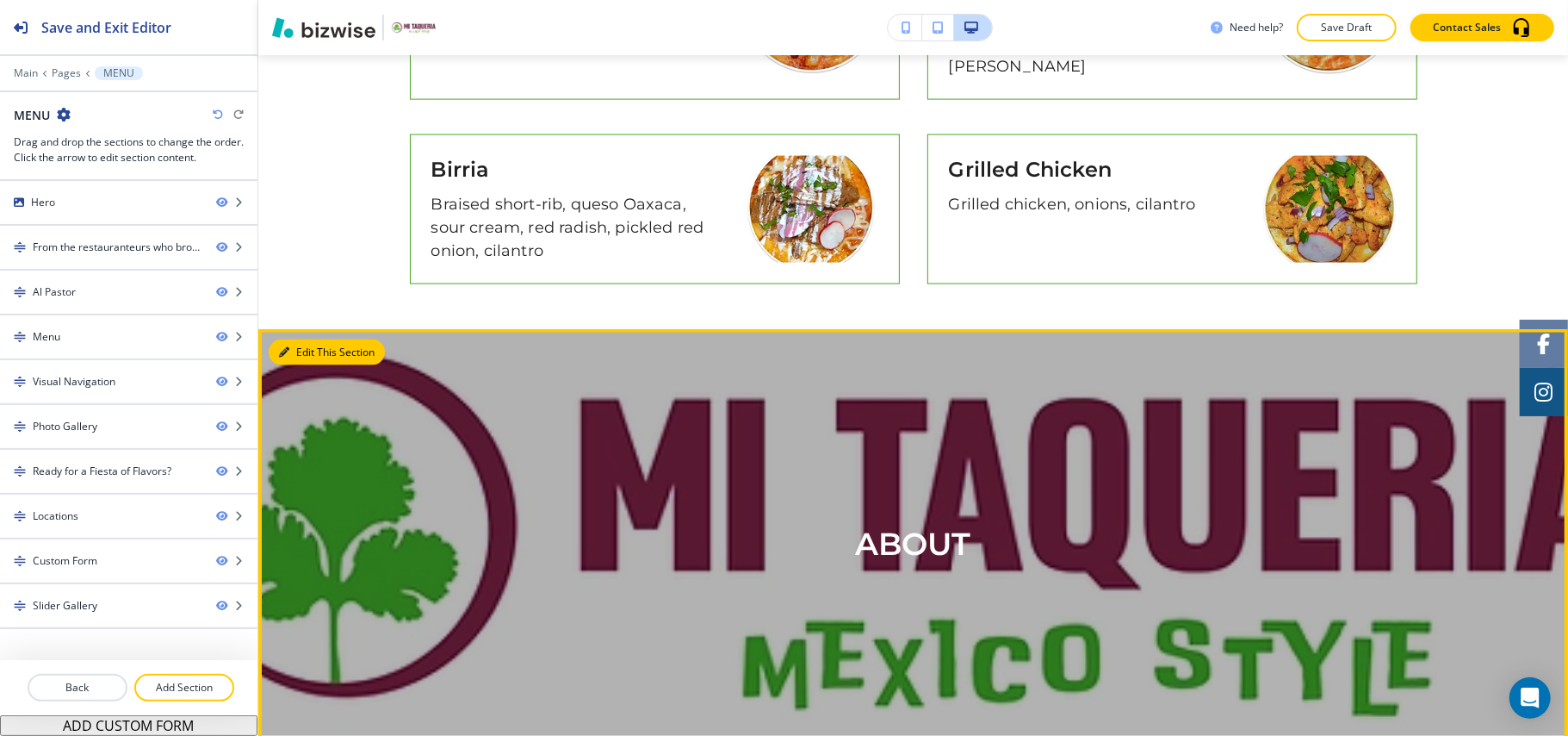
click at [318, 340] on button "Edit This Section" at bounding box center [327, 352] width 116 height 25
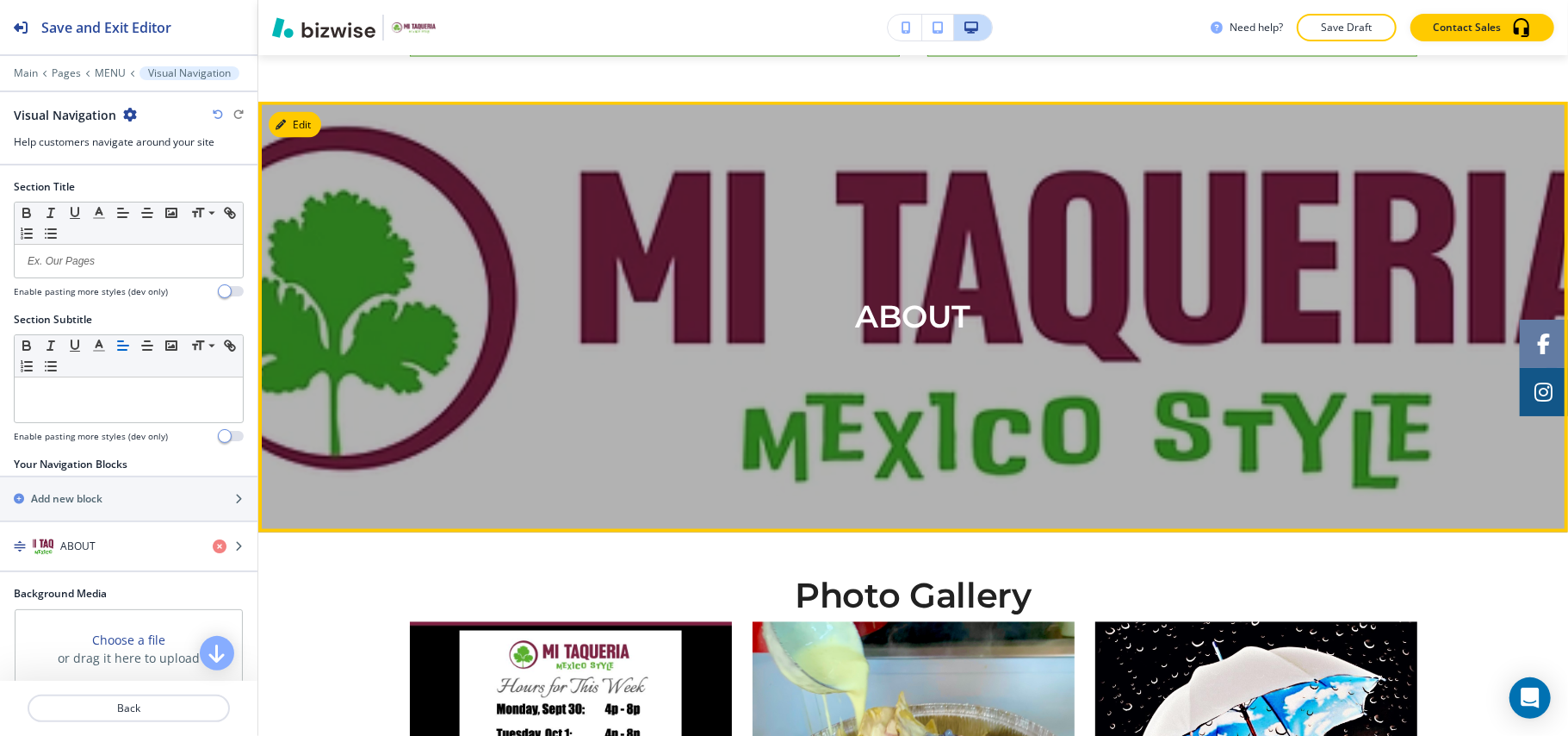
scroll to position [2171, 0]
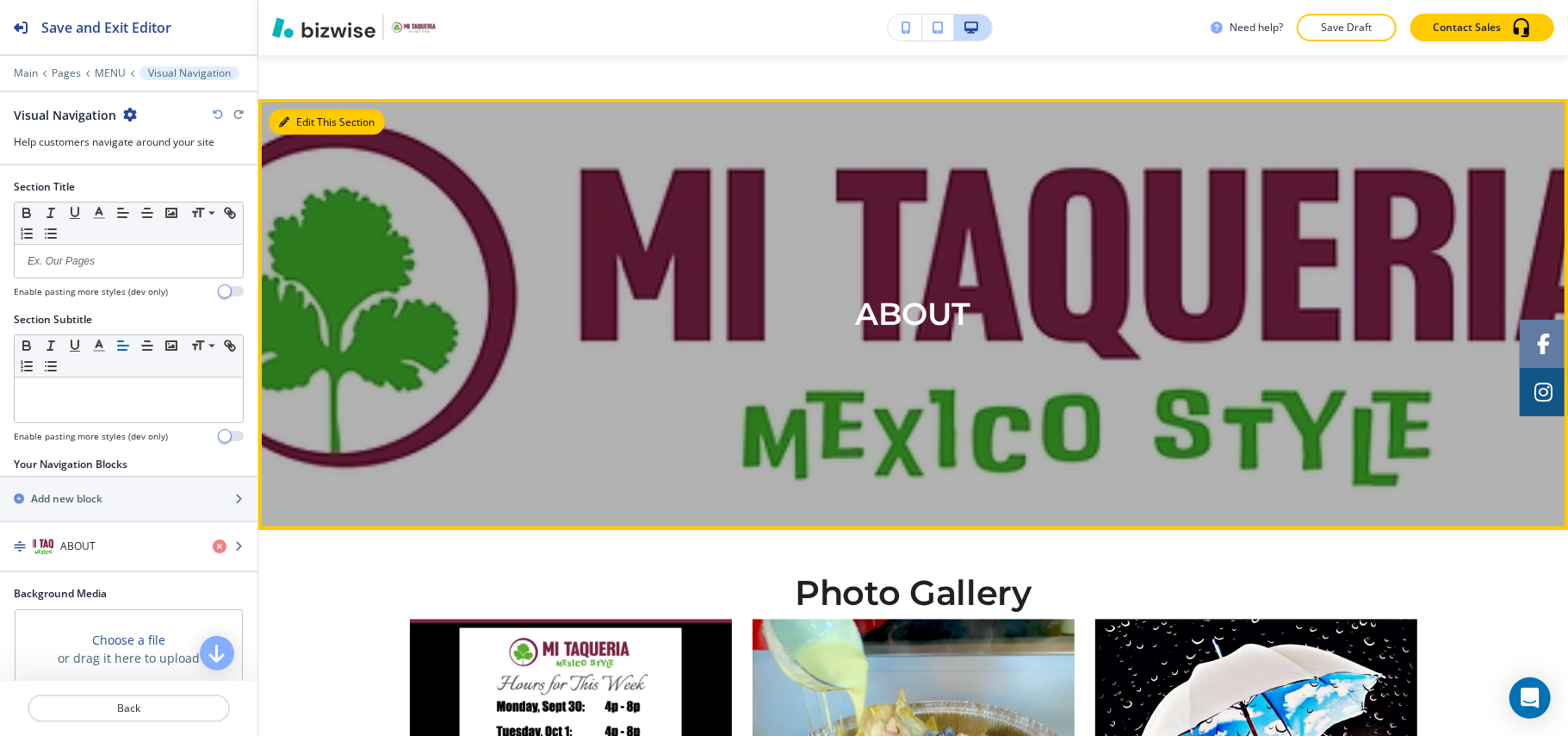
click at [306, 110] on button "Edit This Section" at bounding box center [327, 122] width 116 height 25
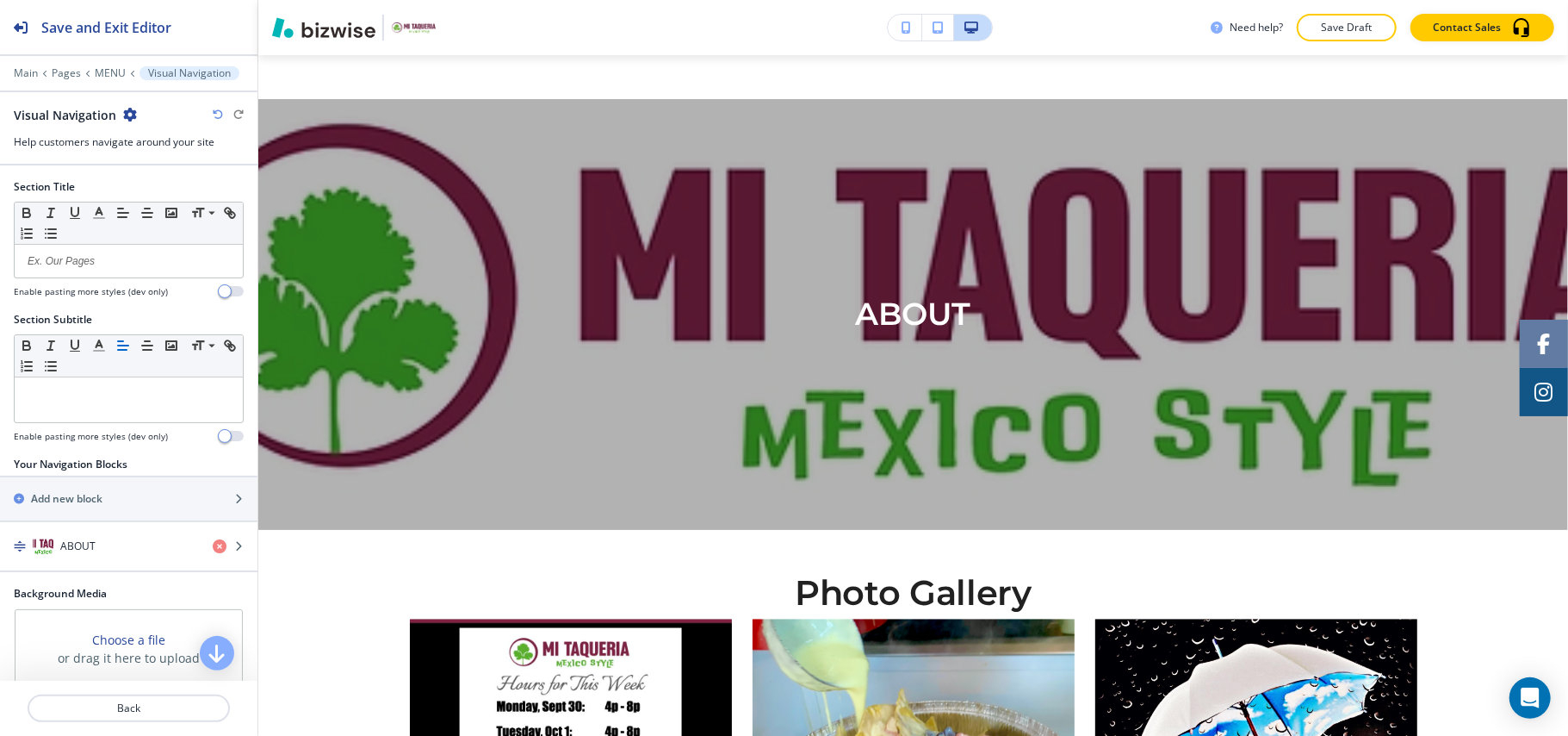
click at [125, 115] on icon "button" at bounding box center [130, 115] width 14 height 14
click at [173, 207] on p "Delete Section" at bounding box center [177, 206] width 88 height 16
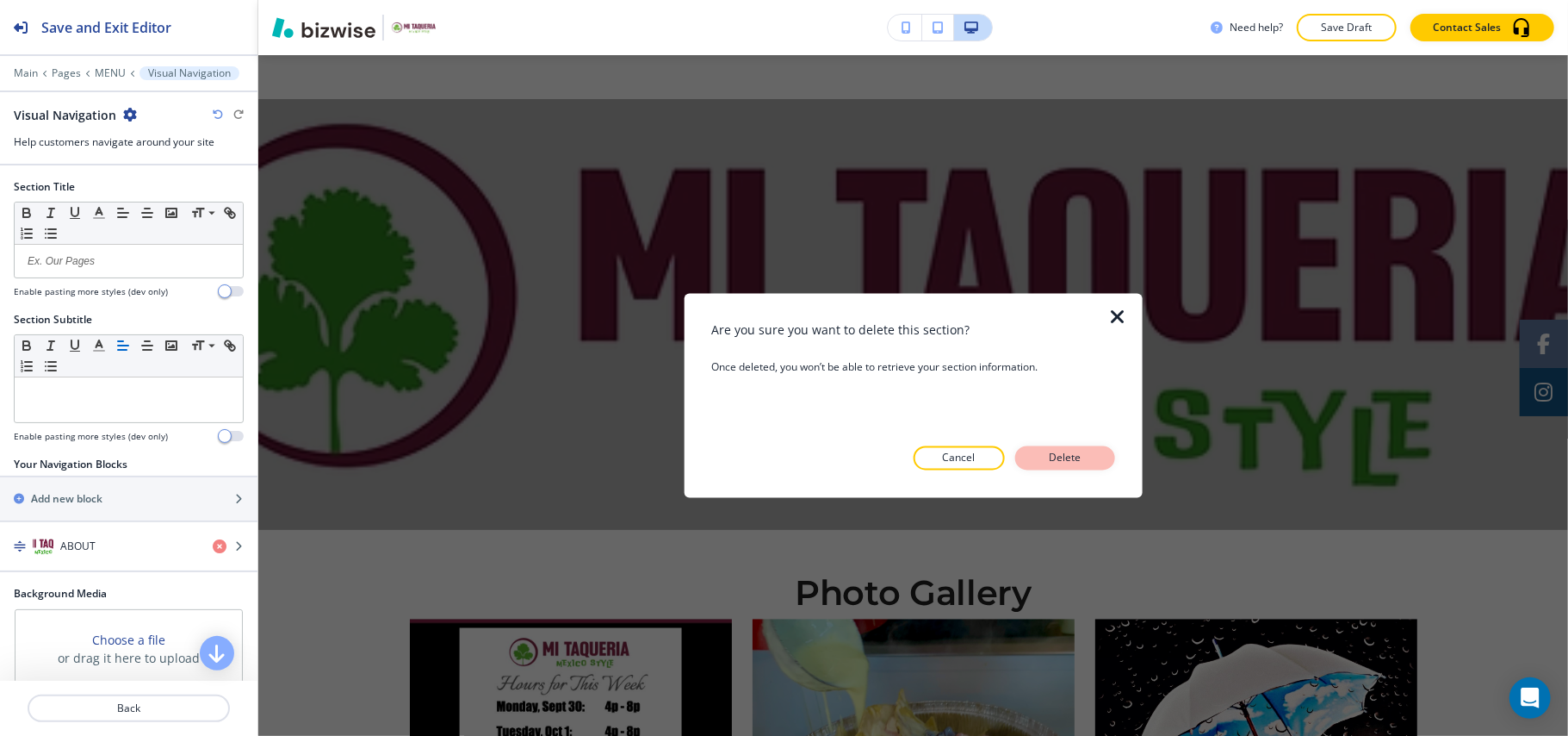
click at [1048, 451] on p "Delete" at bounding box center [1065, 458] width 41 height 16
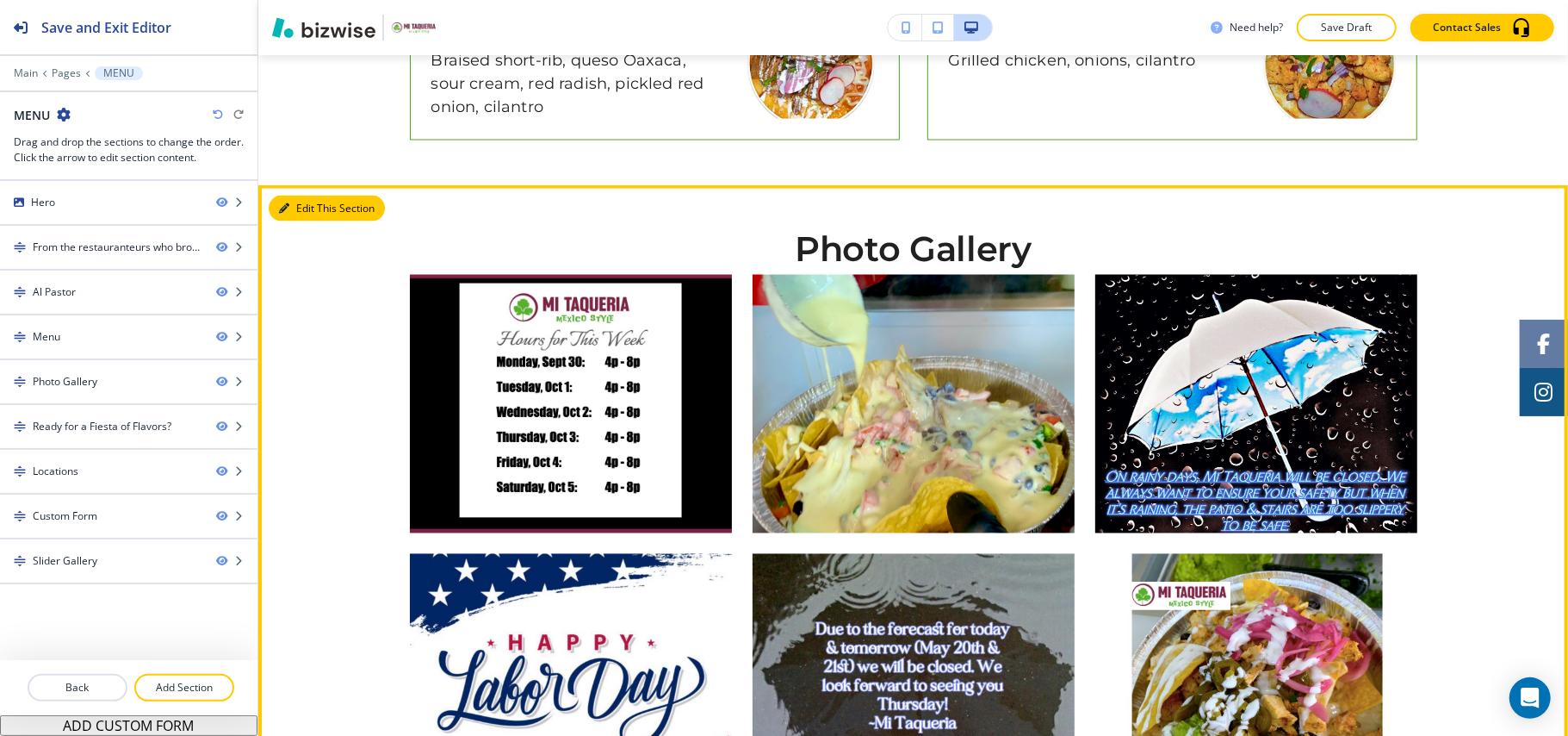
drag, startPoint x: 308, startPoint y: 161, endPoint x: 284, endPoint y: 156, distance: 24.5
click at [310, 196] on button "Edit This Section" at bounding box center [327, 208] width 116 height 25
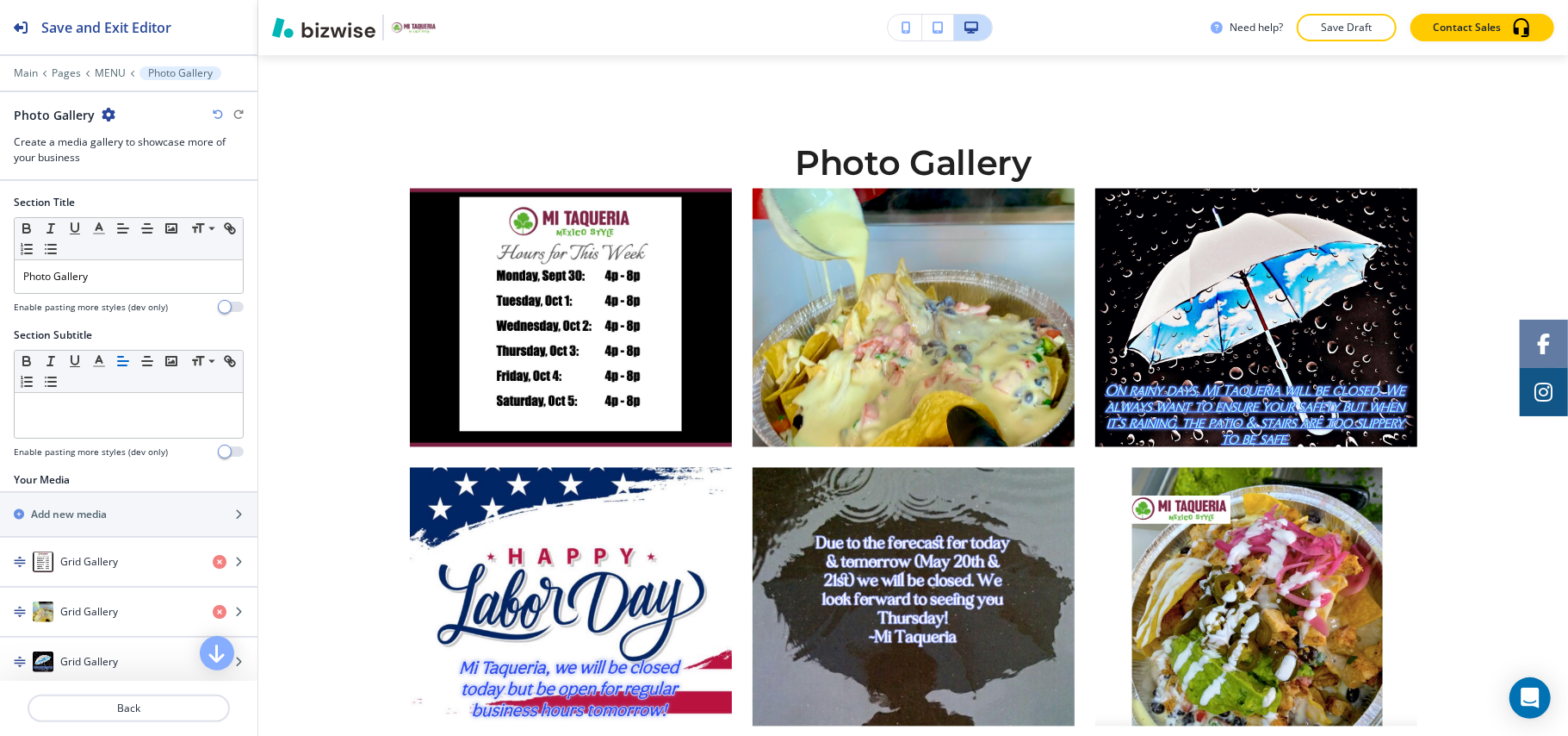
click at [105, 111] on icon "button" at bounding box center [109, 115] width 14 height 14
click at [132, 198] on button "Delete Section" at bounding box center [155, 206] width 111 height 31
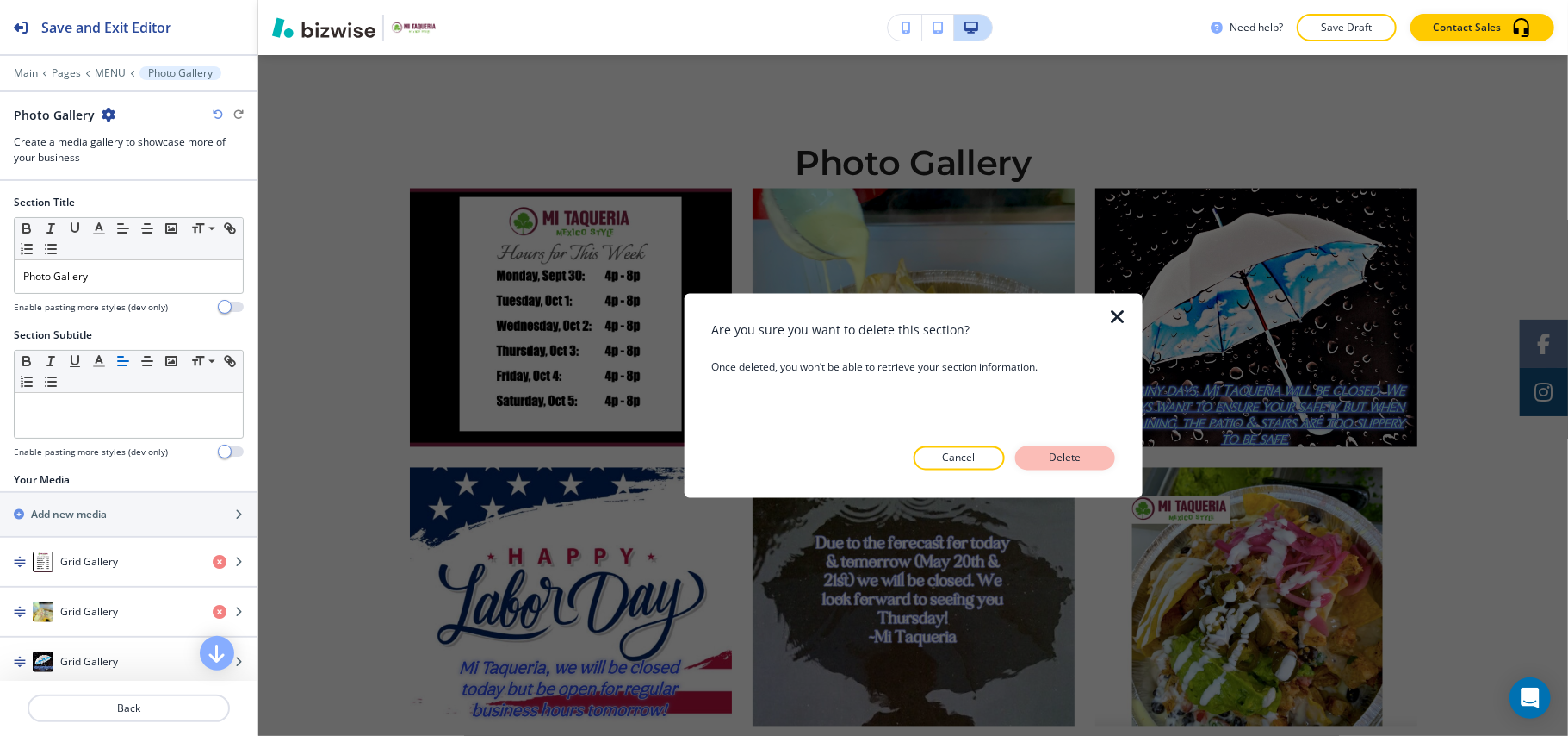
click at [1061, 459] on p "Delete" at bounding box center [1065, 458] width 41 height 16
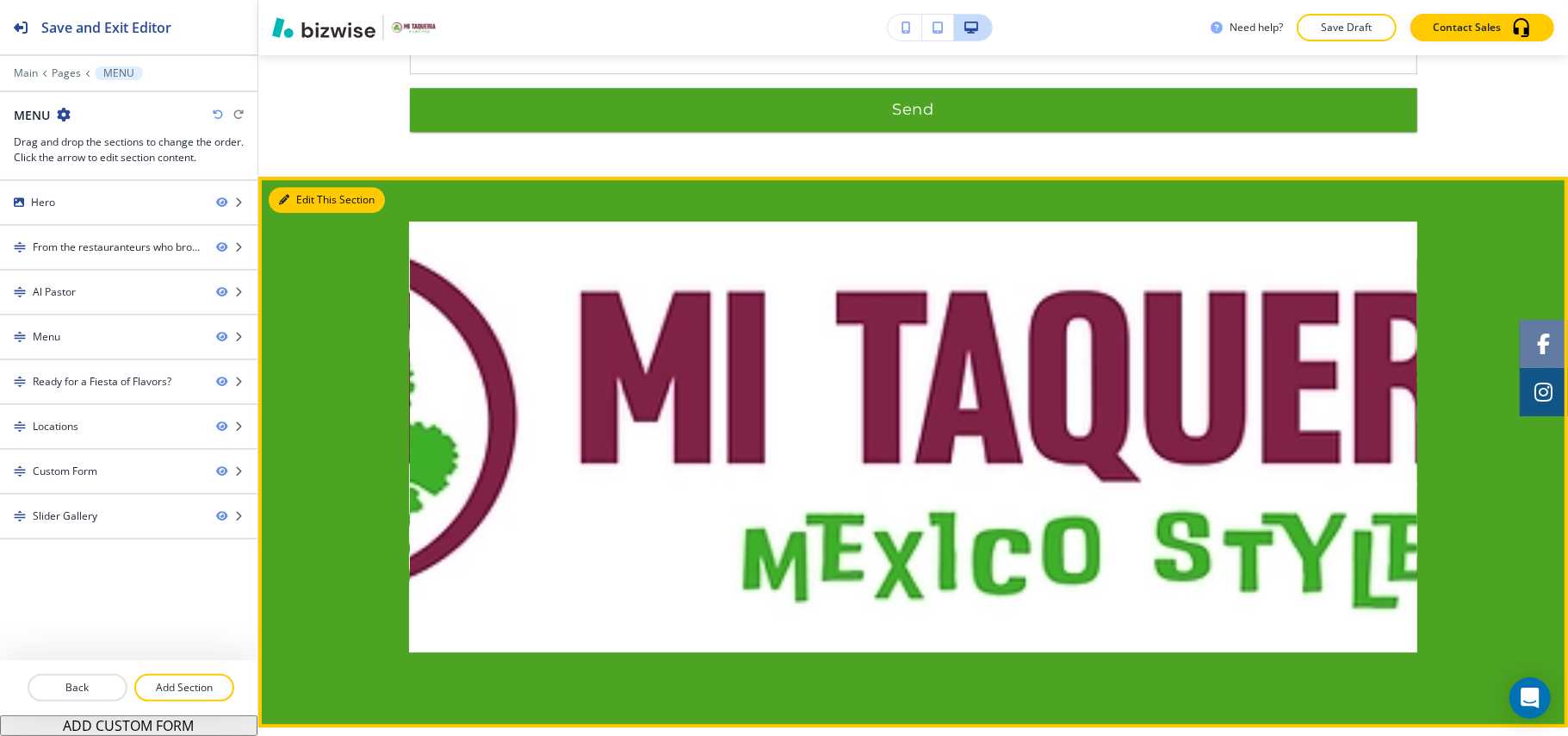
click at [319, 187] on button "Edit This Section" at bounding box center [327, 200] width 116 height 25
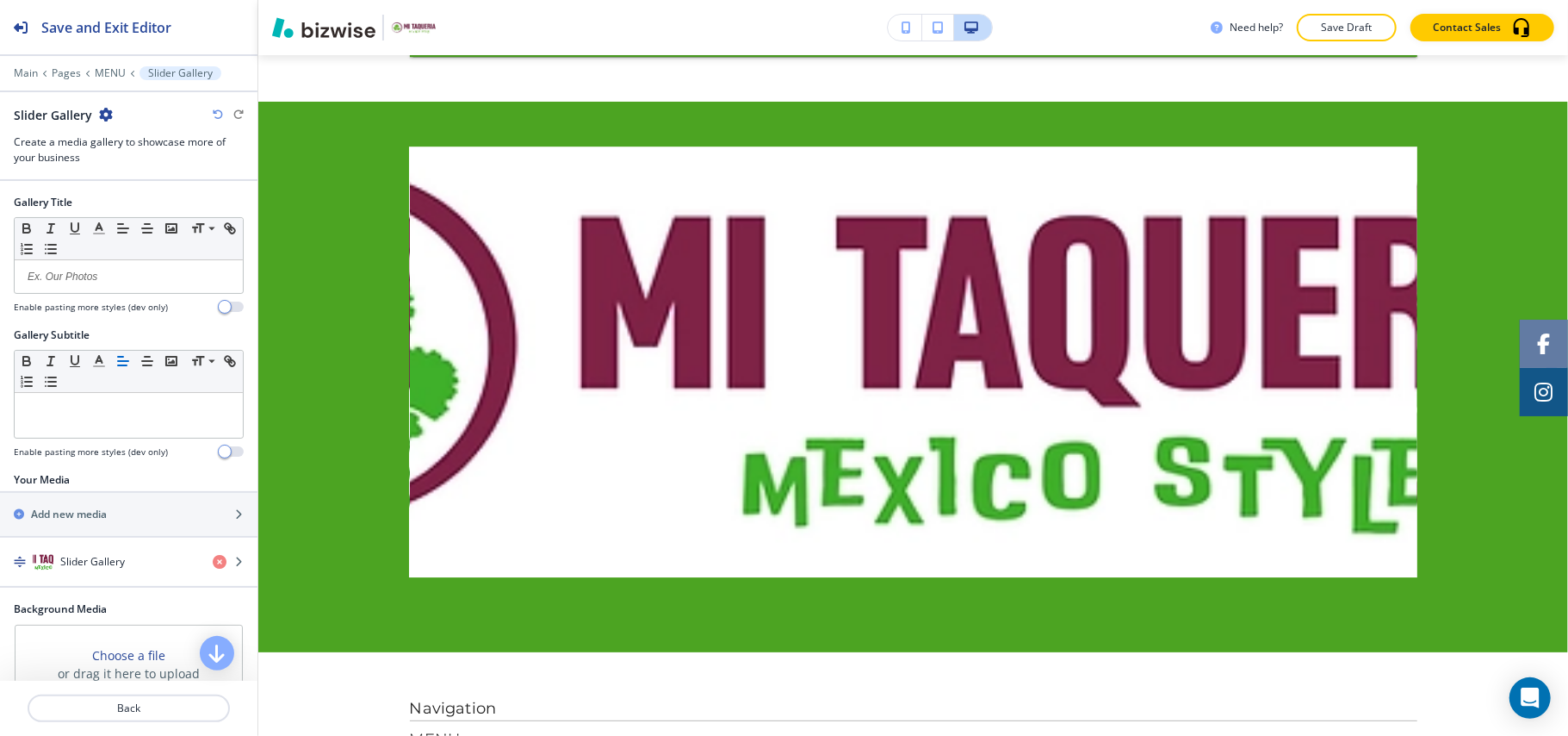
scroll to position [3743, 0]
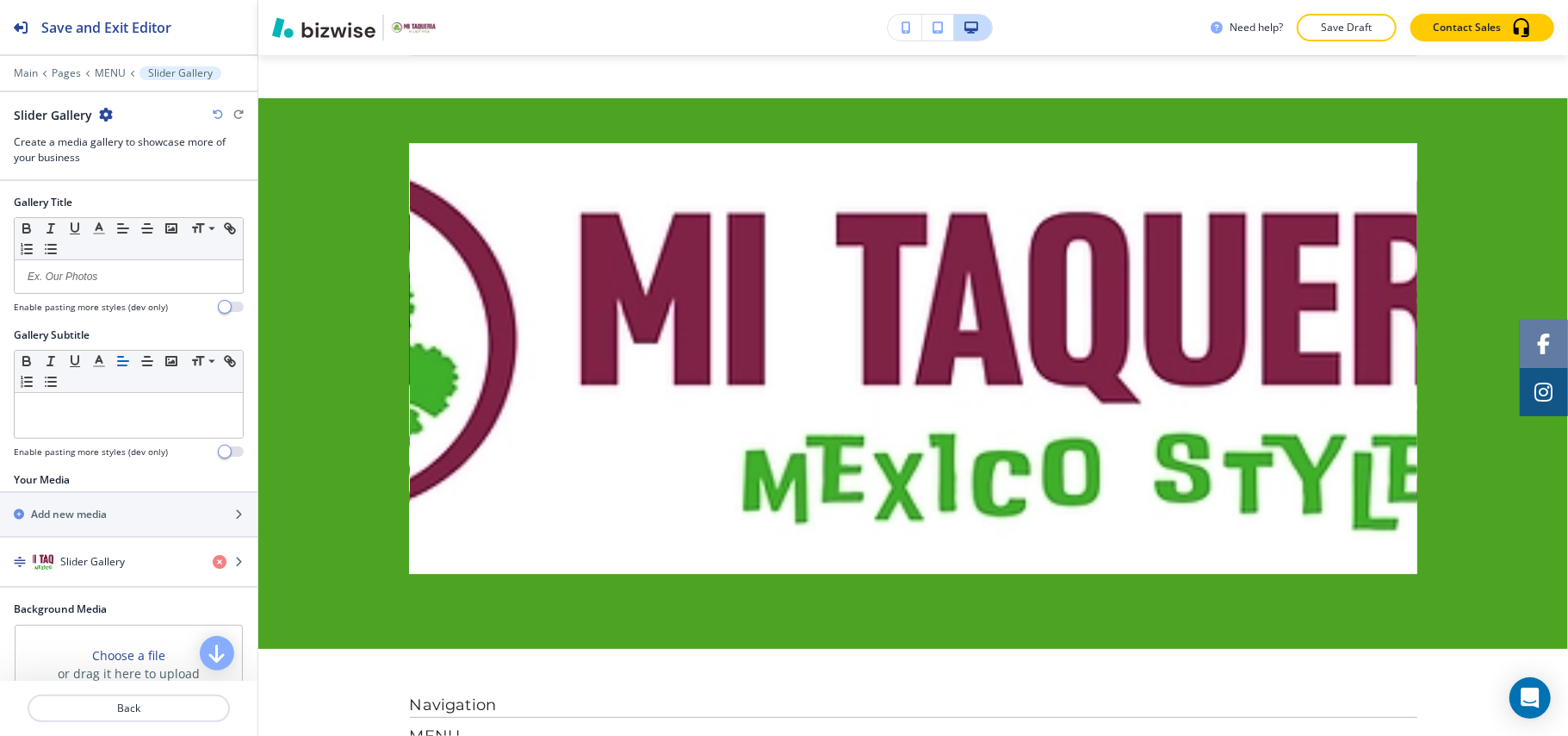
click at [105, 114] on icon "button" at bounding box center [106, 115] width 14 height 14
drag, startPoint x: 140, startPoint y: 200, endPoint x: 214, endPoint y: 228, distance: 79.1
click at [140, 201] on p "Delete Section" at bounding box center [153, 206] width 88 height 16
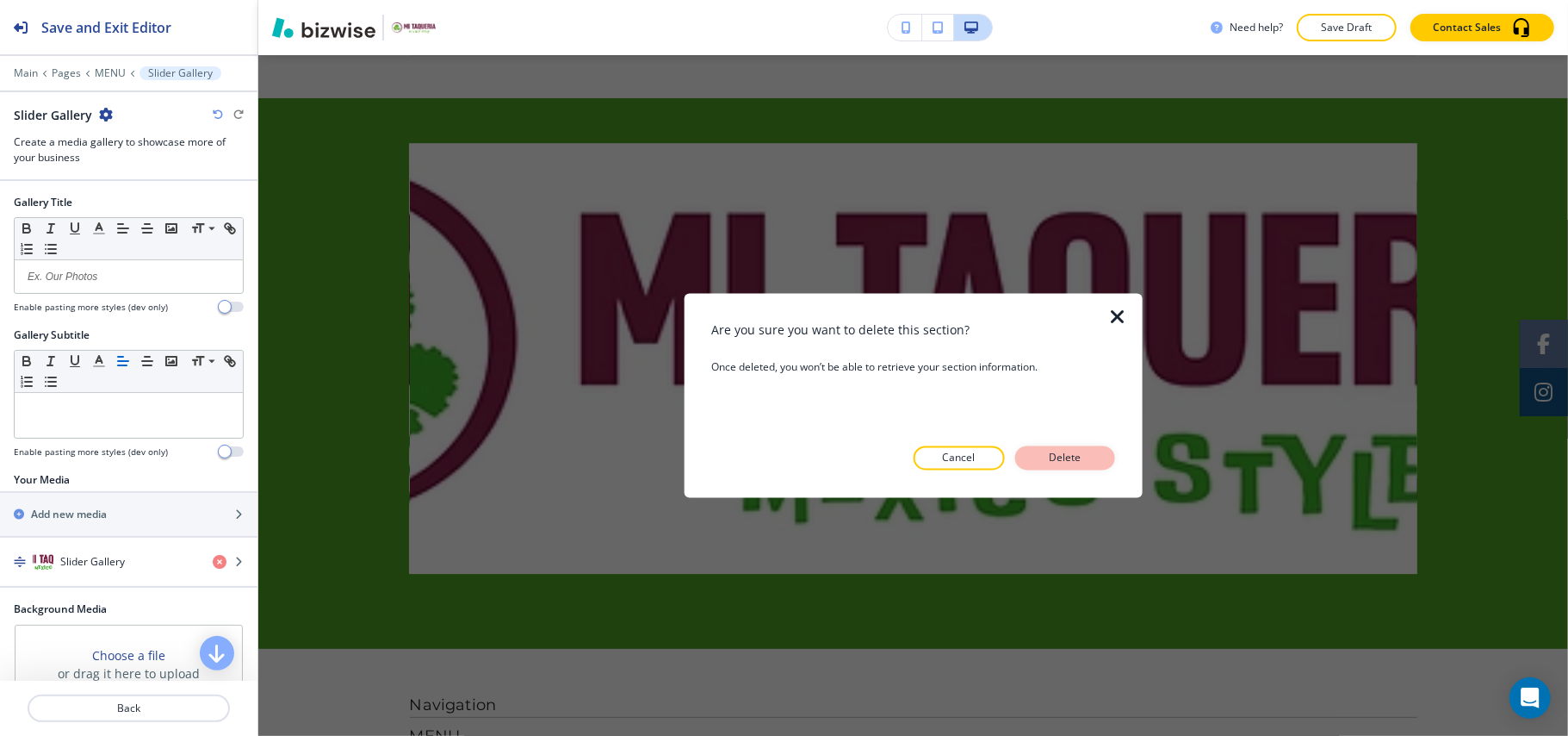
click at [1063, 459] on p "Delete" at bounding box center [1065, 458] width 41 height 16
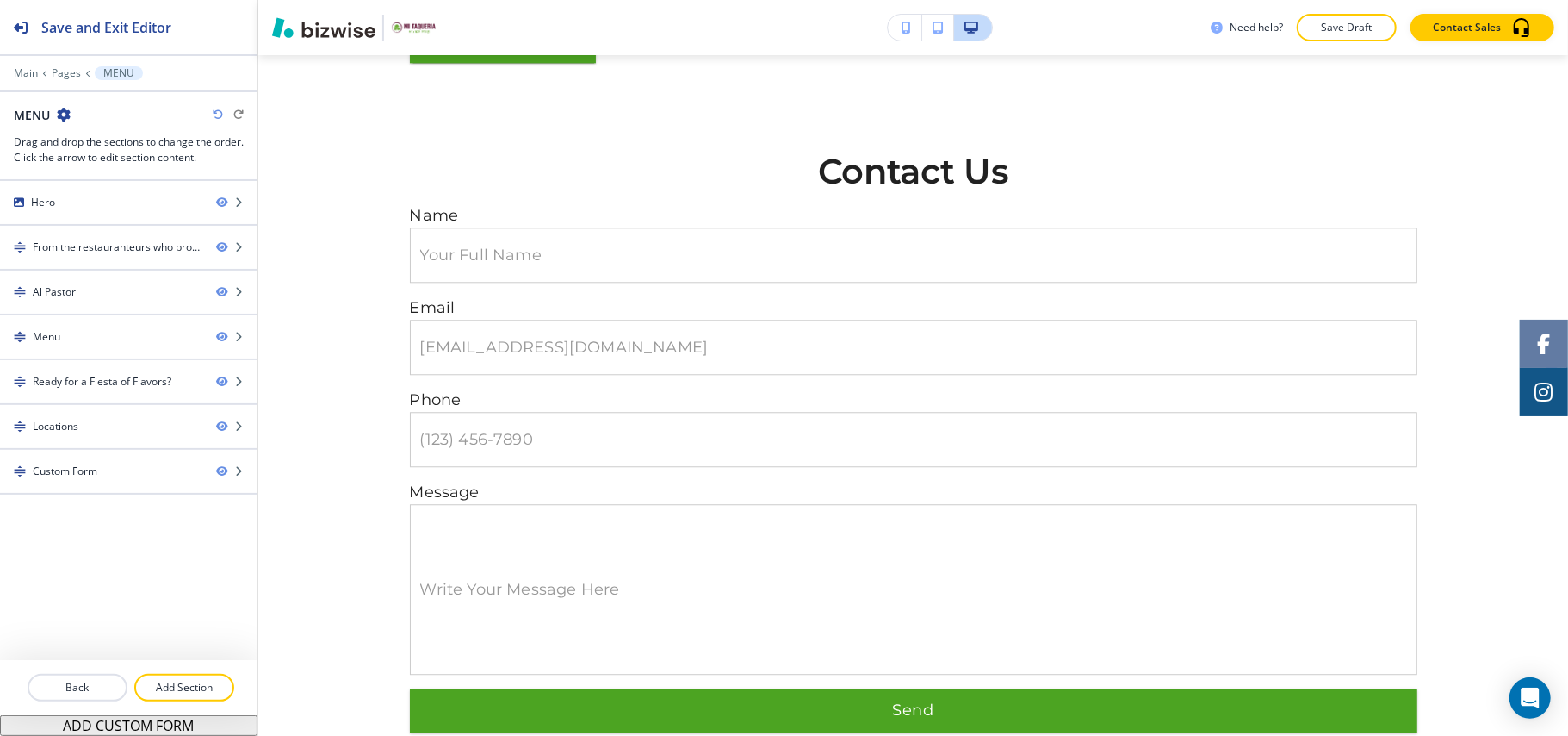
scroll to position [3039, 0]
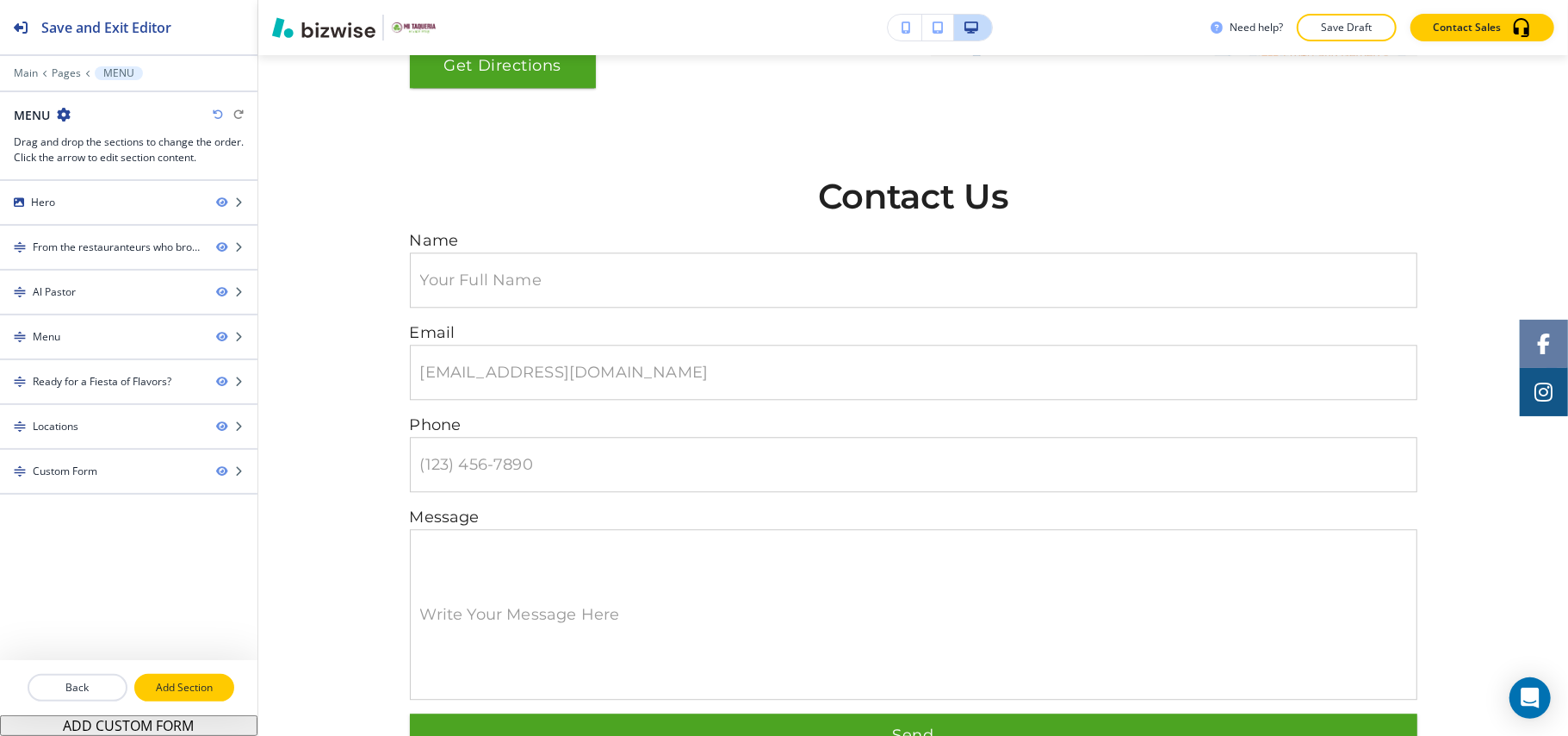
click at [195, 682] on p "Add Section" at bounding box center [184, 687] width 97 height 16
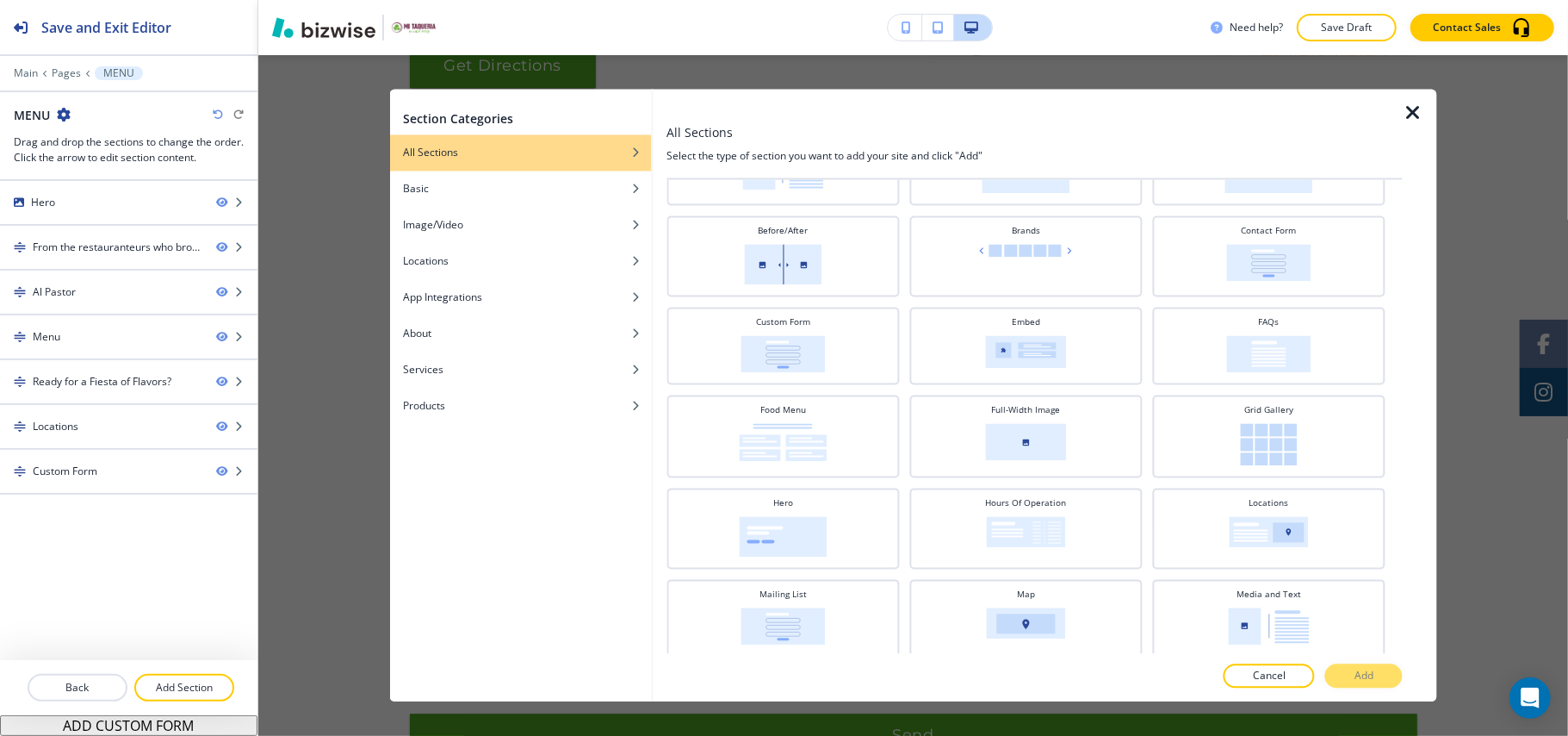
scroll to position [193, 0]
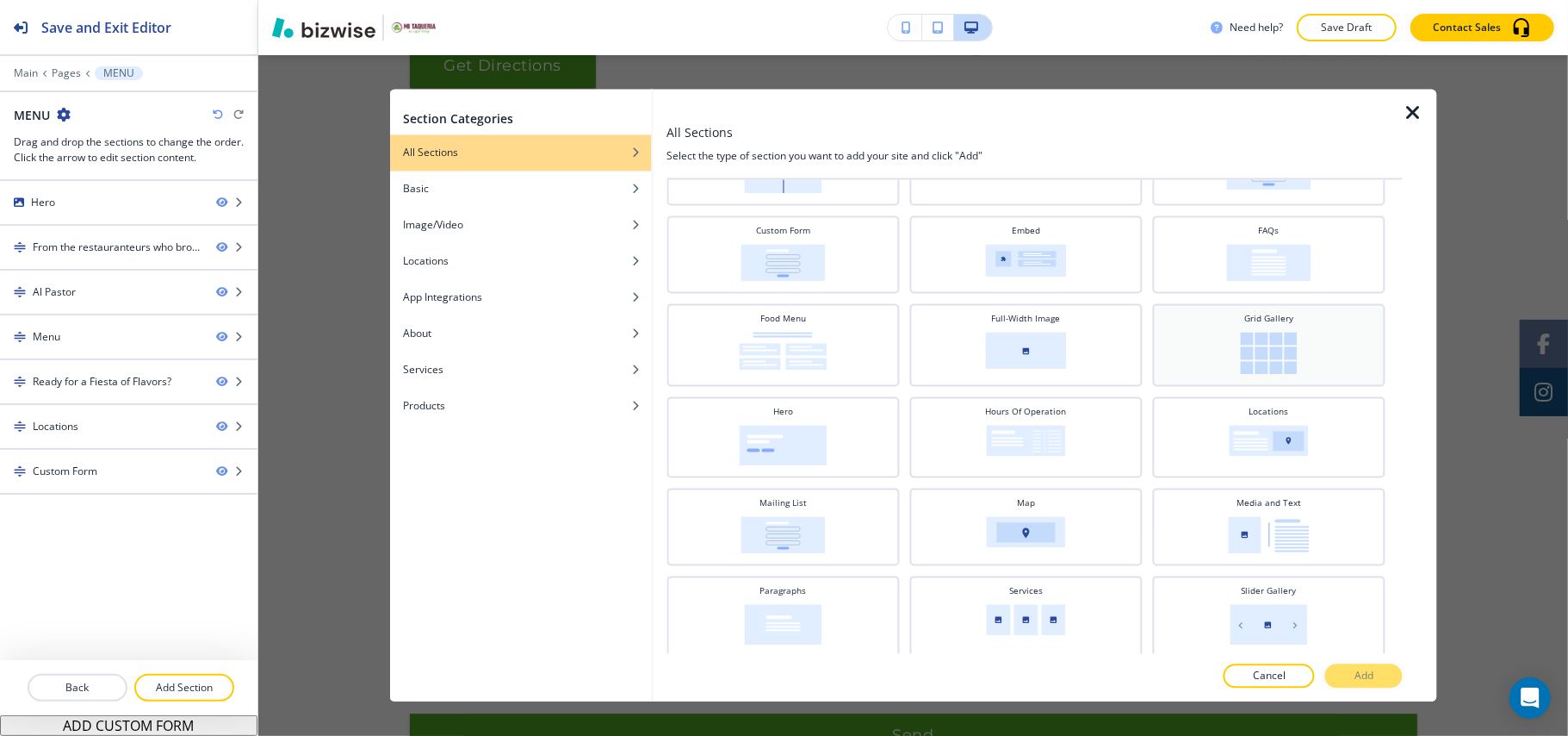
click at [1262, 333] on img at bounding box center [1268, 353] width 57 height 42
click at [1369, 673] on p "Add" at bounding box center [1363, 676] width 19 height 16
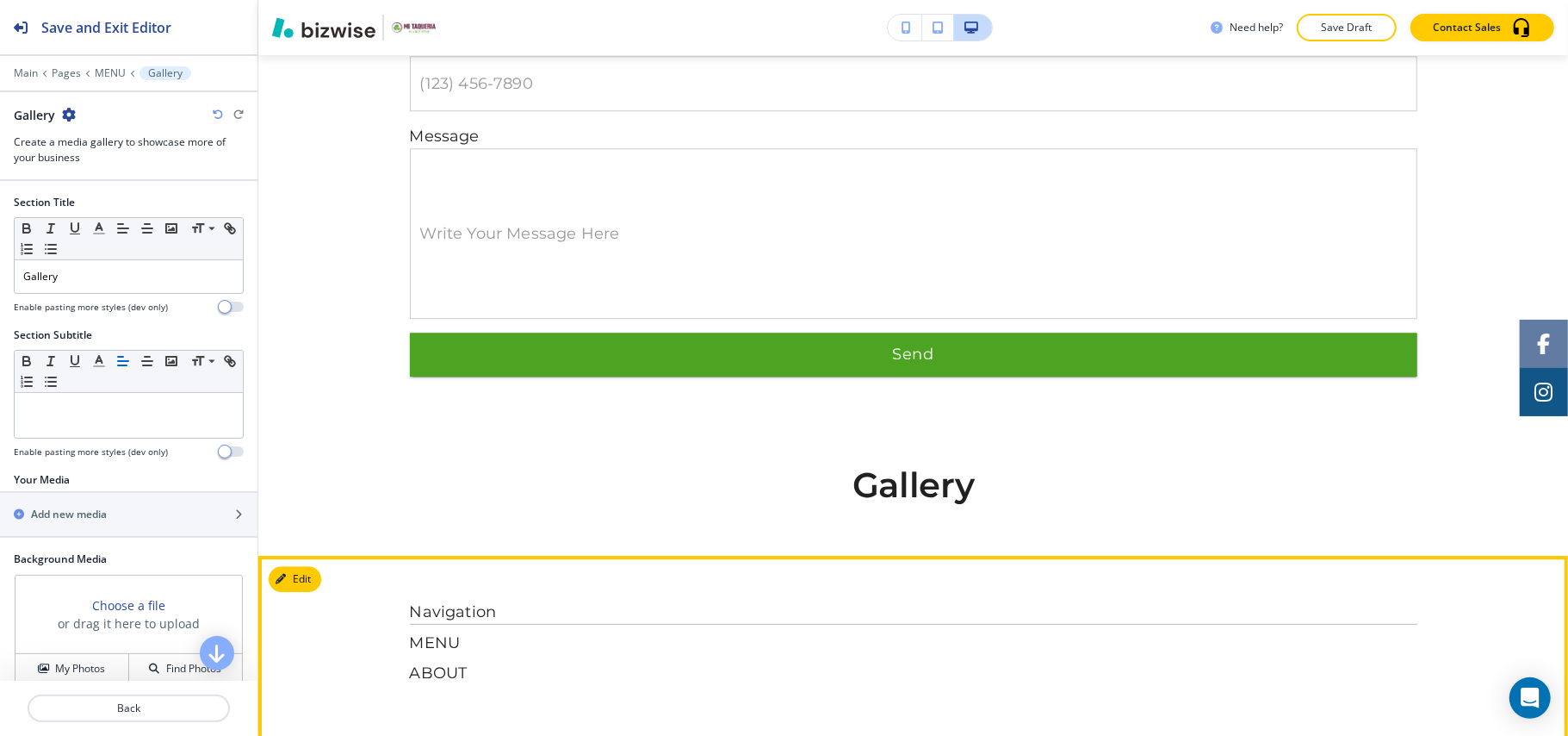
scroll to position [3518, 0]
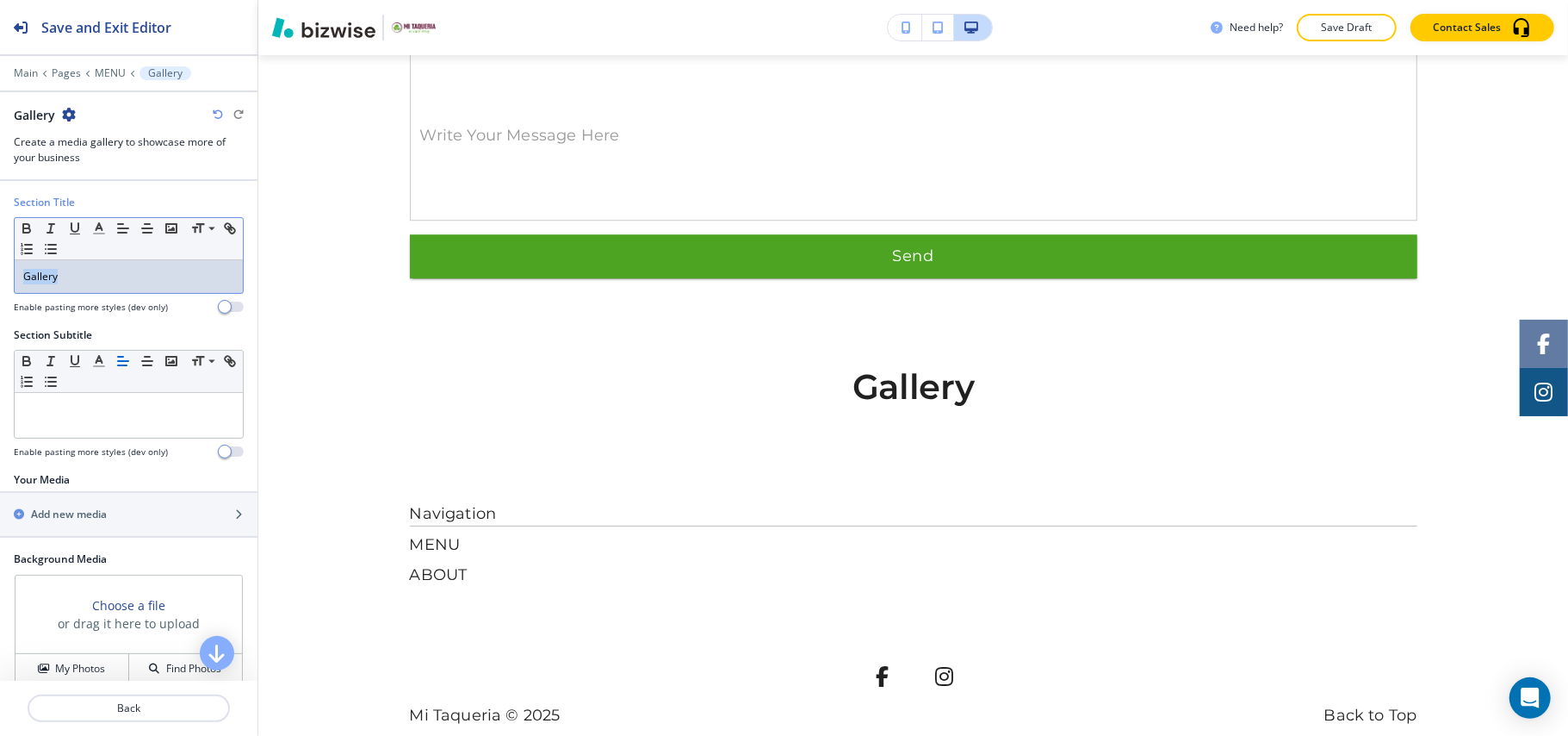
drag, startPoint x: 97, startPoint y: 284, endPoint x: 0, endPoint y: 279, distance: 97.1
click at [0, 279] on div "Section Title Small Normal Large Huge Gallery Enable pasting more styles (dev o…" at bounding box center [128, 261] width 257 height 133
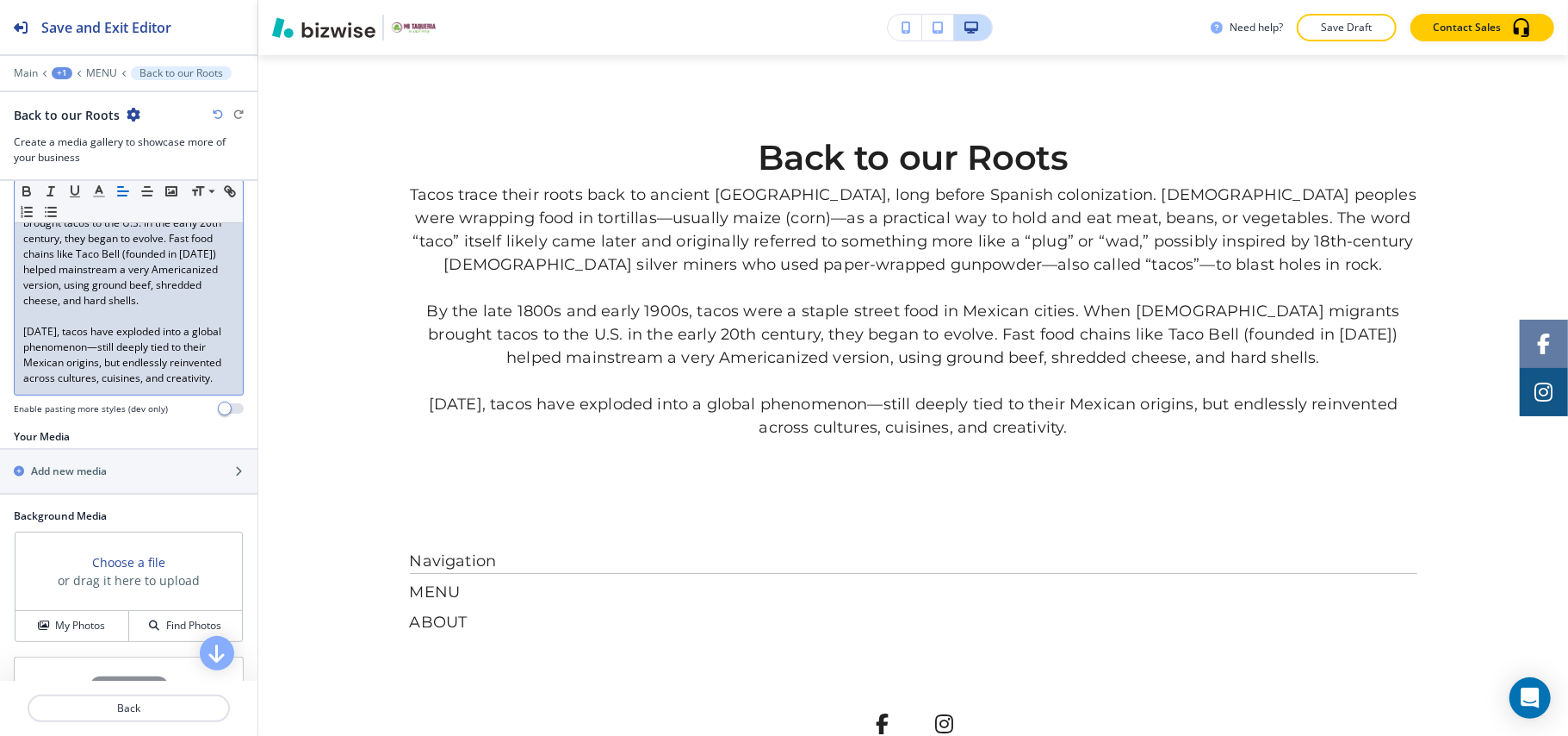
scroll to position [574, 0]
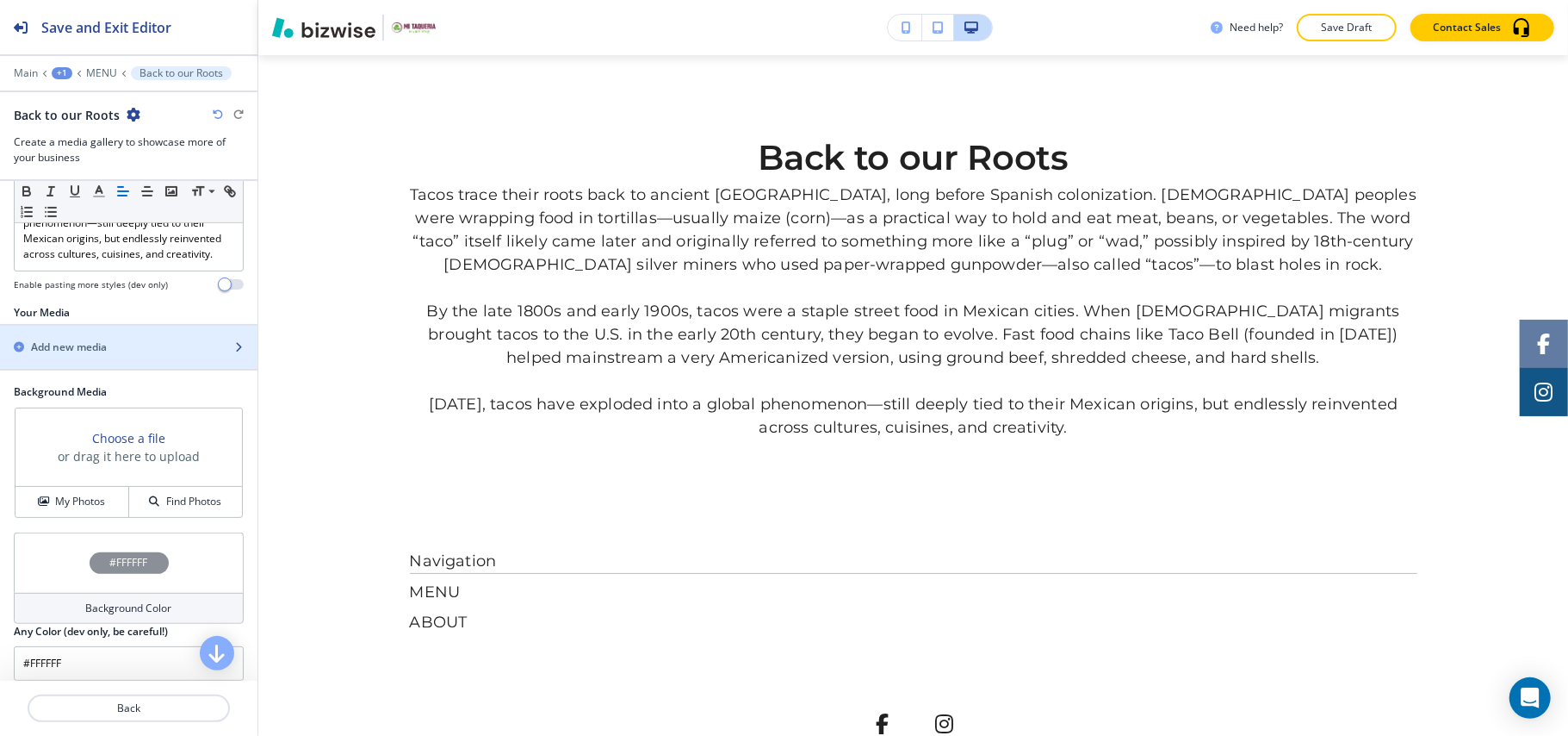
click at [101, 355] on h2 "Add new media" at bounding box center [69, 347] width 75 height 16
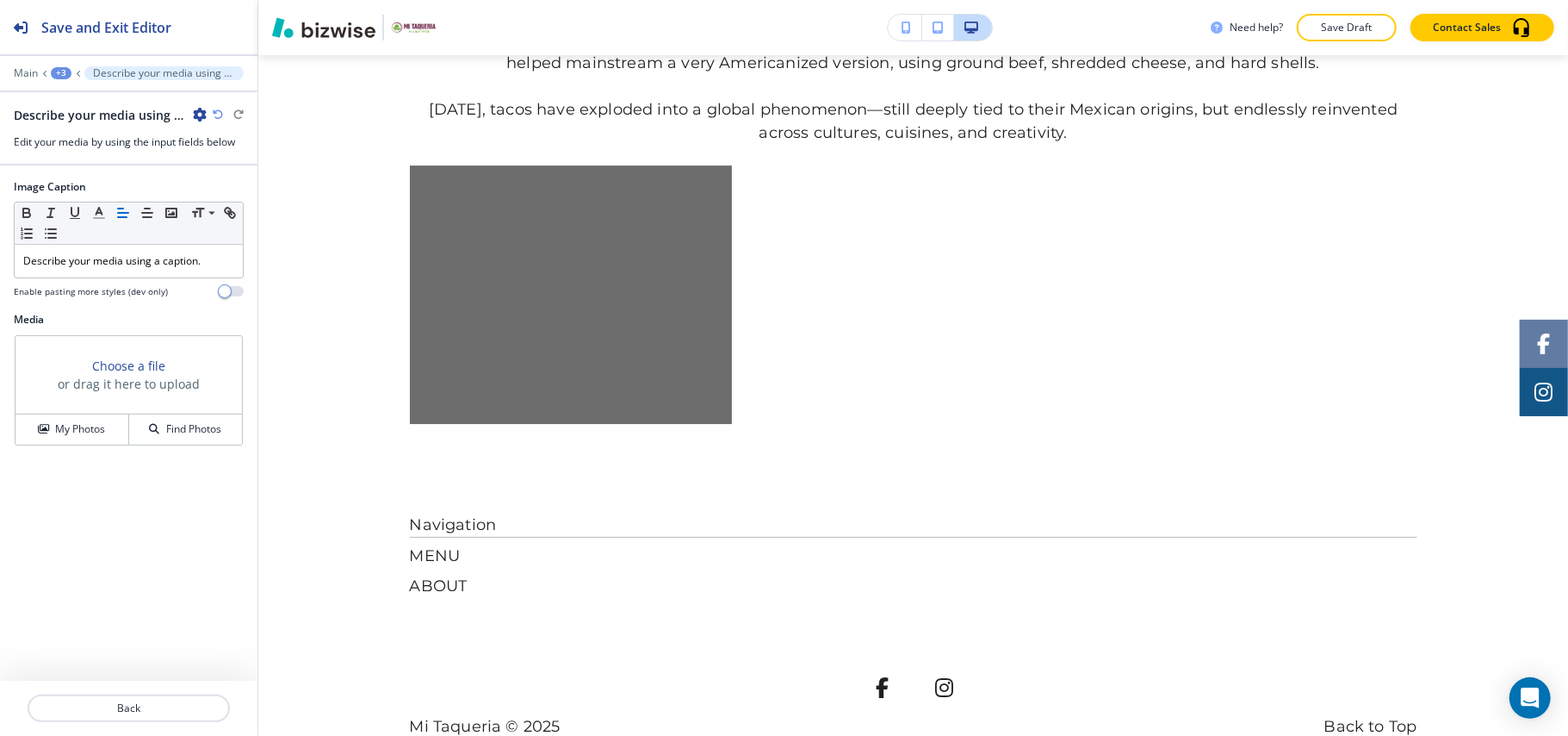
scroll to position [4052, 0]
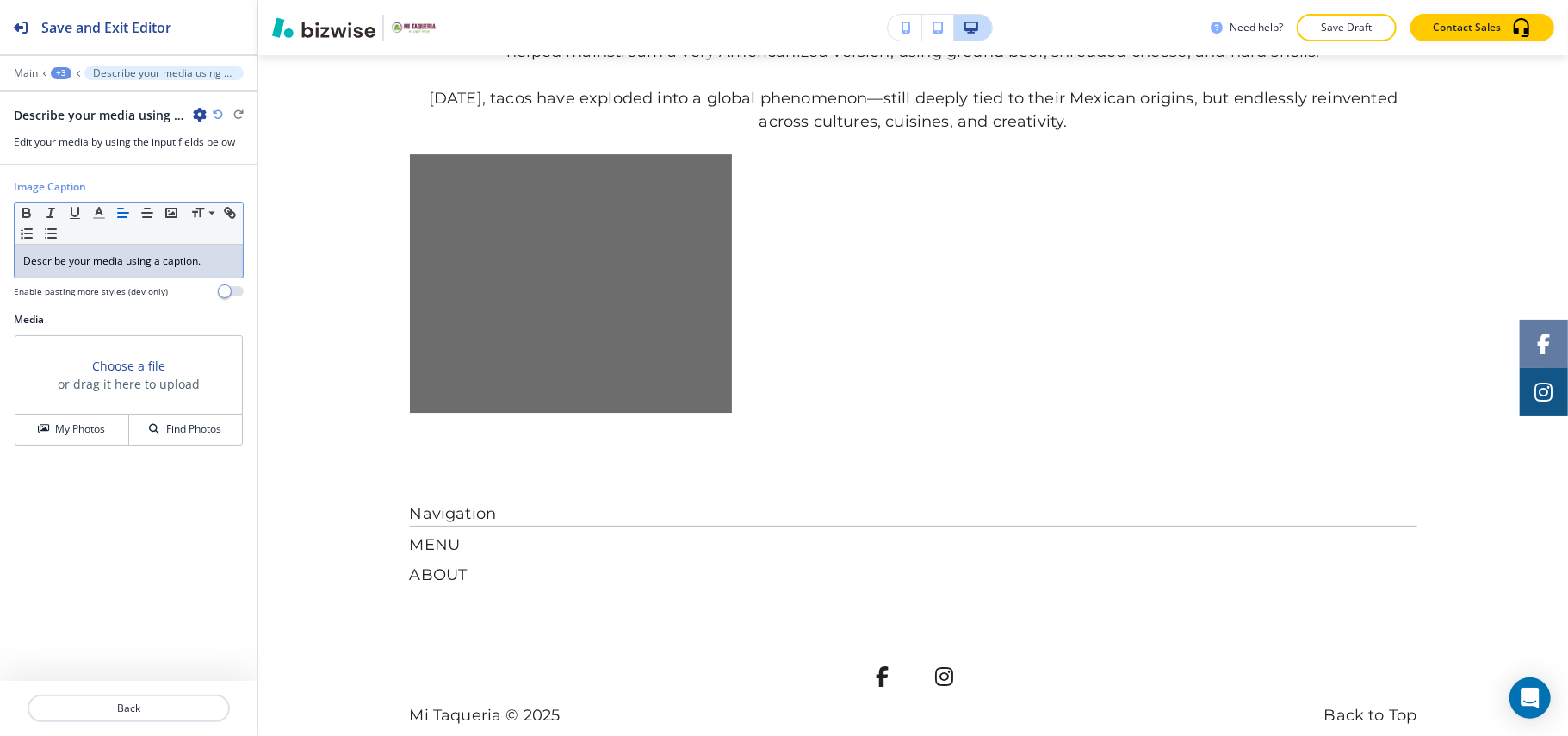
click at [157, 259] on p "Describe your media using a caption." at bounding box center [129, 261] width 211 height 16
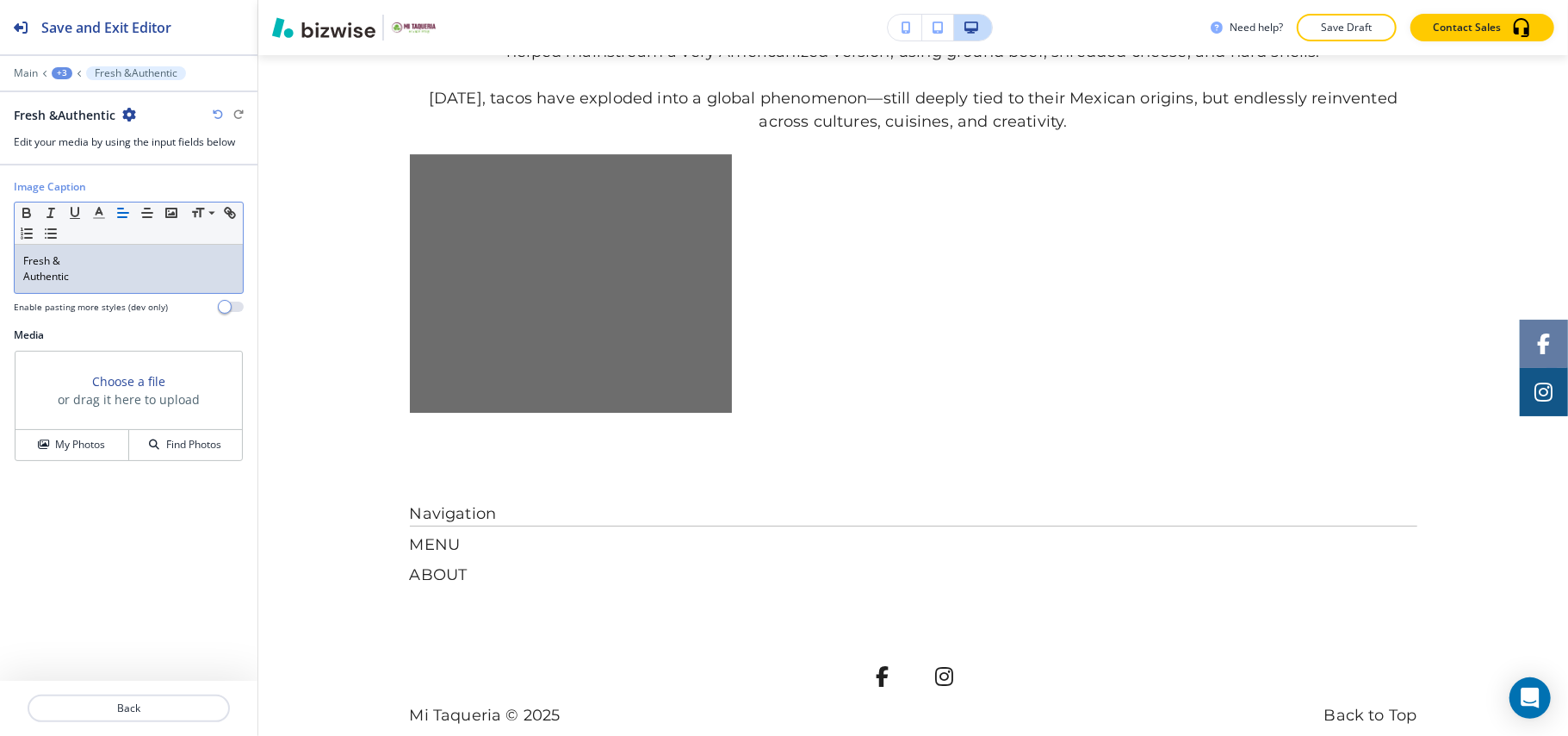
scroll to position [0, 0]
click at [22, 283] on div "Fresh & Authentic" at bounding box center [128, 268] width 228 height 48
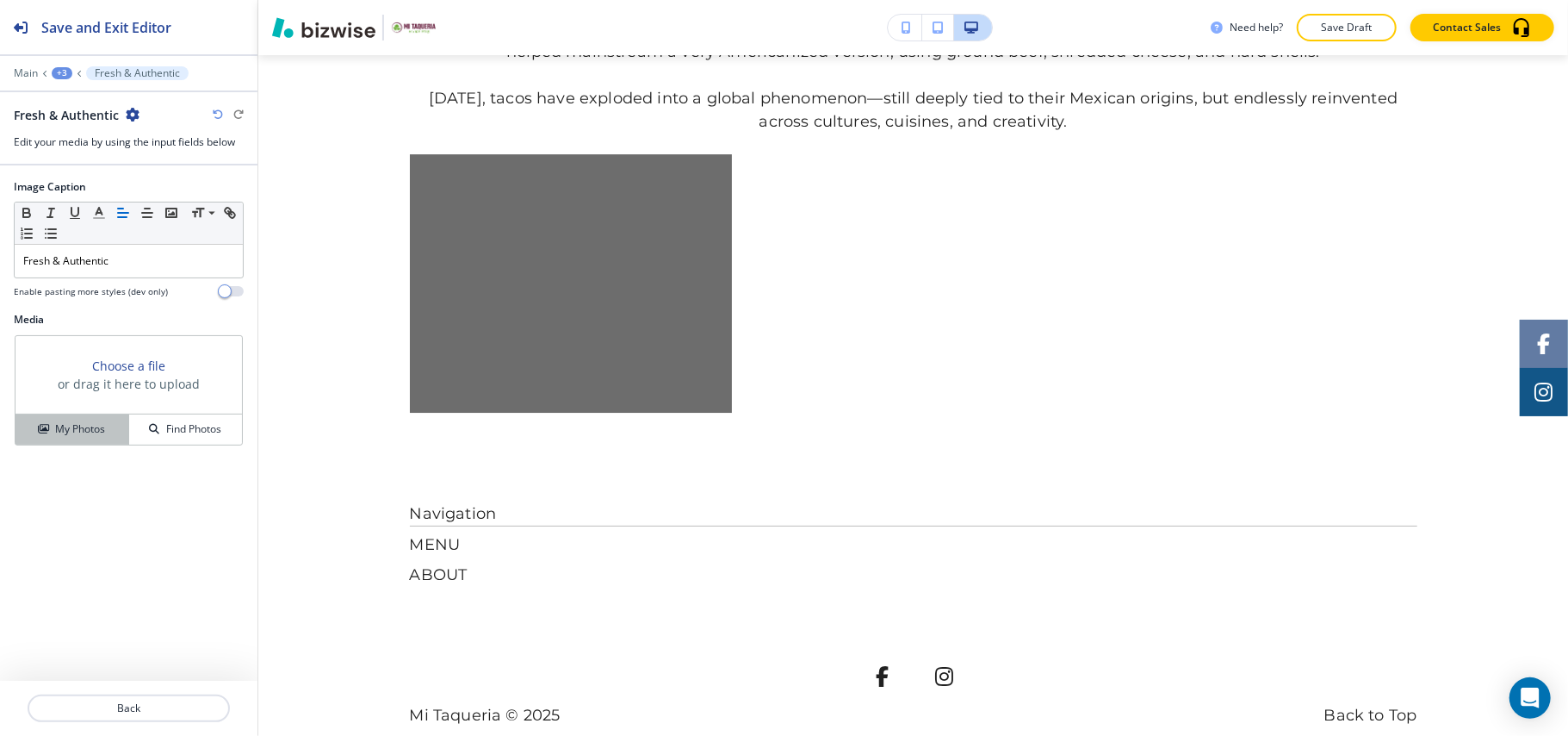
click at [83, 424] on h4 "My Photos" at bounding box center [79, 429] width 50 height 16
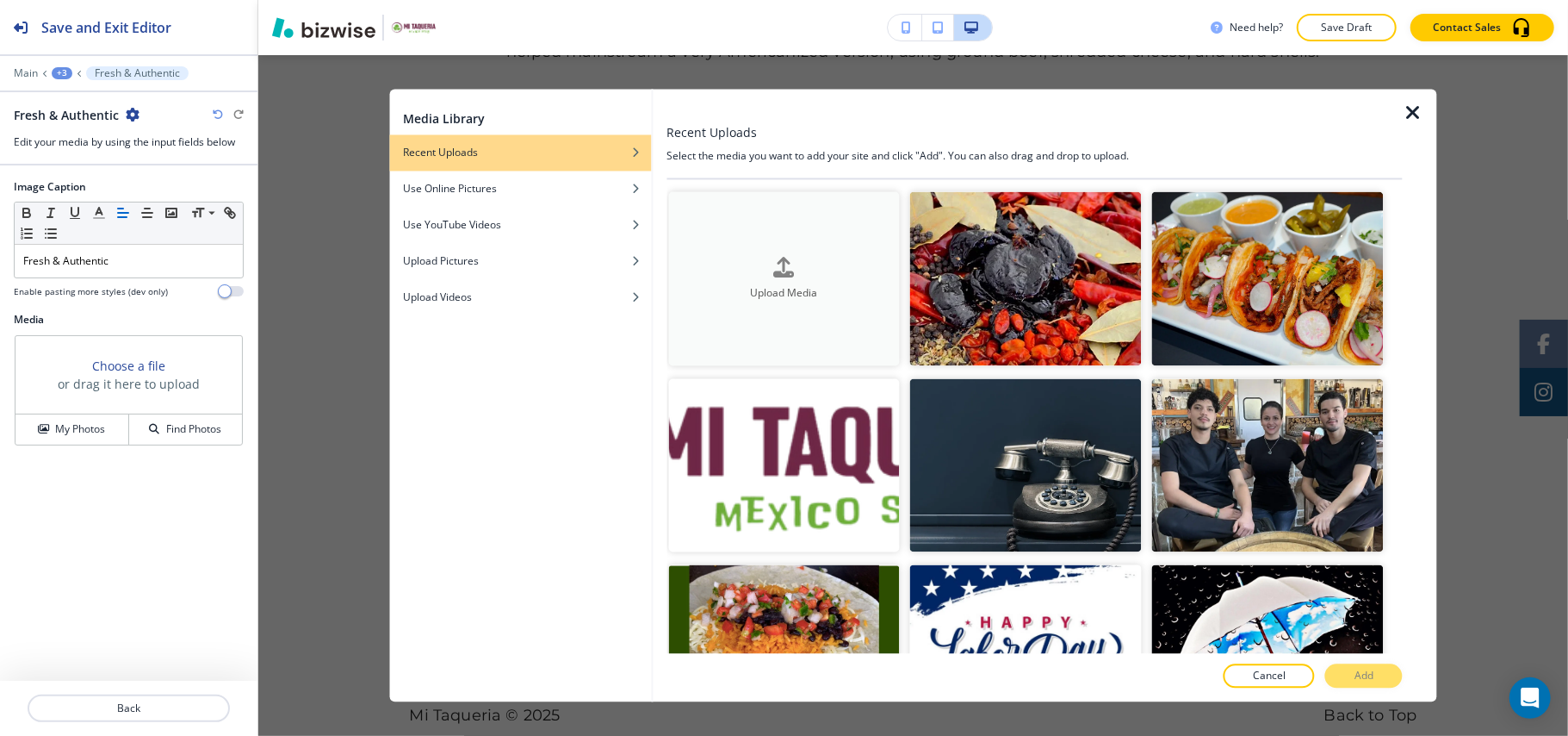
click at [721, 246] on button "Upload Media" at bounding box center [784, 279] width 232 height 174
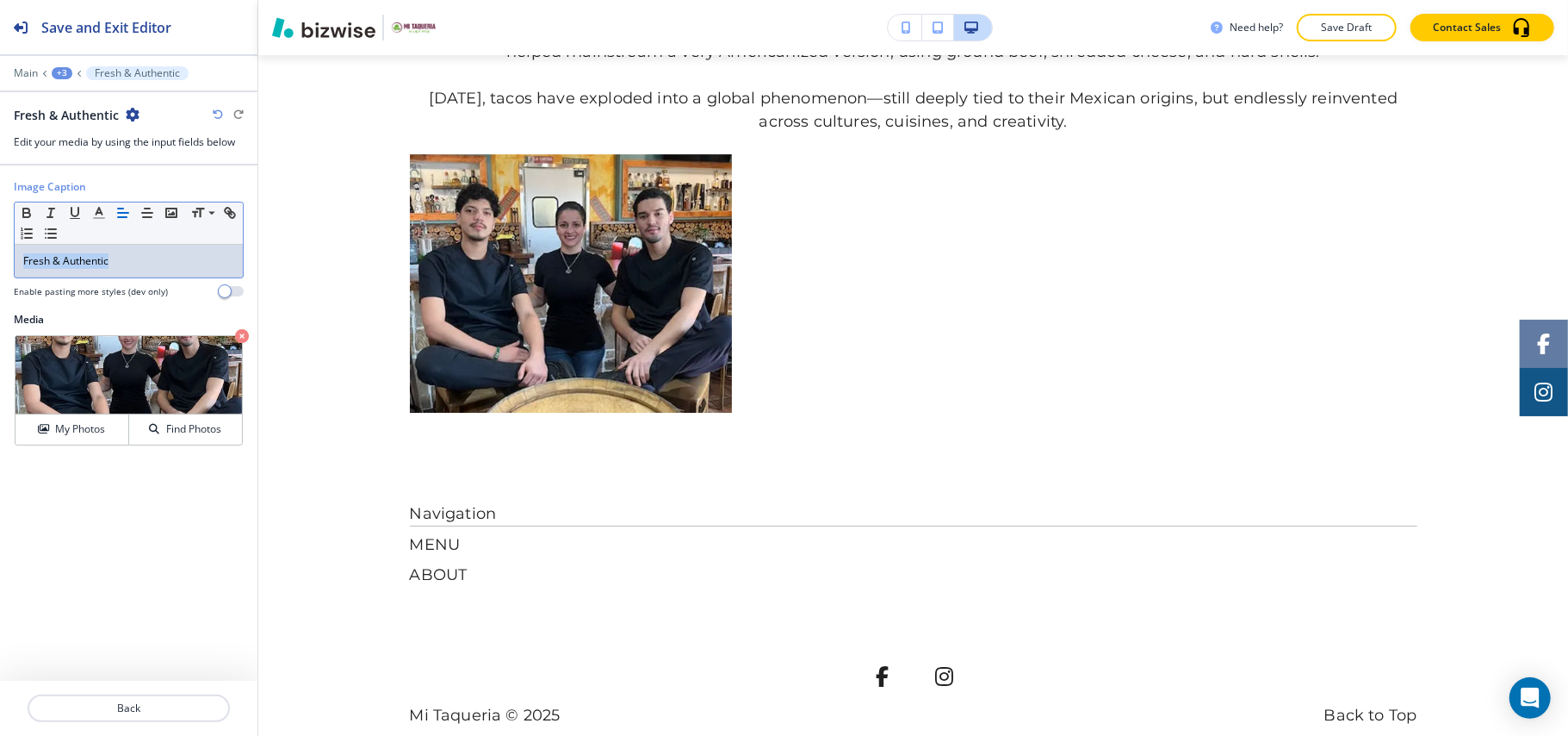
drag, startPoint x: 125, startPoint y: 262, endPoint x: 0, endPoint y: 262, distance: 125.0
click at [0, 262] on div "Image Caption Small Normal Large Huge Fresh & Authentic Enable pasting more sty…" at bounding box center [128, 246] width 257 height 133
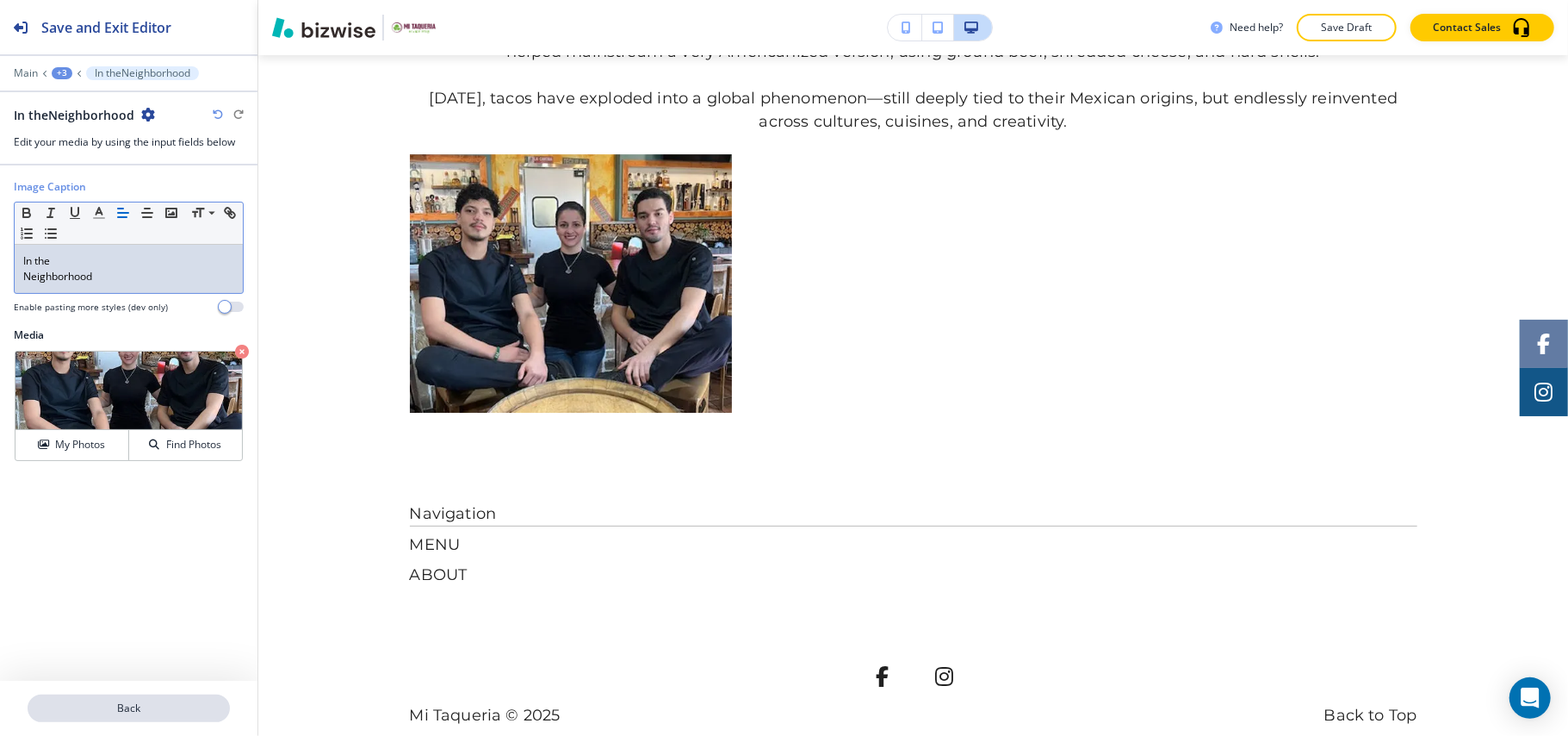
click at [163, 704] on p "Back" at bounding box center [128, 708] width 199 height 16
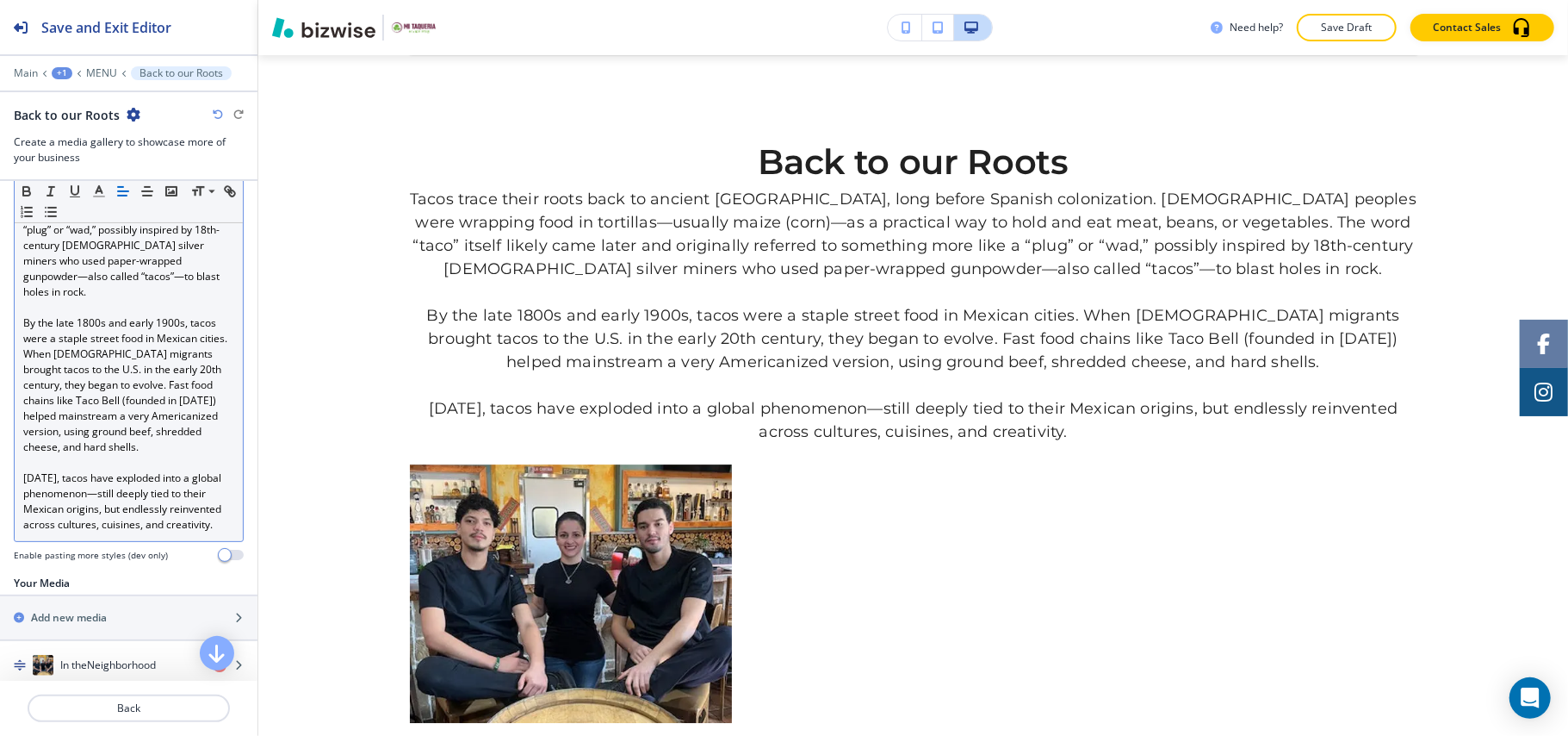
scroll to position [459, 0]
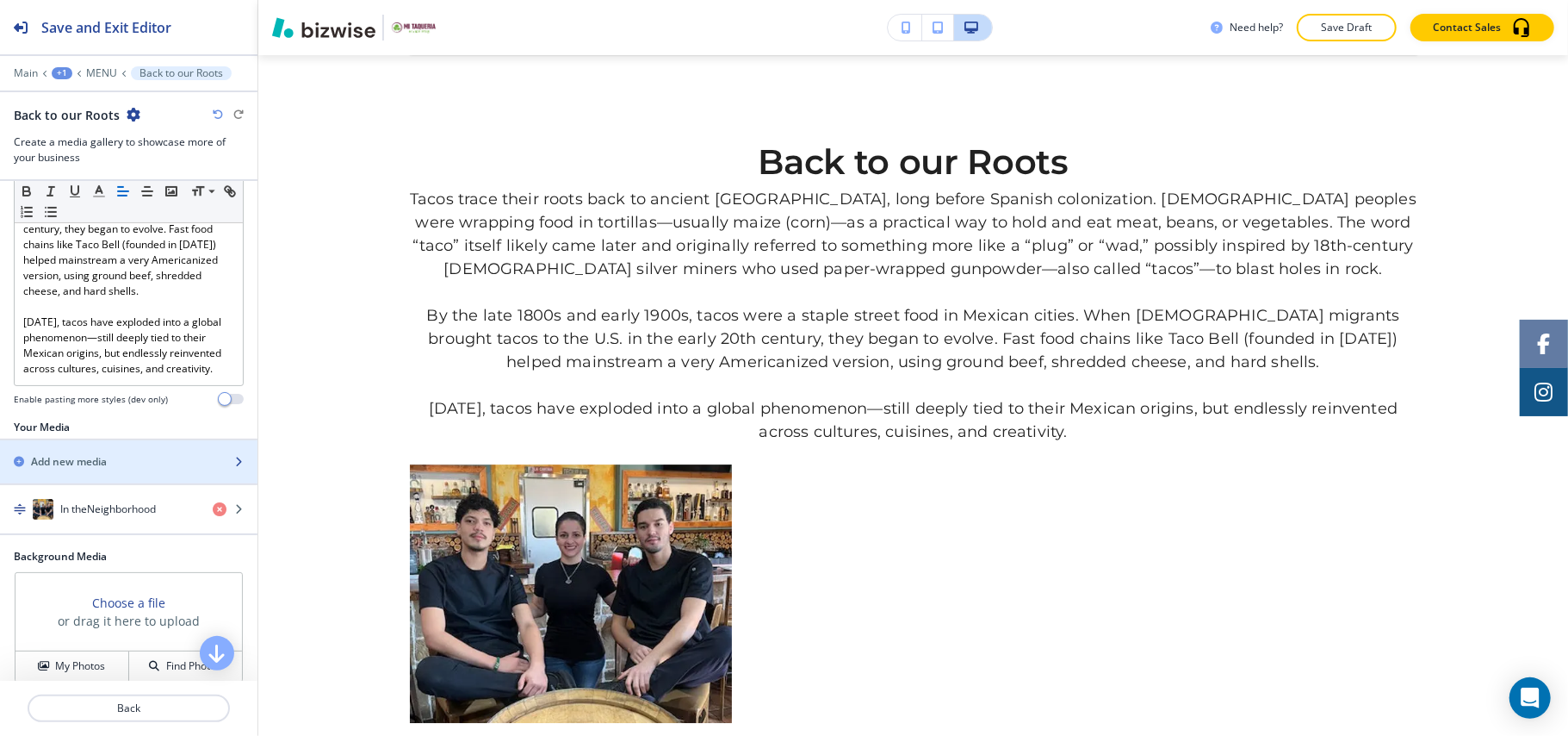
click at [79, 470] on h2 "Add new media" at bounding box center [69, 462] width 75 height 16
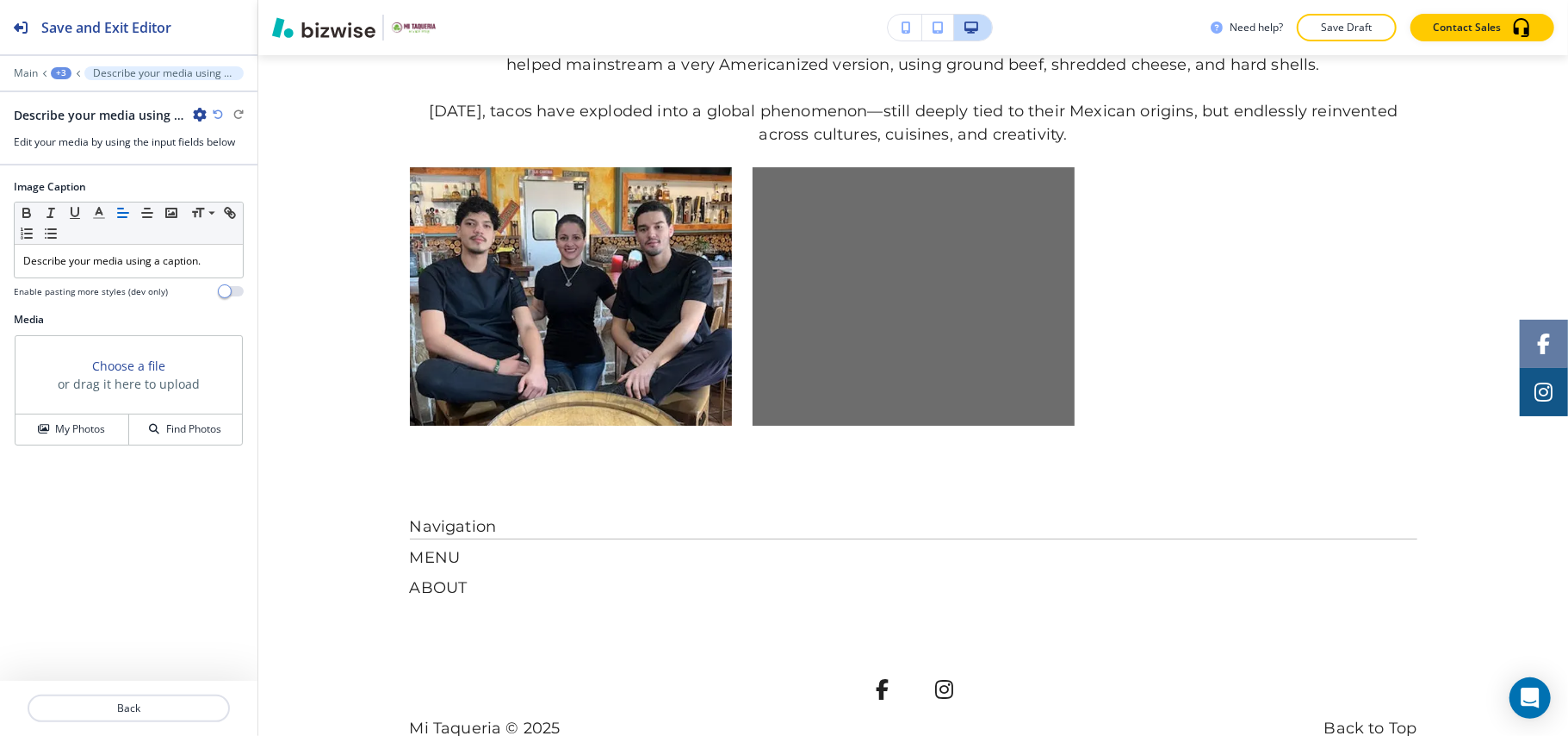
scroll to position [4052, 0]
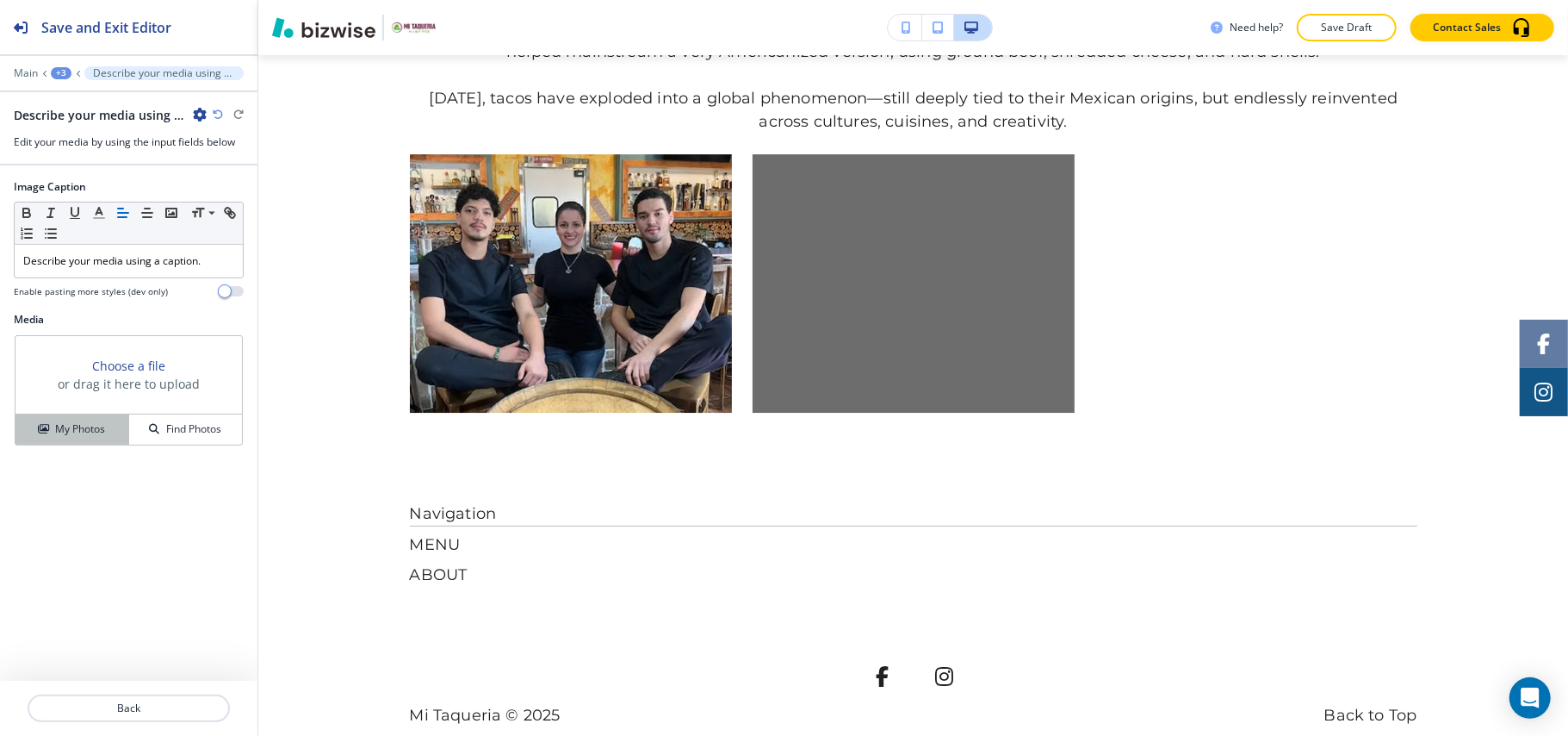
click at [72, 435] on h4 "My Photos" at bounding box center [79, 429] width 50 height 16
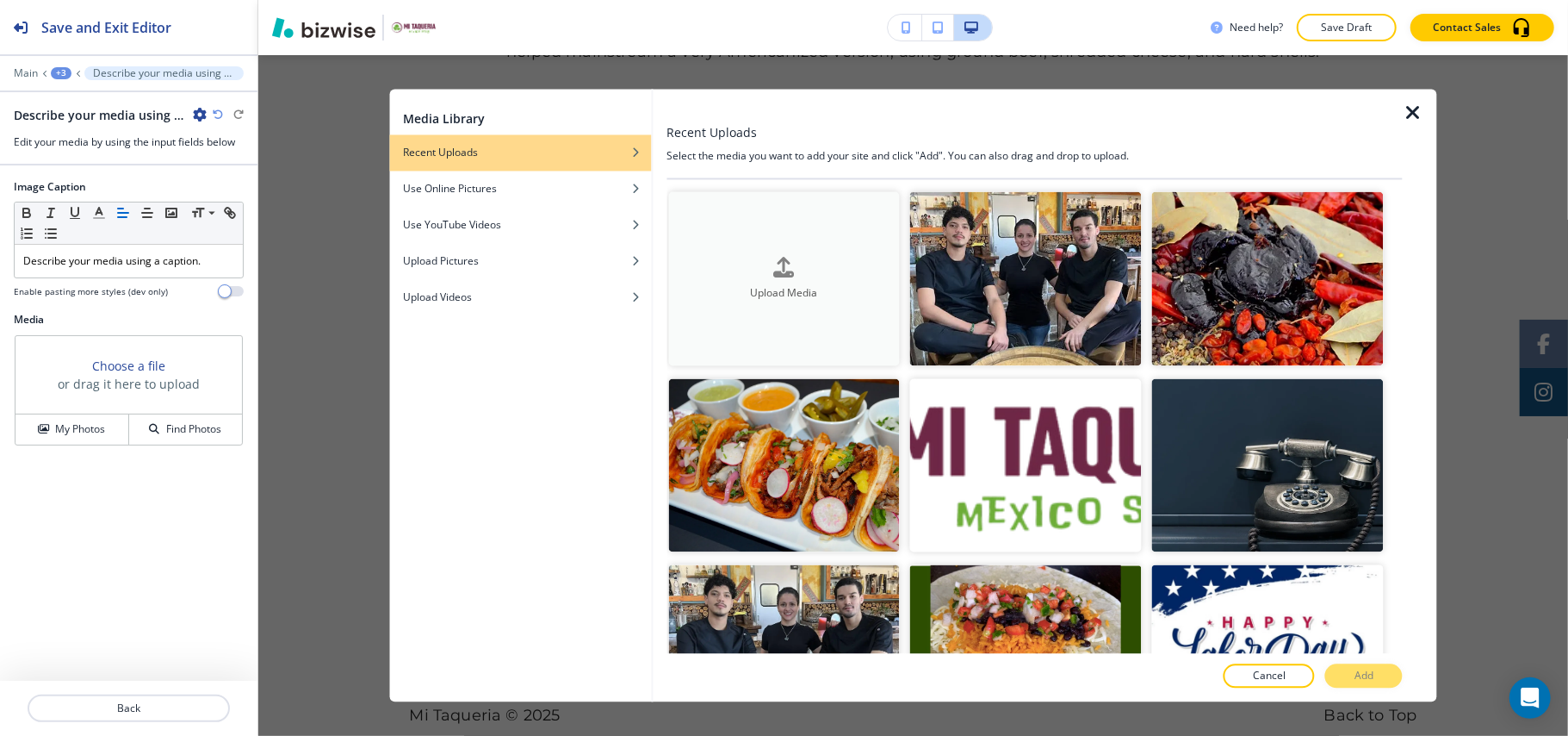
click at [813, 269] on div "Upload Media" at bounding box center [784, 278] width 232 height 44
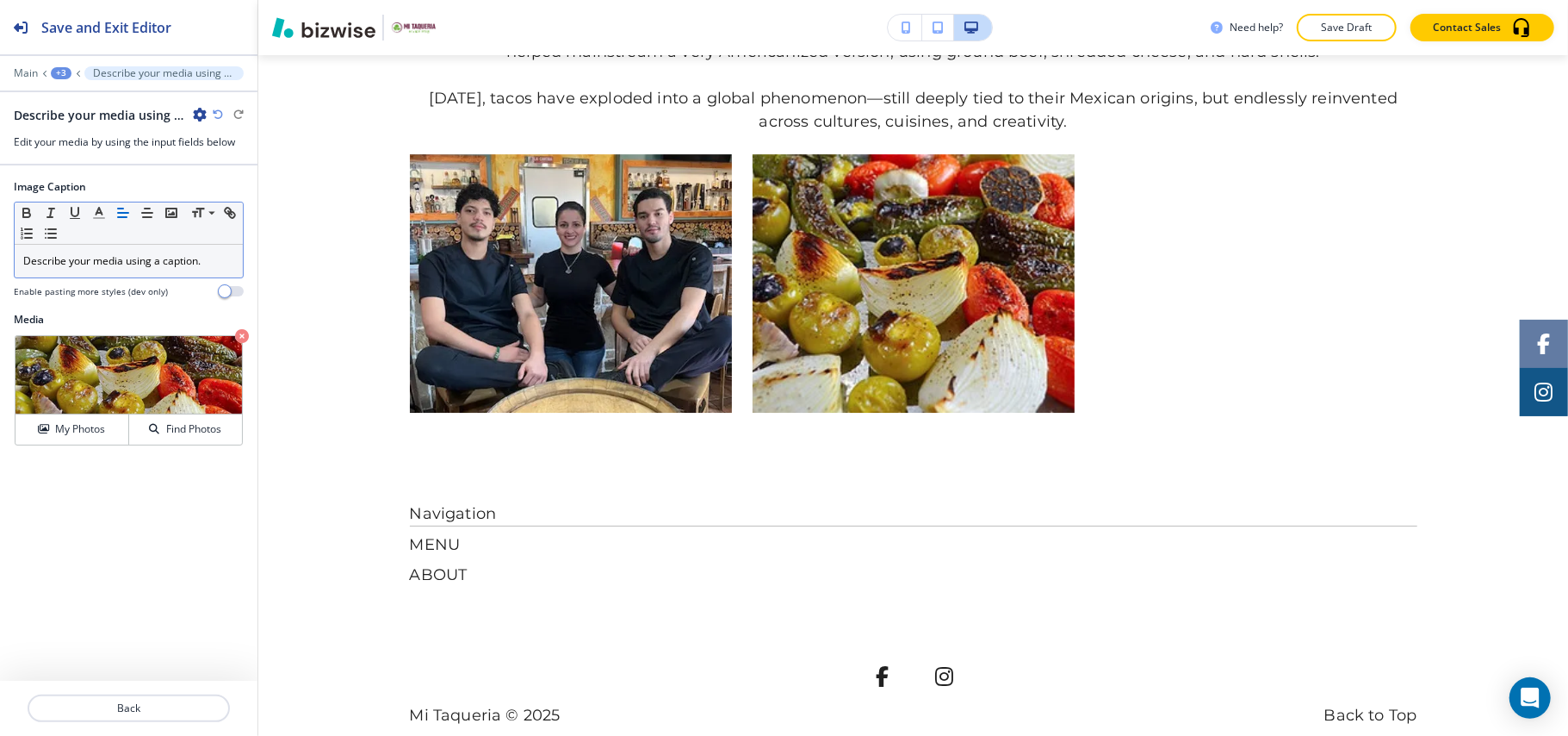
click at [150, 256] on p "Describe your media using a caption." at bounding box center [129, 261] width 211 height 16
click at [149, 259] on p "Describe your media using a caption." at bounding box center [129, 261] width 211 height 16
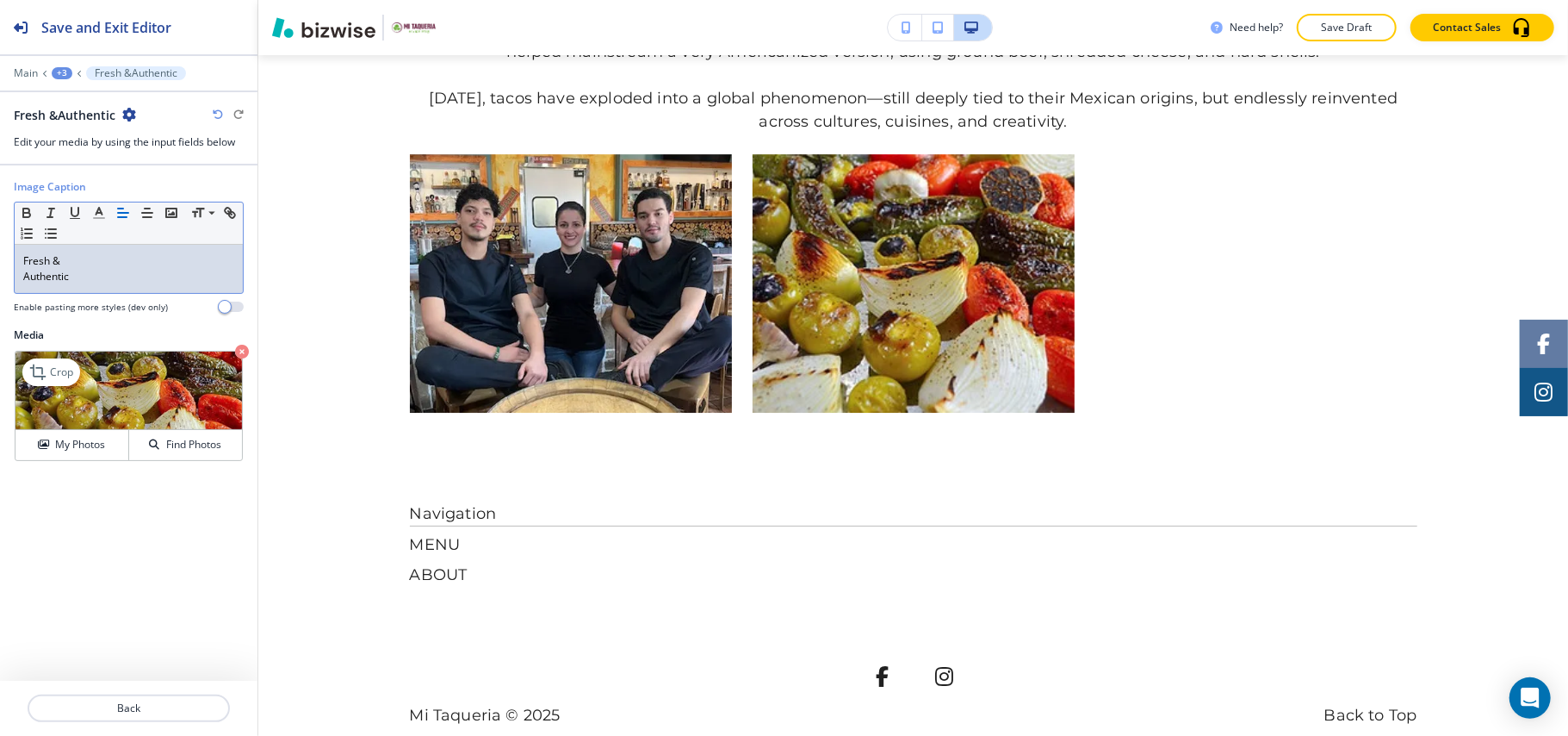
scroll to position [0, 0]
click at [22, 280] on div "Fresh & Authentic" at bounding box center [128, 268] width 228 height 48
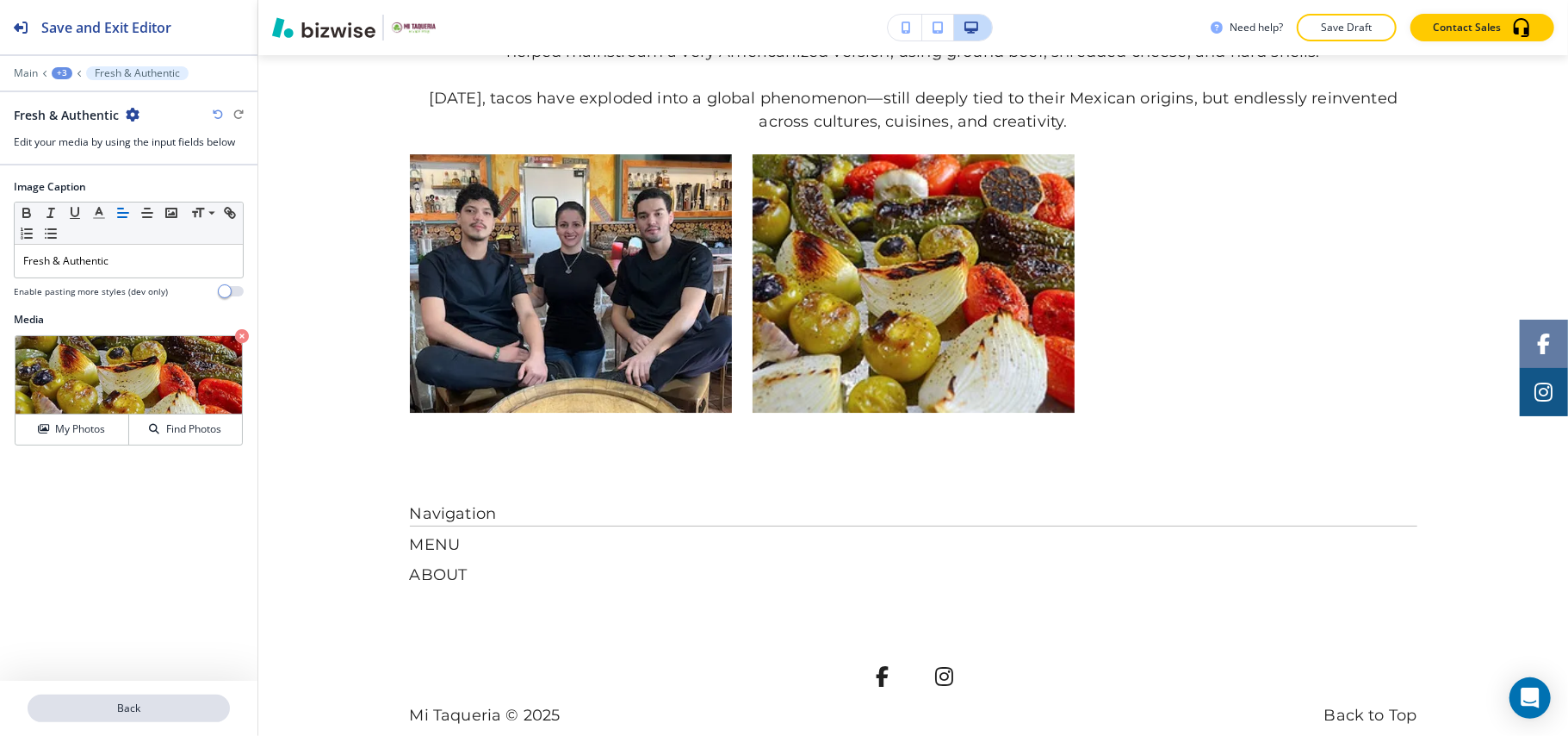
click at [141, 714] on p "Back" at bounding box center [128, 708] width 199 height 16
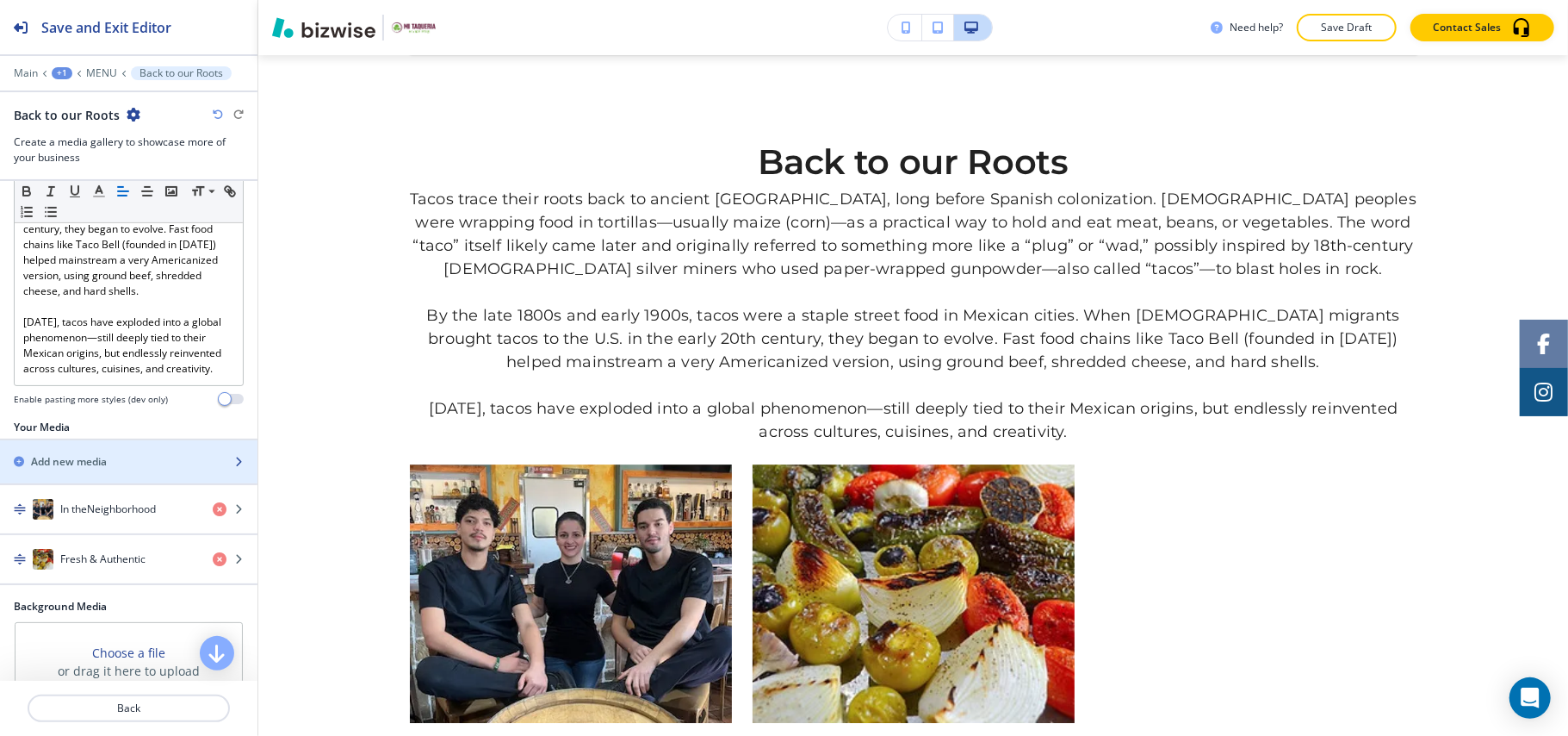
scroll to position [574, 0]
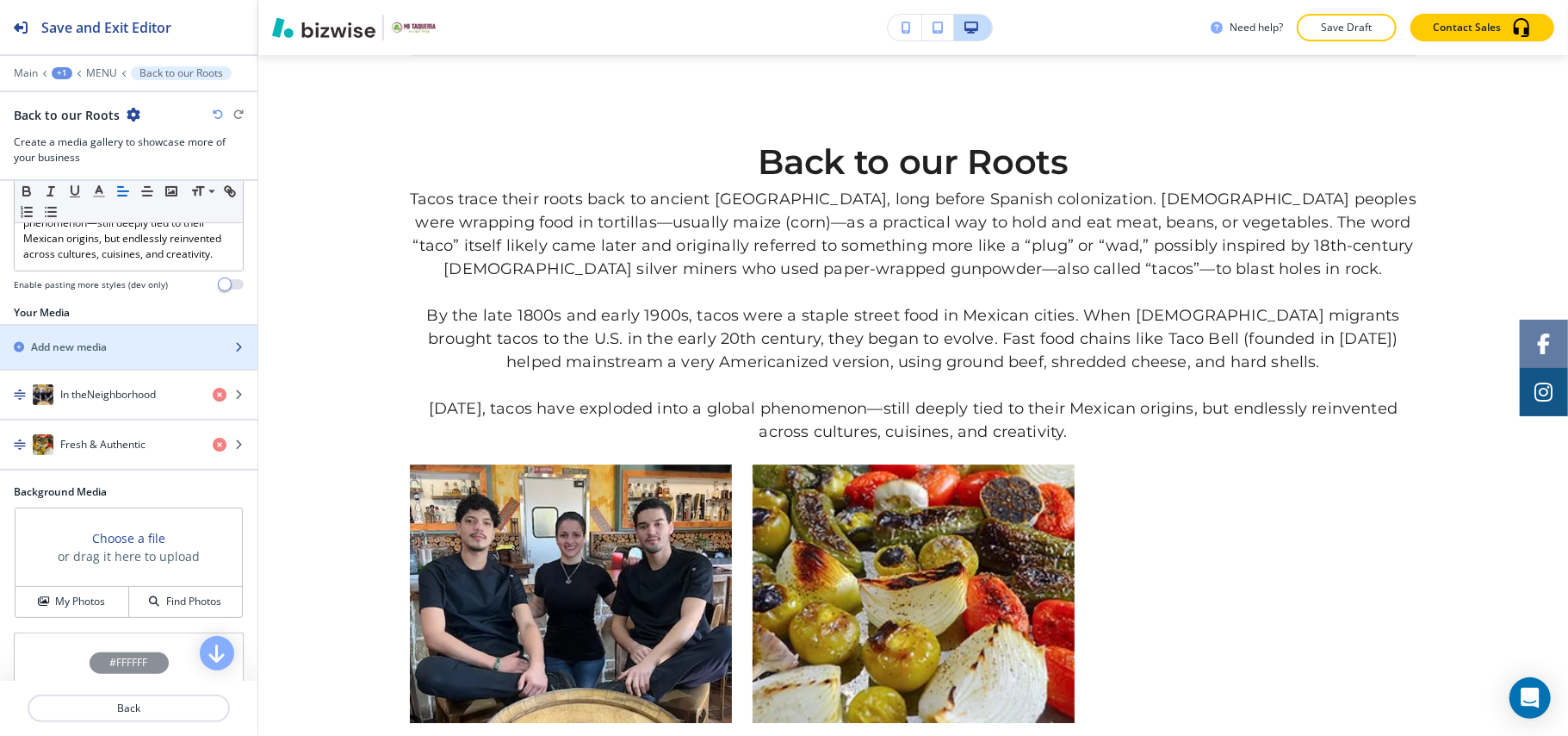
click at [117, 355] on div "Add new media" at bounding box center [110, 347] width 219 height 16
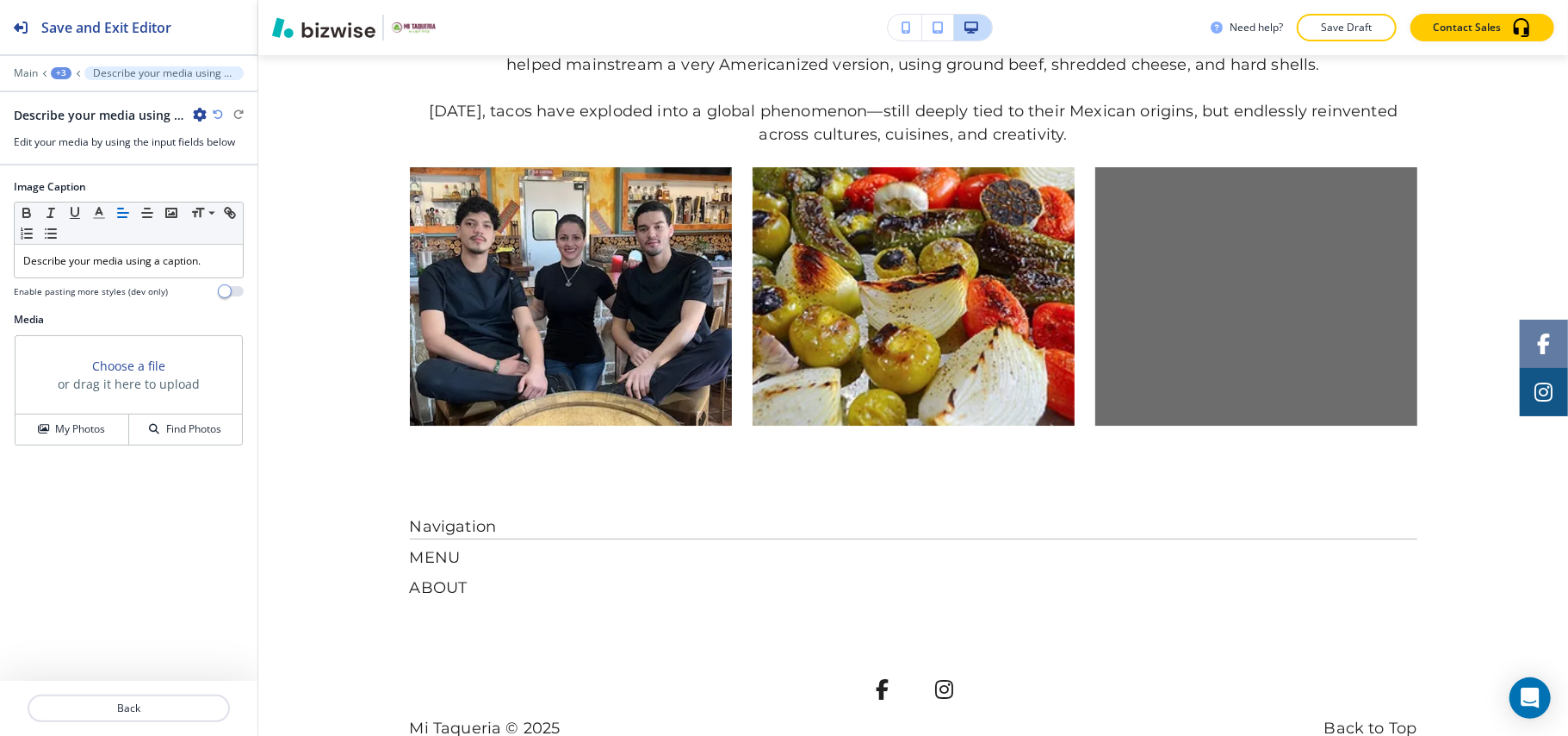
scroll to position [4052, 0]
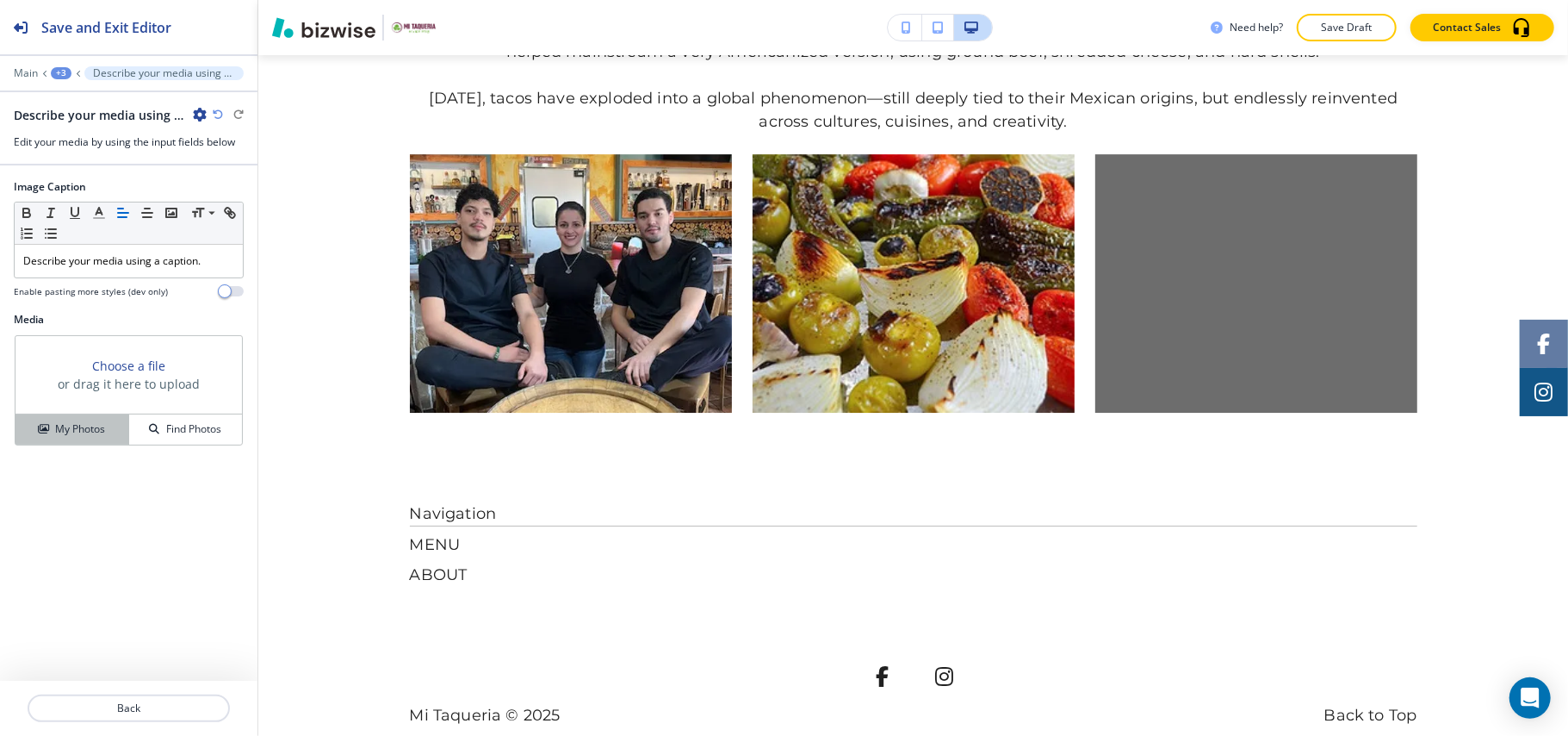
click at [81, 437] on h4 "My Photos" at bounding box center [79, 429] width 50 height 16
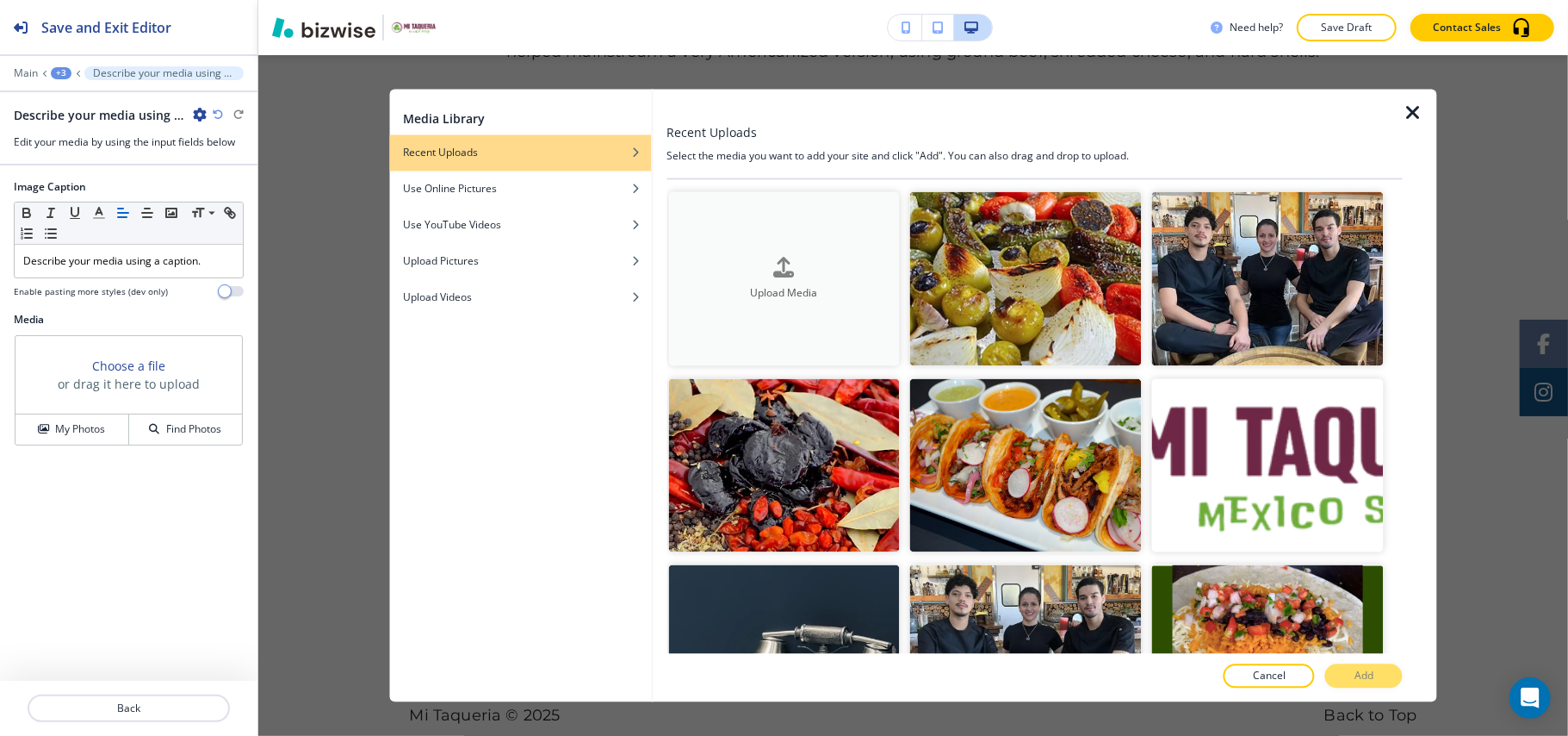
click at [824, 291] on h4 "Upload Media" at bounding box center [784, 293] width 232 height 16
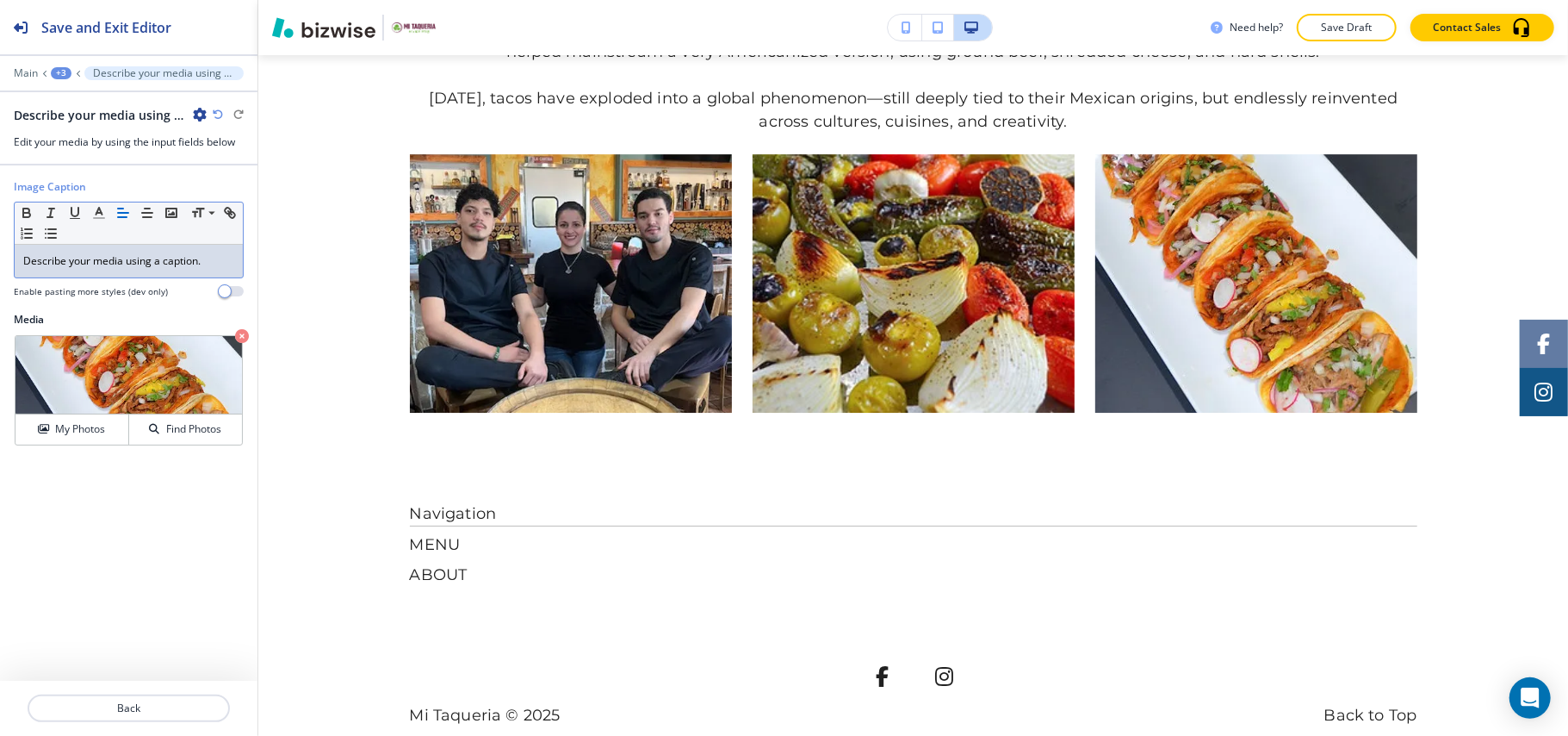
click at [101, 249] on div "Describe your media using a caption." at bounding box center [128, 260] width 228 height 32
click at [104, 258] on p "Describe your media using a caption." at bounding box center [129, 261] width 211 height 16
drag, startPoint x: 208, startPoint y: 255, endPoint x: 0, endPoint y: 262, distance: 208.1
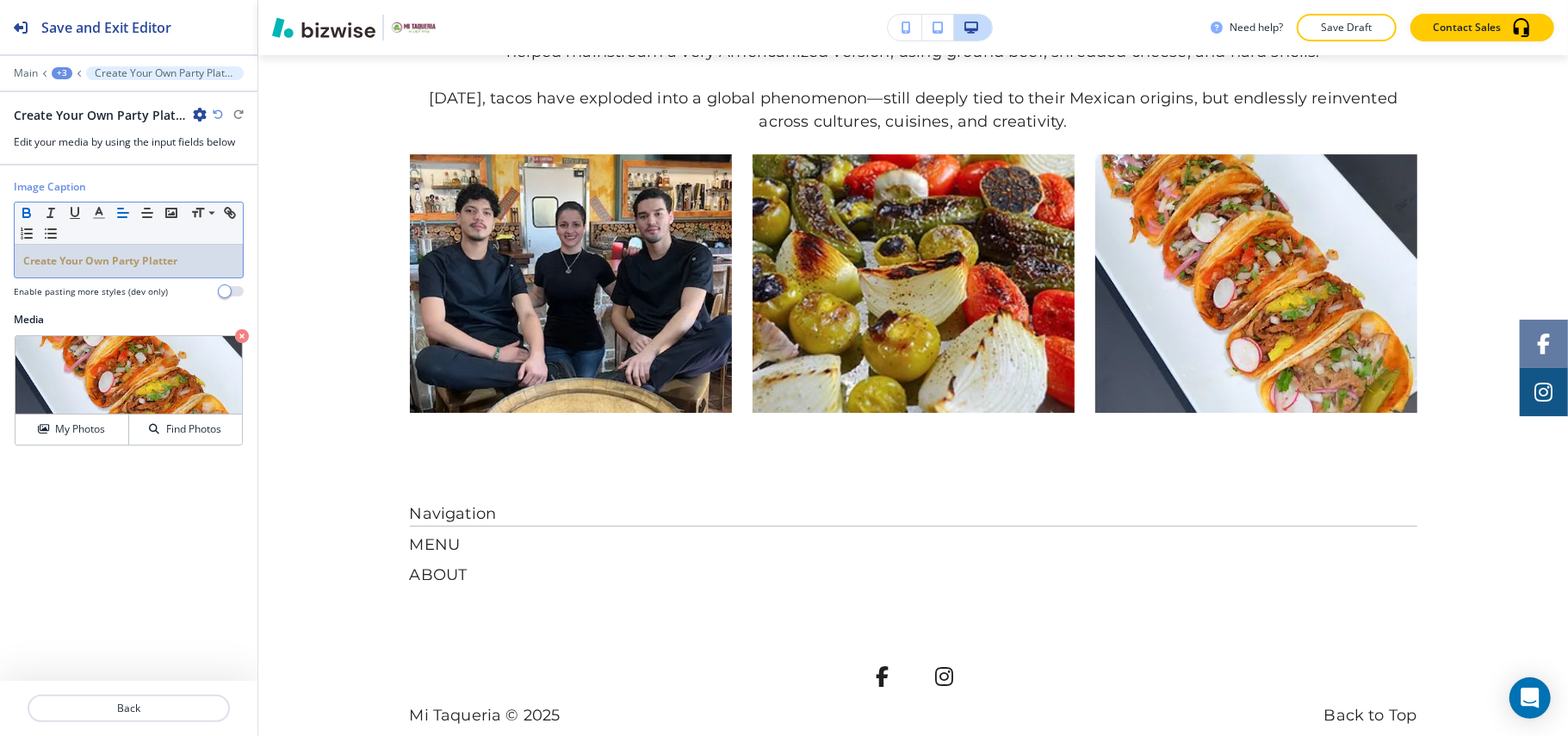
click at [0, 262] on div "Image Caption Small Normal Large Huge Create Your Own Party Platter Enable past…" at bounding box center [128, 246] width 257 height 133
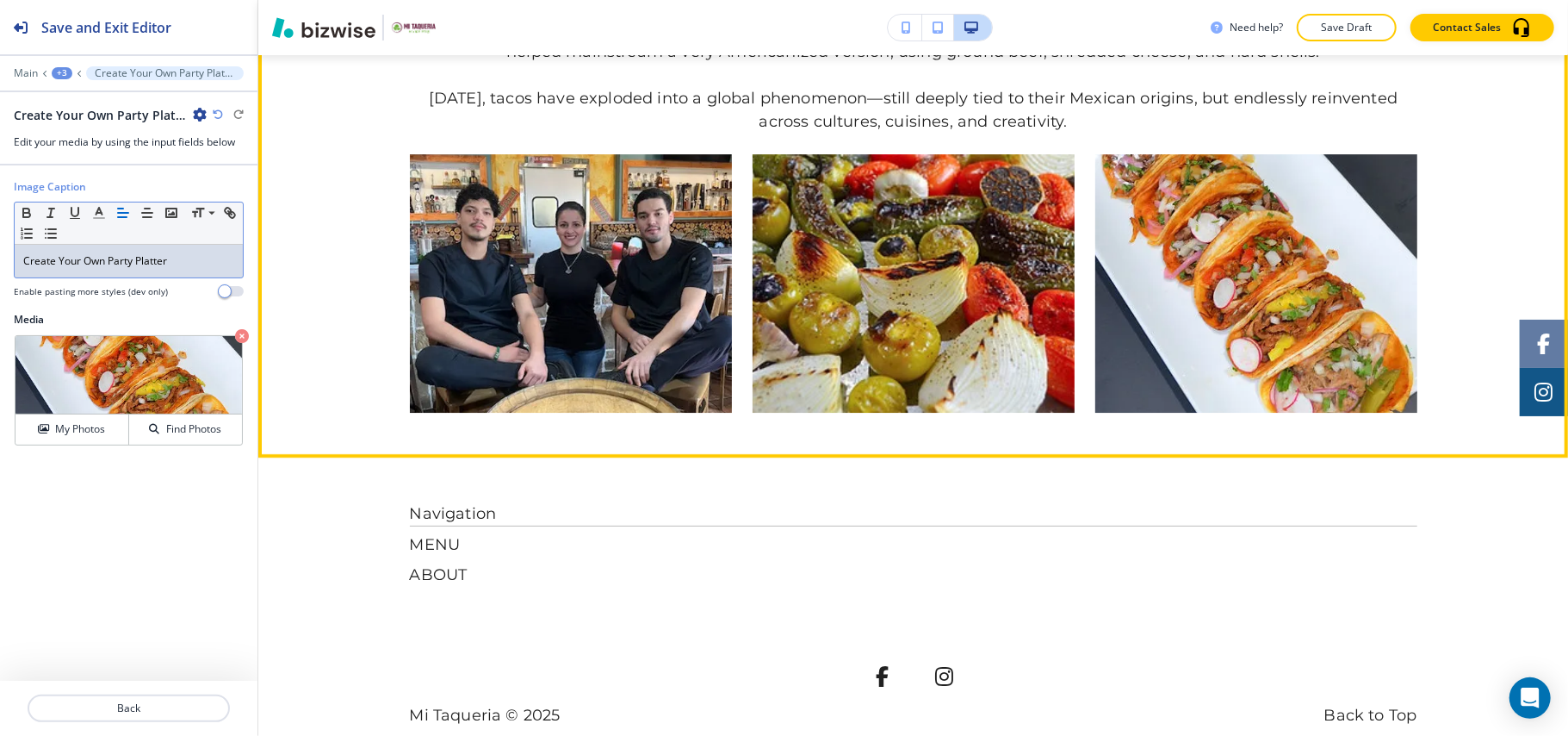
click at [1206, 247] on img "button" at bounding box center [1256, 284] width 322 height 258
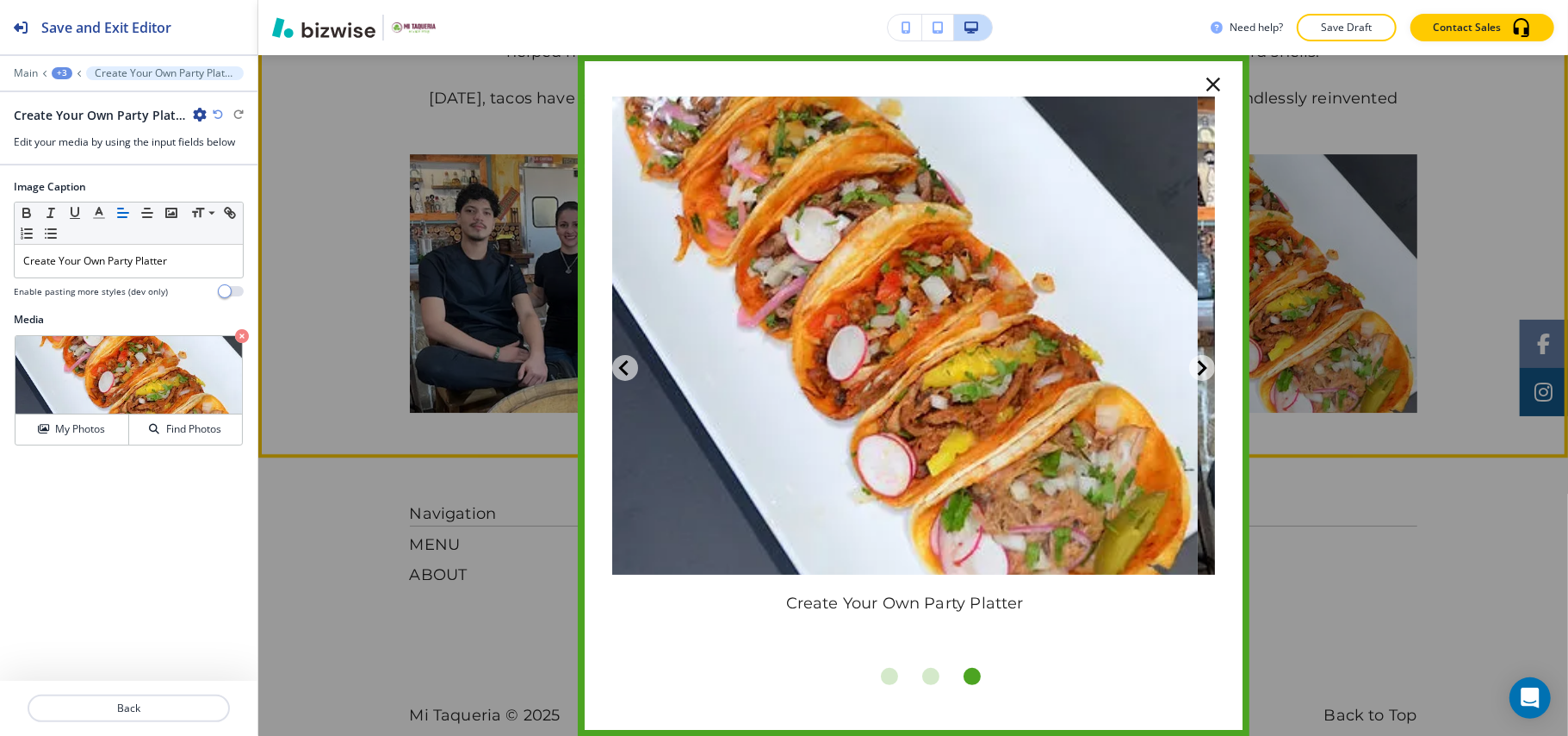
scroll to position [0, 0]
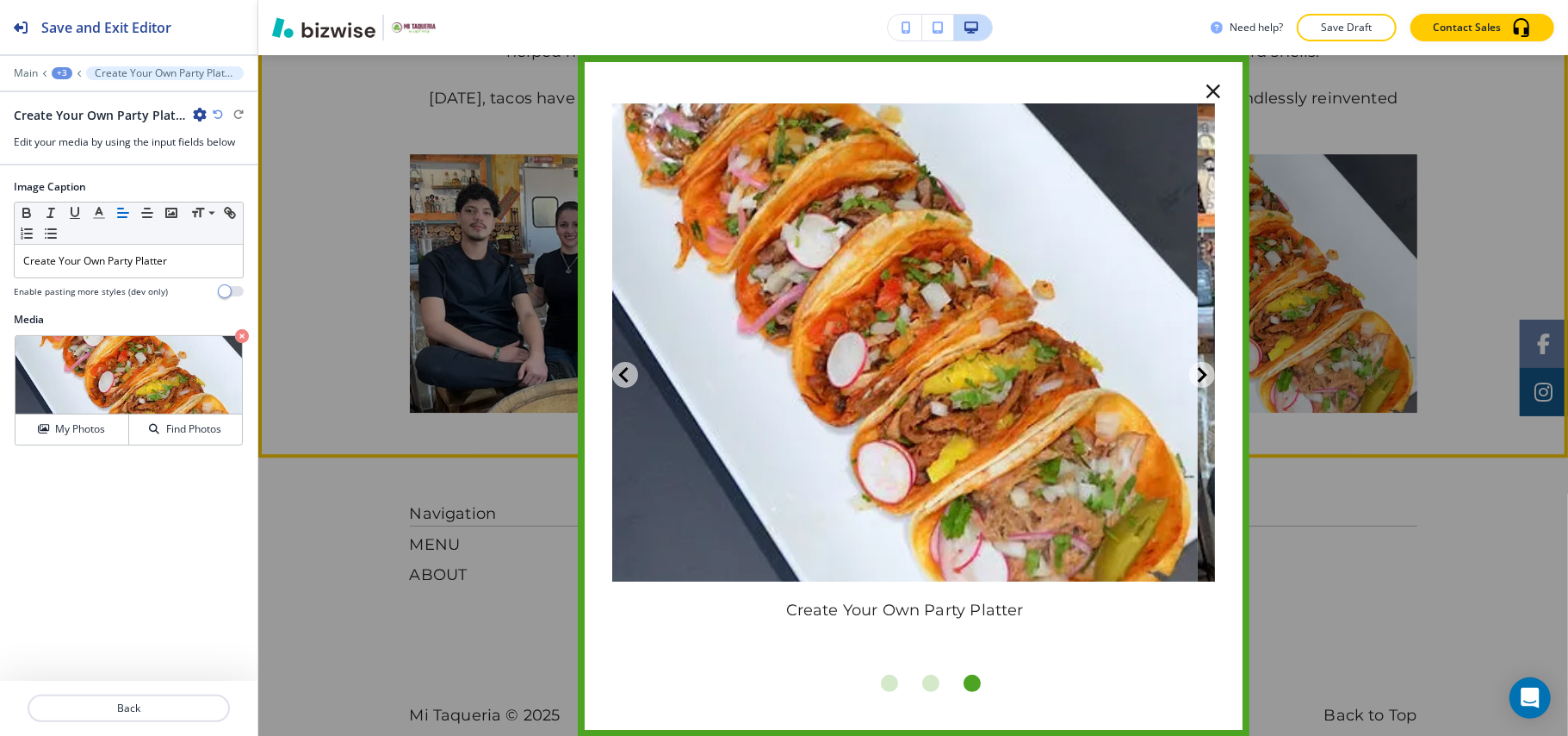
click at [1202, 84] on icon "button" at bounding box center [1214, 91] width 24 height 24
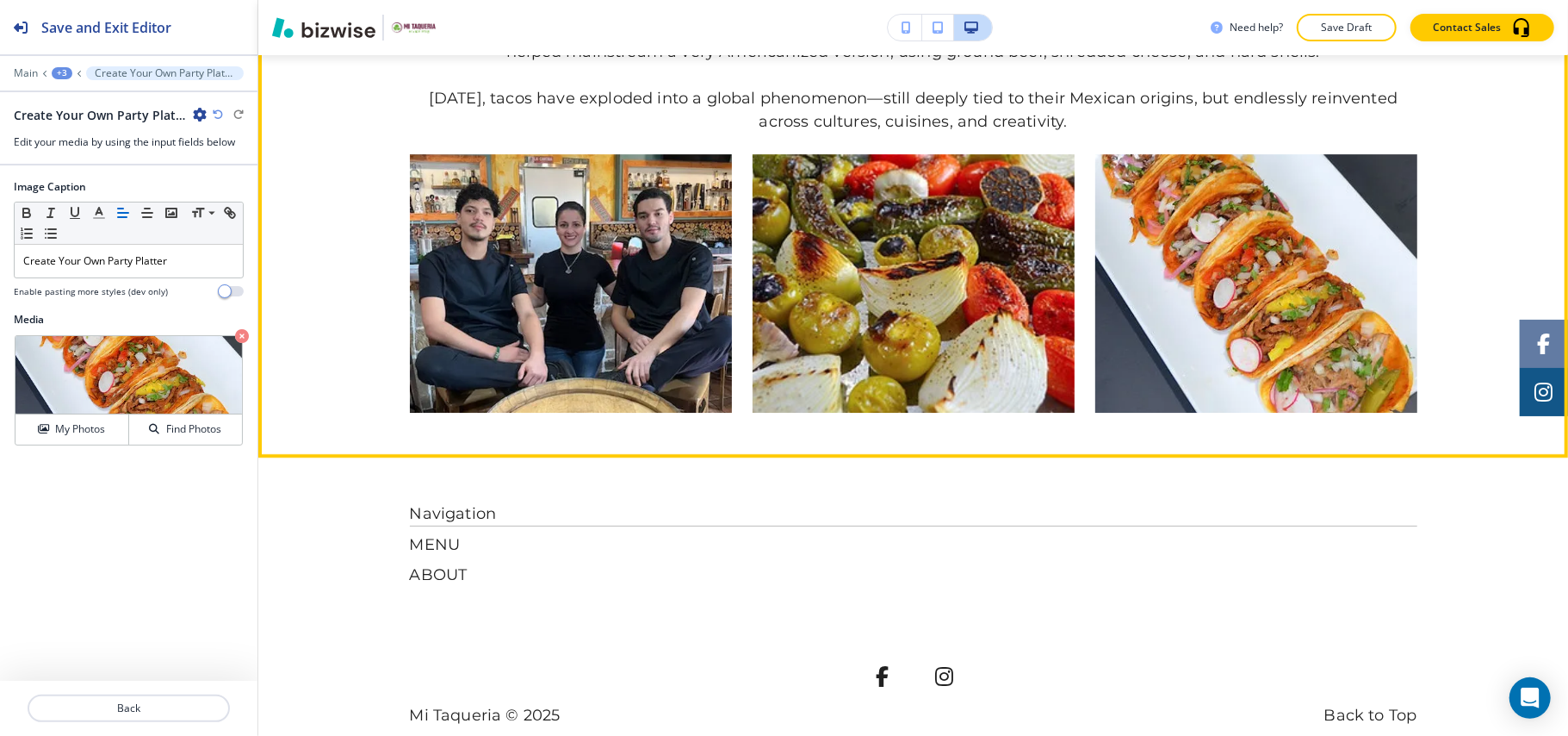
click at [1482, 141] on div "Back to our Roots Tacos trace their roots back to ancient Mexico, long before S…" at bounding box center [913, 122] width 1310 height 579
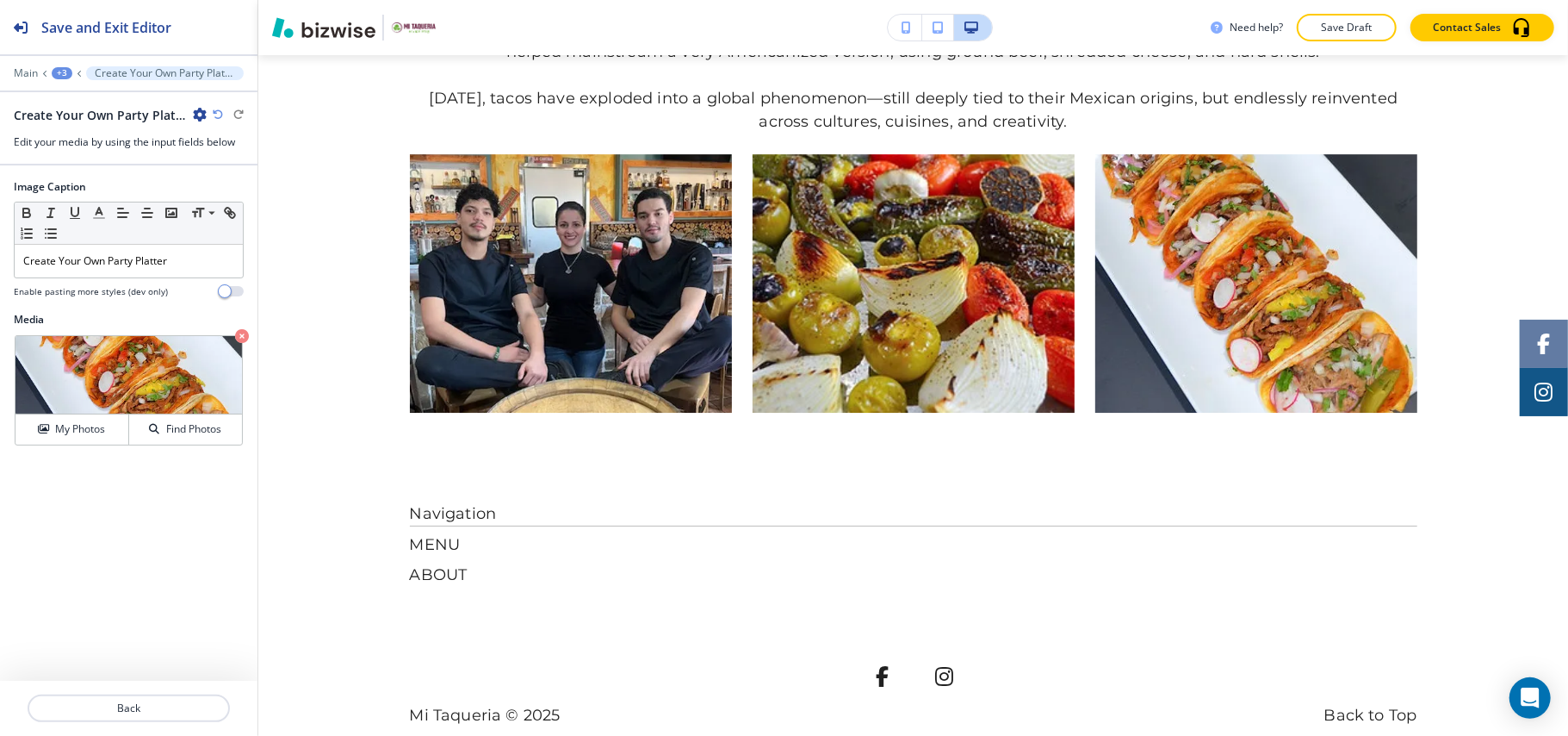
click at [67, 70] on div "+3" at bounding box center [62, 73] width 21 height 12
click at [76, 134] on p "MENU" at bounding box center [107, 132] width 88 height 16
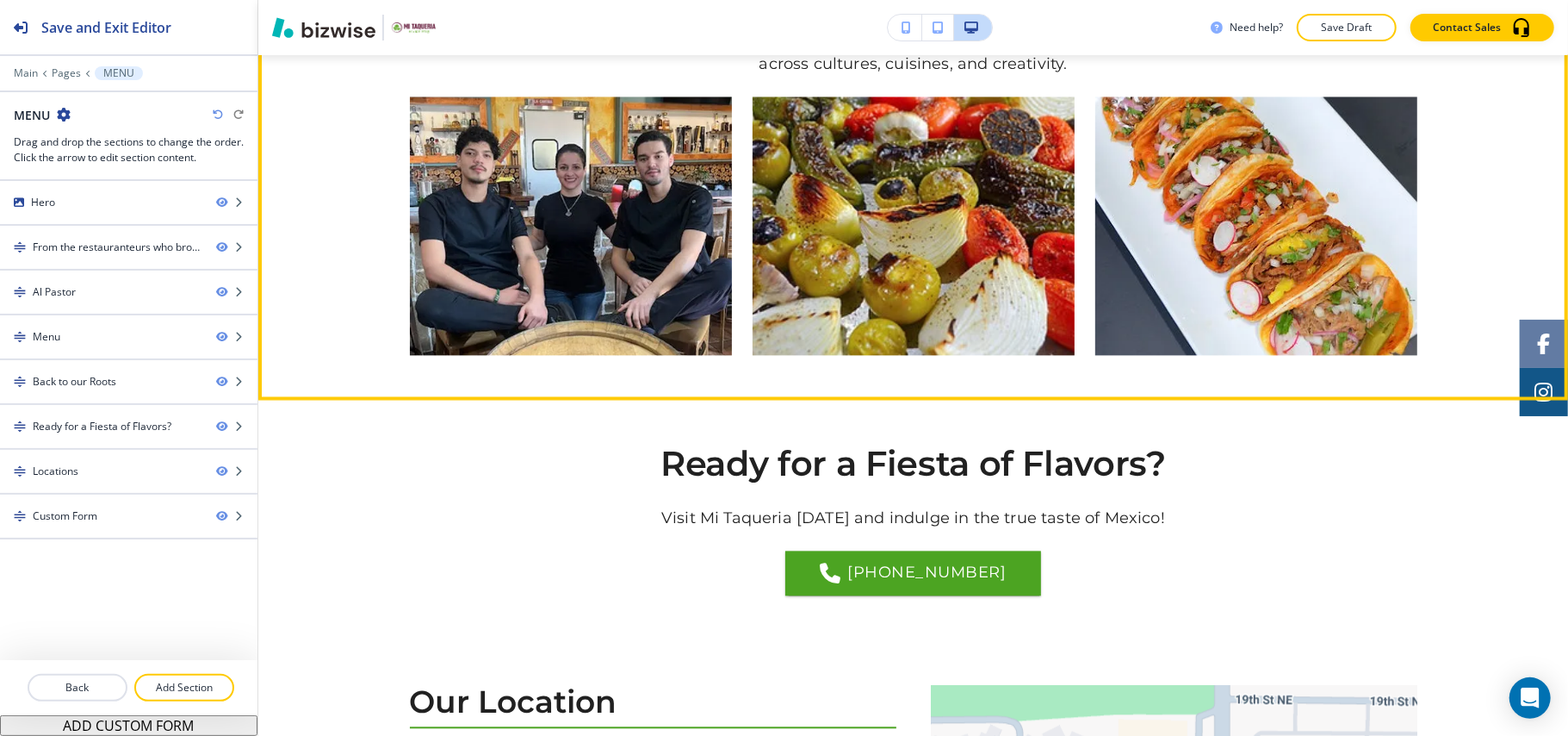
scroll to position [2745, 0]
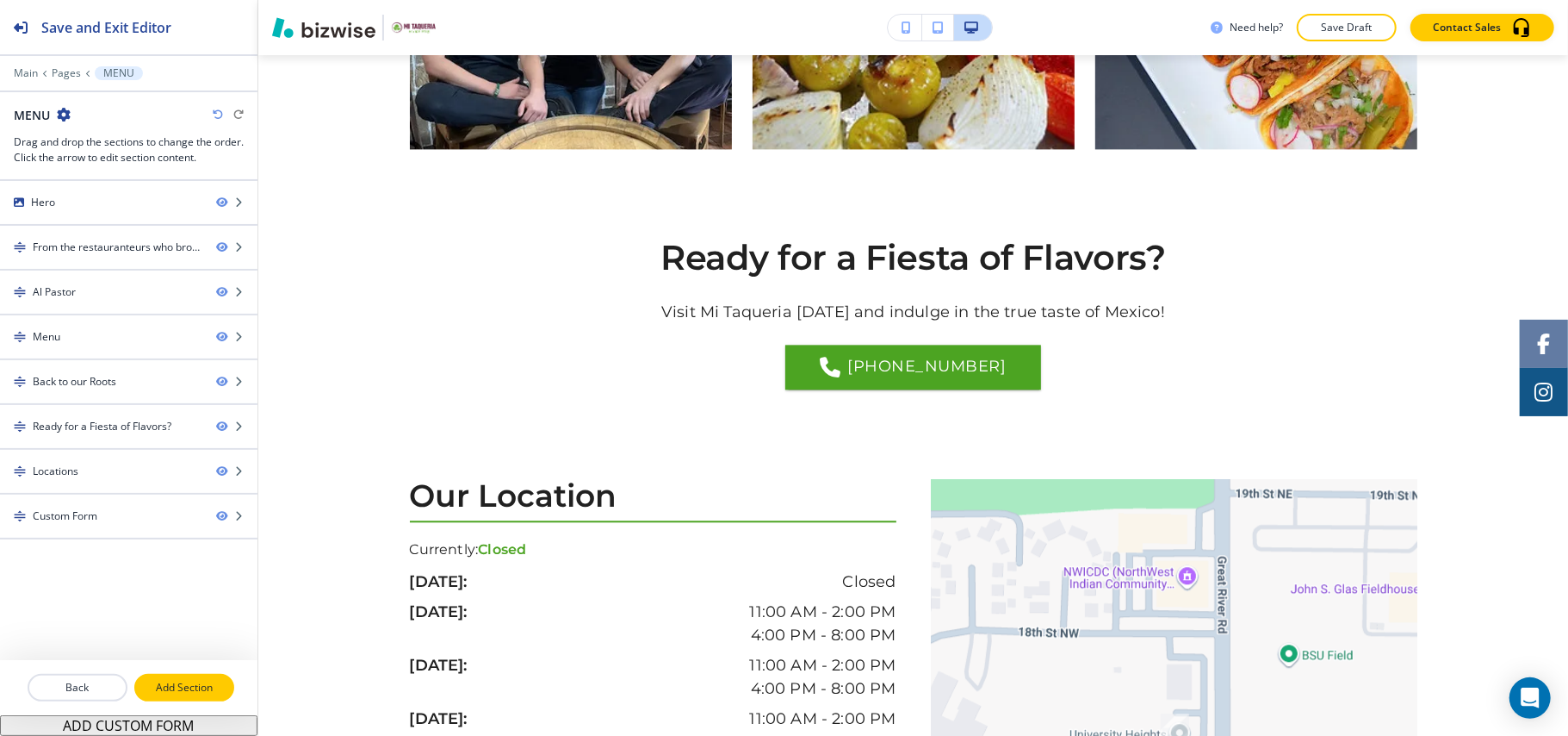
click at [169, 685] on p "Add Section" at bounding box center [184, 687] width 97 height 16
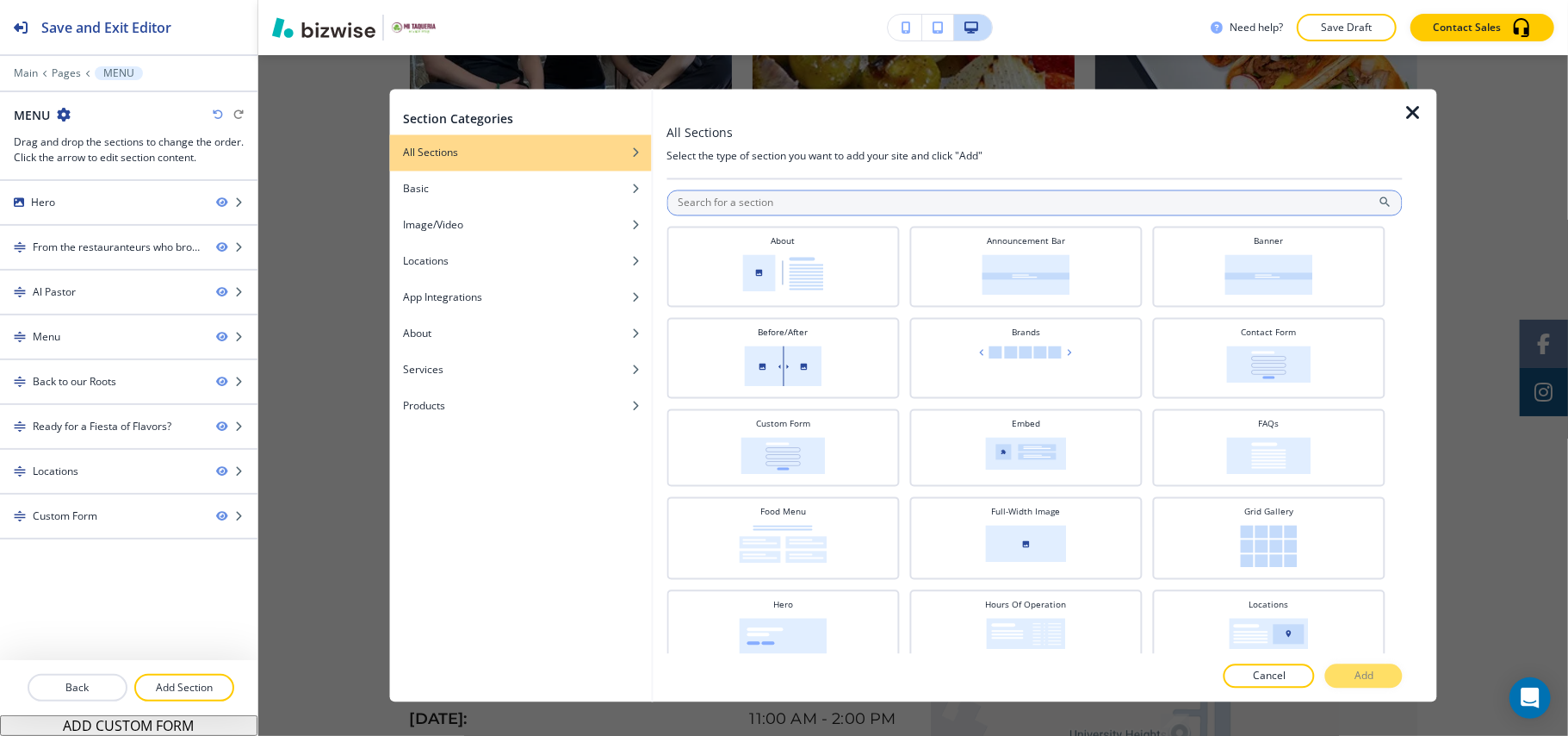
click at [811, 204] on input "text" at bounding box center [1035, 203] width 736 height 25
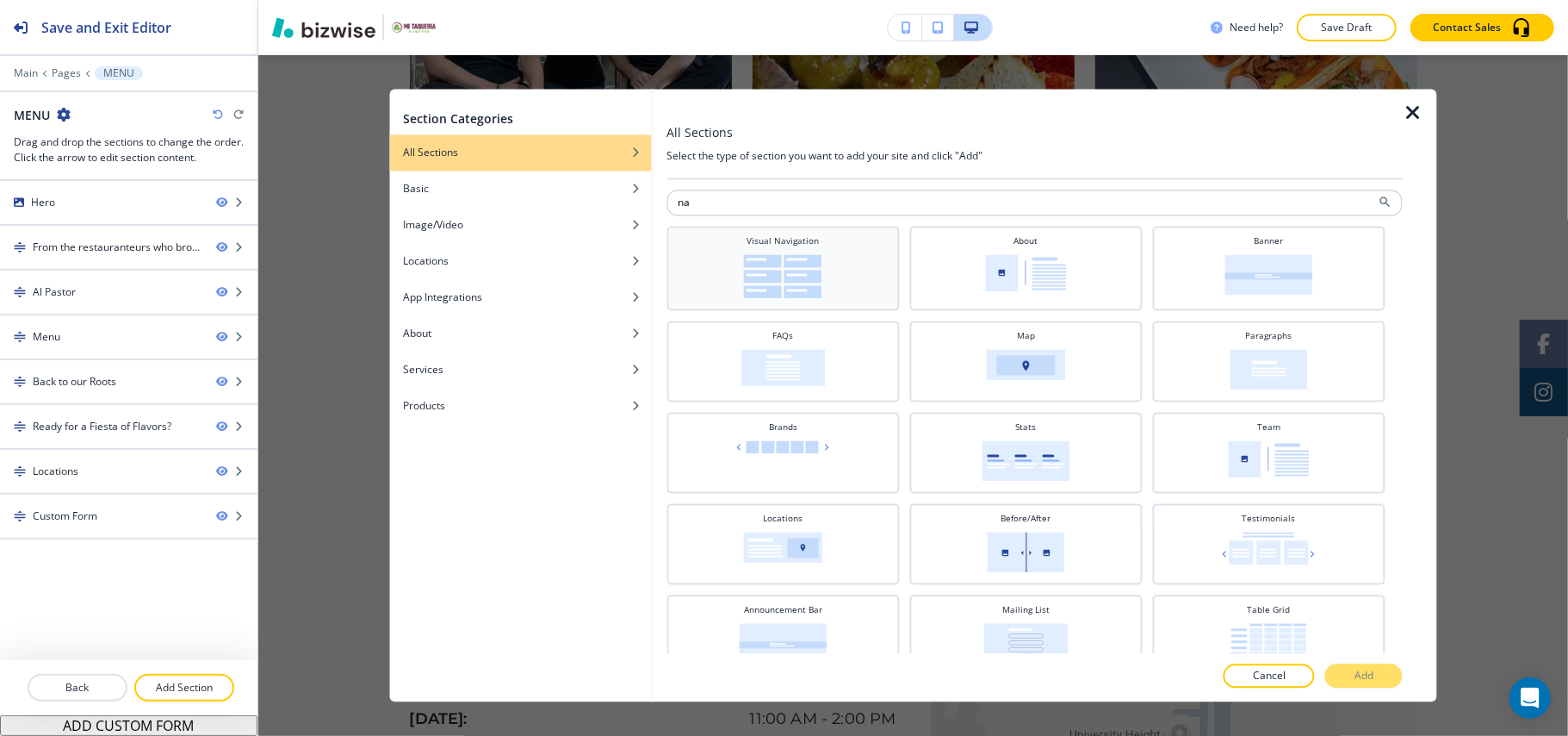
type input "na"
click at [805, 272] on img at bounding box center [783, 276] width 78 height 44
click at [1360, 671] on p "Add" at bounding box center [1363, 676] width 19 height 16
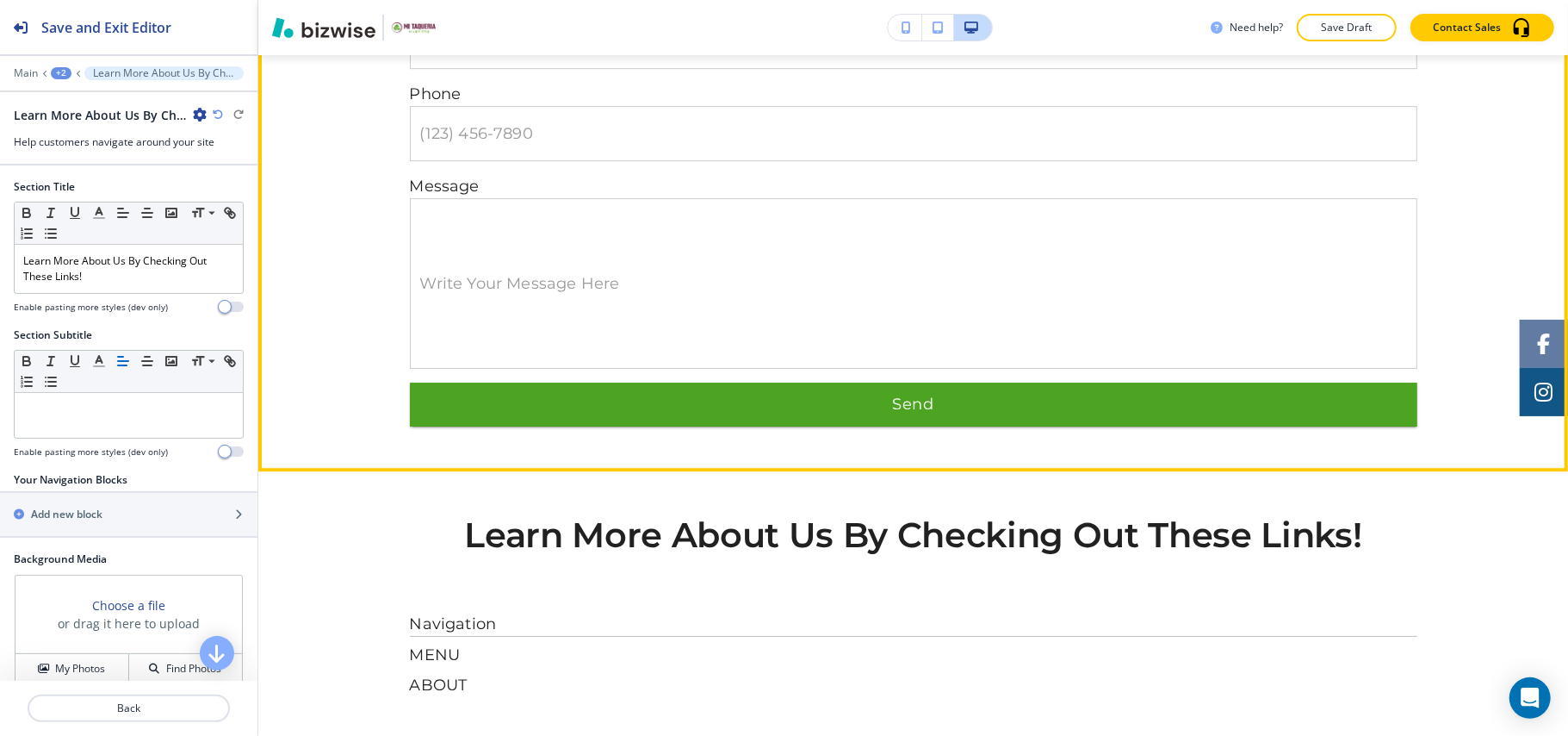
scroll to position [4149, 0]
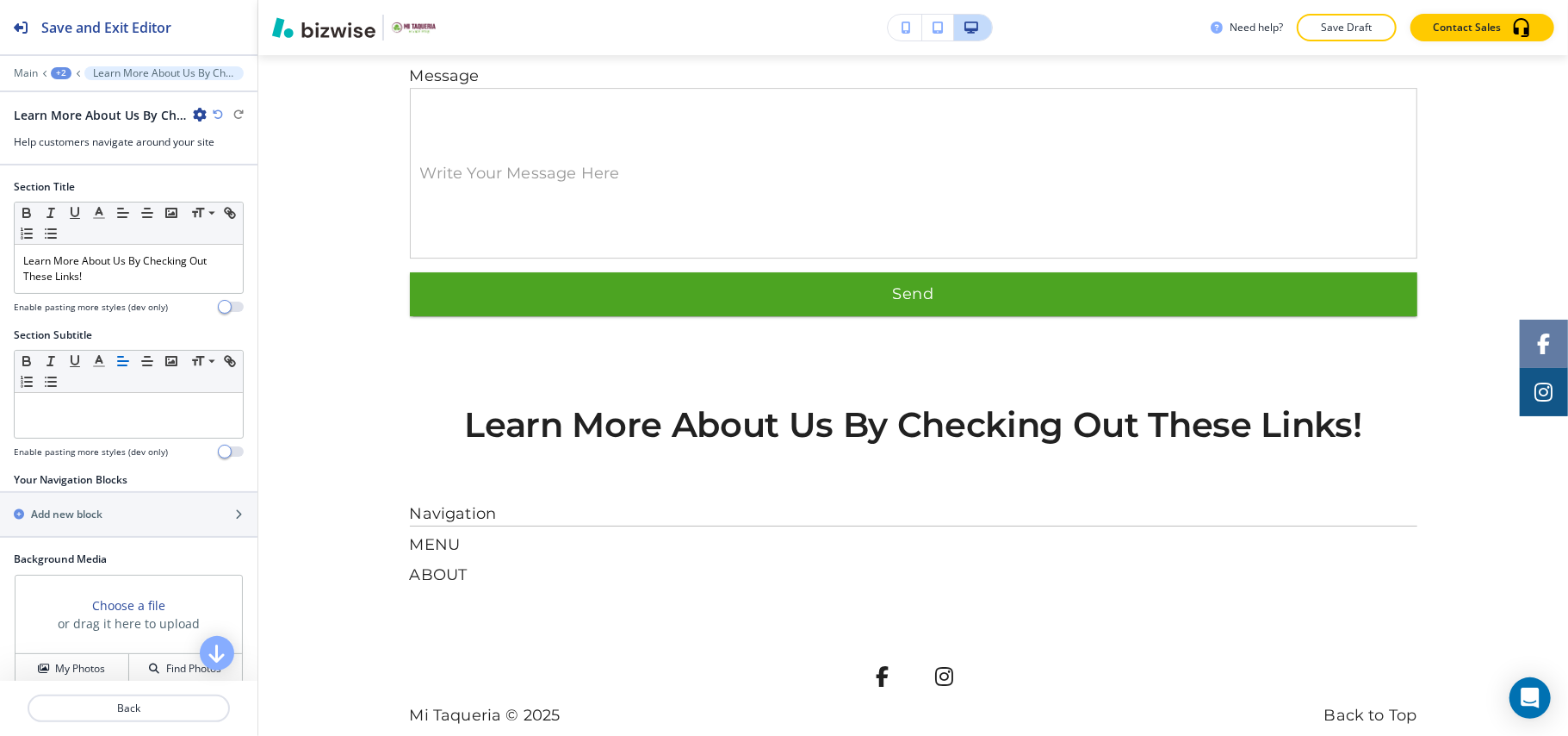
click at [62, 74] on div "+2" at bounding box center [61, 73] width 21 height 12
click at [18, 74] on p "Main" at bounding box center [25, 73] width 24 height 12
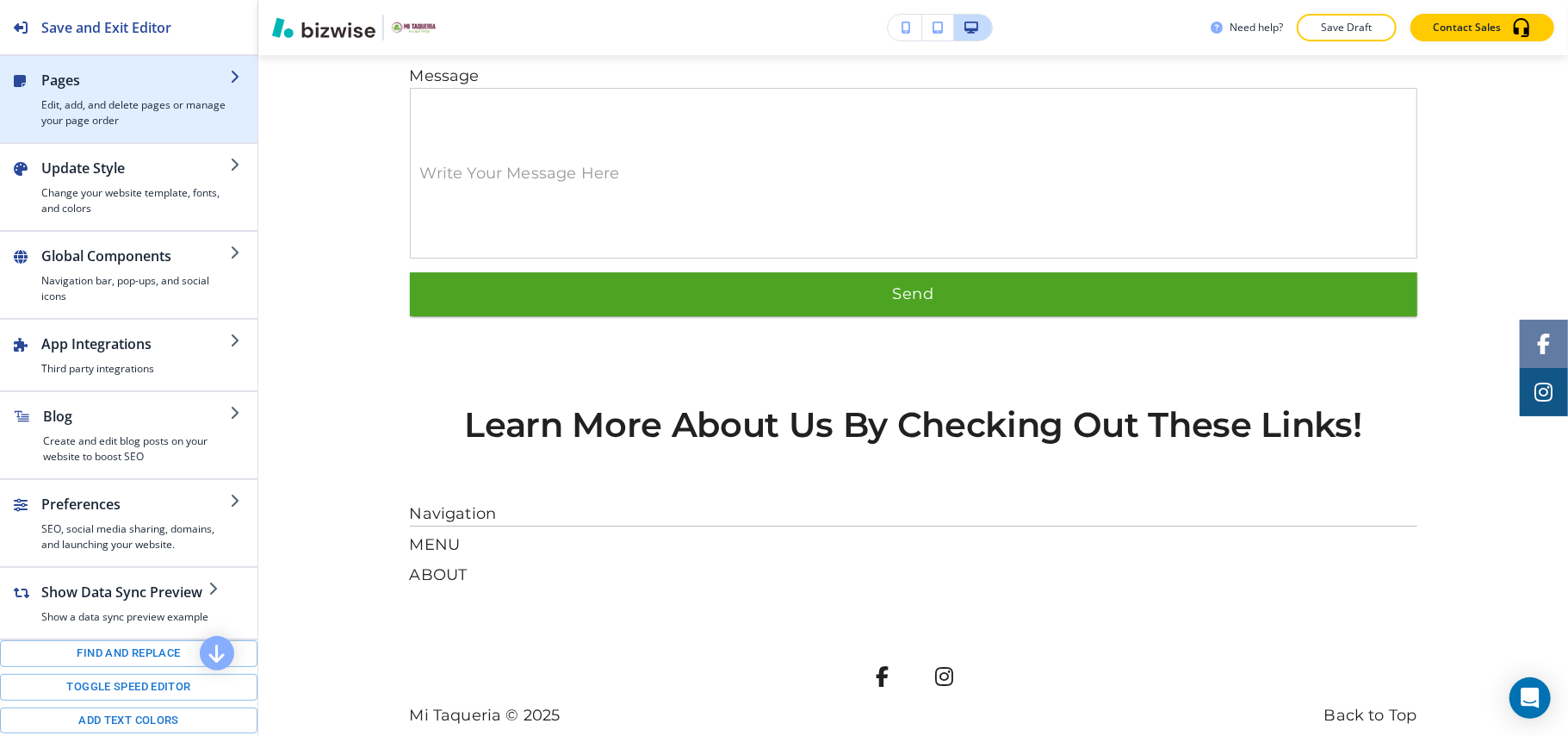
click at [97, 97] on div "button" at bounding box center [135, 93] width 189 height 7
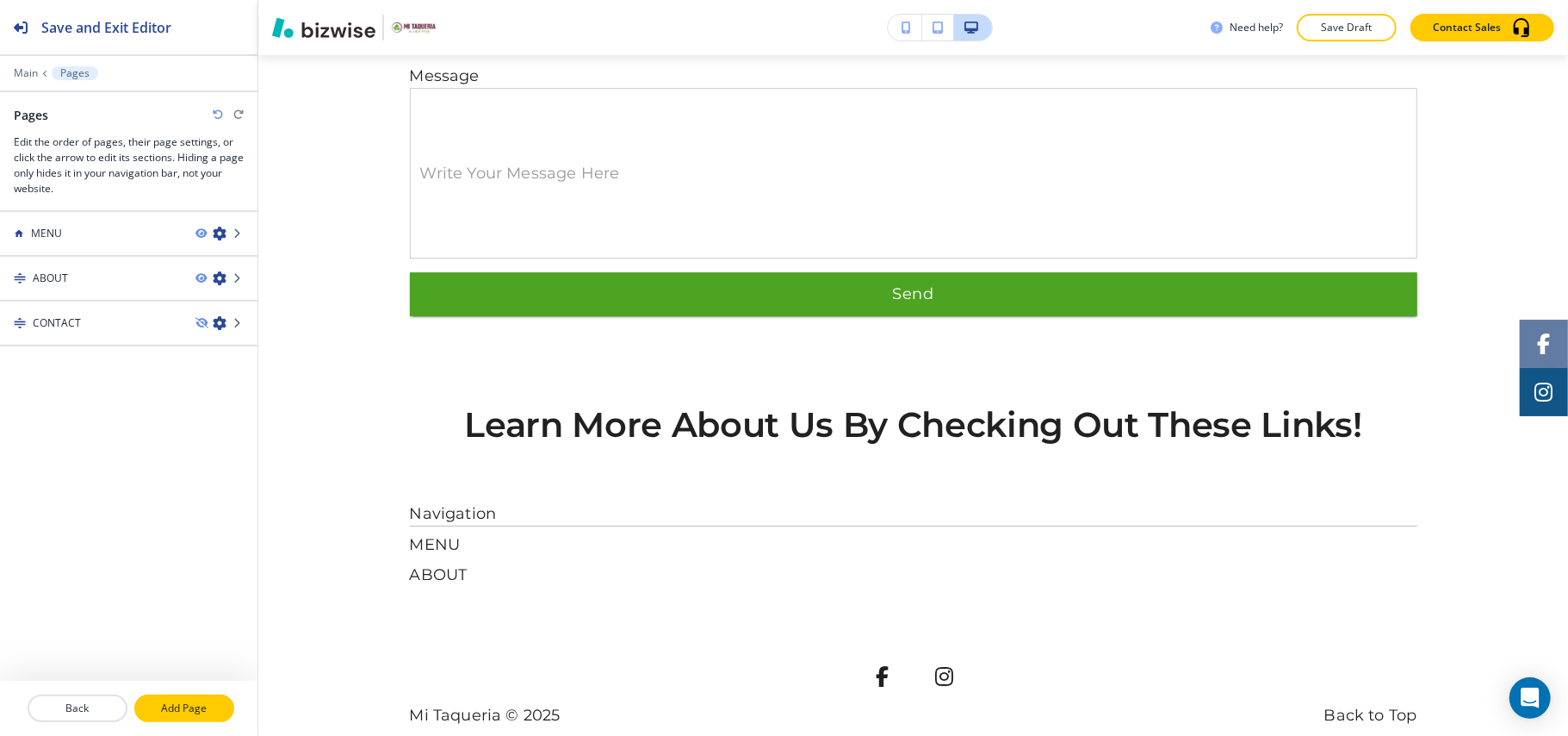
click at [190, 701] on p "Add Page" at bounding box center [184, 708] width 97 height 16
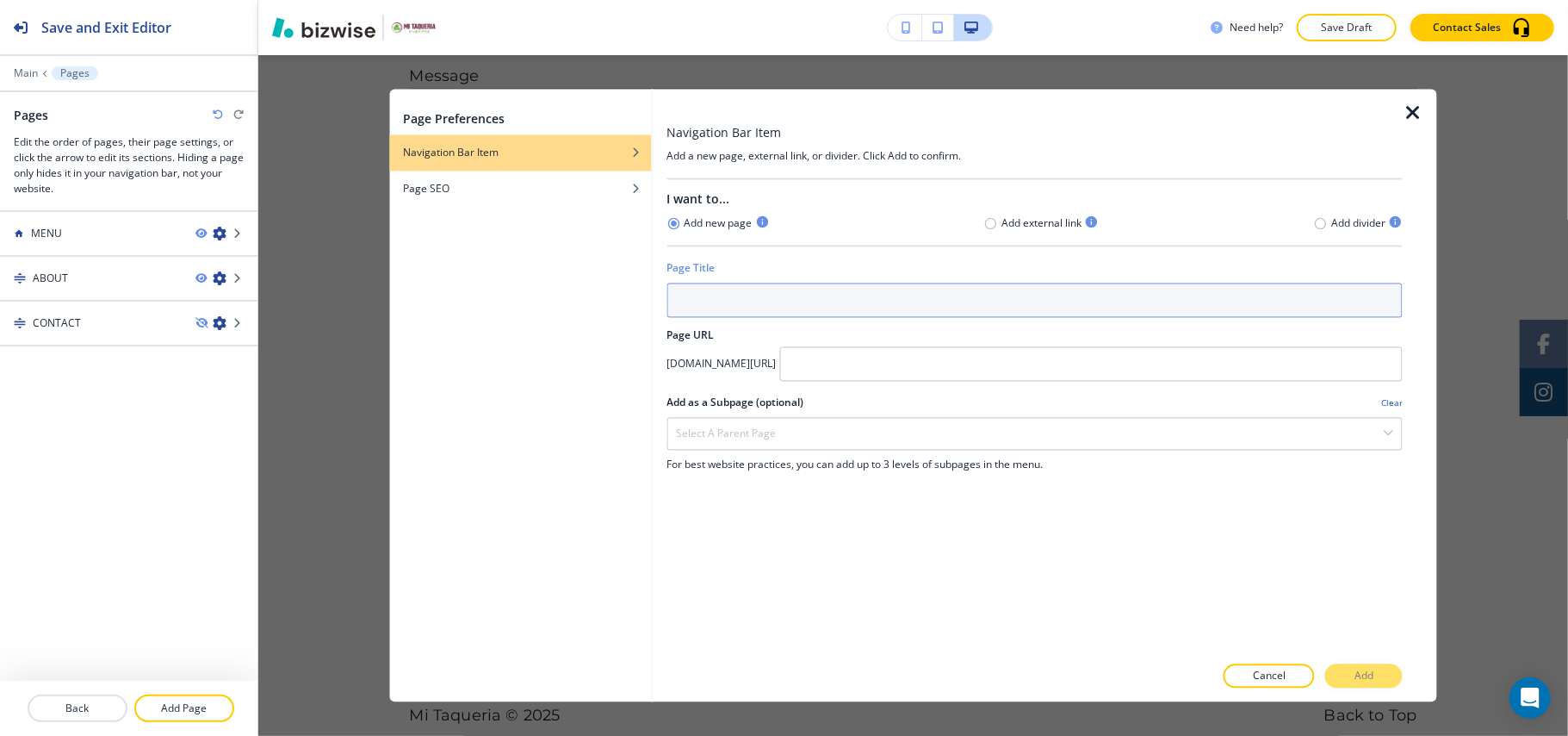
click at [727, 298] on input "text" at bounding box center [1035, 300] width 736 height 34
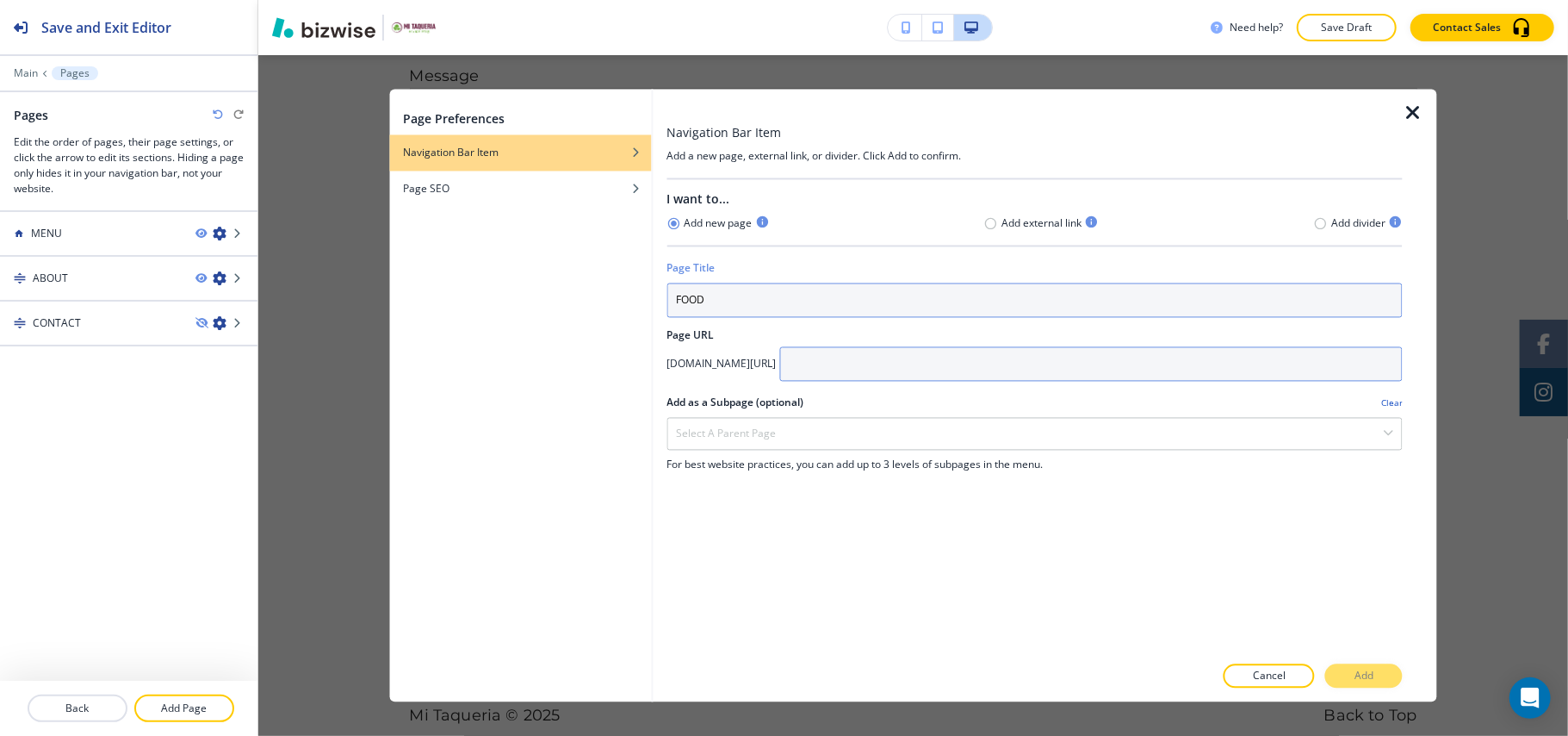
type input "FOOD"
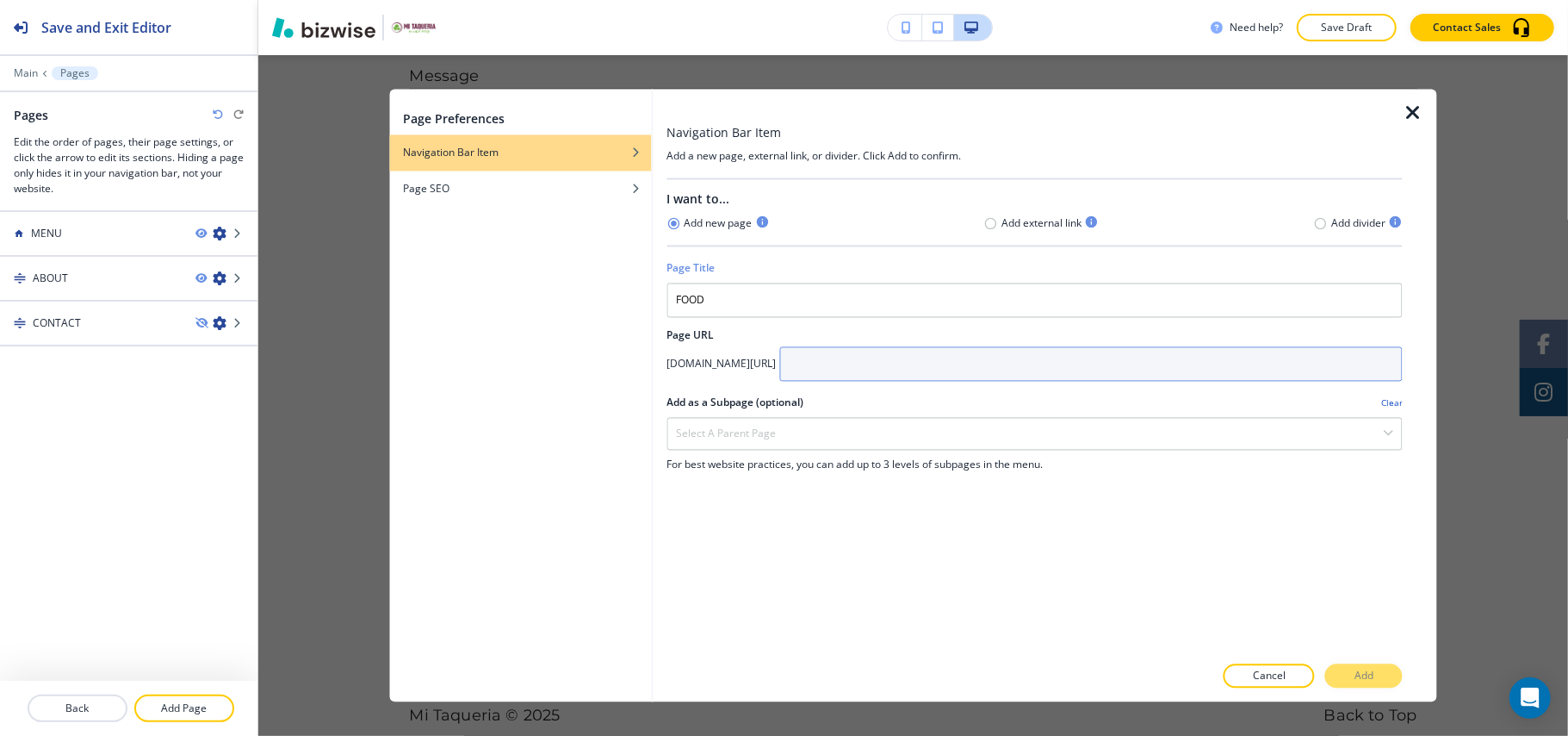
click at [1001, 365] on input "text" at bounding box center [1090, 364] width 623 height 34
type input "FOOD"
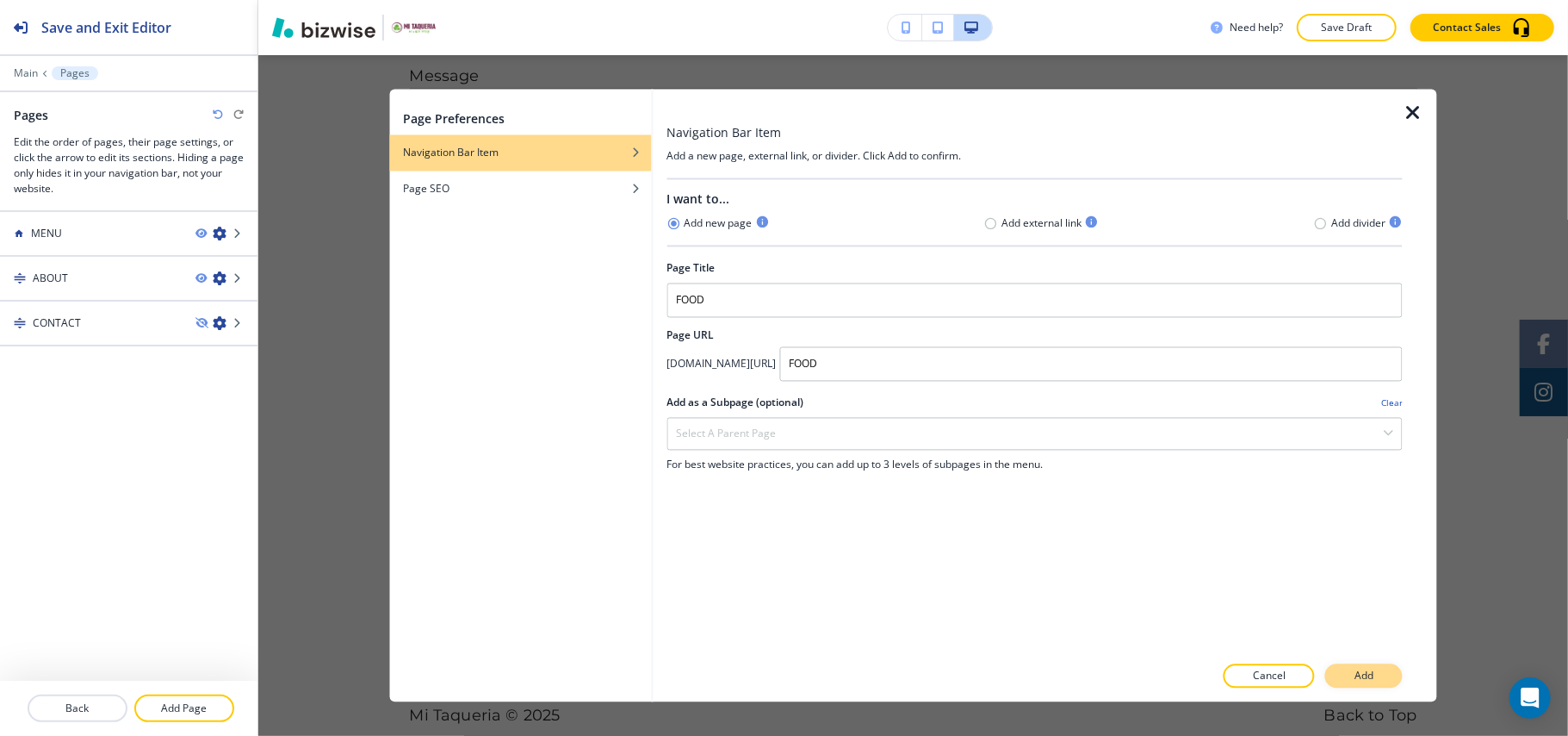
click at [1365, 673] on p "Add" at bounding box center [1363, 676] width 19 height 16
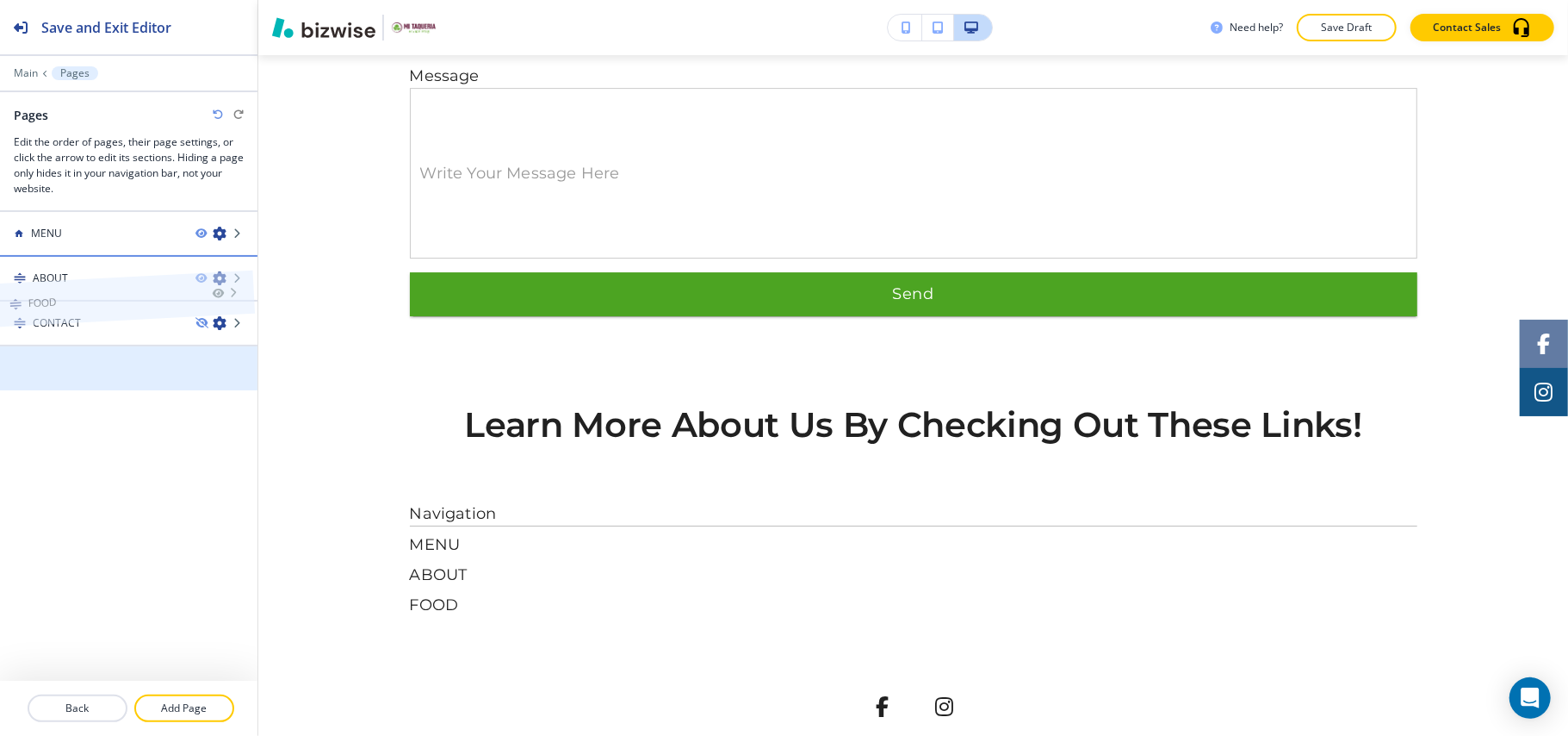
drag, startPoint x: 104, startPoint y: 377, endPoint x: 98, endPoint y: 276, distance: 101.2
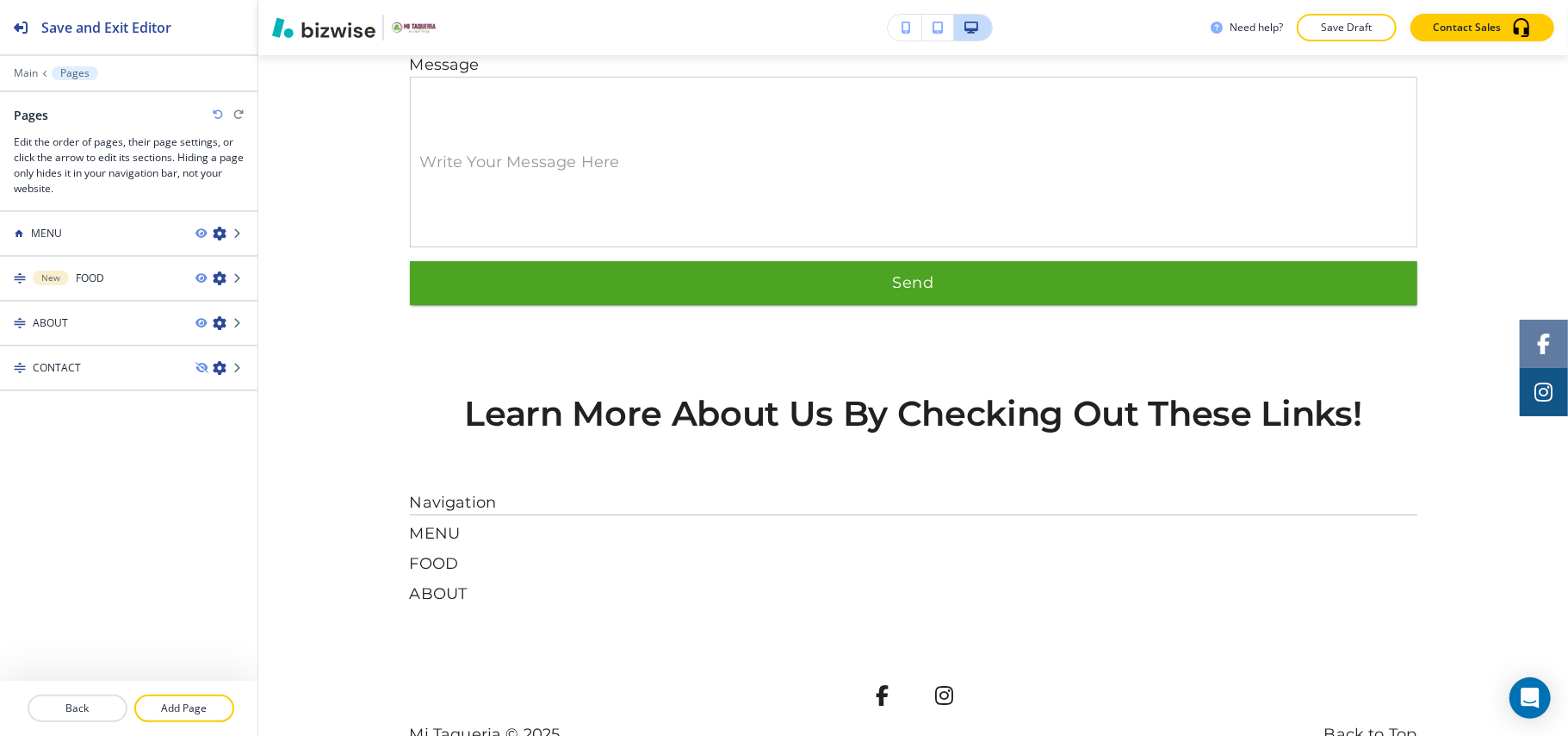
scroll to position [4179, 0]
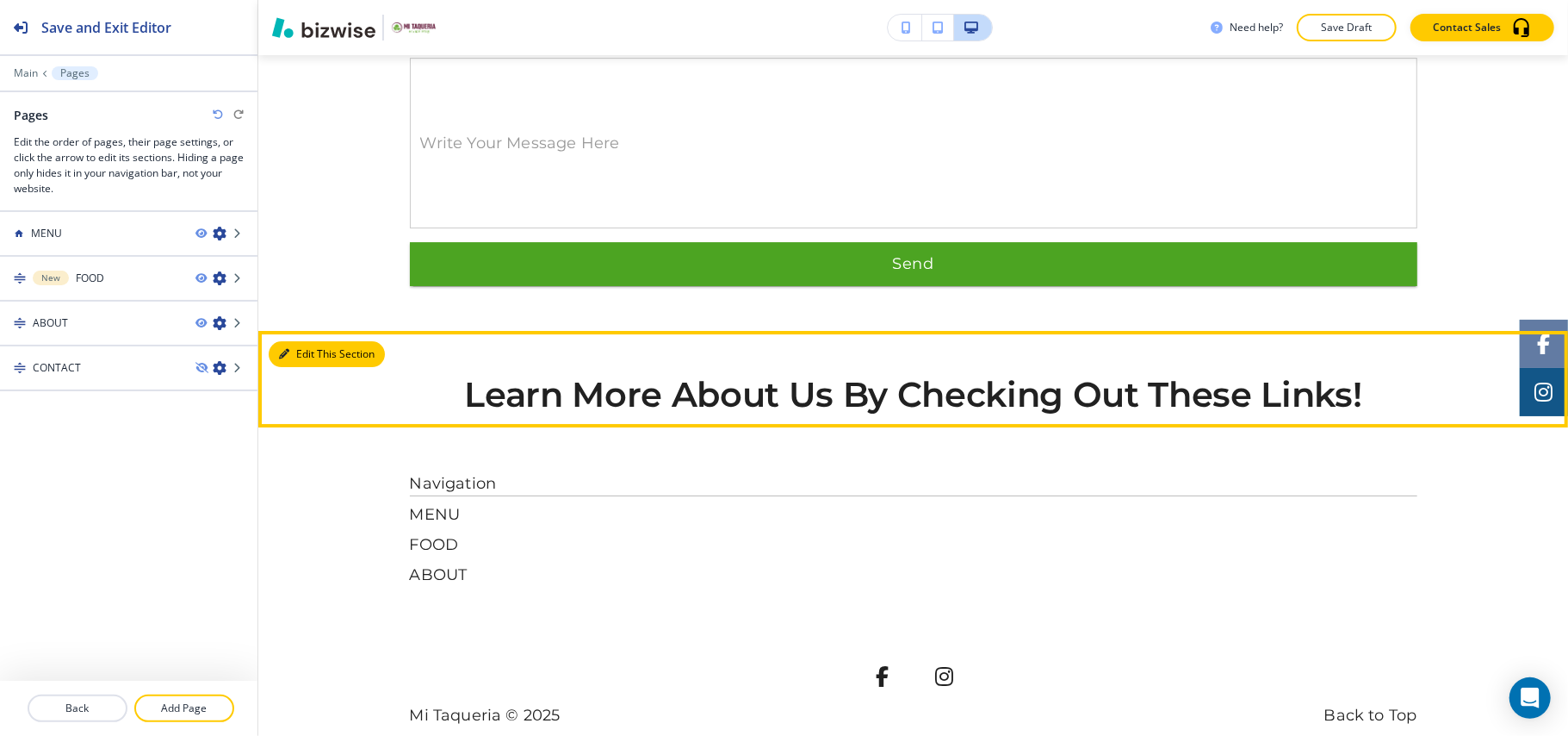
click at [305, 341] on button "Edit This Section" at bounding box center [327, 353] width 116 height 25
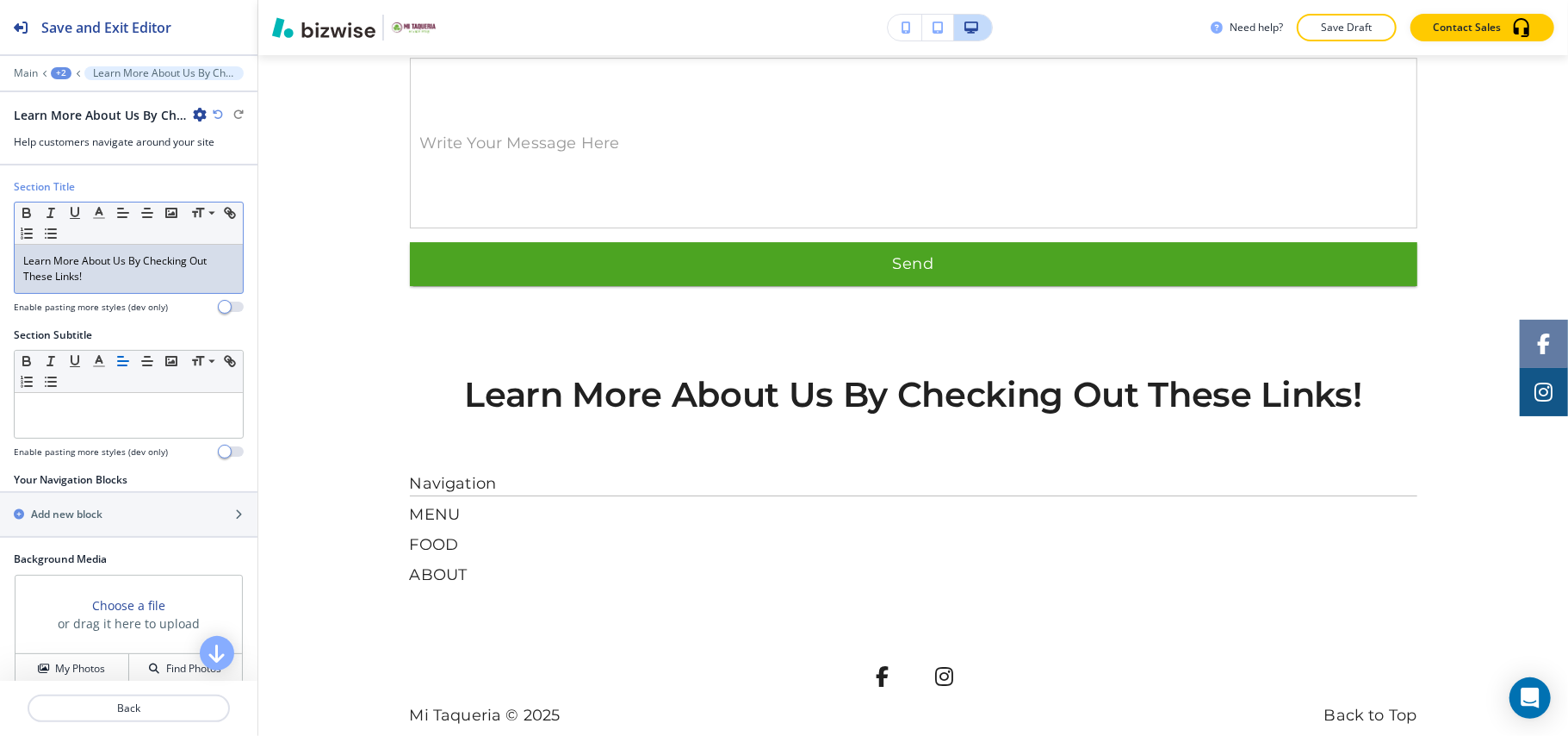
click at [111, 281] on p "Learn More About Us By Checking Out These Links!" at bounding box center [129, 269] width 211 height 31
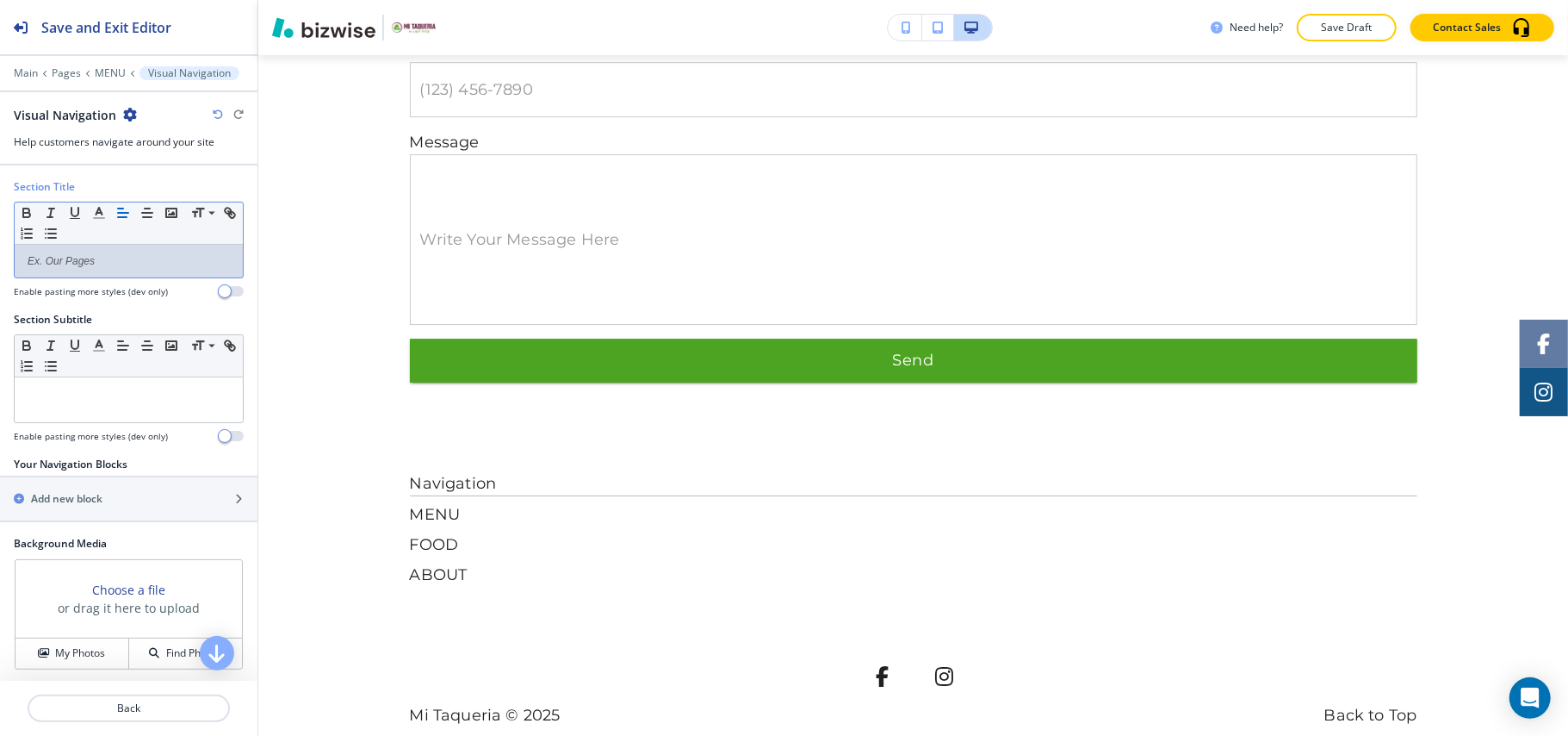
scroll to position [190, 0]
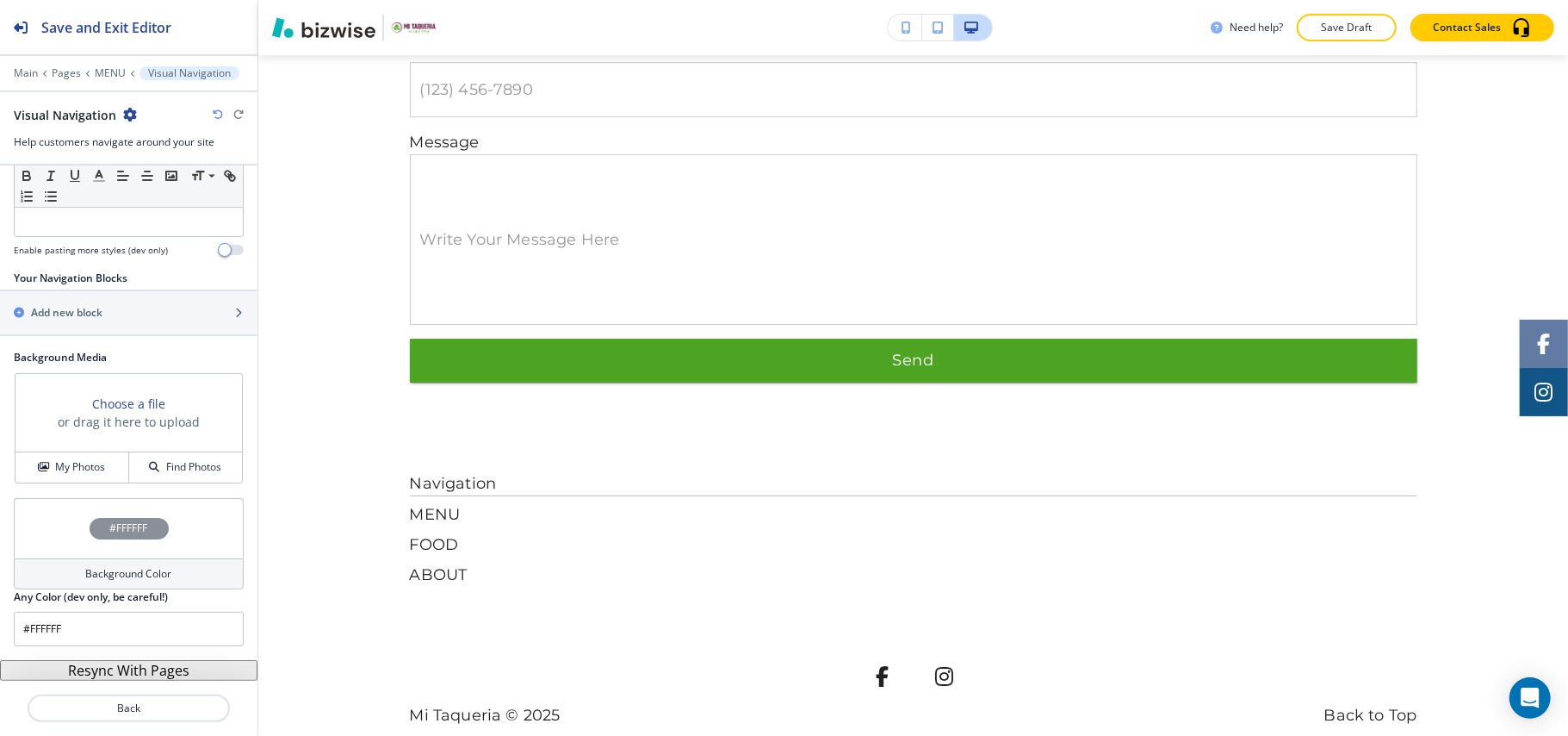
click at [112, 672] on button "Resync With Pages" at bounding box center [128, 669] width 257 height 21
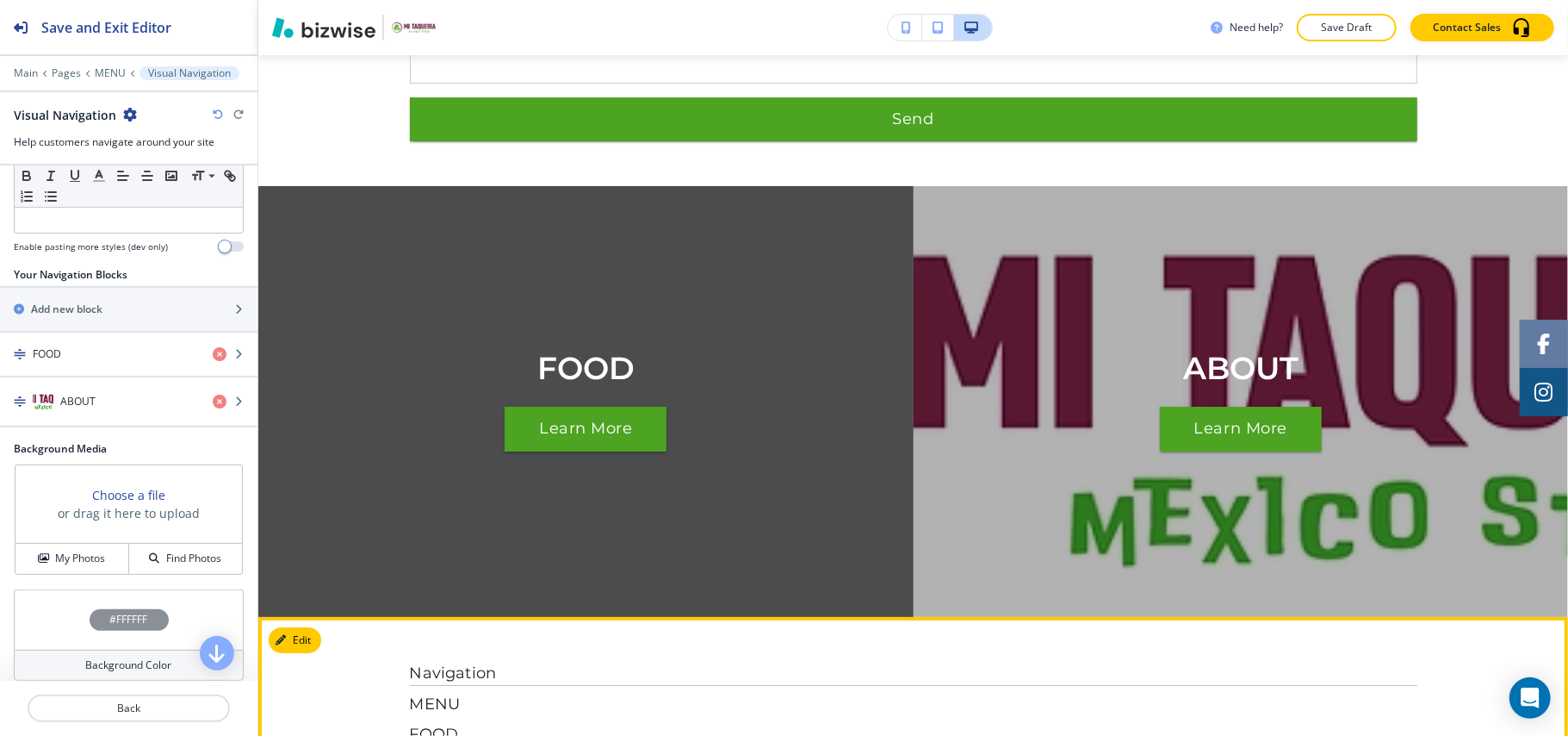
scroll to position [4283, 0]
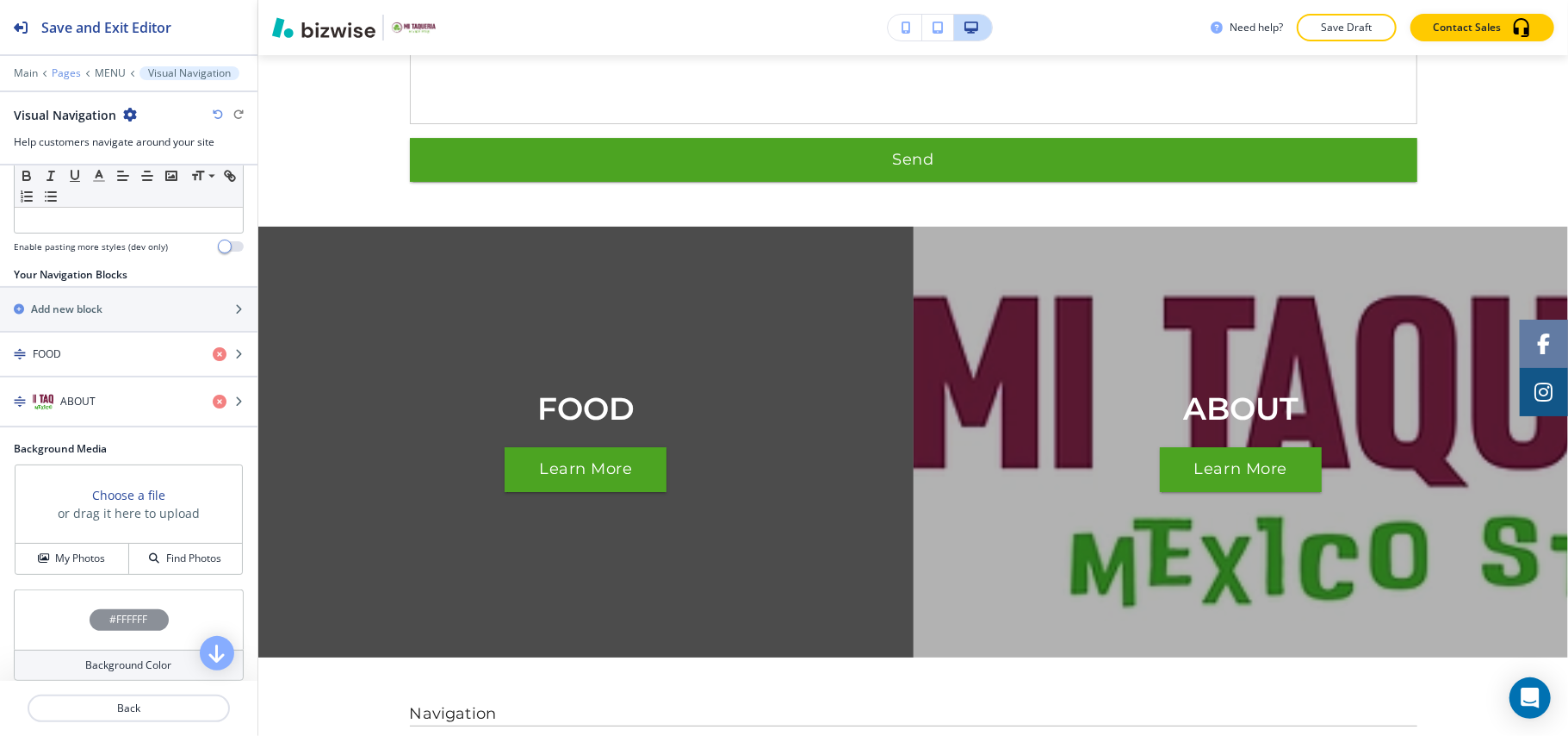
click at [63, 72] on p "Pages" at bounding box center [67, 73] width 29 height 12
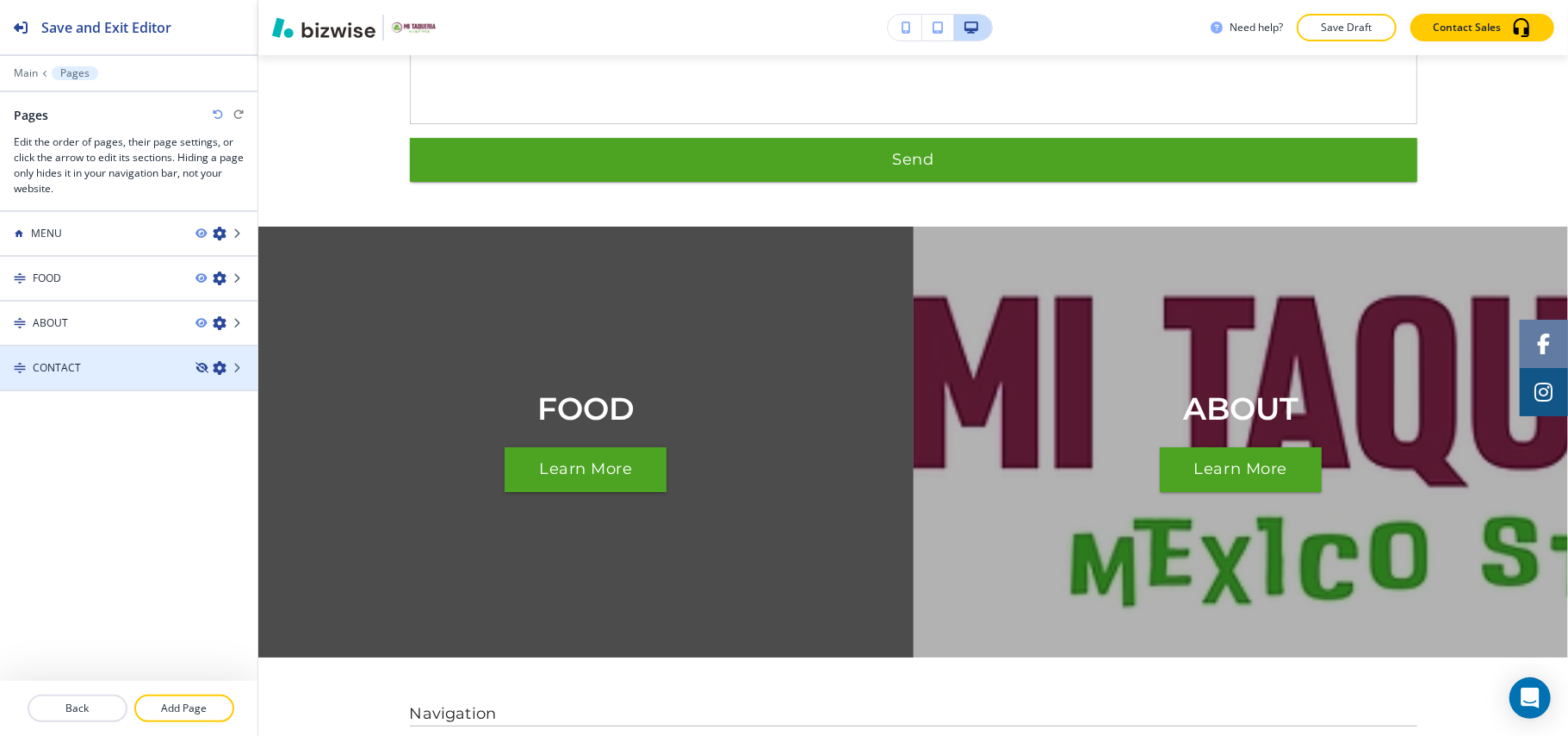
click at [202, 370] on icon "button" at bounding box center [201, 367] width 11 height 11
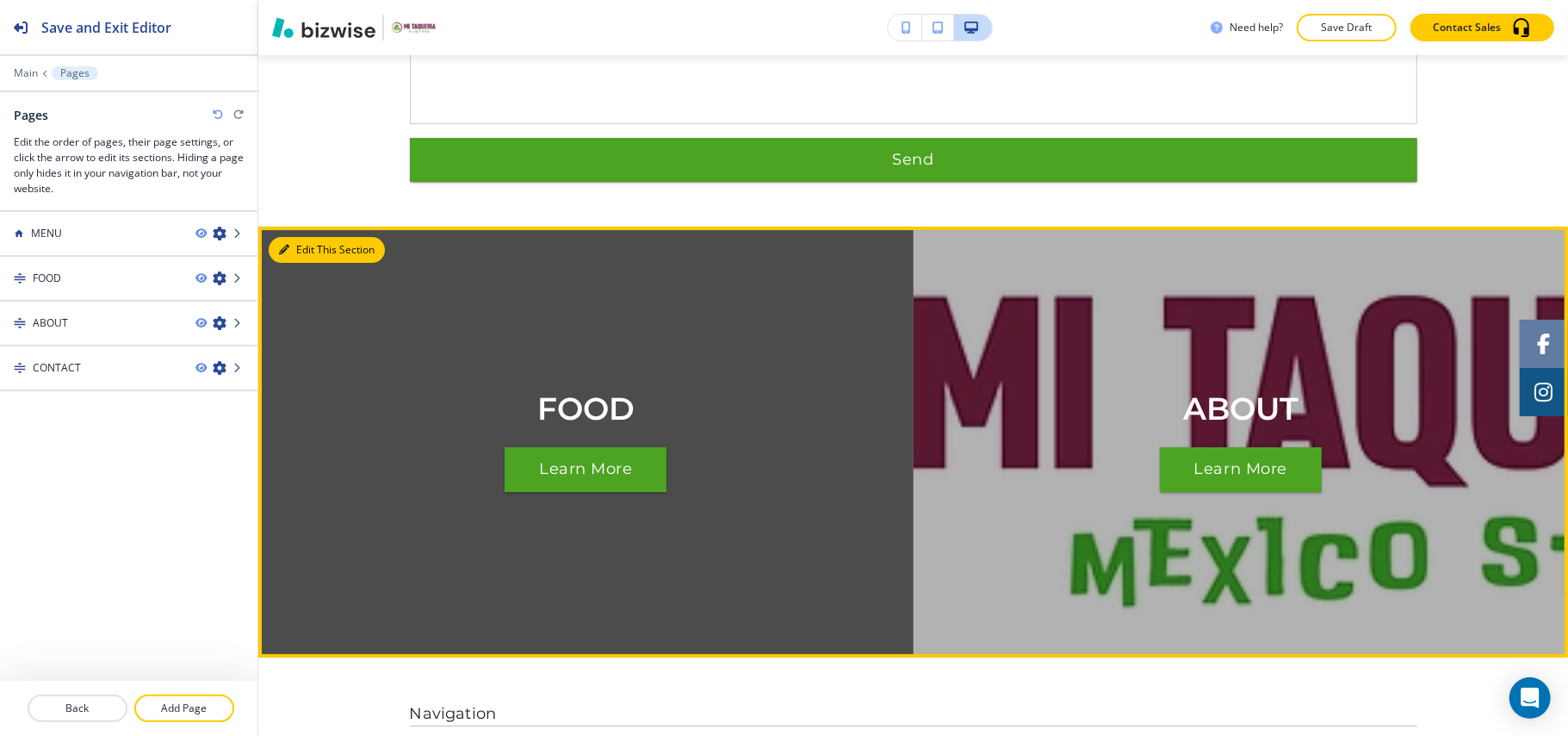
click at [300, 237] on button "Edit This Section" at bounding box center [327, 250] width 116 height 25
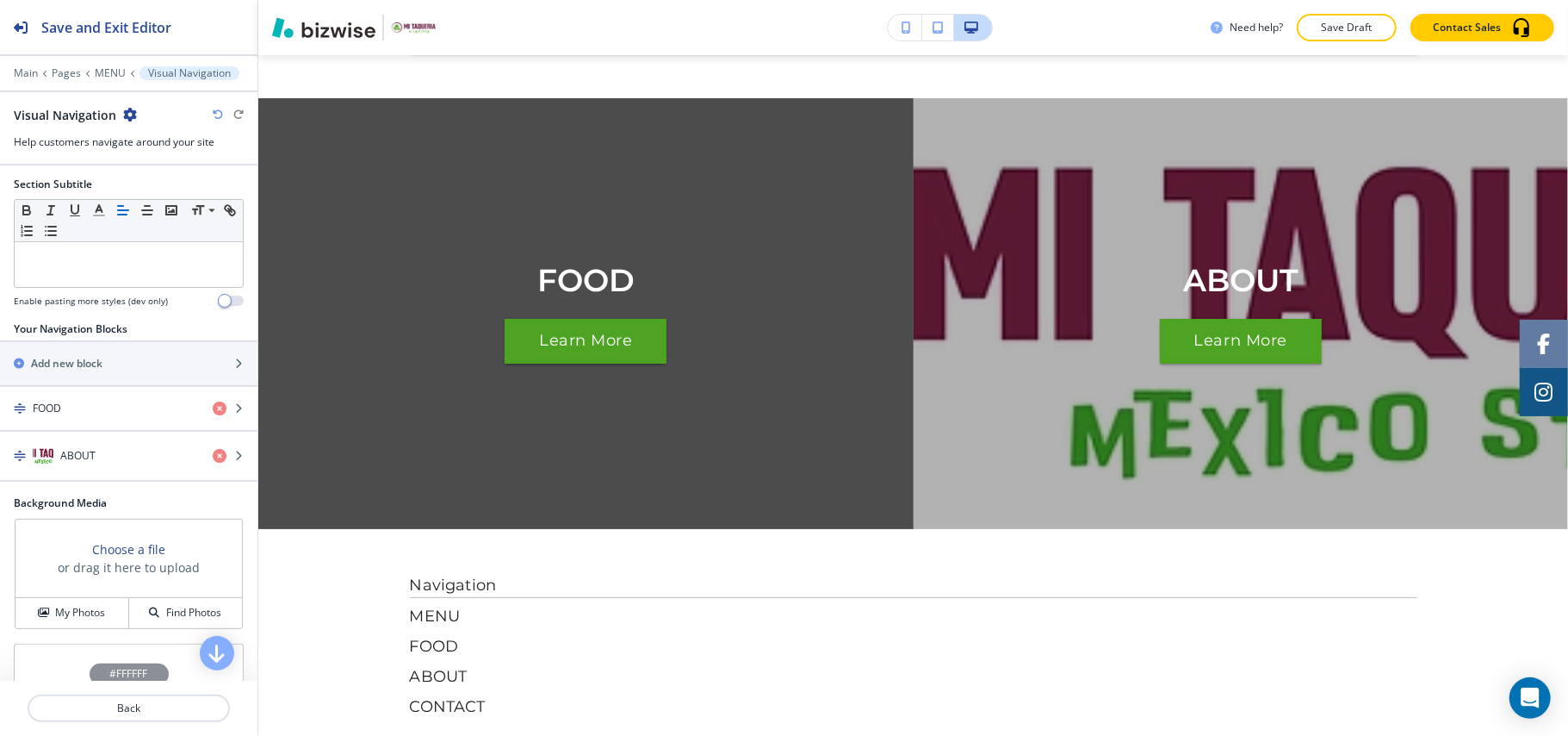
scroll to position [286, 0]
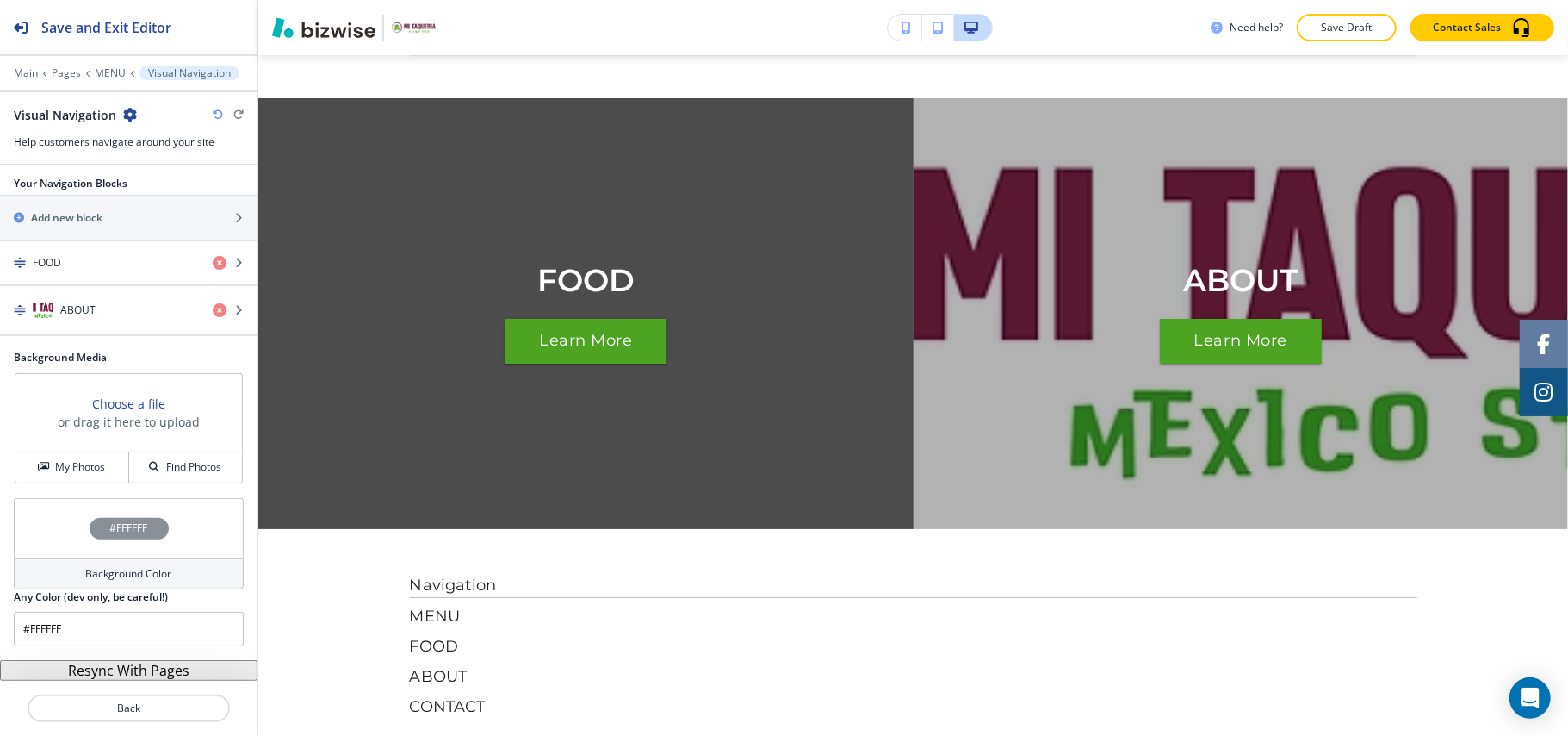
click at [135, 668] on button "Resync With Pages" at bounding box center [128, 669] width 257 height 21
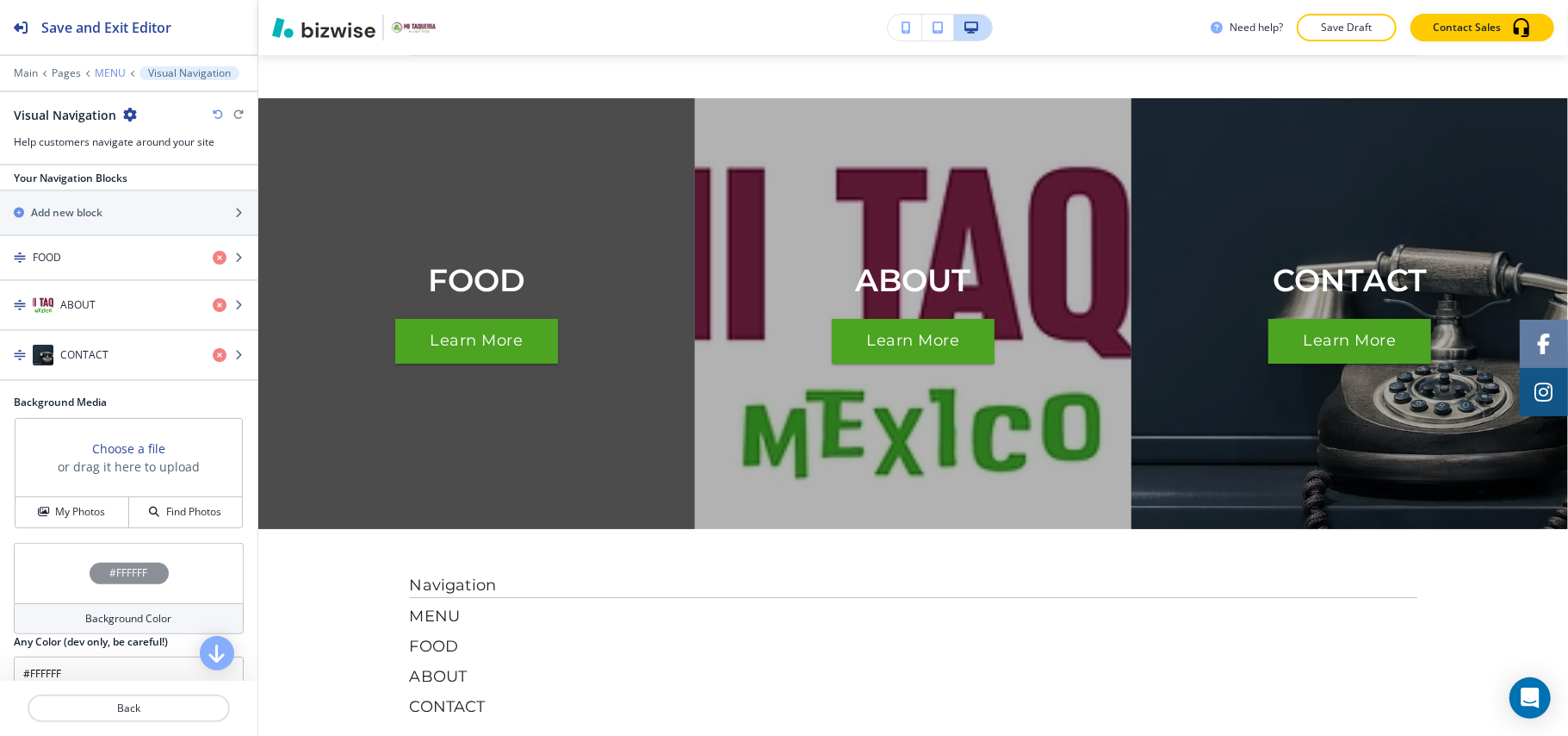
click at [95, 68] on p "MENU" at bounding box center [111, 73] width 31 height 12
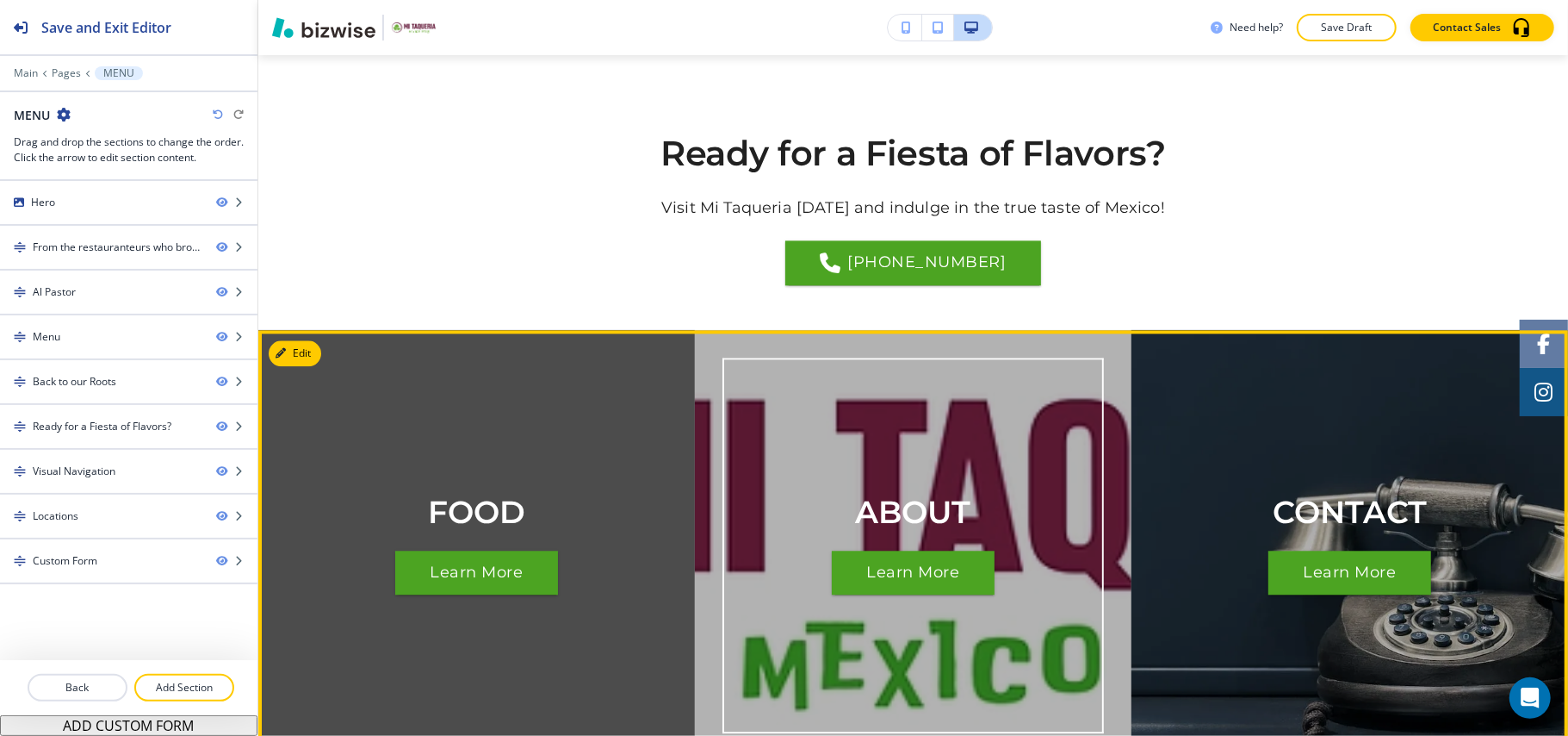
scroll to position [2620, 0]
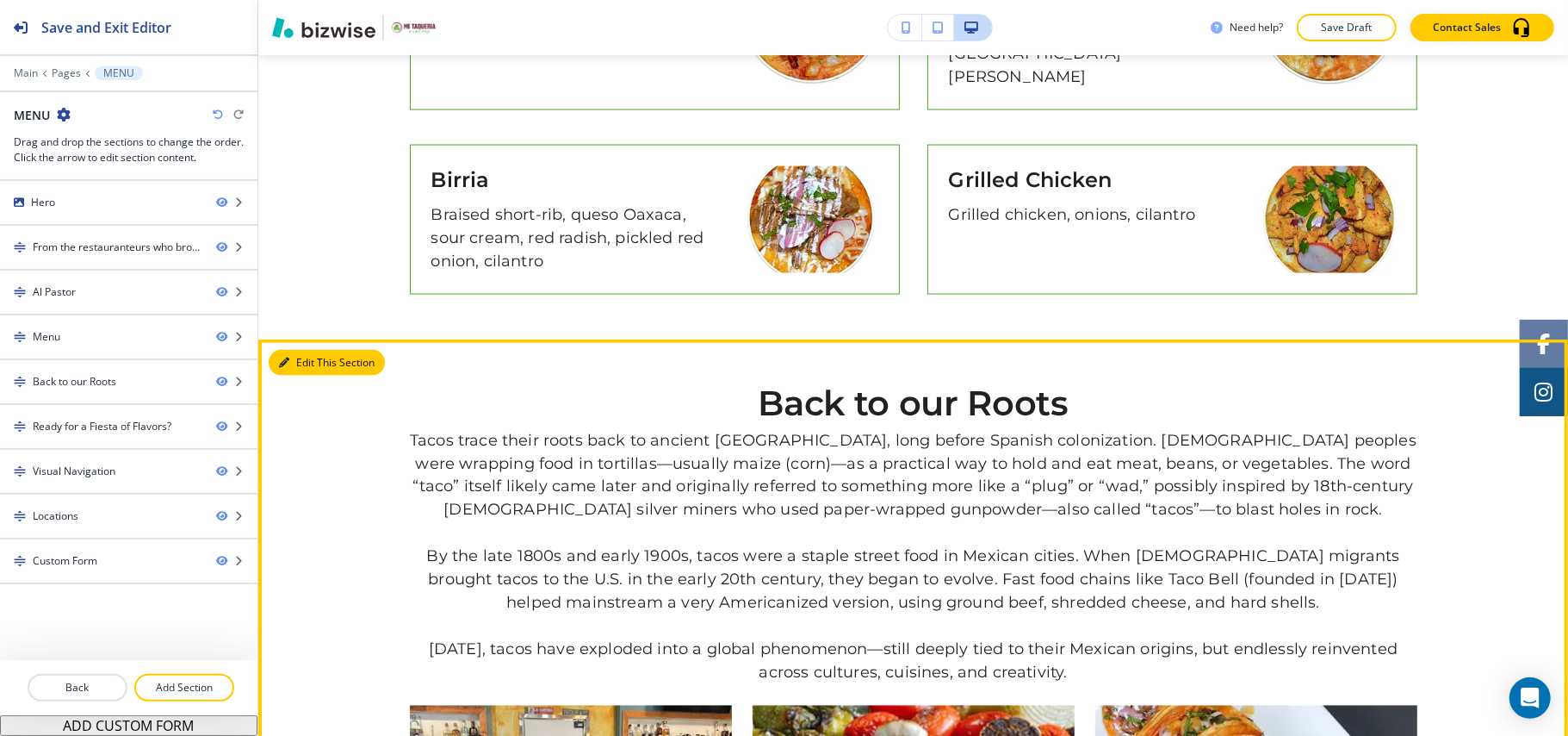
click at [291, 349] on button "Edit This Section" at bounding box center [327, 362] width 116 height 25
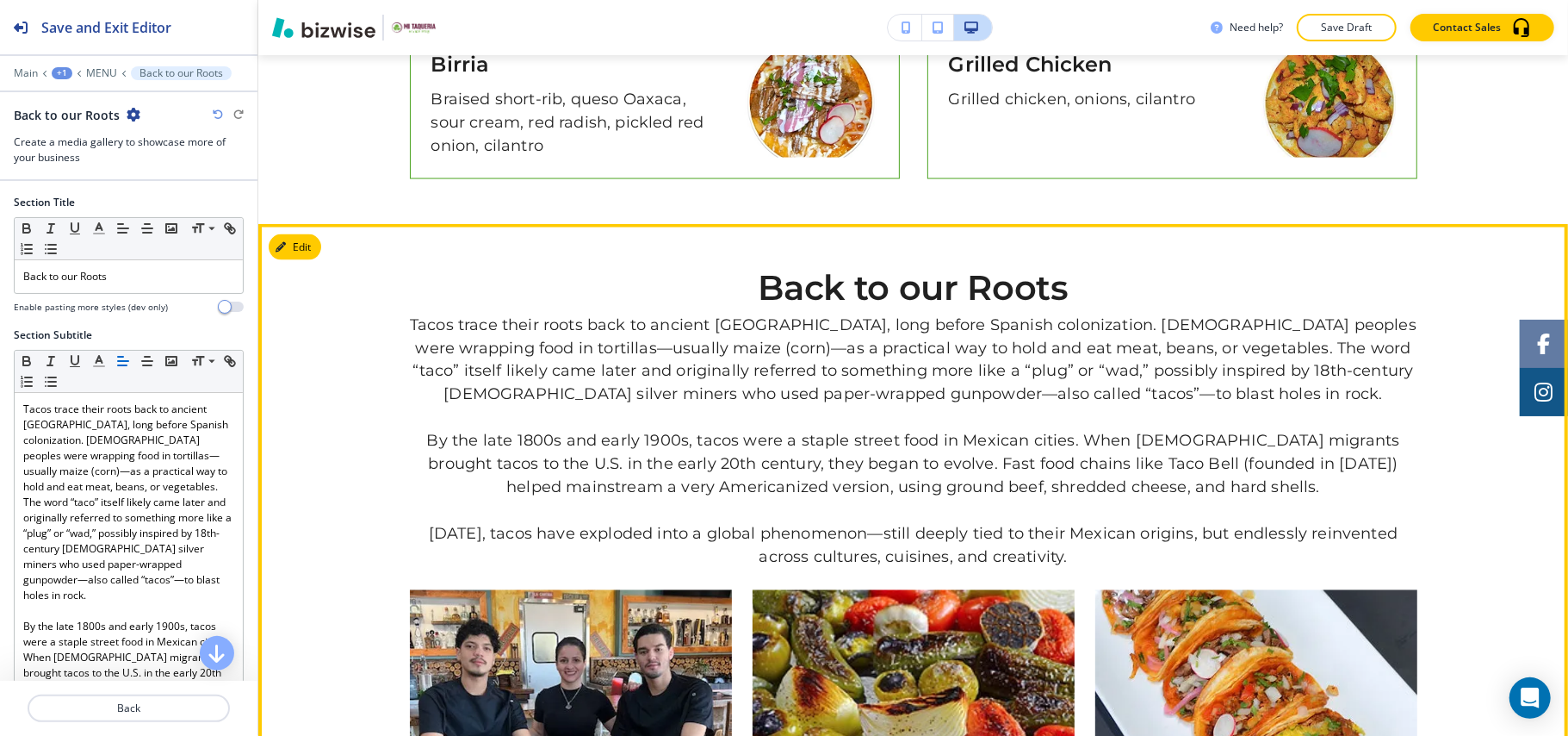
scroll to position [2171, 0]
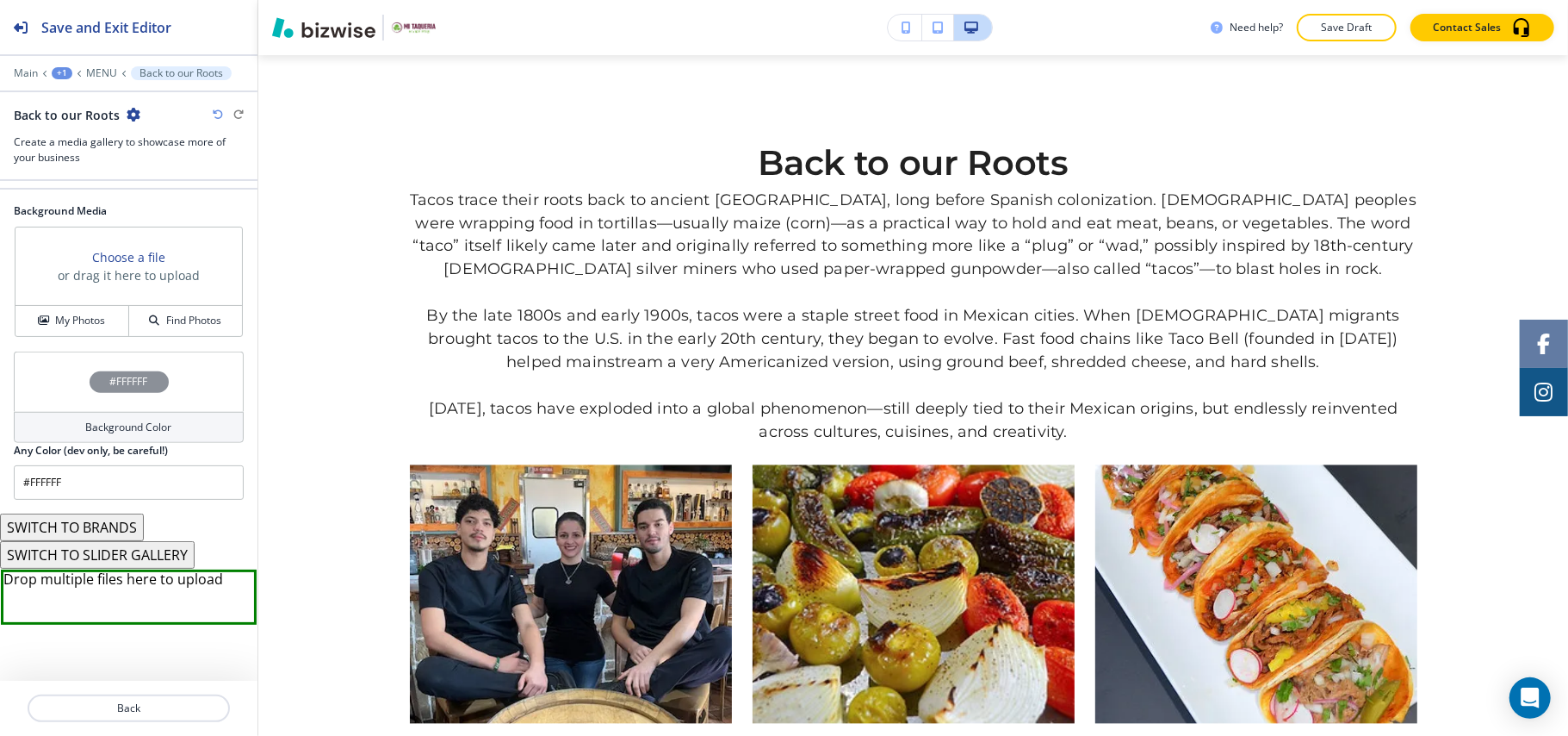
click at [53, 356] on div "#FFFFFF" at bounding box center [128, 382] width 230 height 61
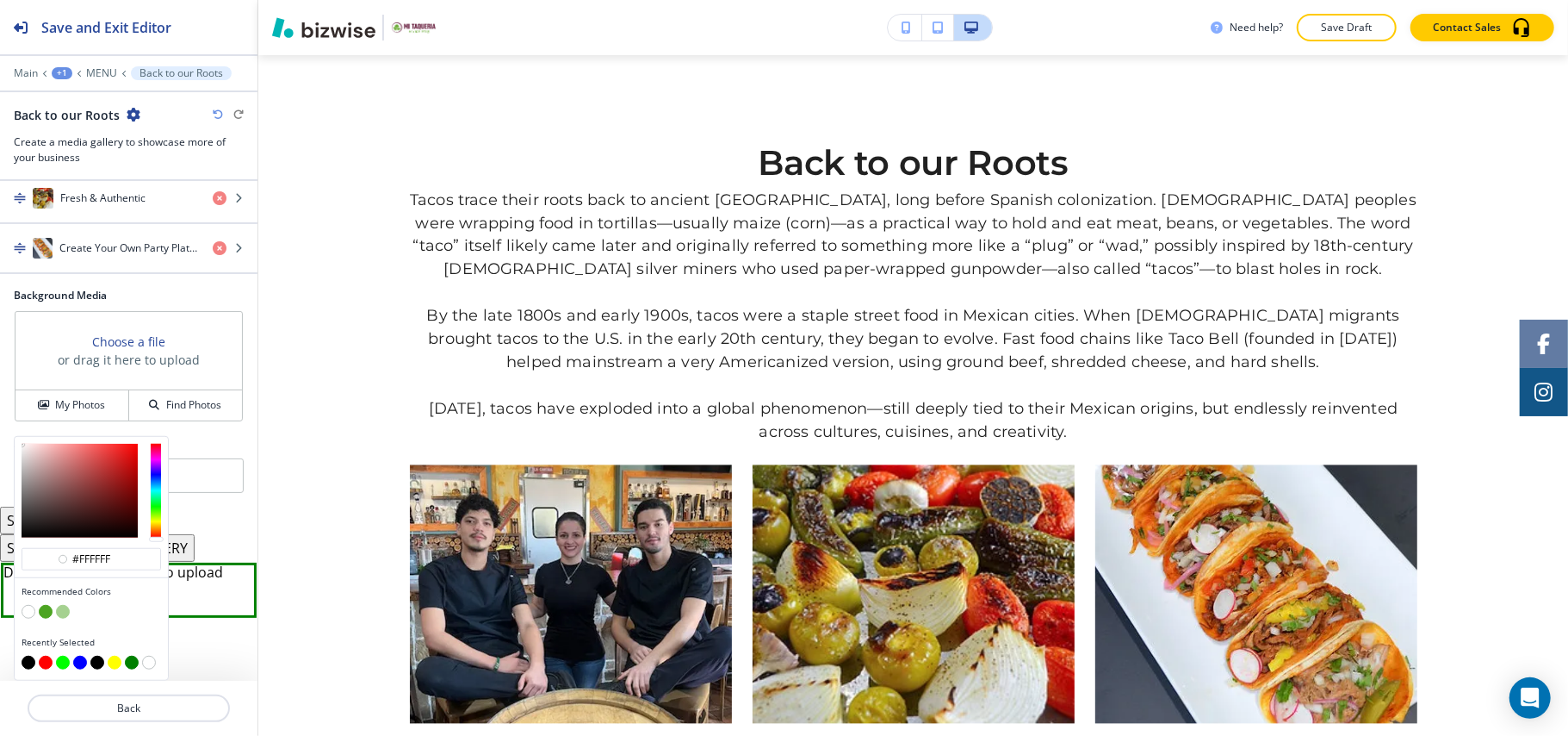
scroll to position [843, 0]
click at [47, 611] on button "button" at bounding box center [46, 612] width 14 height 14
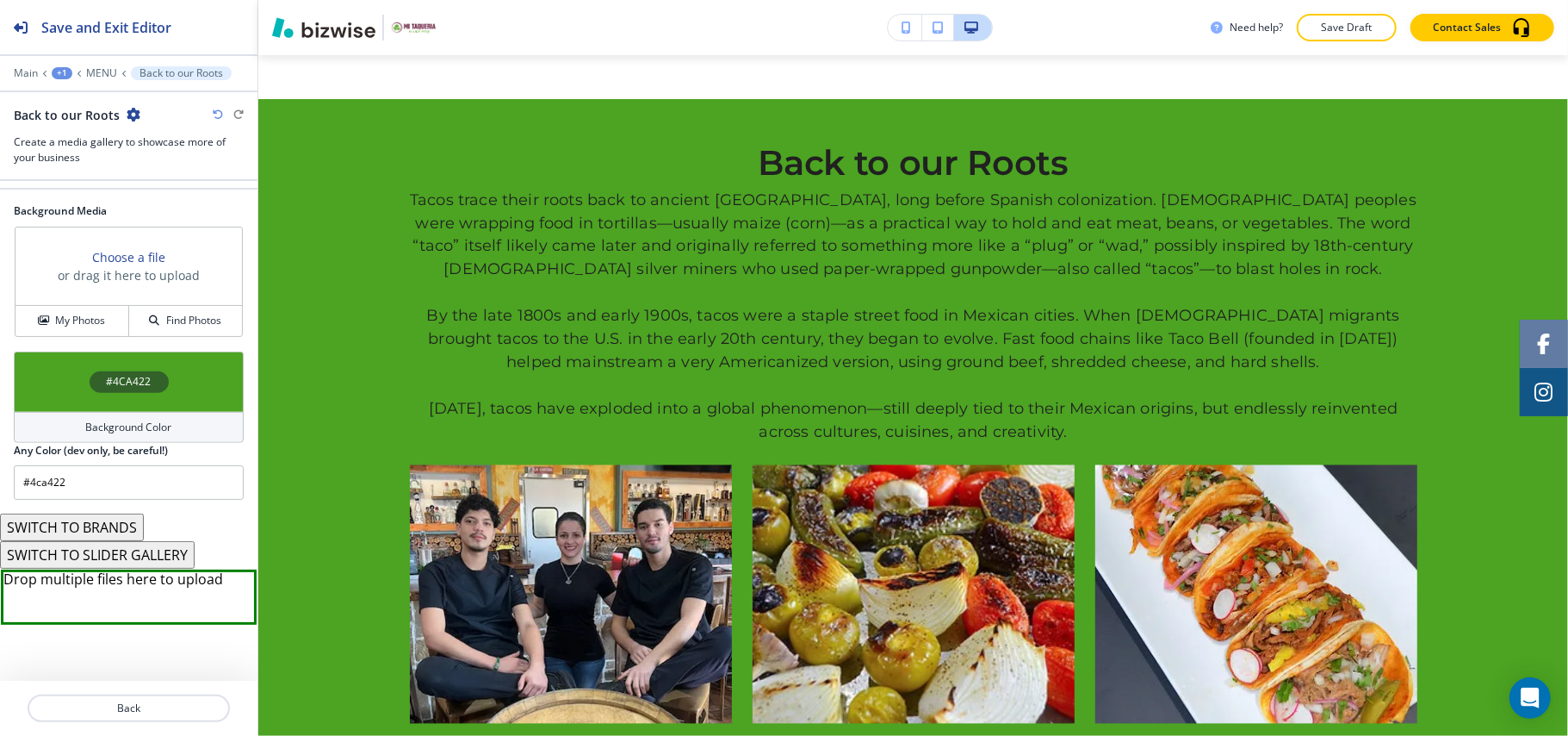
click at [49, 377] on div "#4CA422" at bounding box center [128, 382] width 230 height 61
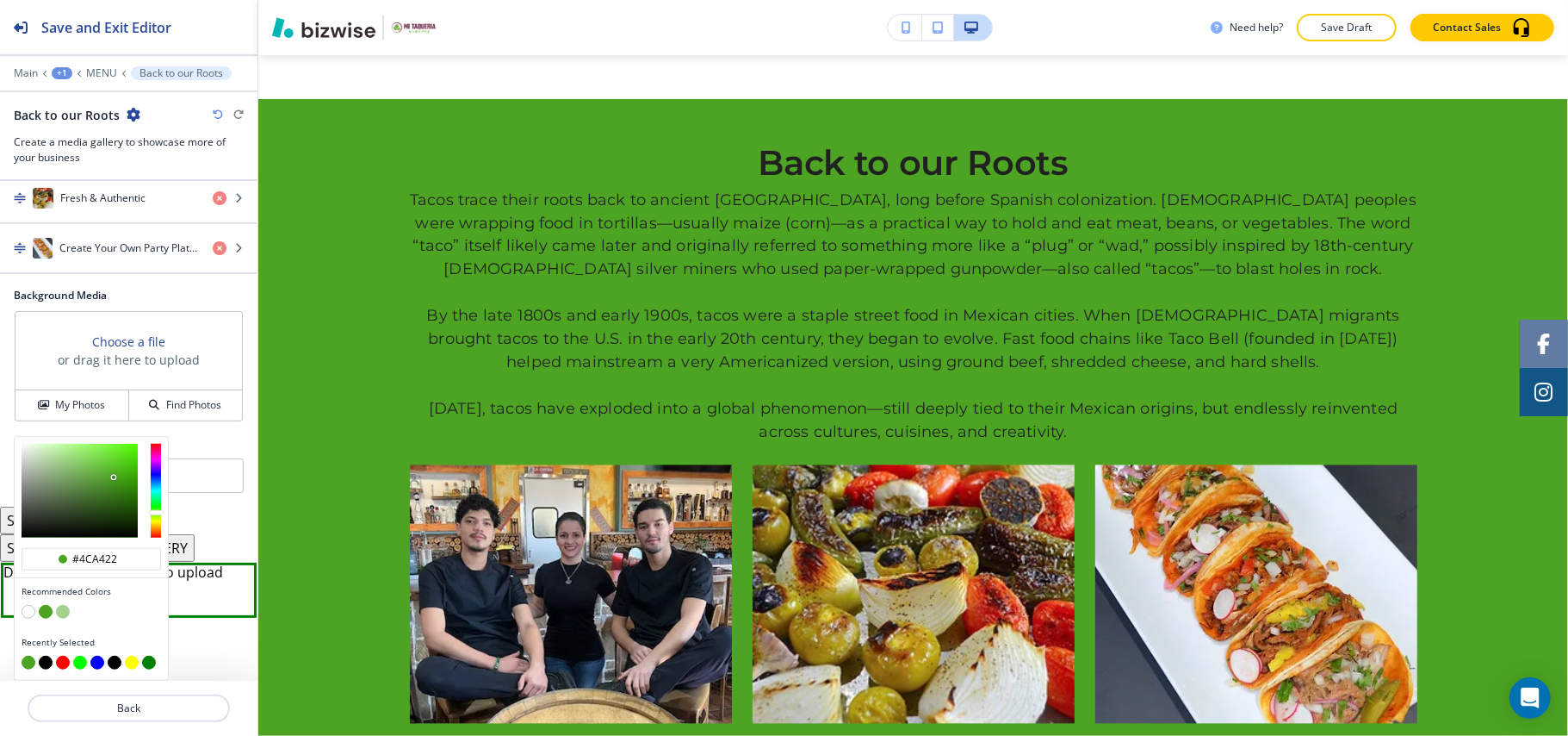
click at [45, 664] on button "button" at bounding box center [46, 663] width 14 height 14
type input "#000000"
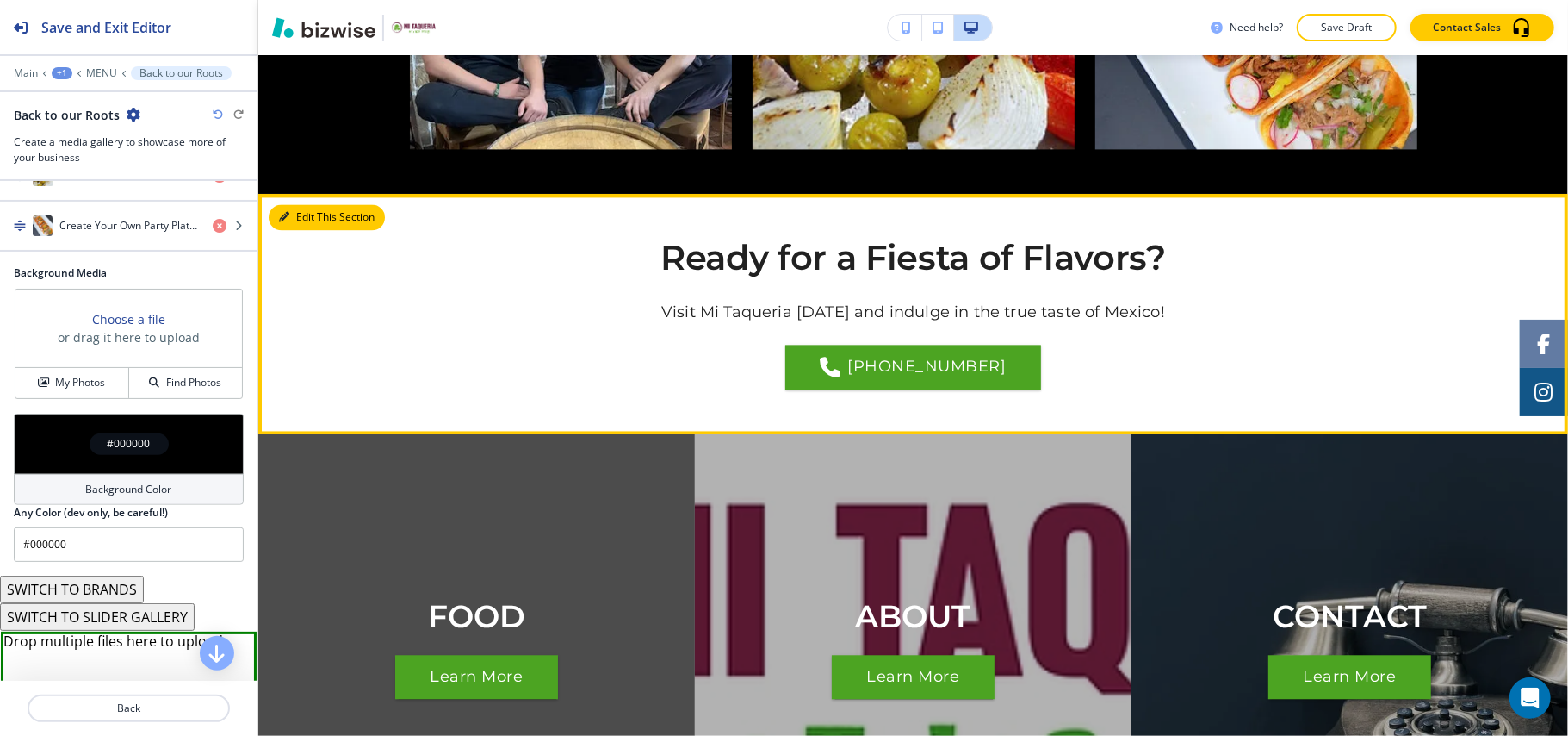
click at [312, 205] on button "Edit This Section" at bounding box center [327, 217] width 116 height 25
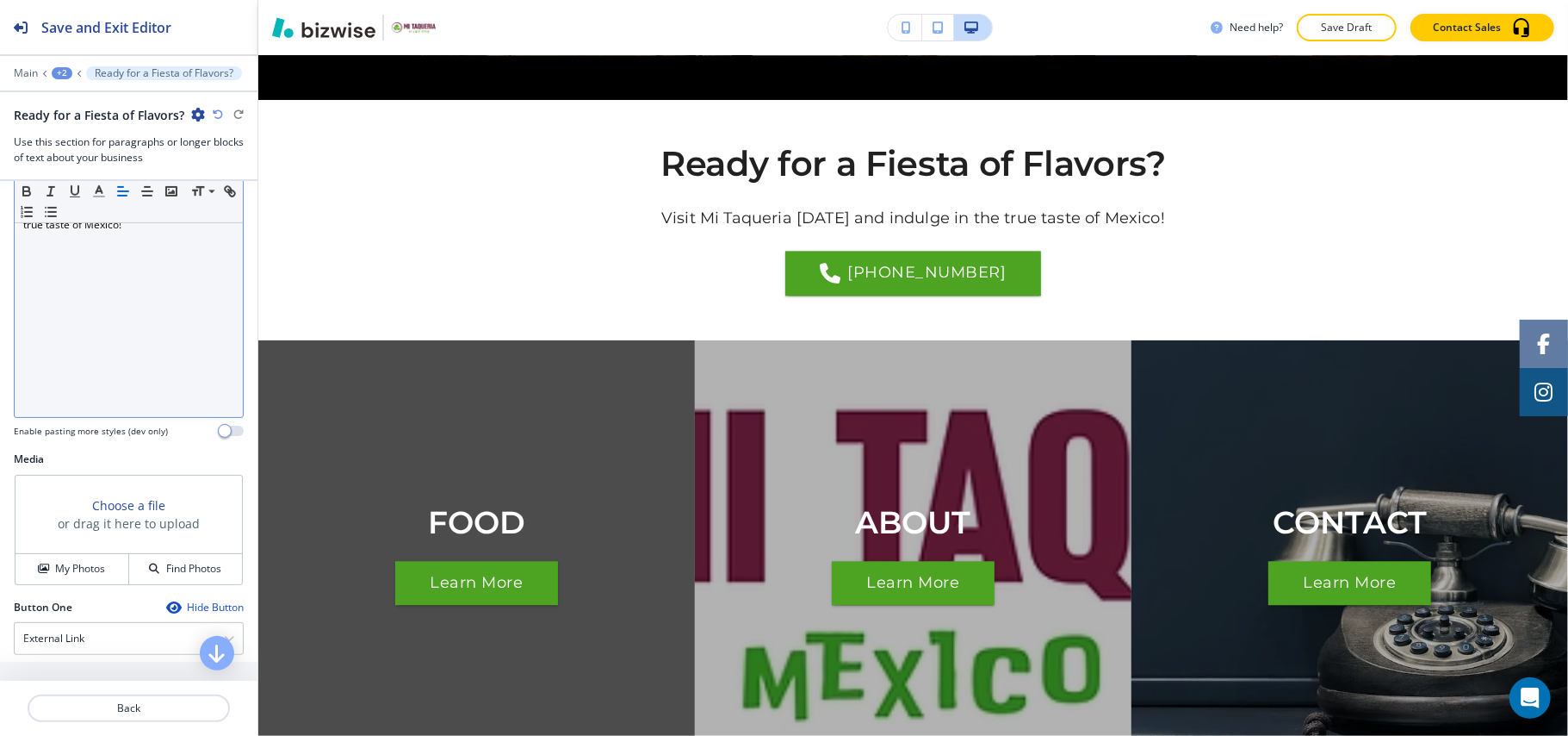
scroll to position [689, 0]
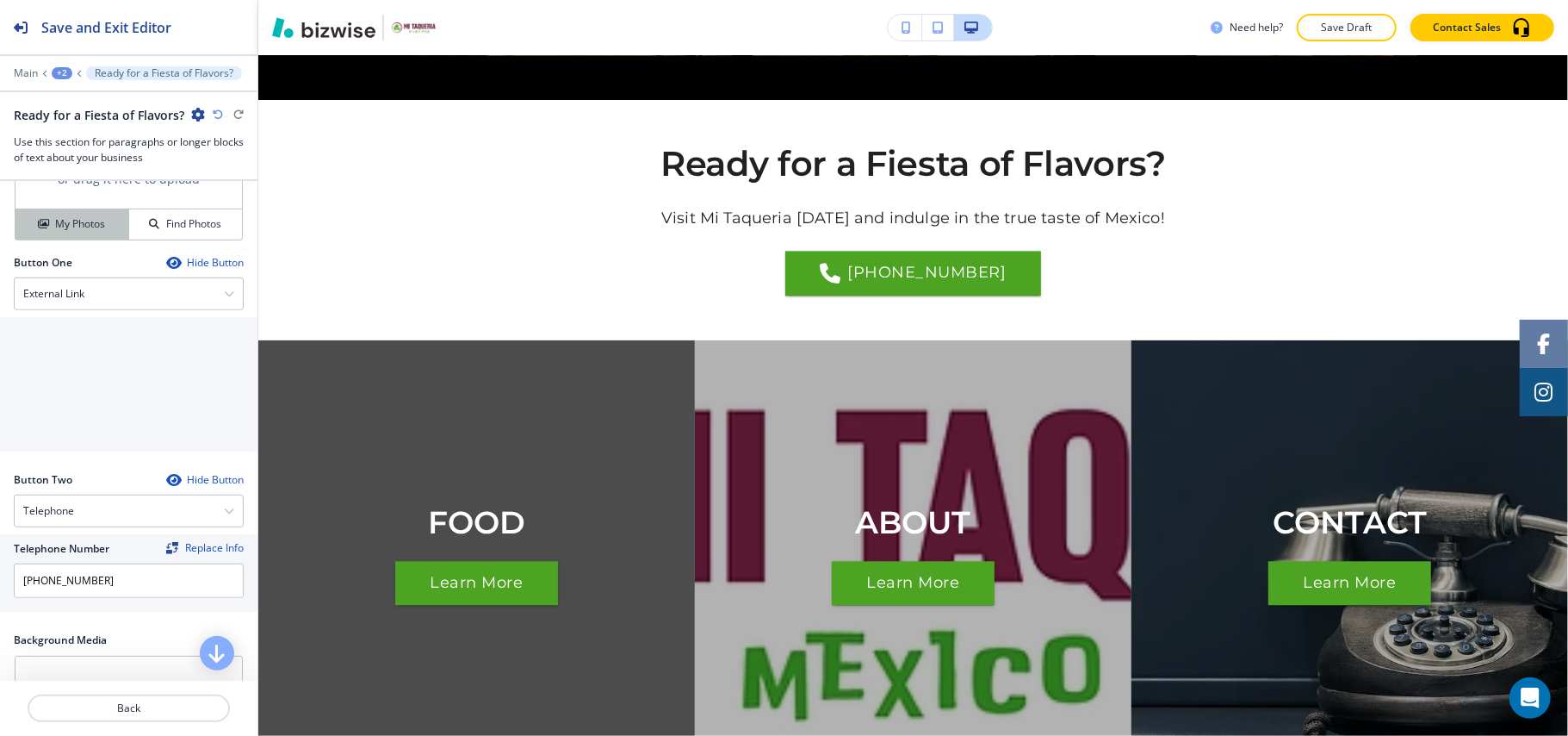
click at [73, 240] on button "My Photos" at bounding box center [72, 224] width 114 height 30
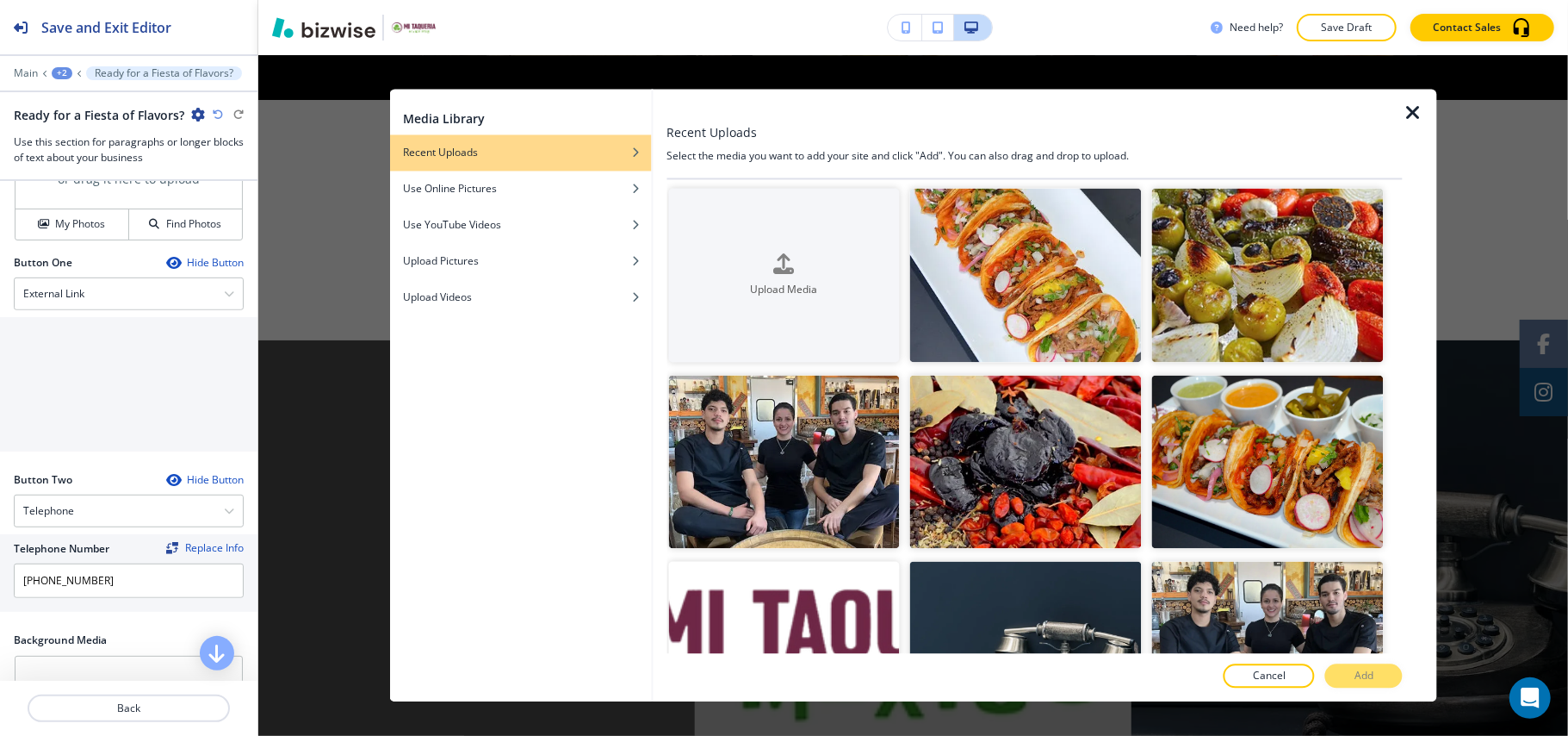
scroll to position [2, 0]
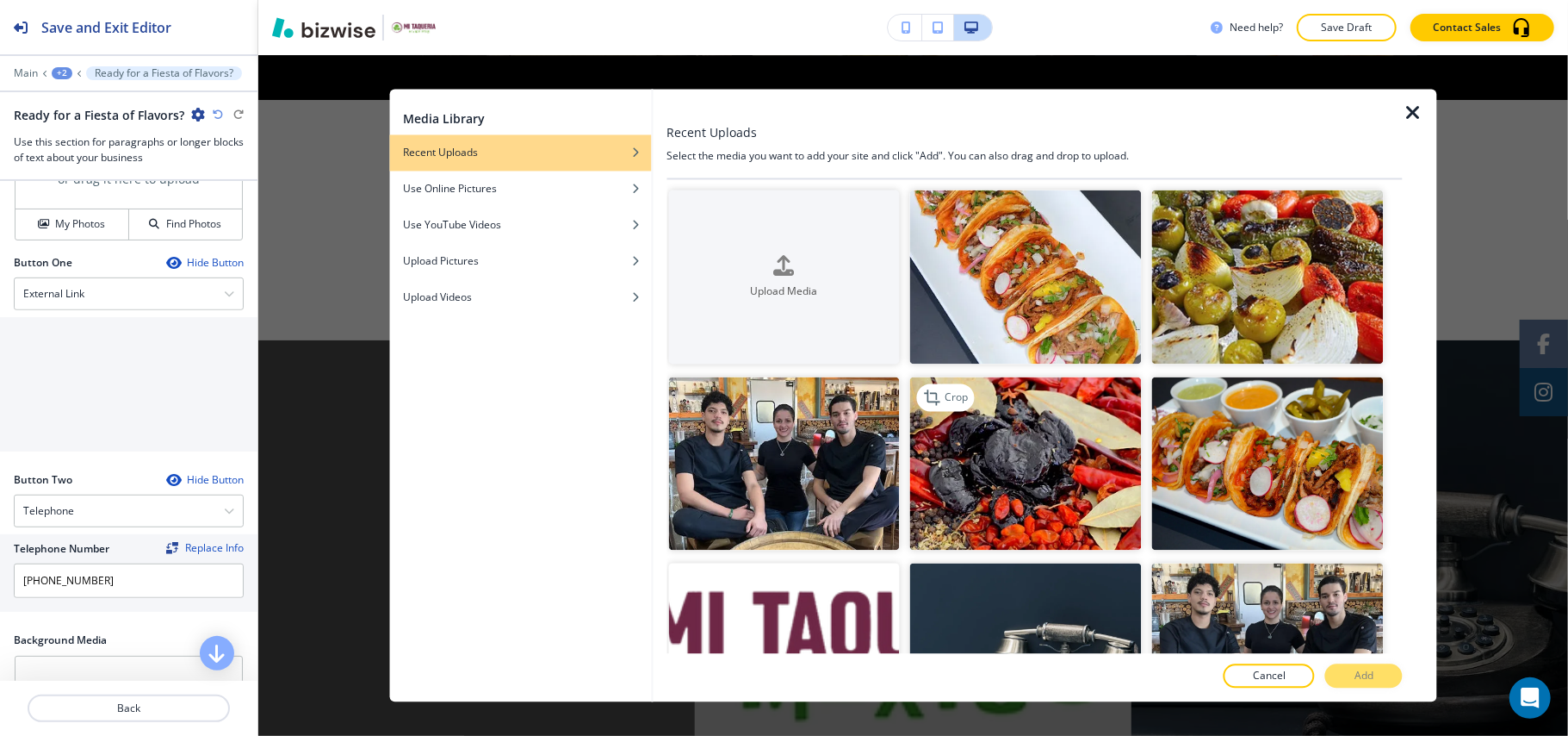
click at [1029, 476] on img "button" at bounding box center [1026, 464] width 232 height 174
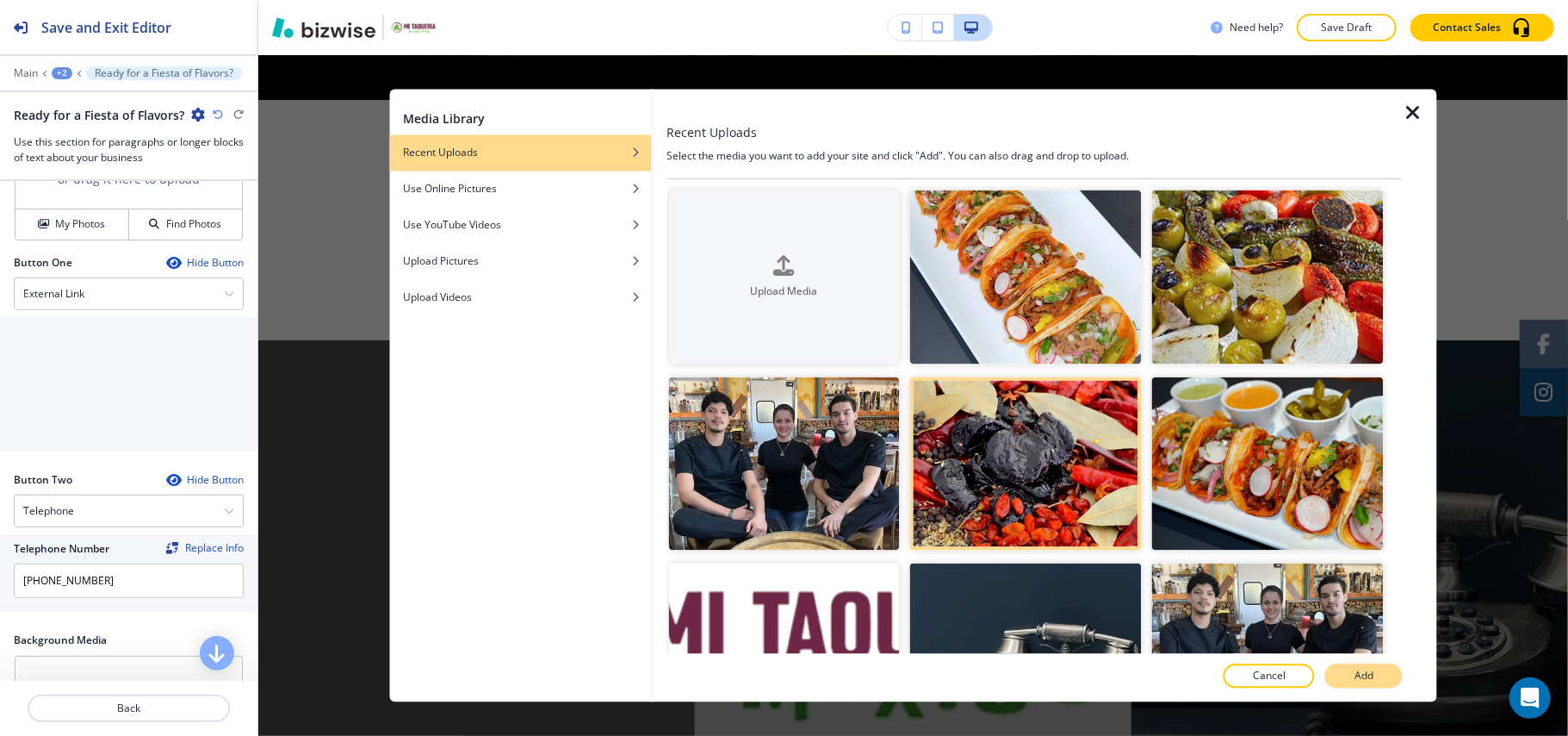
click at [1371, 680] on p "Add" at bounding box center [1363, 676] width 19 height 16
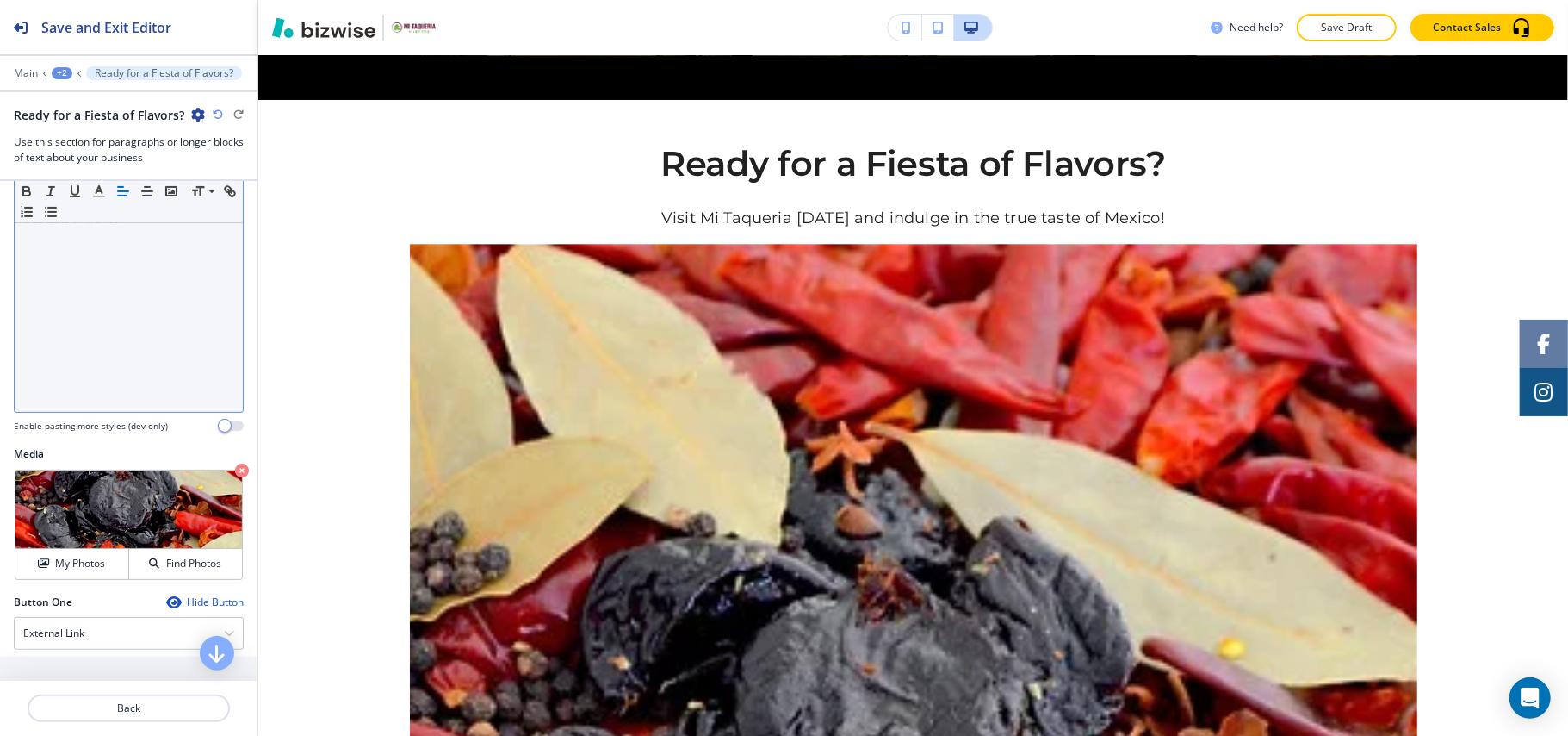
scroll to position [345, 0]
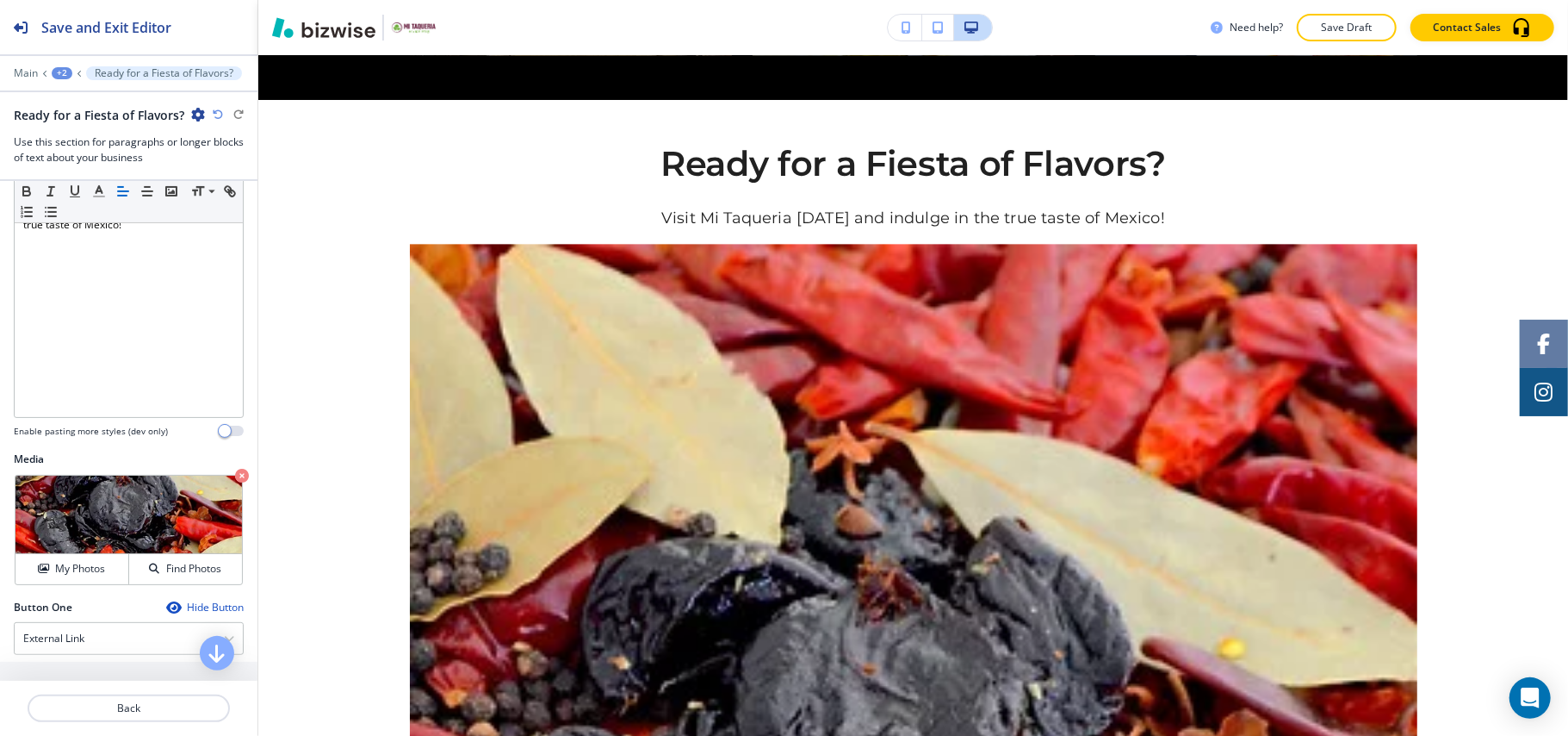
click at [235, 478] on icon "button" at bounding box center [242, 476] width 14 height 14
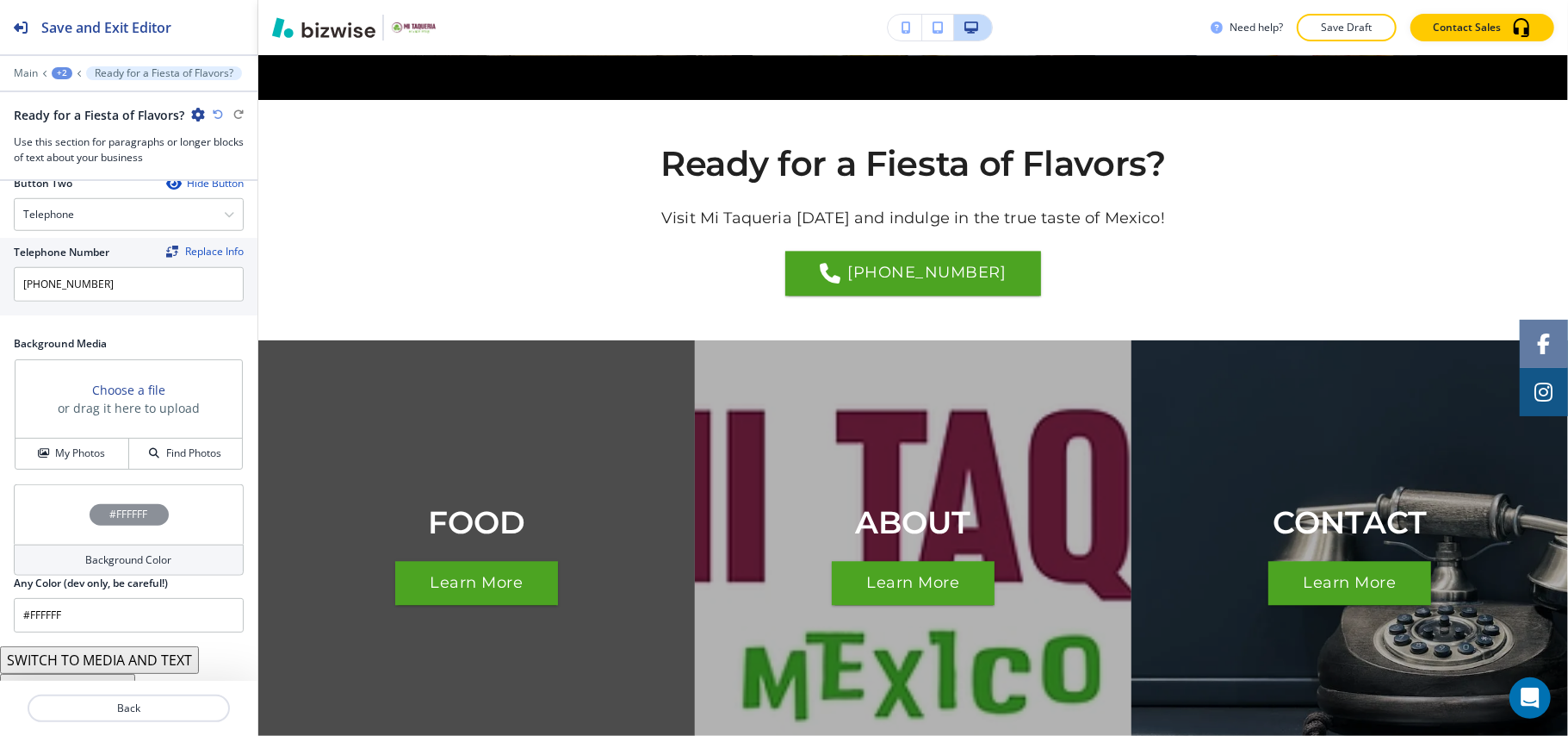
scroll to position [1014, 0]
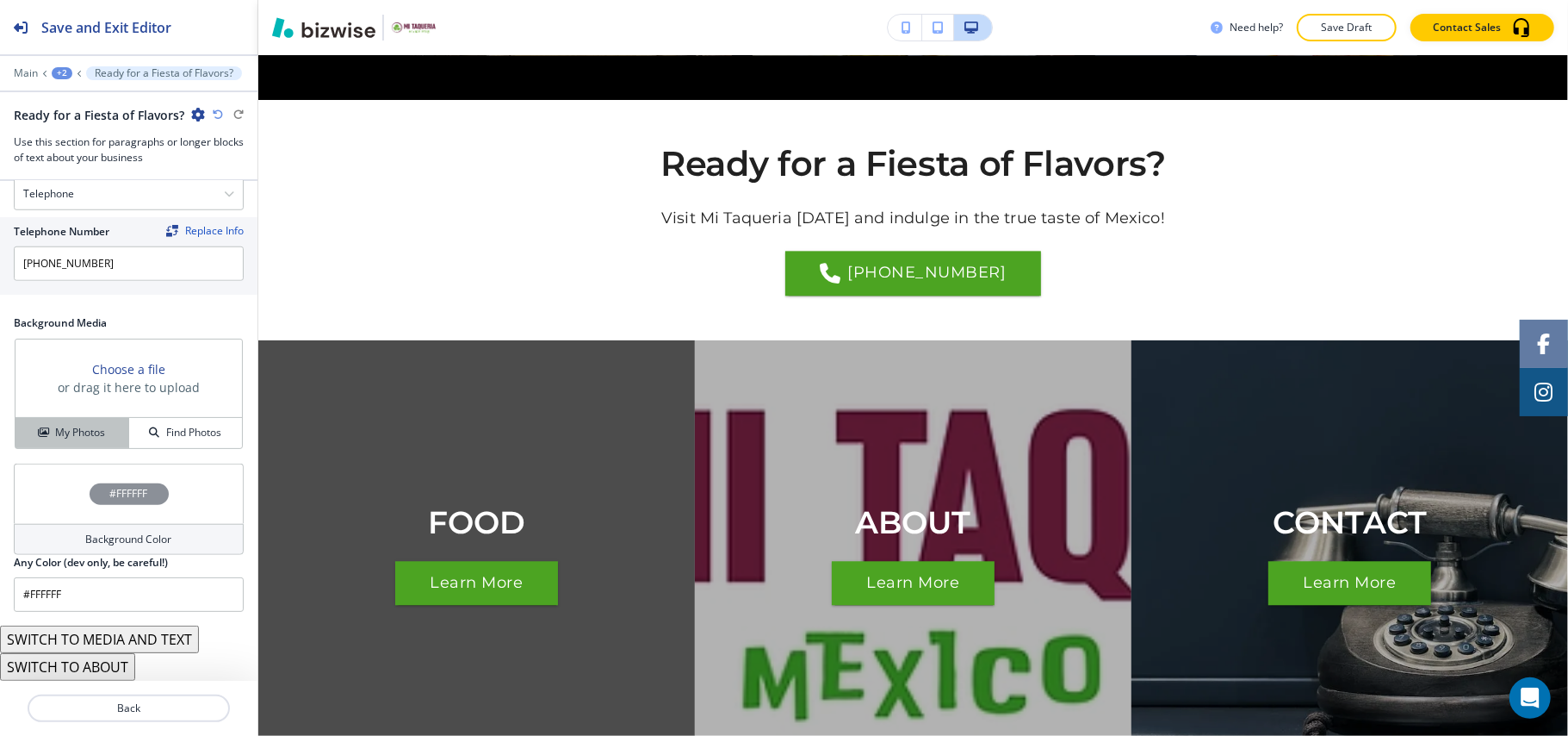
click at [68, 437] on h4 "My Photos" at bounding box center [79, 433] width 50 height 16
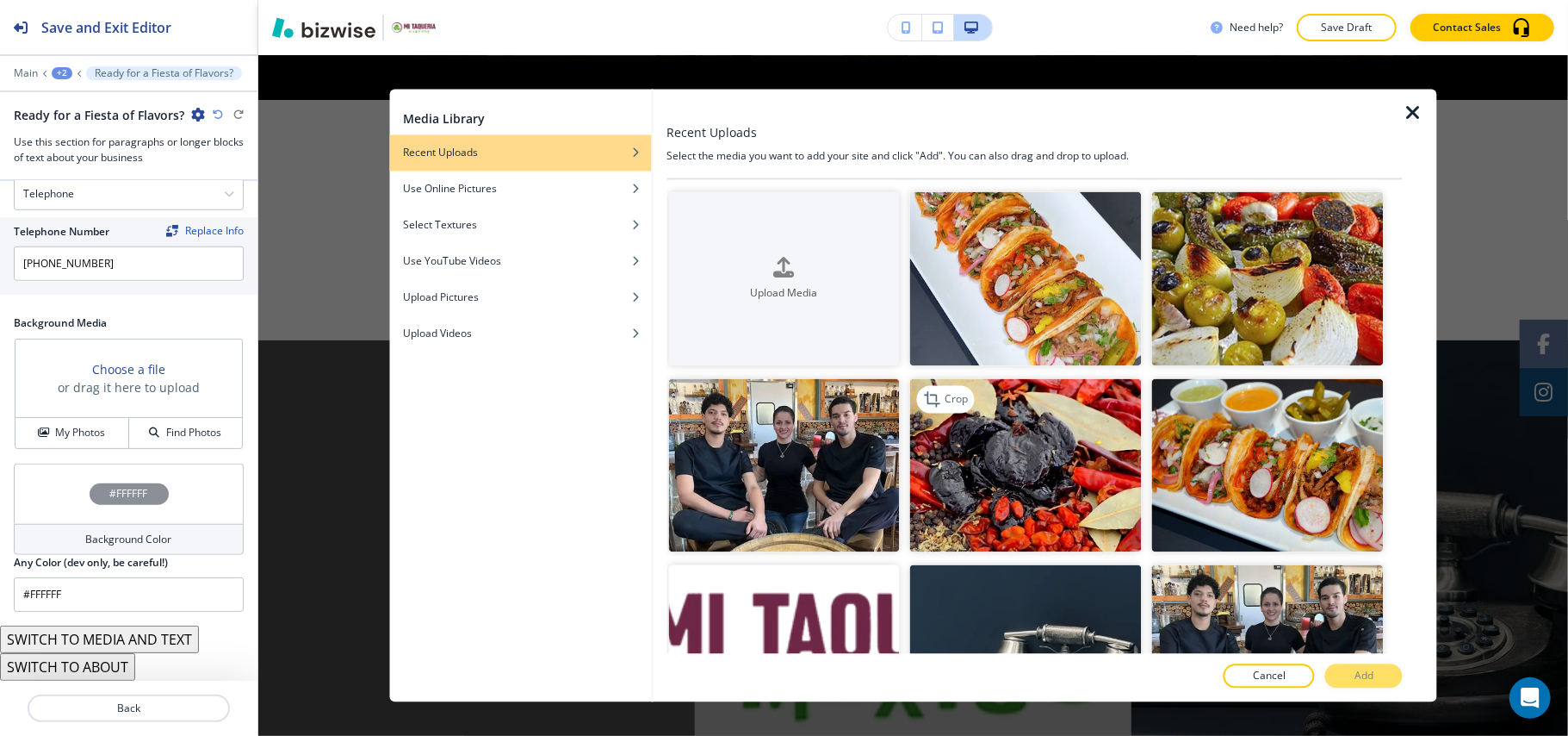
click at [1030, 470] on img "button" at bounding box center [1026, 465] width 232 height 174
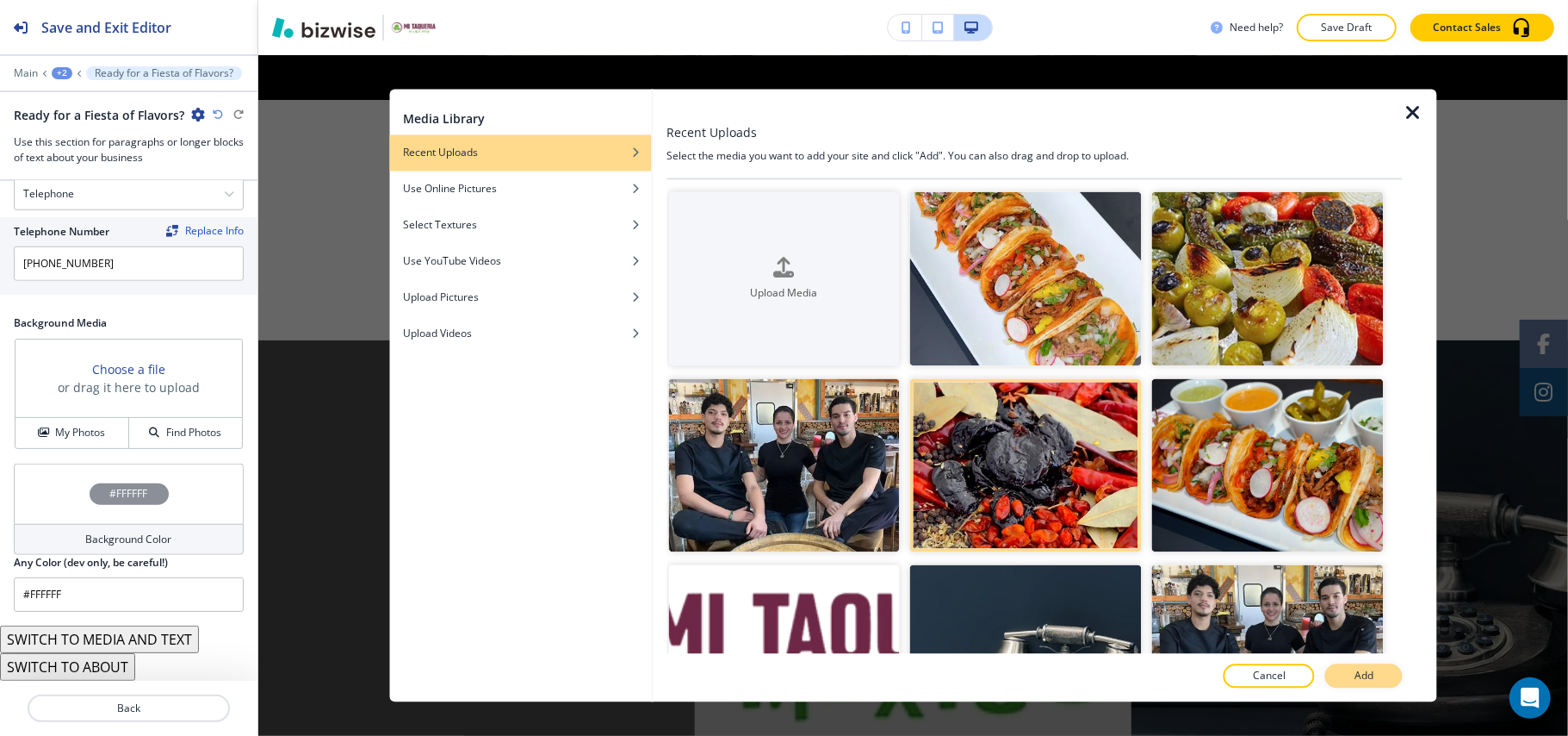
click at [1372, 670] on p "Add" at bounding box center [1363, 676] width 19 height 16
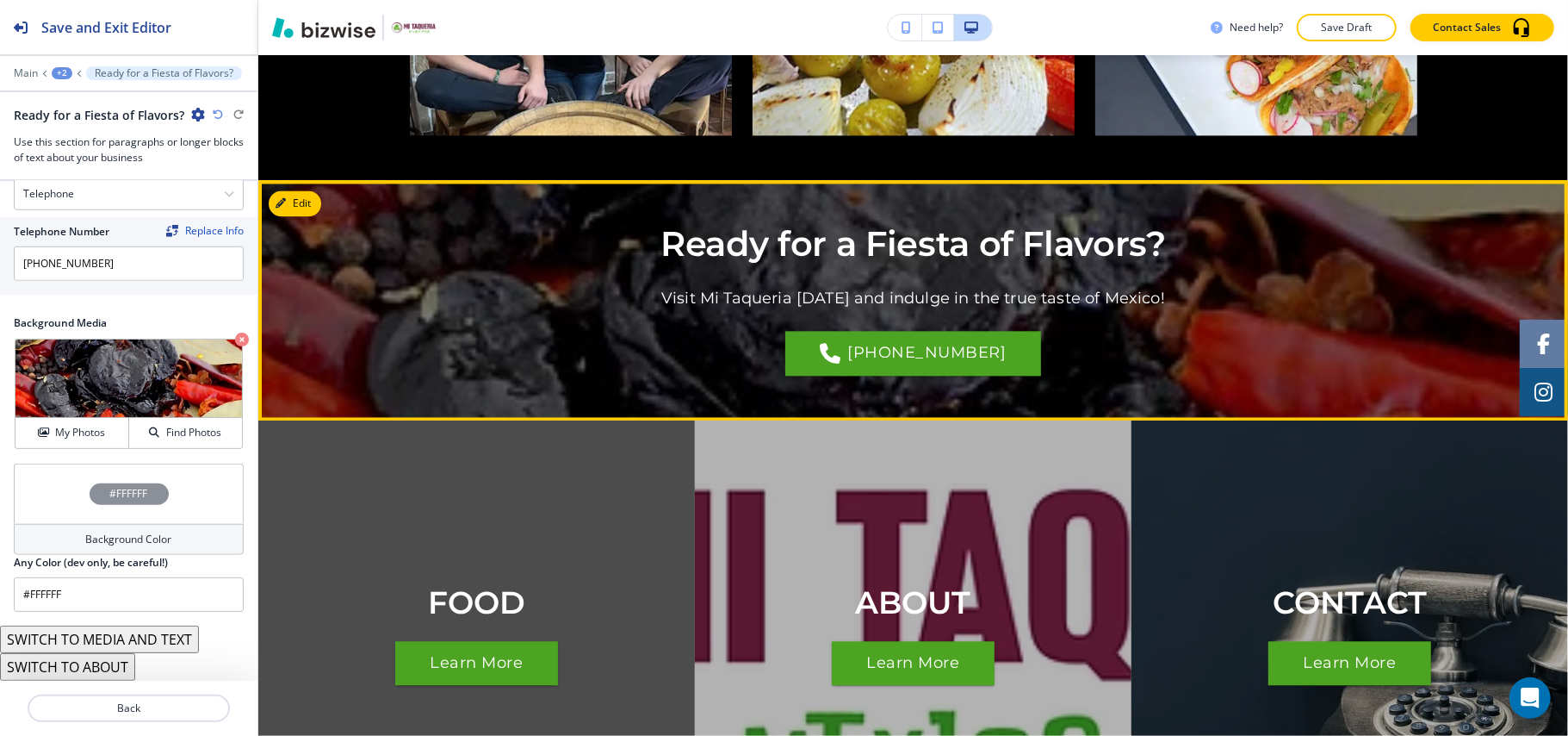
scroll to position [2495, 0]
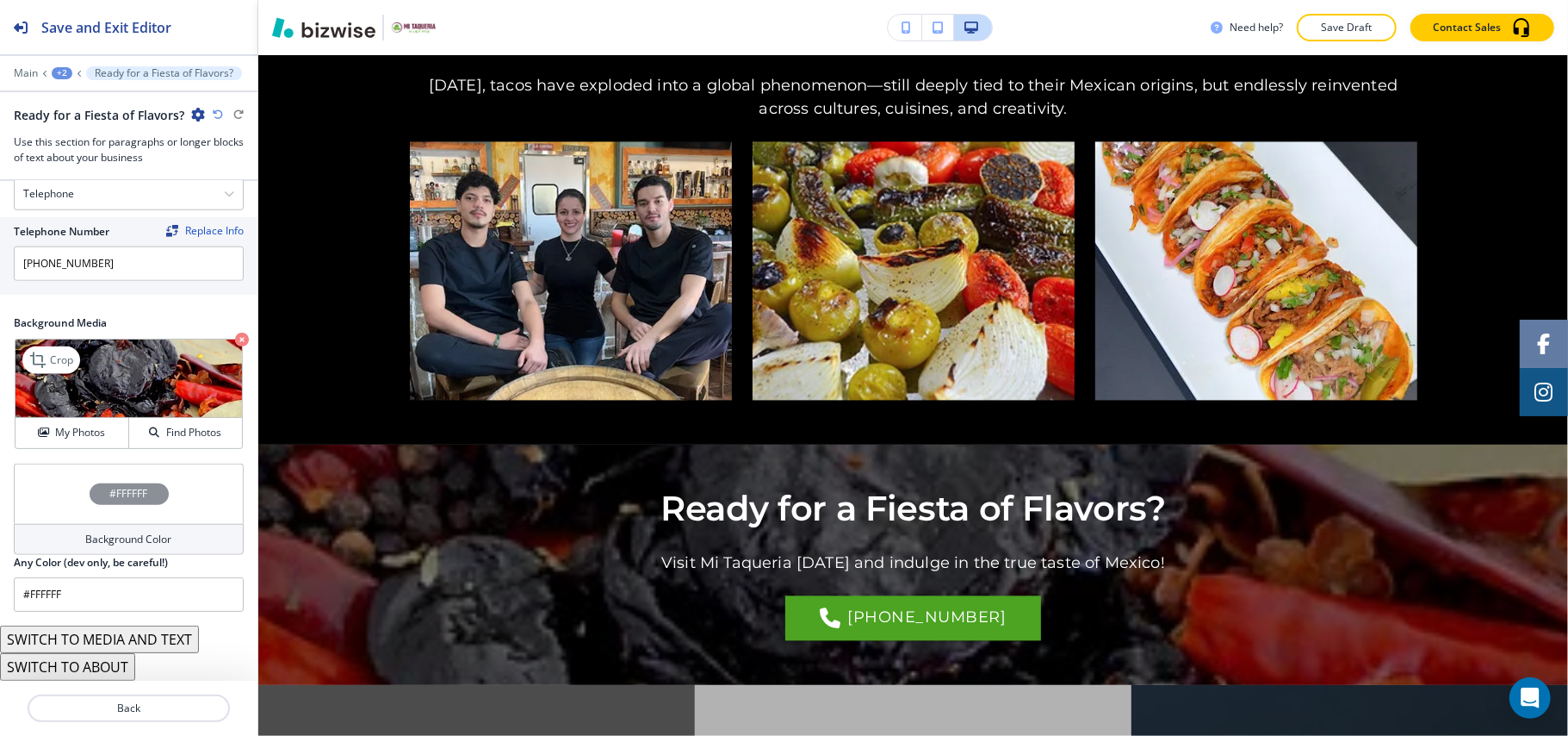
click at [235, 341] on icon "button" at bounding box center [242, 340] width 14 height 14
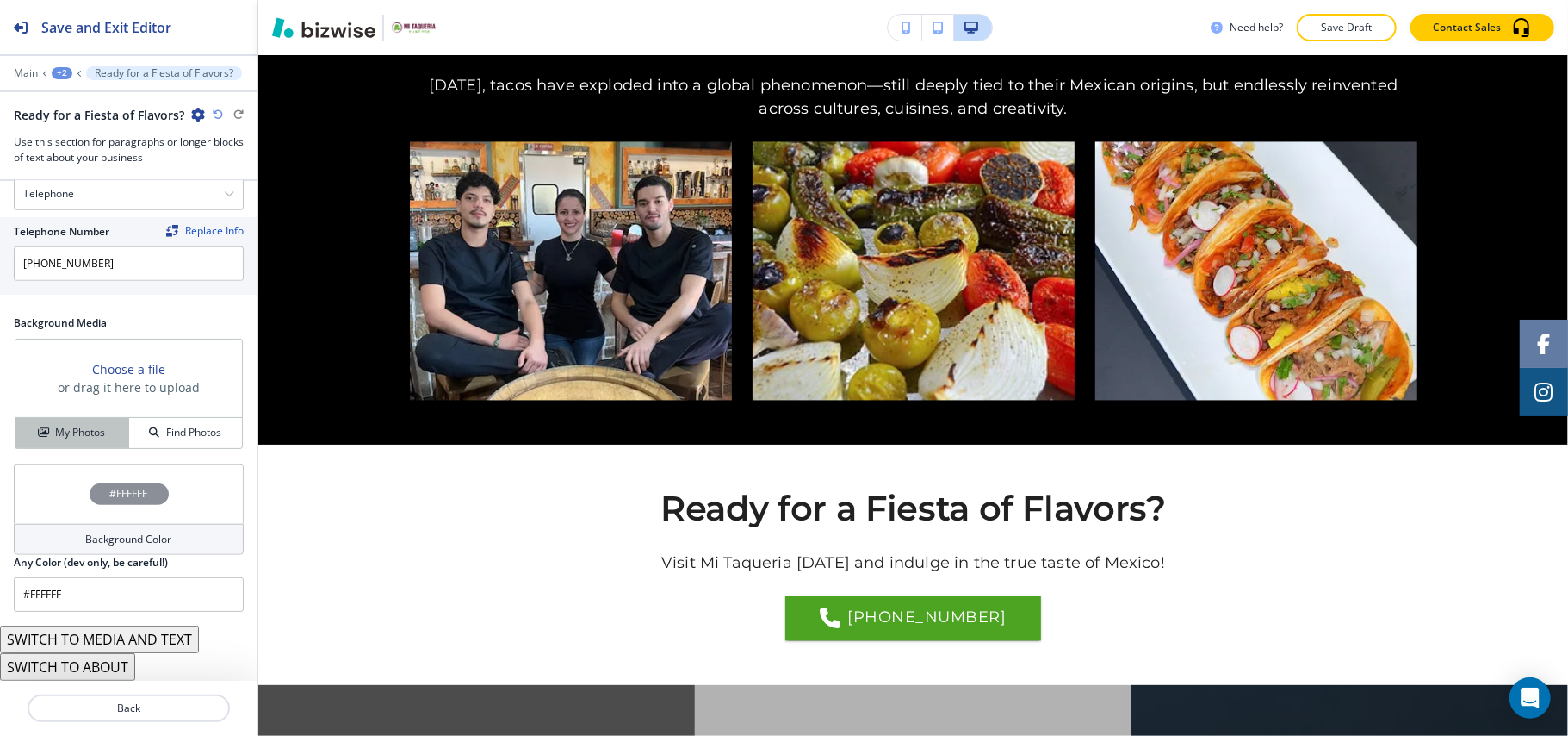
click at [55, 426] on h4 "My Photos" at bounding box center [79, 433] width 50 height 16
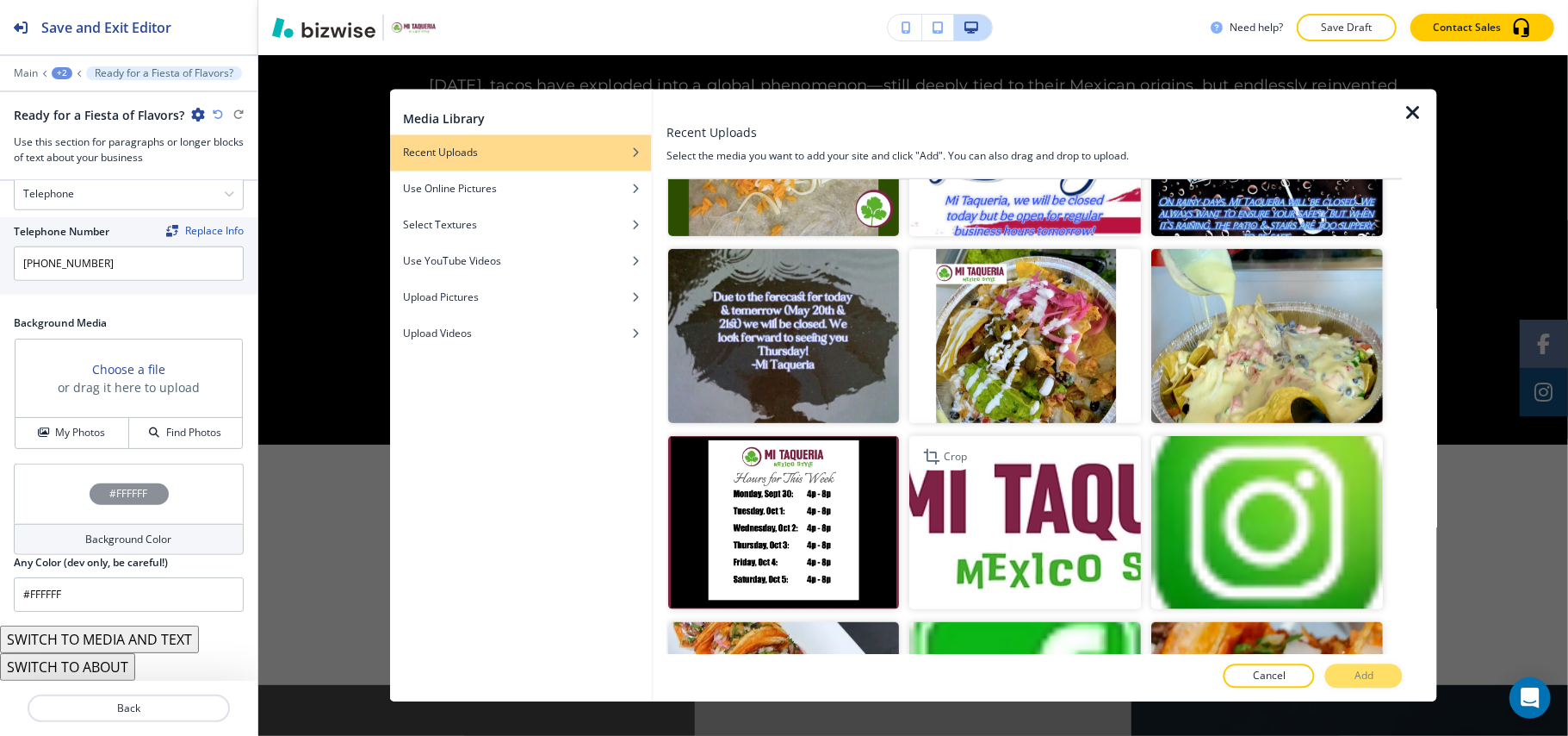
scroll to position [1034, 0]
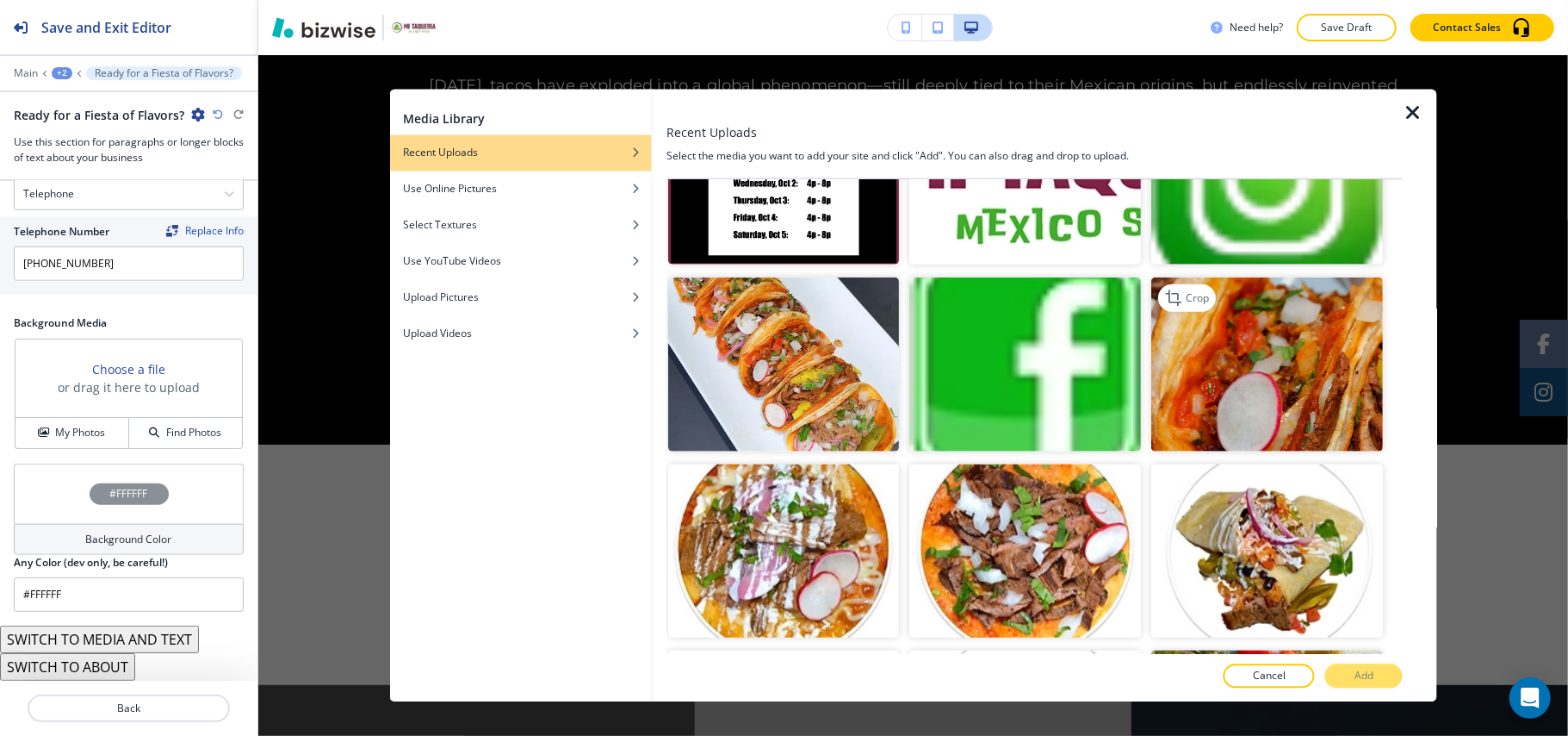
click at [1271, 381] on img "button" at bounding box center [1268, 364] width 232 height 174
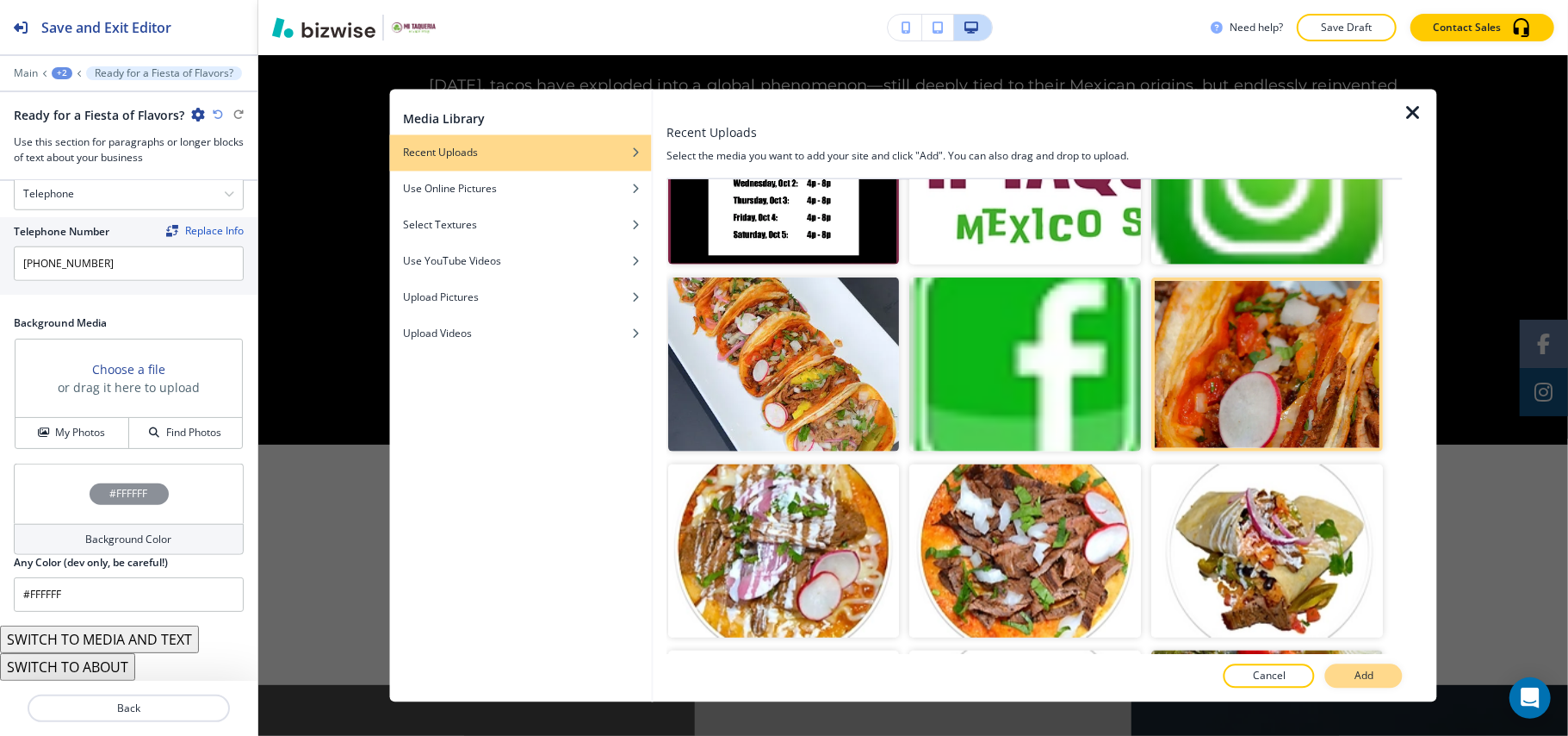
click at [1360, 672] on p "Add" at bounding box center [1363, 676] width 19 height 16
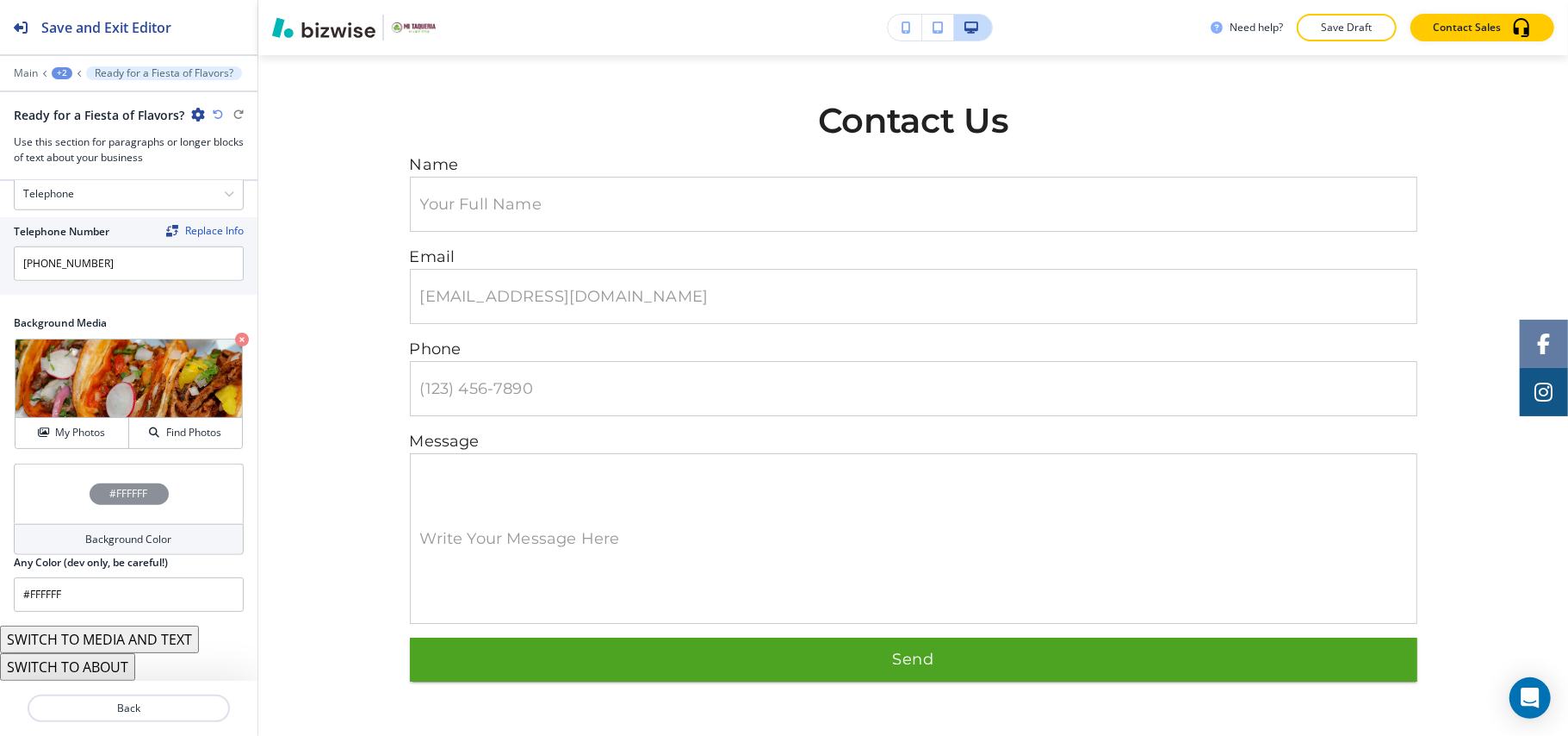
scroll to position [4035, 0]
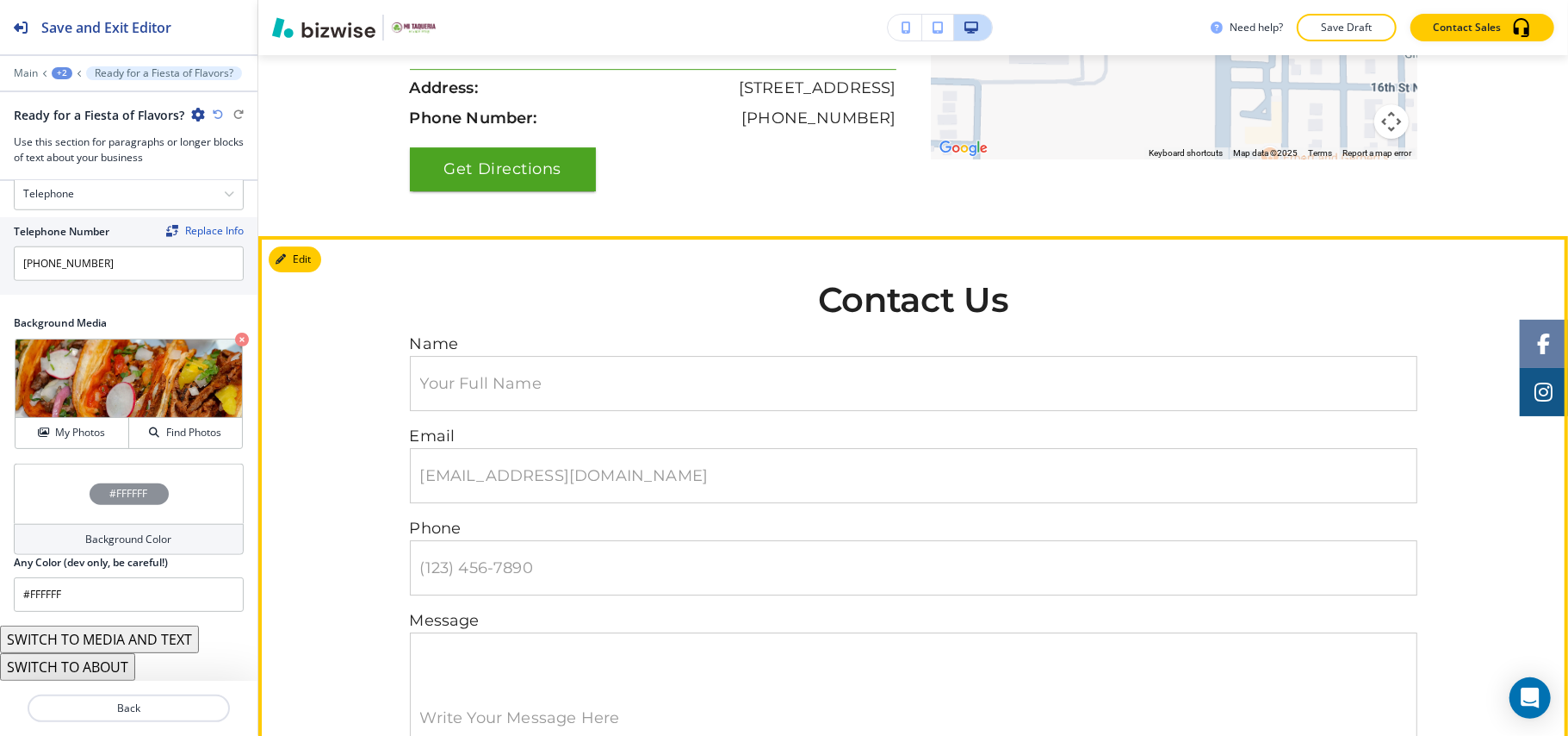
click at [334, 236] on section "Contact Us Name Your Full Name Your Full Name Email email@example.com email@exa…" at bounding box center [913, 571] width 1310 height 669
click at [303, 247] on button "Edit This Section" at bounding box center [327, 259] width 116 height 25
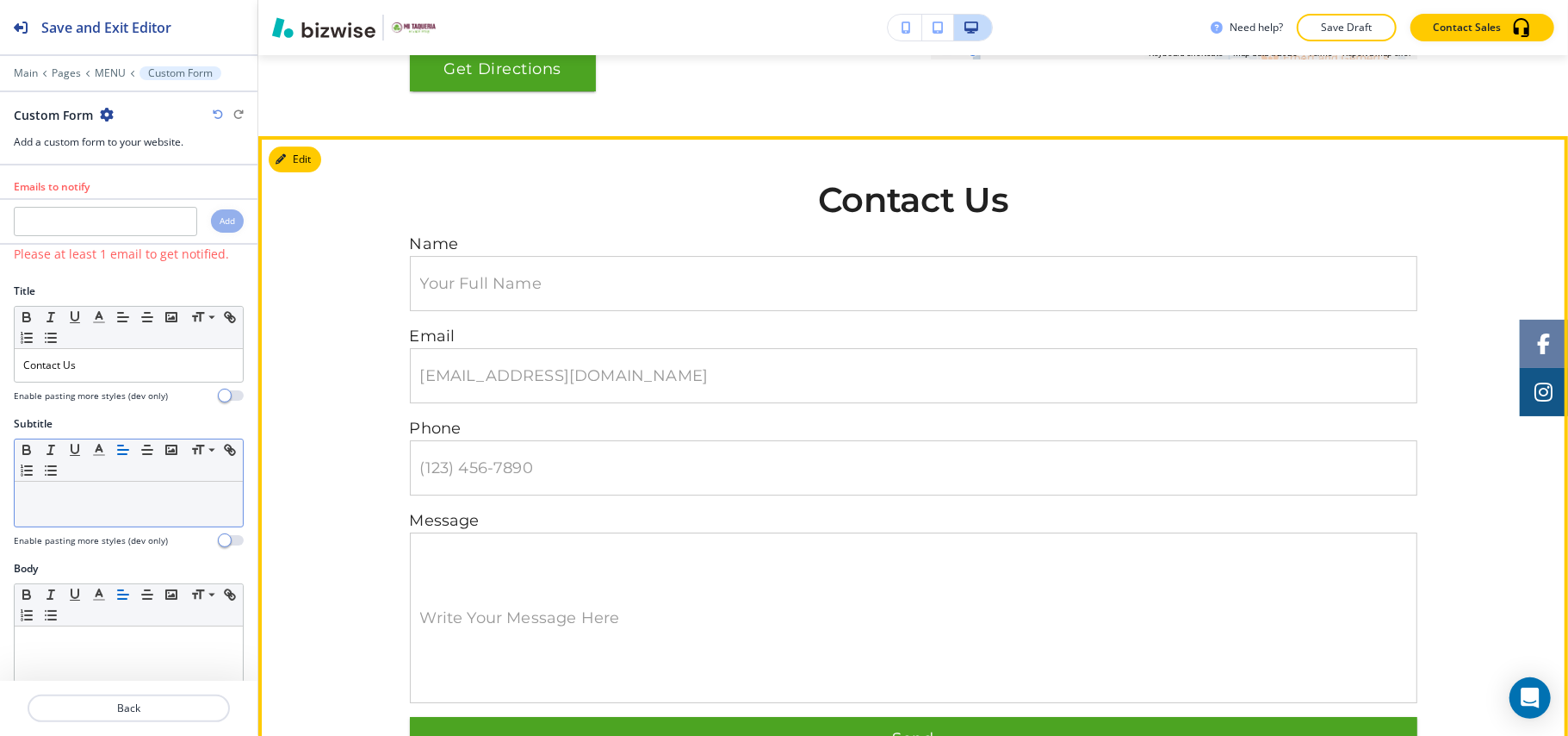
scroll to position [4170, 0]
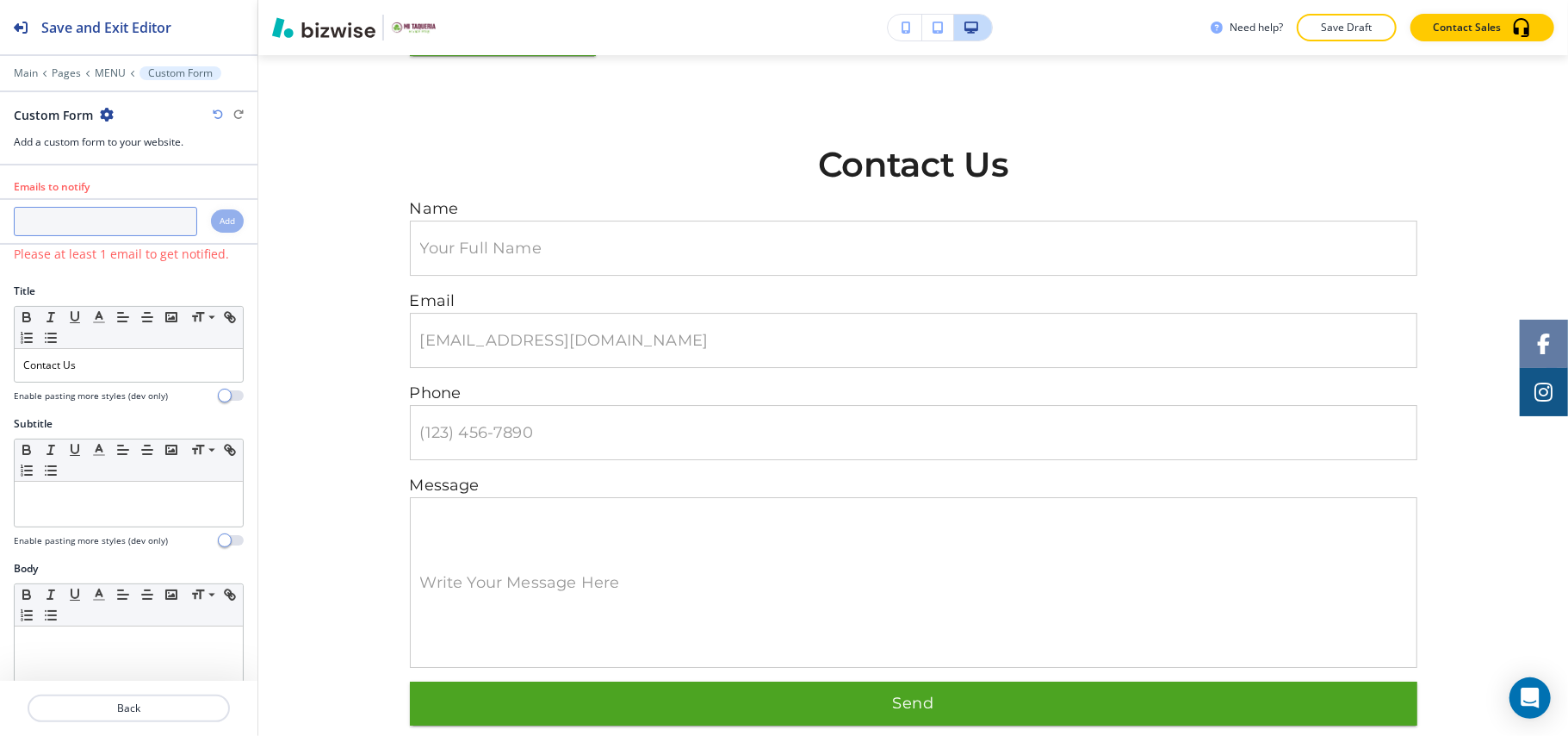
paste input "mirancho.mn@gmail.com"
type input "mirancho.mn@gmail.com"
click at [219, 220] on h4 "Add" at bounding box center [227, 220] width 16 height 13
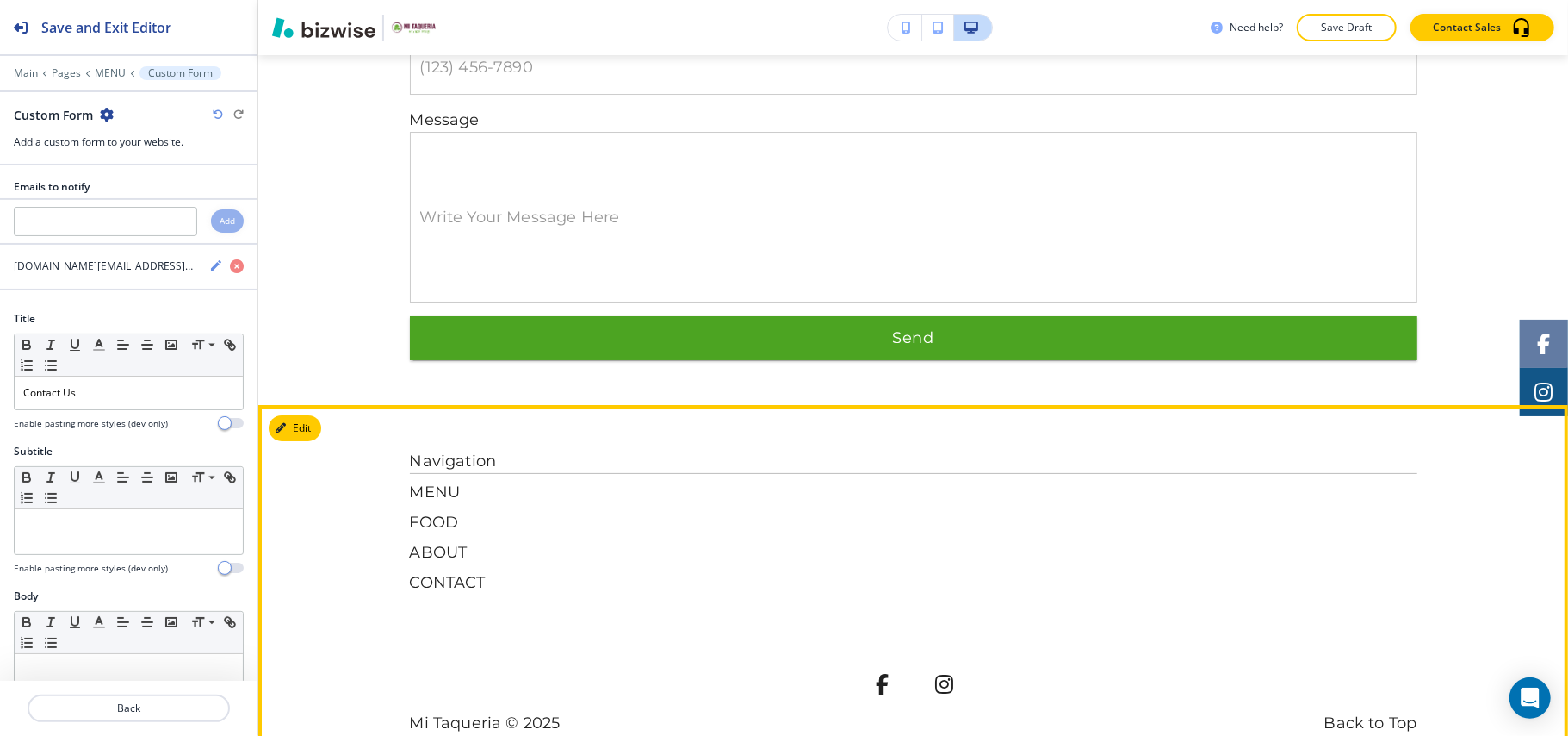
scroll to position [4542, 0]
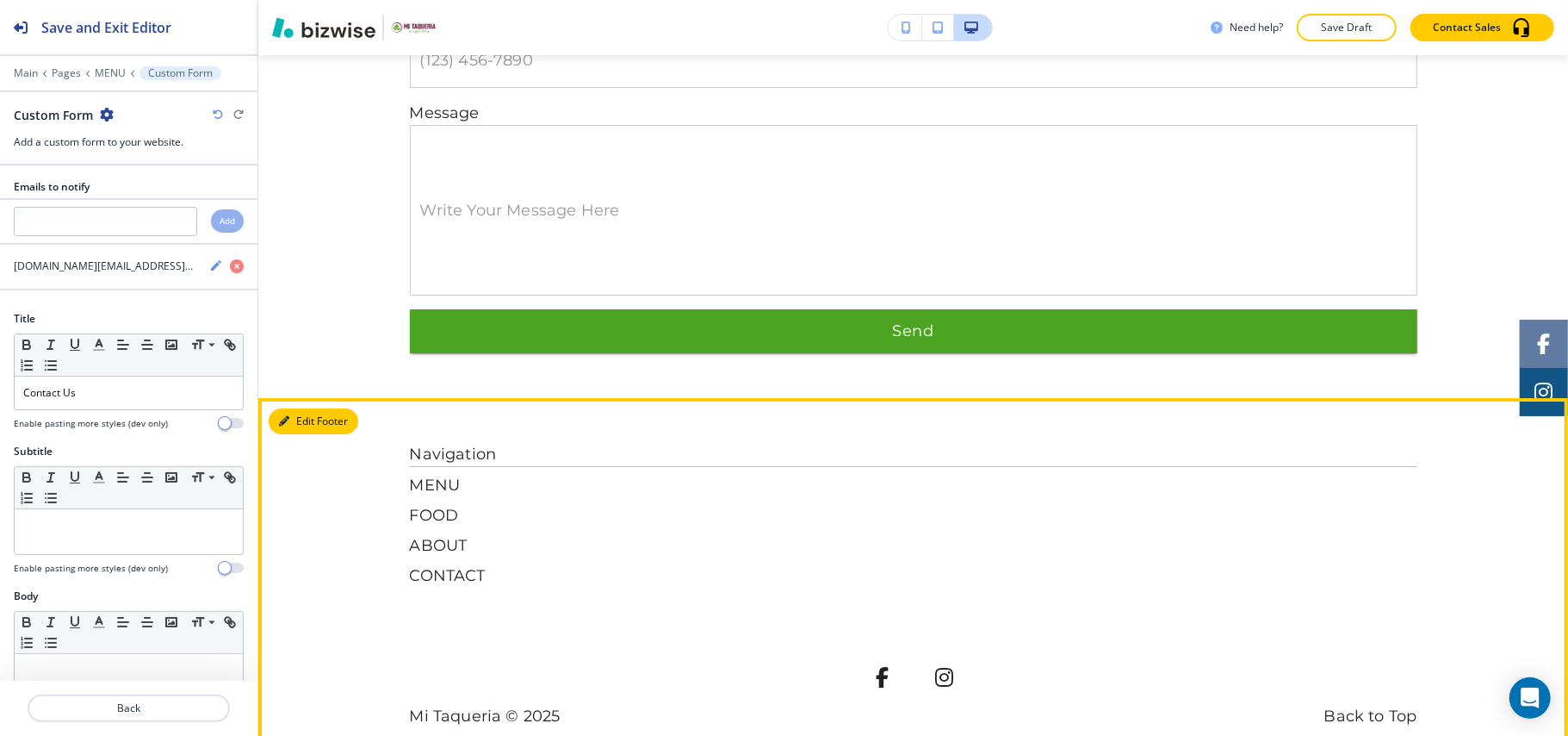
click at [284, 408] on button "Edit Footer" at bounding box center [314, 421] width 90 height 25
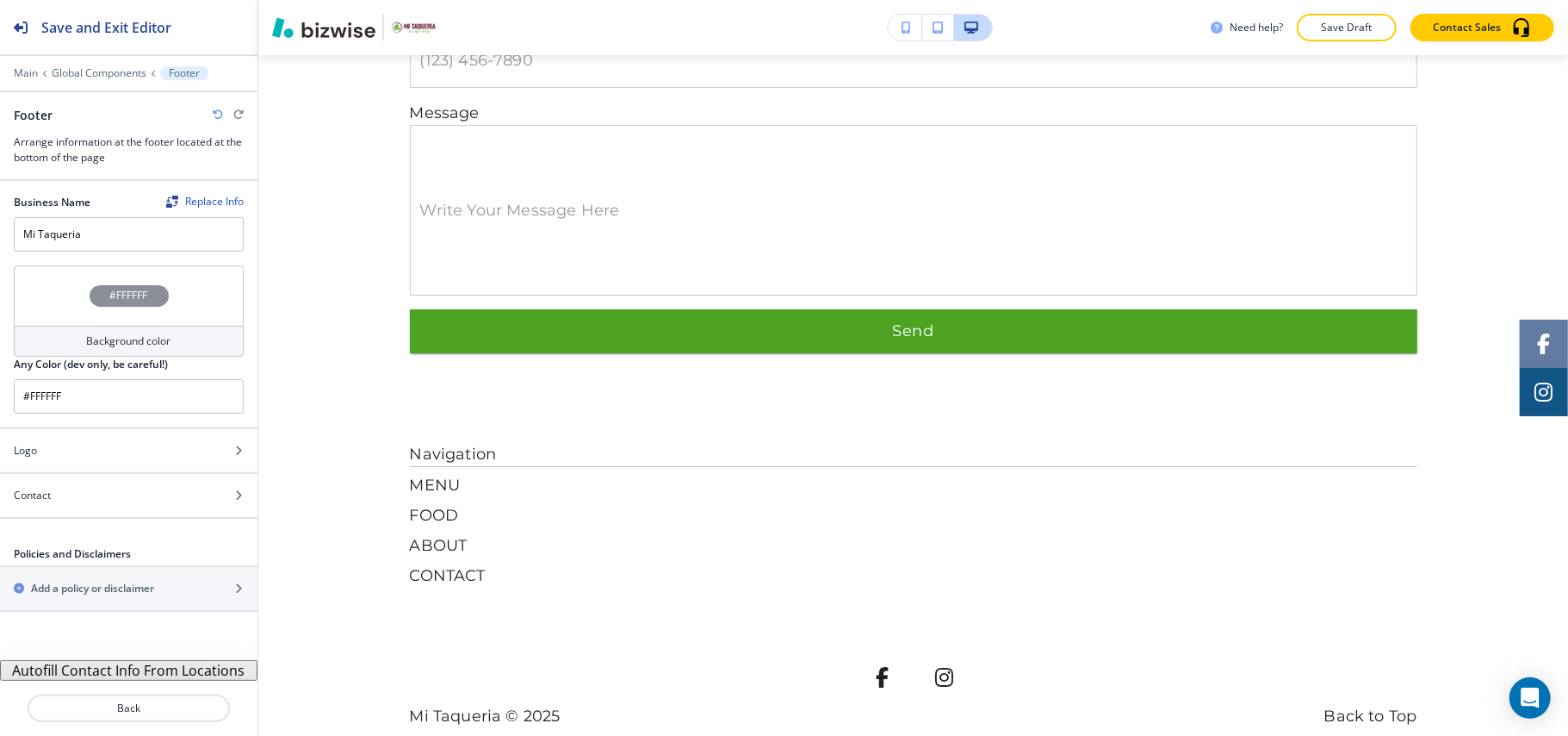
click at [134, 671] on button "Autofill Contact Info From Locations" at bounding box center [128, 669] width 257 height 21
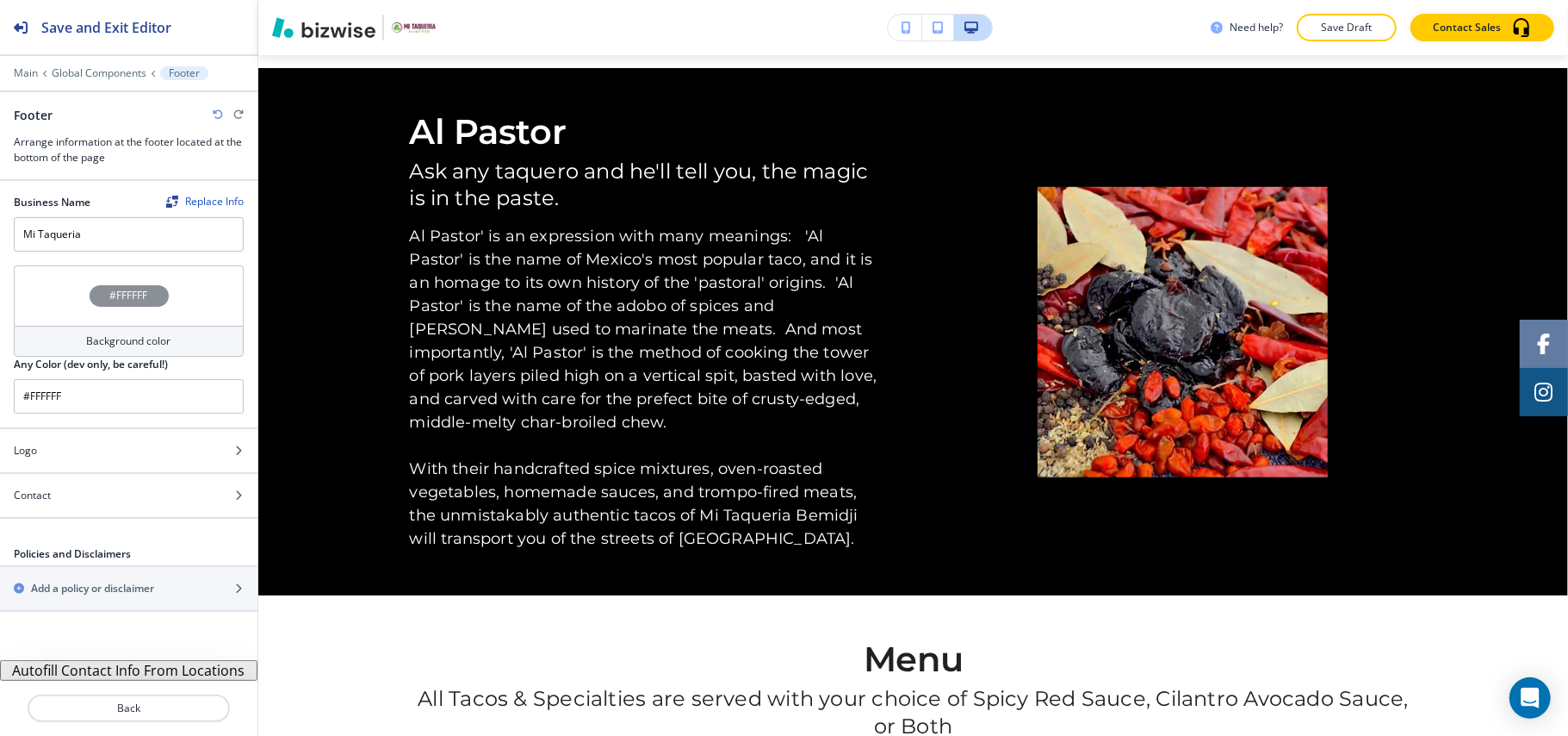
scroll to position [0, 0]
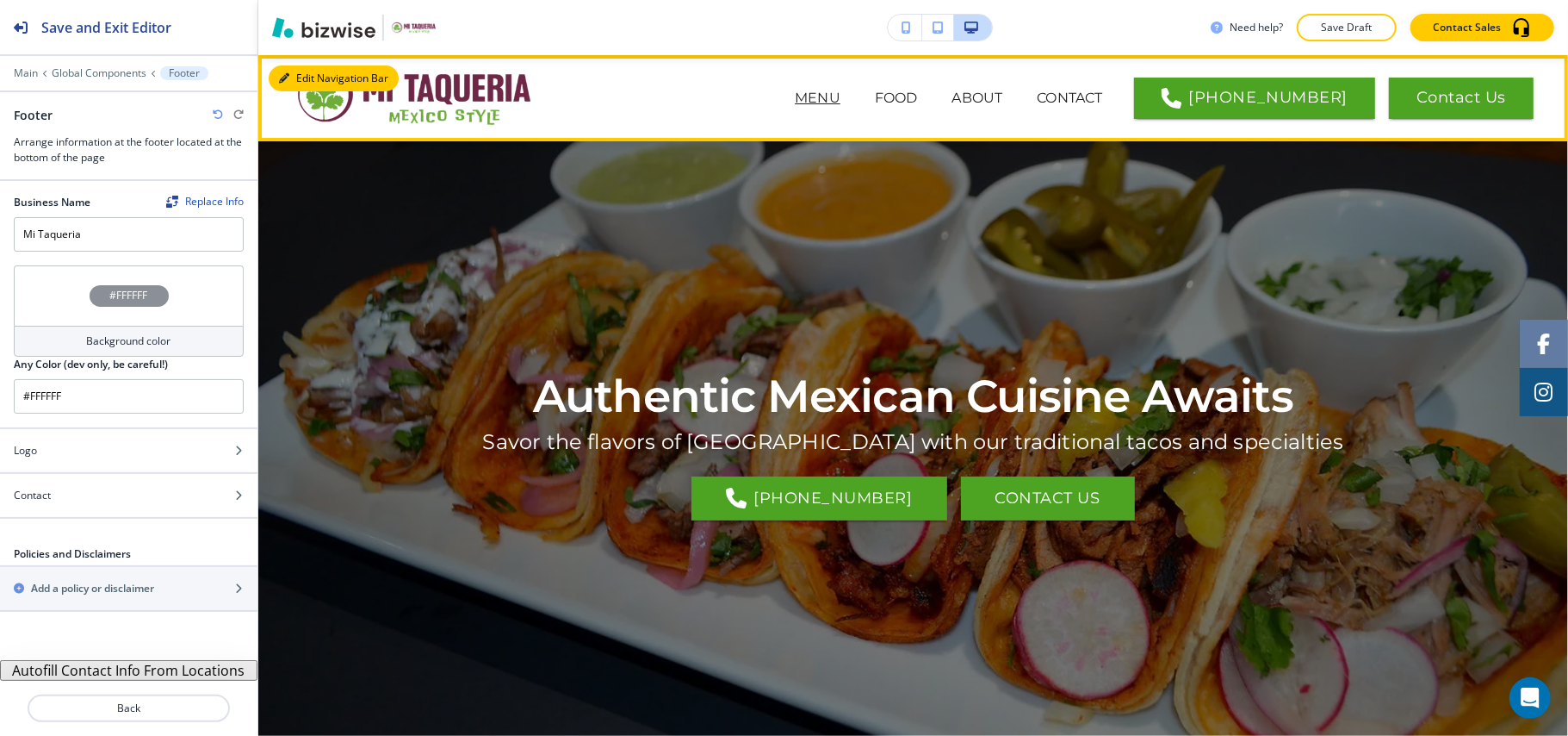
click at [315, 73] on button "Edit Navigation Bar" at bounding box center [334, 78] width 130 height 25
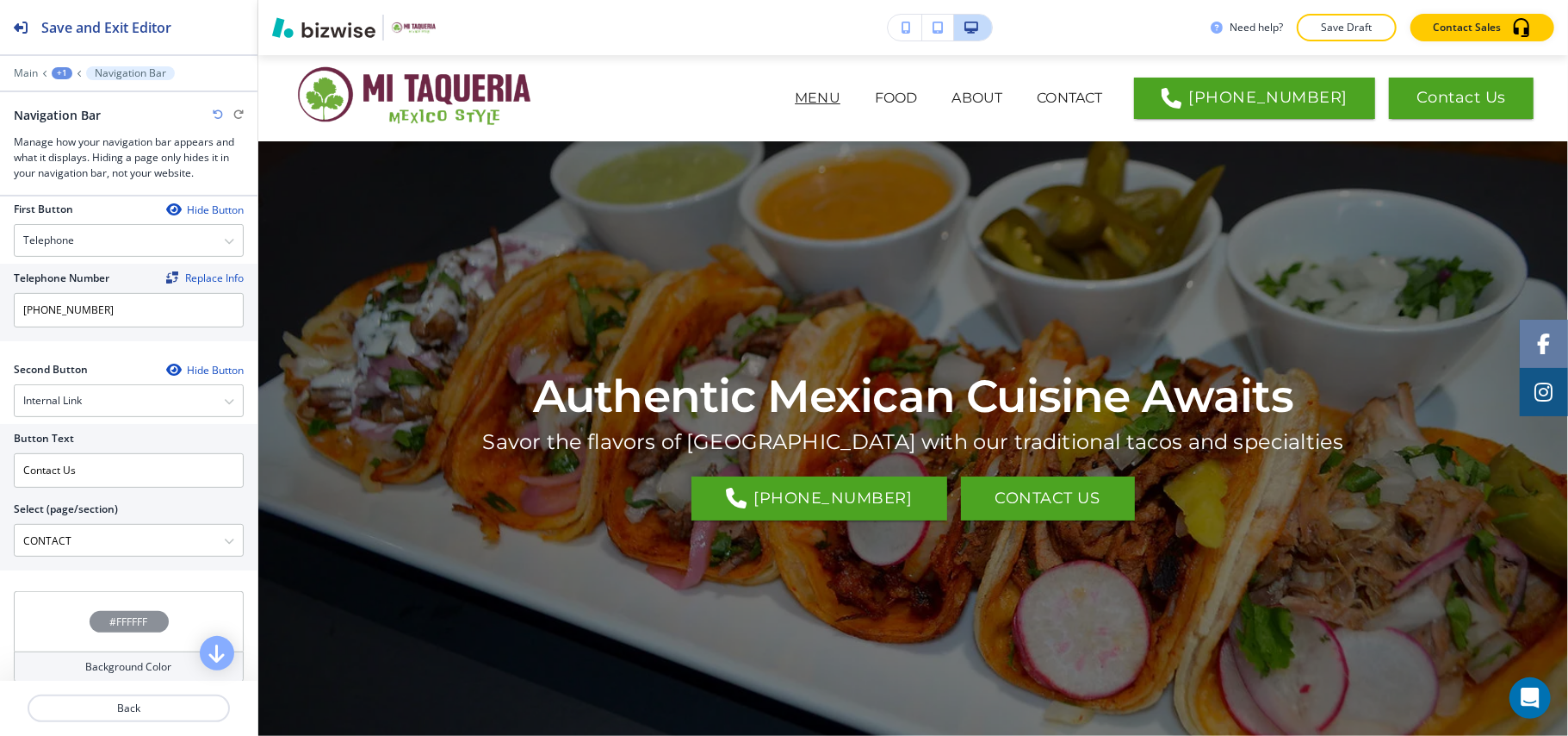
scroll to position [459, 0]
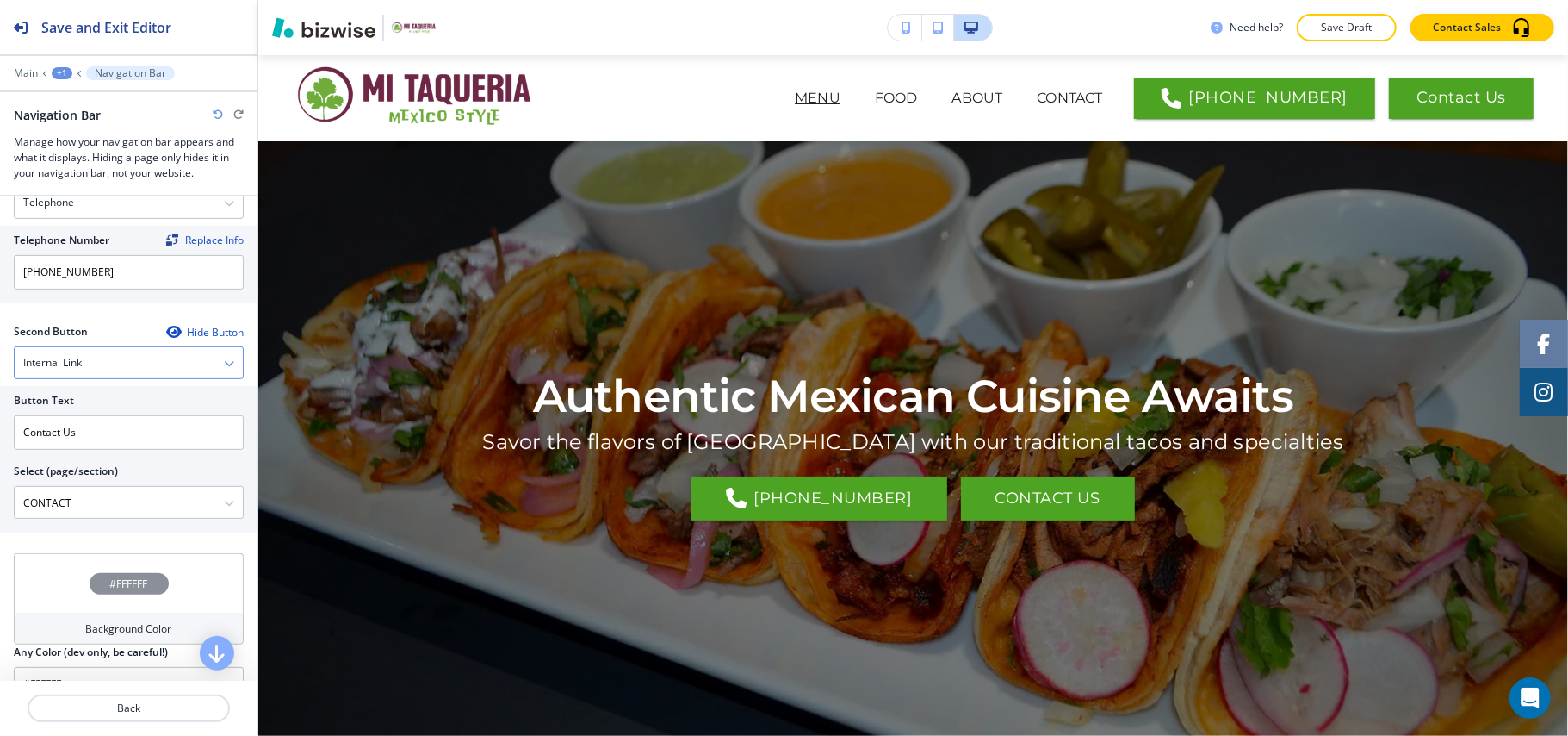
click at [98, 362] on div "Internal Link" at bounding box center [128, 363] width 228 height 31
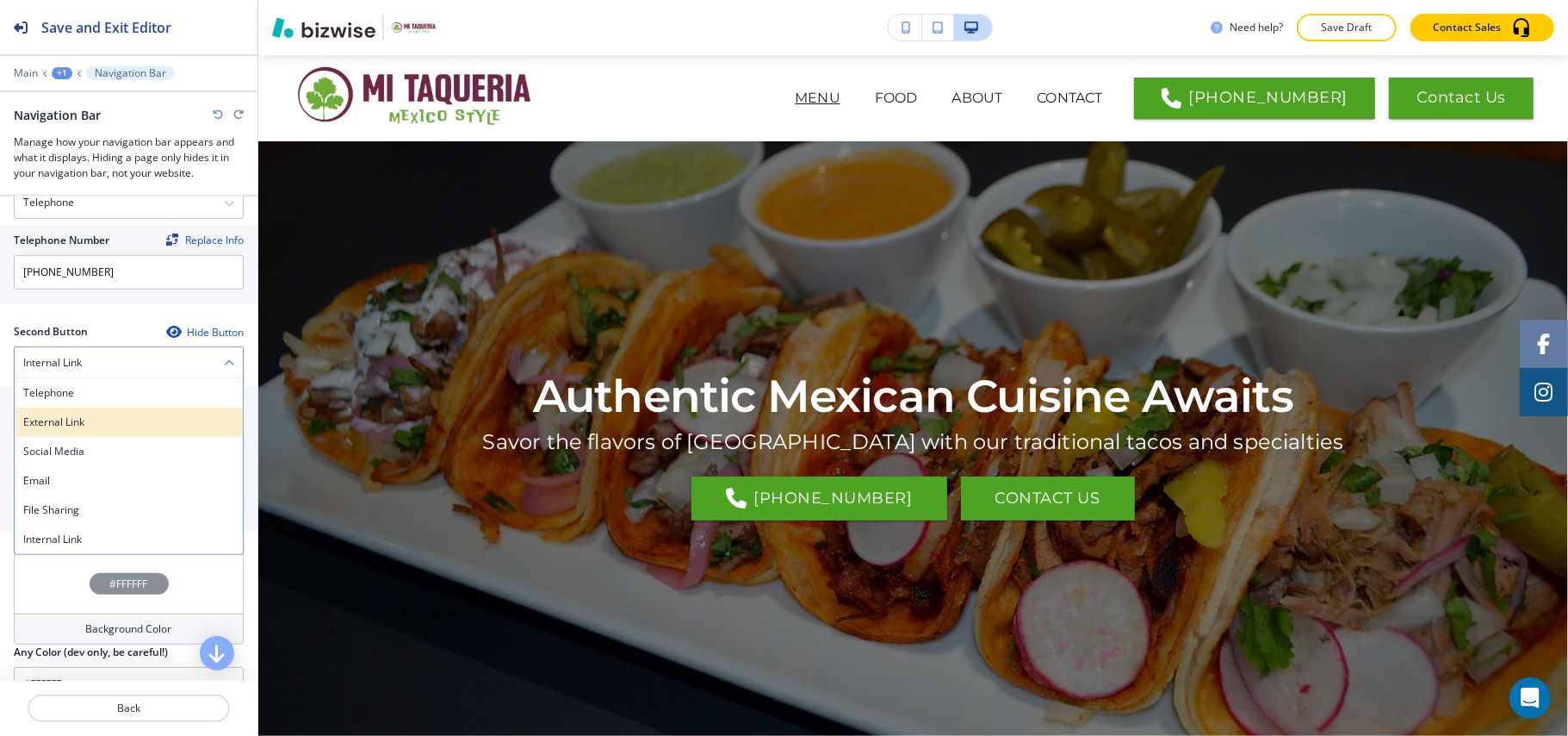
click at [91, 421] on h4 "External Link" at bounding box center [129, 422] width 211 height 16
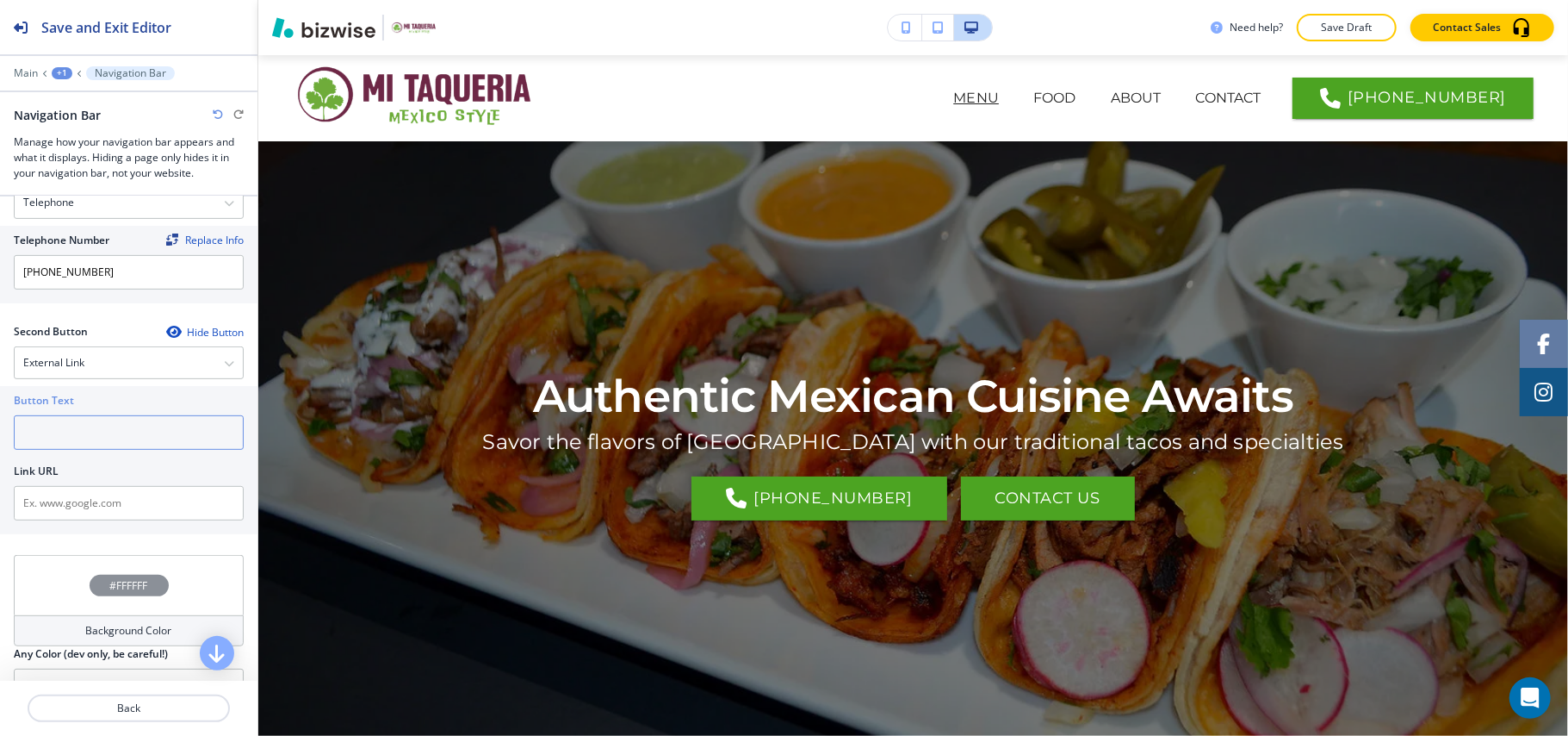
click at [72, 437] on input "text" at bounding box center [128, 432] width 230 height 34
paste input "Visit us at Mi Rancho"
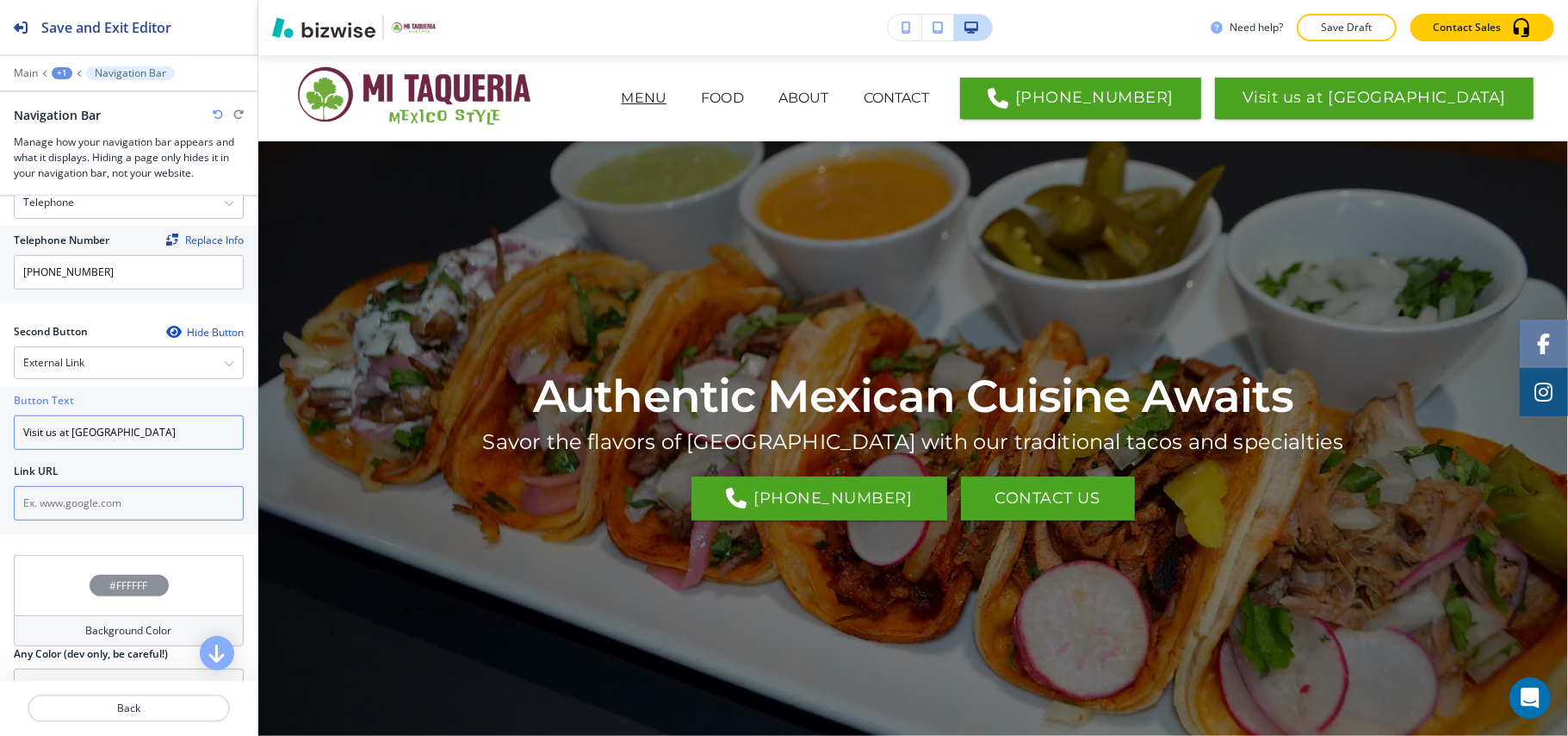
type input "Visit us at Mi Rancho"
click at [112, 506] on input "text" at bounding box center [128, 502] width 230 height 34
click at [97, 508] on input "text" at bounding box center [128, 502] width 230 height 34
paste input "https://www.miranchobemidji.co/"
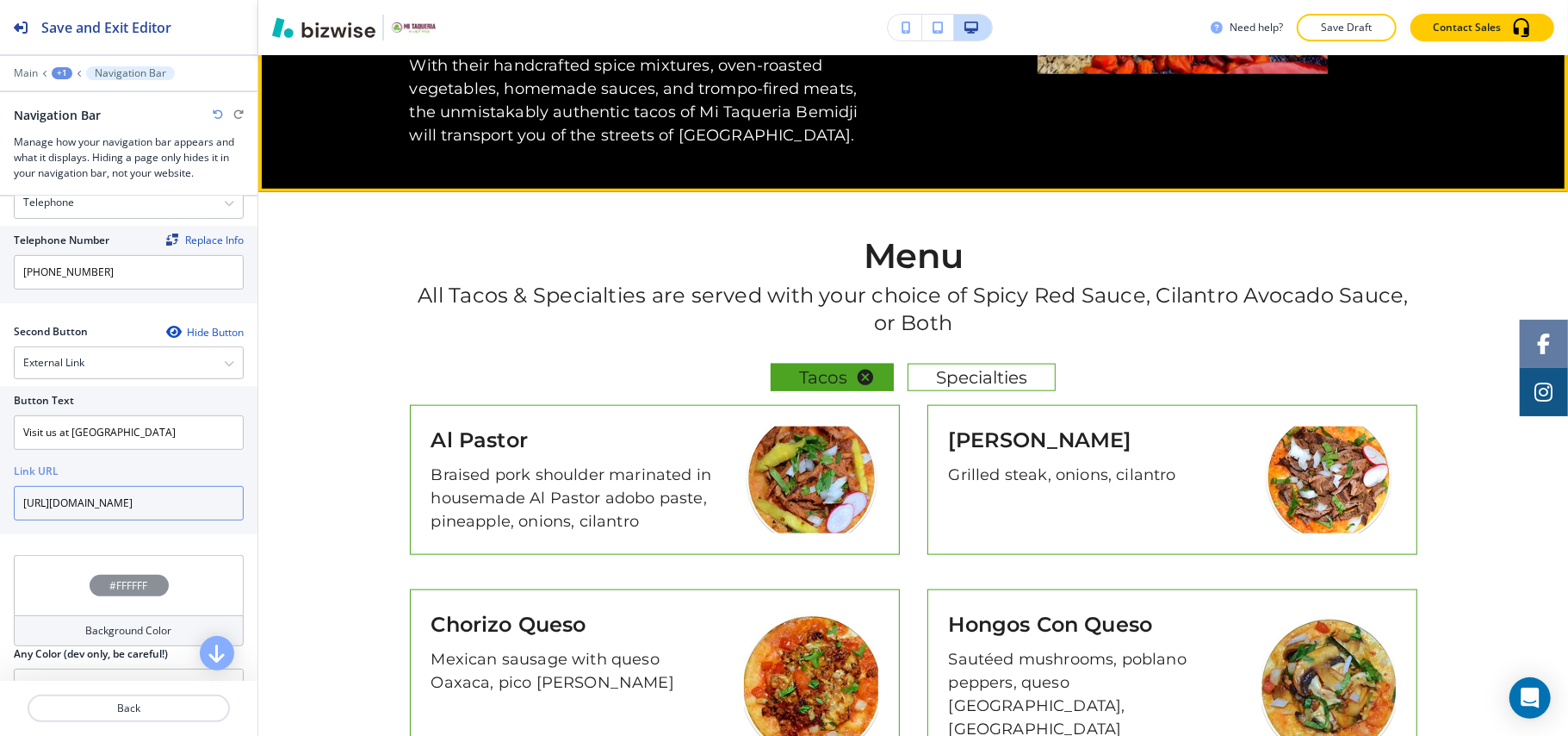
scroll to position [1493, 0]
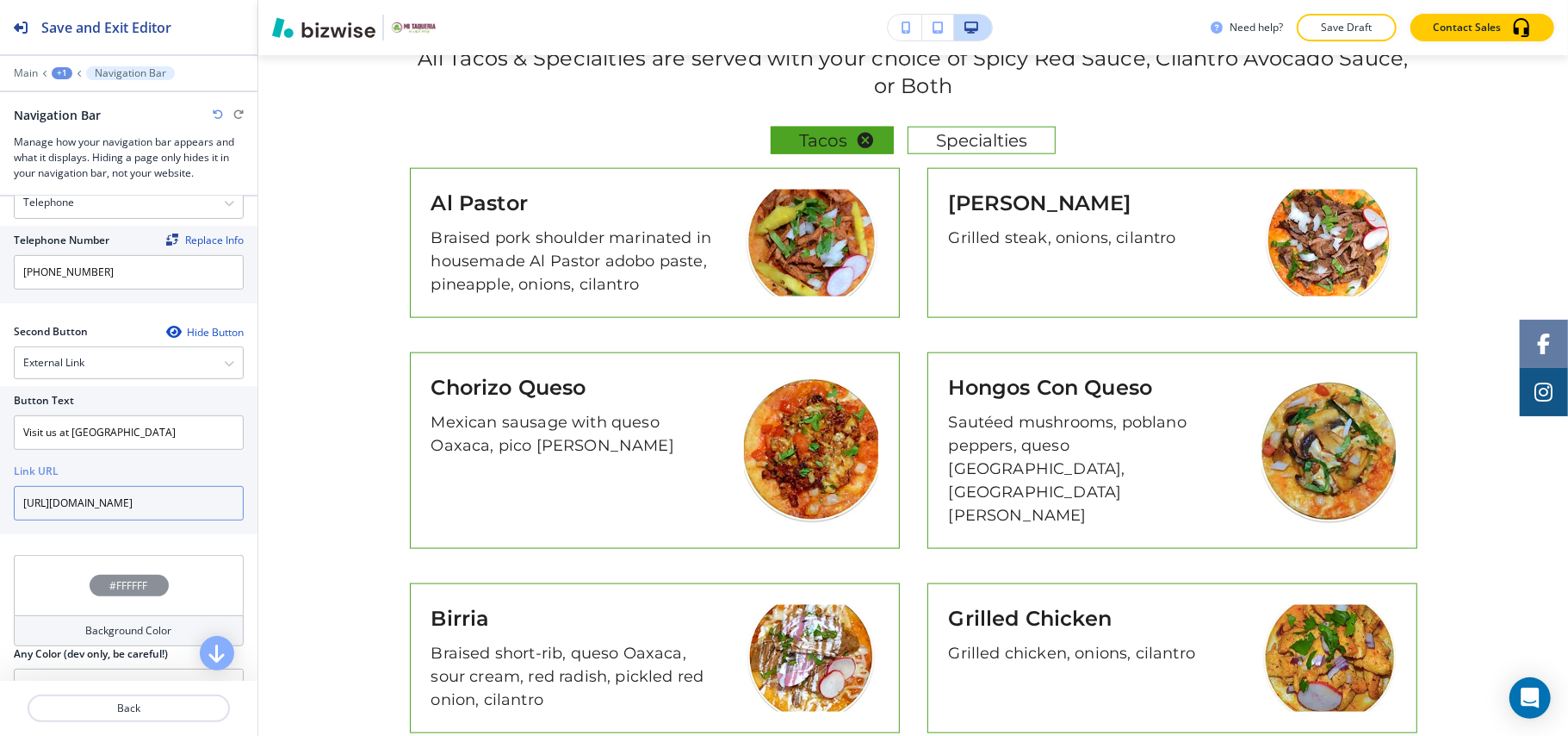
type input "https://www.miranchobemidji.co/"
click at [25, 74] on p "Main" at bounding box center [25, 73] width 24 height 12
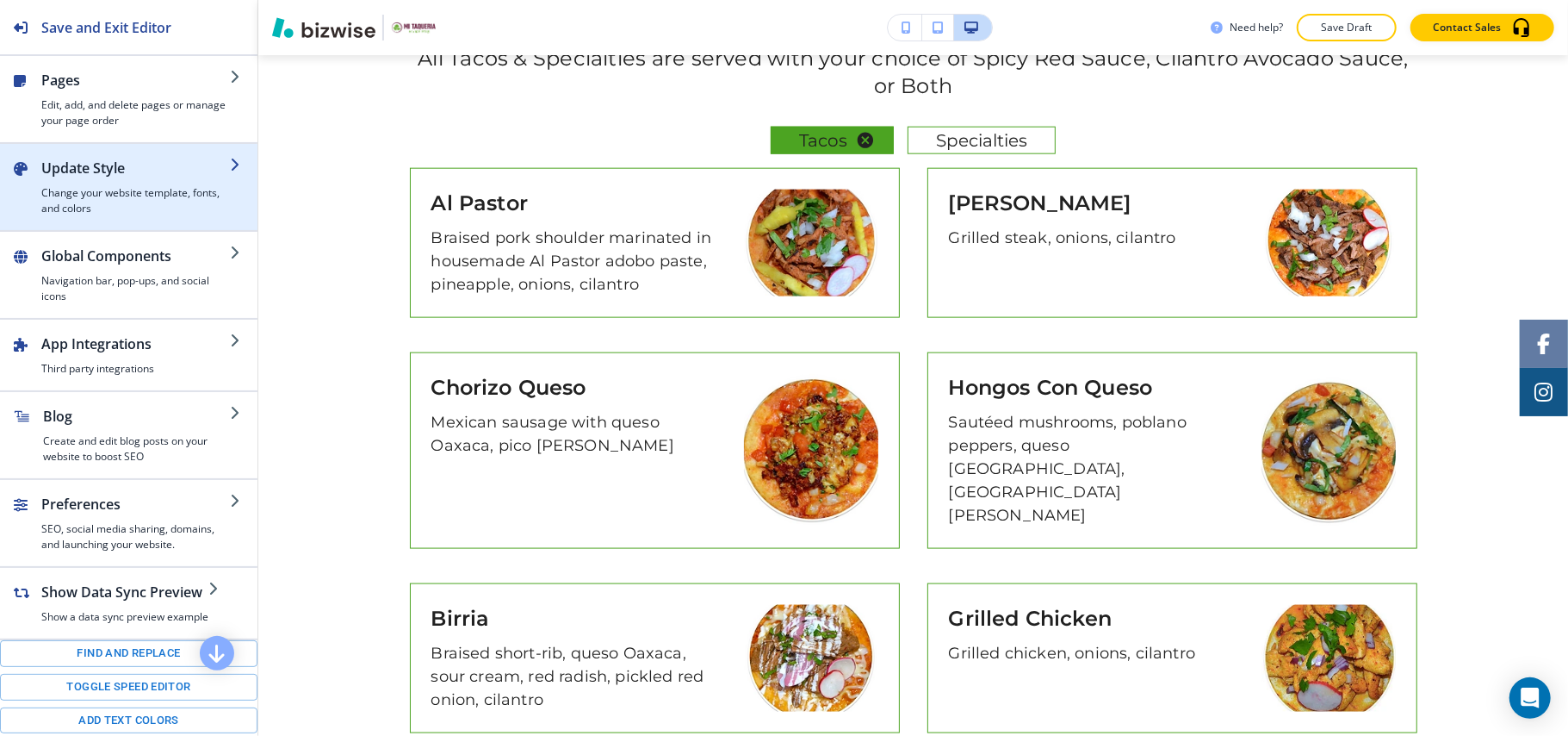
click at [102, 191] on h4 "Change your website template, fonts, and colors" at bounding box center [135, 201] width 189 height 31
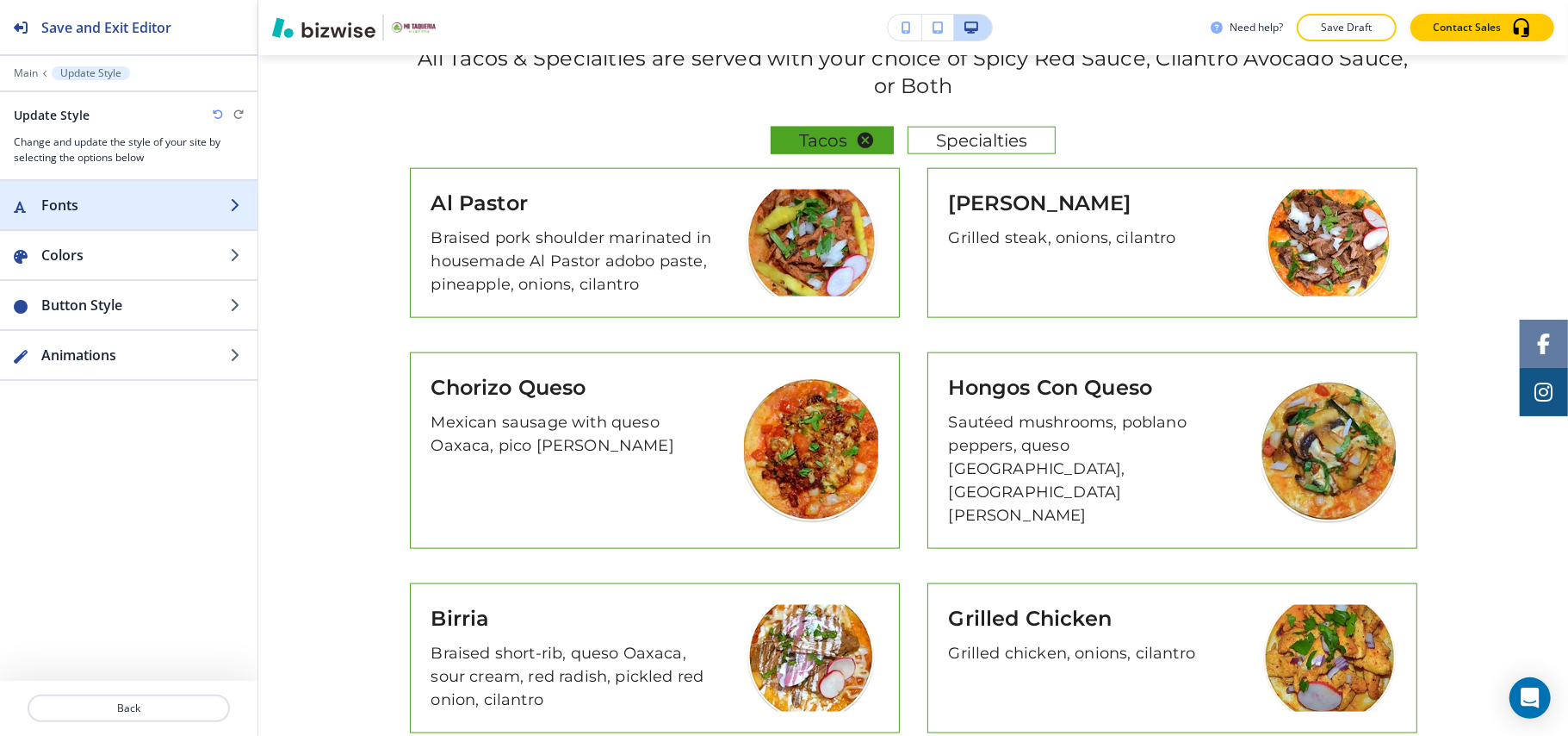
click at [105, 204] on h2 "Fonts" at bounding box center [135, 205] width 189 height 21
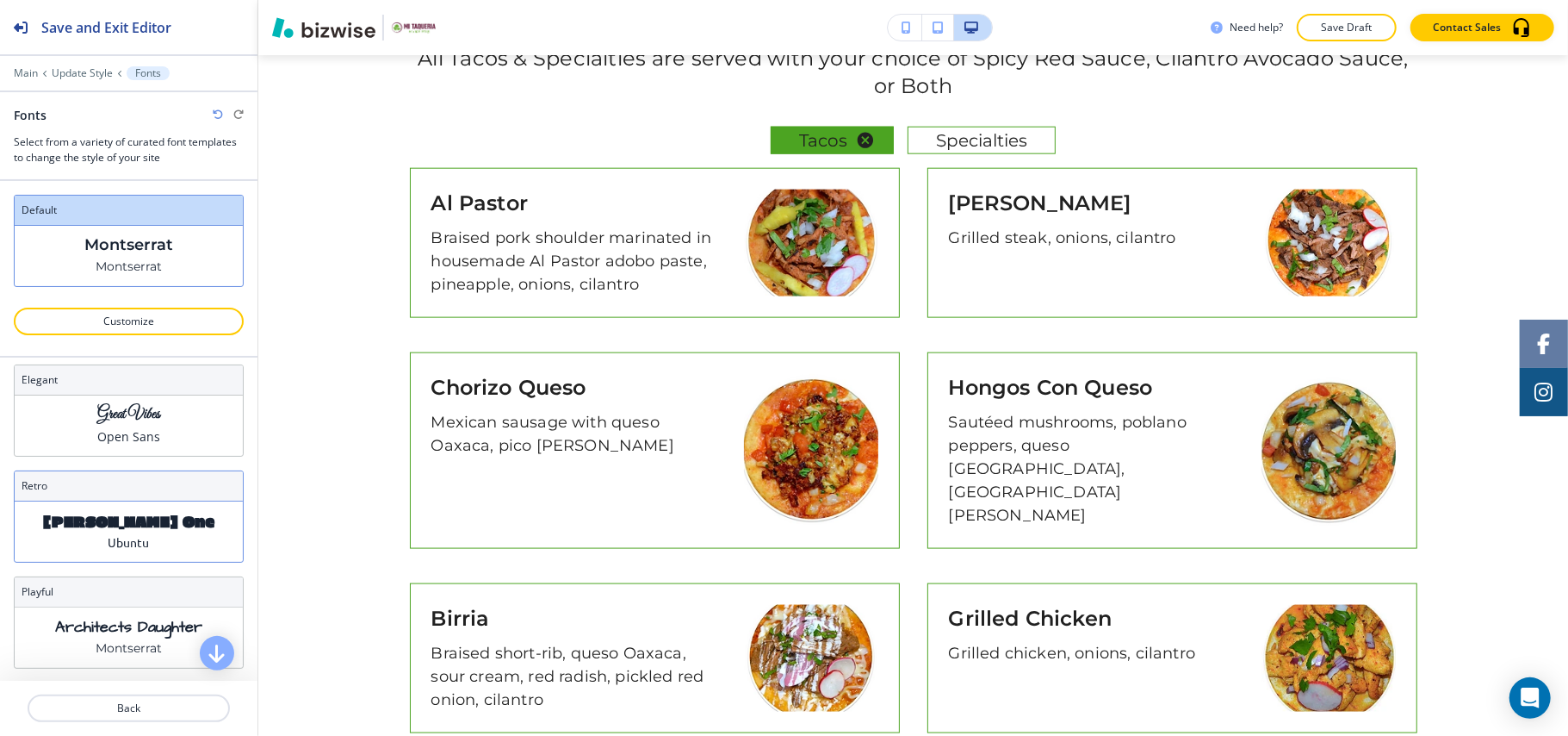
scroll to position [789, 0]
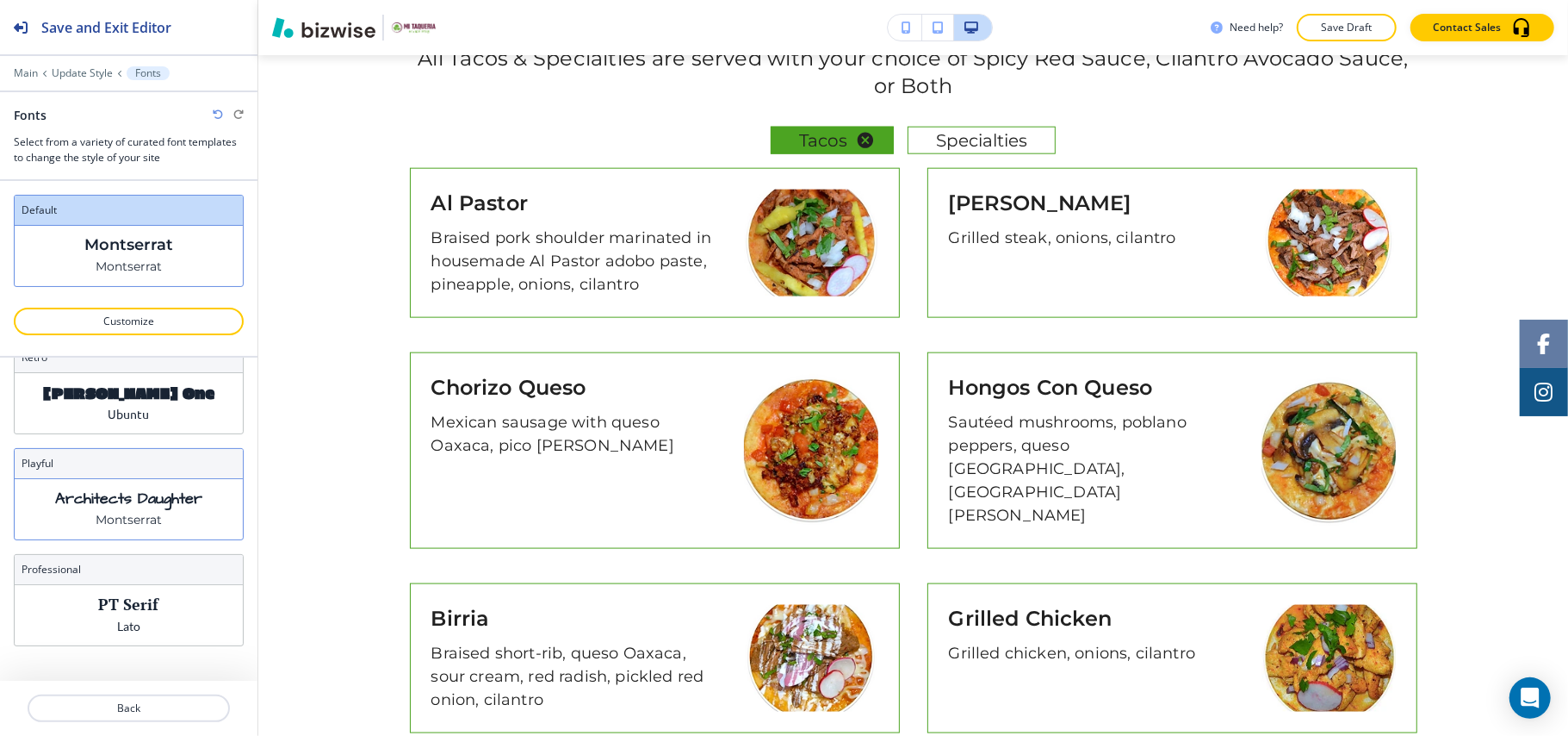
click at [111, 474] on div "playful" at bounding box center [128, 463] width 228 height 30
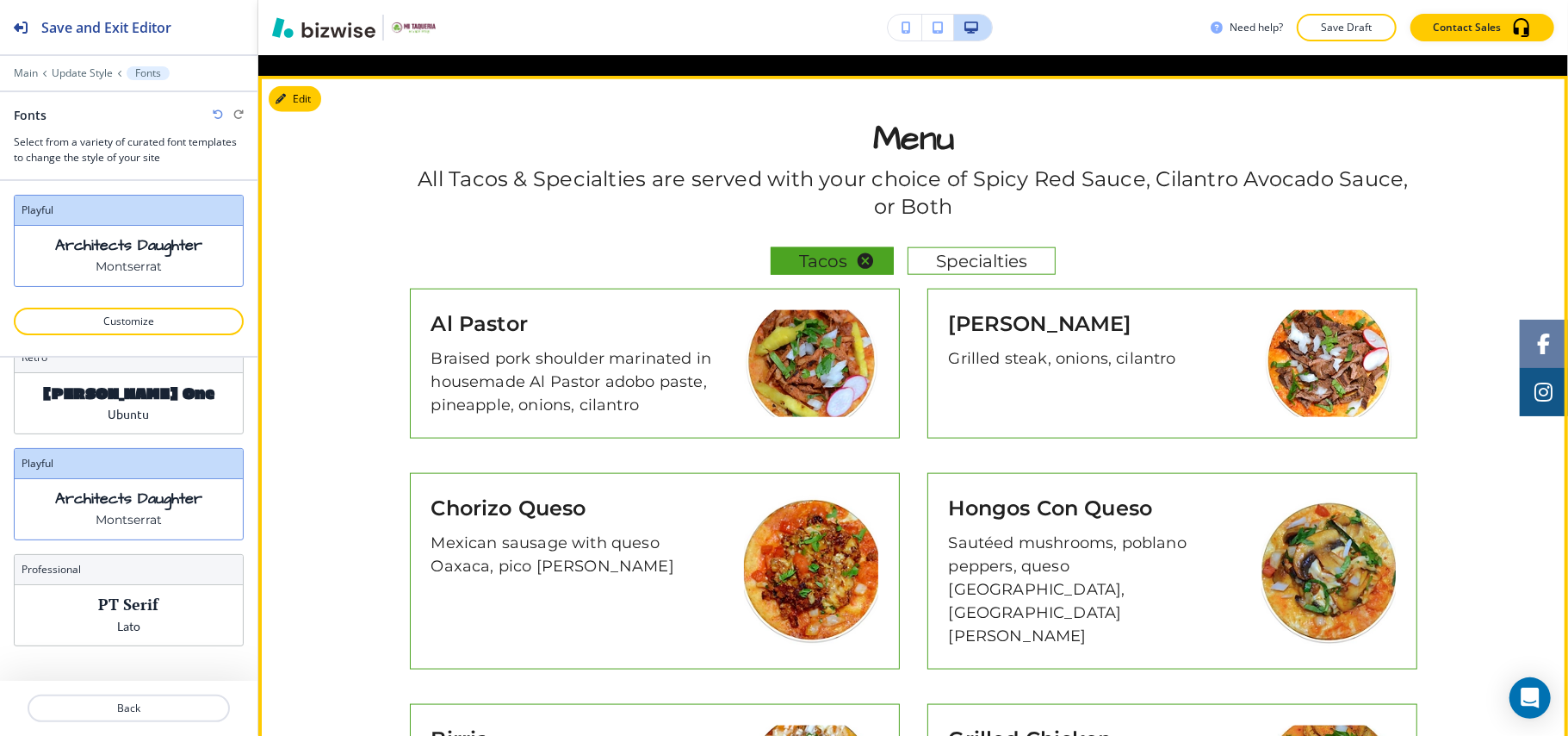
scroll to position [1378, 0]
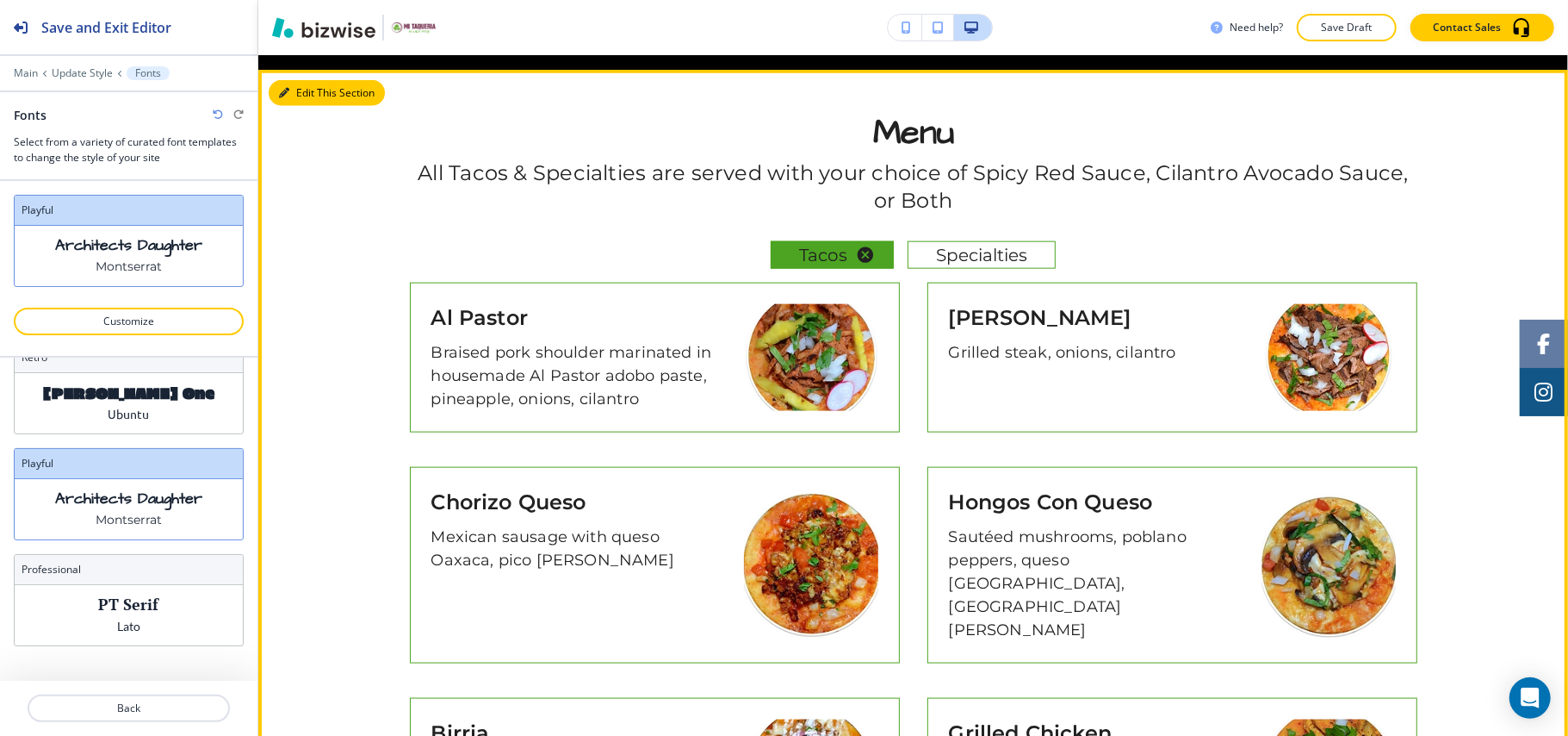
click at [304, 90] on button "Edit This Section" at bounding box center [327, 93] width 116 height 25
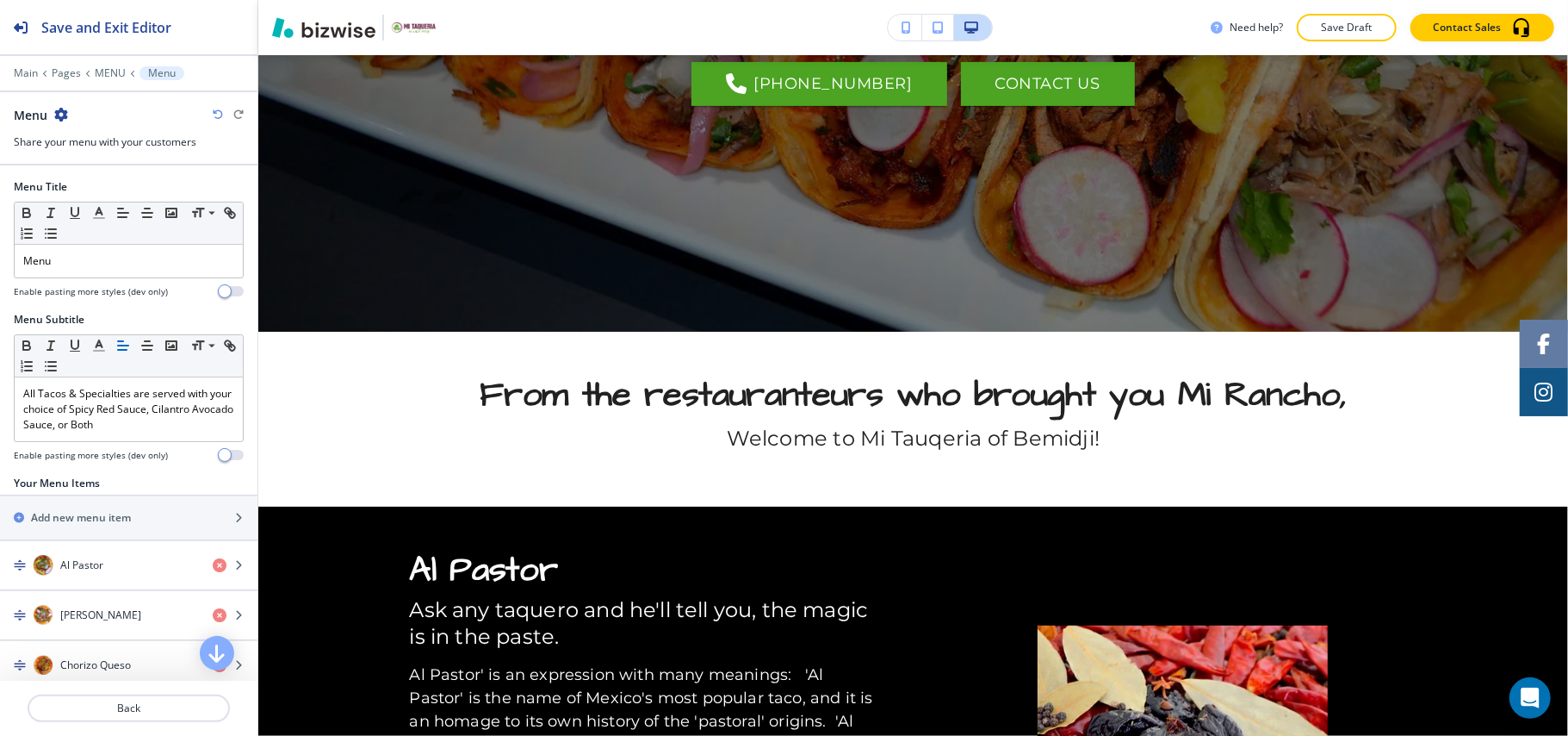
scroll to position [0, 0]
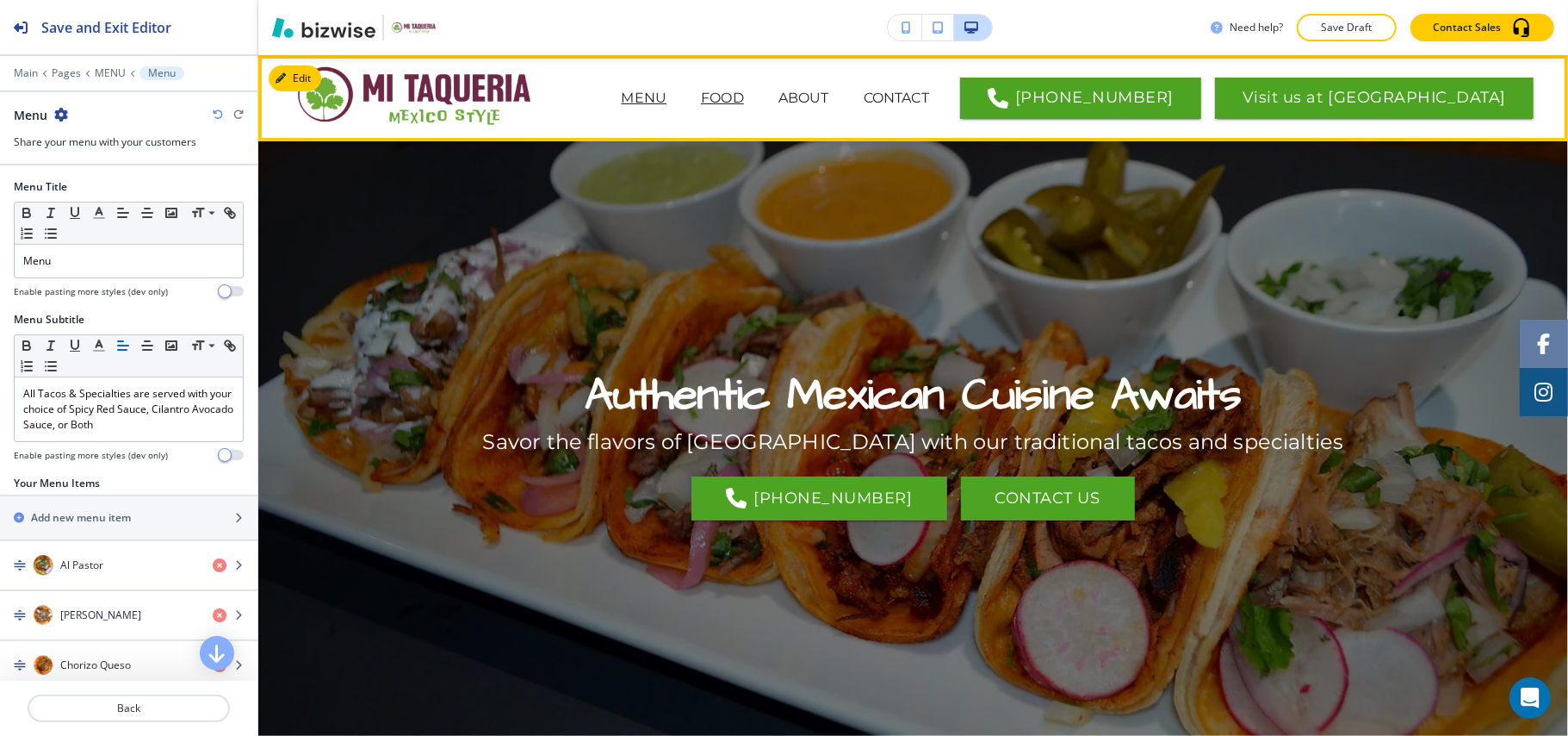
click at [744, 107] on p "FOOD" at bounding box center [722, 98] width 43 height 21
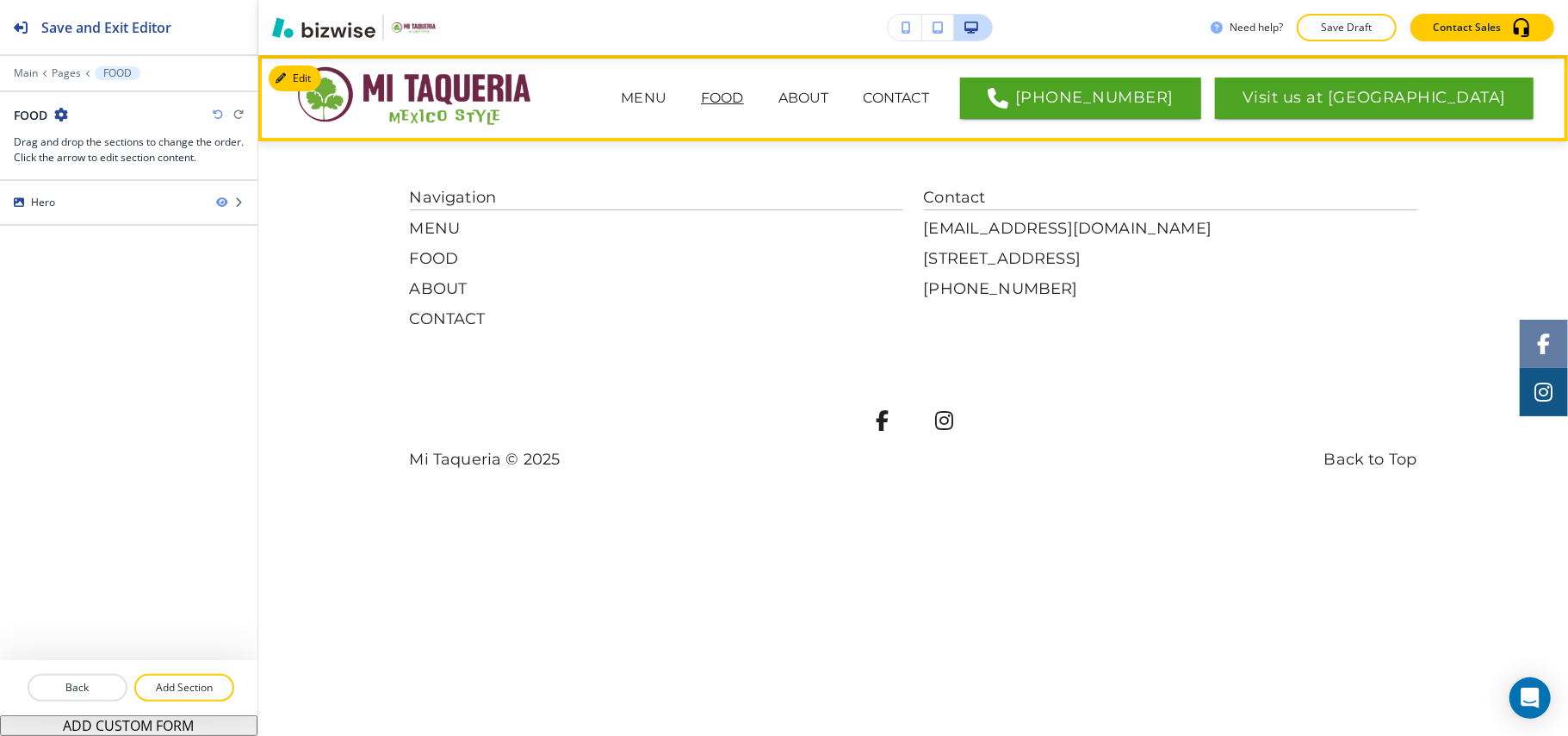
click at [744, 95] on p "FOOD" at bounding box center [722, 98] width 43 height 21
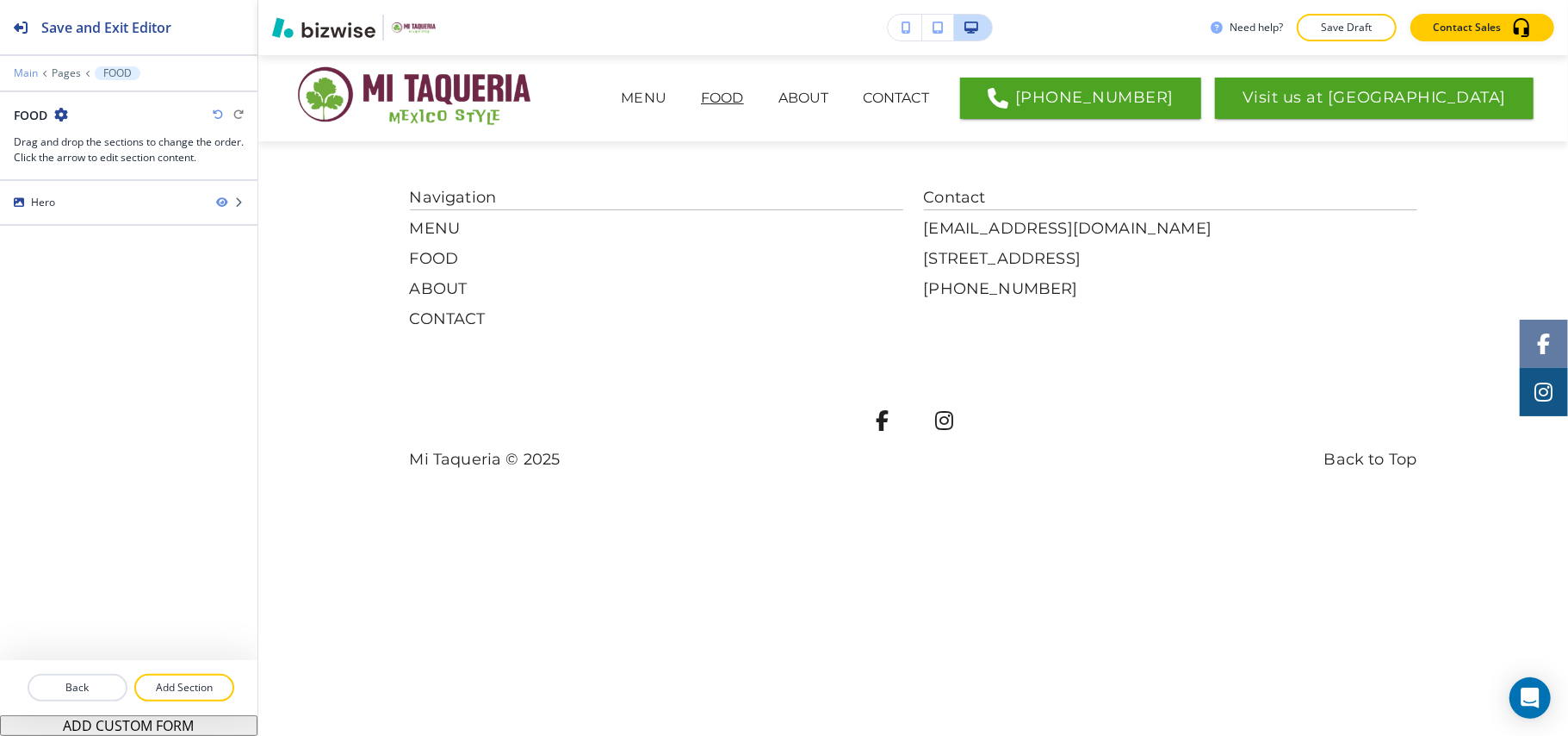
click at [31, 69] on p "Main" at bounding box center [25, 73] width 24 height 12
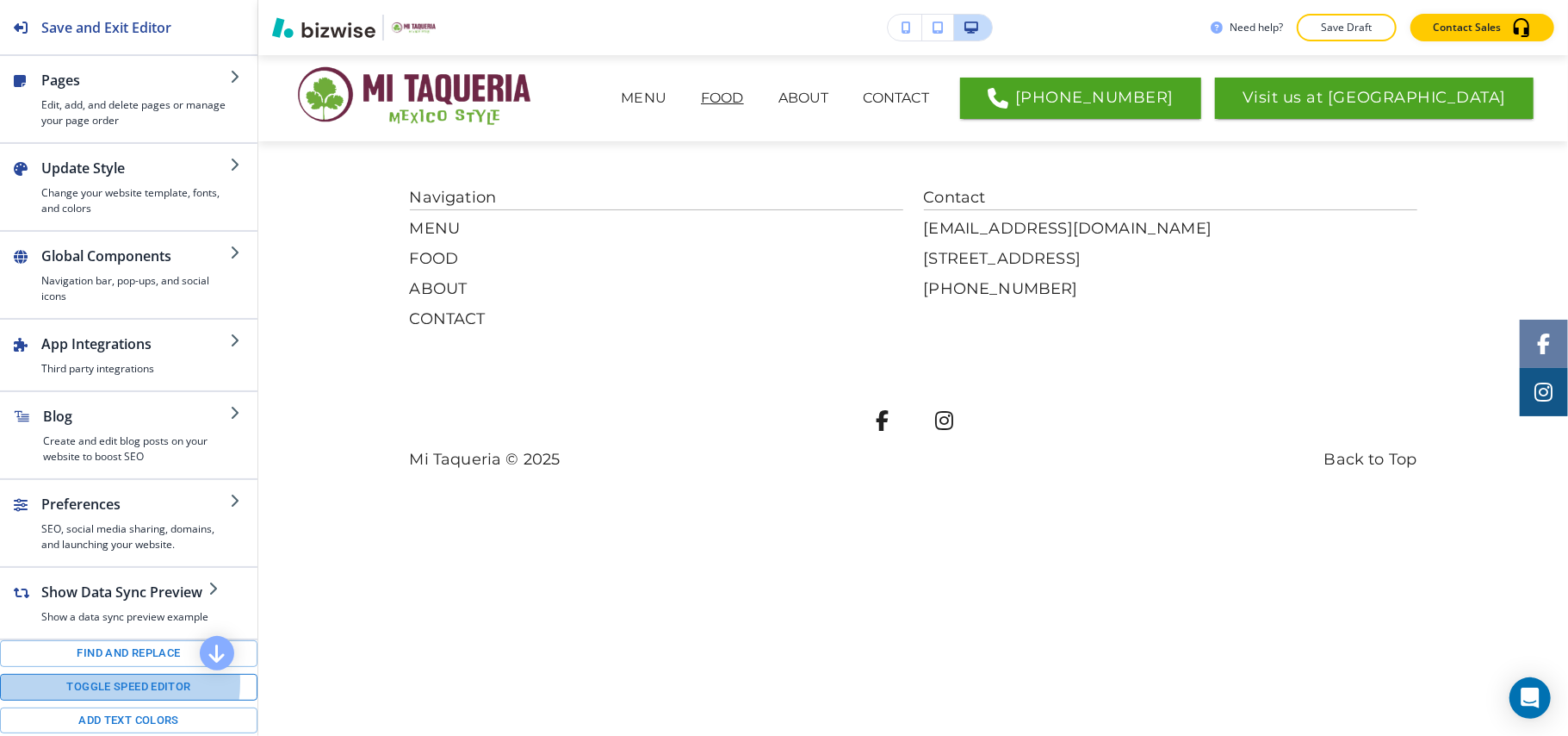
click at [107, 700] on button "Toggle speed editor" at bounding box center [128, 686] width 257 height 26
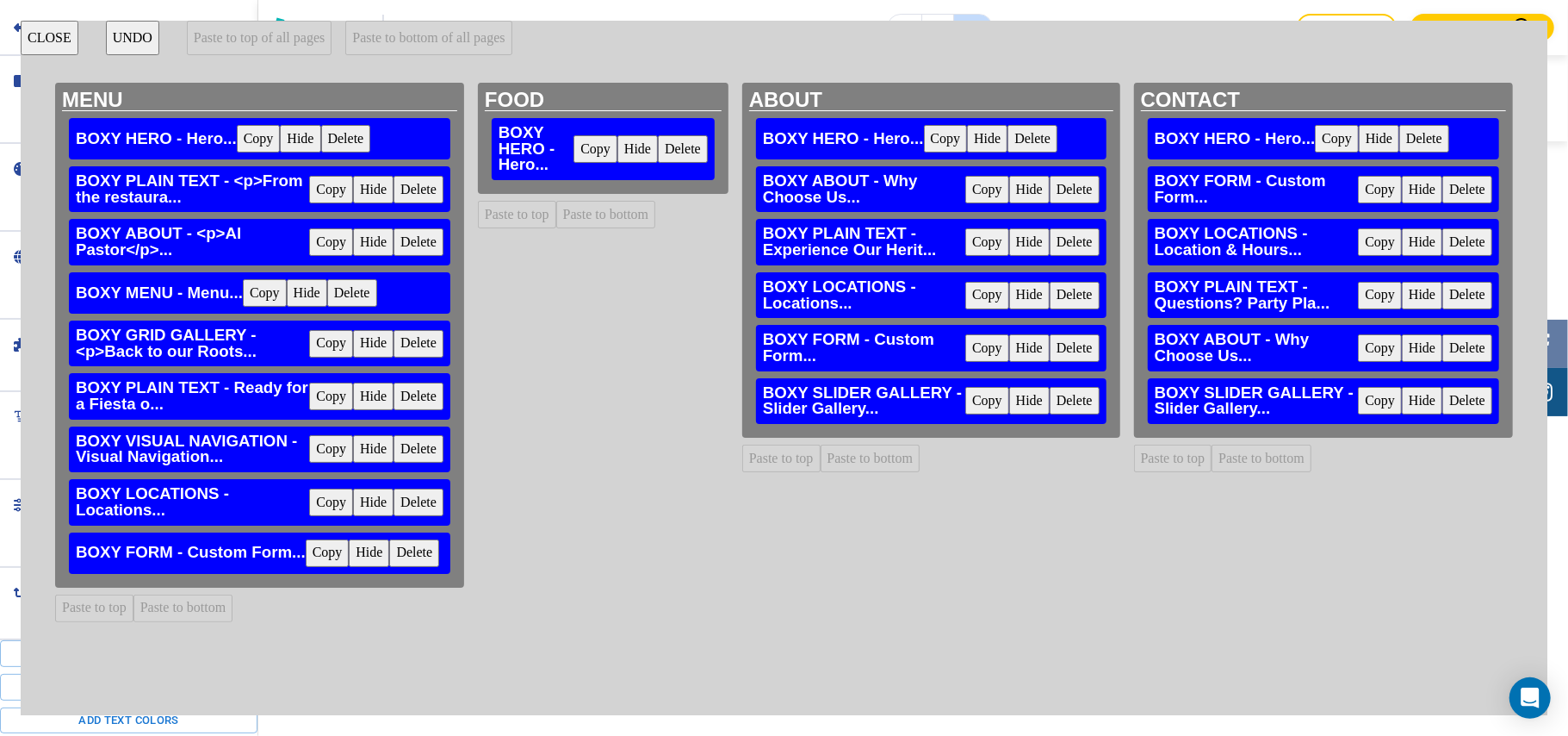
click at [326, 240] on button "Copy" at bounding box center [331, 242] width 44 height 27
click at [593, 208] on button "Paste to bottom" at bounding box center [606, 214] width 100 height 27
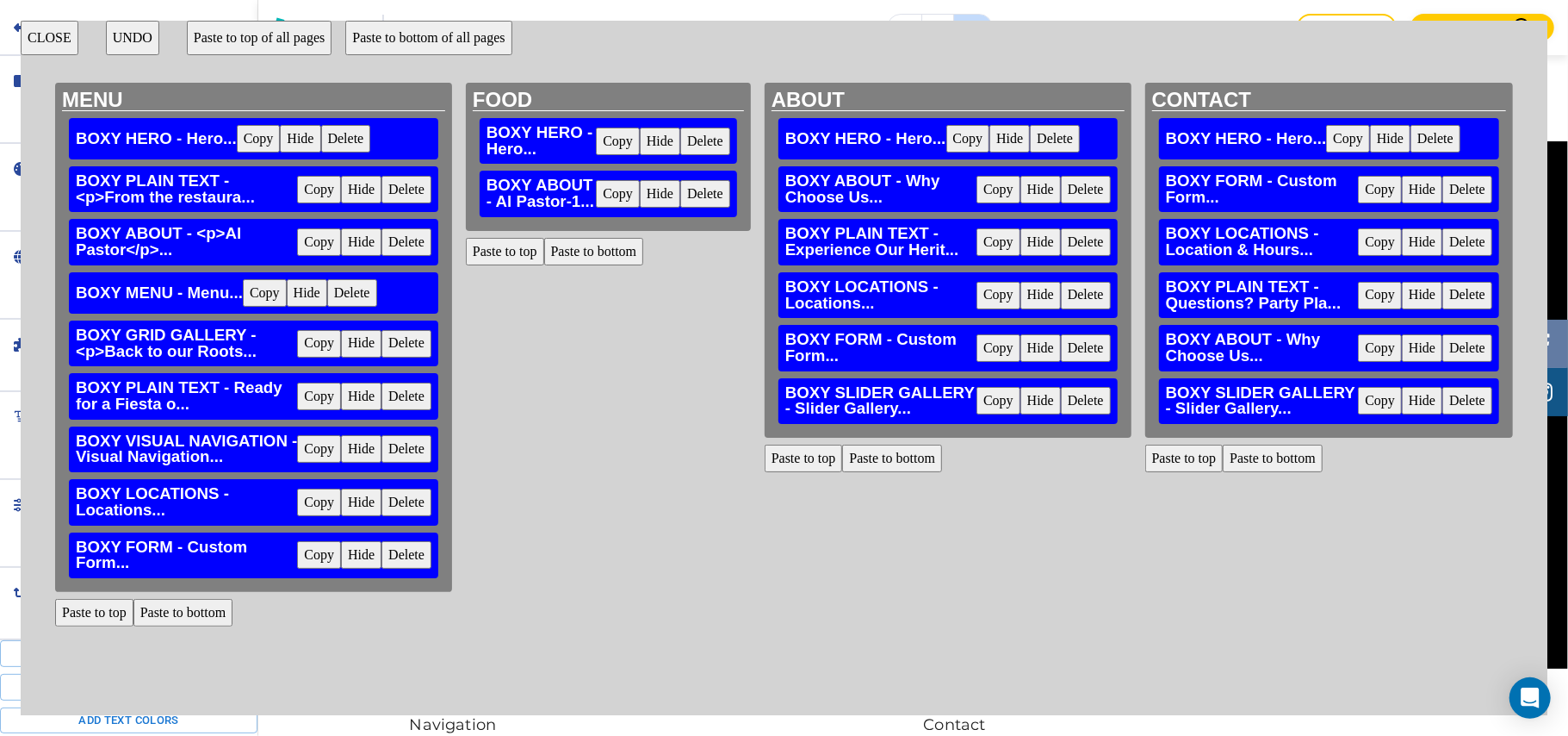
click at [49, 34] on button "CLOSE" at bounding box center [49, 37] width 58 height 34
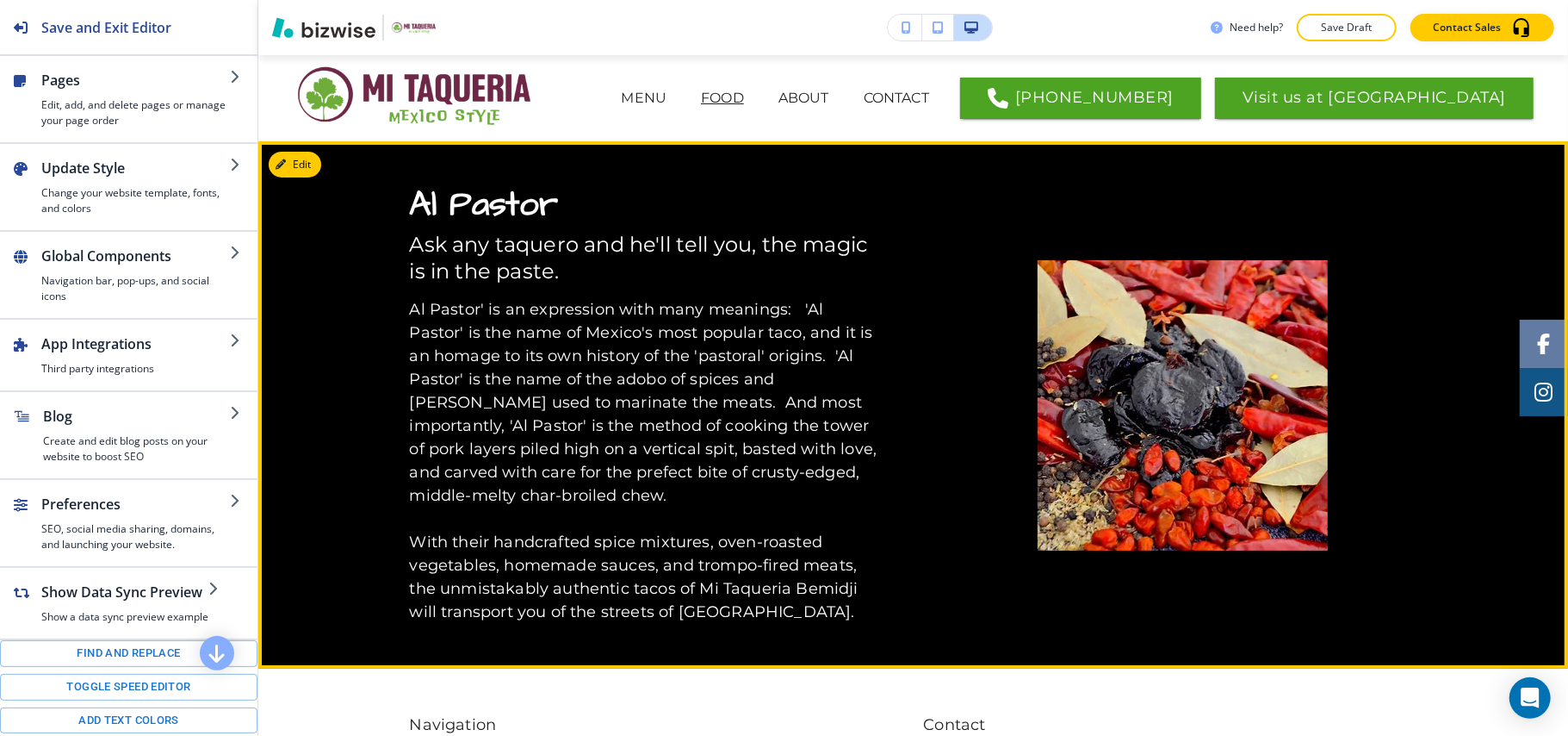
click at [317, 167] on button "Edit" at bounding box center [296, 164] width 53 height 25
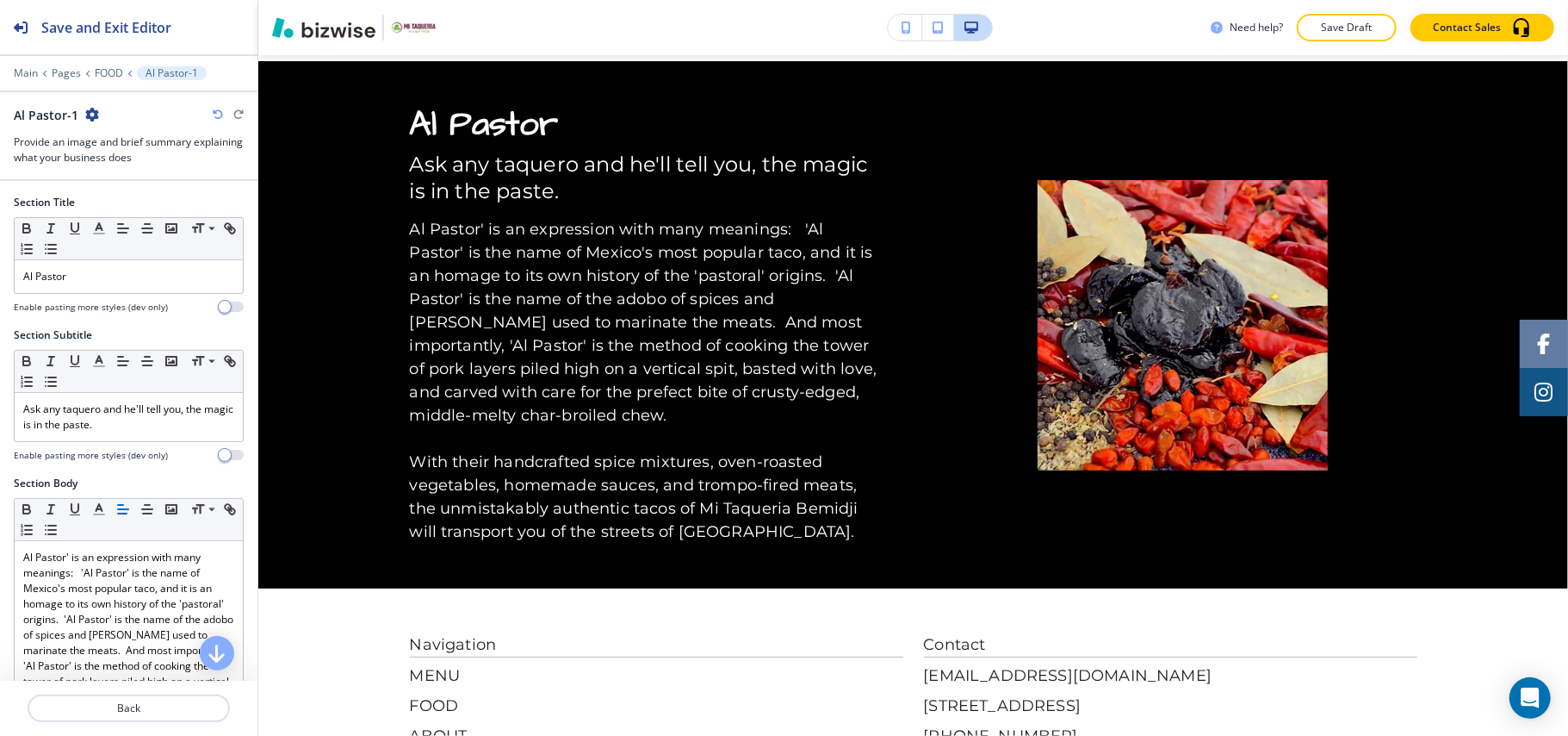
scroll to position [86, 0]
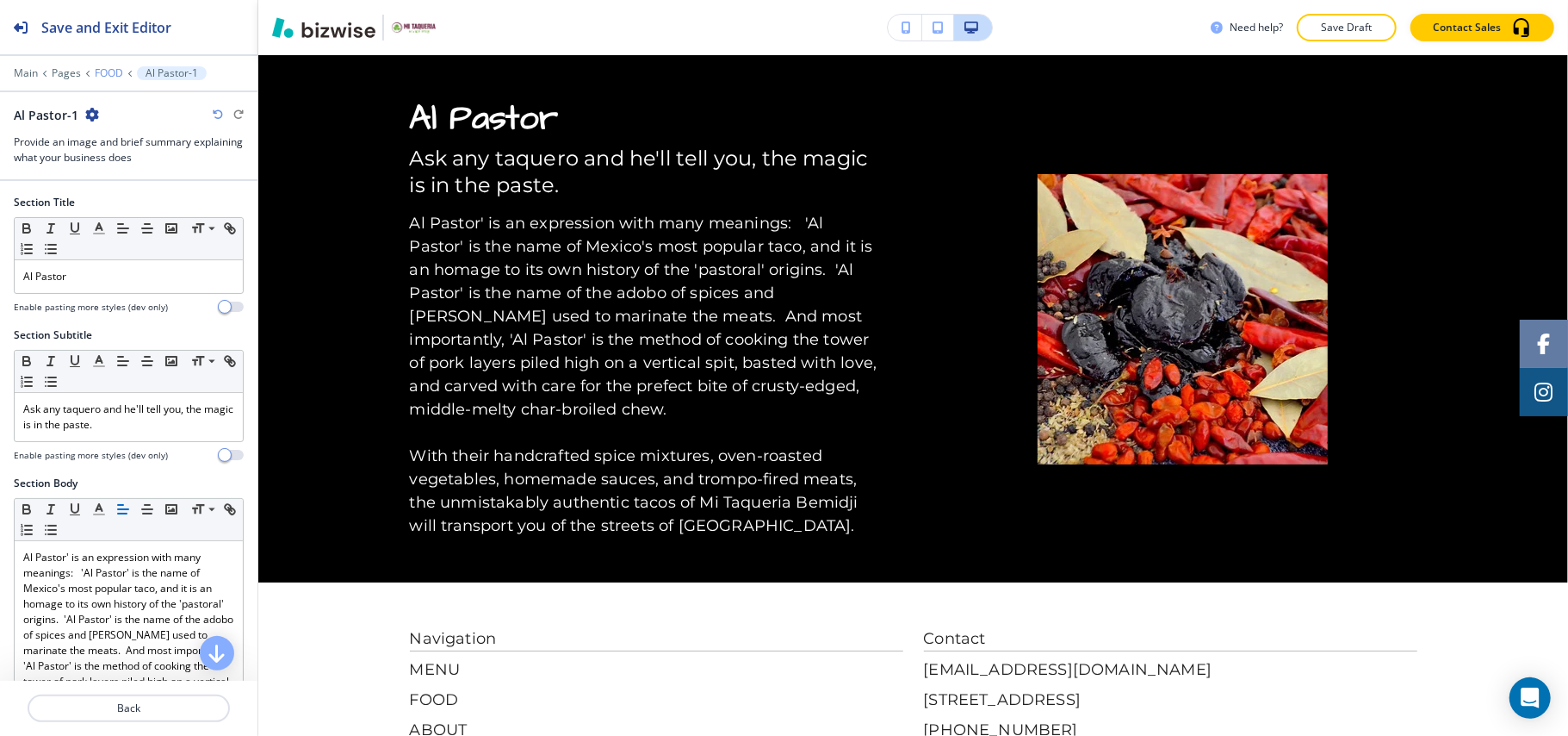
click at [109, 68] on p "FOOD" at bounding box center [109, 73] width 28 height 12
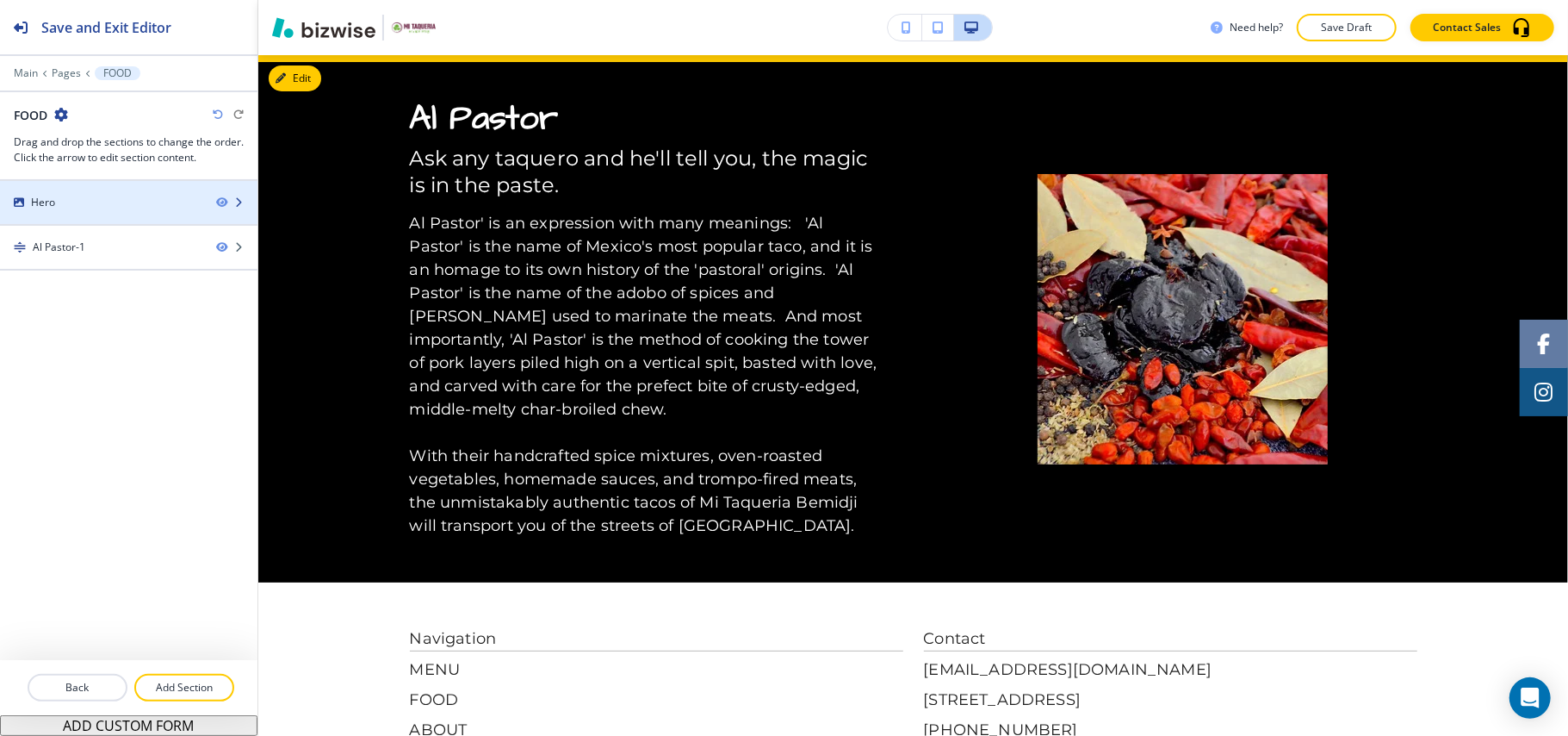
click at [88, 220] on div at bounding box center [128, 217] width 257 height 14
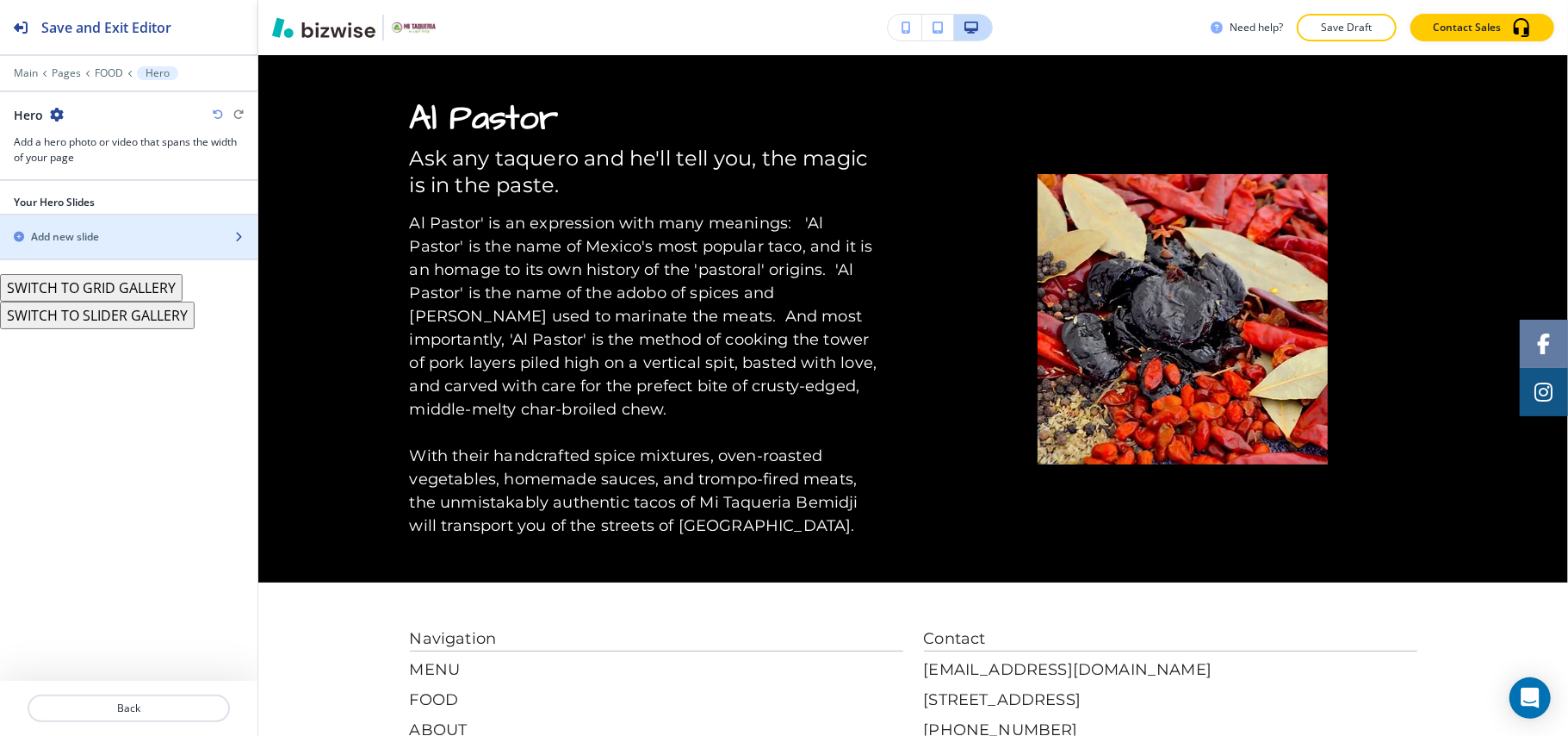
click at [95, 235] on h2 "Add new slide" at bounding box center [66, 237] width 69 height 16
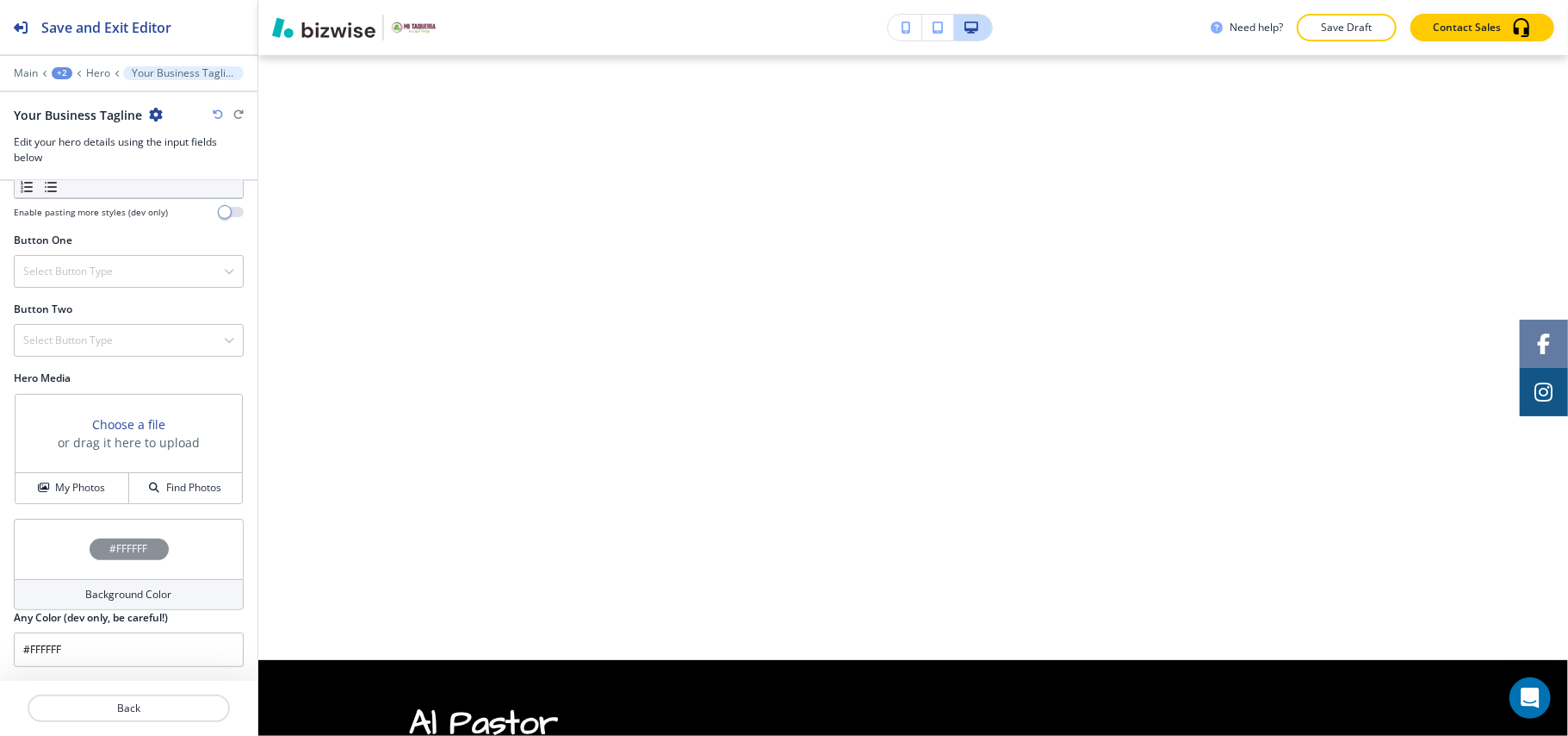
scroll to position [245, 0]
click at [60, 485] on h4 "My Photos" at bounding box center [79, 487] width 50 height 16
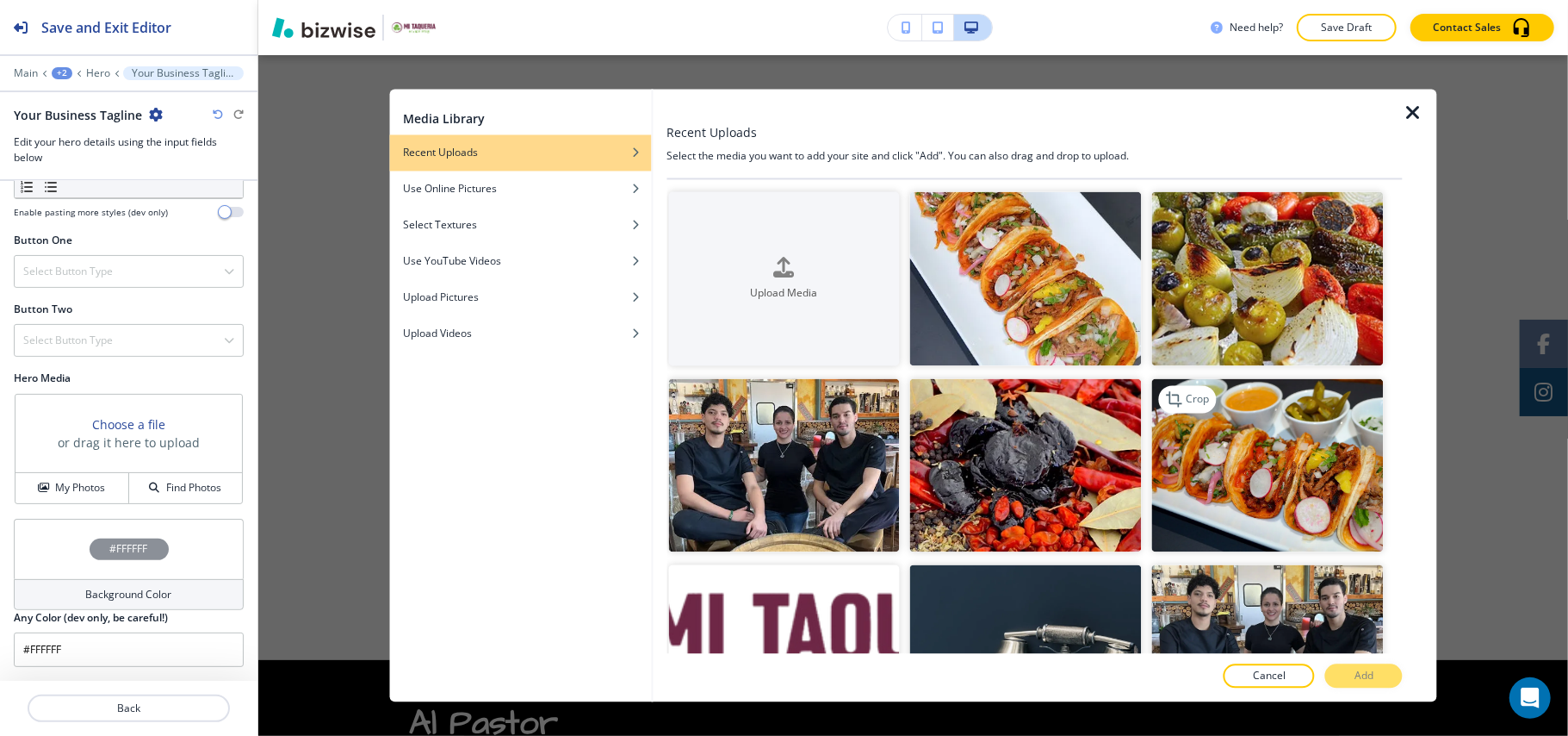
click at [1252, 442] on img "button" at bounding box center [1268, 465] width 232 height 174
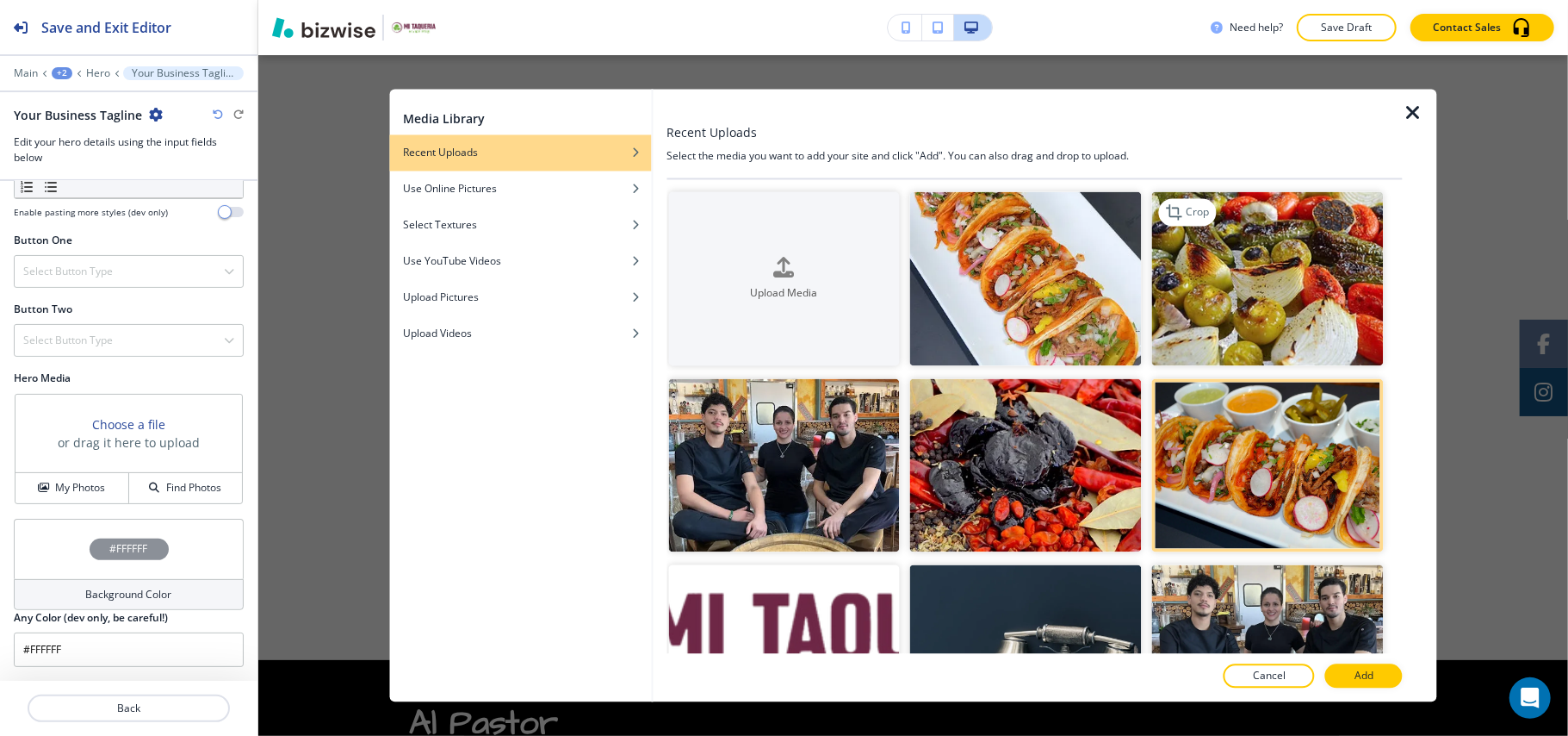
click at [1217, 295] on img "button" at bounding box center [1268, 279] width 232 height 174
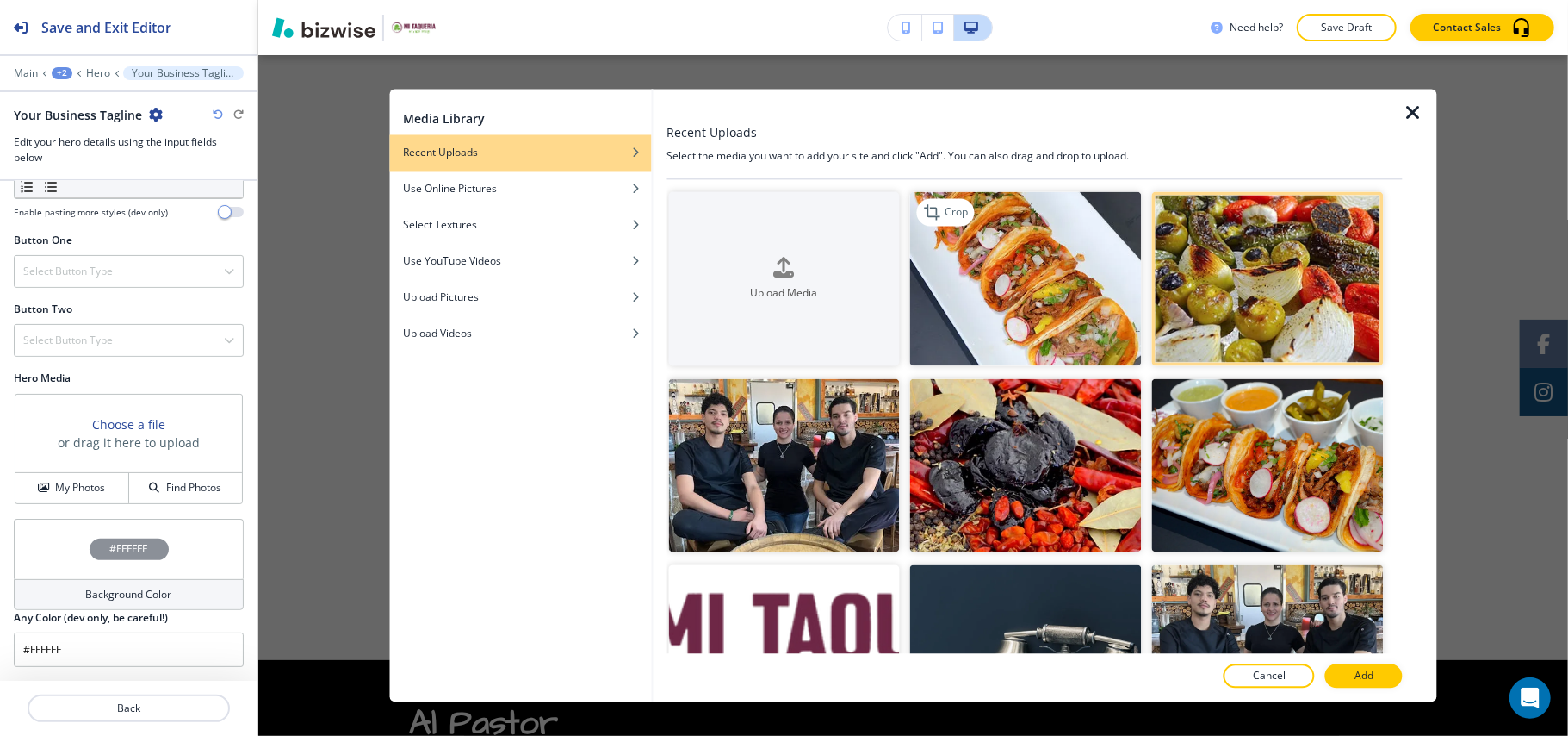
click at [1045, 298] on img "button" at bounding box center [1026, 279] width 232 height 174
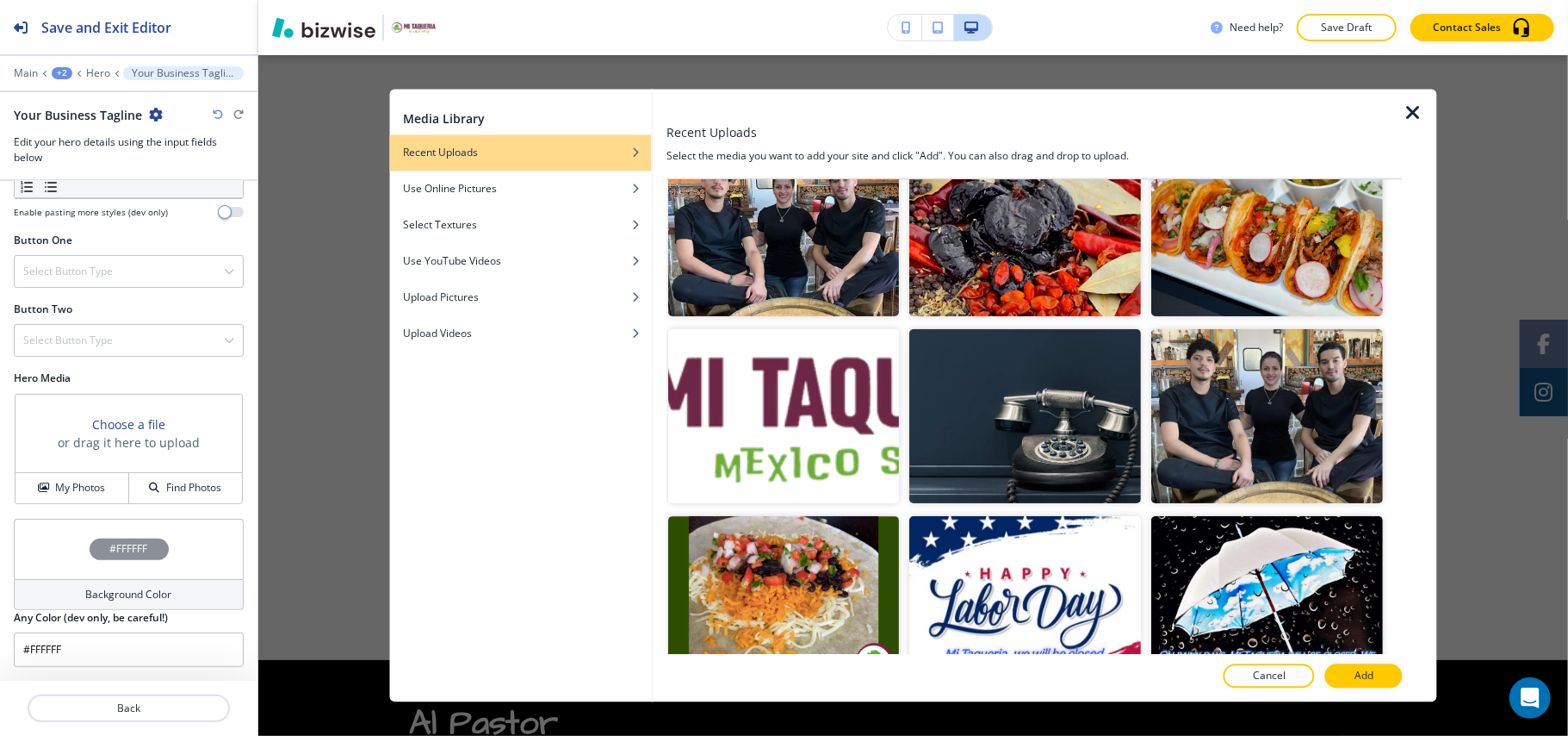
scroll to position [574, 0]
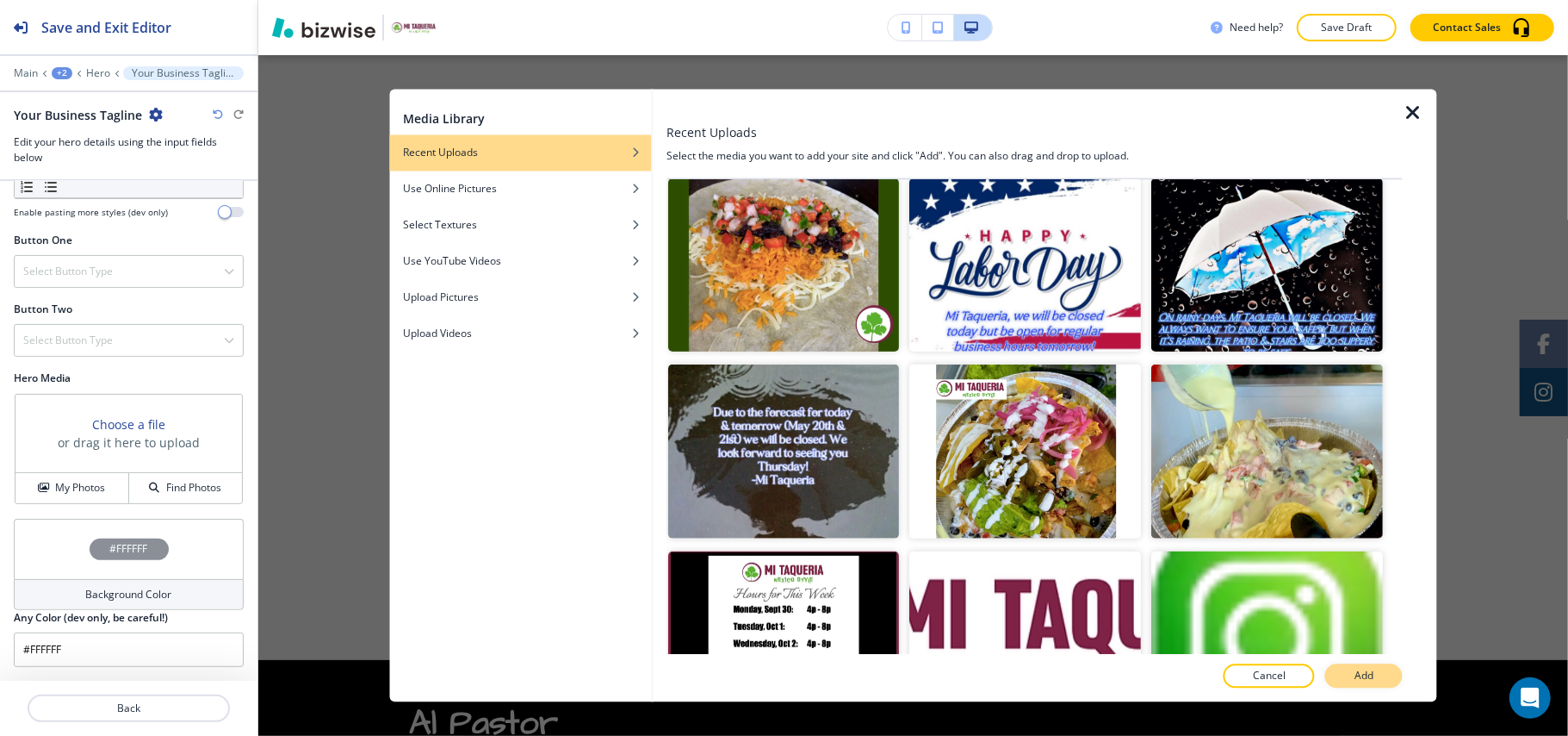
click at [1365, 672] on p "Add" at bounding box center [1363, 676] width 19 height 16
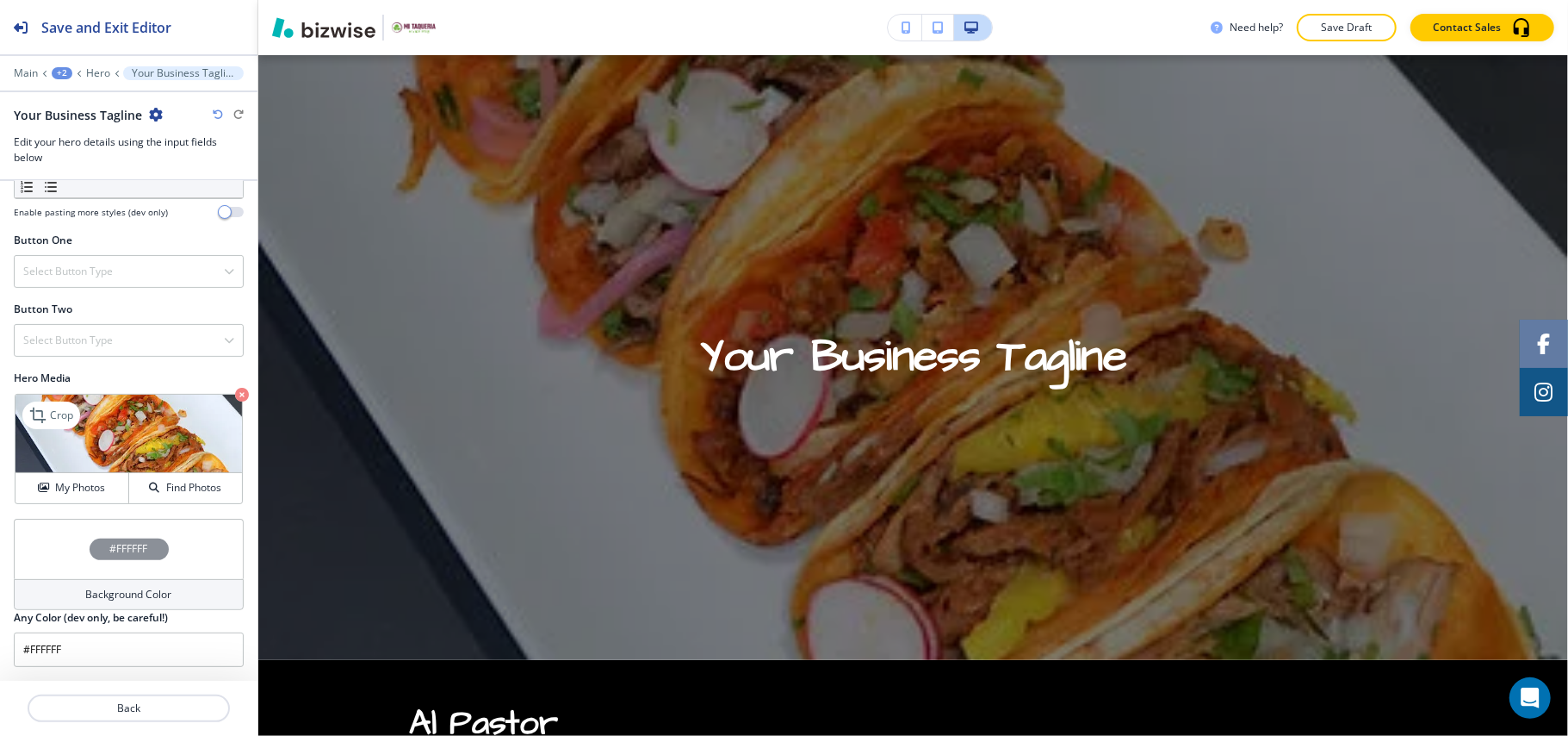
click at [235, 392] on icon "button" at bounding box center [242, 394] width 14 height 14
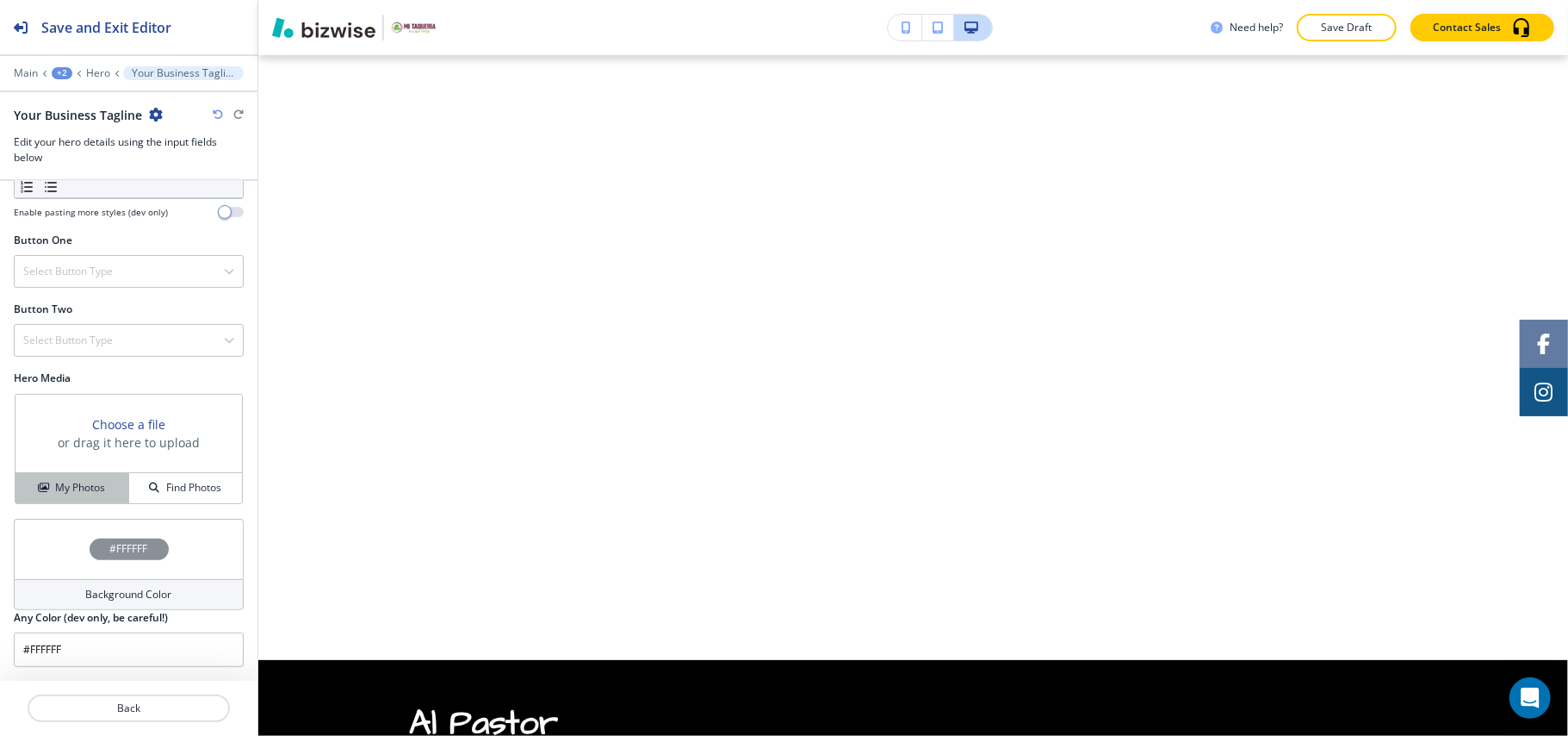
click at [79, 483] on h4 "My Photos" at bounding box center [79, 487] width 50 height 16
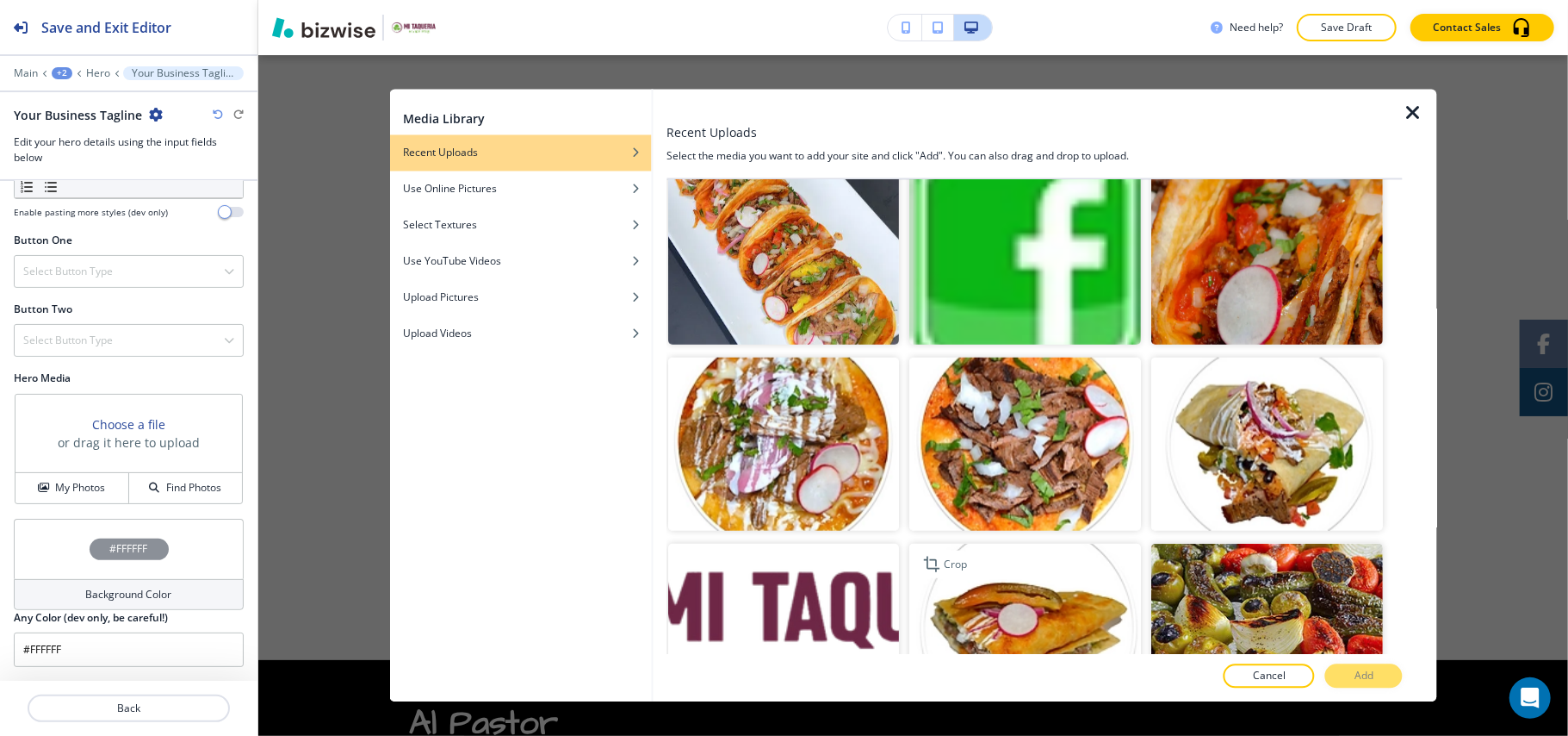
scroll to position [1034, 0]
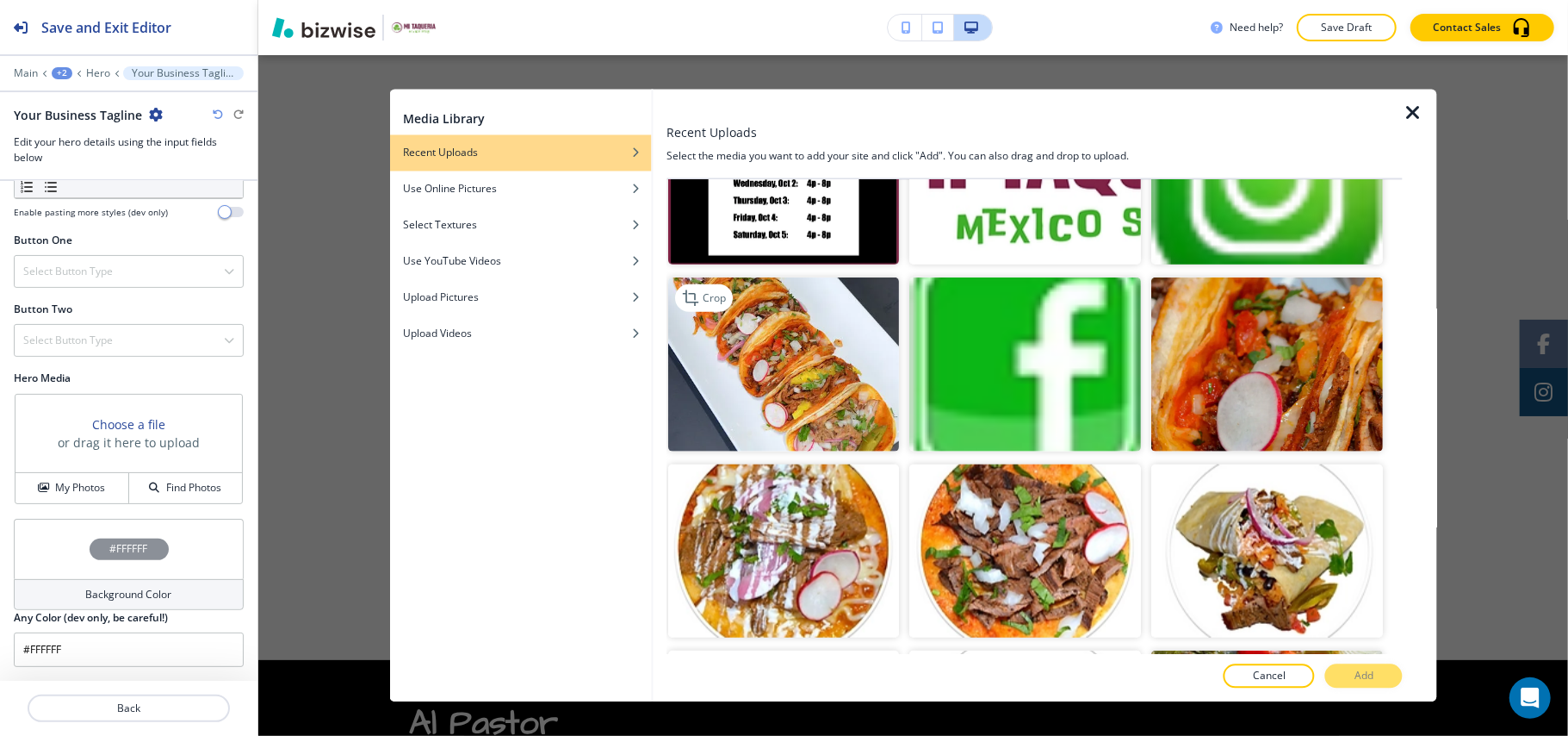
click at [727, 327] on img "button" at bounding box center [784, 364] width 232 height 174
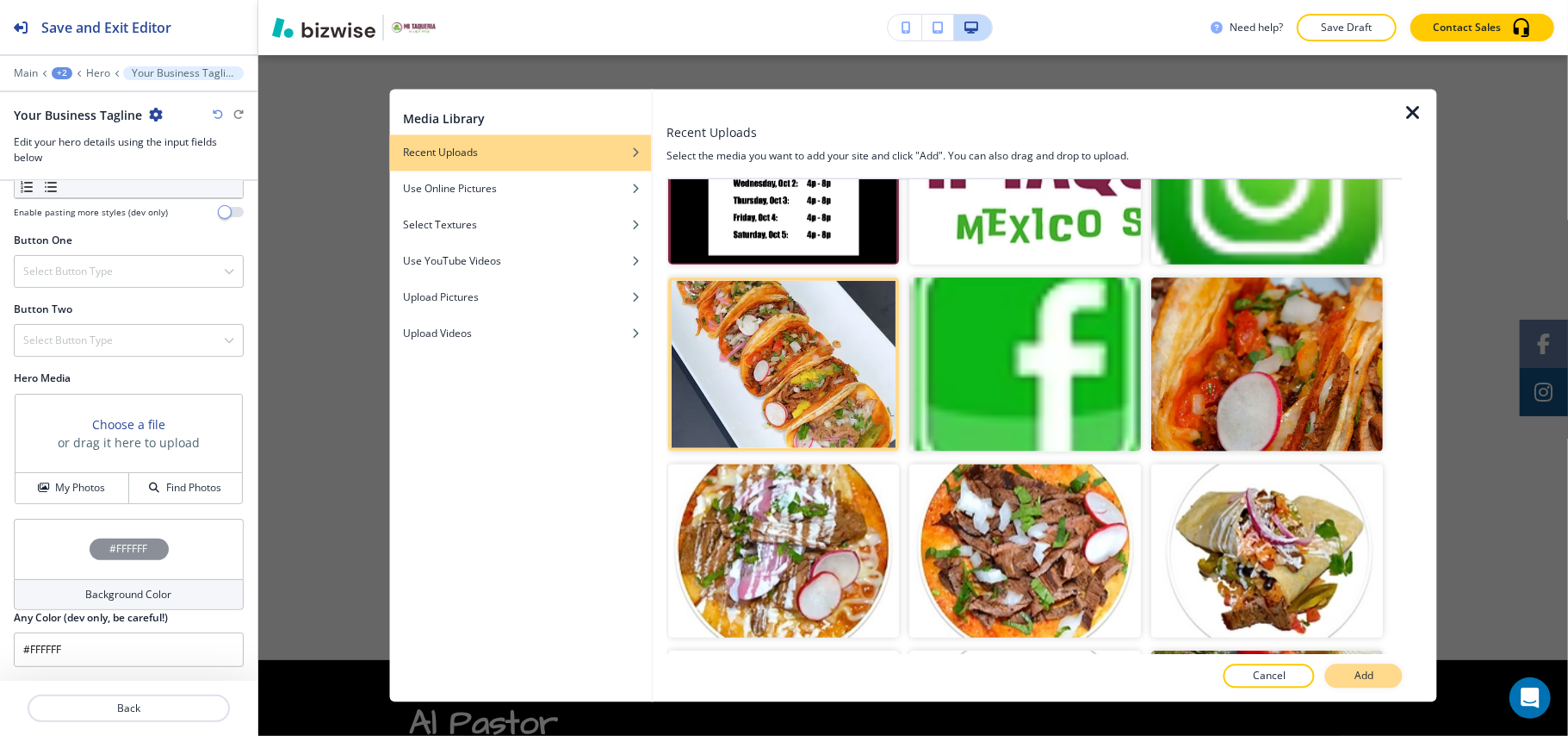
click at [1382, 673] on button "Add" at bounding box center [1363, 675] width 77 height 24
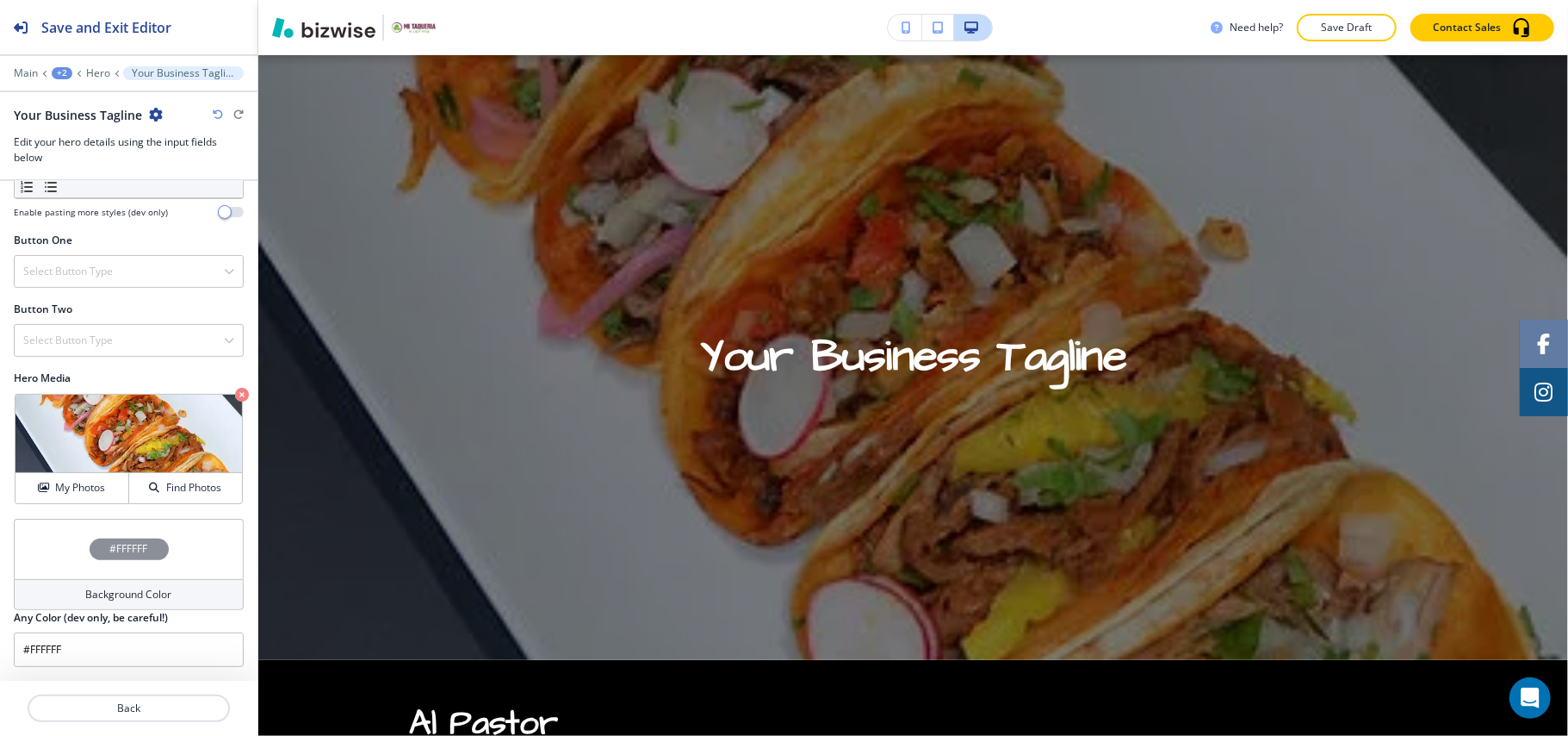
click at [235, 391] on icon "button" at bounding box center [242, 394] width 14 height 14
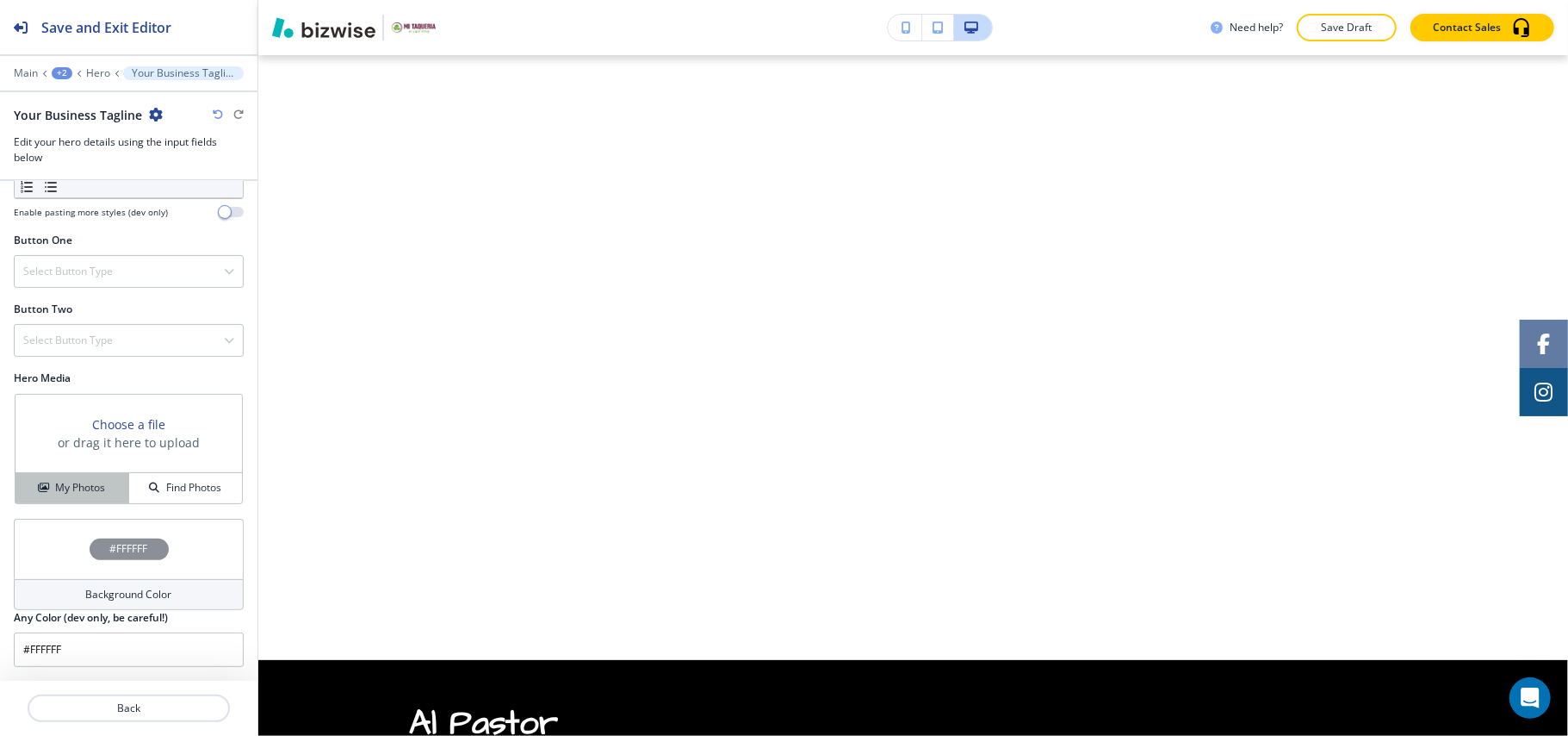
click at [55, 489] on h4 "My Photos" at bounding box center [79, 487] width 50 height 16
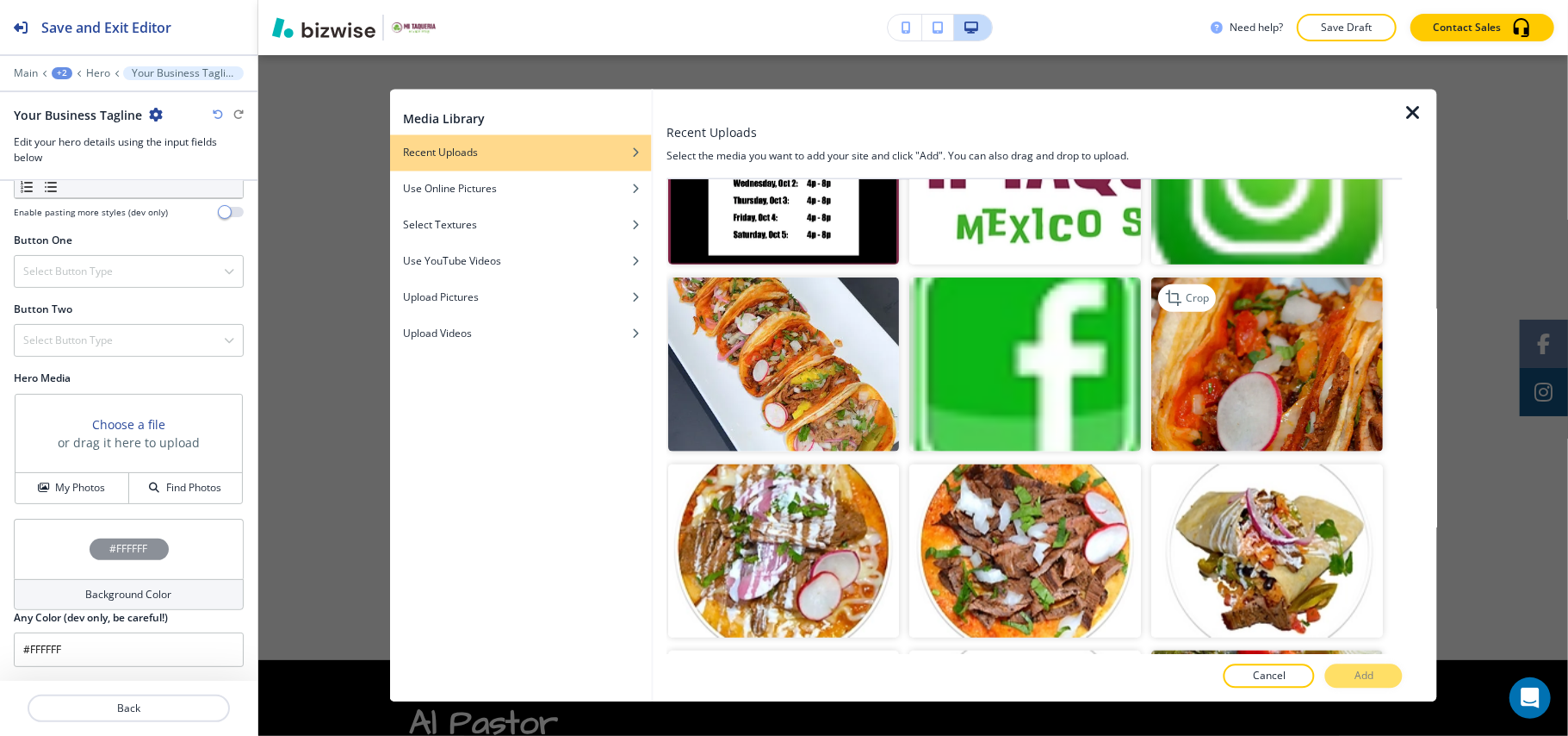
click at [1272, 370] on img "button" at bounding box center [1268, 364] width 232 height 174
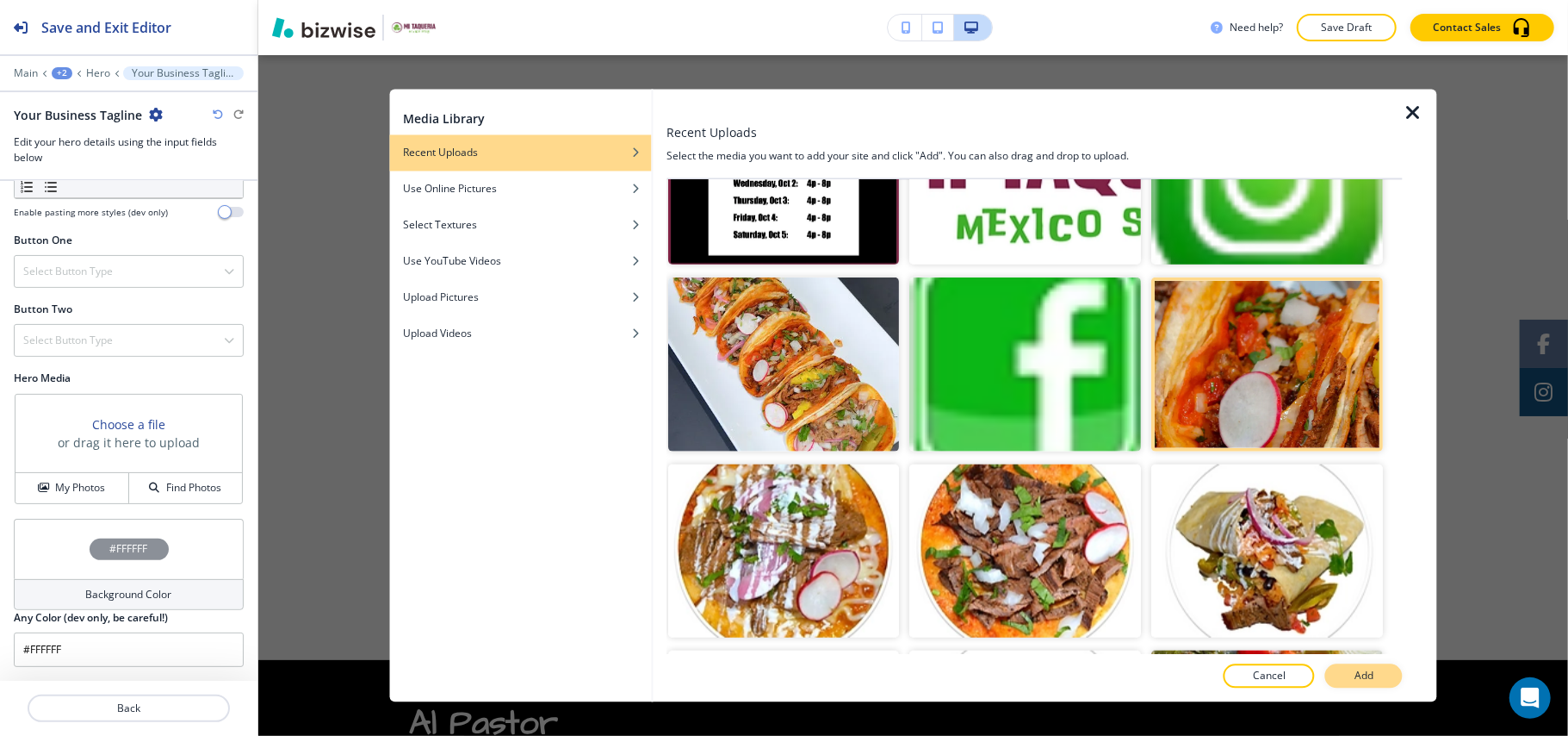
click at [1381, 672] on button "Add" at bounding box center [1363, 675] width 77 height 24
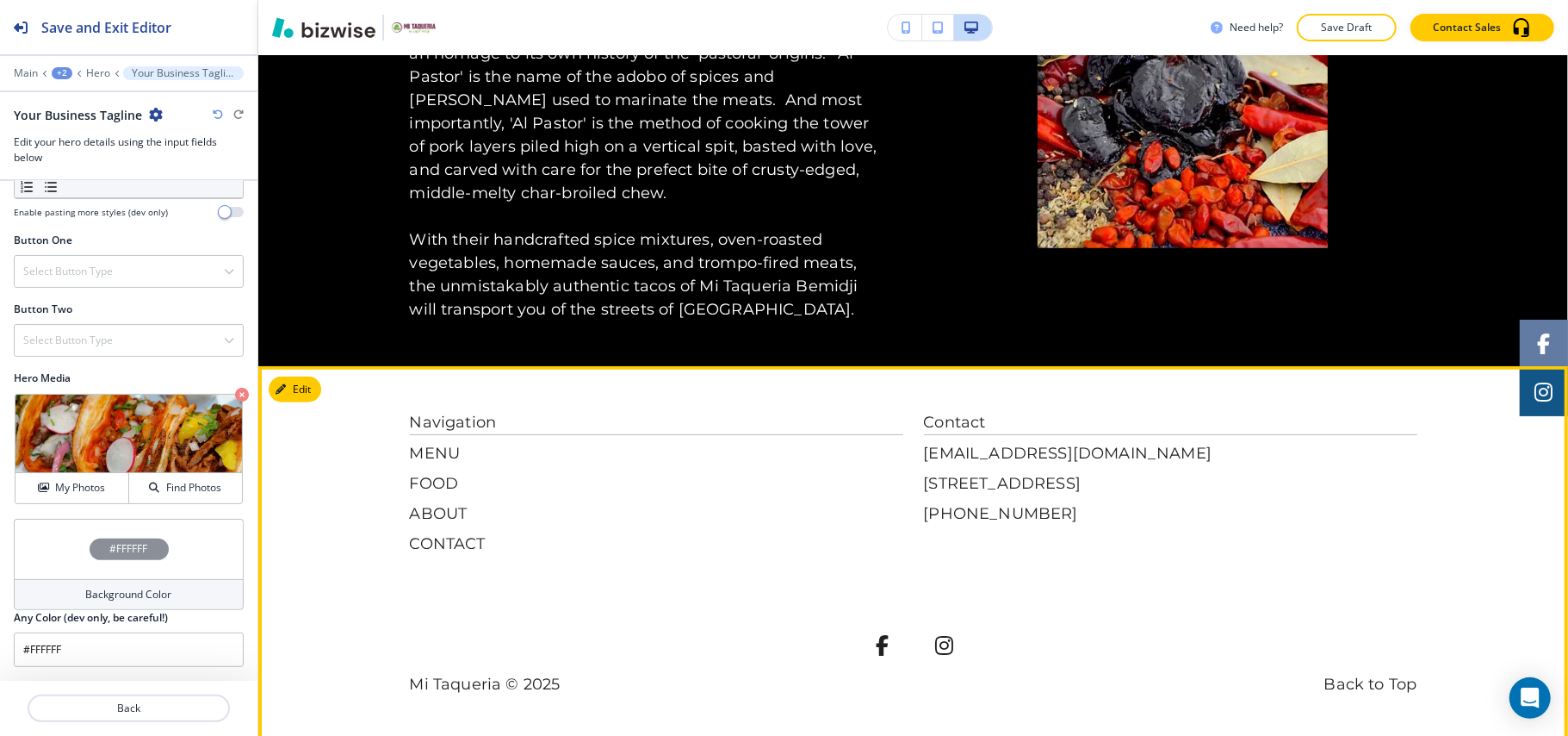
scroll to position [918, 0]
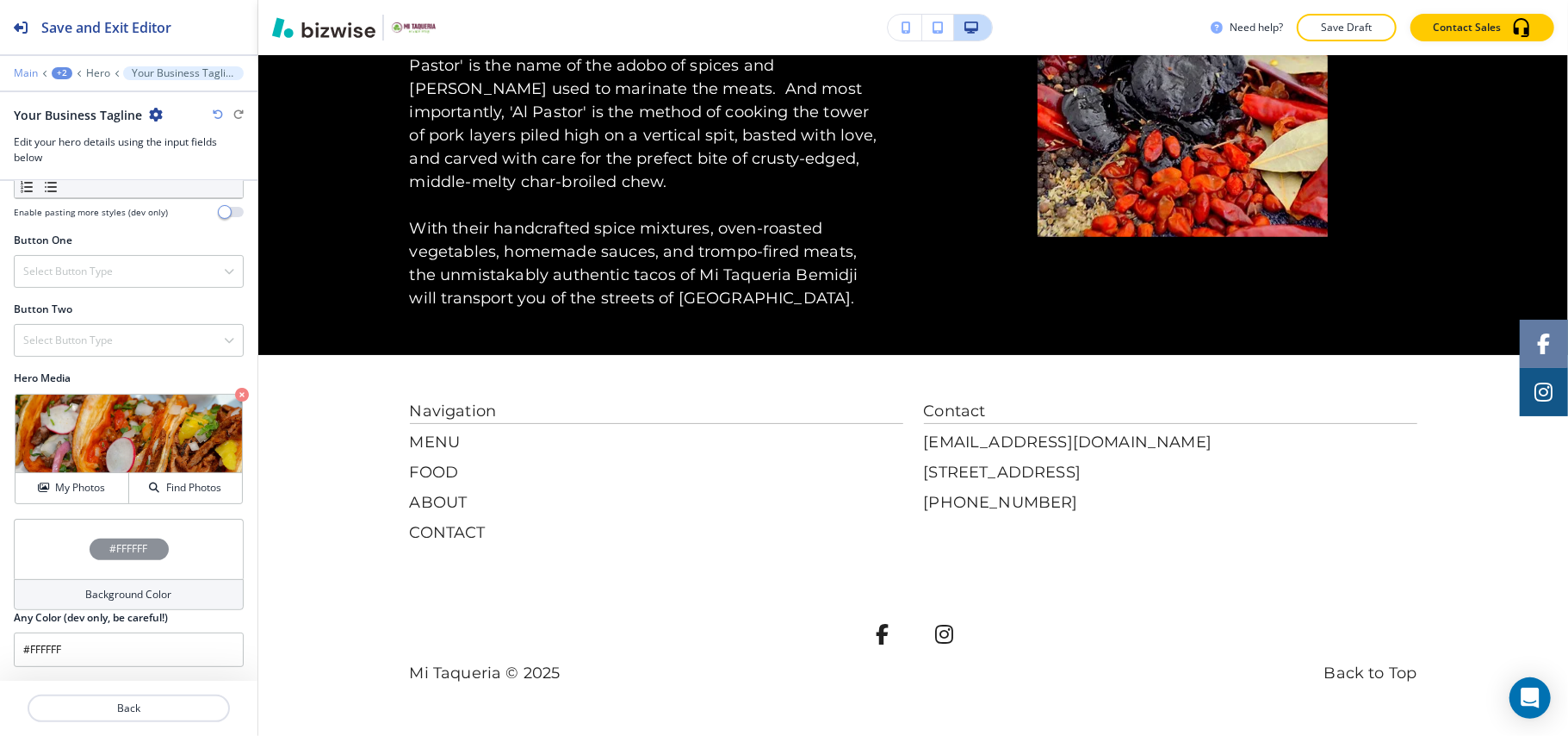
click at [24, 70] on p "Main" at bounding box center [25, 73] width 24 height 12
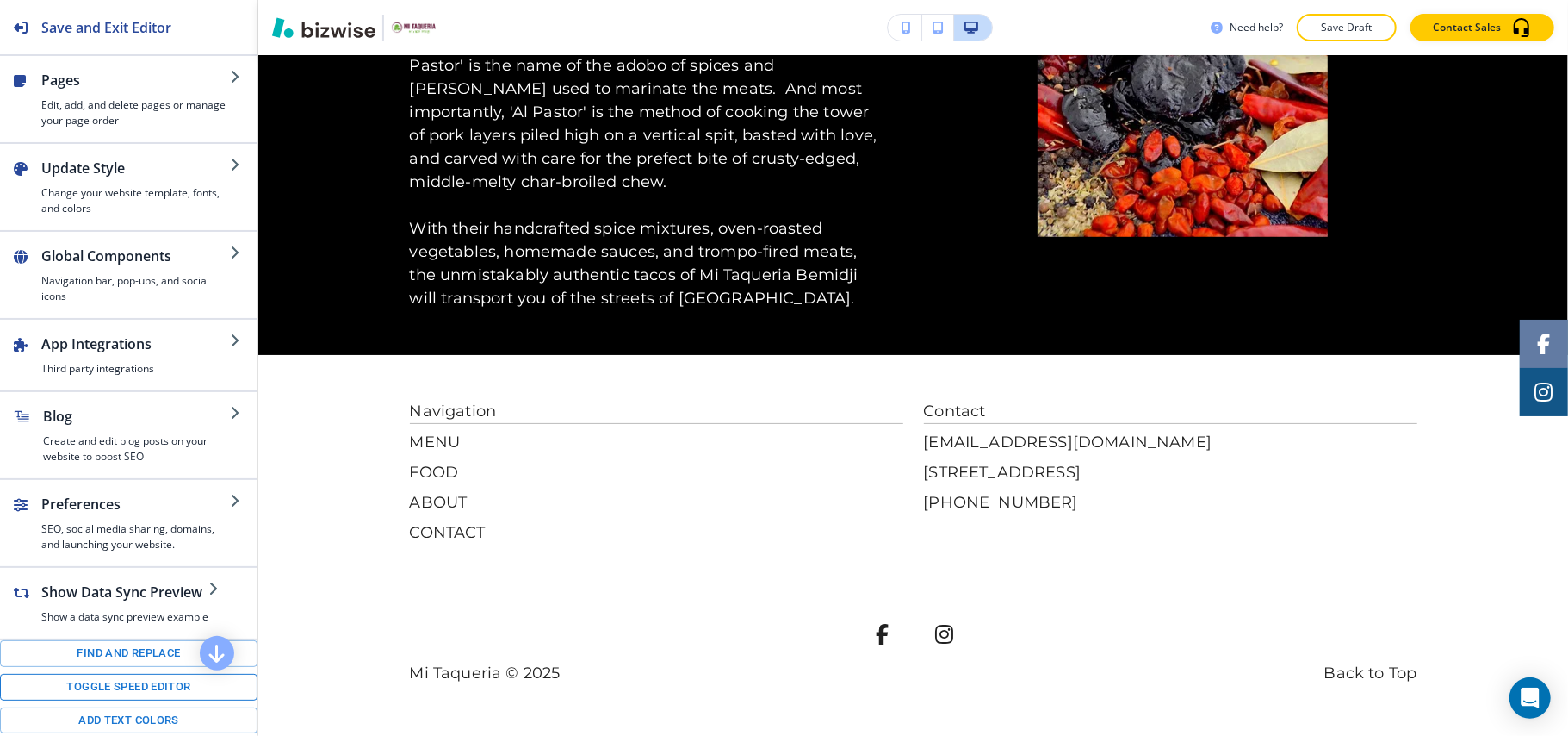
click at [115, 700] on button "Toggle speed editor" at bounding box center [128, 686] width 257 height 26
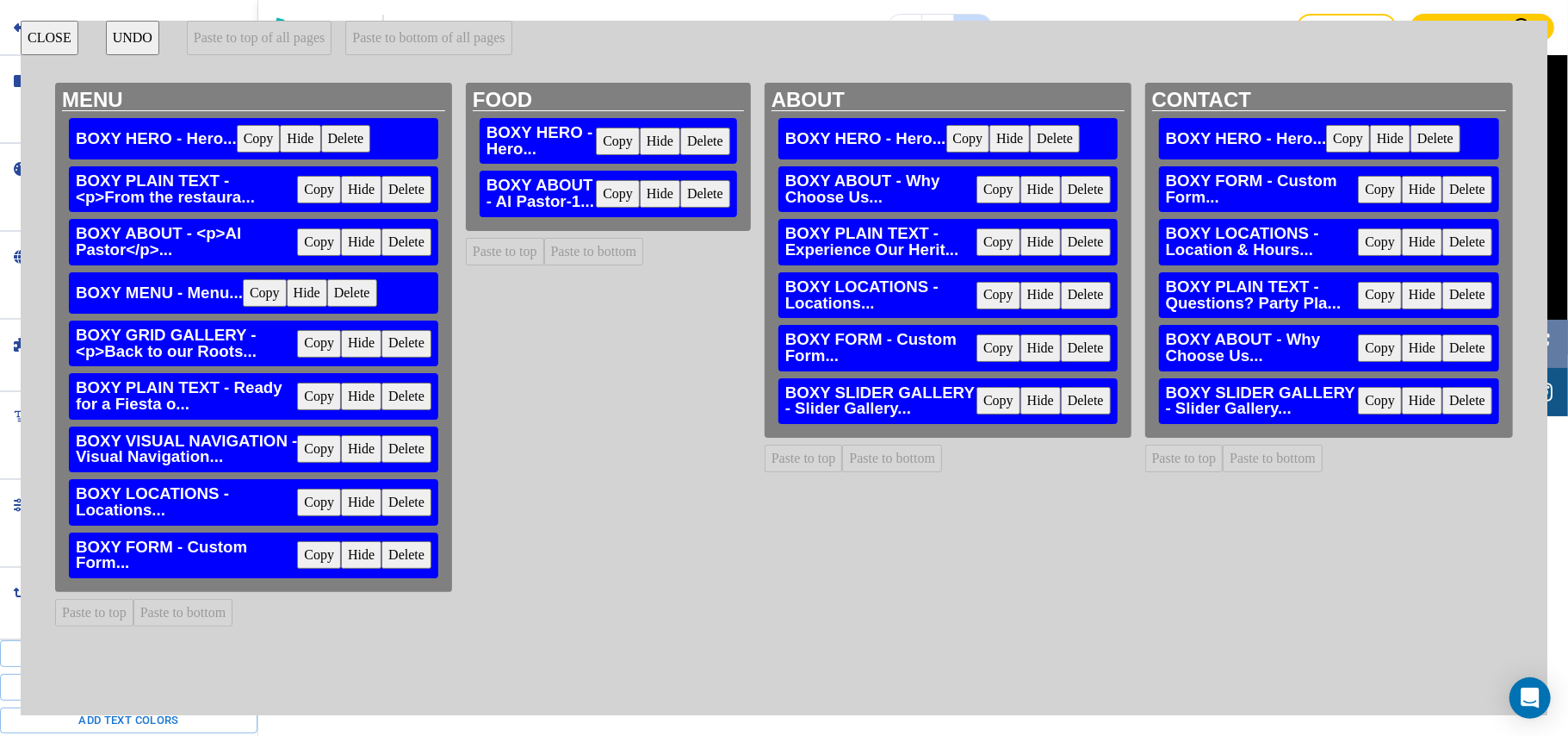
click at [311, 504] on button "Copy" at bounding box center [319, 502] width 44 height 27
click at [598, 243] on button "Paste to bottom" at bounding box center [594, 252] width 100 height 27
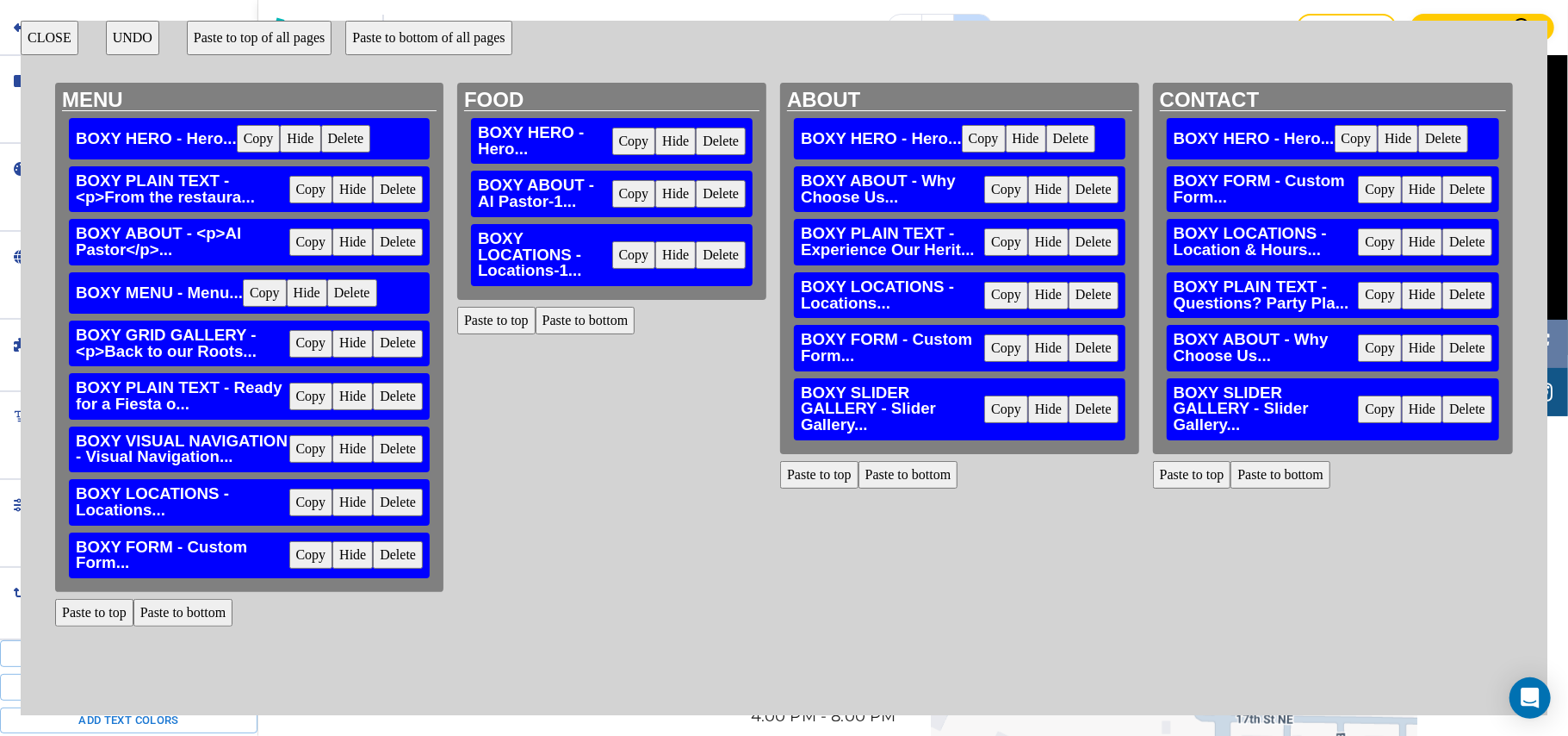
click at [300, 555] on button "Copy" at bounding box center [311, 555] width 44 height 27
click at [592, 322] on button "Paste to bottom" at bounding box center [585, 320] width 100 height 27
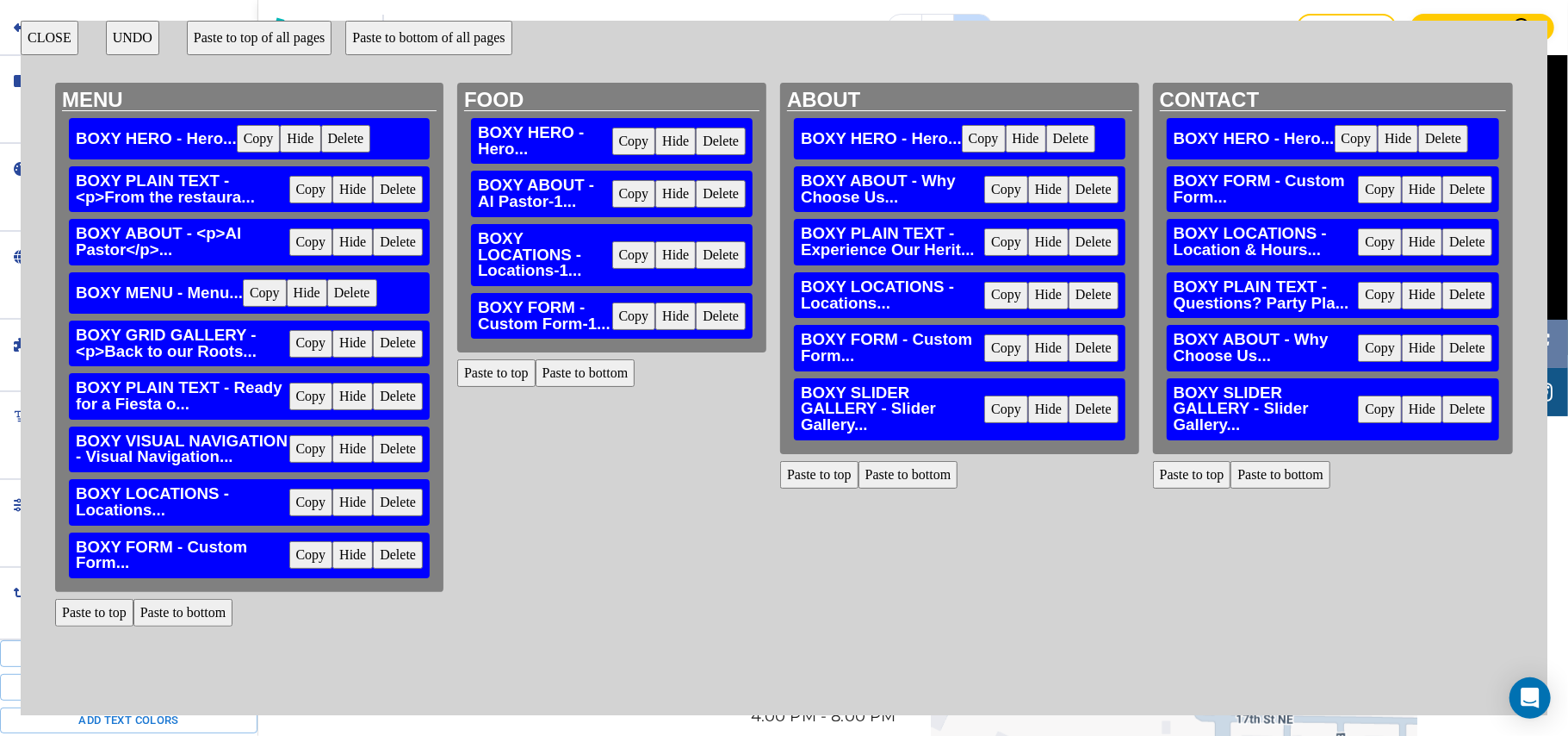
click at [54, 31] on button "CLOSE" at bounding box center [49, 37] width 58 height 34
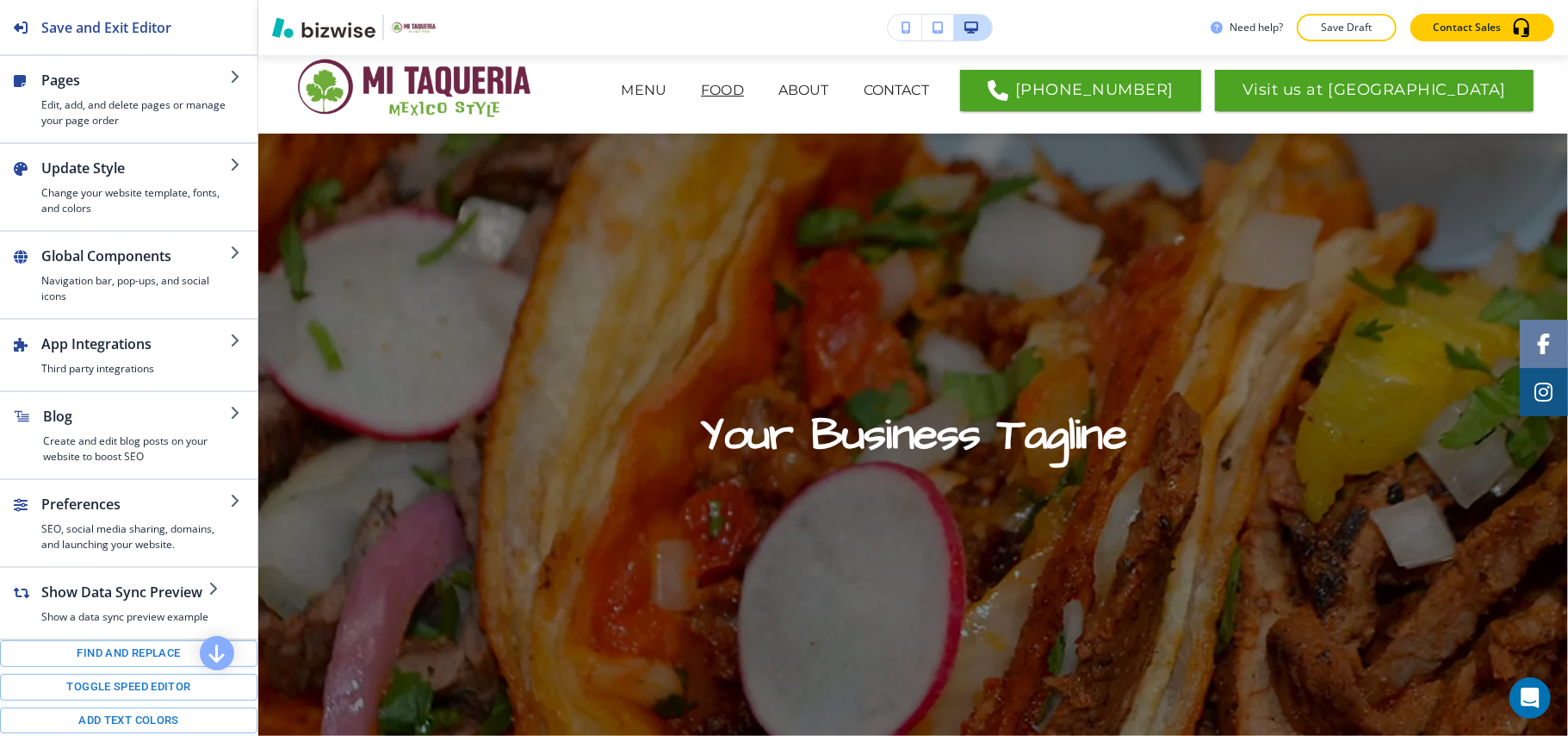
scroll to position [0, 0]
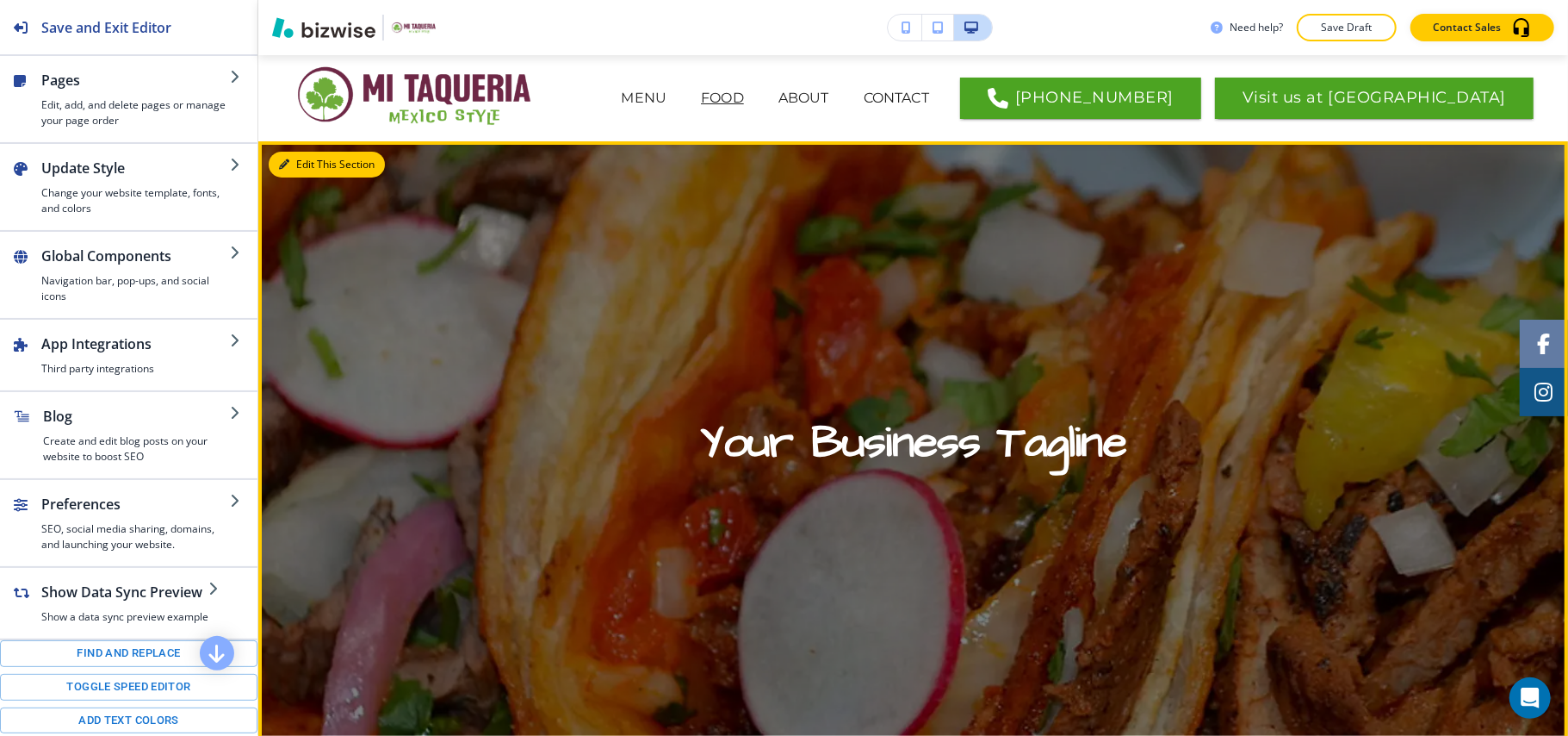
click at [306, 166] on button "Edit This Section" at bounding box center [327, 164] width 116 height 25
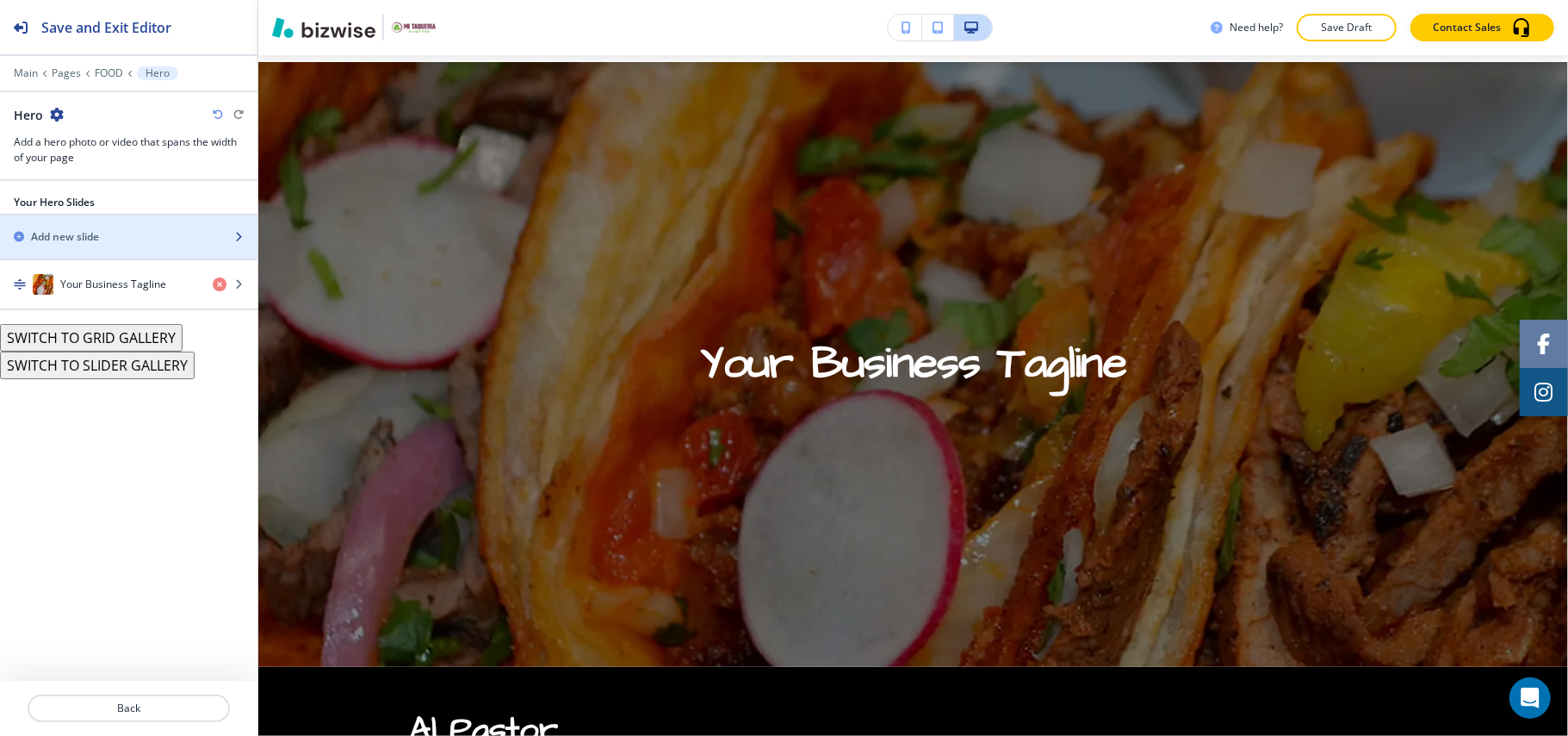
scroll to position [86, 0]
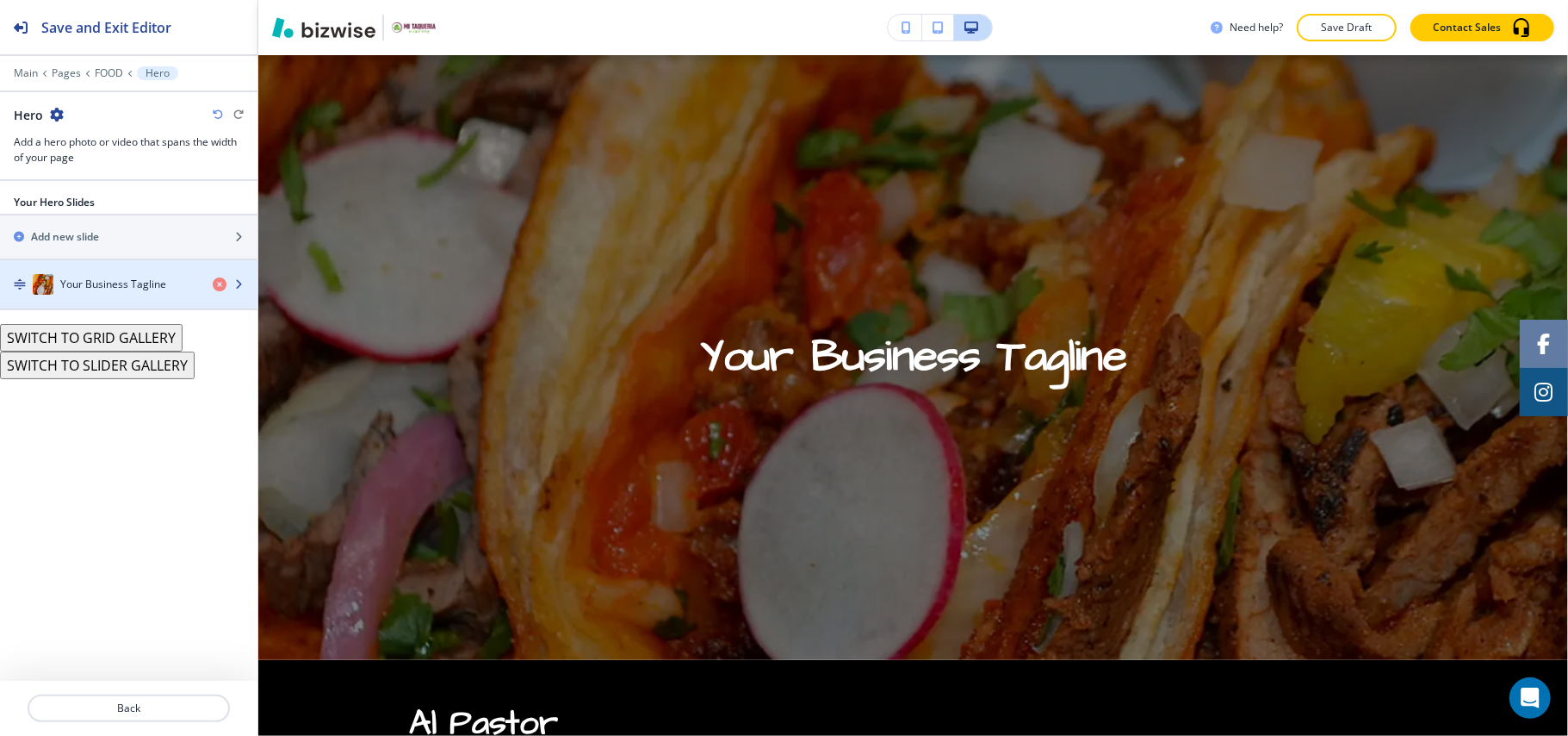
click at [91, 283] on h4 "Your Business Tagline" at bounding box center [114, 284] width 106 height 16
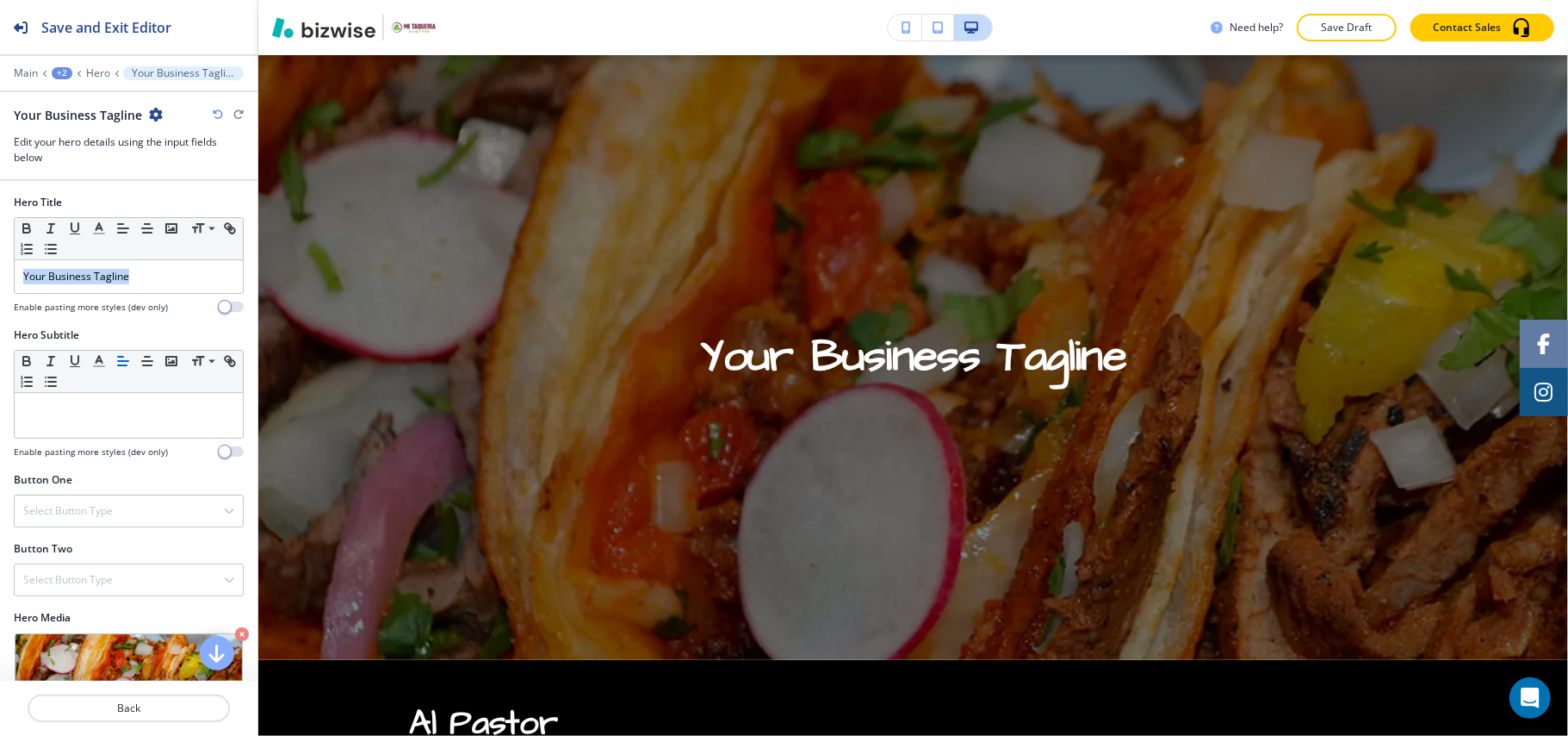
drag, startPoint x: 176, startPoint y: 288, endPoint x: 0, endPoint y: 288, distance: 176.0
click at [0, 288] on div "Hero Title Small Normal Large Huge Your Business Tagline Enable pasting more st…" at bounding box center [128, 261] width 257 height 133
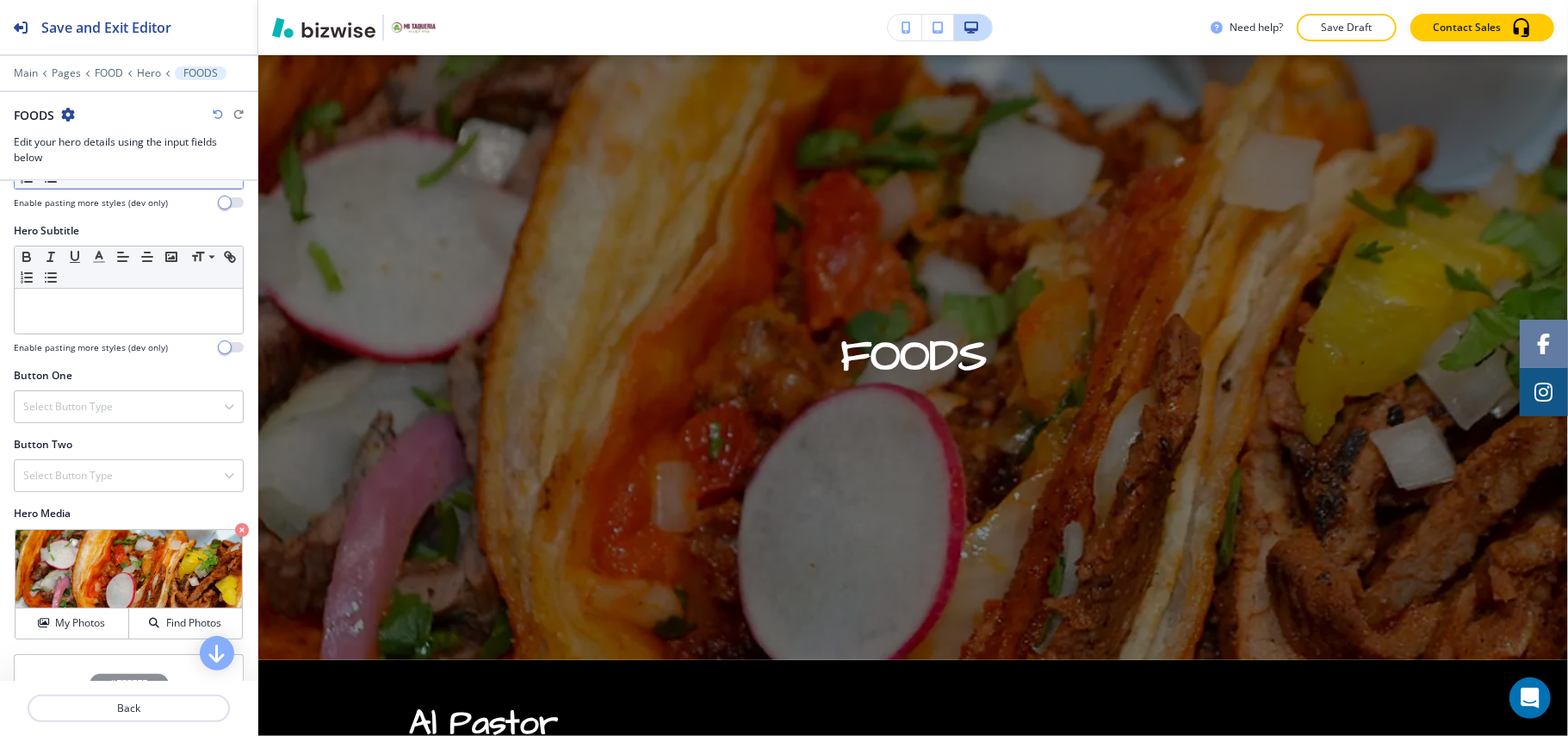
scroll to position [229, 0]
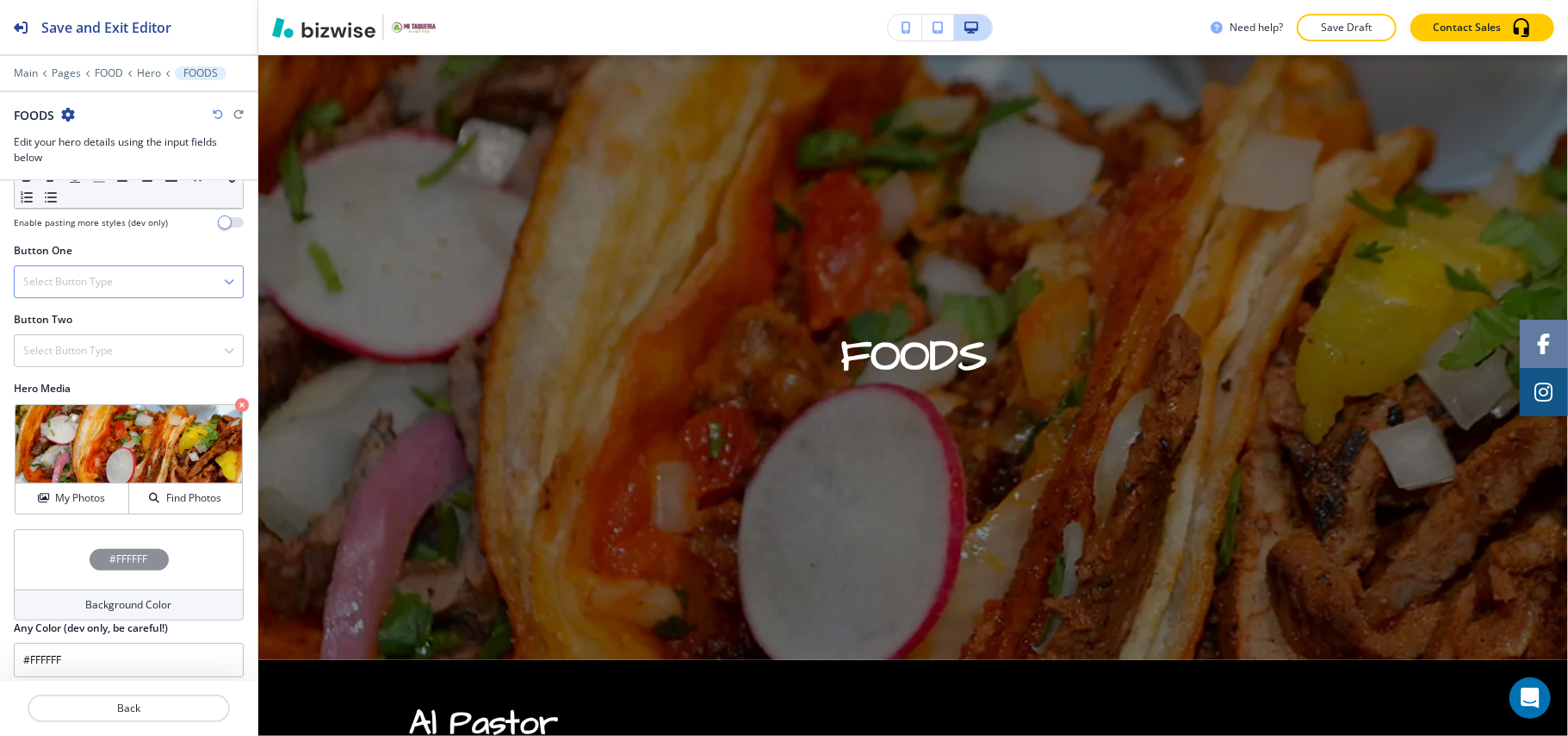
click at [136, 290] on div "Select Button Type" at bounding box center [128, 282] width 228 height 31
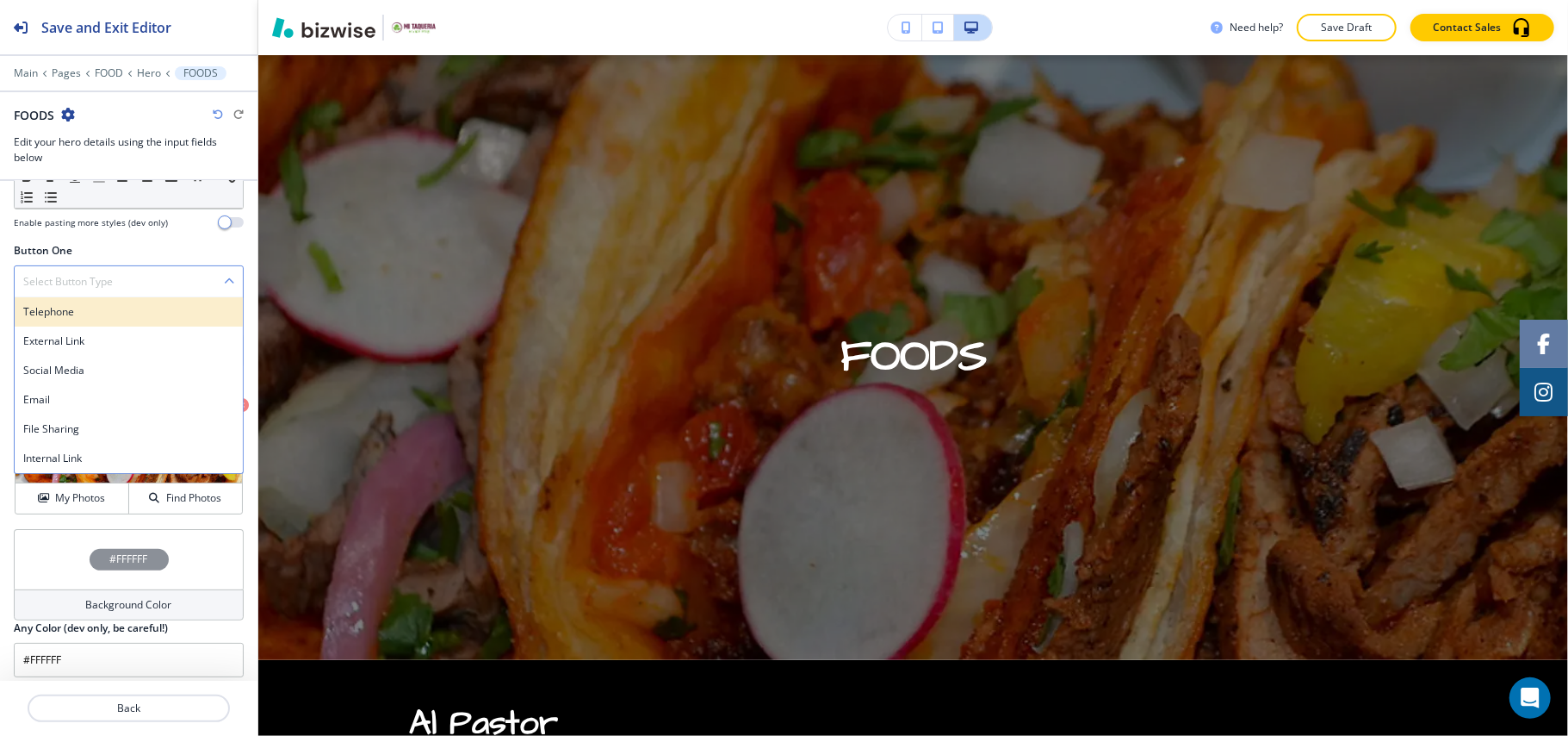
click at [125, 319] on h4 "Telephone" at bounding box center [129, 312] width 211 height 16
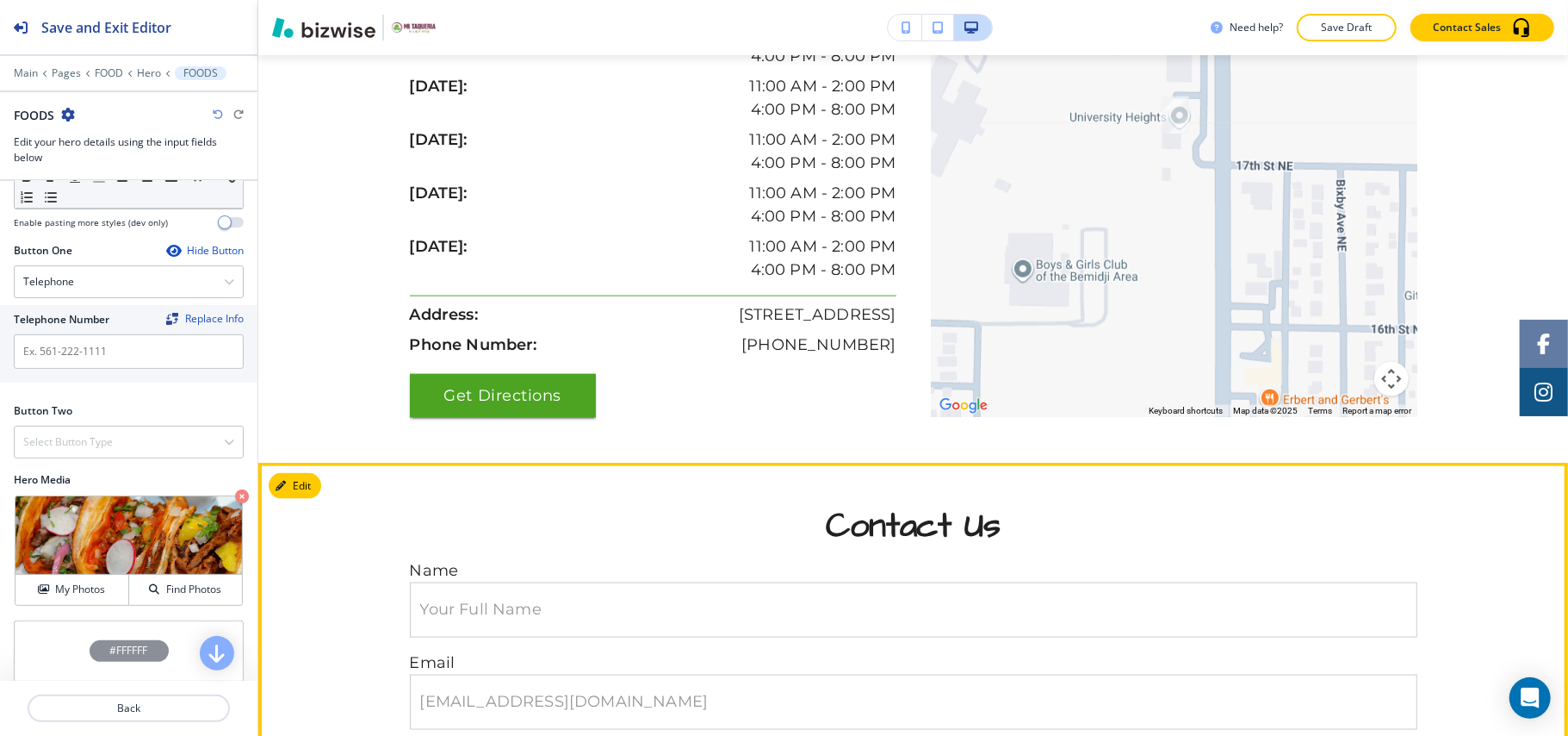
scroll to position [1234, 0]
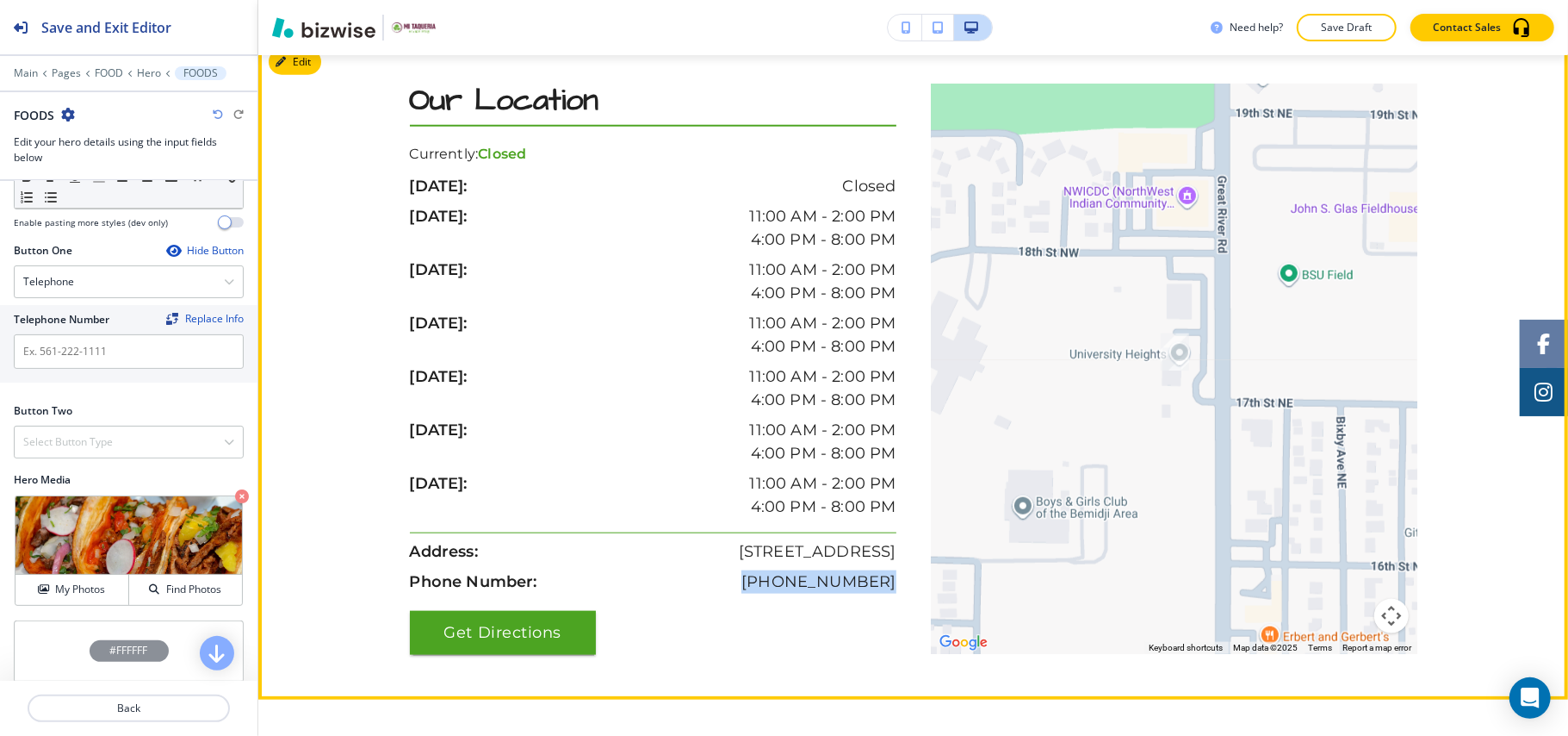
drag, startPoint x: 890, startPoint y: 578, endPoint x: 761, endPoint y: 578, distance: 129.0
click at [761, 578] on div "Our Location Currently: Closed sunday: Closed monday: 11:00 AM - 2:00 PM 4:00 P…" at bounding box center [662, 368] width 504 height 571
copy p "(218) 553-0615"
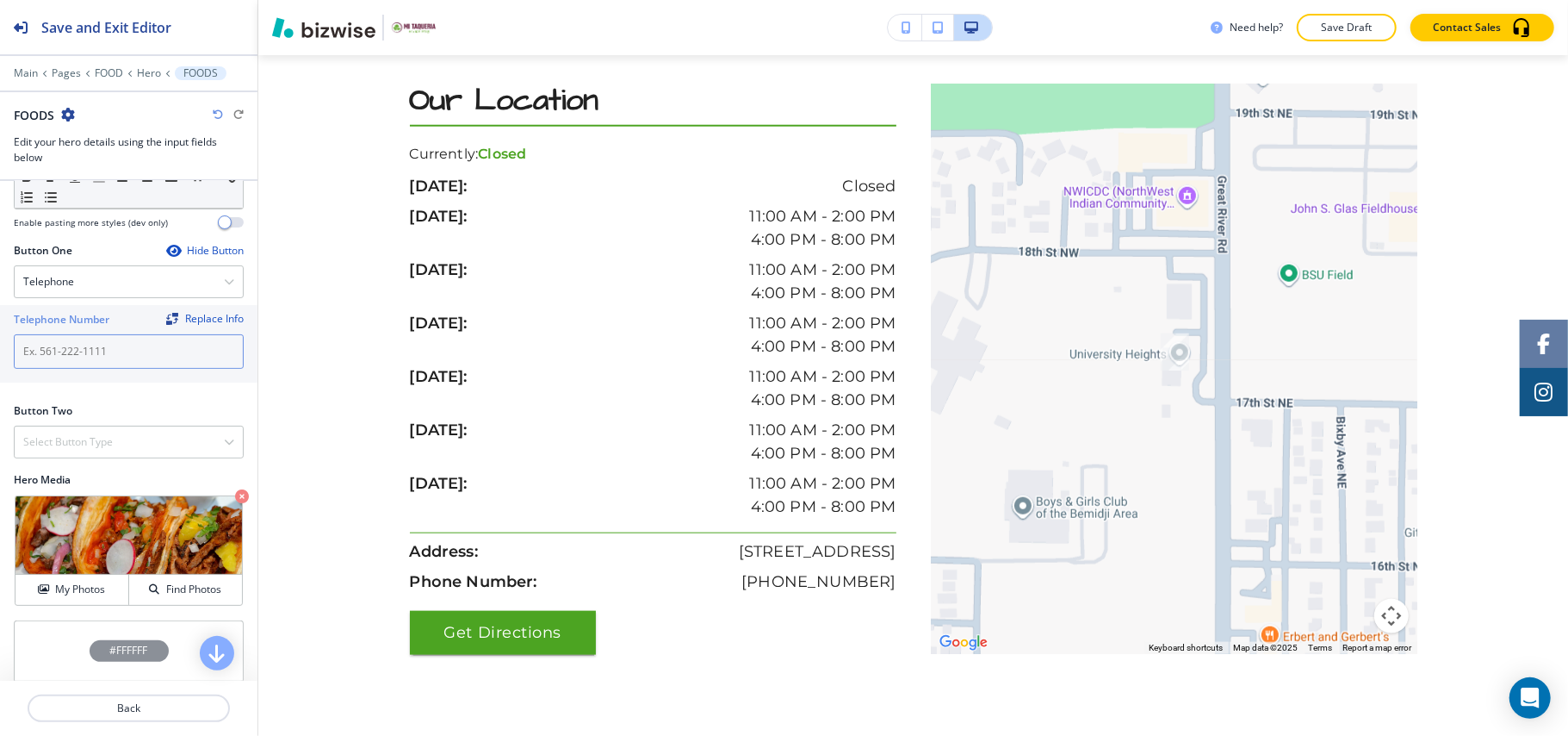
paste input "(218) 553-0615"
type input "(218) 553-0615"
click at [77, 442] on h4 "Select Button Type" at bounding box center [69, 442] width 90 height 16
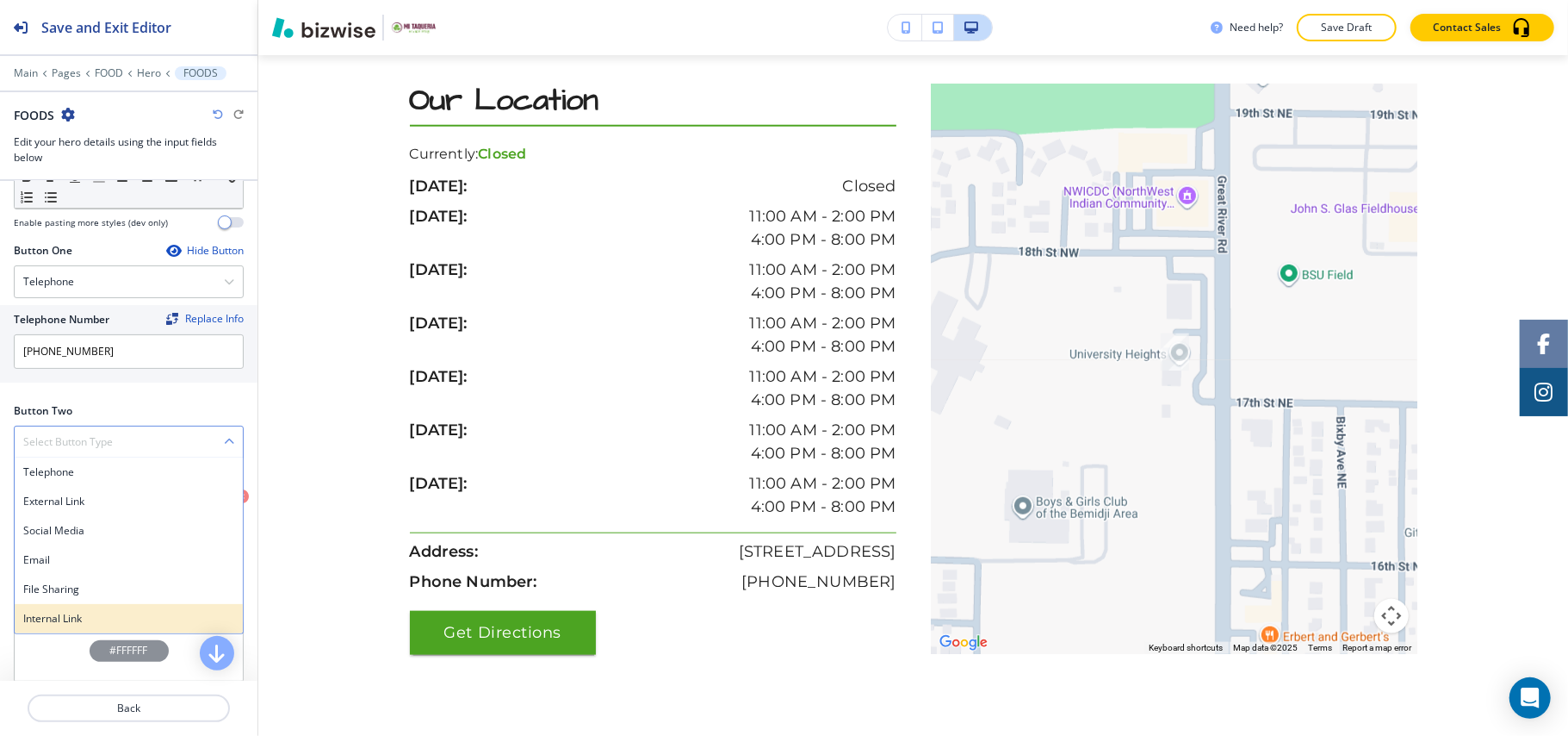
click at [60, 626] on h4 "Internal Link" at bounding box center [129, 619] width 211 height 16
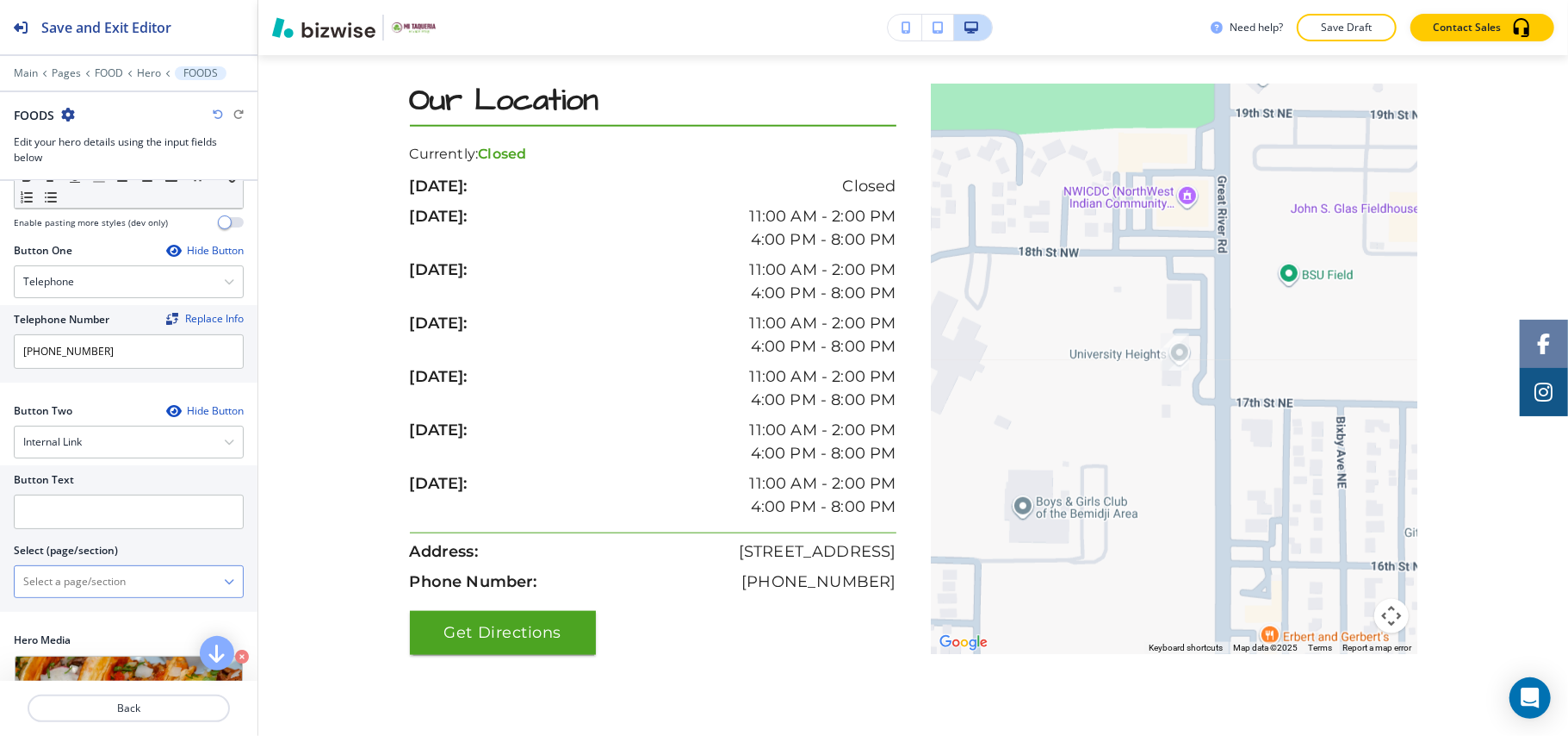
drag, startPoint x: 64, startPoint y: 623, endPoint x: 90, endPoint y: 598, distance: 36.1
click at [90, 596] on \(page\/section\) "Manual Input" at bounding box center [119, 581] width 209 height 29
drag, startPoint x: 102, startPoint y: 592, endPoint x: 0, endPoint y: 579, distance: 102.8
click at [0, 579] on div "Button Text Select (page/section) CONTACT US CONTACT CONTACT | Hero CONTACT | C…" at bounding box center [128, 538] width 257 height 147
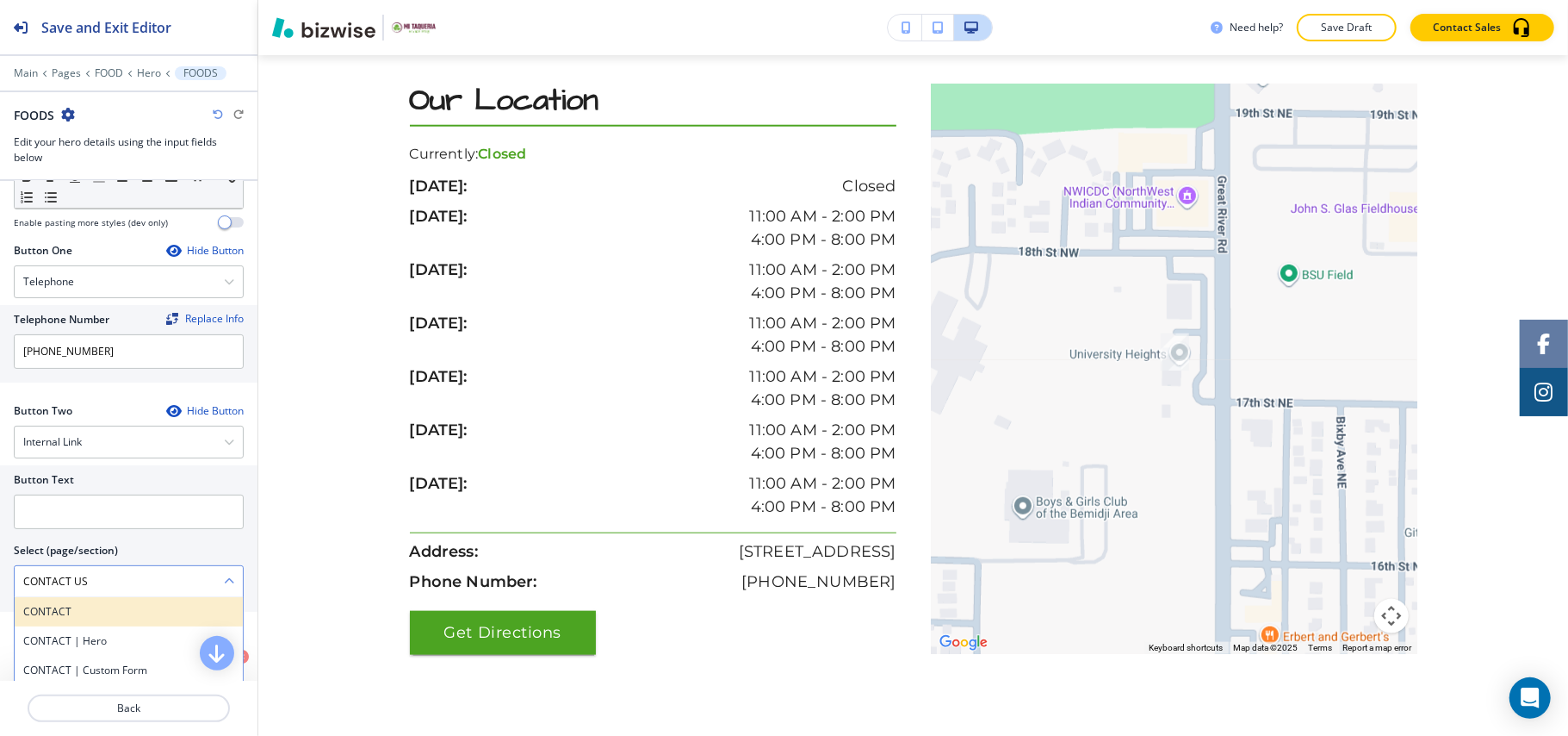
click at [88, 617] on h4 "CONTACT" at bounding box center [129, 612] width 211 height 16
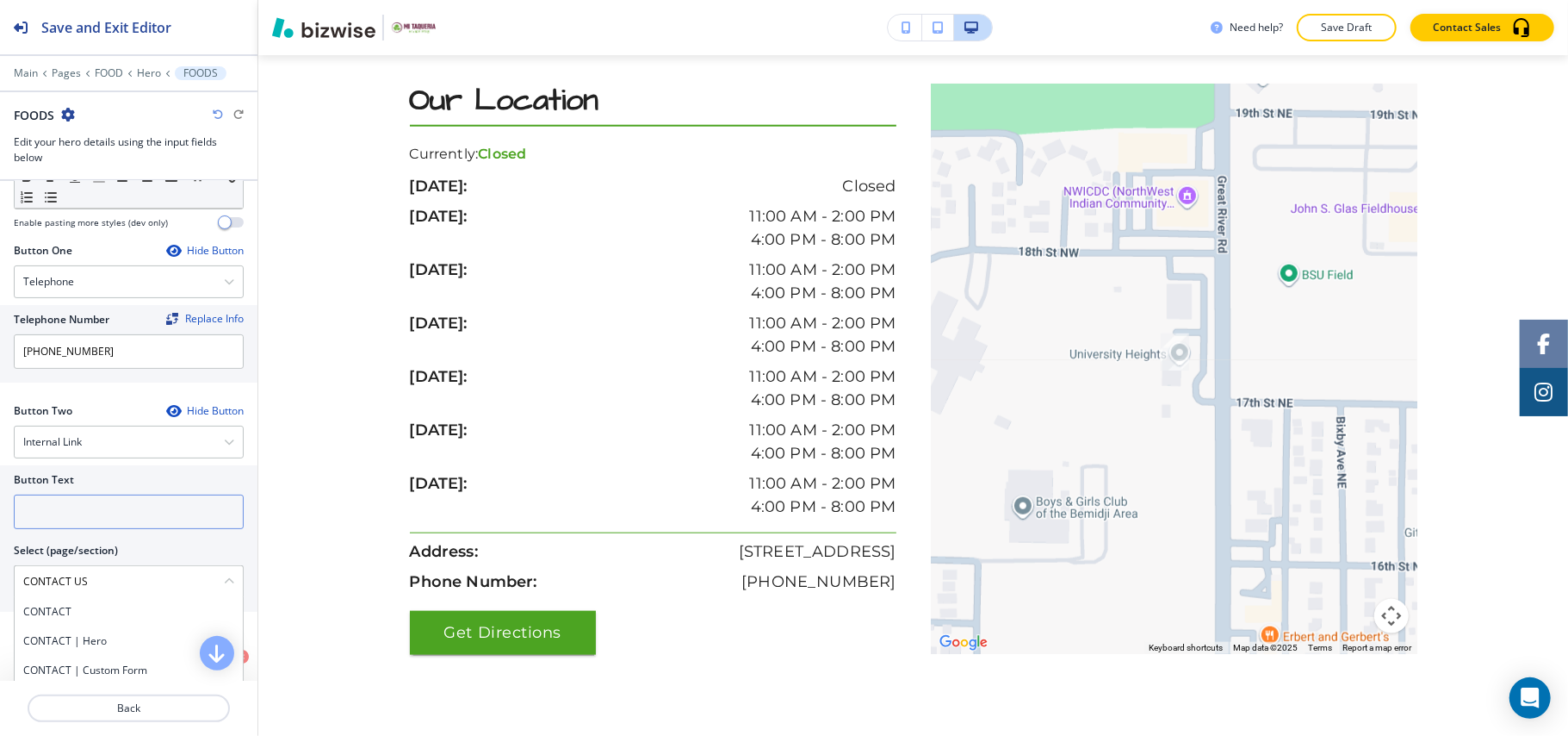
type \(page\/section\) "CONTACT"
paste input "CONTACT US"
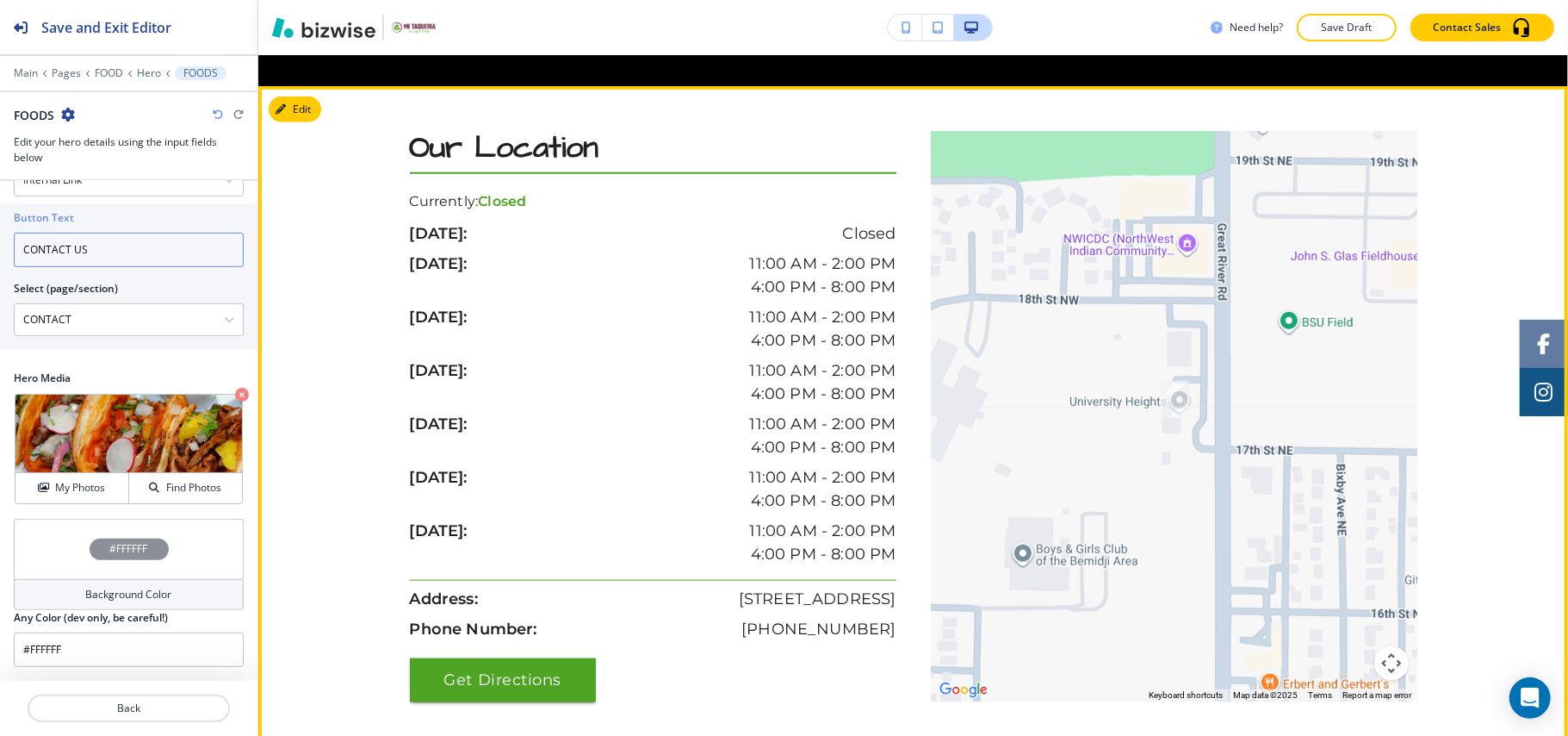
scroll to position [918, 0]
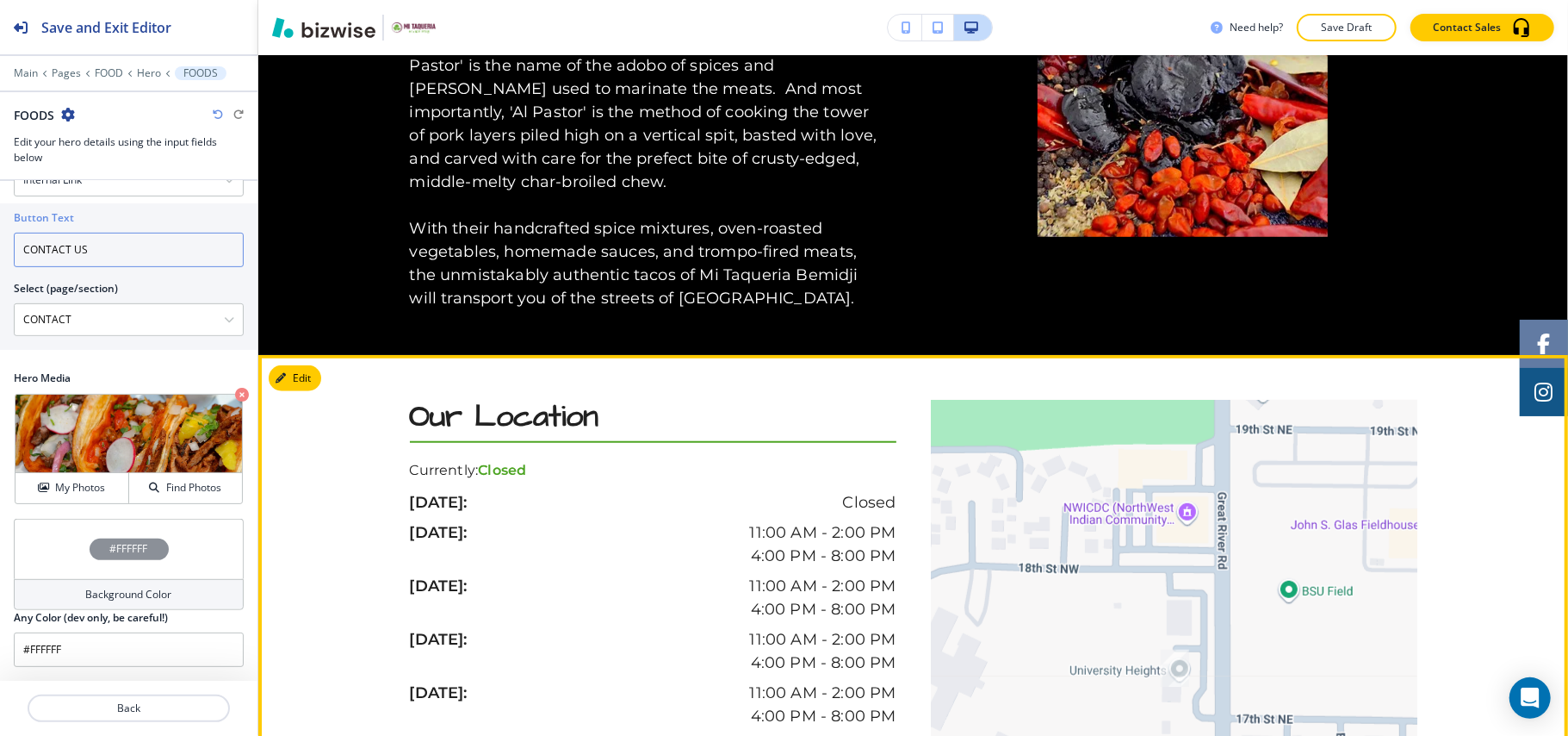
type input "CONTACT US"
click at [307, 367] on button "Edit This Section" at bounding box center [327, 378] width 116 height 25
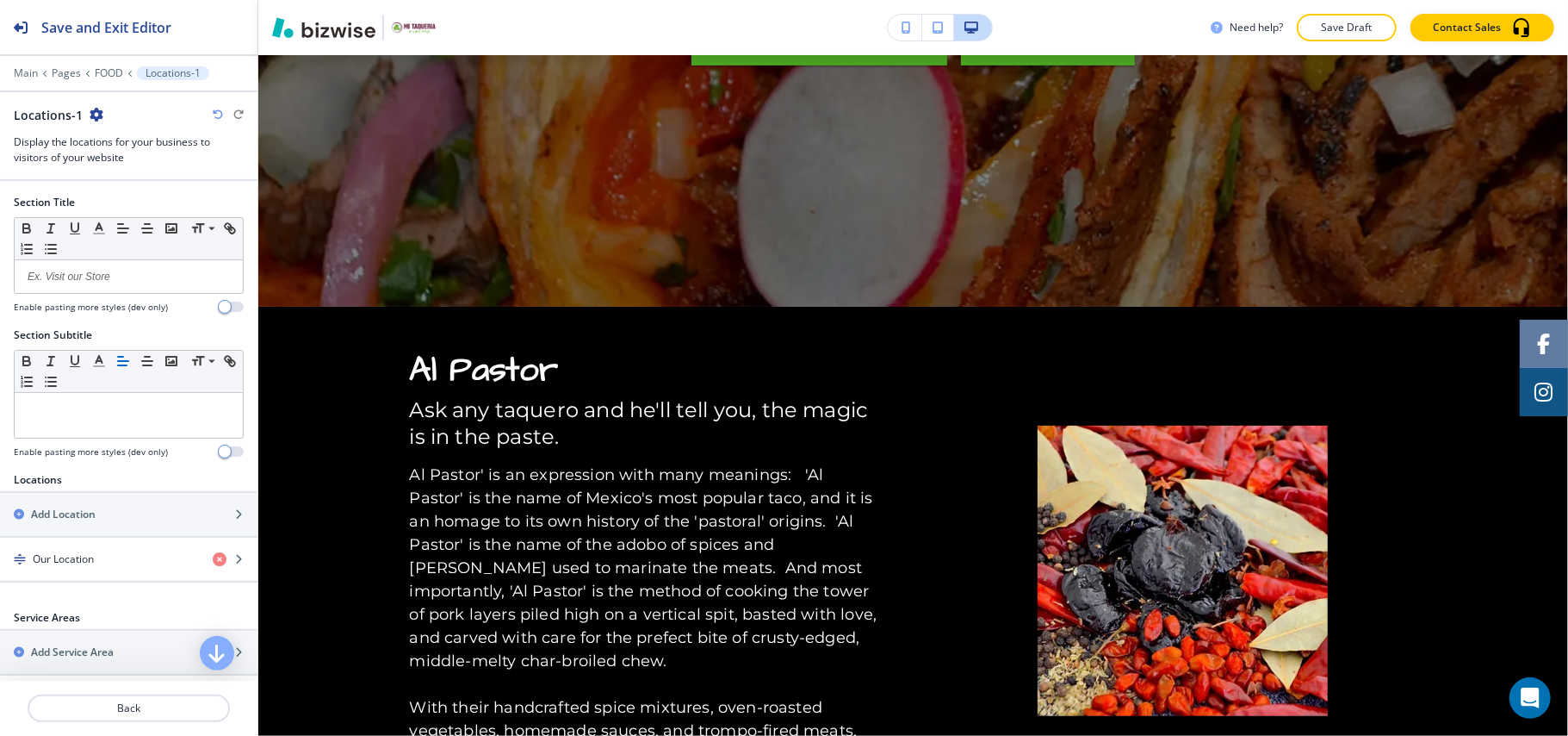
scroll to position [0, 0]
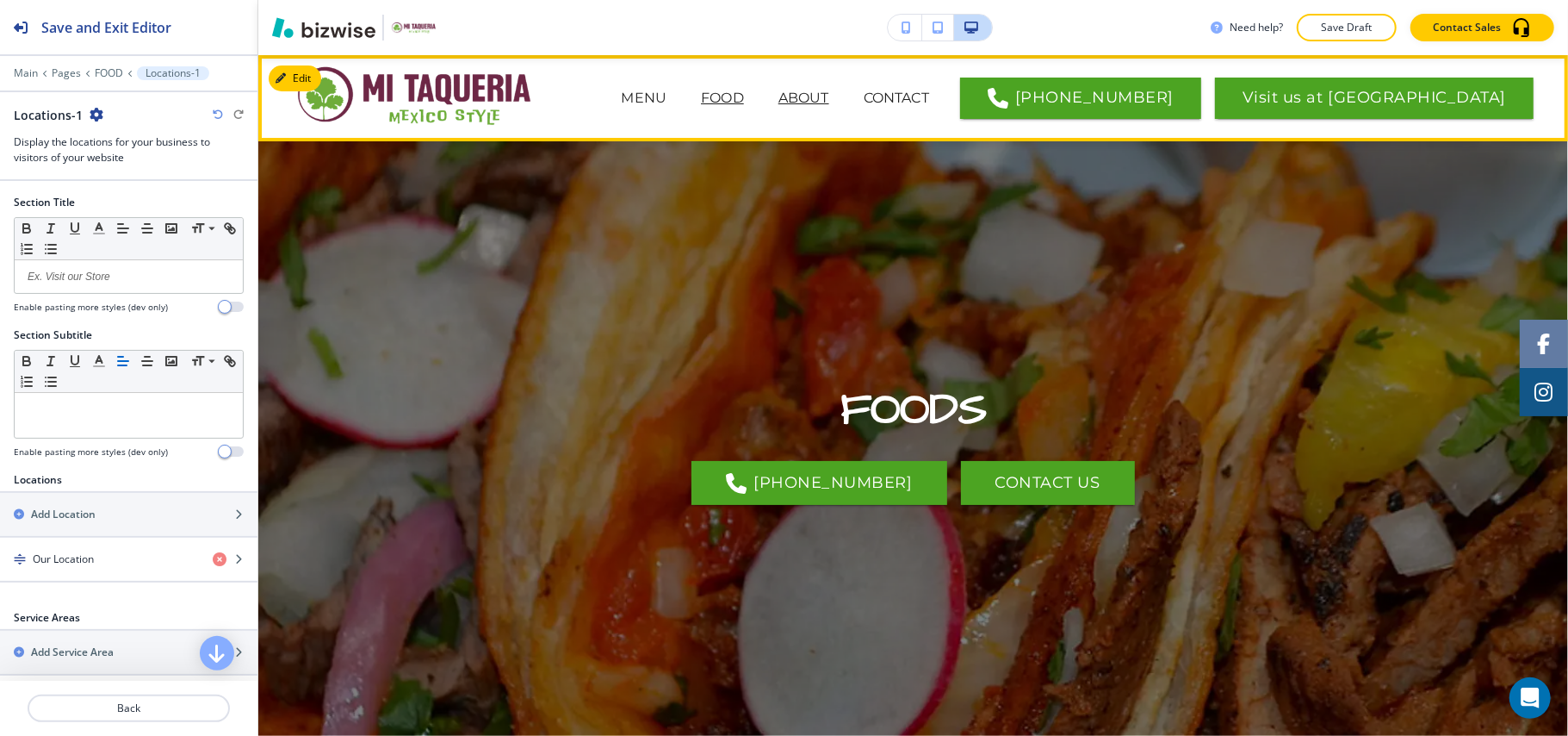
click at [829, 95] on p "ABOUT" at bounding box center [805, 98] width 51 height 21
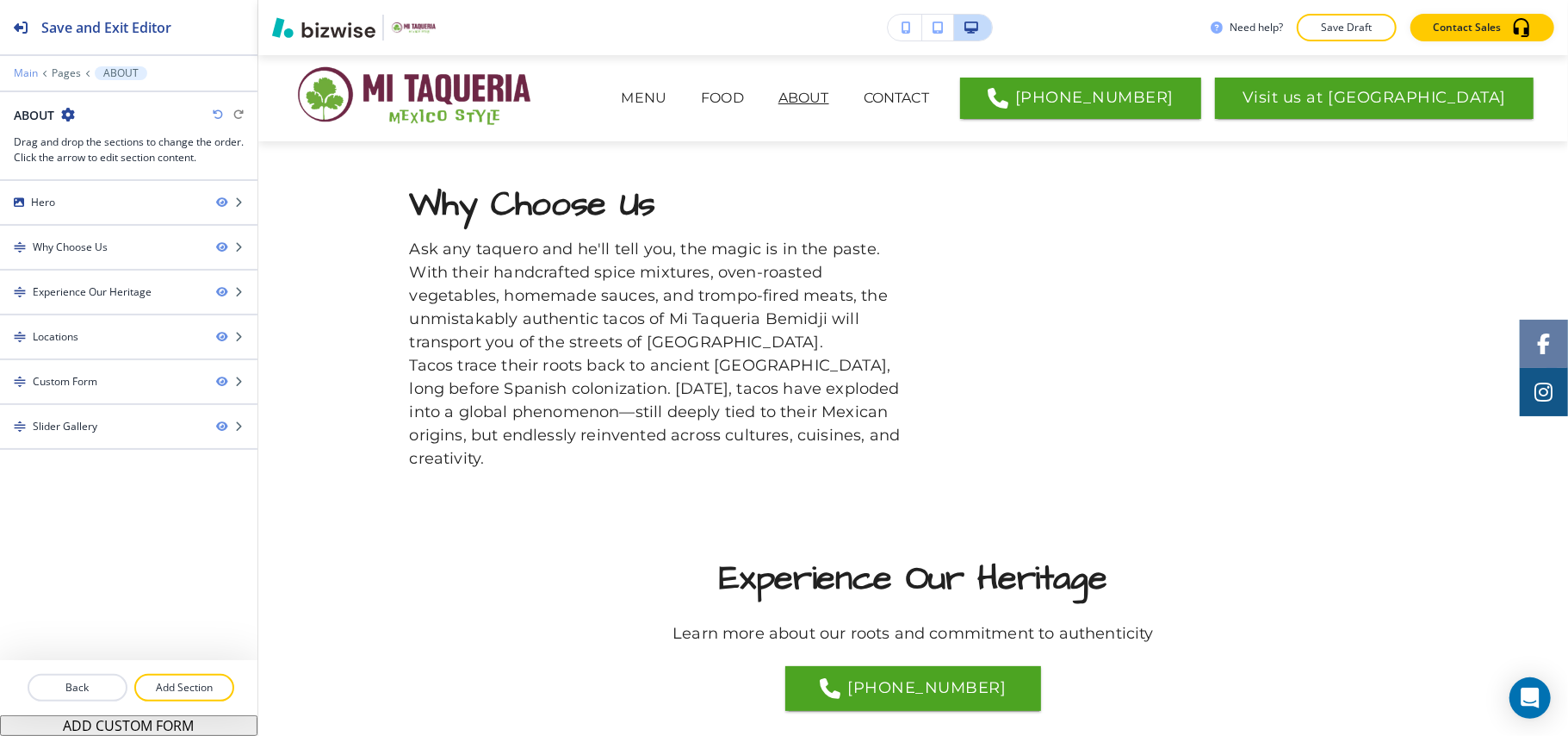
click at [27, 76] on p "Main" at bounding box center [25, 73] width 24 height 12
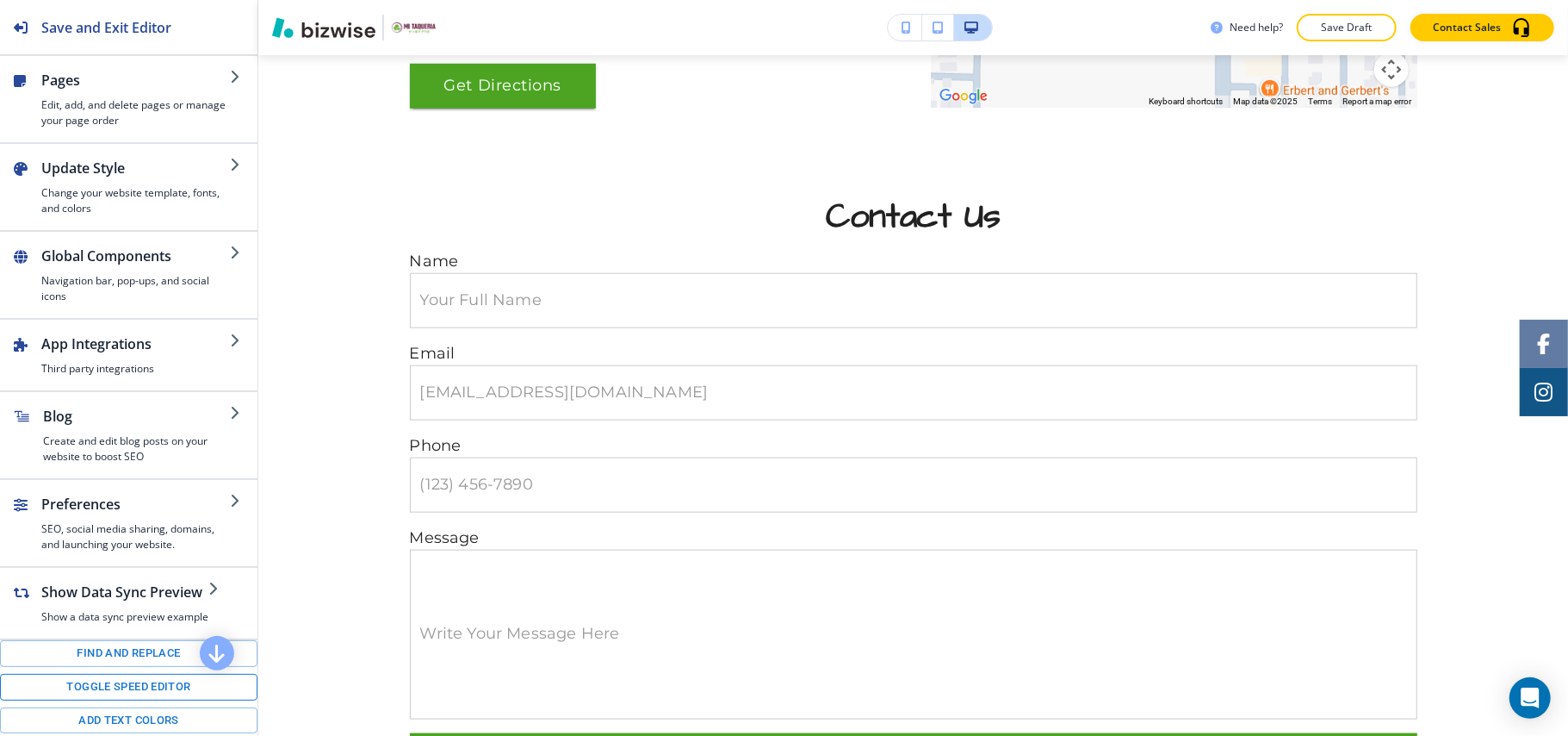
scroll to position [115, 0]
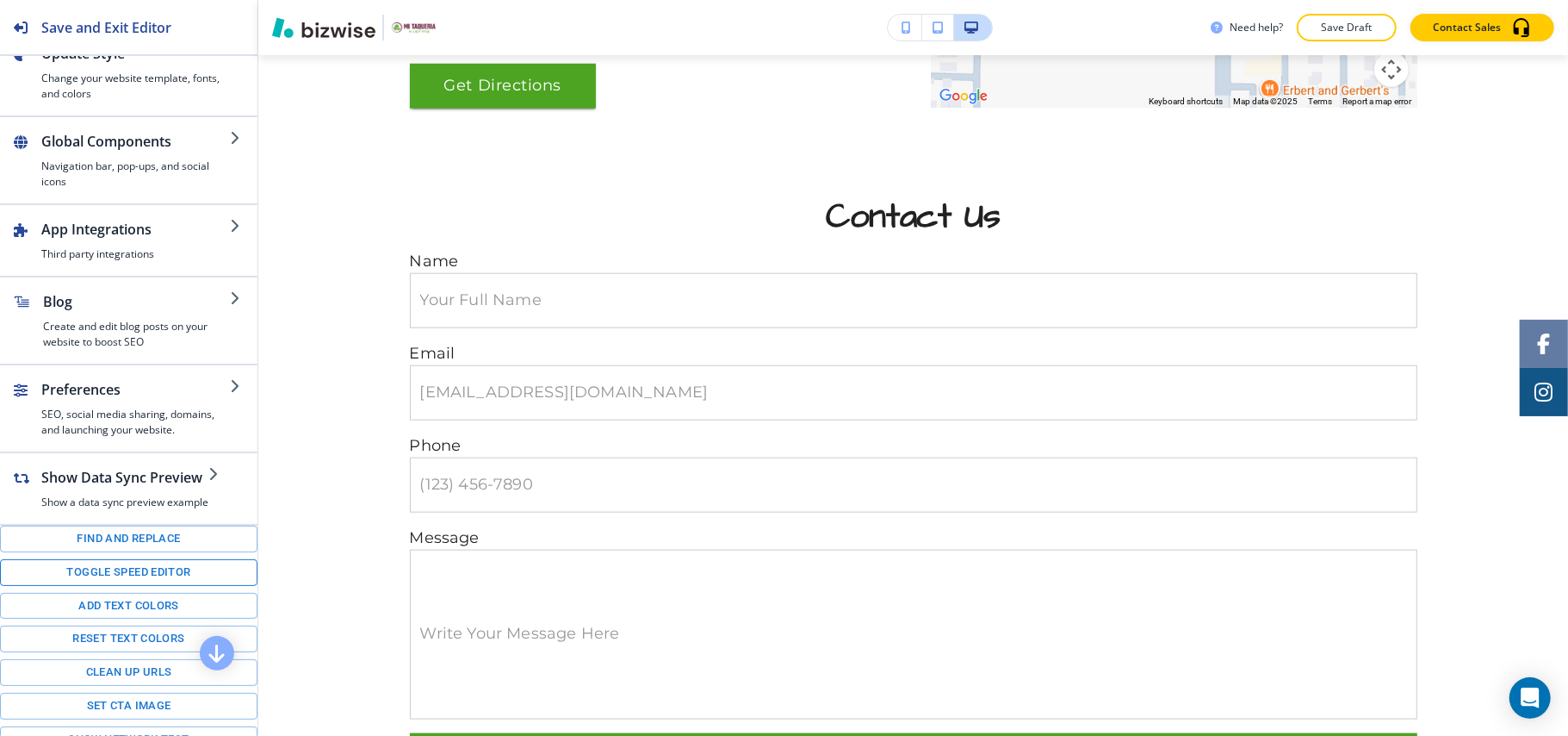
click at [112, 585] on button "Toggle speed editor" at bounding box center [128, 572] width 257 height 26
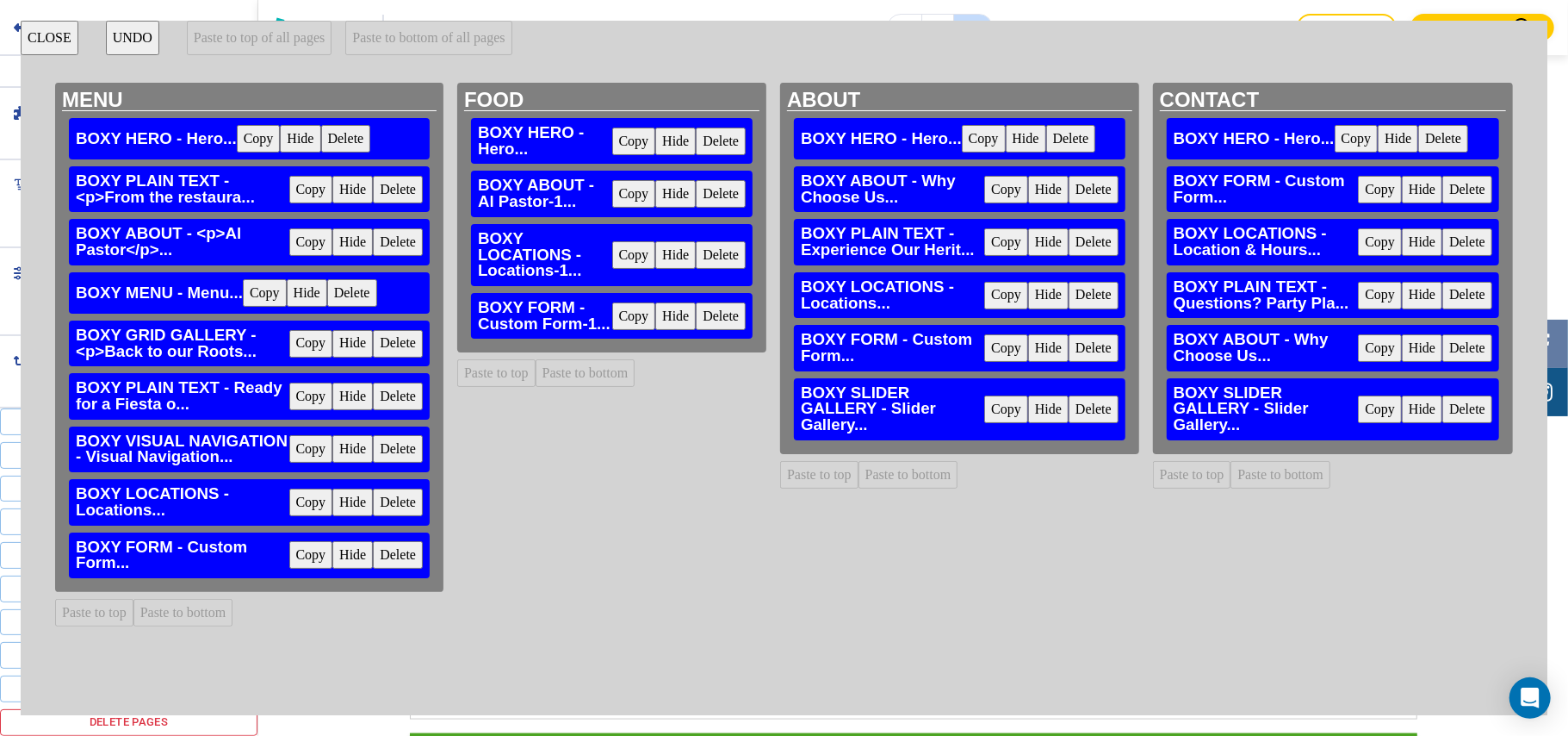
scroll to position [255, 0]
click at [315, 343] on button "Copy" at bounding box center [311, 344] width 44 height 27
click at [880, 470] on button "Paste to bottom" at bounding box center [908, 475] width 100 height 27
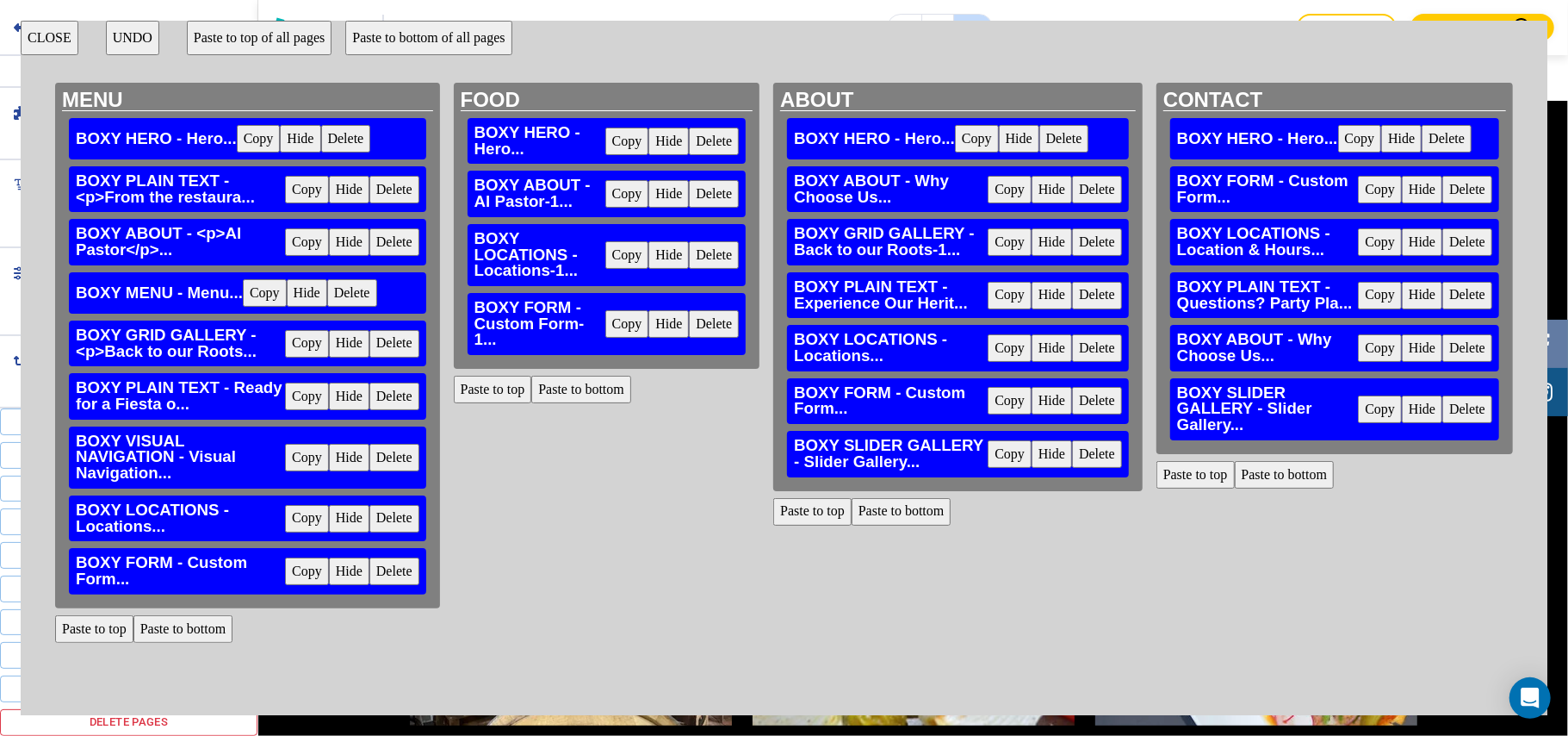
scroll to position [436, 0]
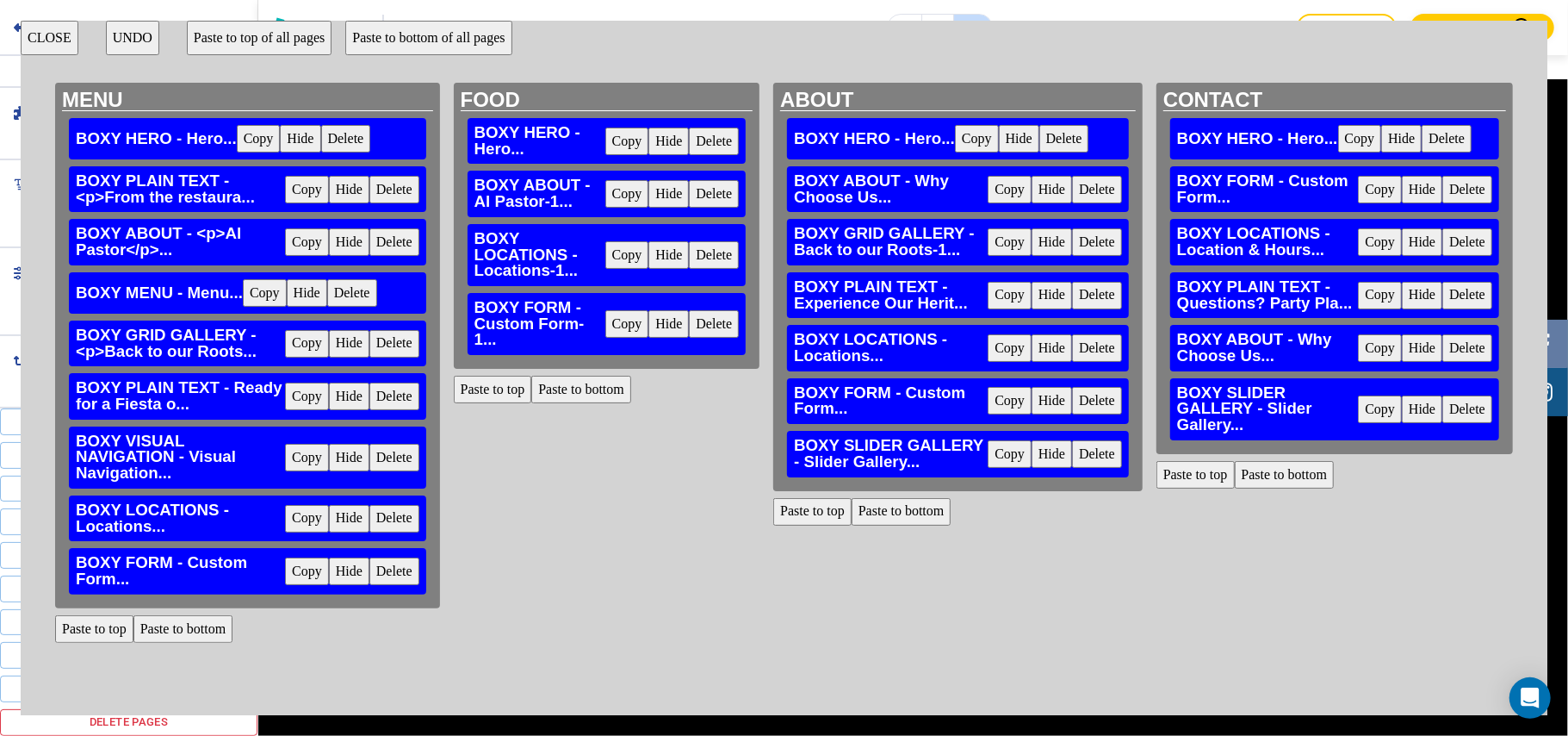
click at [62, 50] on button "CLOSE" at bounding box center [49, 37] width 58 height 34
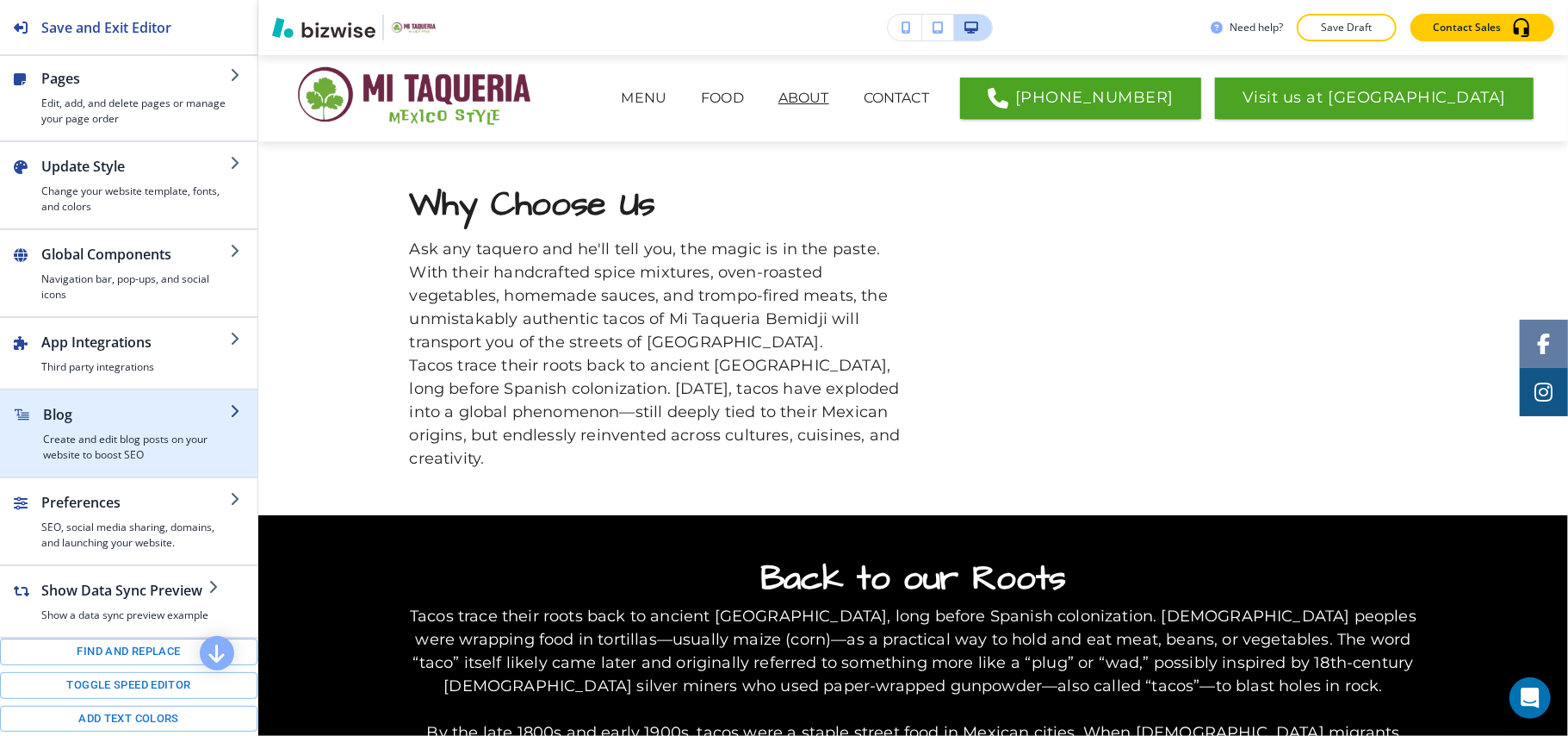
scroll to position [0, 0]
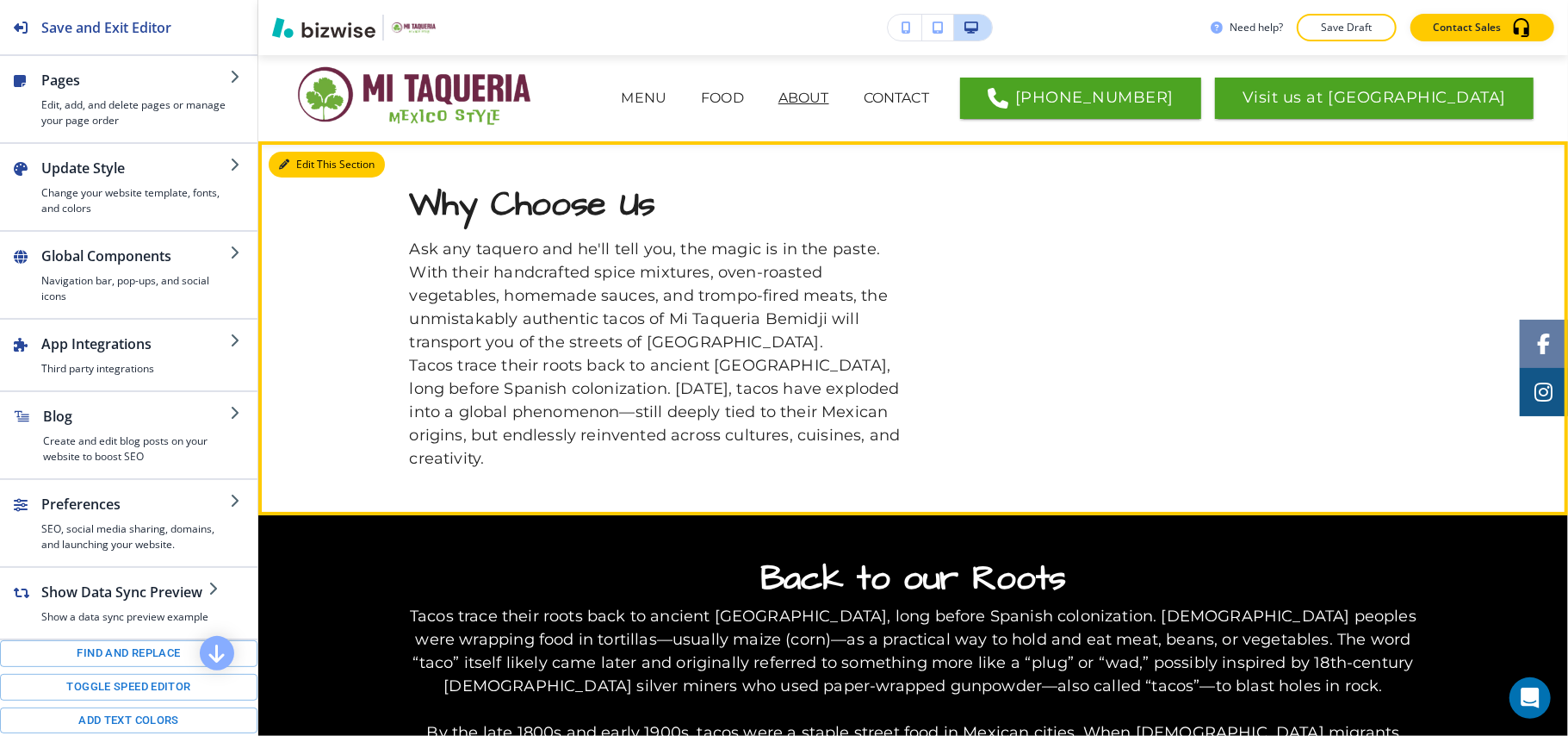
click at [291, 156] on button "Edit This Section" at bounding box center [327, 164] width 116 height 25
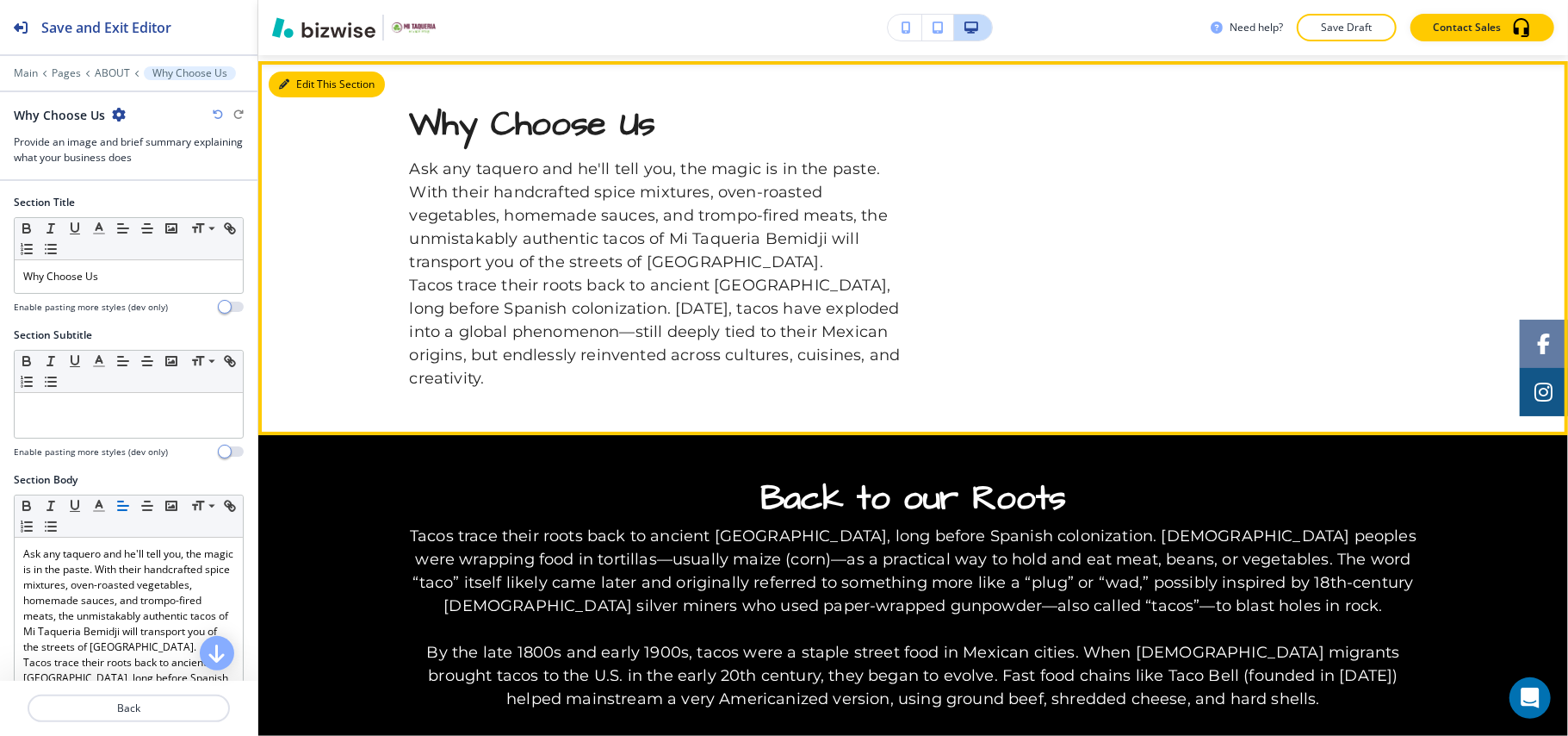
scroll to position [86, 0]
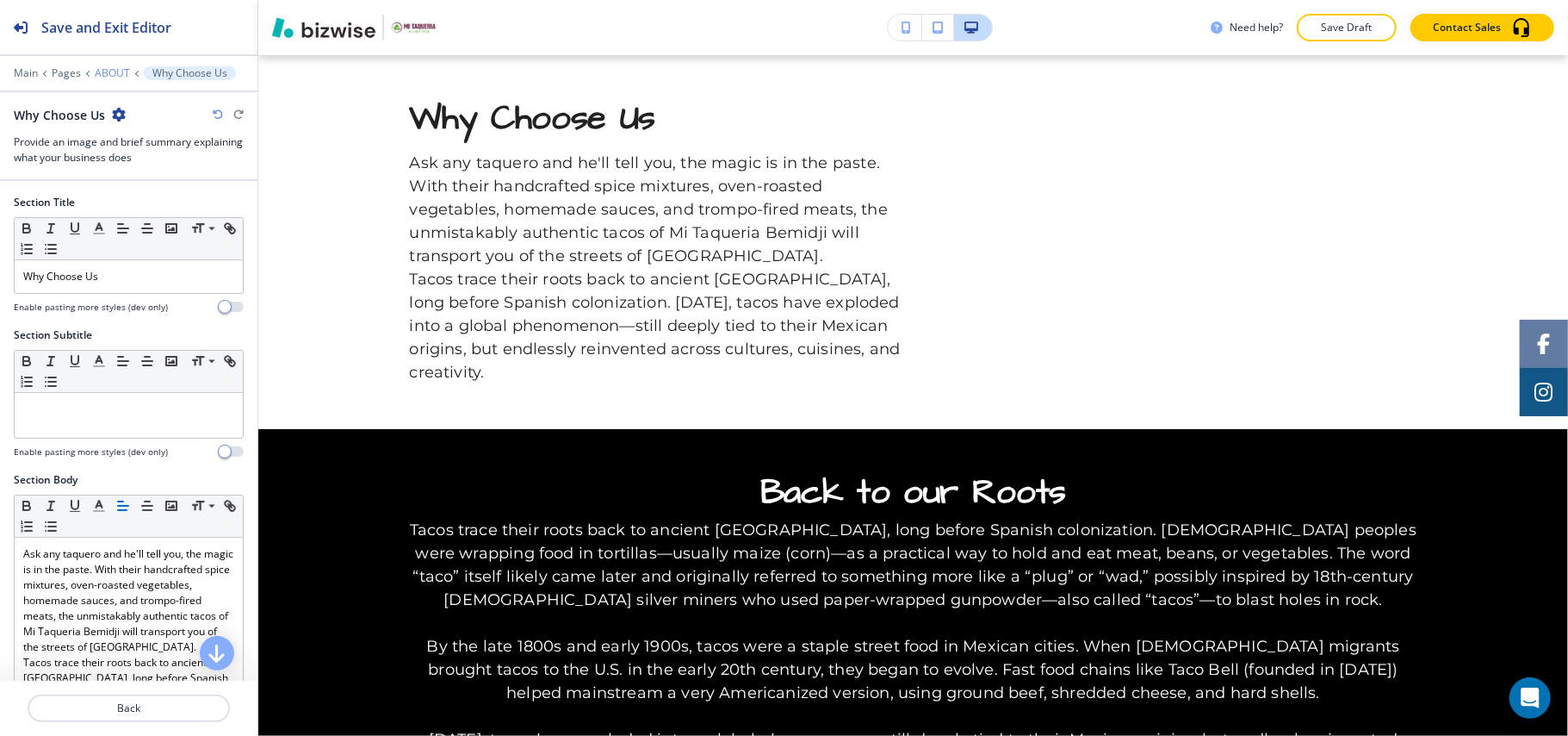
click at [114, 72] on p "ABOUT" at bounding box center [113, 73] width 35 height 12
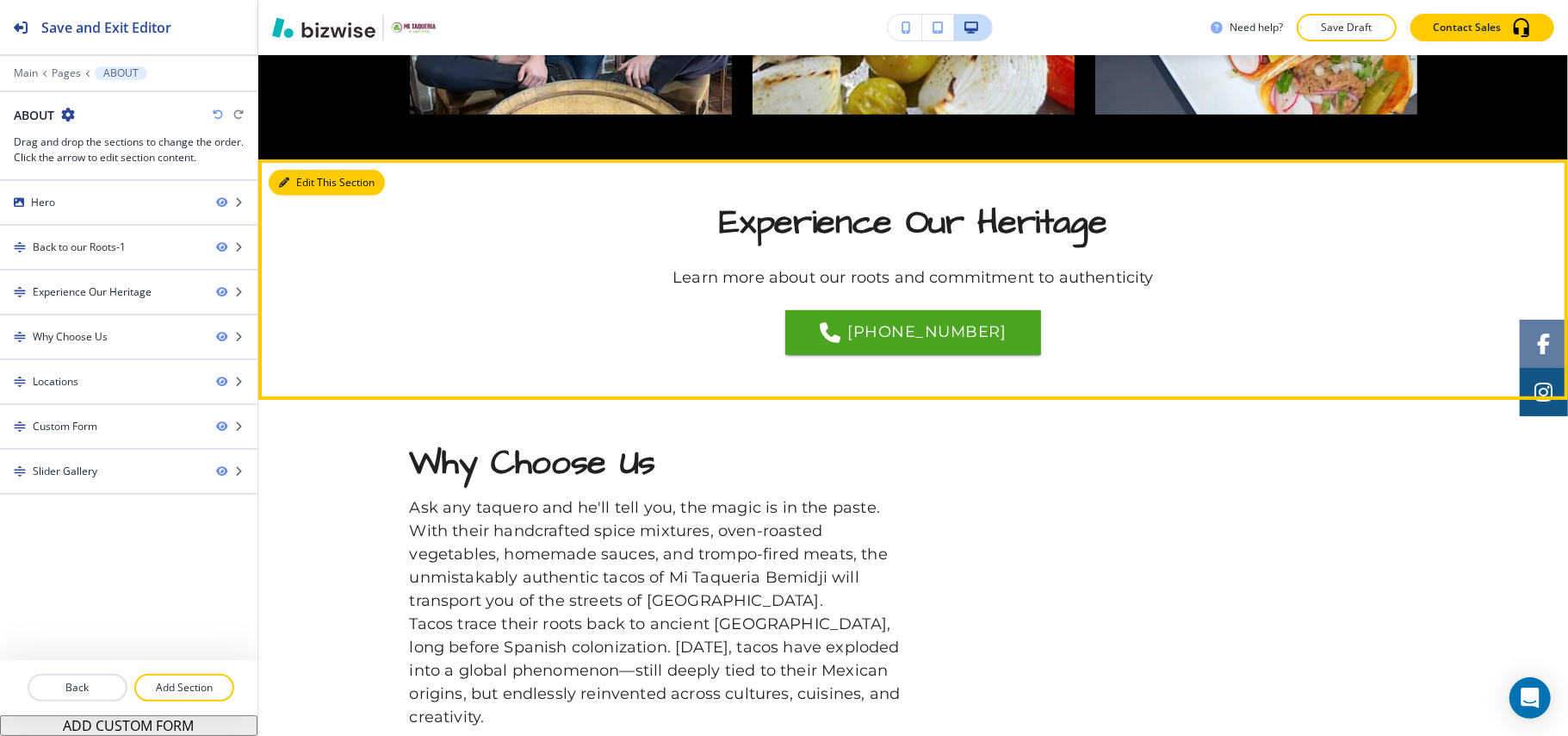
click at [312, 190] on button "Edit This Section" at bounding box center [327, 182] width 116 height 25
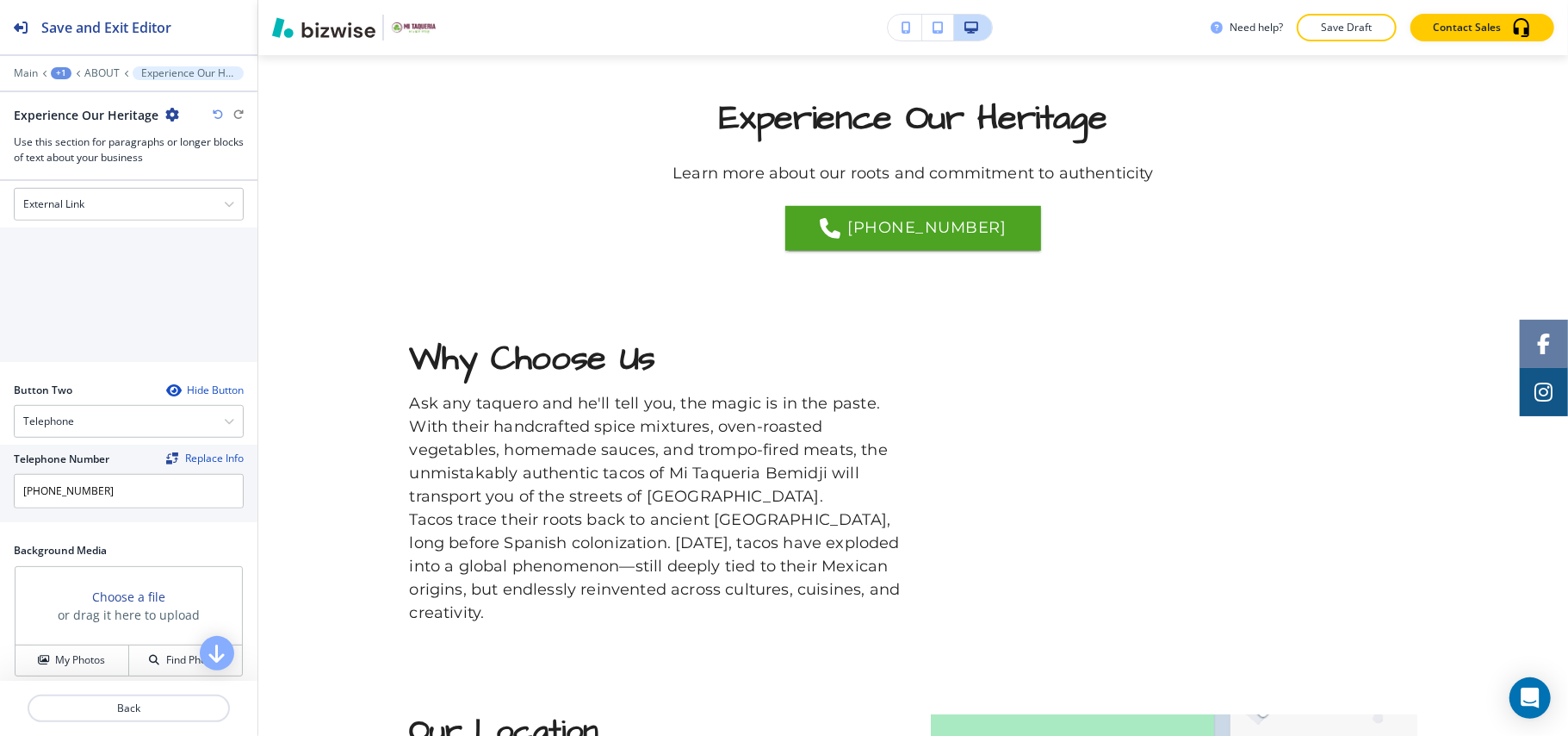
scroll to position [918, 0]
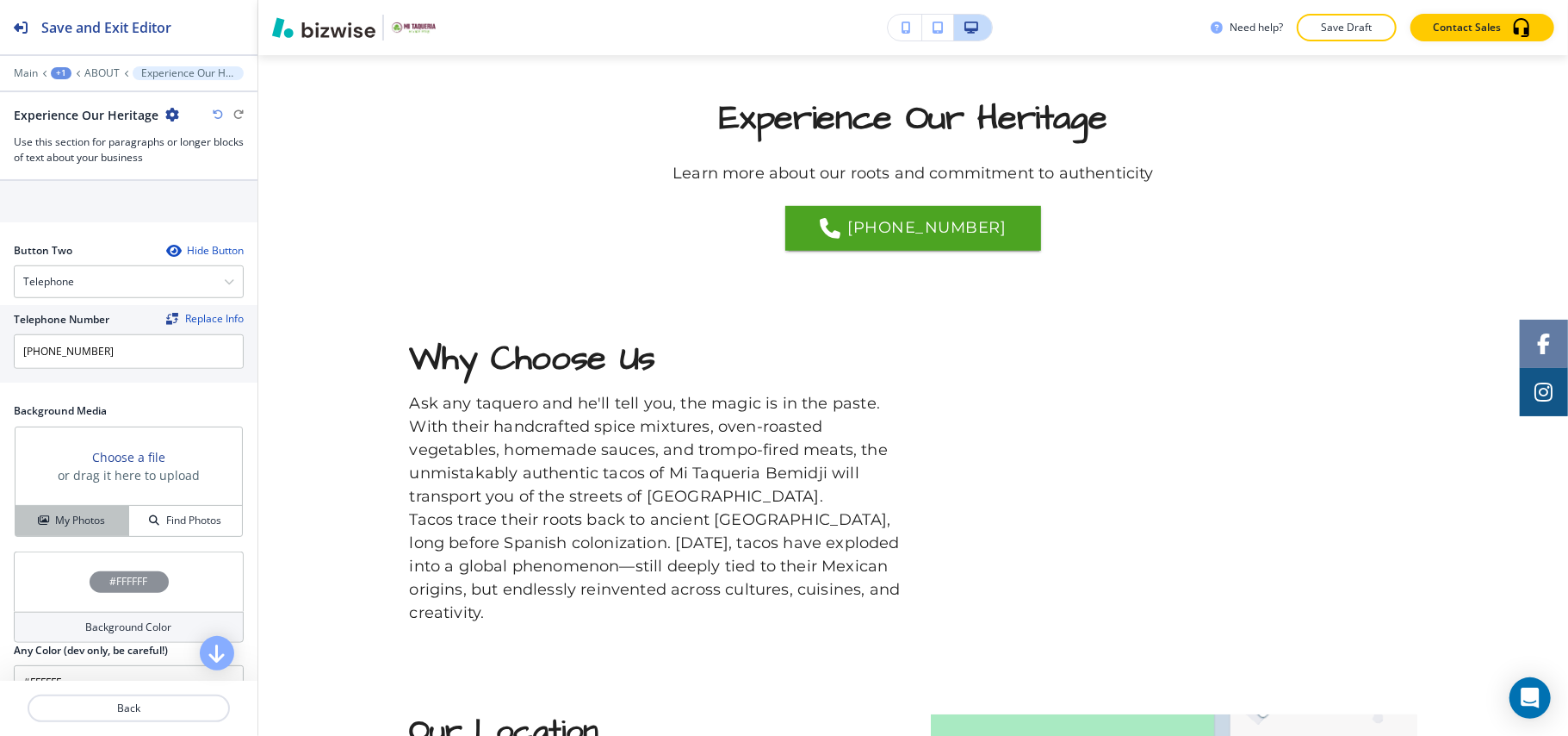
click at [75, 521] on h4 "My Photos" at bounding box center [79, 521] width 50 height 16
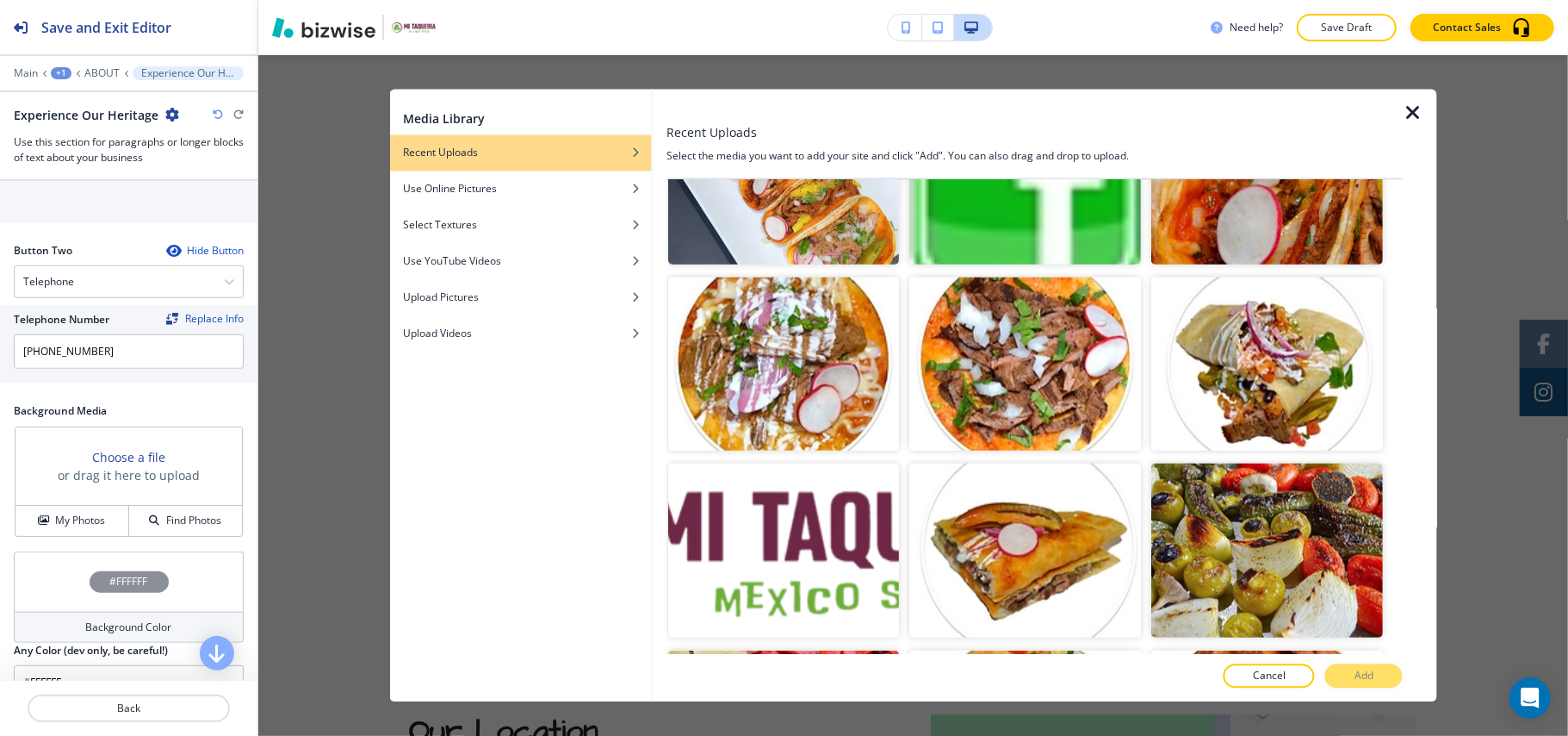
scroll to position [1378, 0]
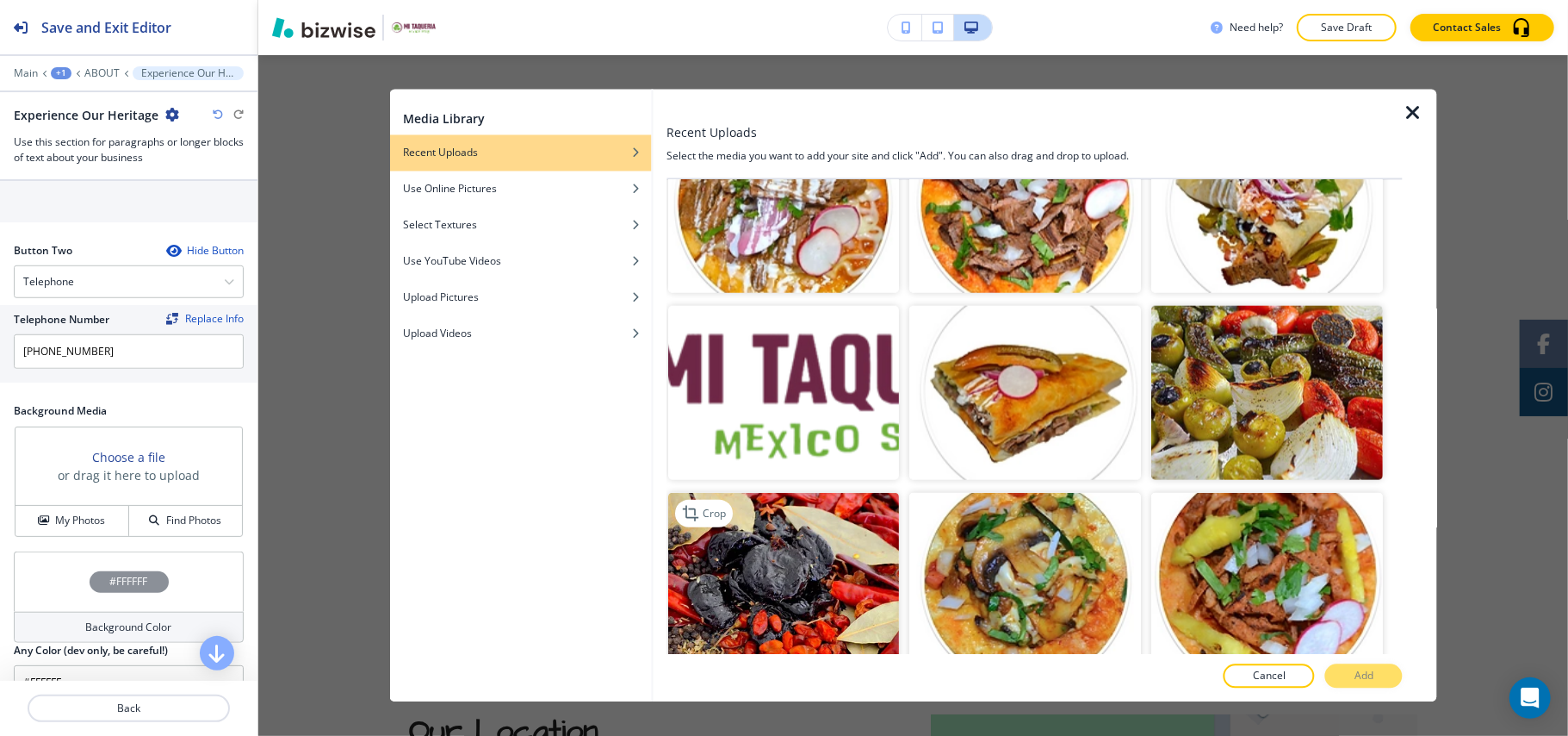
click at [803, 549] on img "button" at bounding box center [784, 578] width 232 height 174
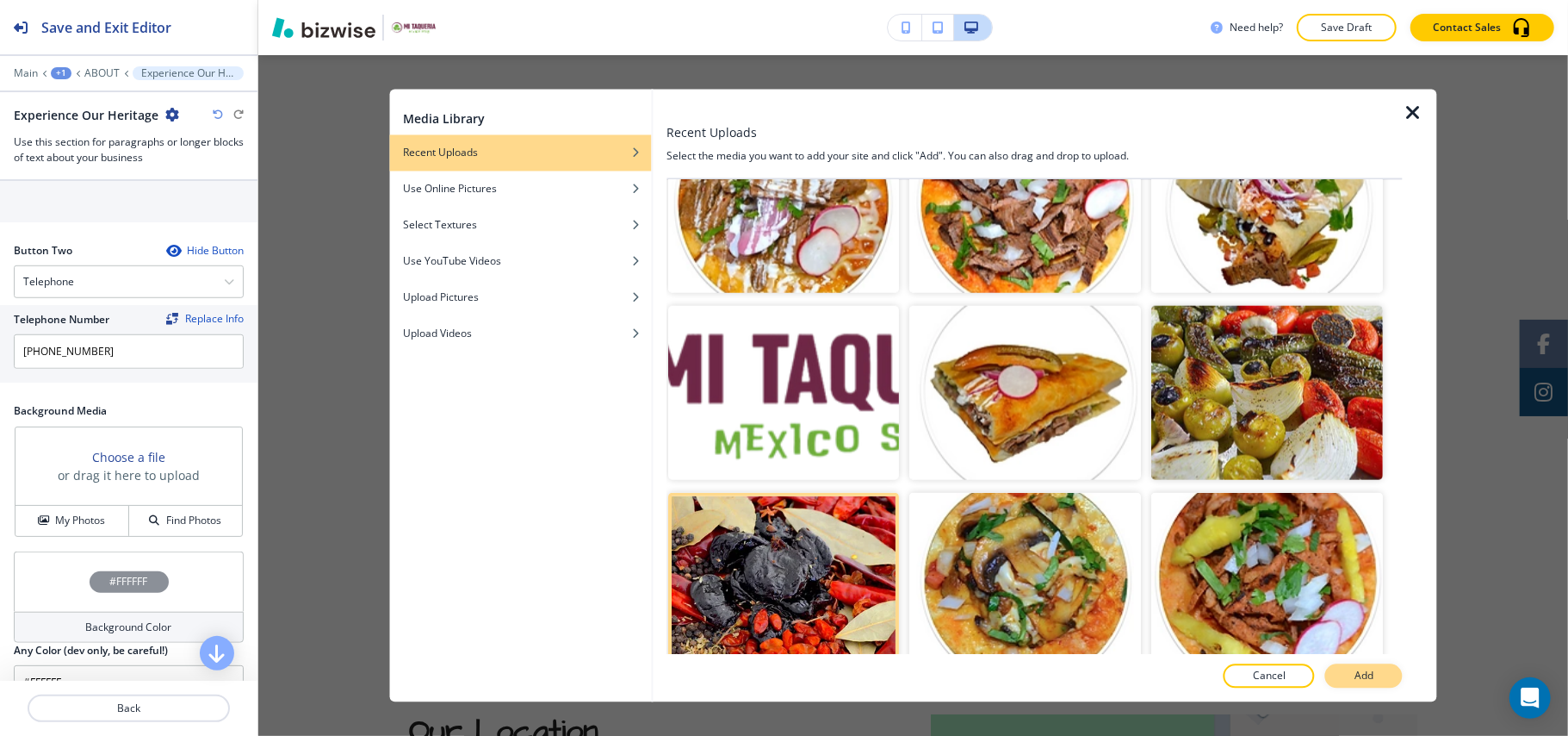
click at [1360, 675] on p "Add" at bounding box center [1363, 676] width 19 height 16
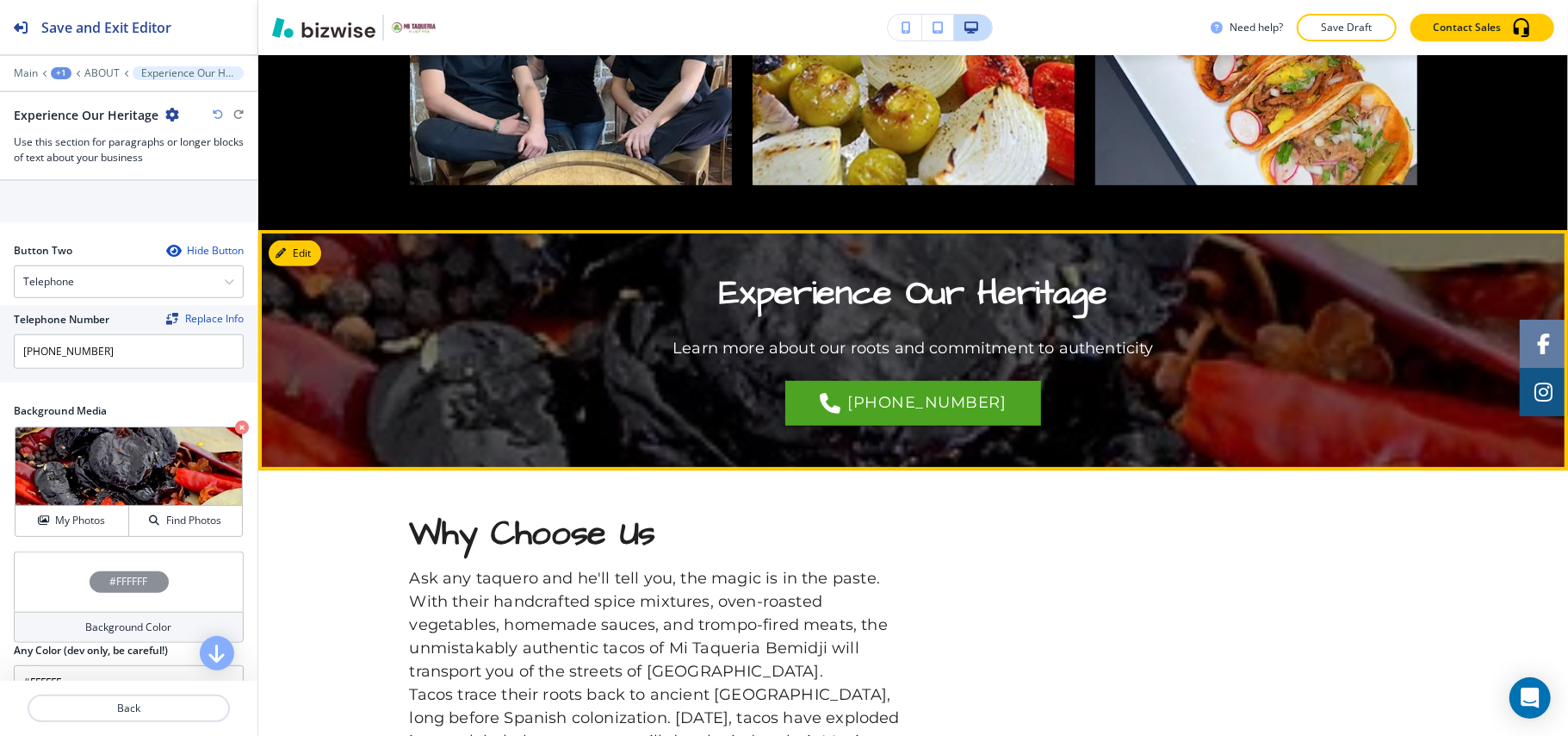
scroll to position [411, 0]
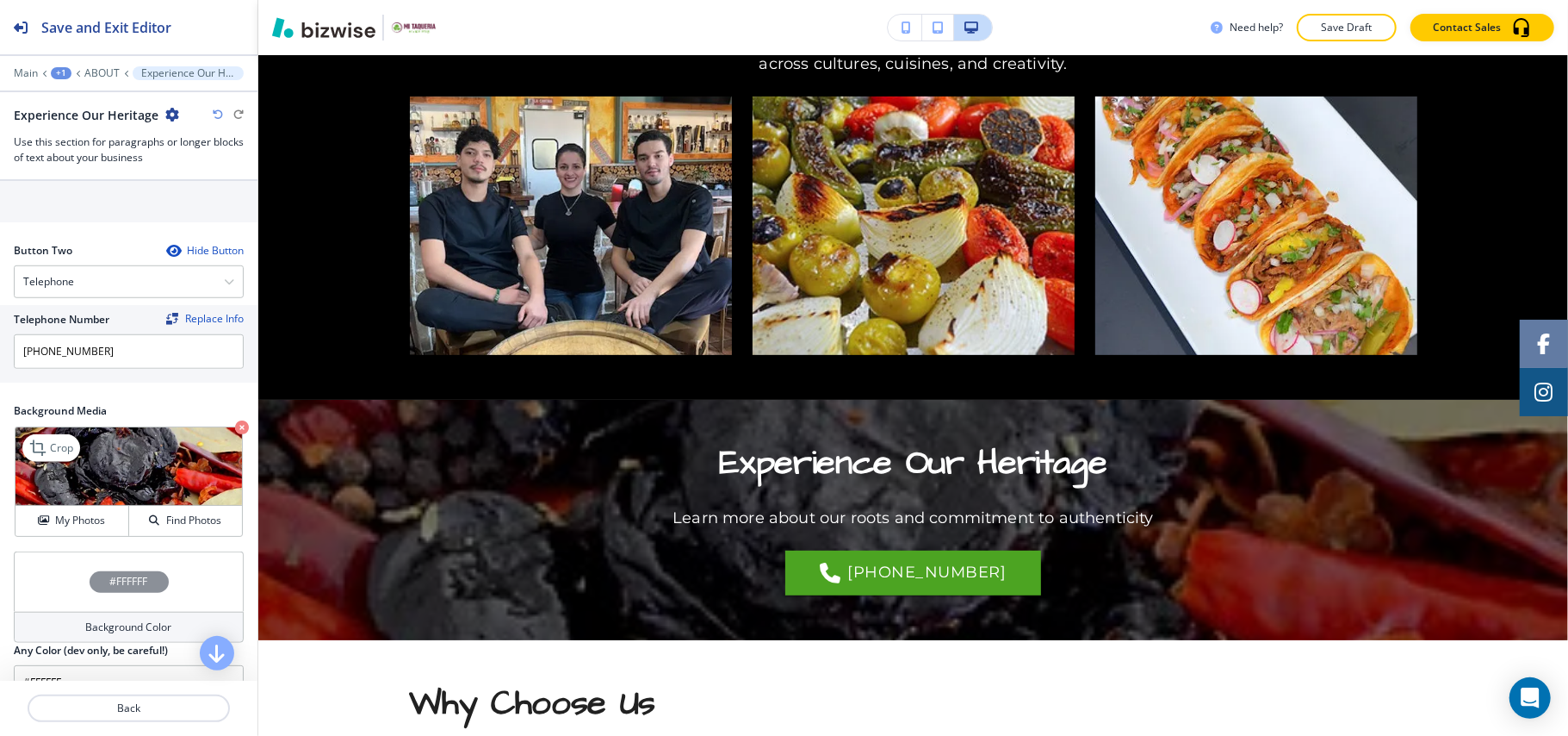
click at [235, 435] on icon "button" at bounding box center [242, 427] width 14 height 14
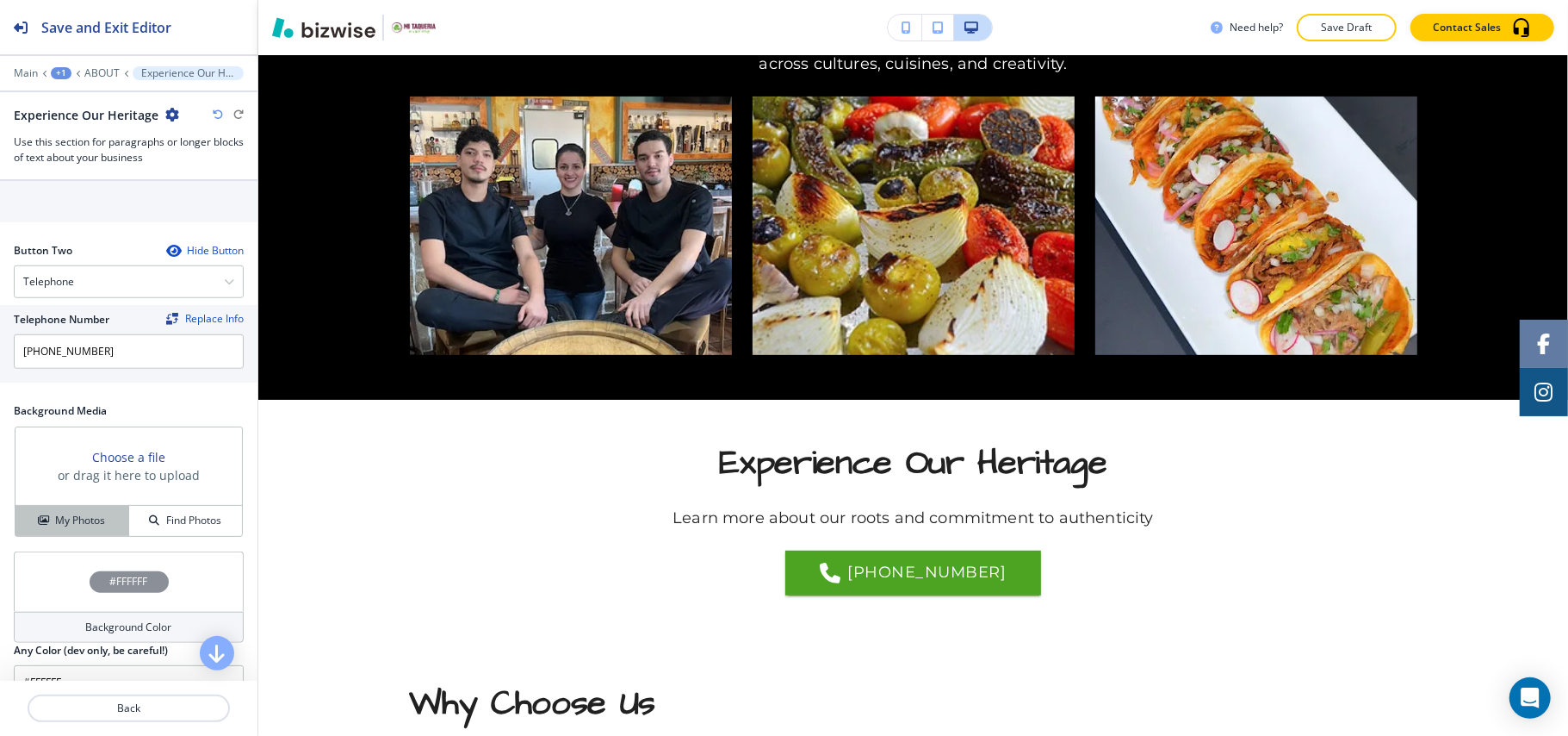
click at [74, 522] on h4 "My Photos" at bounding box center [79, 521] width 50 height 16
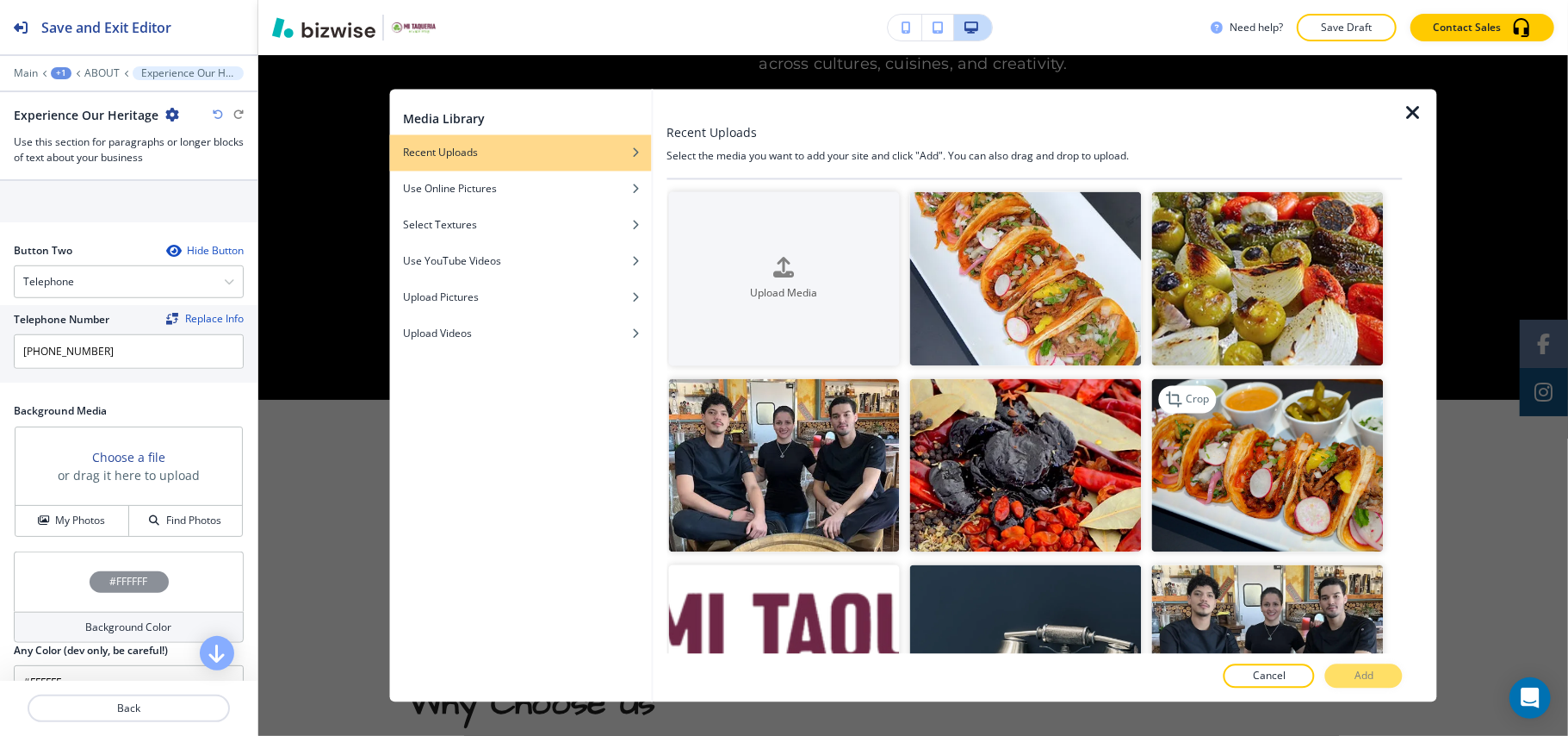
click at [1228, 456] on img "button" at bounding box center [1268, 465] width 232 height 174
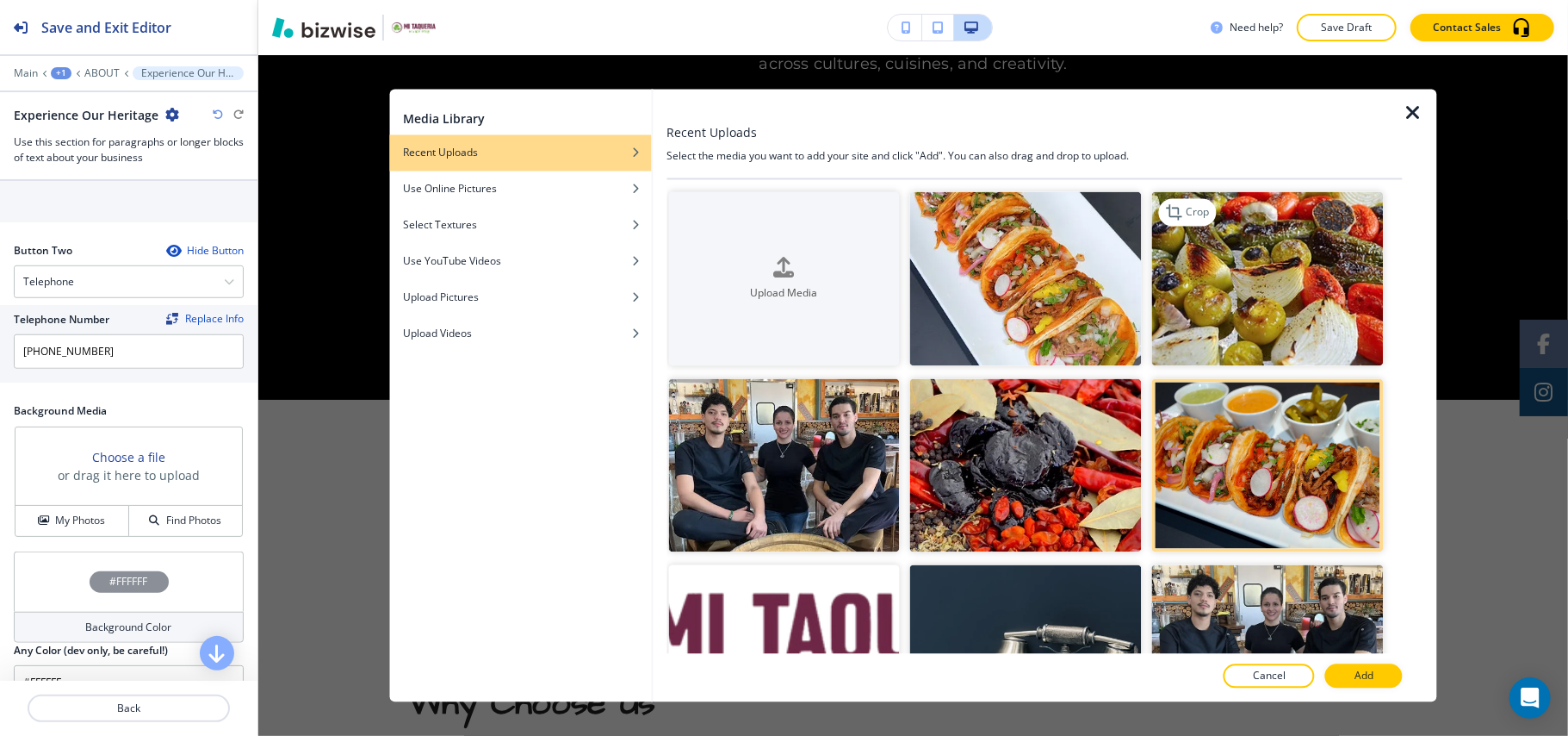
click at [1235, 313] on img "button" at bounding box center [1268, 279] width 232 height 174
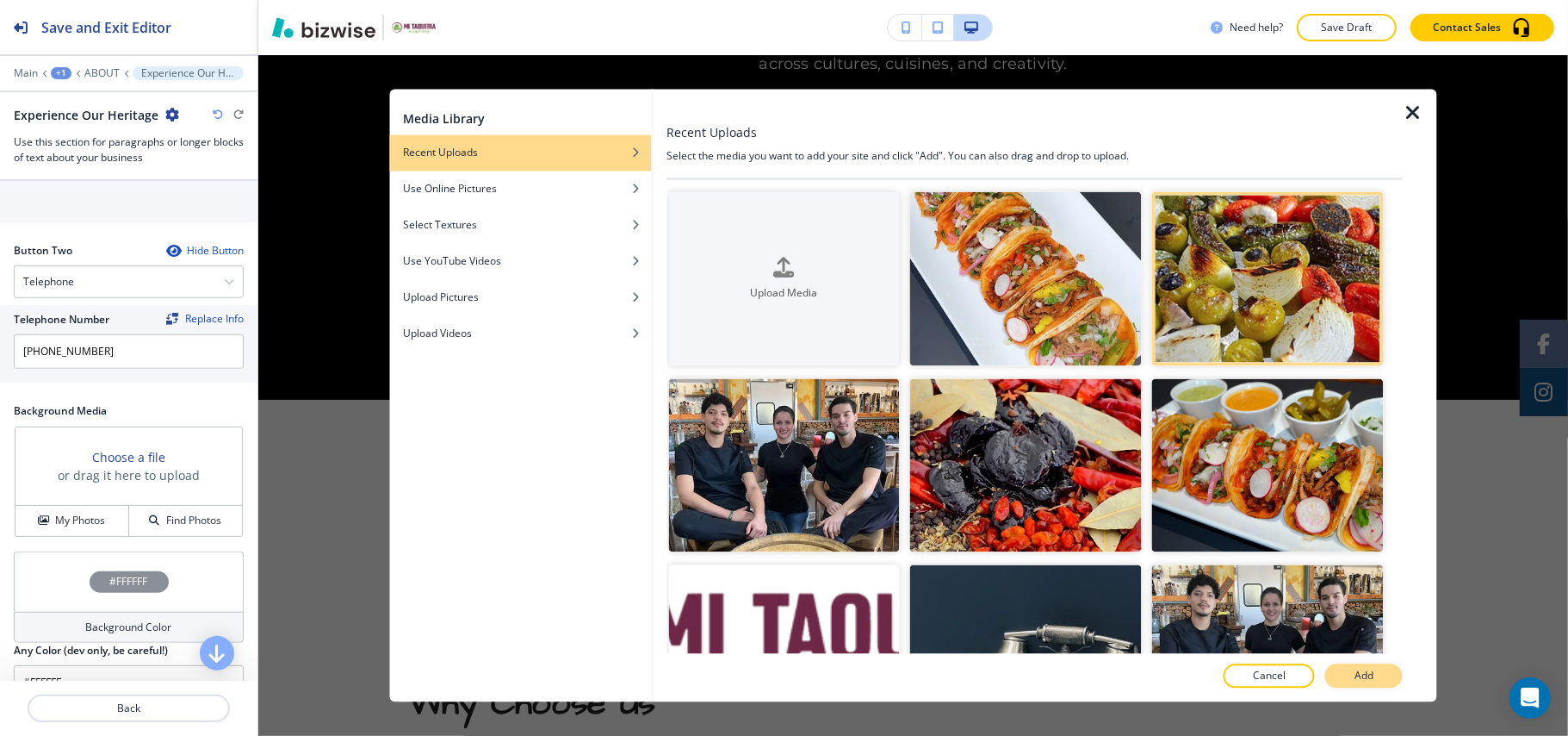
click at [1354, 682] on button "Add" at bounding box center [1363, 675] width 77 height 24
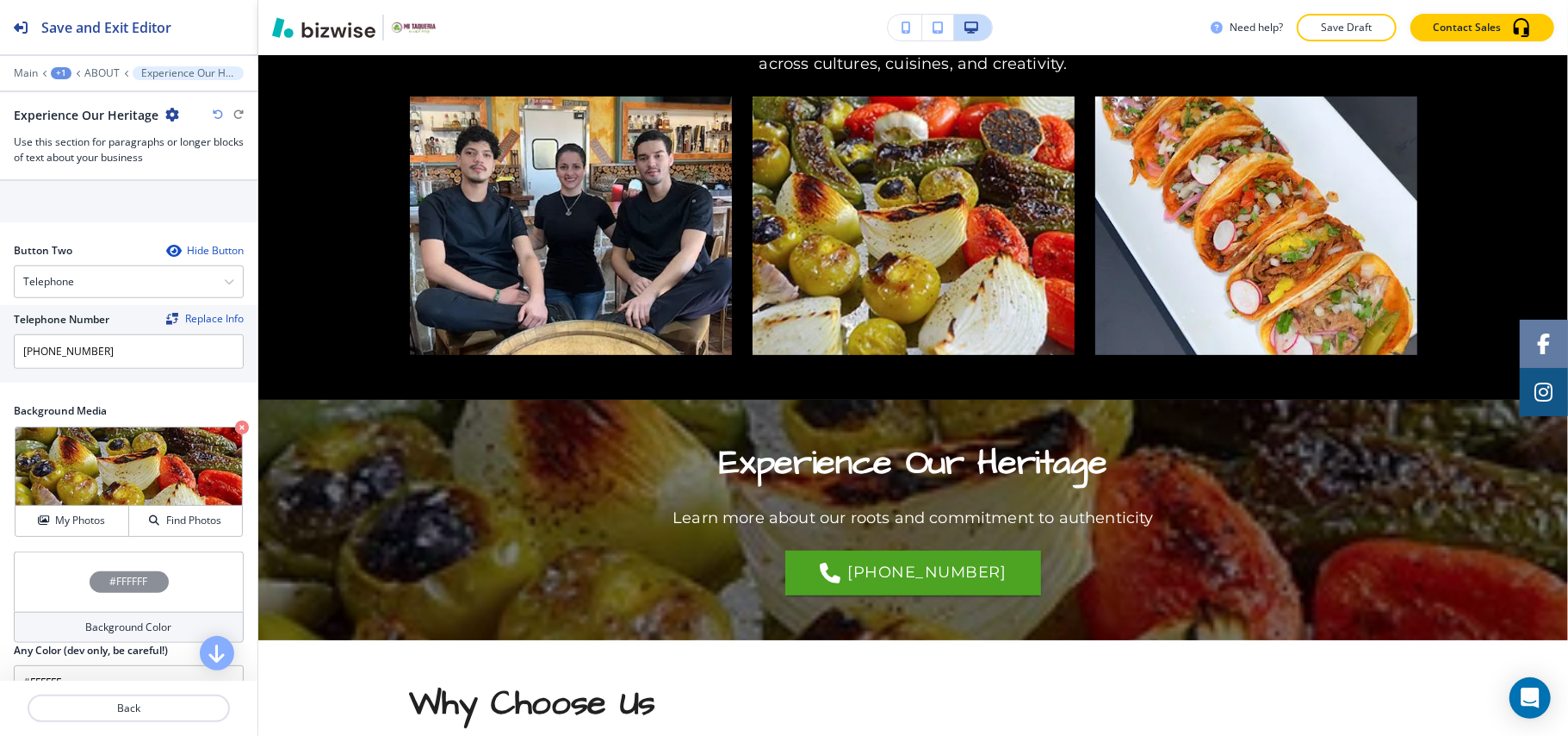
click at [235, 435] on icon "button" at bounding box center [242, 427] width 14 height 14
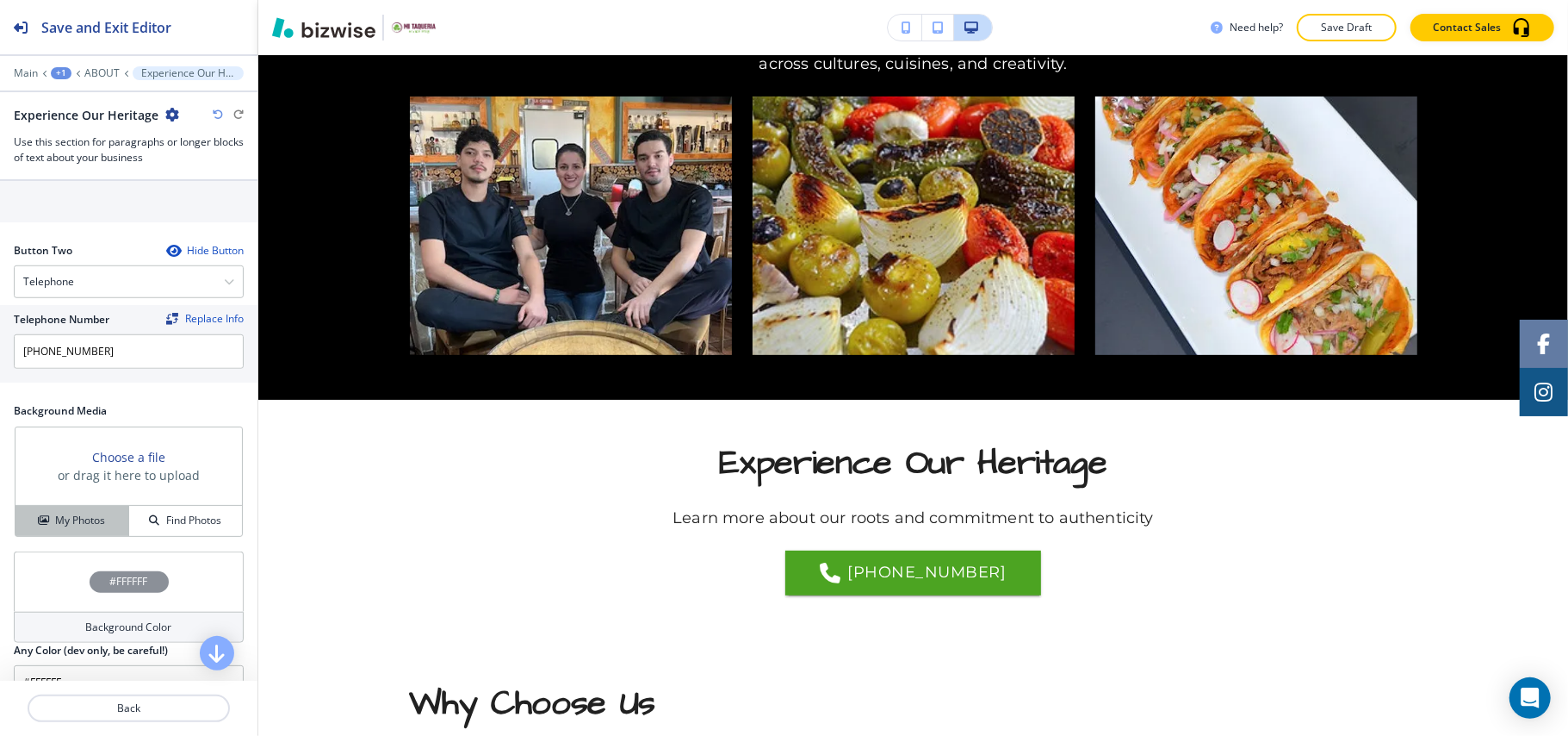
click at [79, 524] on h4 "My Photos" at bounding box center [79, 521] width 50 height 16
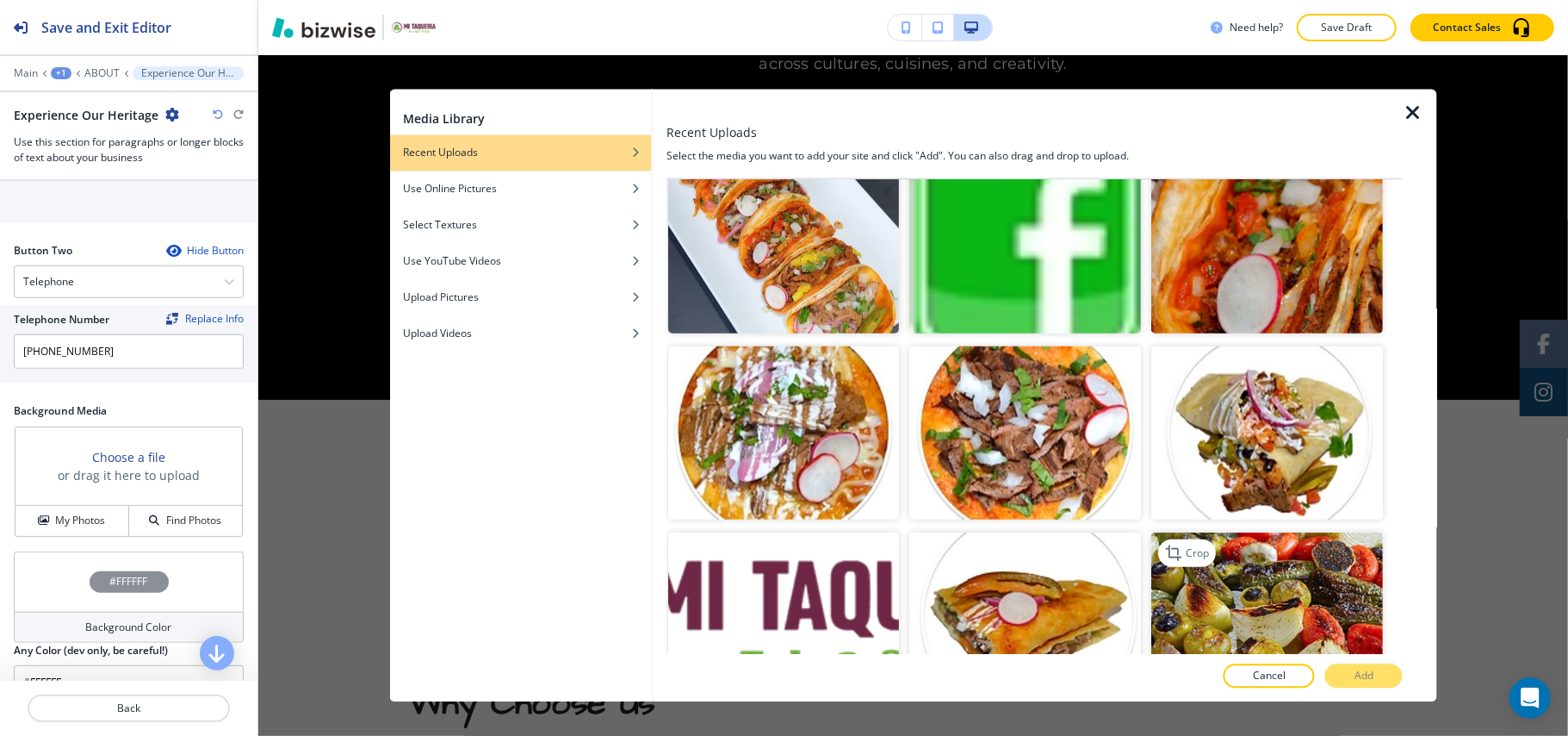
scroll to position [1151, 0]
click at [1237, 549] on img "button" at bounding box center [1268, 621] width 232 height 174
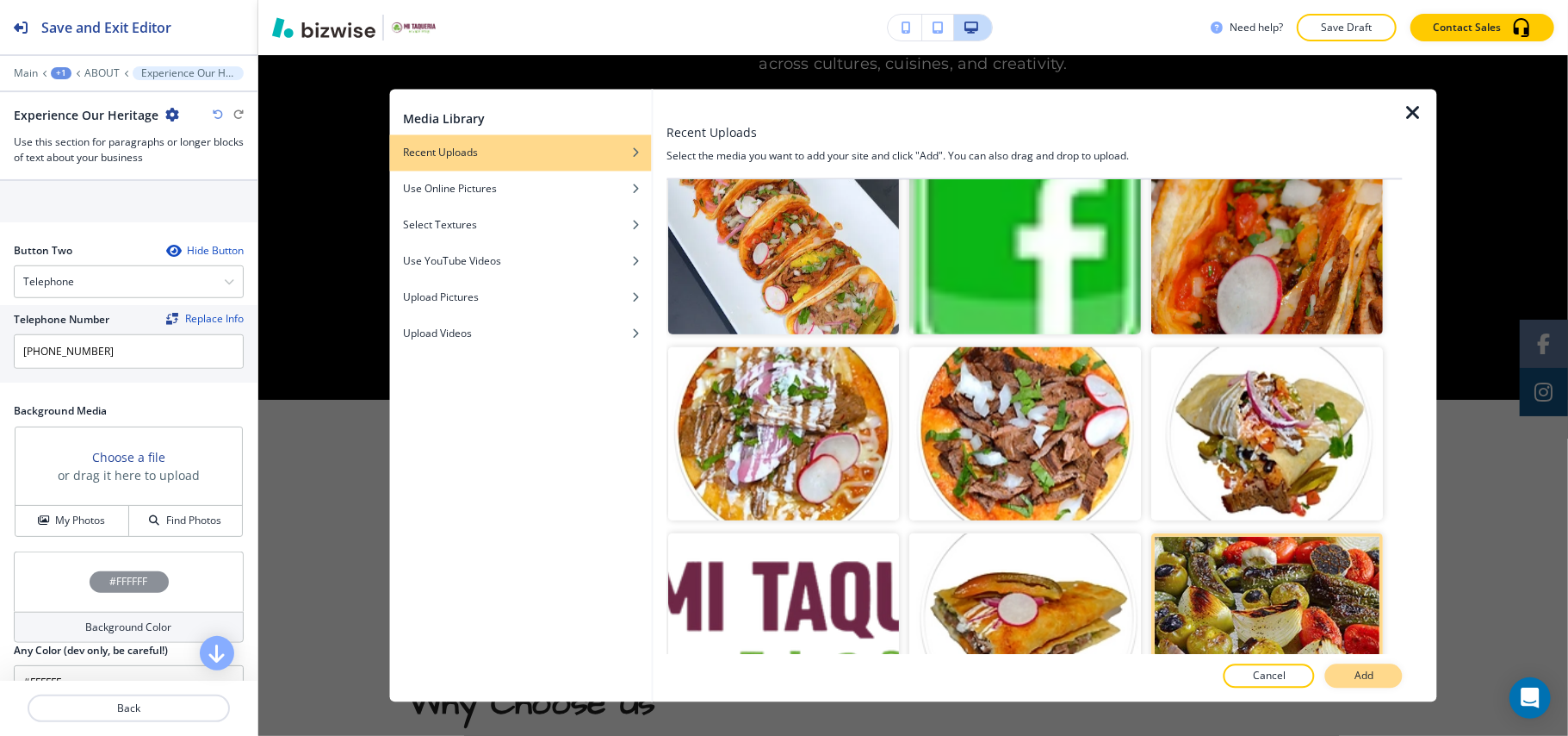
click at [1369, 668] on p "Add" at bounding box center [1363, 676] width 19 height 16
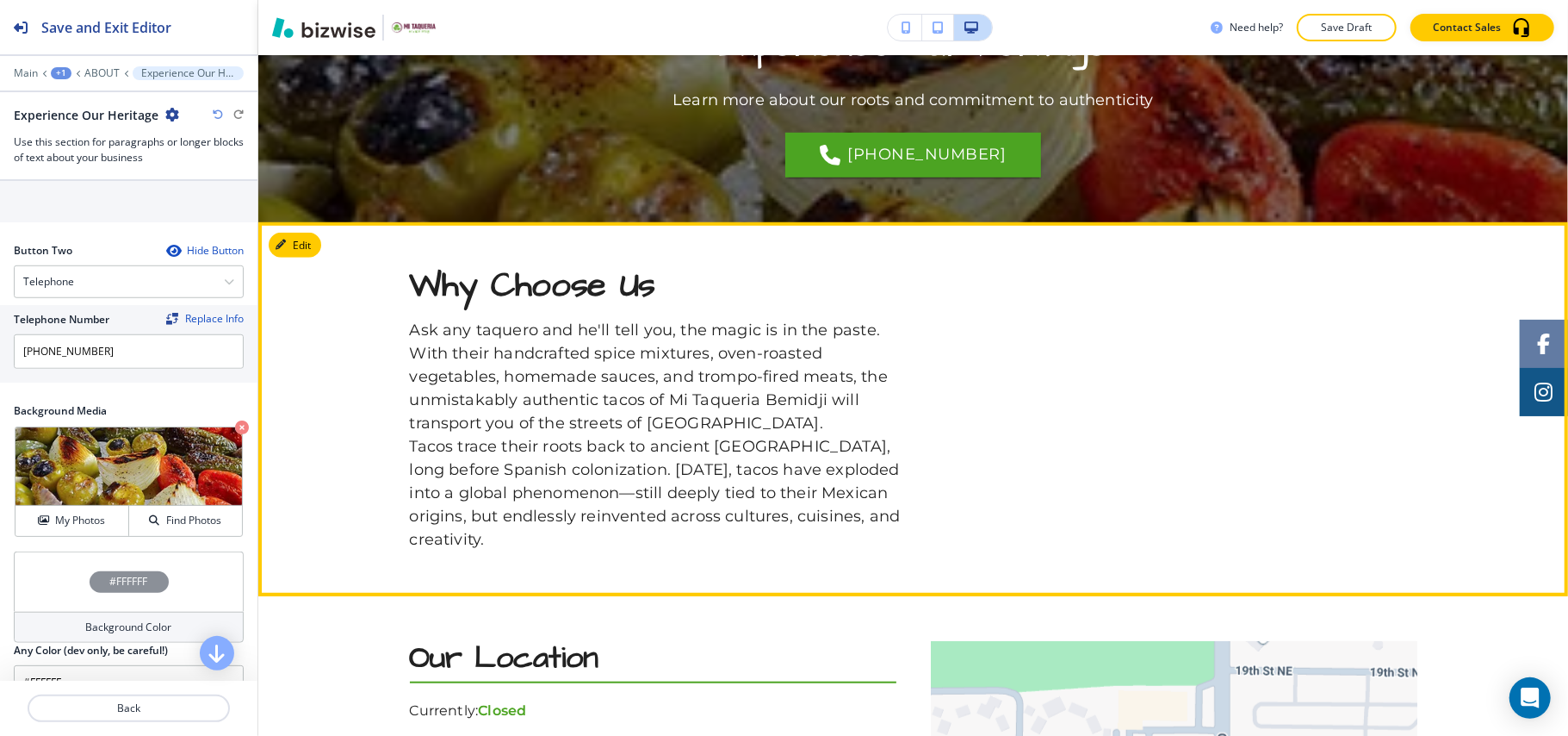
scroll to position [870, 0]
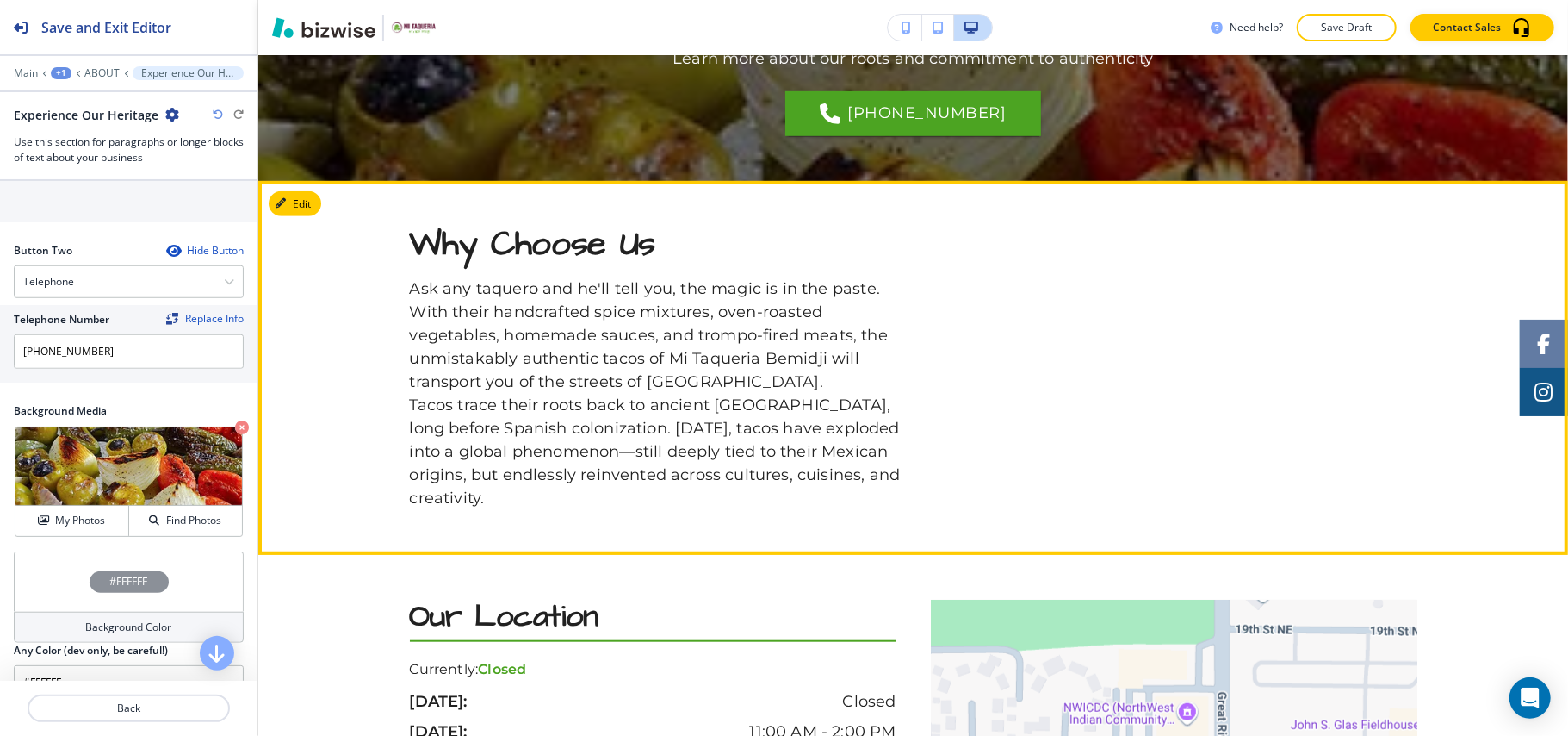
click at [294, 184] on section "Why Choose Us Ask any taquero and he'll tell you, the magic is in the paste. Wi…" at bounding box center [913, 368] width 1310 height 374
click at [294, 200] on button "Edit This Section" at bounding box center [327, 204] width 116 height 25
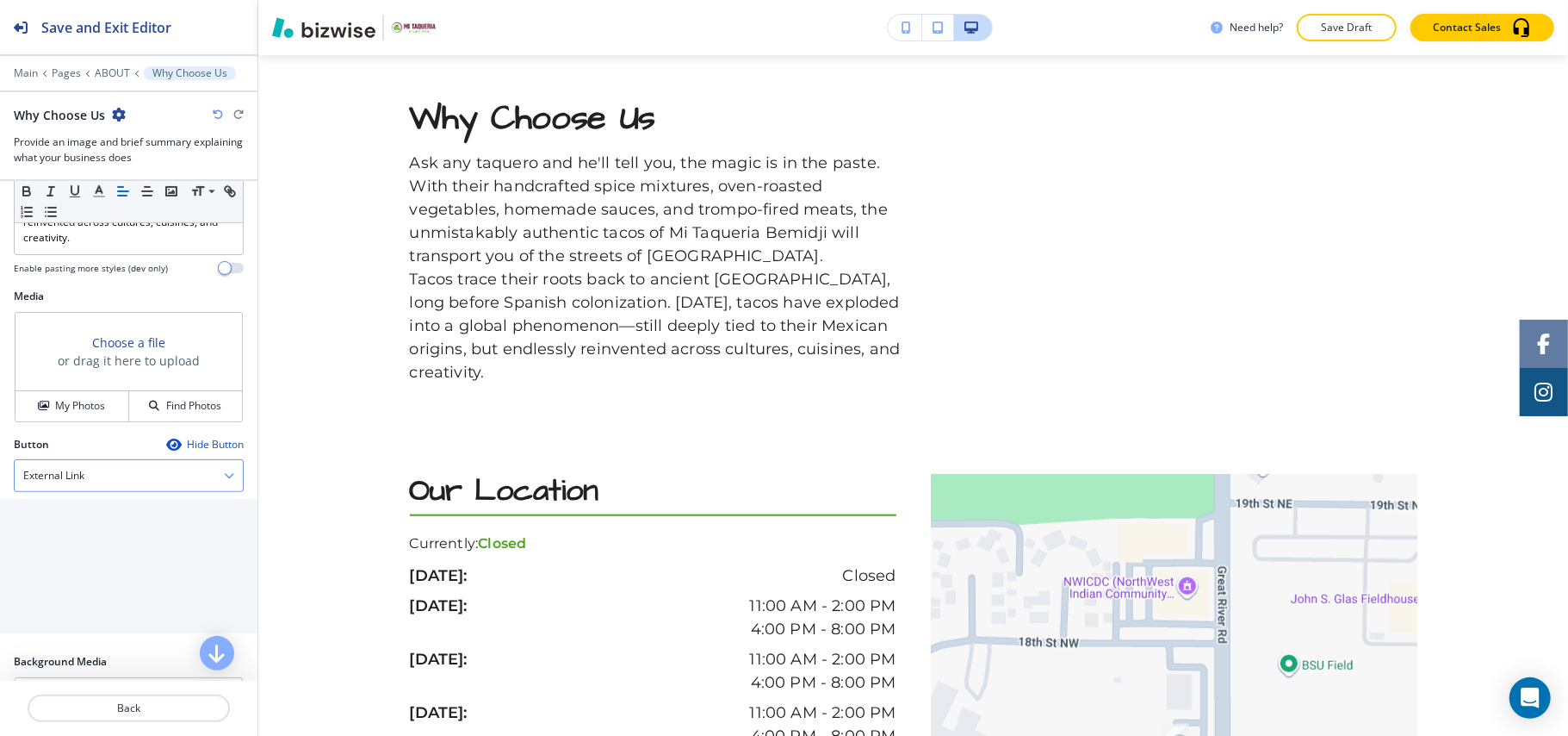
scroll to position [574, 0]
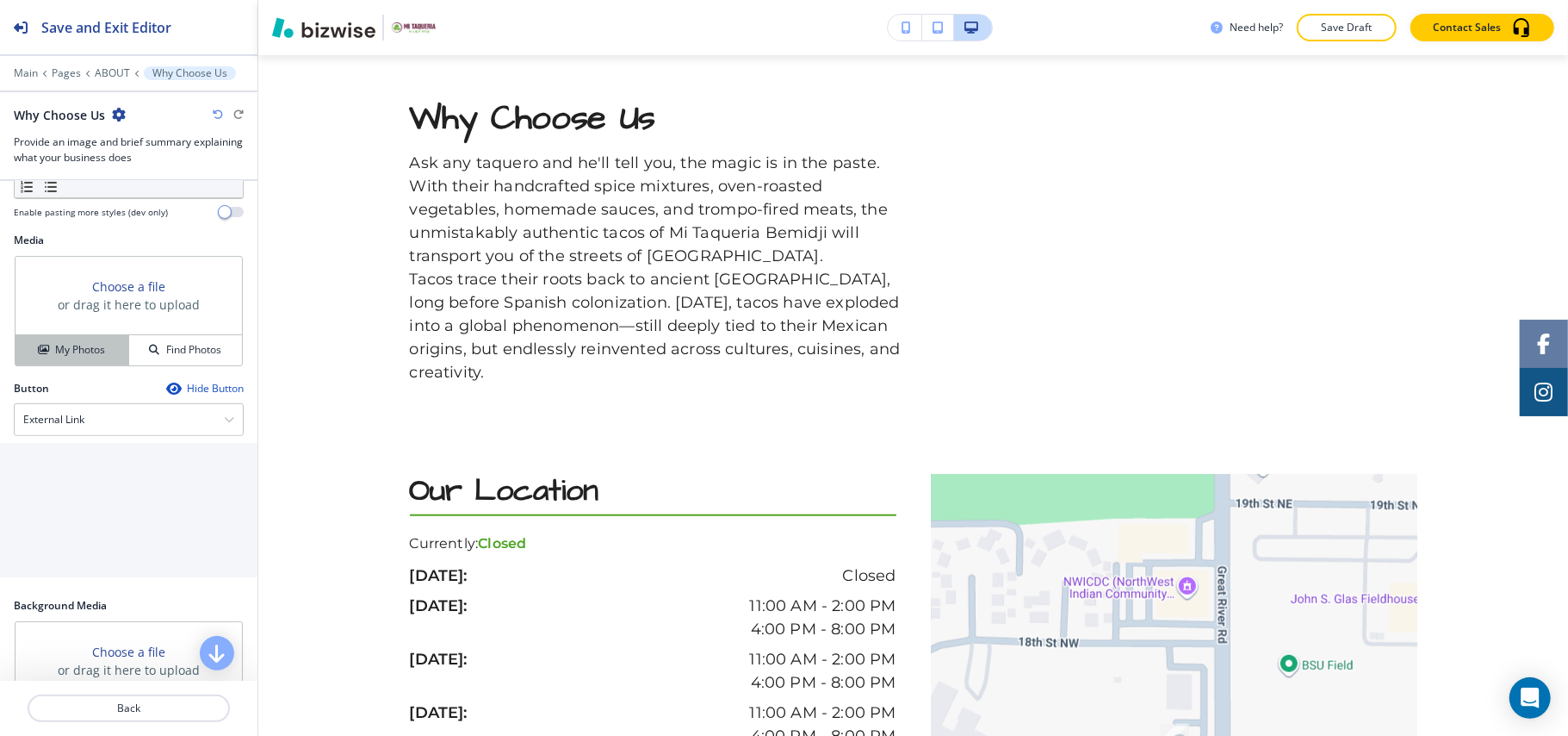
click at [73, 357] on h4 "My Photos" at bounding box center [79, 349] width 50 height 16
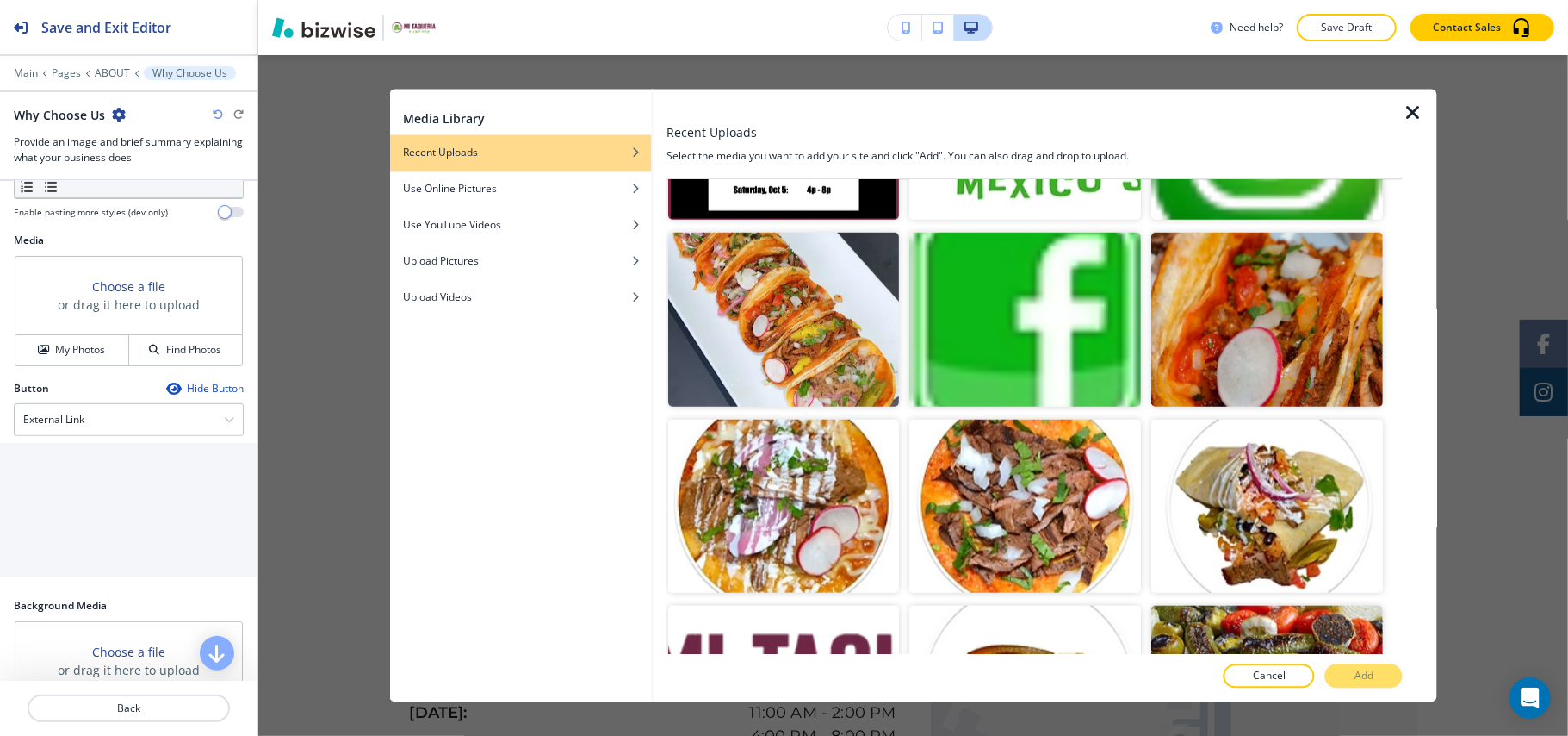
scroll to position [1034, 0]
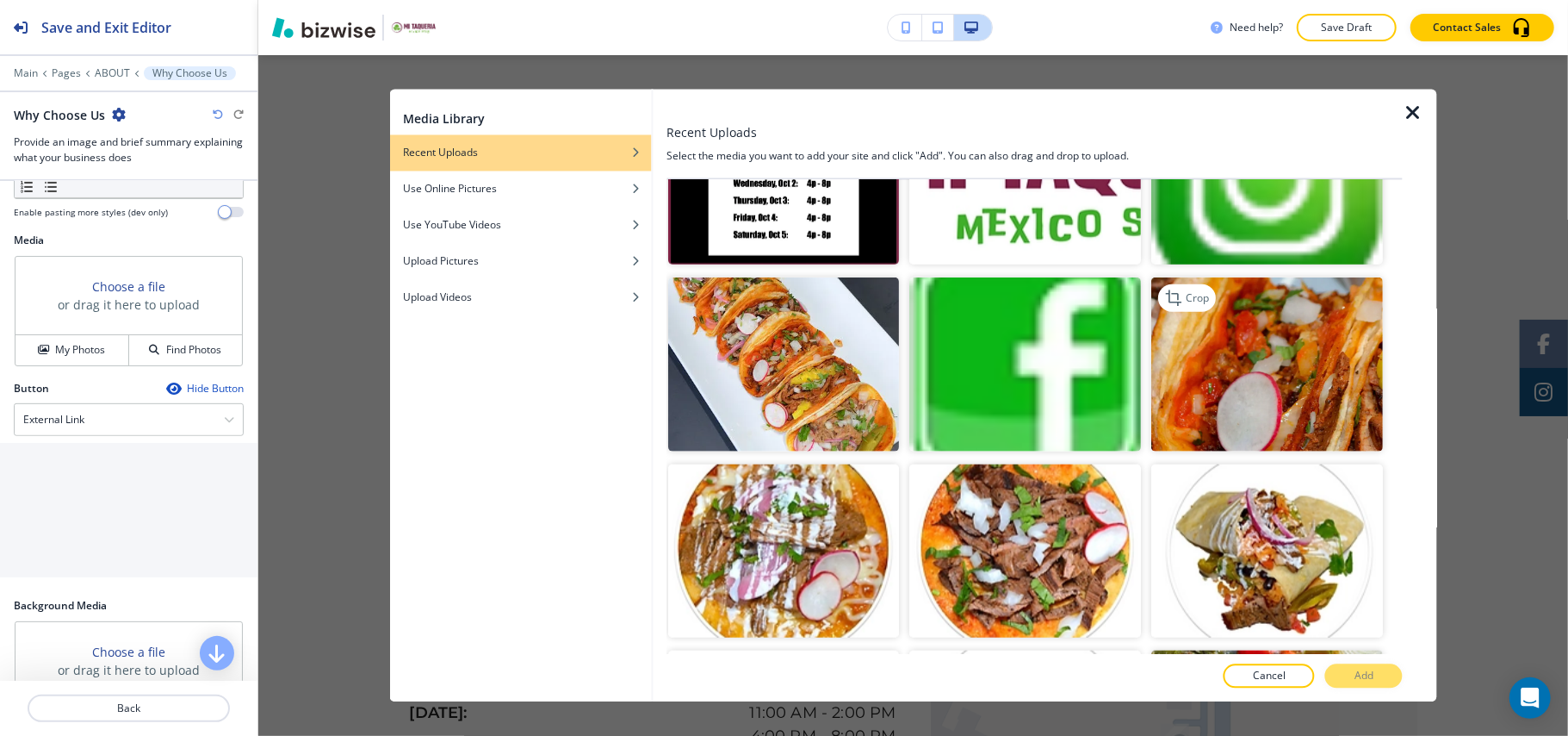
click at [1230, 339] on img "button" at bounding box center [1268, 364] width 232 height 174
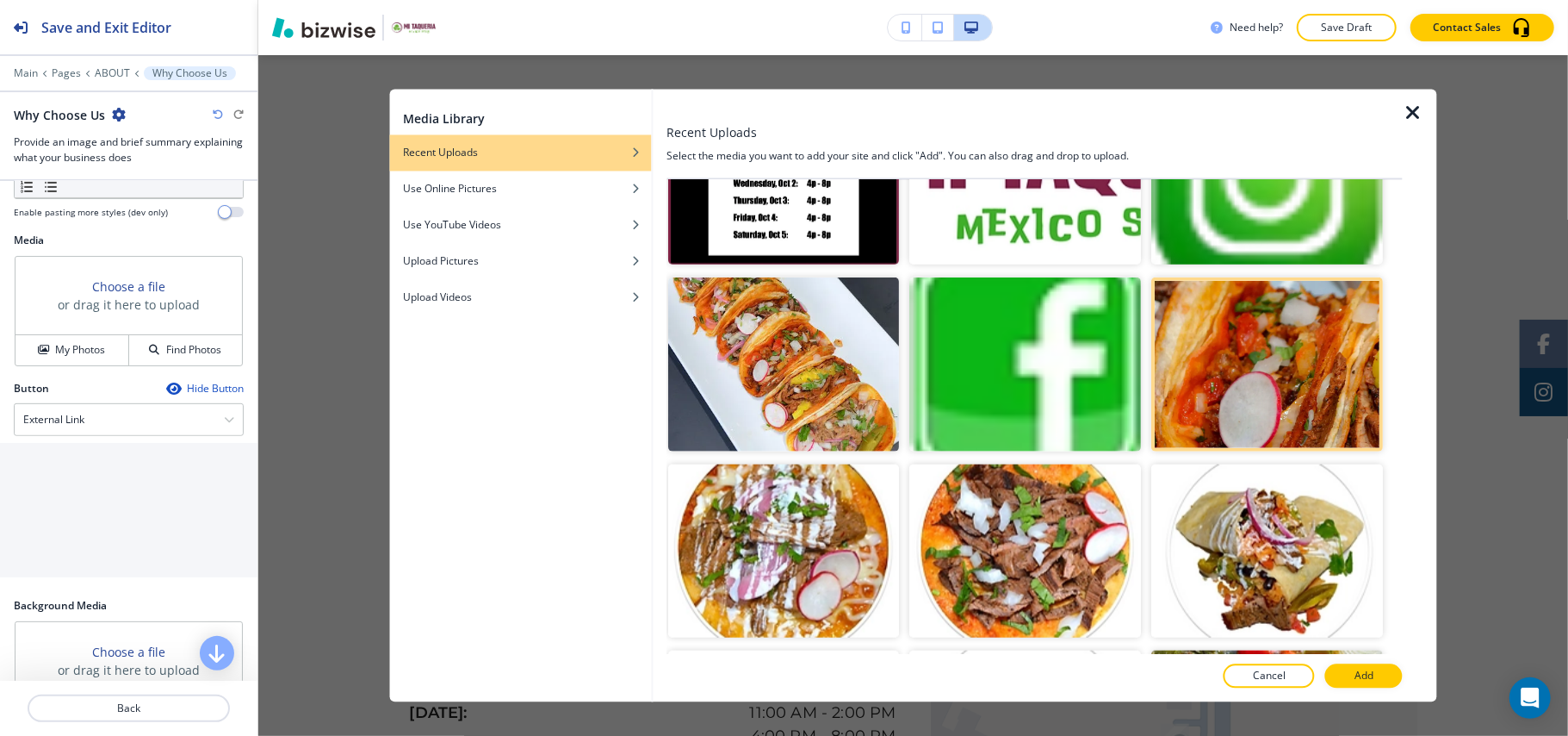
click at [1381, 663] on div at bounding box center [1035, 659] width 736 height 11
click at [1379, 673] on button "Add" at bounding box center [1363, 675] width 77 height 24
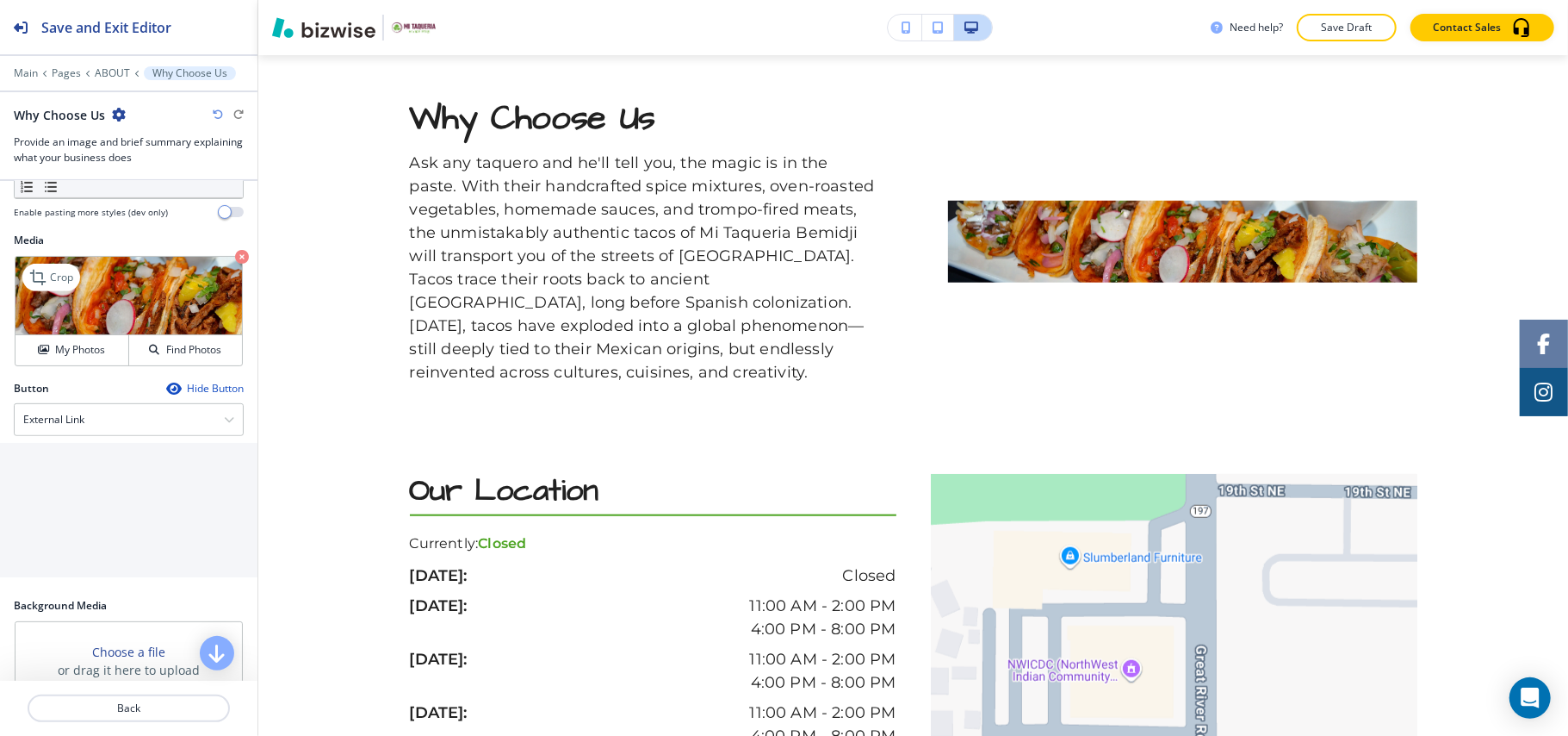
click at [232, 274] on div "Media Crop My Photos Find Photos" at bounding box center [128, 306] width 257 height 148
click at [235, 263] on icon "button" at bounding box center [242, 256] width 14 height 14
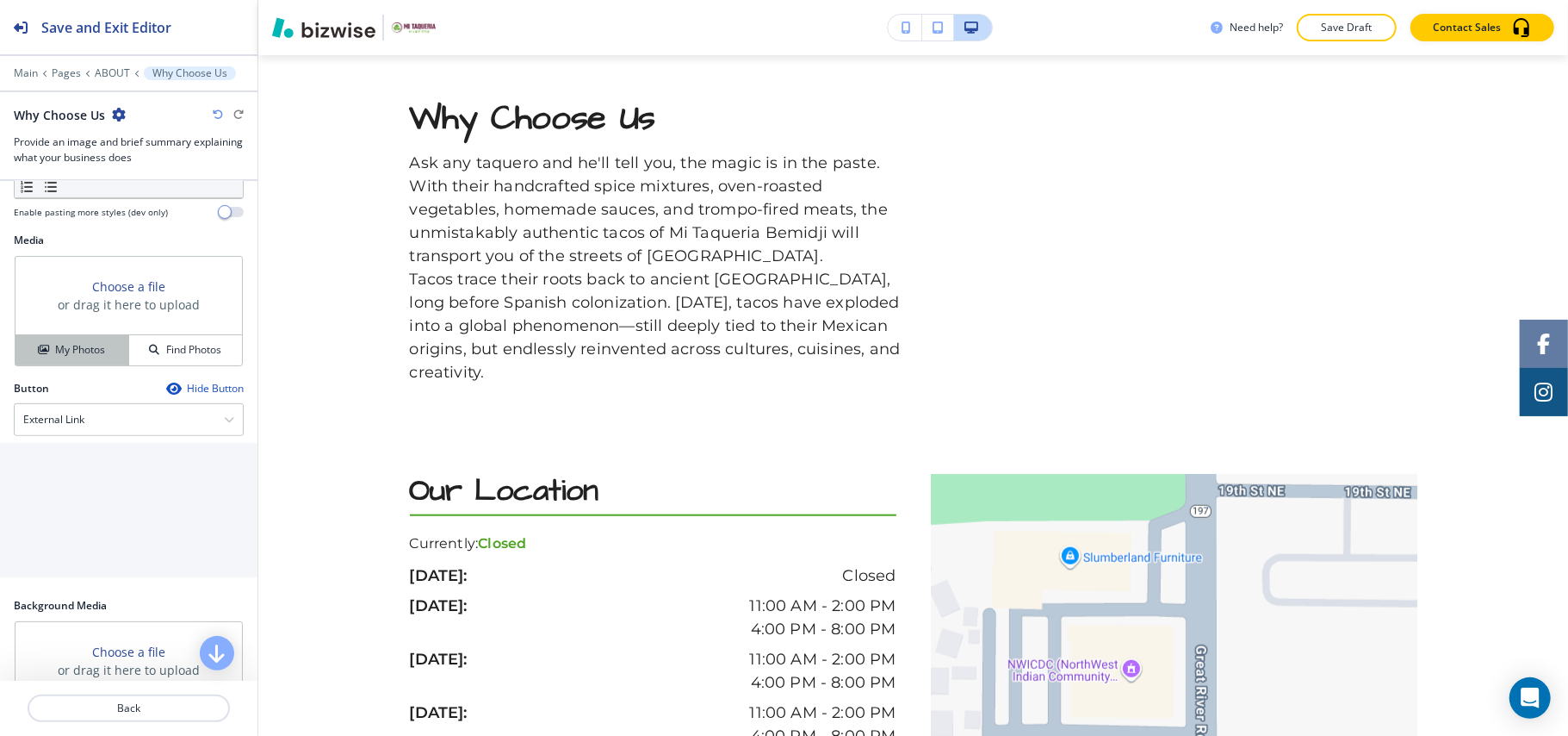
click at [79, 357] on h4 "My Photos" at bounding box center [79, 349] width 50 height 16
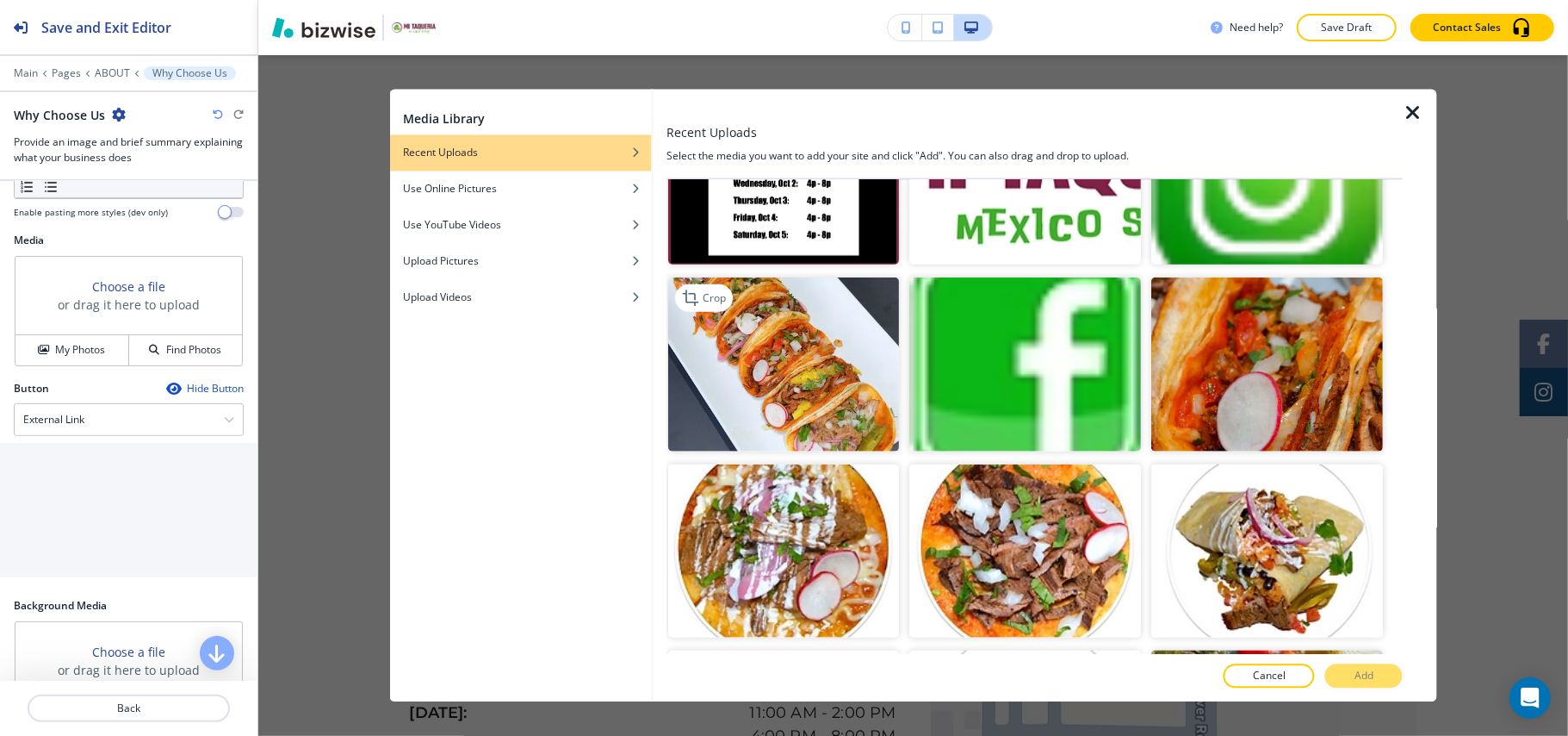
click at [766, 366] on img "button" at bounding box center [784, 364] width 232 height 174
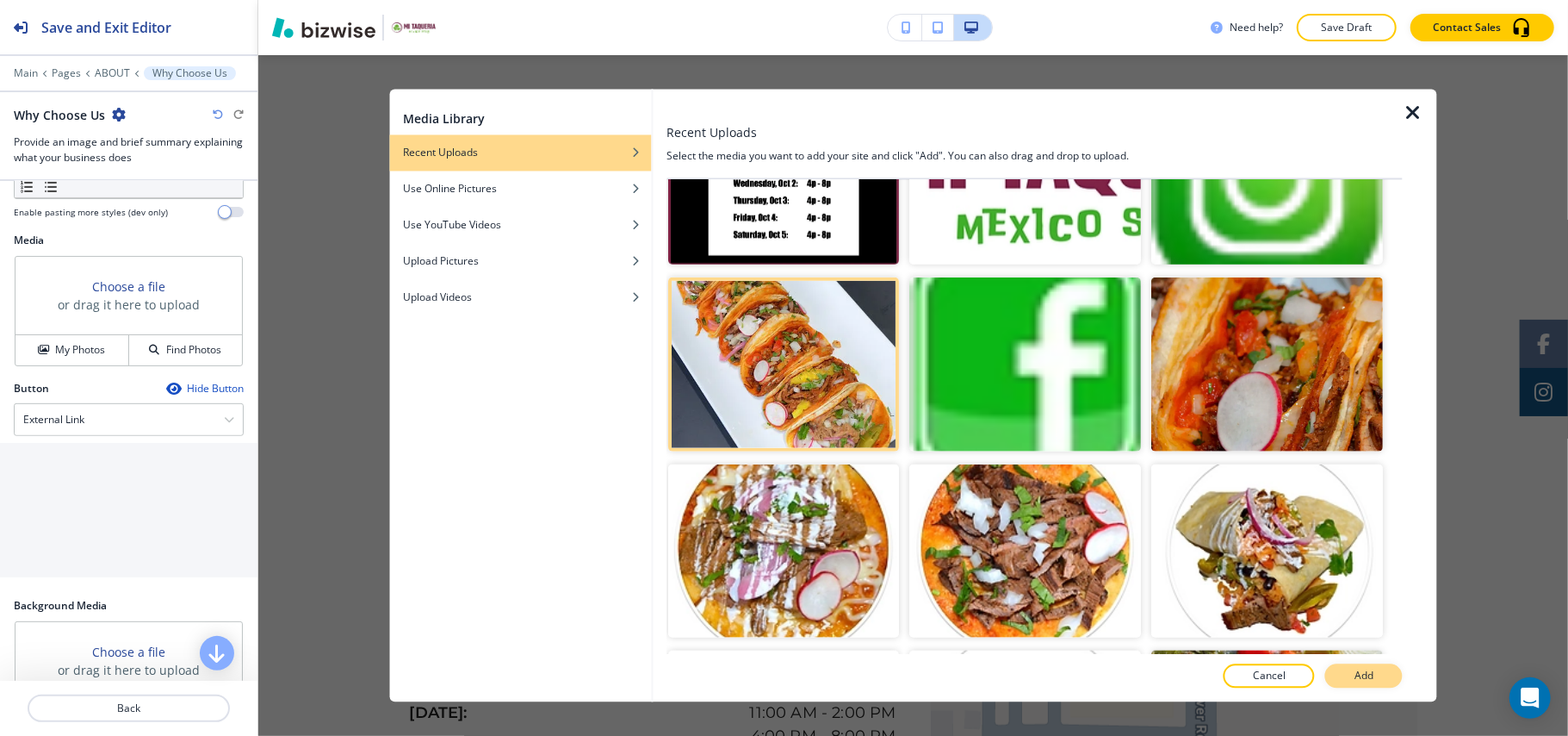
click at [1369, 670] on p "Add" at bounding box center [1363, 676] width 19 height 16
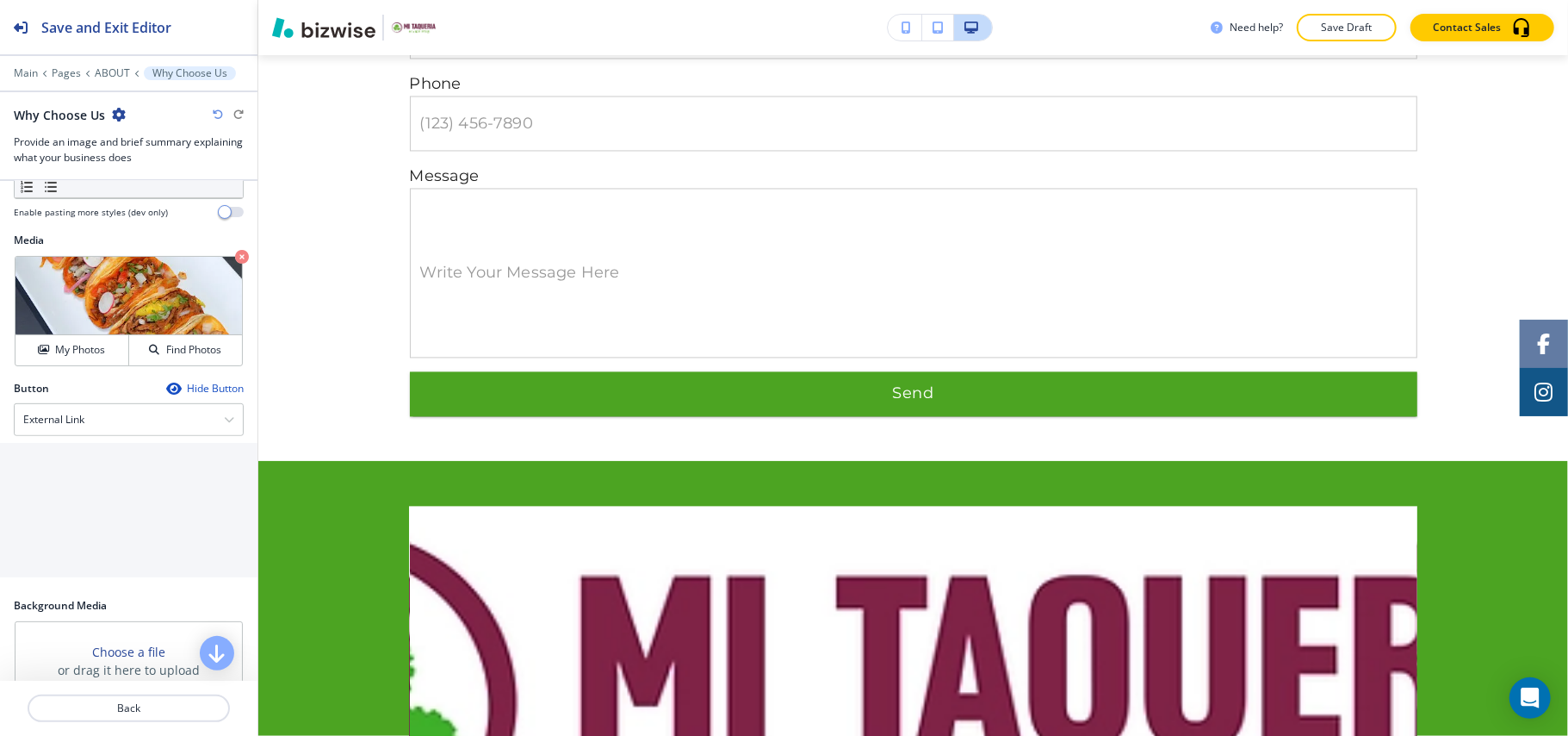
scroll to position [2832, 0]
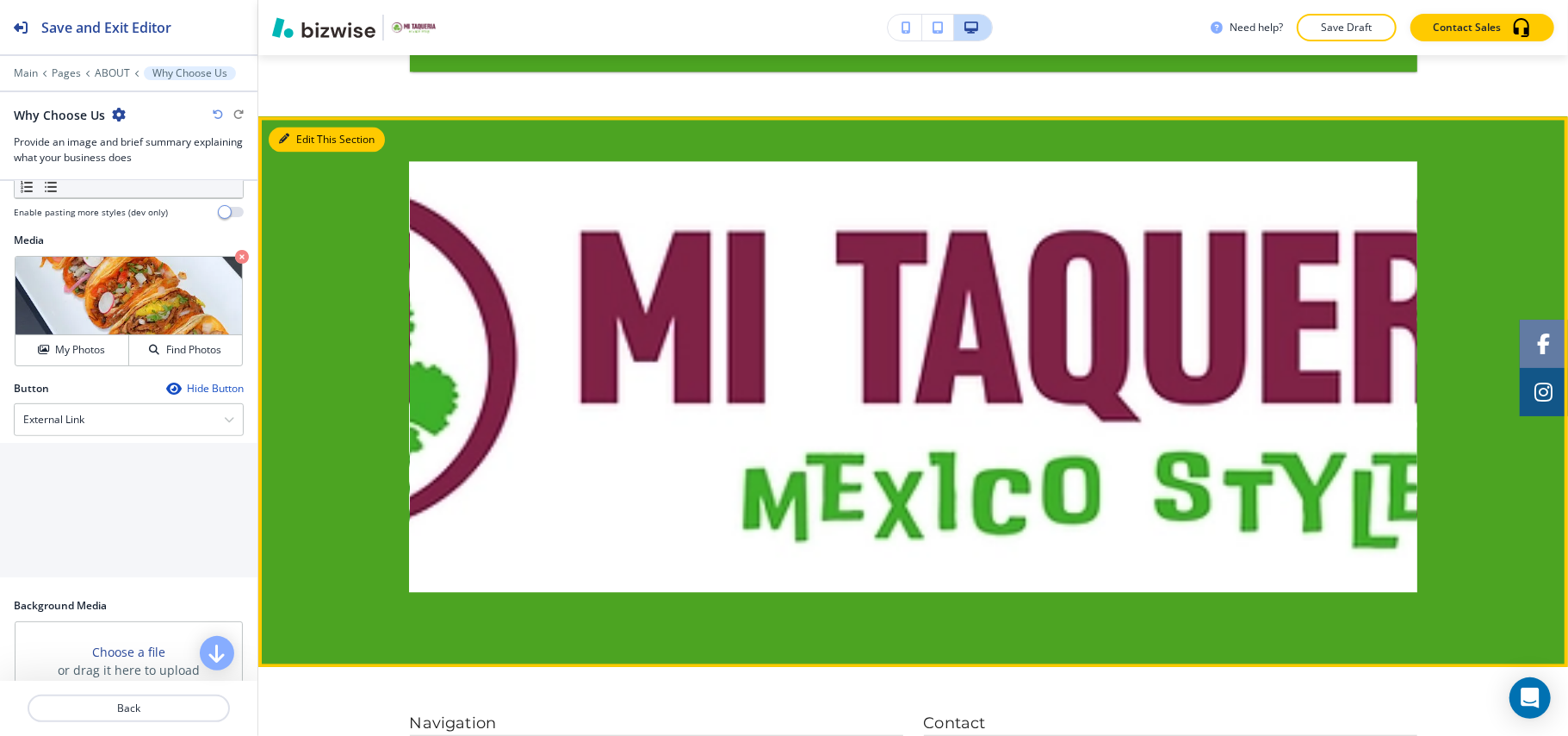
click at [311, 145] on button "Edit This Section" at bounding box center [327, 139] width 116 height 25
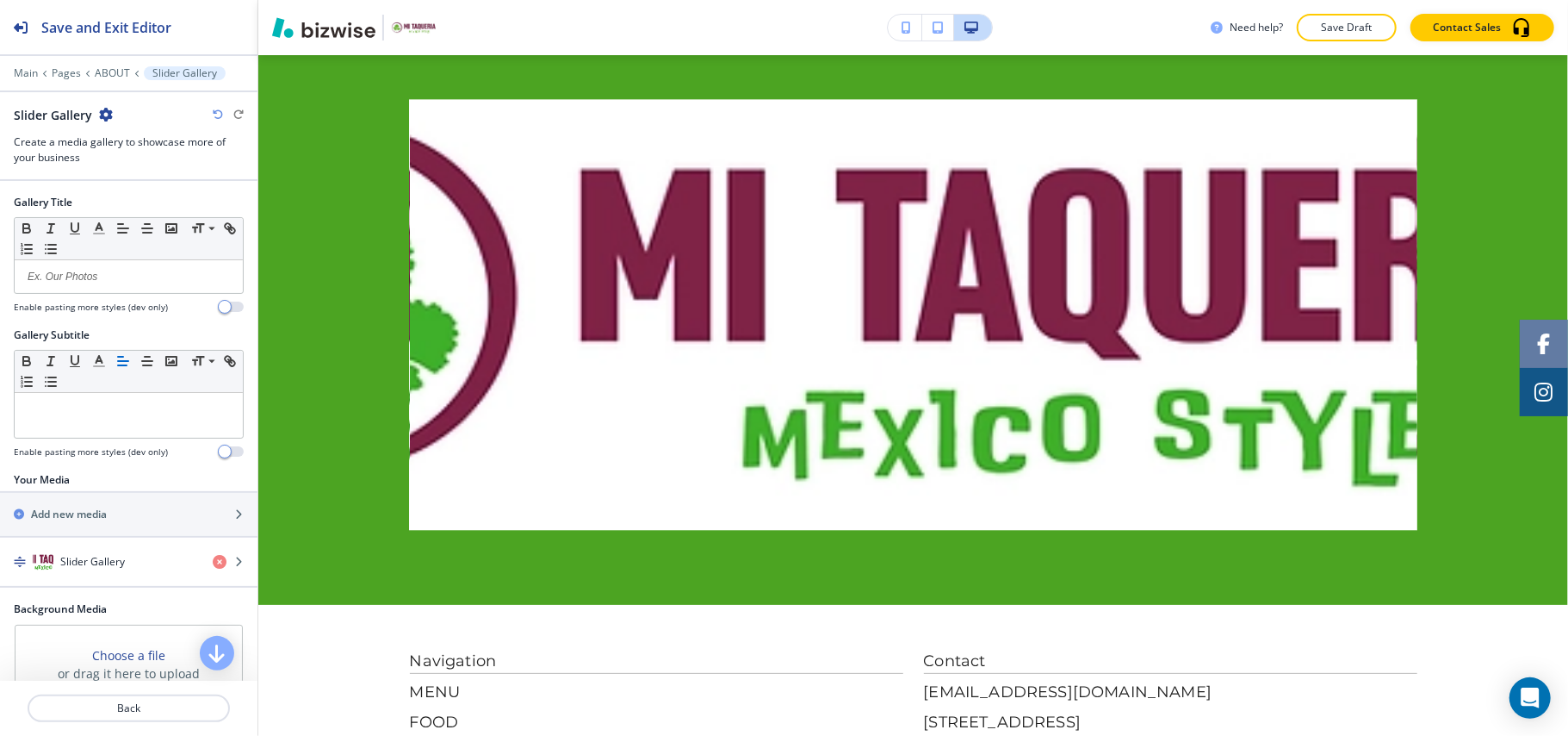
click at [95, 112] on div "Slider Gallery" at bounding box center [63, 115] width 99 height 18
click at [101, 112] on icon "button" at bounding box center [106, 115] width 14 height 14
click at [147, 204] on p "Delete Section" at bounding box center [153, 206] width 88 height 16
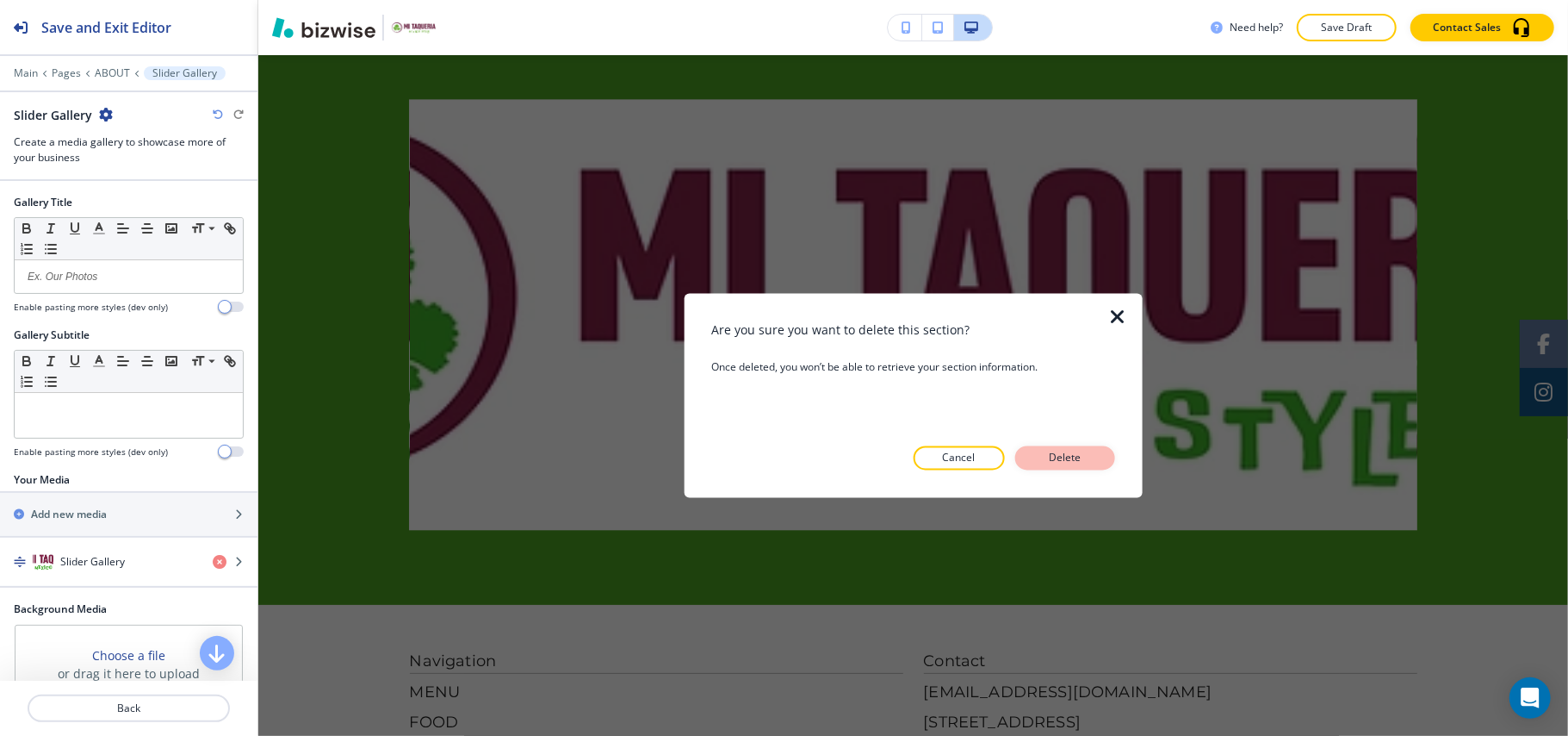
click at [1097, 452] on button "Delete" at bounding box center [1066, 458] width 100 height 24
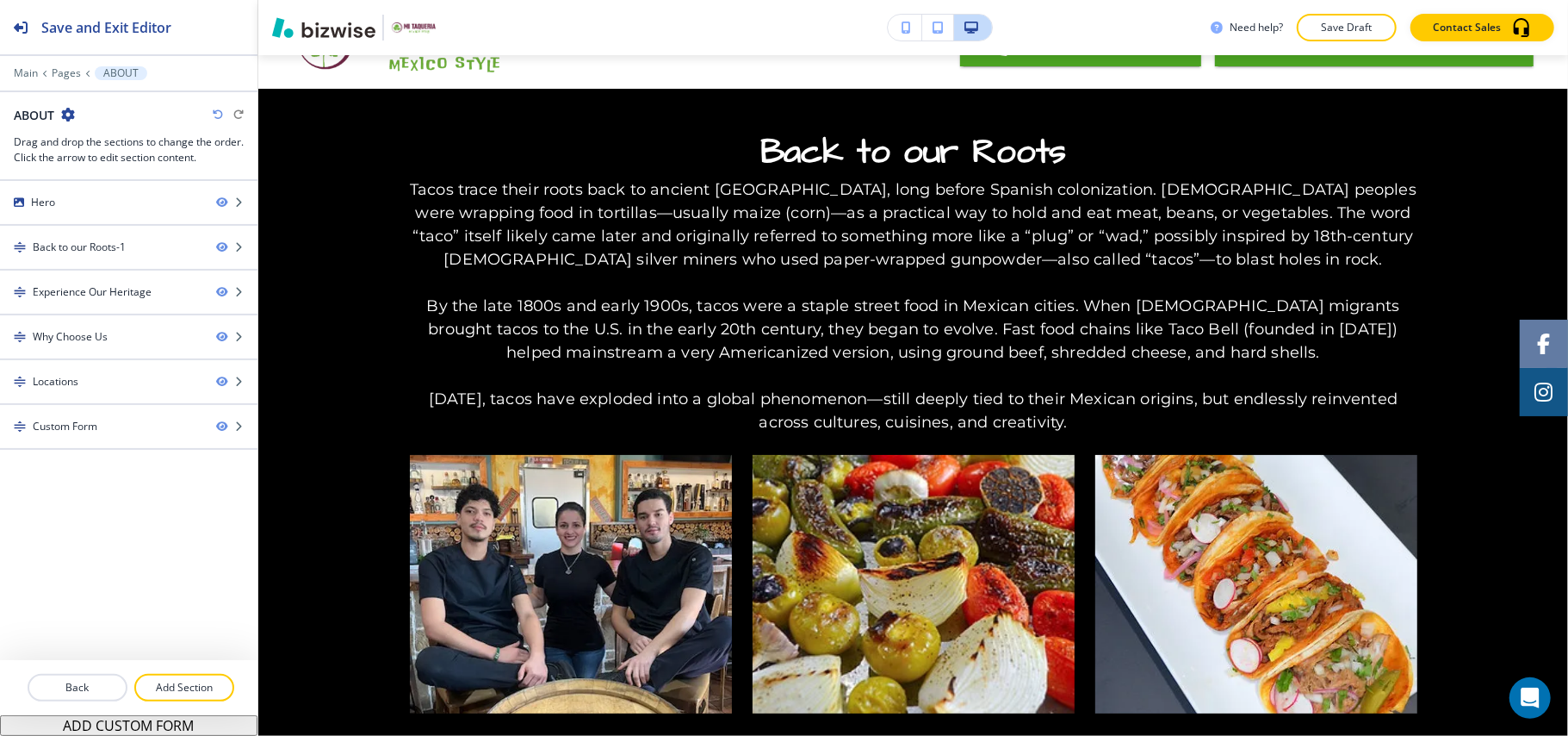
scroll to position [0, 0]
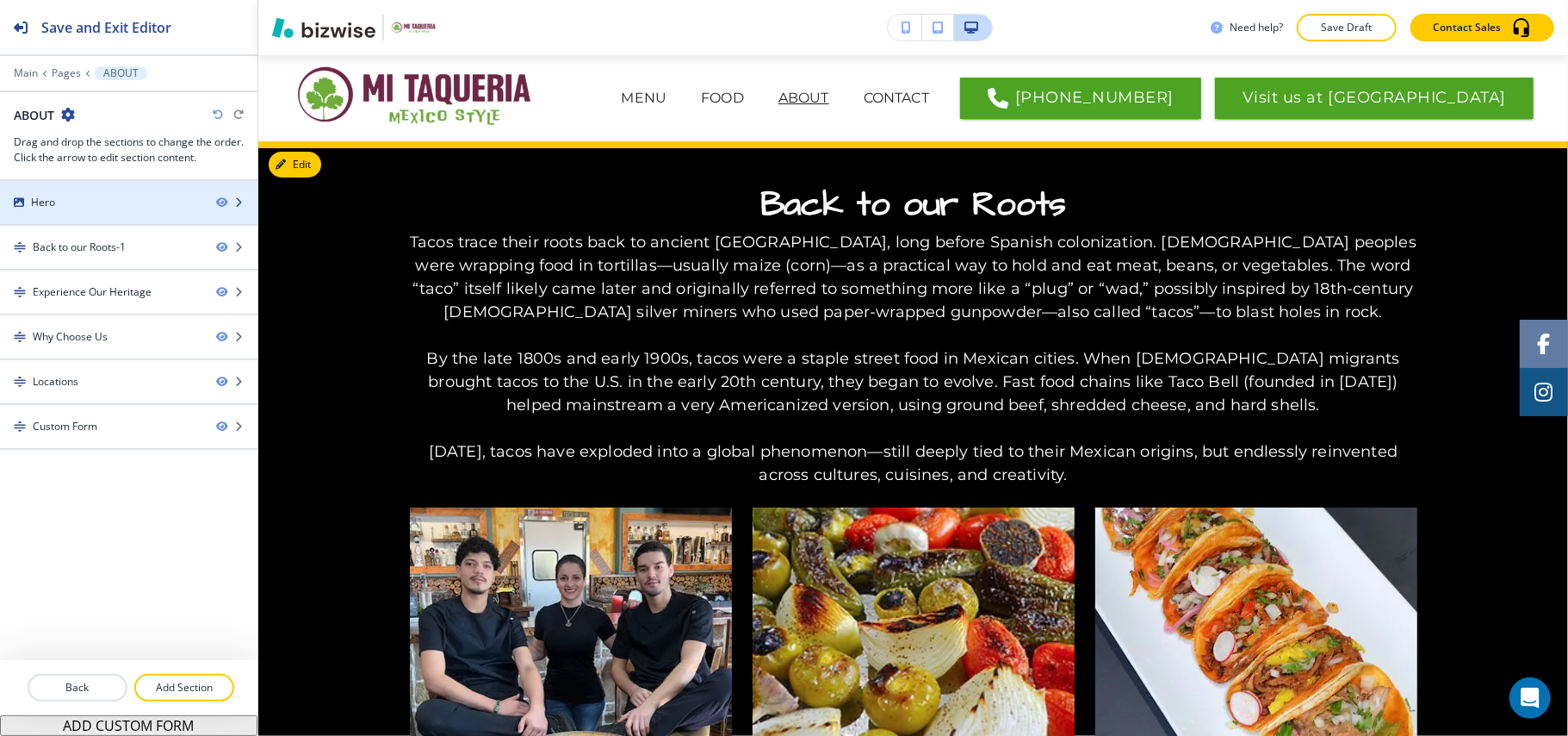
click at [80, 205] on div "Hero" at bounding box center [101, 203] width 203 height 16
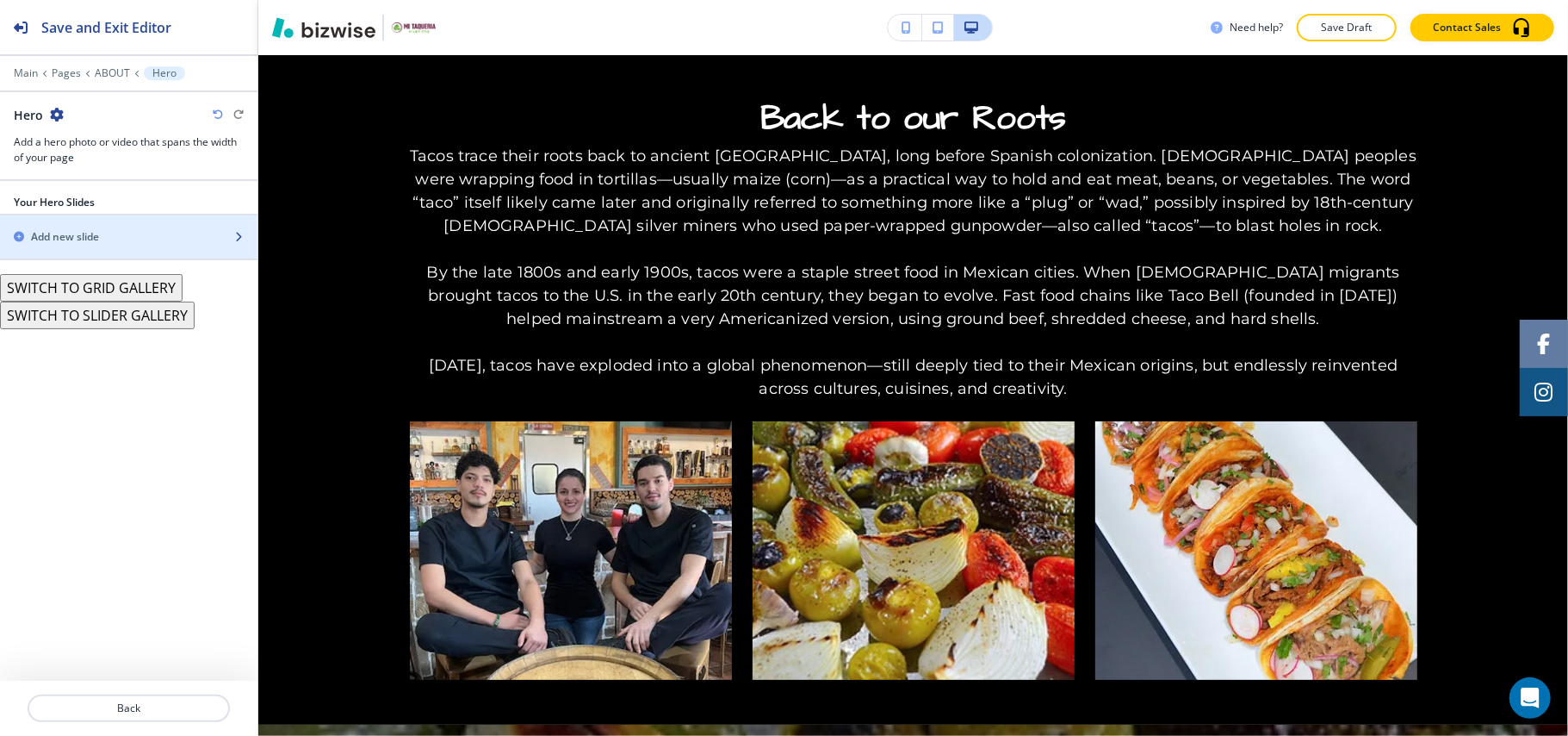
click at [90, 245] on h2 "Add new slide" at bounding box center [66, 237] width 69 height 16
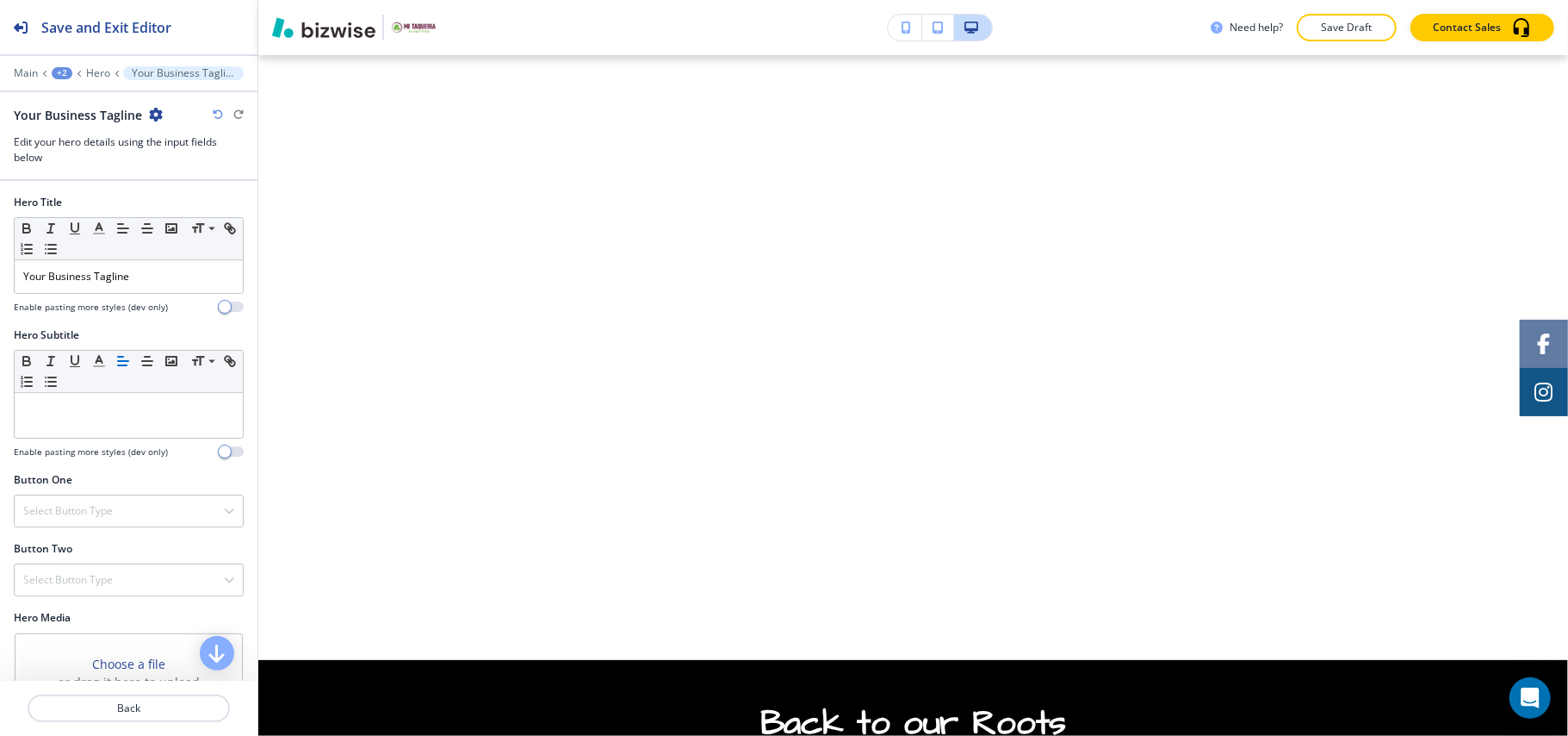
scroll to position [691, 0]
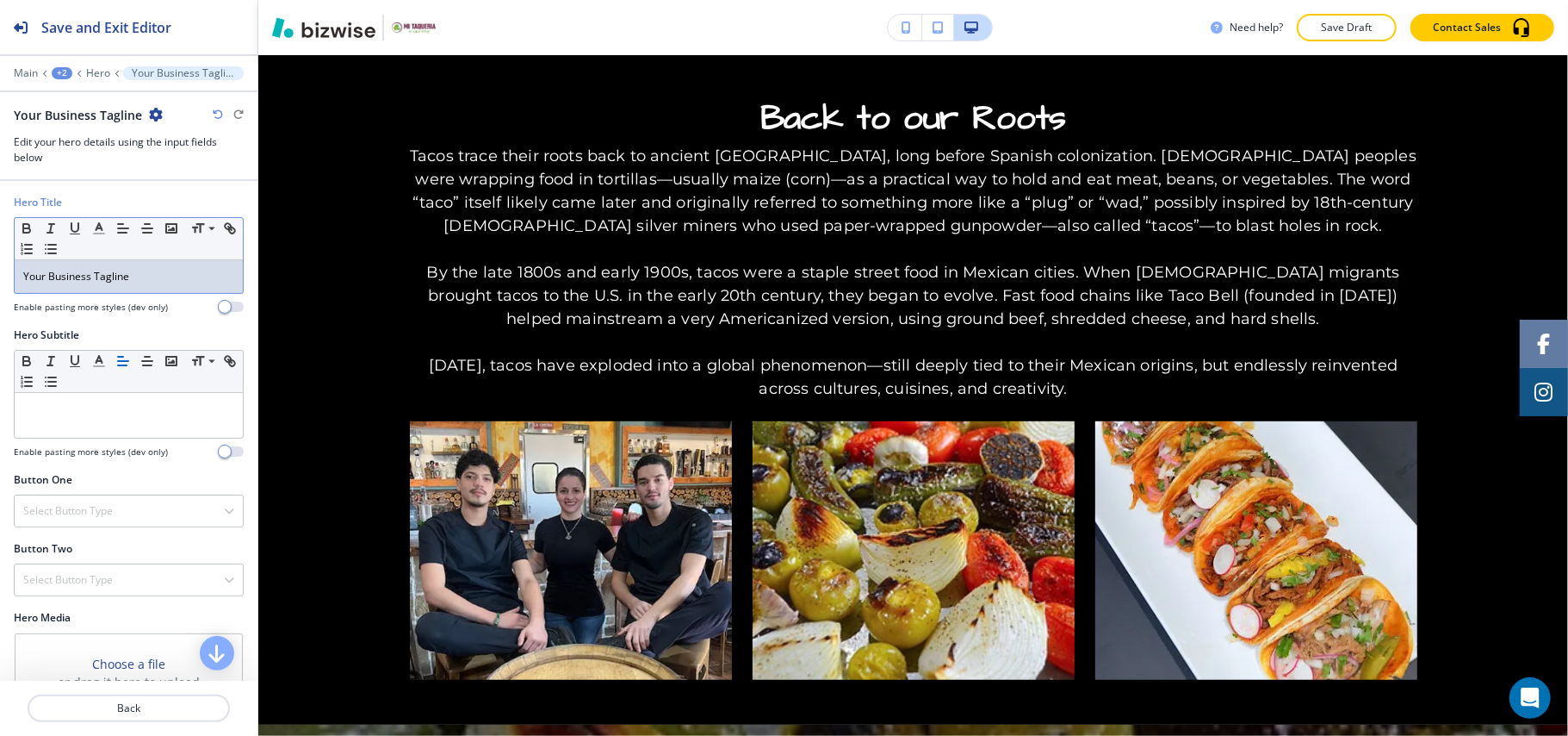
click at [167, 269] on div "Your Business Tagline" at bounding box center [128, 276] width 228 height 32
click at [68, 513] on h4 "Select Button Type" at bounding box center [69, 511] width 90 height 16
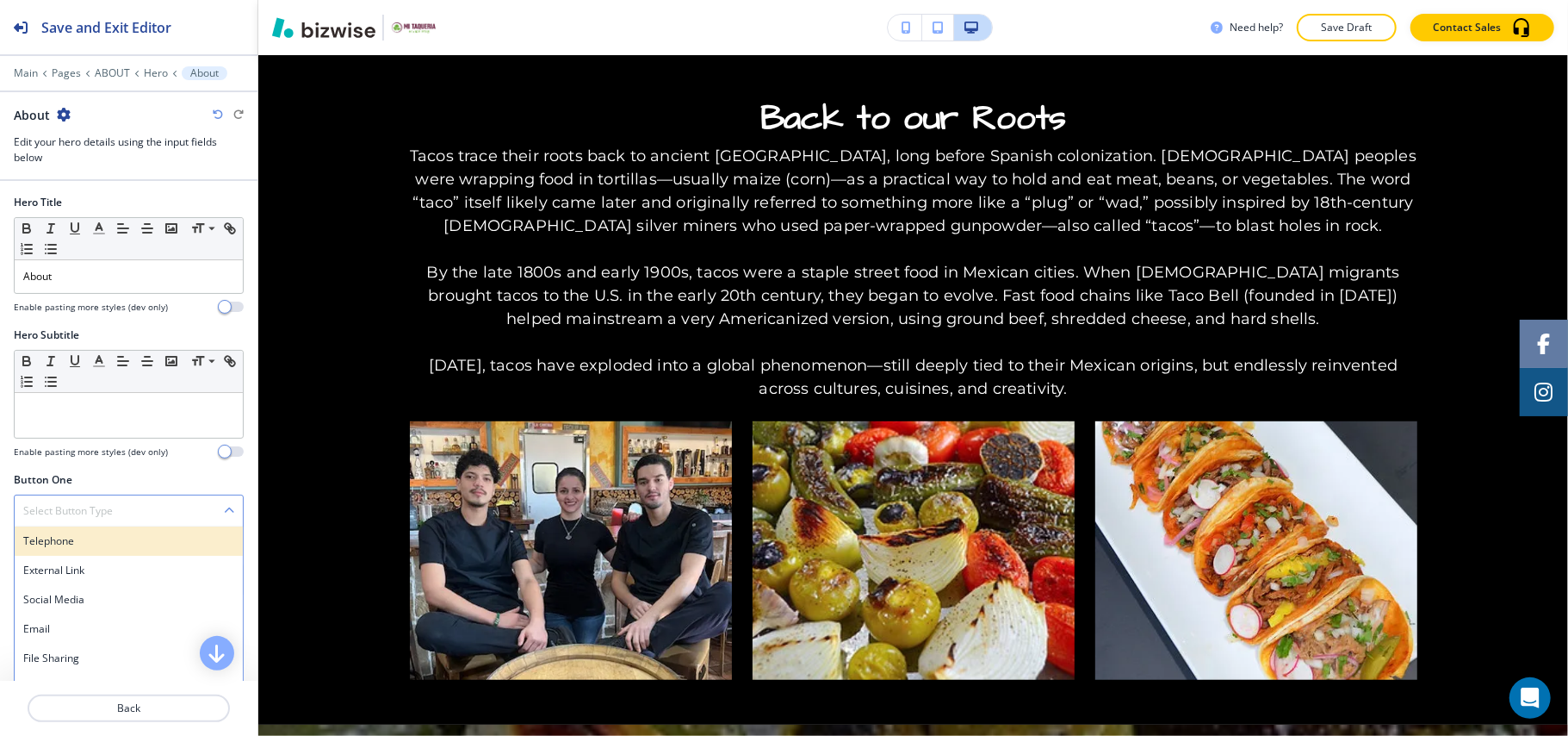
click at [69, 549] on h4 "Telephone" at bounding box center [129, 541] width 211 height 16
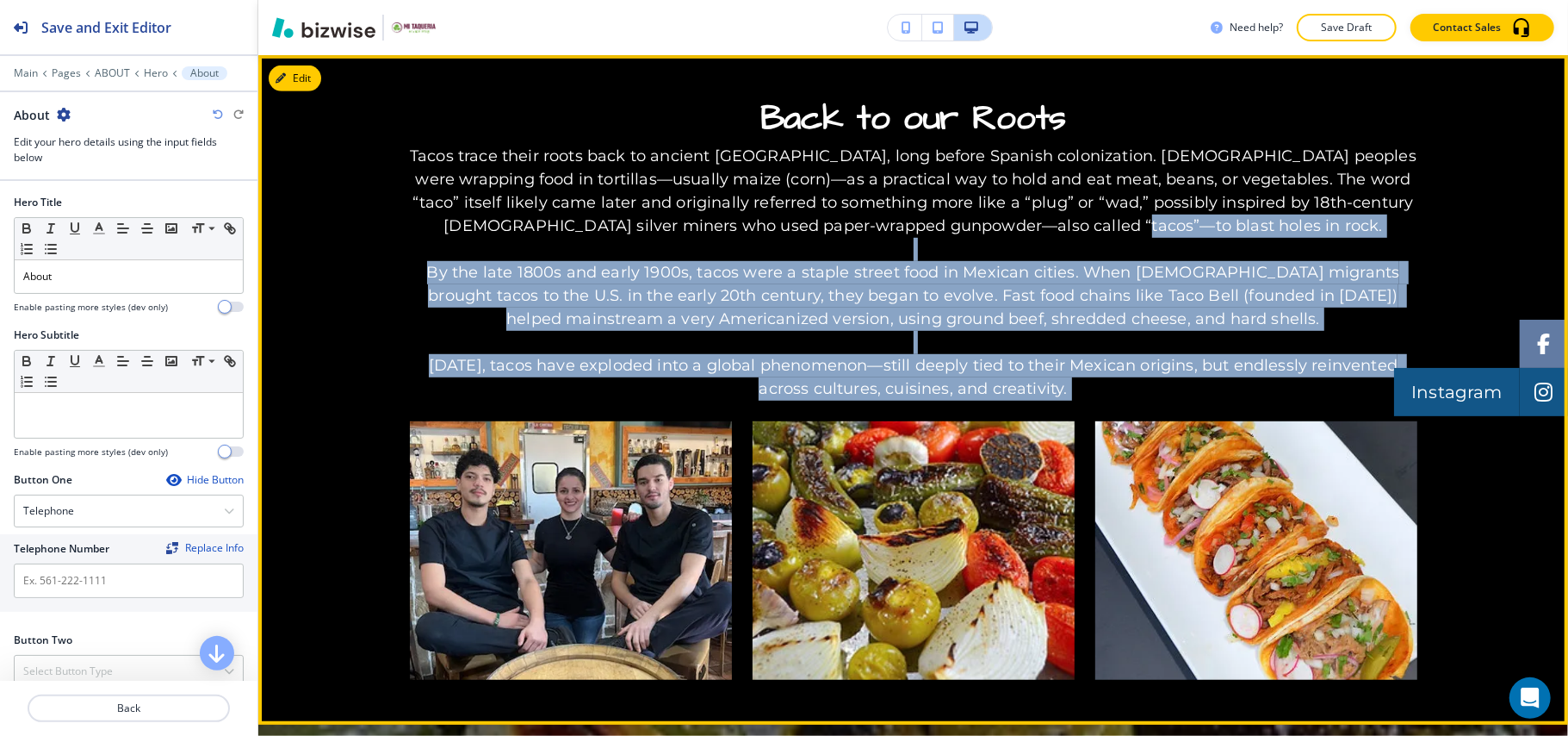
drag, startPoint x: 1546, startPoint y: 226, endPoint x: 1548, endPoint y: 380, distance: 154.0
click at [1546, 553] on div "Back to our Roots Tacos trace their roots back to ancient Mexico, long before S…" at bounding box center [913, 390] width 1310 height 579
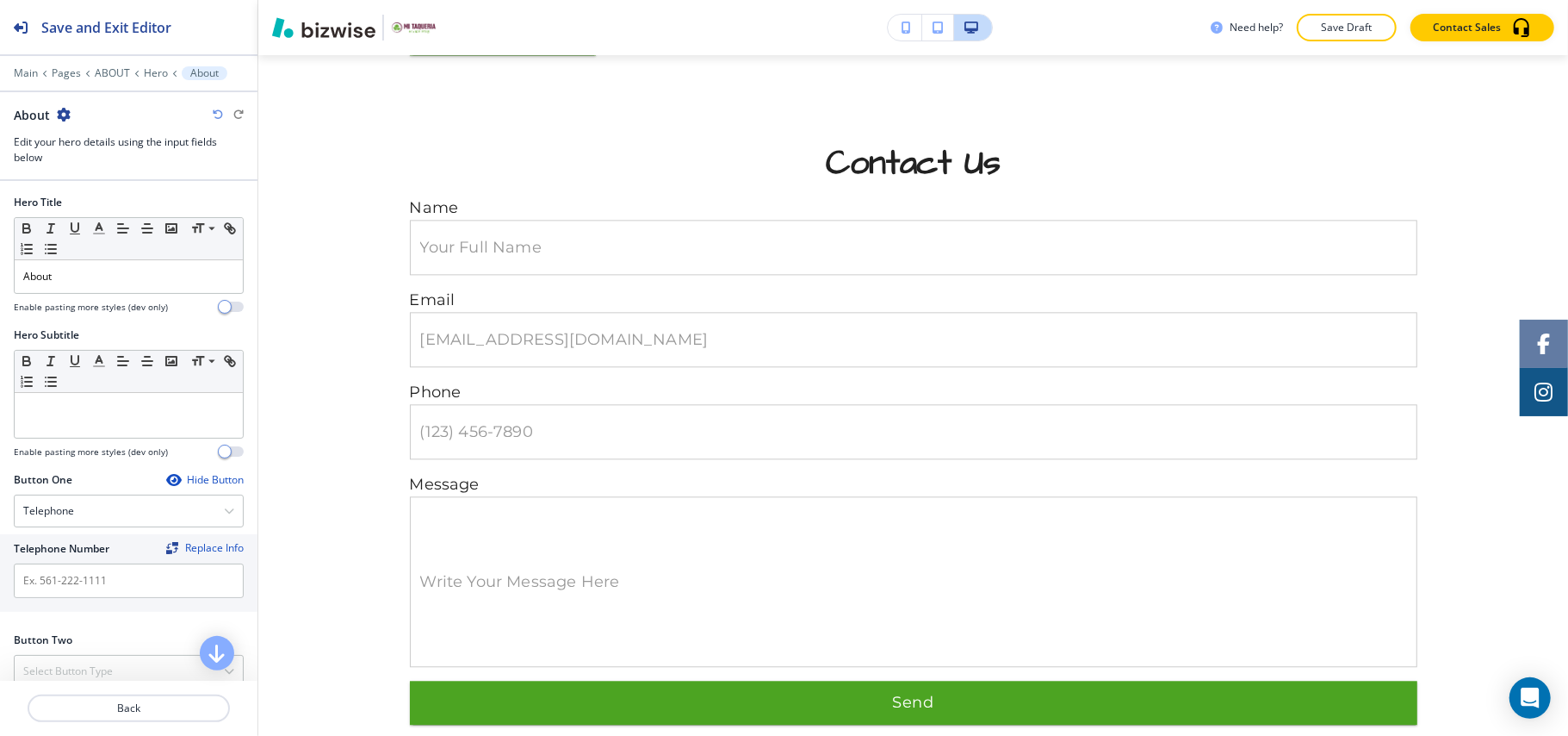
scroll to position [3200, 0]
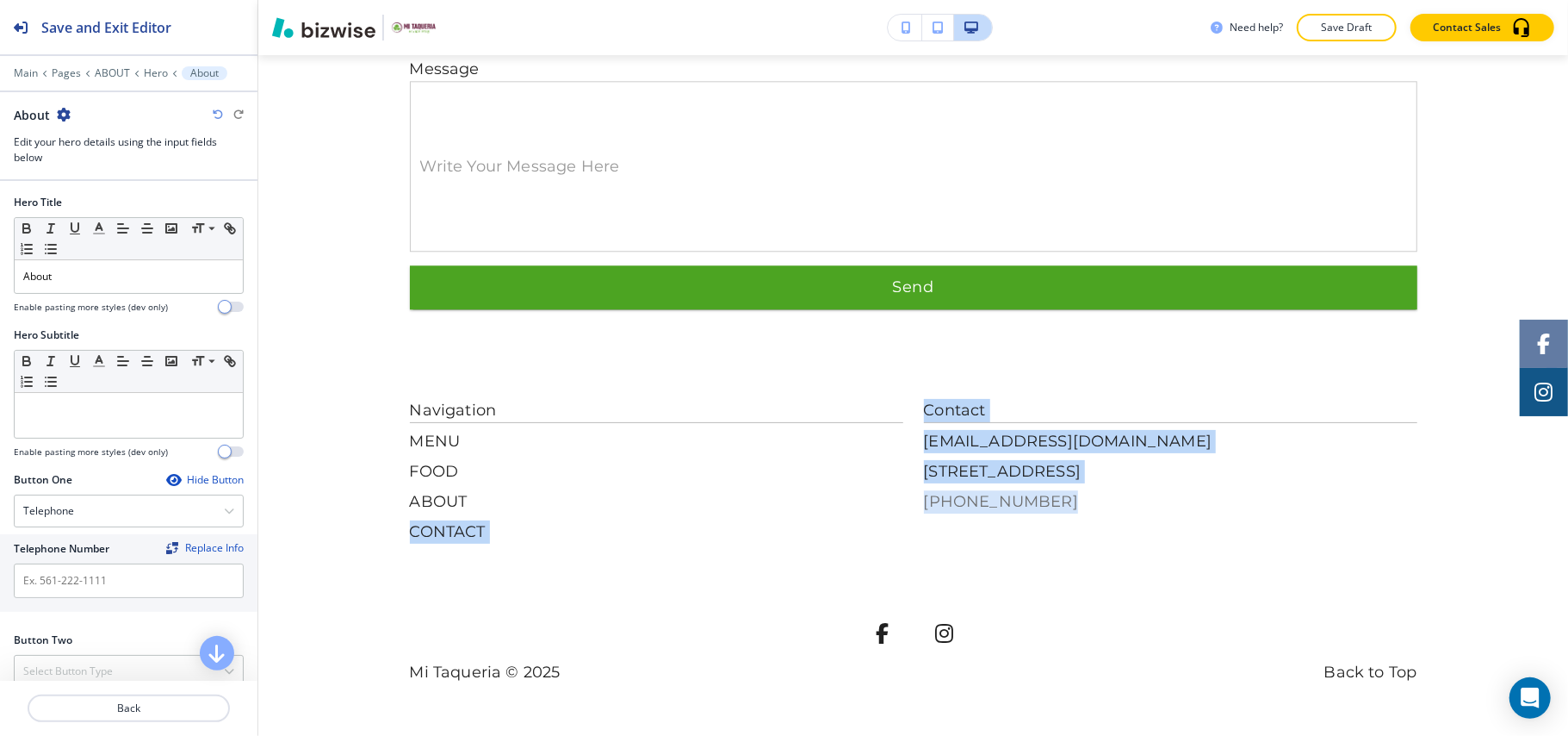
drag, startPoint x: 939, startPoint y: 504, endPoint x: 1041, endPoint y: 508, distance: 102.1
click at [1044, 505] on div "Navigation MENU FOOD ABOUT CONTACT Contact placeholder@bizwise.com 1725 Bemidji…" at bounding box center [914, 471] width 1008 height 145
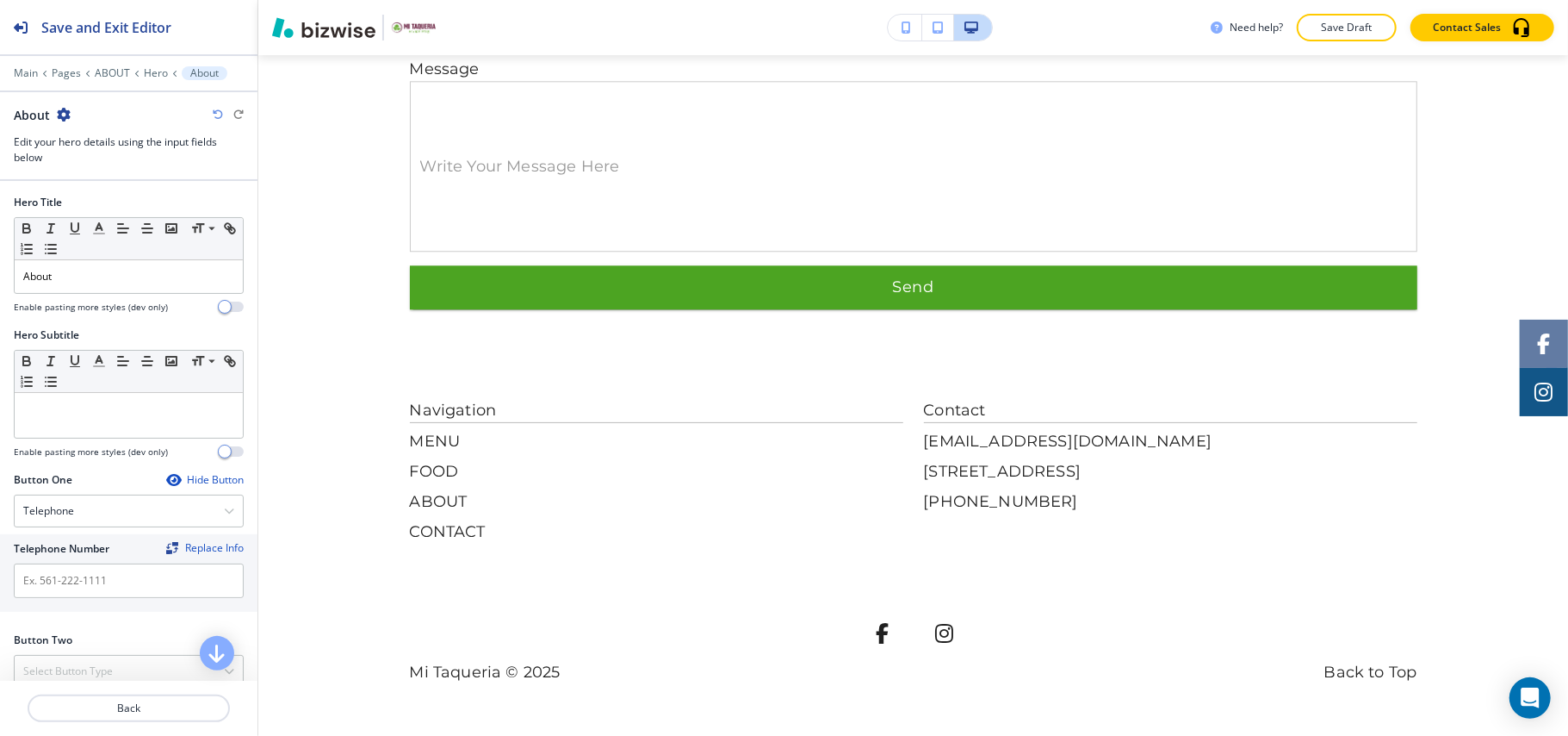
click at [1062, 556] on div "Navigation MENU FOOD ABOUT CONTACT Contact placeholder@bizwise.com 1725 Bemidji…" at bounding box center [914, 540] width 1008 height 285
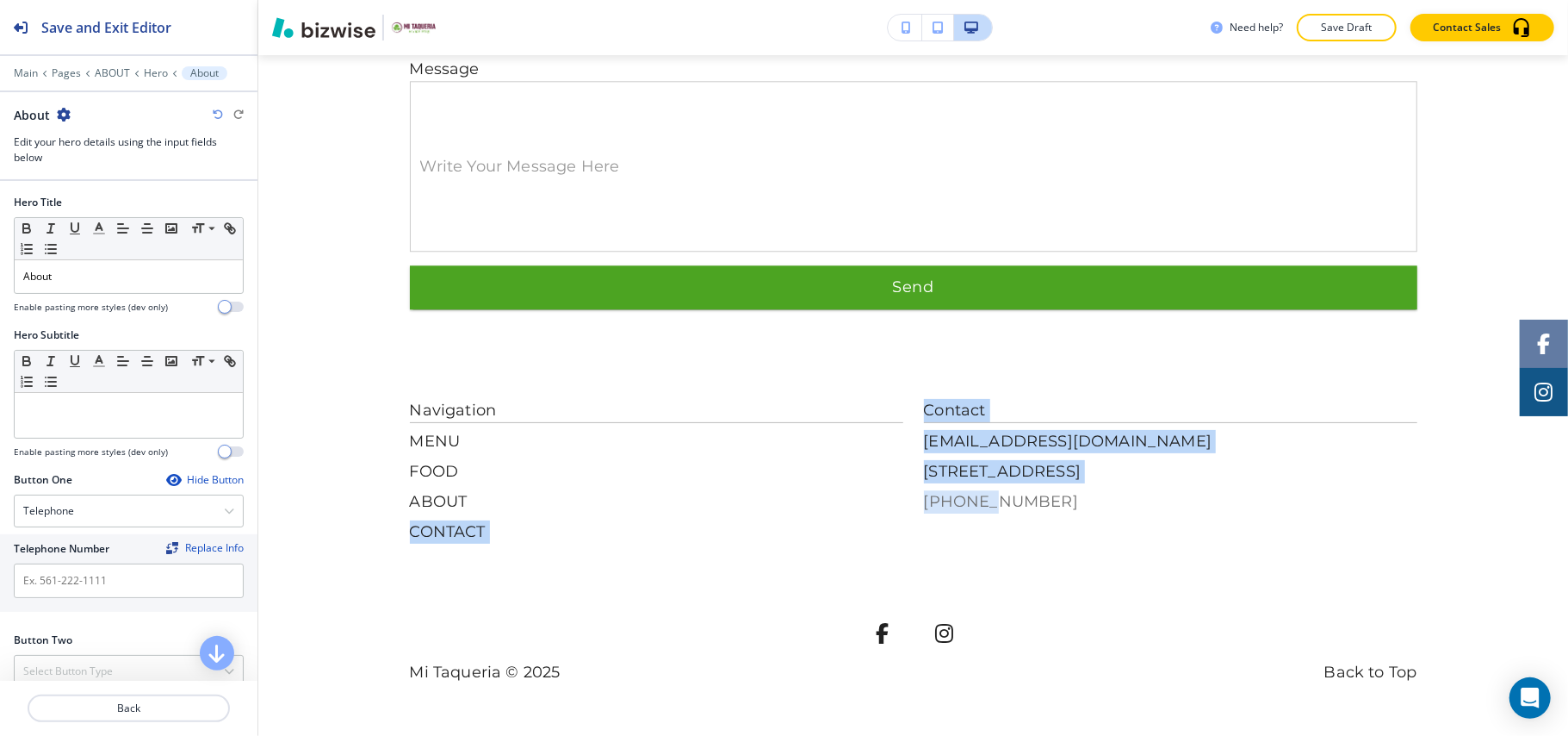
drag, startPoint x: 899, startPoint y: 493, endPoint x: 965, endPoint y: 505, distance: 67.1
click at [965, 505] on div "Navigation MENU FOOD ABOUT CONTACT Contact placeholder@bizwise.com 1725 Bemidji…" at bounding box center [914, 471] width 1008 height 145
click at [846, 528] on p "CONTACT" at bounding box center [657, 532] width 493 height 23
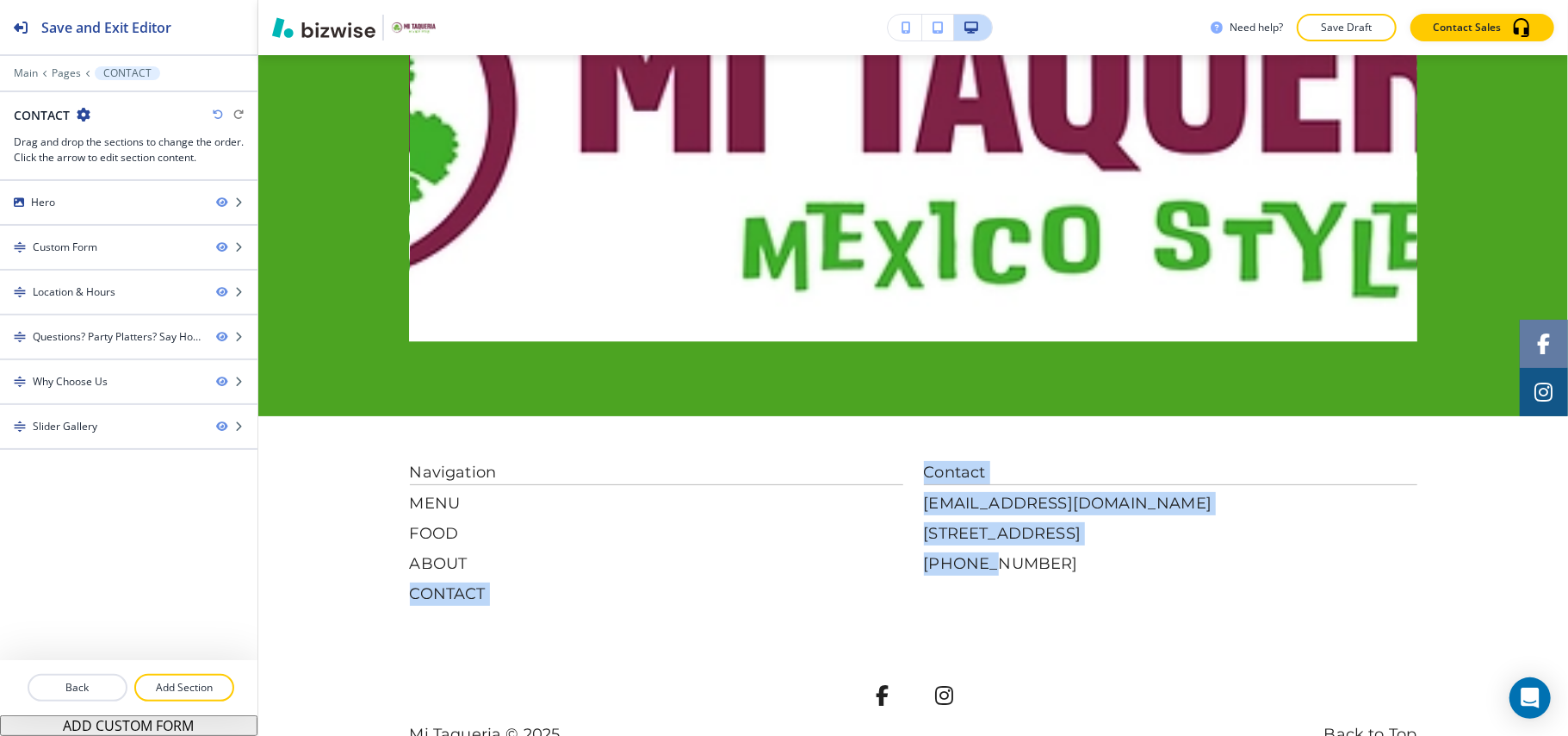
scroll to position [0, 0]
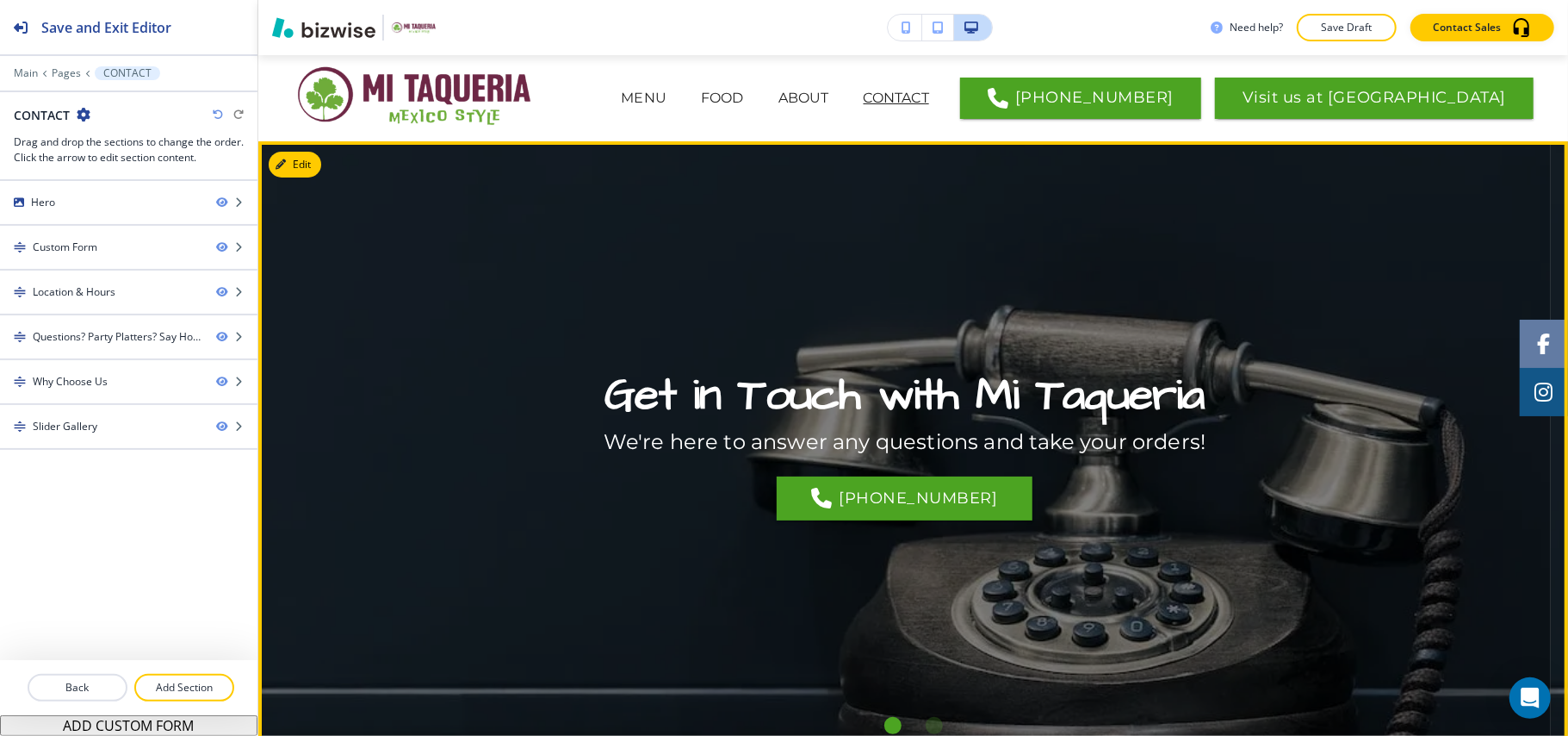
click at [1044, 541] on div "Get in Touch with Mi Taqueria We're here to answer any questions and take your …" at bounding box center [905, 443] width 1008 height 515
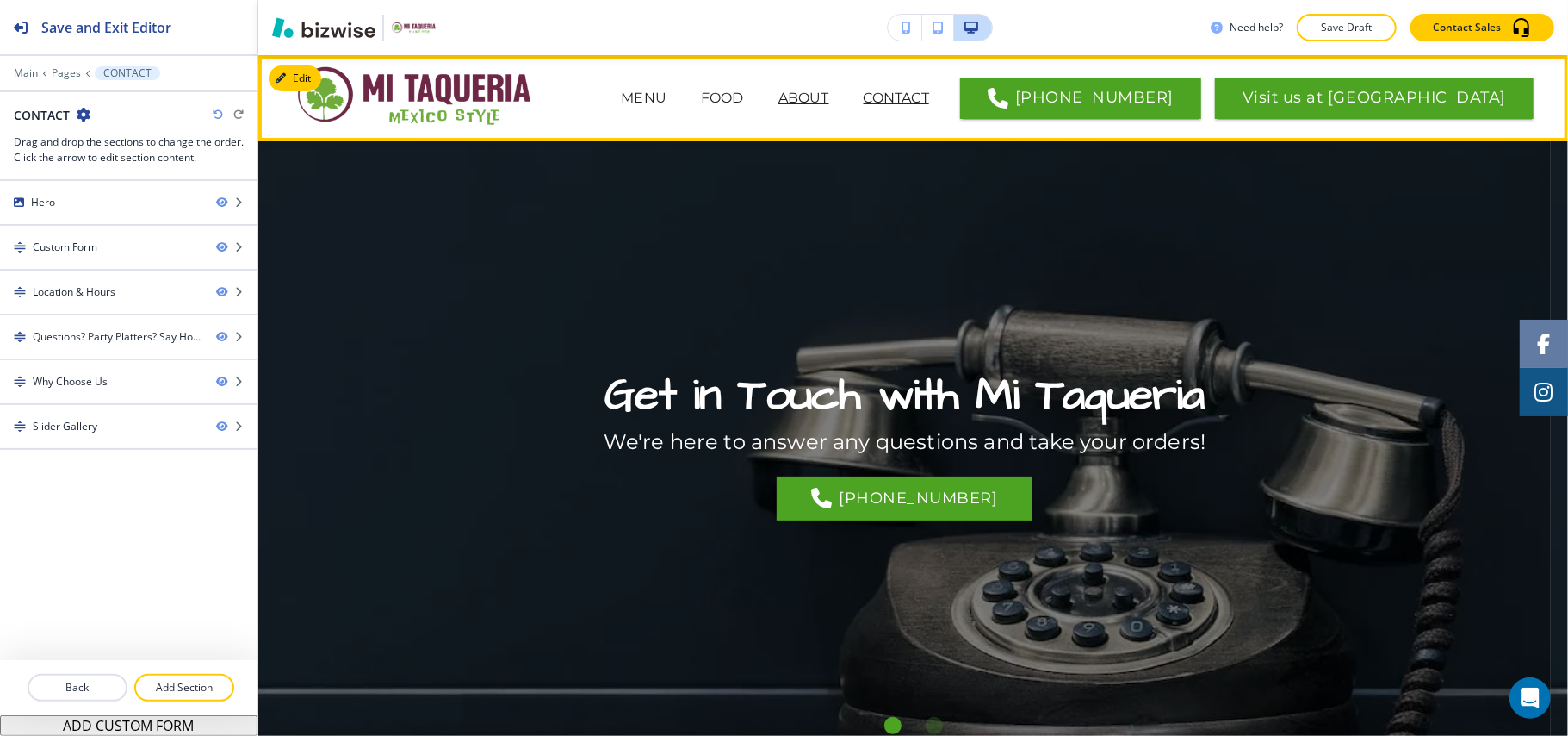
click at [829, 98] on p "ABOUT" at bounding box center [805, 98] width 51 height 21
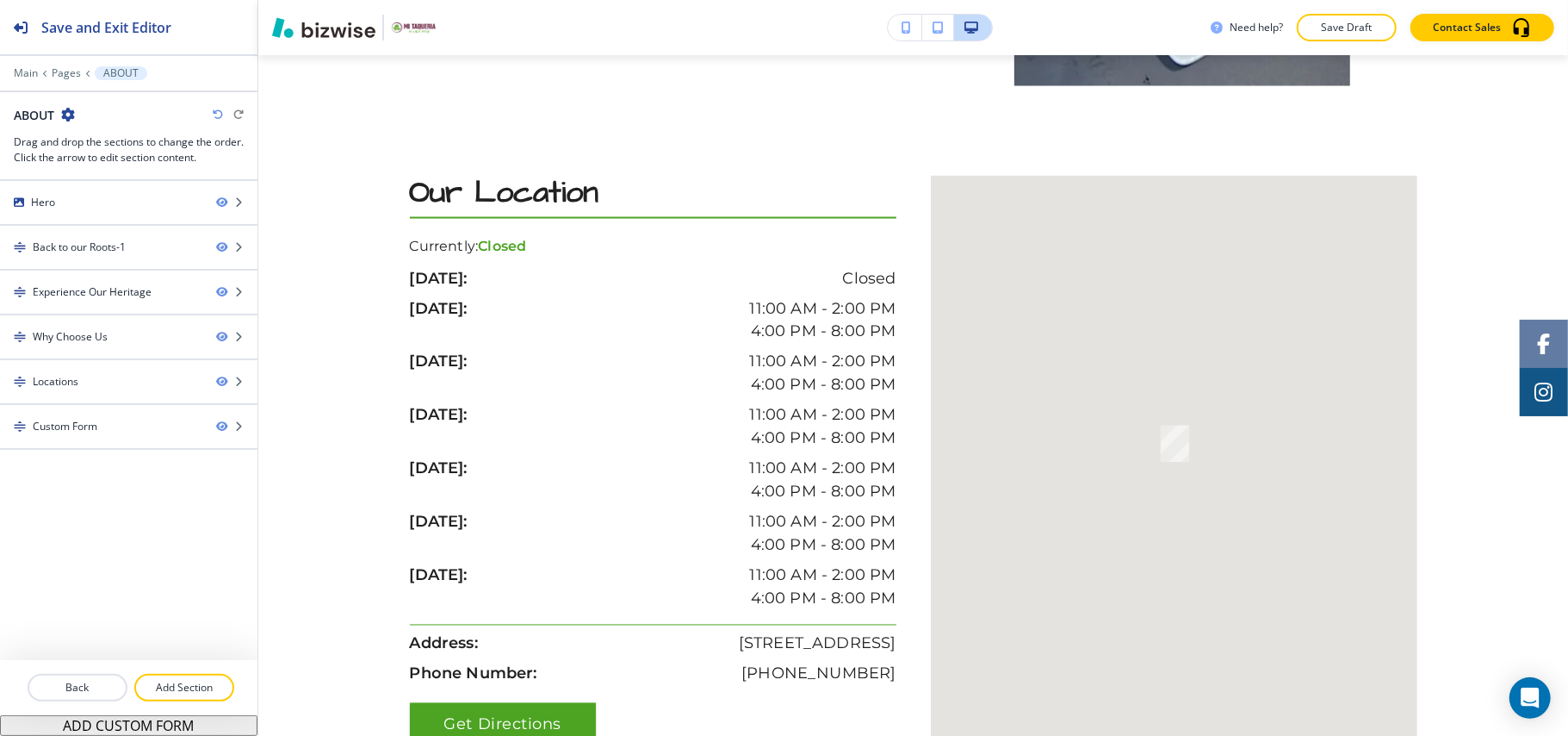
scroll to position [3200, 0]
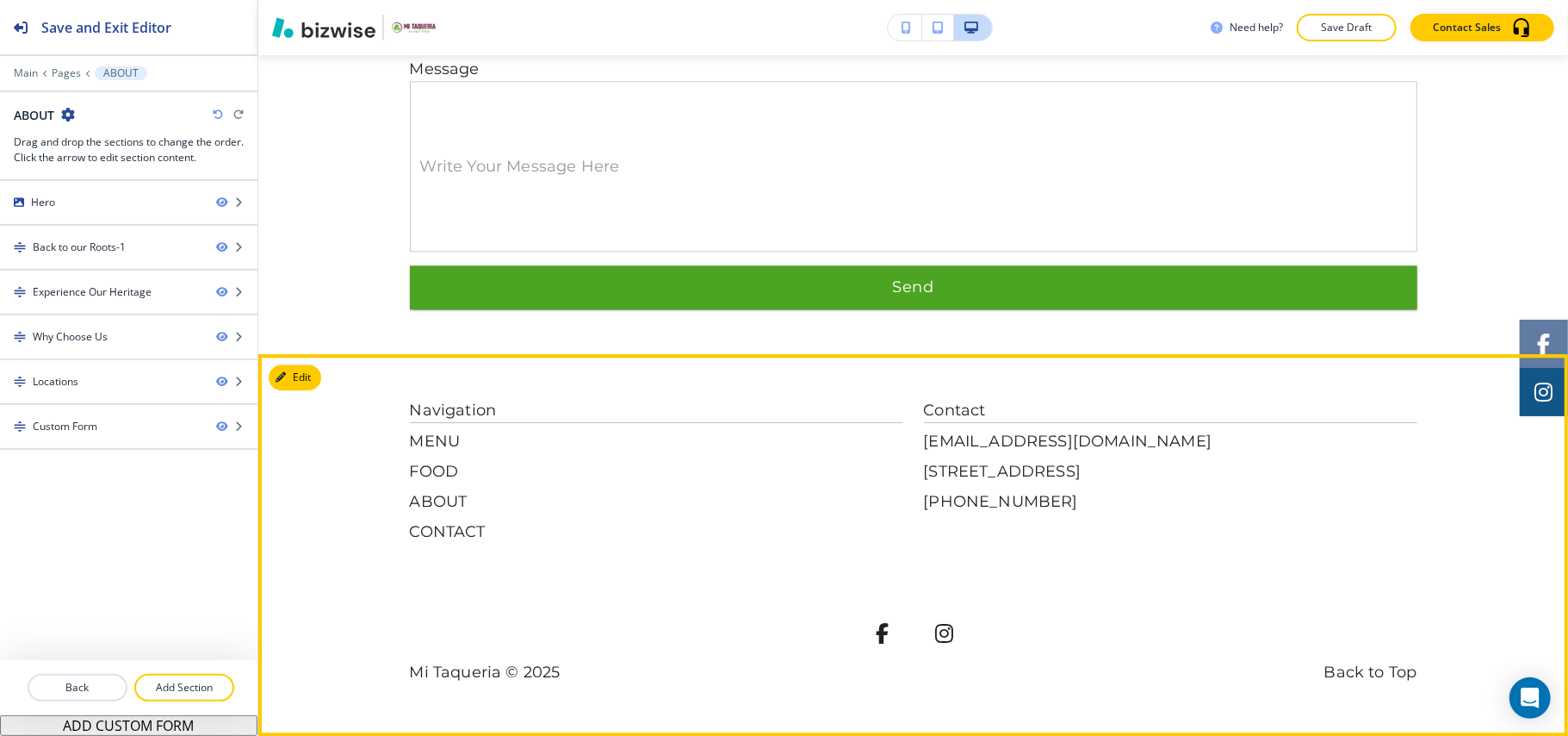
drag, startPoint x: 1017, startPoint y: 631, endPoint x: 1029, endPoint y: 564, distance: 68.1
click at [1017, 628] on div at bounding box center [914, 636] width 1008 height 48
drag, startPoint x: 1032, startPoint y: 544, endPoint x: 906, endPoint y: 514, distance: 129.5
click at [910, 508] on div "Navigation MENU FOOD ABOUT CONTACT Contact placeholder@bizwise.com 1725 Bemidji…" at bounding box center [914, 540] width 1008 height 285
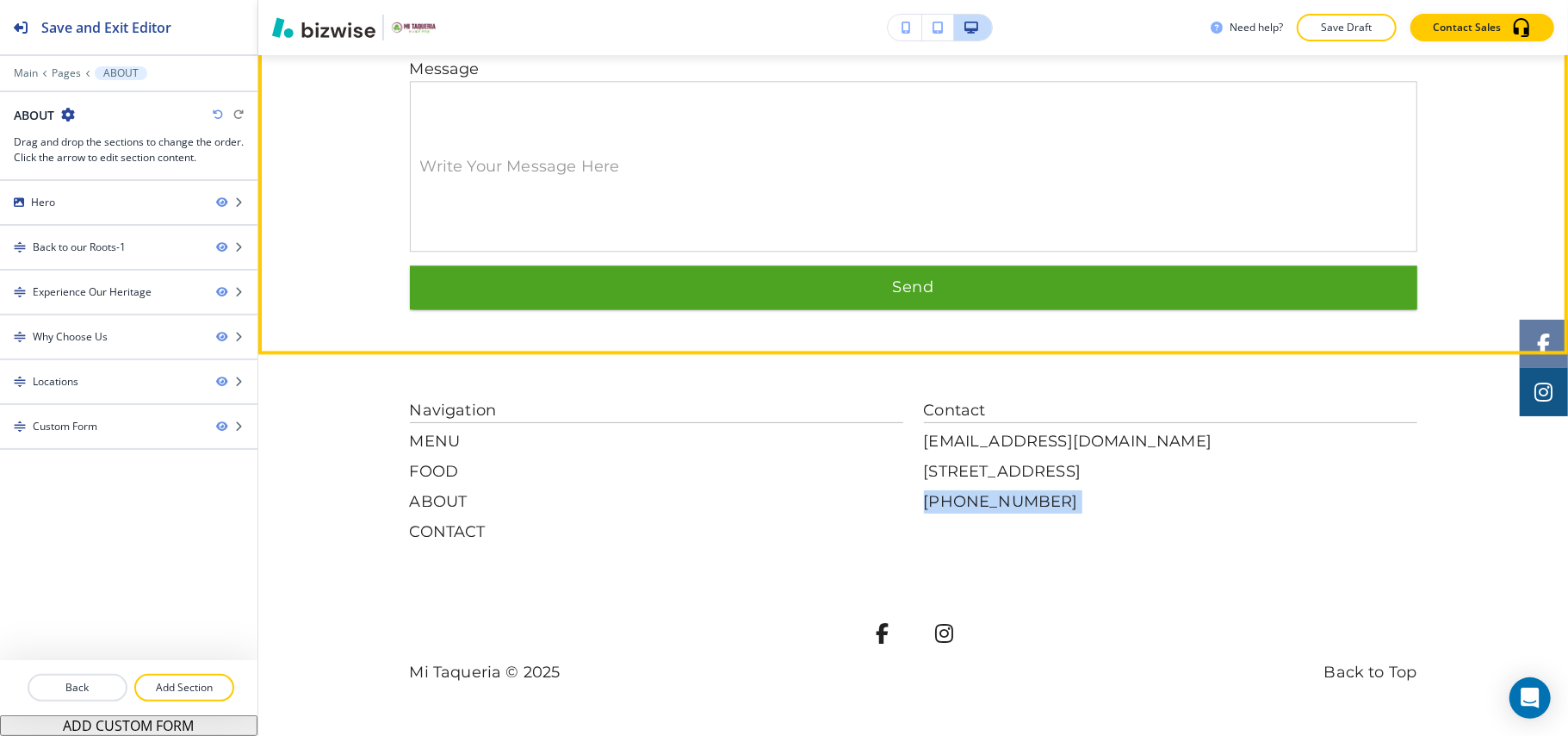
copy div "(218) 553-0615"
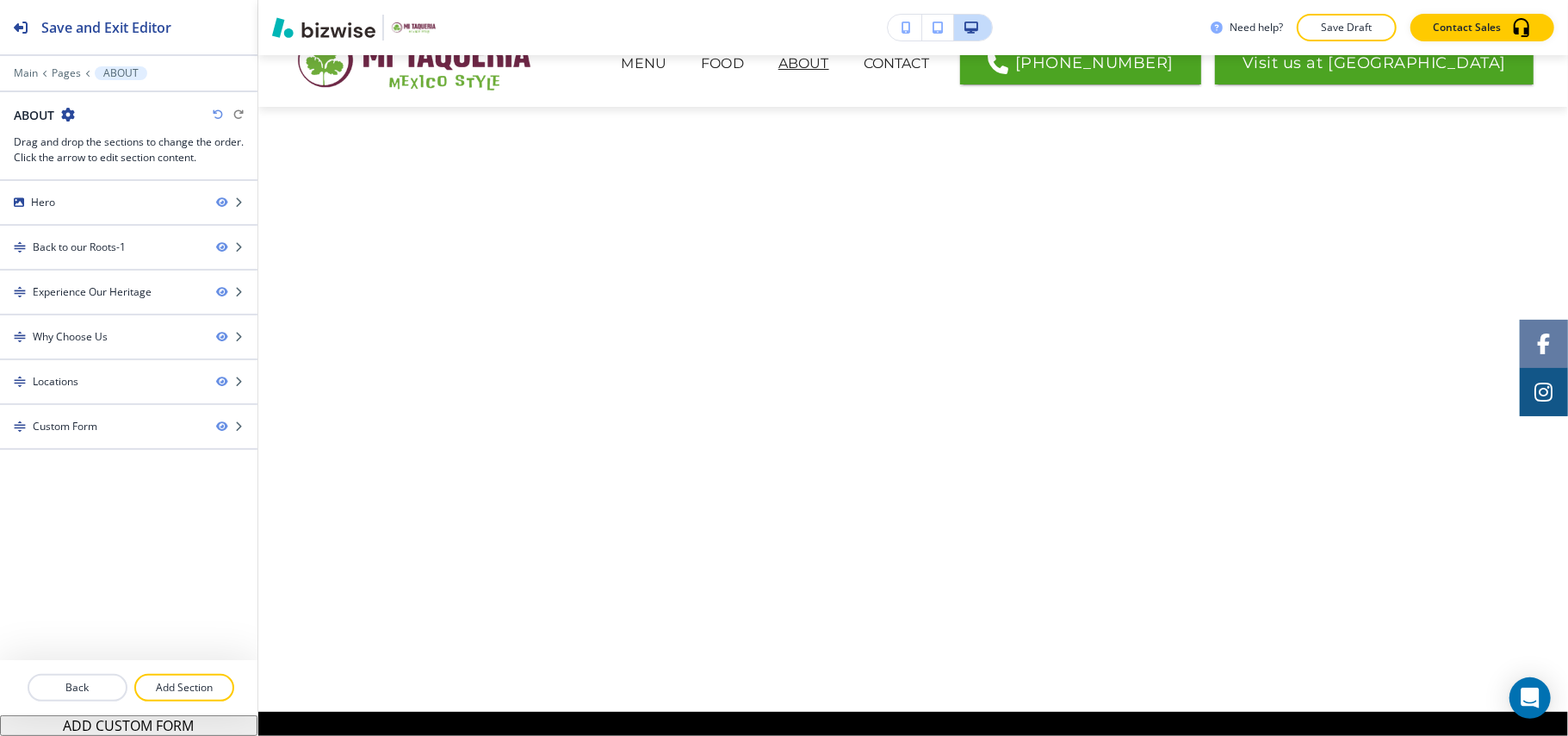
scroll to position [0, 0]
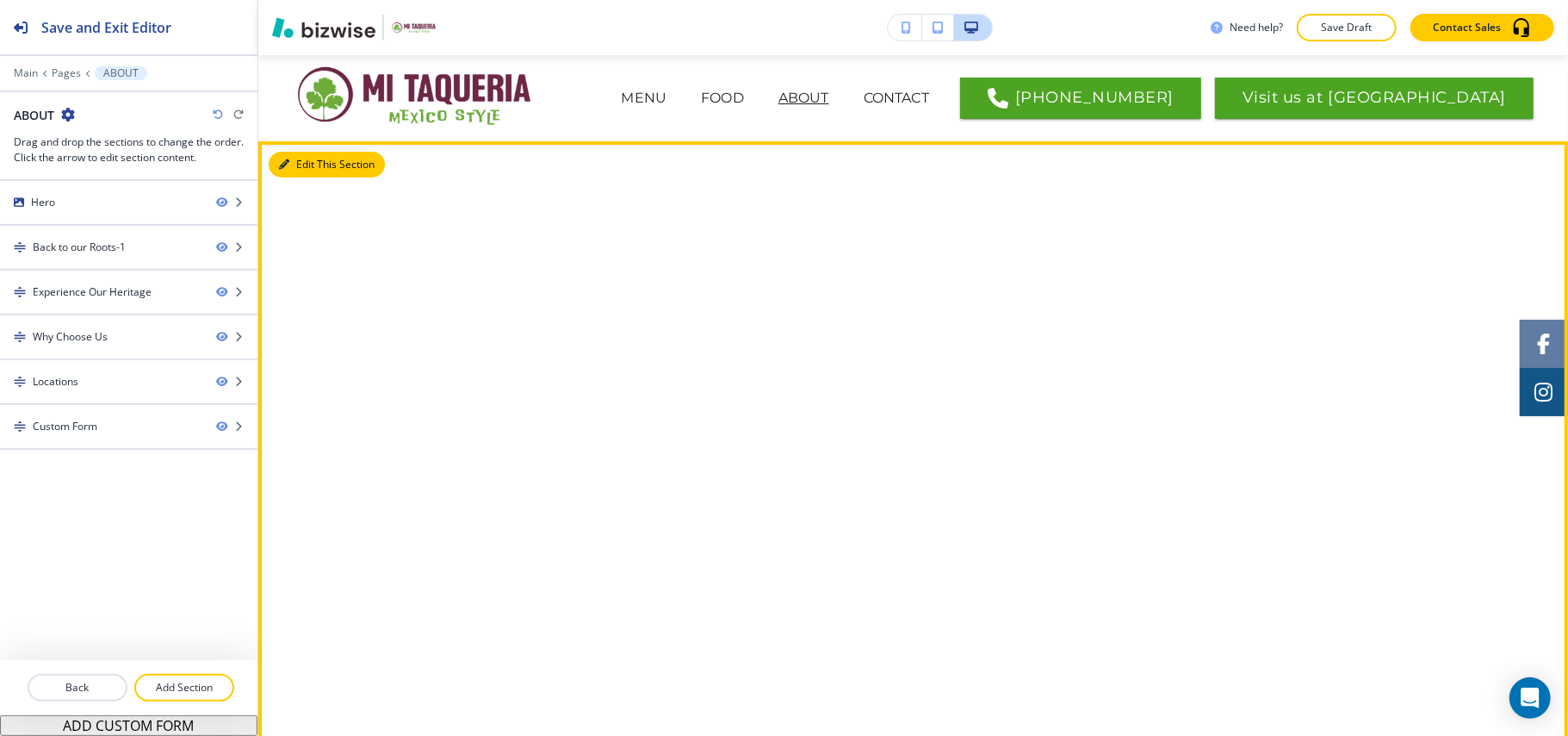
click at [319, 167] on button "Edit This Section" at bounding box center [327, 164] width 116 height 25
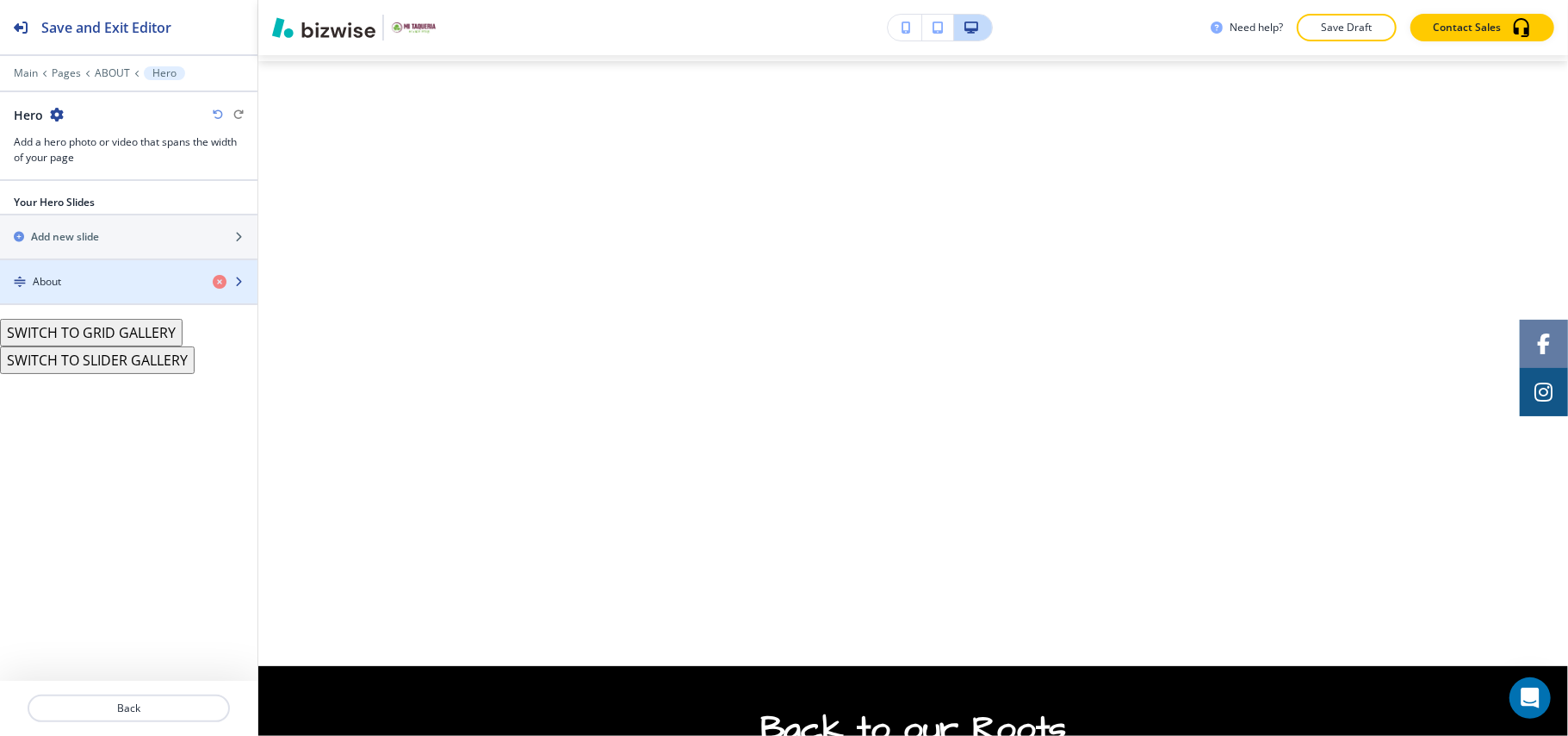
scroll to position [86, 0]
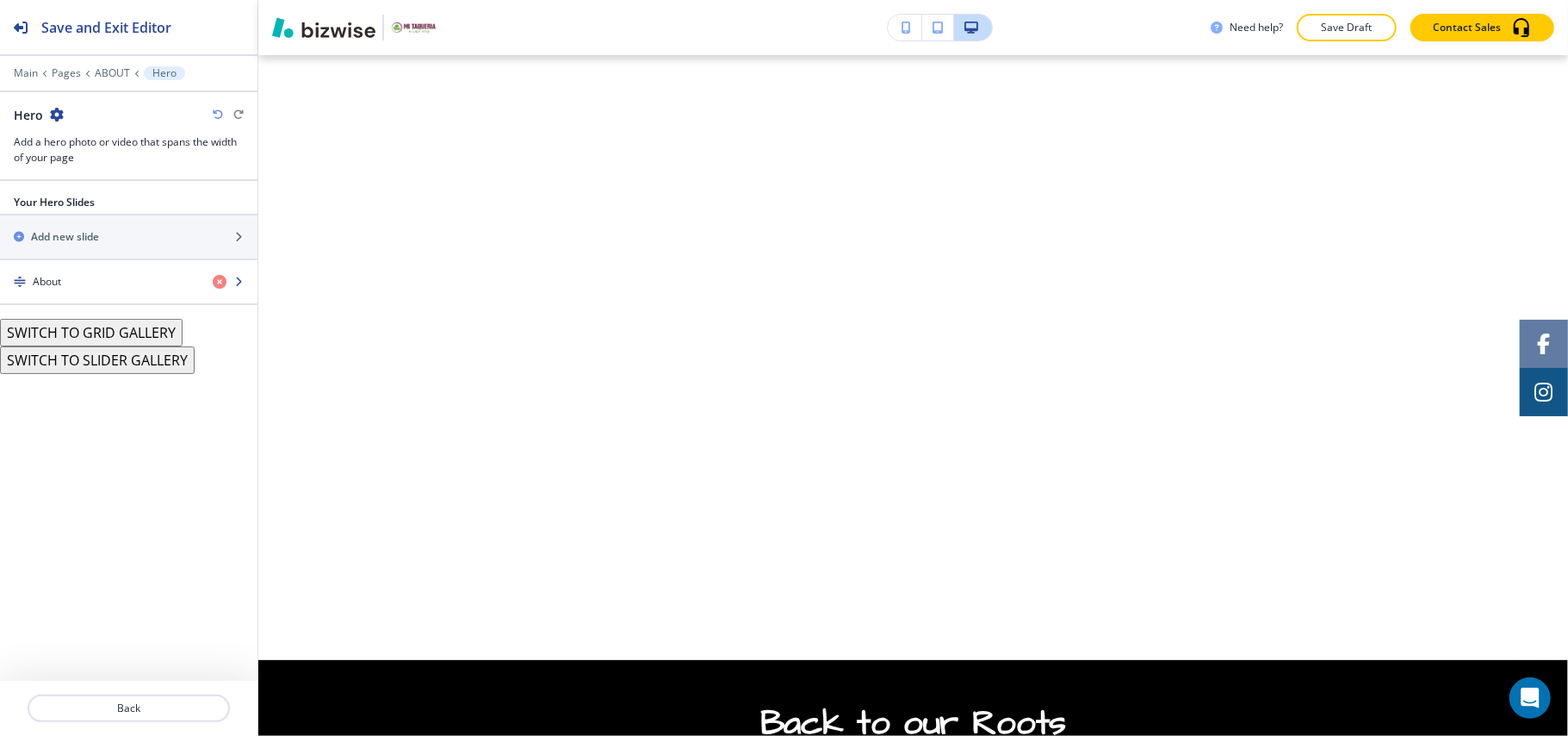
click at [59, 287] on h4 "About" at bounding box center [46, 282] width 28 height 16
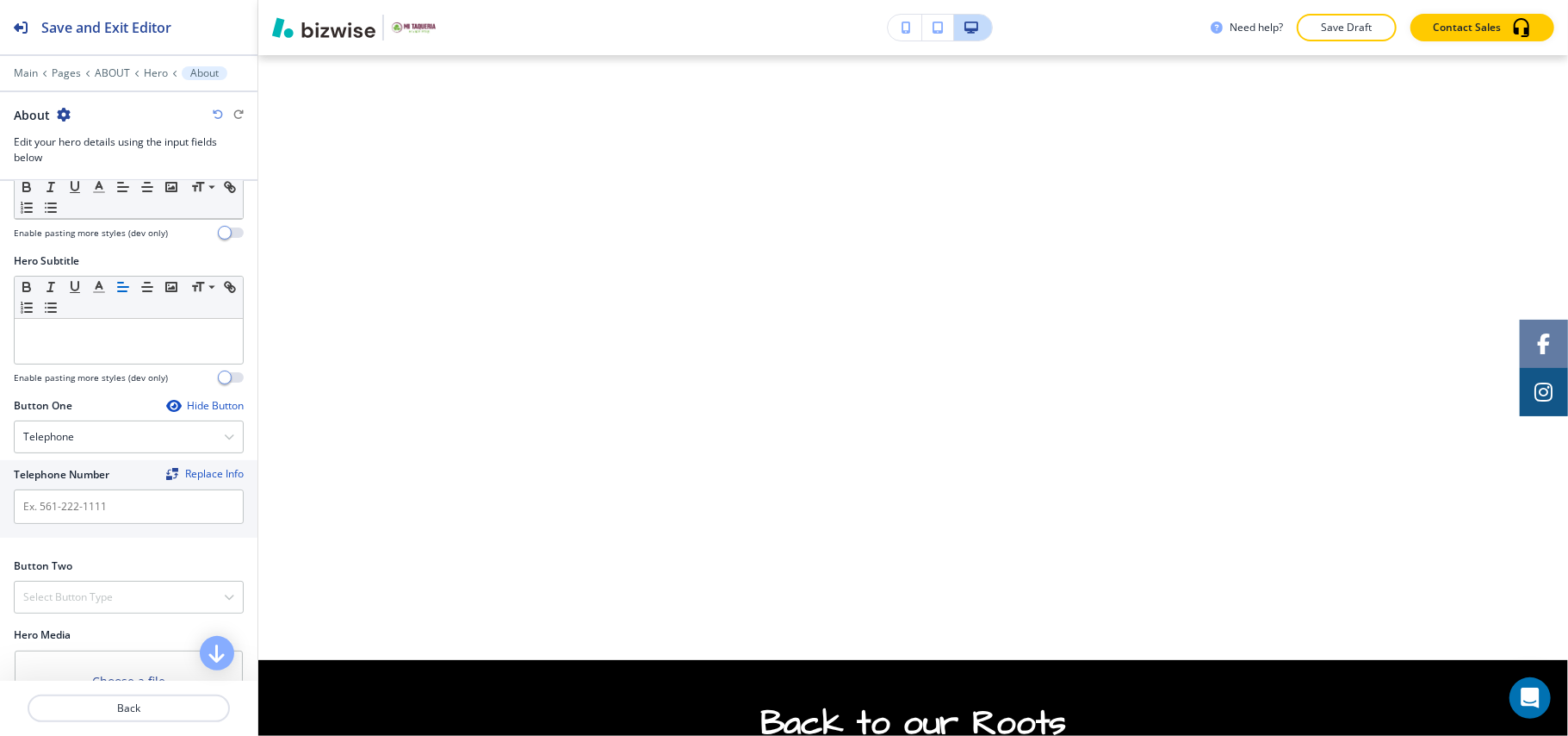
scroll to position [115, 0]
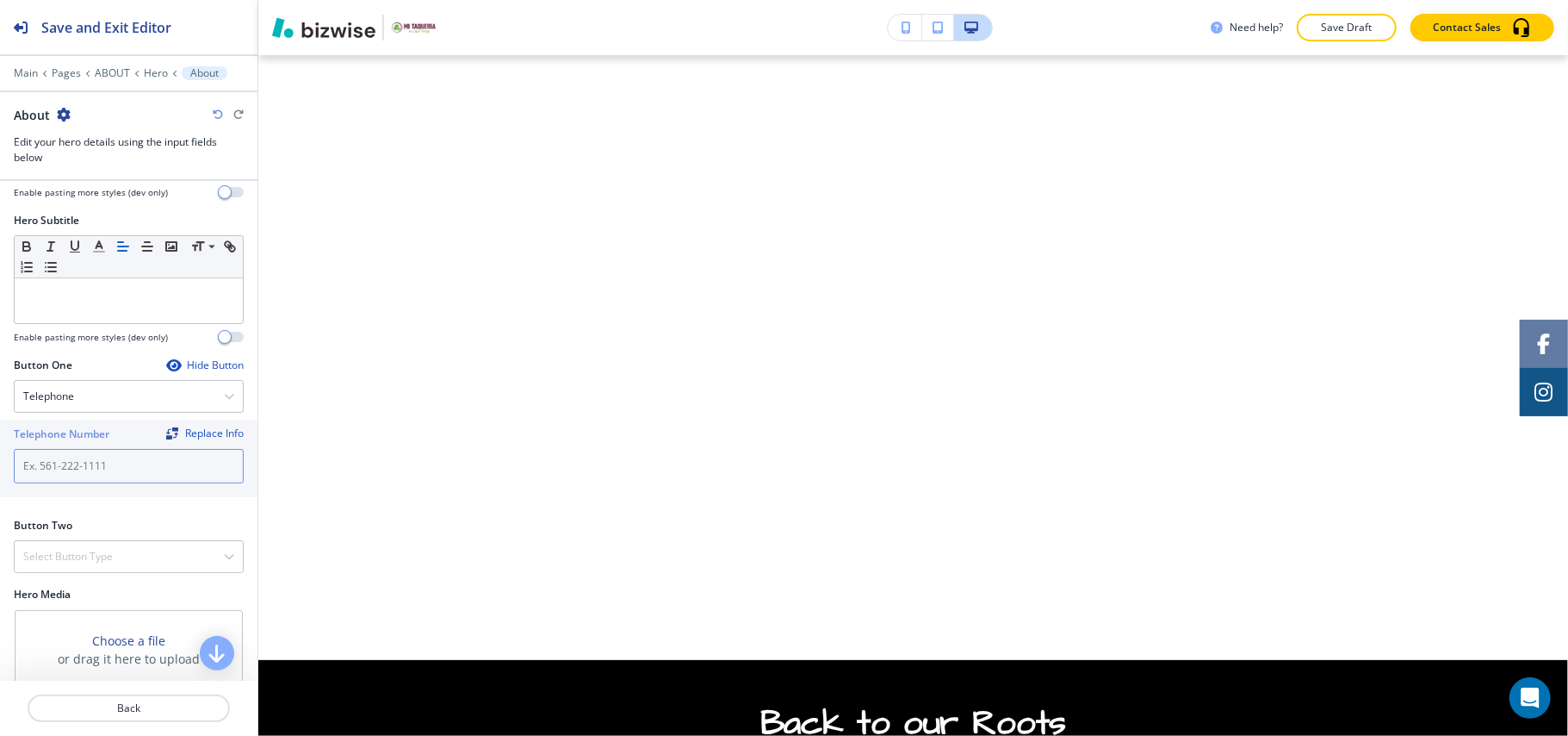
click at [97, 463] on input "text" at bounding box center [128, 465] width 230 height 34
paste input "(218) 553-0615"
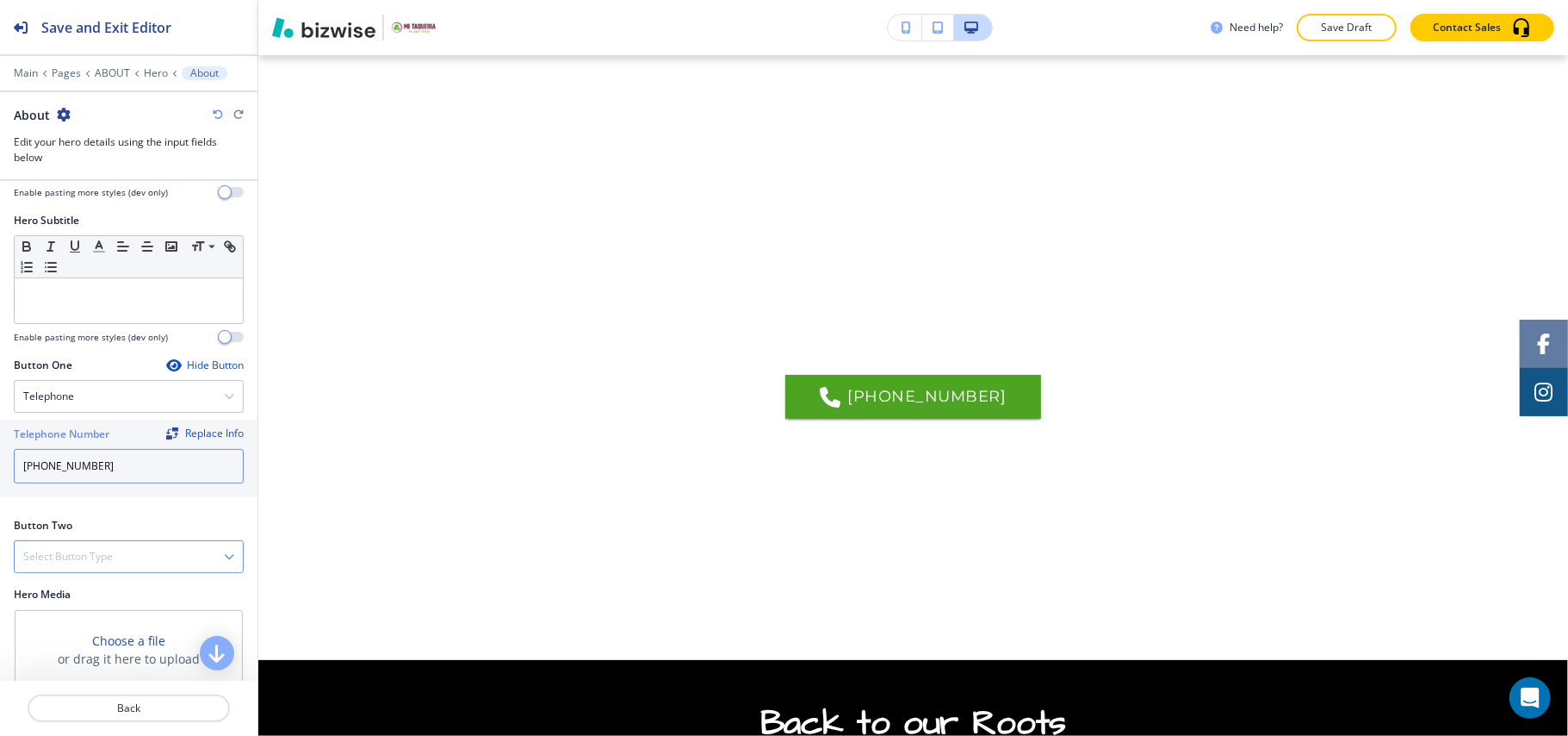
type input "(218) 553-0615"
click at [97, 564] on h4 "Select Button Type" at bounding box center [69, 557] width 90 height 16
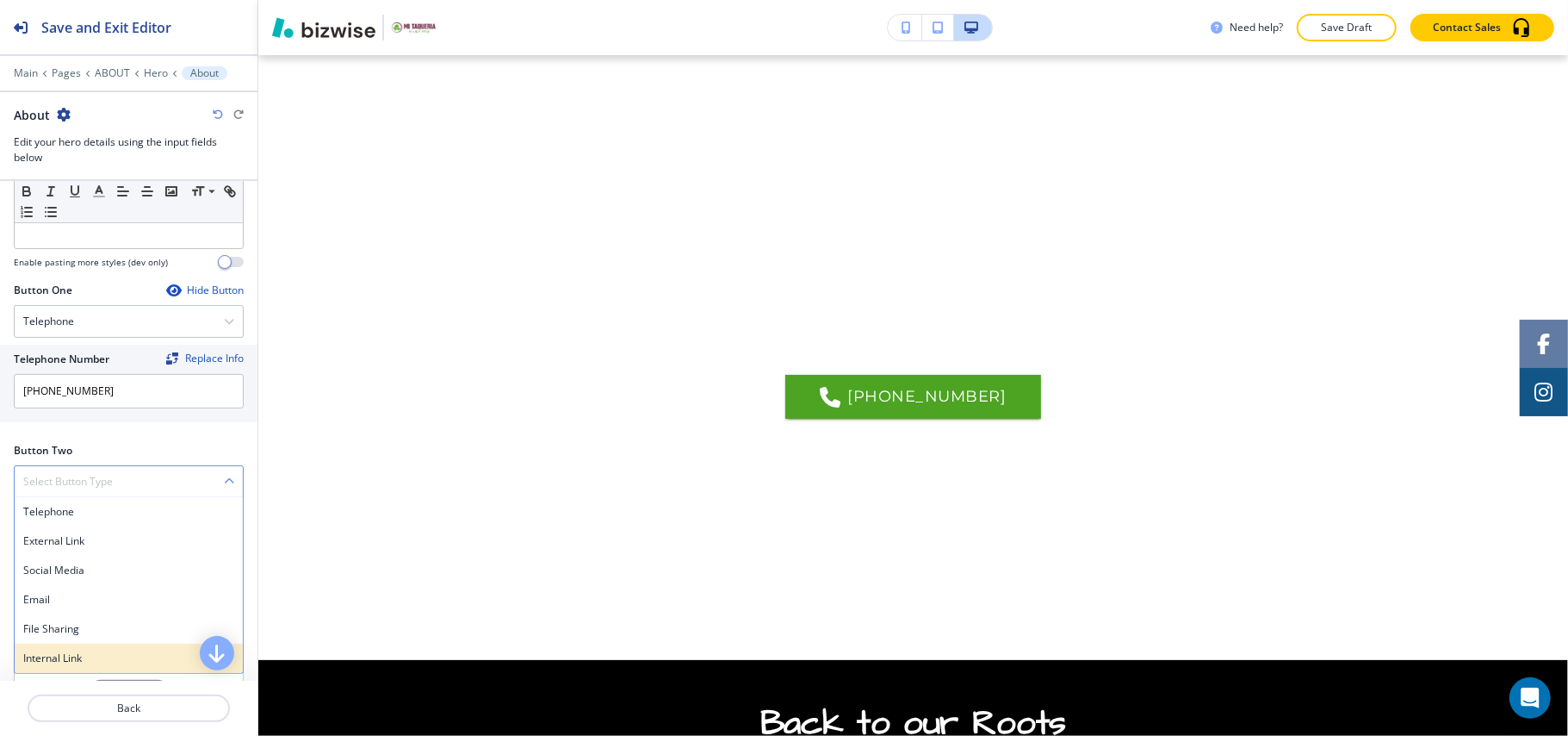
scroll to position [229, 0]
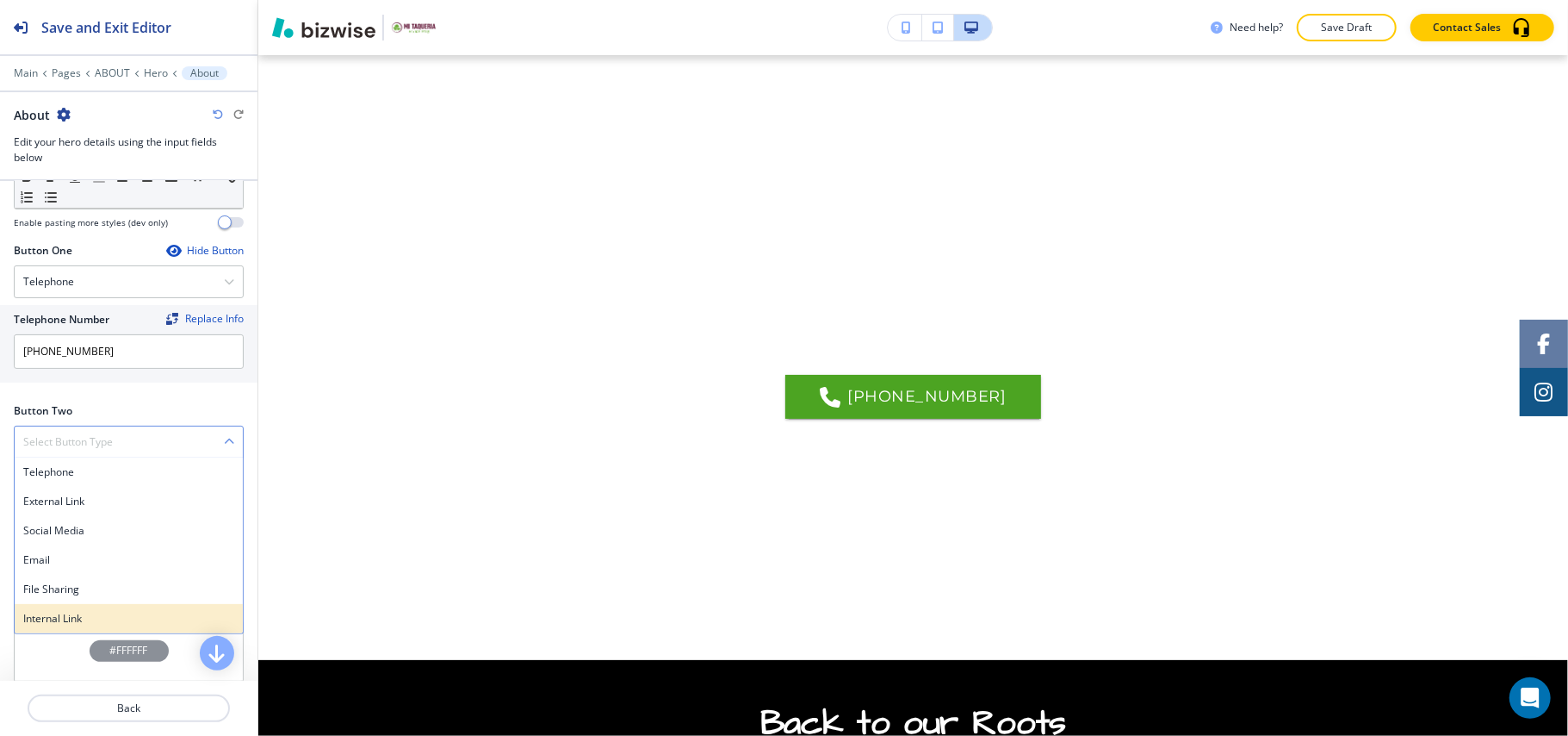
click at [94, 614] on div "Internal Link" at bounding box center [128, 619] width 228 height 29
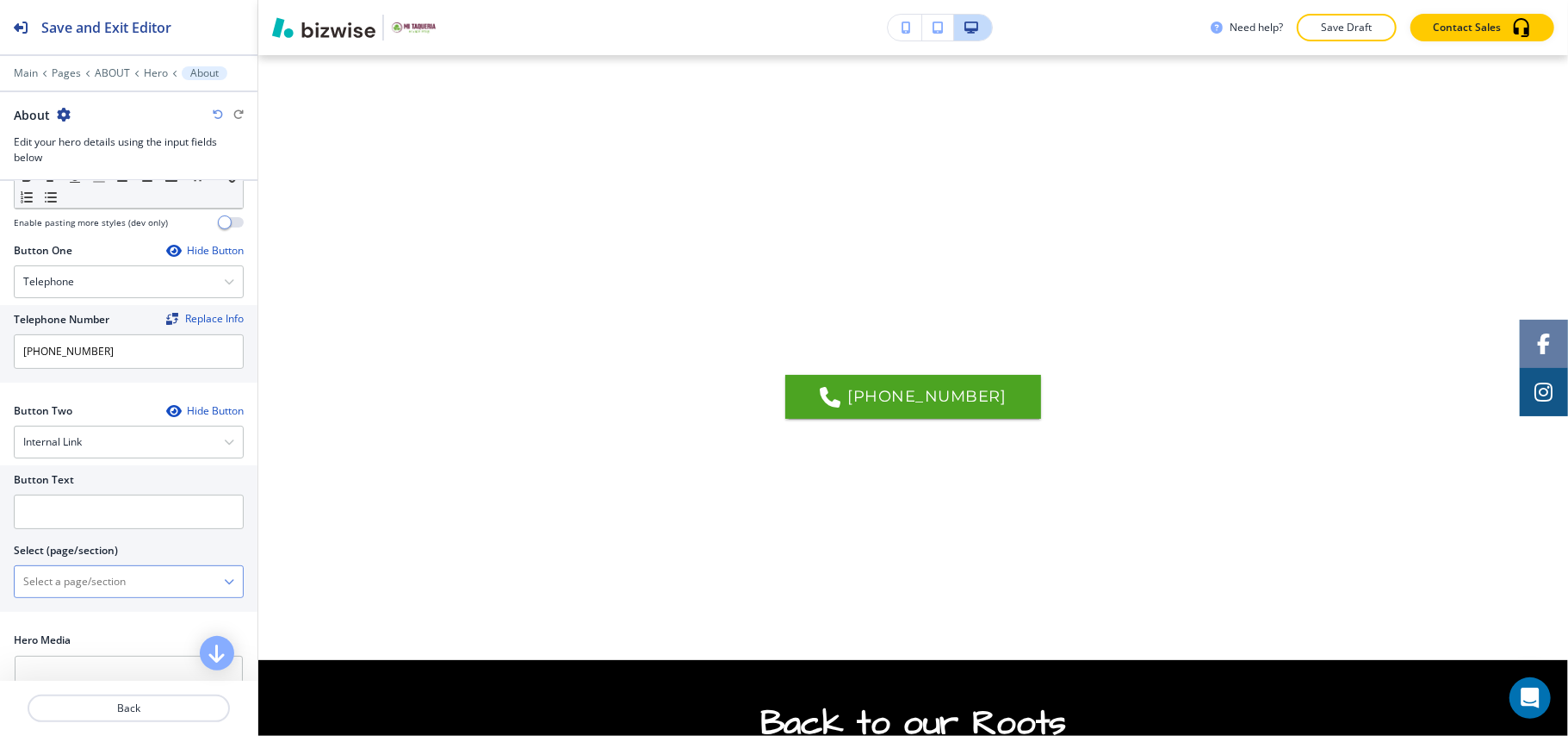
drag, startPoint x: 84, startPoint y: 586, endPoint x: 125, endPoint y: 582, distance: 41.2
click at [84, 586] on \(page\/section\) "Manual Input" at bounding box center [119, 581] width 209 height 29
click at [69, 617] on h4 "CONTACT" at bounding box center [129, 612] width 211 height 16
type \(page\/section\) "CONTACT"
click at [86, 521] on input "text" at bounding box center [128, 511] width 230 height 34
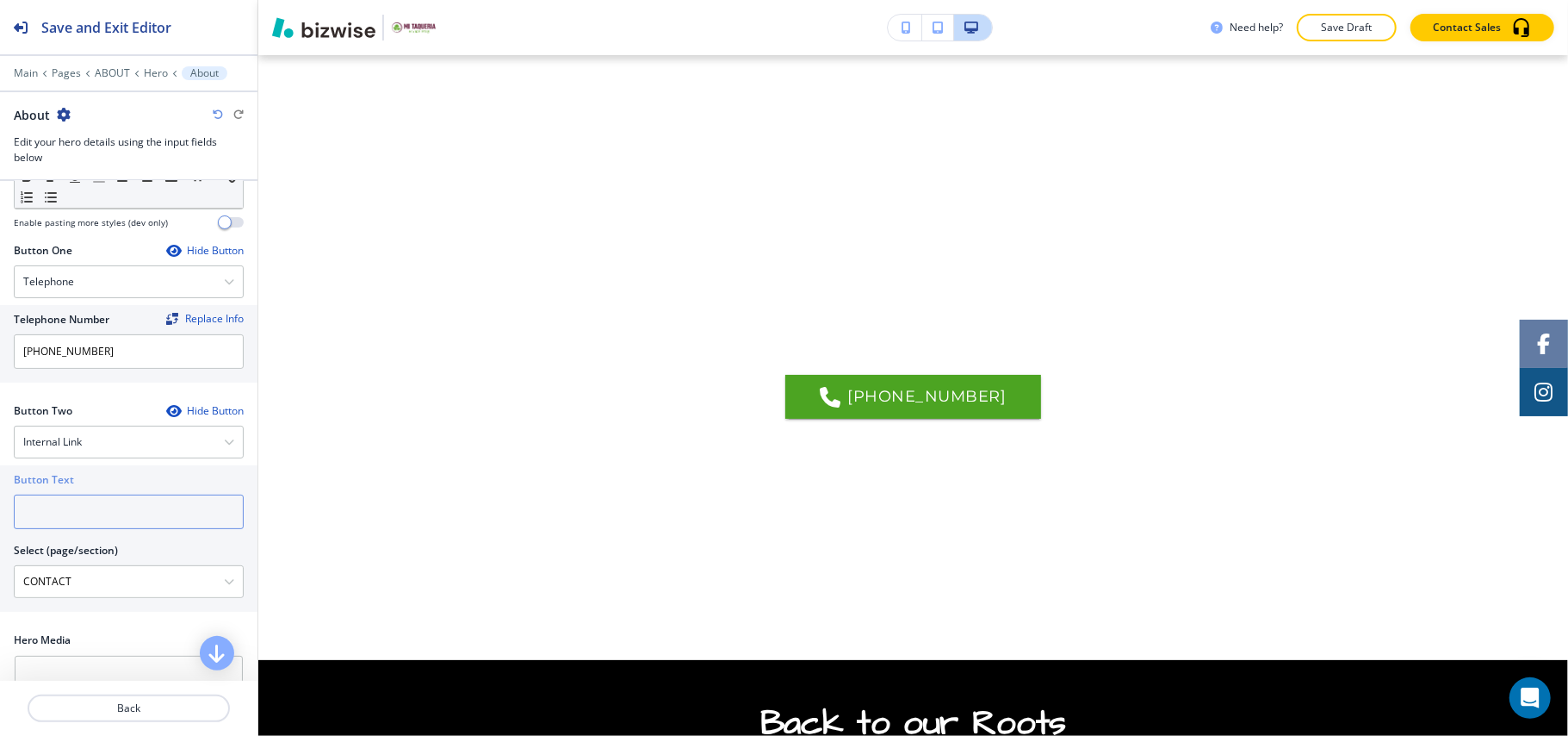
paste input "CONTACT US"
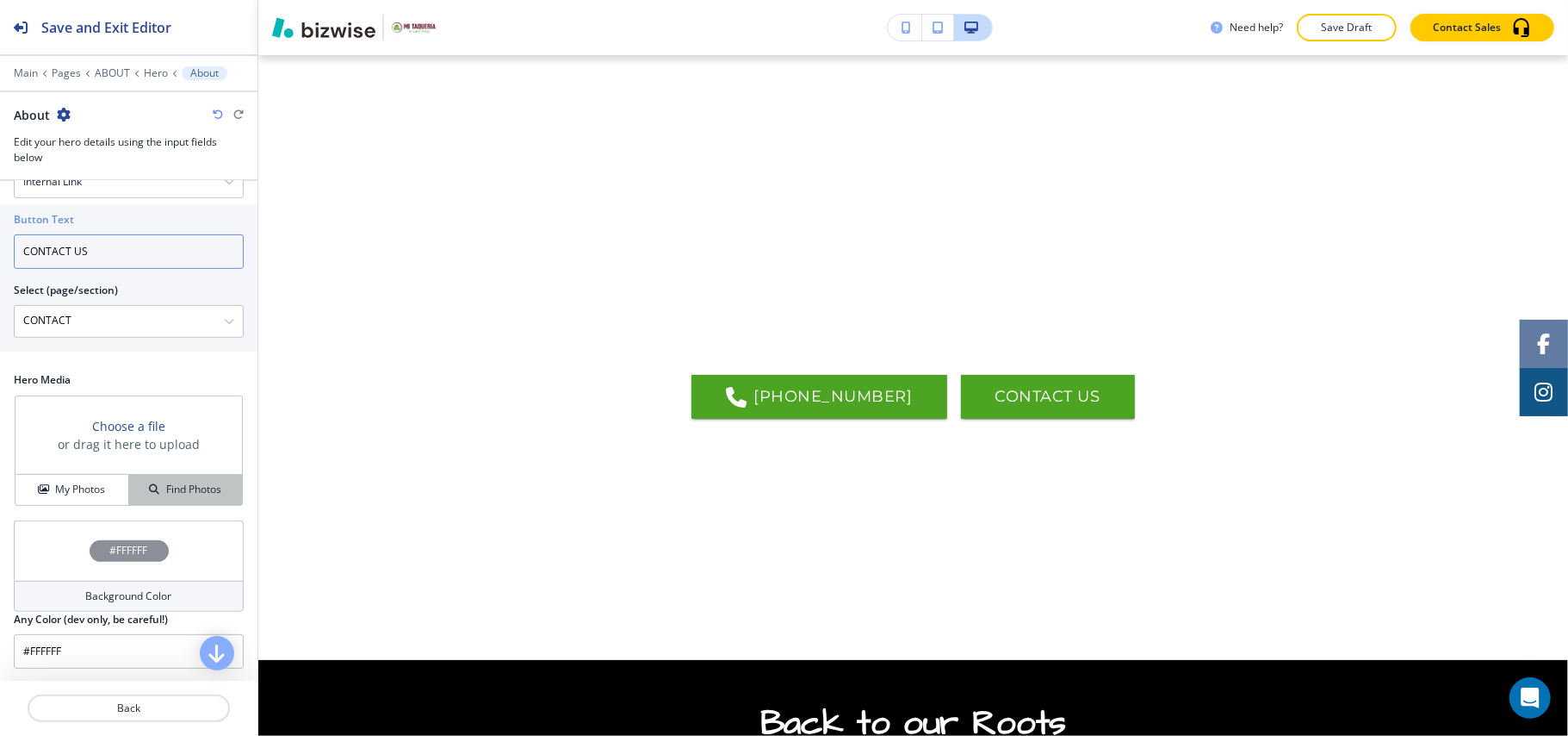
scroll to position [497, 0]
type input "CONTACT US"
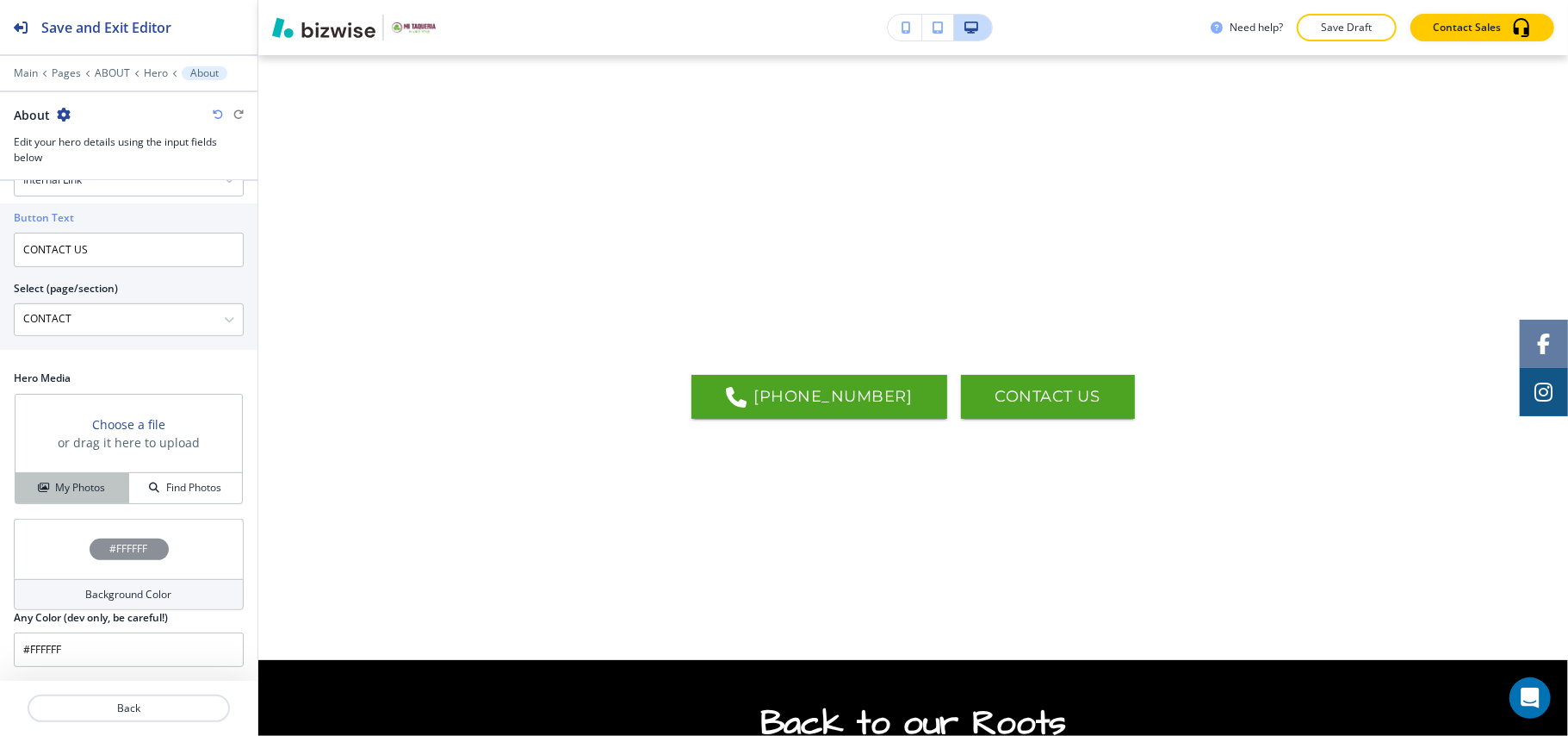
click at [56, 474] on button "My Photos" at bounding box center [72, 487] width 114 height 30
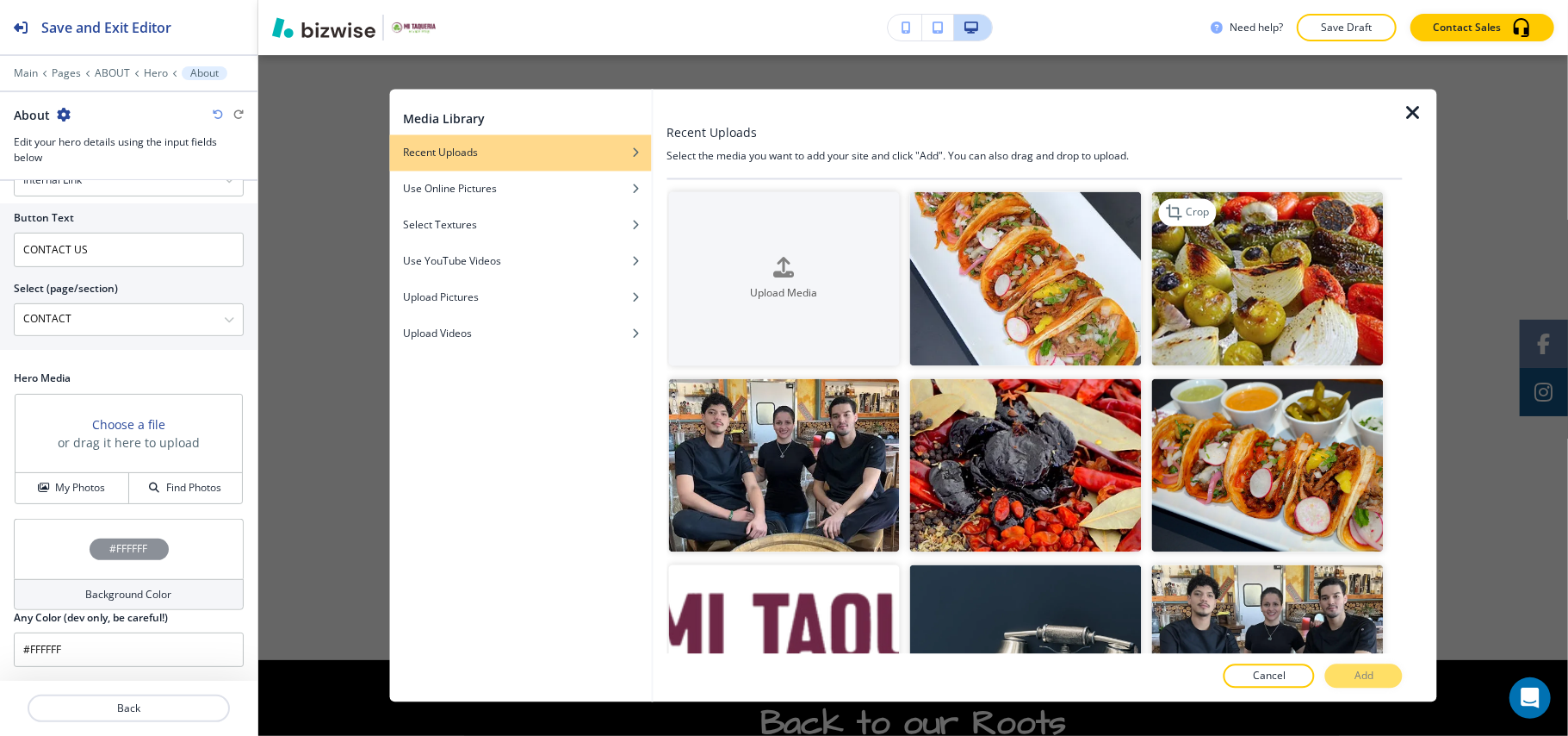
click at [1261, 291] on img "button" at bounding box center [1268, 279] width 232 height 174
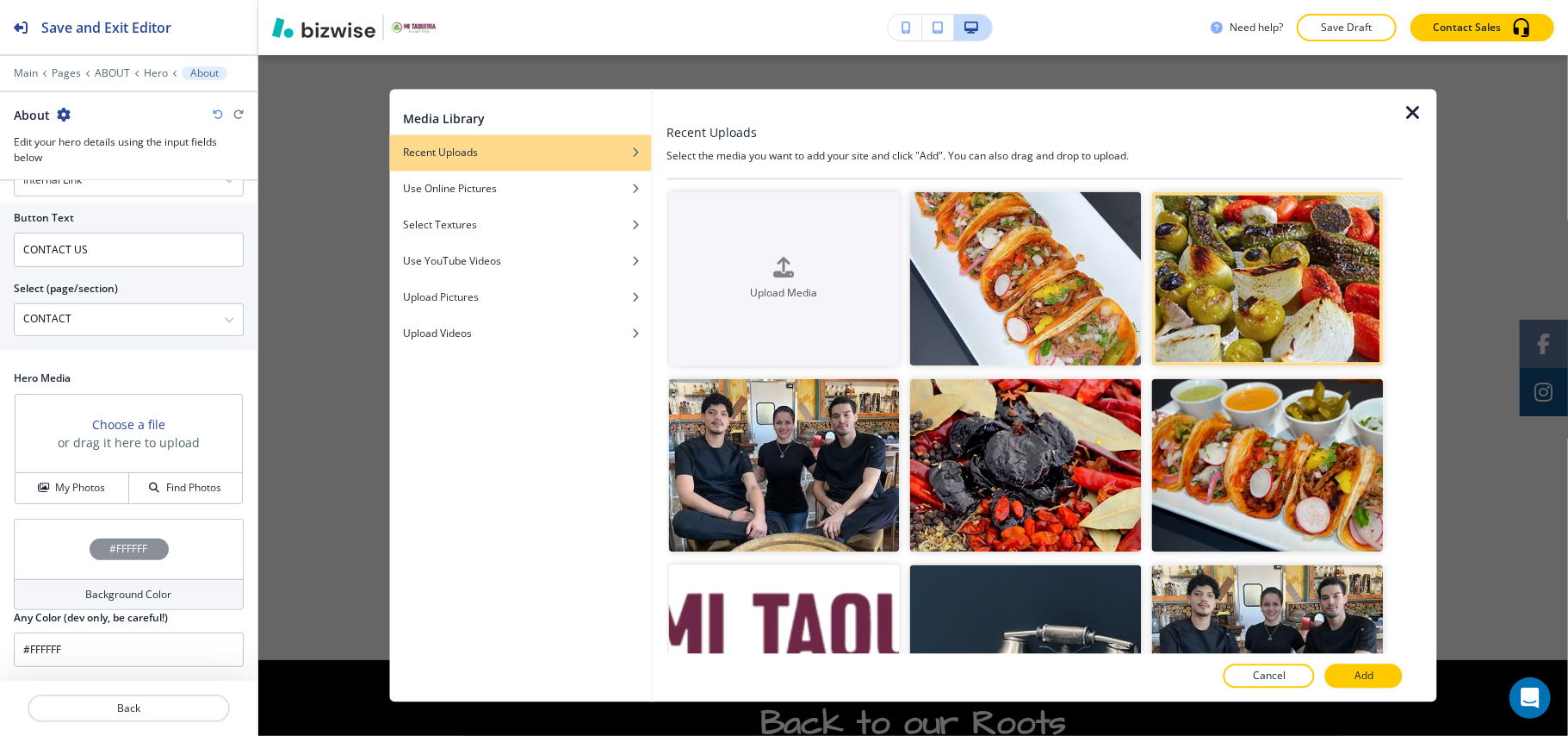
click at [1364, 670] on p "Add" at bounding box center [1363, 676] width 19 height 16
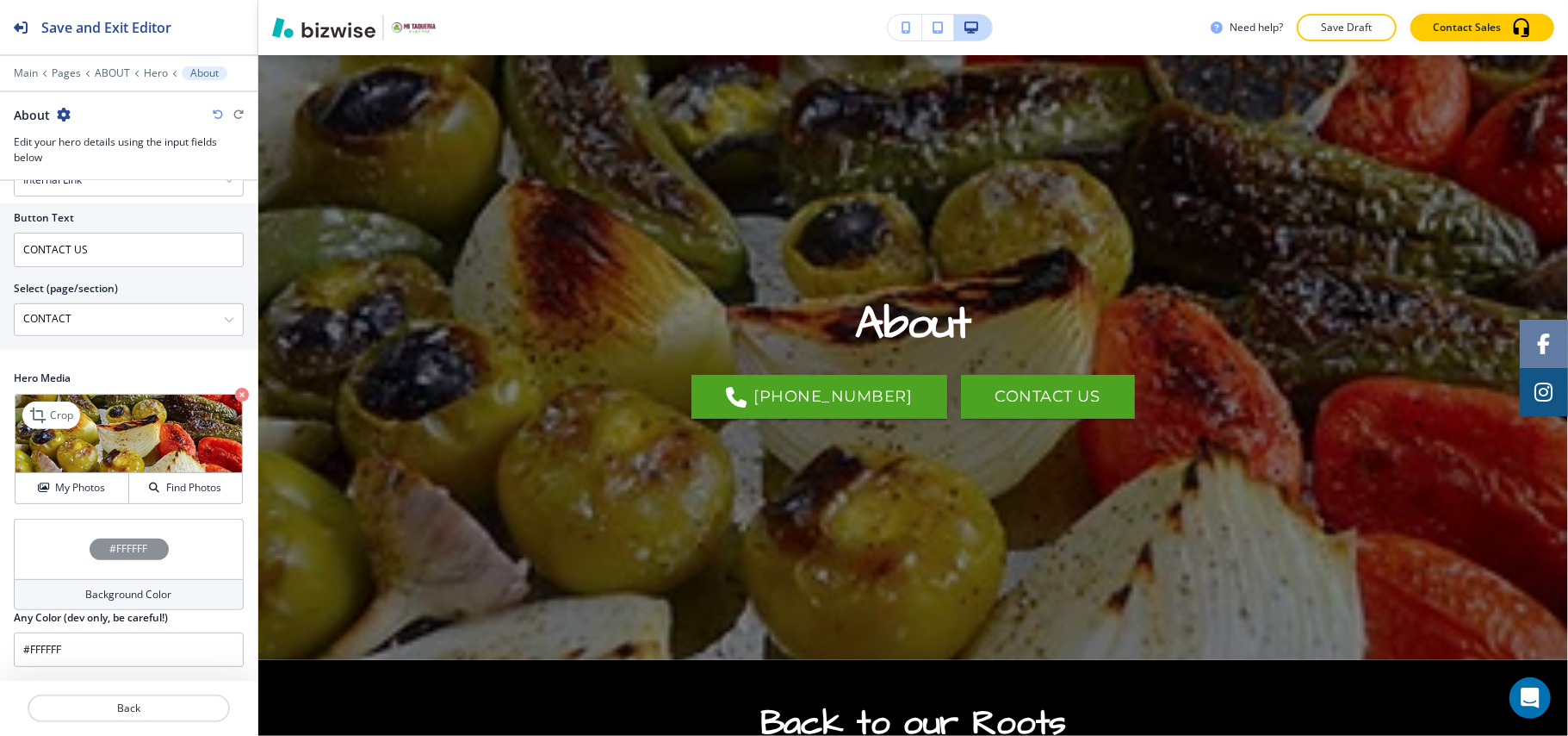
click at [235, 394] on icon "button" at bounding box center [242, 394] width 14 height 14
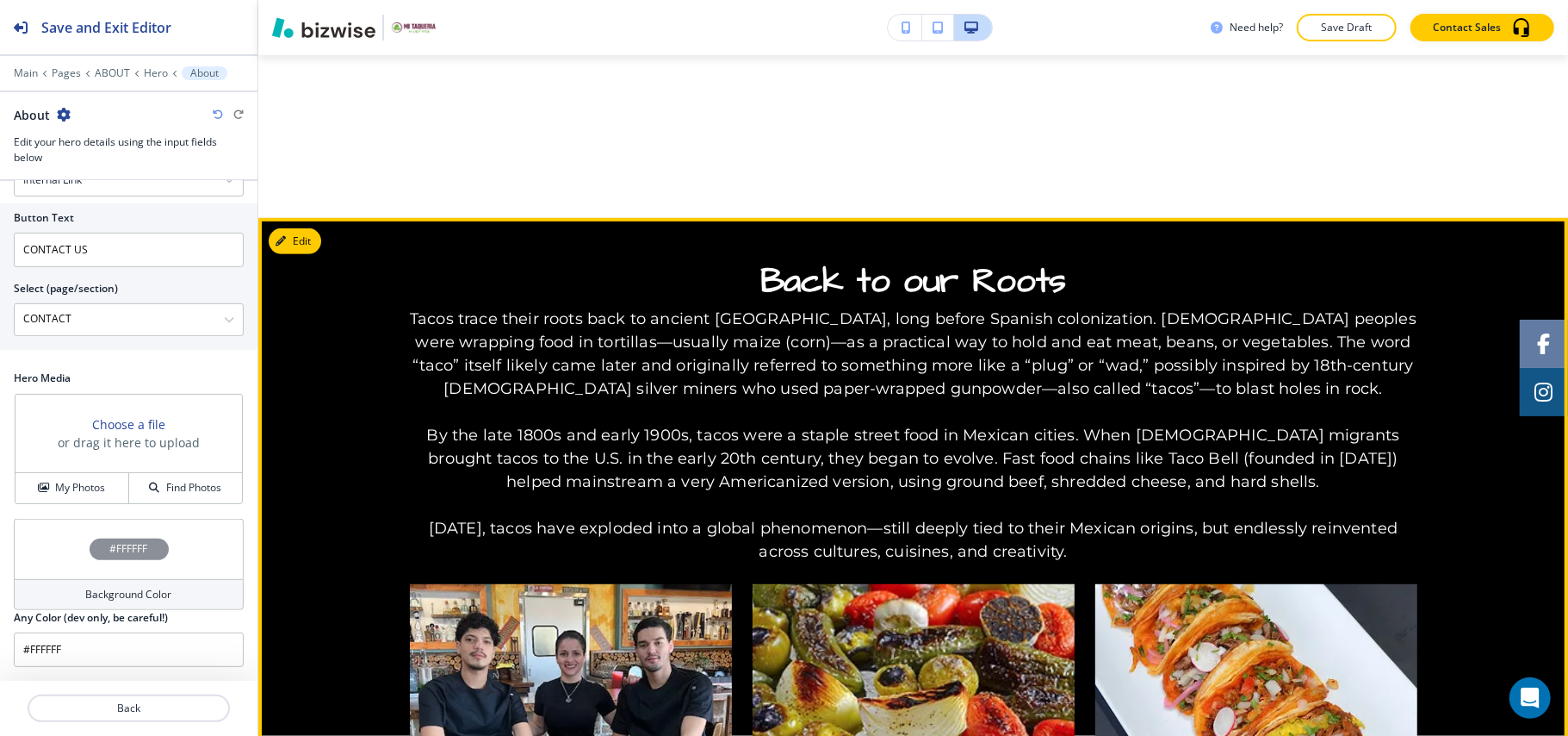
scroll to position [545, 0]
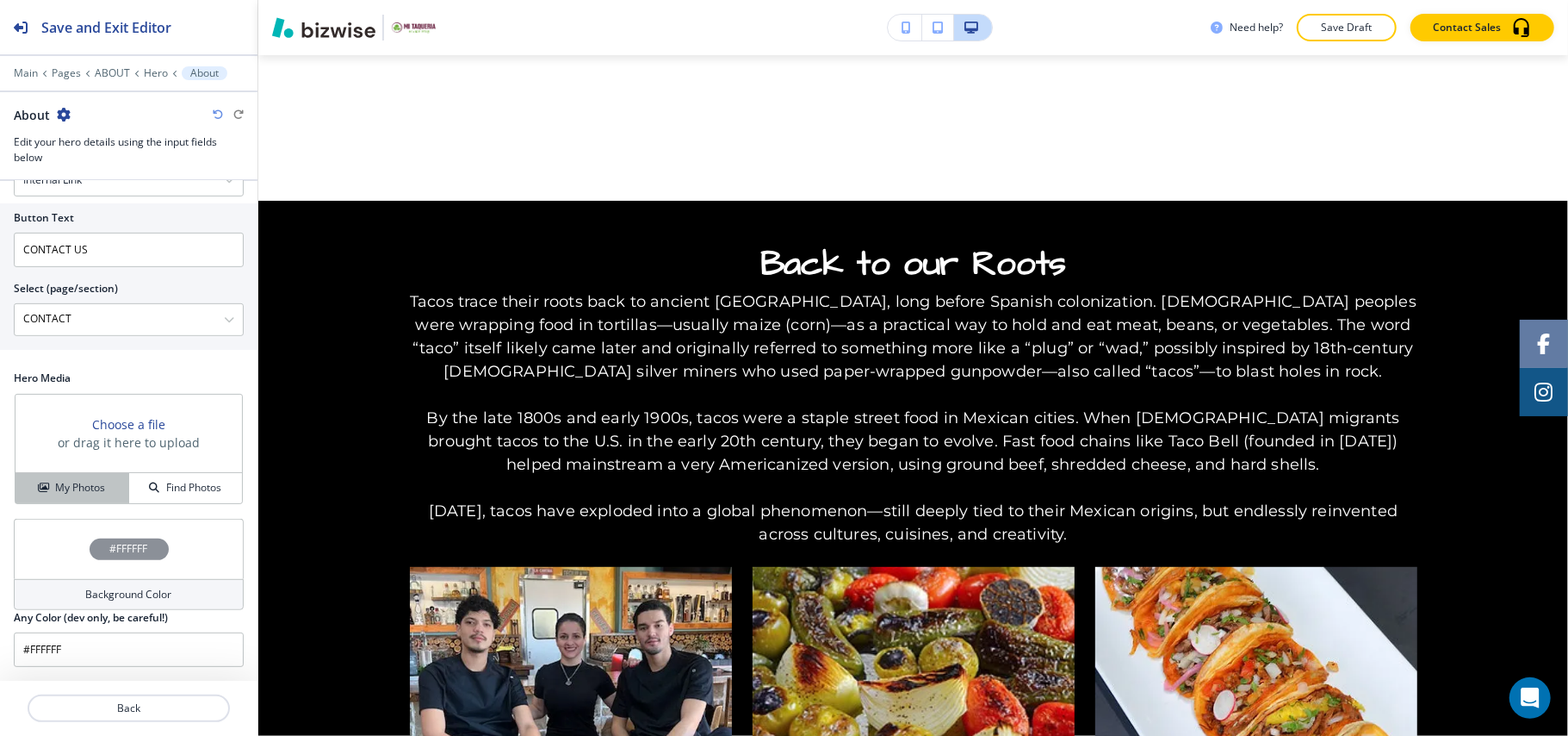
click at [76, 487] on h4 "My Photos" at bounding box center [79, 487] width 50 height 16
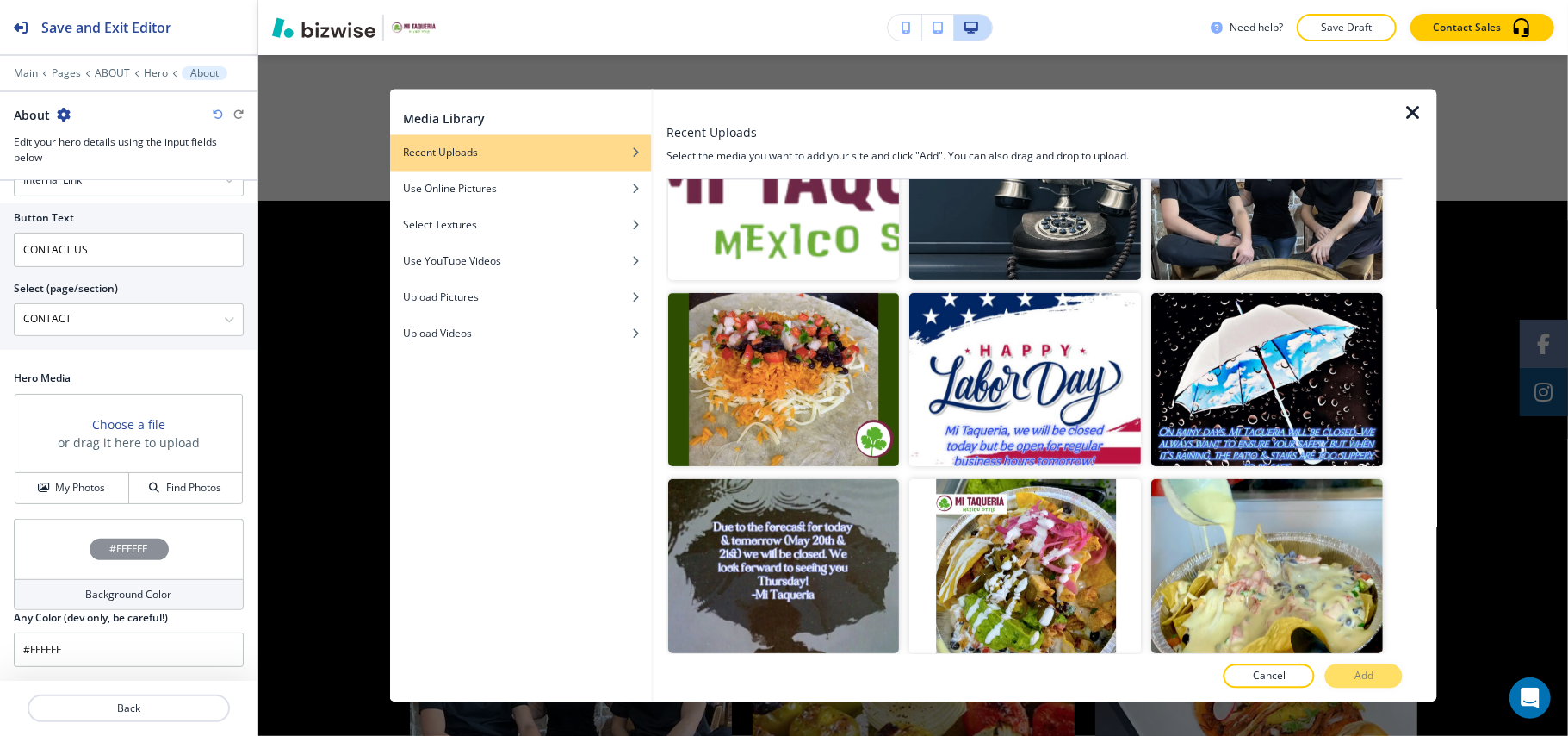
scroll to position [115, 0]
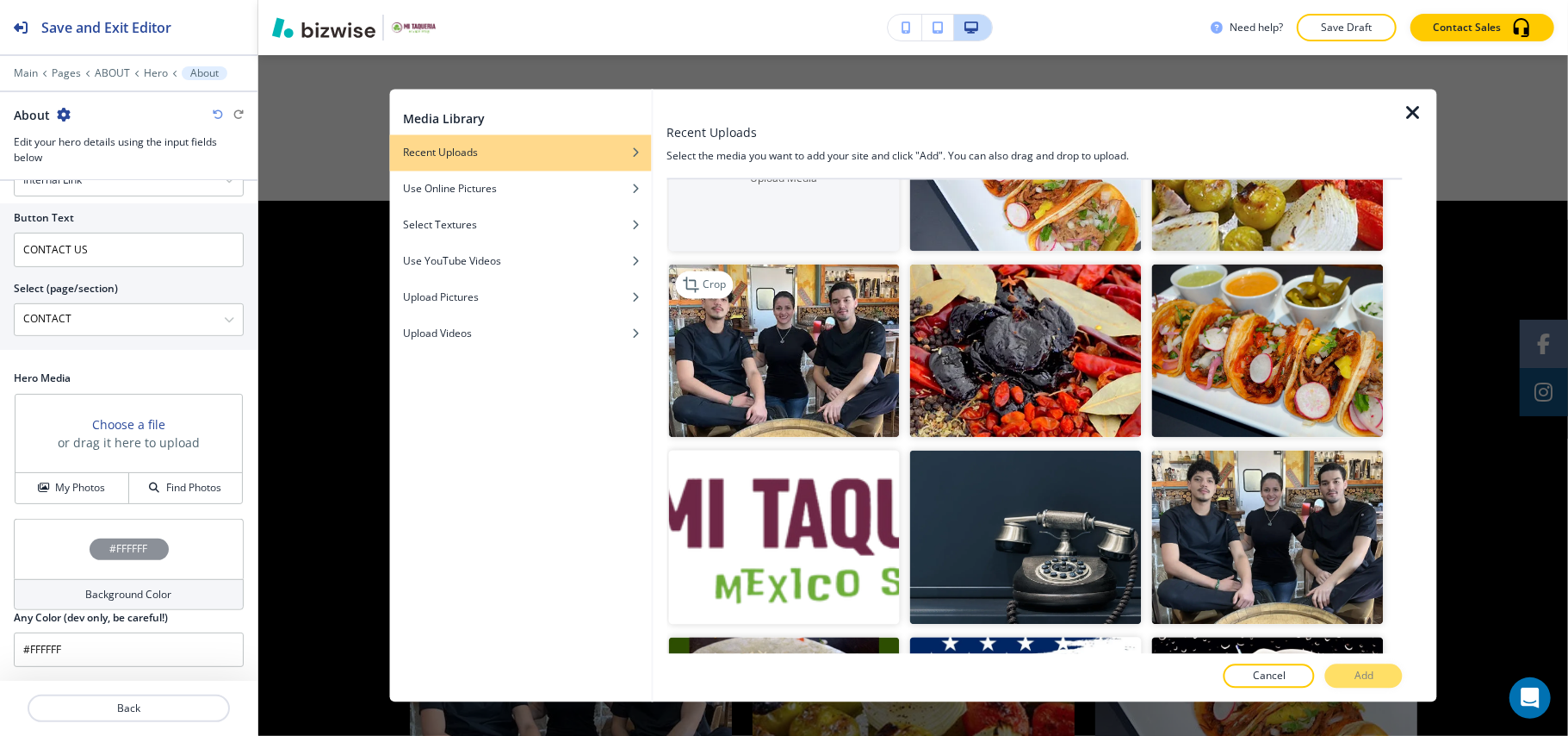
click at [814, 399] on img "button" at bounding box center [784, 350] width 232 height 174
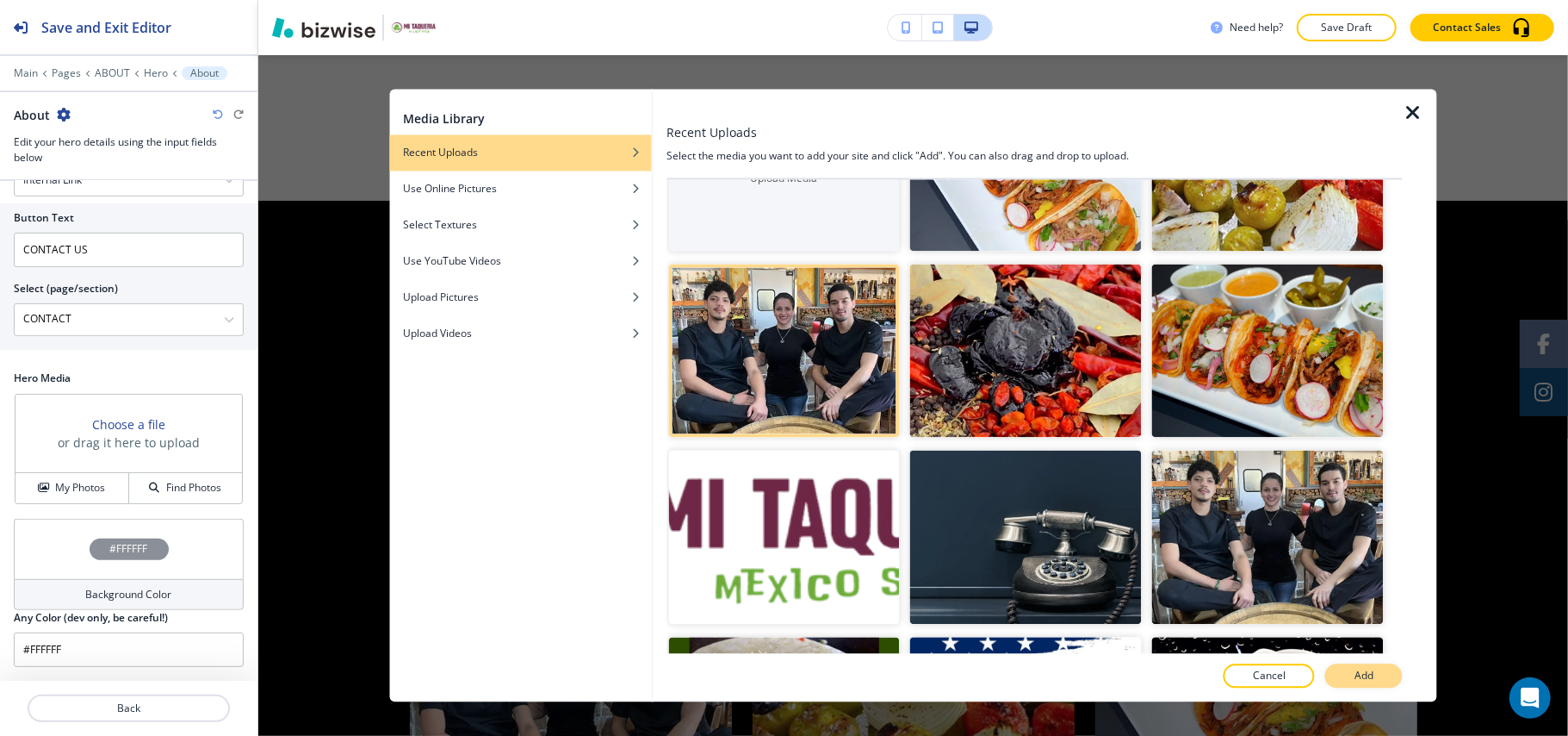
click at [1364, 672] on p "Add" at bounding box center [1363, 676] width 19 height 16
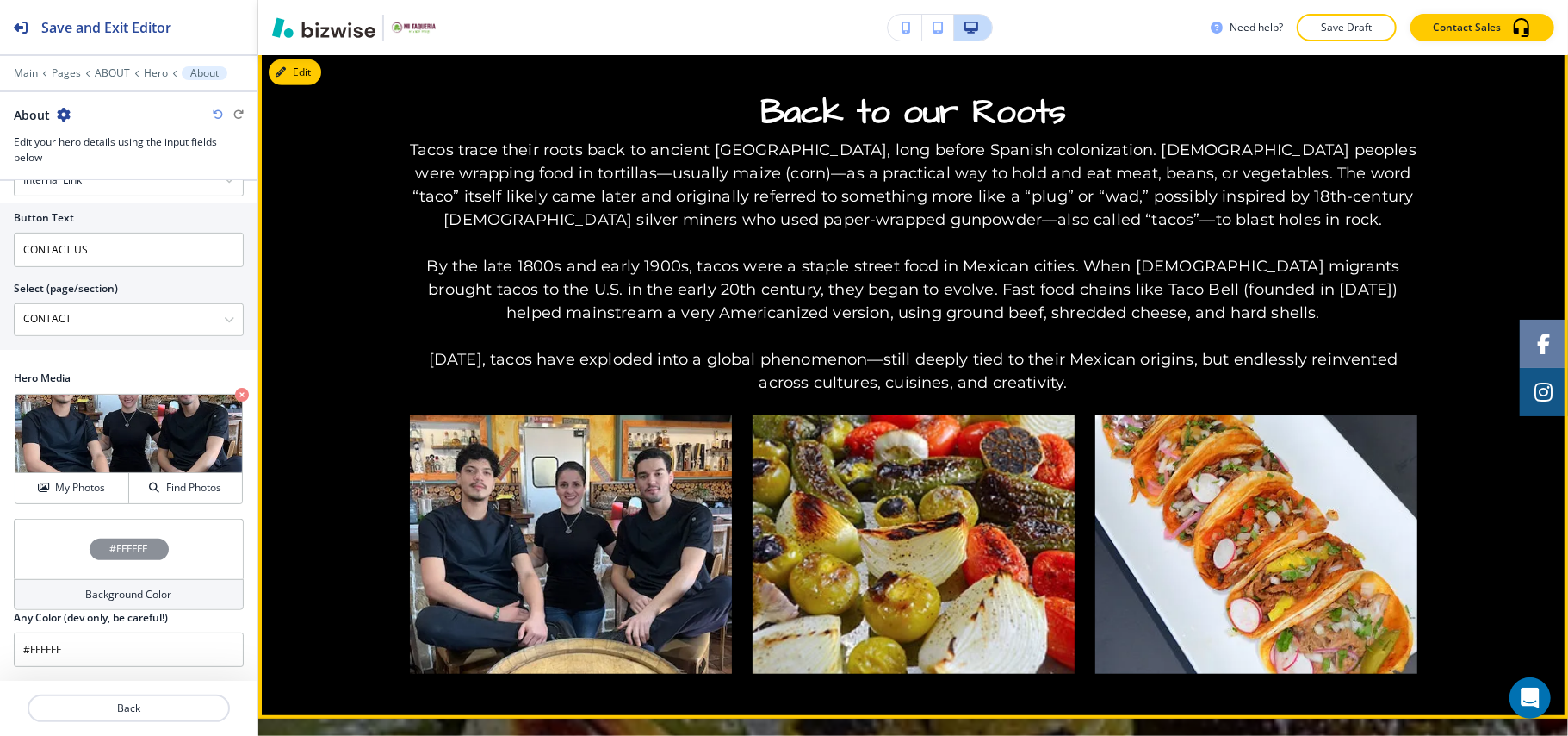
scroll to position [574, 0]
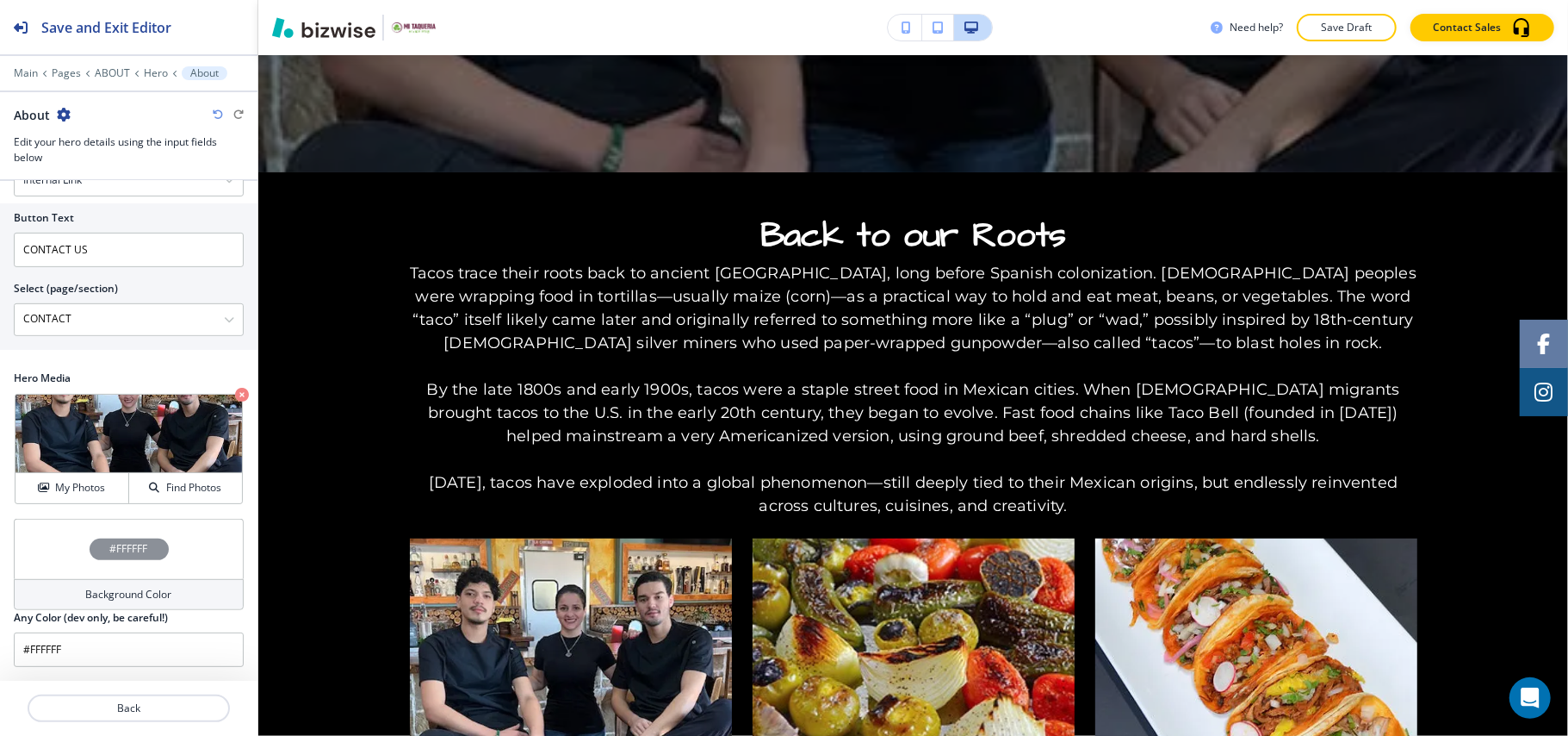
click at [235, 392] on icon "button" at bounding box center [242, 394] width 14 height 14
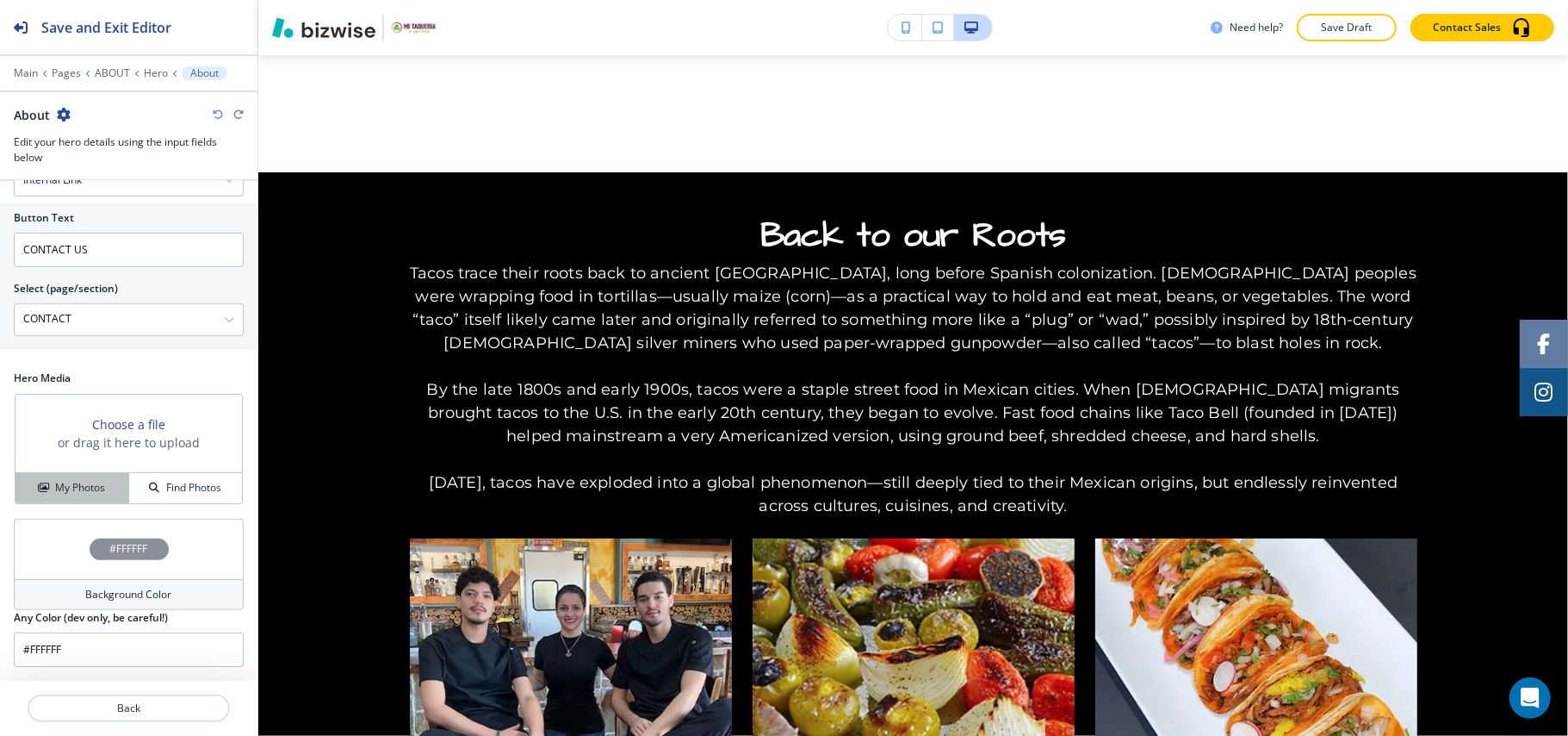
click at [91, 491] on h4 "My Photos" at bounding box center [79, 487] width 50 height 16
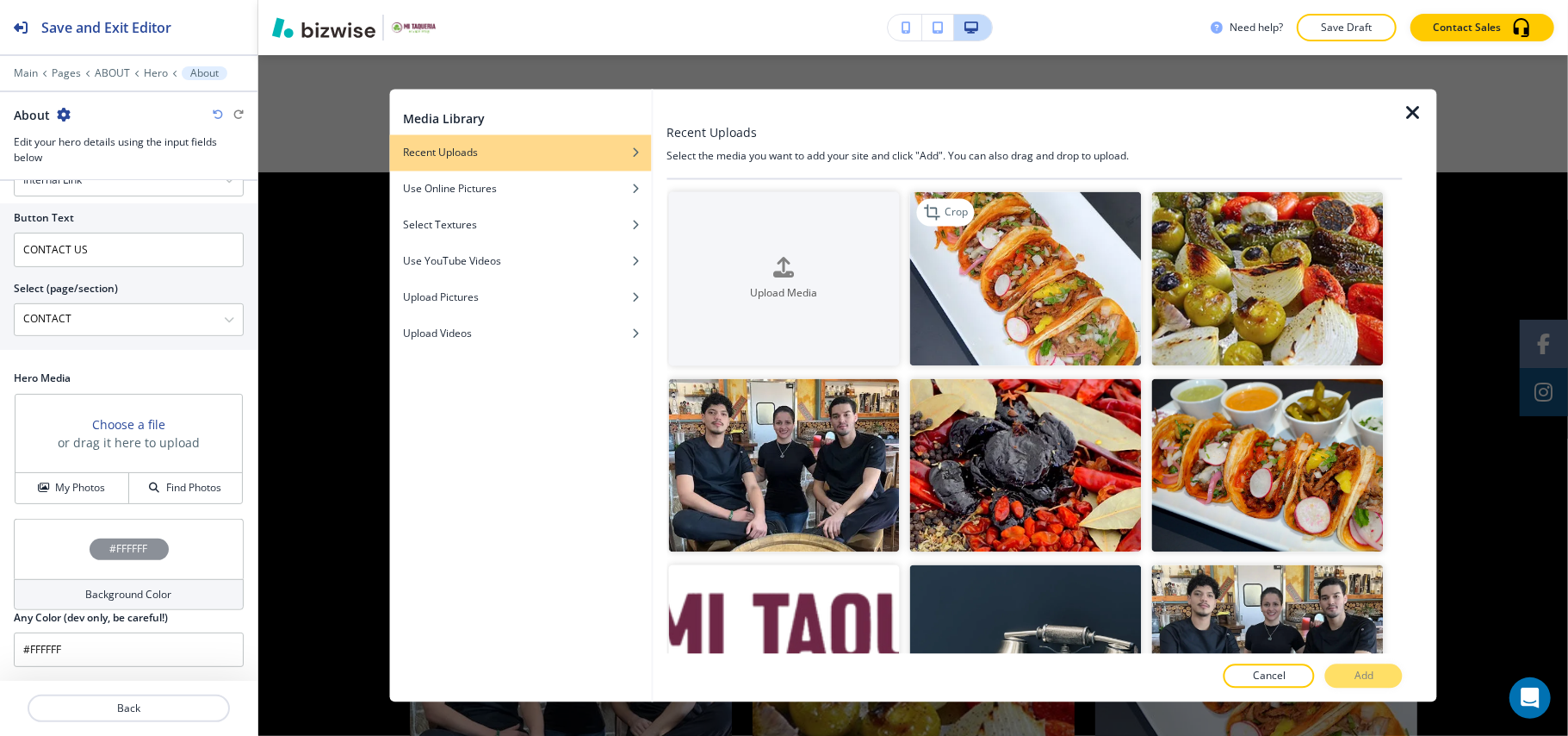
click at [1003, 273] on img "button" at bounding box center [1026, 279] width 232 height 174
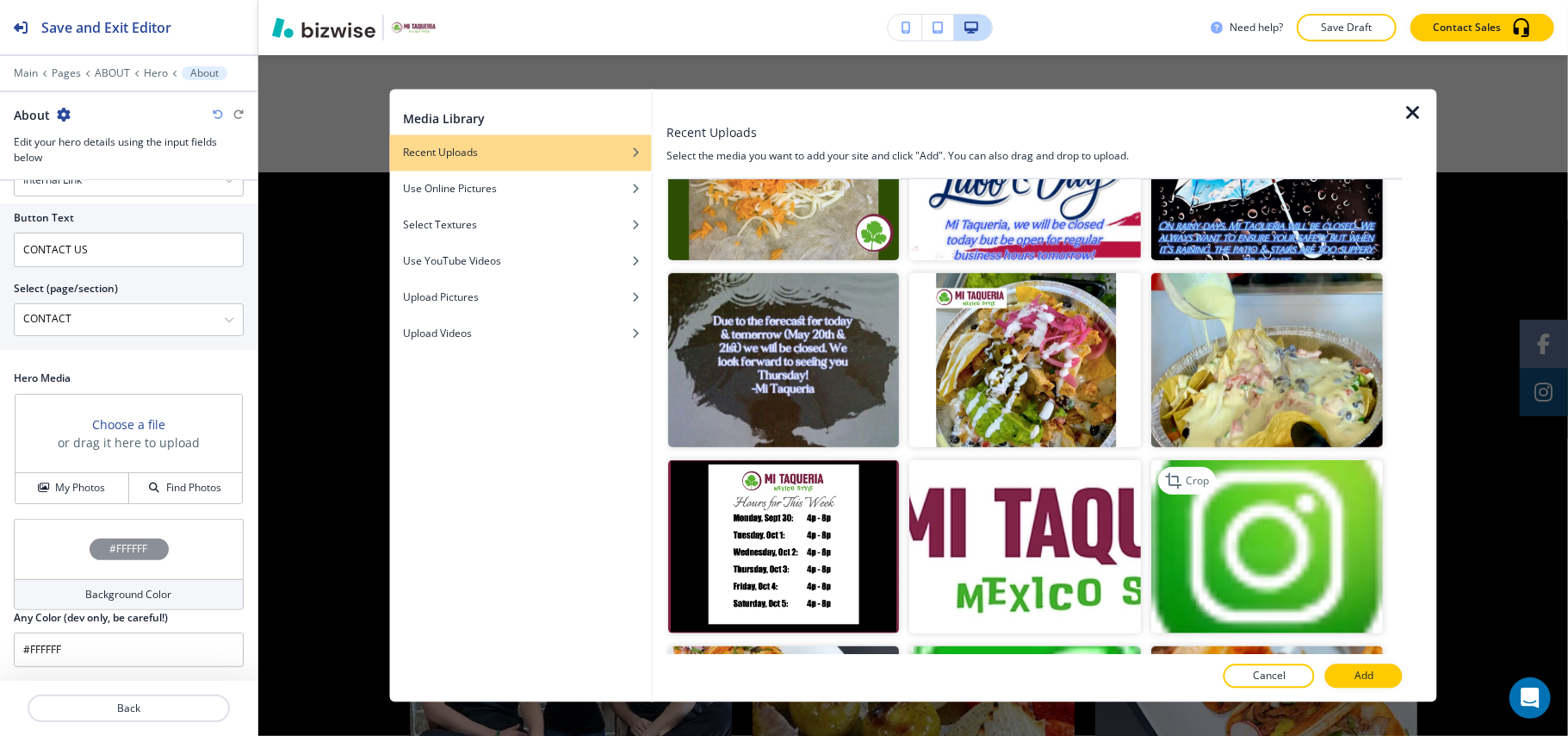
scroll to position [804, 0]
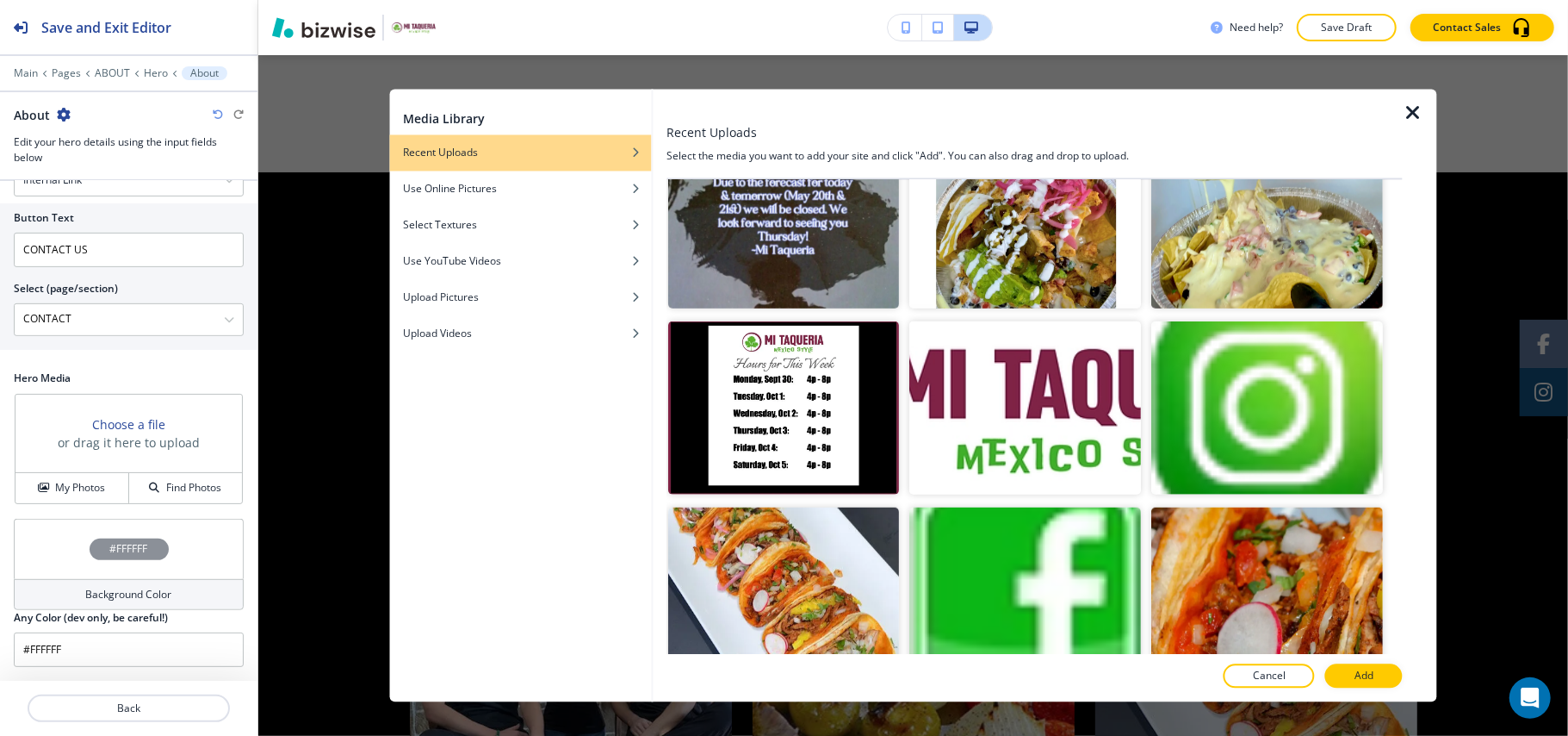
click at [1234, 310] on div at bounding box center [1268, 315] width 232 height 11
click at [1238, 252] on img "button" at bounding box center [1268, 221] width 232 height 174
click at [1362, 679] on p "Add" at bounding box center [1363, 676] width 19 height 16
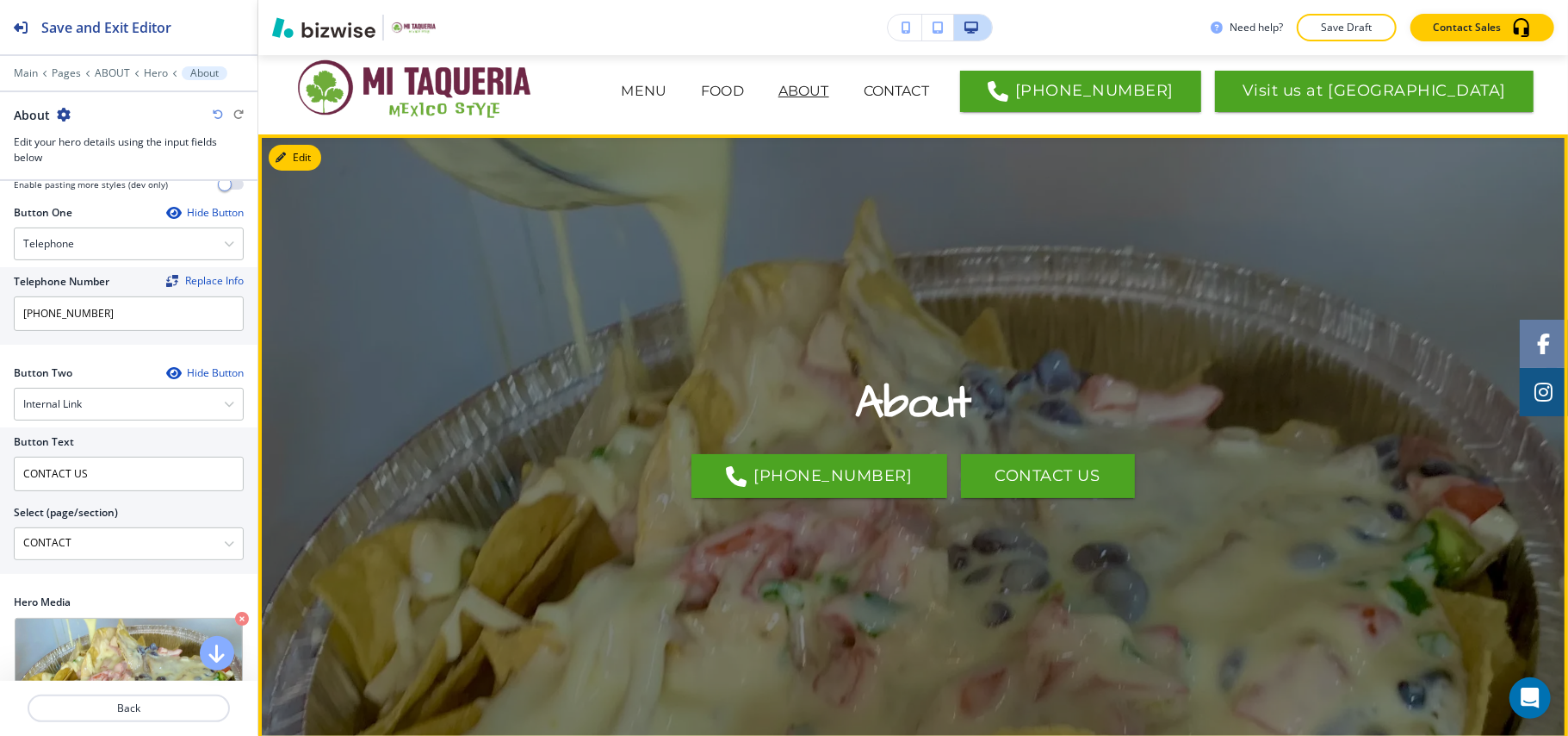
scroll to position [0, 0]
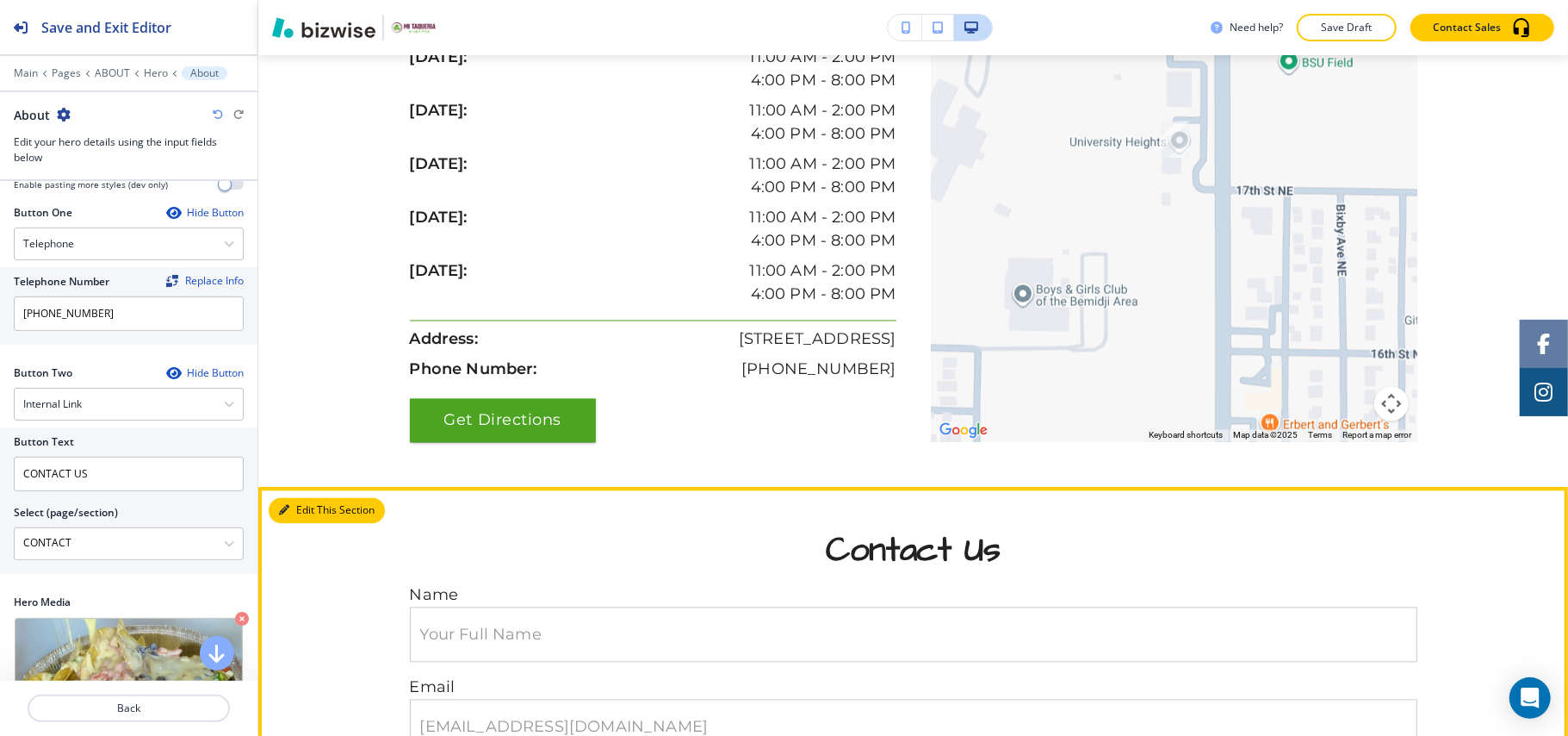
click at [295, 513] on button "Edit This Section" at bounding box center [327, 511] width 116 height 25
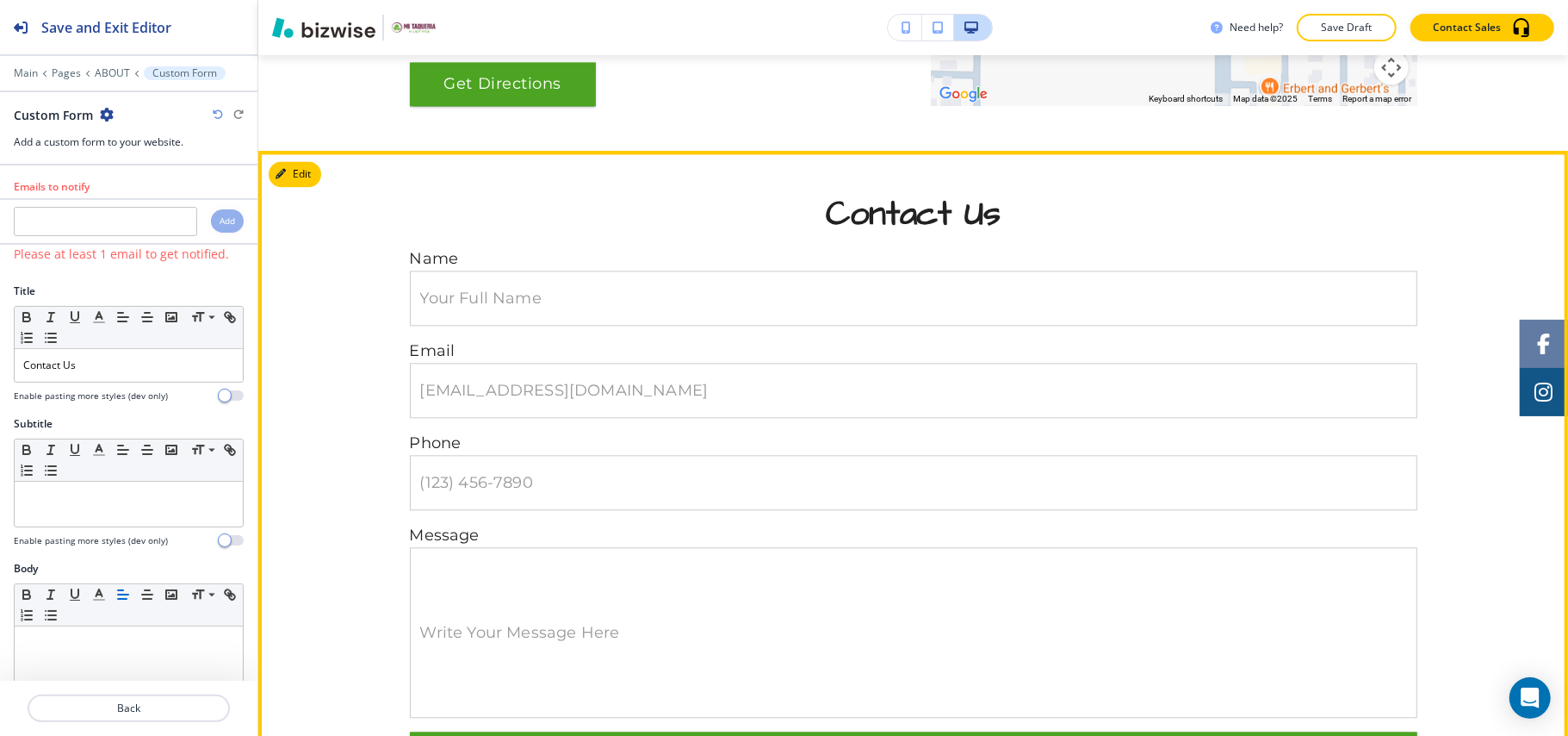
scroll to position [2829, 0]
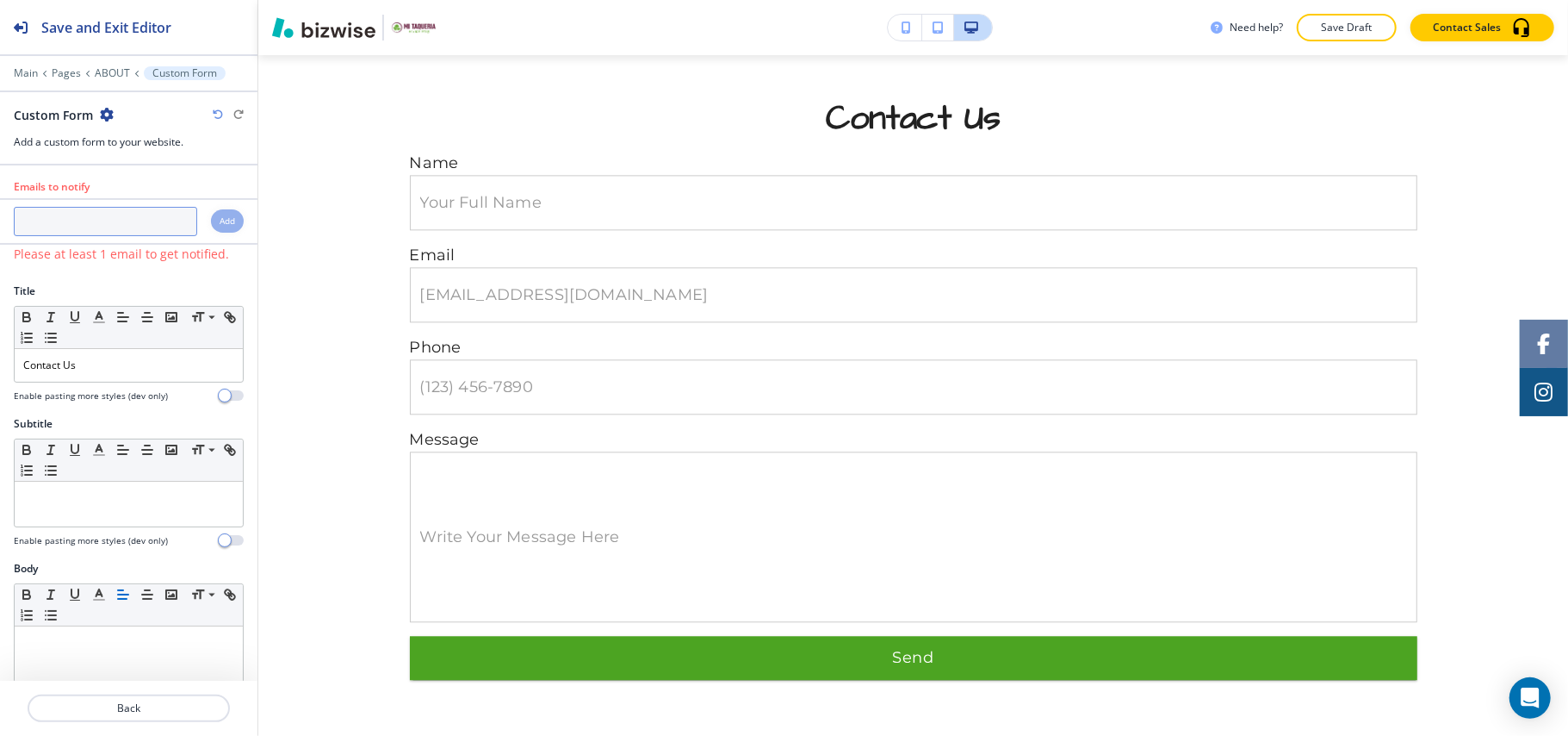
click at [52, 228] on input "text" at bounding box center [105, 221] width 183 height 29
click at [124, 222] on input "text" at bounding box center [105, 221] width 183 height 29
paste input "mirancho.mn@gmail.com"
type input "mirancho.mn@gmail.com"
click at [219, 226] on h4 "Add" at bounding box center [227, 220] width 16 height 13
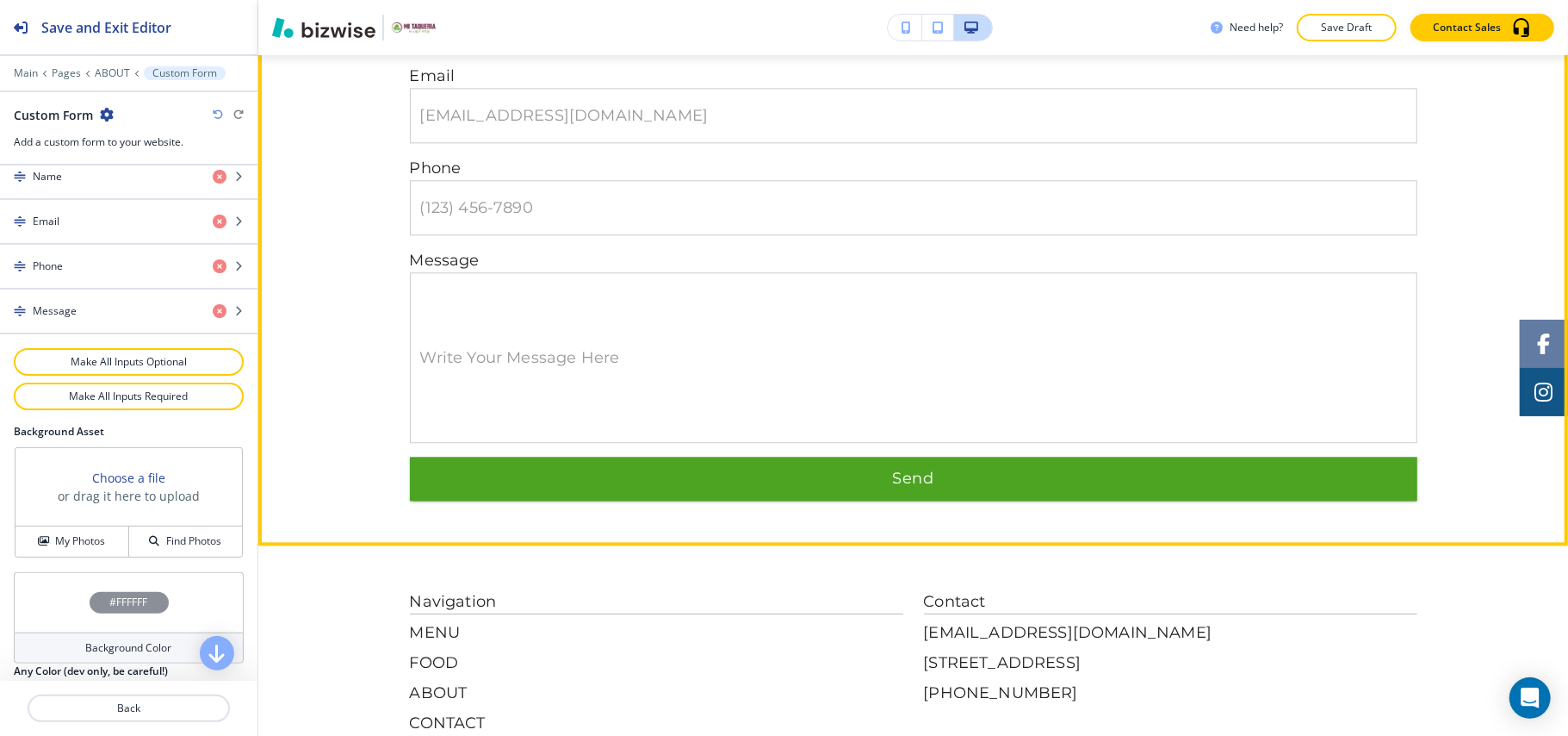
scroll to position [3200, 0]
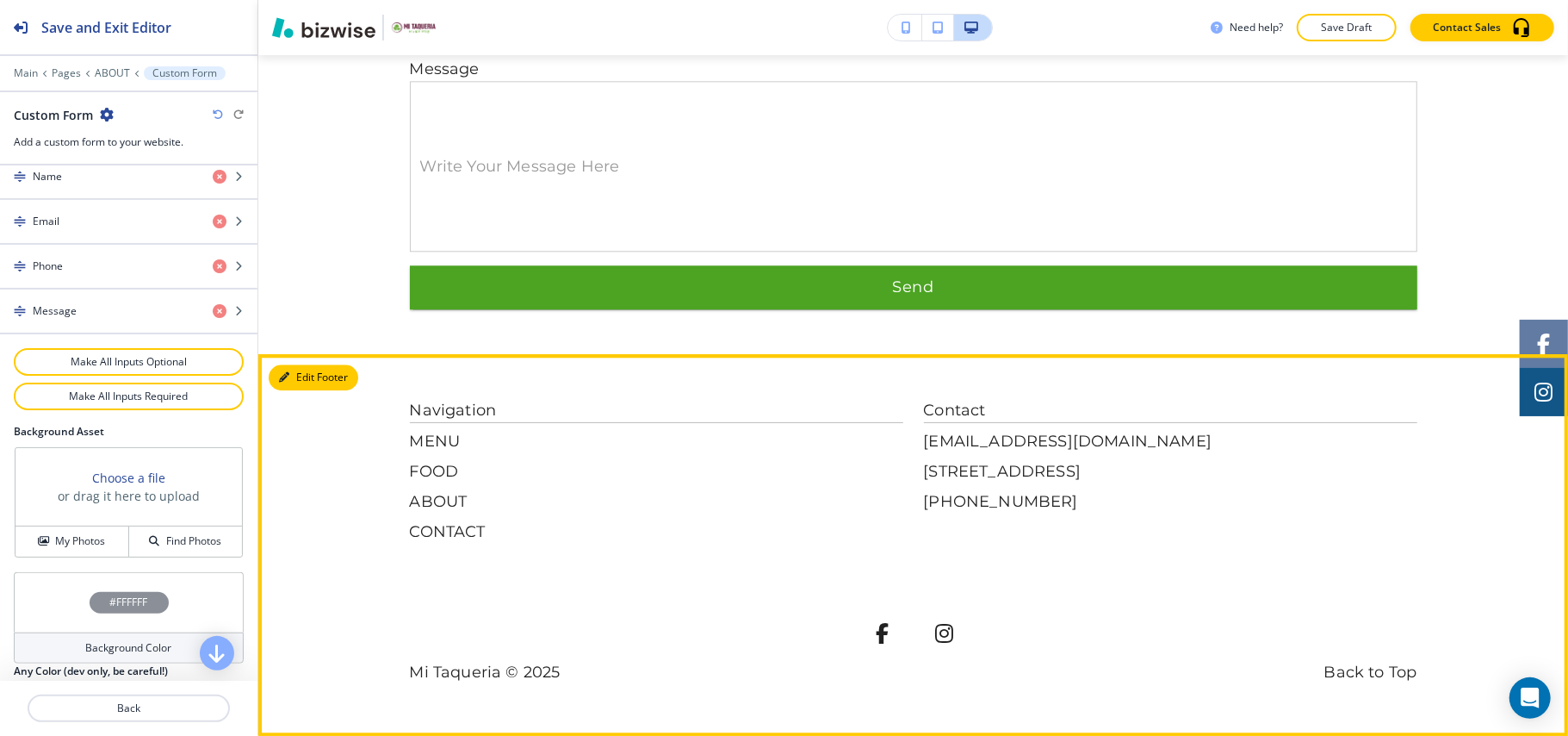
click at [300, 369] on button "Edit Footer" at bounding box center [314, 377] width 90 height 25
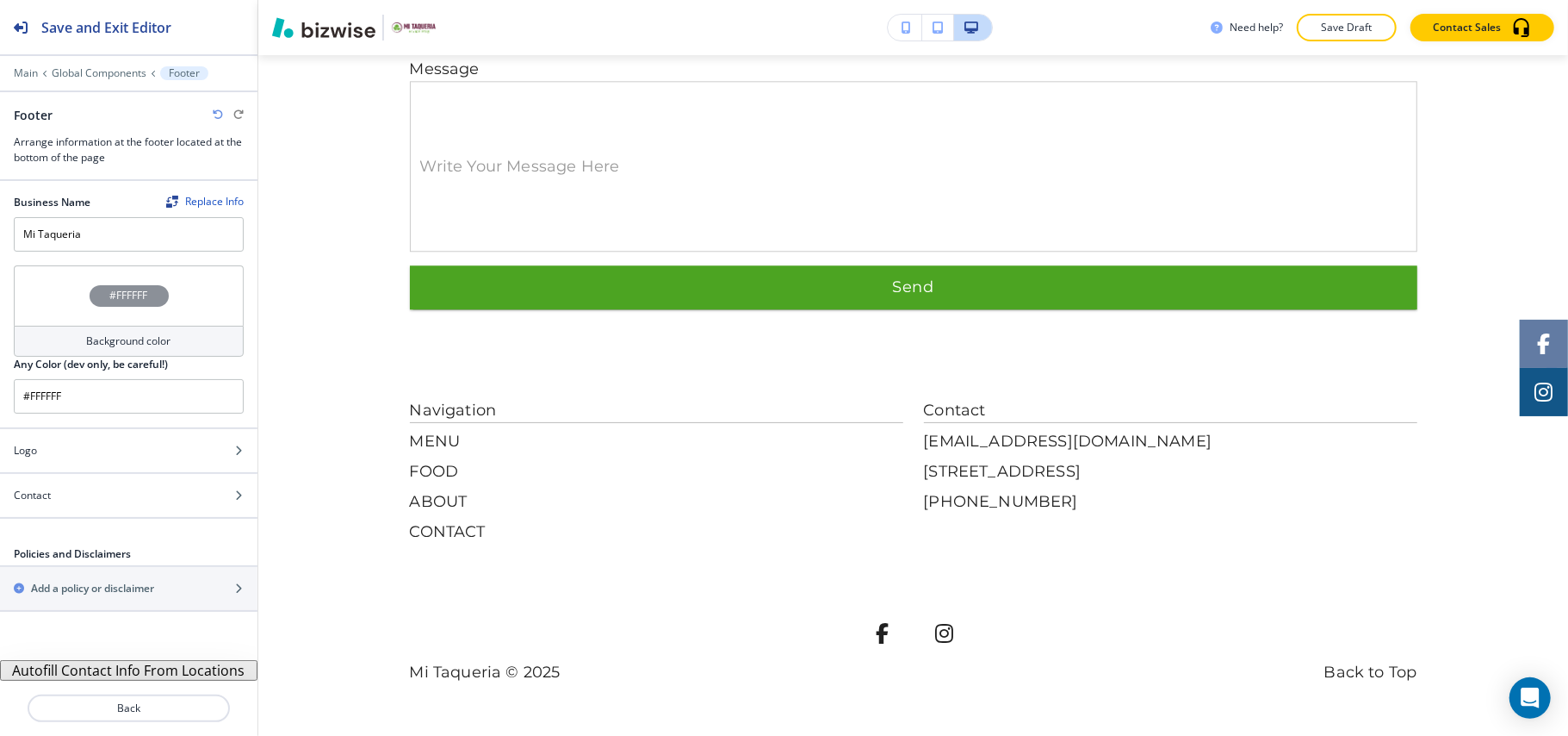
click at [45, 304] on div "#FFFFFF" at bounding box center [128, 296] width 230 height 61
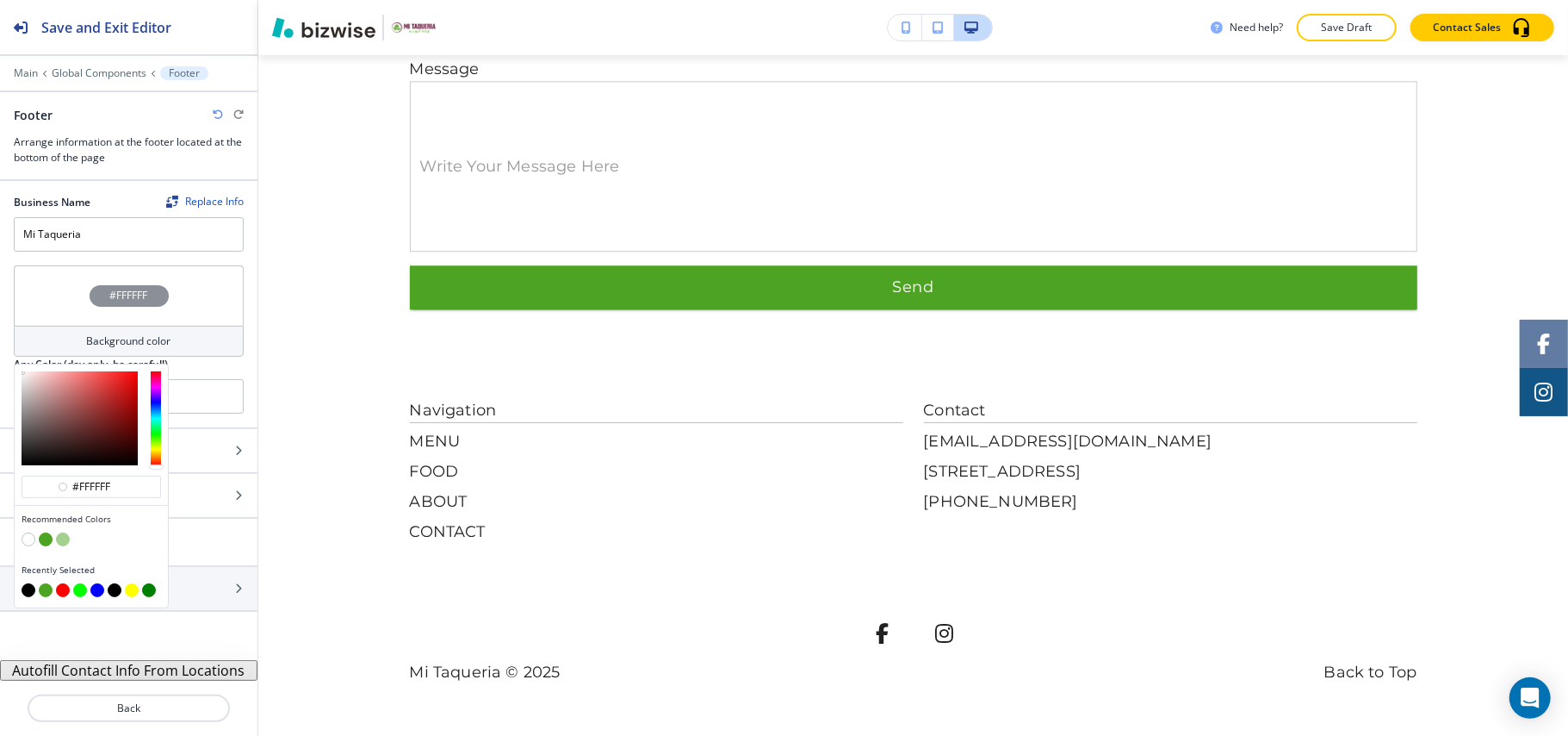
click at [43, 539] on button "button" at bounding box center [46, 539] width 14 height 14
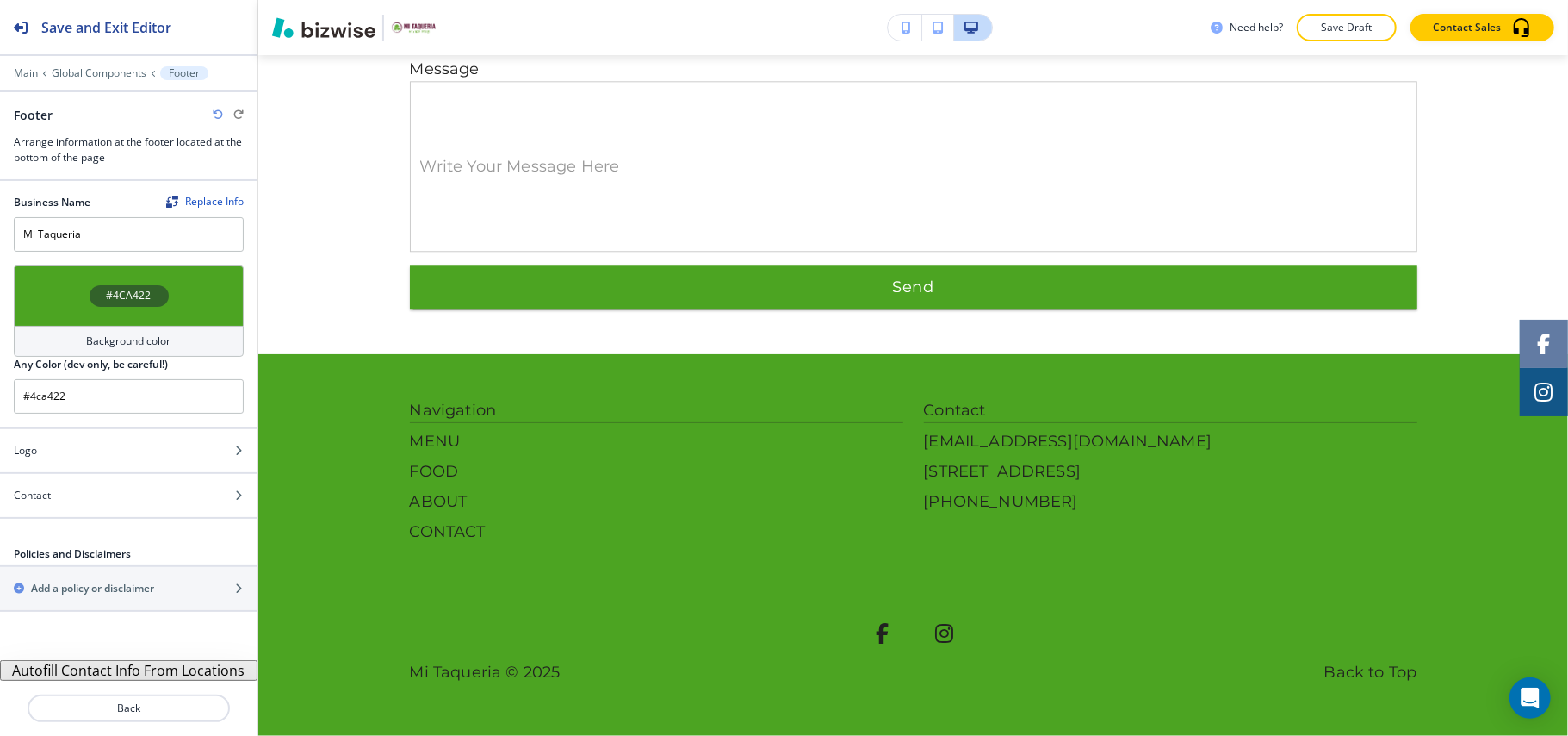
click at [72, 308] on div "#4CA422" at bounding box center [128, 296] width 230 height 61
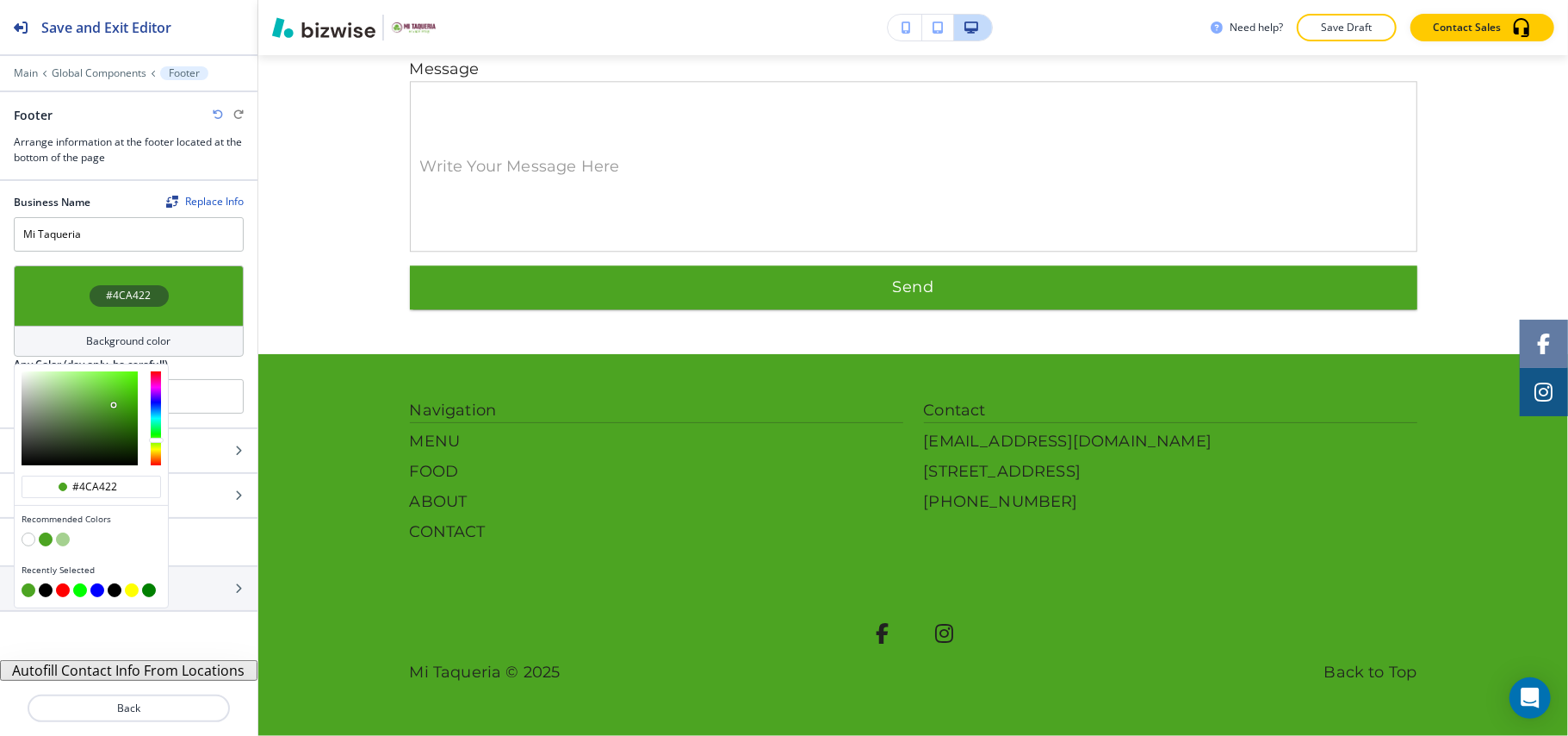
click at [41, 591] on button "button" at bounding box center [46, 590] width 14 height 14
type input "#000000"
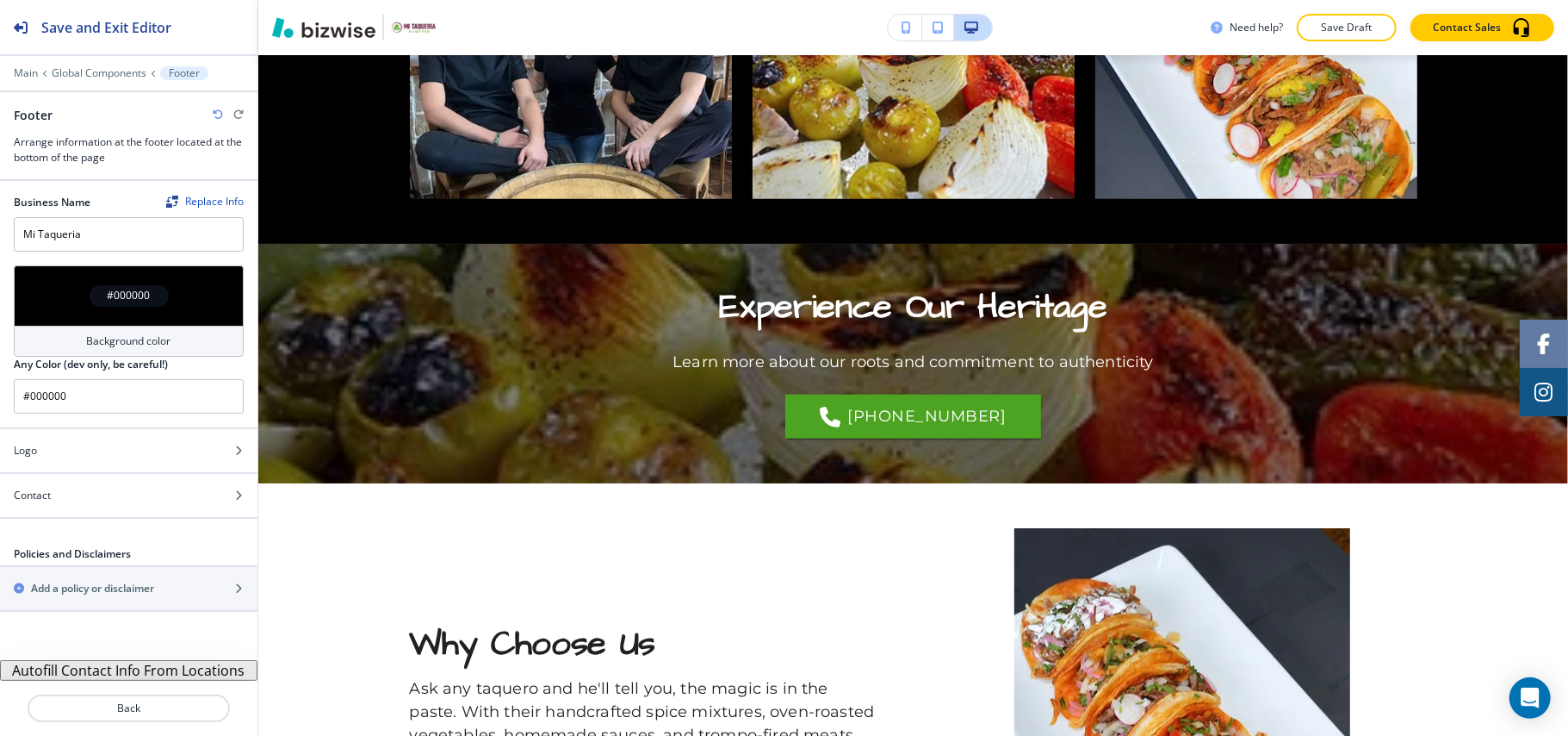
scroll to position [1234, 0]
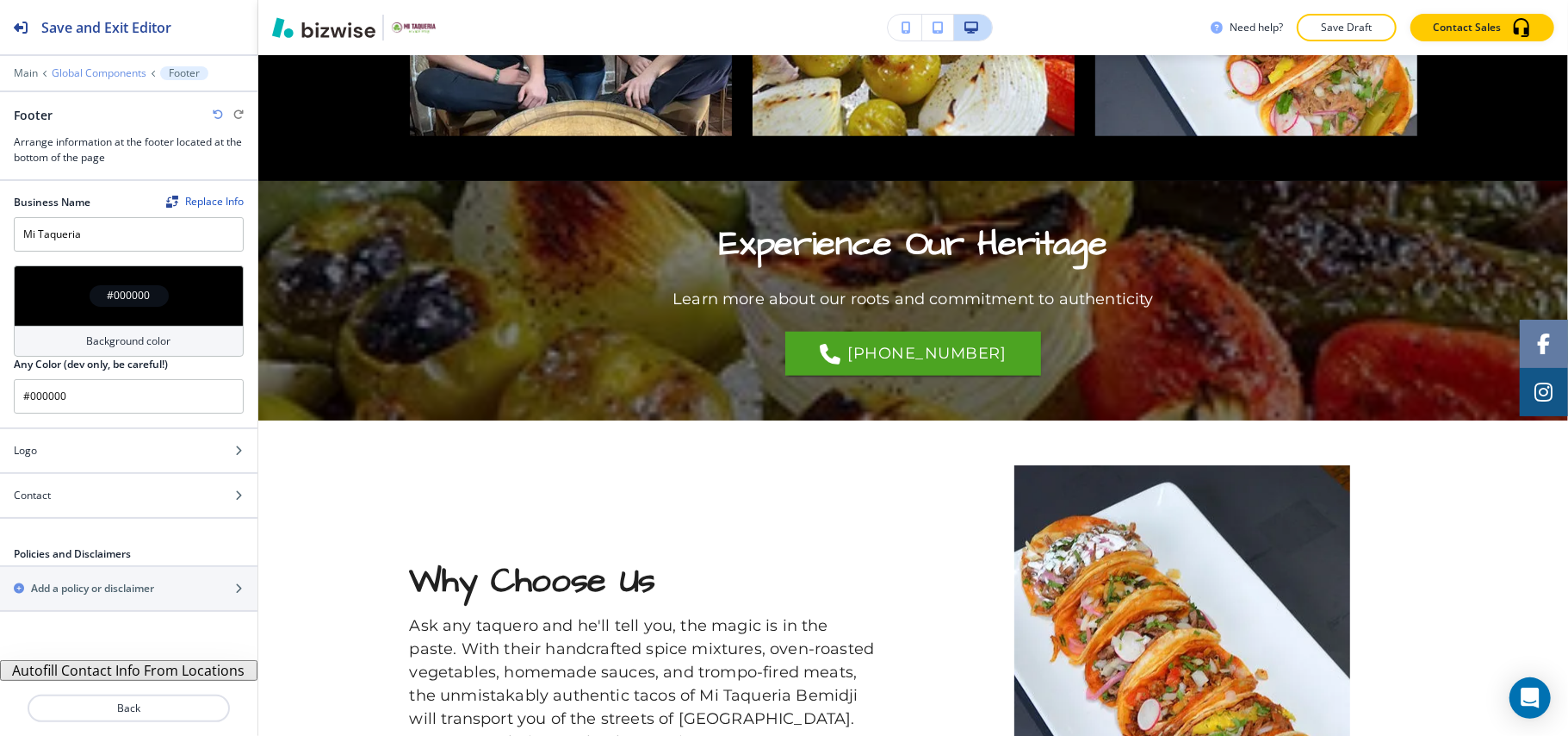
click at [97, 68] on p "Global Components" at bounding box center [99, 73] width 95 height 12
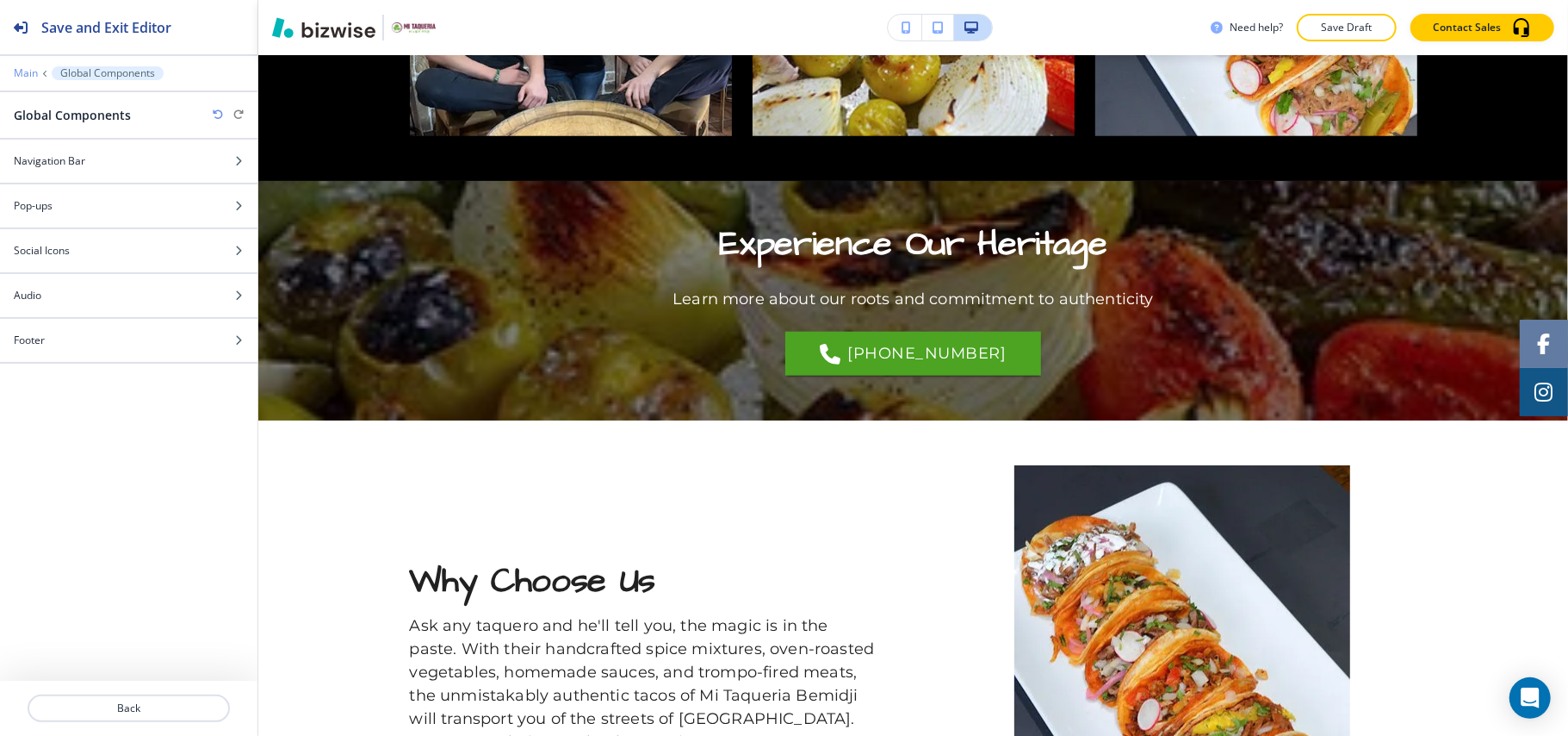
click at [22, 73] on p "Main" at bounding box center [25, 73] width 24 height 12
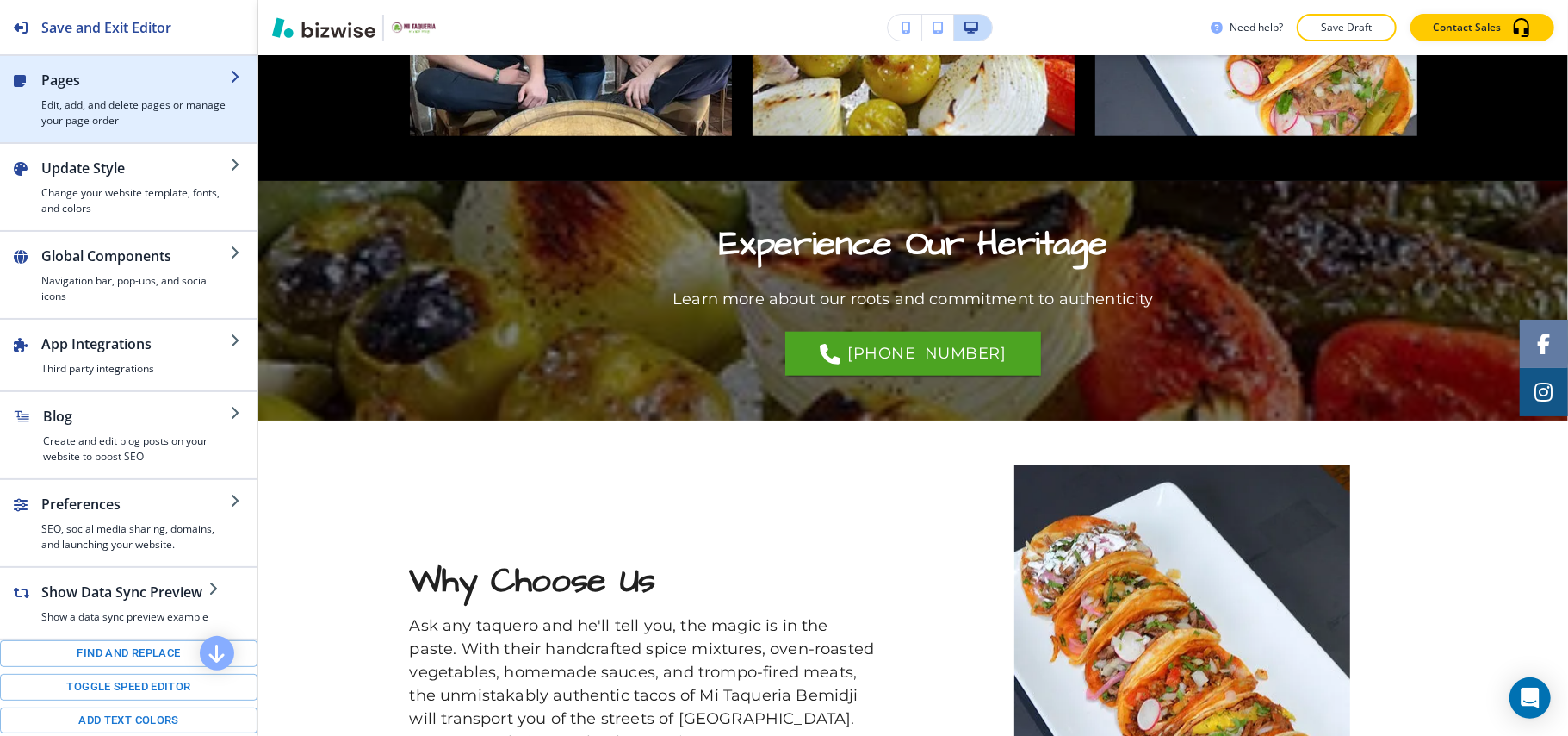
click at [104, 98] on h4 "Edit, add, and delete pages or manage your page order" at bounding box center [135, 113] width 189 height 31
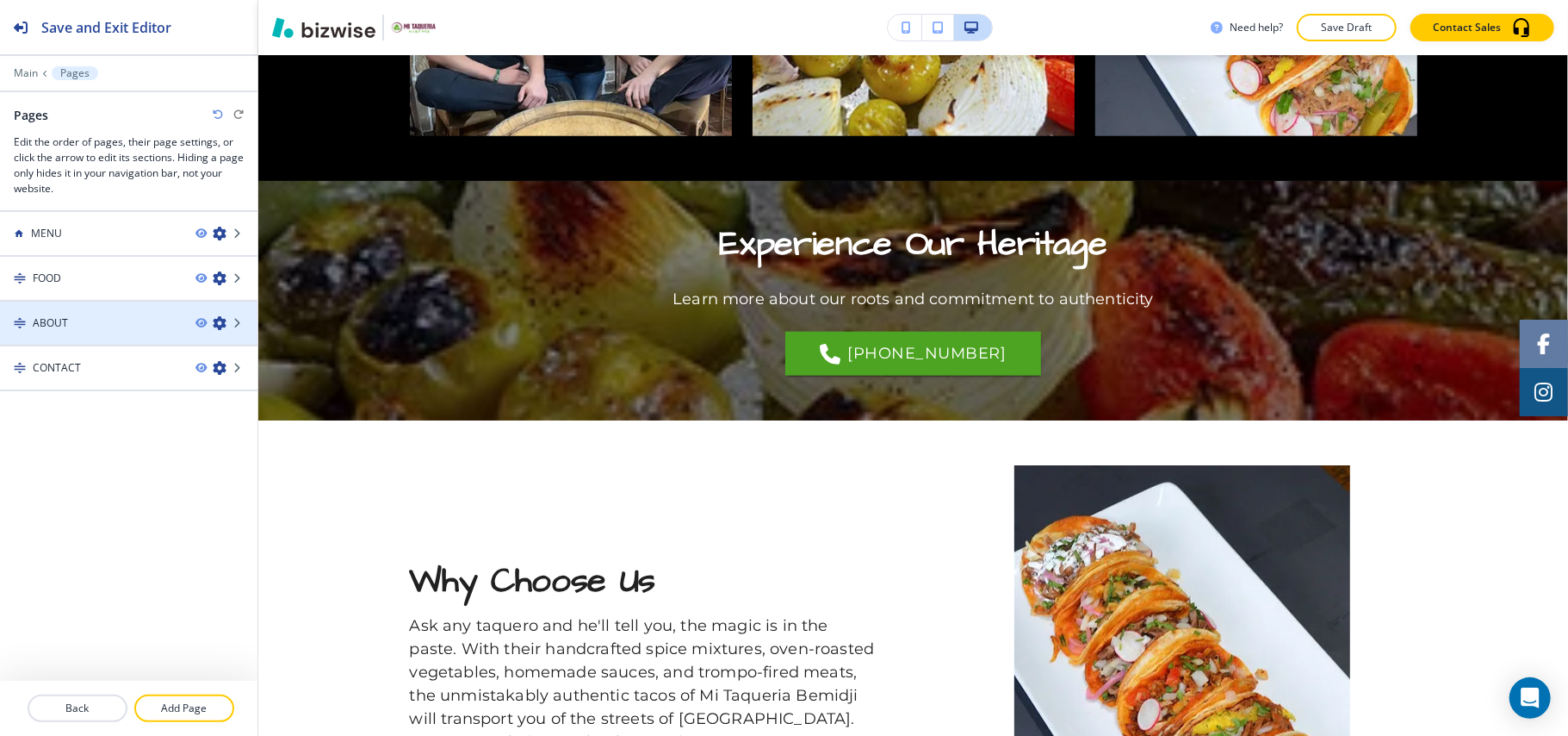
click at [93, 325] on div "ABOUT" at bounding box center [91, 323] width 182 height 16
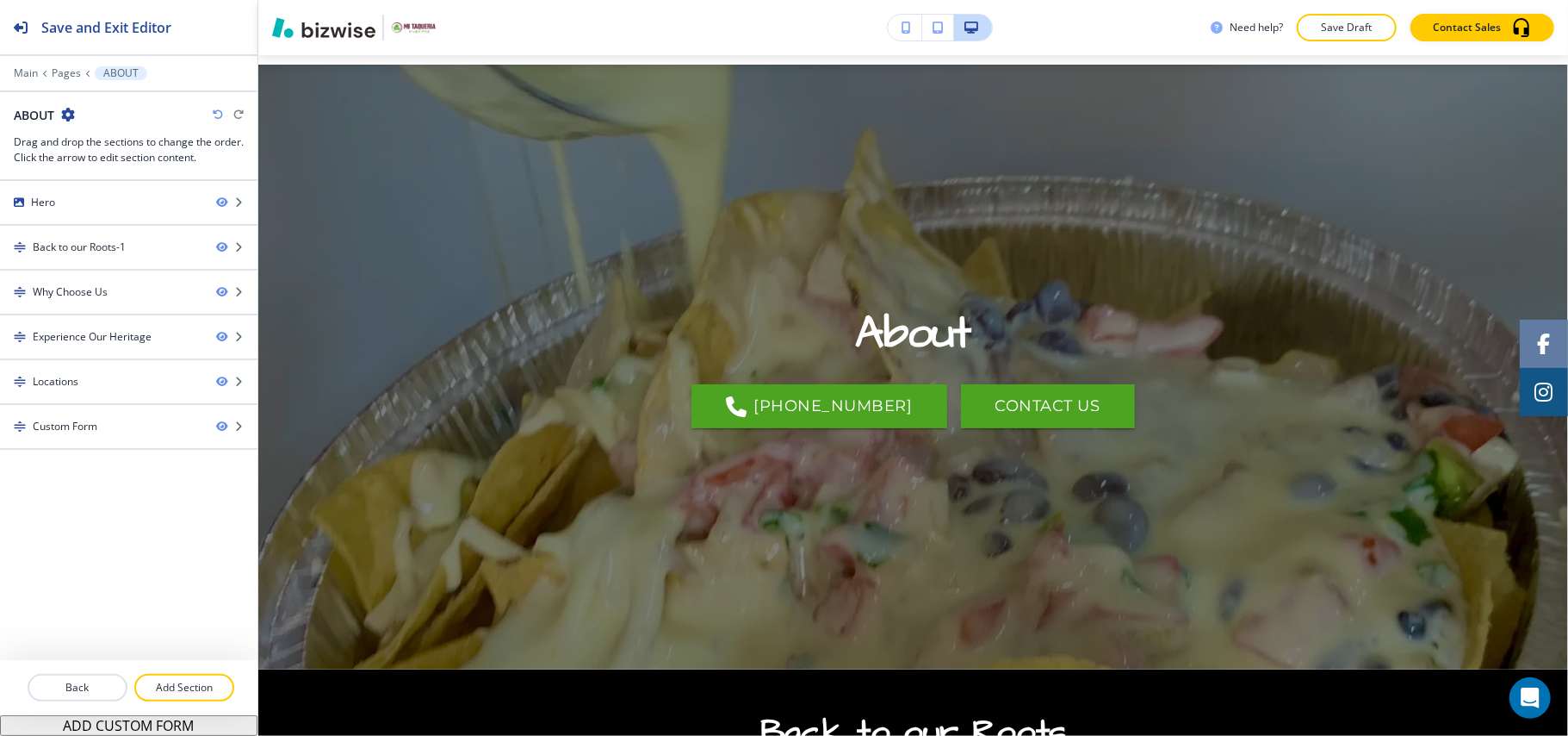
scroll to position [0, 0]
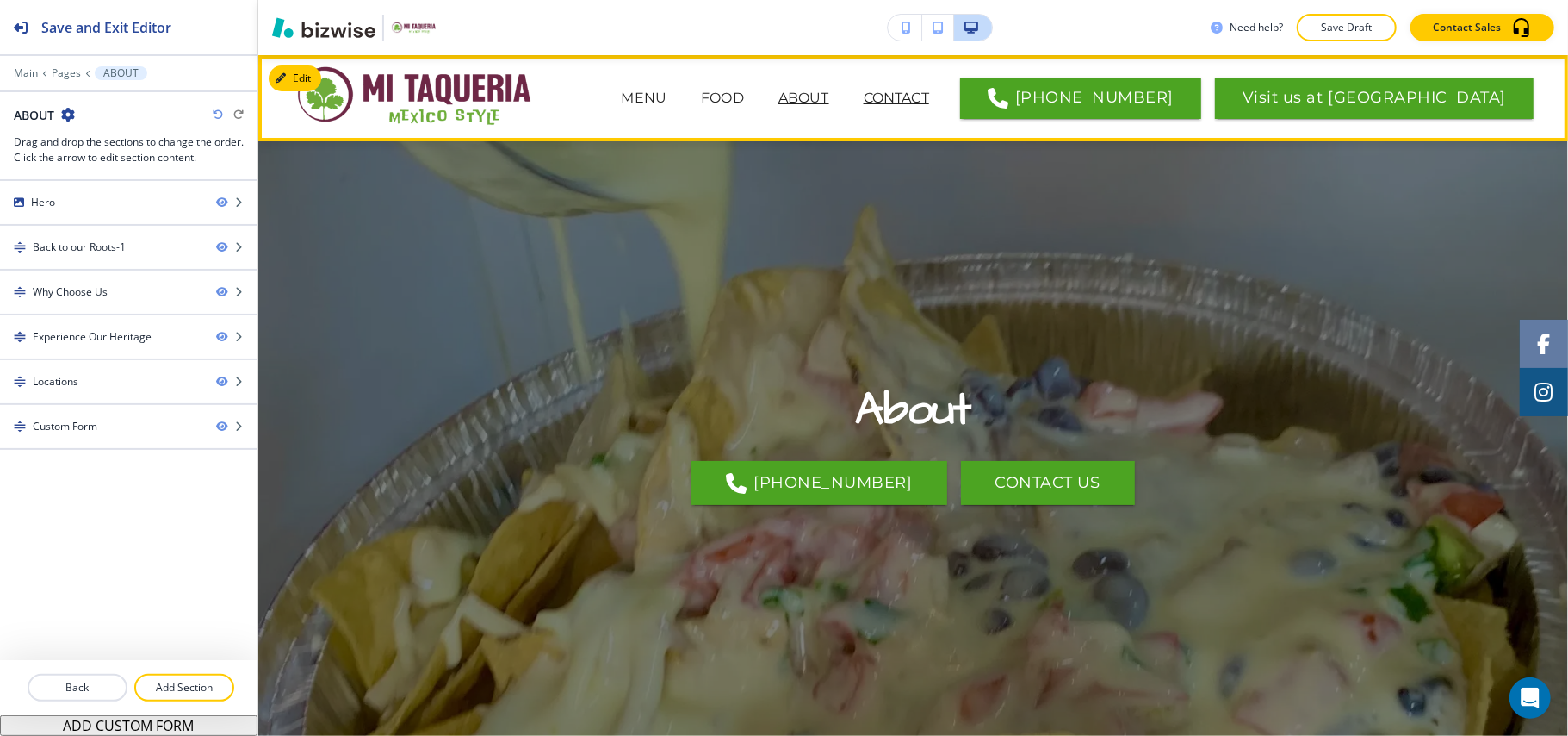
click at [930, 104] on p "CONTACT" at bounding box center [897, 98] width 66 height 21
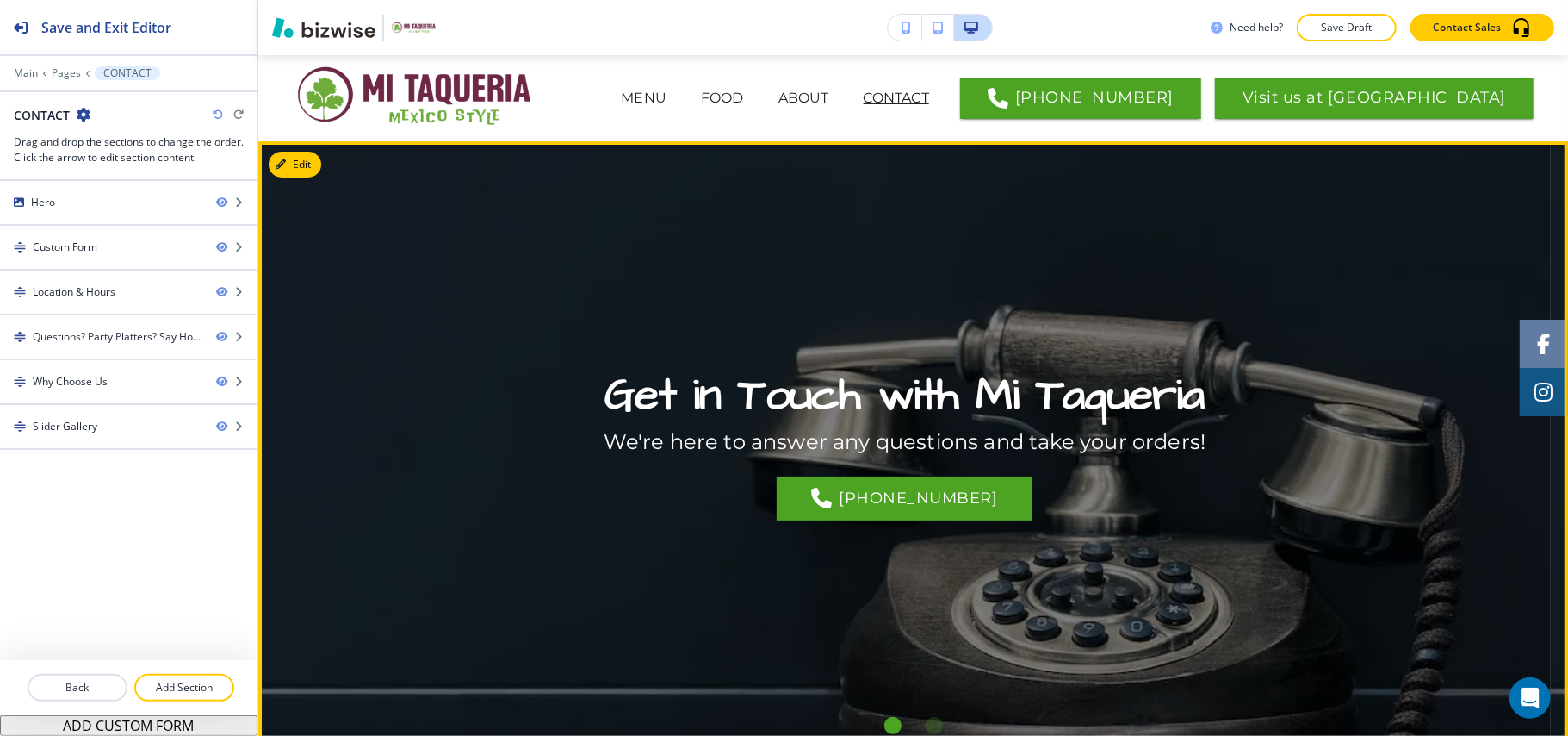
click at [308, 154] on button "Edit" at bounding box center [296, 164] width 53 height 25
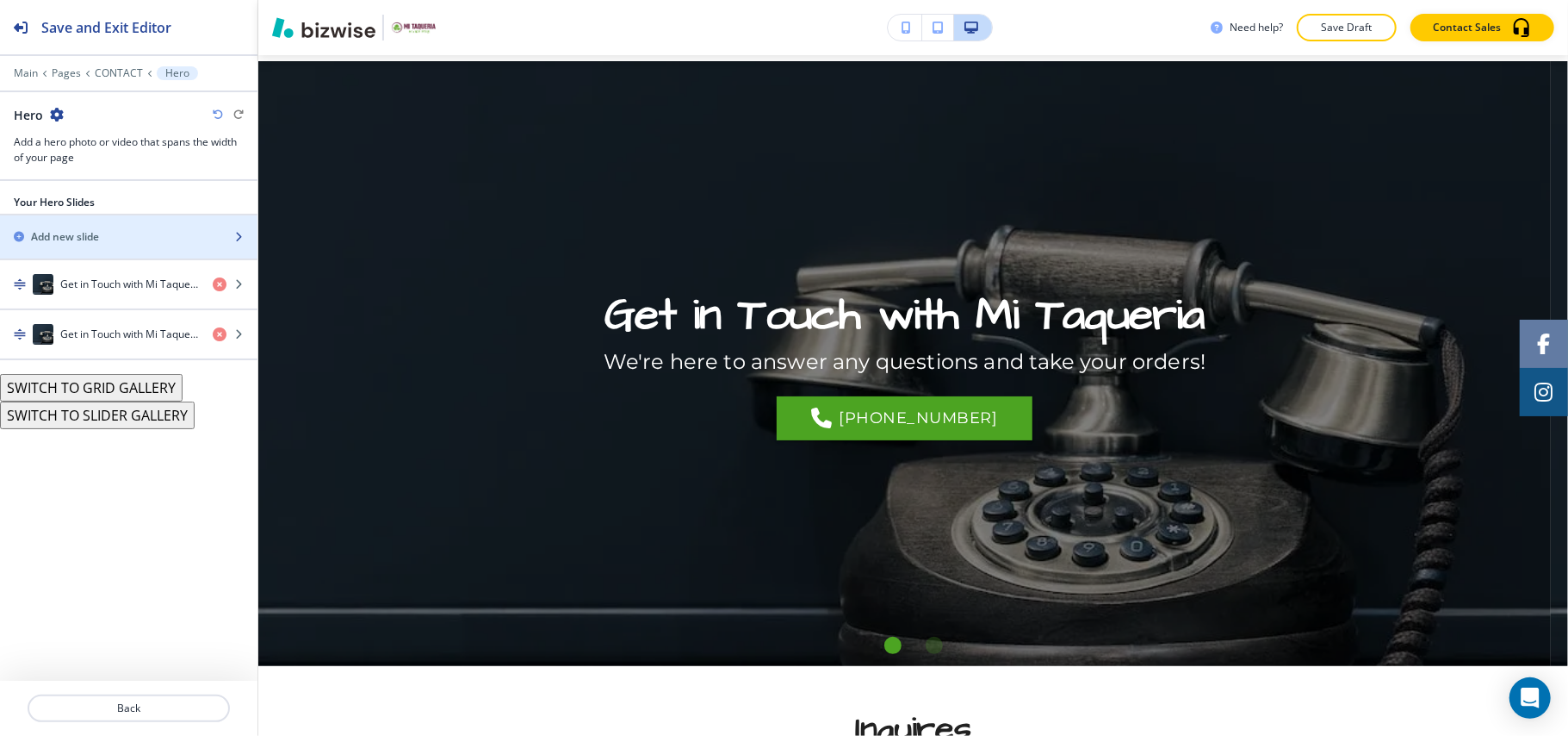
scroll to position [86, 0]
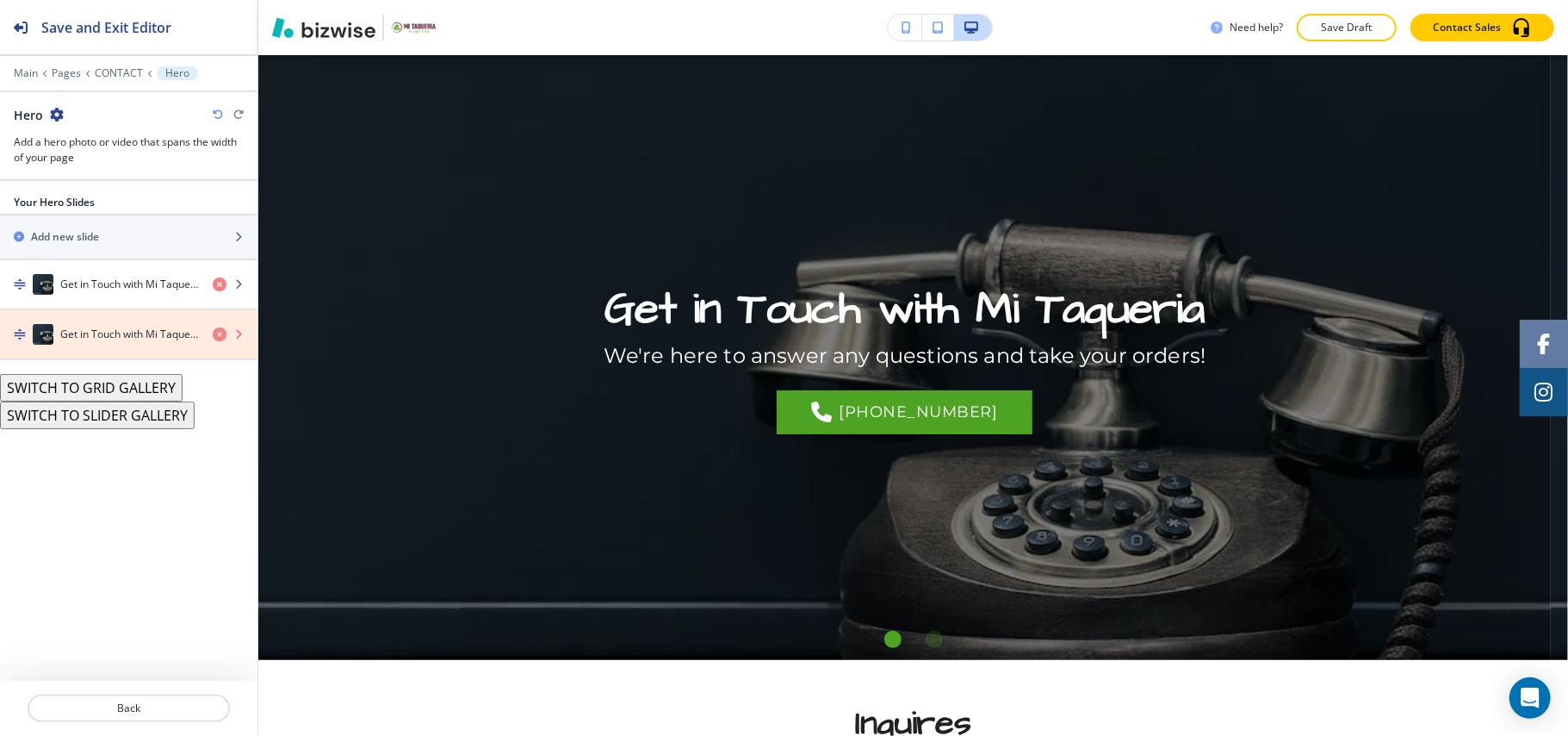
click at [221, 336] on icon "button" at bounding box center [219, 334] width 14 height 14
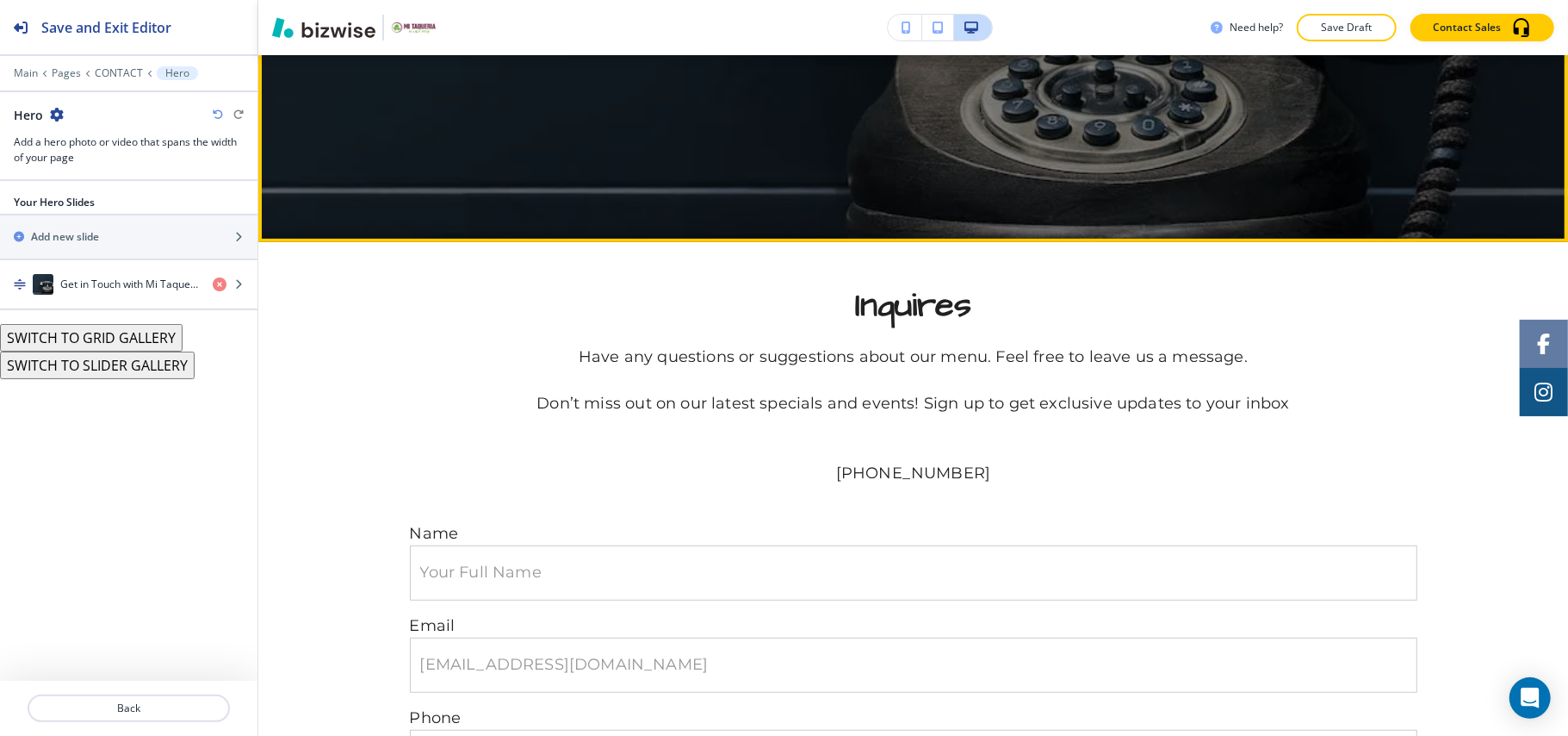
scroll to position [545, 0]
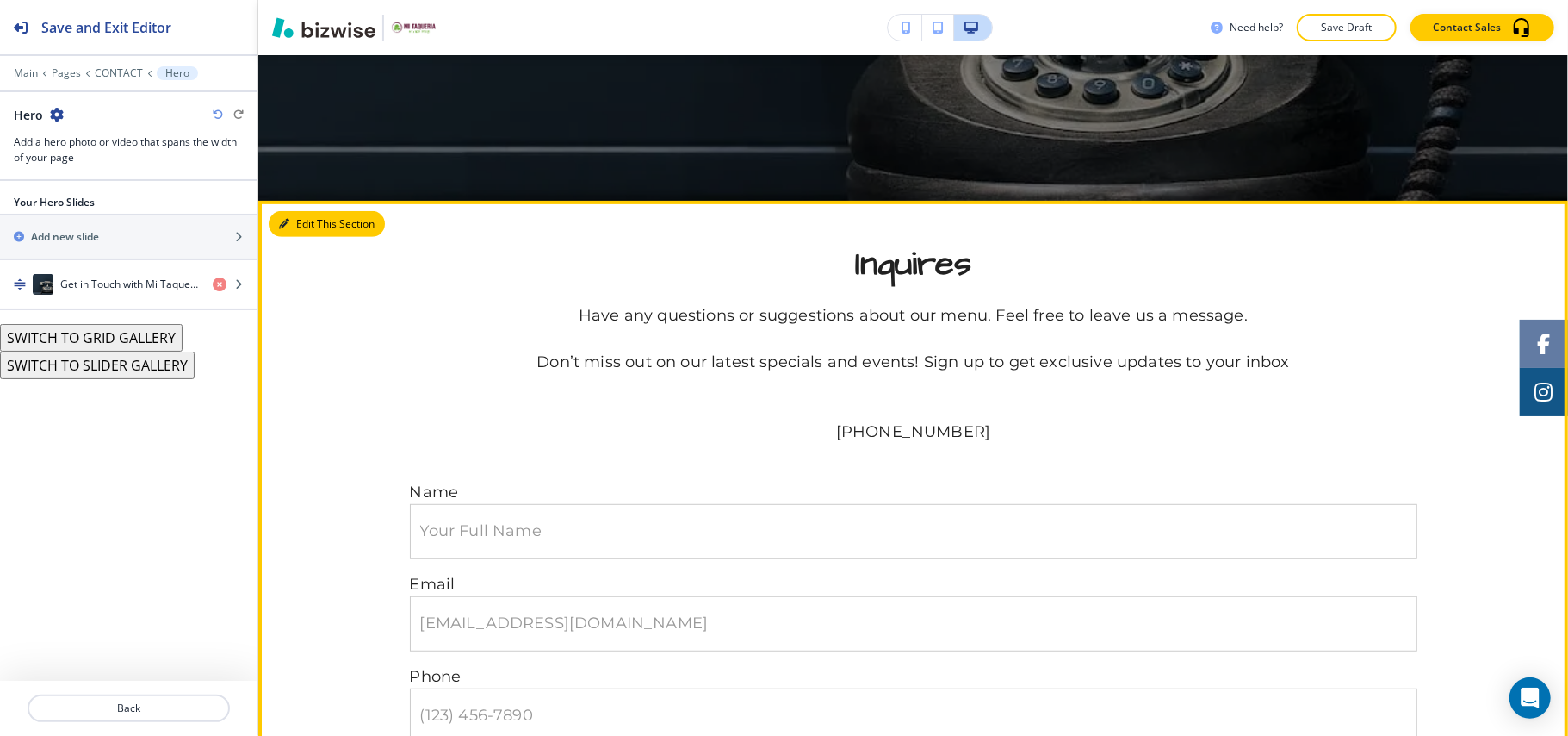
click at [304, 222] on button "Edit This Section" at bounding box center [327, 224] width 116 height 25
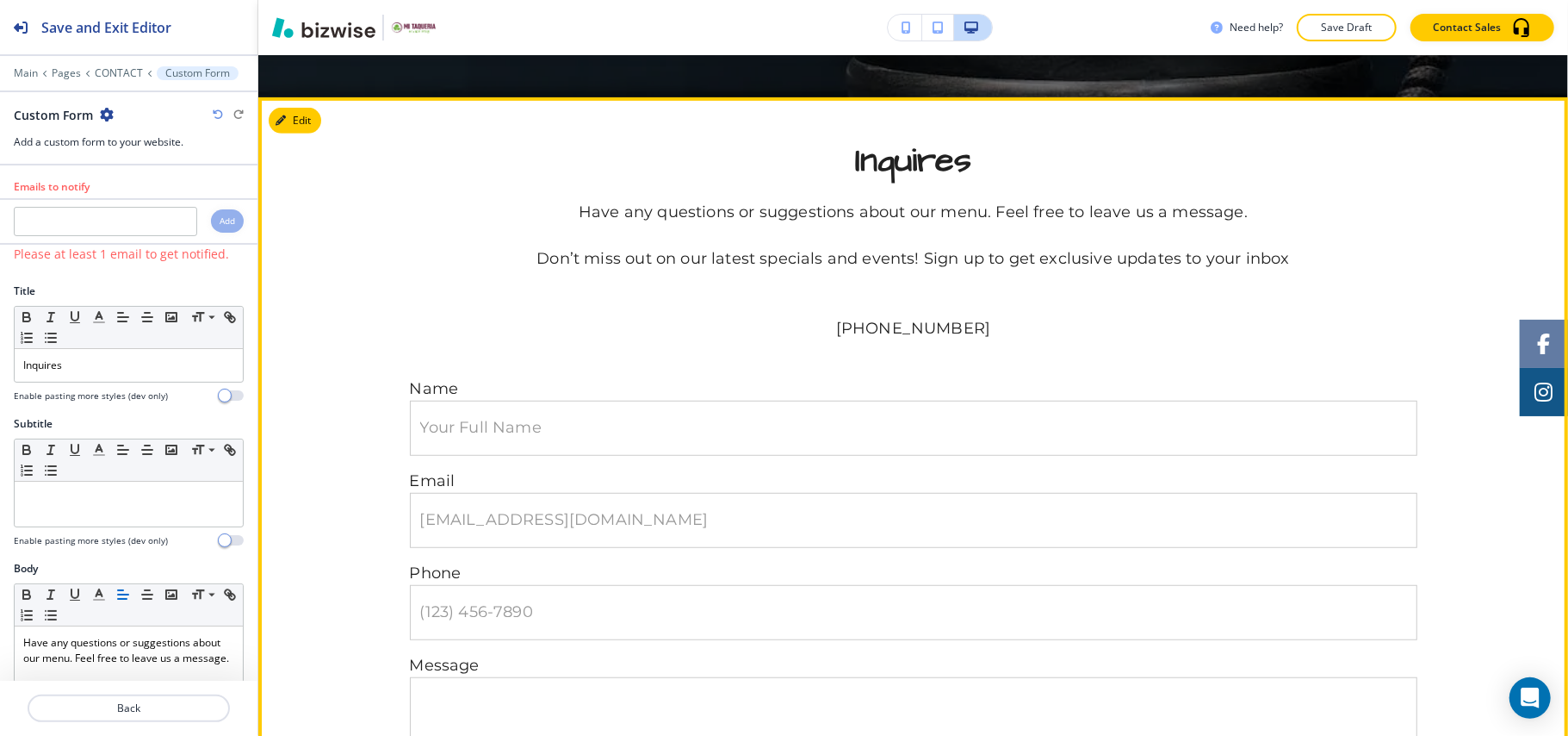
scroll to position [691, 0]
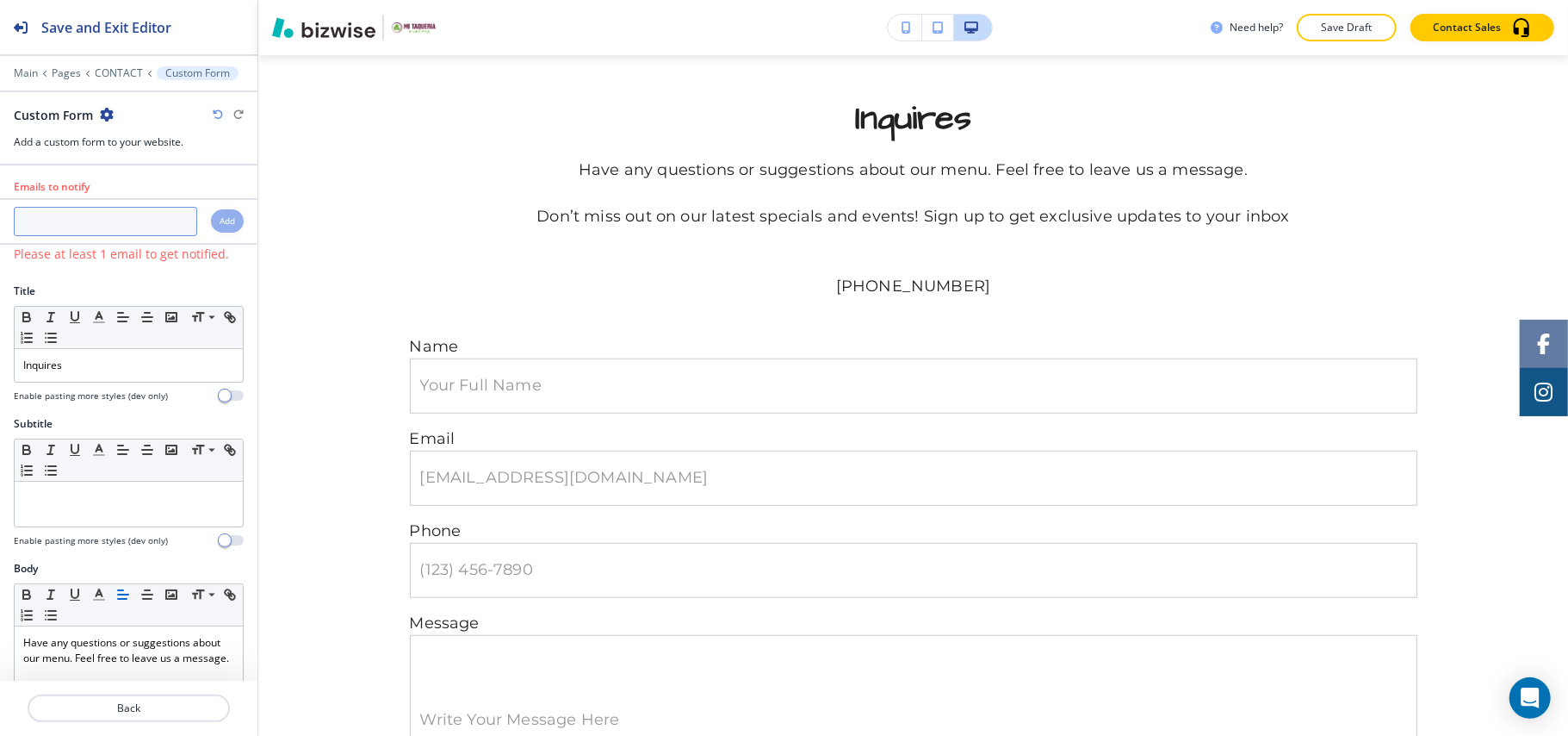
click at [94, 217] on input "text" at bounding box center [105, 221] width 183 height 29
paste input "mirancho.mn@gmail.com"
type input "mirancho.mn@gmail.com"
click at [219, 219] on h4 "Add" at bounding box center [227, 220] width 16 height 13
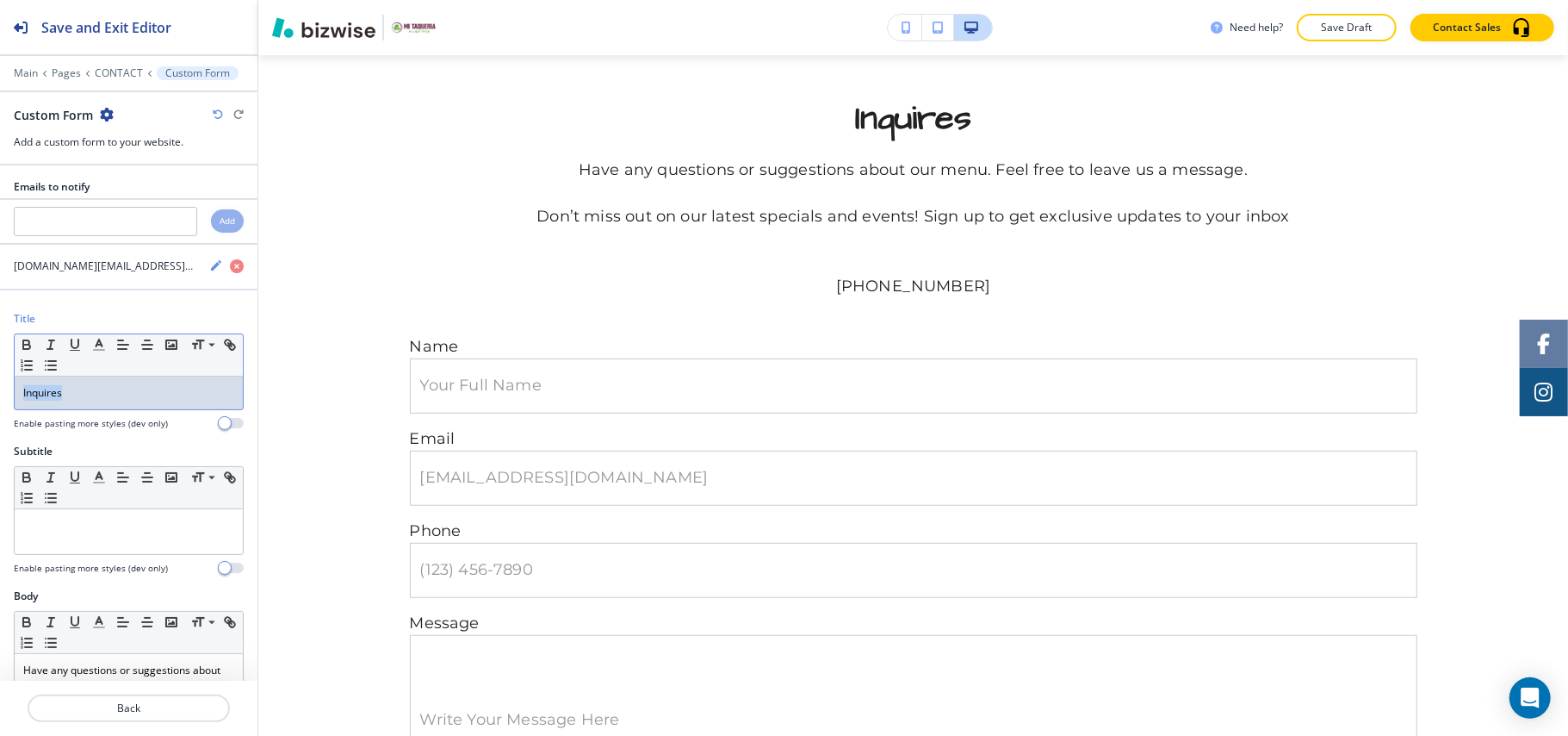
drag, startPoint x: 97, startPoint y: 403, endPoint x: 0, endPoint y: 394, distance: 97.4
click at [0, 394] on div "Title Small Normal Large Huge Inquires Enable pasting more styles (dev only)" at bounding box center [128, 378] width 257 height 133
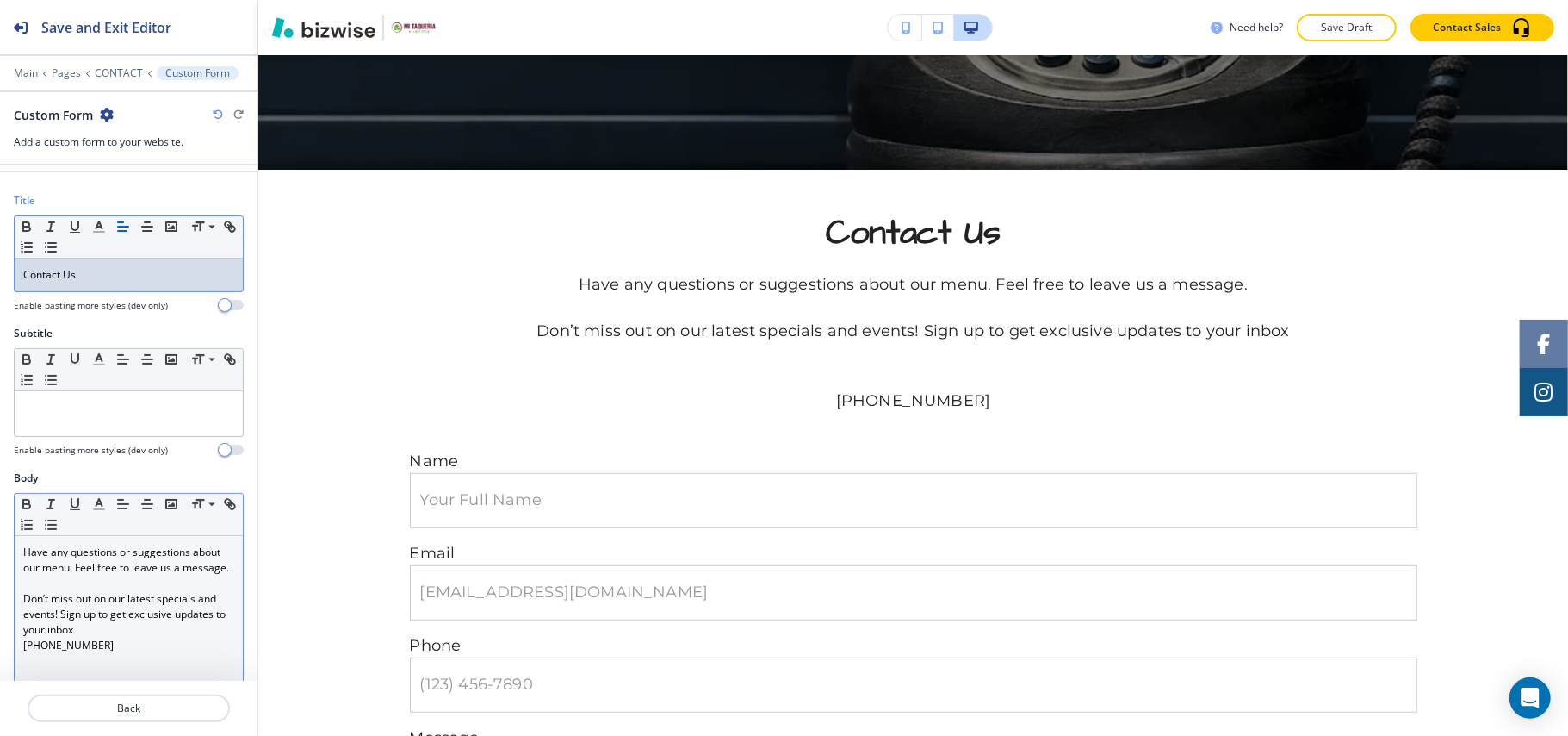
scroll to position [229, 0]
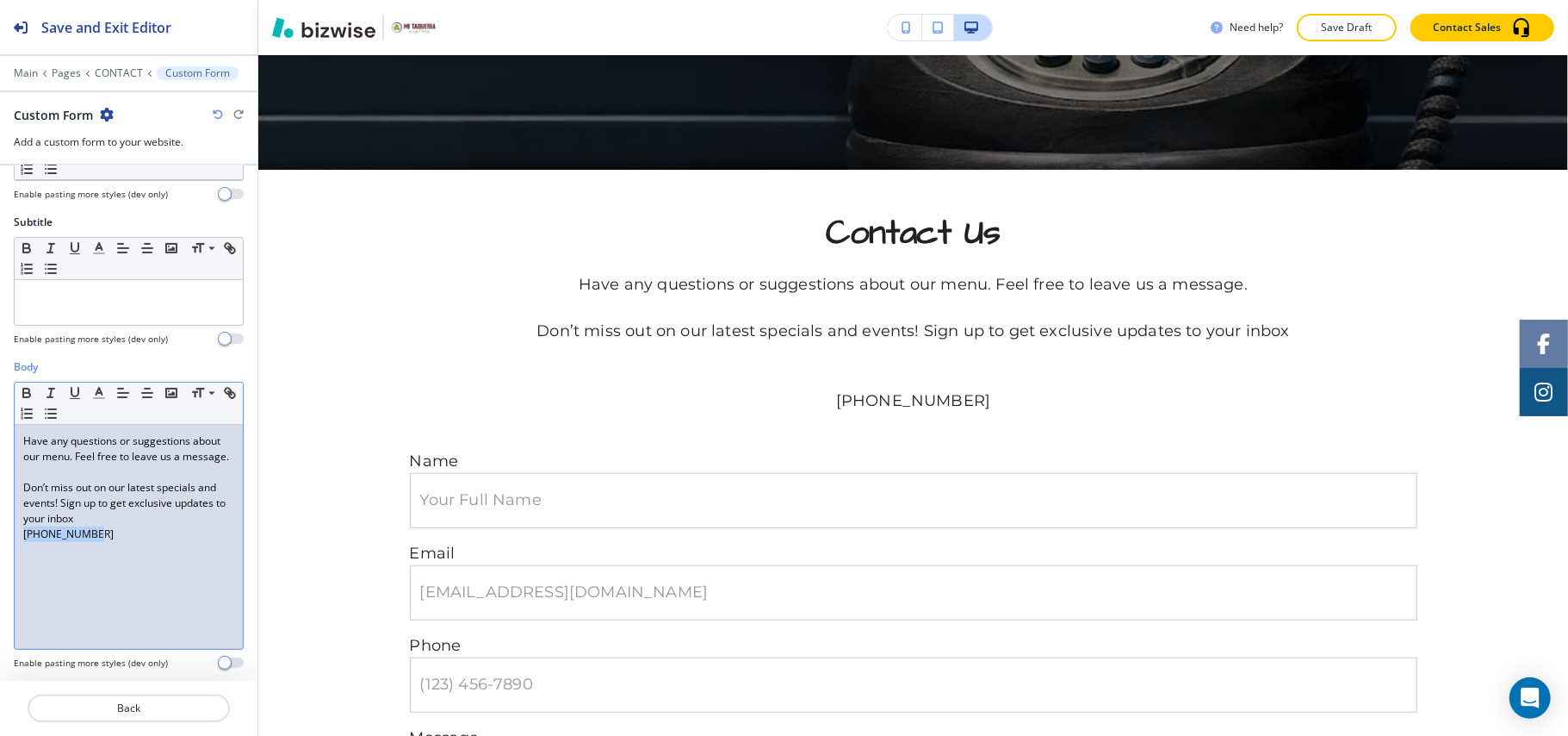
drag, startPoint x: 131, startPoint y: 560, endPoint x: 1, endPoint y: 552, distance: 130.2
click at [1, 552] on div "Body Small Normal Large Huge Have any questions or suggestions about our menu. …" at bounding box center [128, 521] width 257 height 324
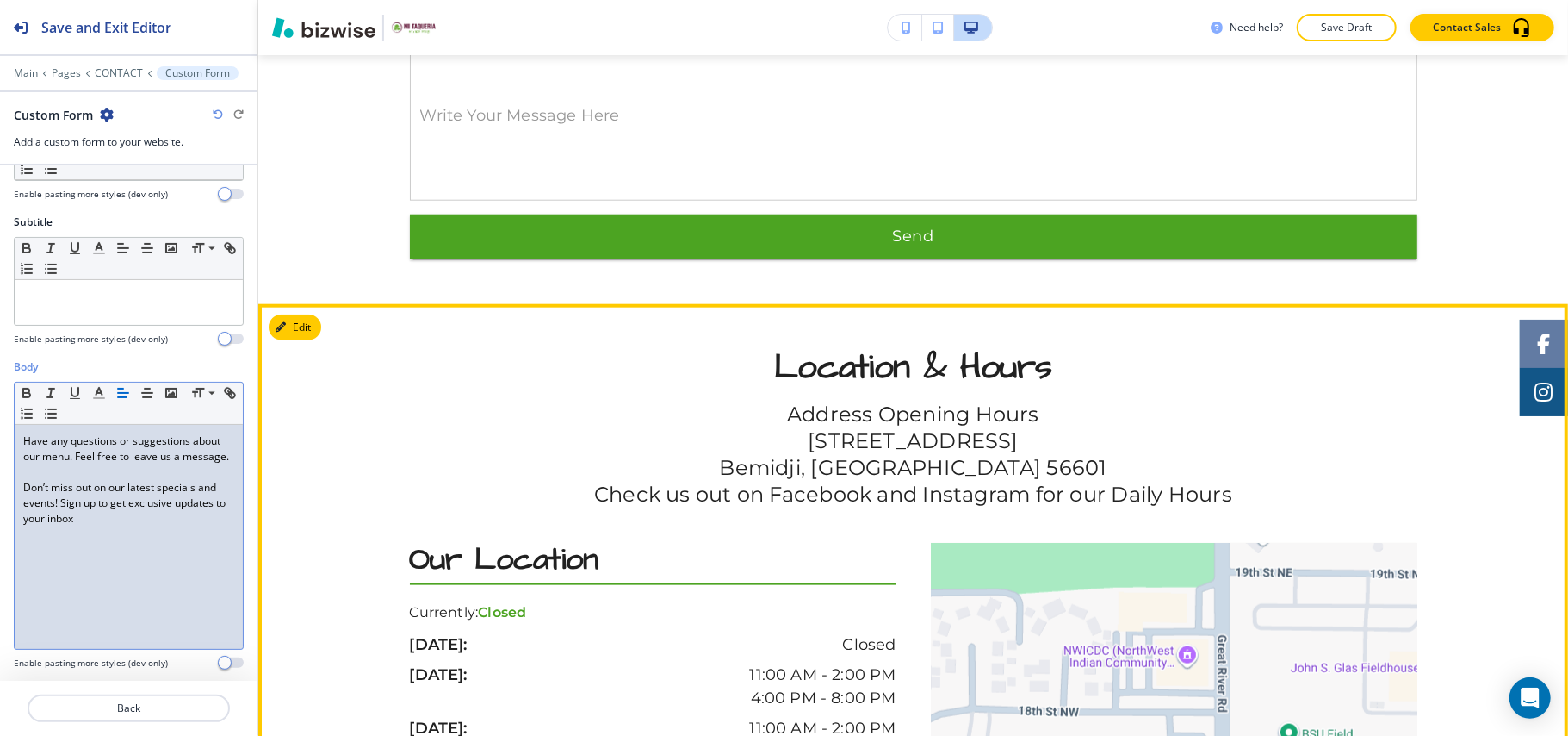
scroll to position [1265, 0]
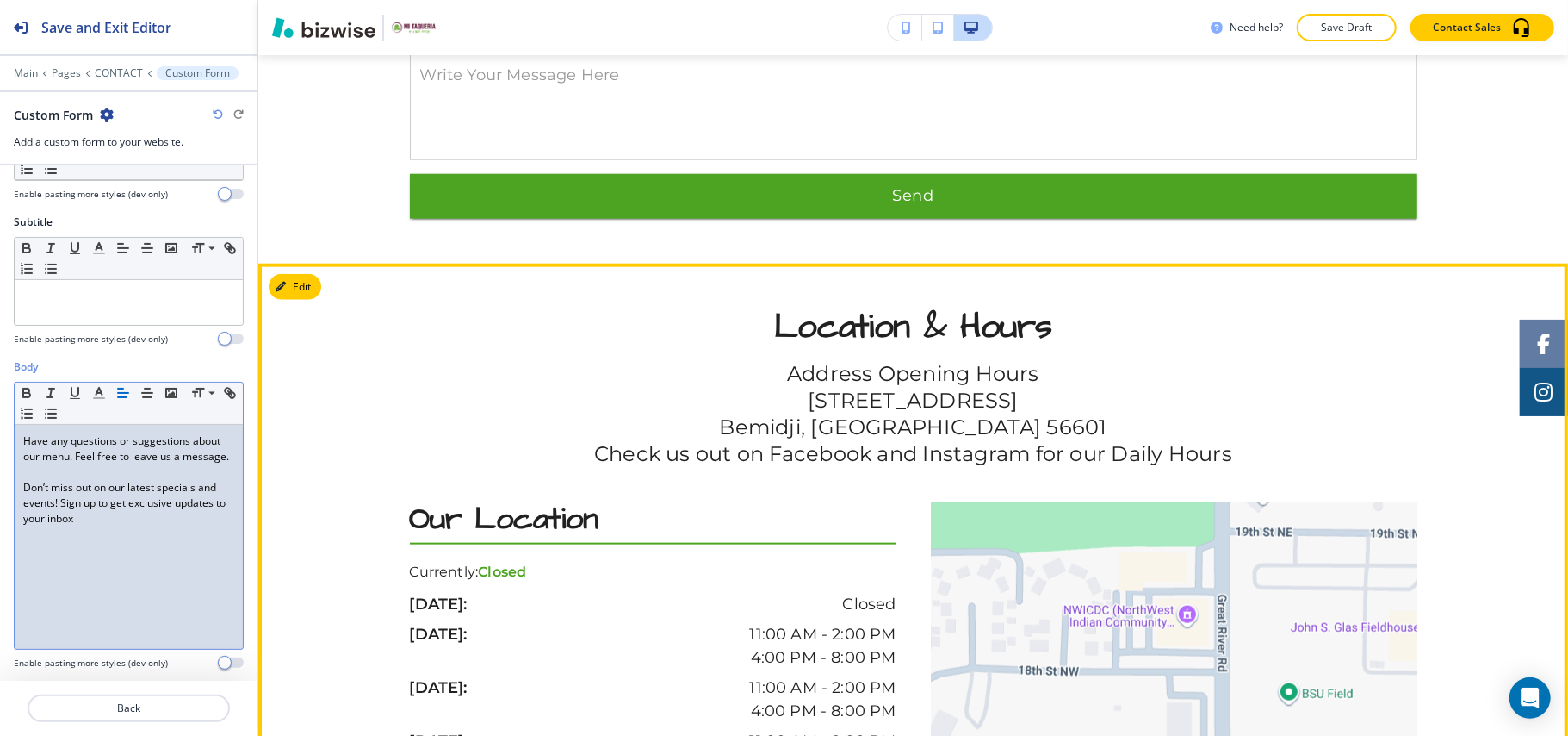
click at [312, 281] on button "Edit" at bounding box center [296, 287] width 53 height 25
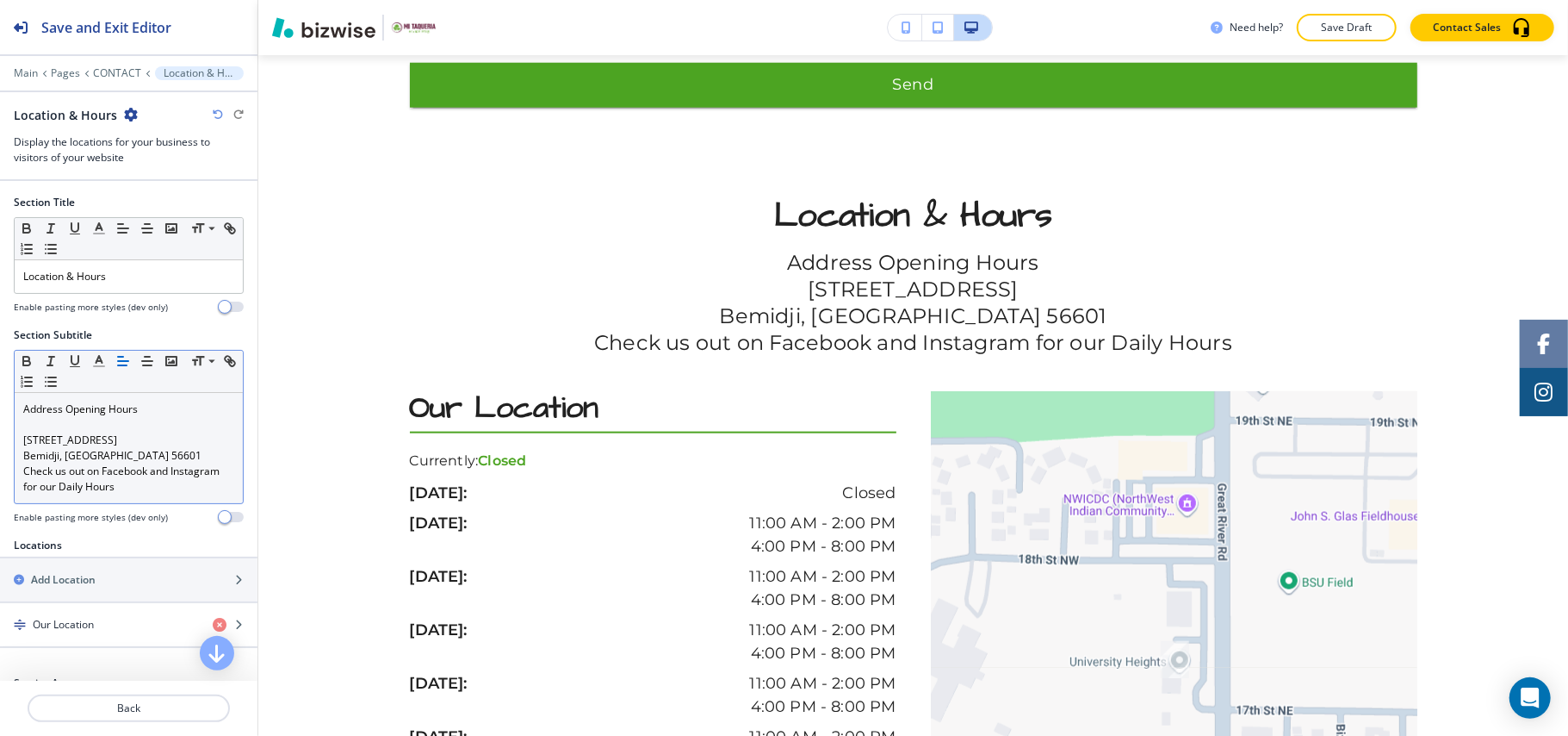
scroll to position [1475, 0]
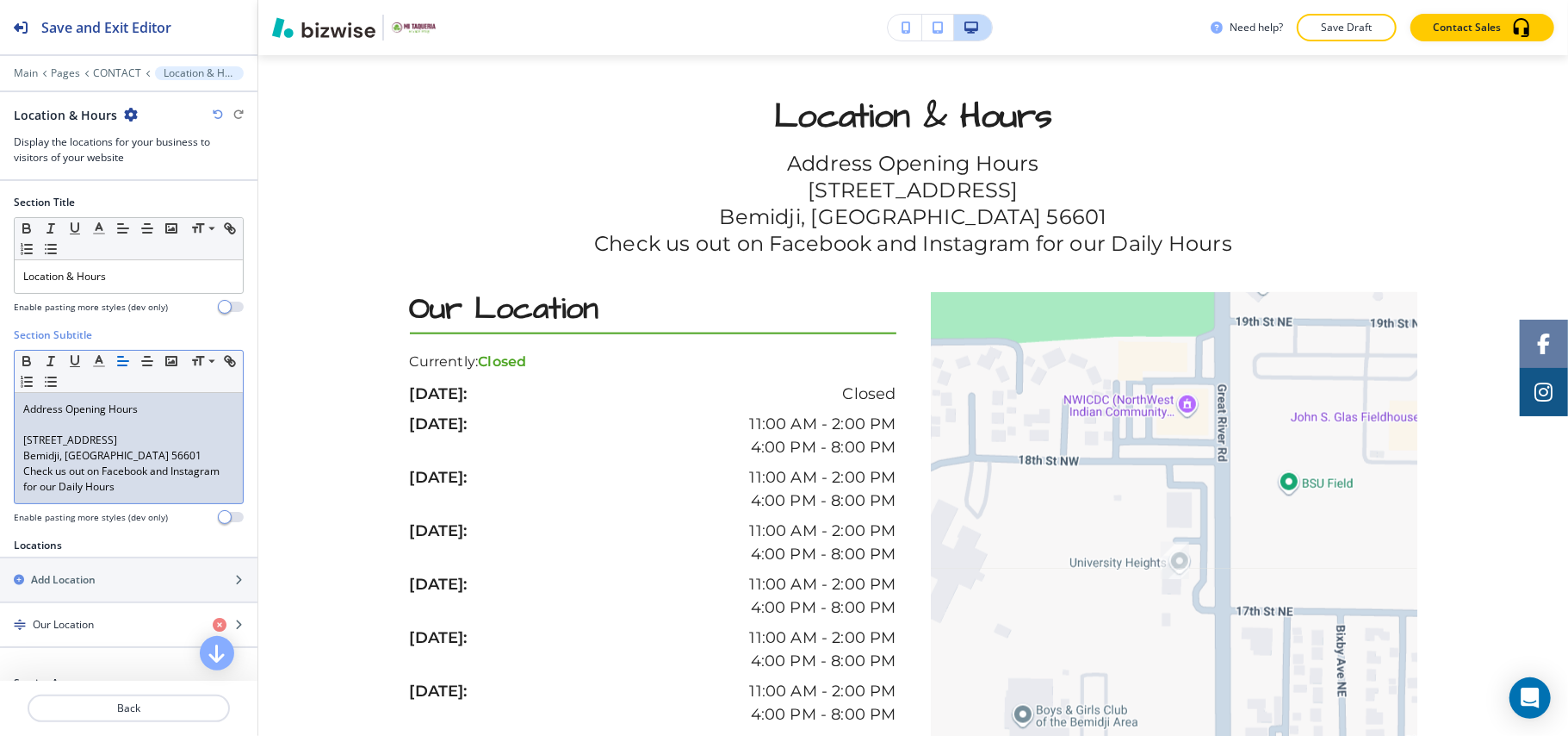
click at [159, 483] on p "Check us out on Facebook and Instagram for our Daily Hours" at bounding box center [129, 479] width 211 height 31
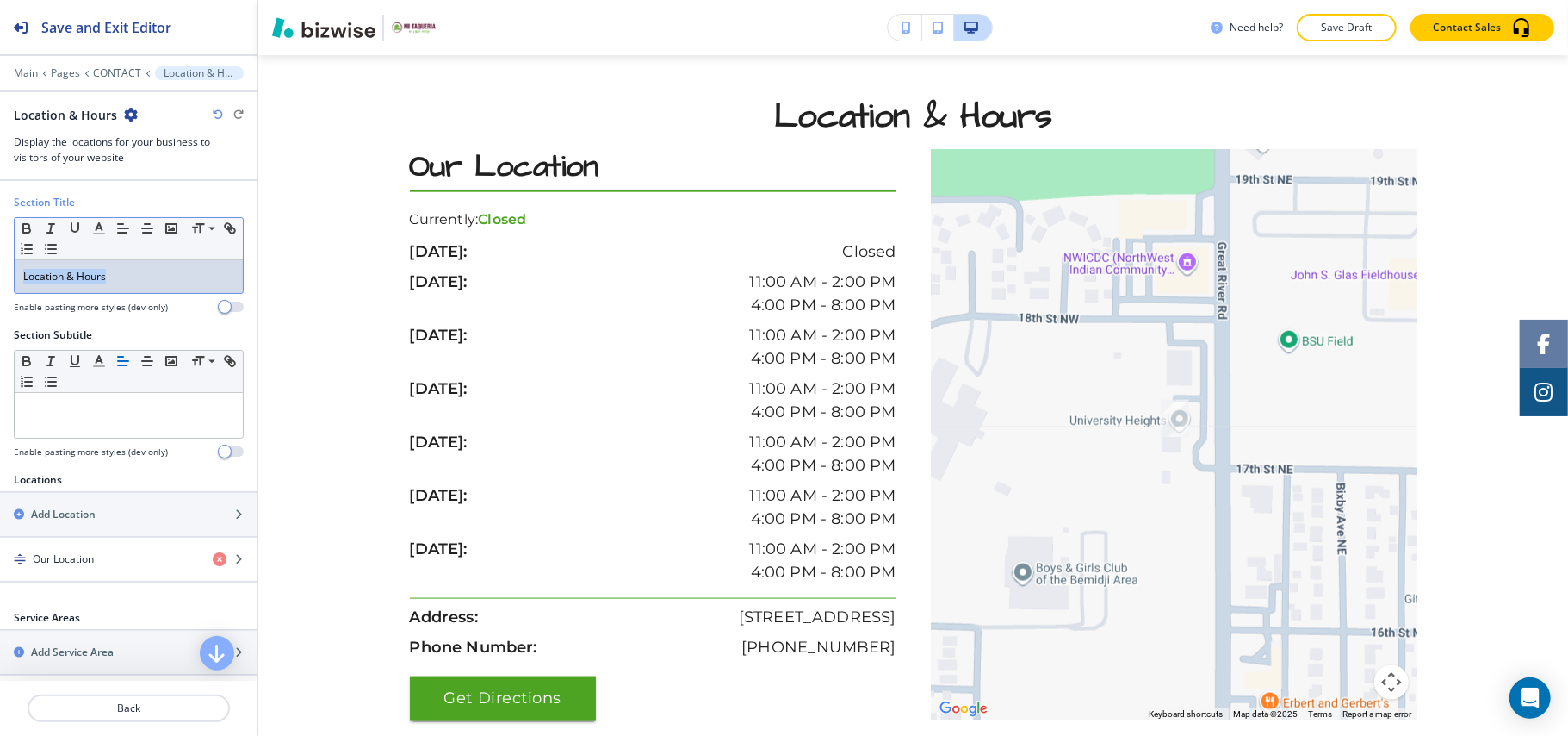
drag, startPoint x: 162, startPoint y: 279, endPoint x: 0, endPoint y: 258, distance: 163.4
click at [0, 258] on div "Section Title Small Normal Large Huge Location & Hours Enable pasting more styl…" at bounding box center [128, 261] width 257 height 133
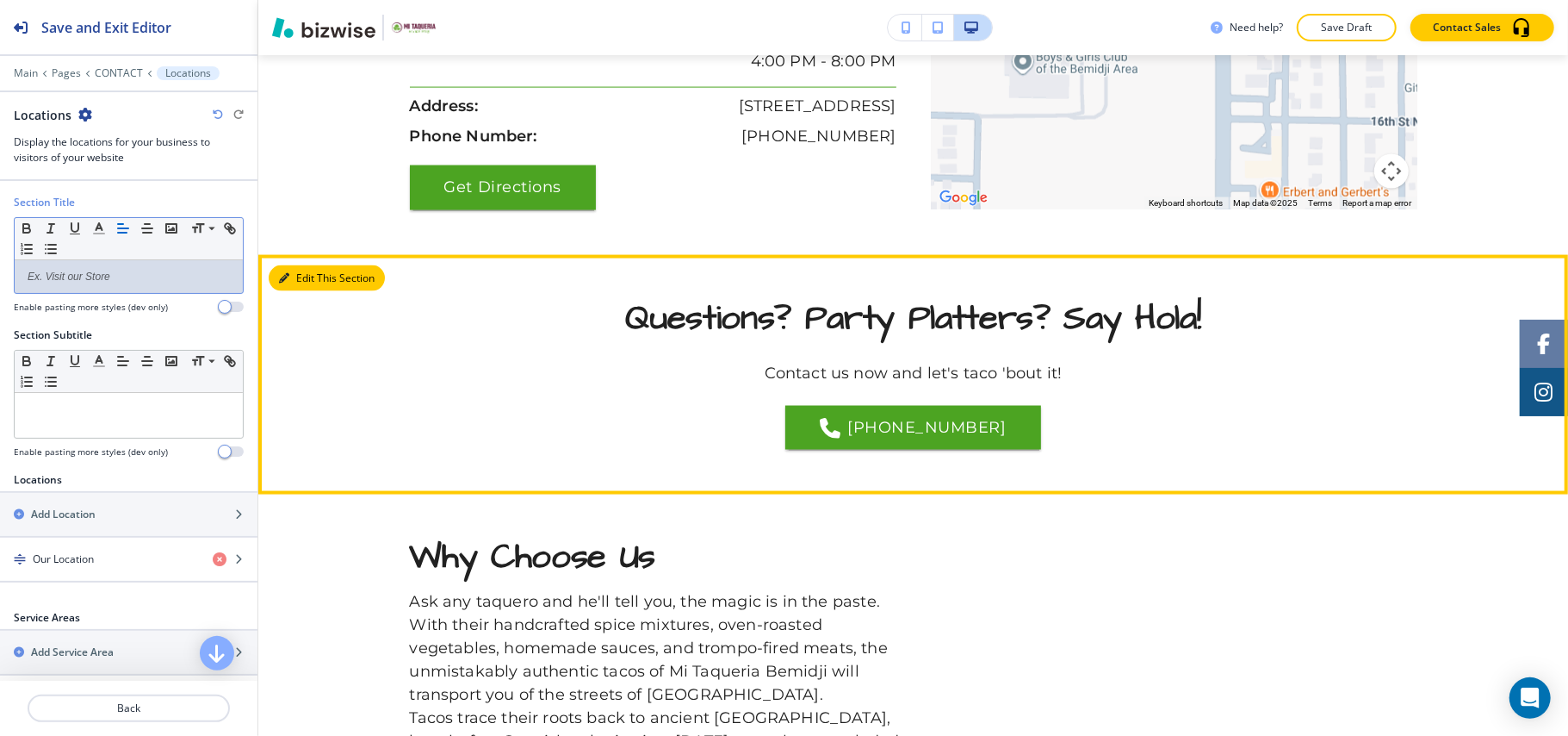
click at [311, 269] on button "Edit This Section" at bounding box center [327, 278] width 116 height 25
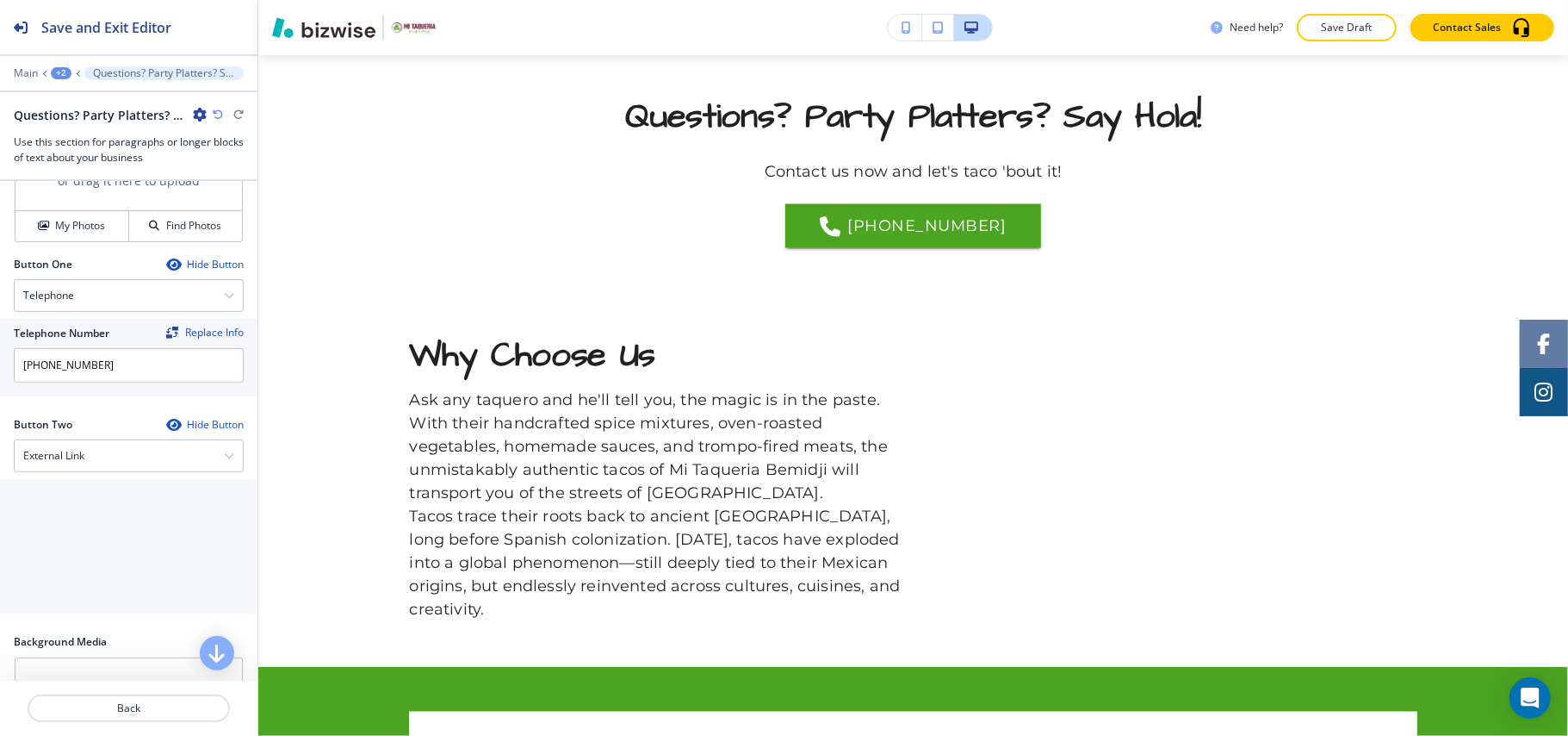
scroll to position [689, 0]
click at [66, 226] on h4 "My Photos" at bounding box center [79, 224] width 50 height 16
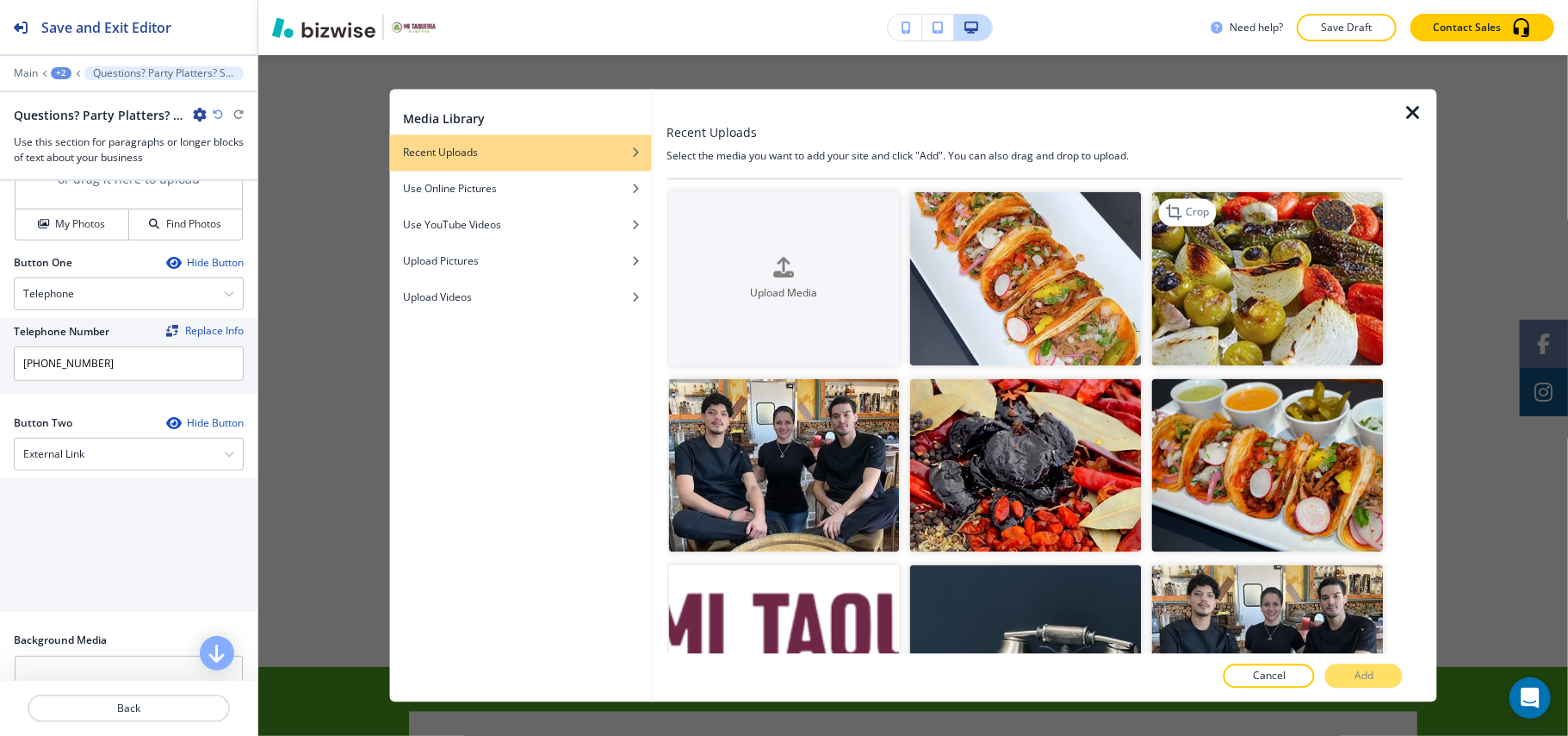
click at [1245, 303] on img "button" at bounding box center [1268, 279] width 232 height 174
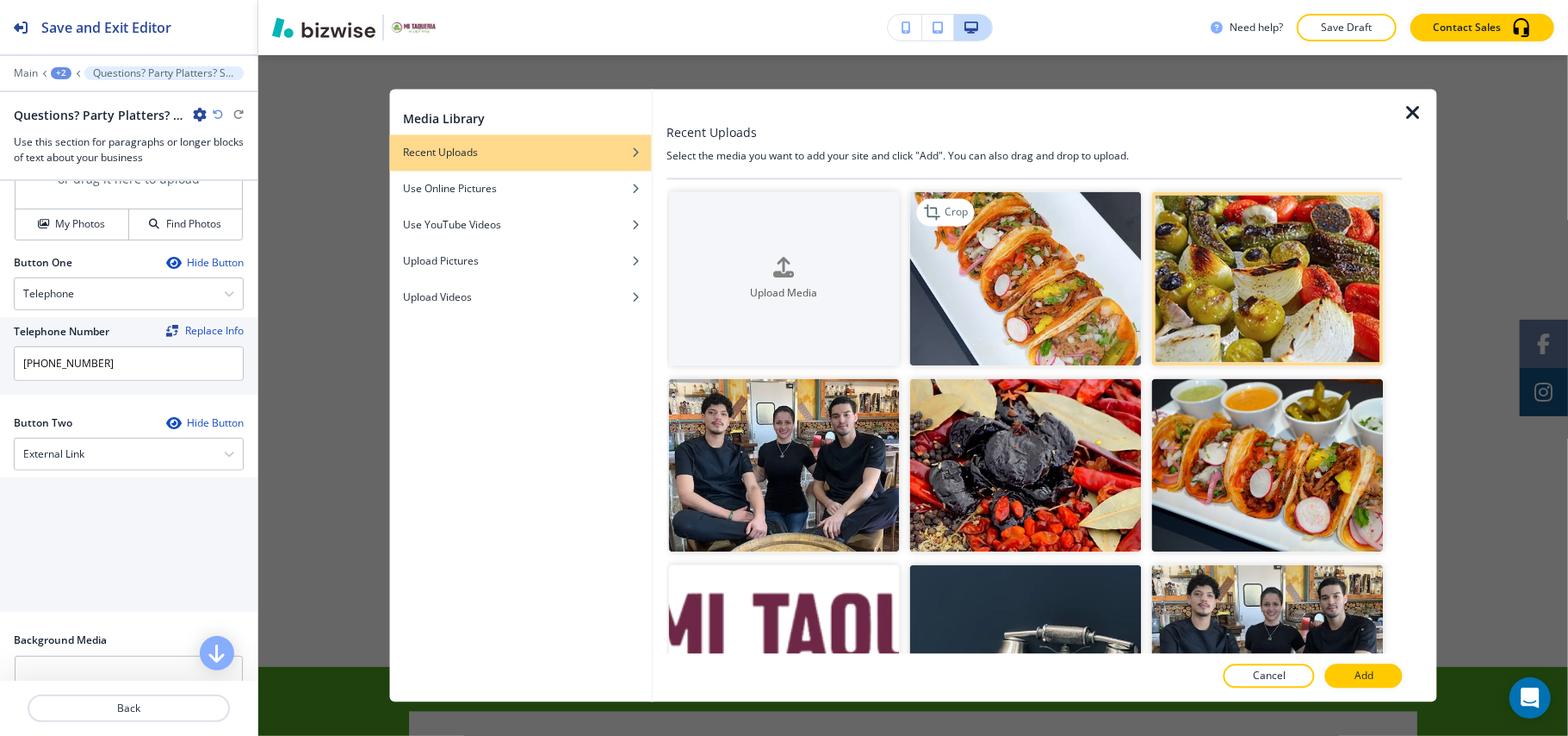
click at [1080, 311] on img "button" at bounding box center [1026, 279] width 232 height 174
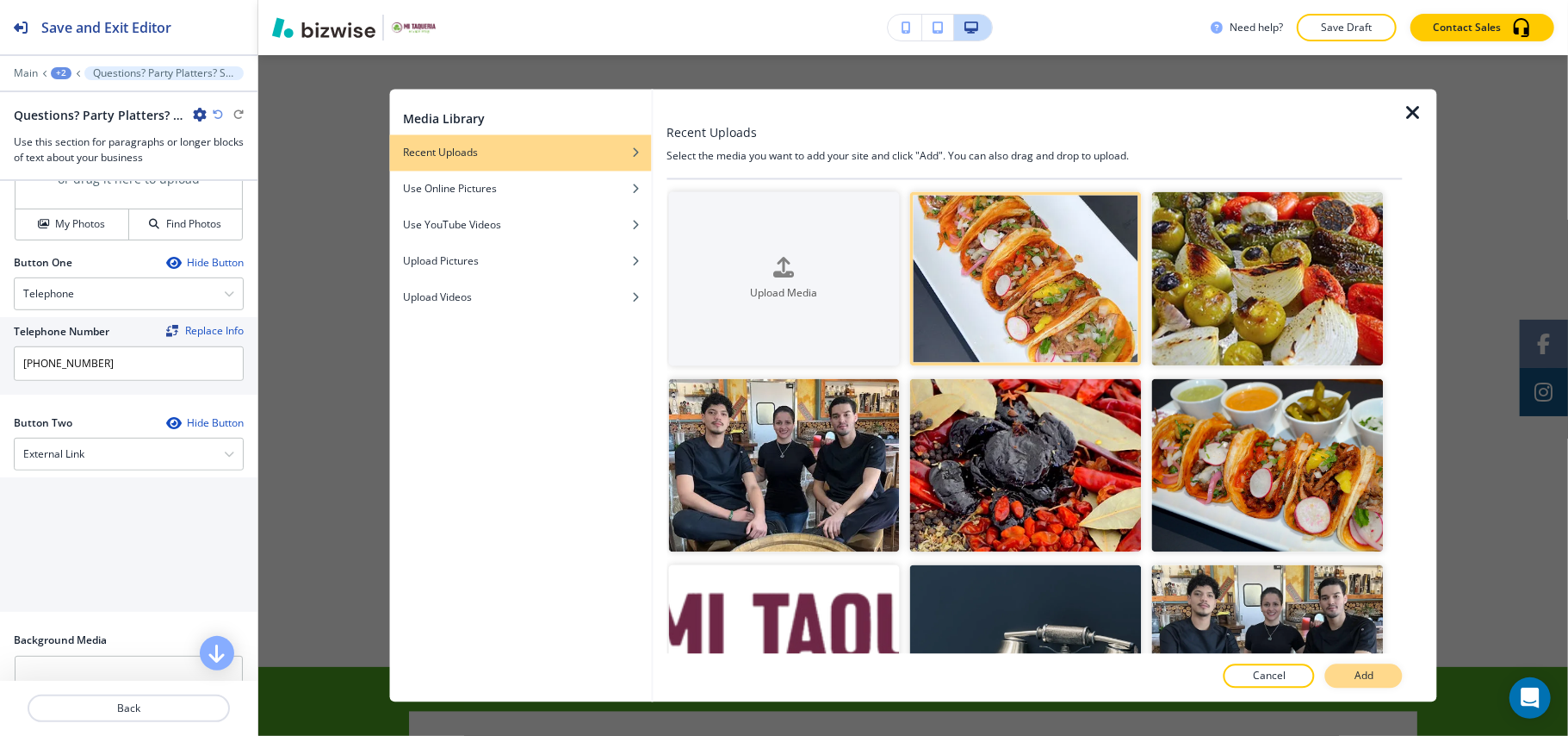
click at [1389, 670] on button "Add" at bounding box center [1363, 675] width 77 height 24
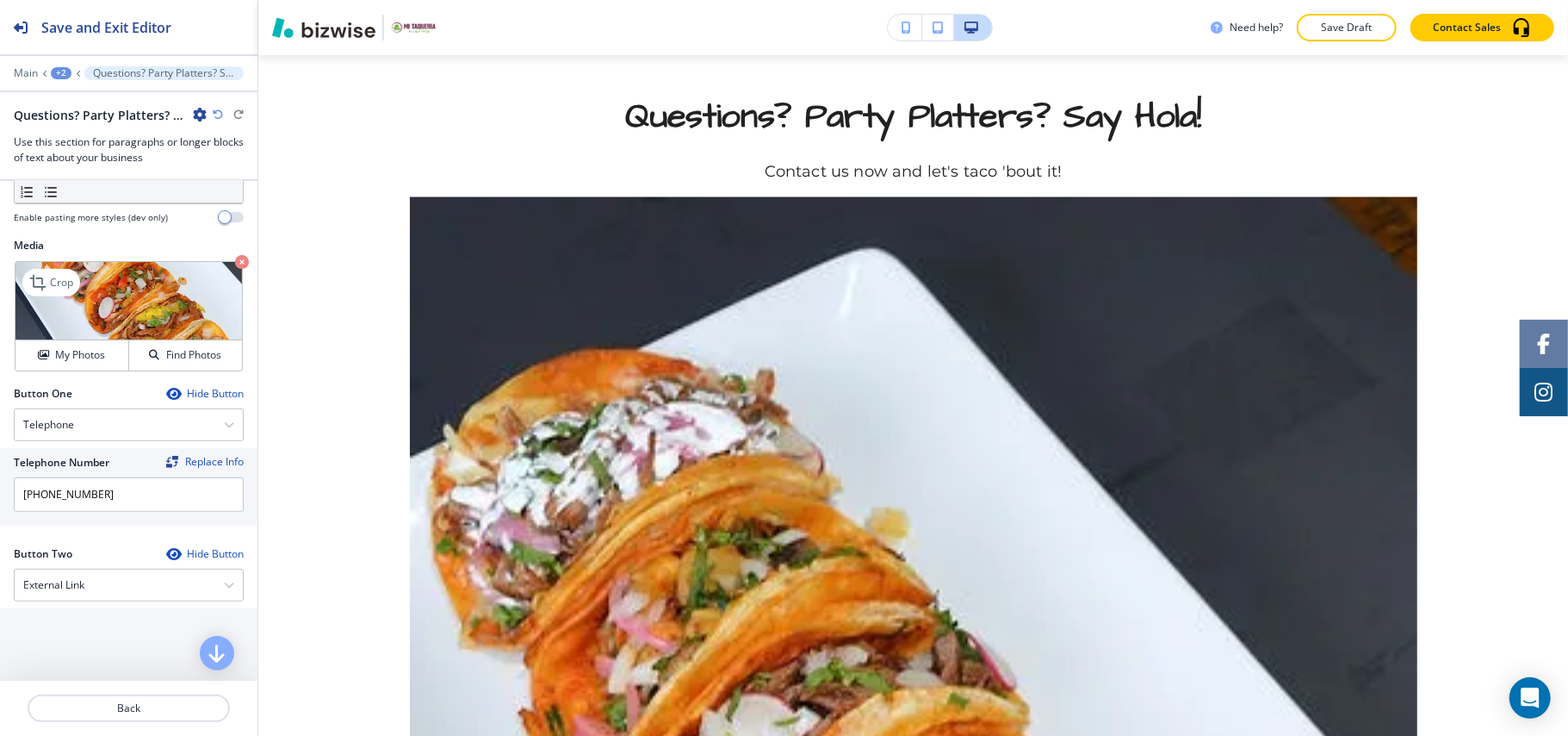
scroll to position [459, 0]
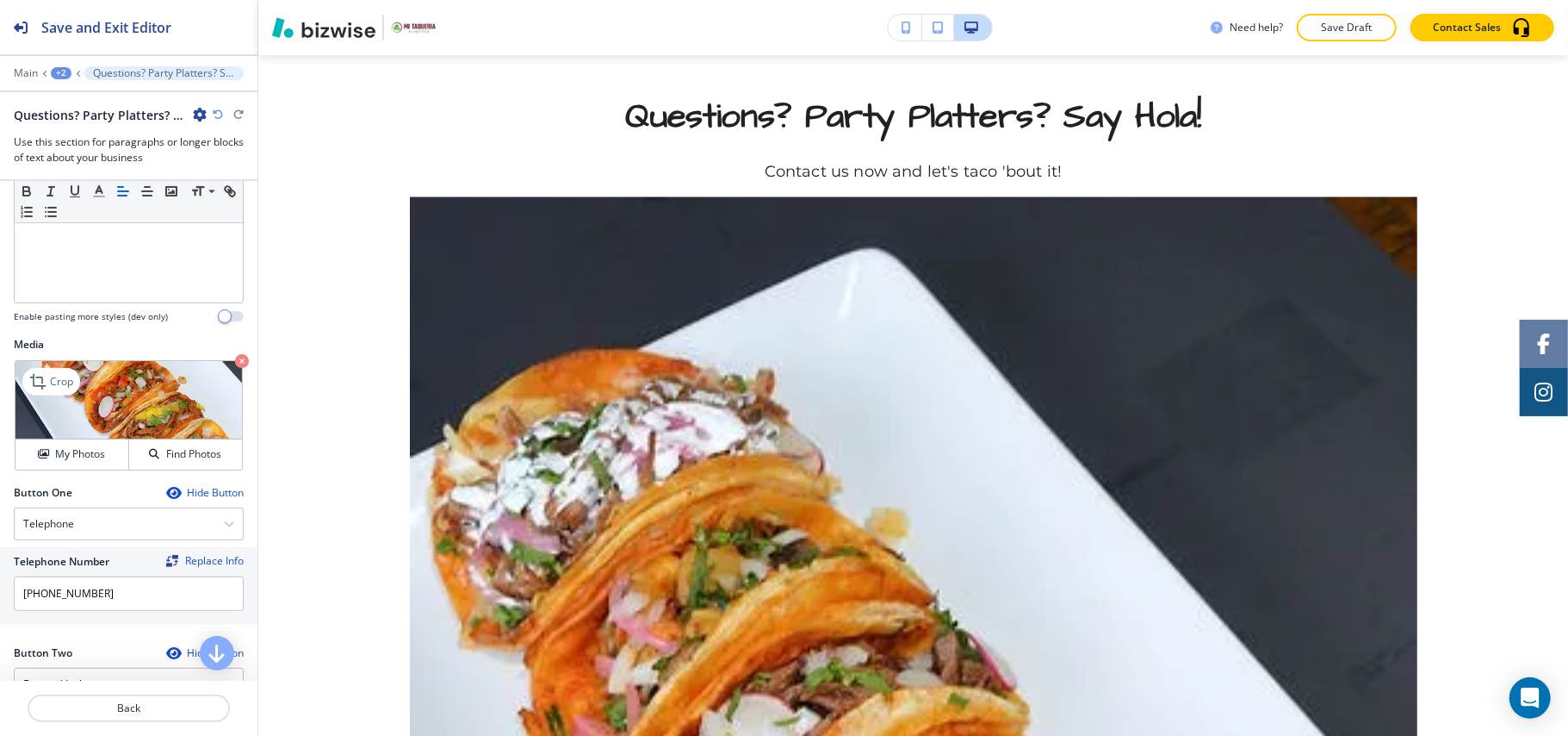
click at [235, 360] on icon "button" at bounding box center [242, 361] width 14 height 14
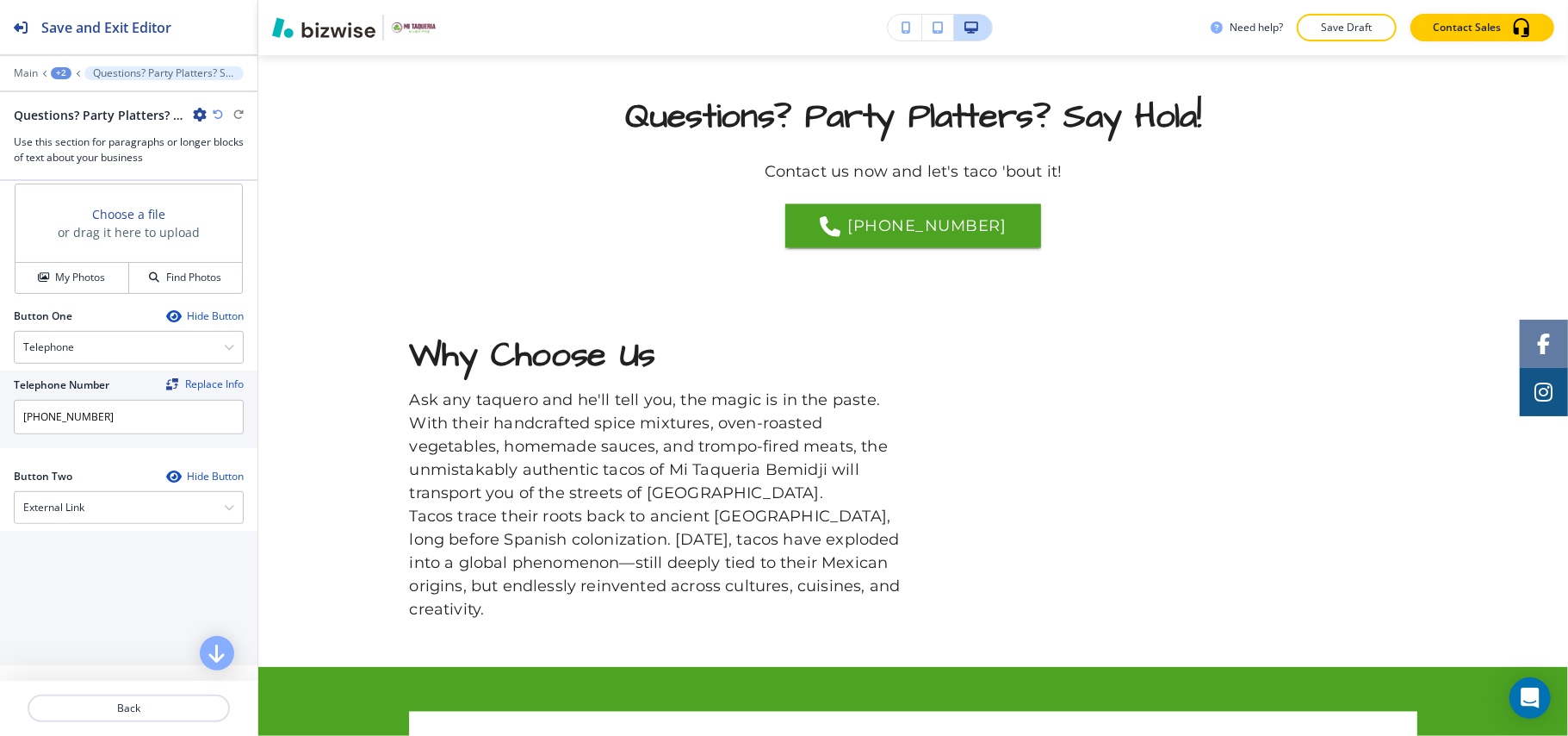
scroll to position [804, 0]
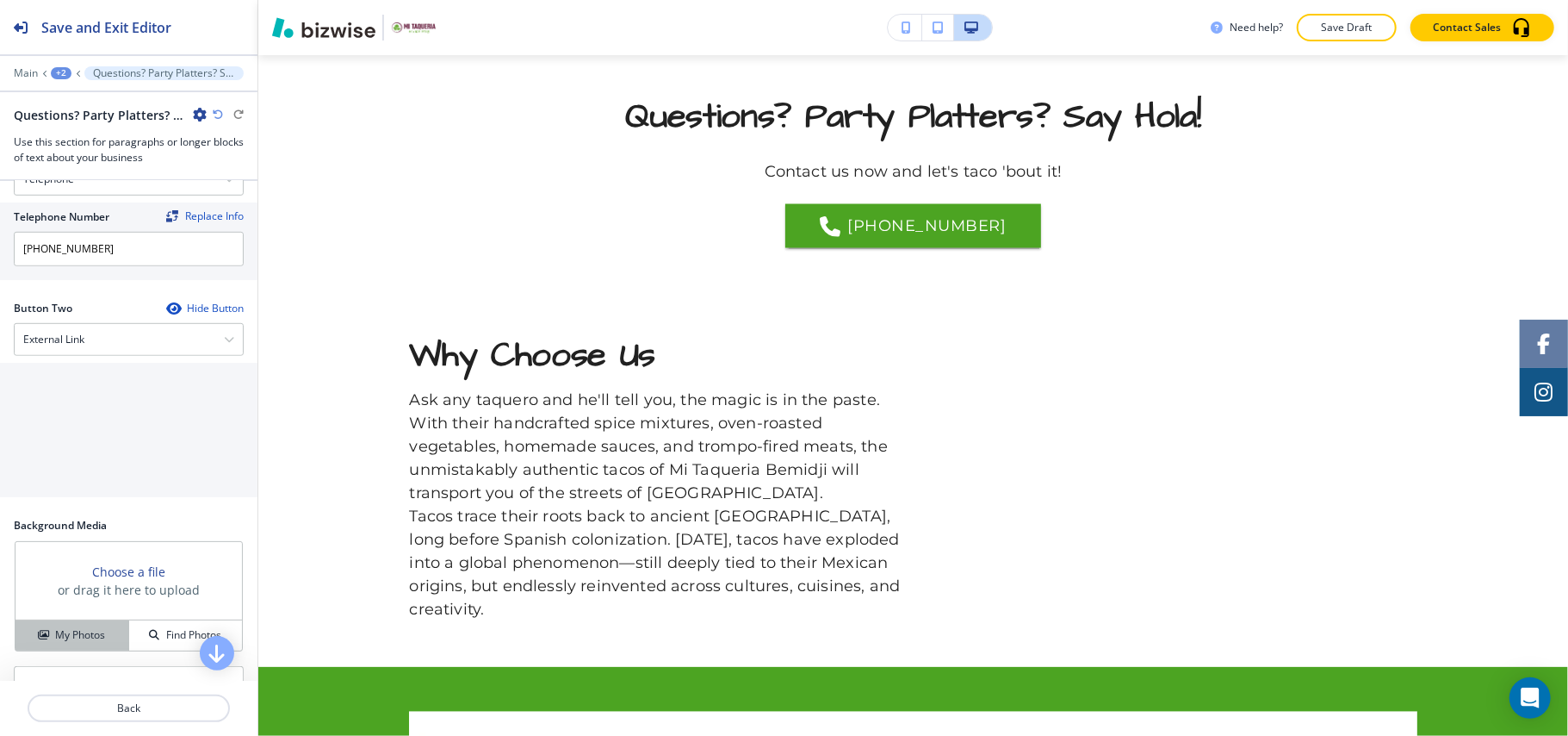
click at [80, 634] on button "My Photos" at bounding box center [72, 635] width 114 height 30
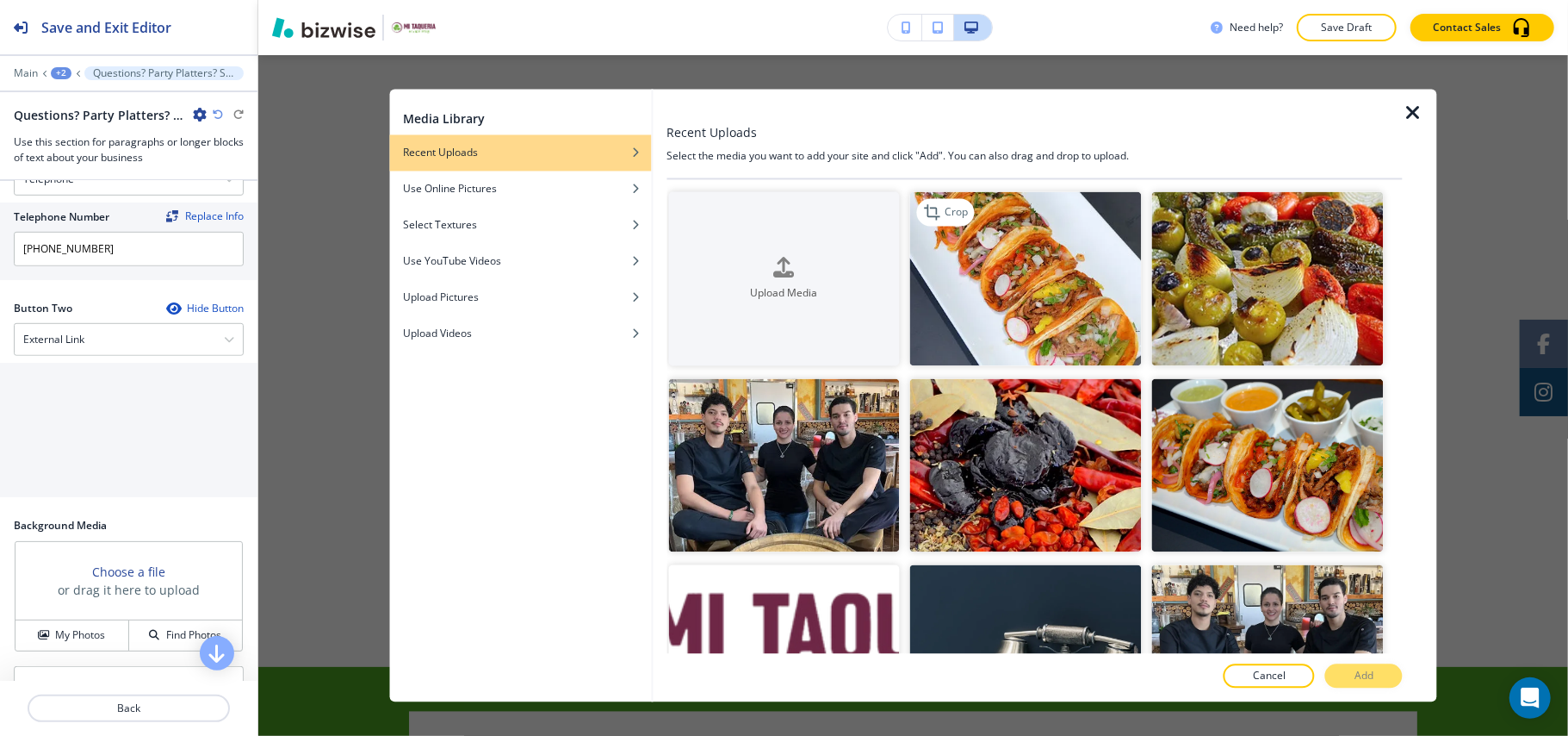
click at [1010, 328] on img "button" at bounding box center [1026, 279] width 232 height 174
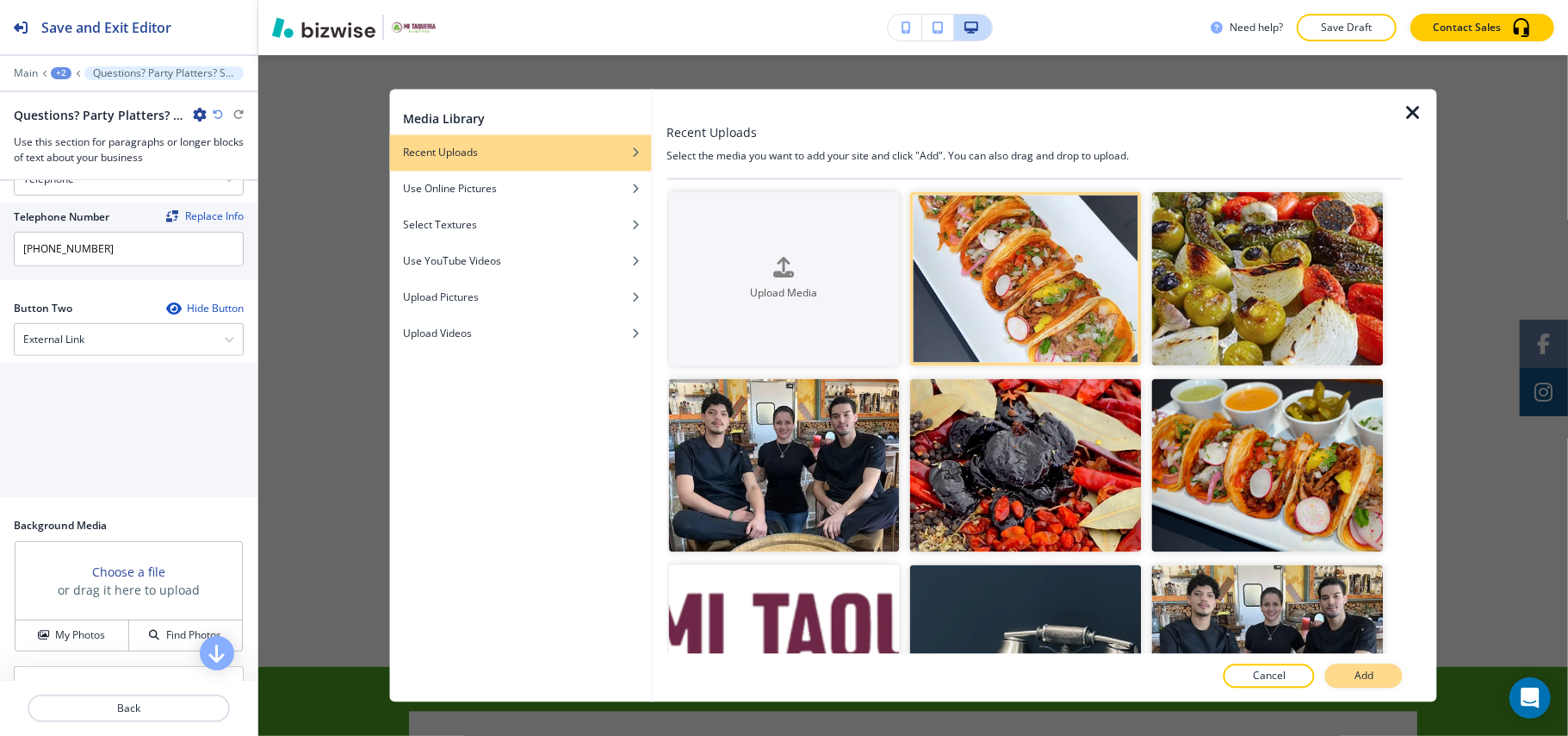
click at [1372, 664] on button "Add" at bounding box center [1363, 675] width 77 height 24
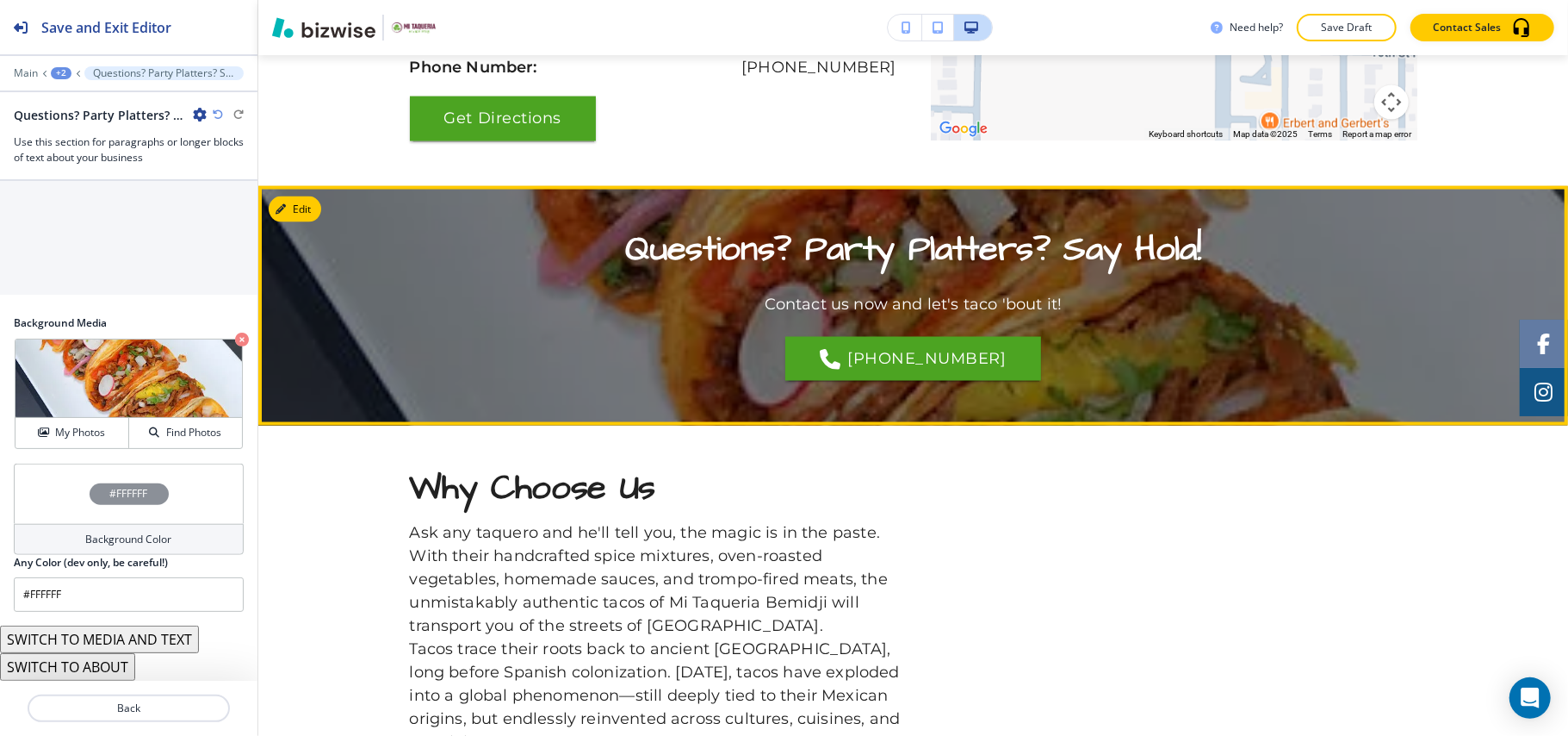
scroll to position [2136, 0]
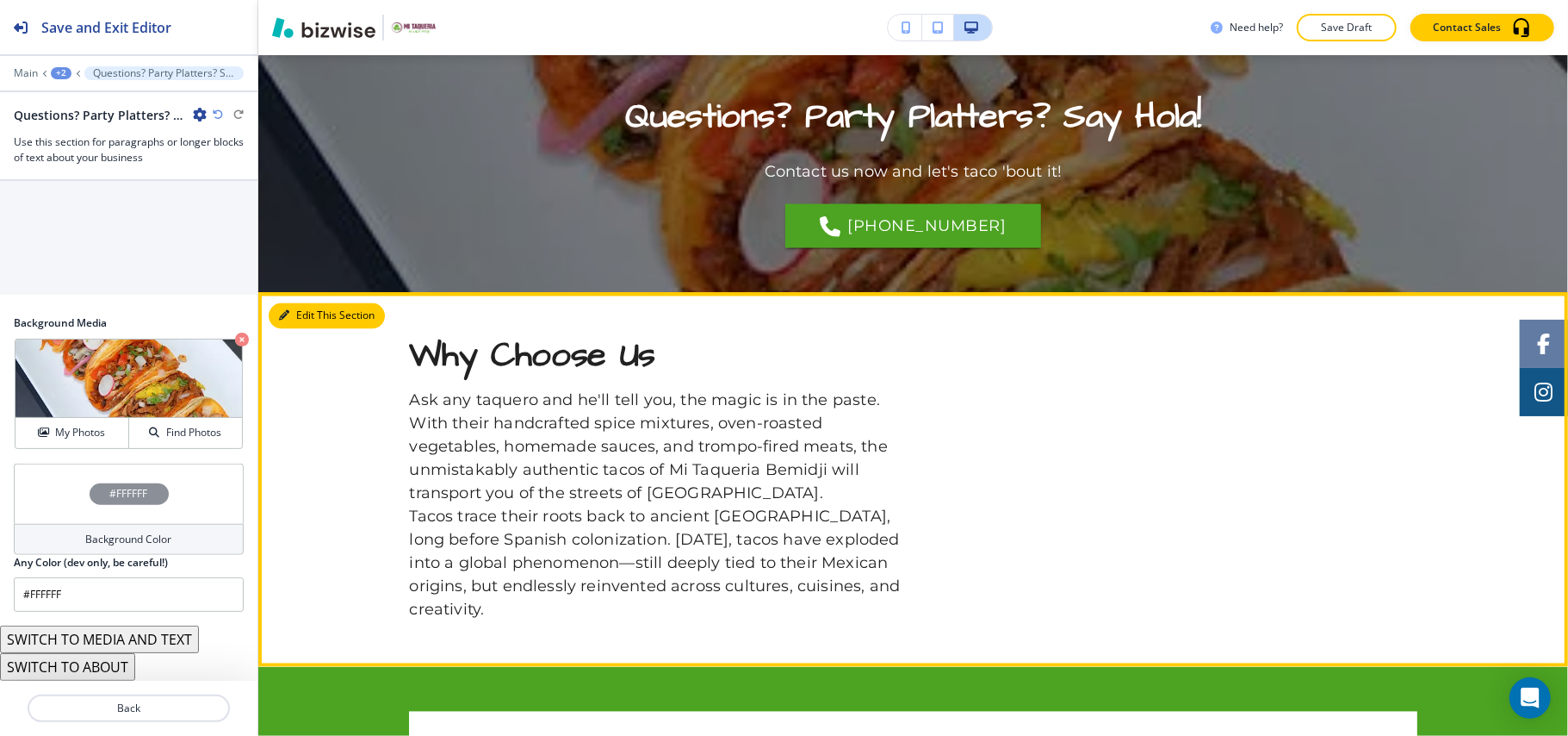
click at [297, 312] on button "Edit This Section" at bounding box center [327, 316] width 116 height 25
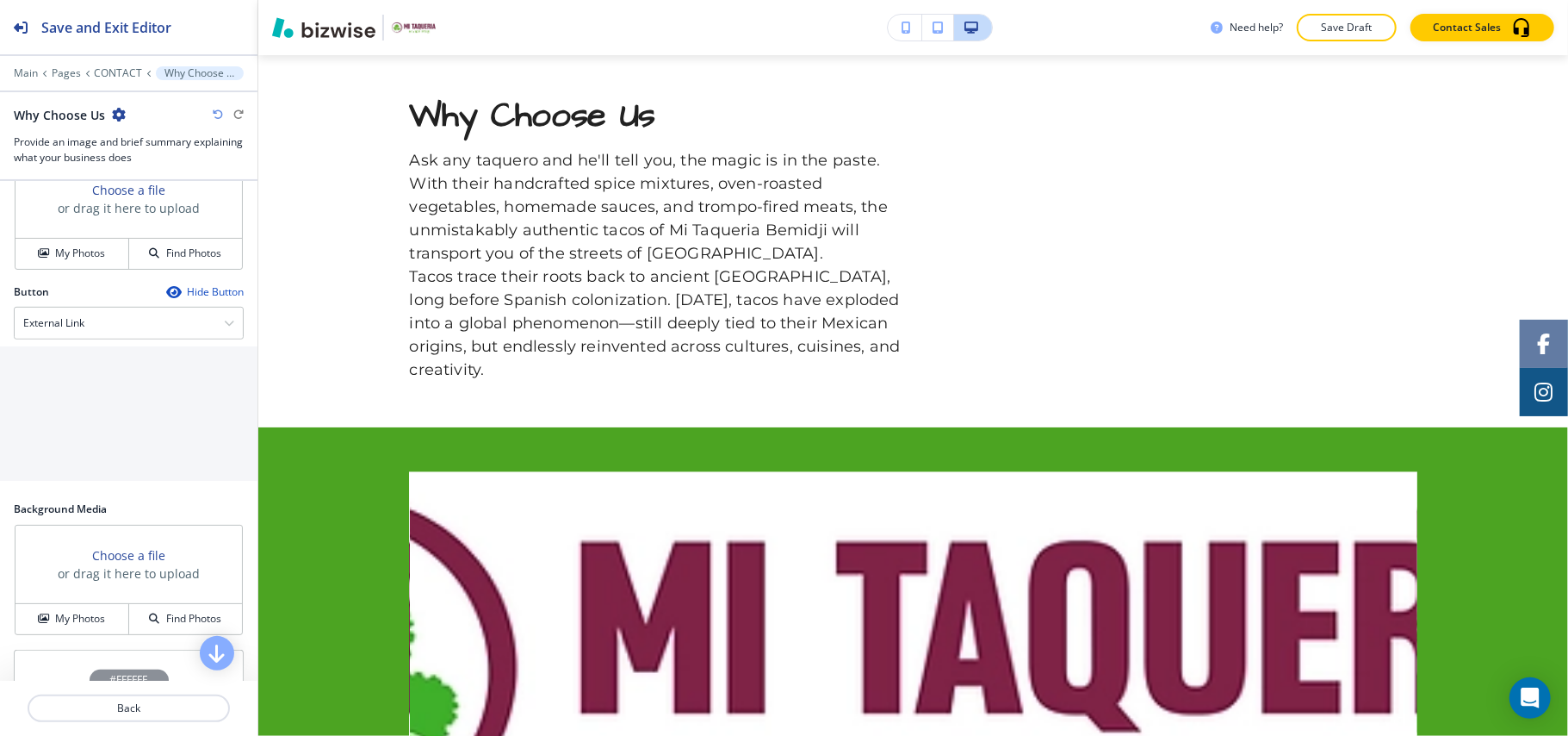
scroll to position [689, 0]
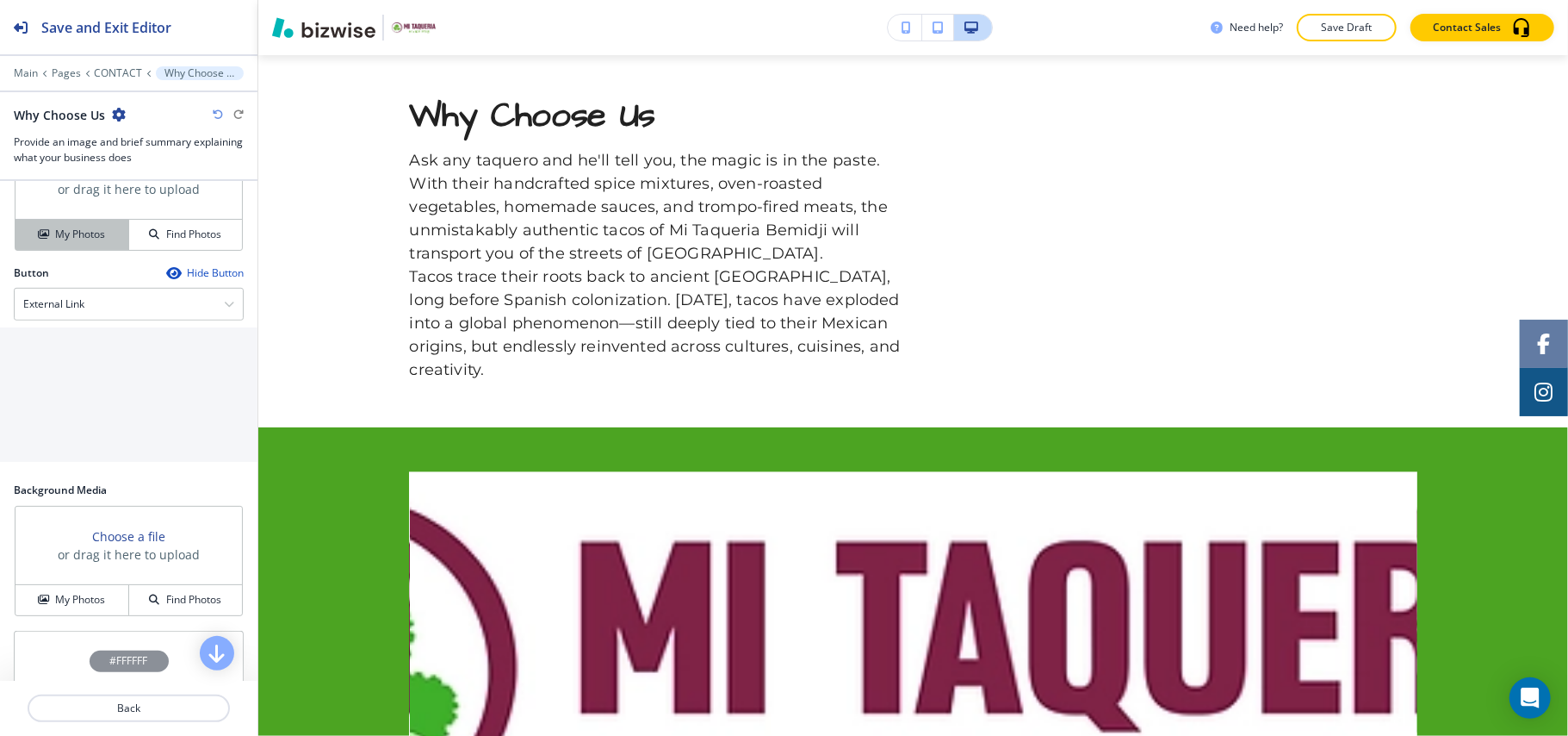
click at [79, 242] on h4 "My Photos" at bounding box center [79, 234] width 50 height 16
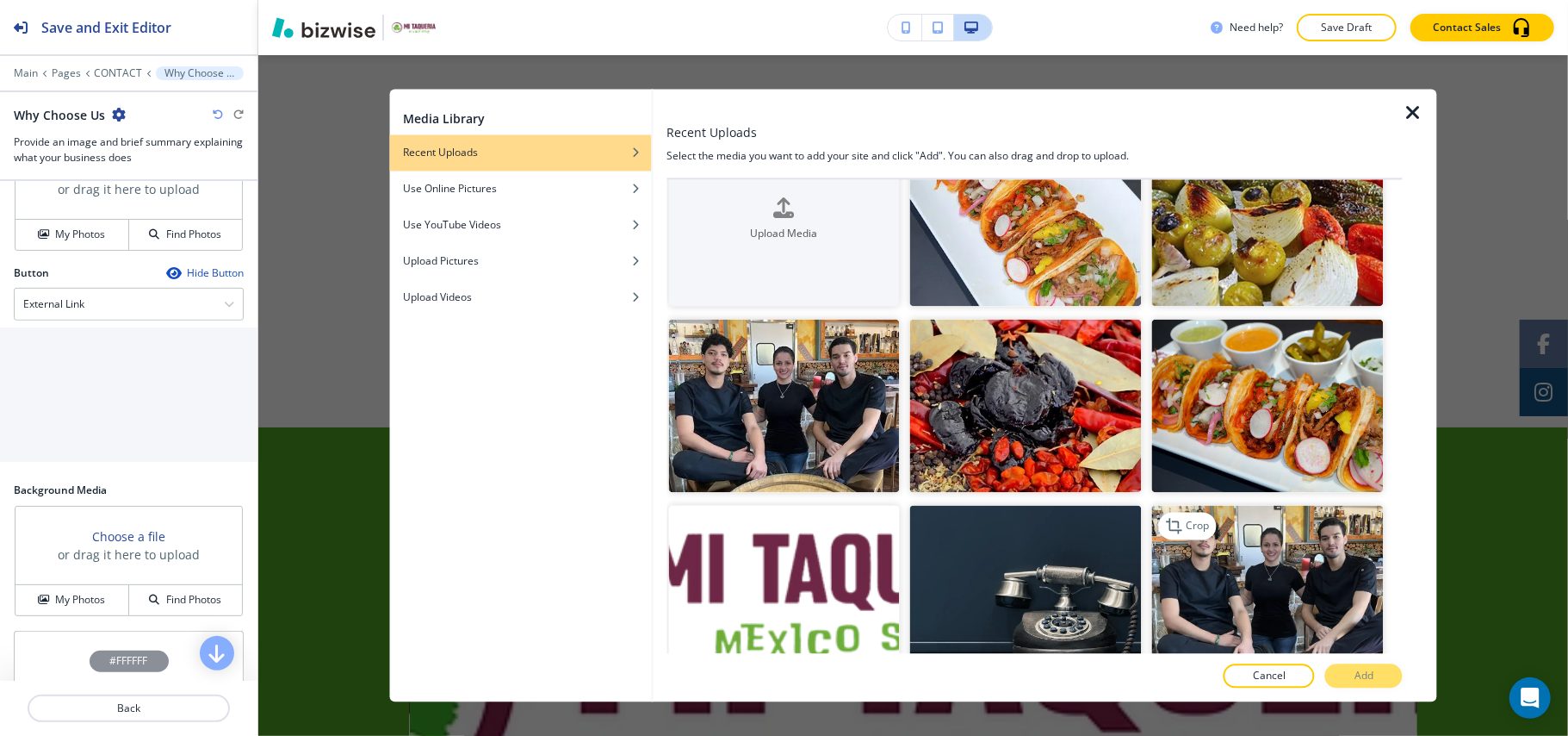
scroll to position [115, 0]
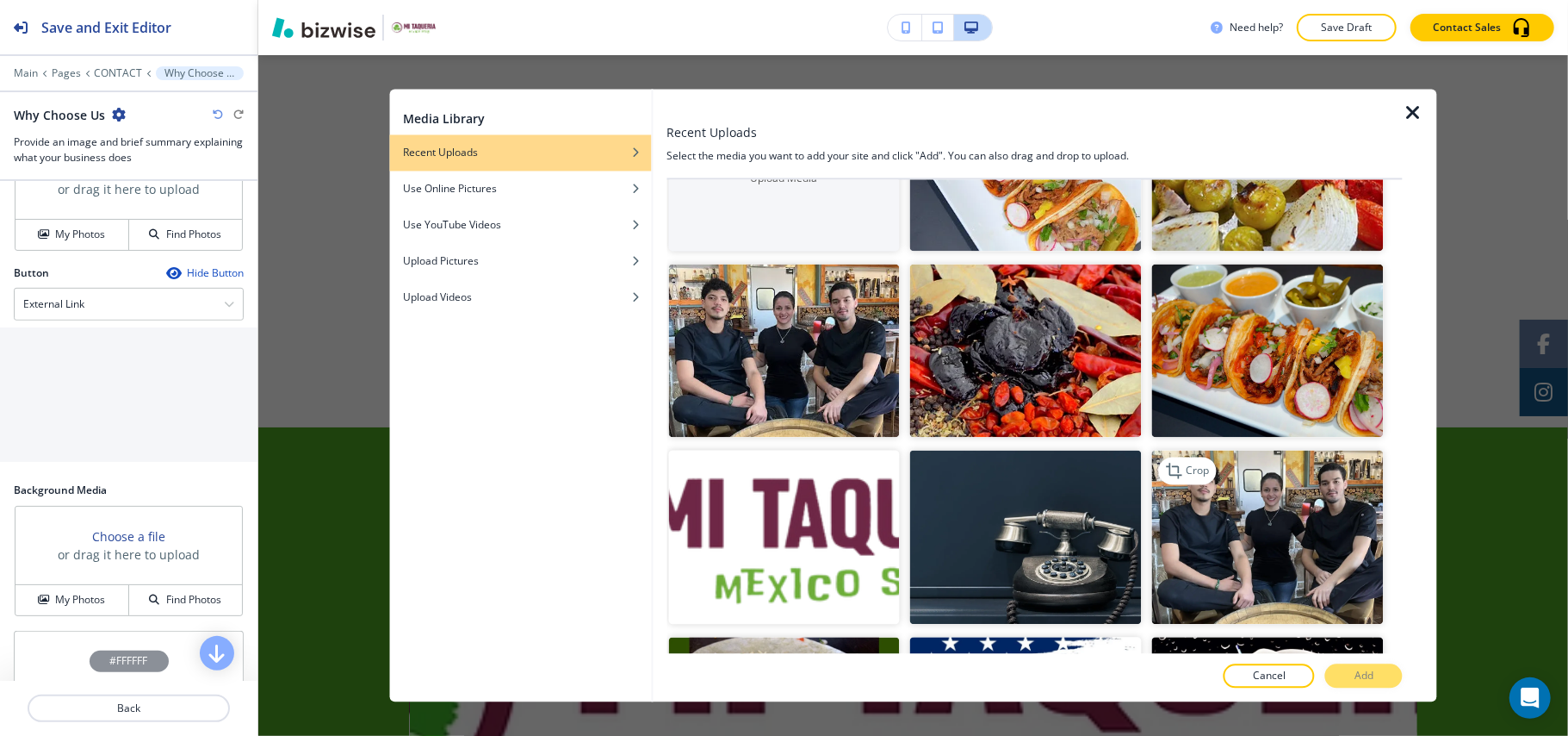
click at [1249, 476] on img "button" at bounding box center [1268, 537] width 232 height 174
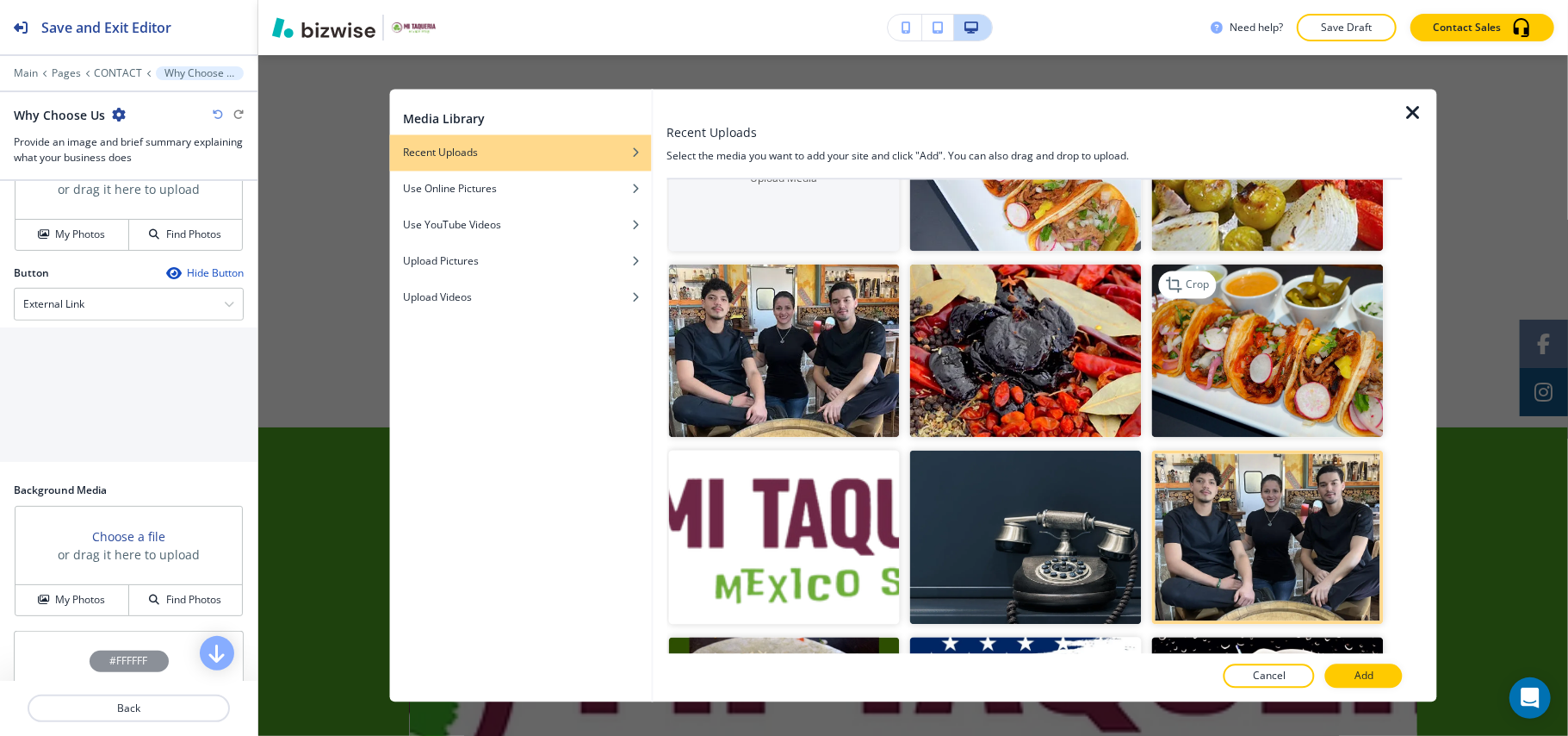
click at [1223, 353] on img "button" at bounding box center [1268, 350] width 232 height 174
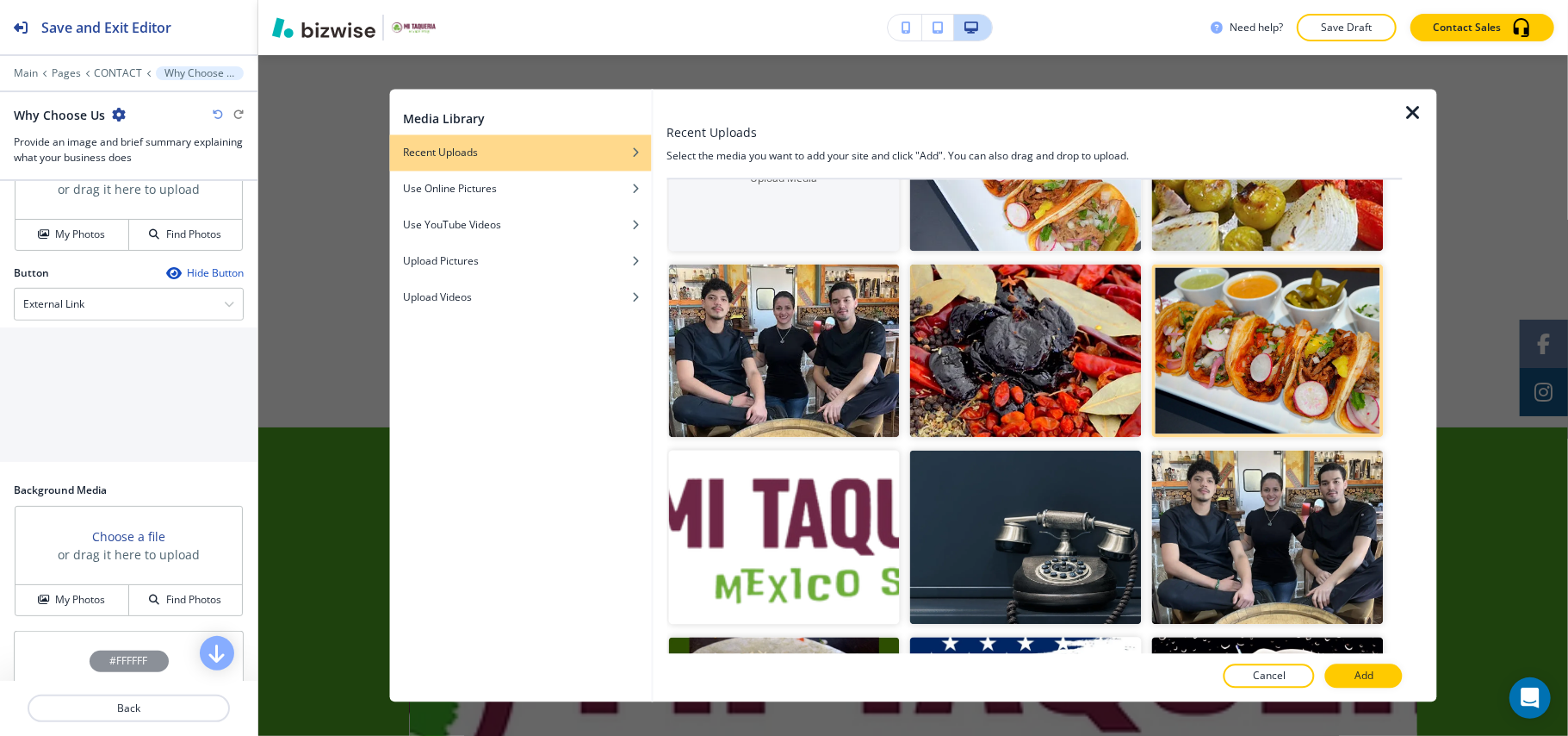
click at [1361, 668] on p "Add" at bounding box center [1363, 676] width 19 height 16
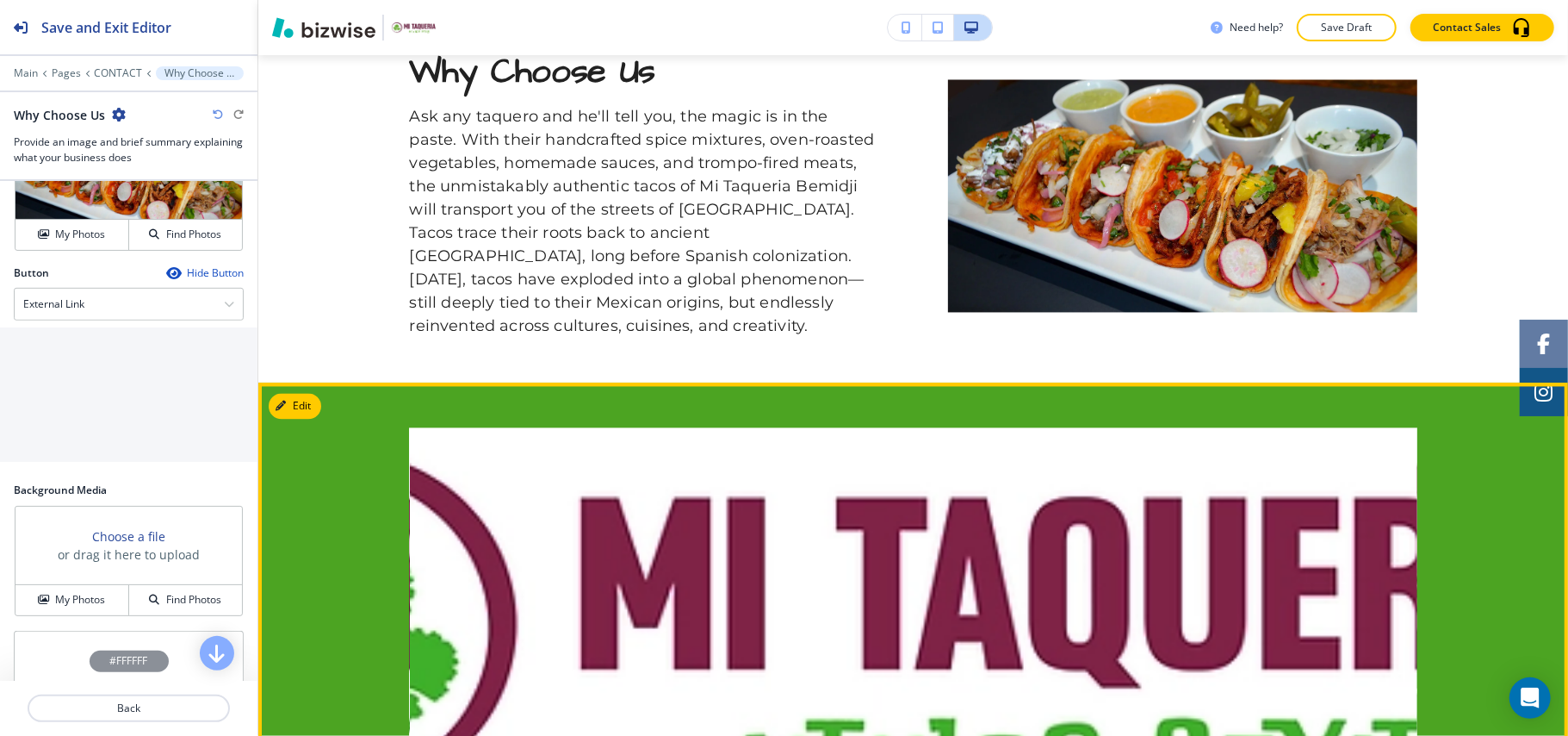
scroll to position [2720, 0]
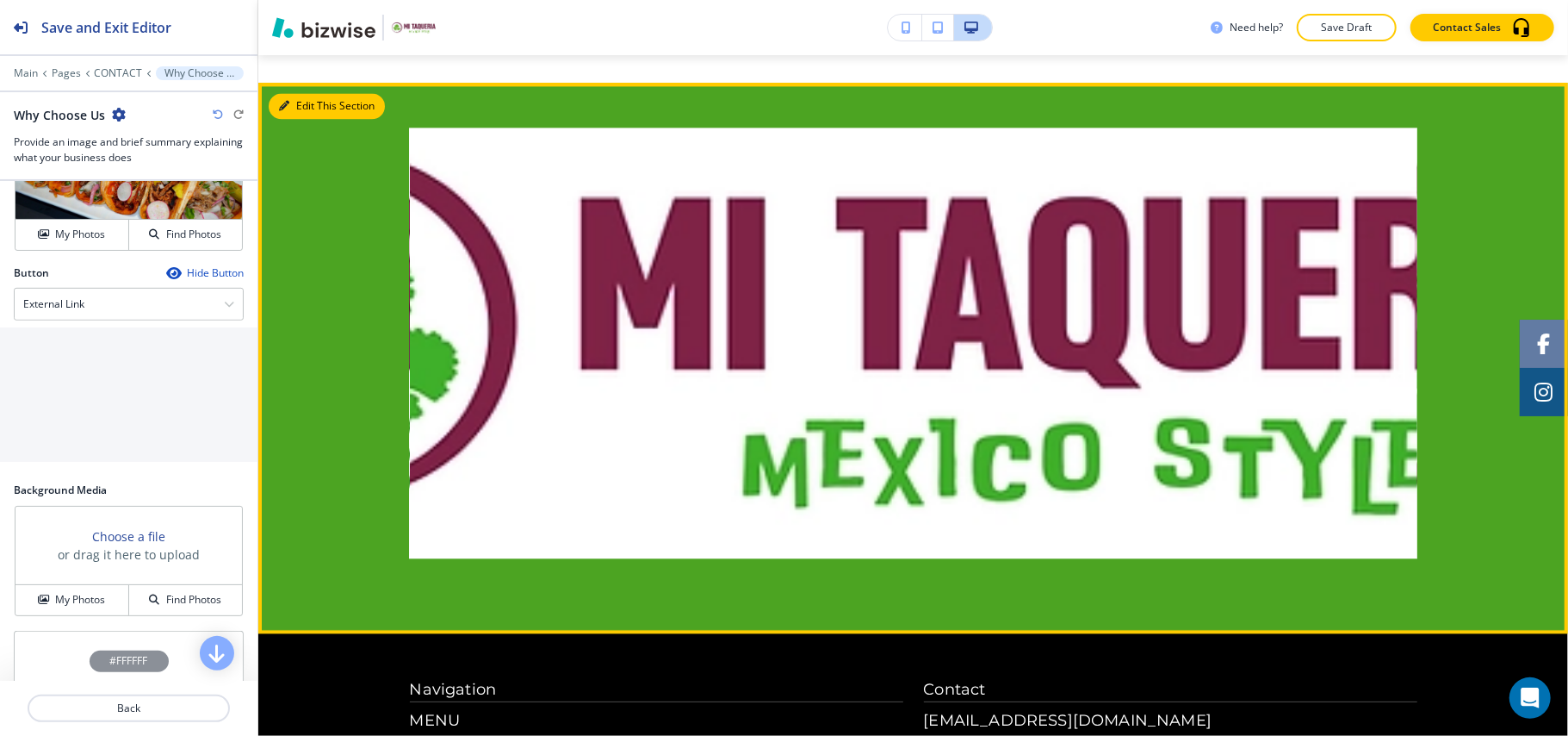
click at [307, 102] on button "Edit This Section" at bounding box center [327, 106] width 116 height 25
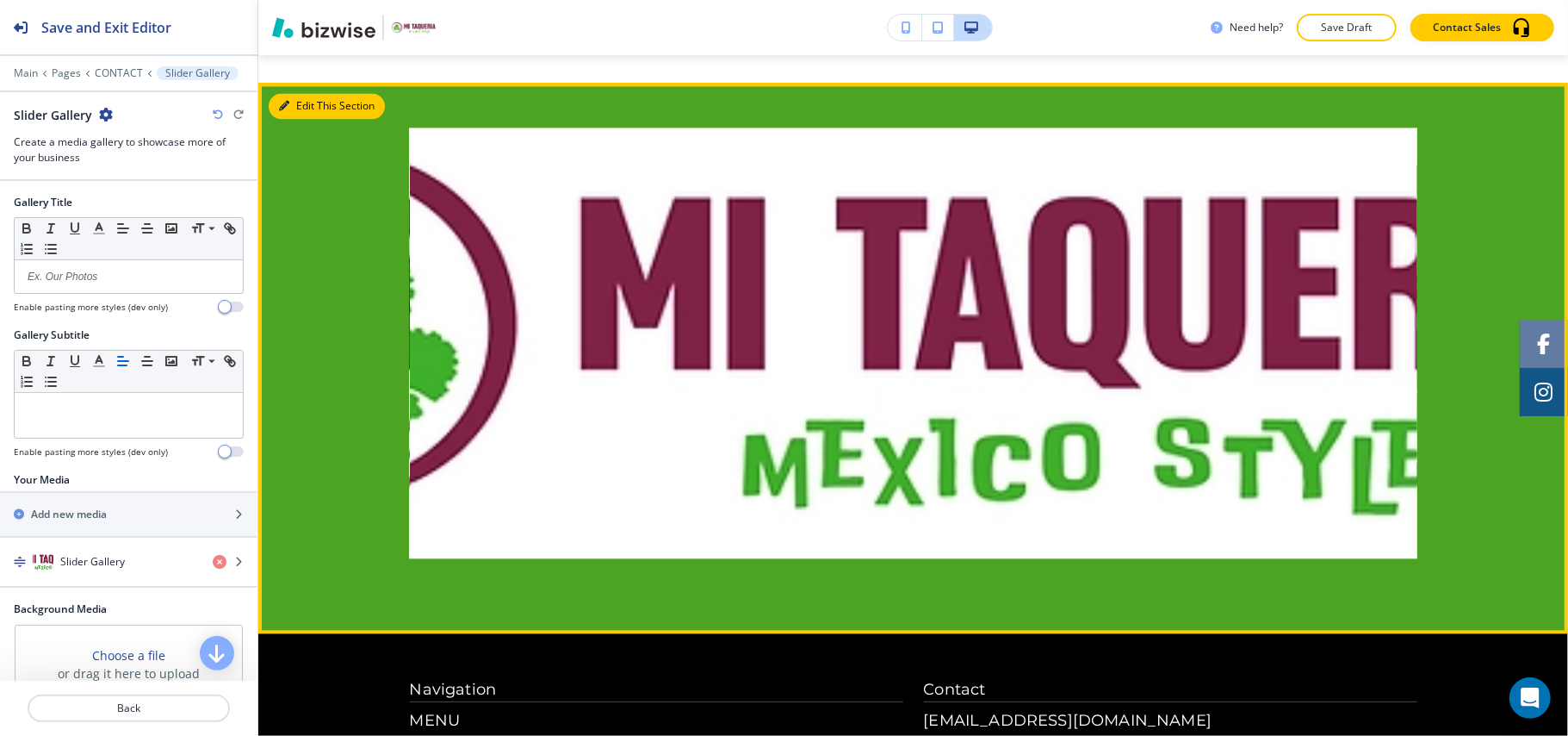
scroll to position [2750, 0]
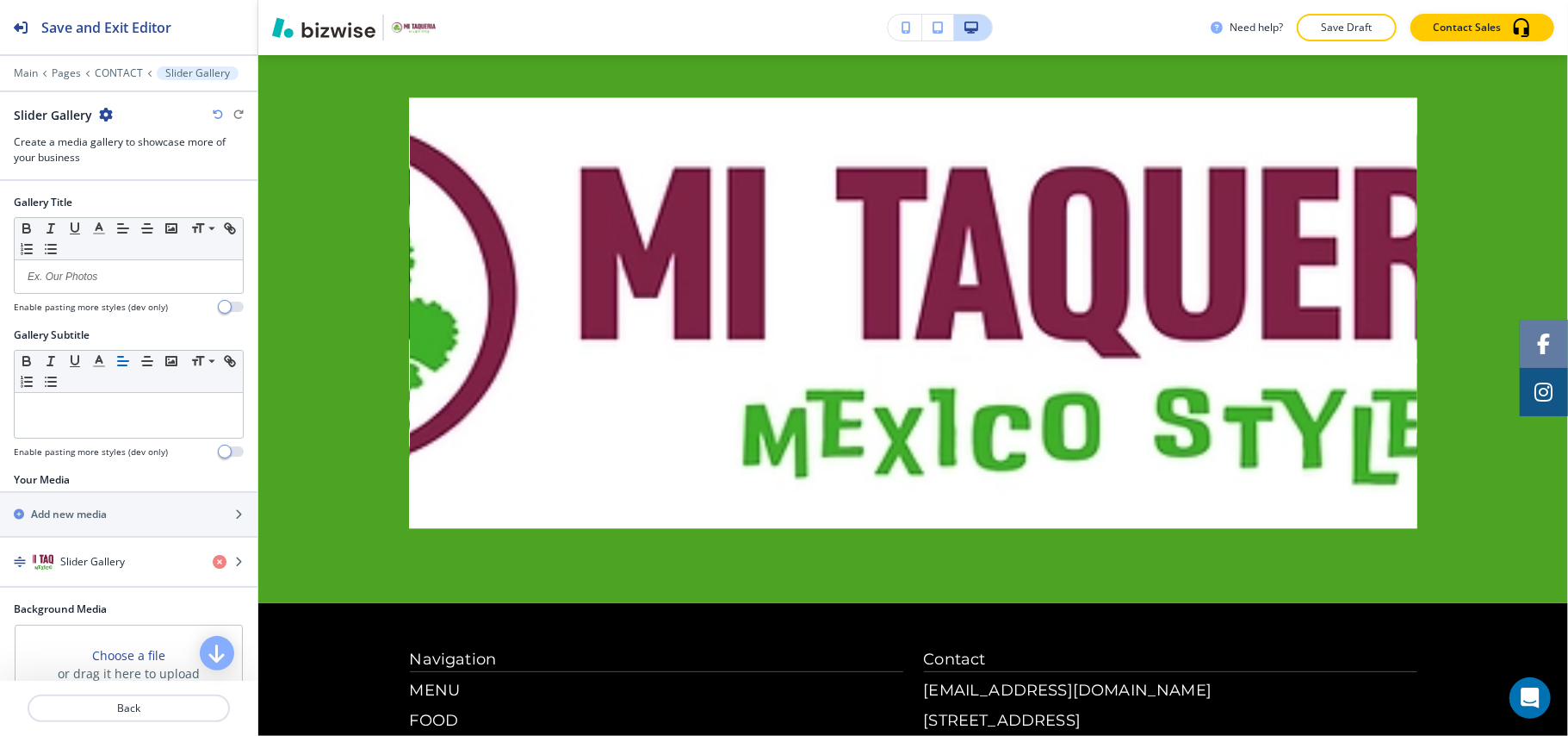
click at [104, 112] on icon "button" at bounding box center [106, 115] width 14 height 14
click at [118, 210] on p "Delete Section" at bounding box center [153, 206] width 88 height 16
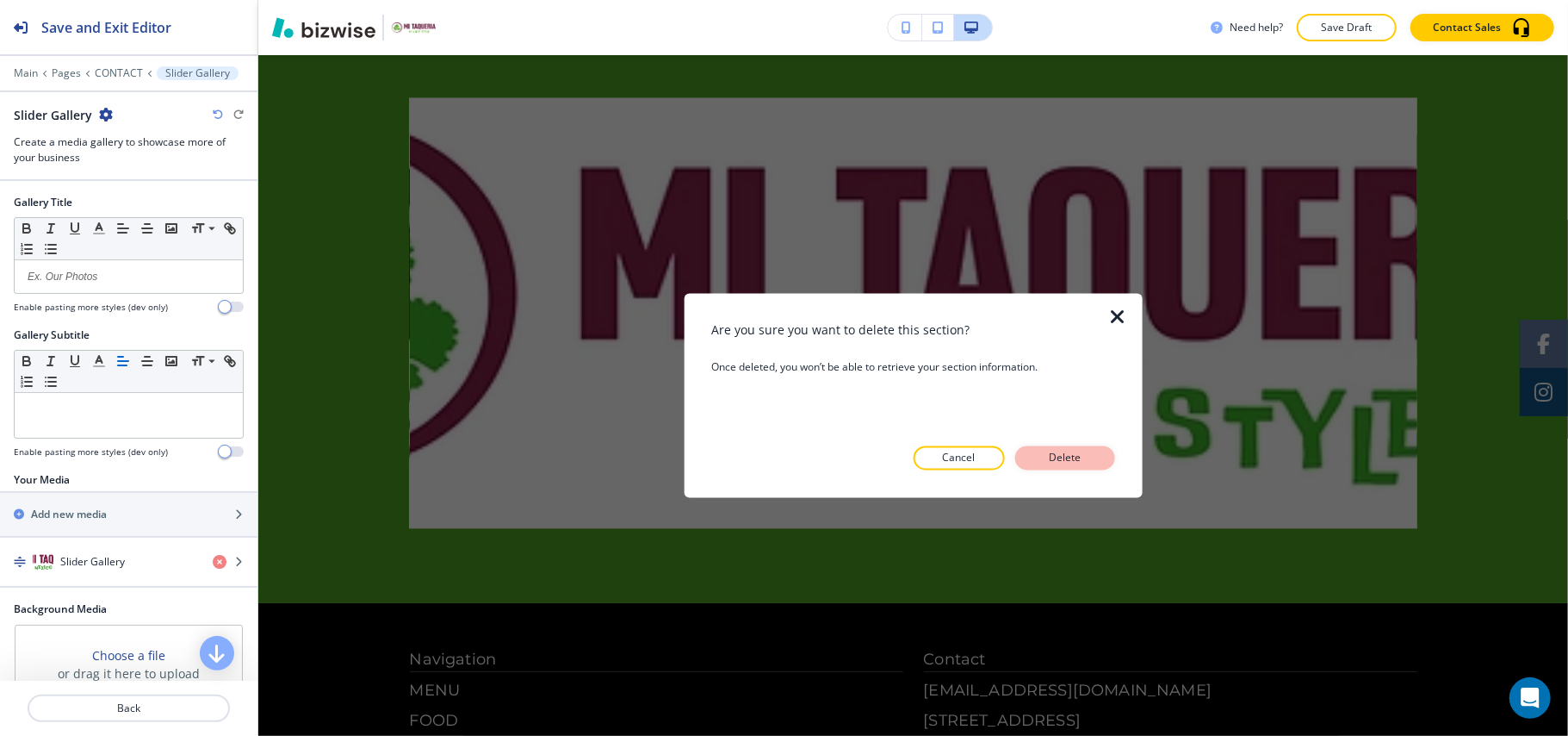
click at [1066, 459] on p "Delete" at bounding box center [1065, 458] width 41 height 16
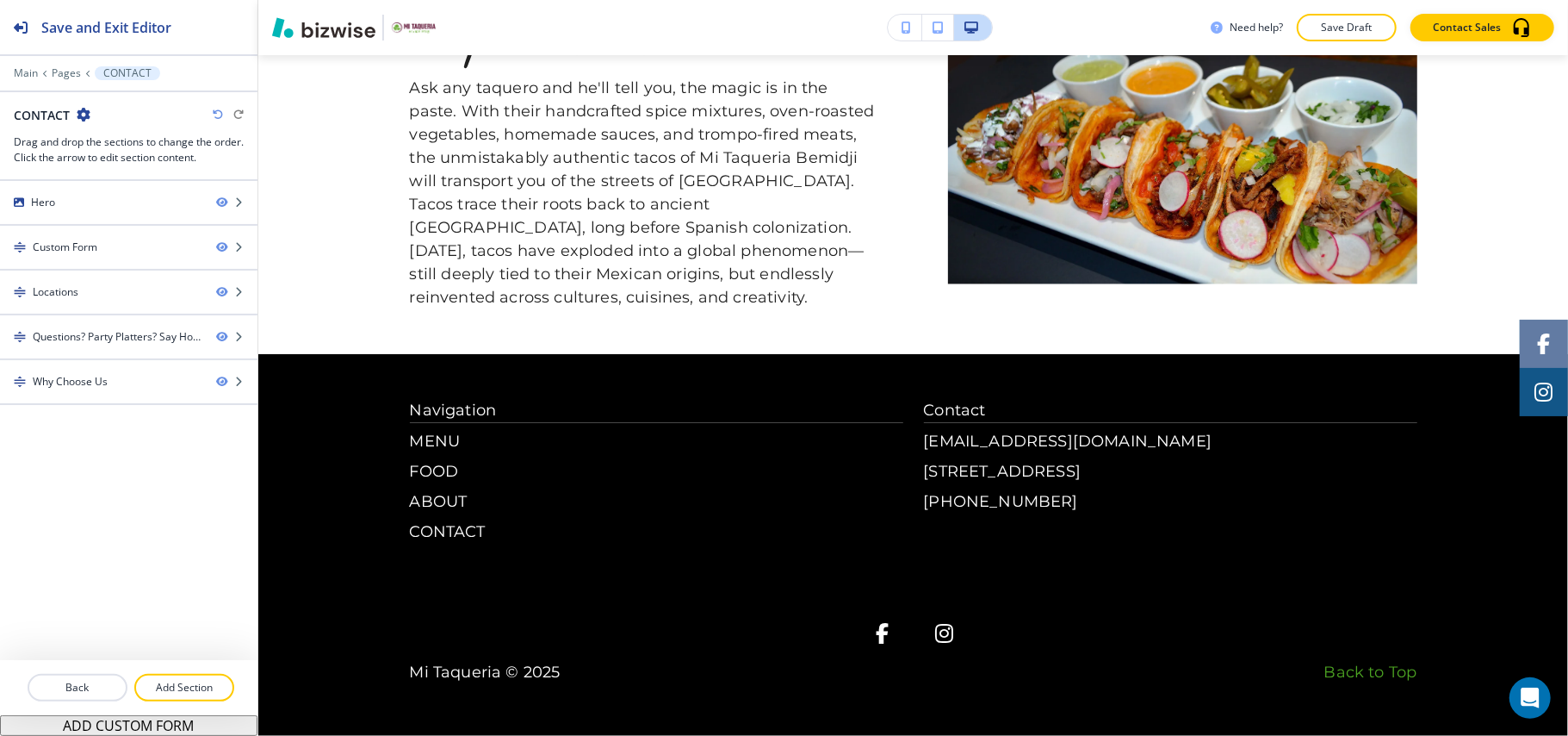
scroll to position [2451, 0]
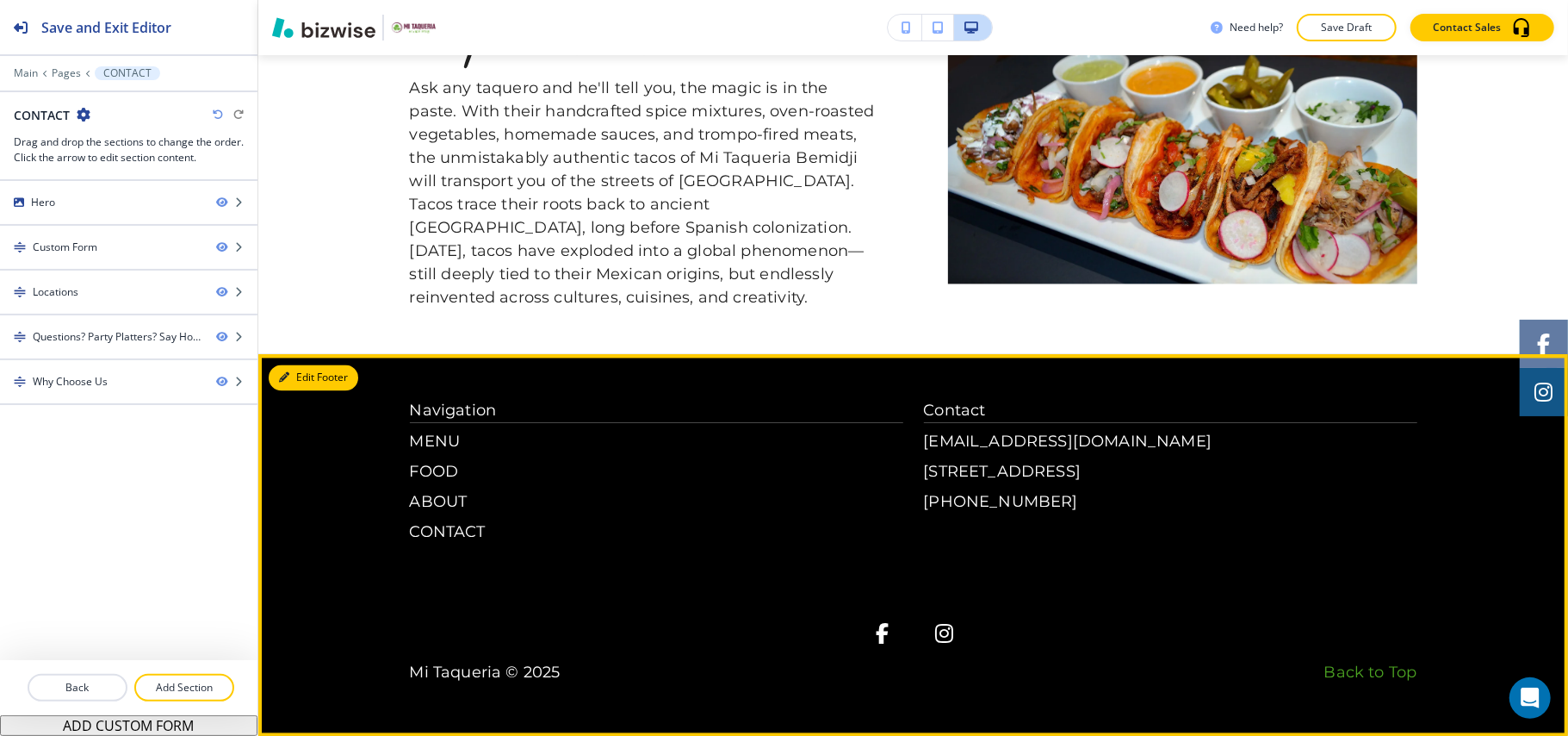
click at [304, 374] on button "Edit Footer" at bounding box center [314, 377] width 90 height 25
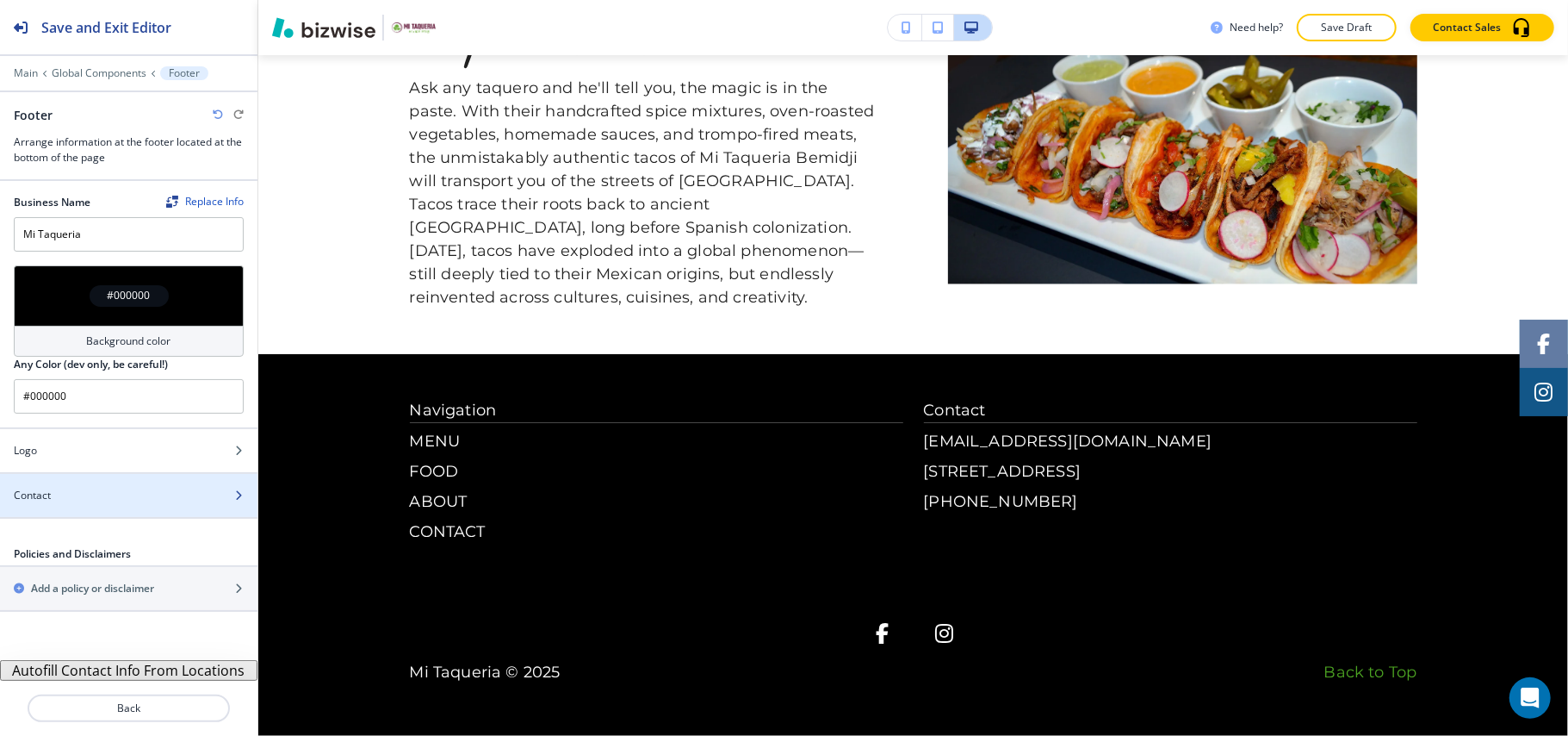
click at [112, 494] on div "Contact" at bounding box center [110, 495] width 219 height 16
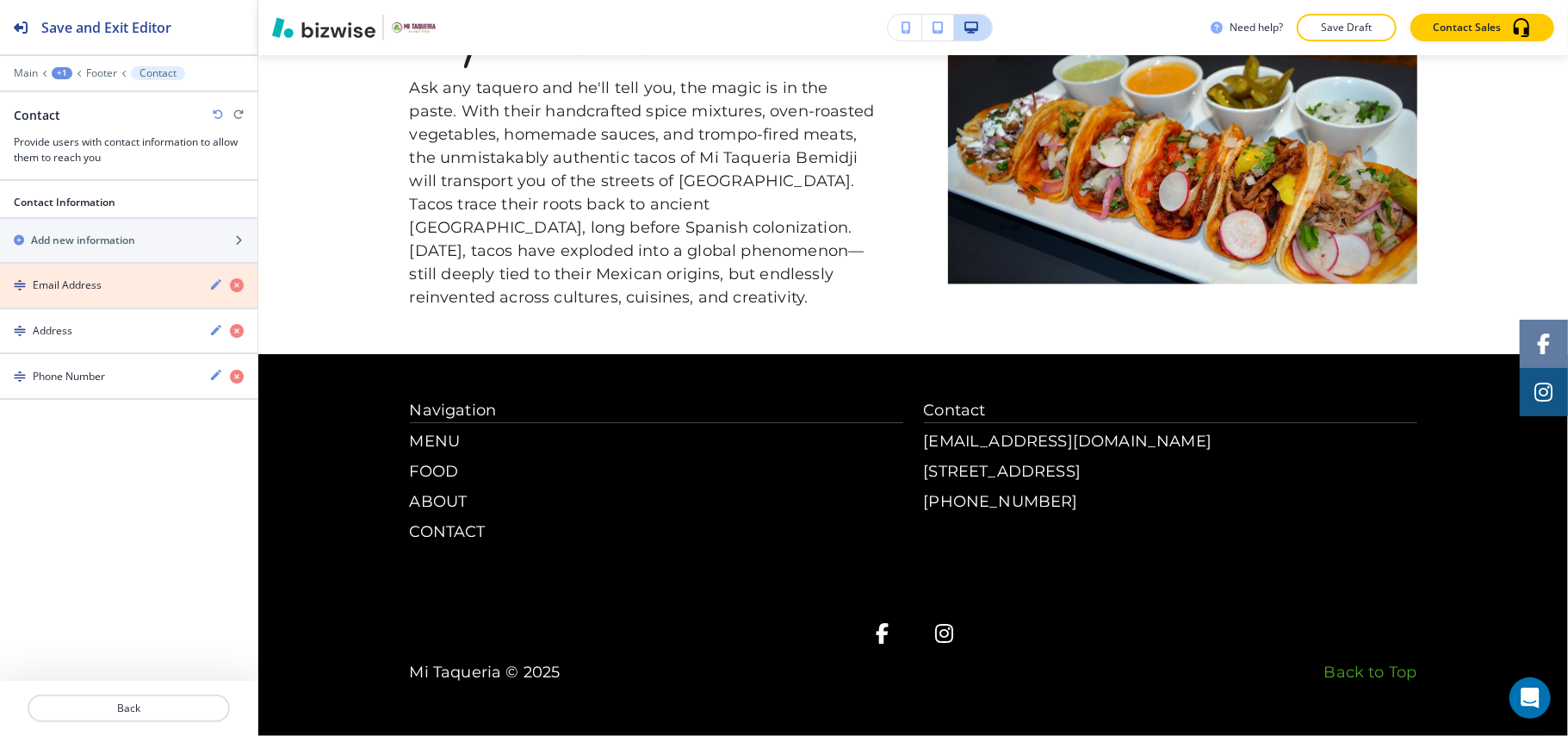
click at [238, 286] on icon "button" at bounding box center [237, 285] width 14 height 14
click at [235, 286] on icon "button" at bounding box center [237, 285] width 14 height 14
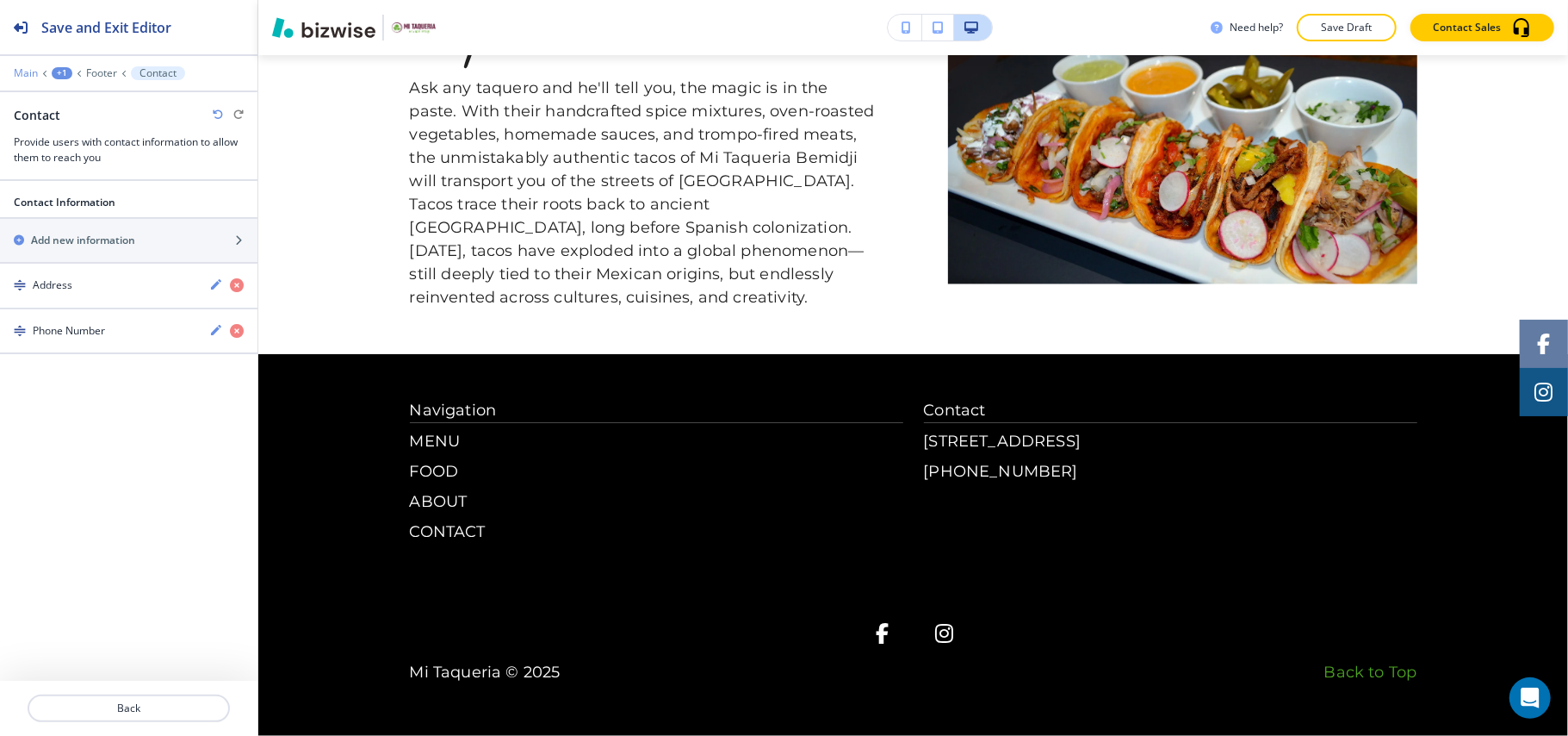
click at [34, 69] on p "Main" at bounding box center [25, 73] width 24 height 12
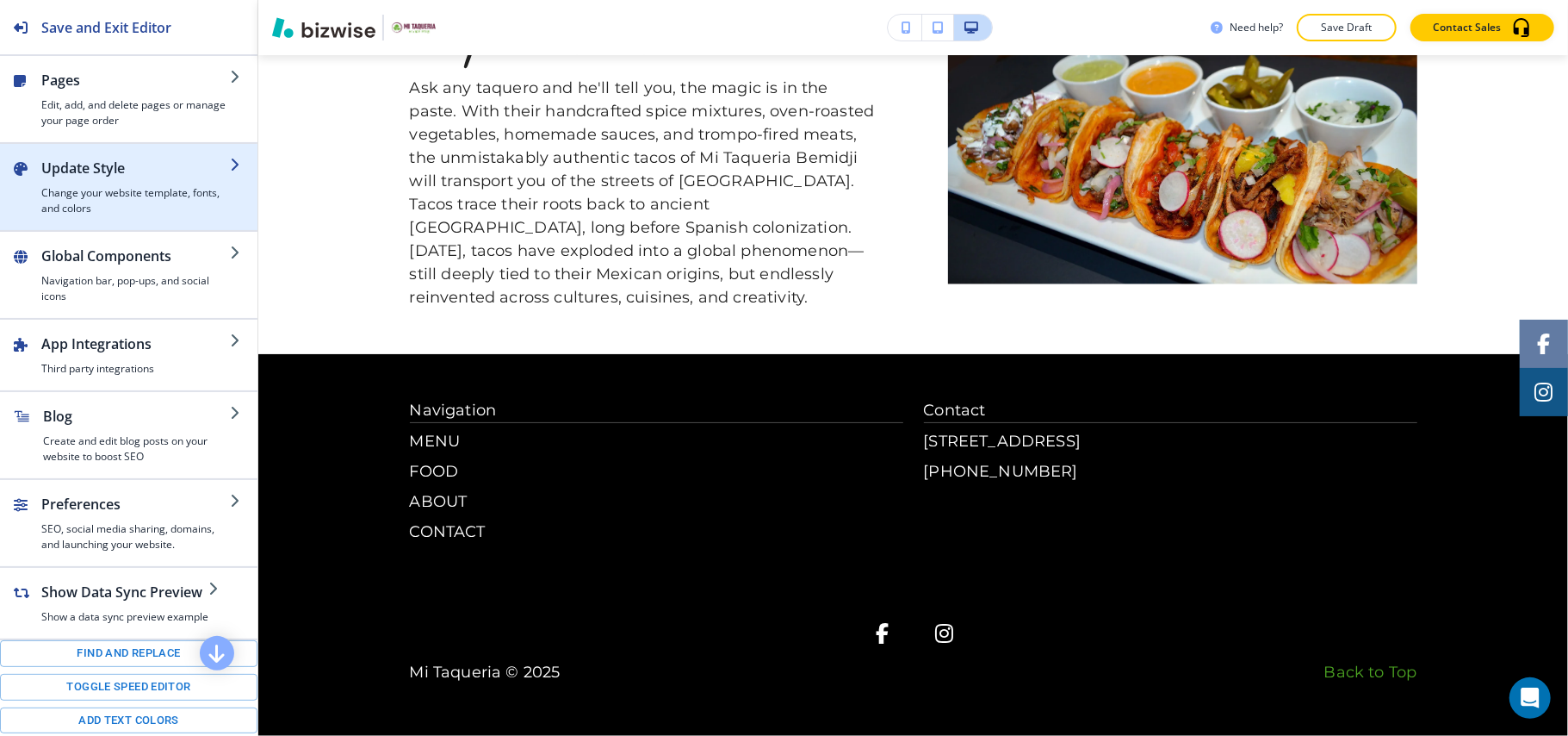
click at [60, 190] on h4 "Change your website template, fonts, and colors" at bounding box center [135, 201] width 189 height 31
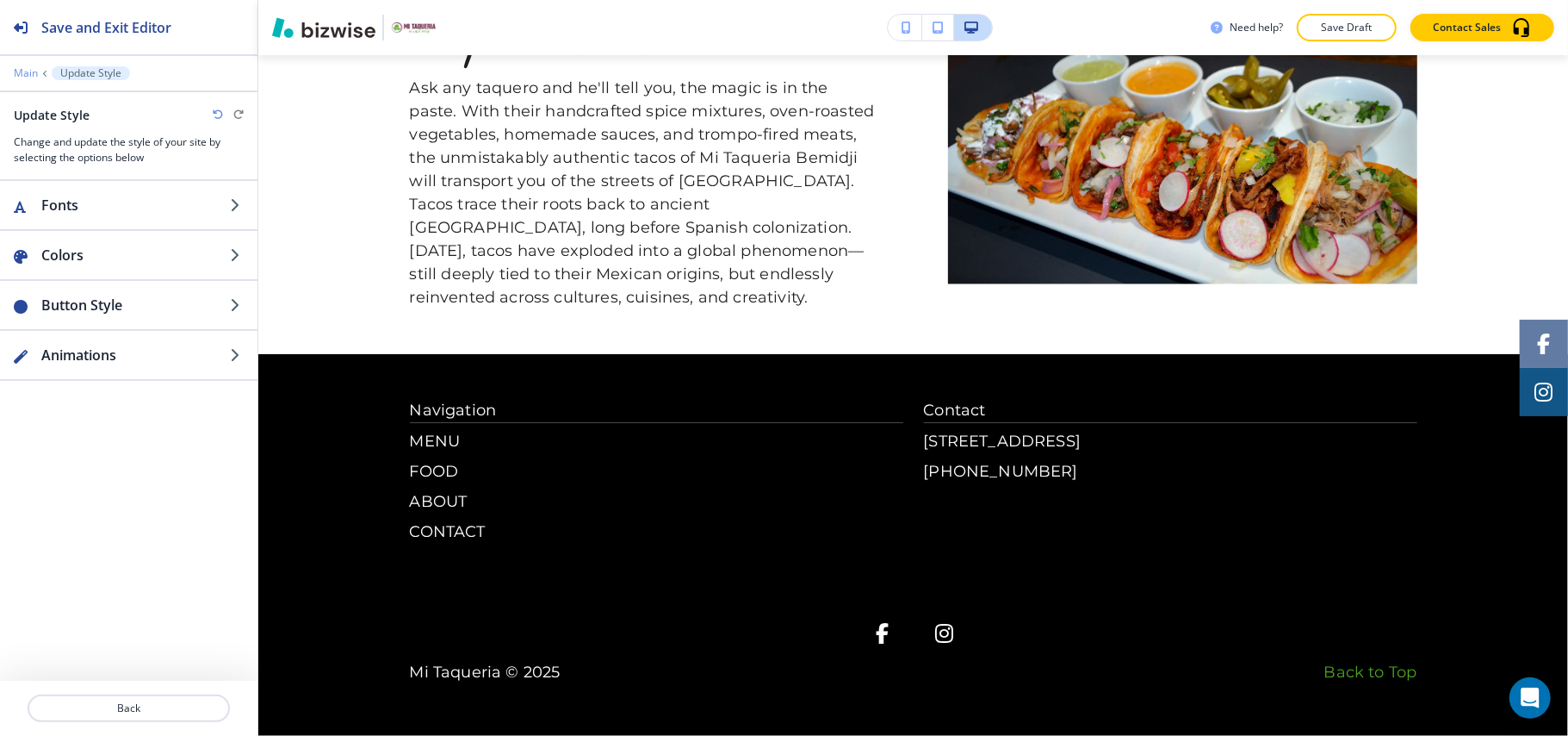
click at [28, 72] on p "Main" at bounding box center [25, 73] width 24 height 12
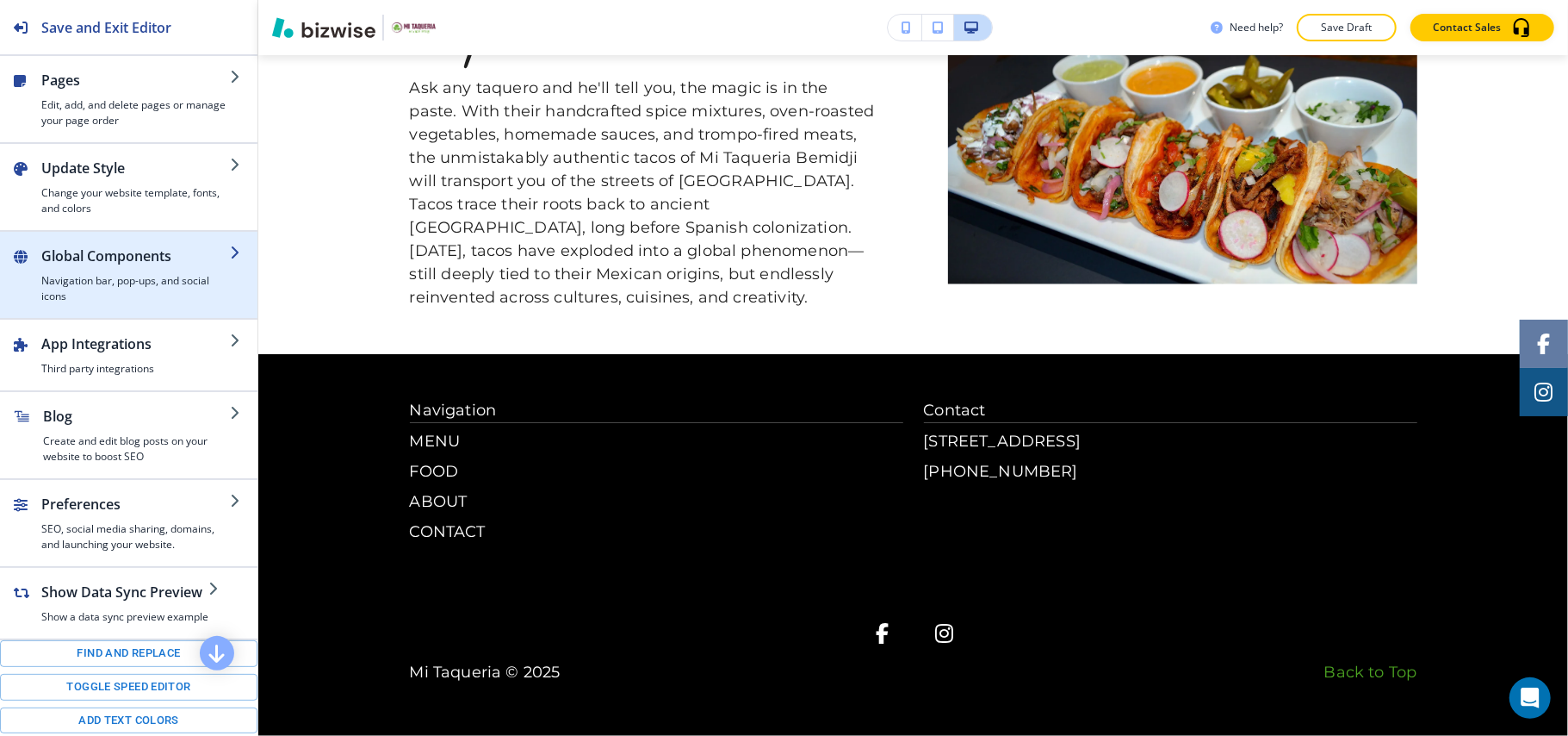
click at [66, 253] on h2 "Global Components" at bounding box center [135, 255] width 189 height 21
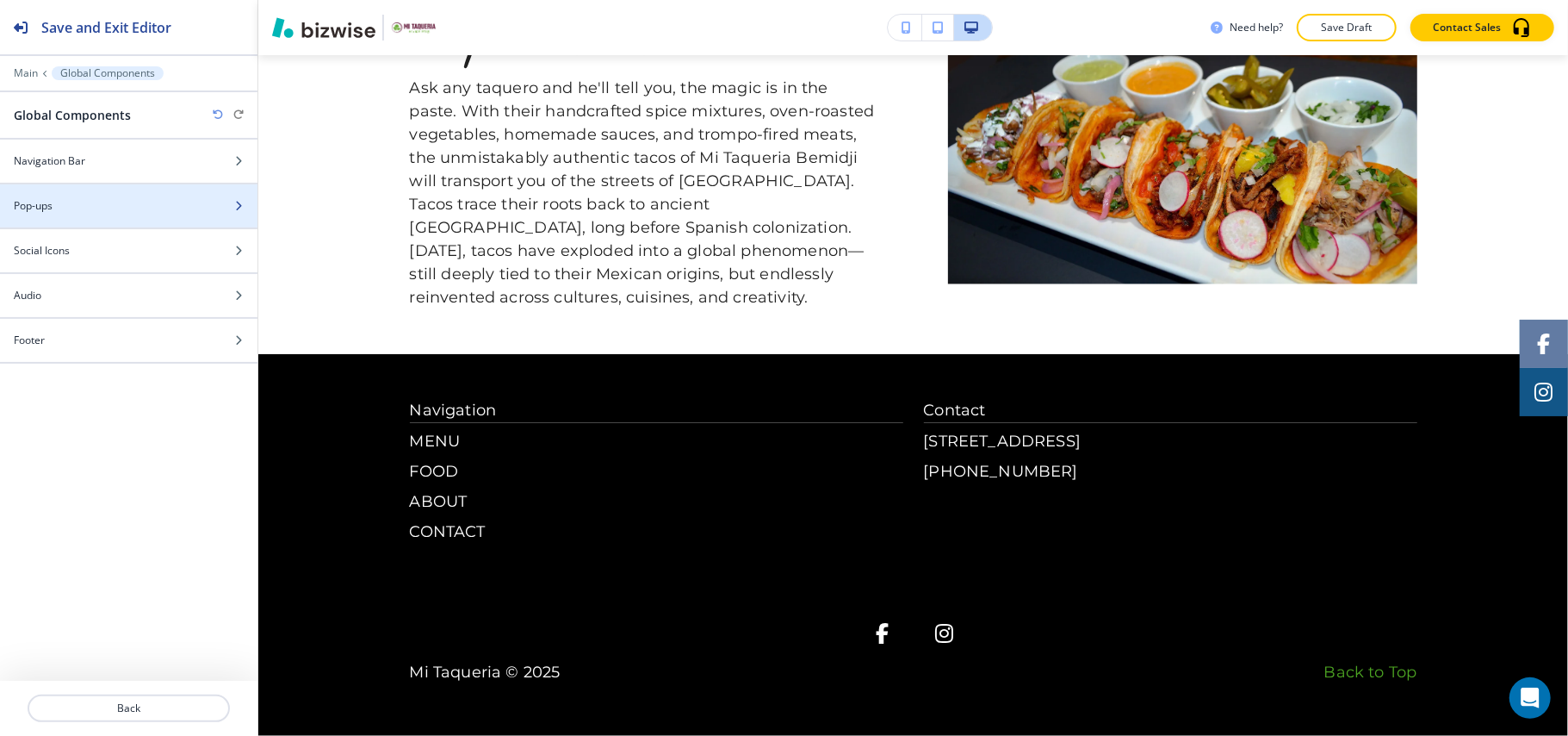
click at [53, 208] on h4 "Pop-ups" at bounding box center [33, 206] width 39 height 16
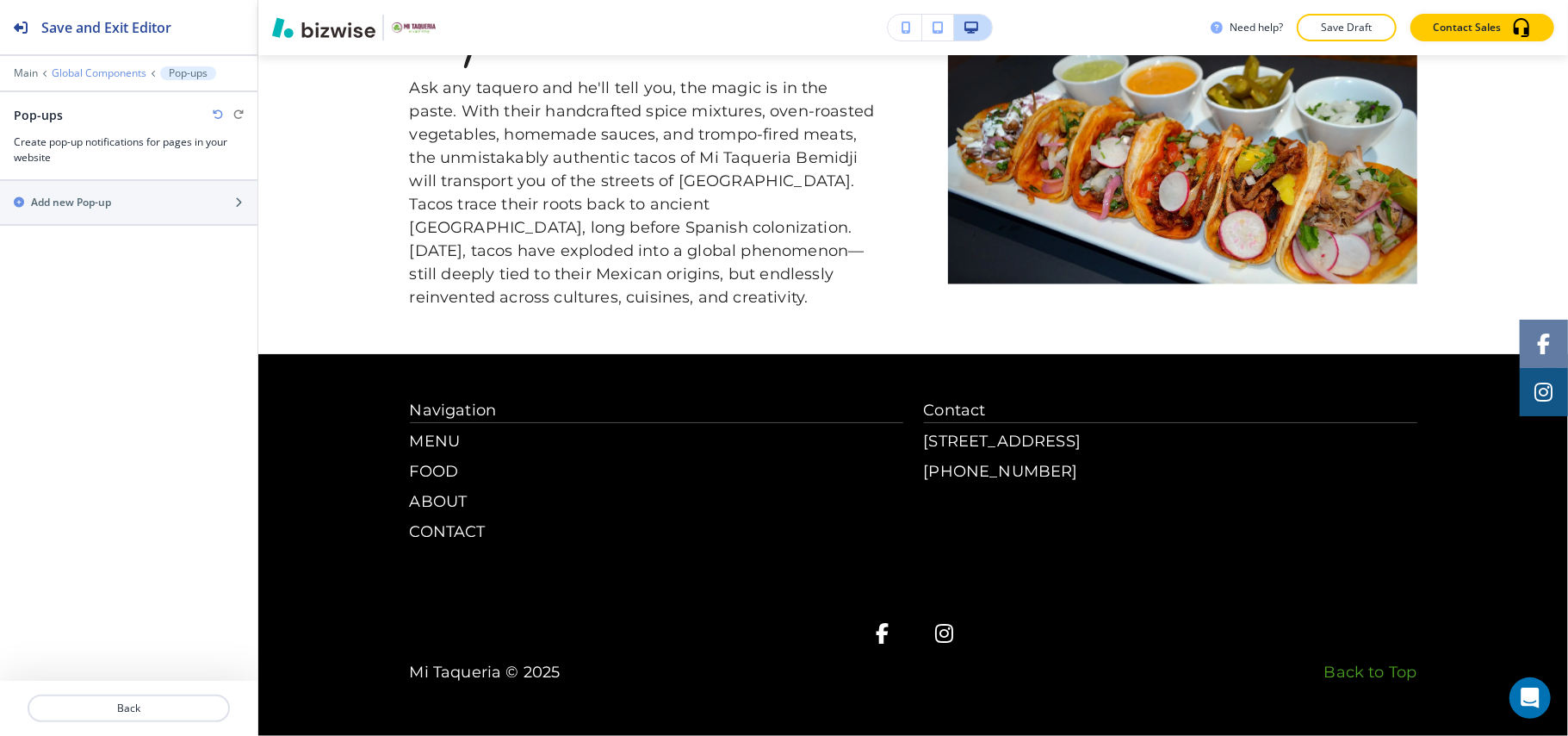
click at [86, 74] on p "Global Components" at bounding box center [99, 73] width 95 height 12
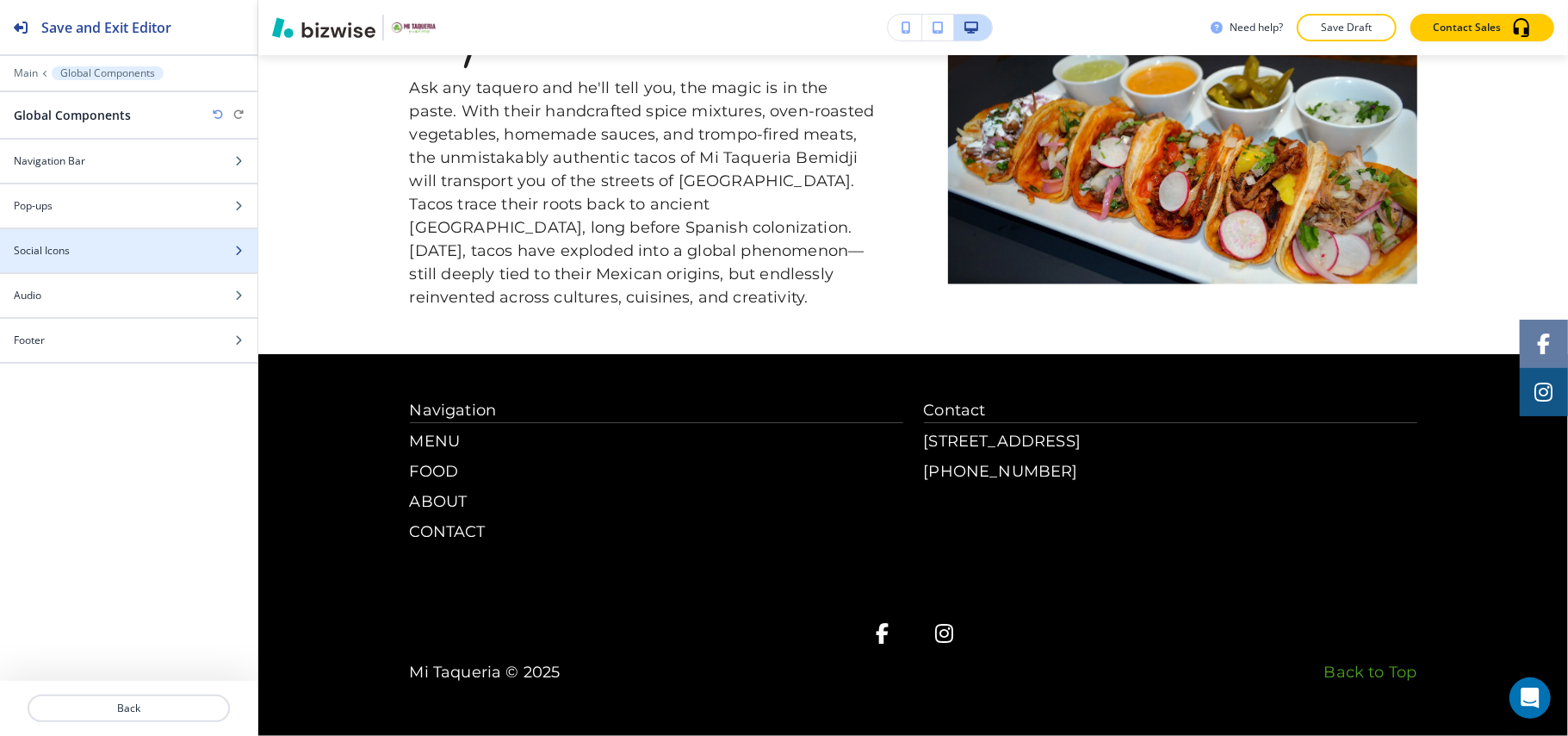
click at [73, 262] on div at bounding box center [128, 265] width 257 height 14
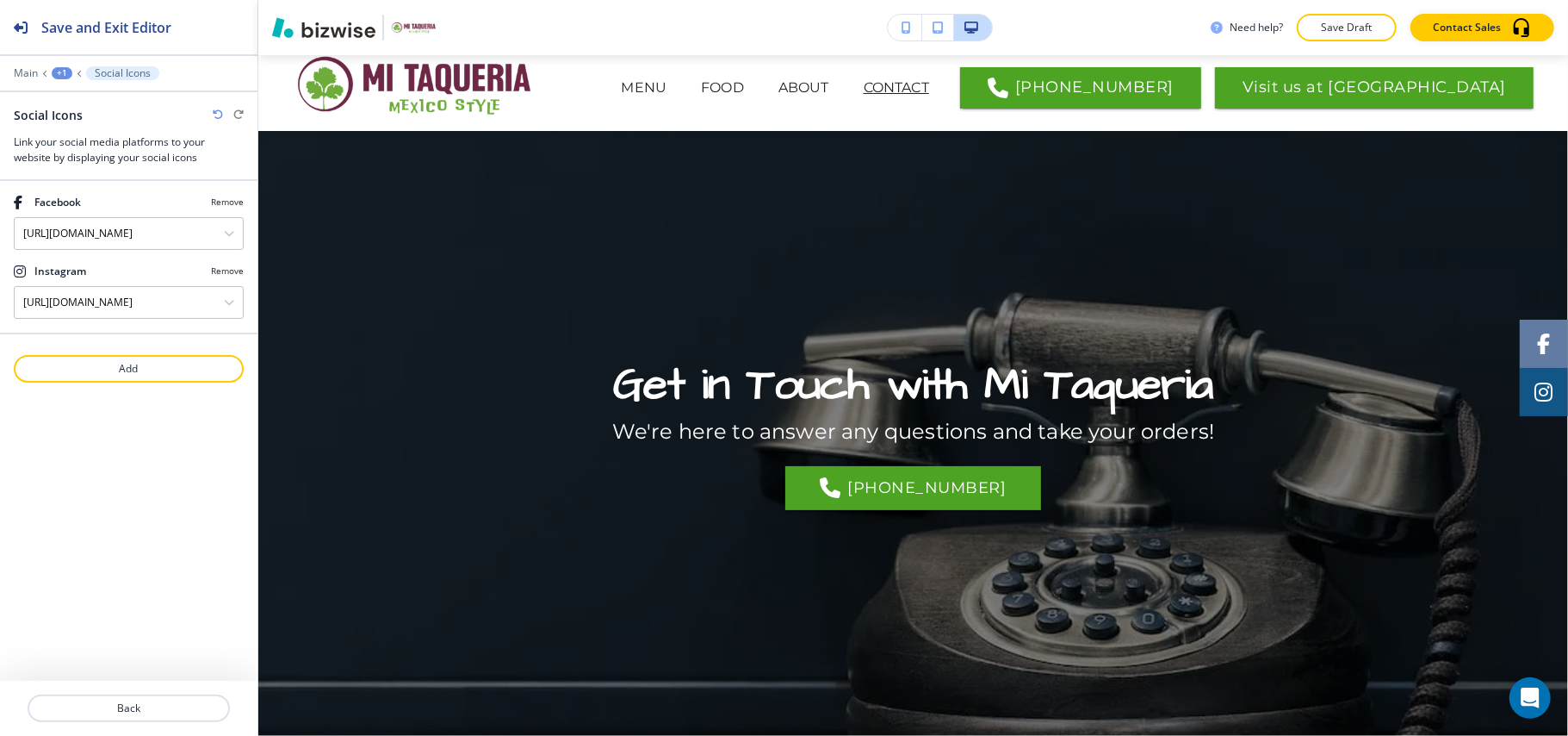
scroll to position [0, 0]
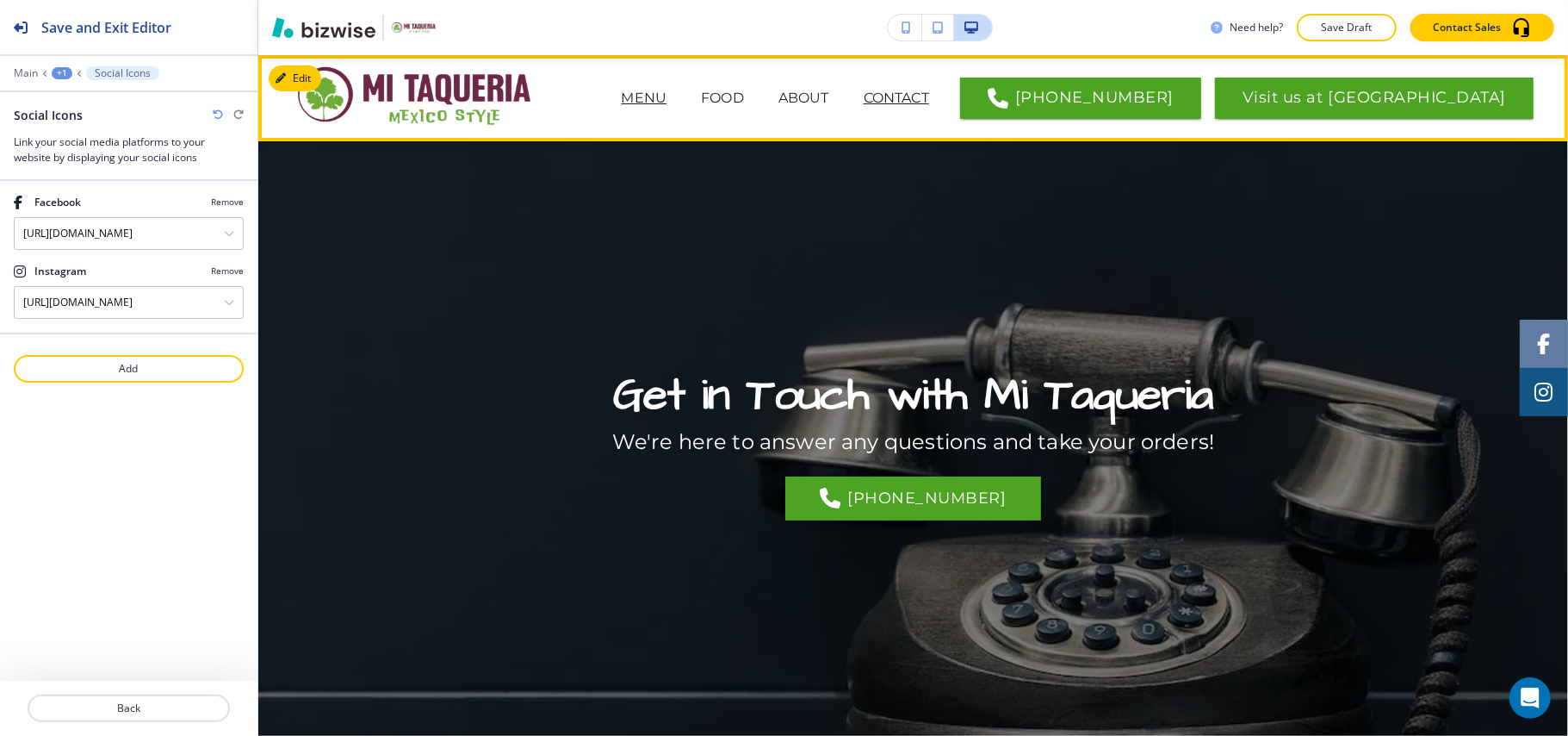
click at [667, 94] on p "MENU" at bounding box center [643, 98] width 46 height 21
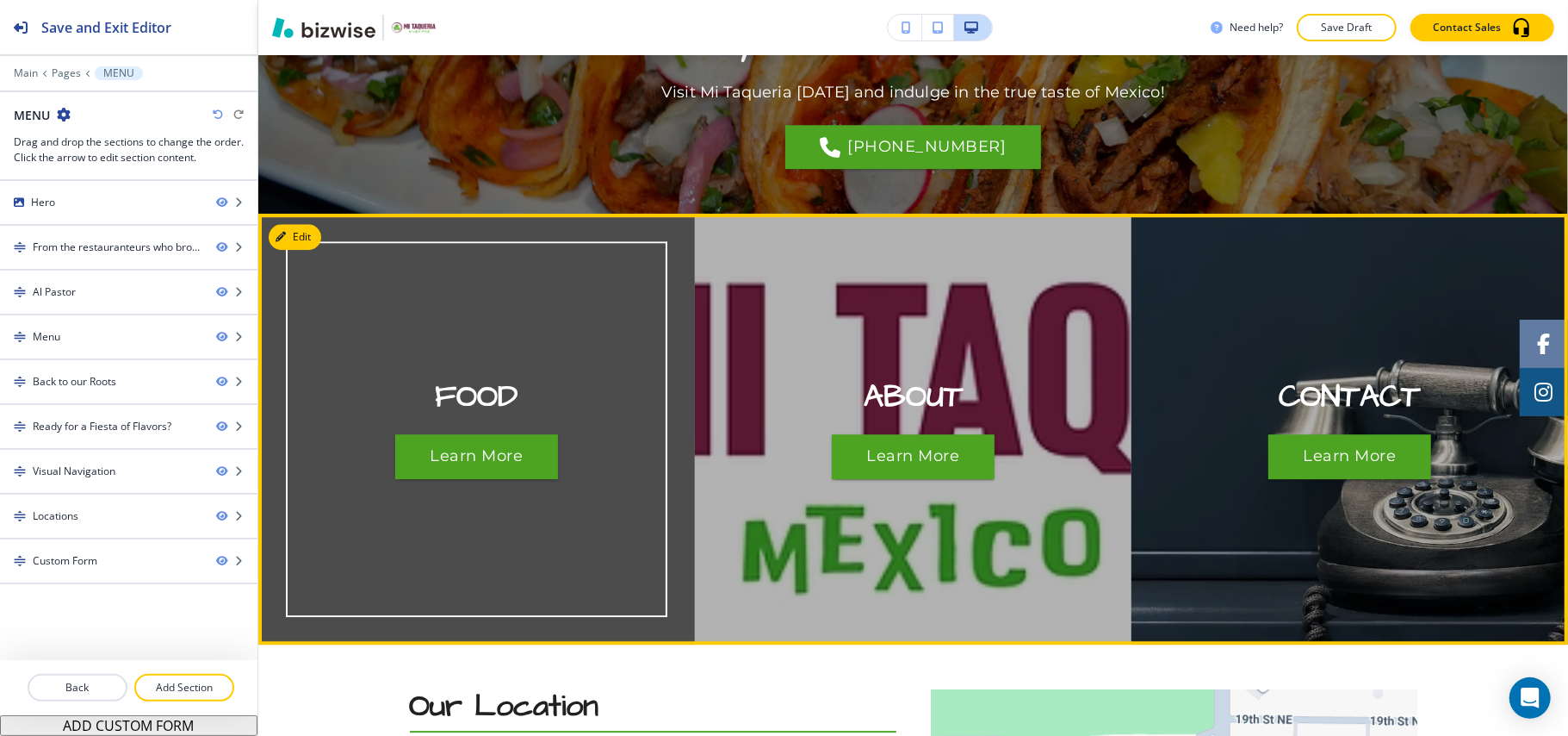
scroll to position [3445, 0]
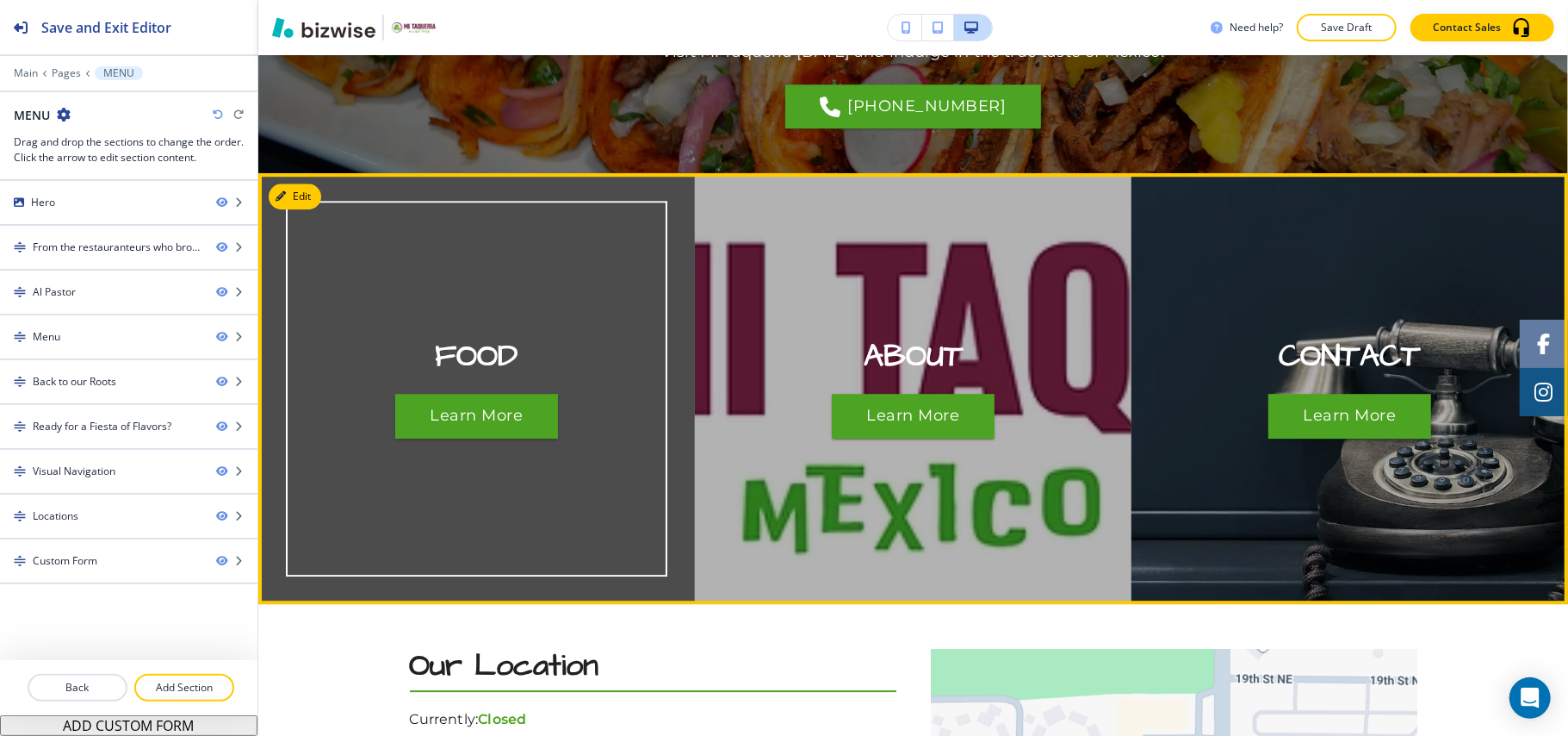
click at [291, 173] on div "FOOD Learn More" at bounding box center [477, 389] width 437 height 431
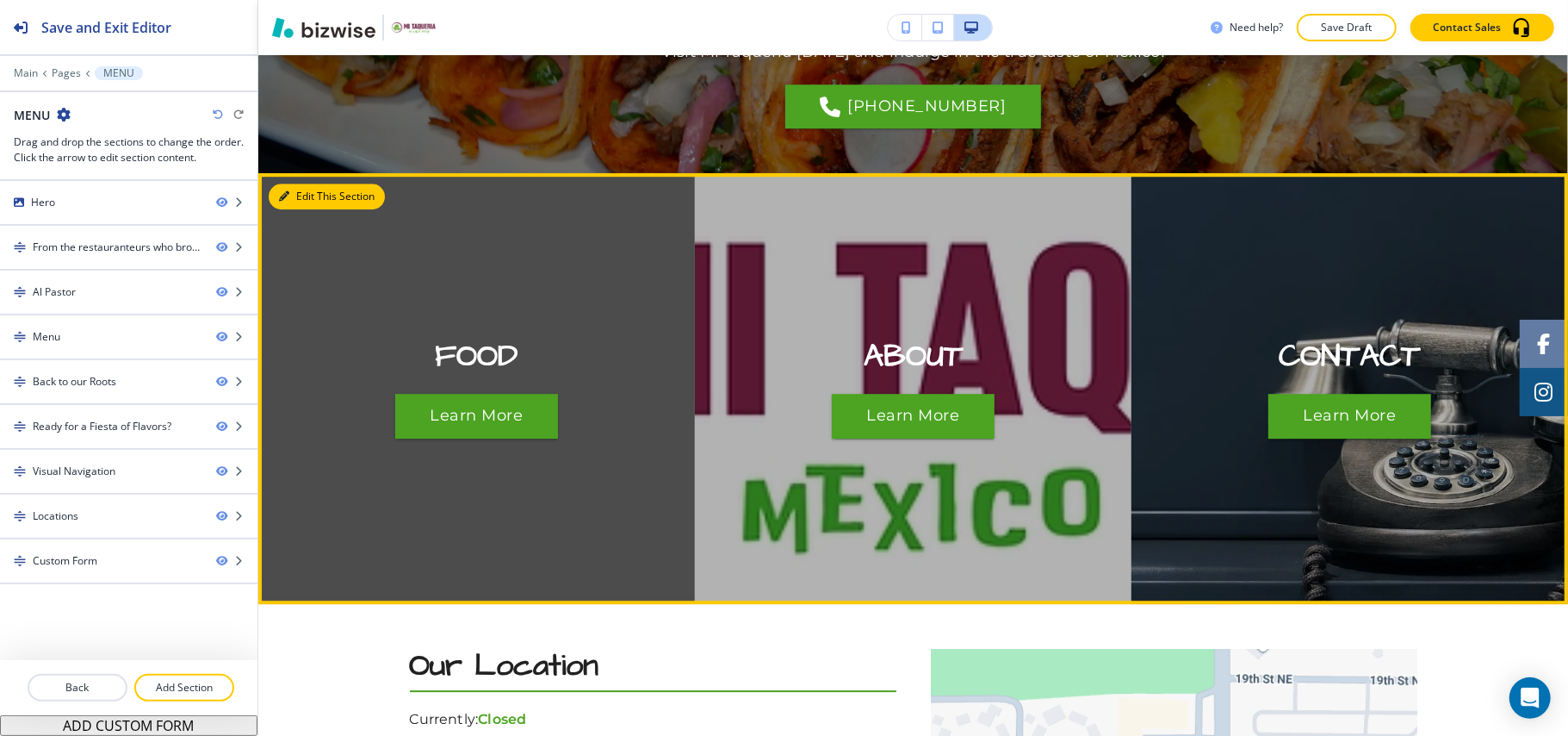
click at [298, 183] on button "Edit This Section" at bounding box center [327, 196] width 116 height 25
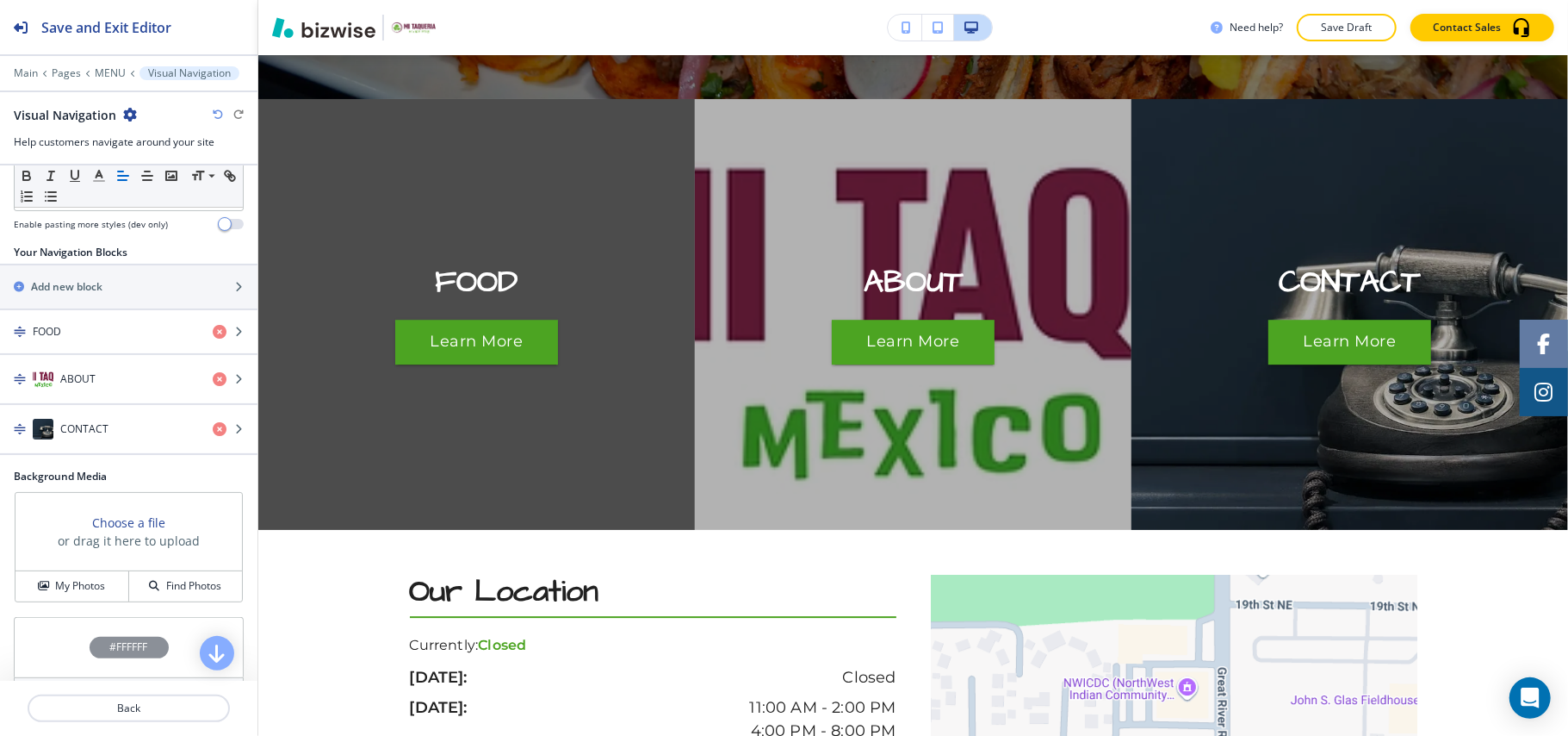
scroll to position [336, 0]
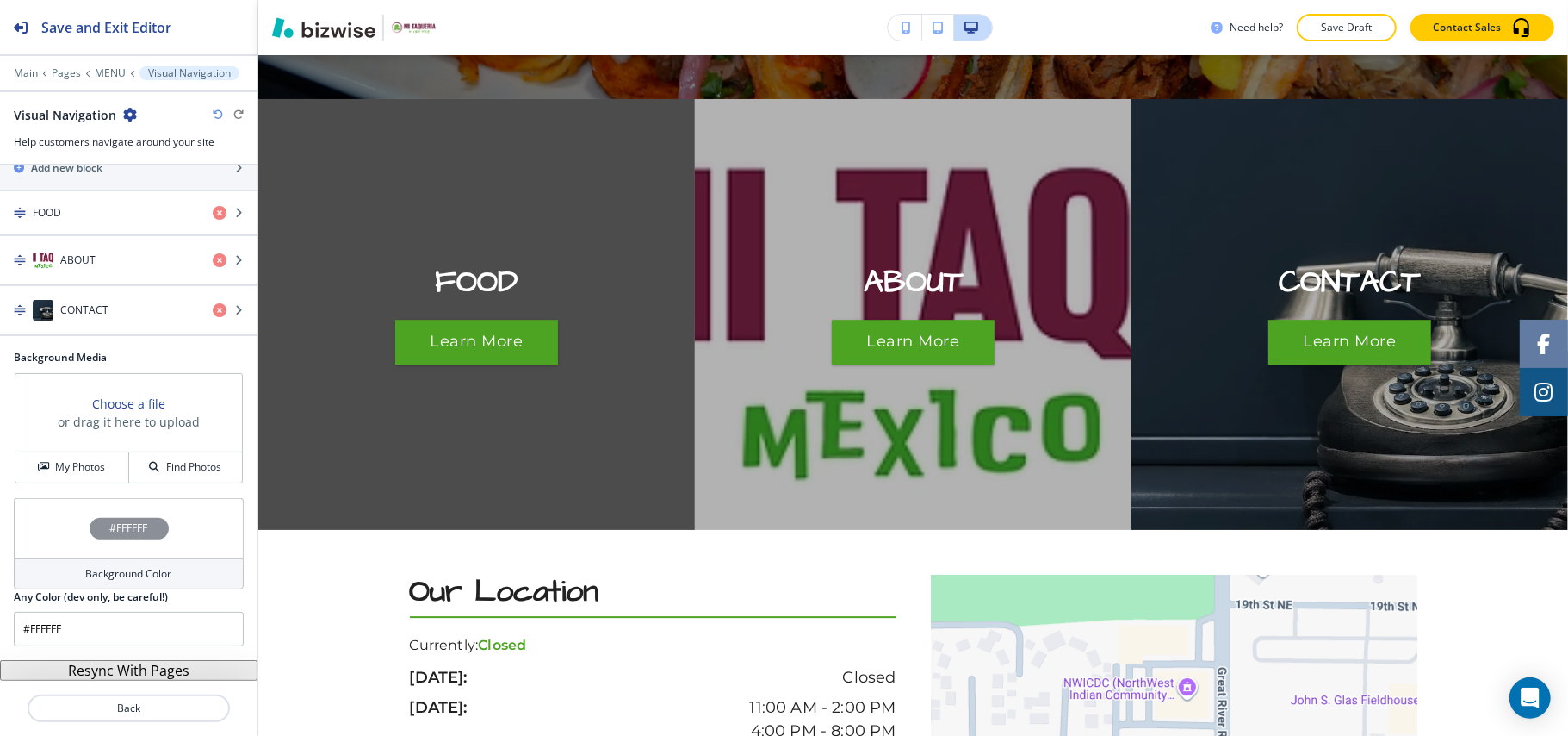
click at [102, 670] on button "Resync With Pages" at bounding box center [128, 669] width 257 height 21
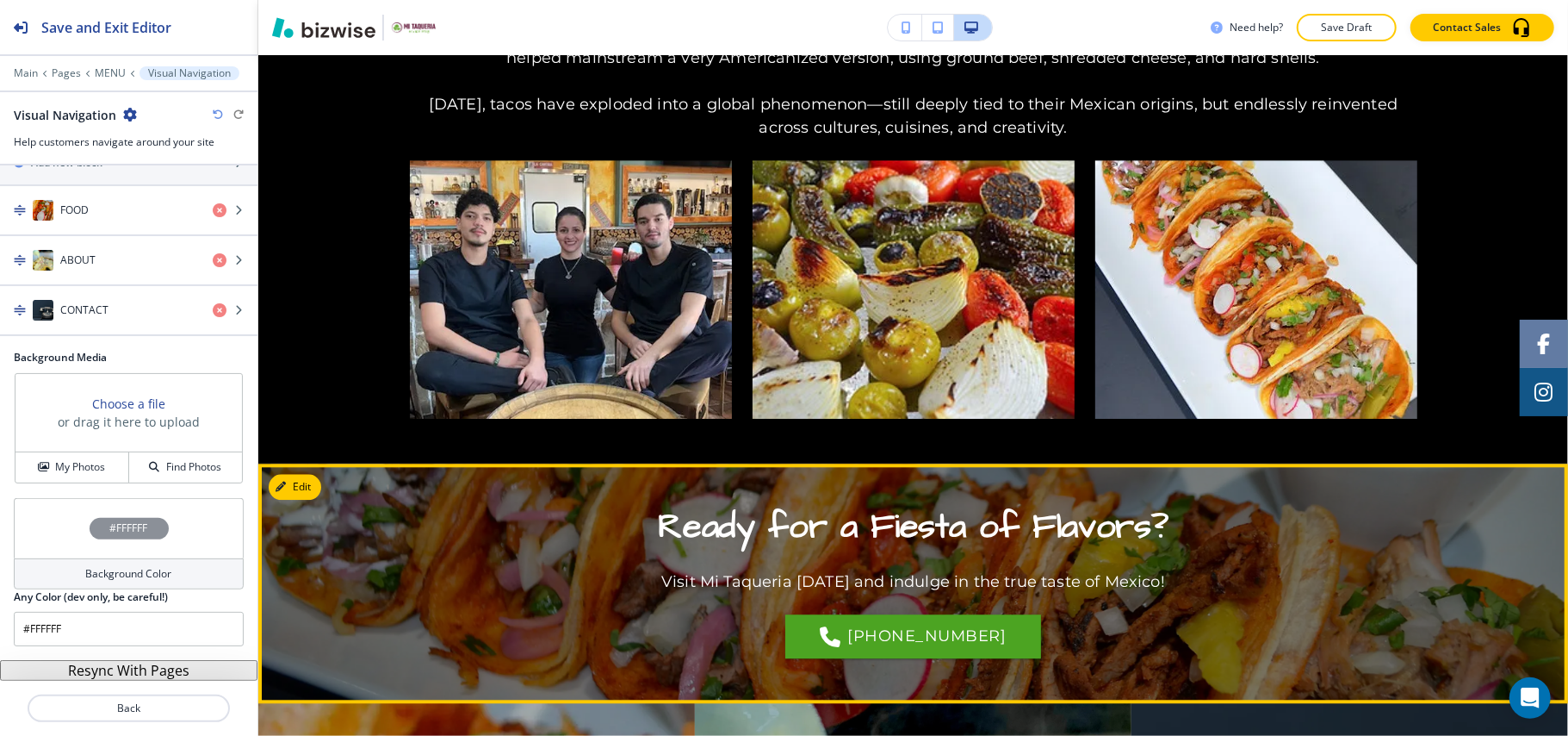
scroll to position [3260, 0]
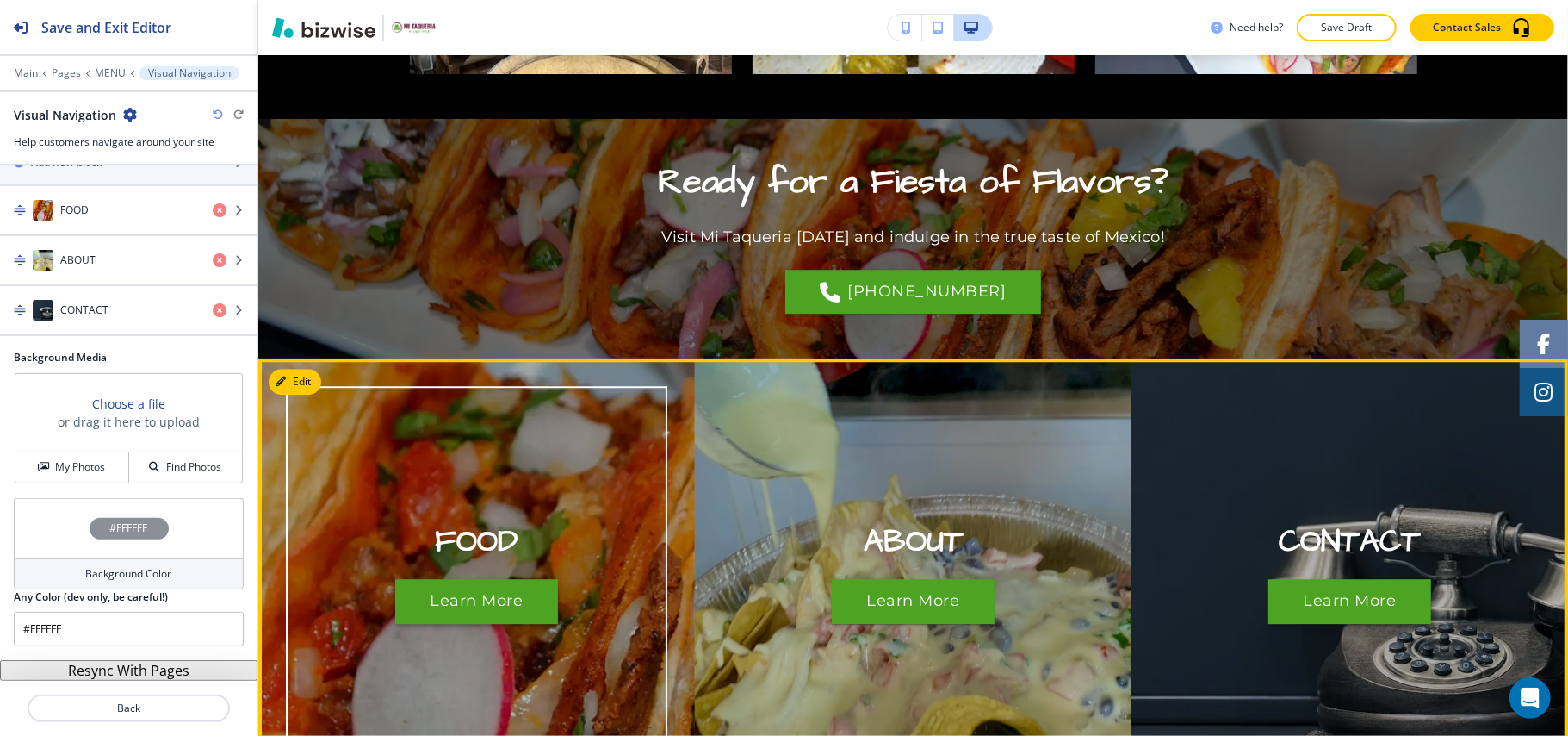
click at [478, 578] on button "Learn More" at bounding box center [476, 601] width 161 height 45
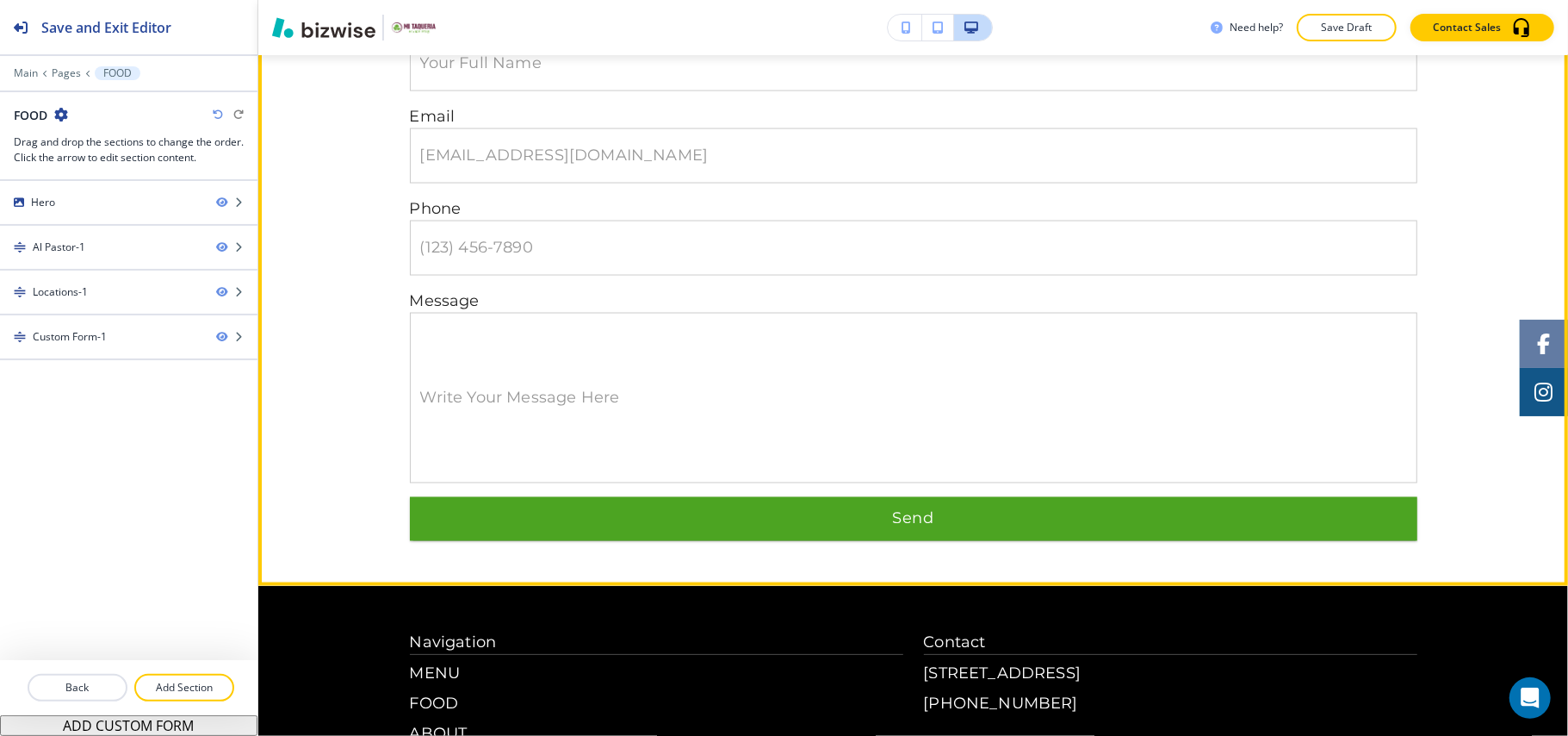
scroll to position [2250, 0]
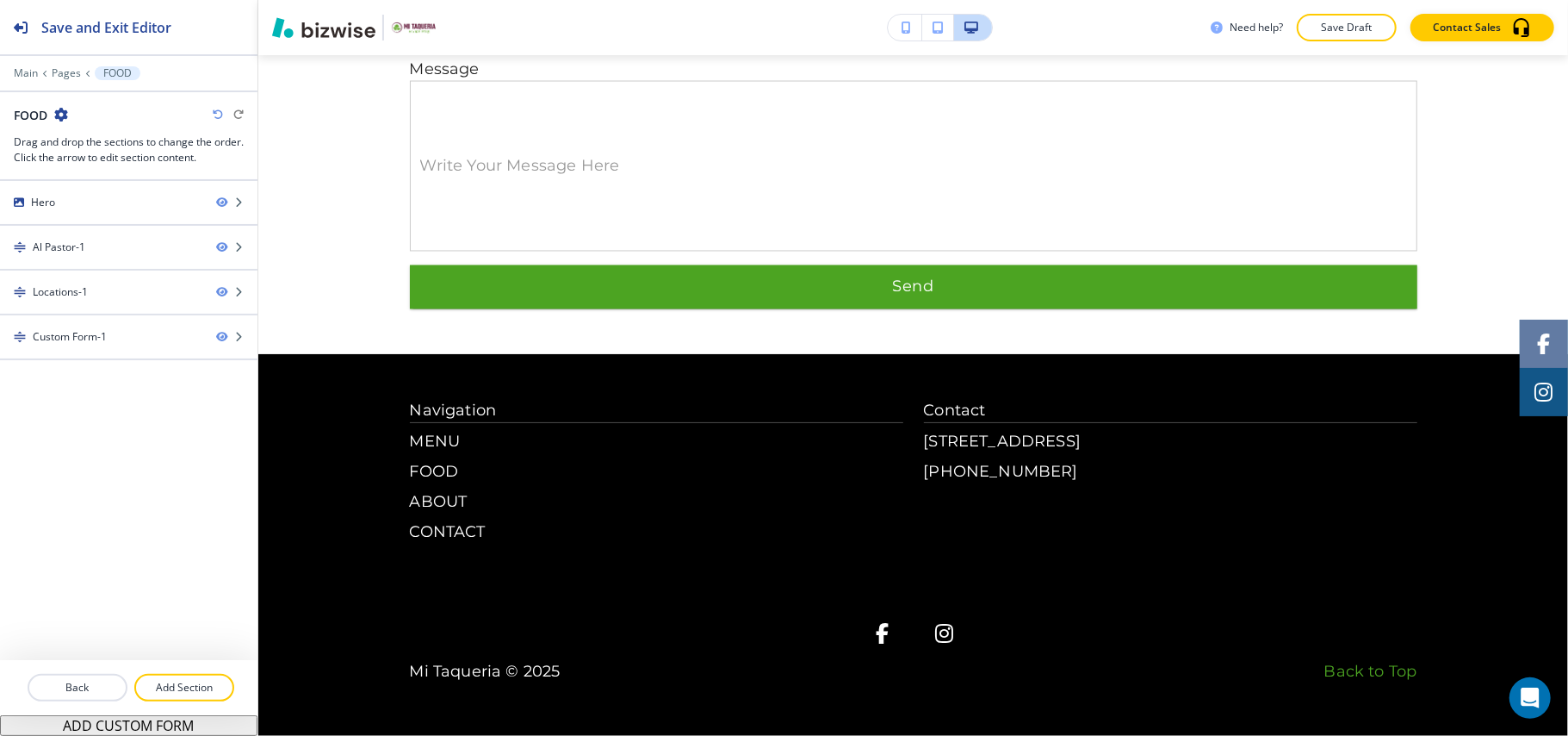
click at [12, 70] on div "Main Pages FOOD" at bounding box center [128, 73] width 257 height 14
click at [29, 75] on p "Main" at bounding box center [25, 73] width 24 height 12
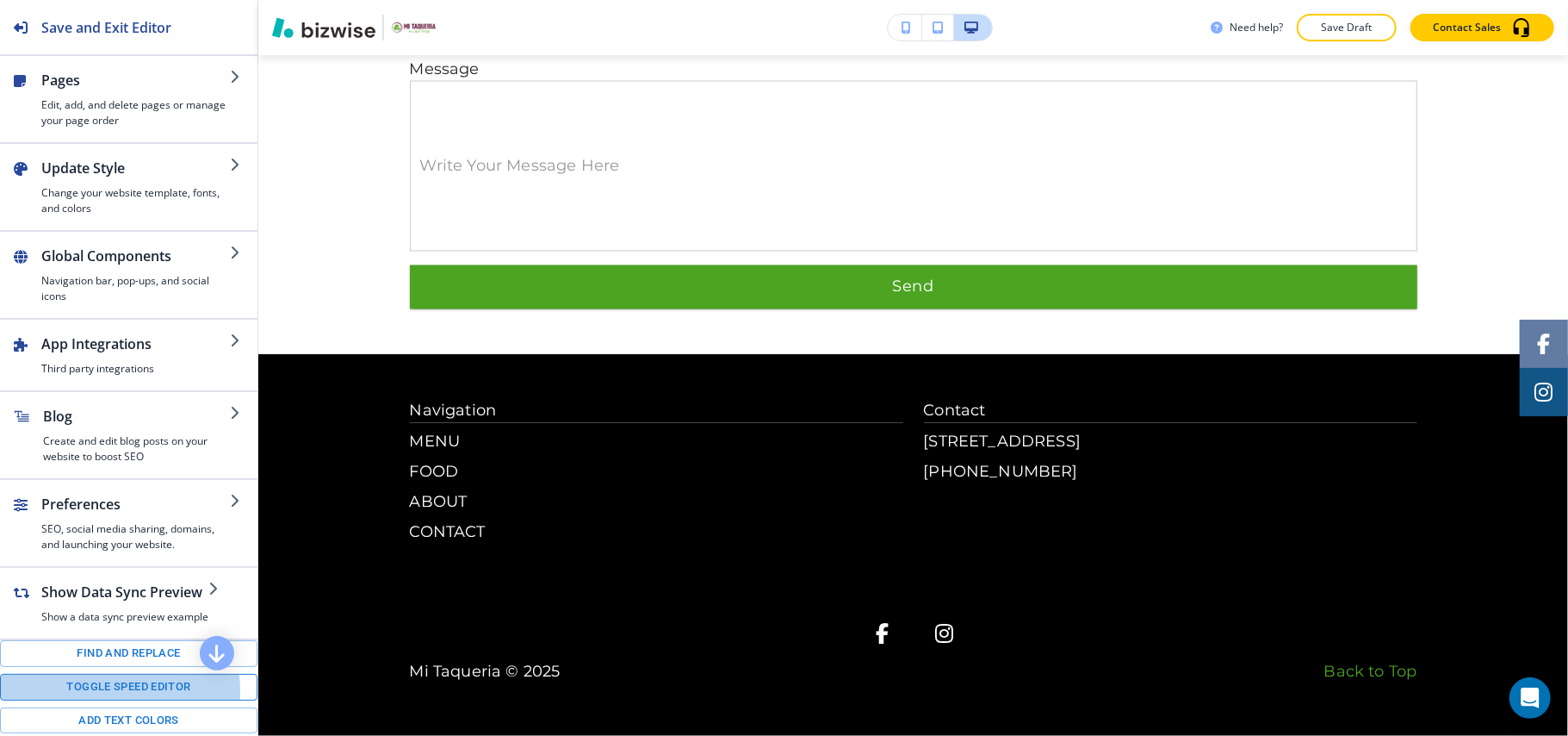
click at [95, 700] on button "Toggle speed editor" at bounding box center [128, 686] width 257 height 26
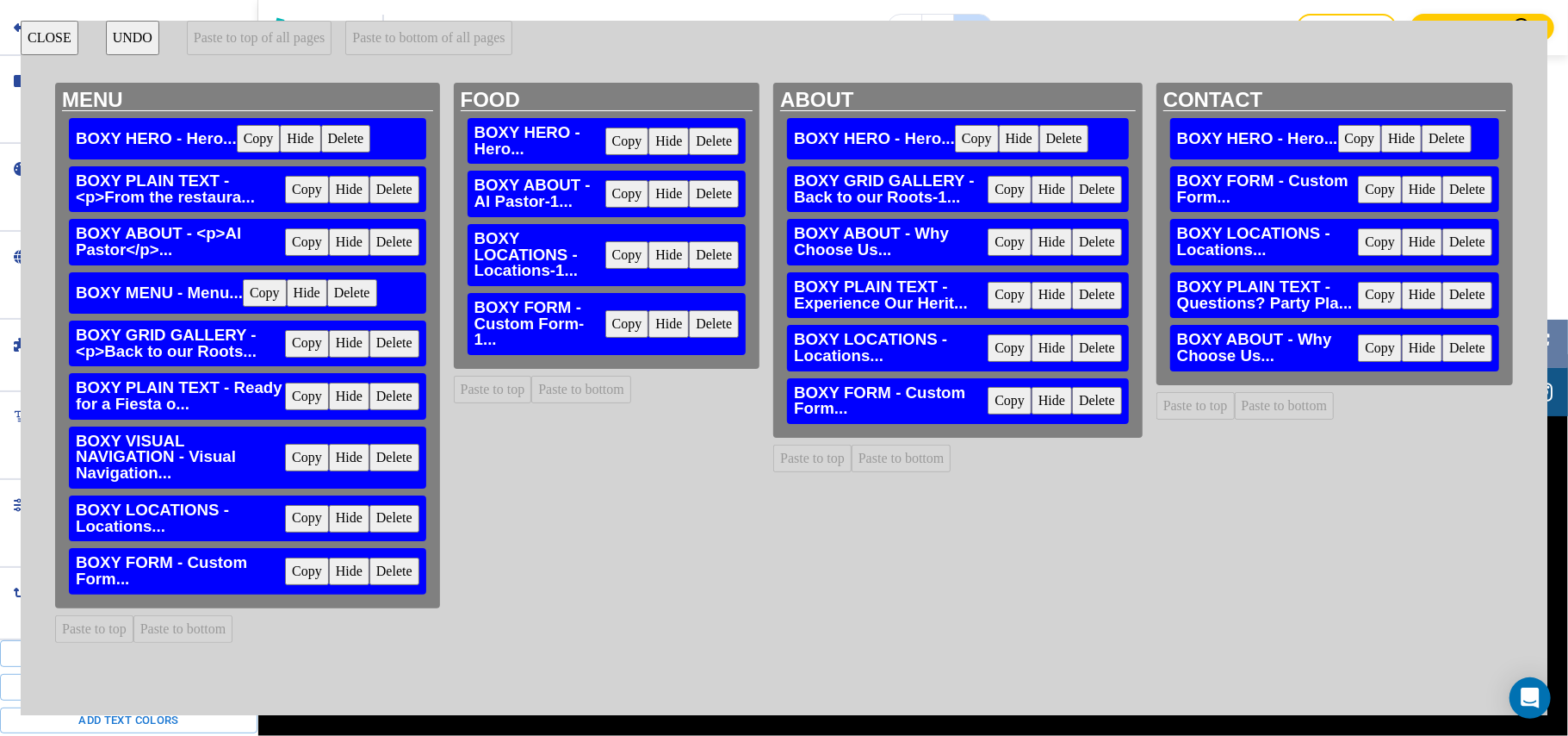
click at [300, 394] on button "Copy" at bounding box center [306, 396] width 44 height 27
click at [577, 390] on button "Paste to bottom" at bounding box center [581, 390] width 100 height 27
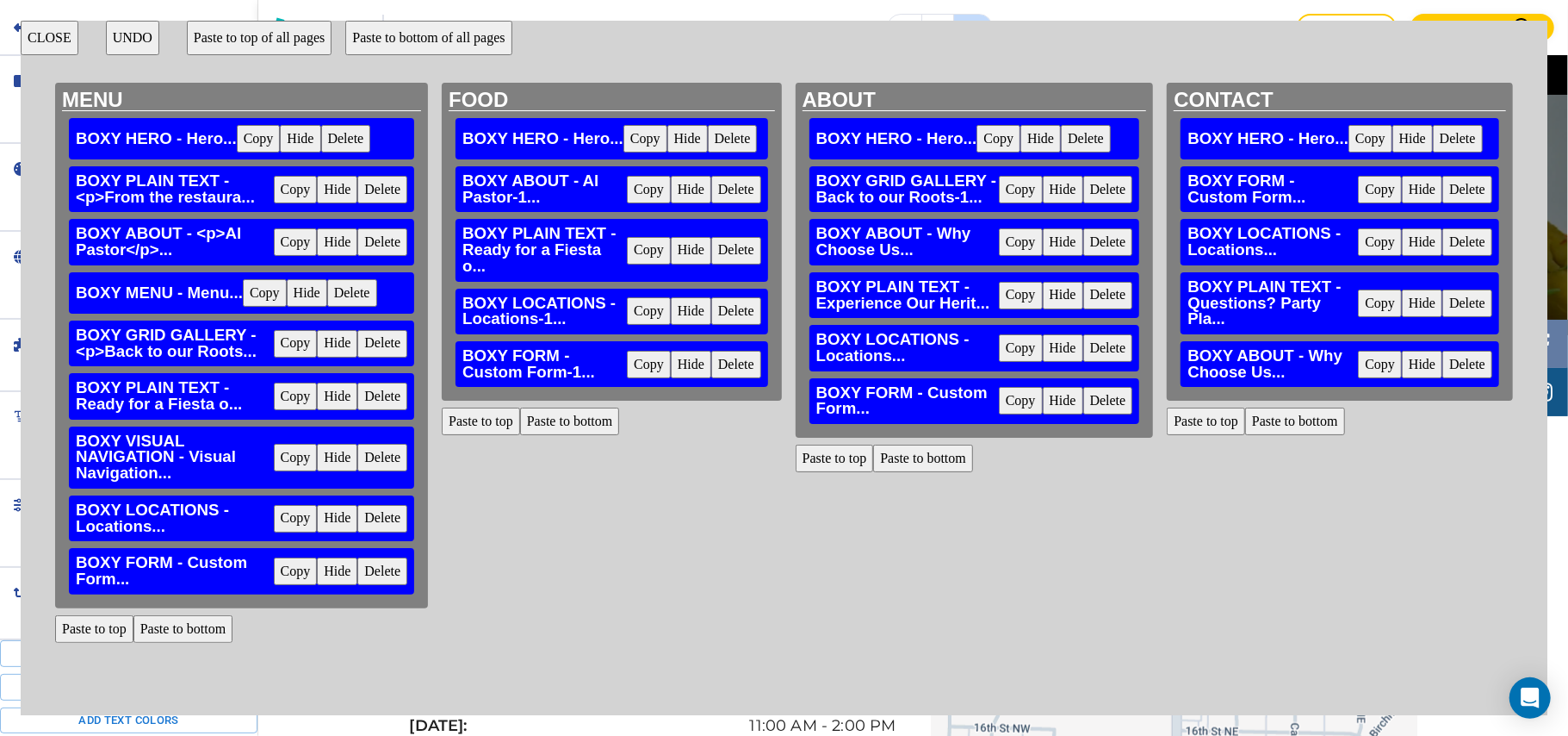
scroll to position [1218, 0]
click at [48, 38] on button "CLOSE" at bounding box center [49, 37] width 58 height 34
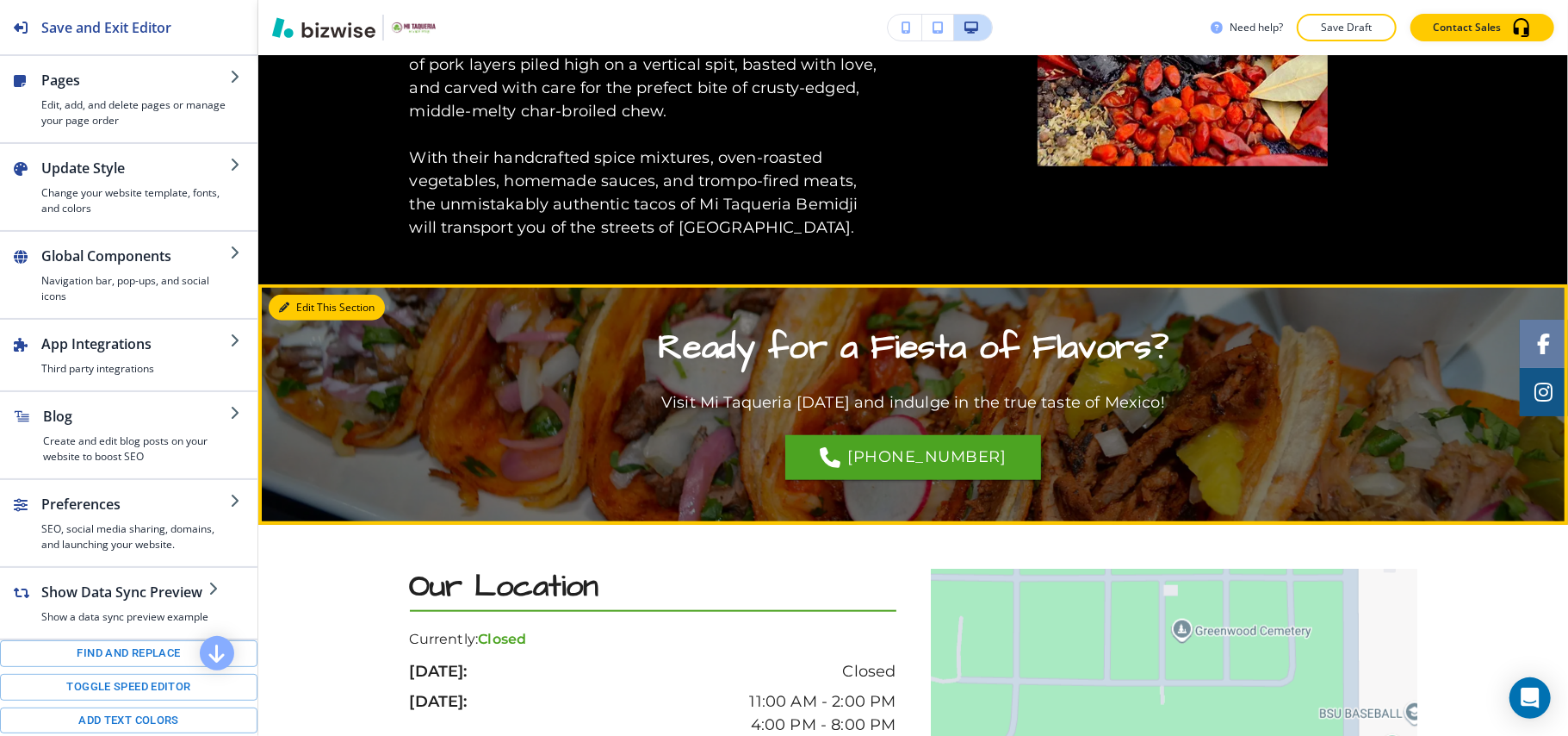
click at [291, 299] on button "Edit This Section" at bounding box center [327, 307] width 116 height 25
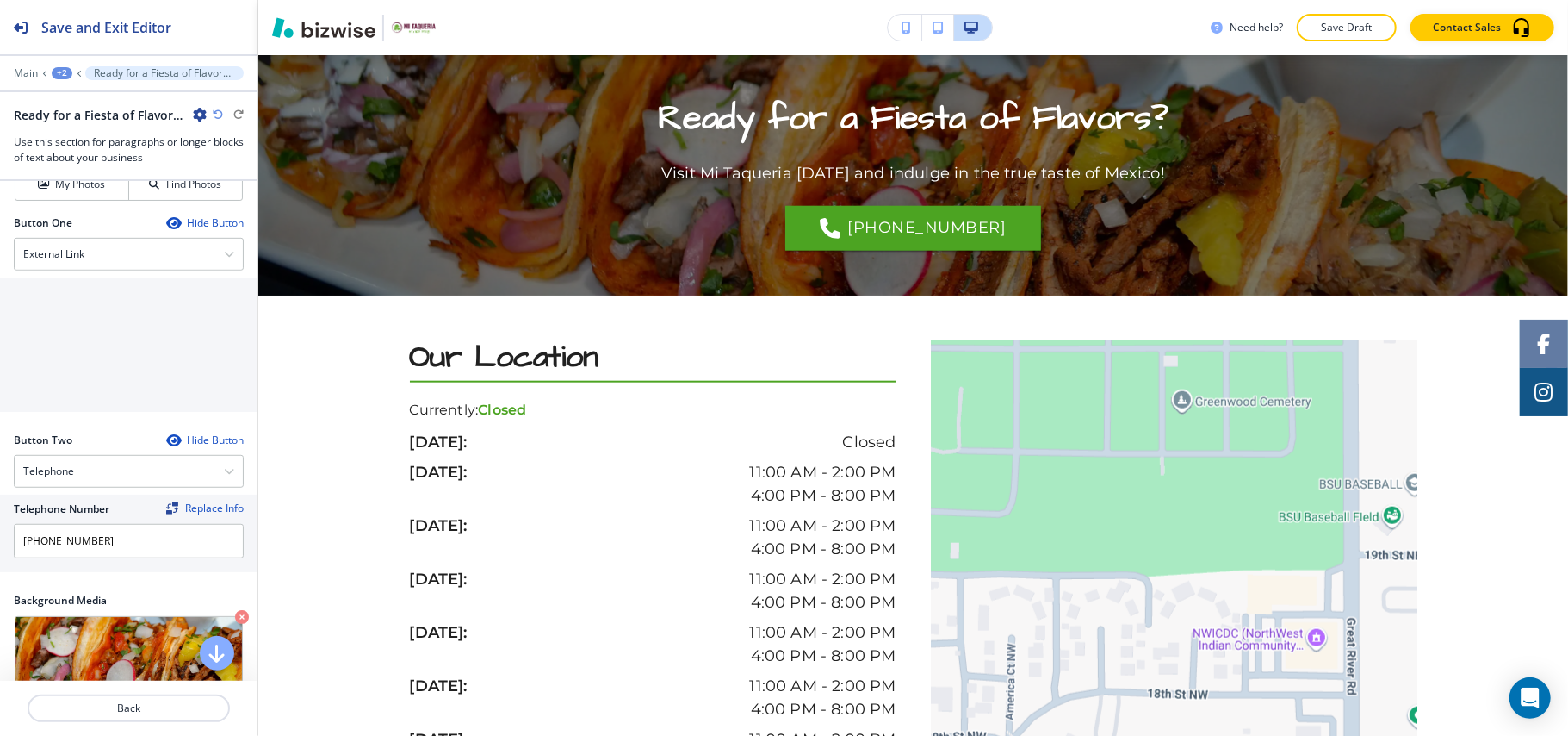
scroll to position [689, 0]
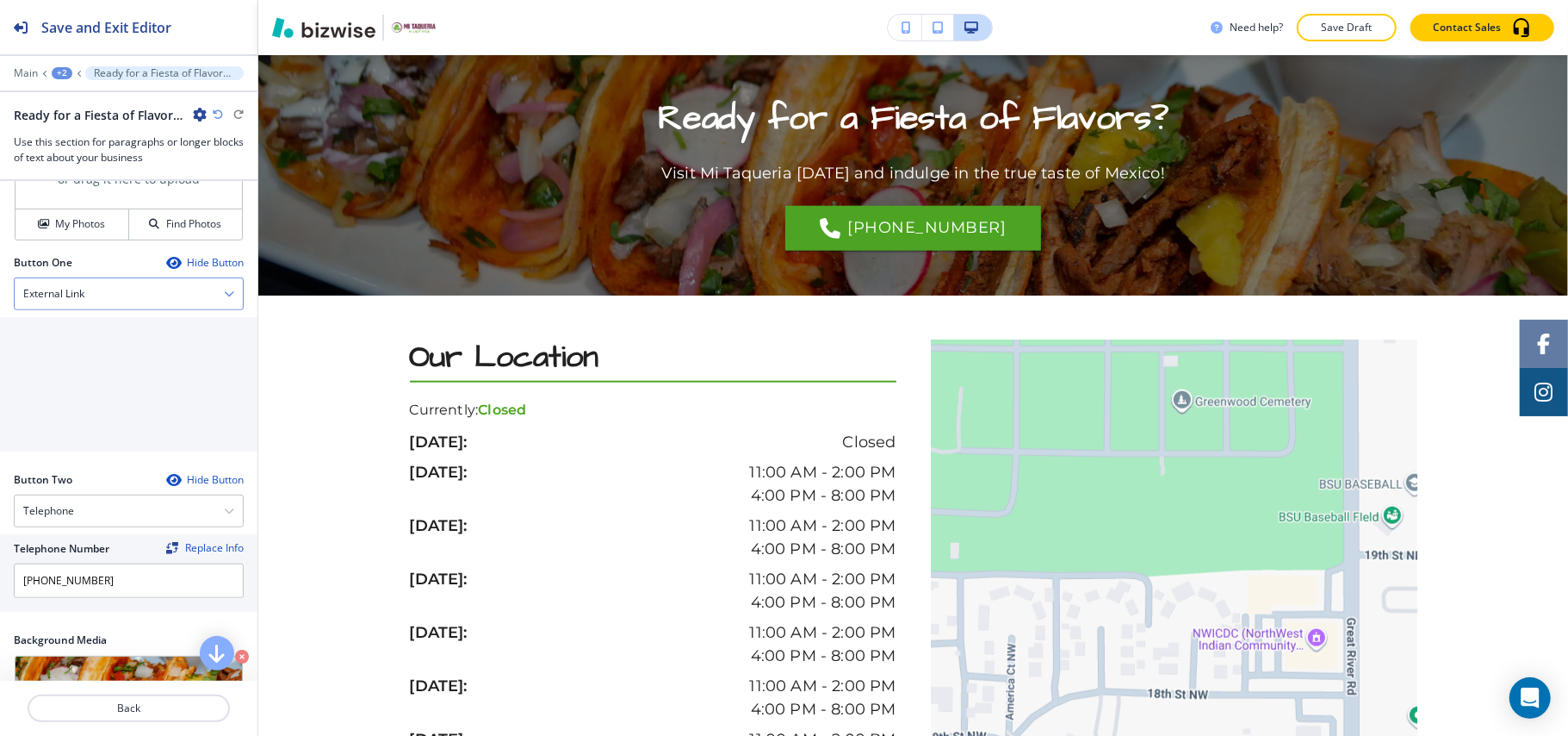
click at [115, 309] on div "External Link" at bounding box center [128, 294] width 228 height 31
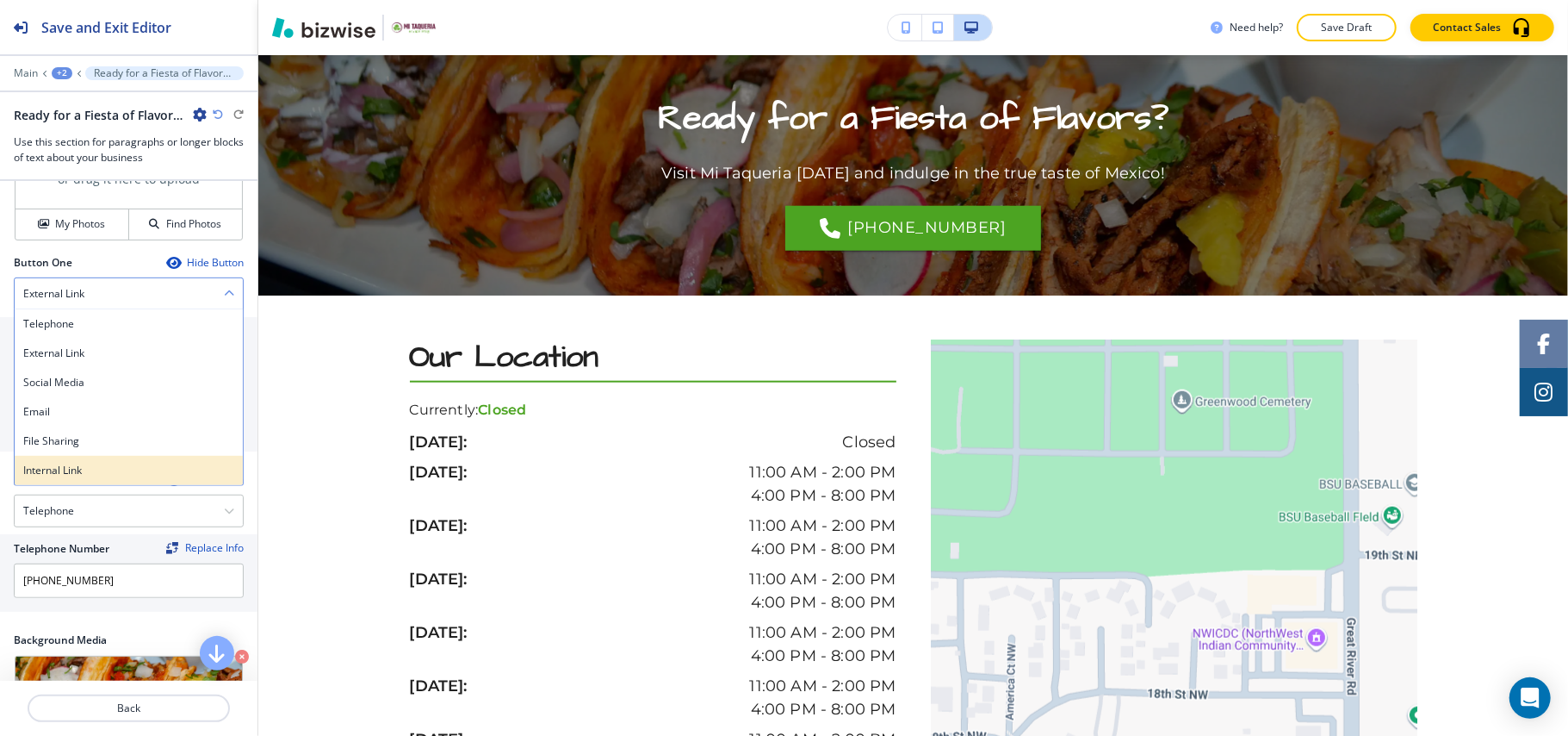
click at [69, 477] on h4 "Internal Link" at bounding box center [129, 471] width 211 height 16
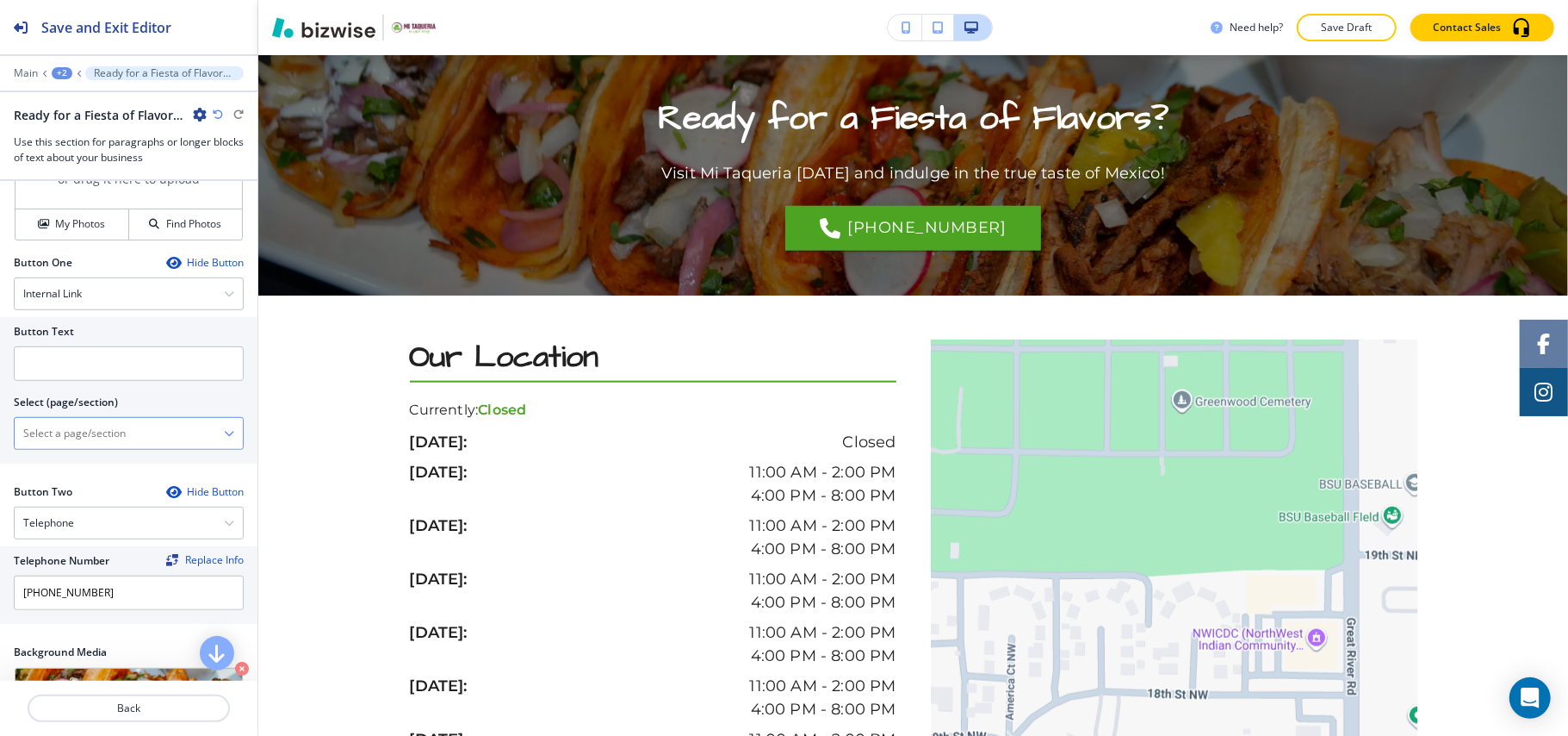
click at [95, 448] on \(page\/section\) "Manual Input" at bounding box center [119, 434] width 209 height 29
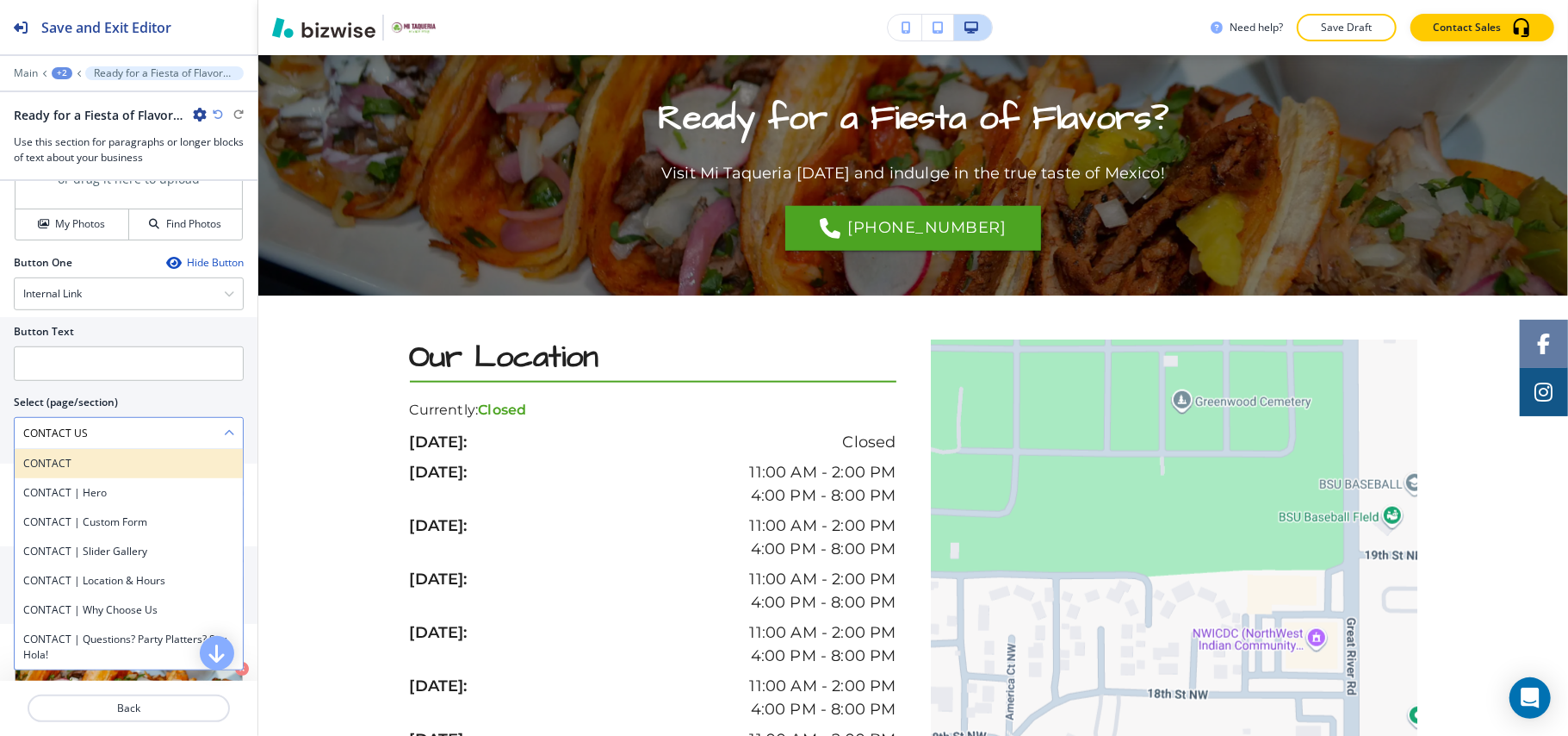
click at [73, 467] on h4 "CONTACT" at bounding box center [129, 464] width 211 height 16
type \(page\/section\) "CONTACT"
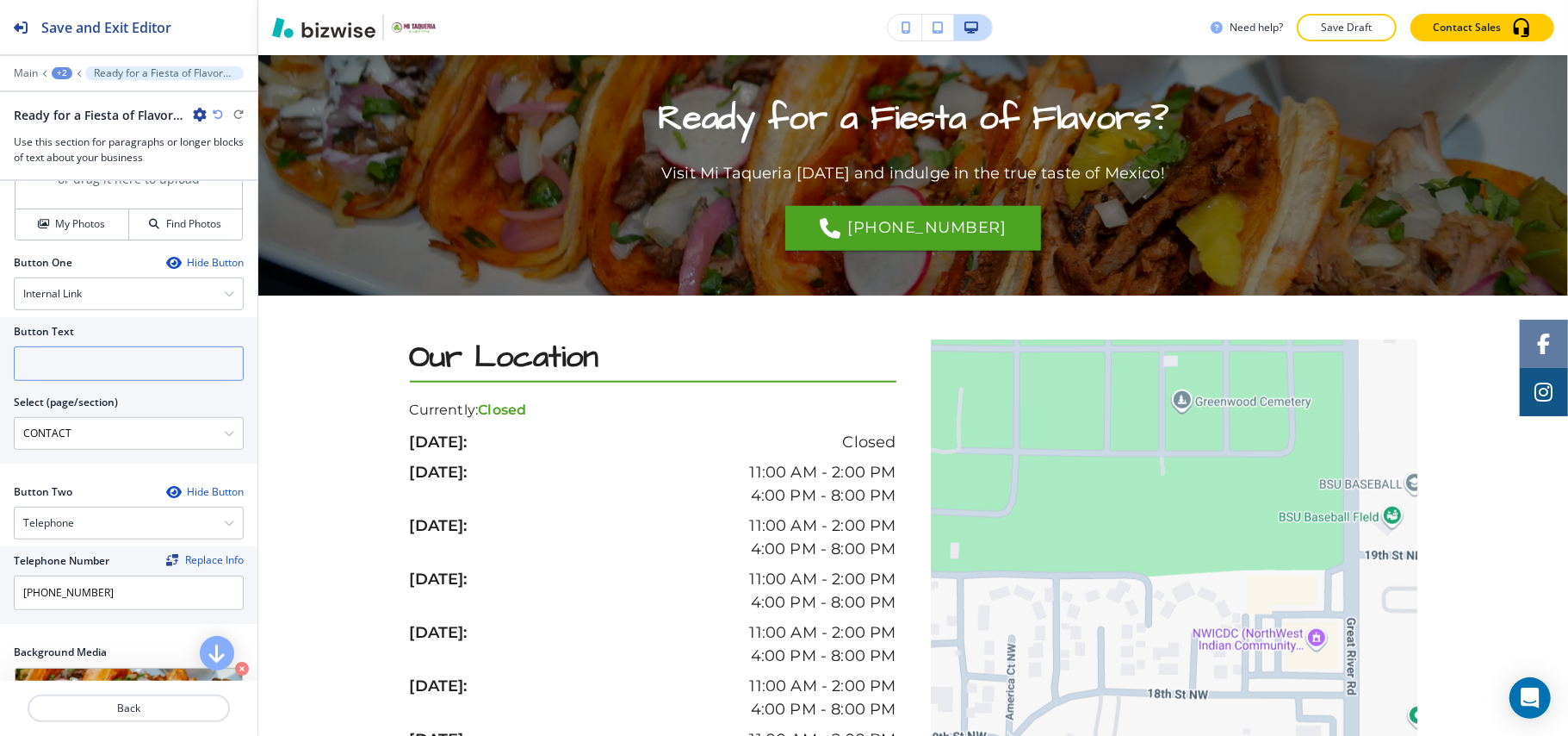
click at [77, 373] on input "text" at bounding box center [128, 363] width 230 height 34
paste input "CONTACT US"
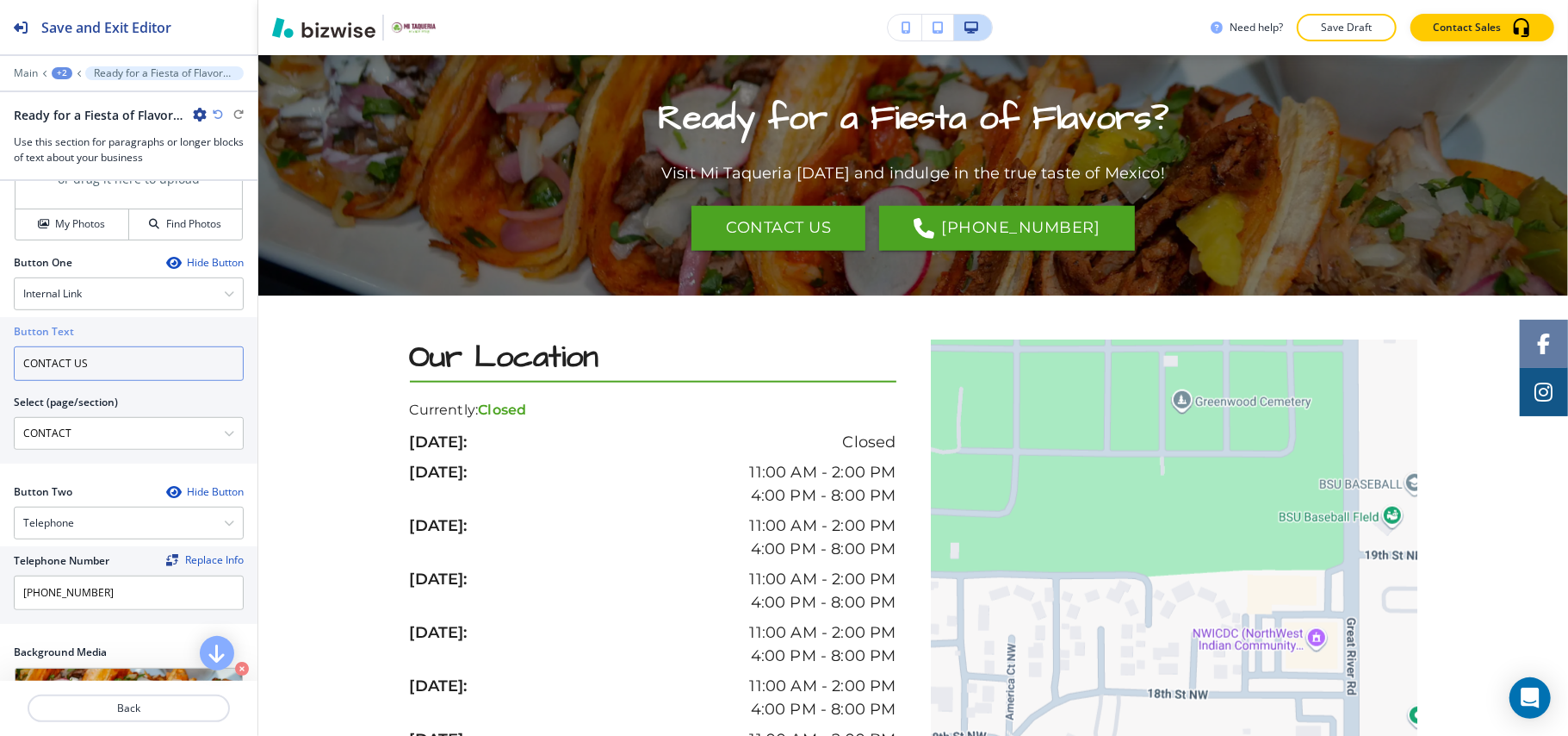
scroll to position [0, 0]
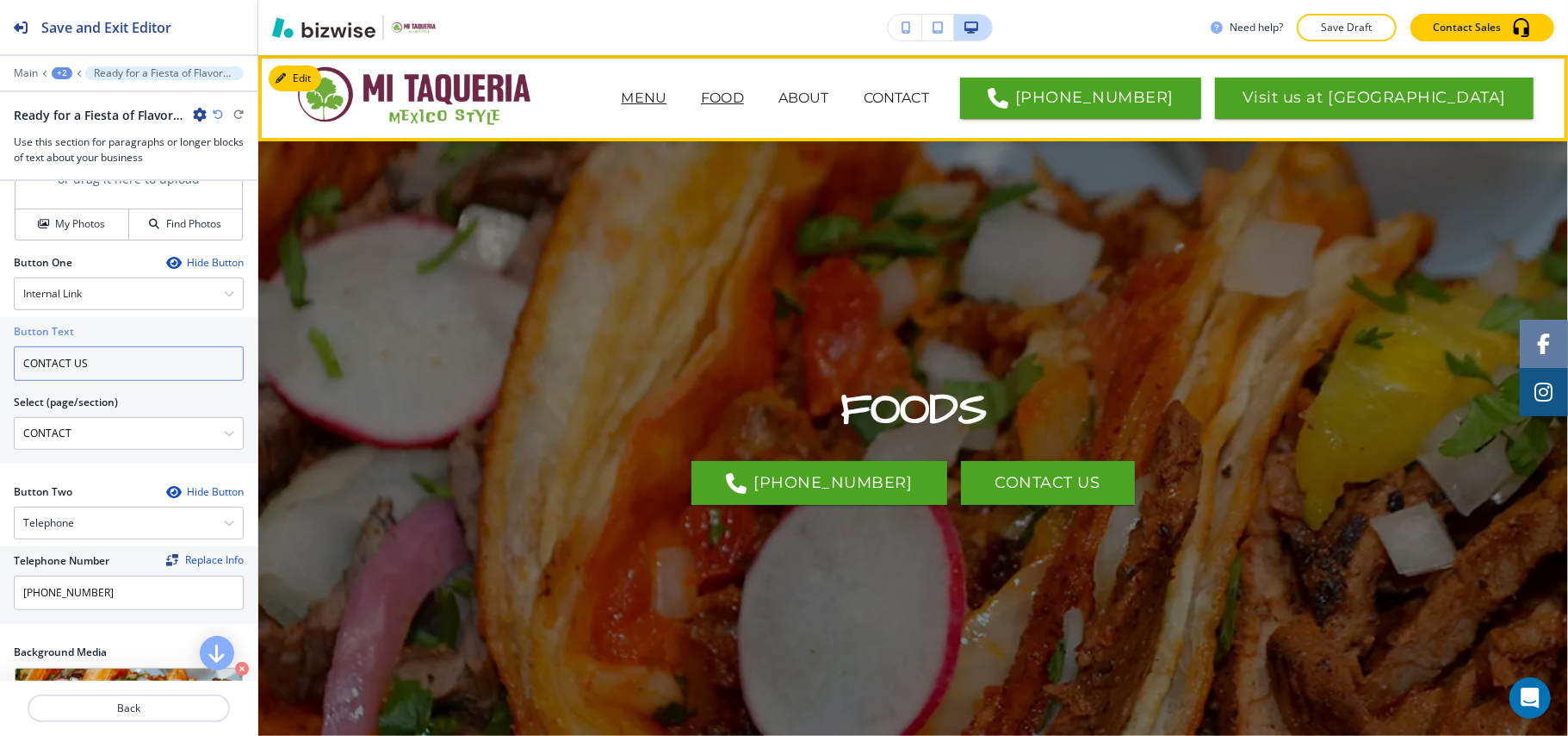
type input "CONTACT US"
click at [667, 97] on p "MENU" at bounding box center [643, 98] width 46 height 21
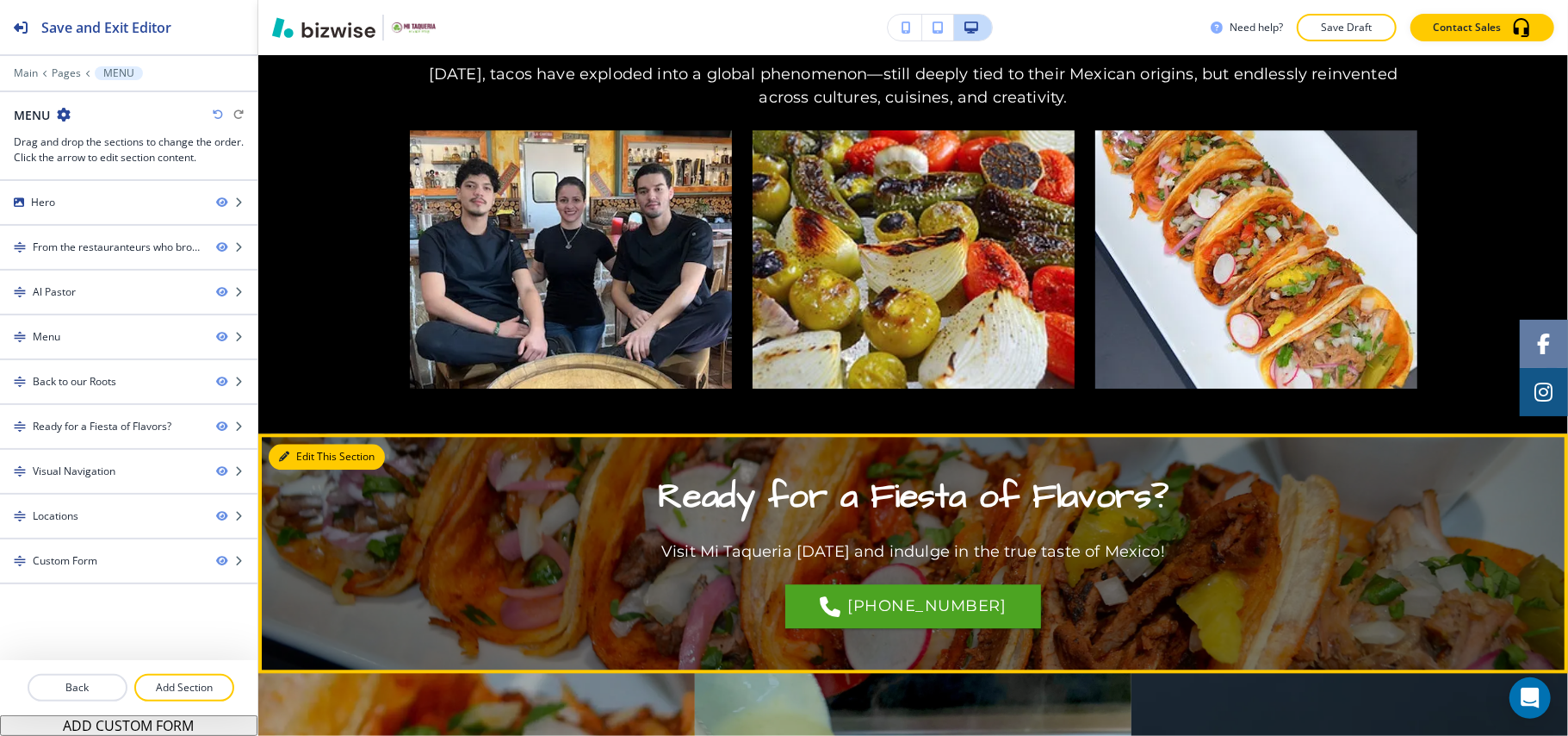
click at [321, 443] on button "Edit This Section" at bounding box center [327, 456] width 116 height 25
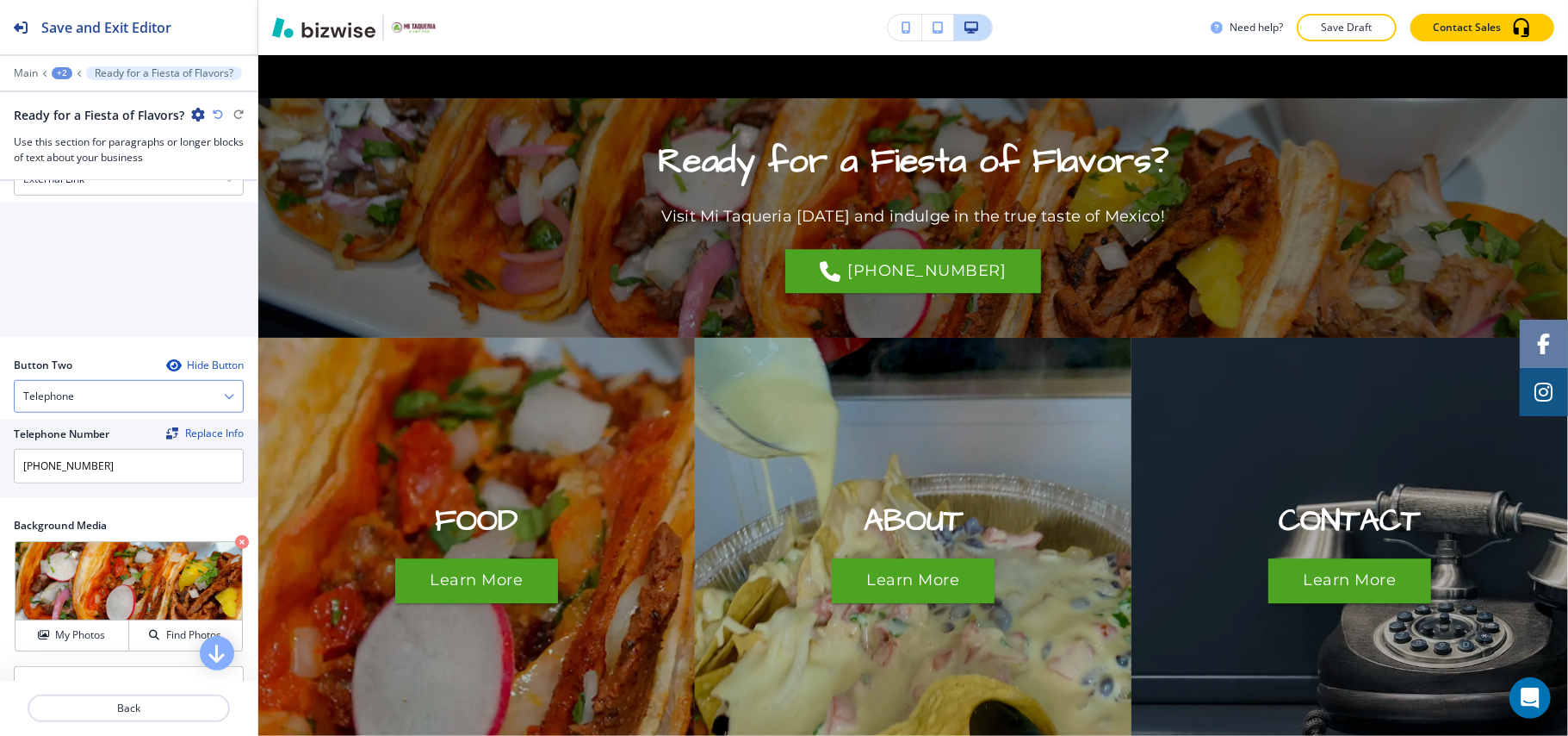
scroll to position [784, 0]
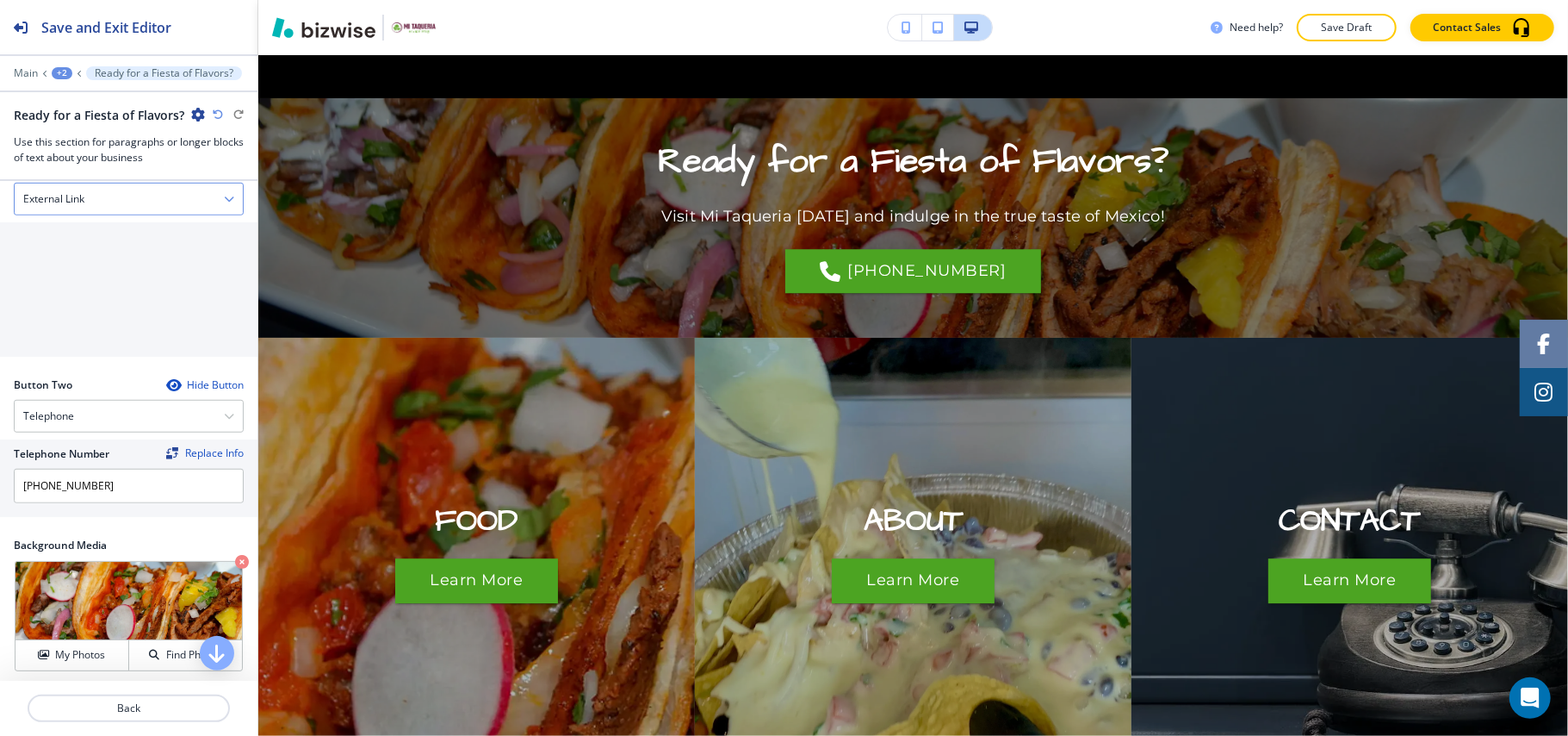
click at [70, 204] on h4 "External Link" at bounding box center [54, 199] width 61 height 16
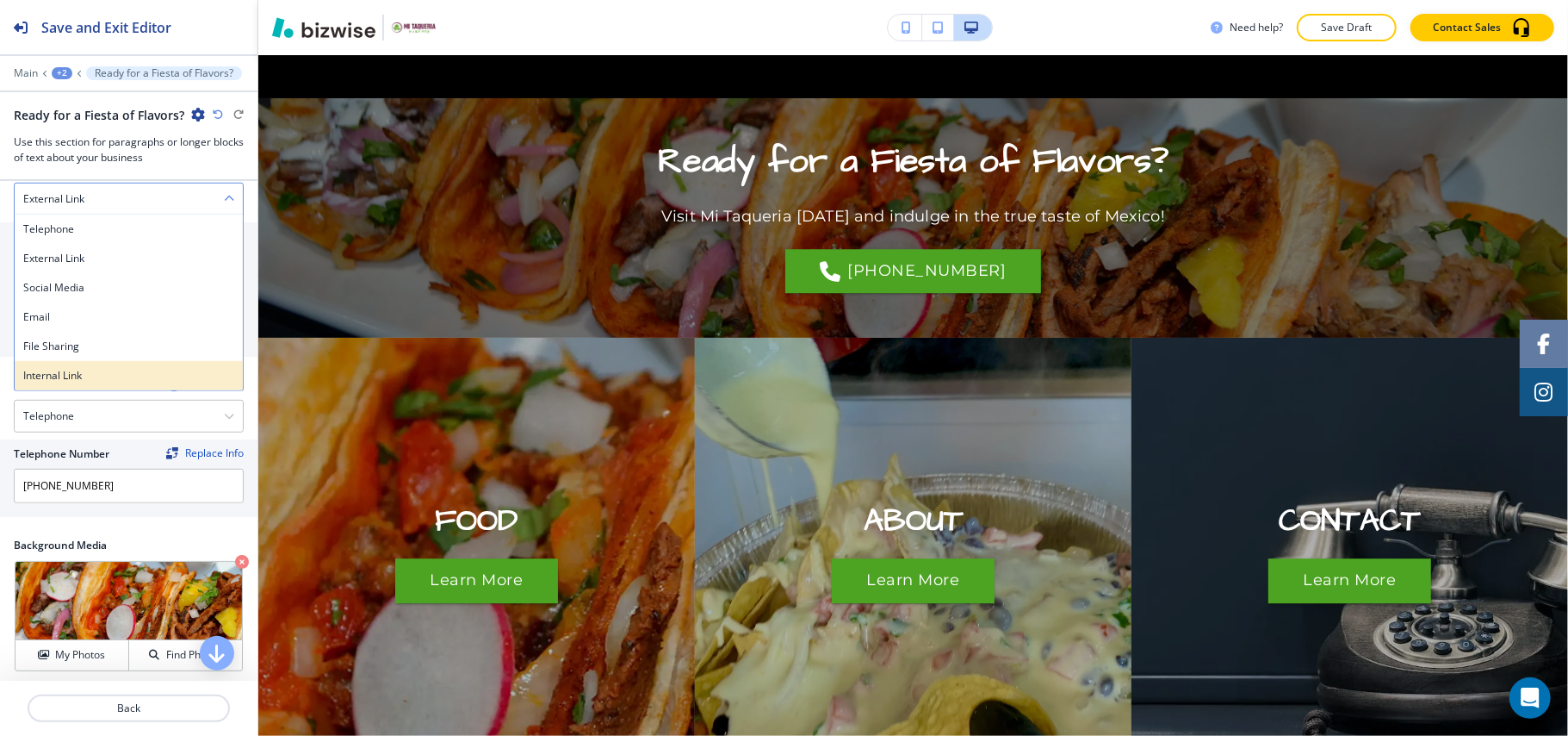
click at [64, 376] on h4 "Internal Link" at bounding box center [129, 376] width 211 height 16
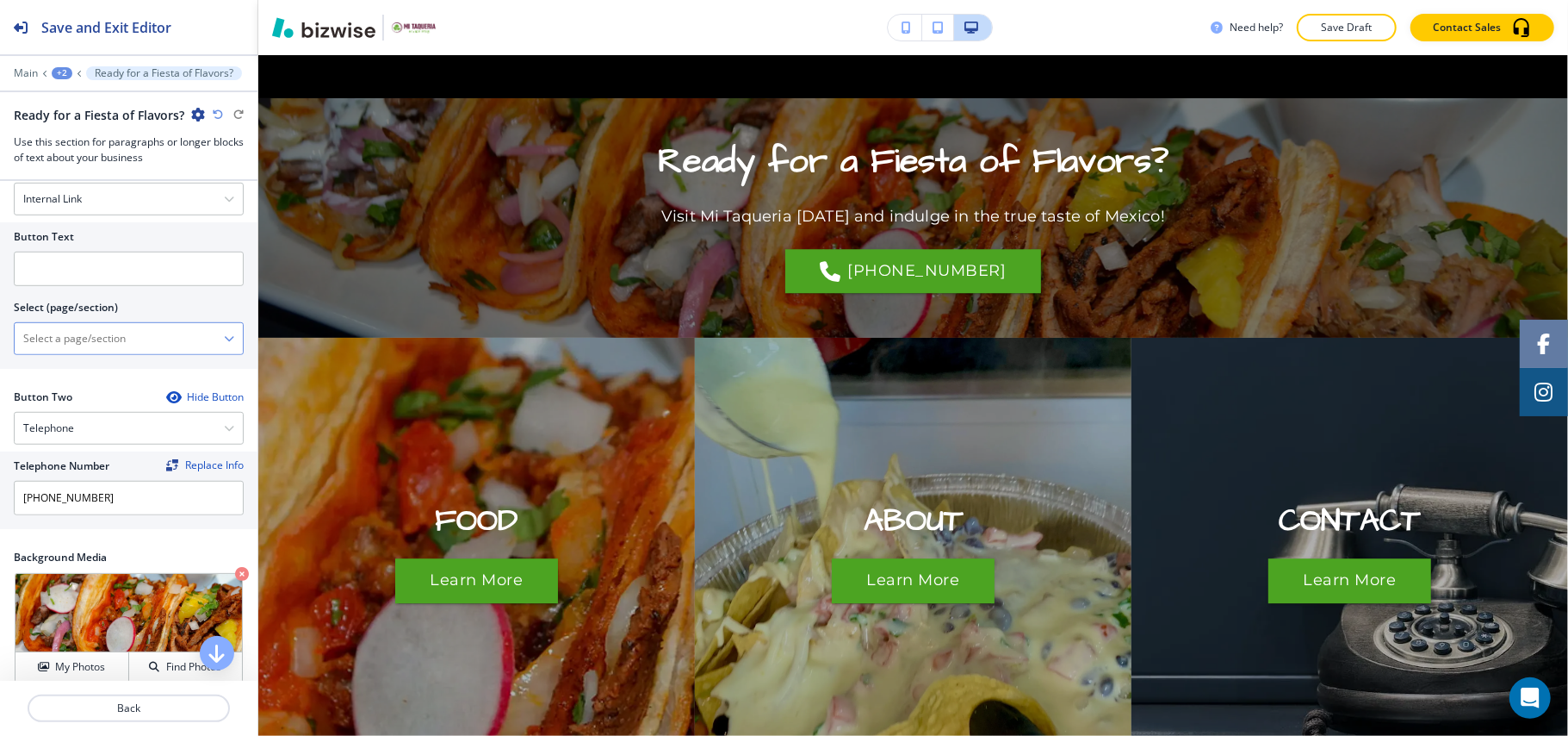
click at [139, 346] on \(page\/section\) "Manual Input" at bounding box center [119, 339] width 209 height 29
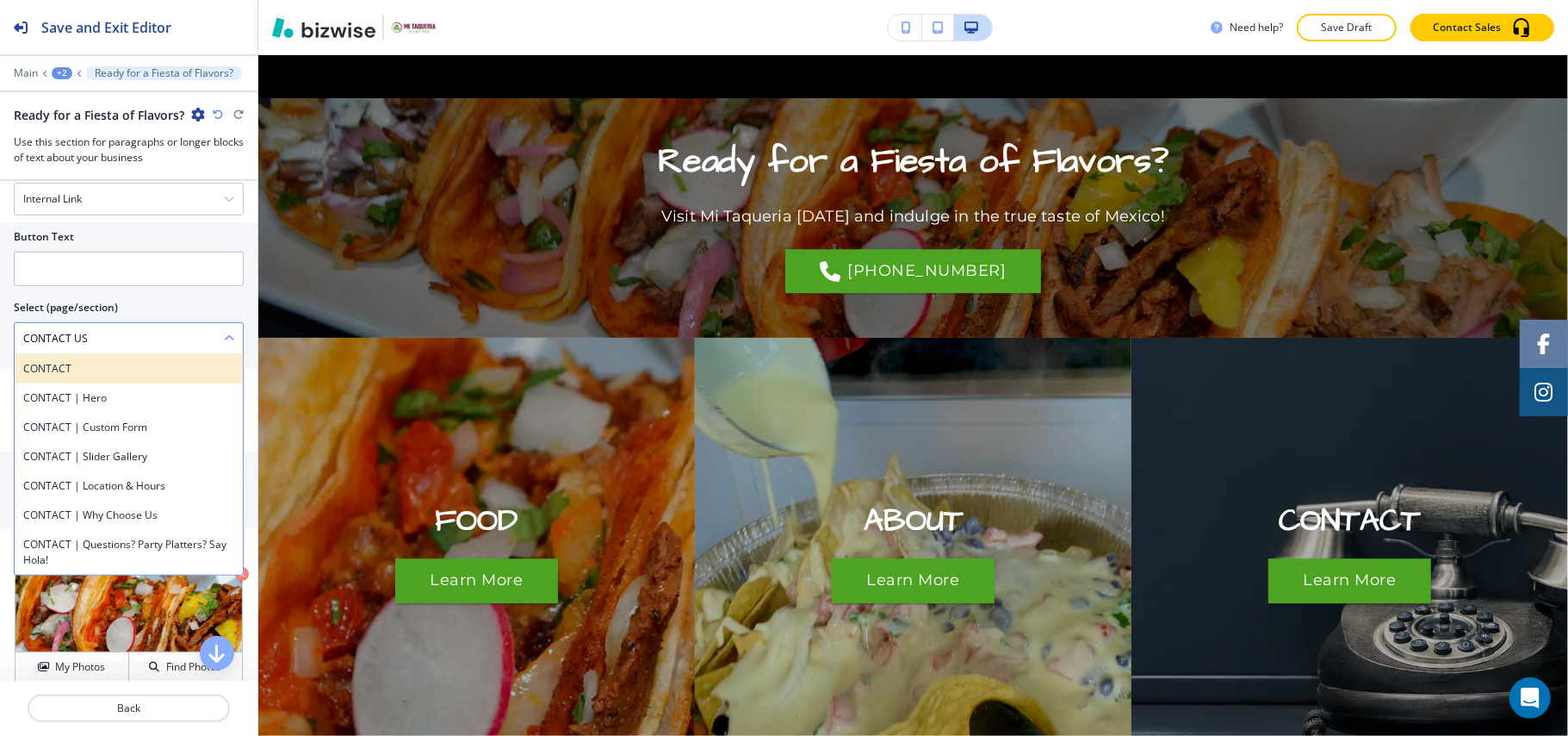
click at [97, 383] on div "CONTACT" at bounding box center [128, 369] width 228 height 29
type \(page\/section\) "CONTACT"
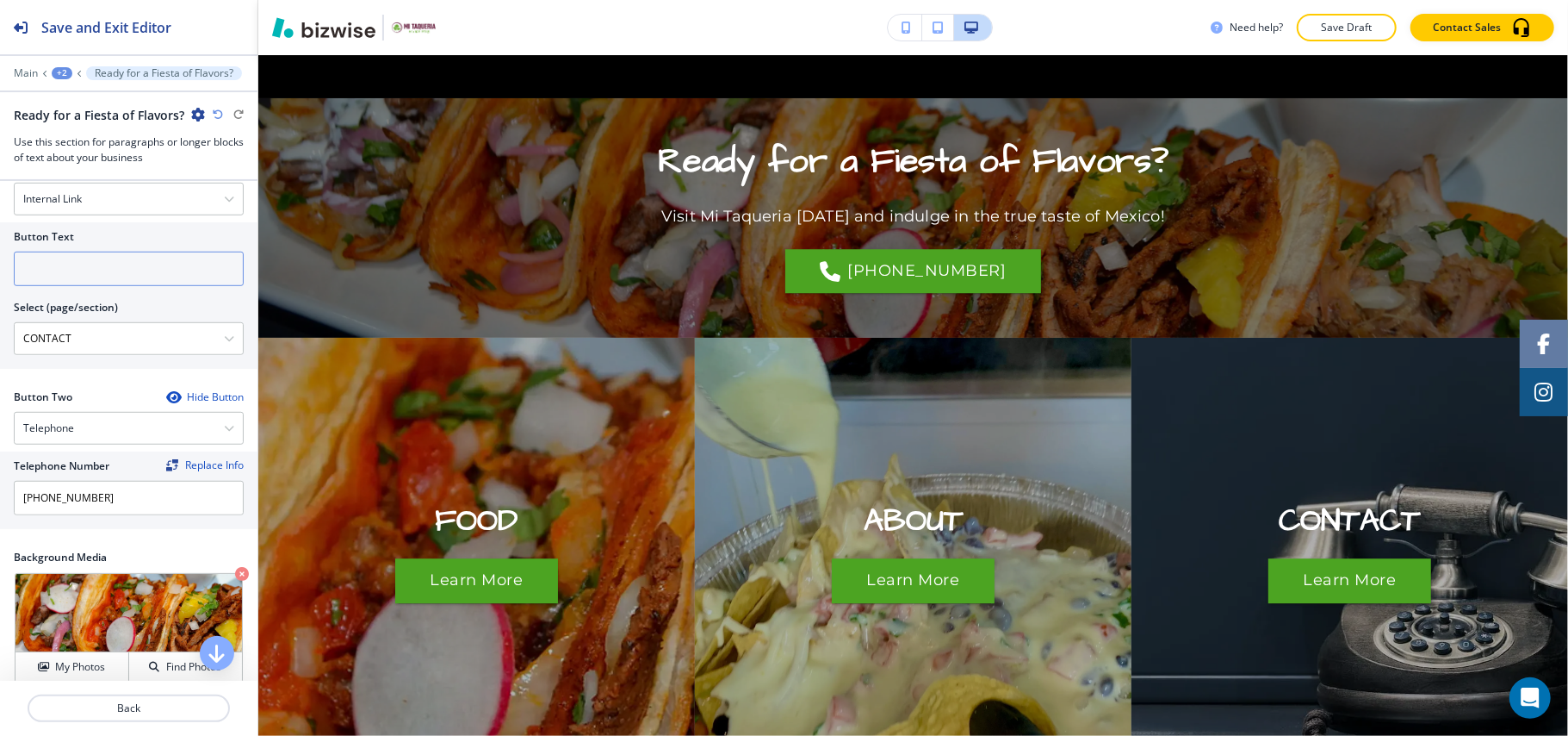
click at [100, 286] on input "text" at bounding box center [128, 268] width 230 height 34
paste input "CONTACT US"
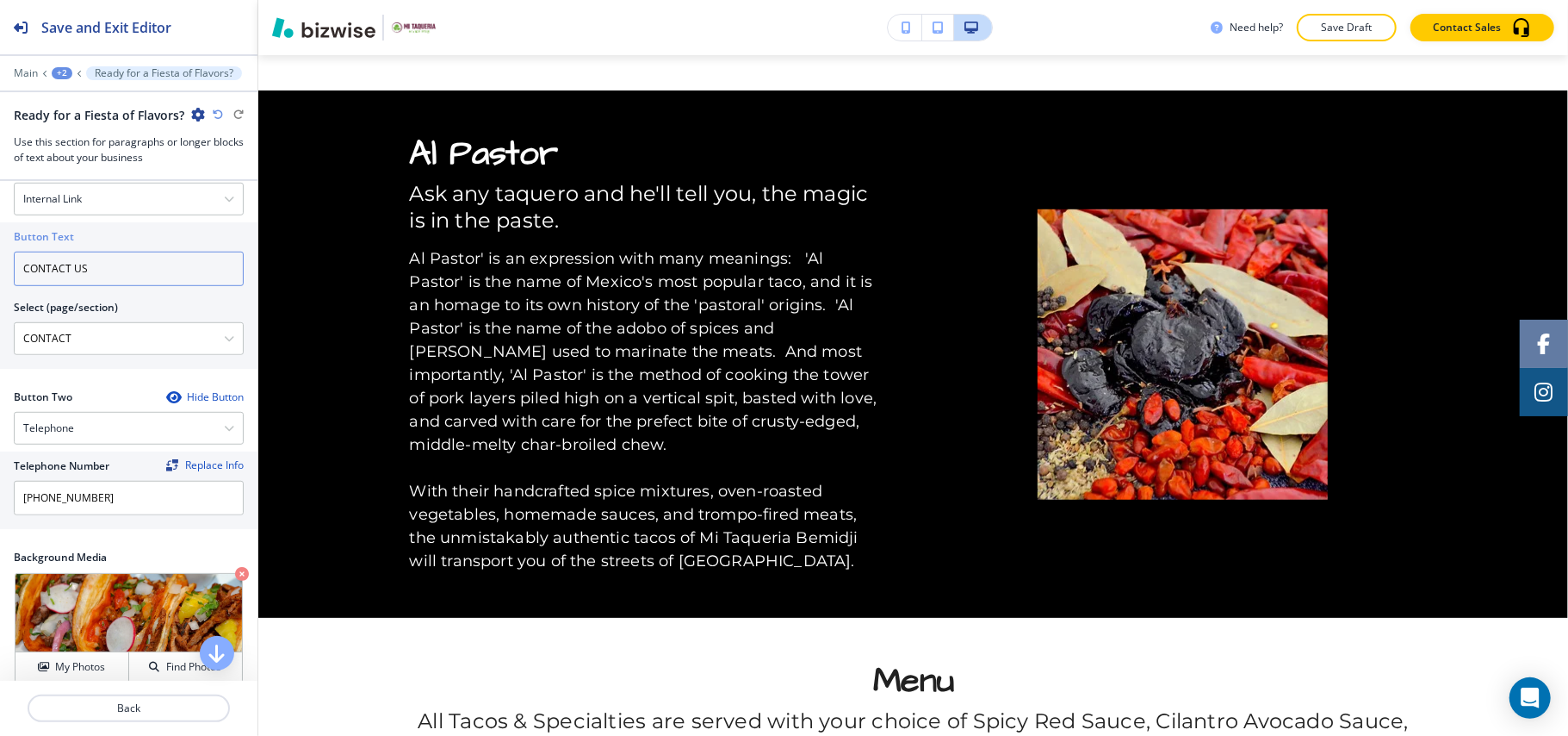
scroll to position [0, 0]
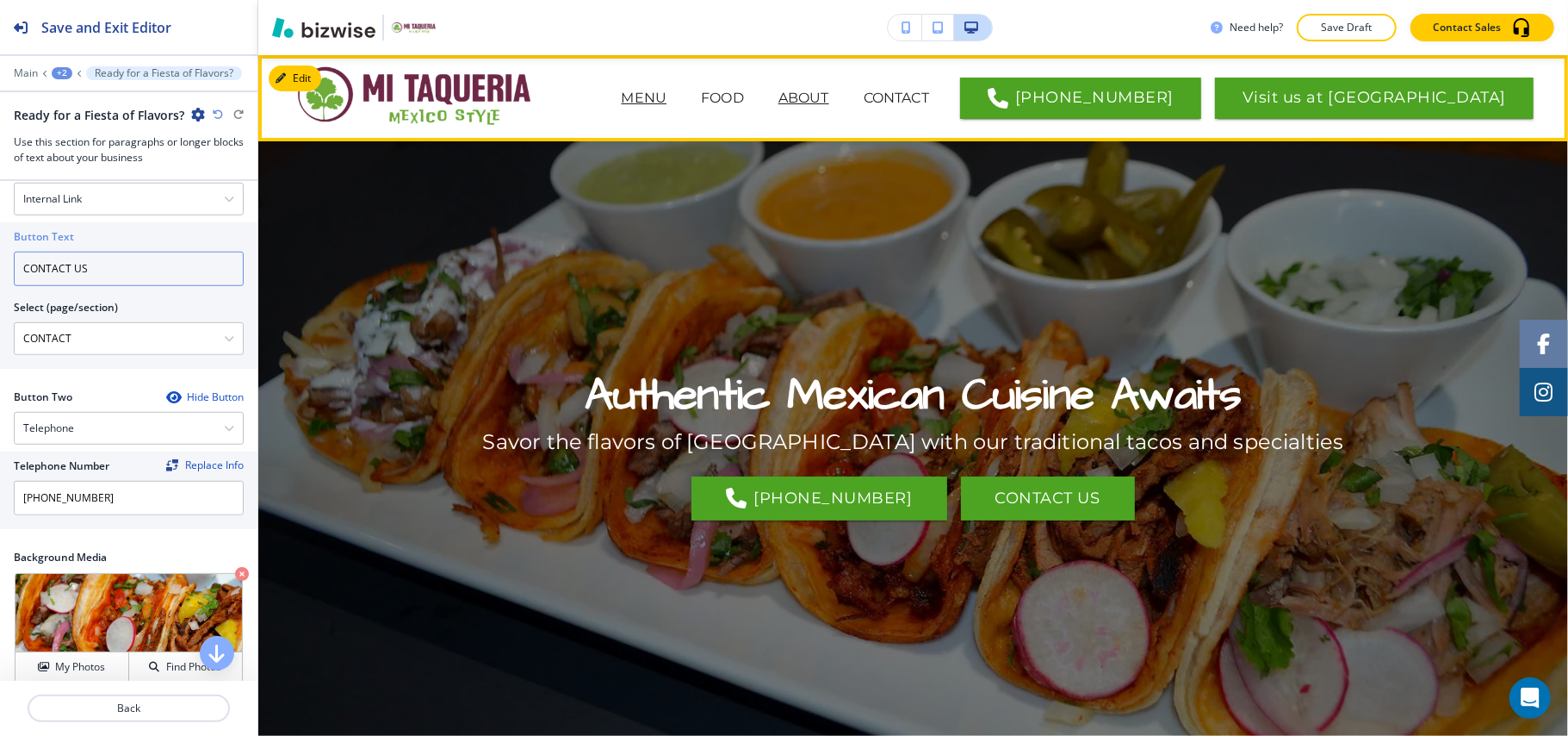
type input "CONTACT US"
click at [829, 97] on p "ABOUT" at bounding box center [805, 98] width 51 height 21
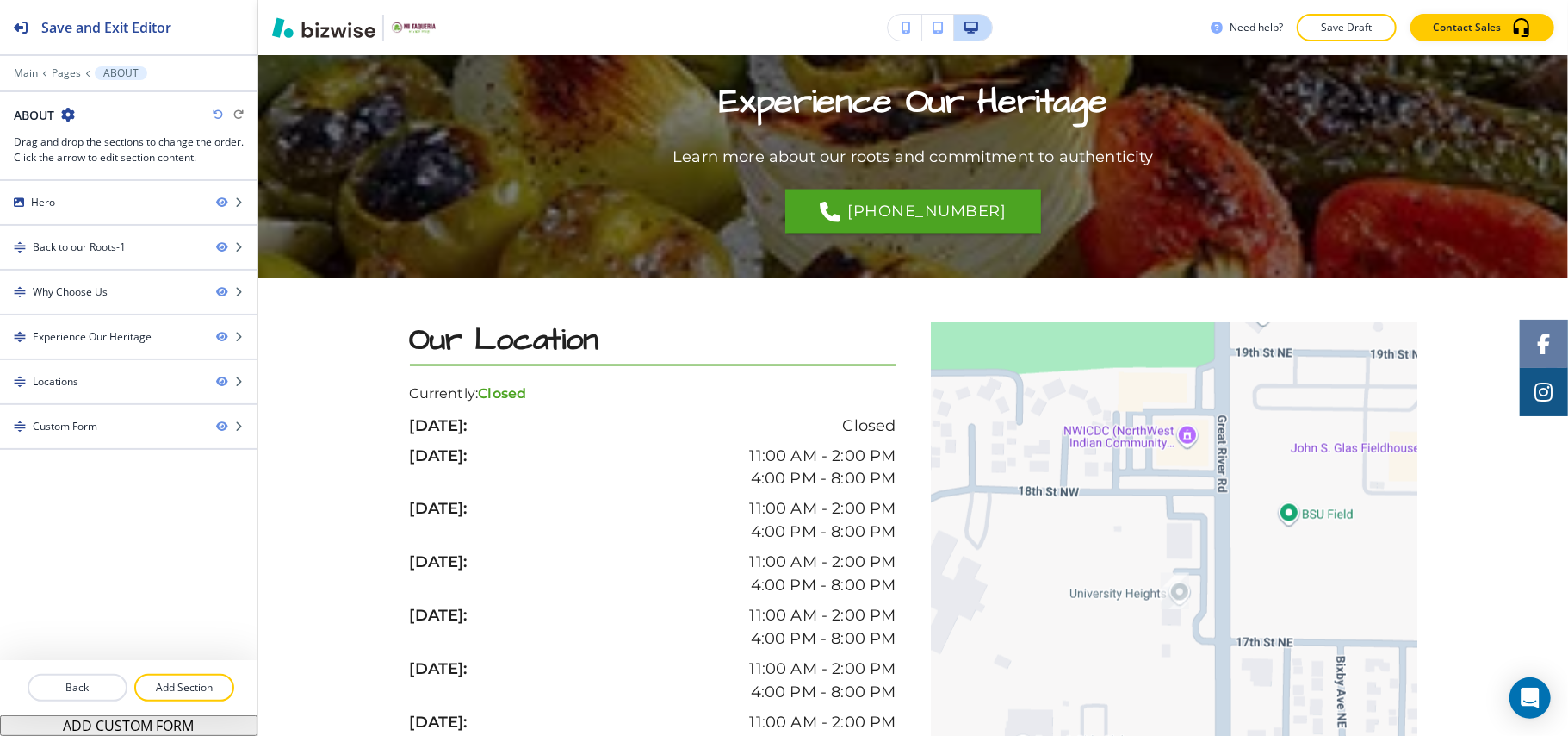
scroll to position [1813, 0]
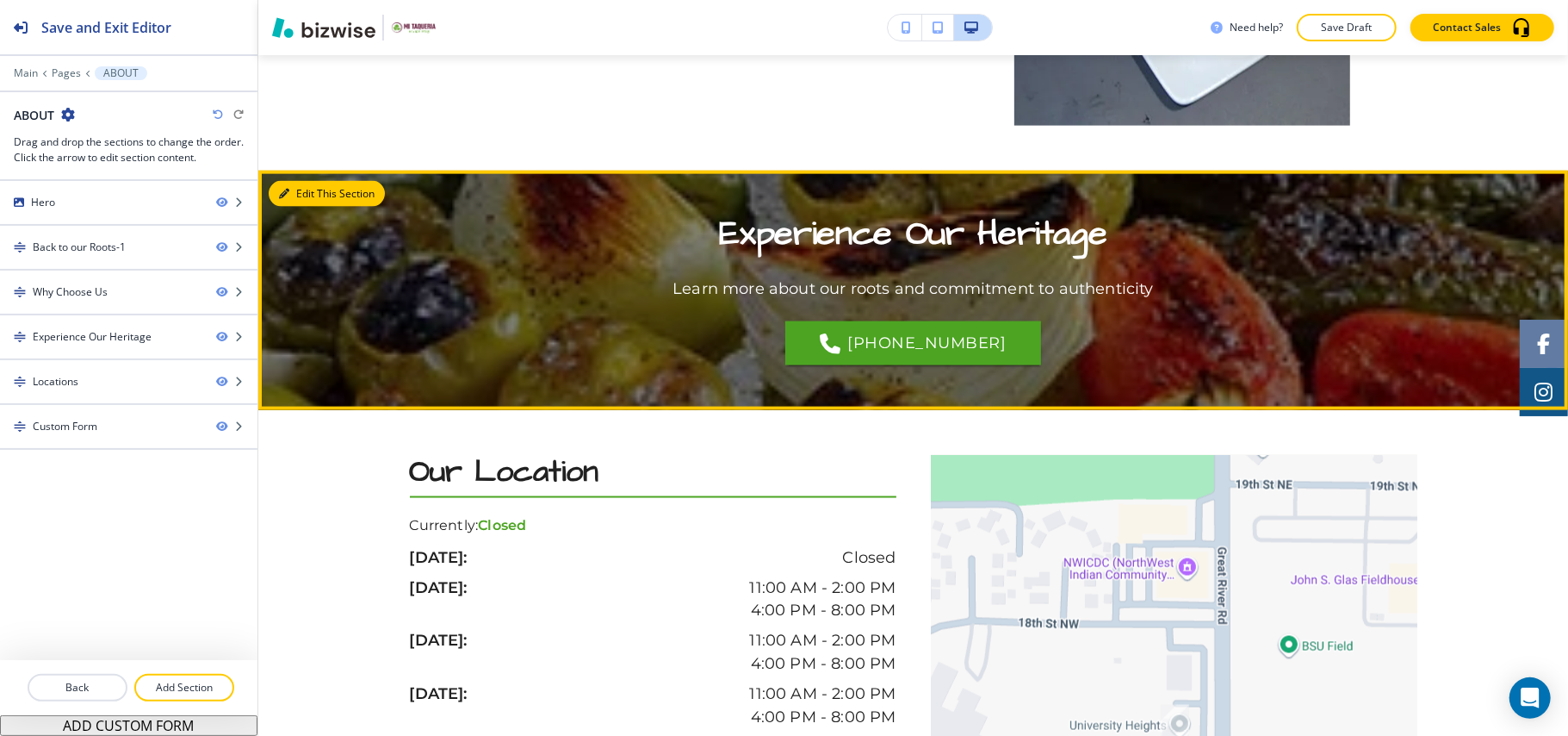
click at [308, 204] on button "Edit This Section" at bounding box center [327, 194] width 116 height 25
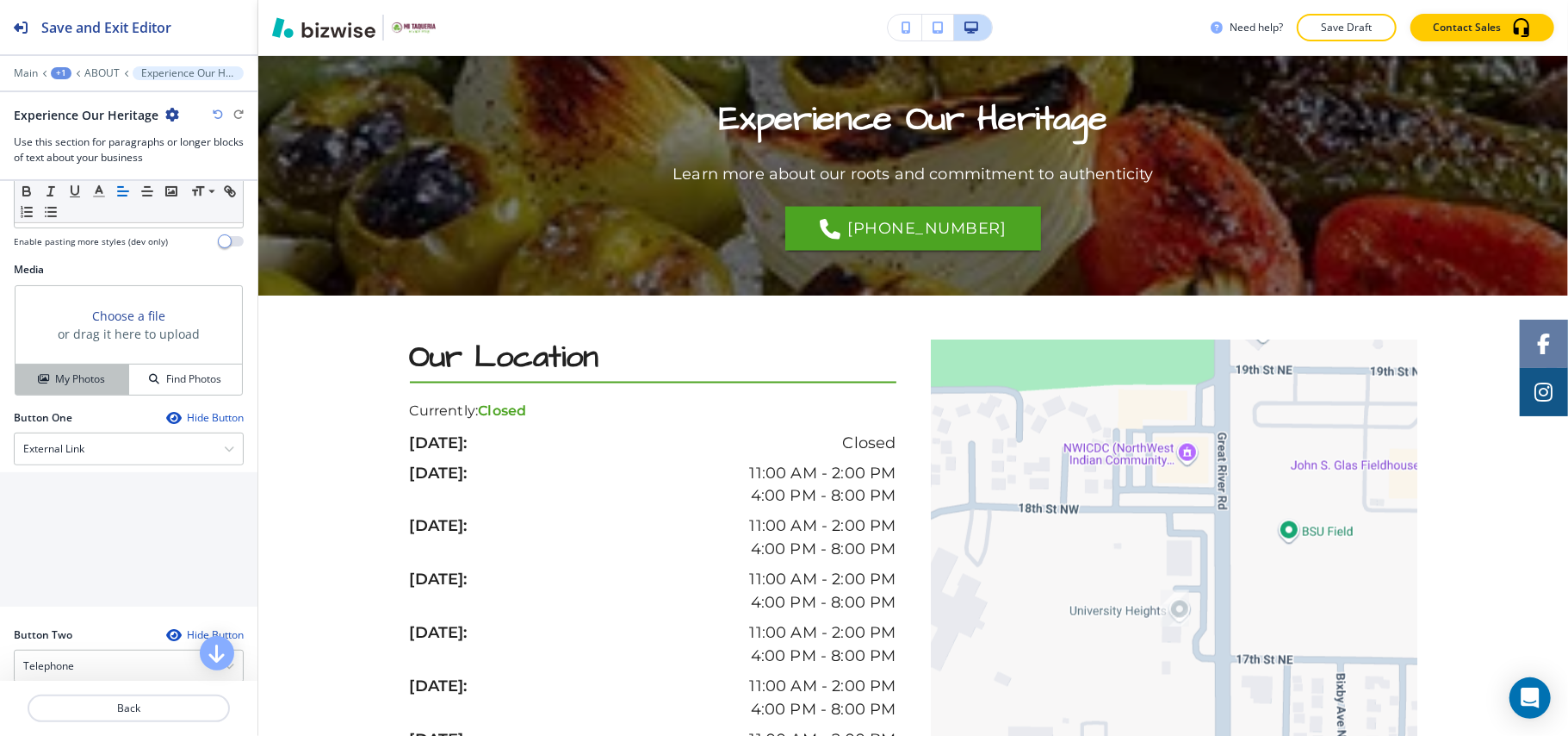
scroll to position [573, 0]
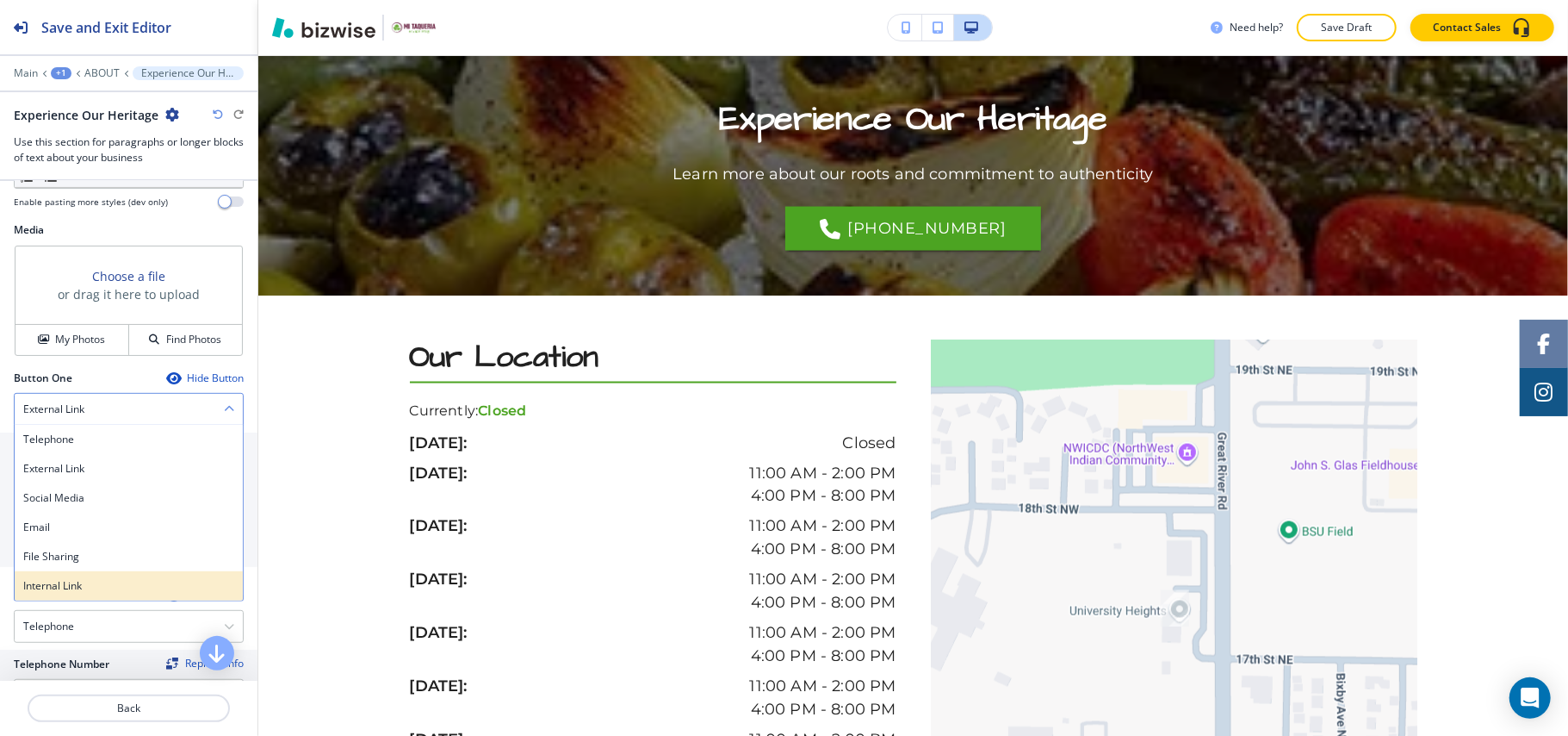
click at [63, 585] on h4 "Internal Link" at bounding box center [129, 585] width 211 height 16
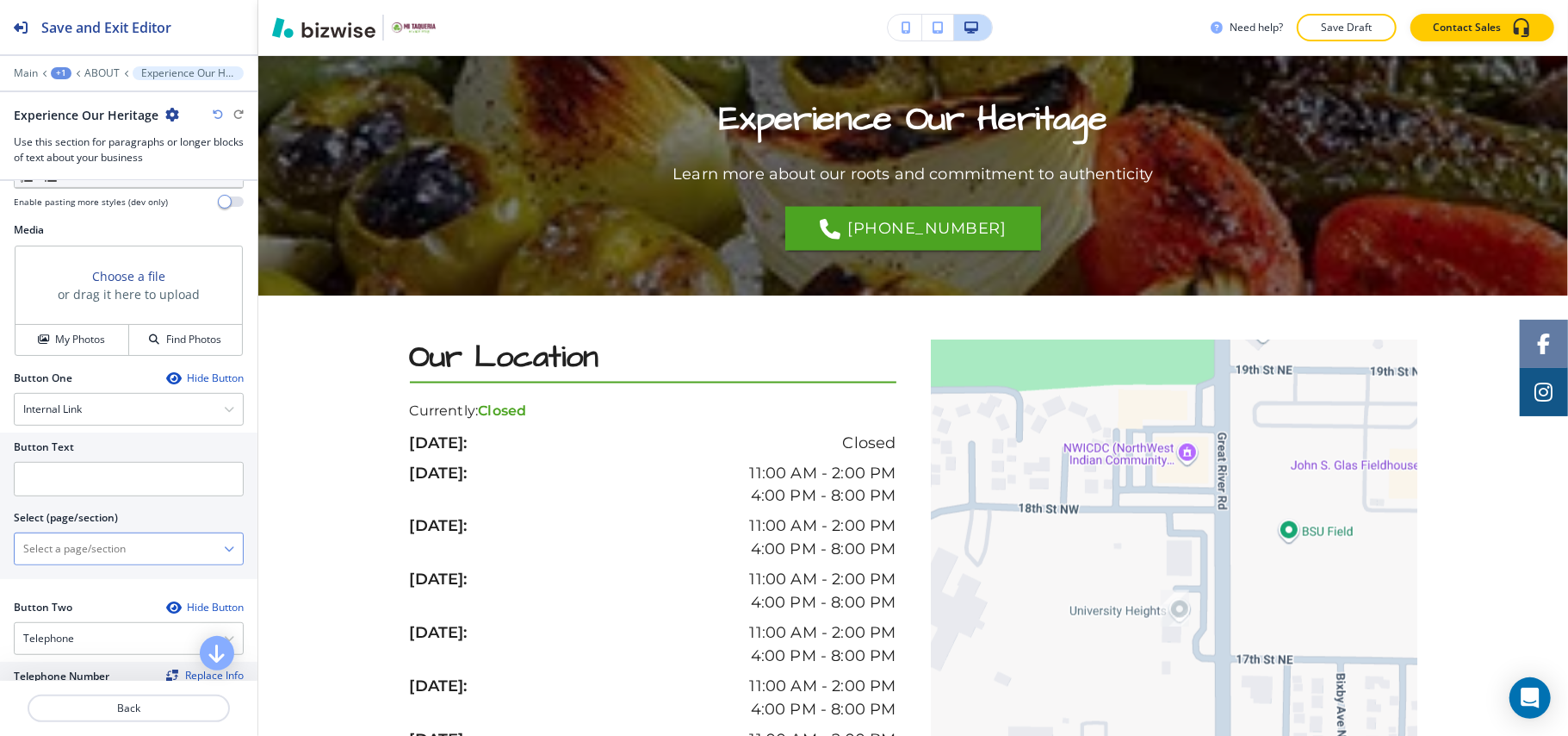
click at [114, 556] on \(page\/section\) "Manual Input" at bounding box center [119, 549] width 209 height 29
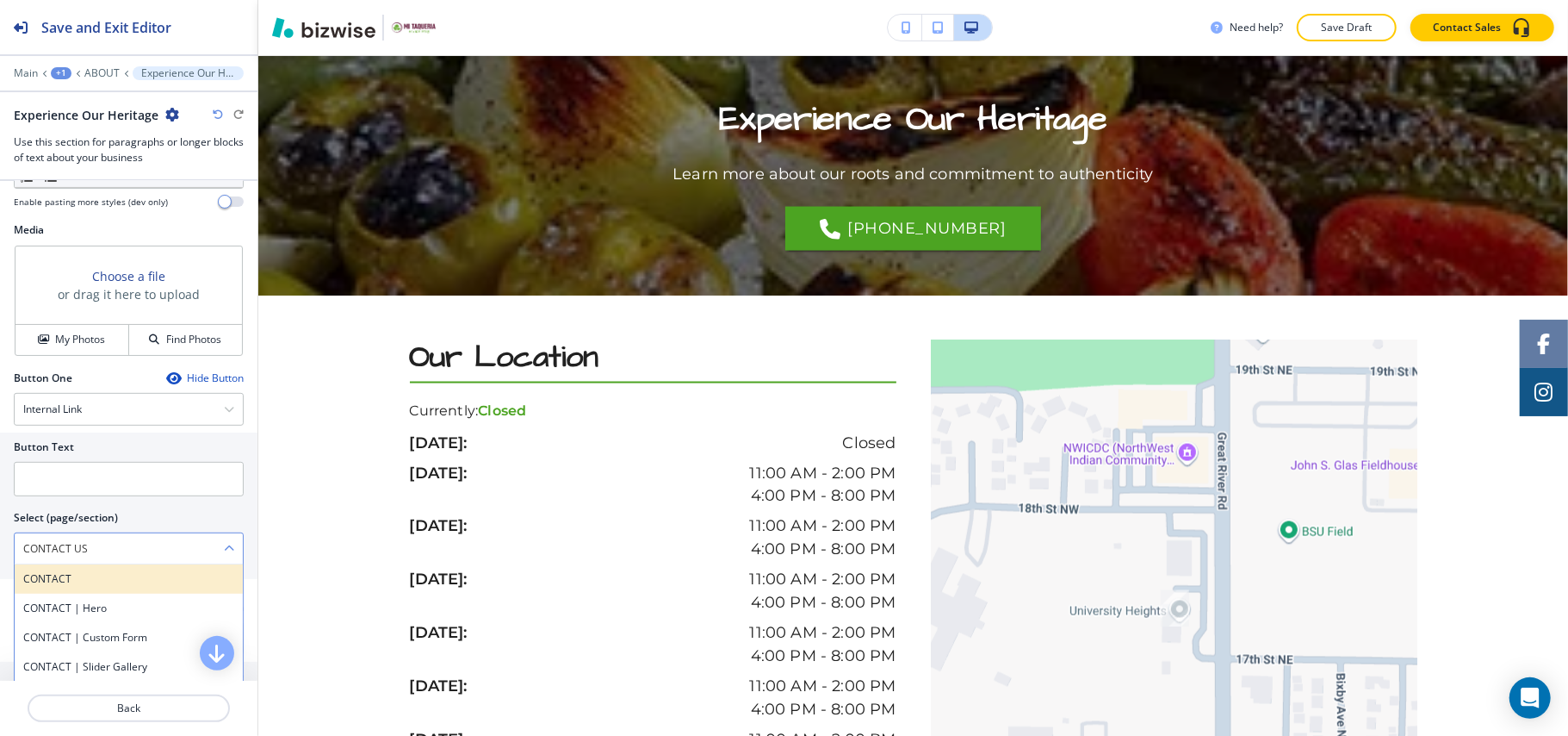
click at [64, 583] on h4 "CONTACT" at bounding box center [129, 578] width 211 height 16
type \(page\/section\) "CONTACT"
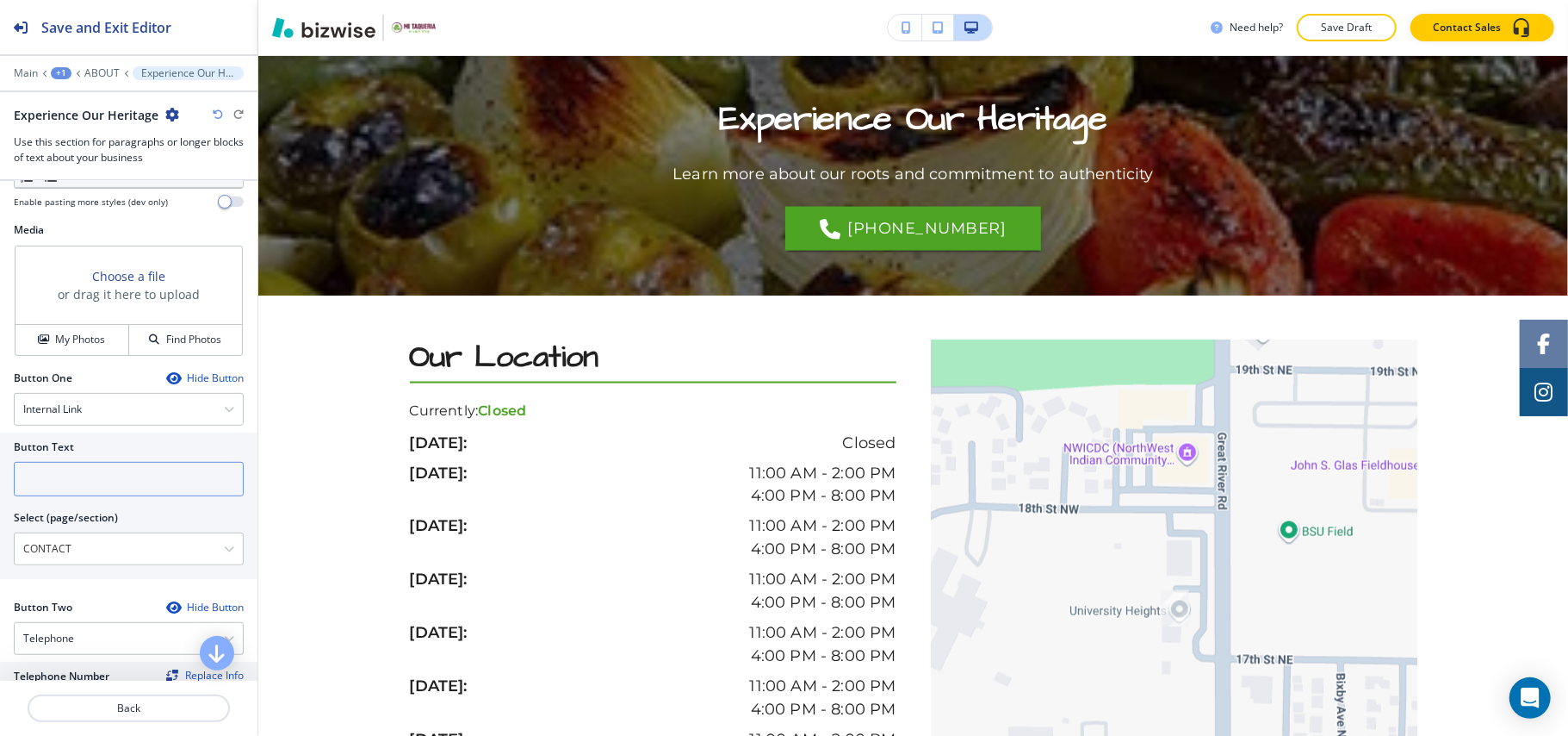
click at [87, 496] on input "text" at bounding box center [128, 479] width 230 height 34
paste input "CONTACT US"
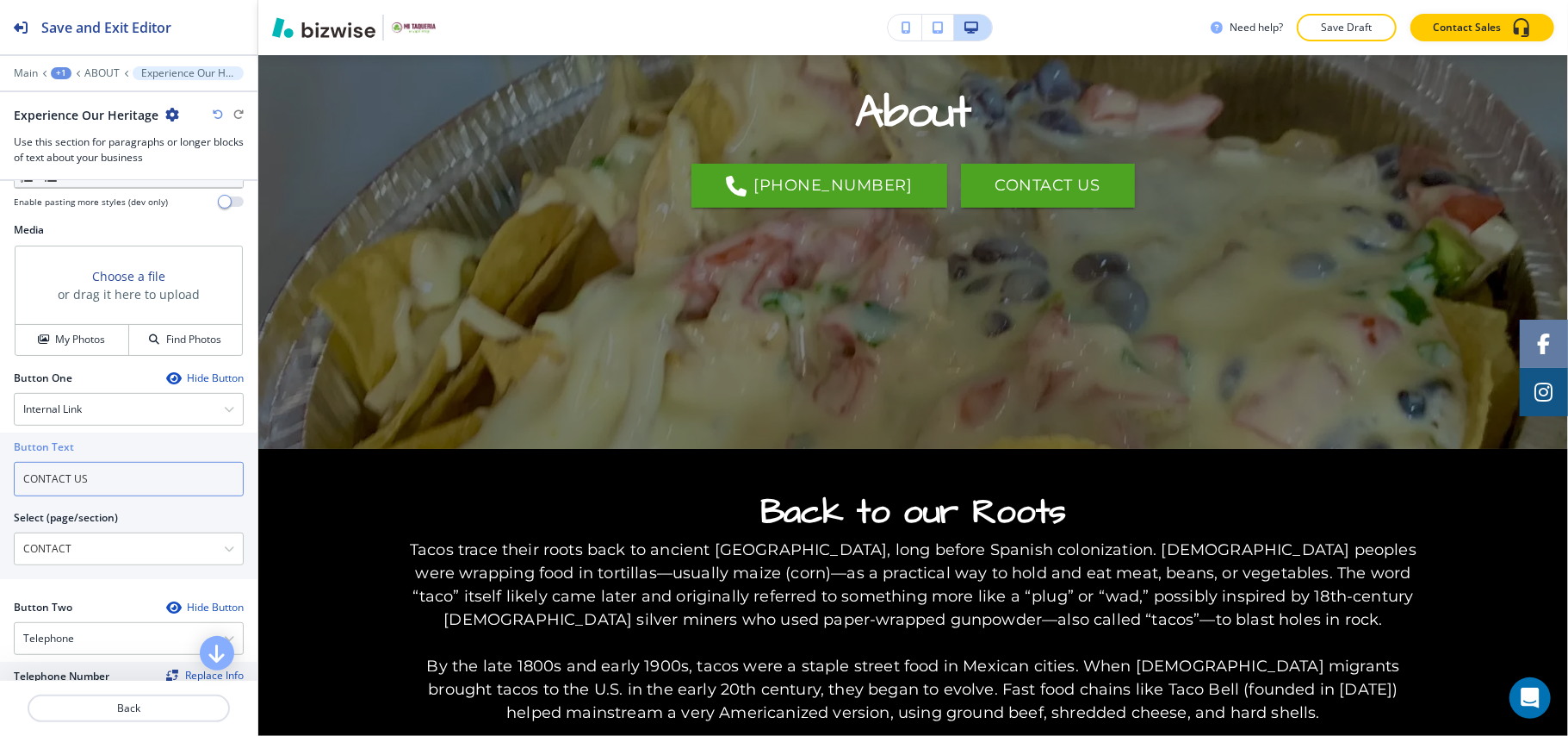
scroll to position [0, 0]
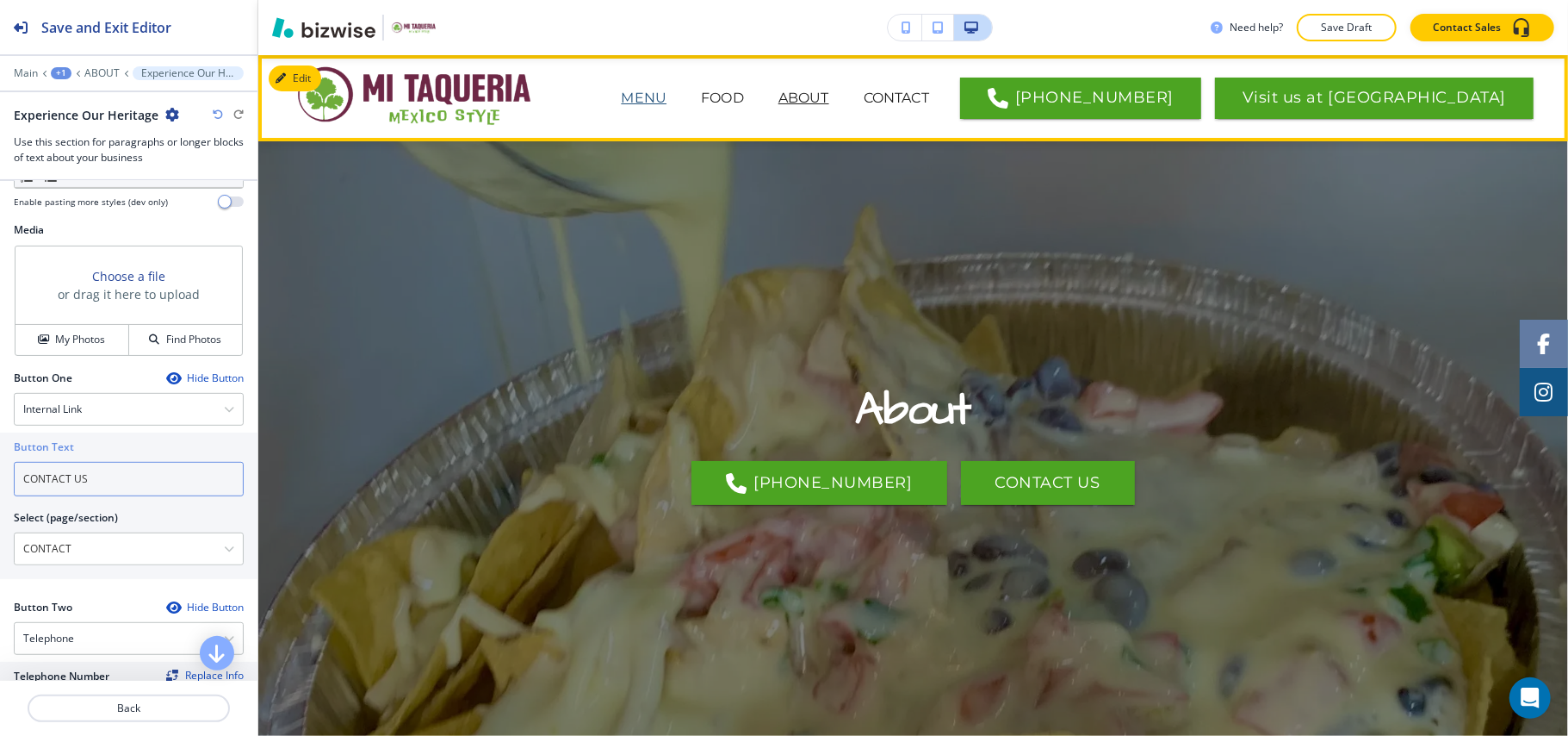
type input "CONTACT US"
click at [667, 90] on p "MENU" at bounding box center [643, 98] width 46 height 21
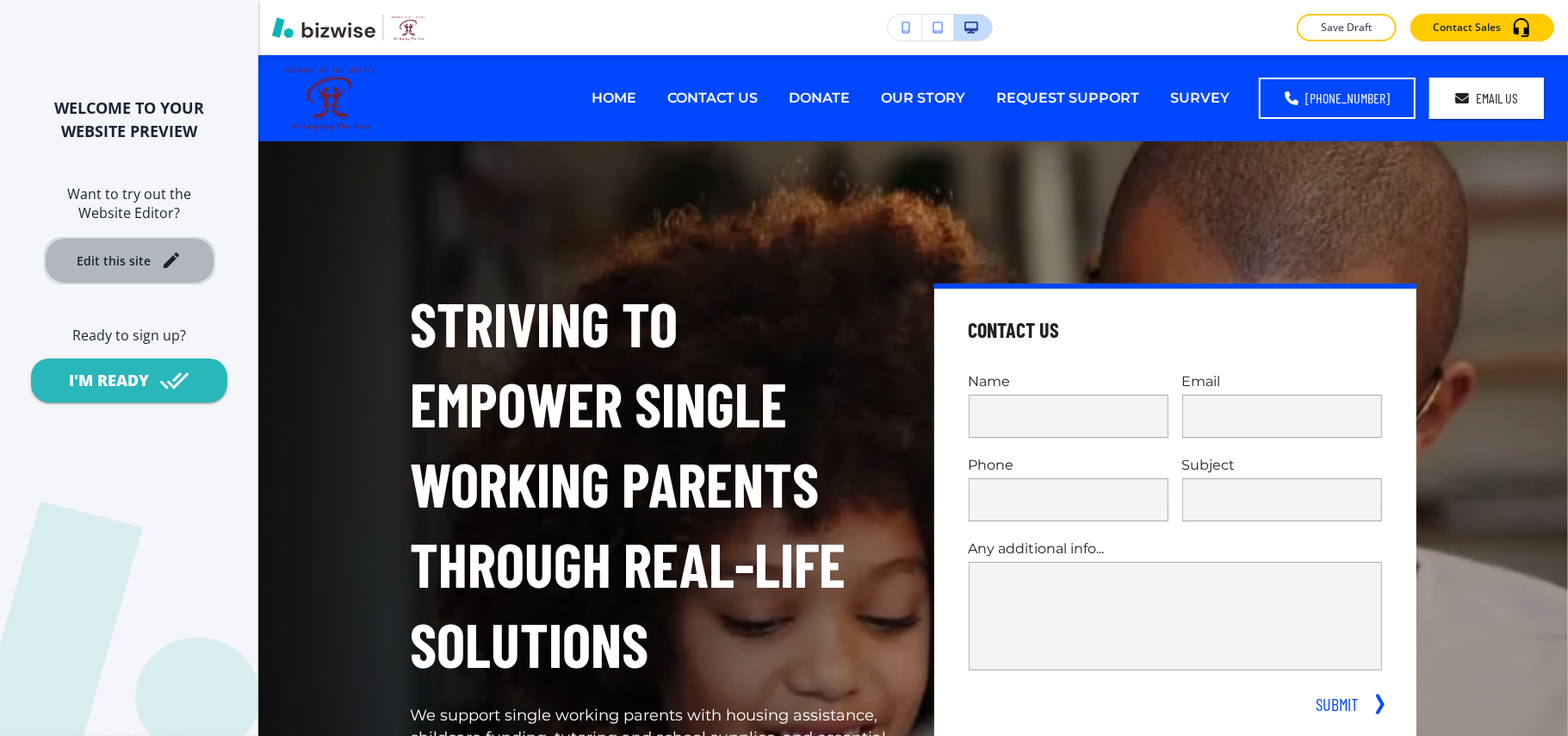
click at [125, 258] on div "Edit this site" at bounding box center [114, 260] width 74 height 13
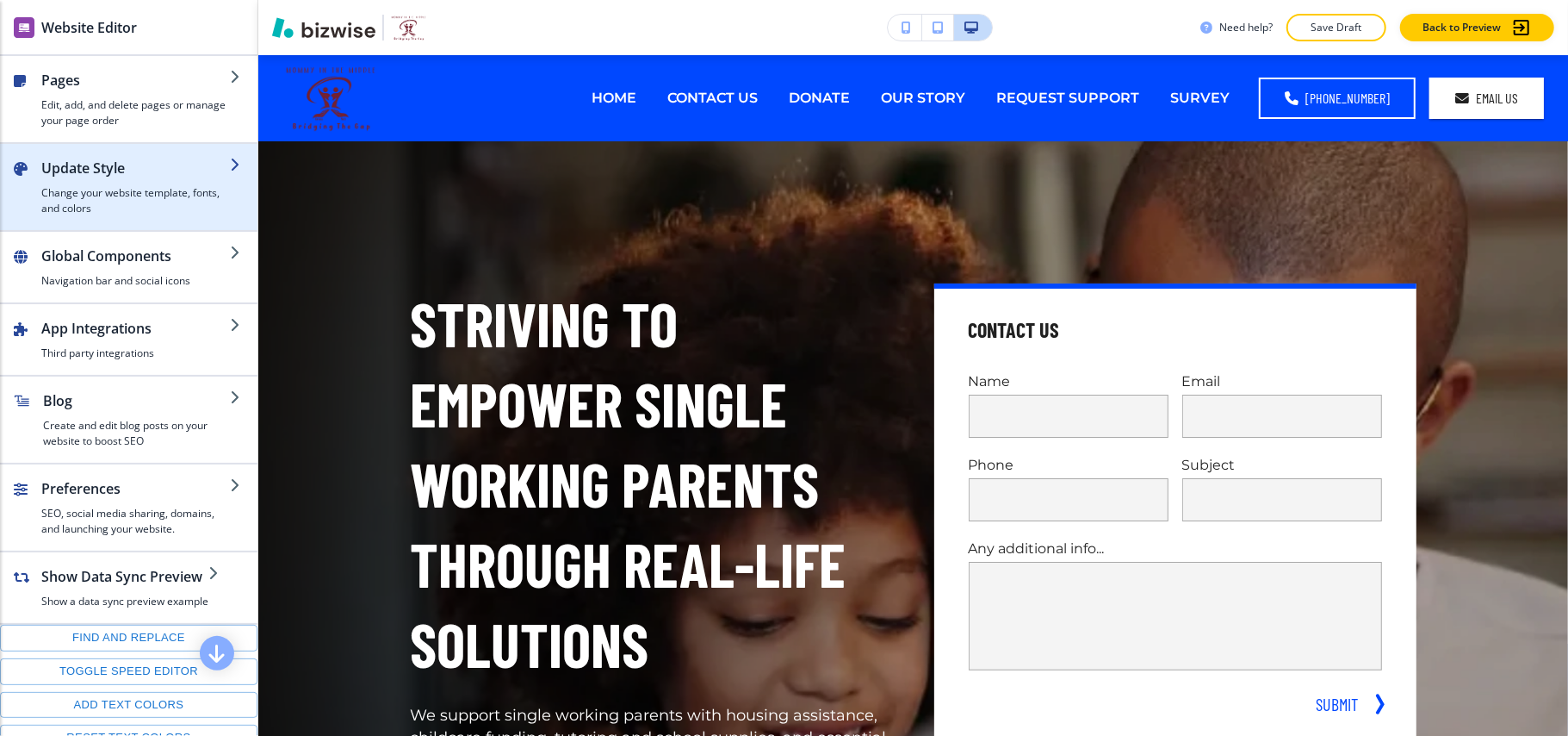
click at [100, 204] on h4 "Change your website template, fonts, and colors" at bounding box center [135, 201] width 189 height 31
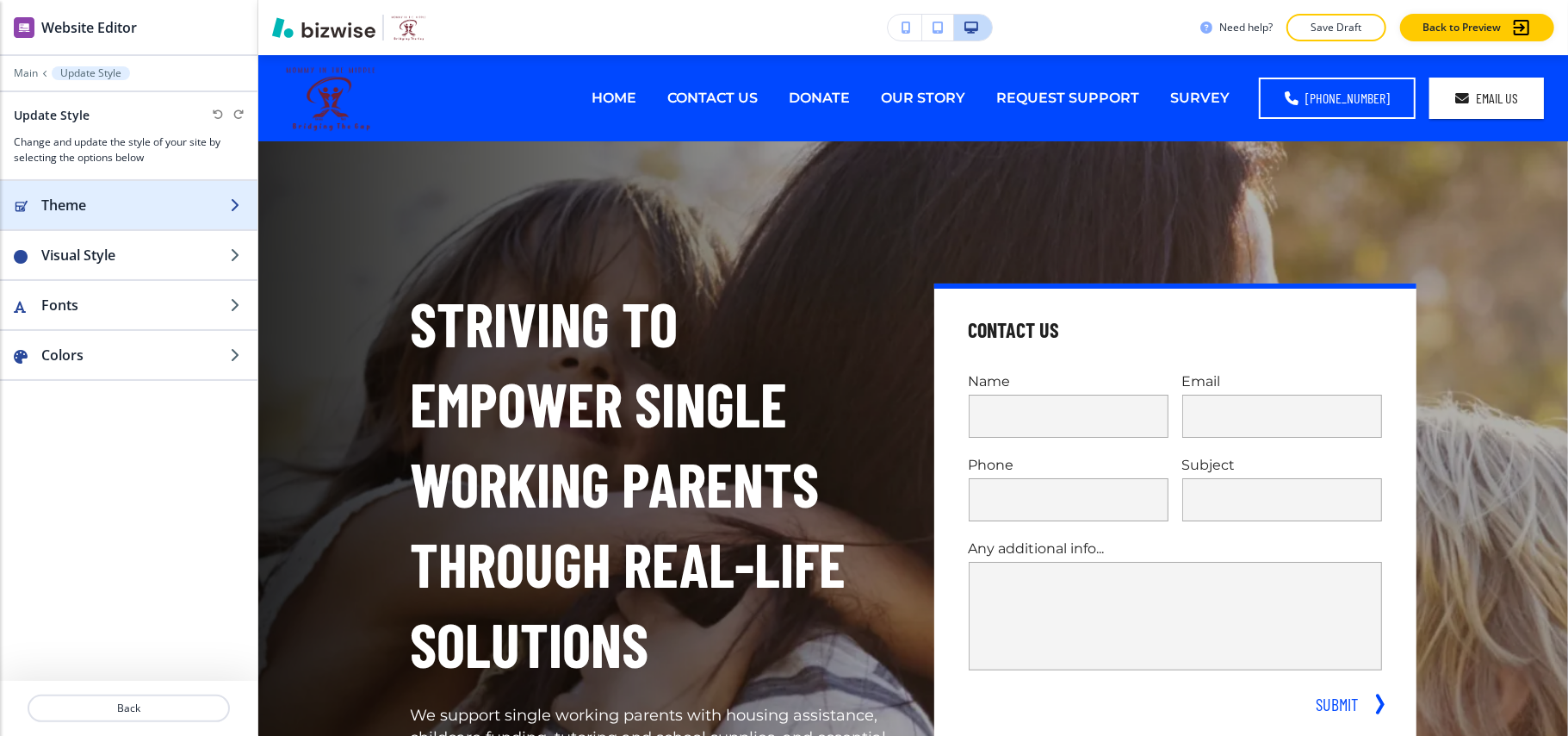
click at [97, 210] on h2 "Theme" at bounding box center [135, 205] width 189 height 21
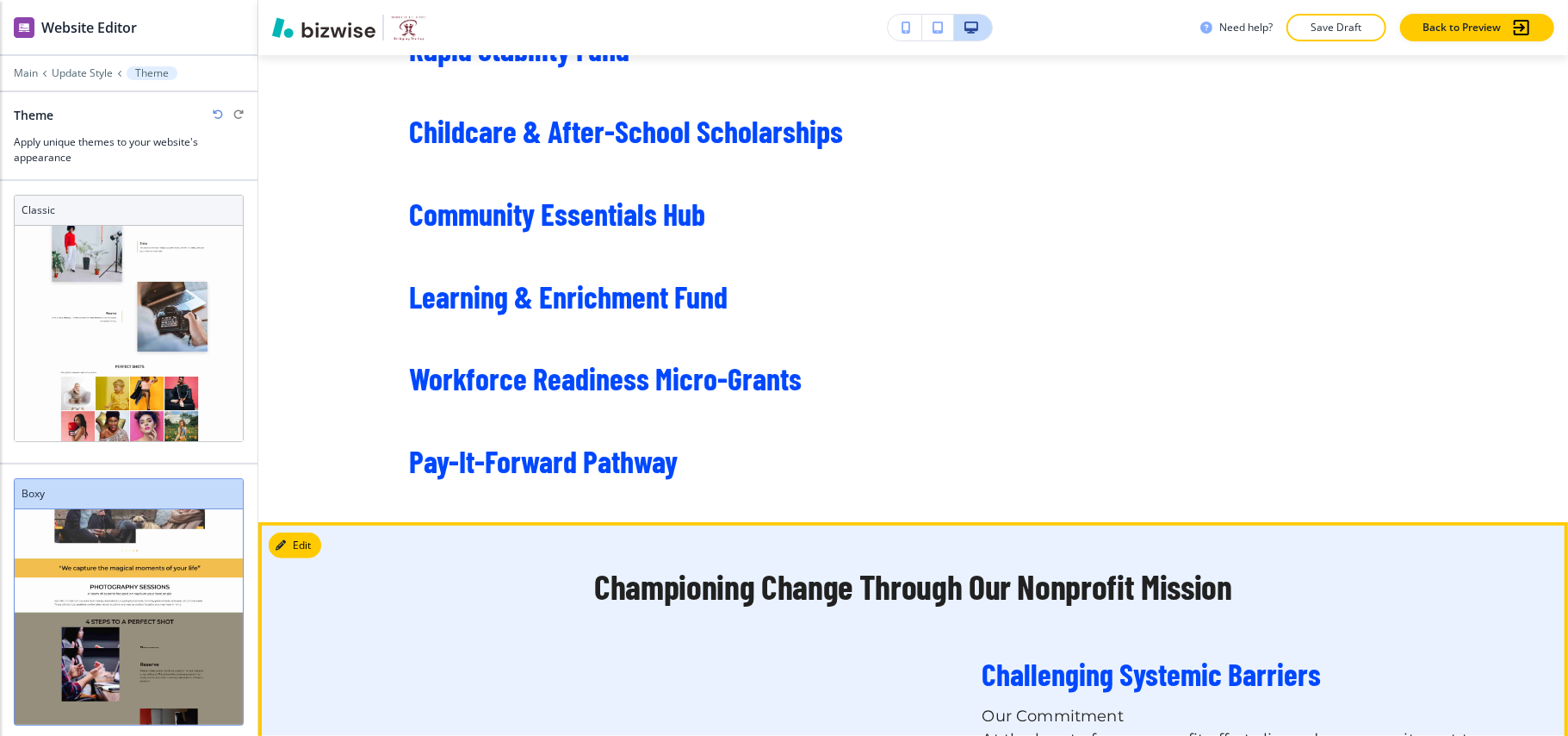
scroll to position [1148, 0]
